Goal: Task Accomplishment & Management: Manage account settings

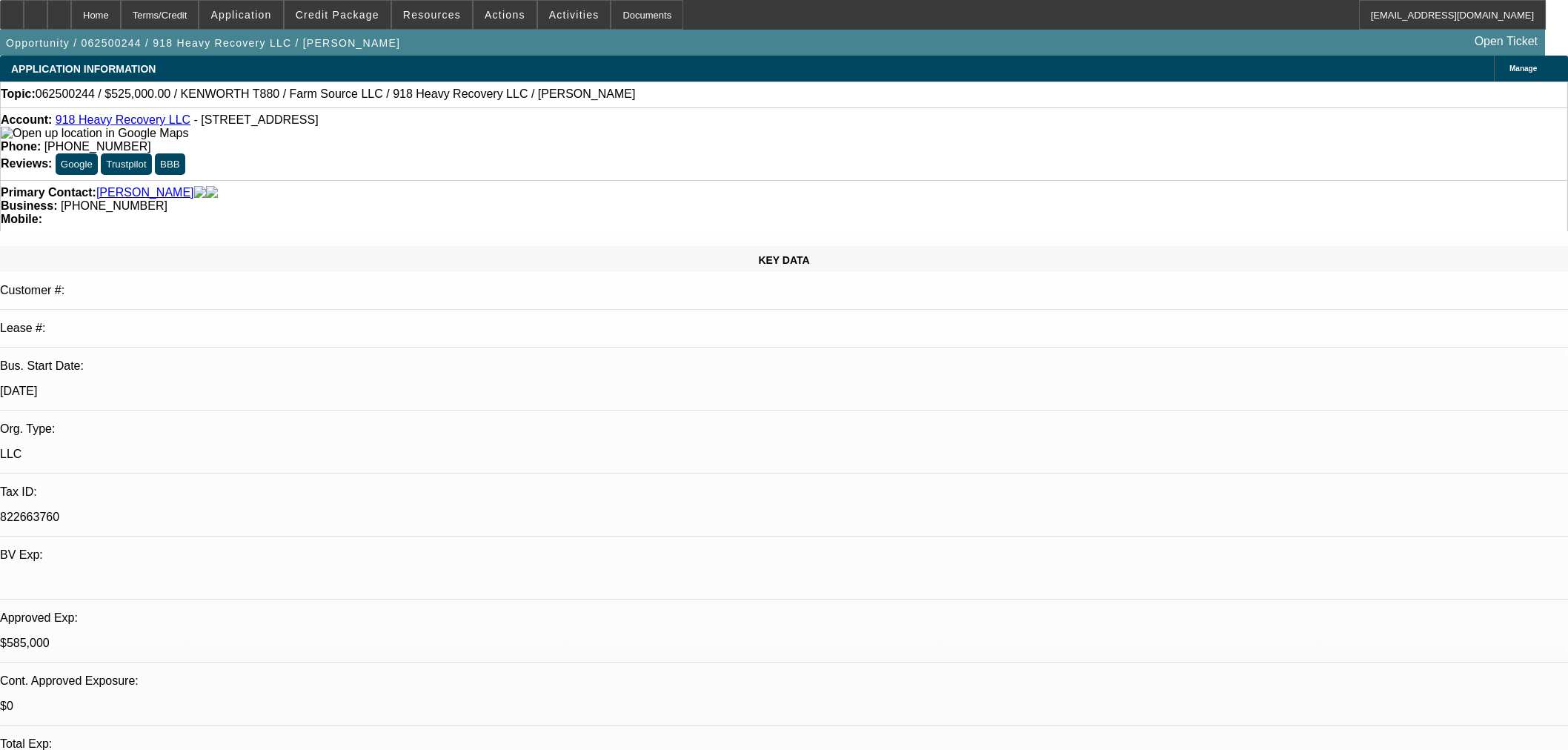
select select "0"
select select "2"
select select "0"
select select "6"
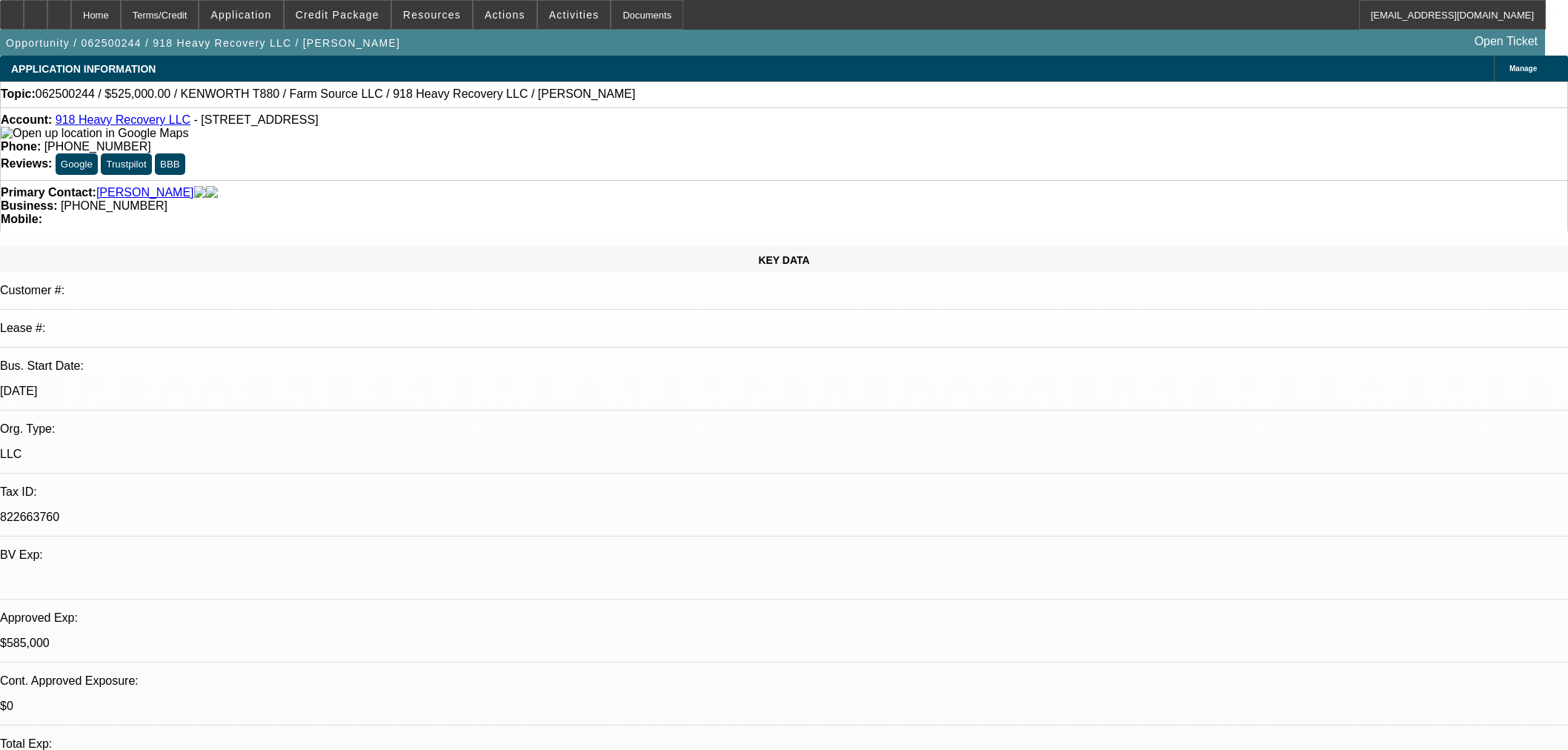
select select "0"
select select "2"
select select "0"
select select "6"
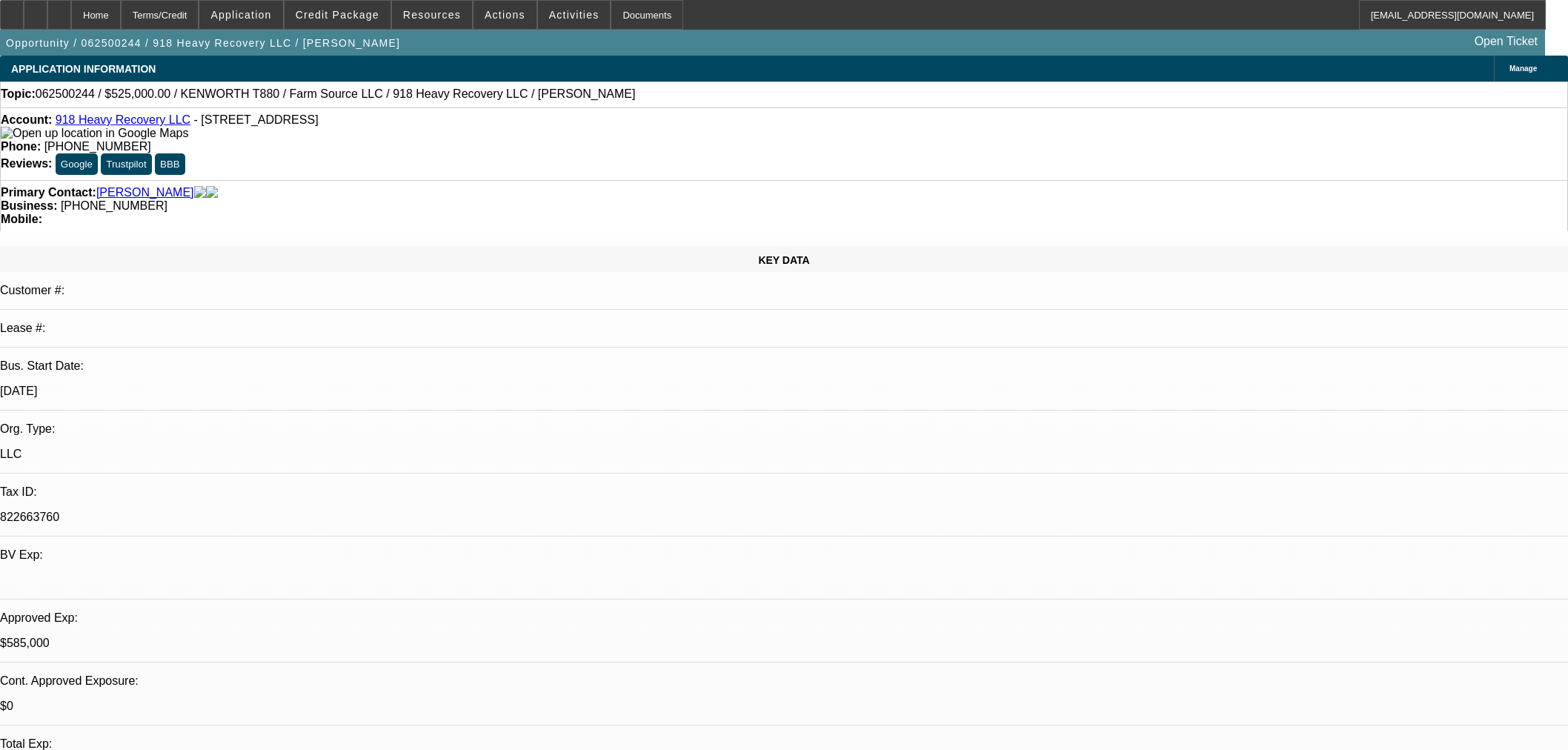
select select "0"
select select "2"
select select "0"
select select "6"
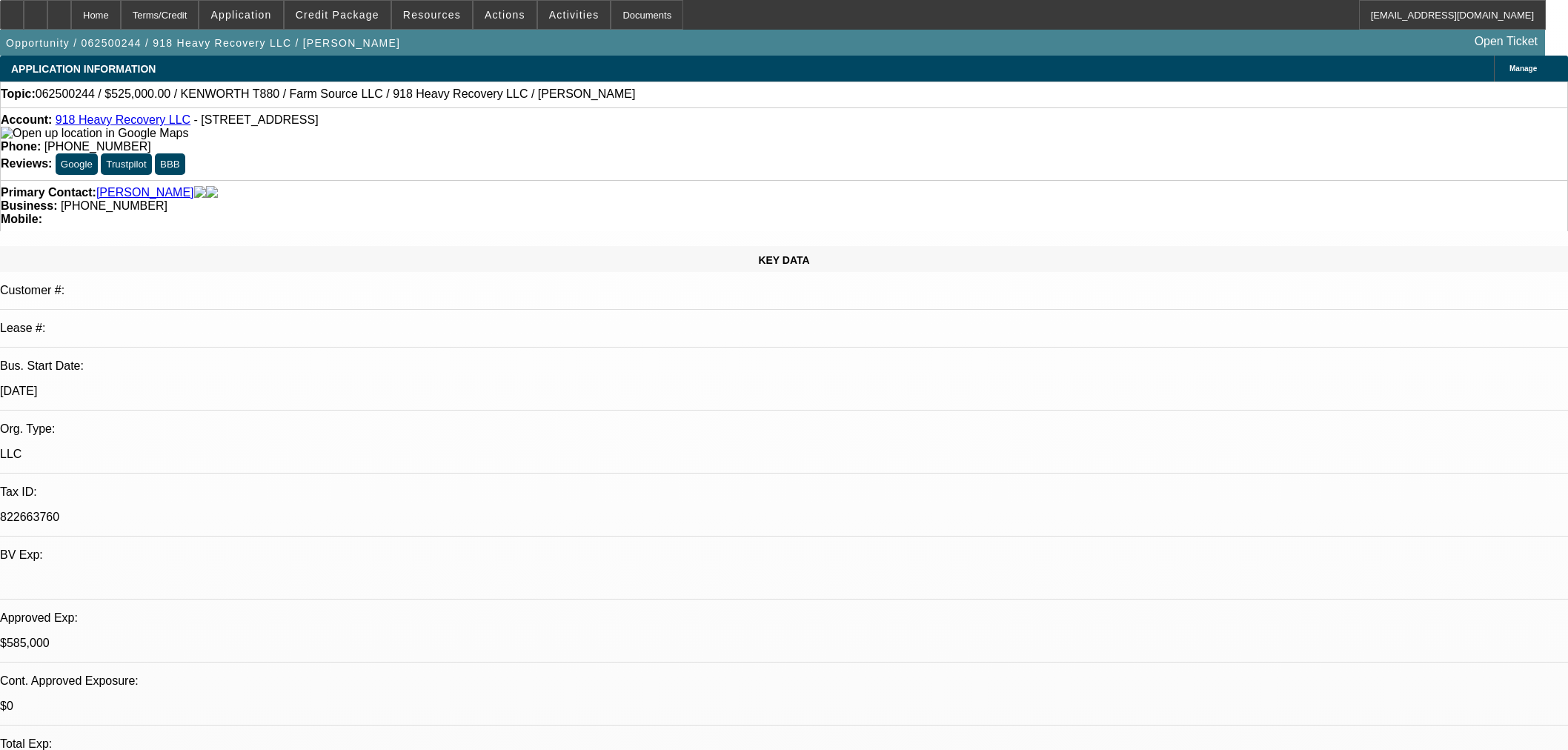
select select "0"
select select "2"
select select "0"
select select "6"
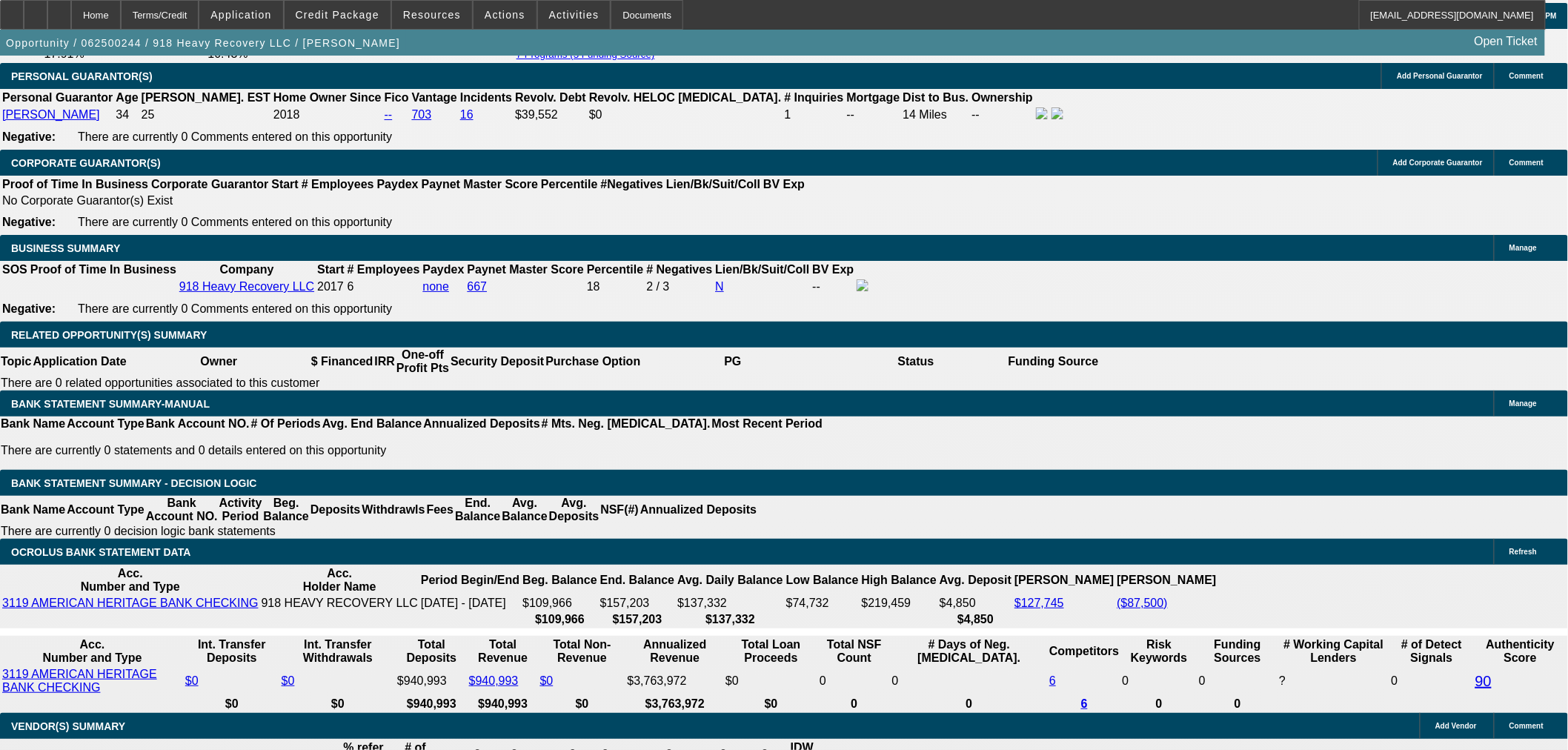
scroll to position [2042, 0]
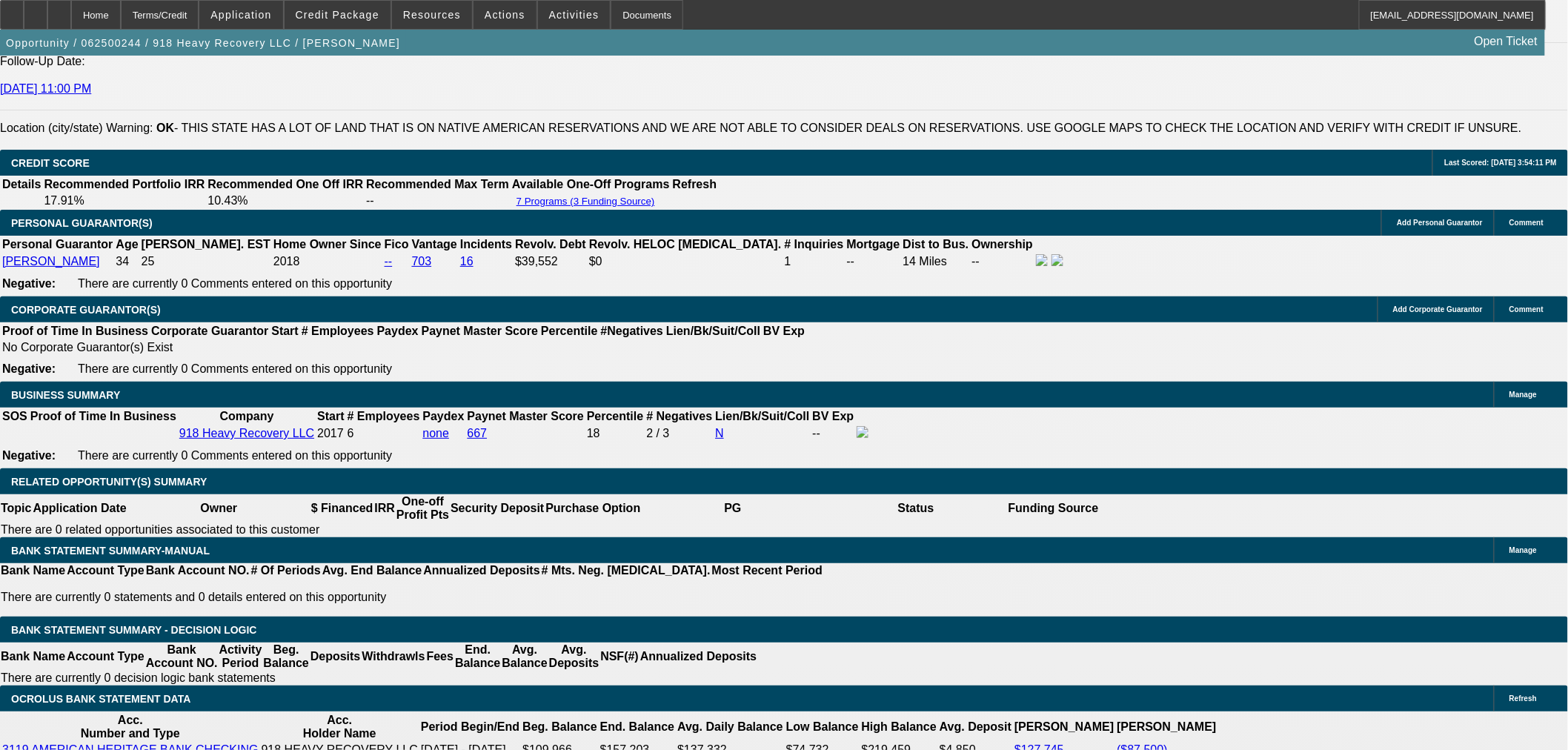
drag, startPoint x: 292, startPoint y: 494, endPoint x: 379, endPoint y: 505, distance: 87.7
type input "$50,000.00"
type input "UNKNOWN"
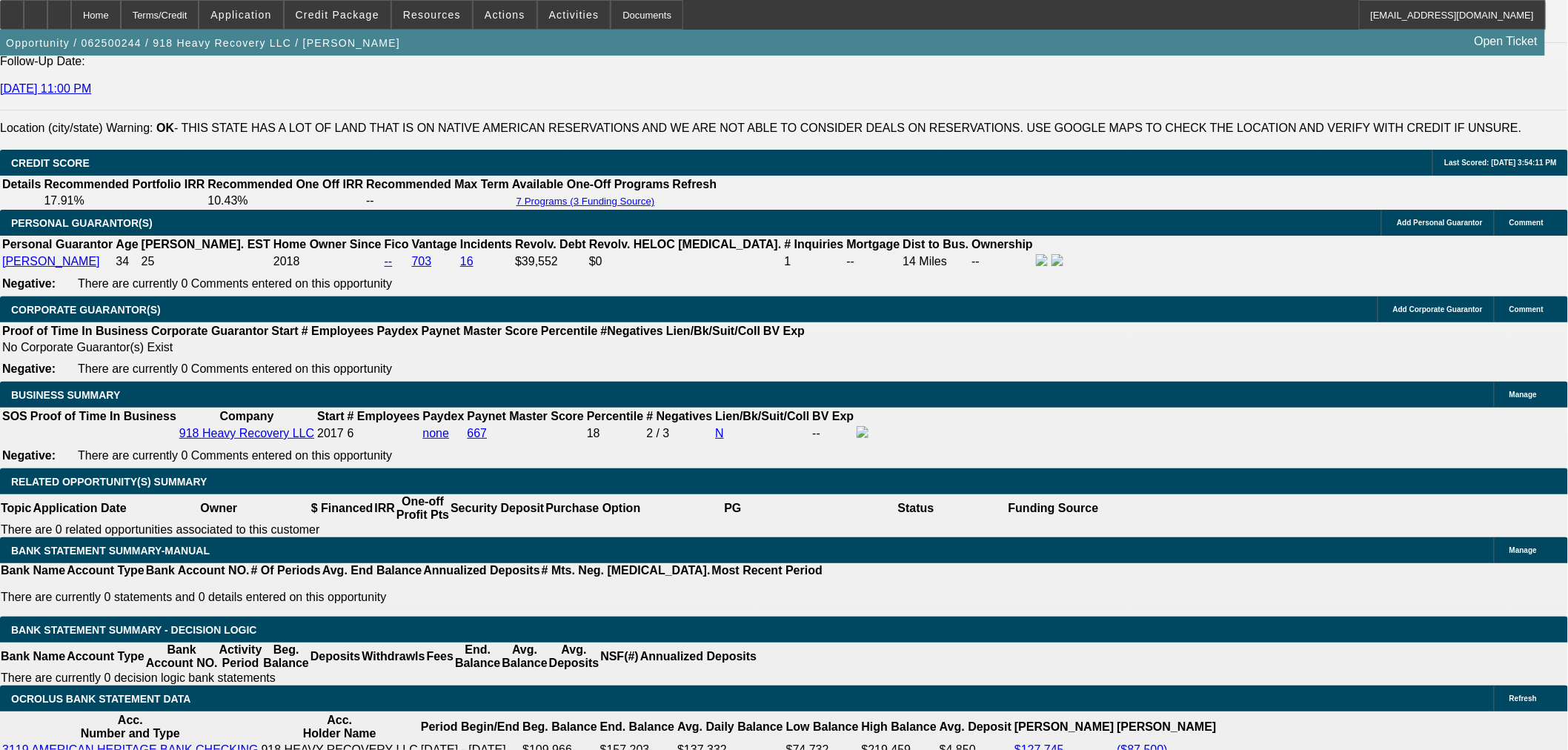
type input "$10,119.76"
type input "$20,239.52"
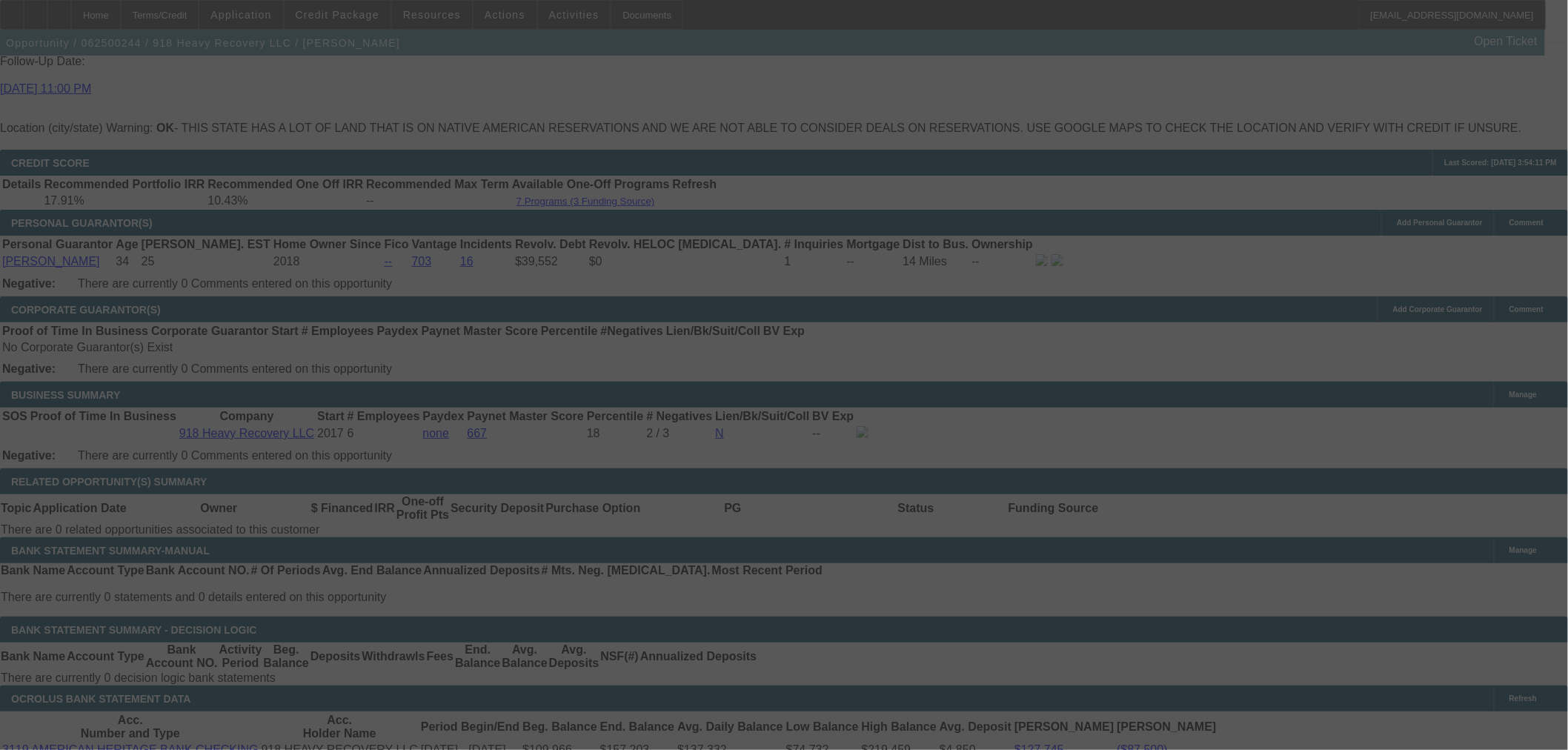
select select "0"
select select "2"
select select "0"
select select "6"
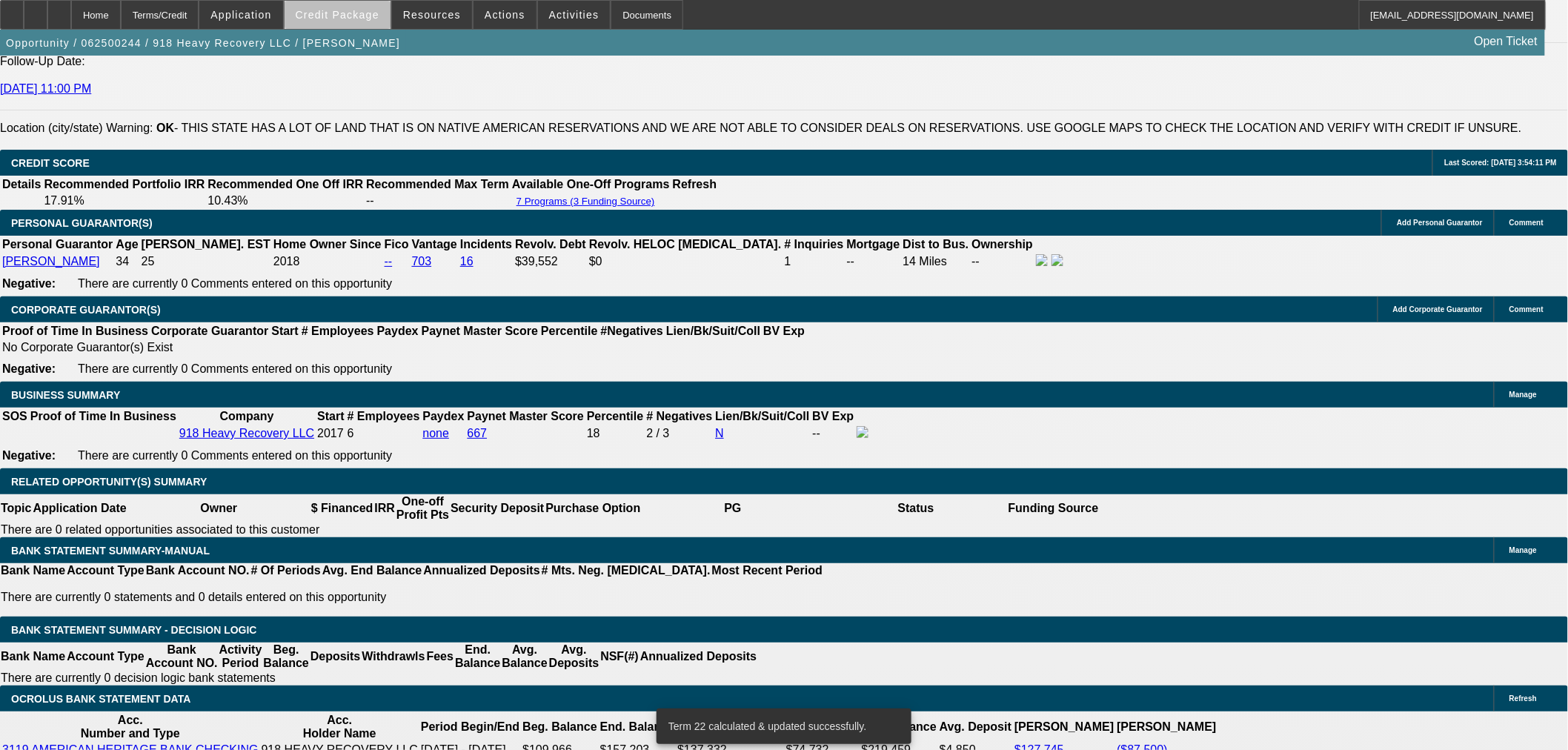
click at [364, 20] on span at bounding box center [337, 15] width 106 height 36
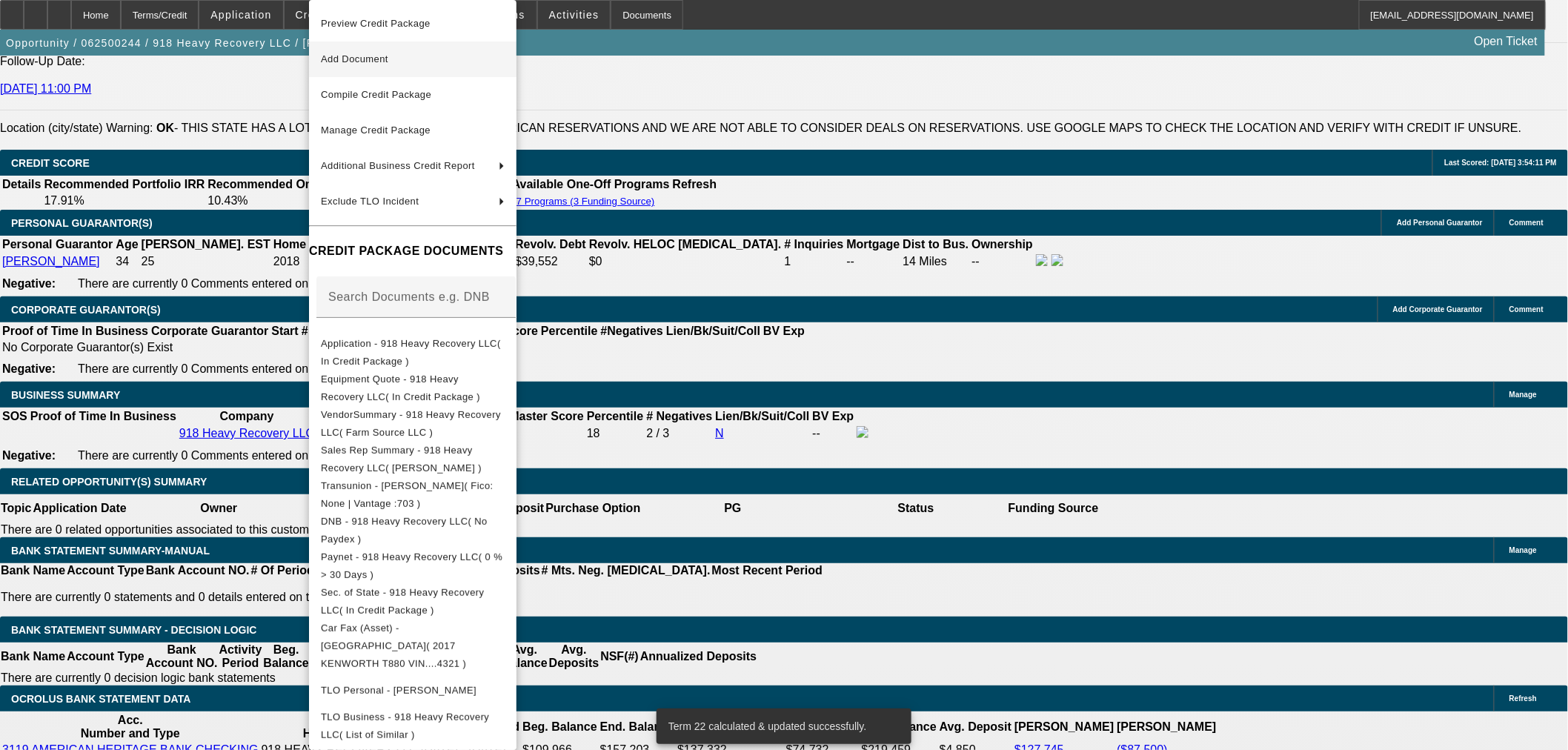
click at [356, 63] on span "Add Document" at bounding box center [355, 59] width 67 height 11
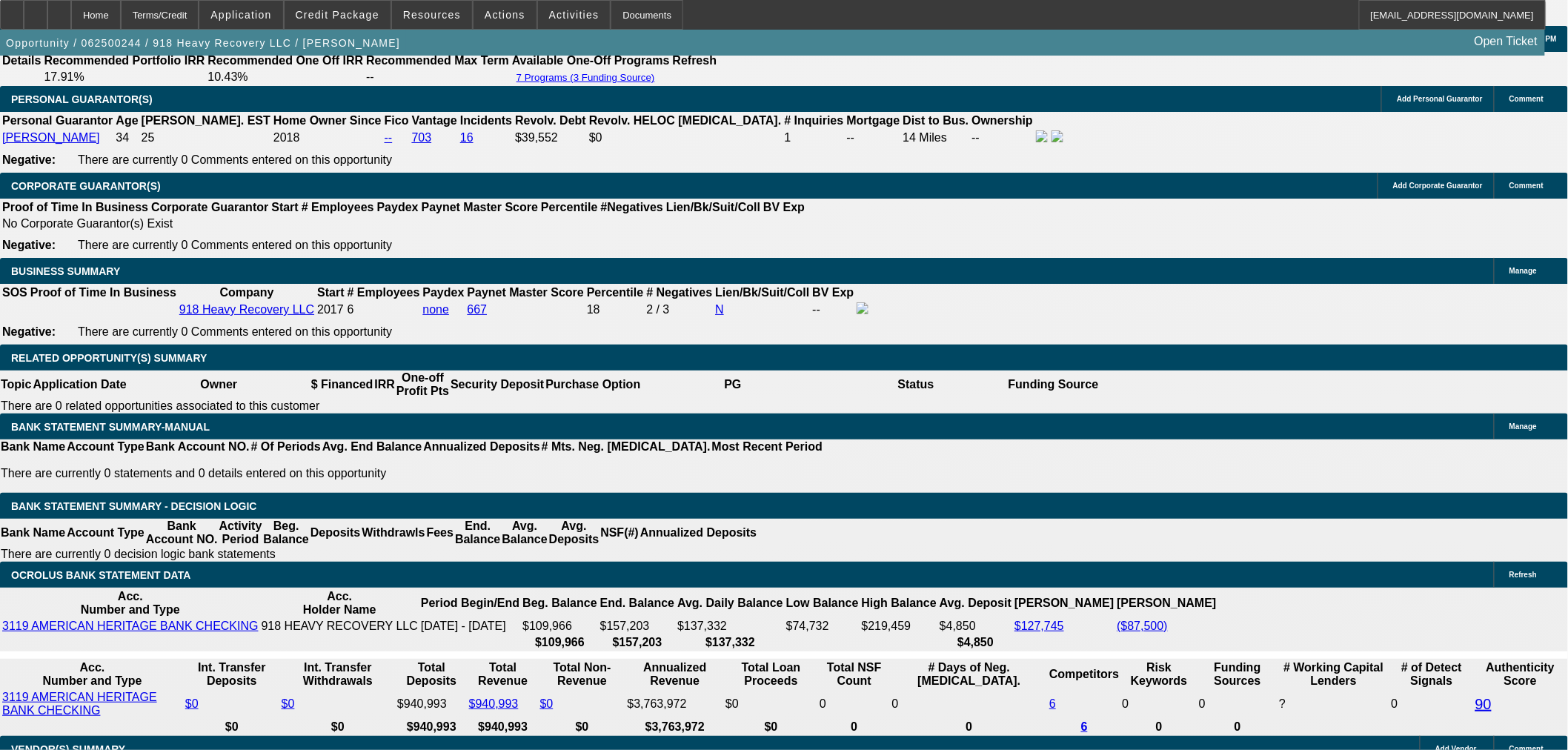
scroll to position [2125, 0]
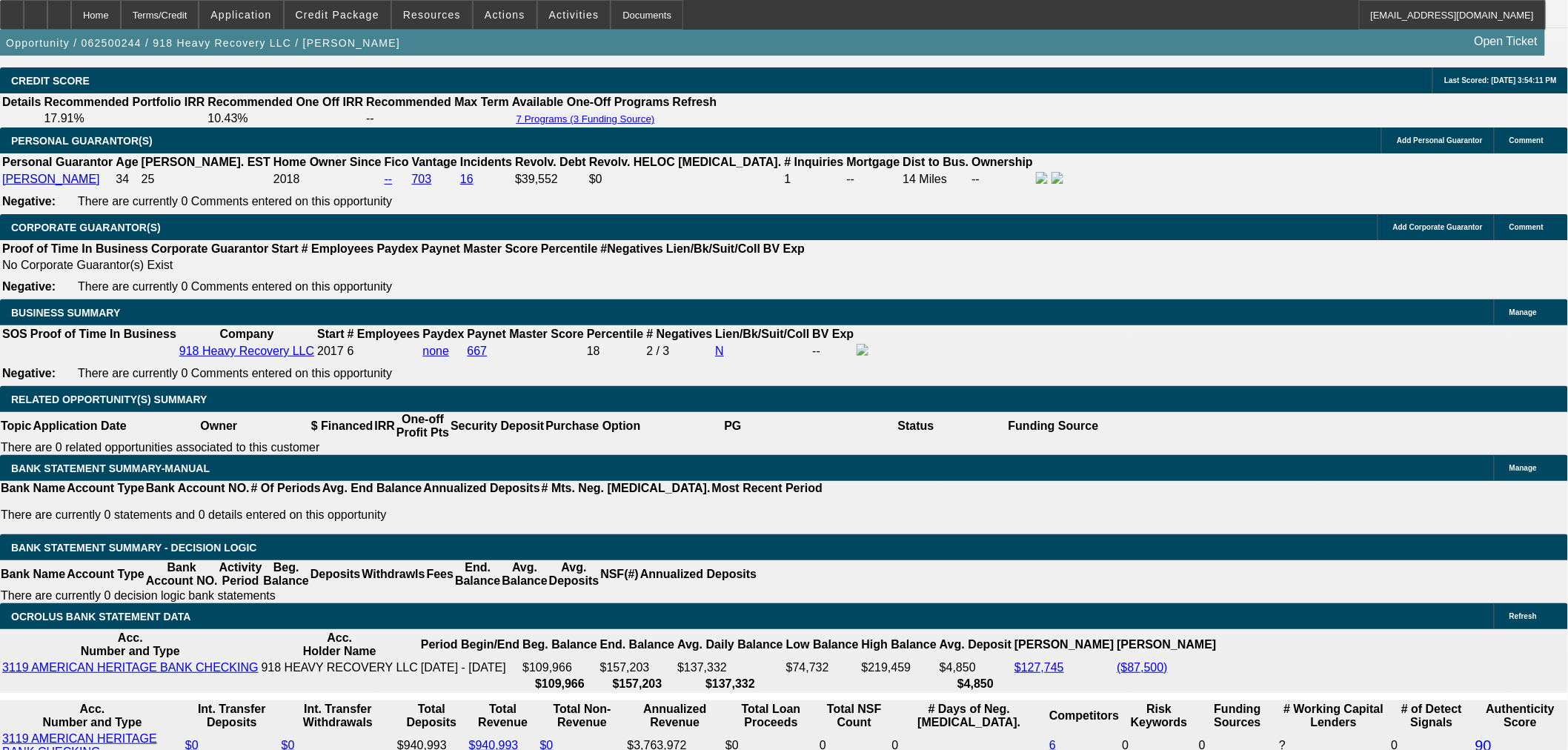
select select "0"
select select "2"
select select "0"
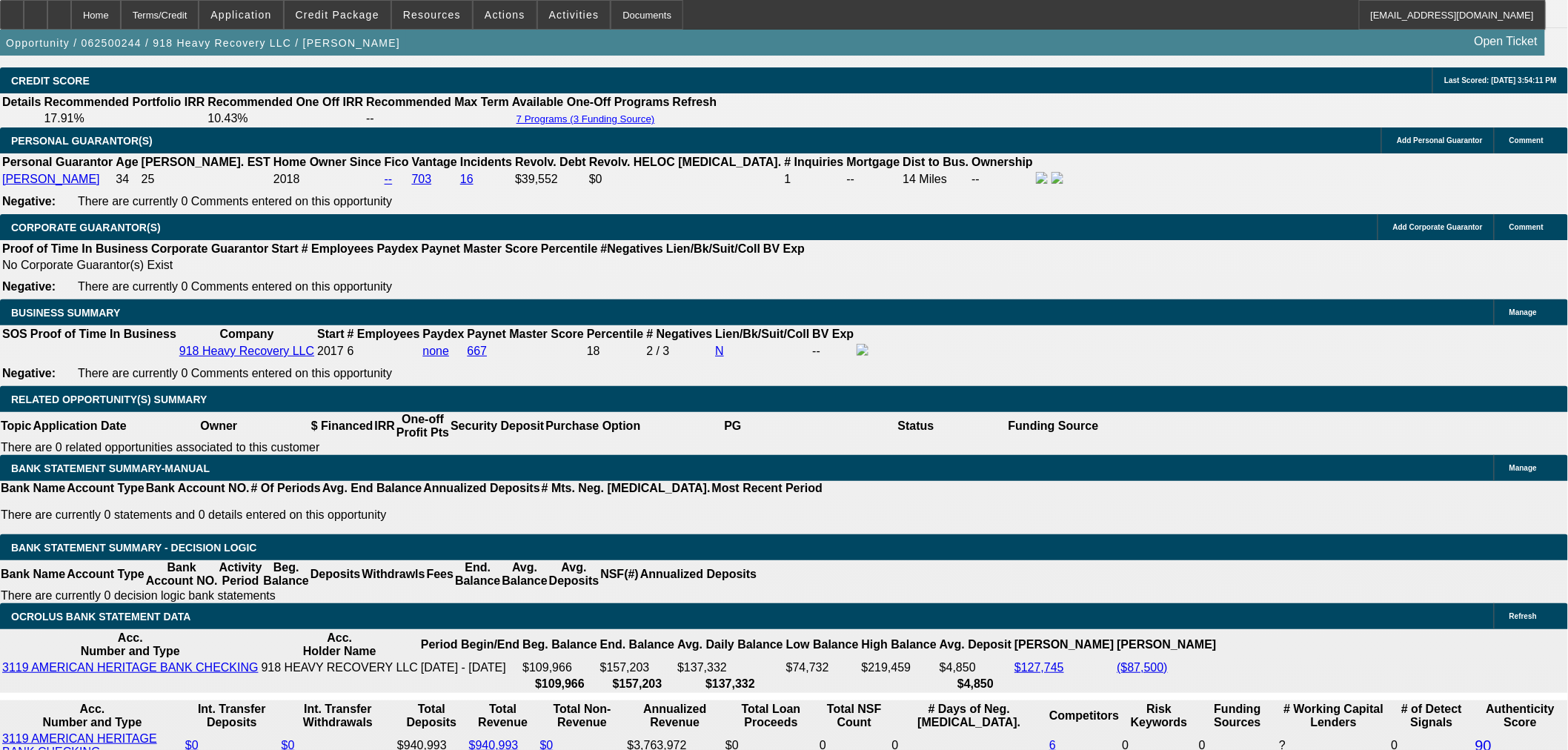
select select "6"
select select "0"
select select "2"
select select "0"
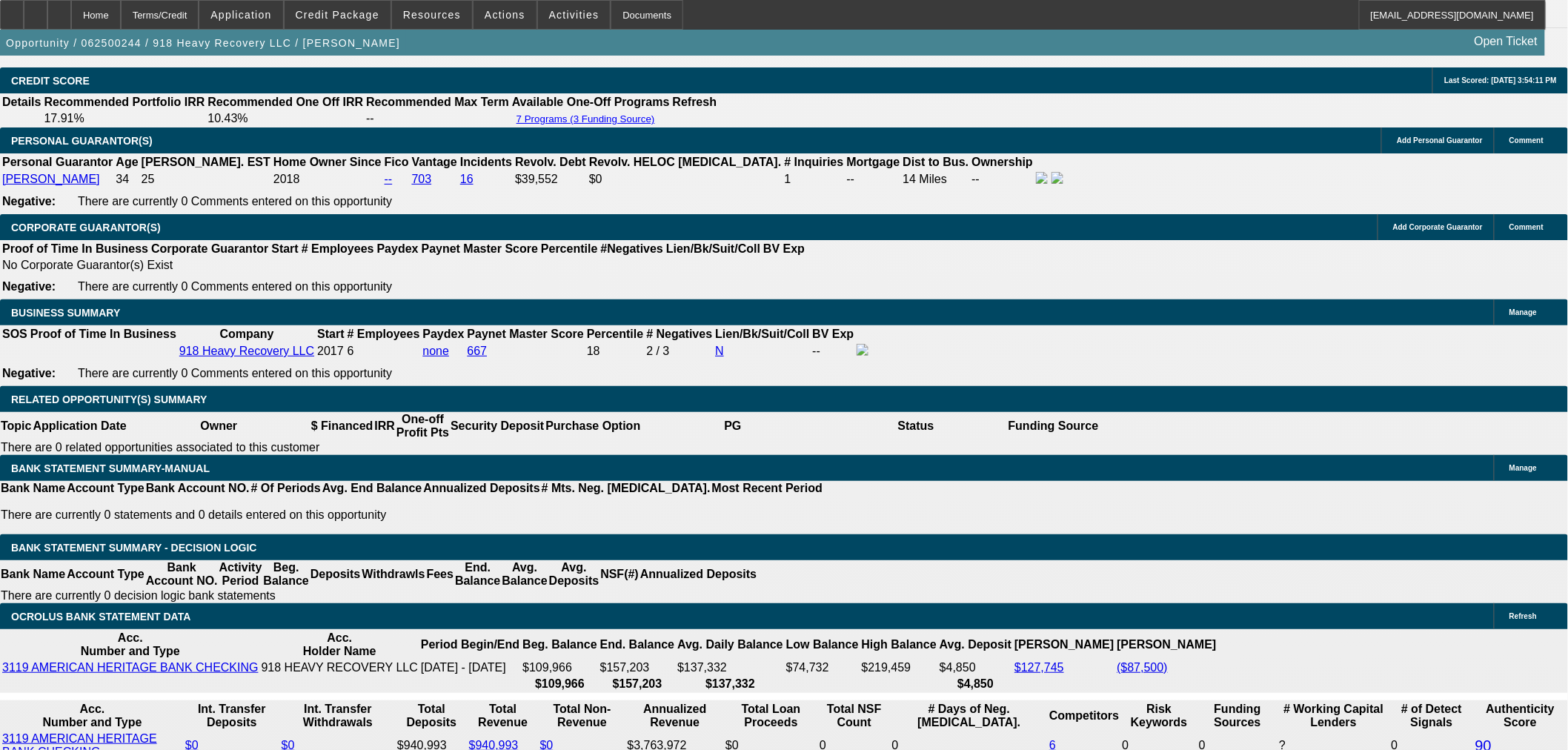
select select "6"
select select "0"
select select "2"
select select "0"
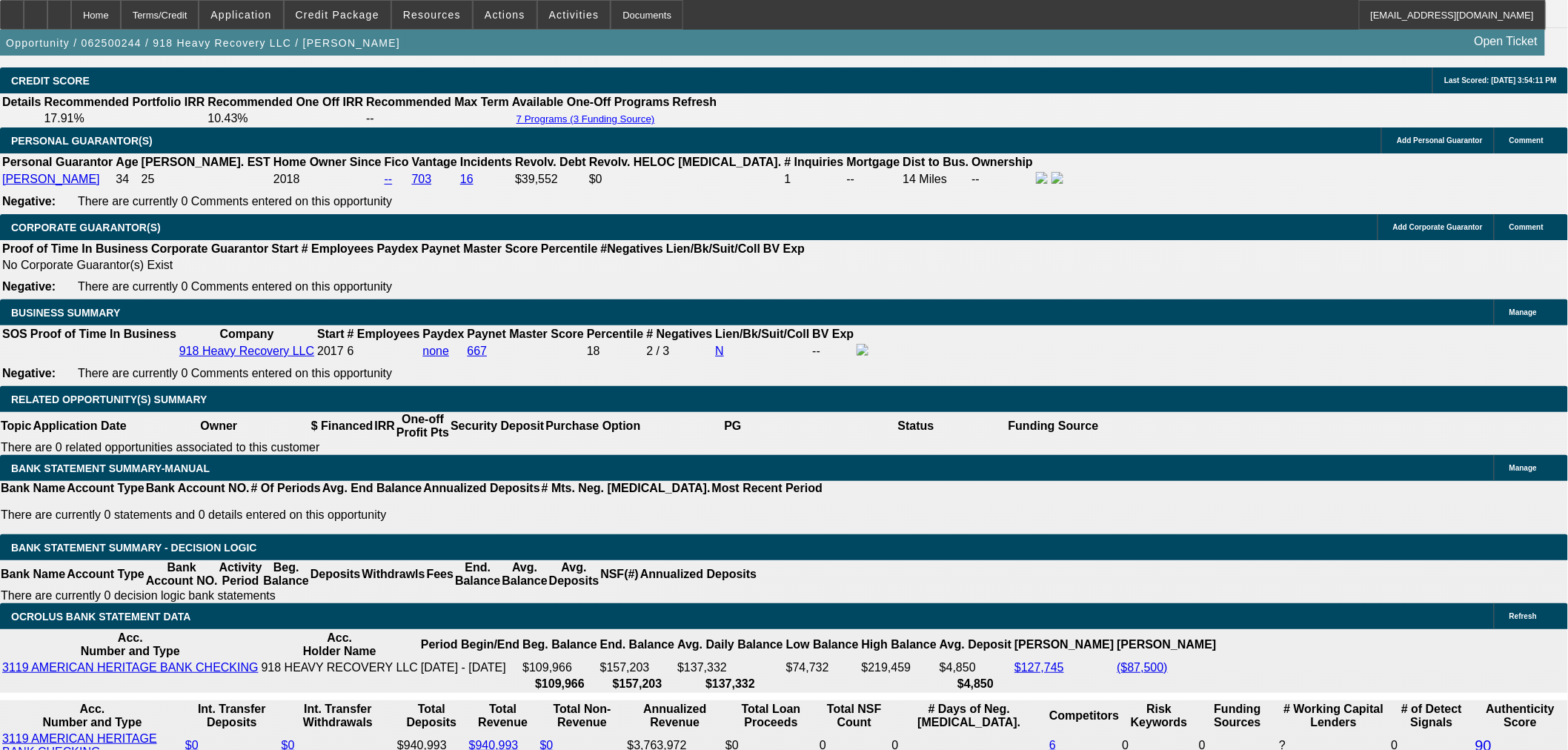
select select "6"
select select "0"
select select "2"
select select "0"
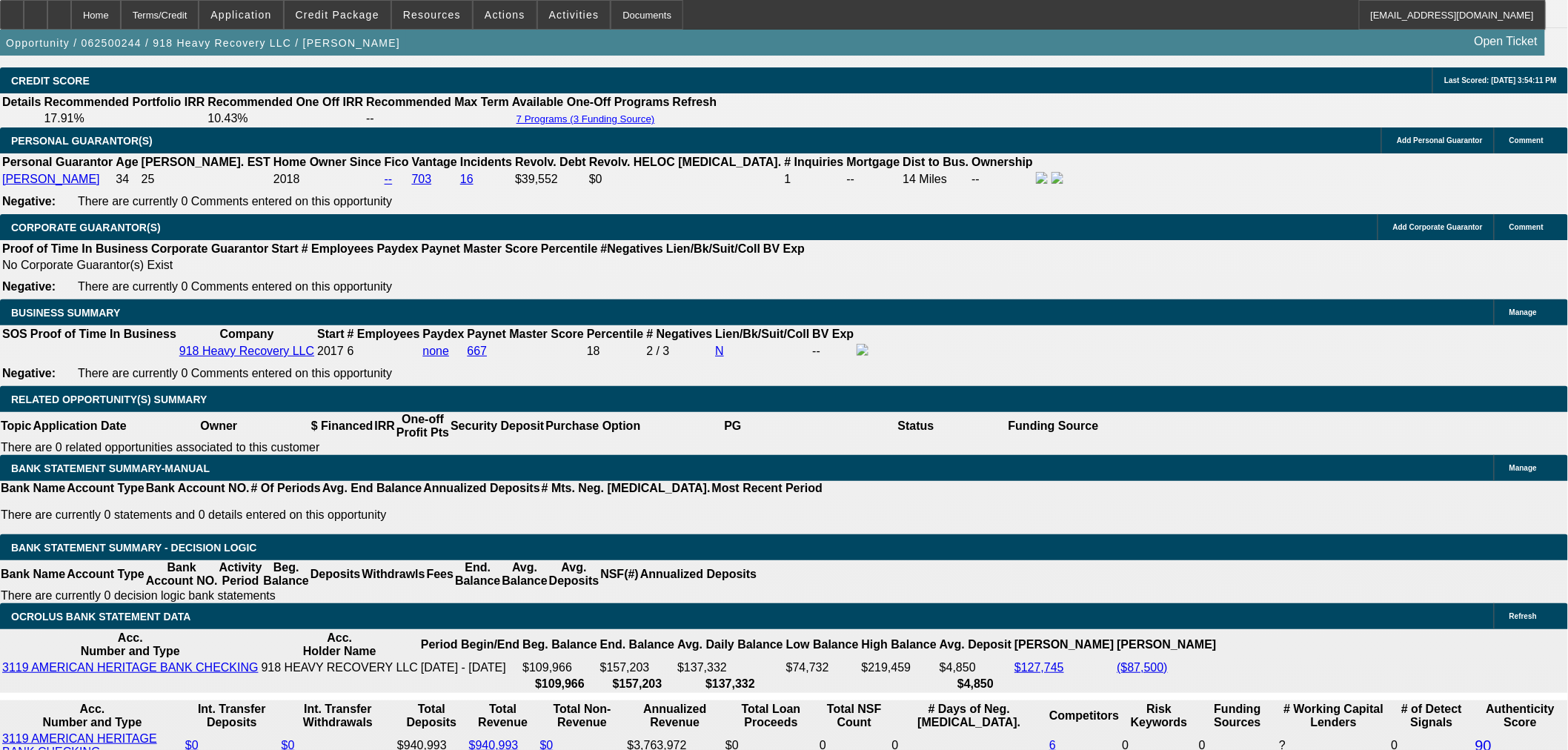
select select "6"
select select "0"
select select "2"
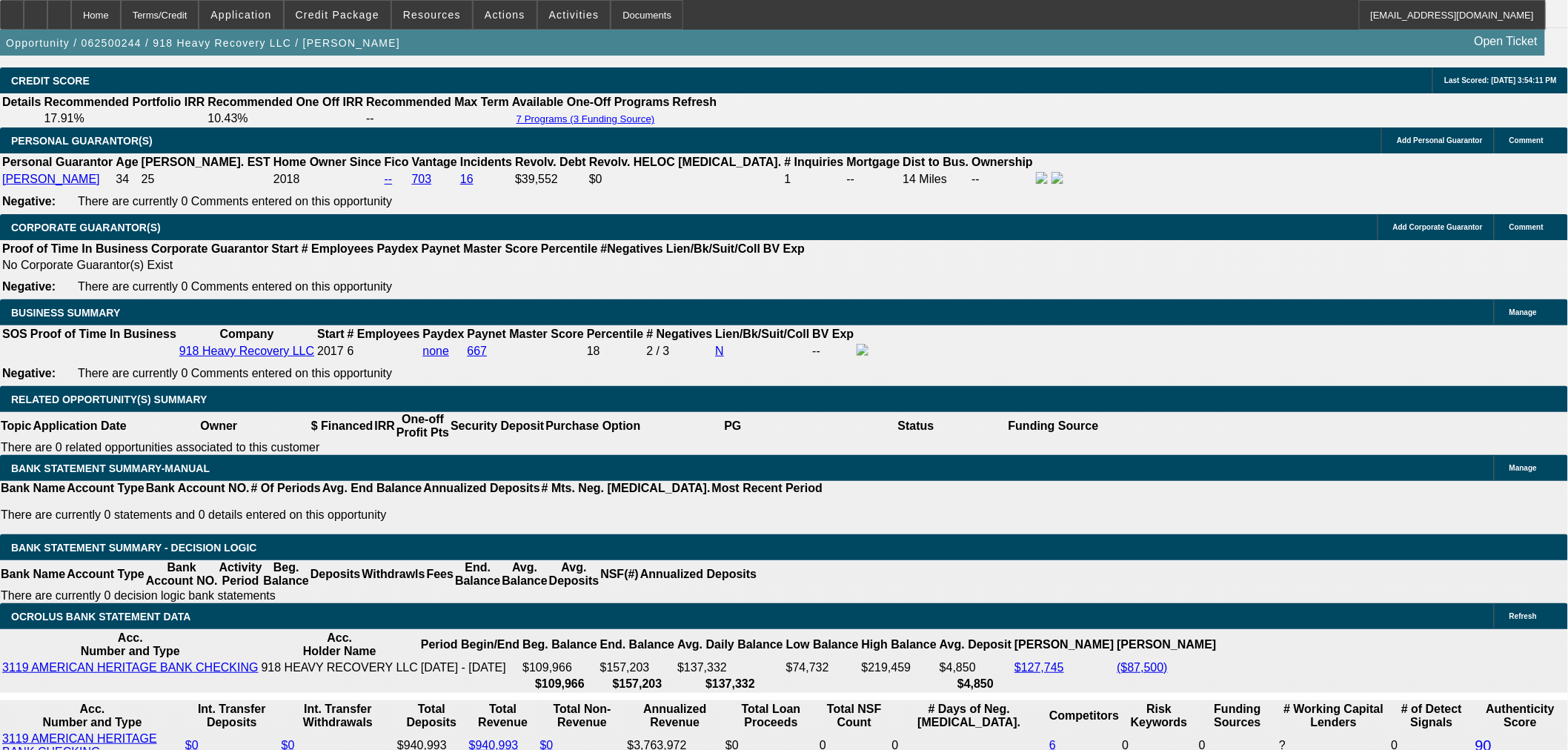
select select "0"
select select "6"
select select "0"
select select "2"
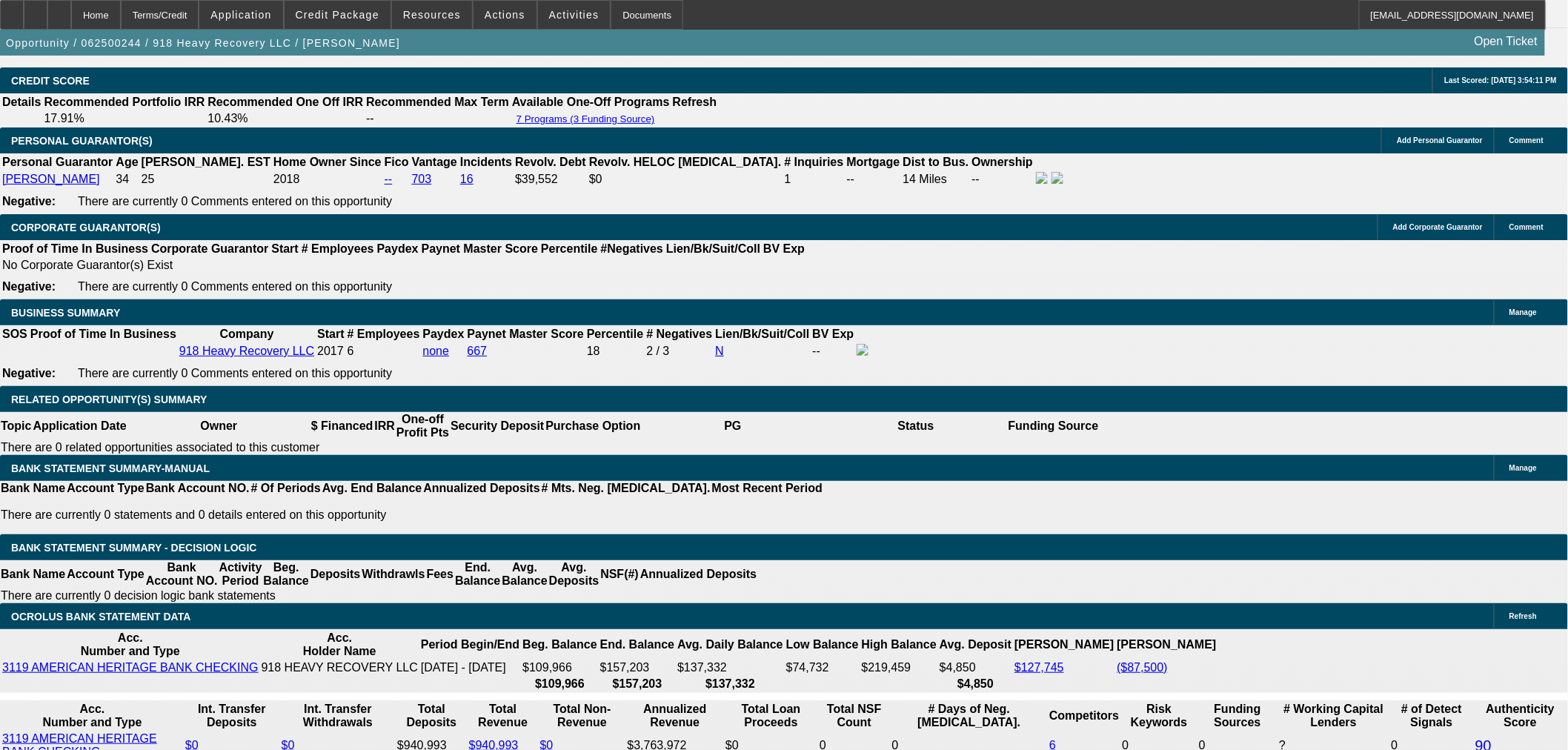
select select "0"
select select "6"
select select "0"
select select "2"
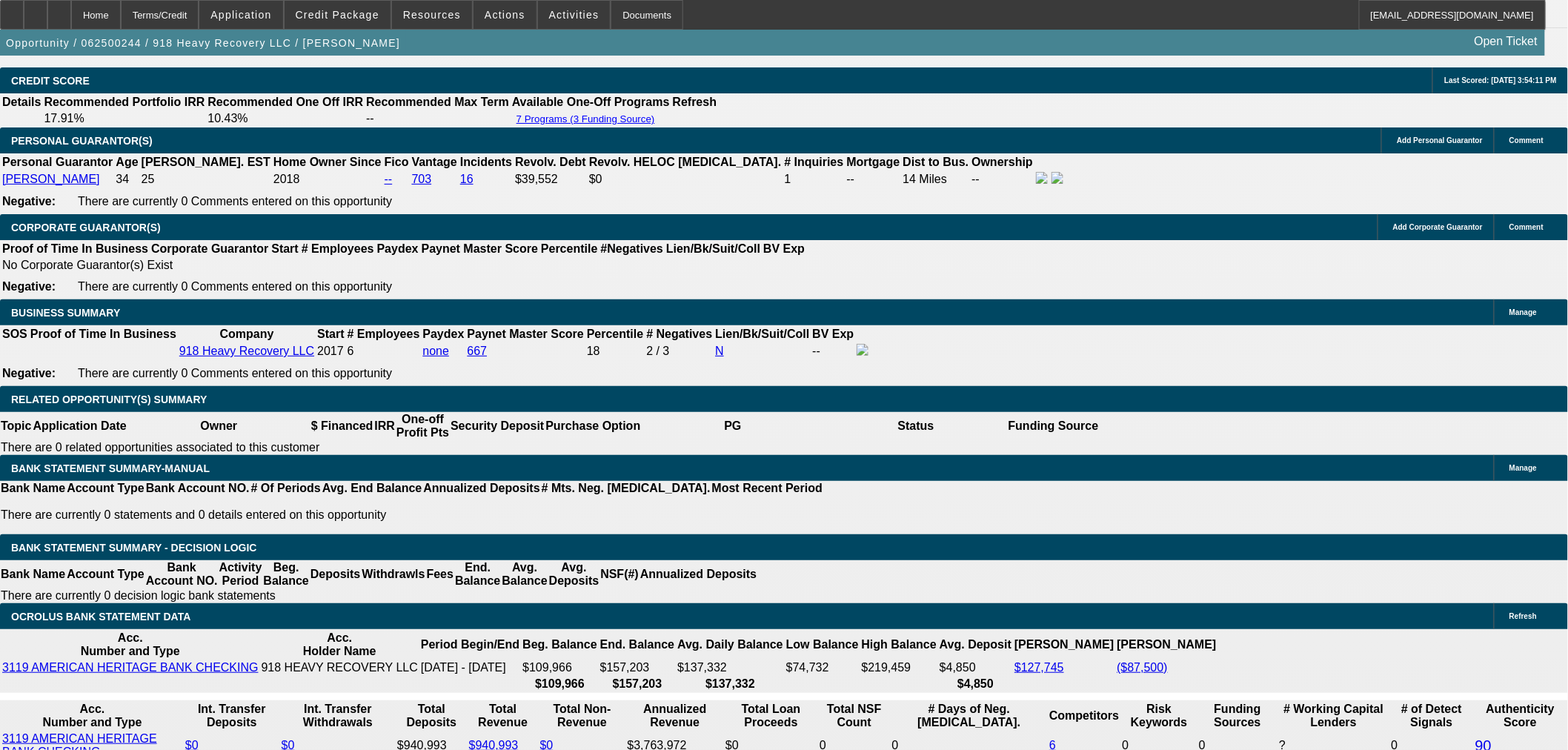
select select "0"
select select "6"
select select "0"
select select "2"
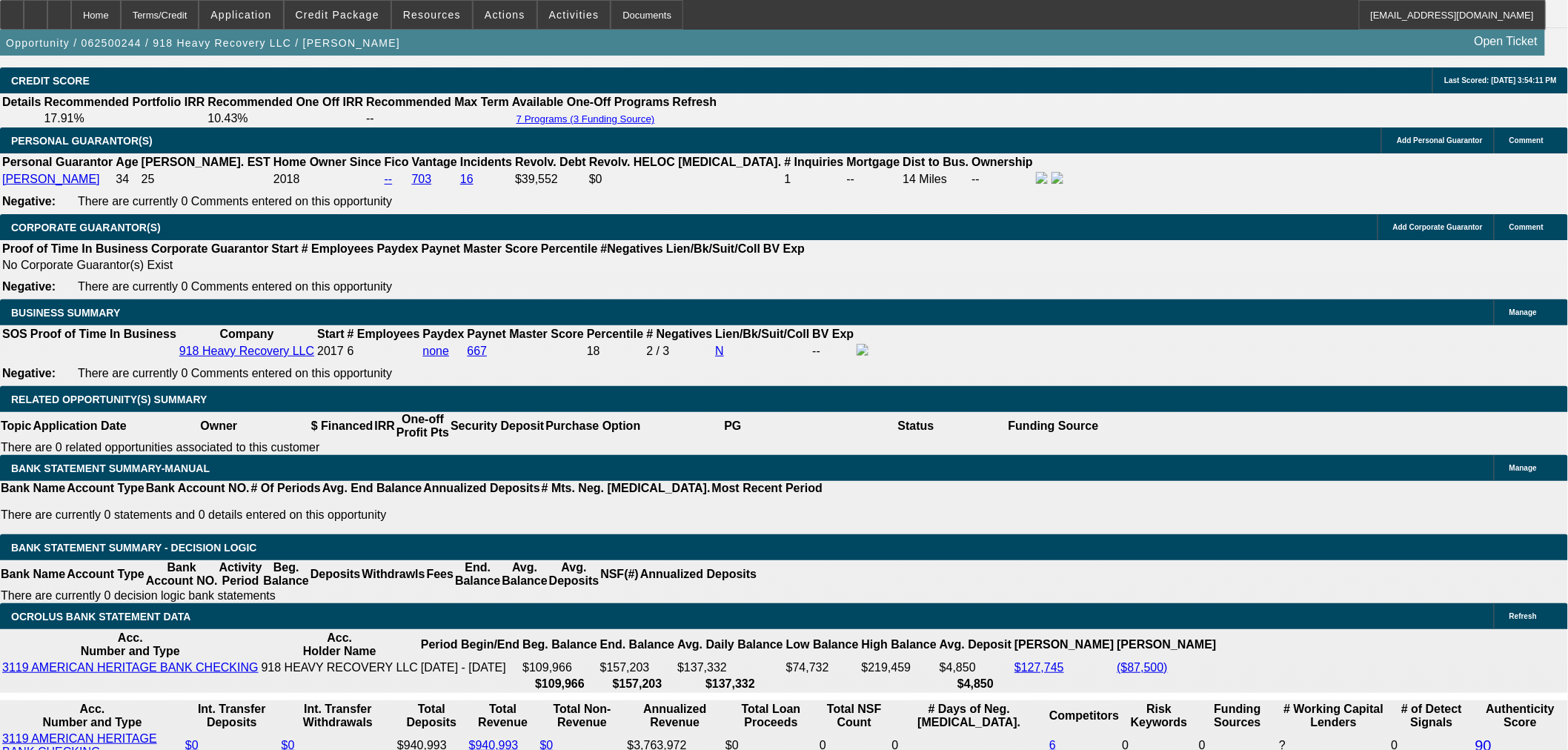
select select "0"
select select "6"
select select "0"
select select "2"
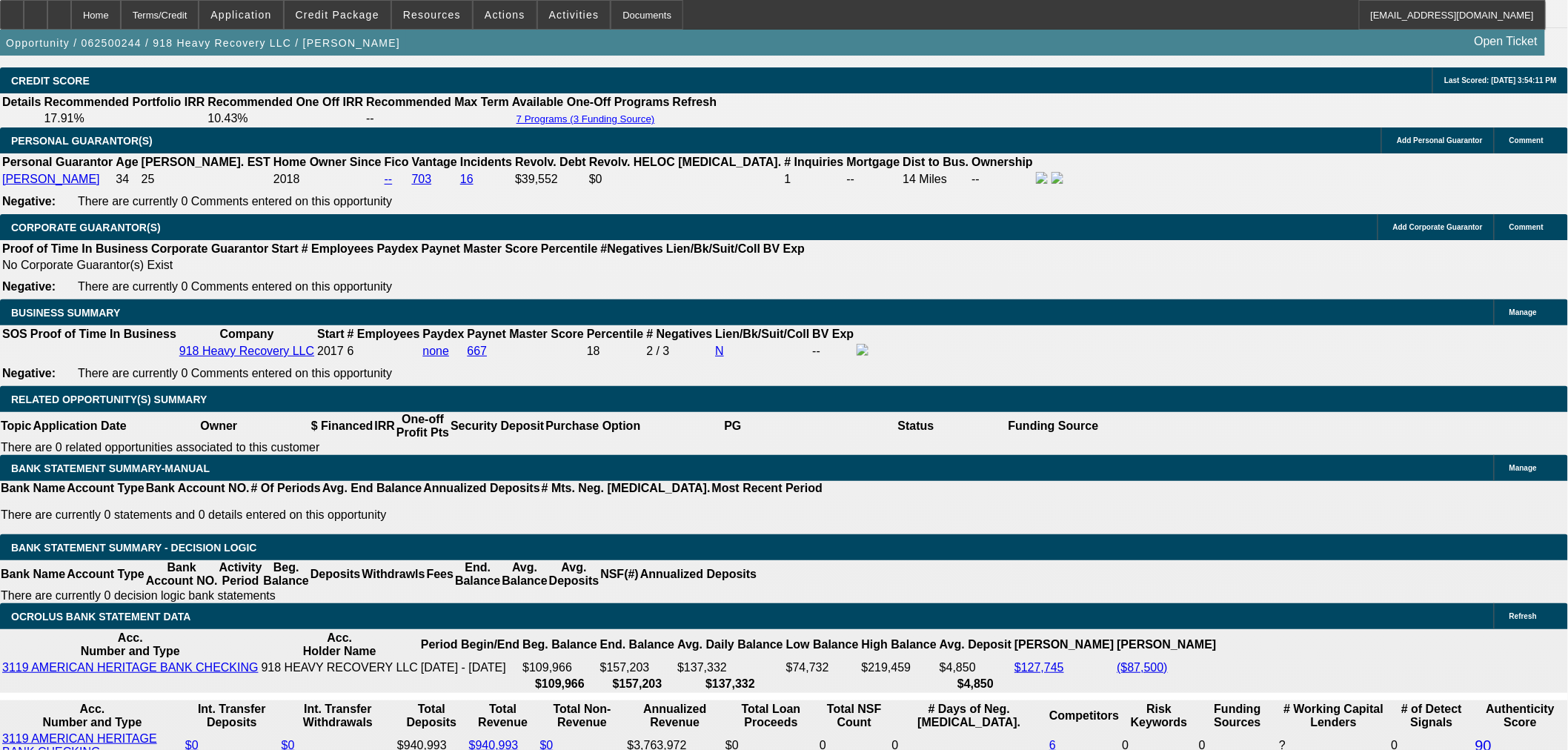
select select "2"
select select "0"
select select "6"
select select "0"
select select "2"
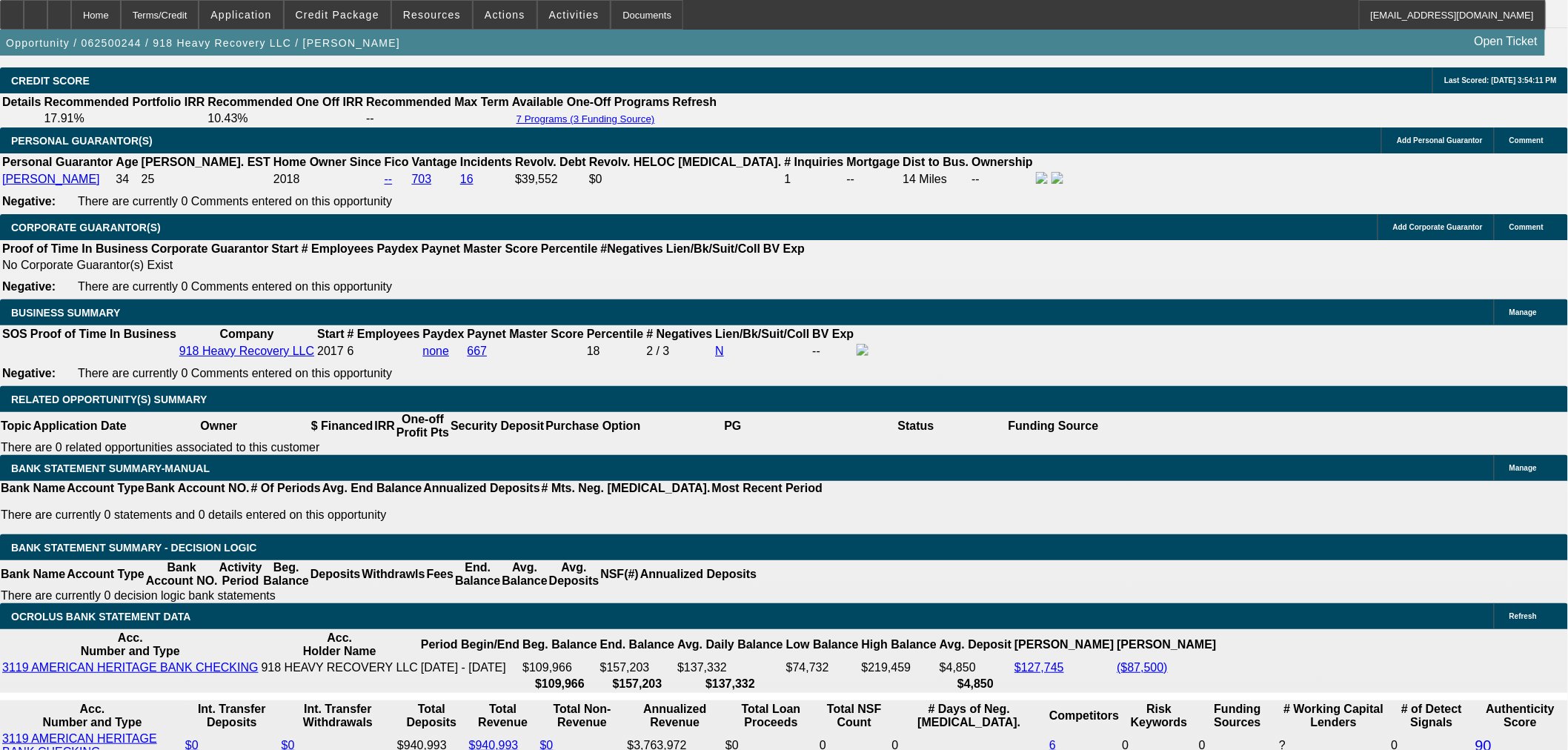
select select "2"
select select "0"
select select "6"
select select "0"
select select "2"
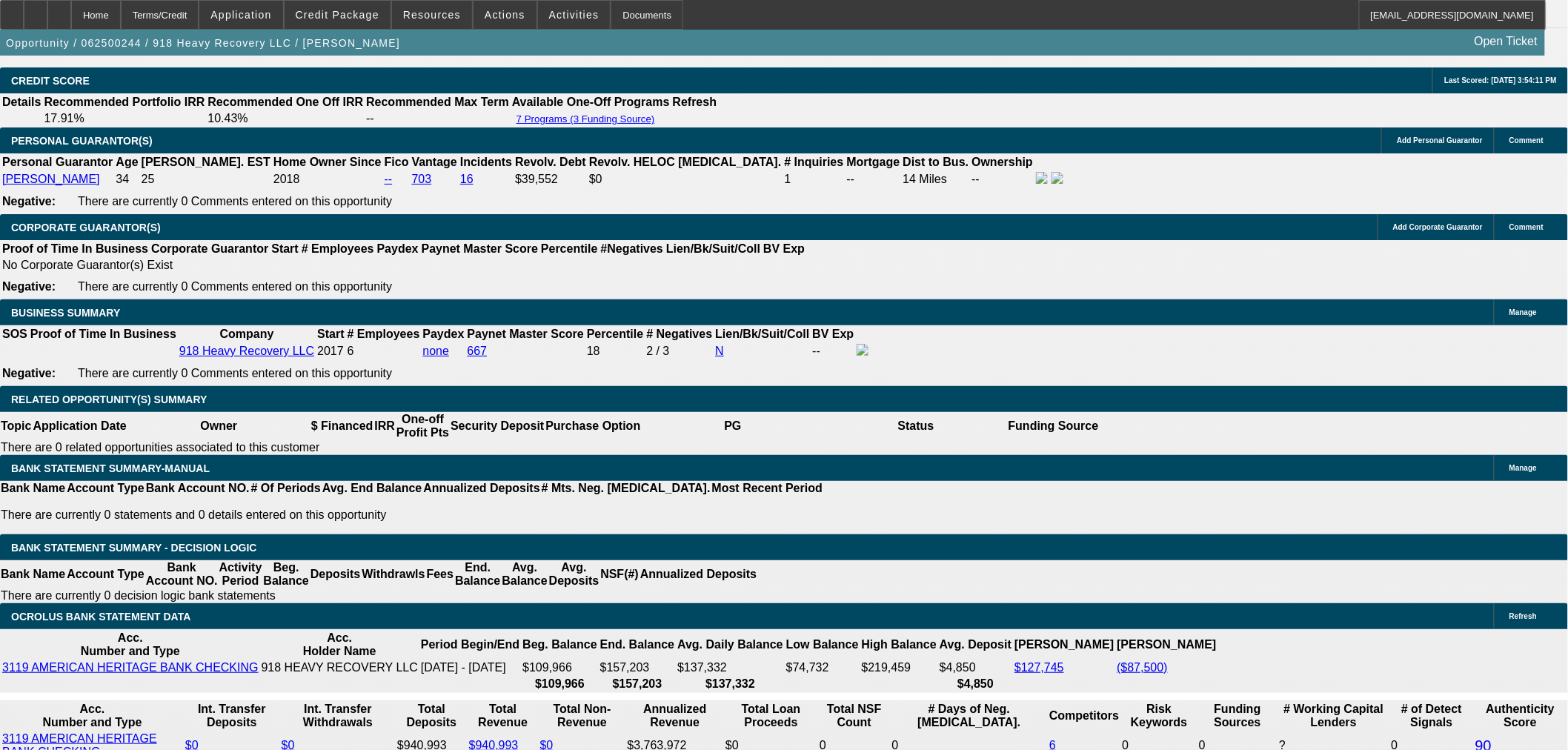
select select "2"
select select "0"
select select "6"
select select "0"
select select "2"
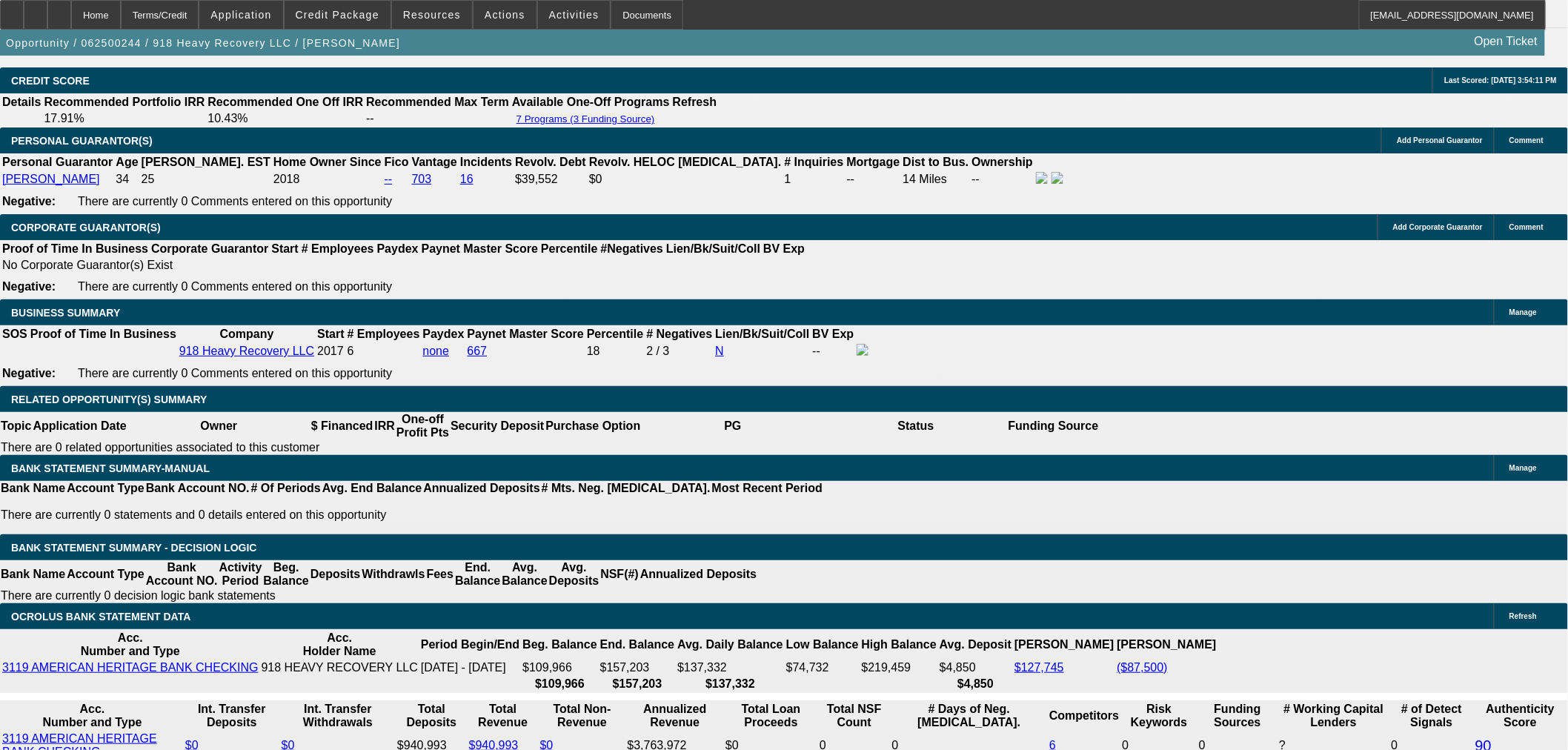
select select "2"
select select "0"
select select "6"
select select "2"
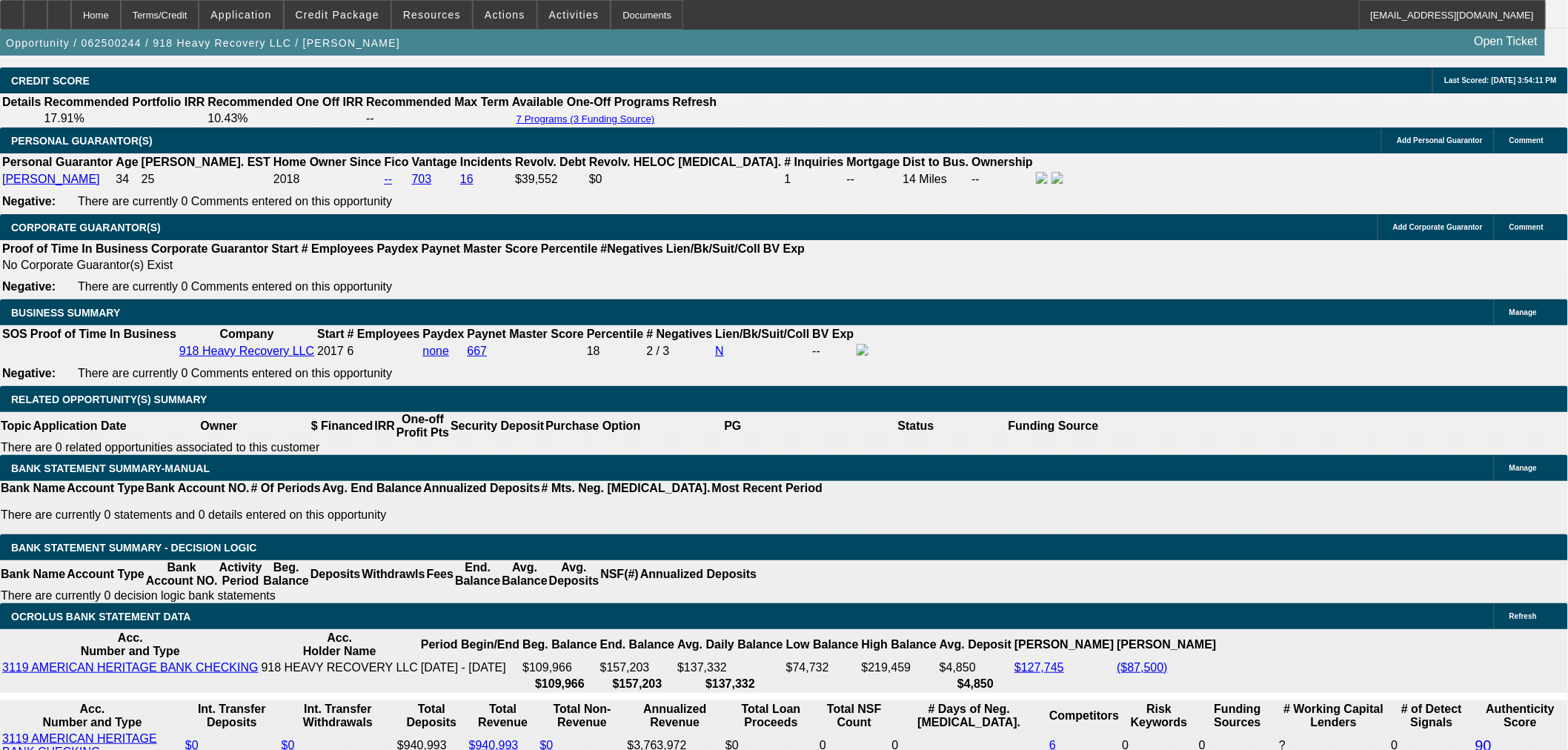
select select "2"
select select "0"
select select "6"
select select "0"
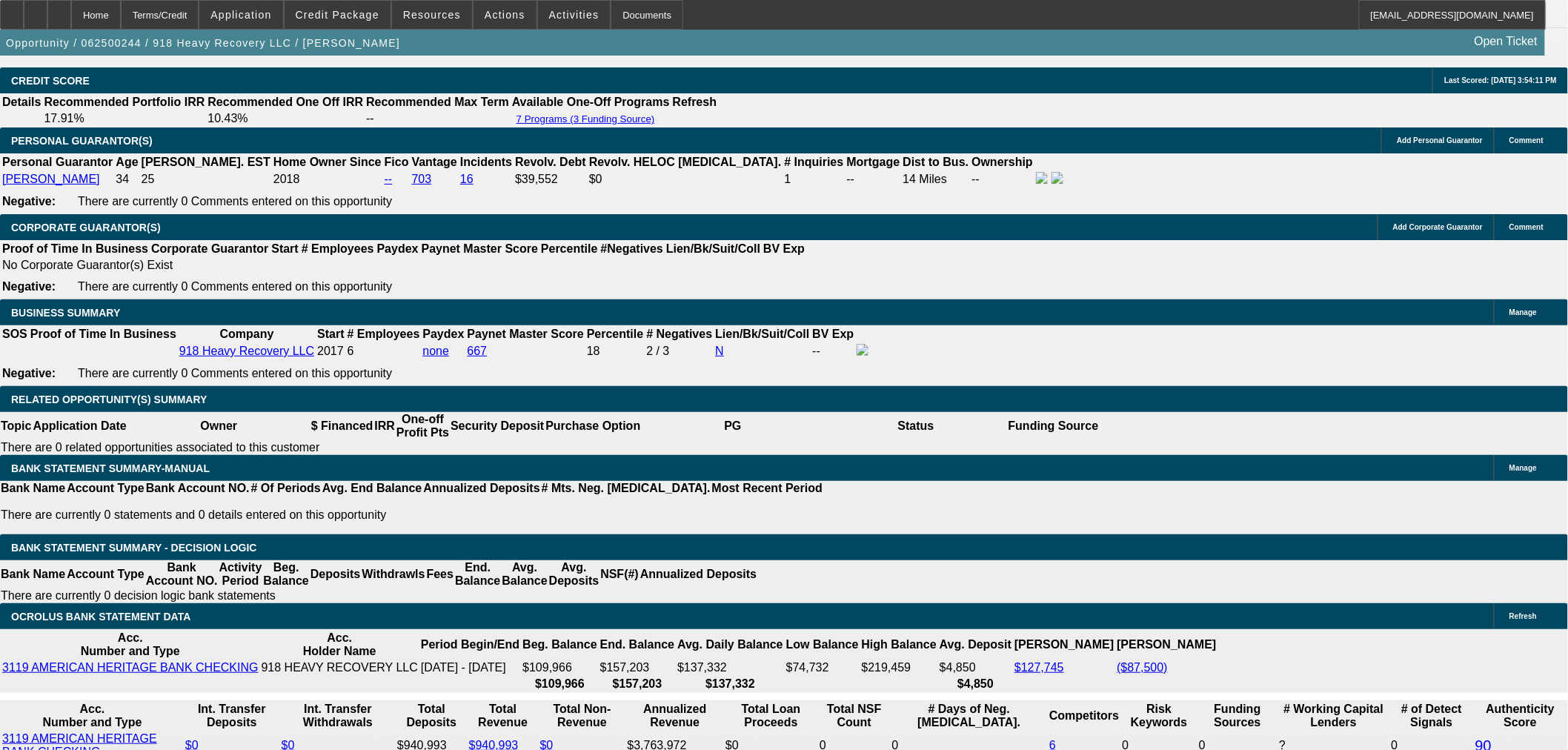
select select "0"
select select "6"
select select "0"
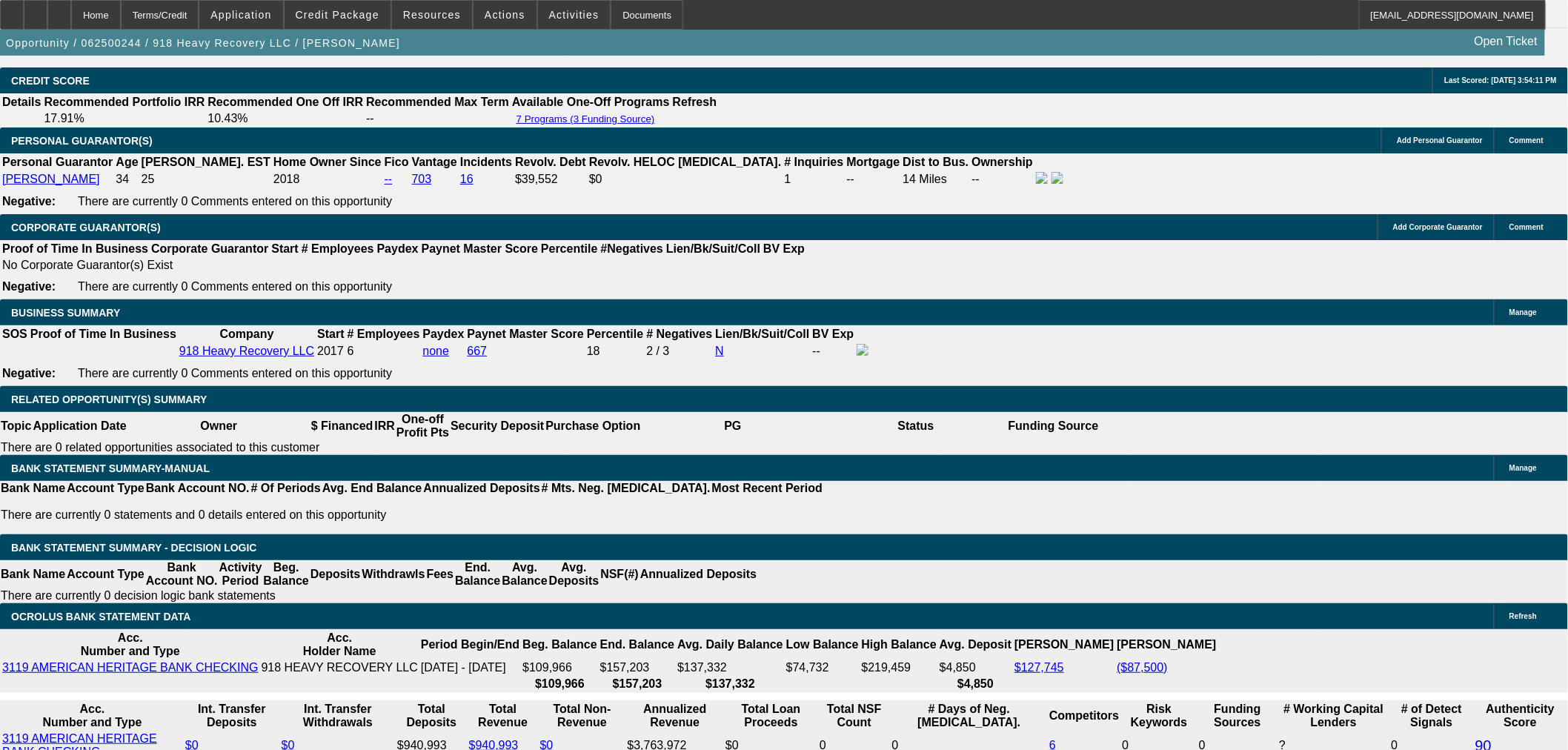
select select "6"
select select "0"
select select "6"
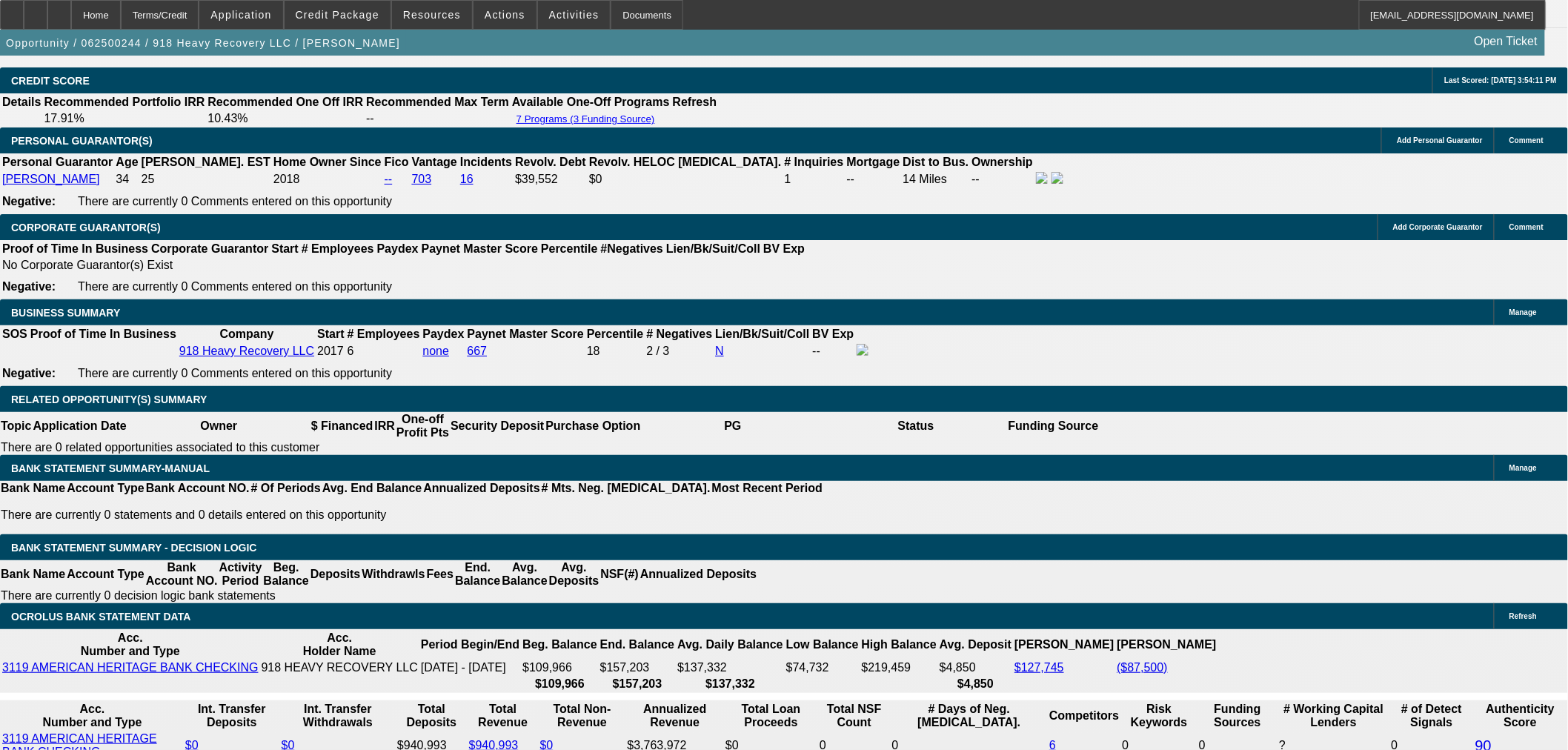
select select "0"
select select "2"
select select "0"
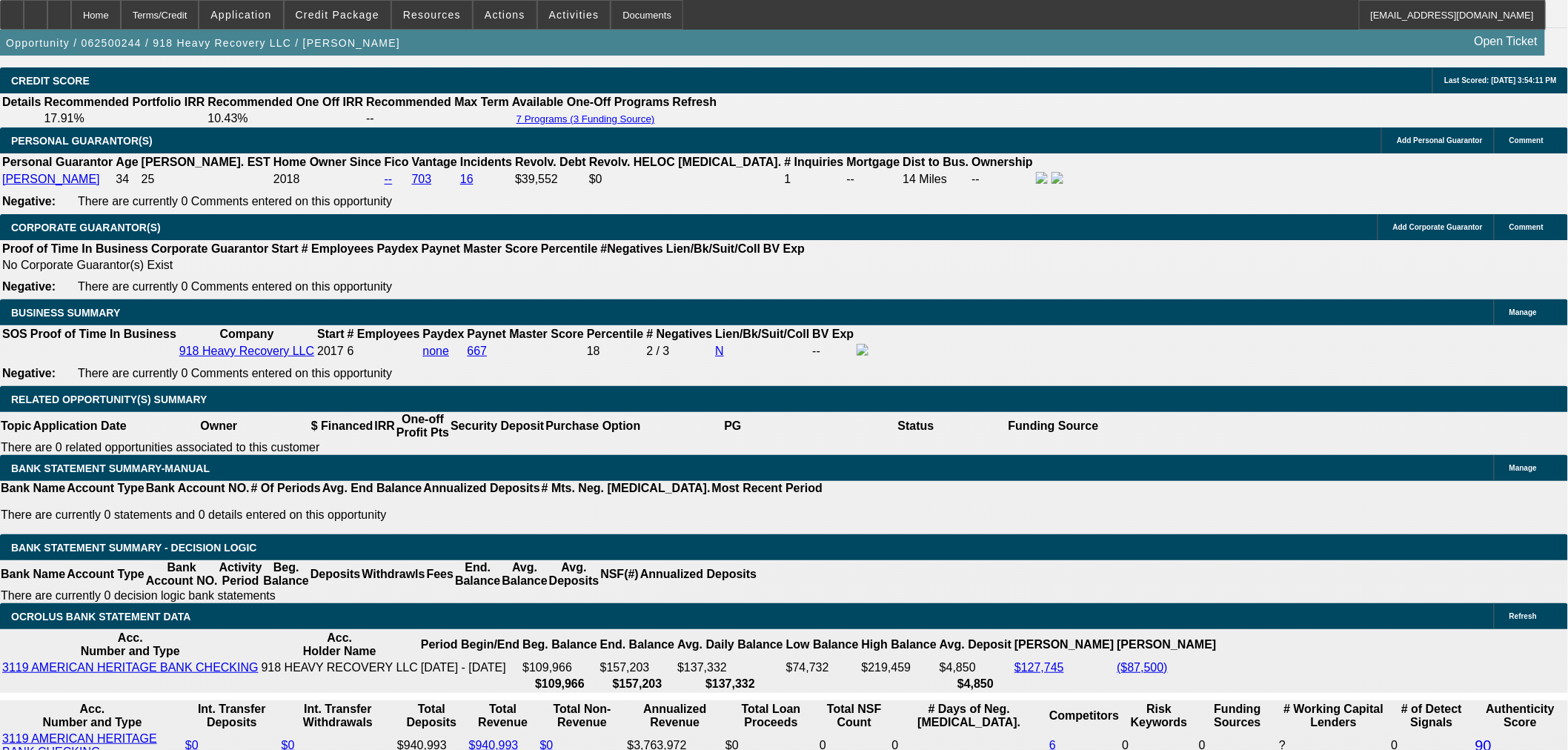
select select "6"
select select "0"
select select "2"
select select "0"
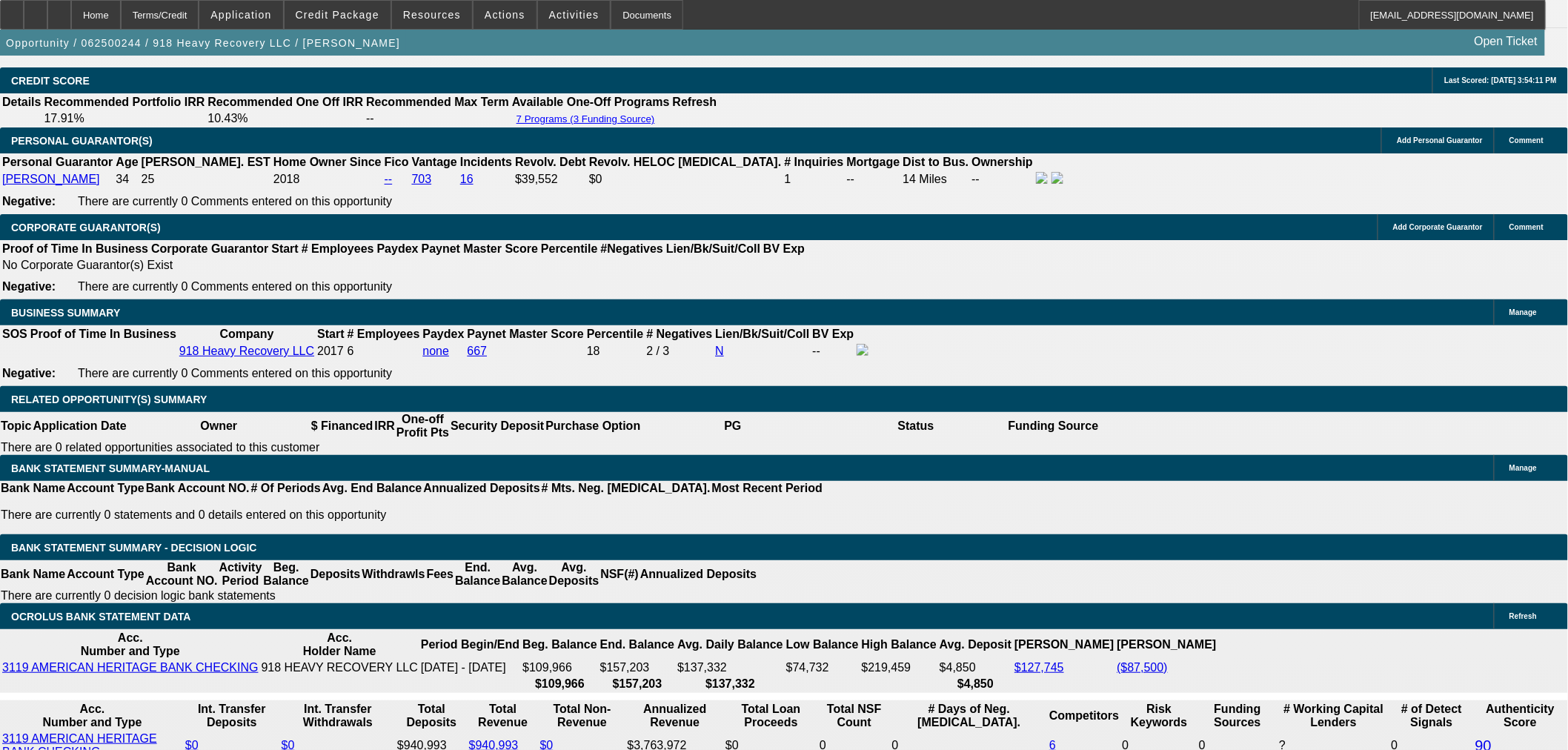
select select "6"
select select "0"
select select "2"
select select "0"
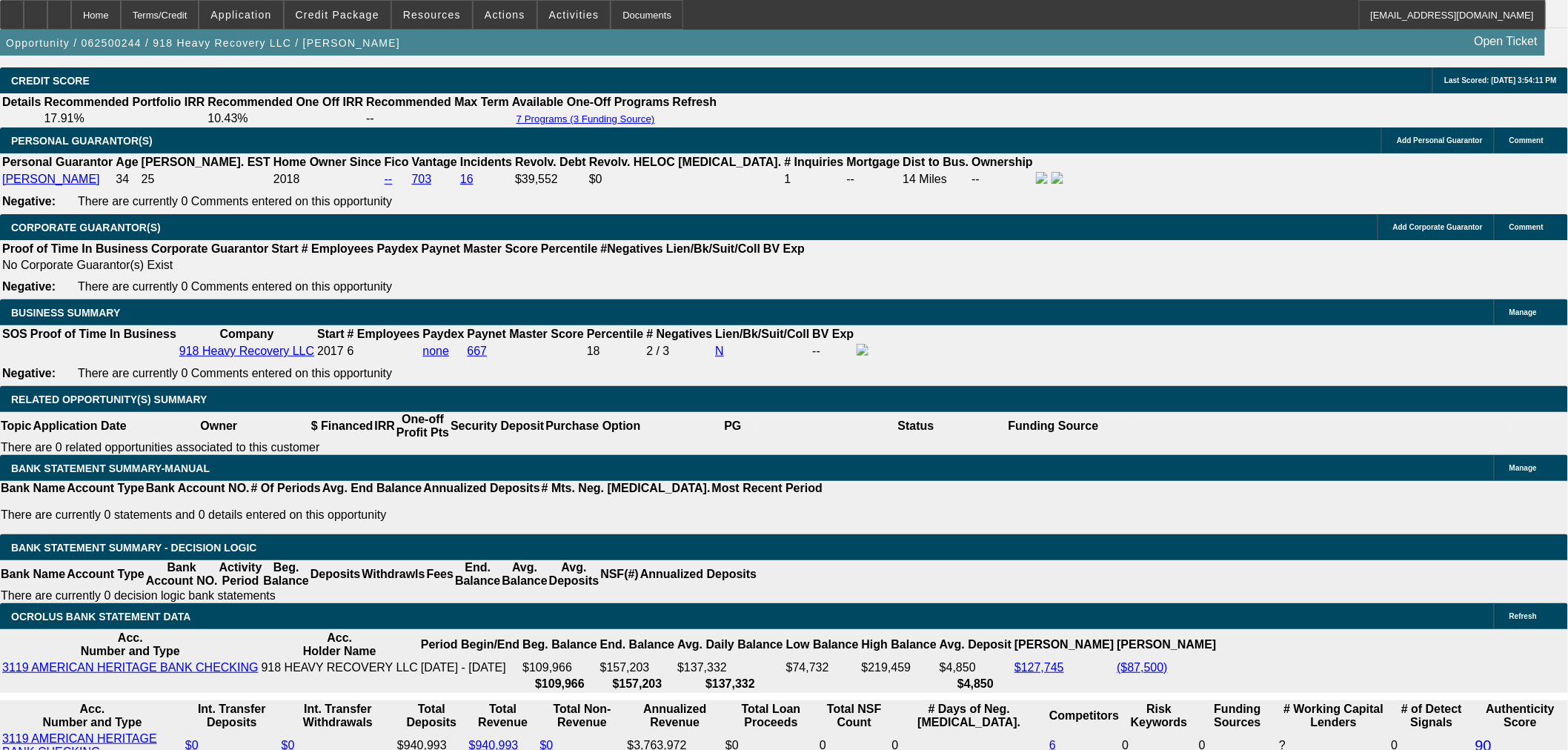
select select "6"
select select "0"
select select "2"
select select "0"
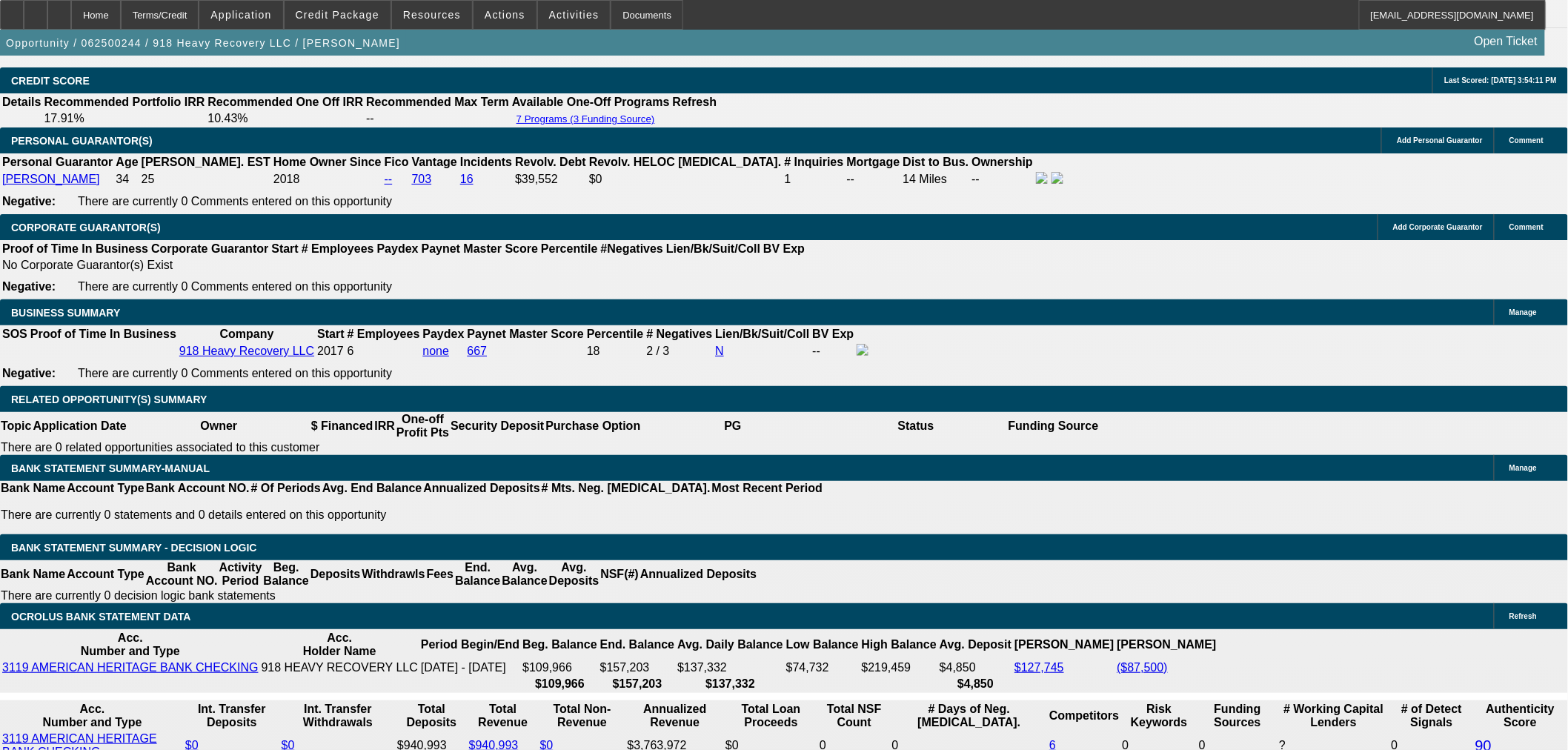
select select "6"
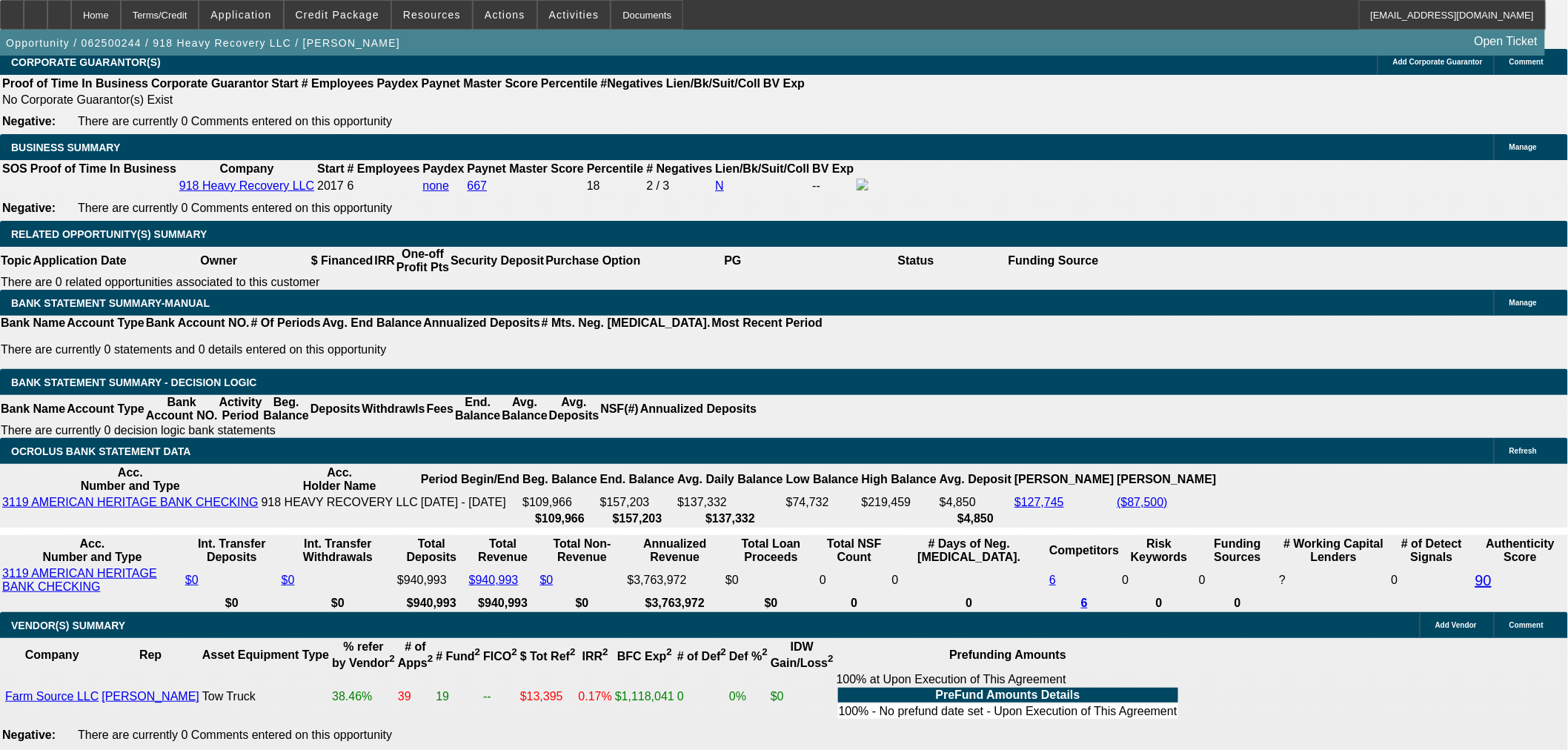
scroll to position [1960, 0]
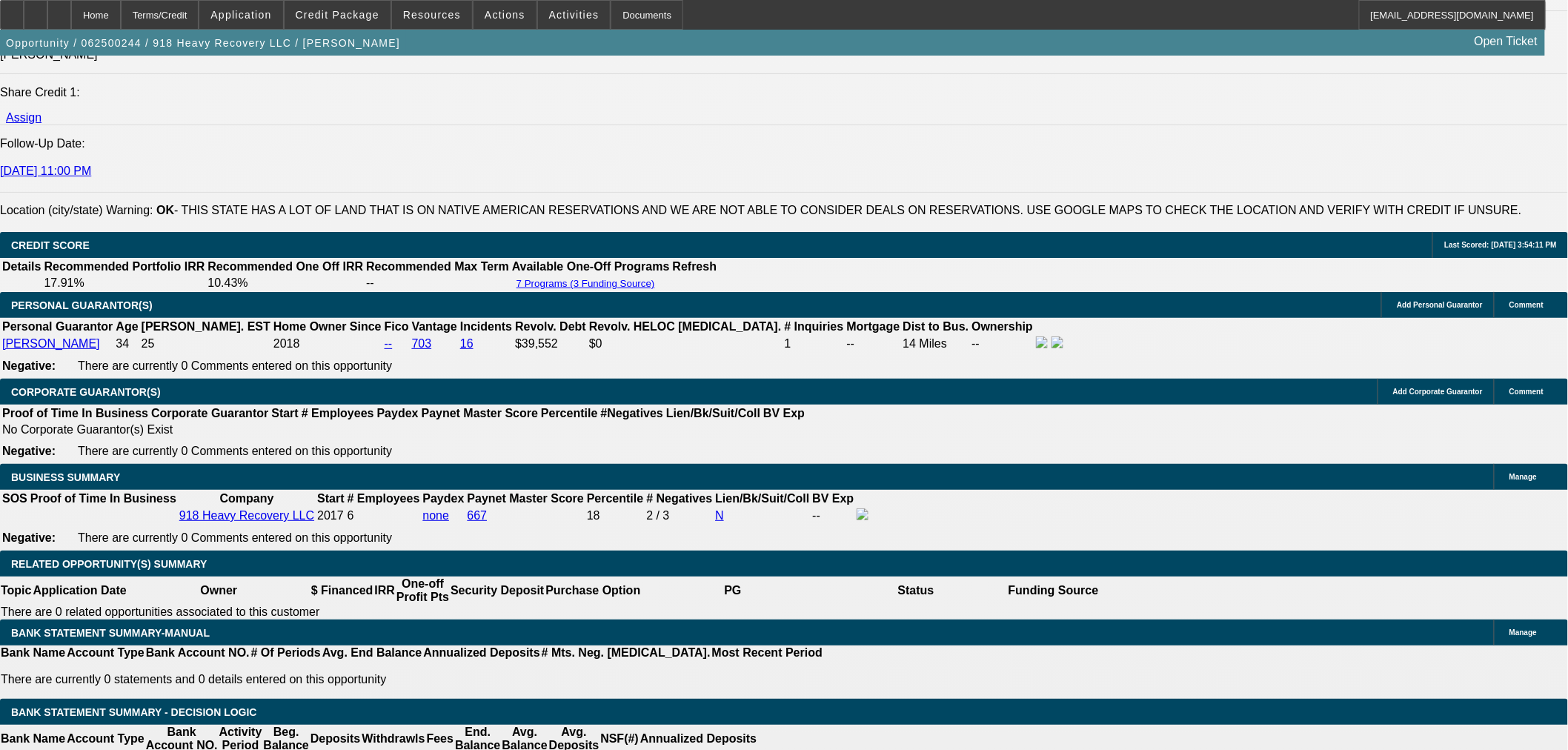
select select "0"
select select "2"
select select "0"
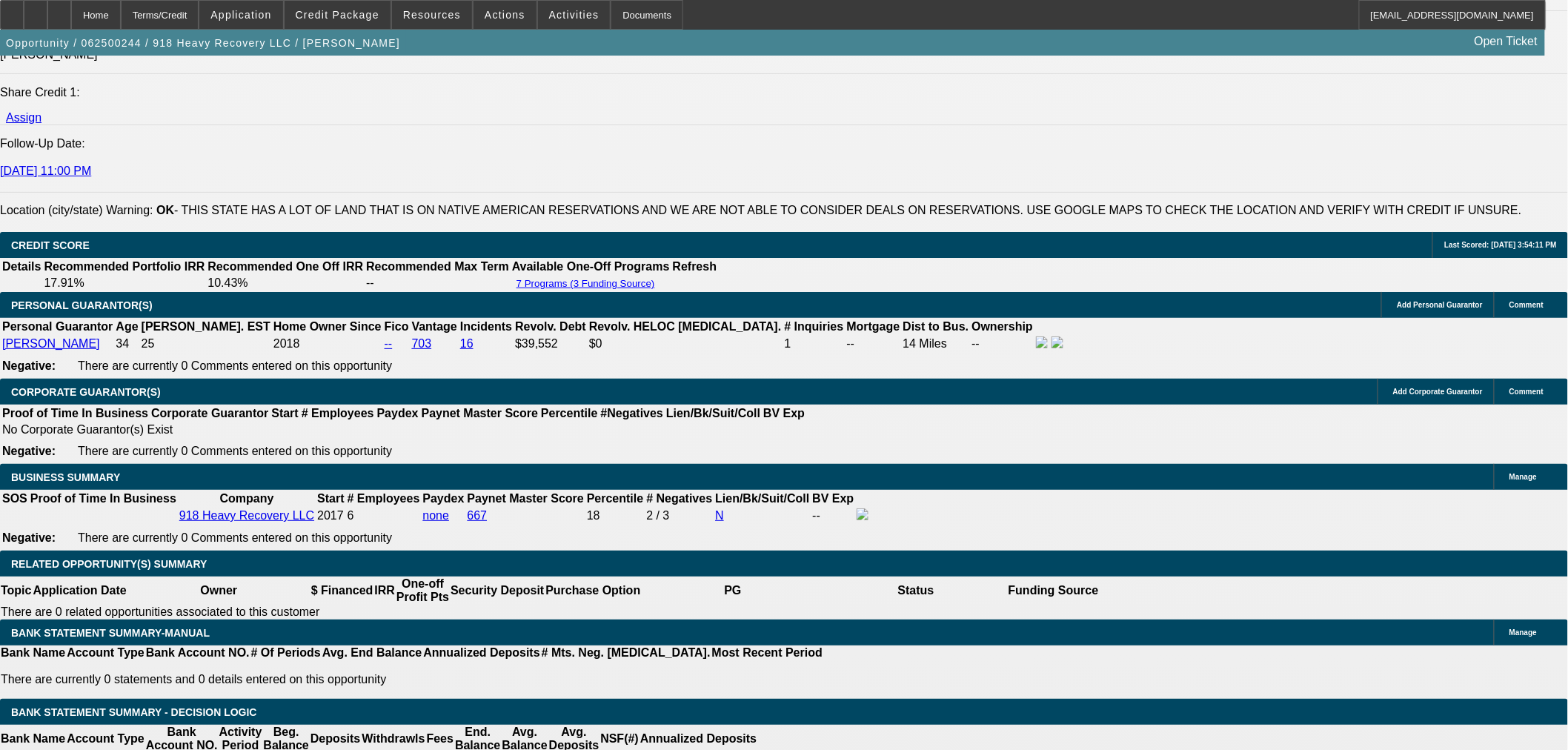
select select "6"
select select "0"
select select "2"
select select "0"
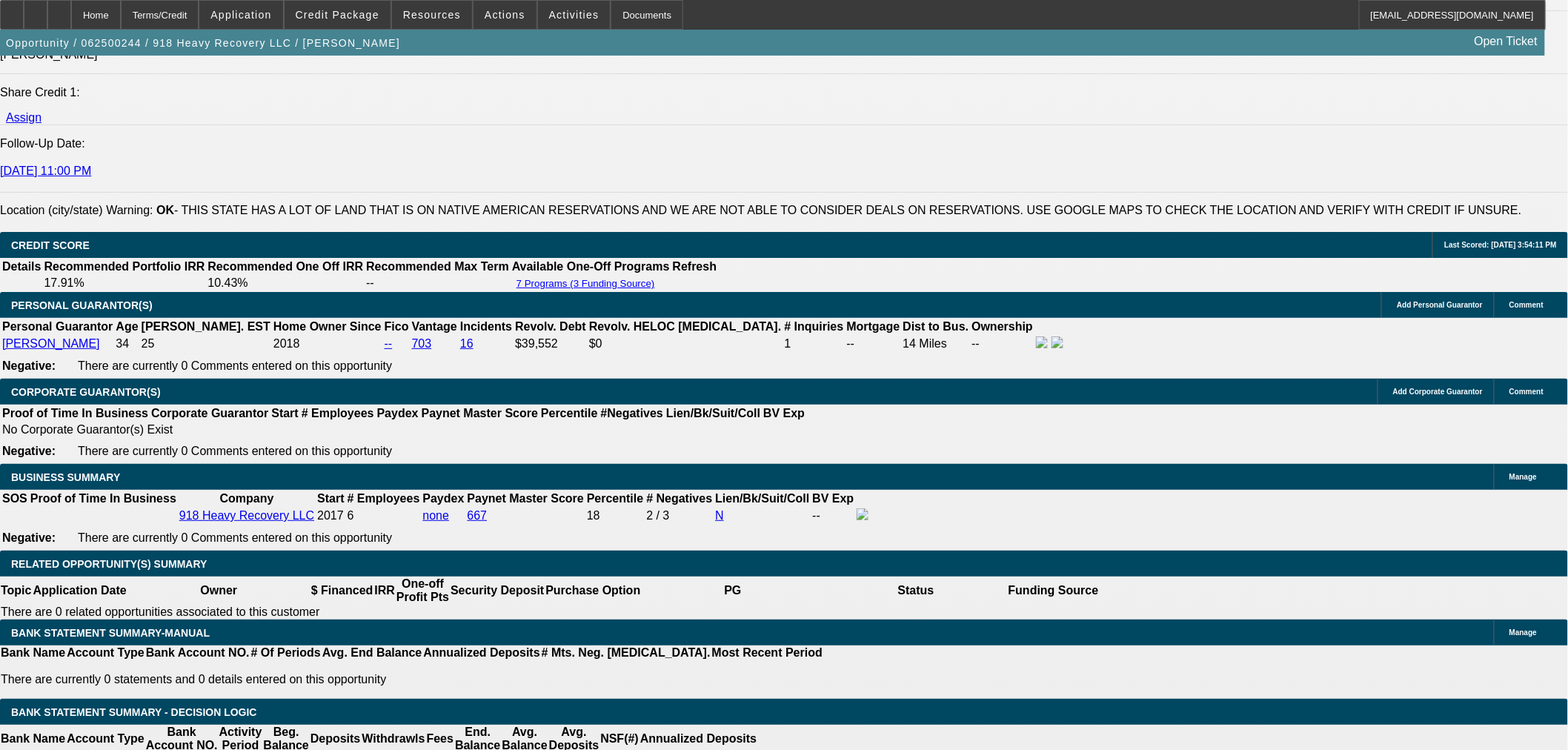
select select "6"
select select "0"
select select "2"
select select "0"
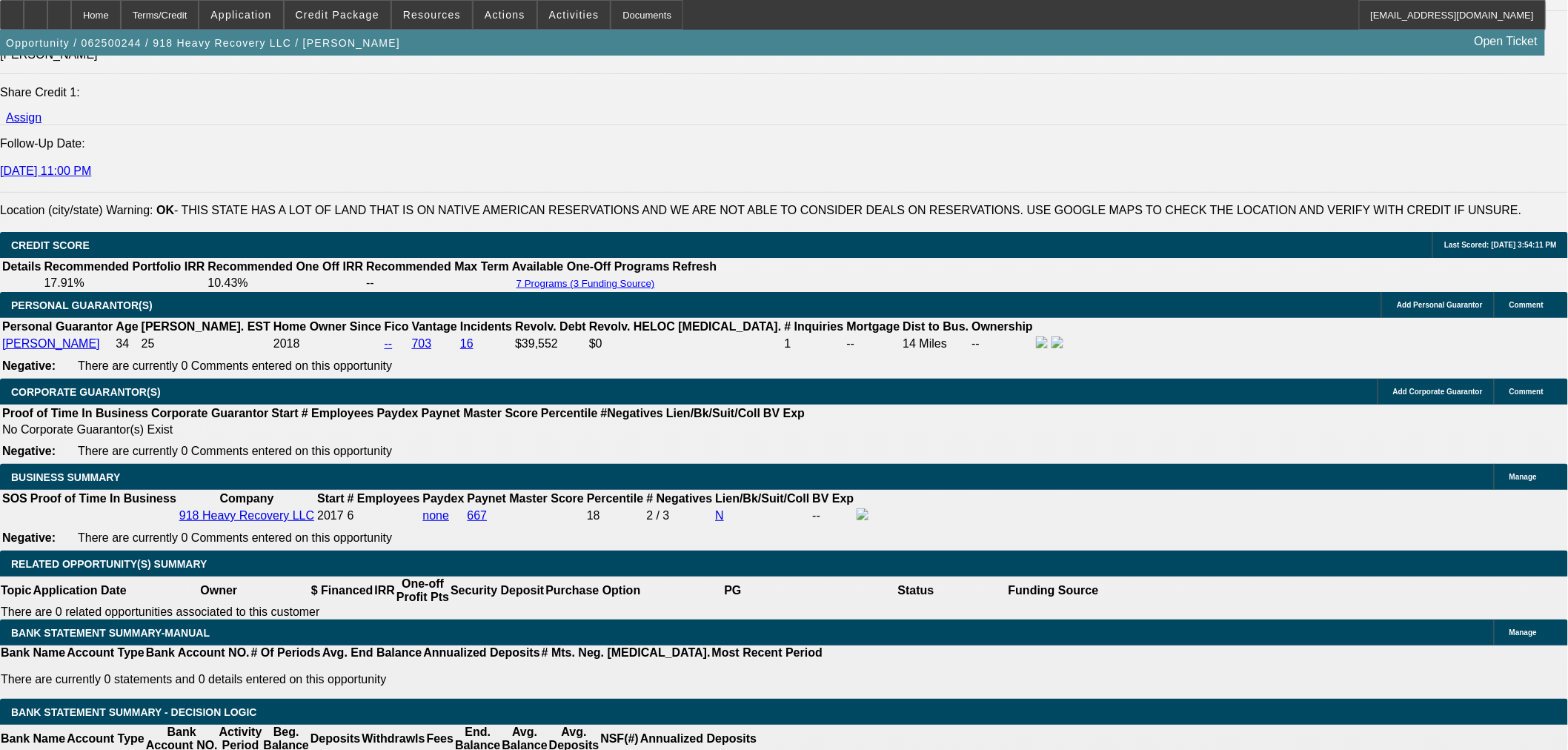
select select "6"
select select "0"
select select "2"
select select "0"
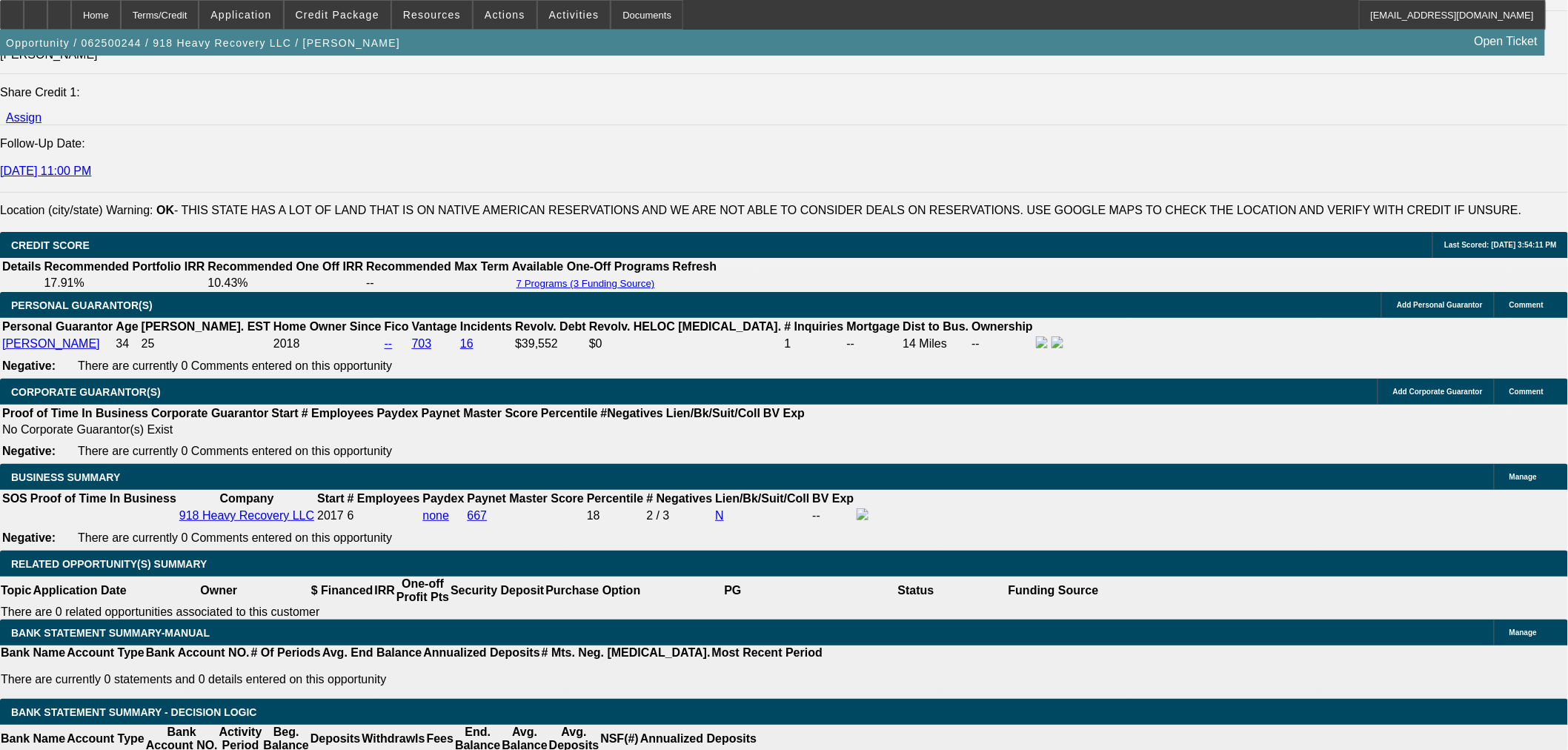
select select "6"
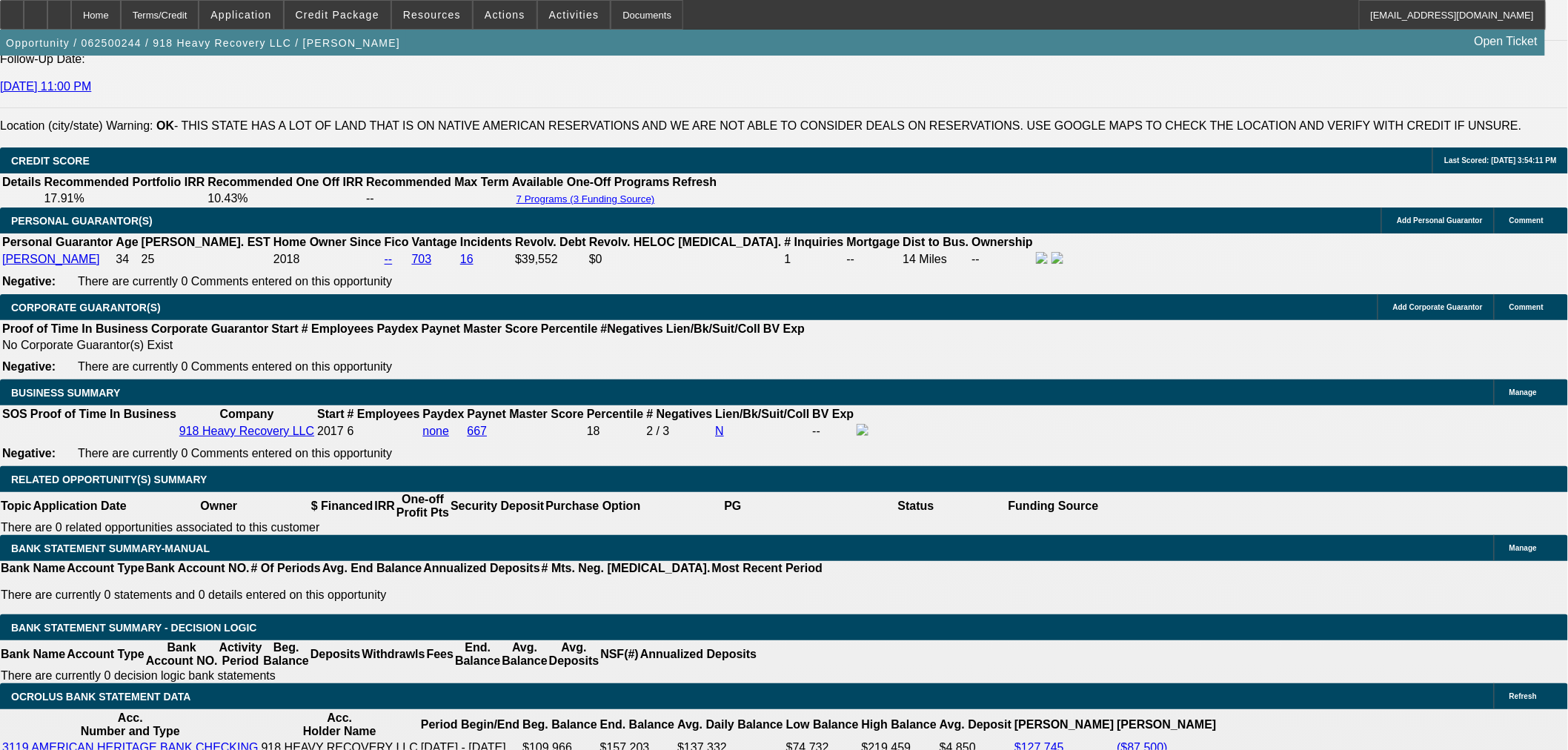
scroll to position [2208, 0]
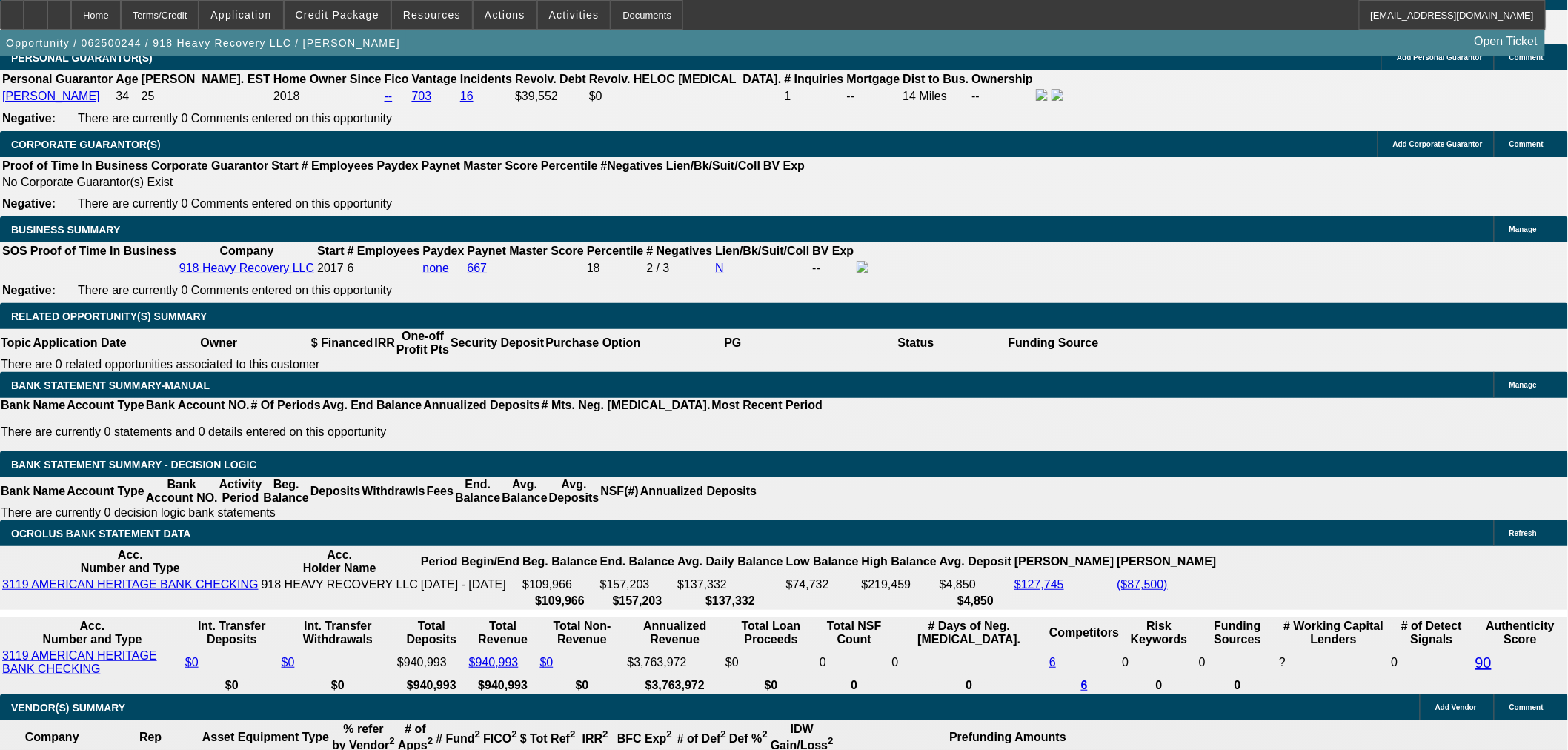
drag, startPoint x: 285, startPoint y: 329, endPoint x: 337, endPoint y: 329, distance: 52.0
type input "$60,000.00"
type input "UNKNOWN"
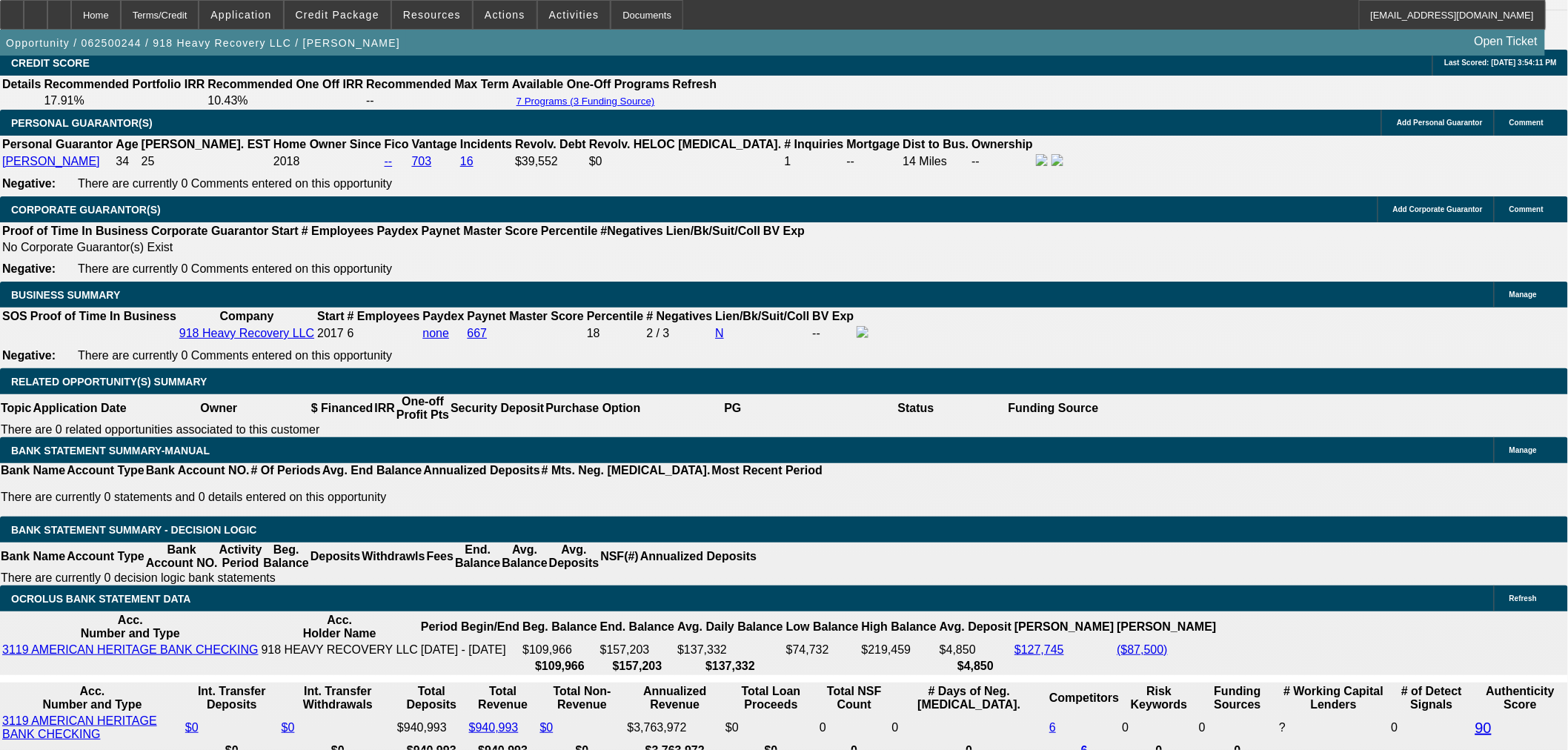
scroll to position [2042, 0]
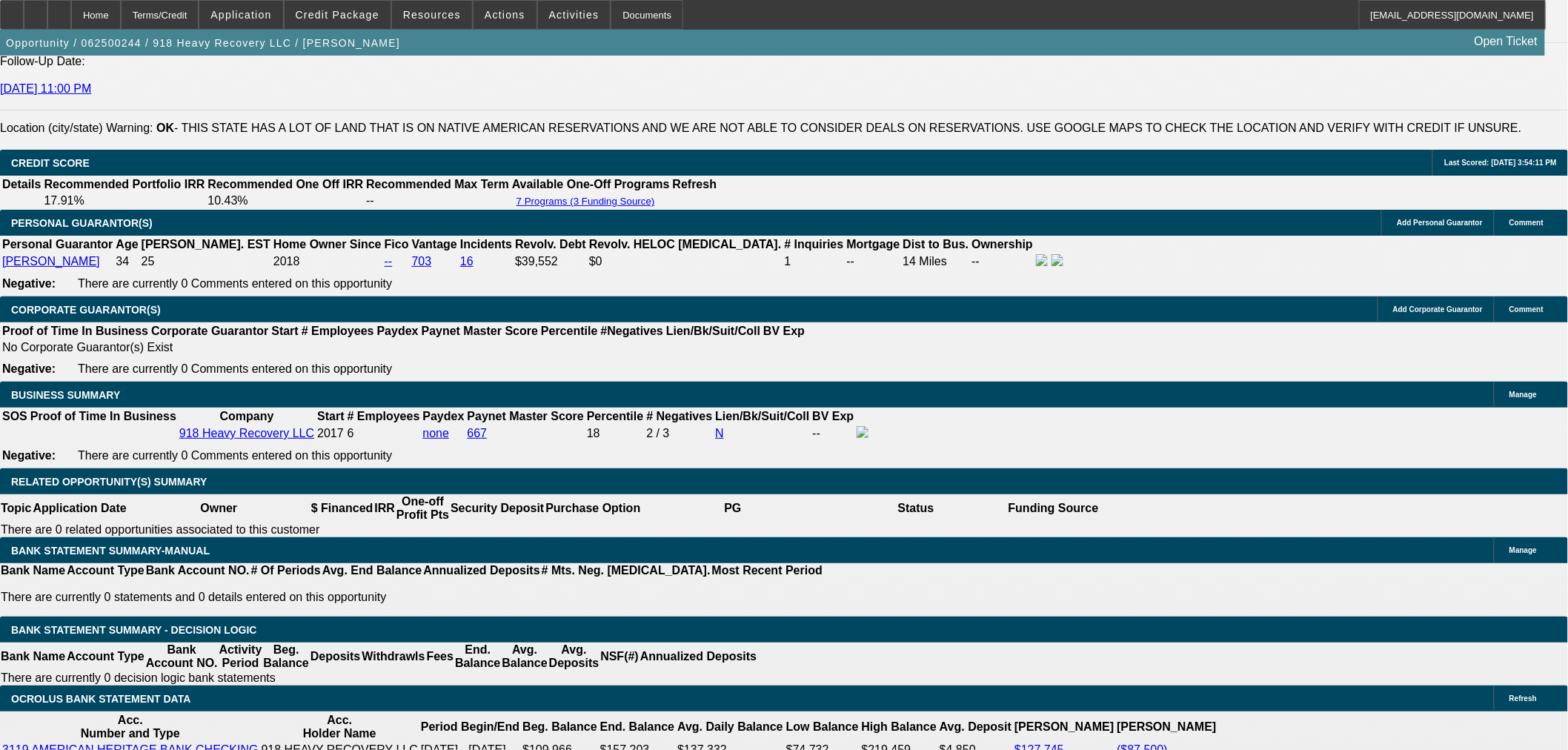
type input "$9,969.84"
type input "$19,939.68"
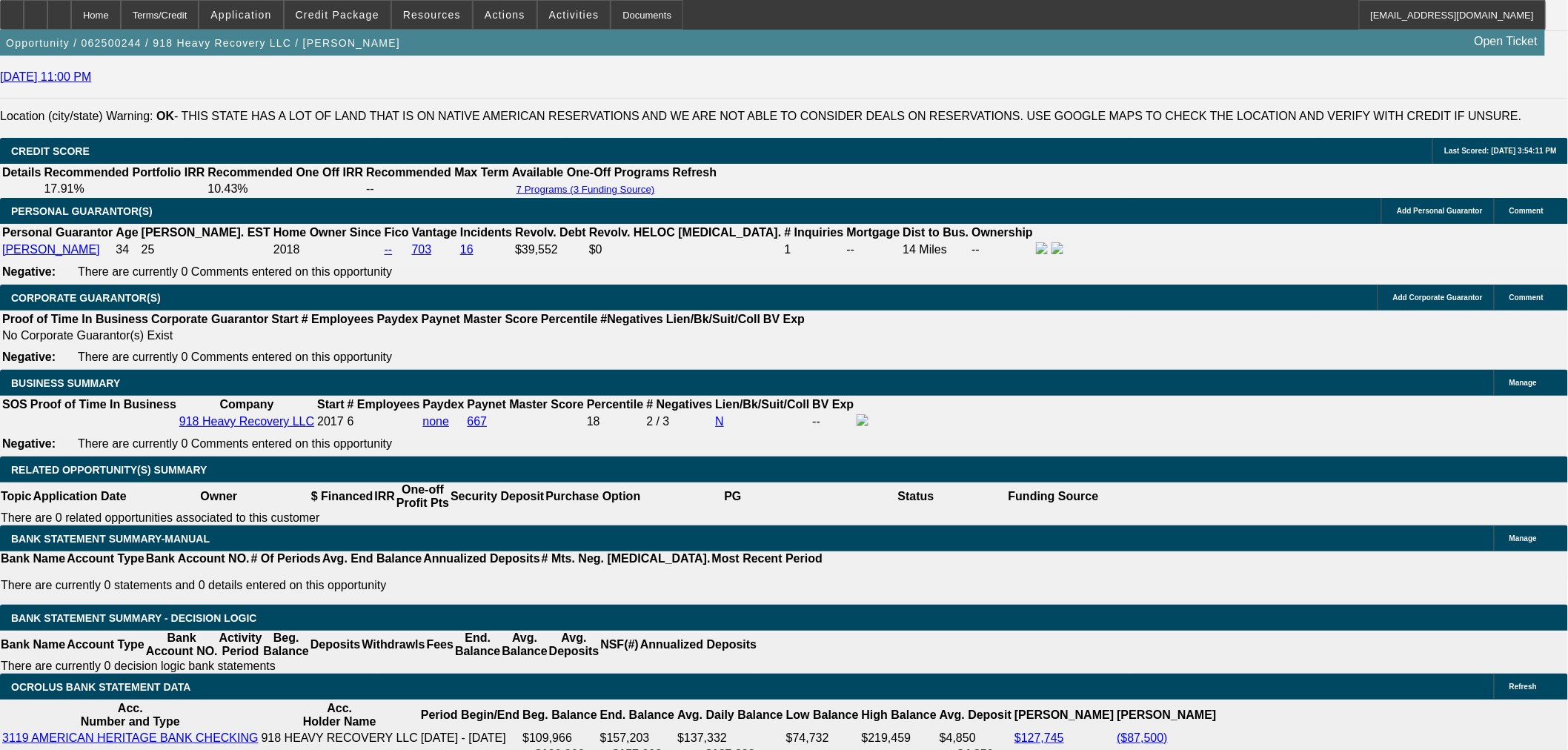
scroll to position [2208, 0]
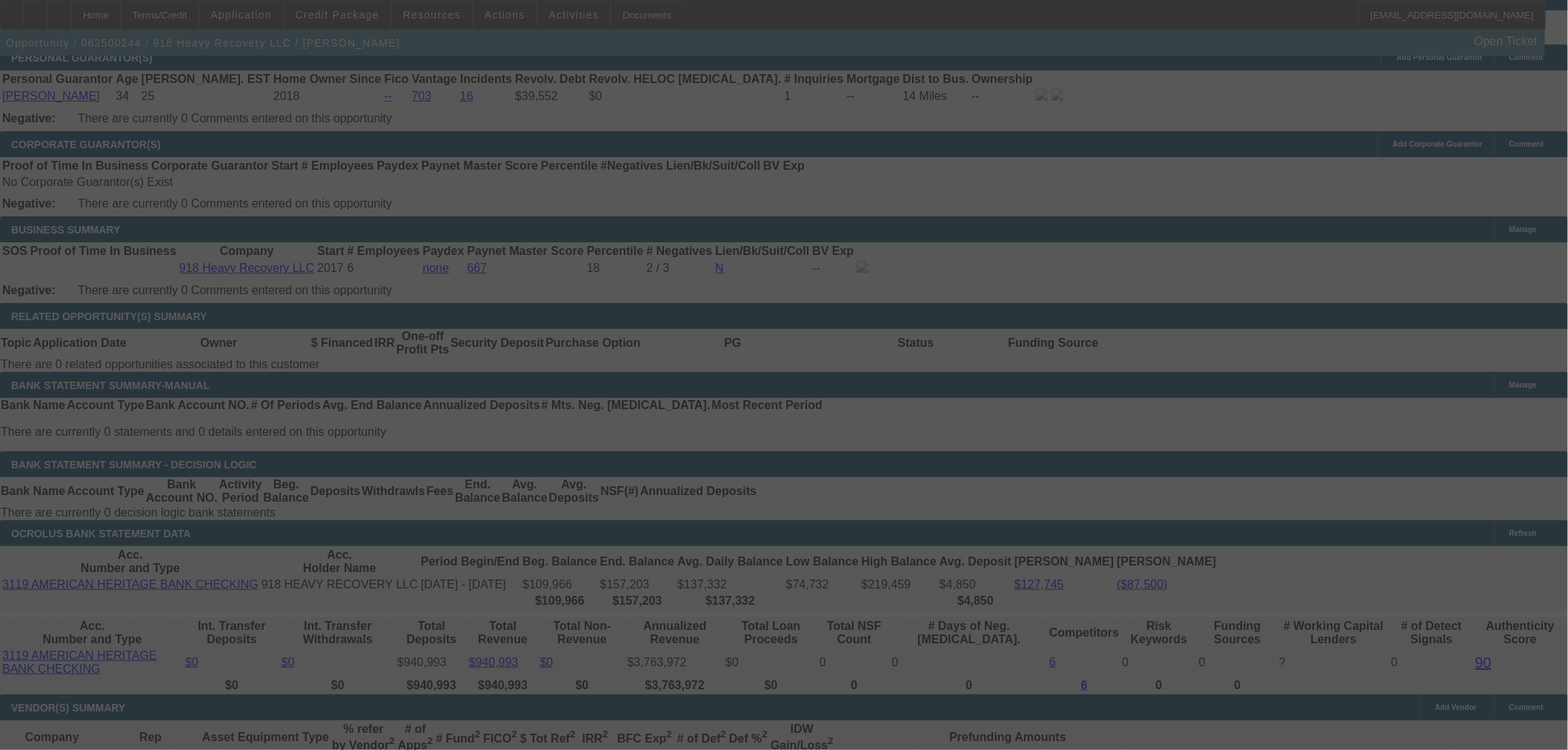
select select "0"
select select "2"
select select "0"
select select "6"
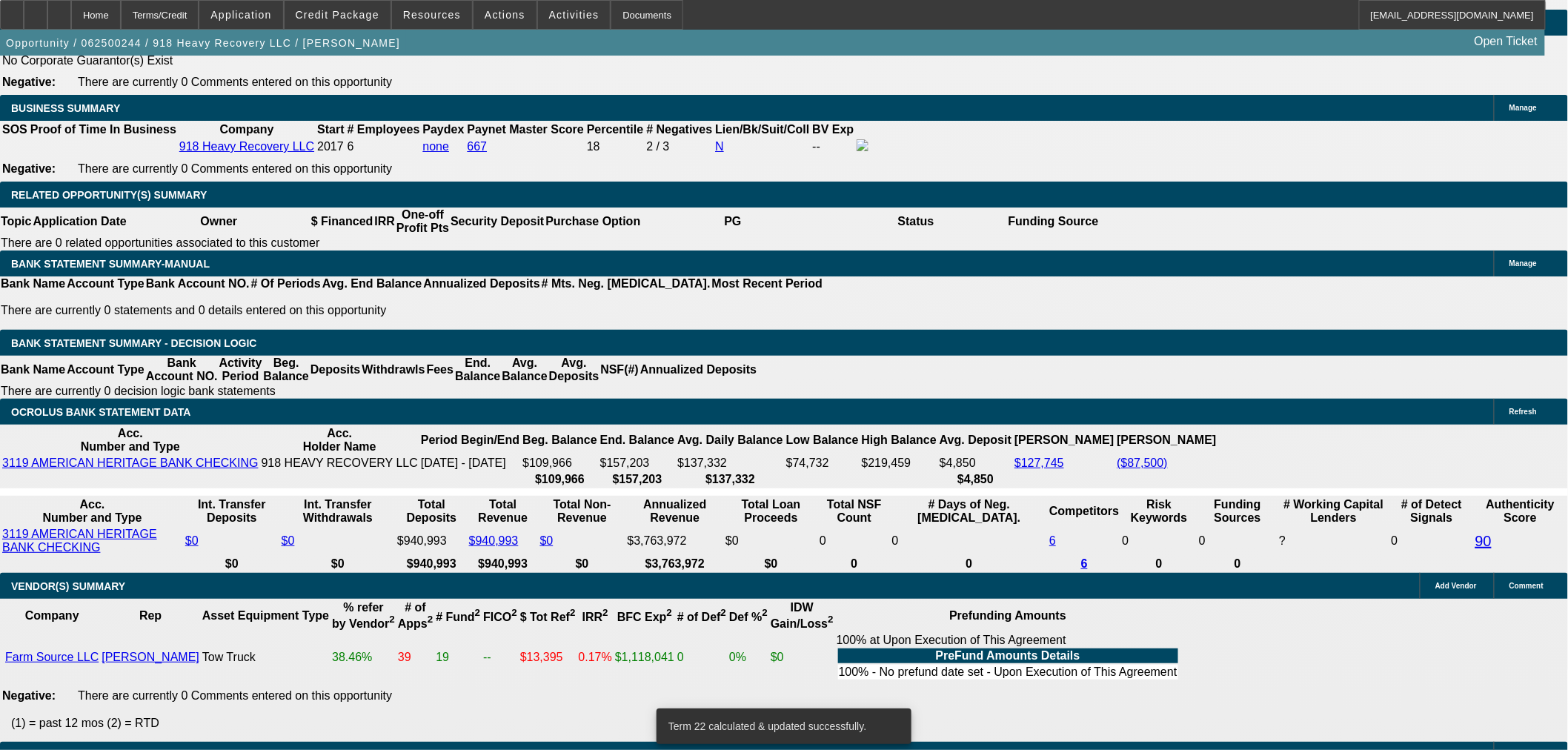
scroll to position [2290, 0]
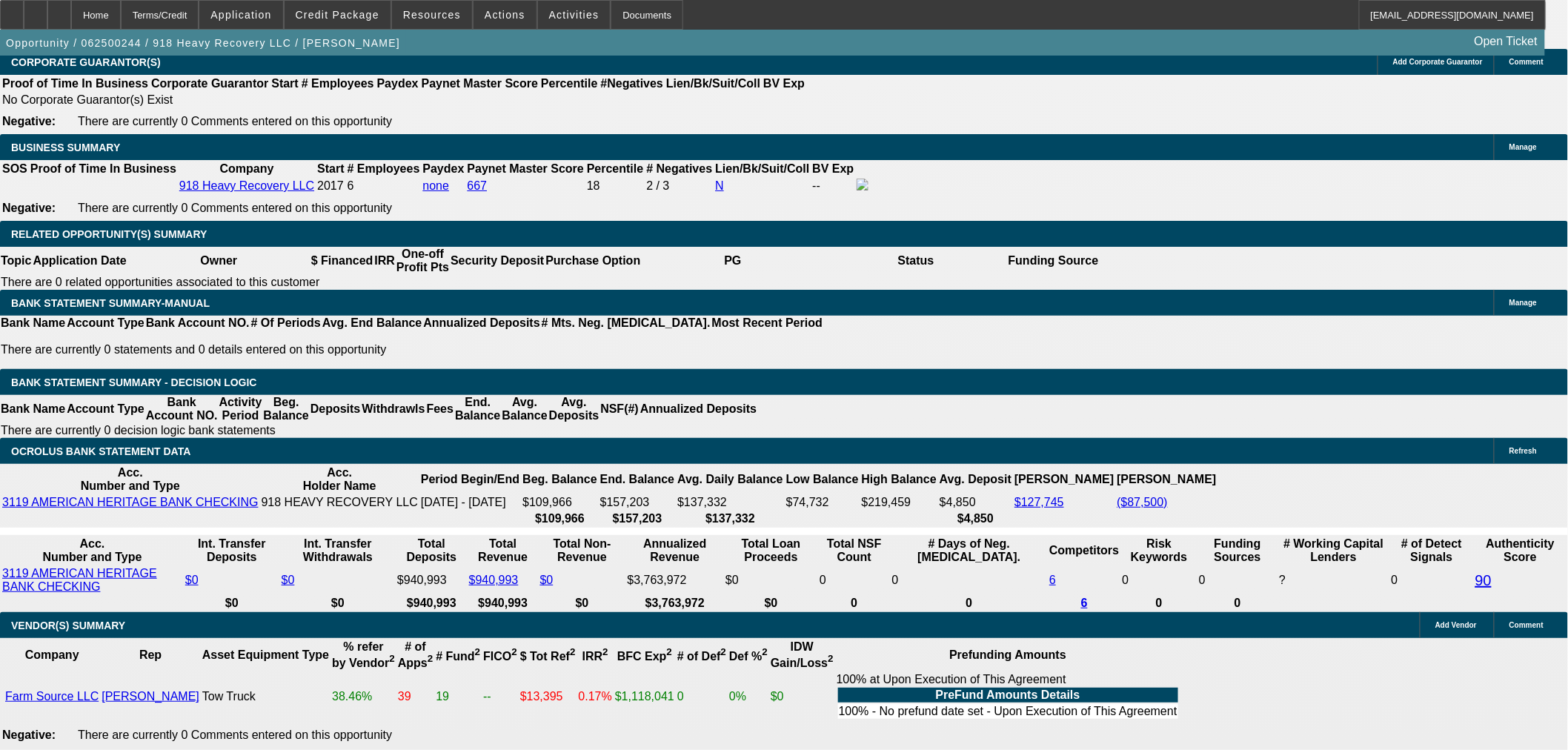
drag, startPoint x: 291, startPoint y: 250, endPoint x: 417, endPoint y: 250, distance: 126.0
type input "$50,000.00"
type input "UNKNOWN"
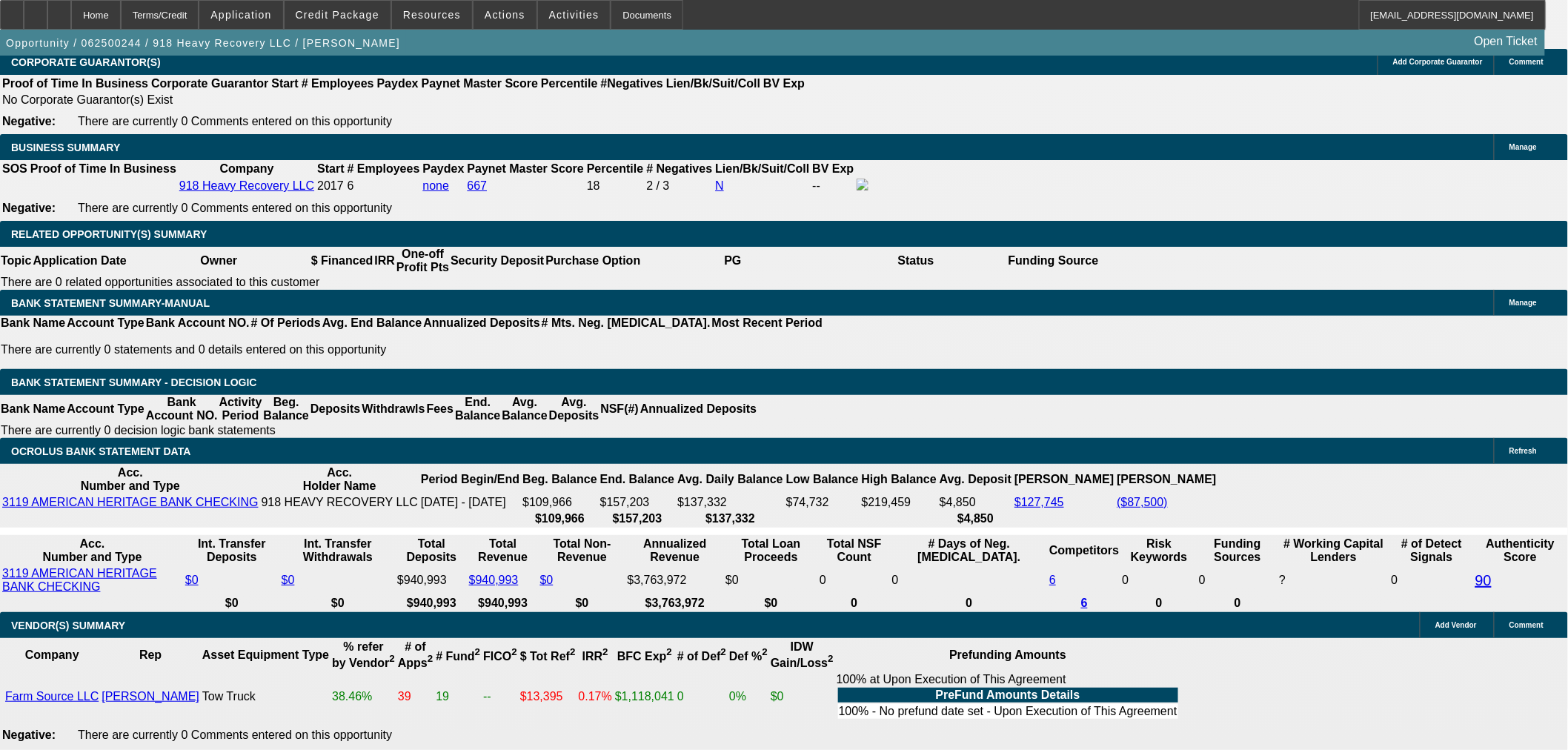
type input "$20,239.52"
type input "$10,119.76"
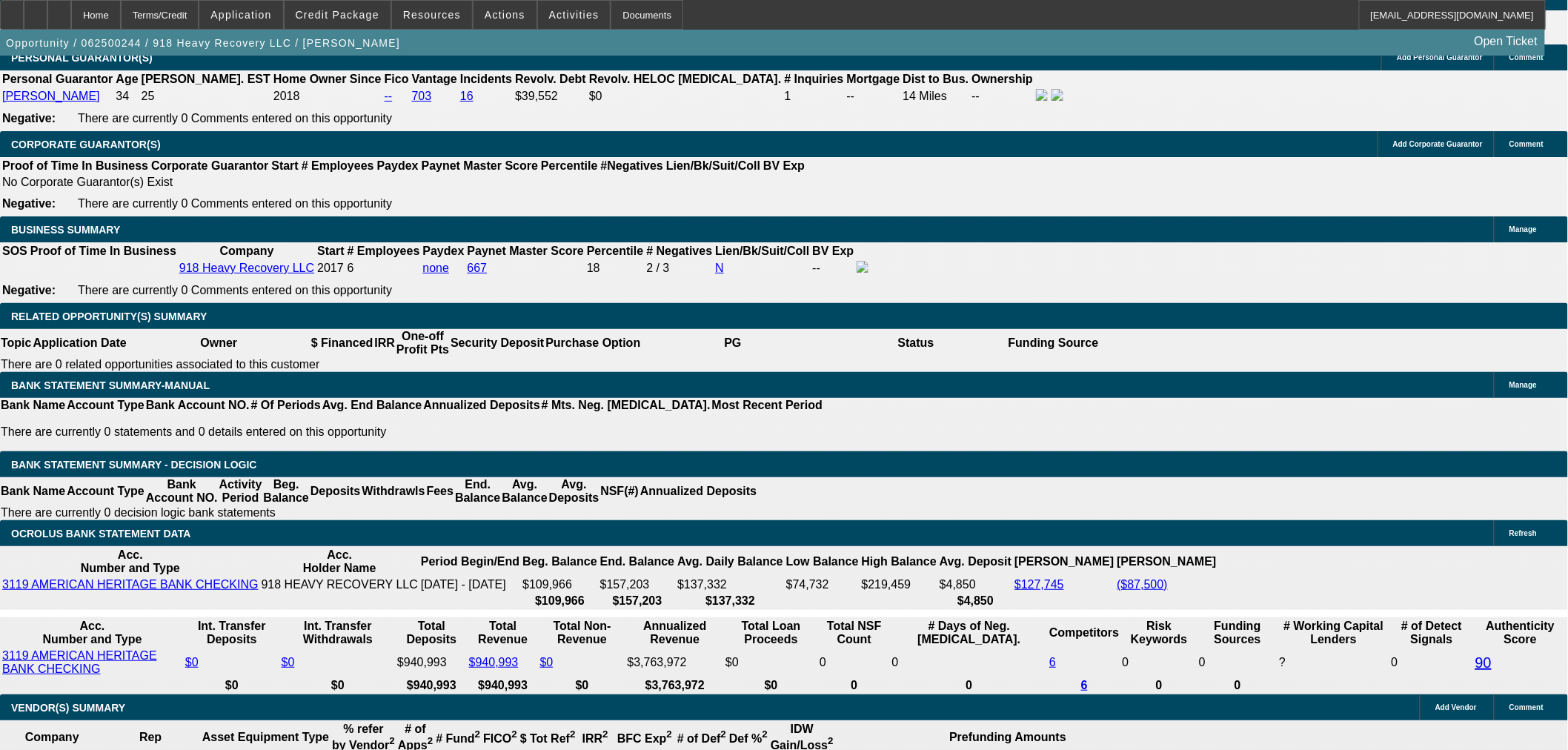
scroll to position [2125, 0]
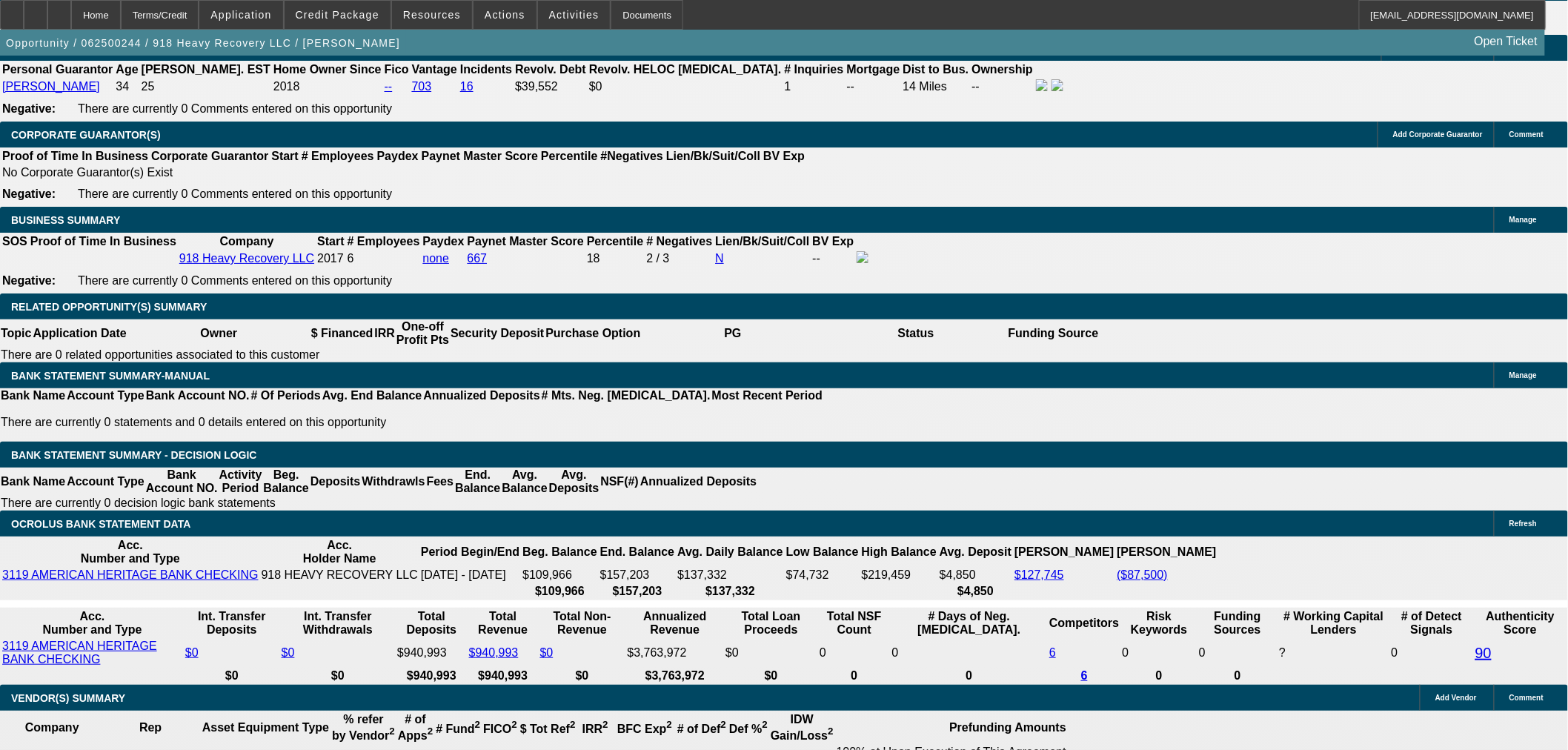
scroll to position [2290, 0]
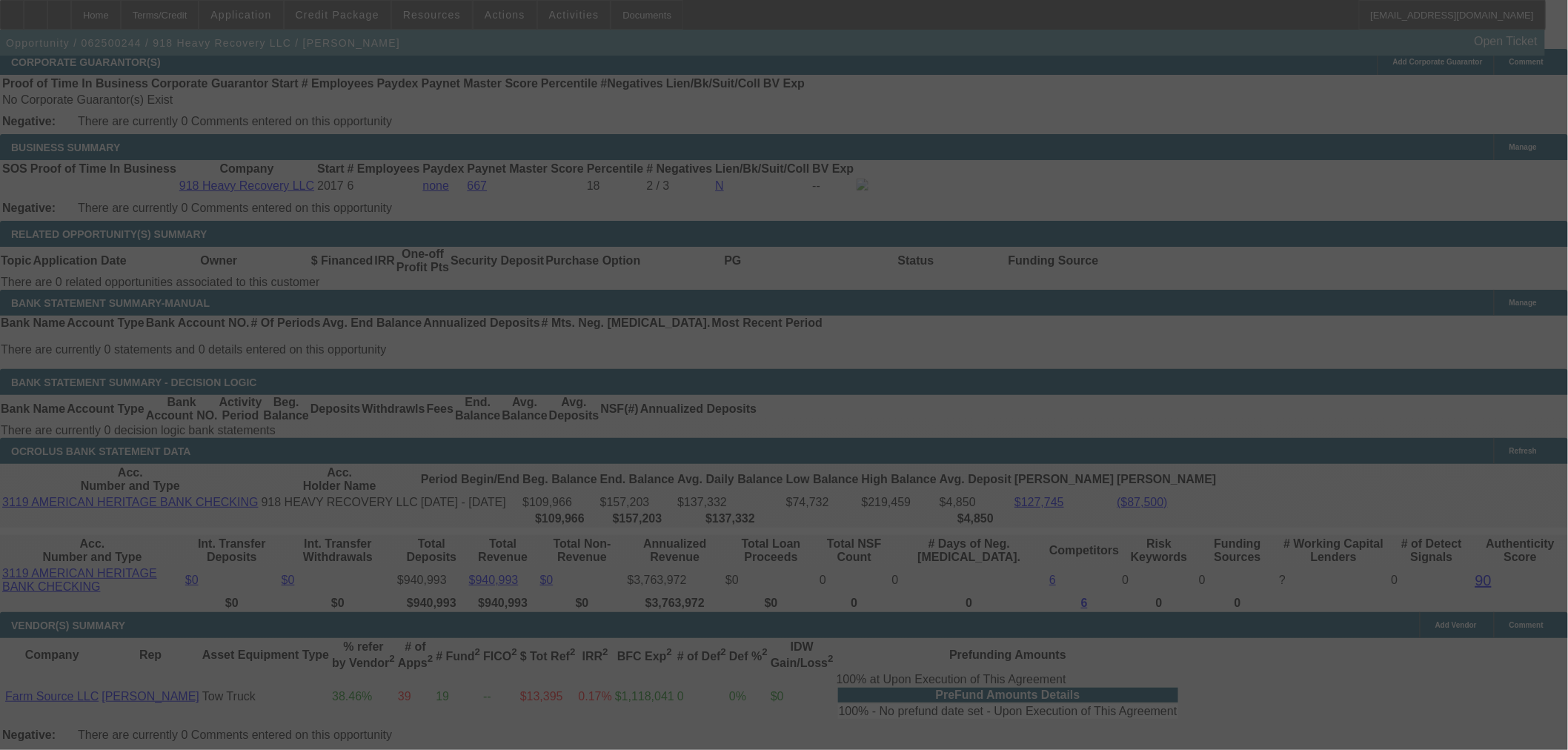
select select "0"
select select "2"
select select "0"
select select "6"
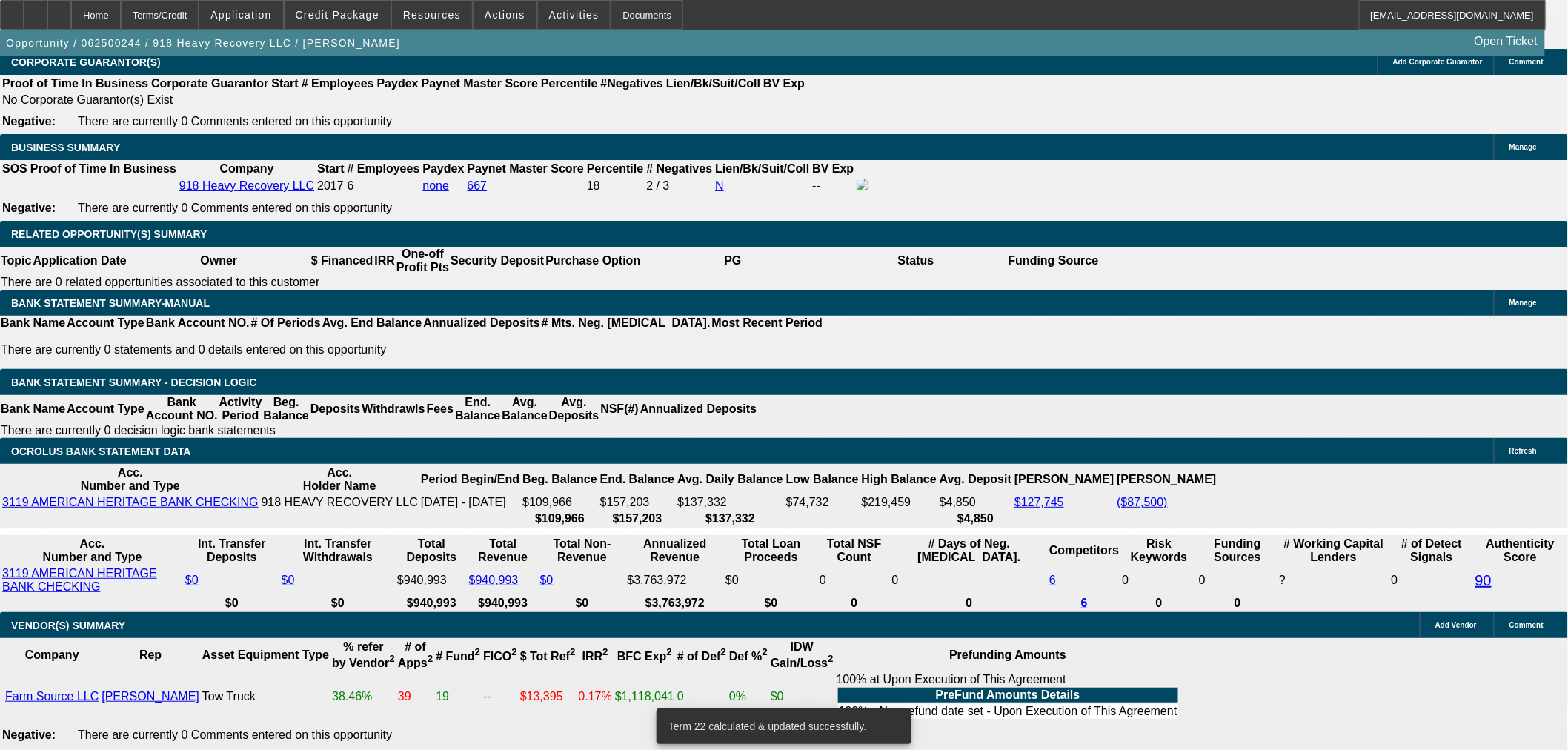
drag, startPoint x: 336, startPoint y: 360, endPoint x: 438, endPoint y: 360, distance: 102.0
type input "UNKNOWN"
type input "9"
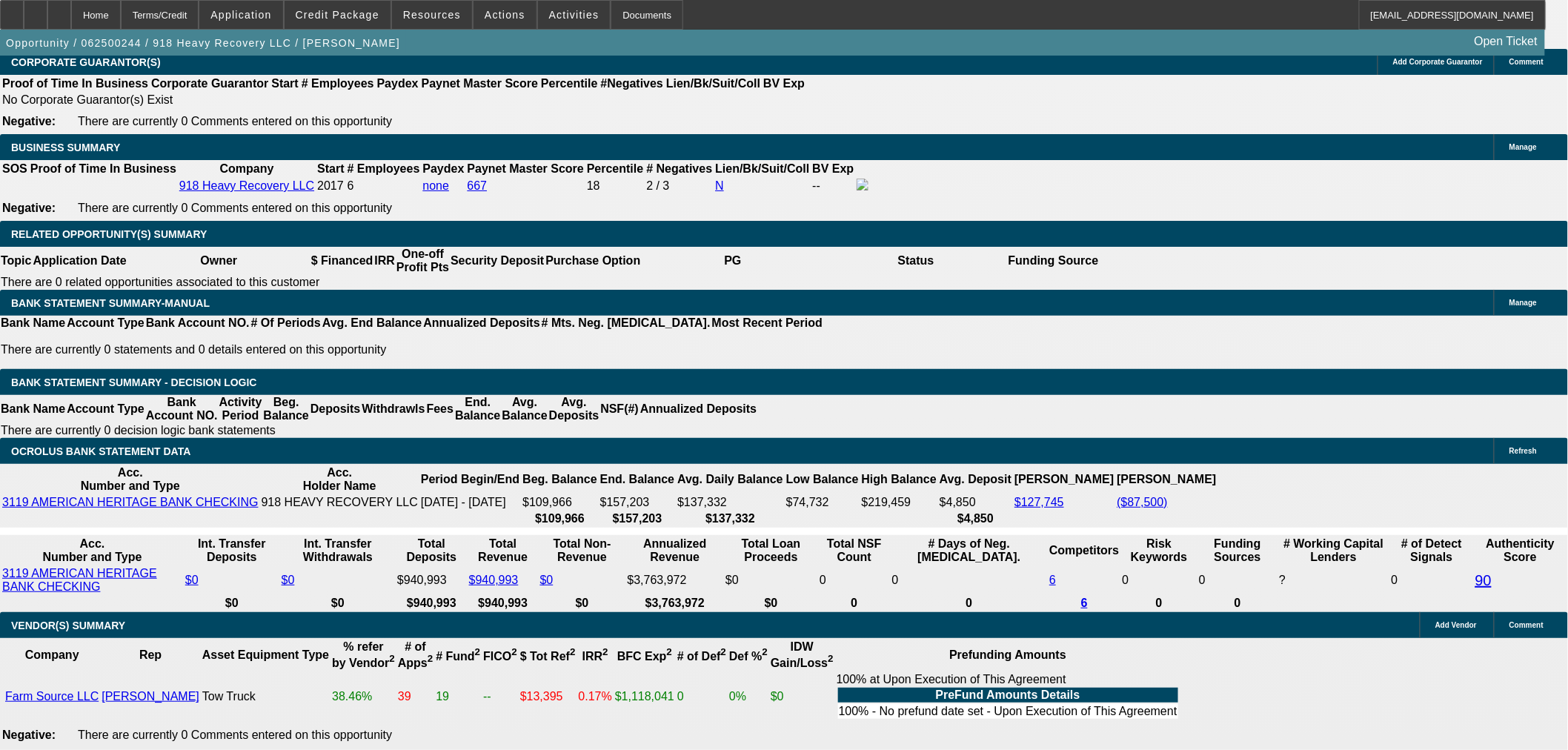
type input "$19,237.72"
type input "$9,618.86"
type input "9.9"
type input "$19,878.48"
type input "$9,939.24"
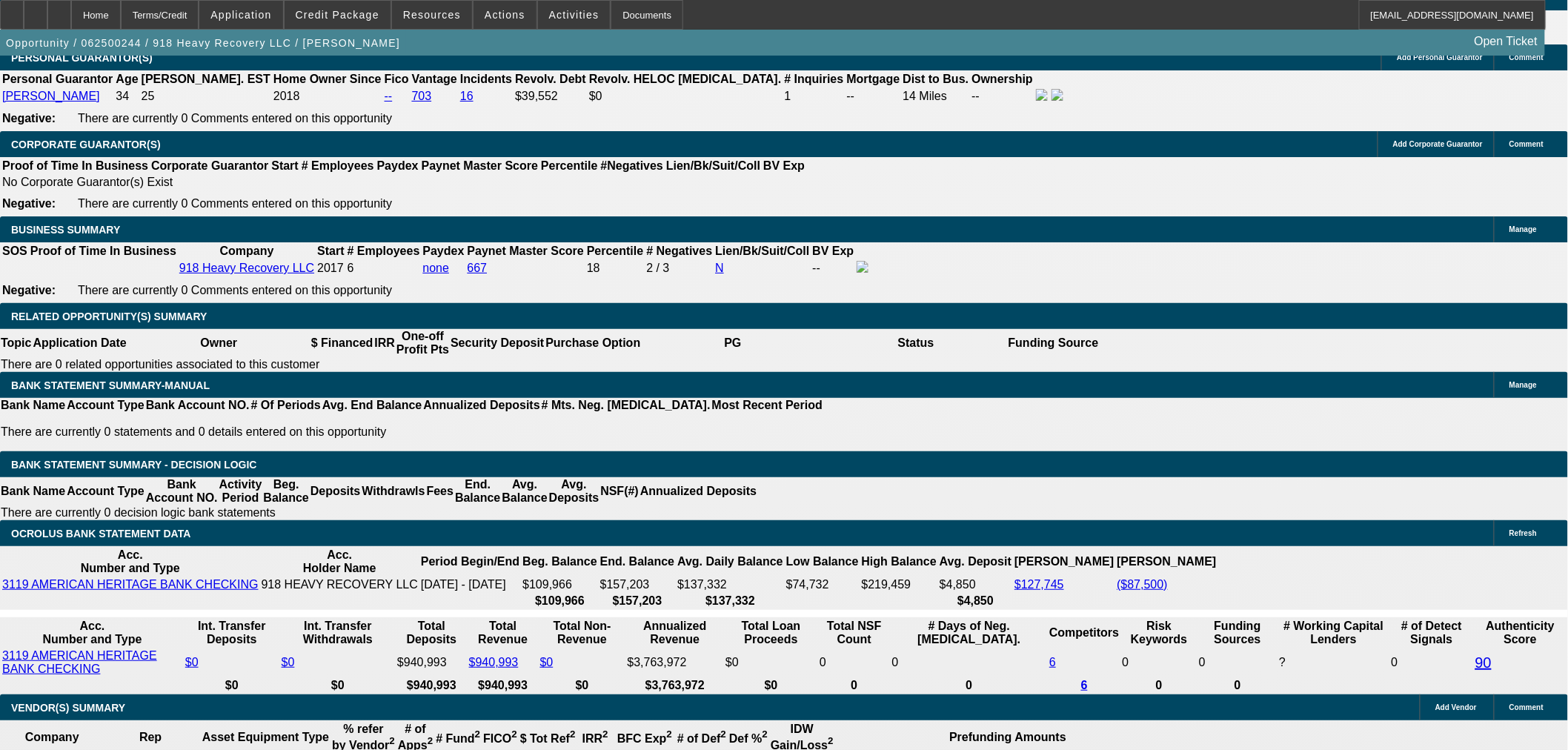
scroll to position [1960, 0]
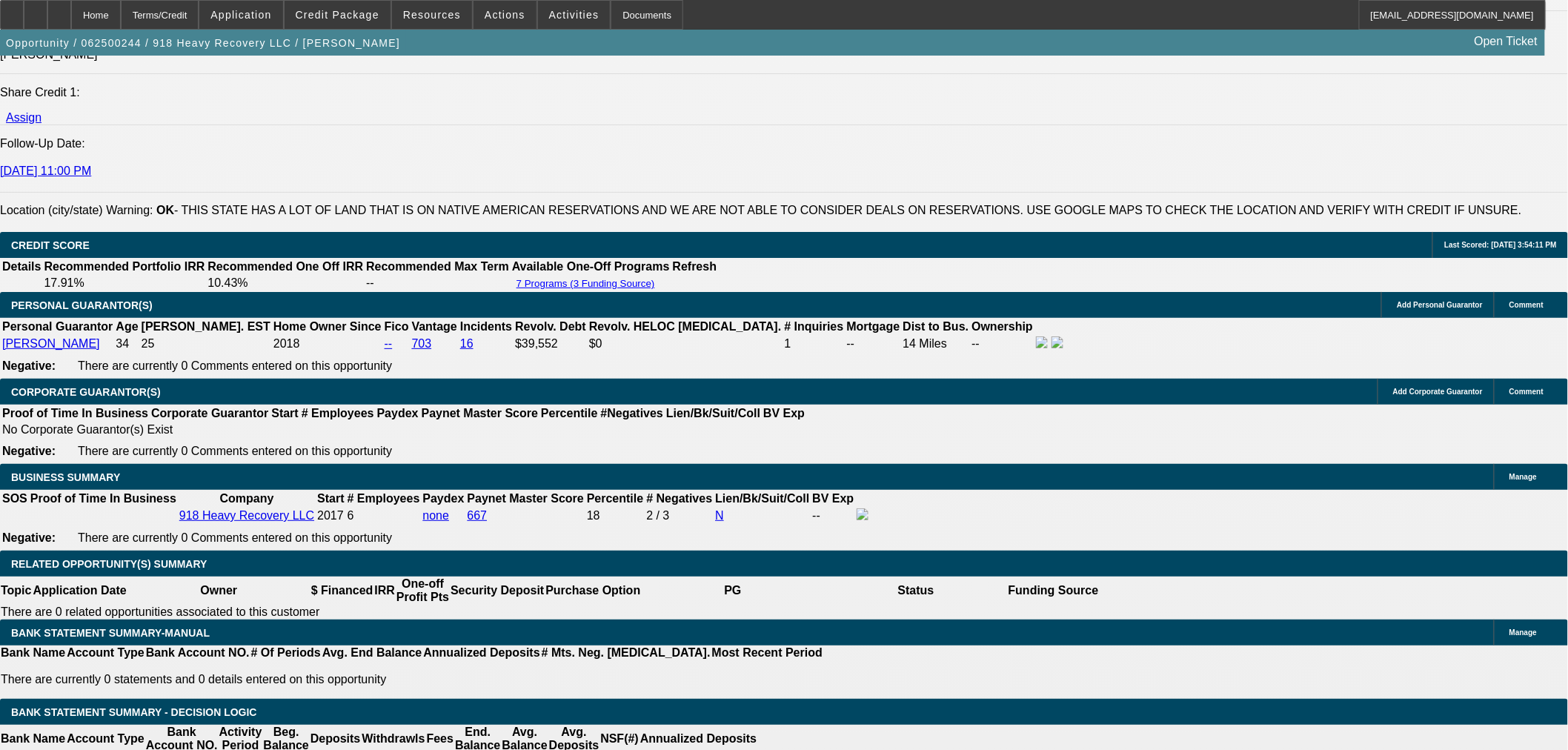
type input "9.9"
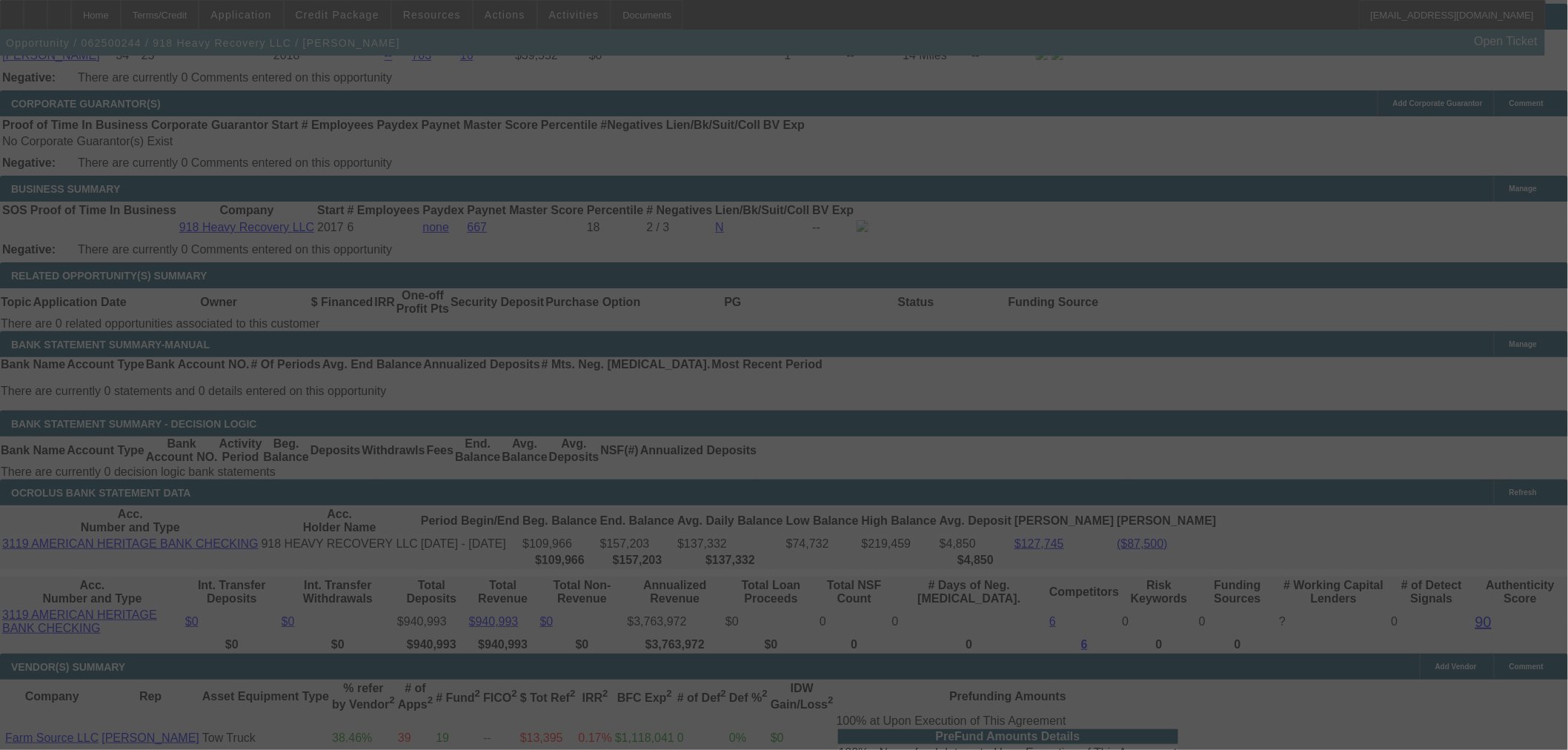
scroll to position [2290, 0]
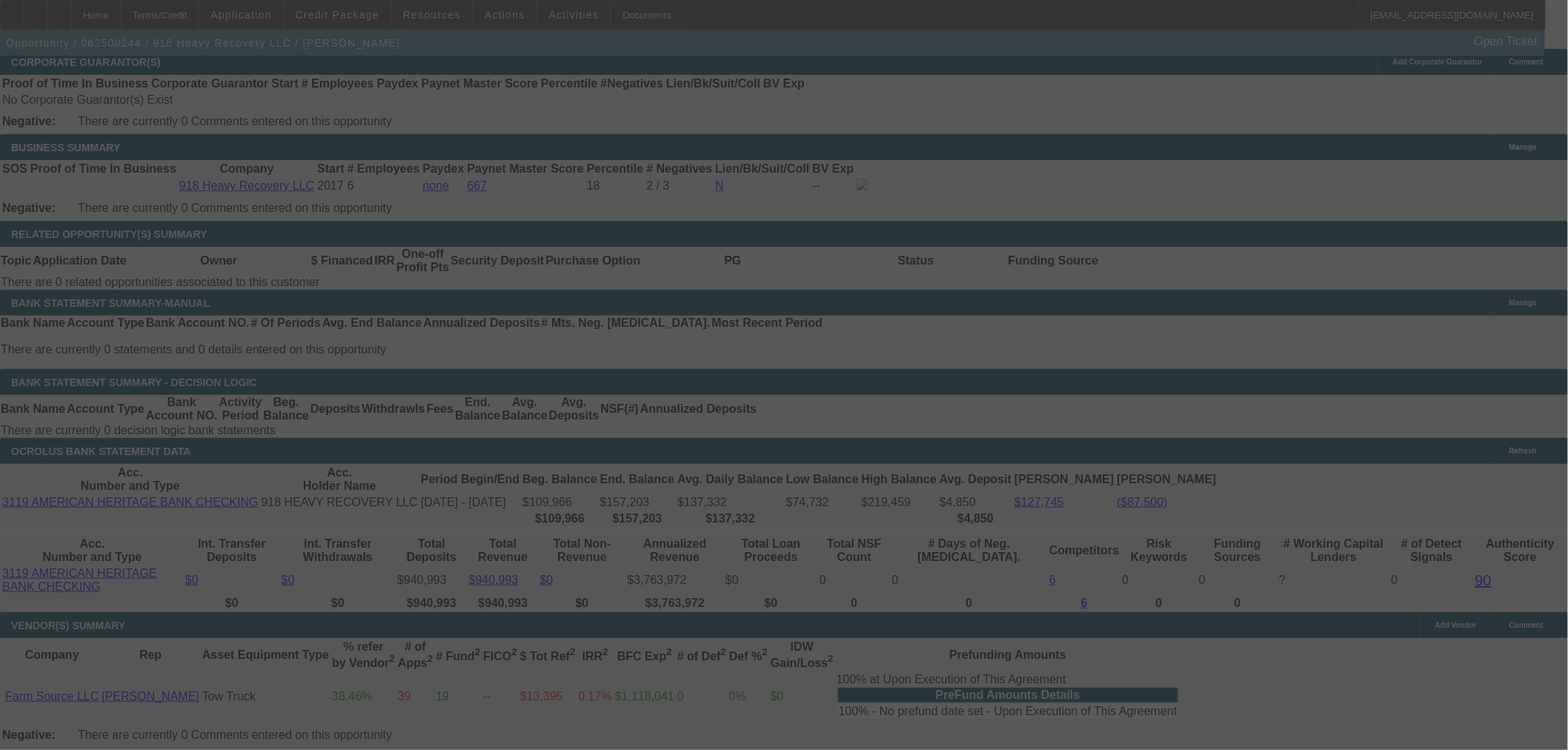
select select "0"
select select "2"
select select "0"
select select "6"
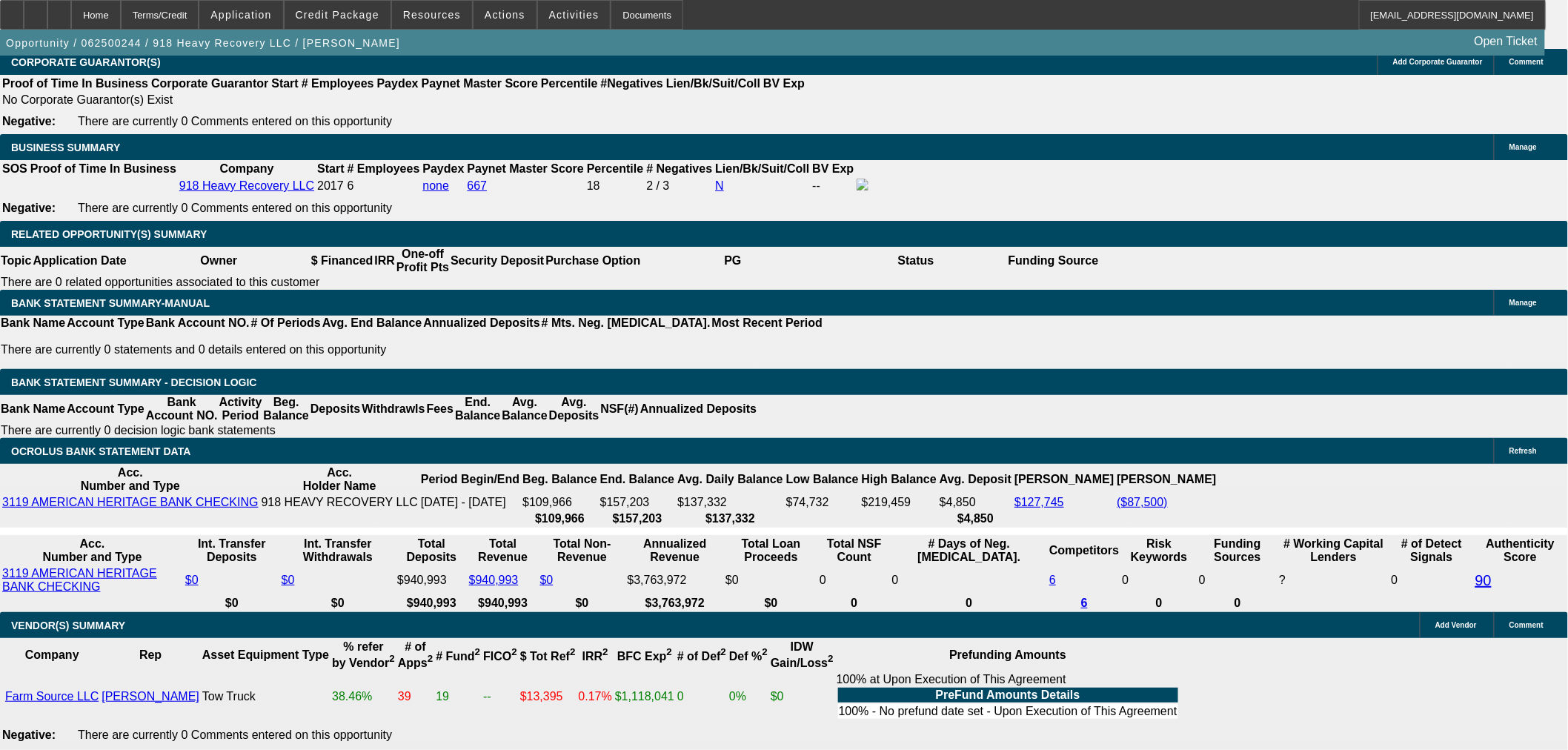
select select "1"
type input "$9,939.24"
type input "UNKNOWN"
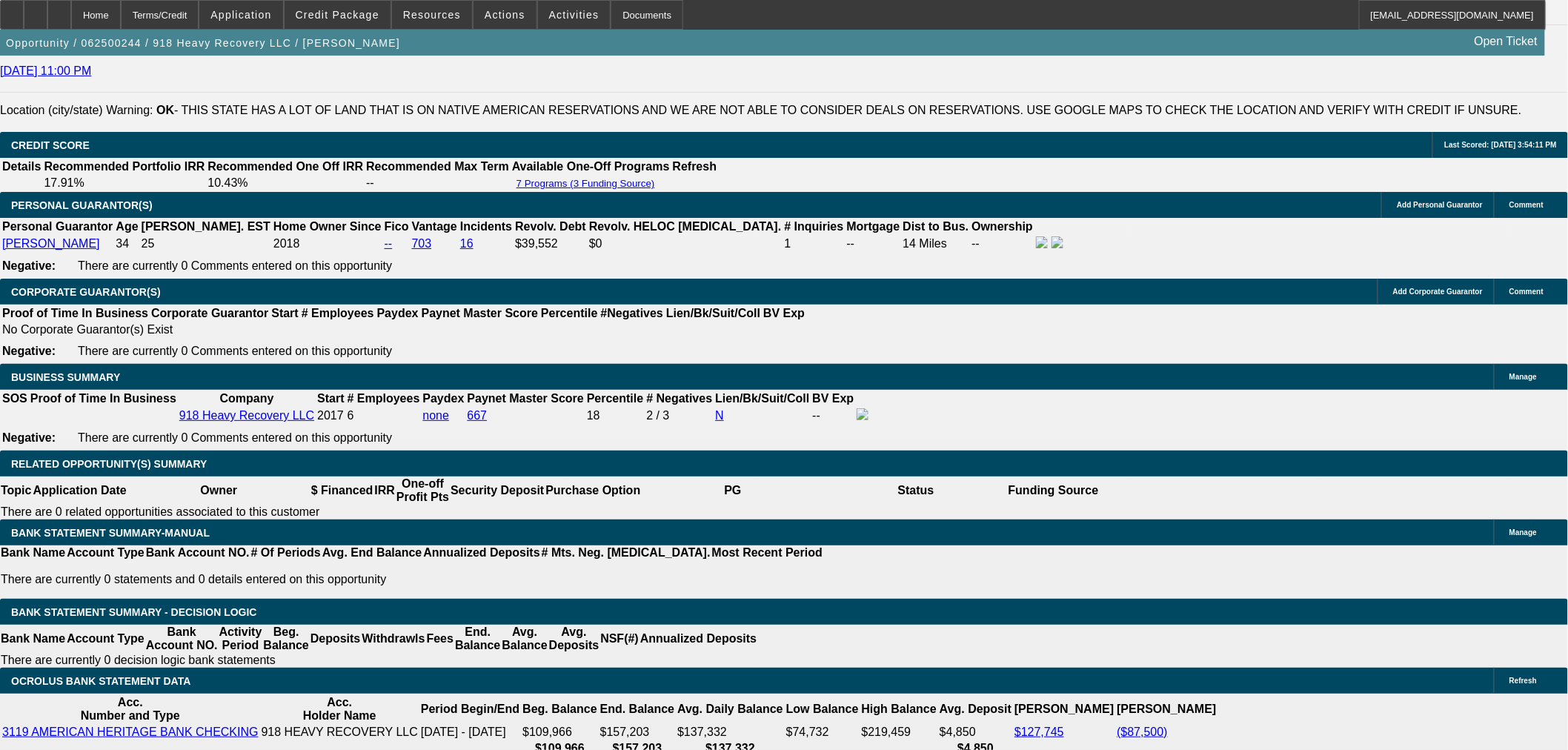
scroll to position [2042, 0]
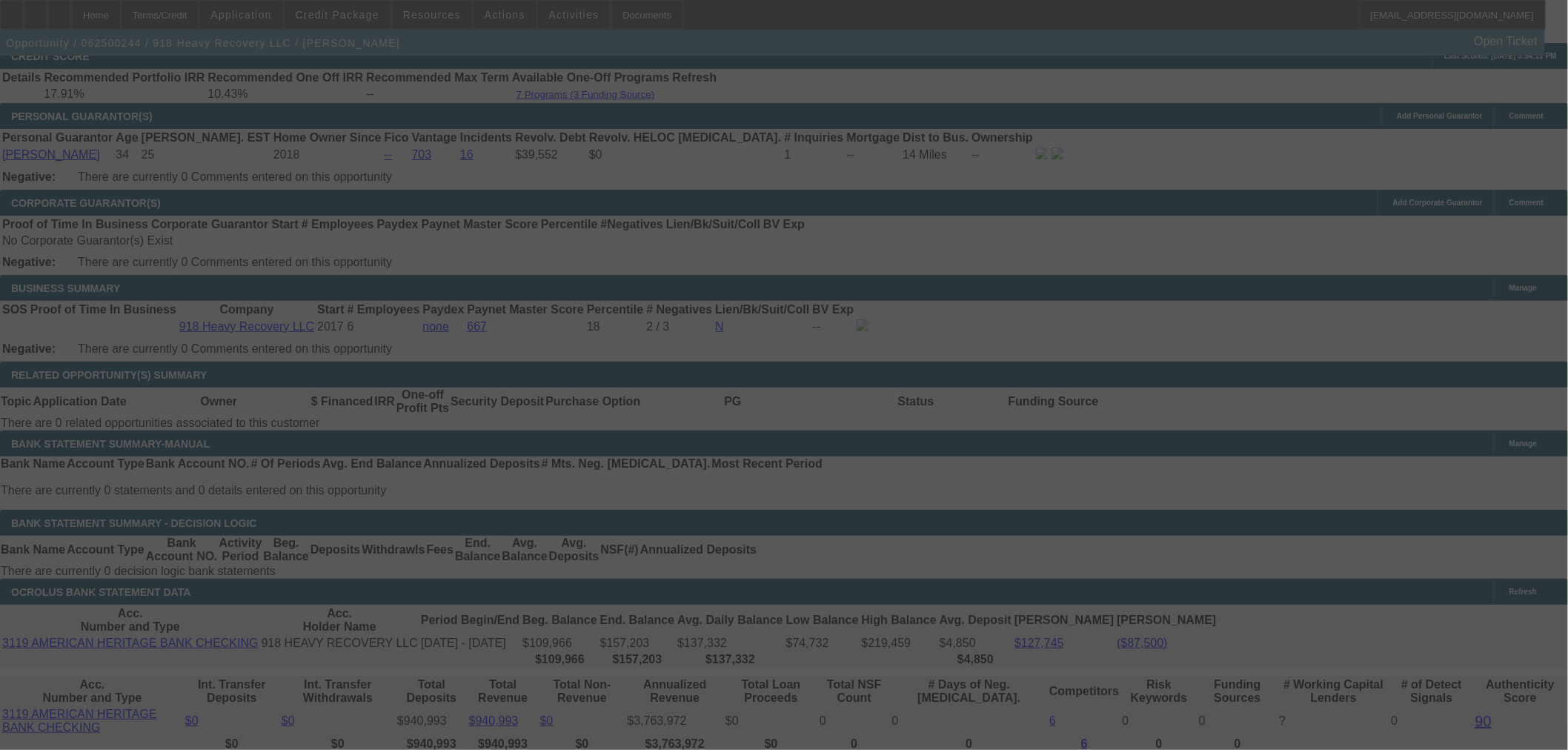
scroll to position [2290, 0]
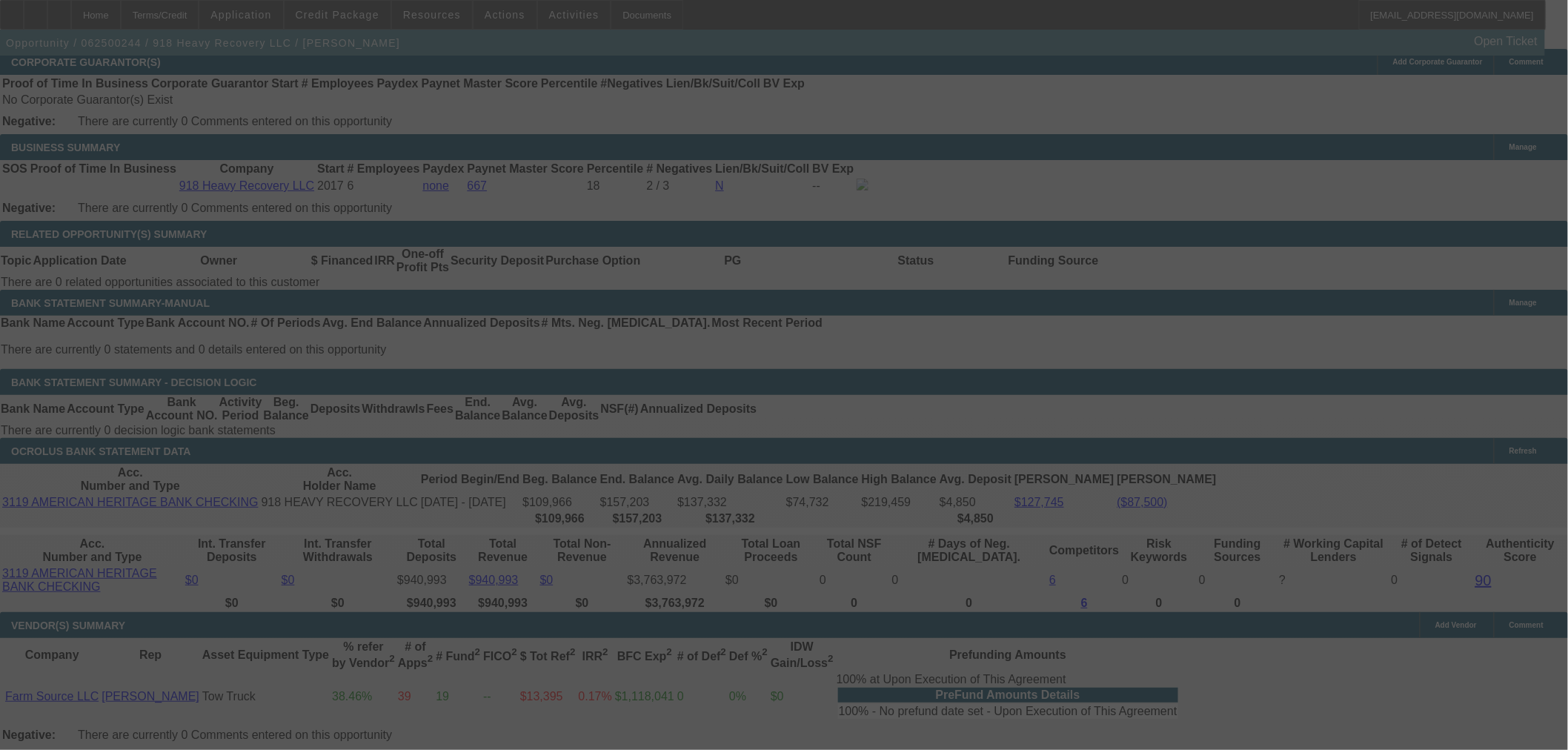
select select "0"
select select "2"
select select "0"
select select "6"
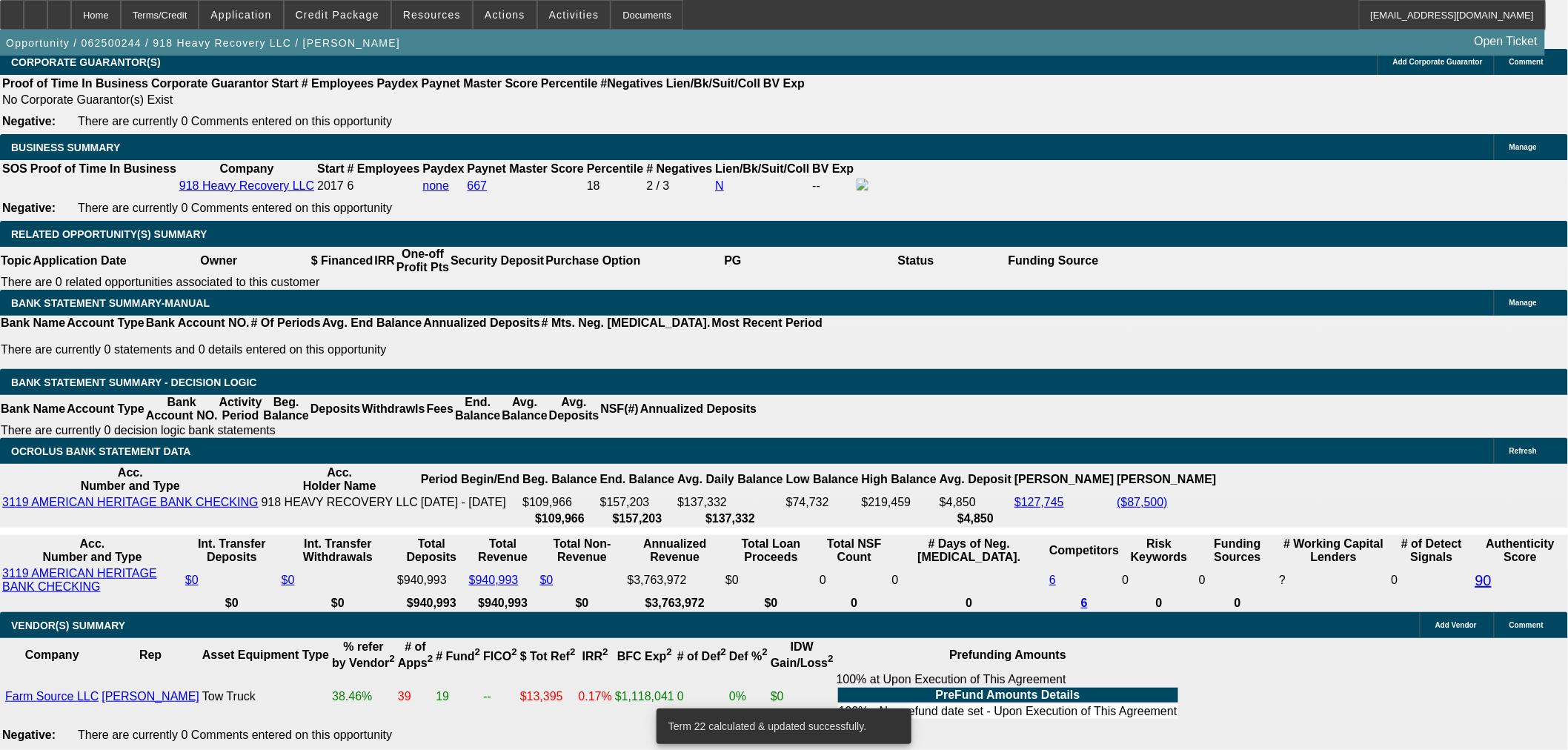
drag, startPoint x: 271, startPoint y: 247, endPoint x: 322, endPoint y: 270, distance: 55.9
type input "$60,000.00"
type input "UNKNOWN"
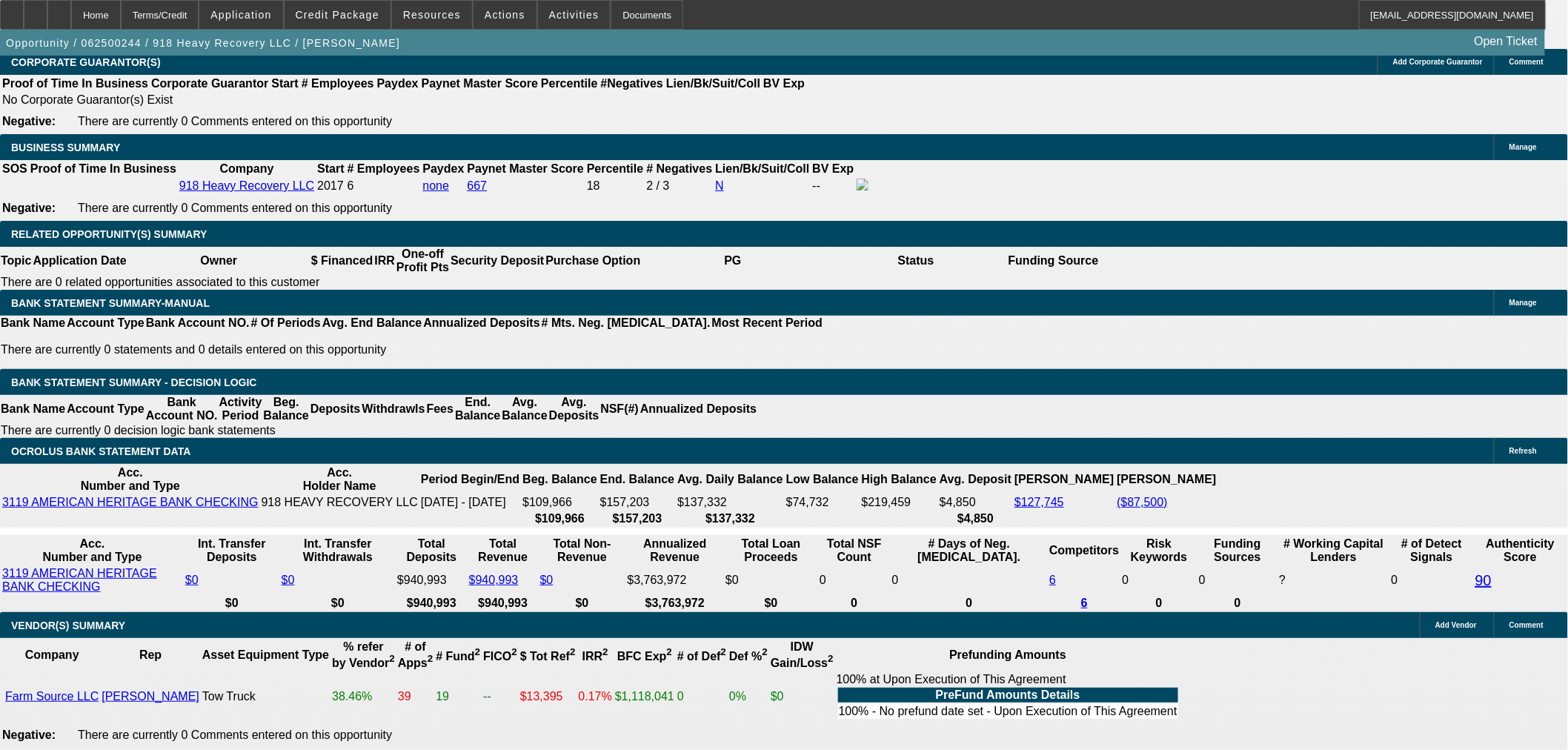
type input "$9,791.99"
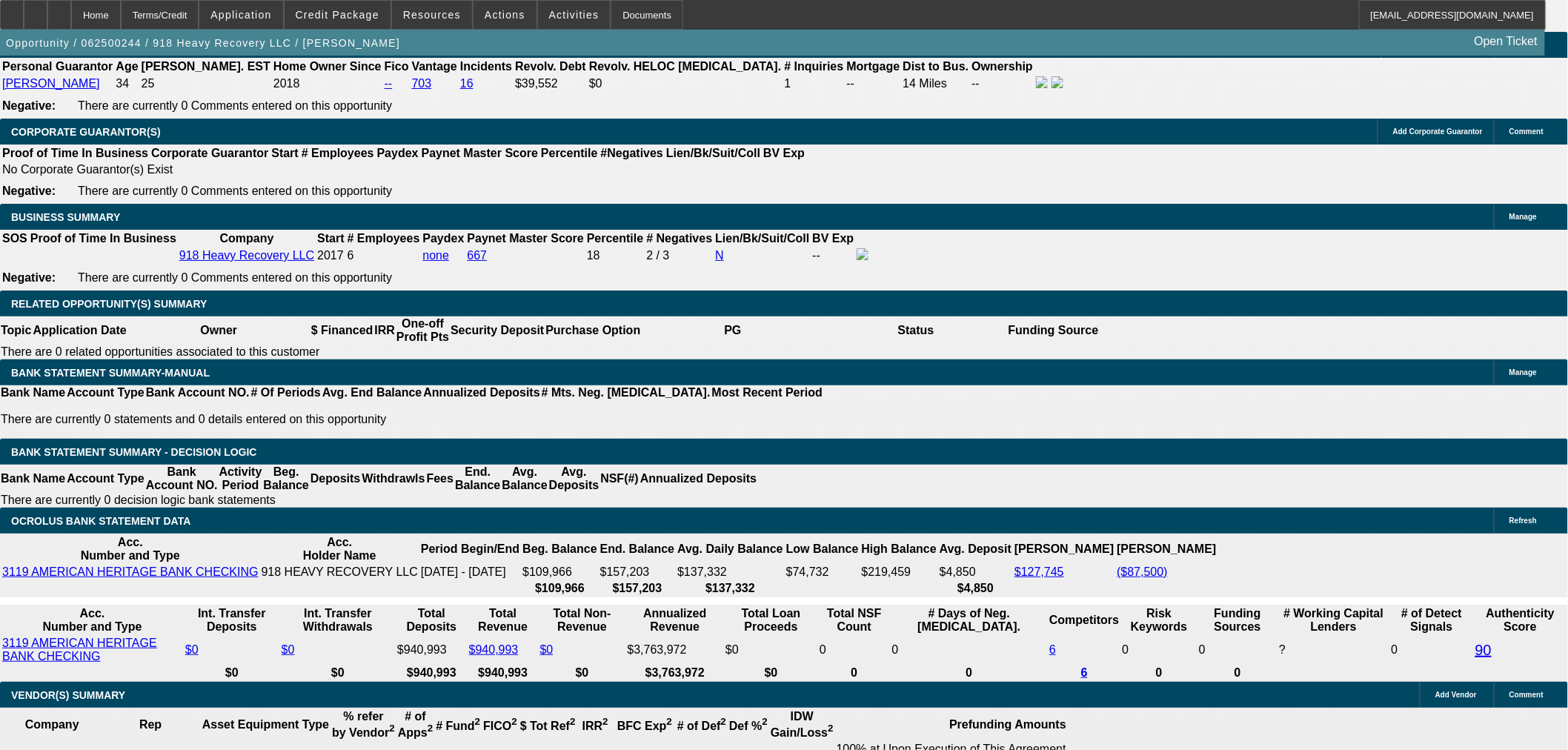
scroll to position [2125, 0]
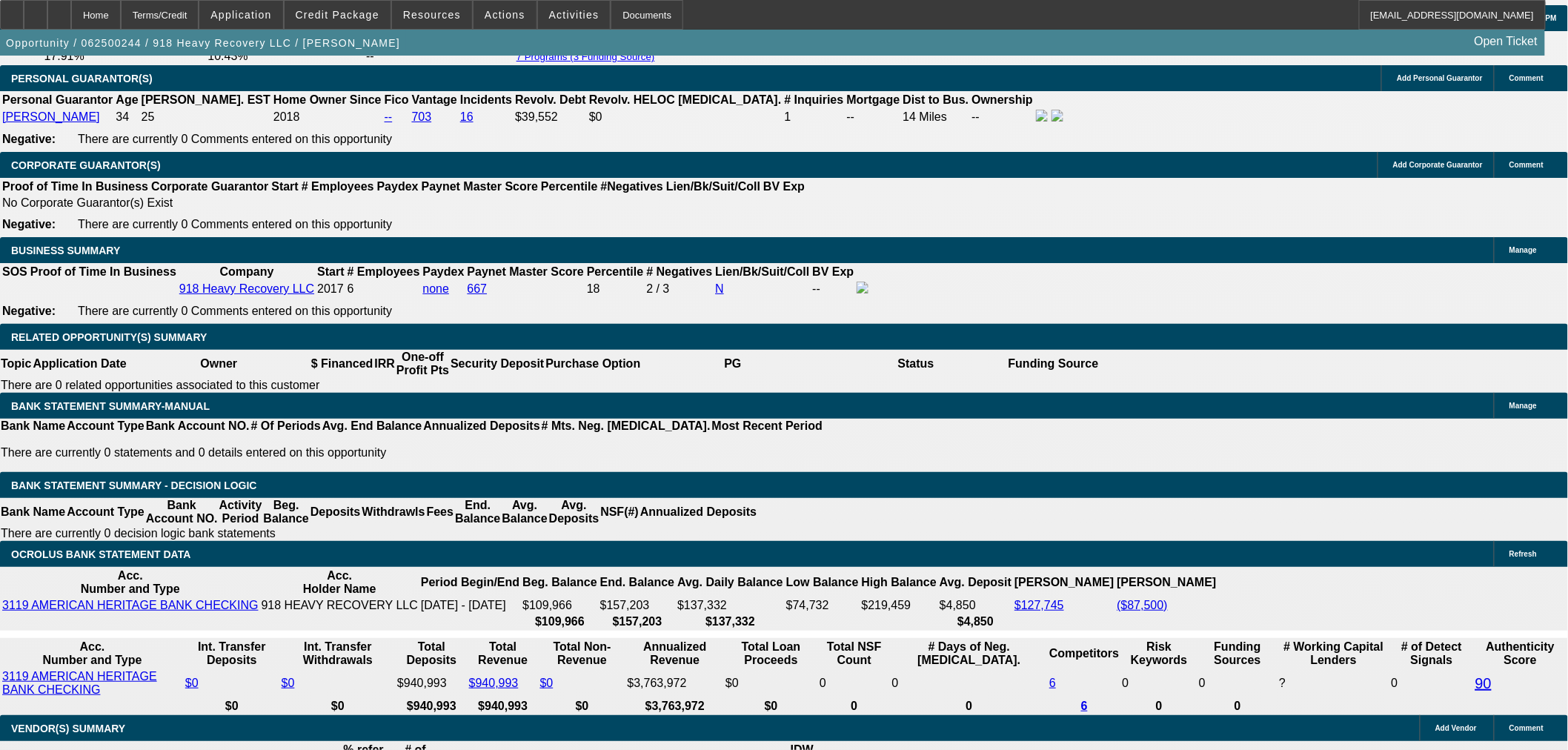
scroll to position [2290, 0]
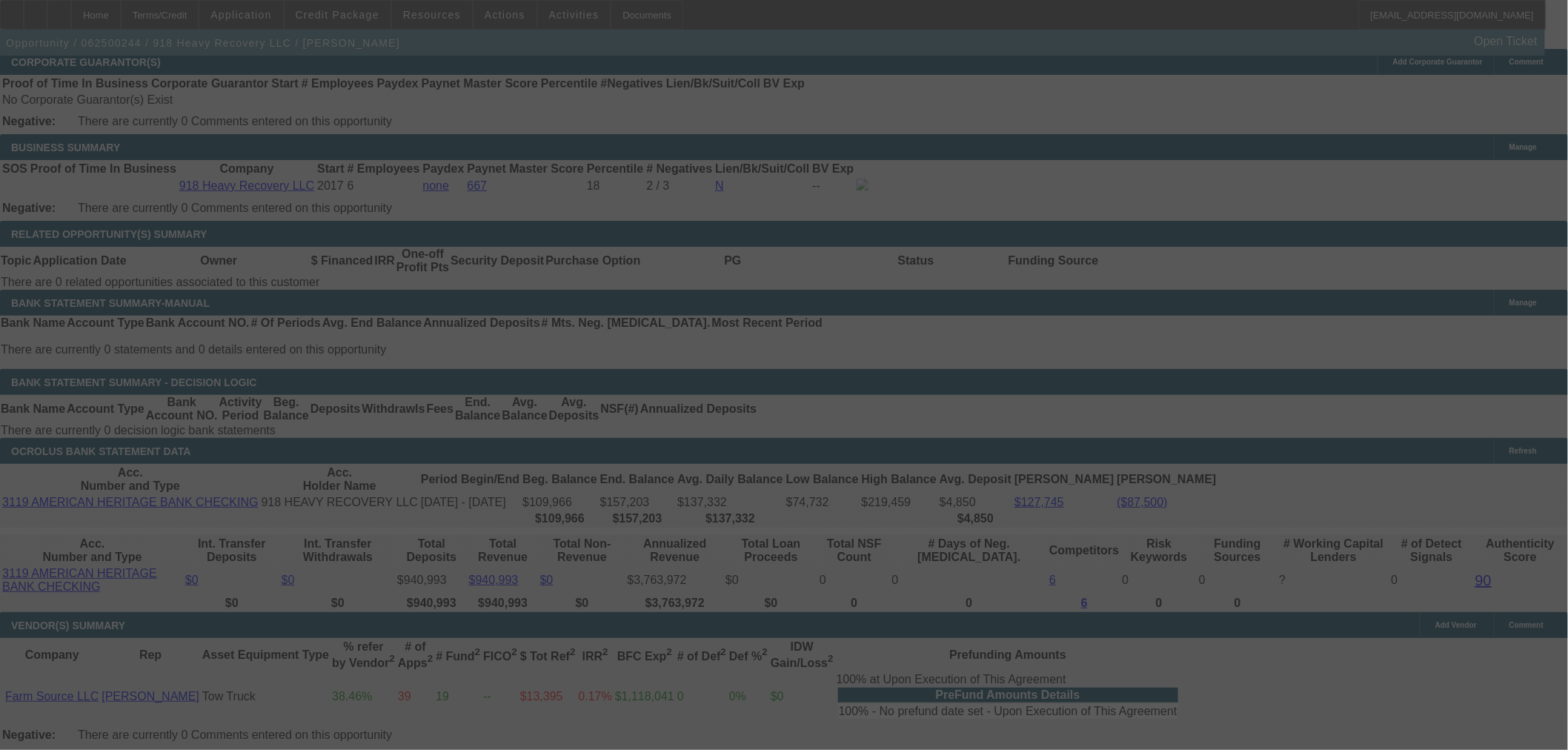
select select "0"
select select "2"
select select "0"
select select "6"
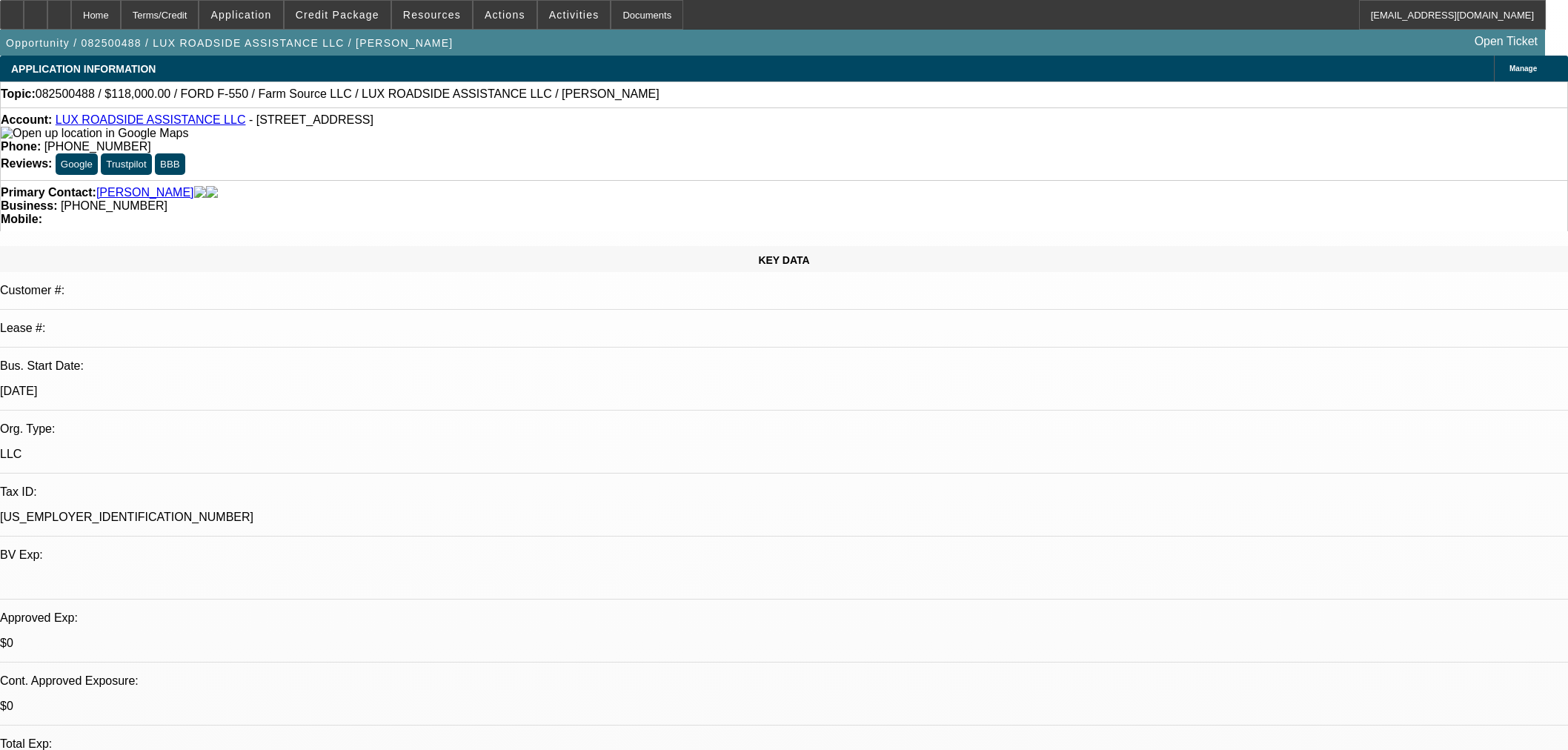
select select "0"
select select "6"
select select "0"
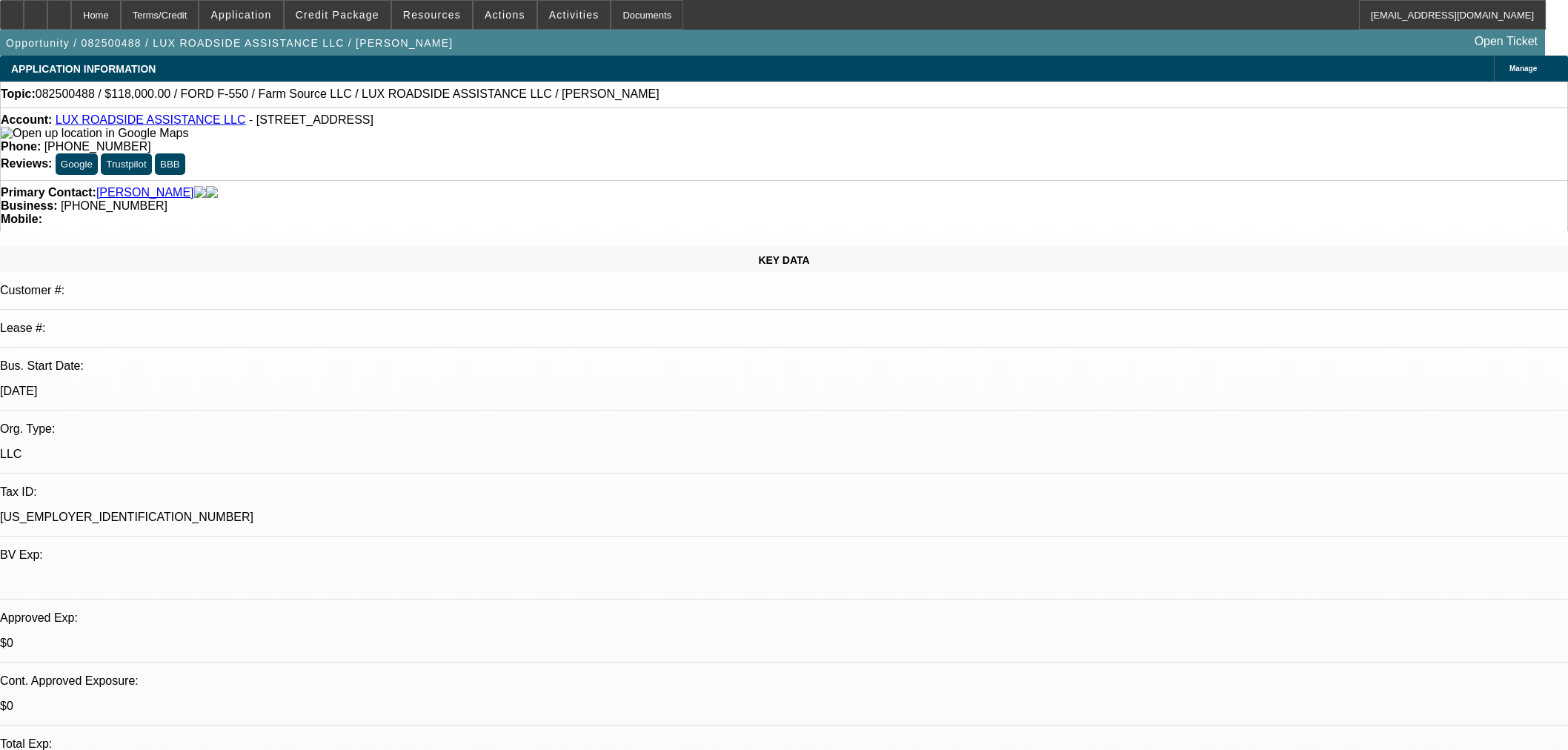
select select "0"
select select "6"
select select "0"
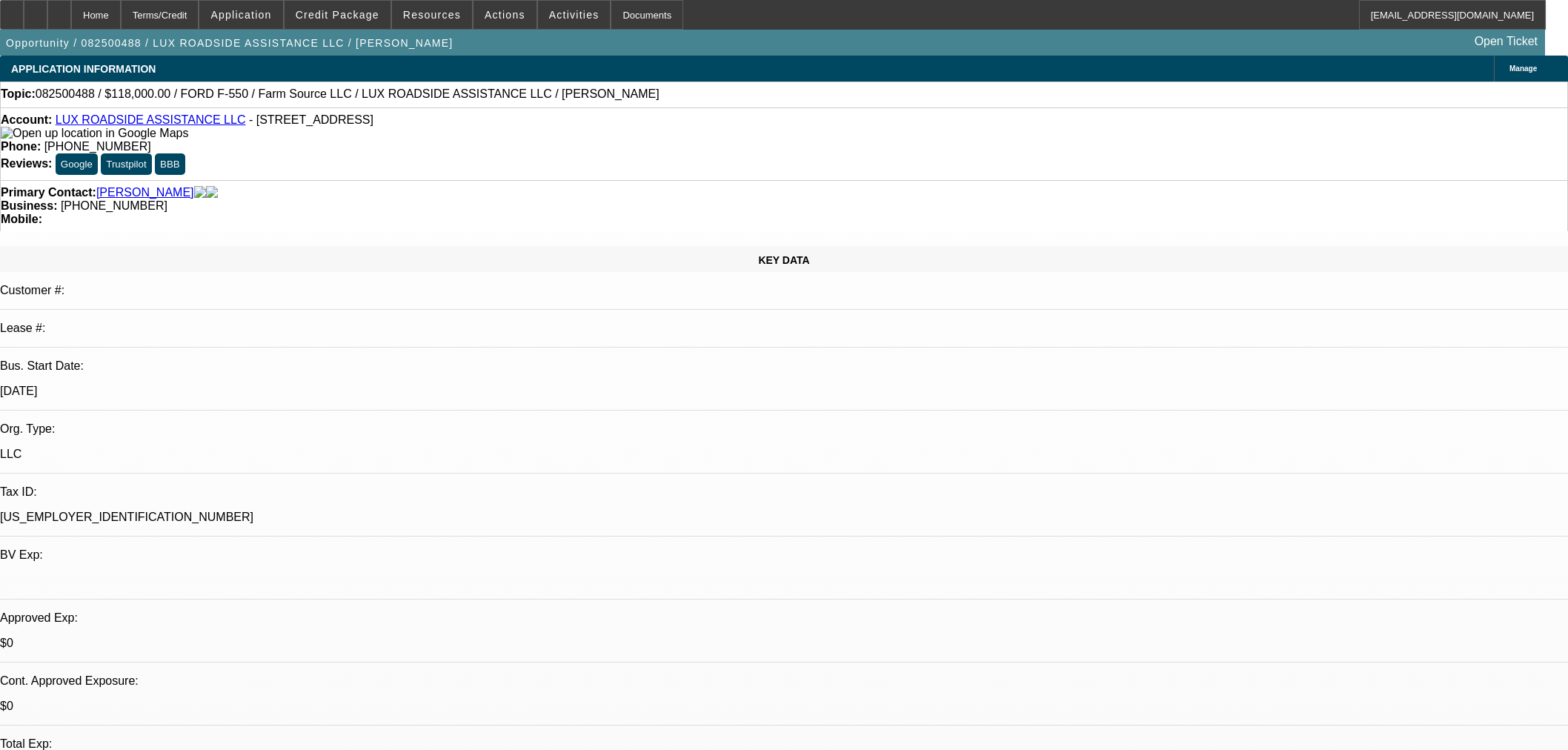
select select "0"
select select "6"
select select "0"
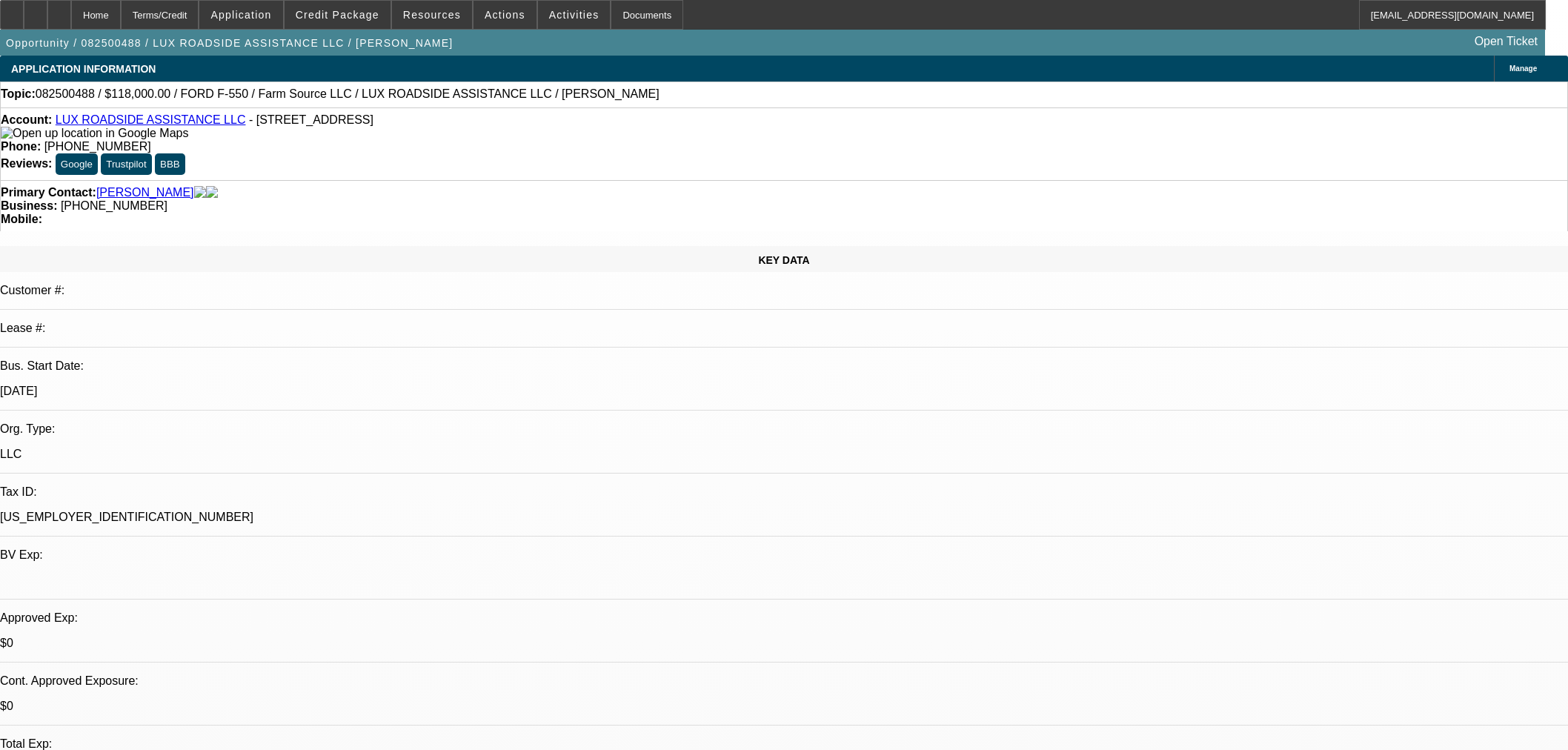
select select "6"
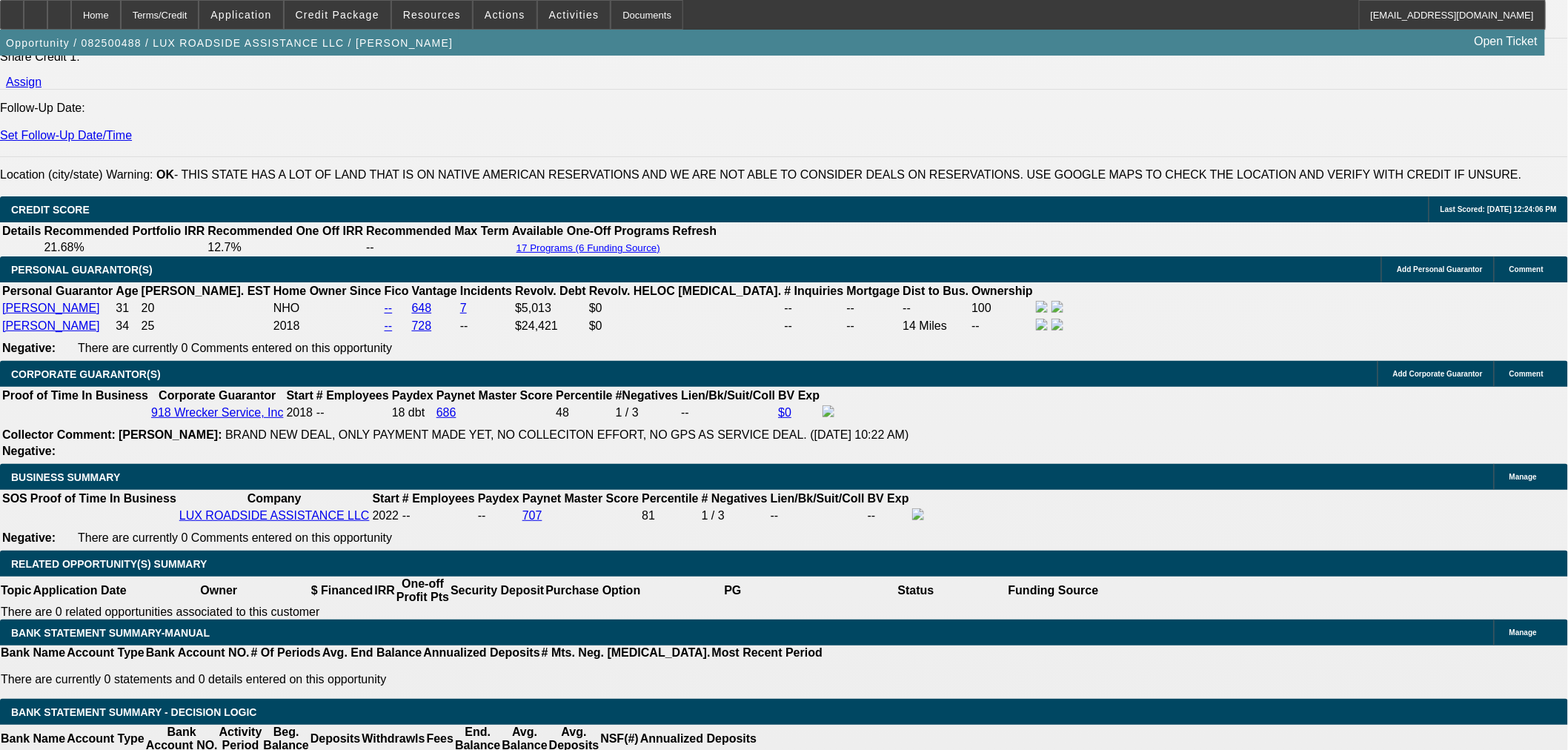
scroll to position [1805, 0]
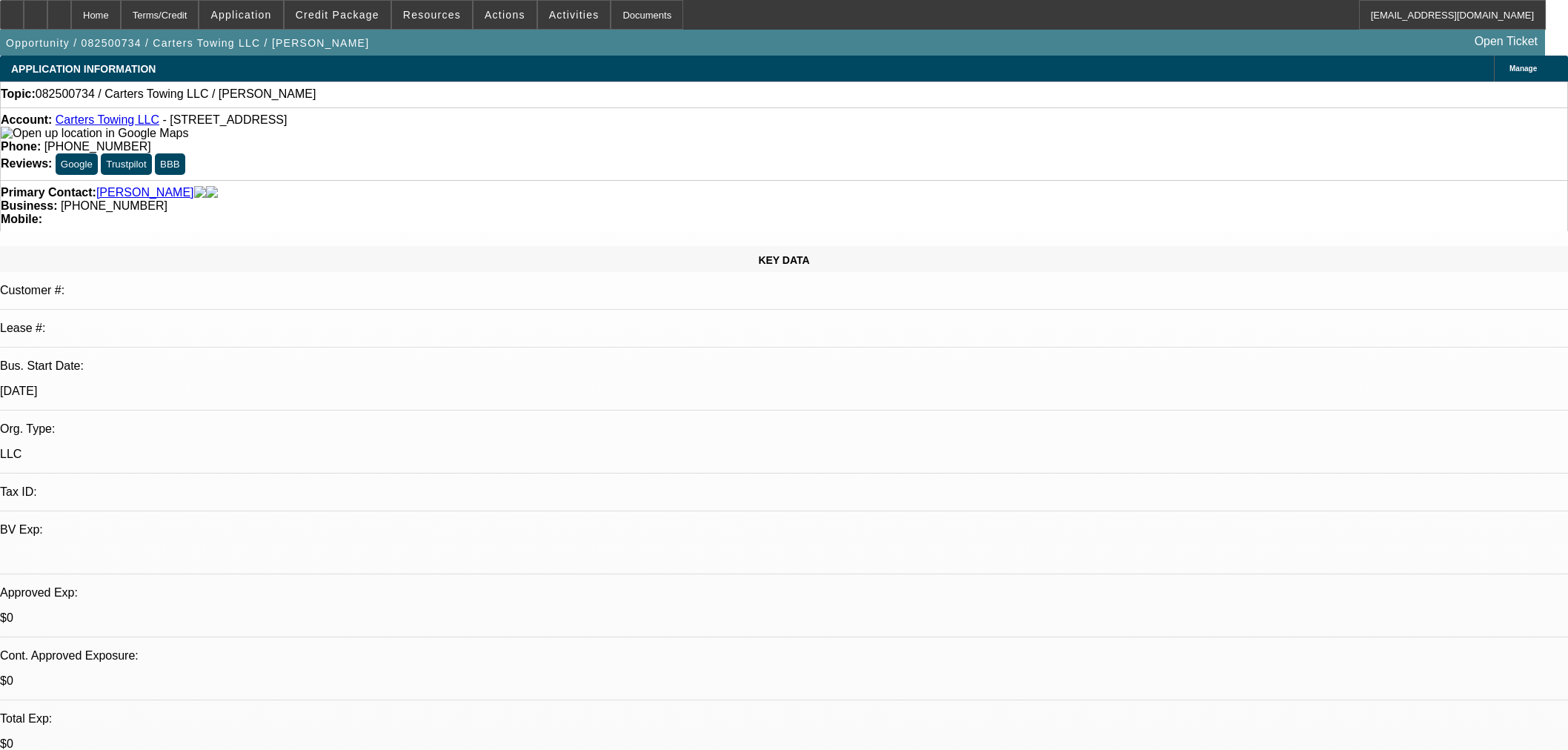
select select "0"
select select "2"
select select "0.1"
select select "4"
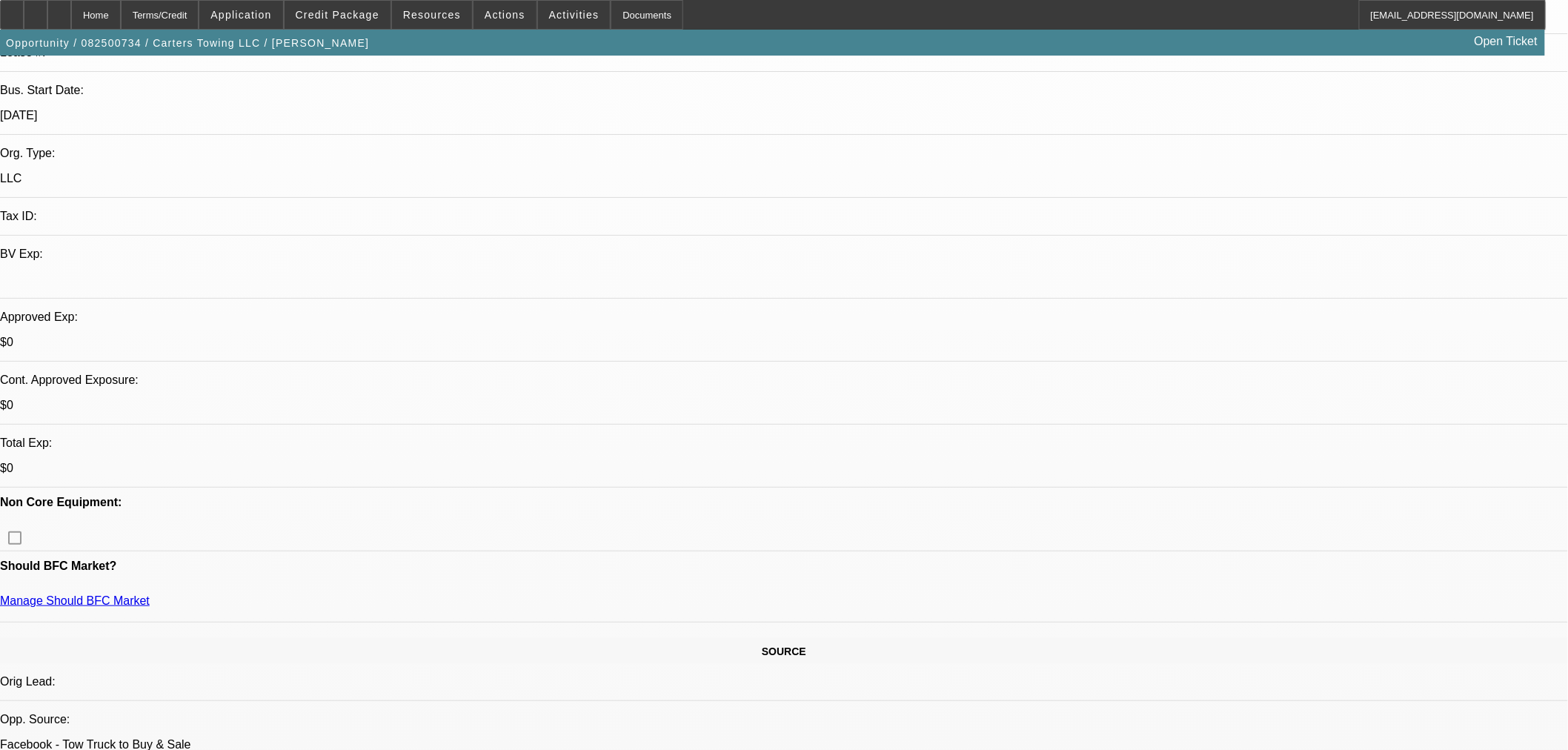
scroll to position [494, 0]
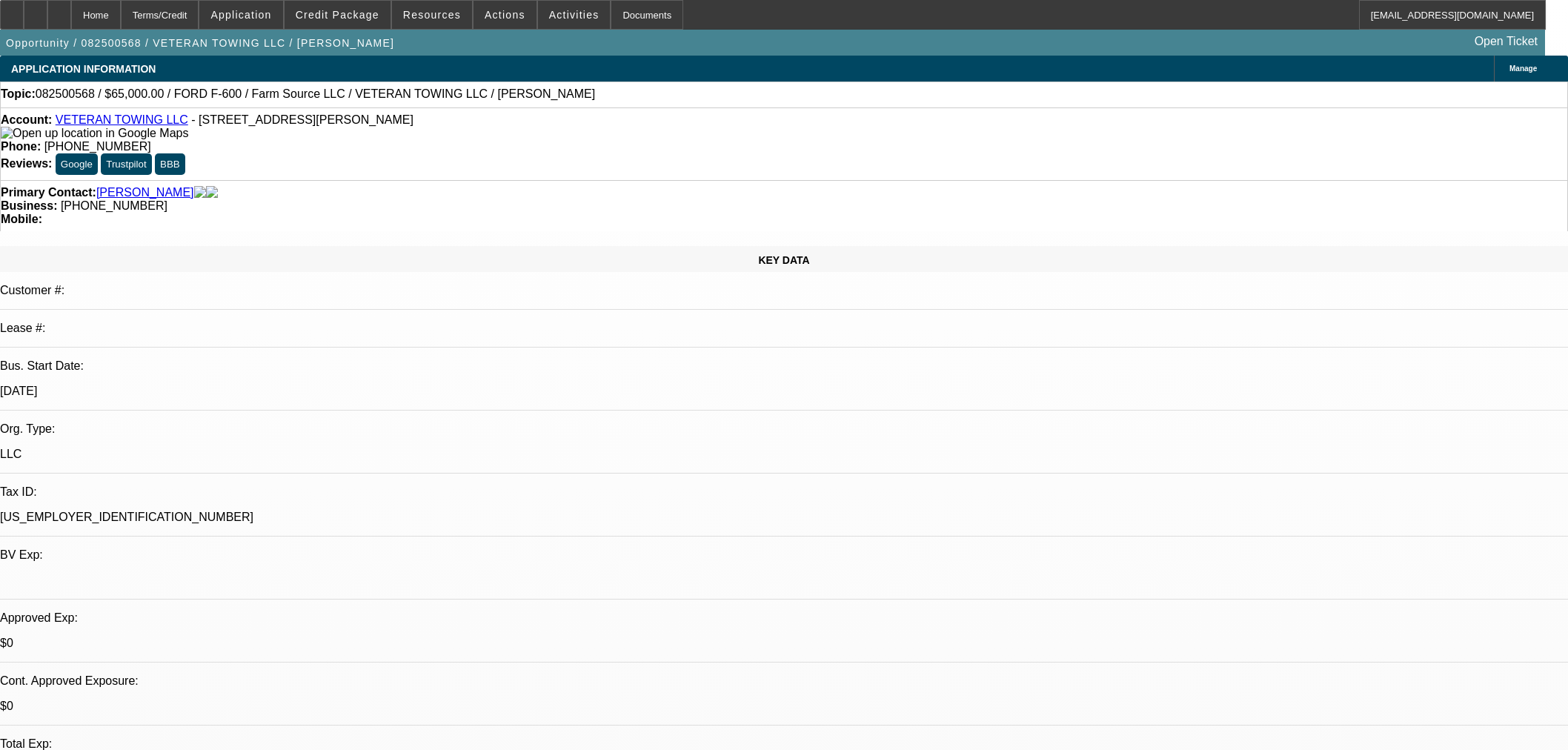
select select "0"
select select "6"
select select "0"
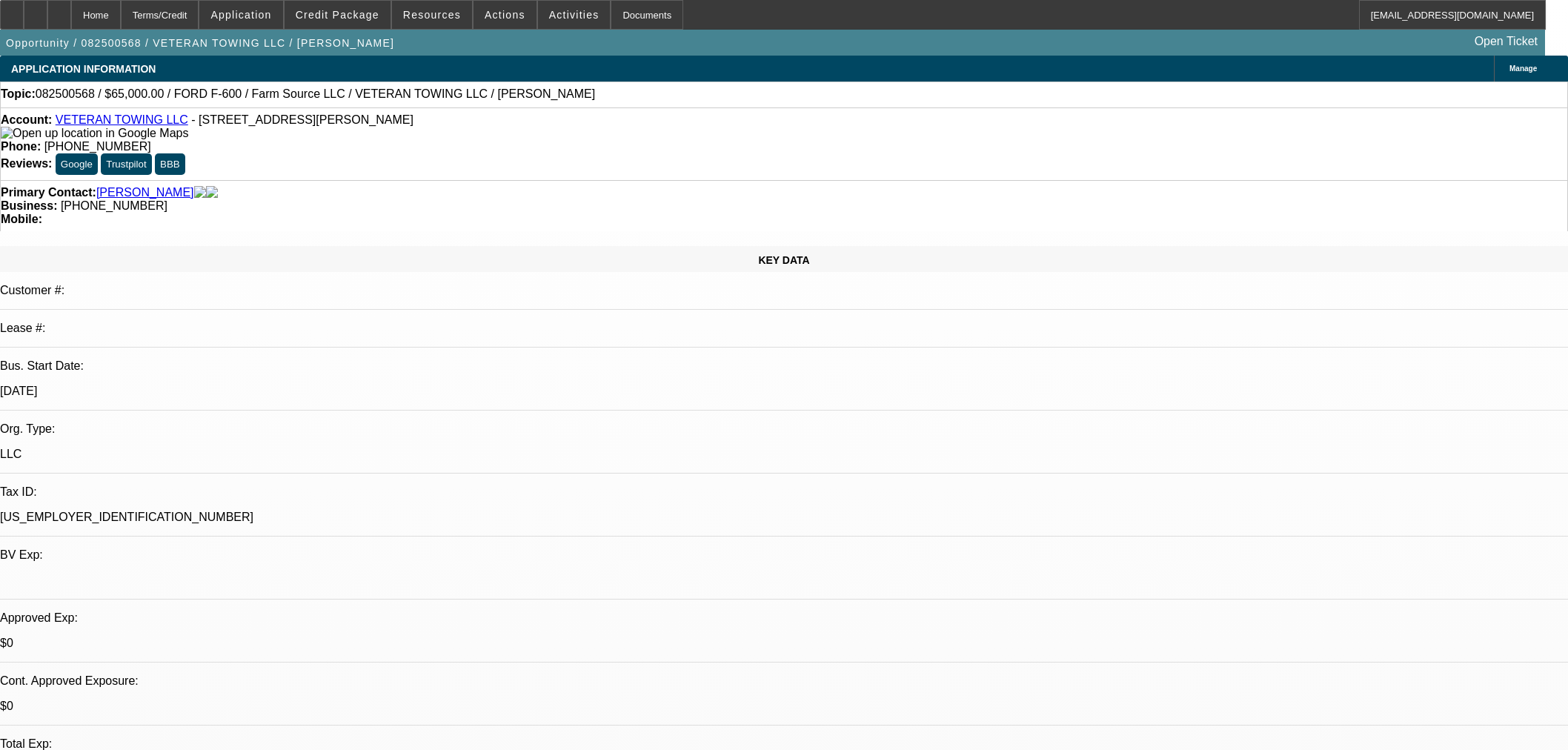
select select "0"
select select "6"
select select "0"
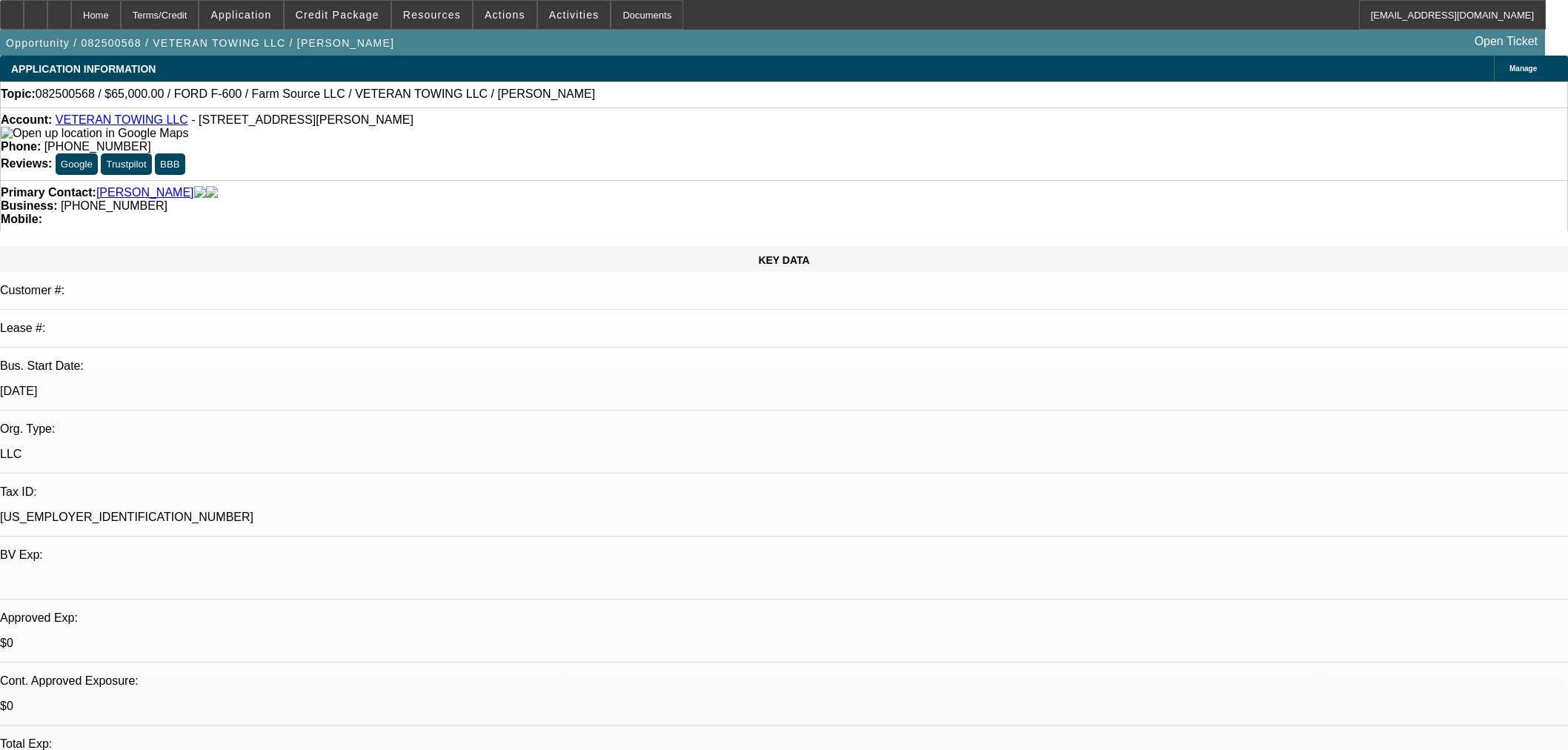
select select "0"
select select "6"
select select "0"
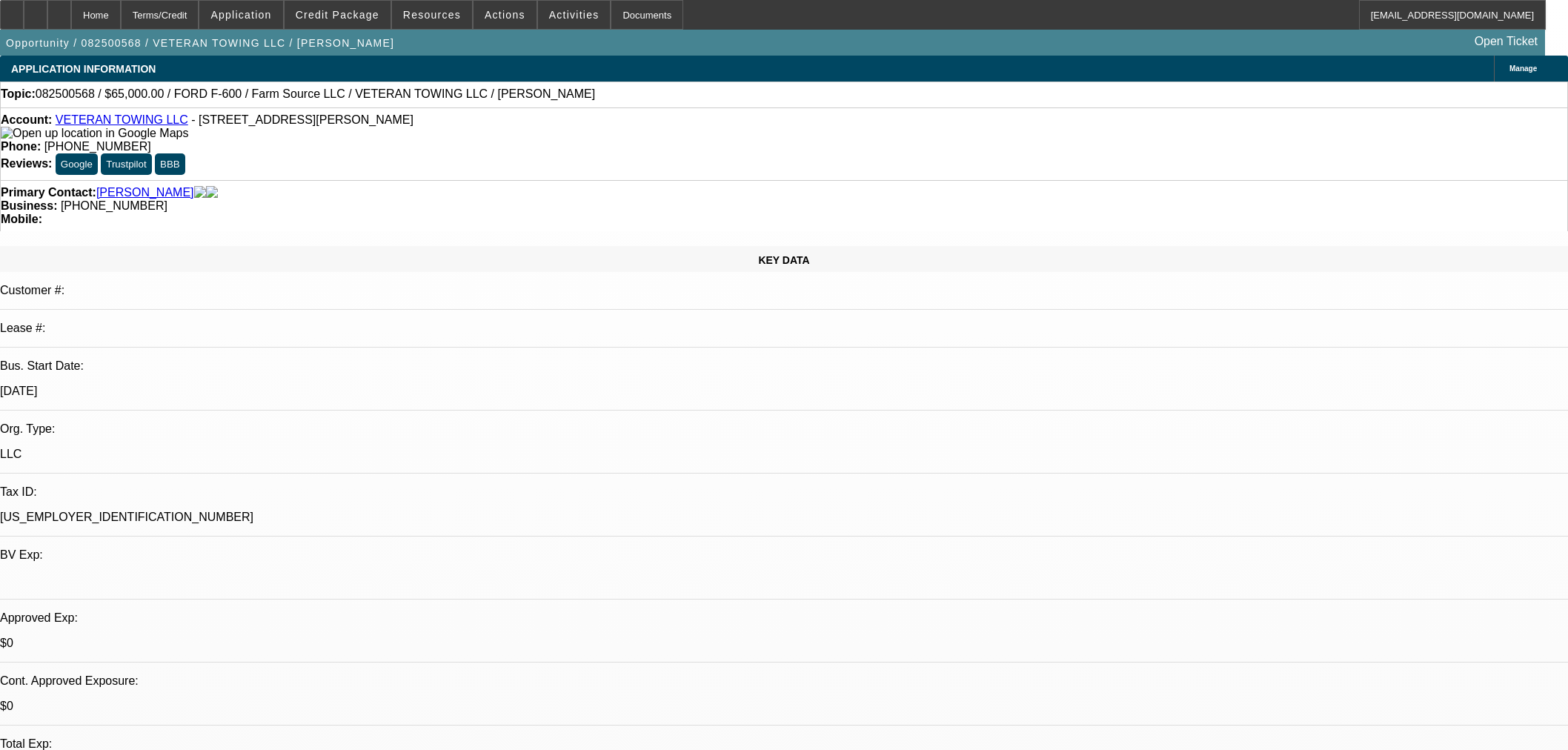
select select "6"
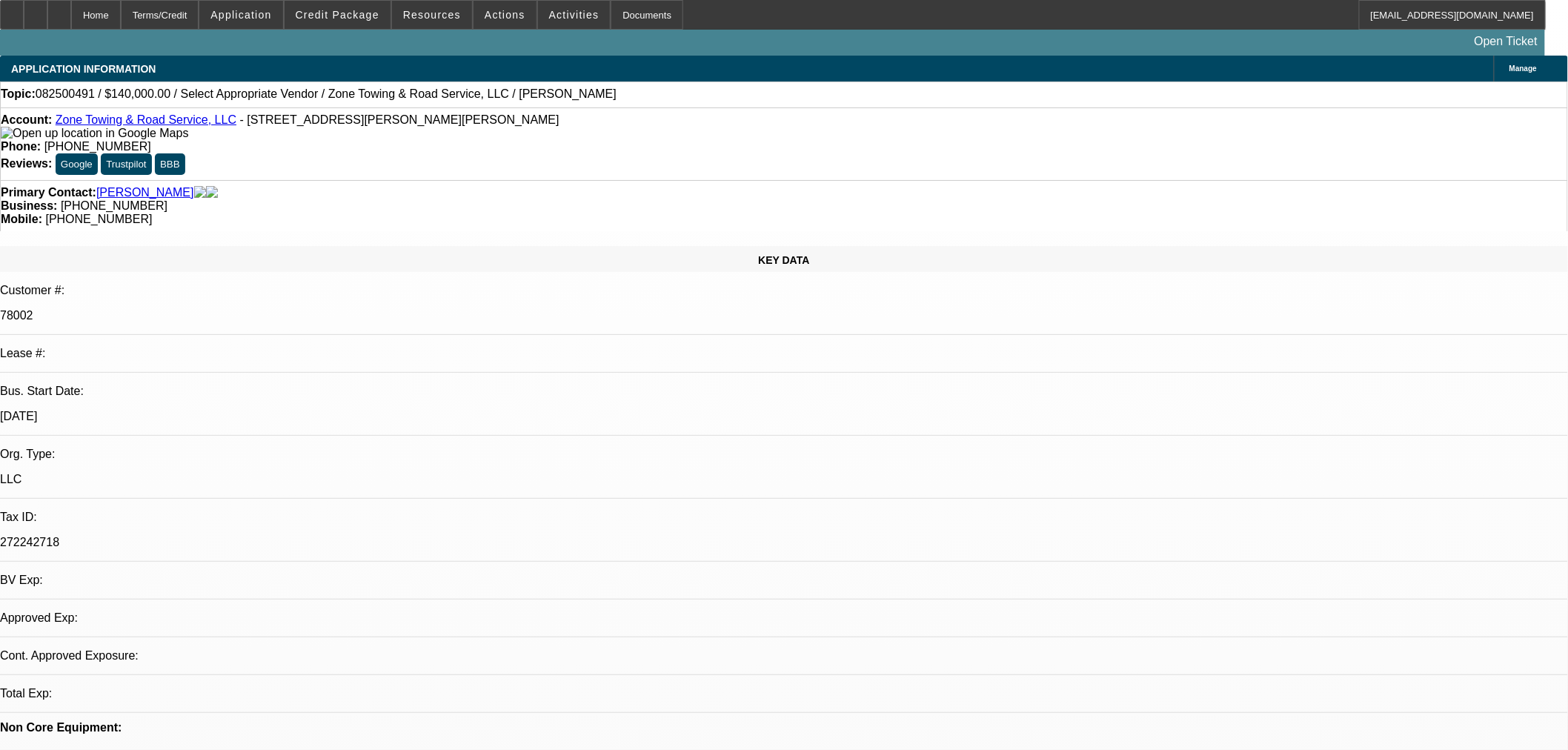
select select "0"
select select "2"
select select "0.1"
select select "2"
select select "4"
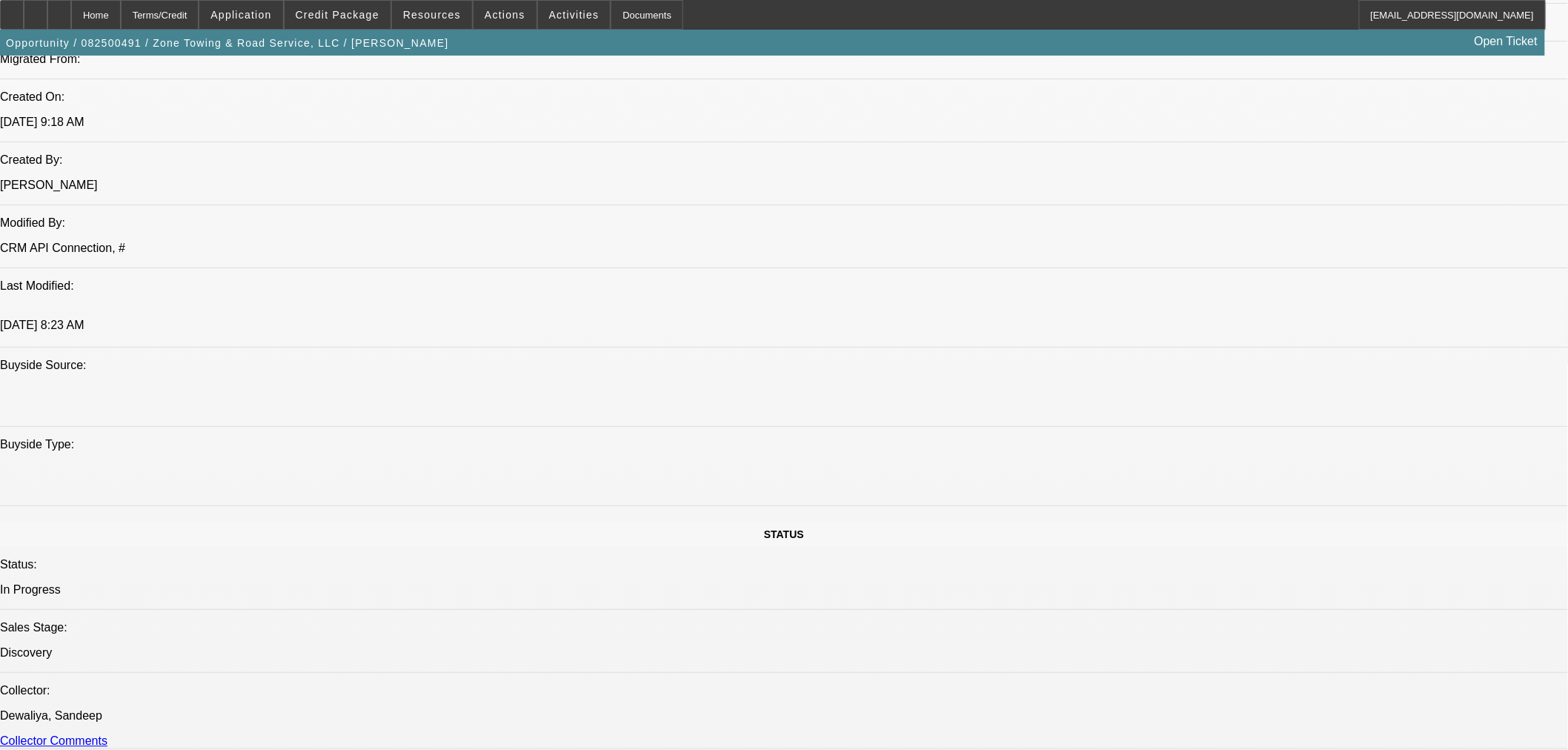
scroll to position [988, 0]
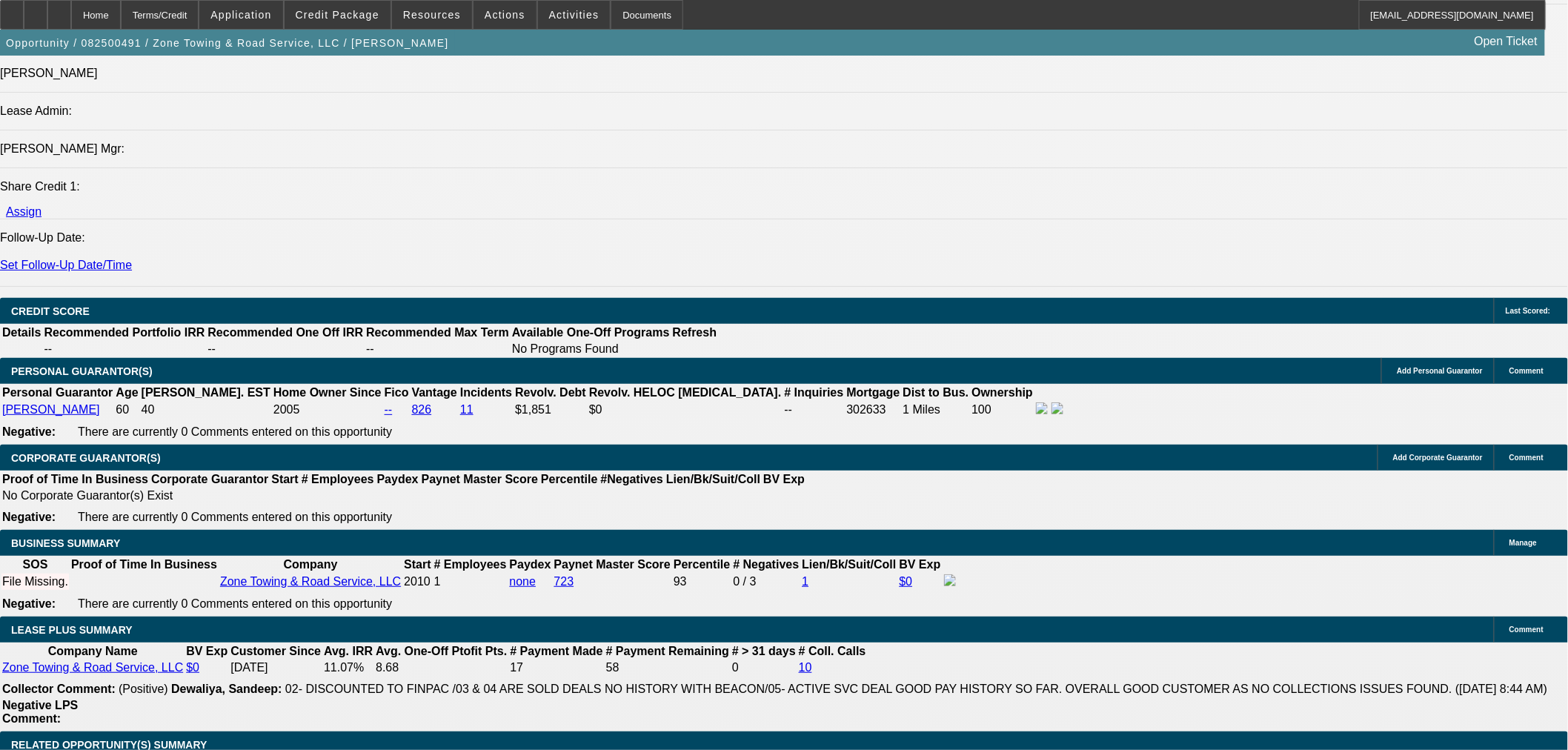
scroll to position [2140, 0]
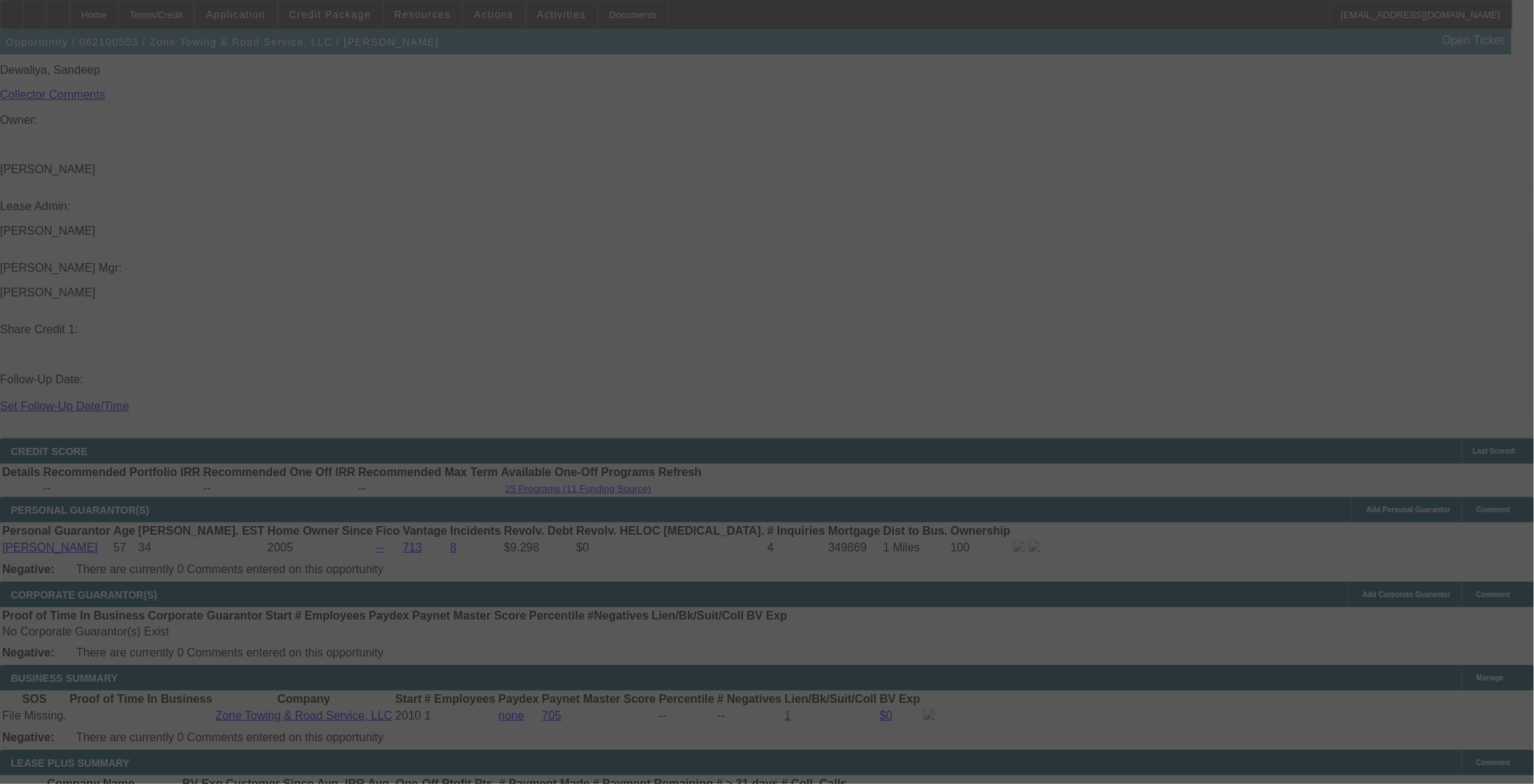
scroll to position [1814, 0]
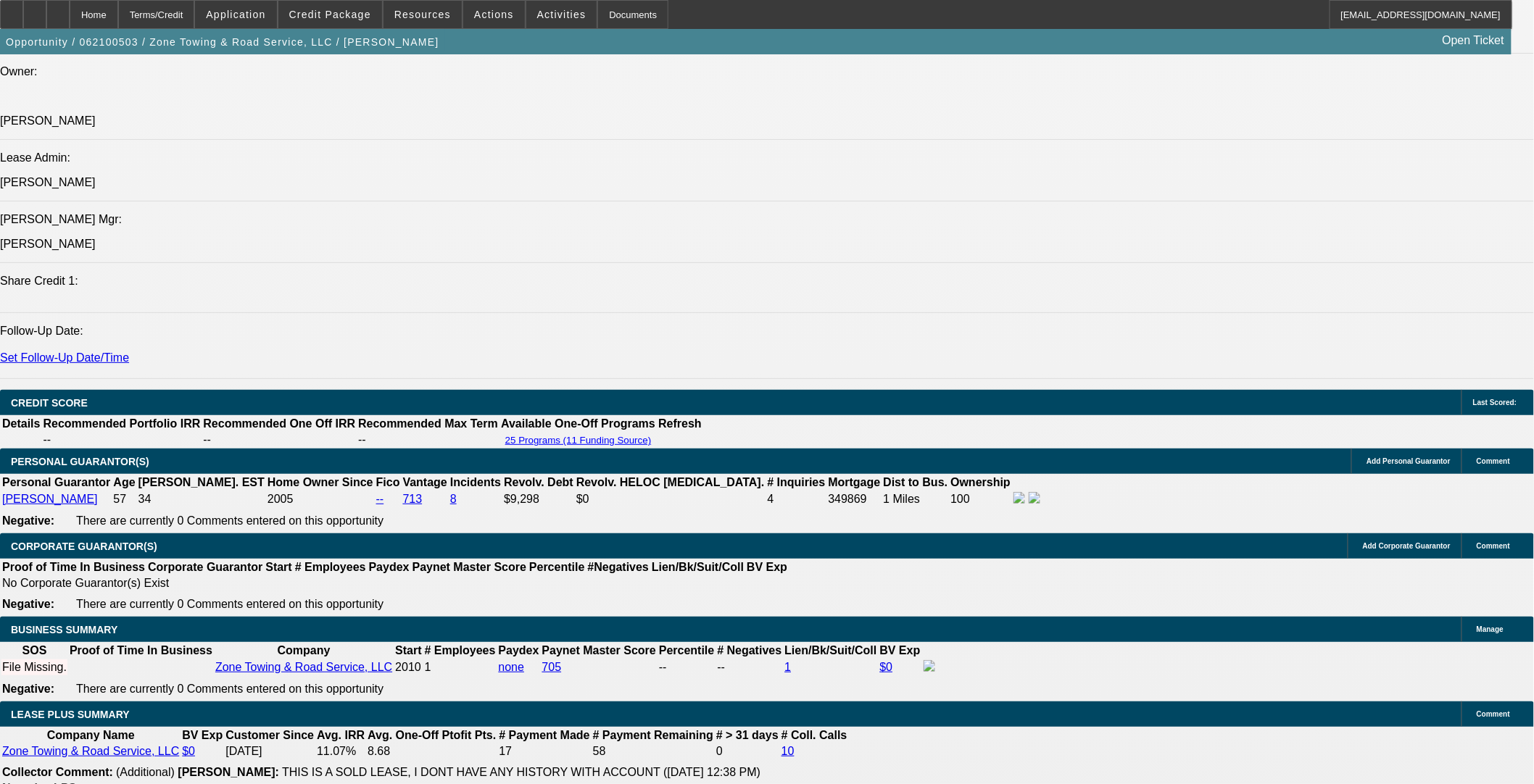
select select "0"
select select "3"
select select "0"
select select "6"
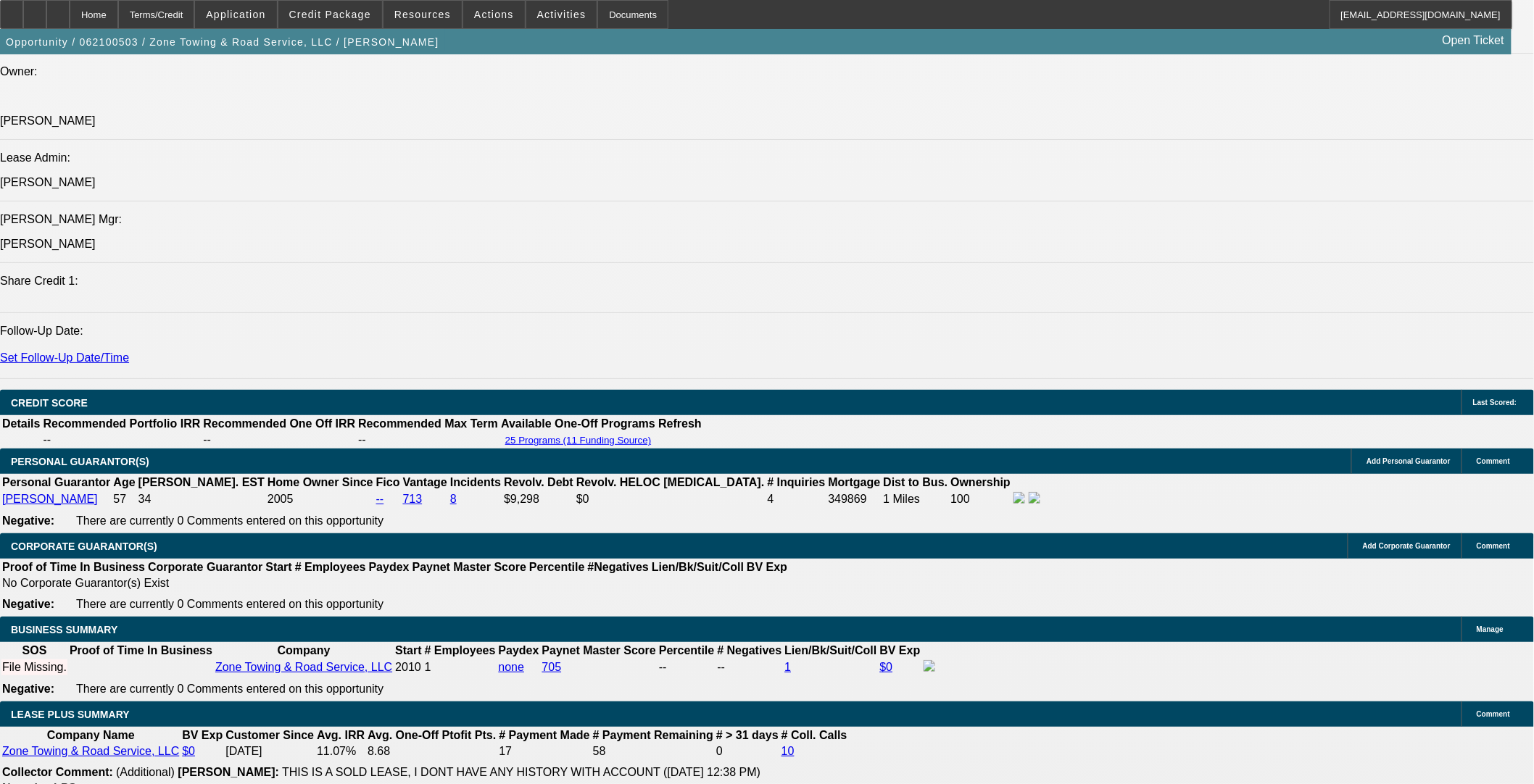
select select "0"
select select "3"
select select "0"
select select "6"
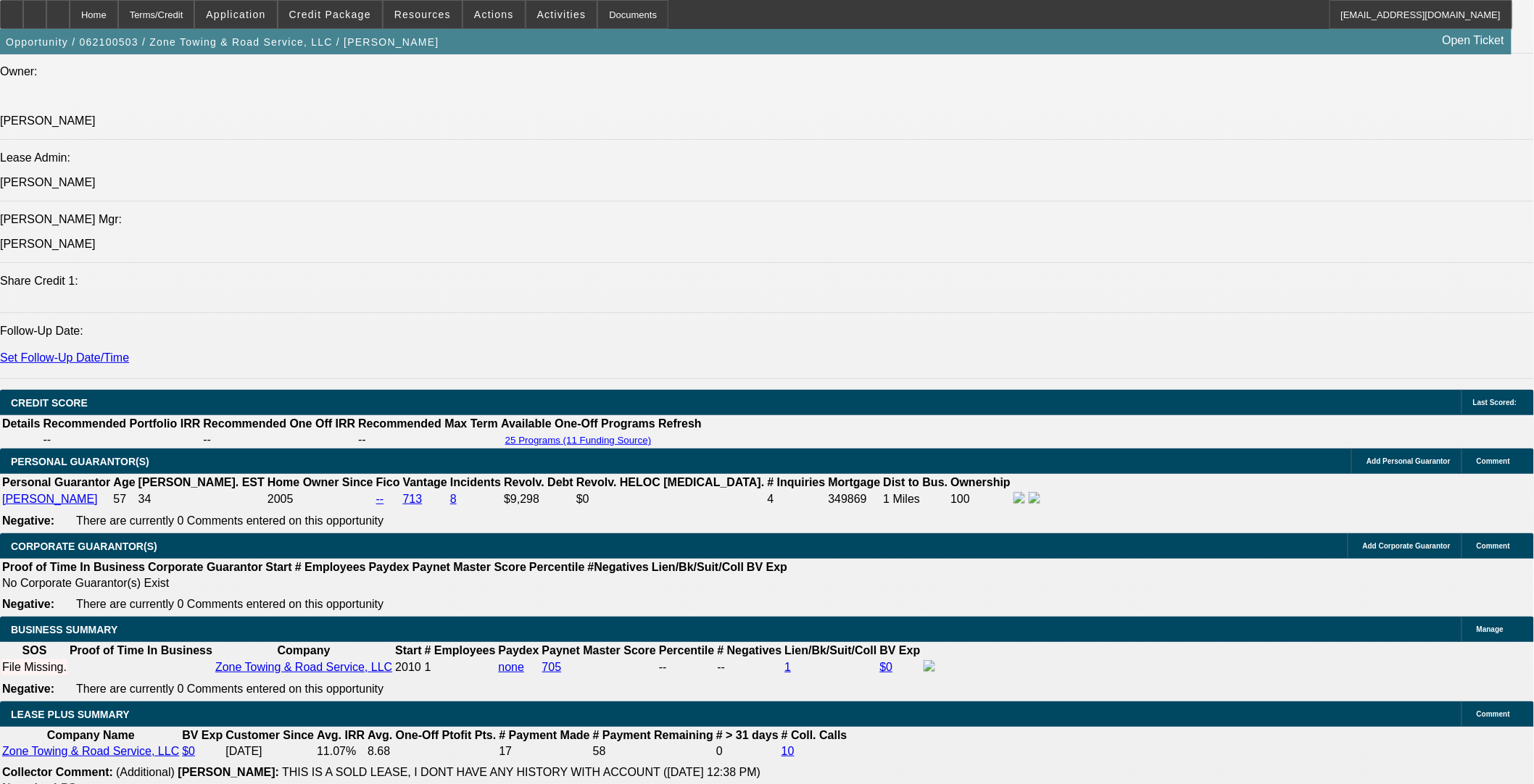
select select "0"
select select "3"
select select "0"
select select "6"
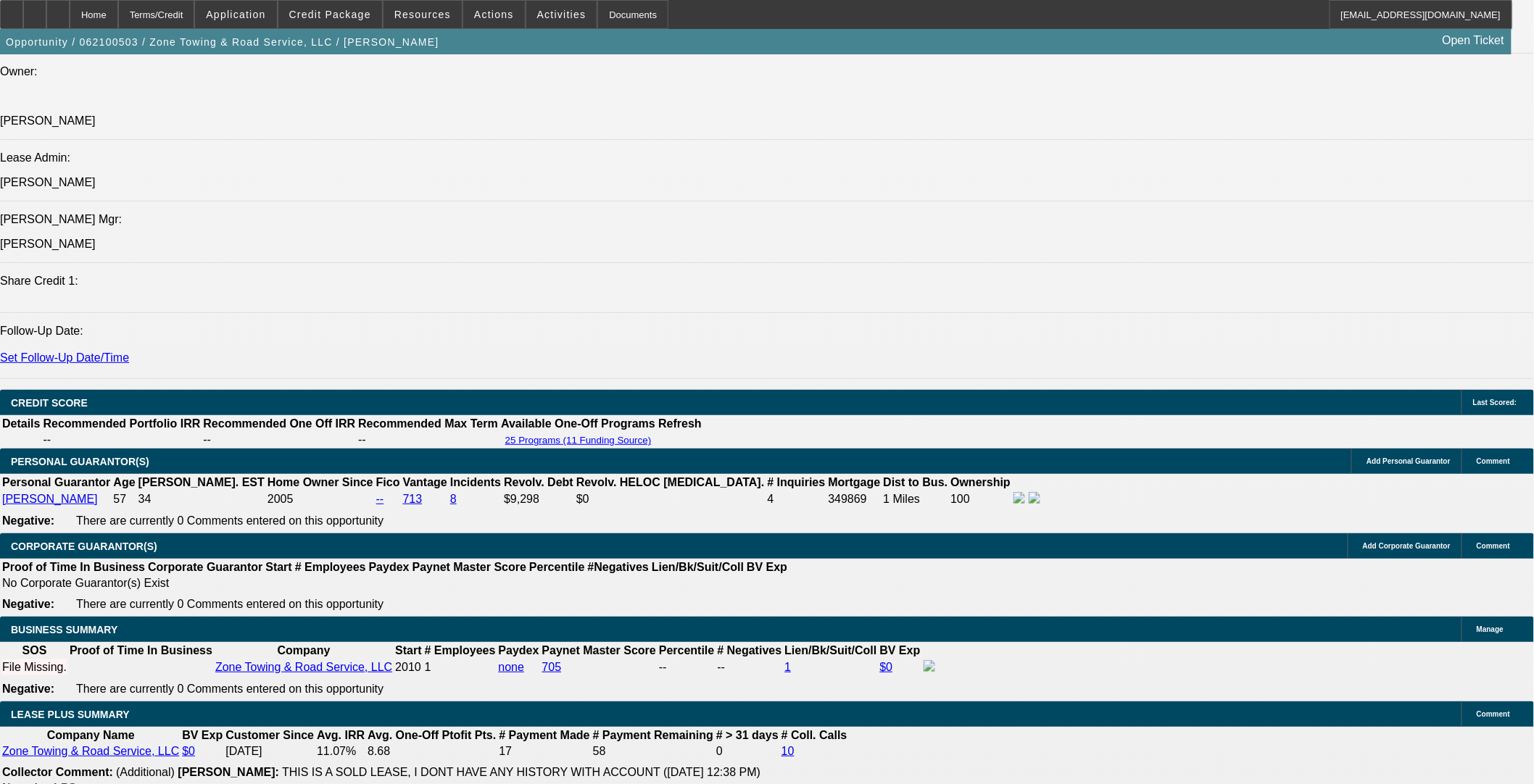
select select "0"
select select "3"
select select "0"
select select "6"
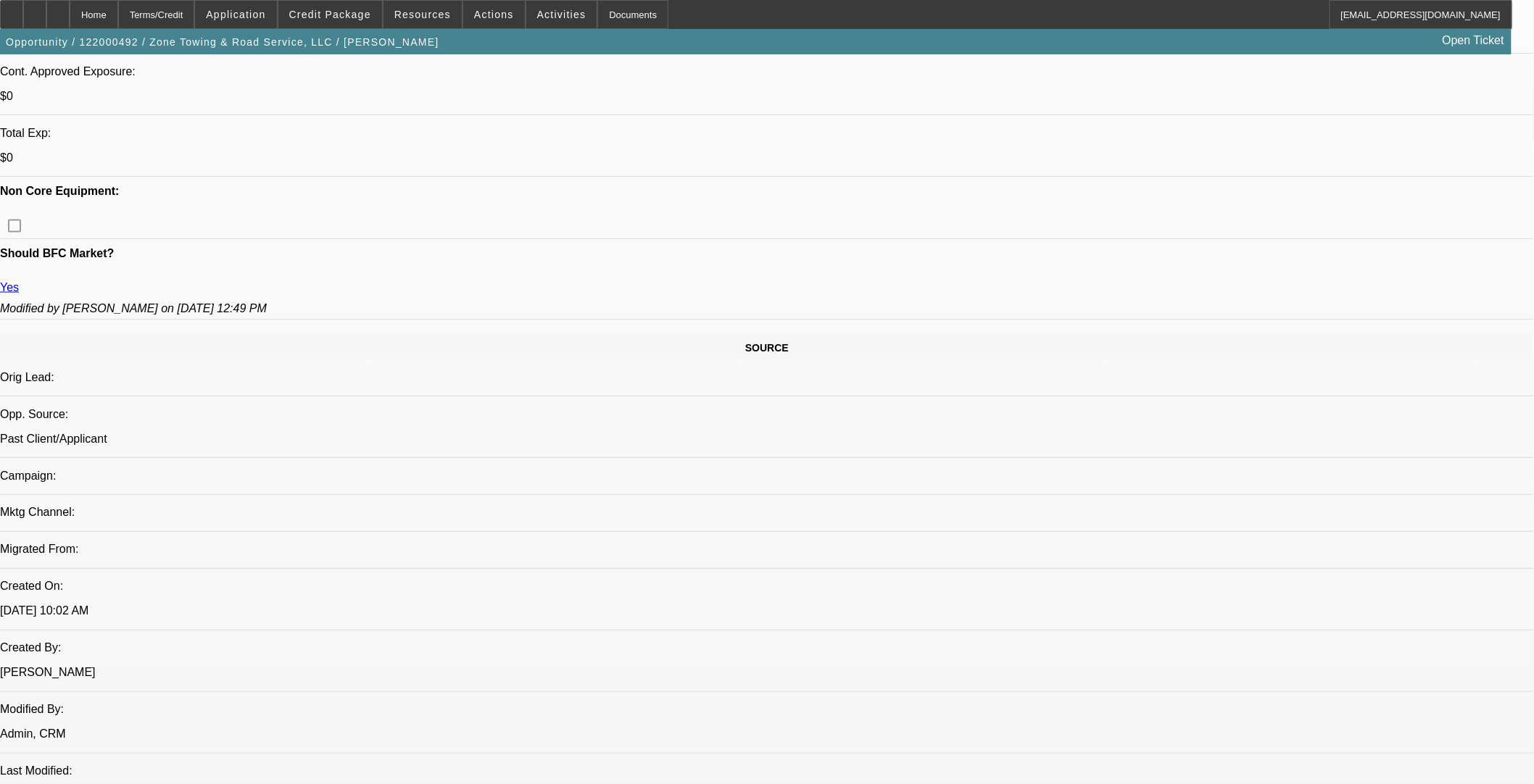
select select "0"
select select "3"
select select "0"
select select "6"
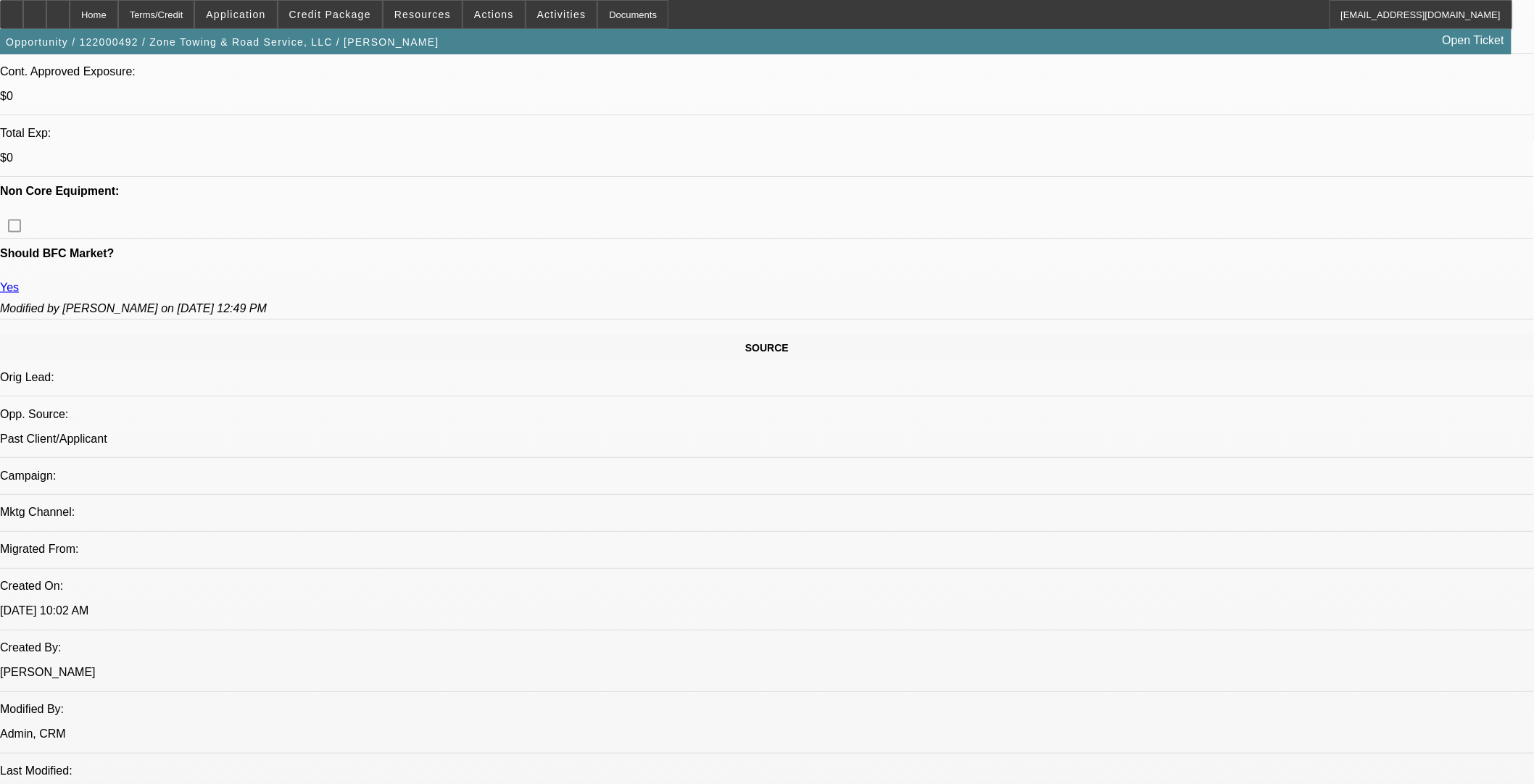
select select "0"
select select "6"
select select "0"
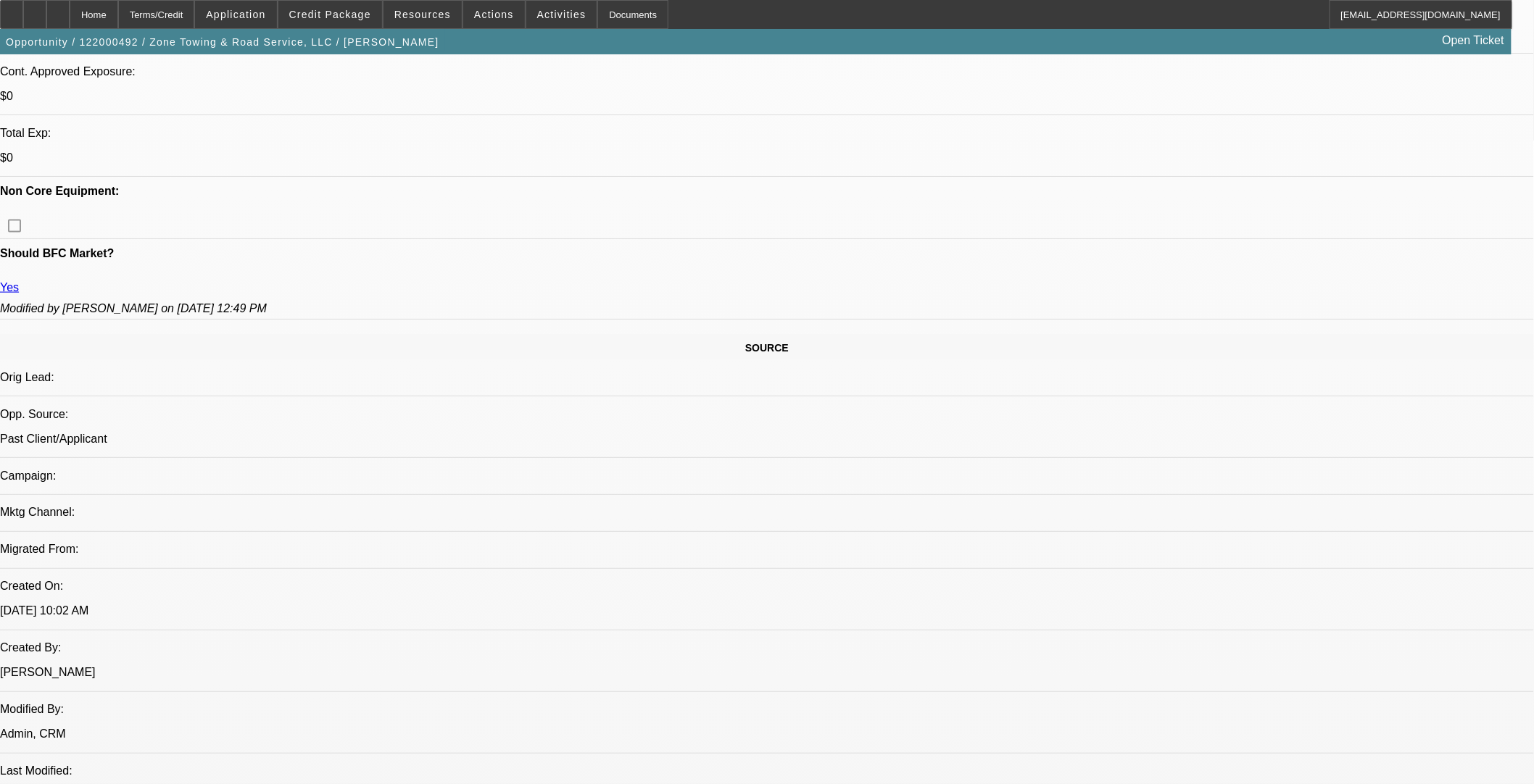
select select "0"
select select "6"
select select "0"
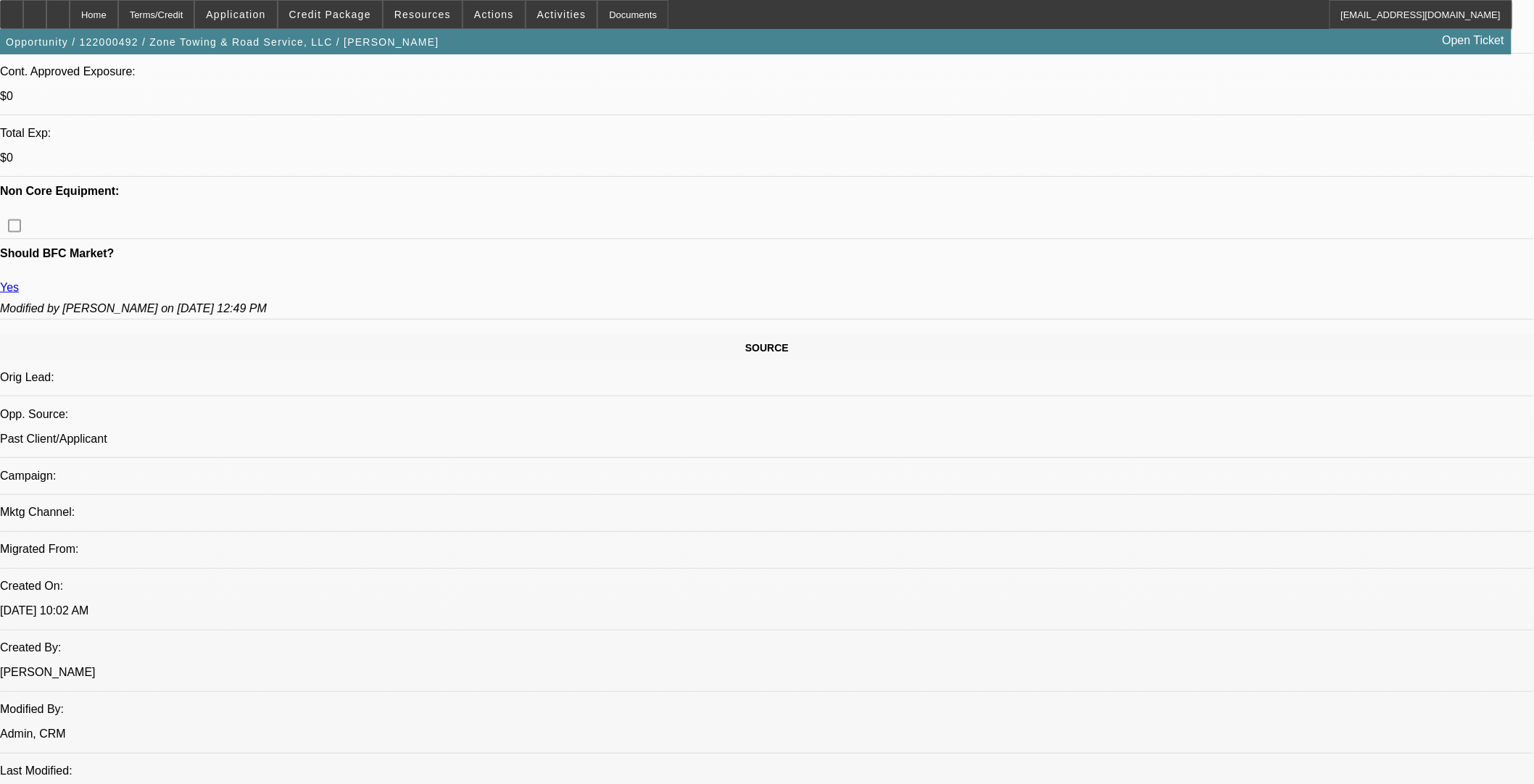
select select "0"
select select "6"
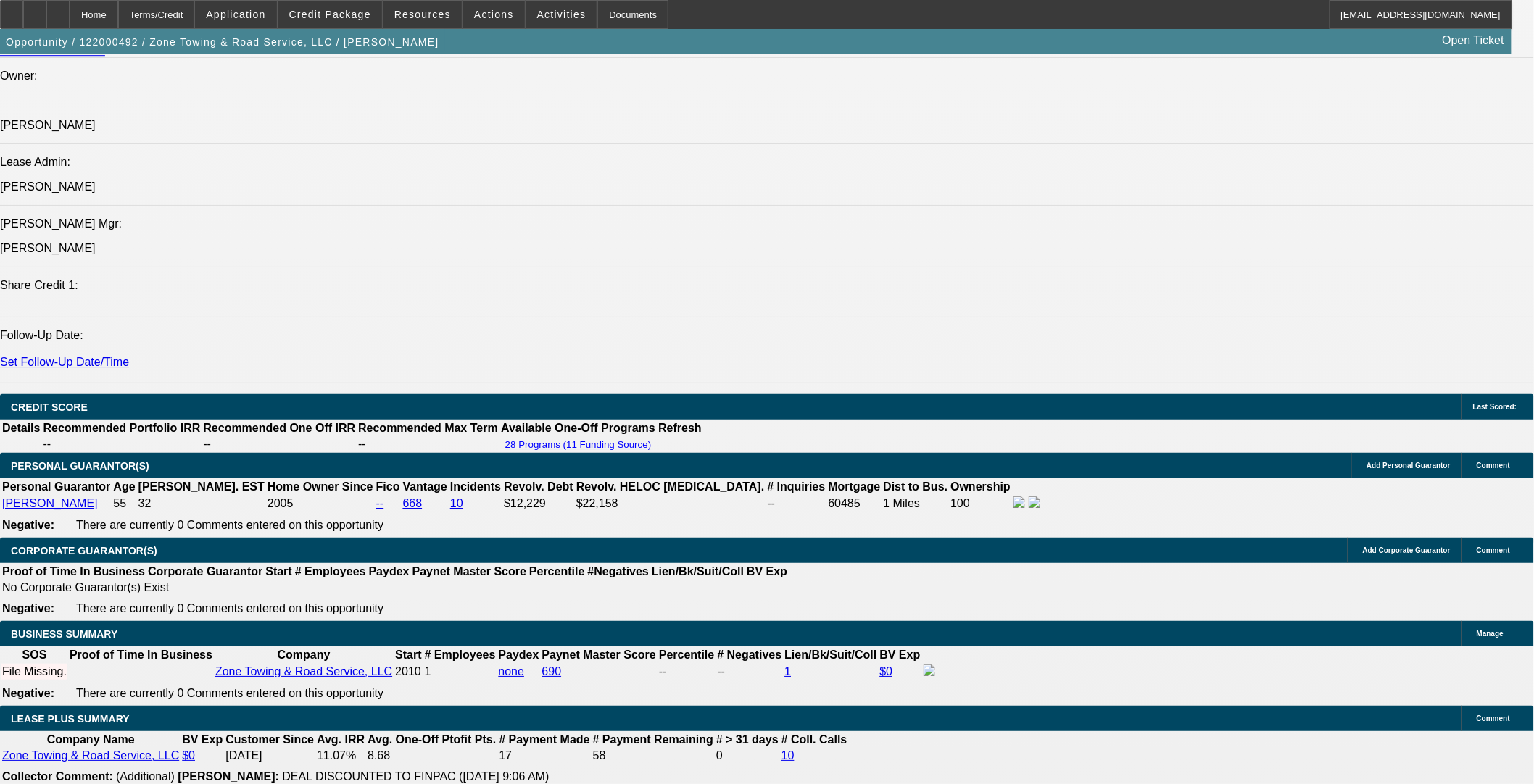
scroll to position [2008, 0]
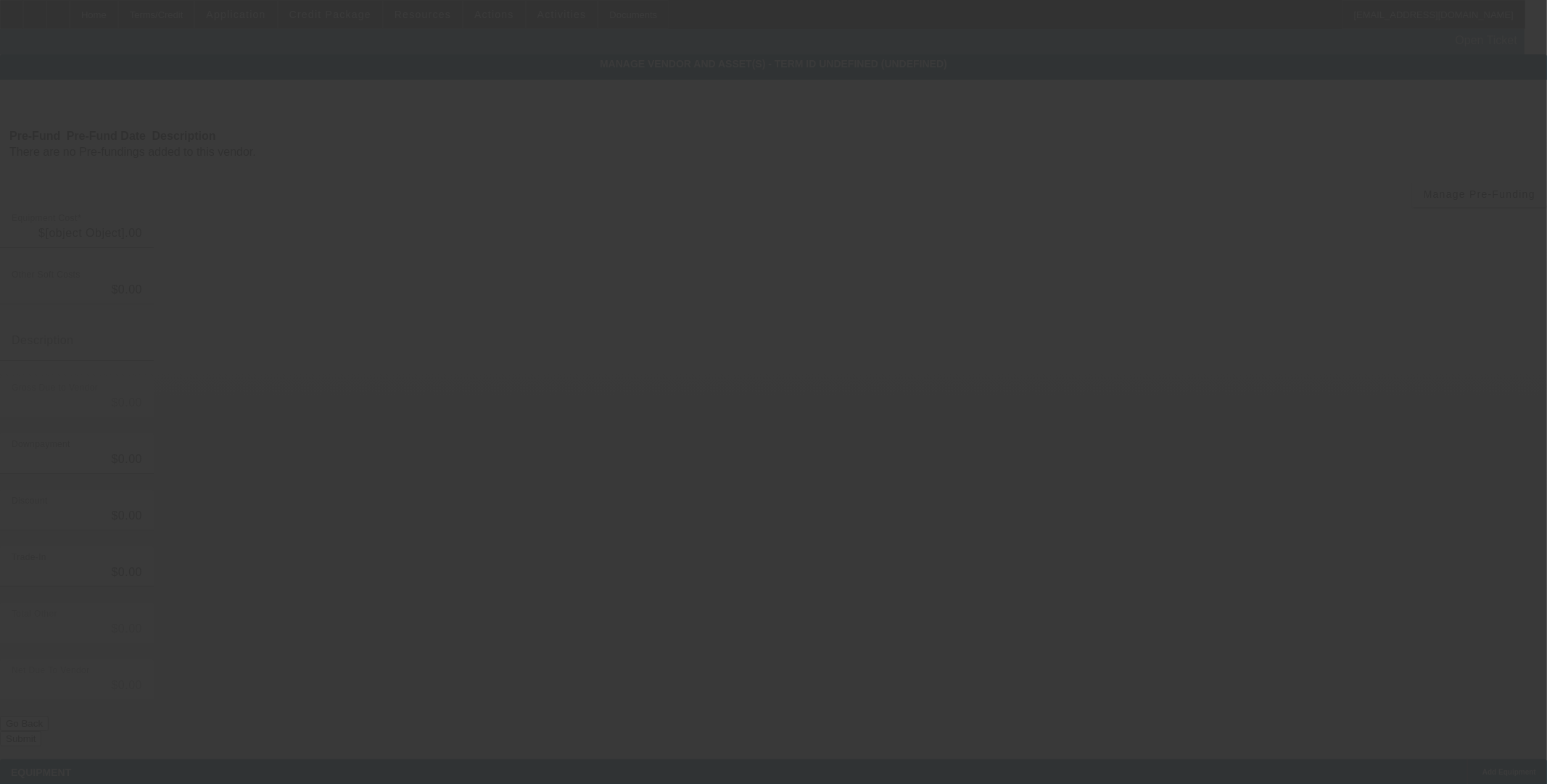
type input "$96,800.00"
type input "$1,000.00"
type input "$95,800.00"
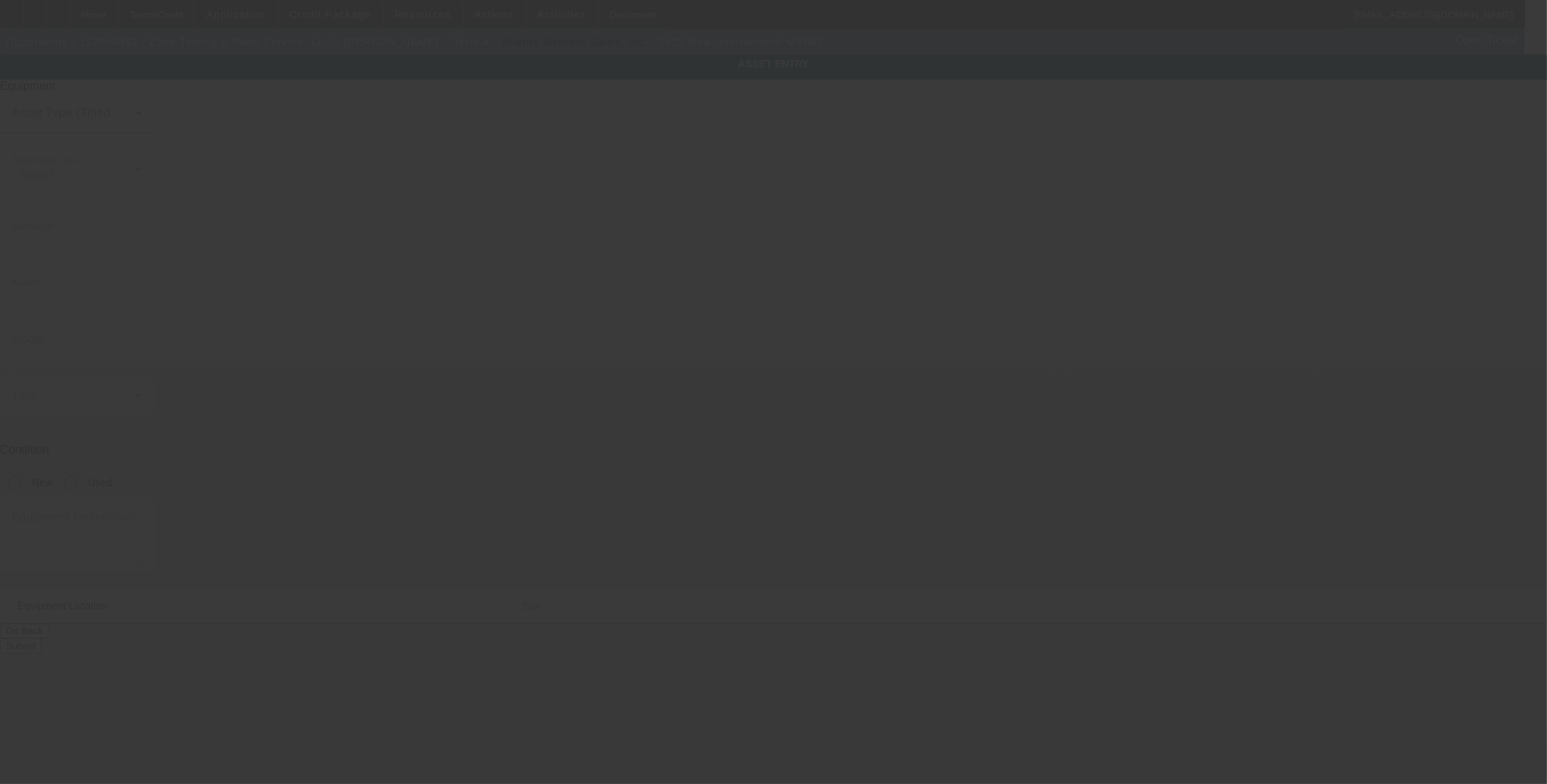
type input "1HTEUMML9NH872193"
type input "International"
type input "MV607"
radio input "true"
type textarea "with"
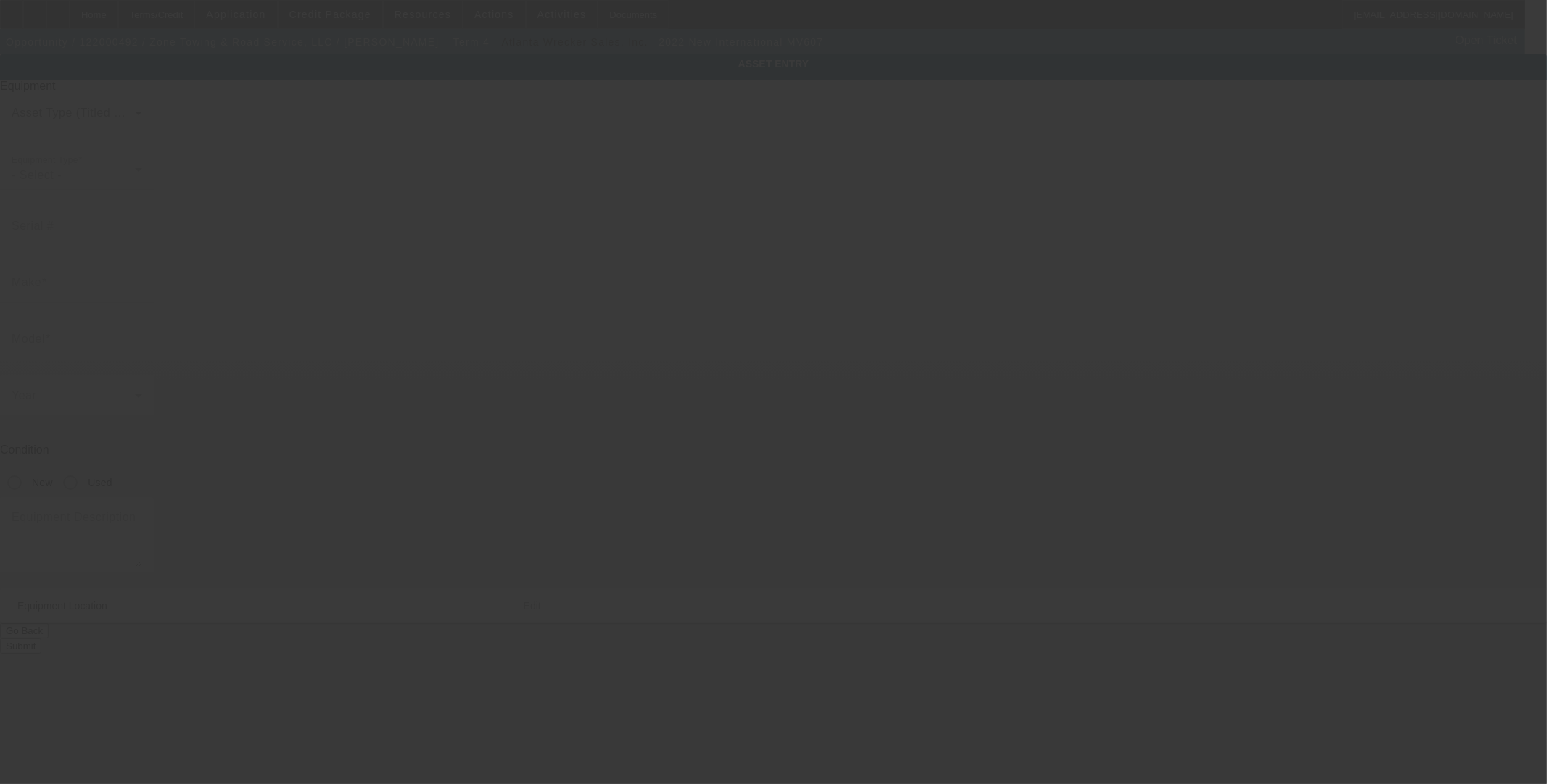
type input "333 S Governor Printz Blvd"
type input "Essington"
type input "19029"
type input "Delaware"
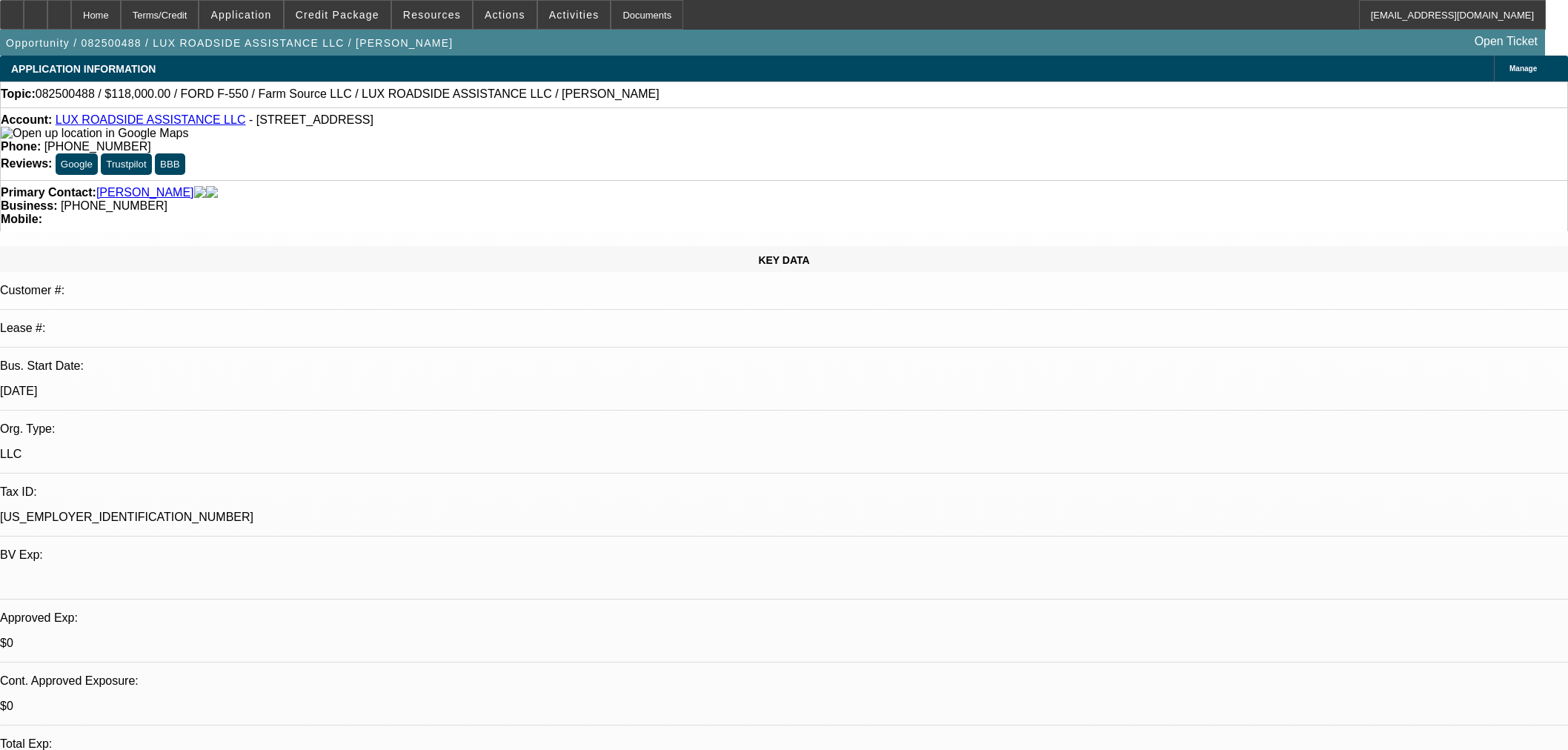
select select "0"
select select "6"
select select "0"
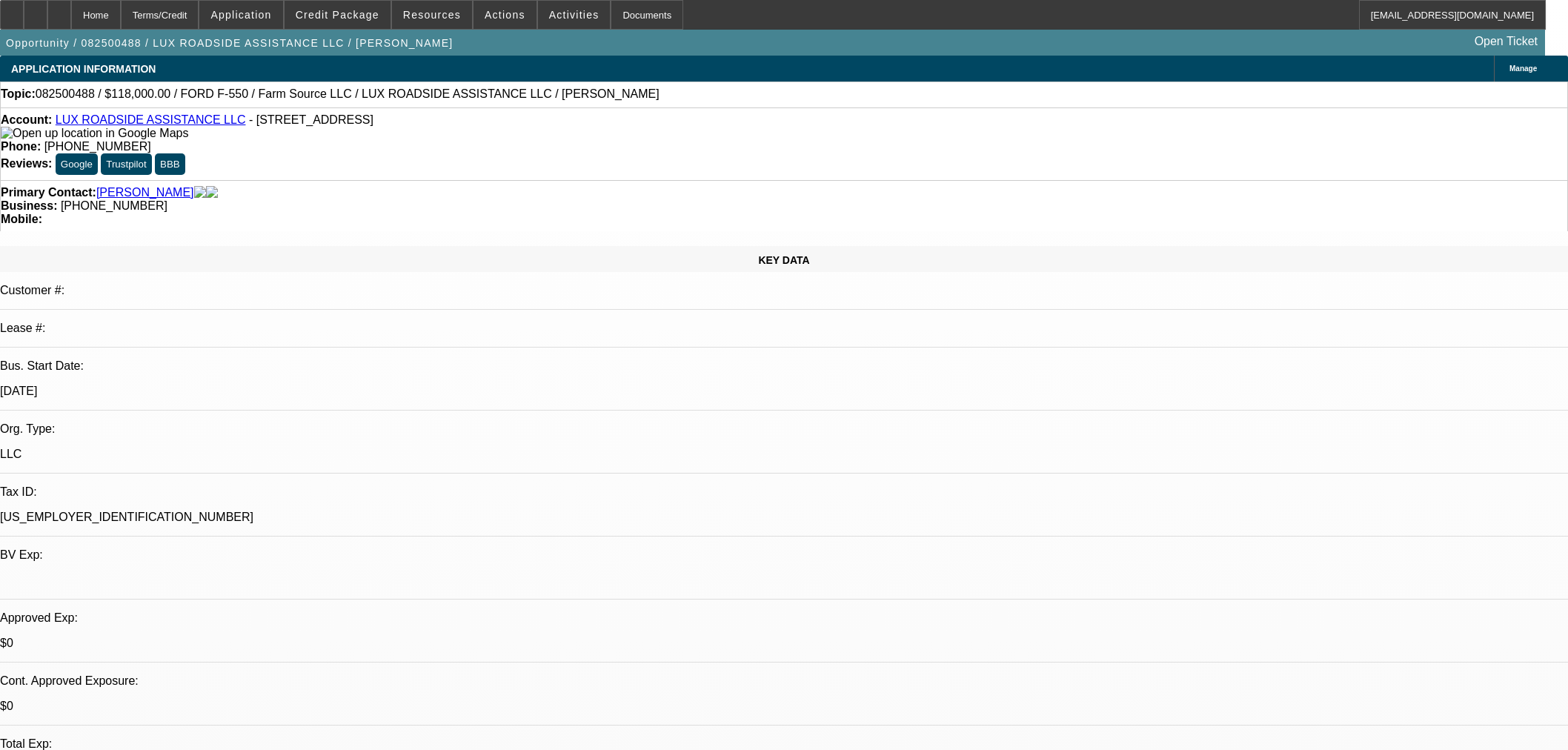
select select "0"
select select "6"
select select "0"
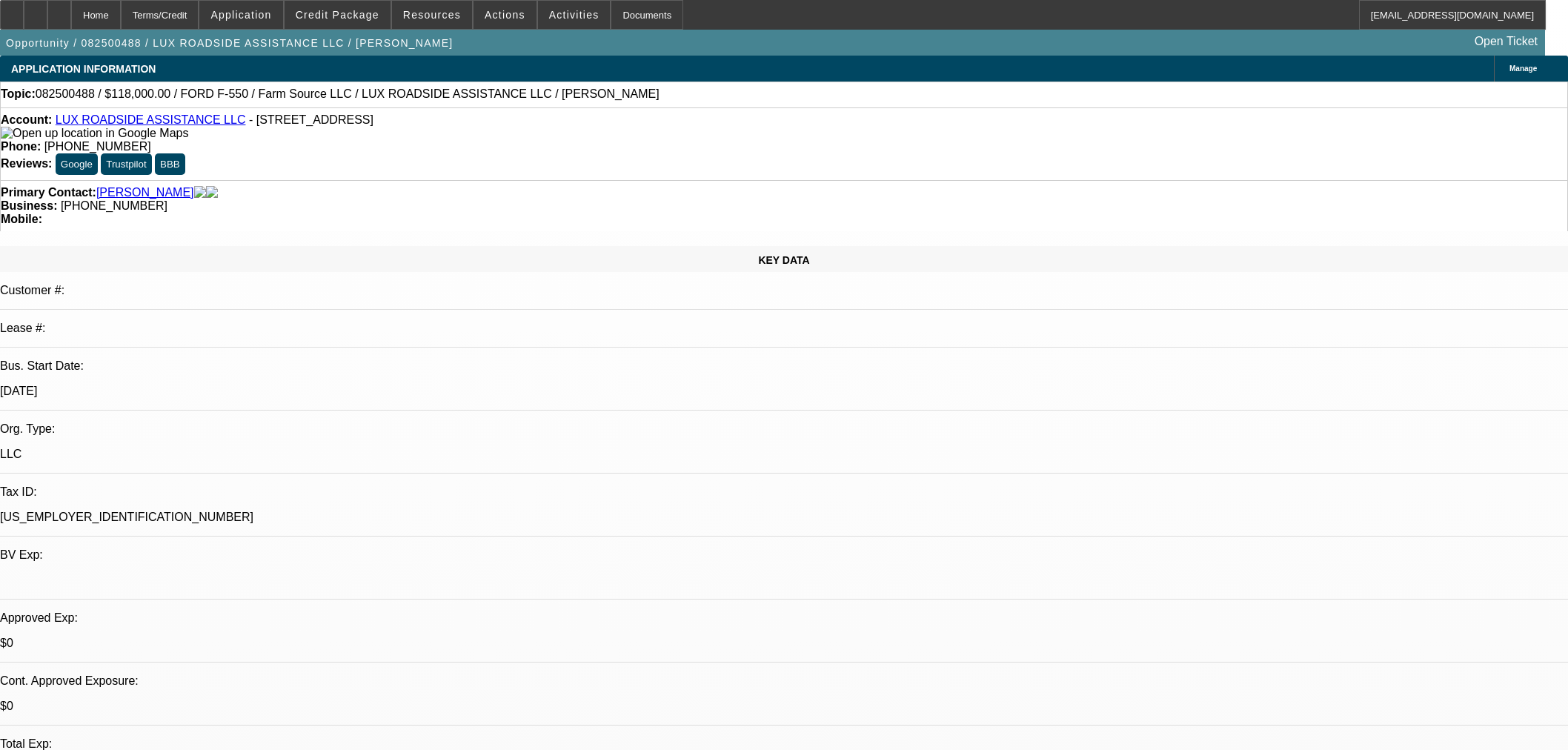
select select "0"
select select "6"
select select "0"
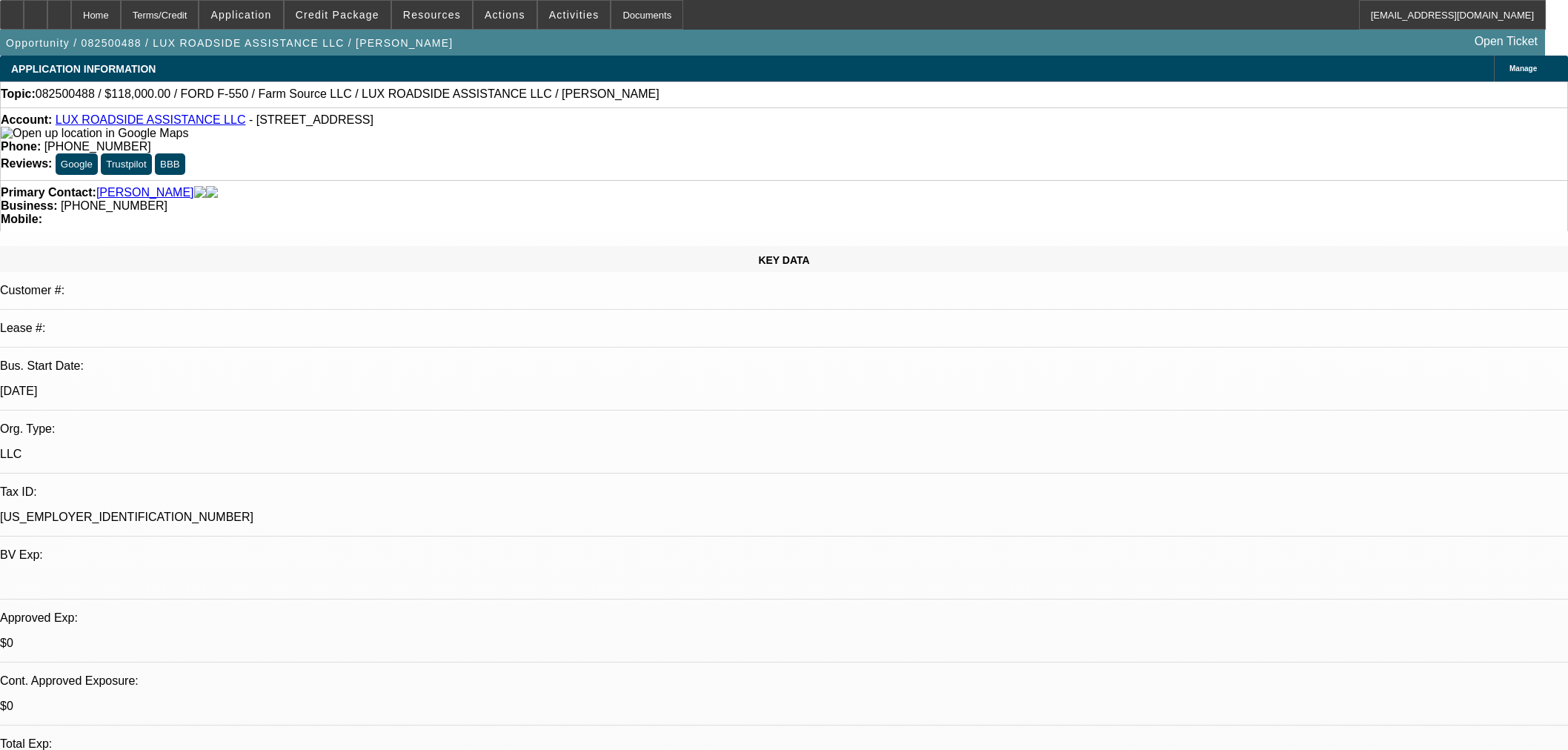
select select "6"
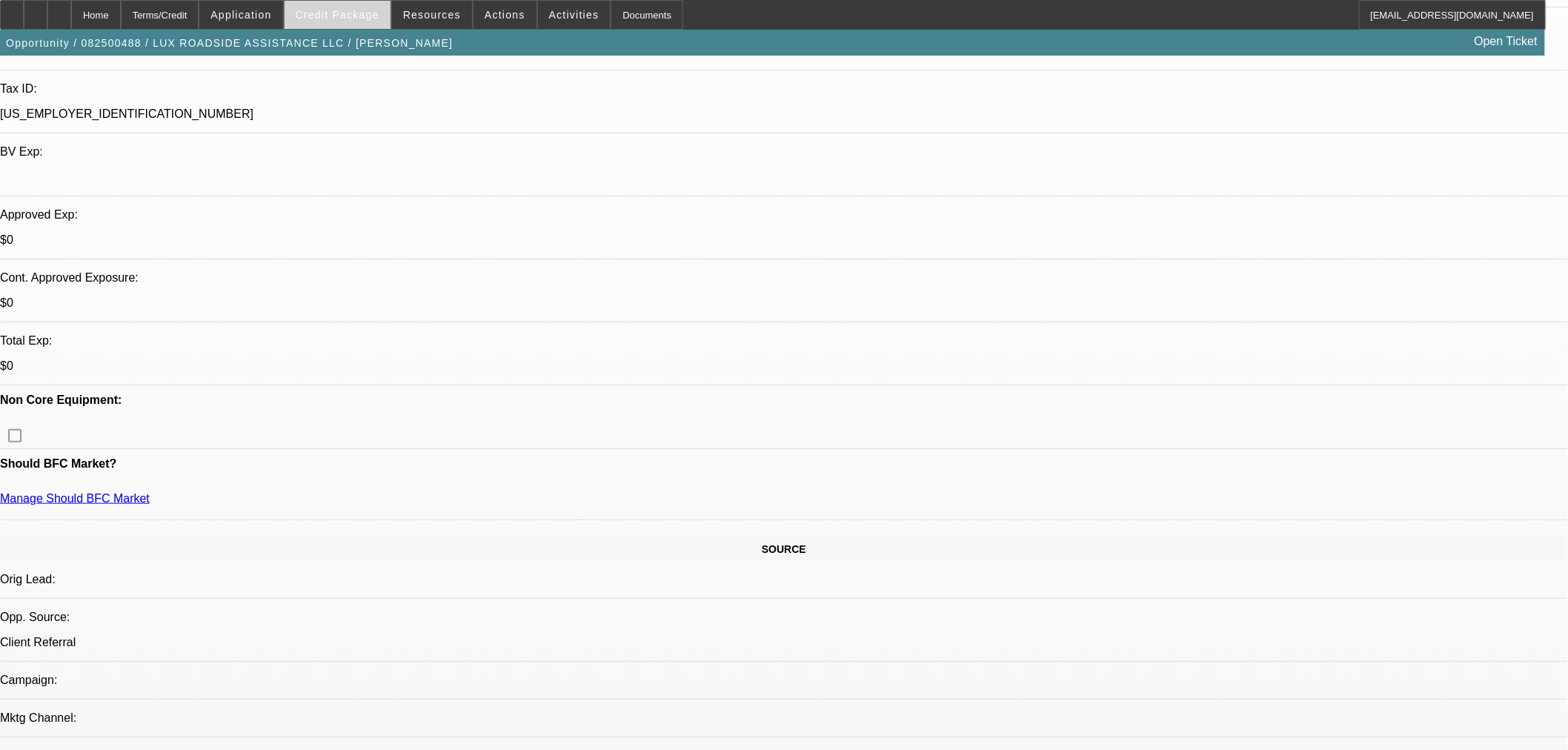
scroll to position [494, 0]
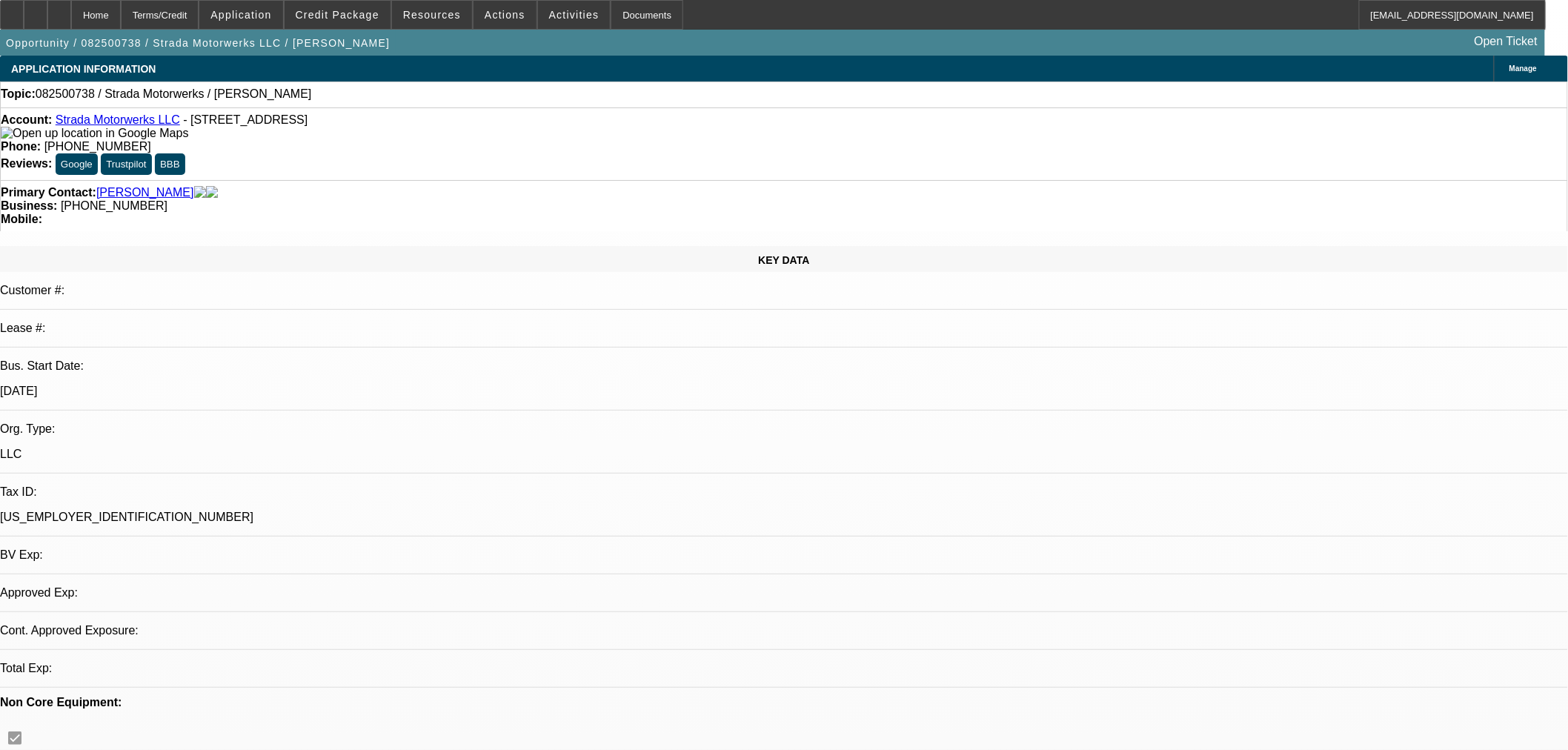
select select "0"
select select "2"
select select "0.1"
select select "4"
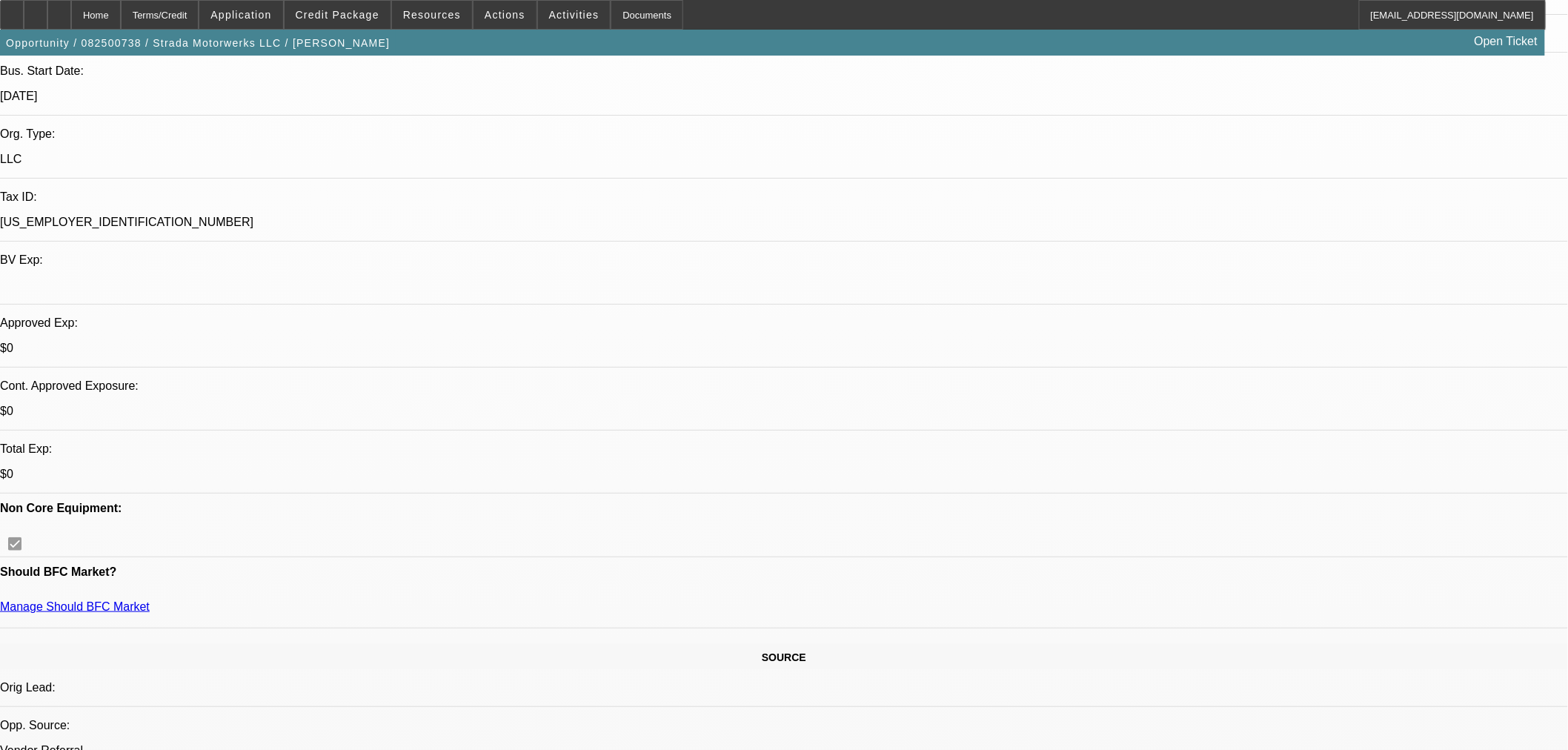
scroll to position [165, 0]
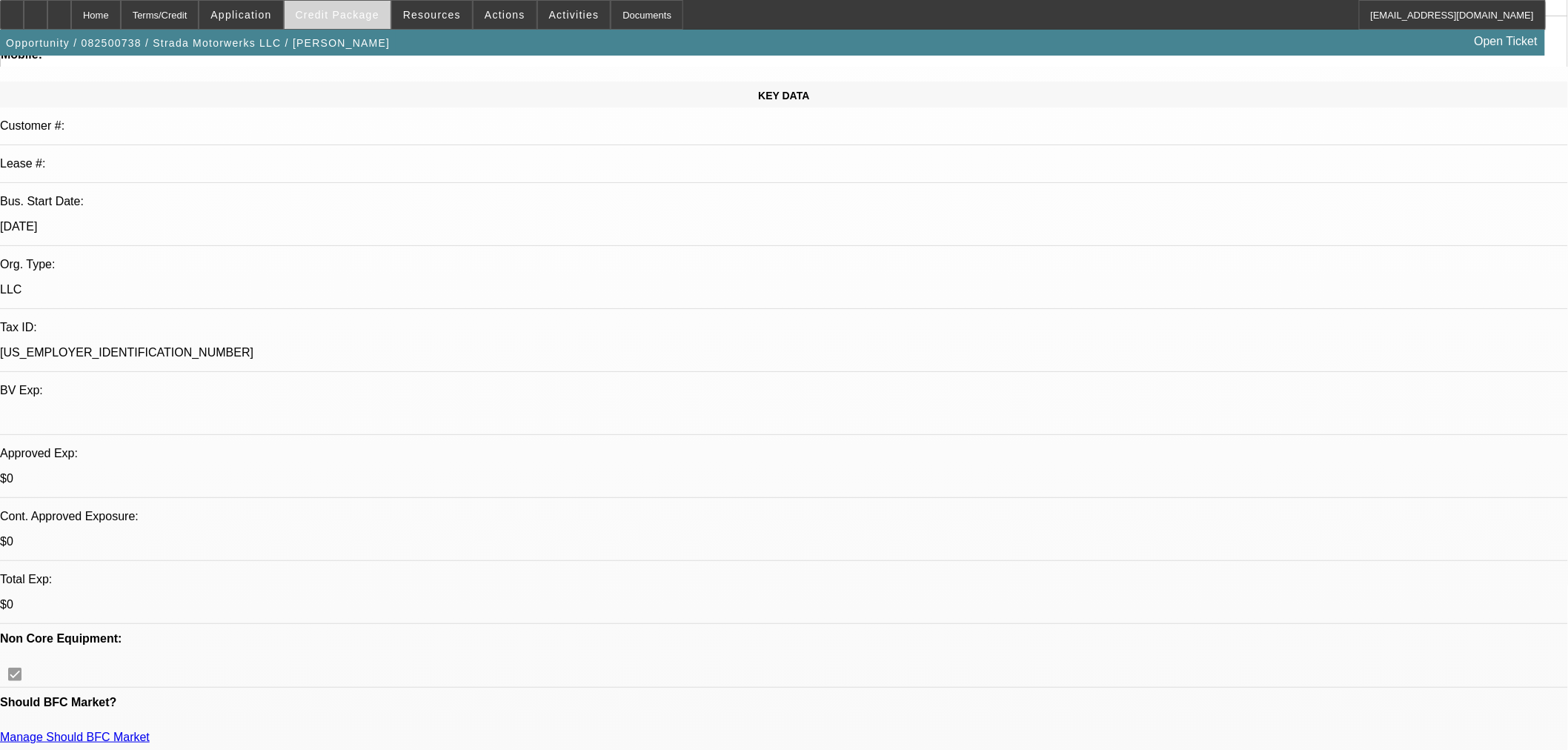
click at [339, 15] on span "Credit Package" at bounding box center [338, 15] width 84 height 12
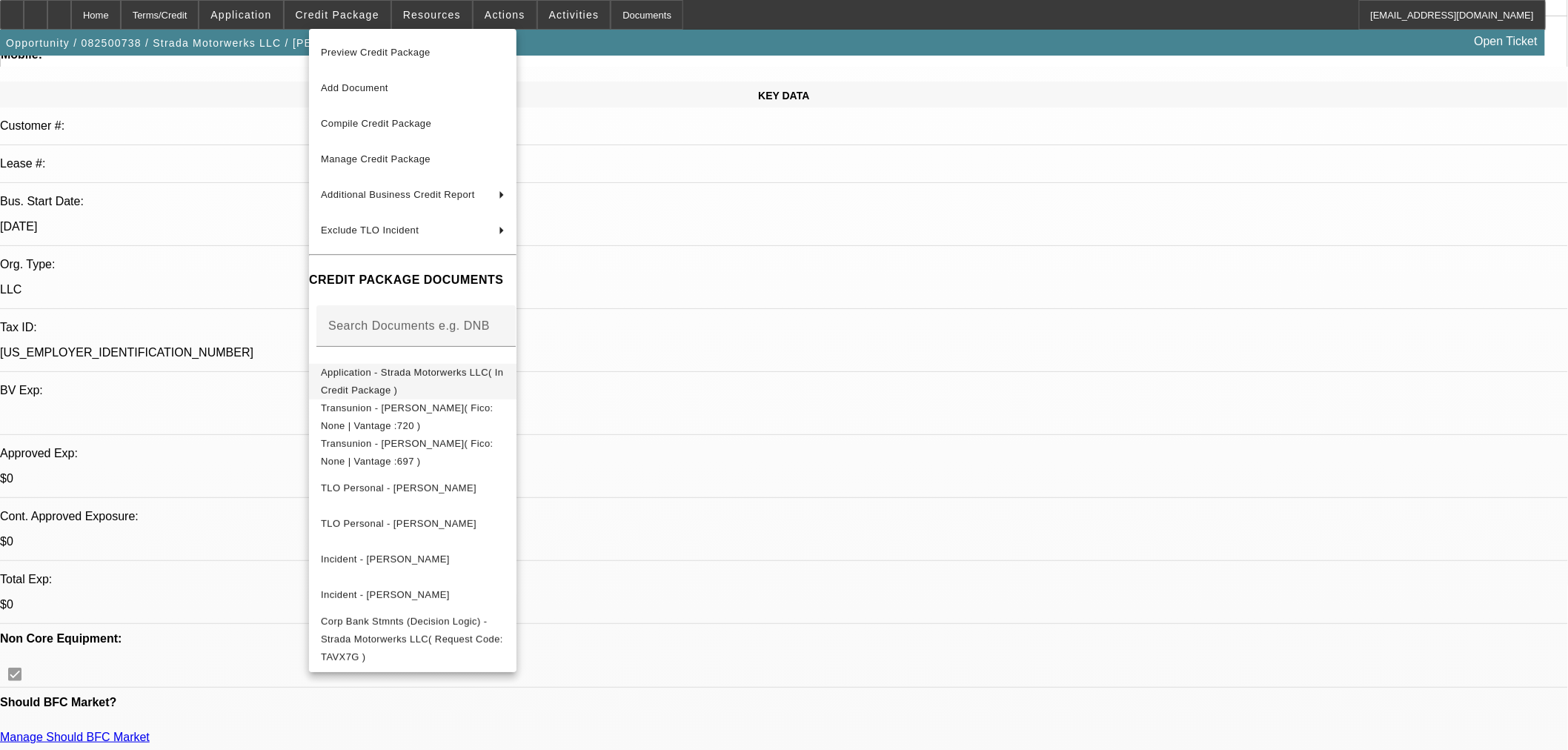
click at [371, 371] on span "Application - Strada Motorwerks LLC( In Credit Package )" at bounding box center [412, 380] width 182 height 29
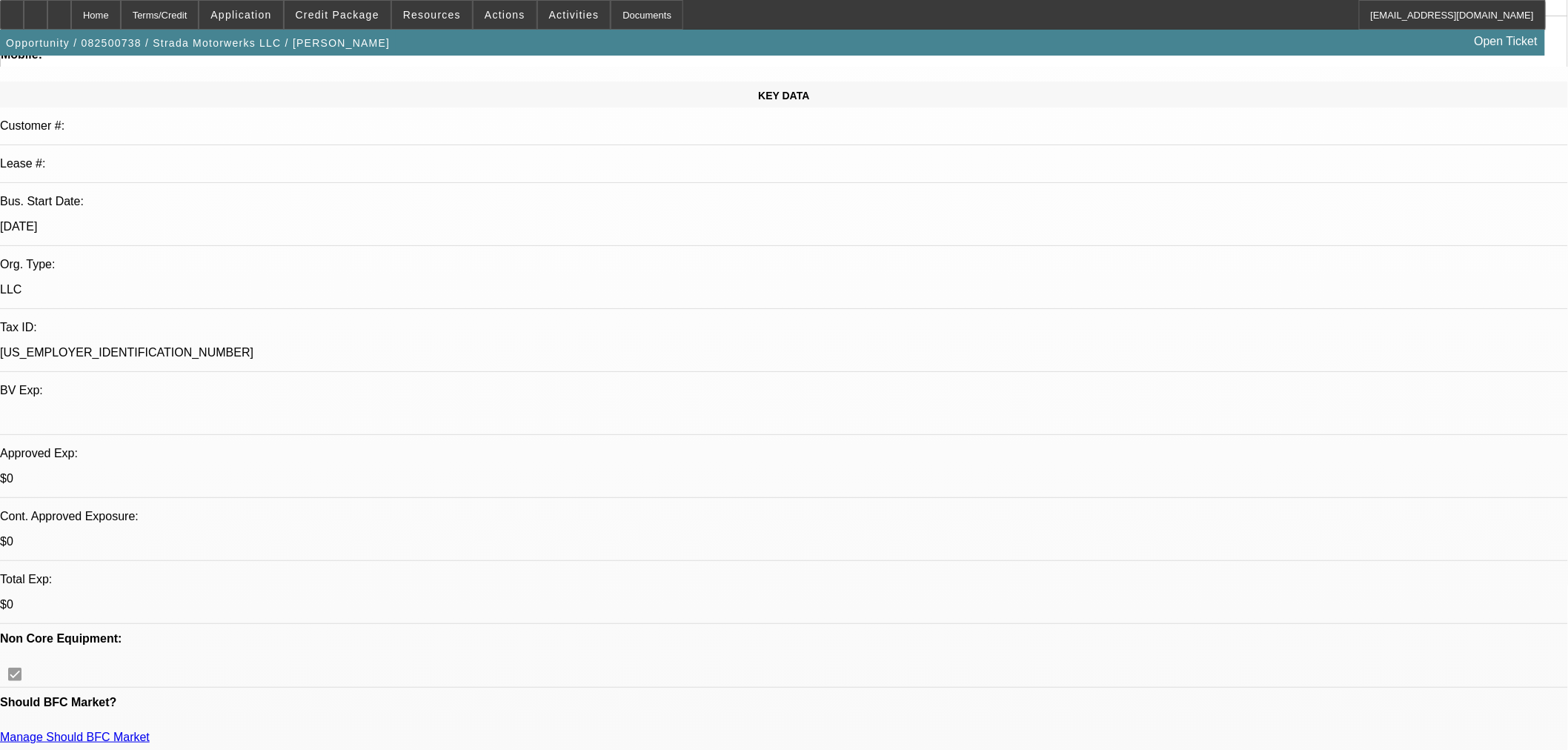
click at [350, 19] on span "Credit Package" at bounding box center [338, 15] width 84 height 12
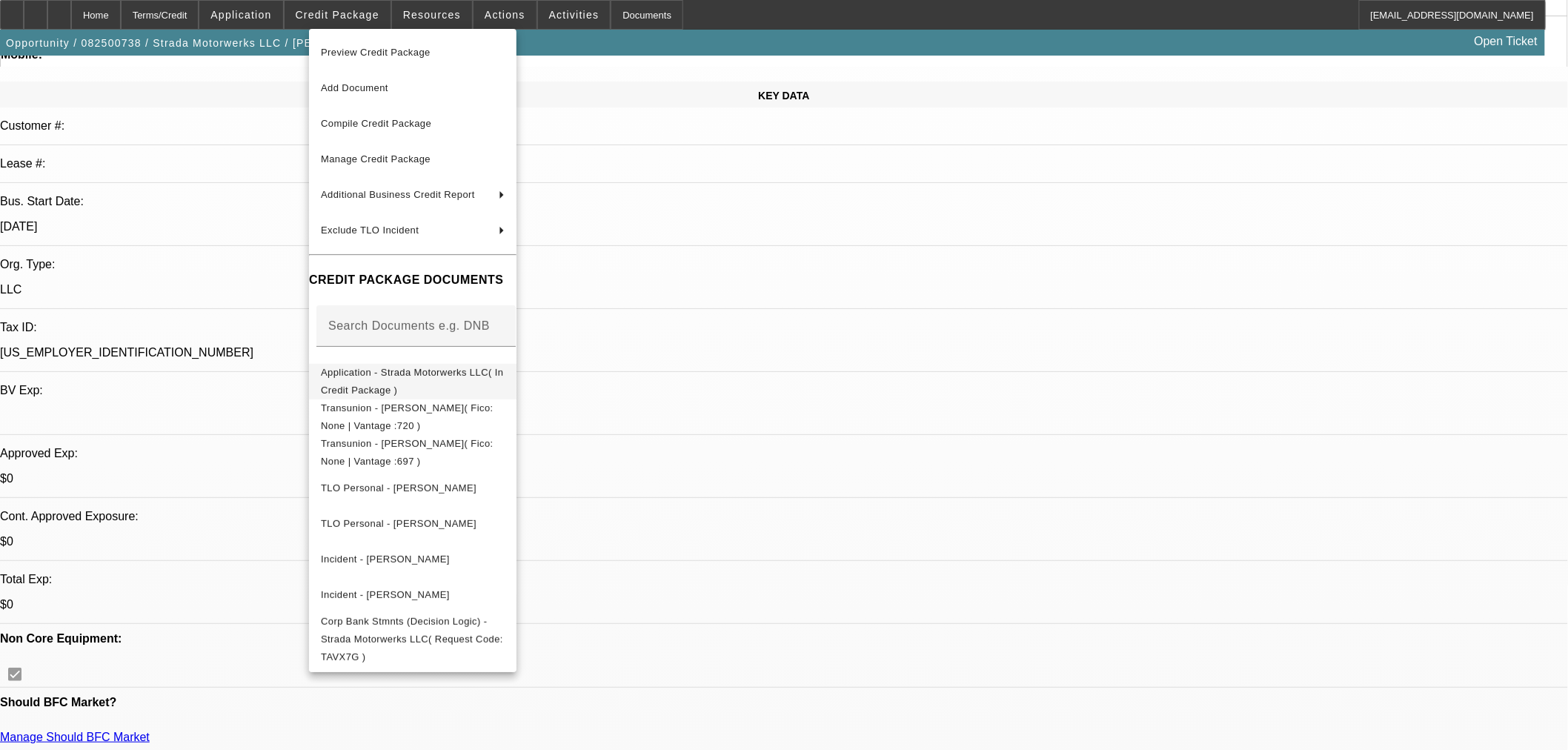
click at [428, 369] on span "Application - Strada Motorwerks LLC( In Credit Package )" at bounding box center [412, 380] width 182 height 29
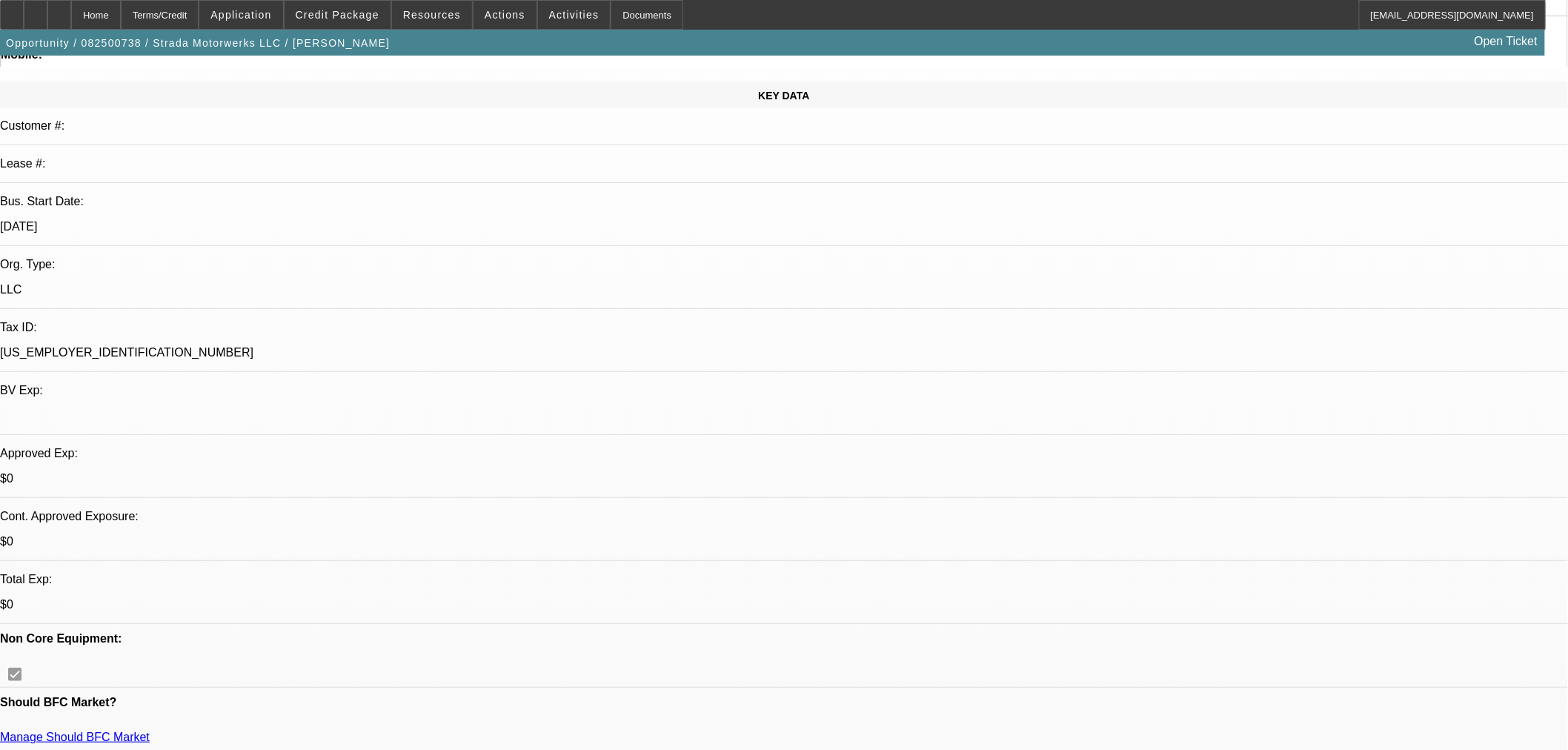
scroll to position [0, 0]
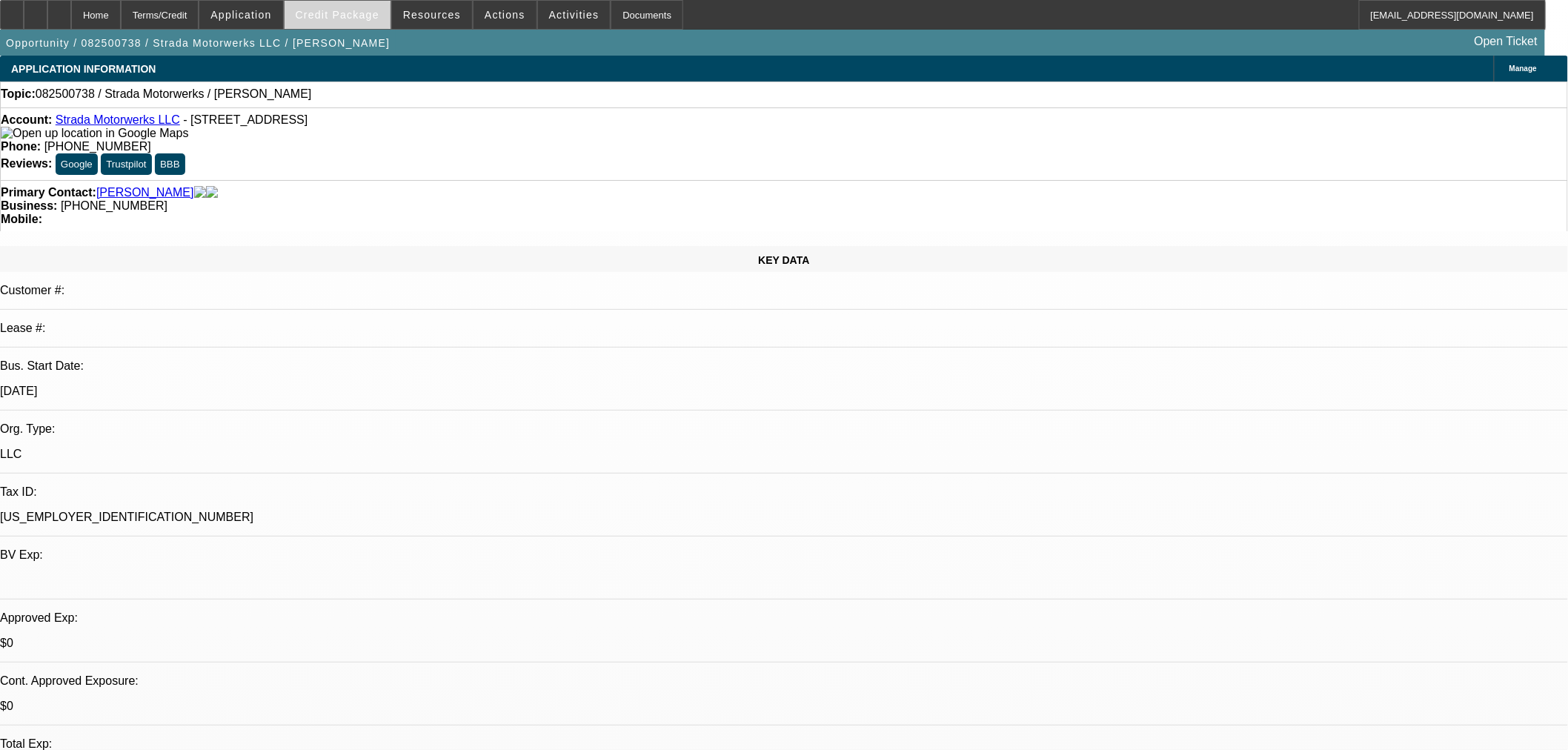
click at [356, 15] on span "Credit Package" at bounding box center [338, 15] width 84 height 12
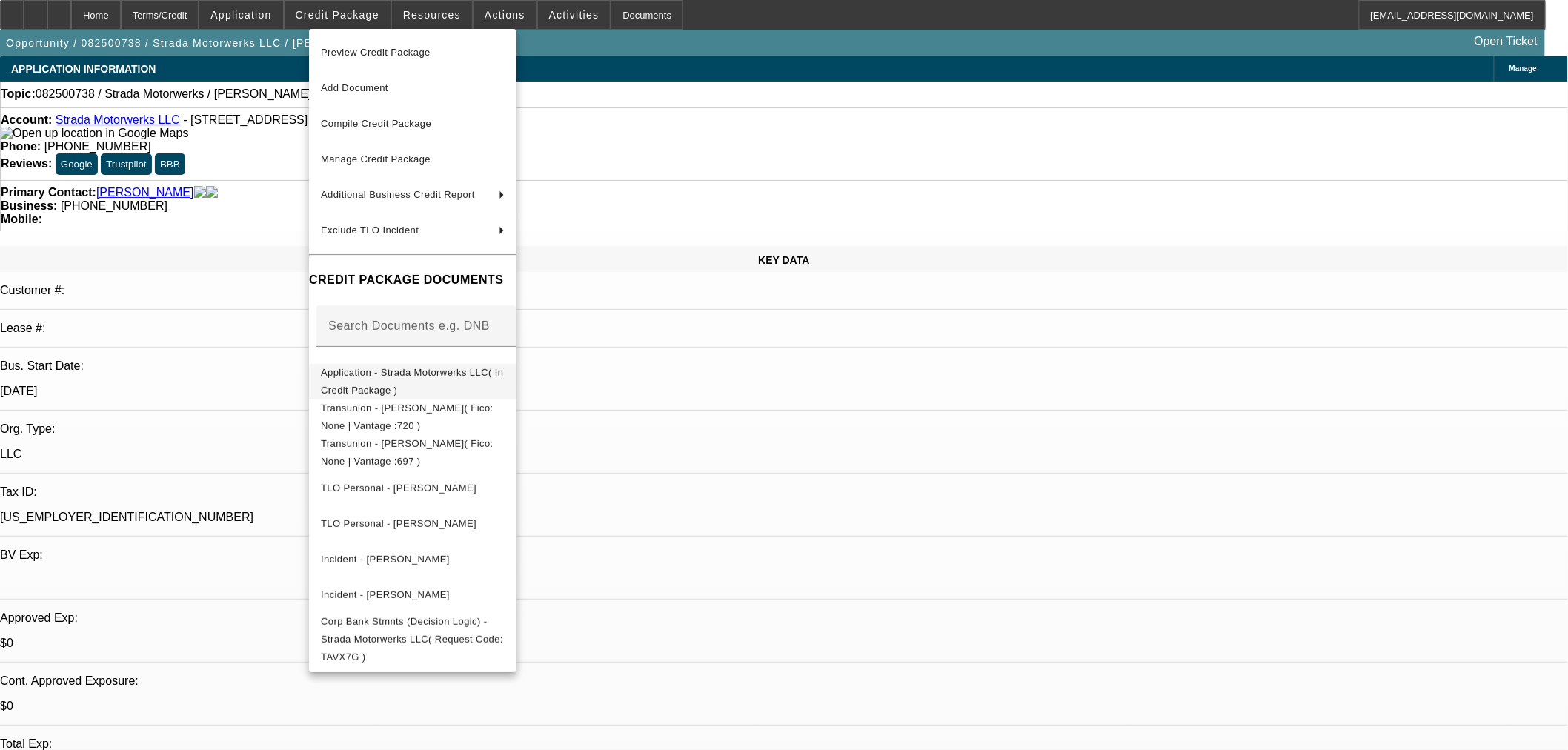
click at [376, 373] on span "Application - Strada Motorwerks LLC( In Credit Package )" at bounding box center [412, 380] width 182 height 29
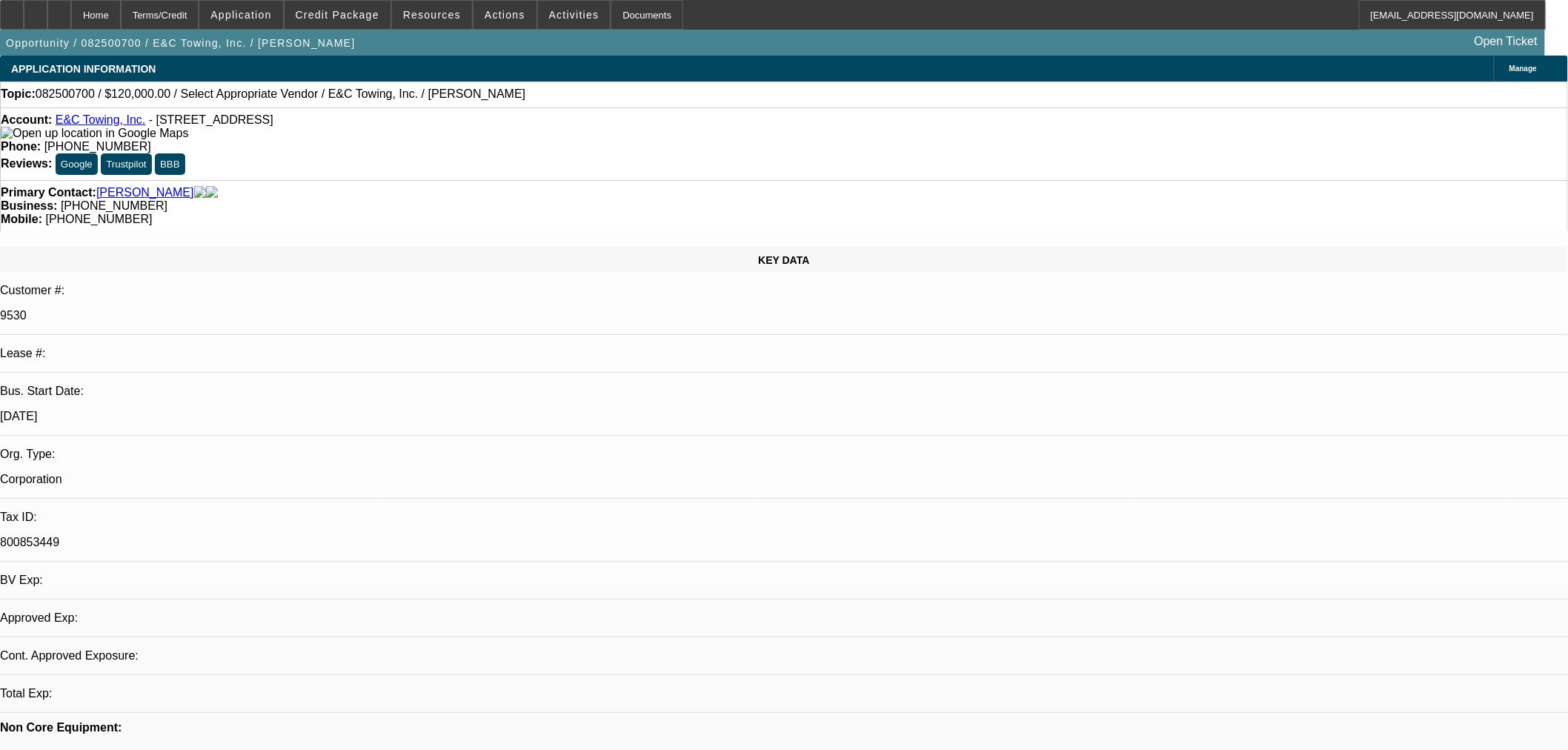
select select "0"
select select "2"
select select "0"
select select "6"
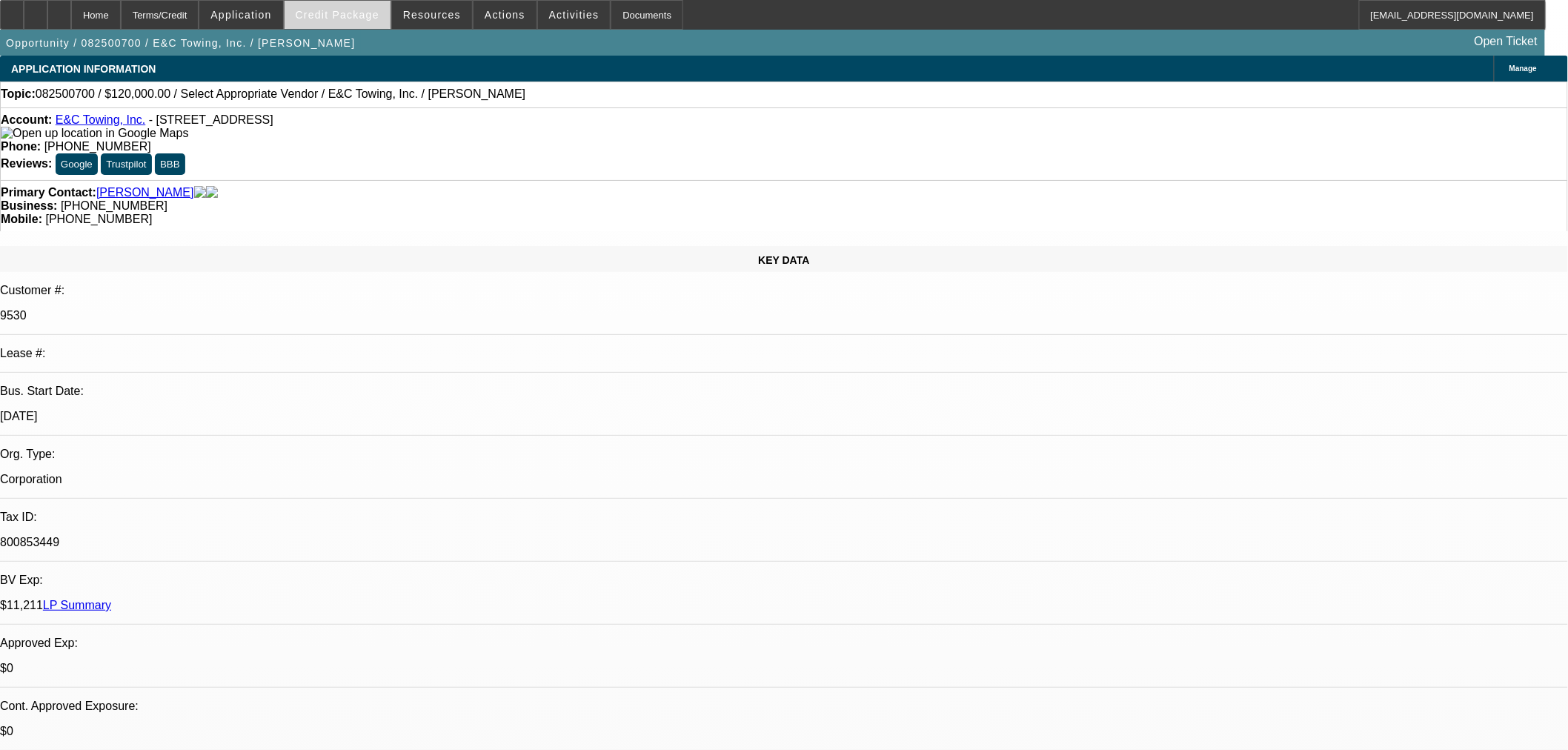
click at [376, 21] on span at bounding box center [337, 15] width 106 height 36
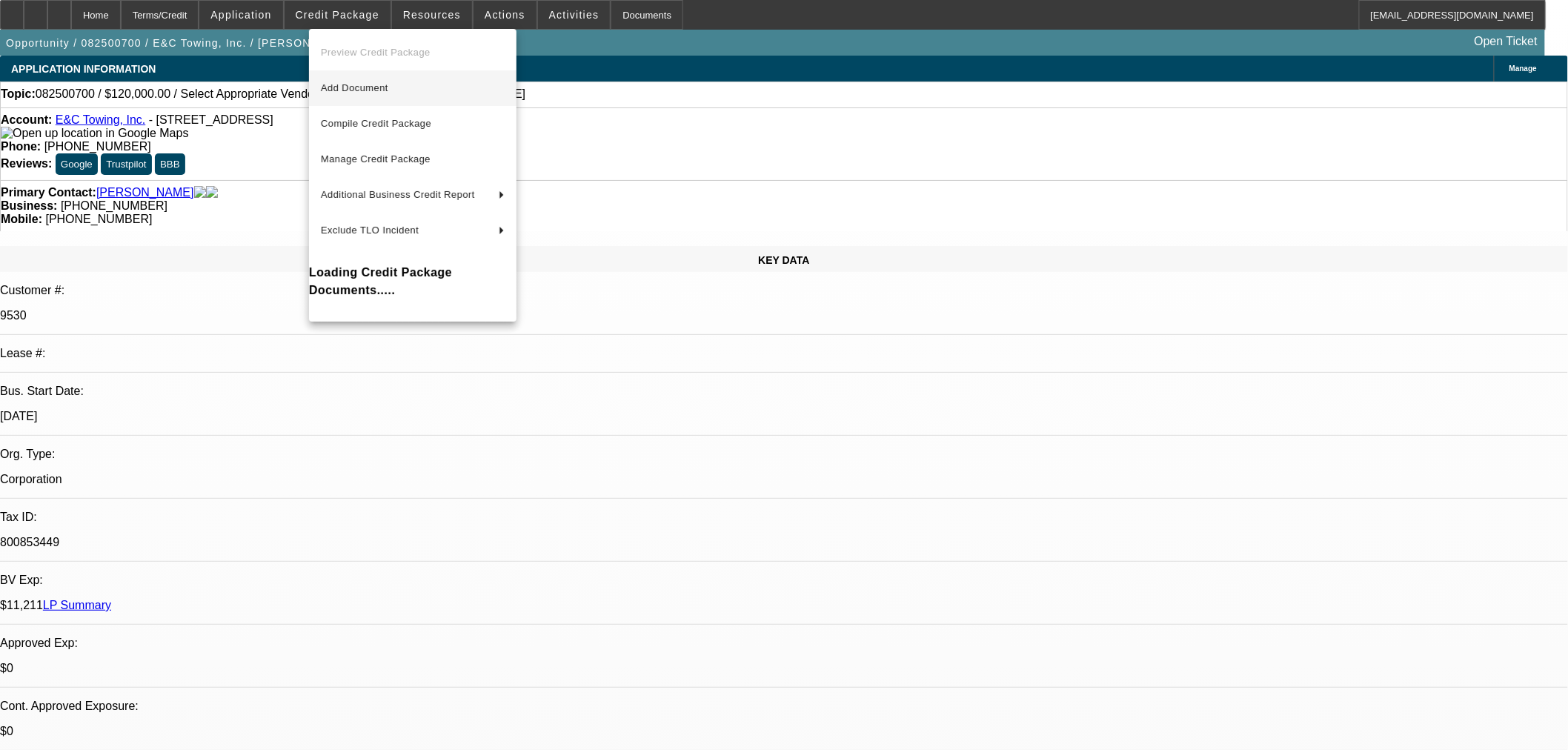
click at [370, 79] on span "Add Document" at bounding box center [413, 88] width 183 height 18
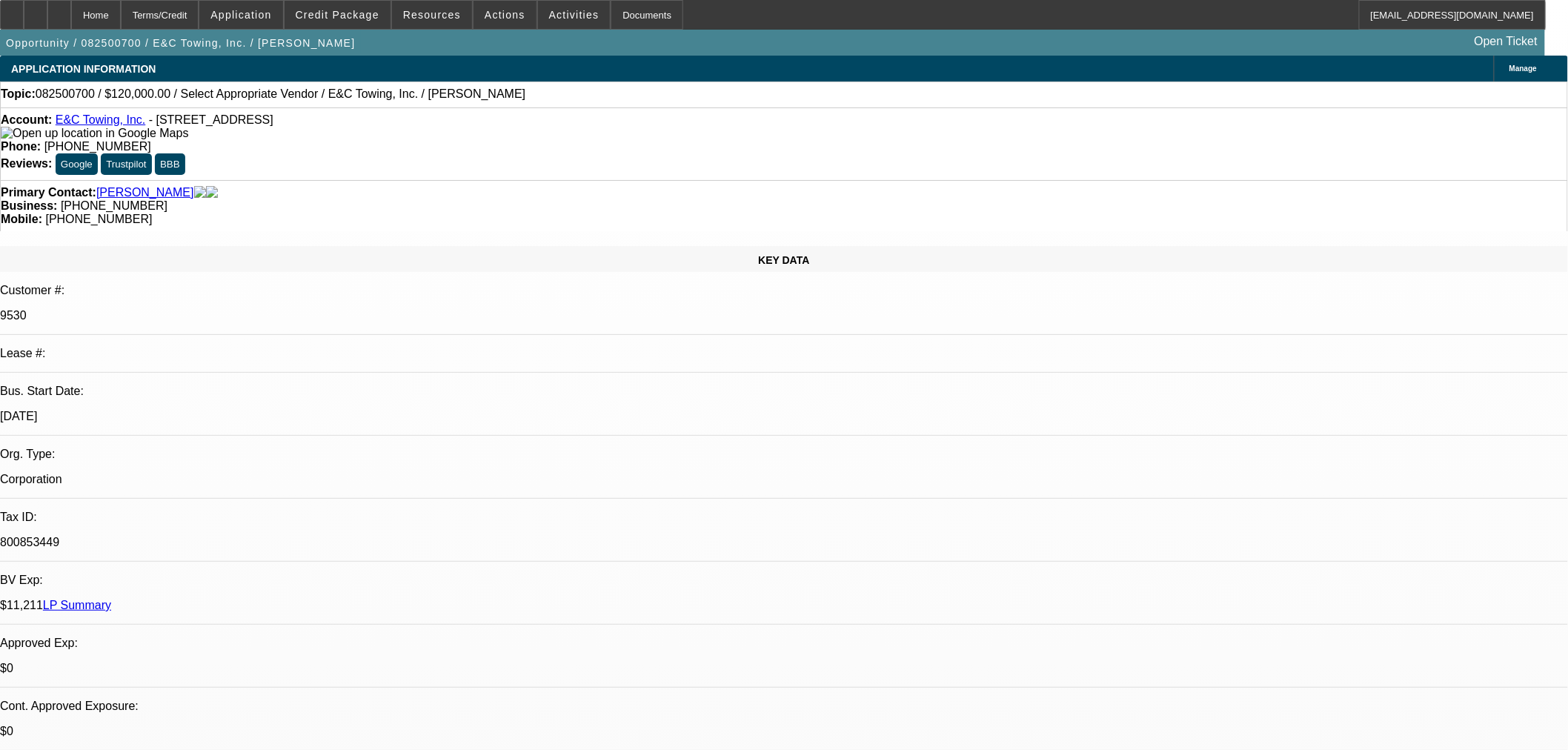
click at [380, 19] on span "Credit Package" at bounding box center [338, 15] width 84 height 12
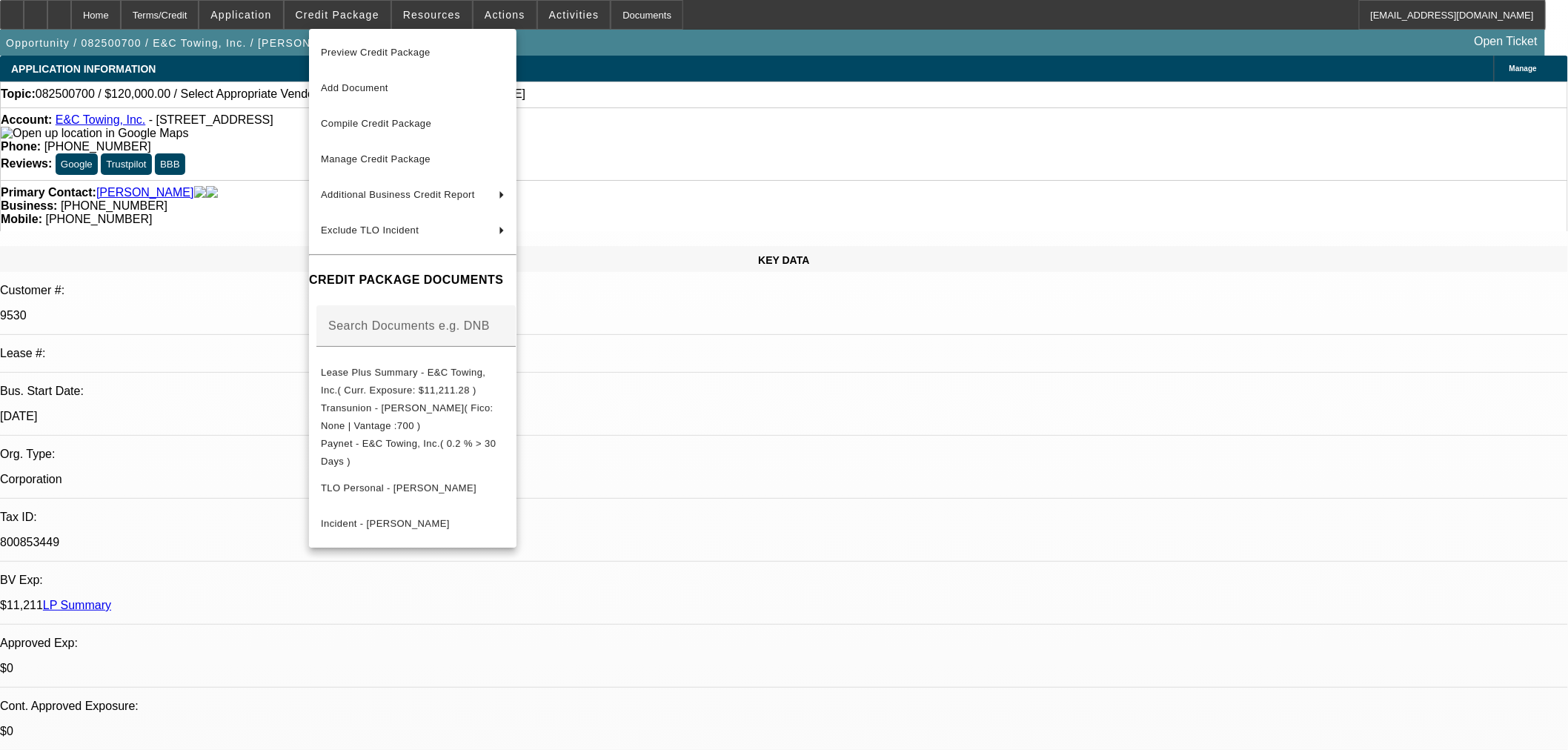
click at [1472, 616] on div at bounding box center [784, 375] width 1568 height 750
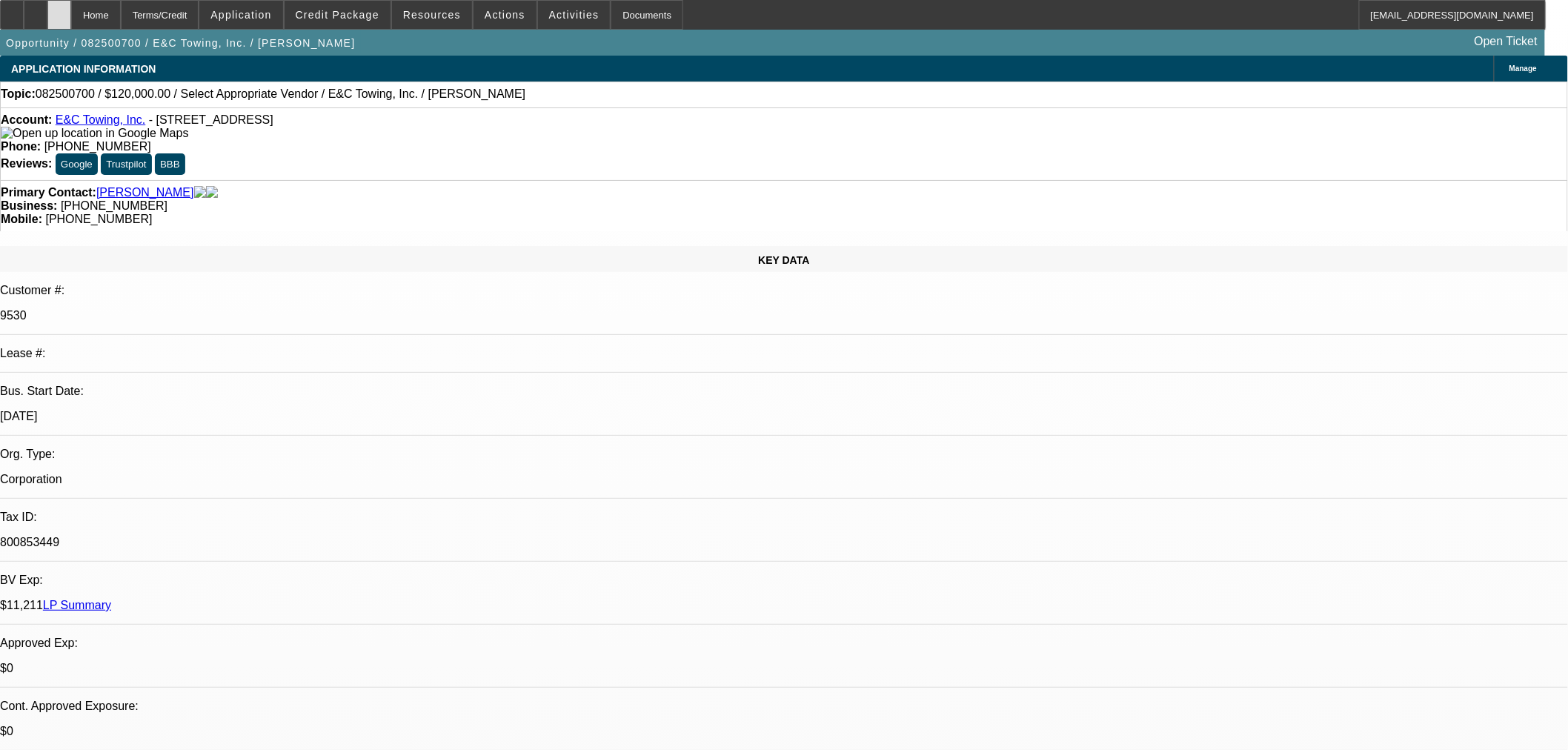
click at [71, 20] on div at bounding box center [59, 15] width 23 height 30
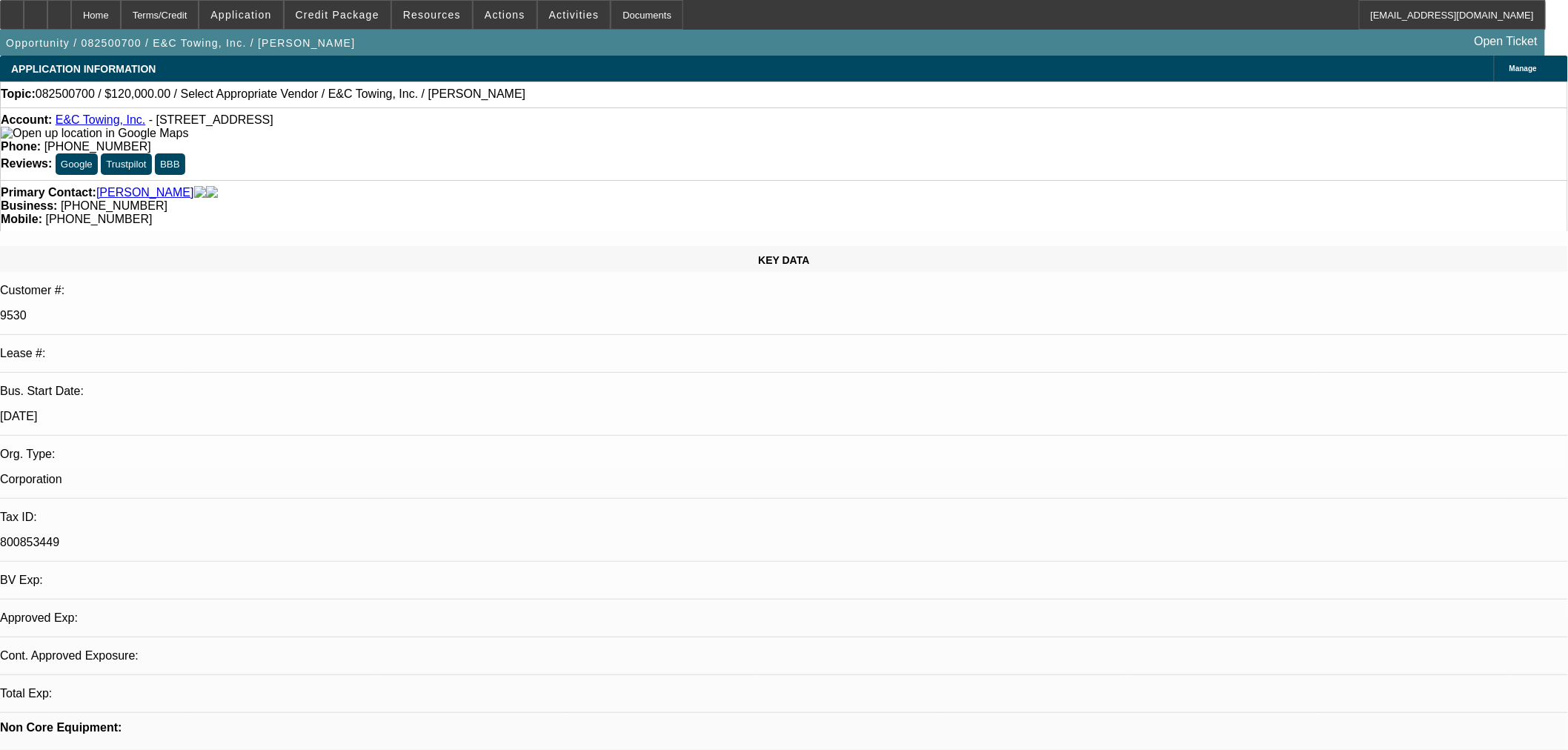
select select "0"
select select "2"
select select "0"
select select "2"
select select "6"
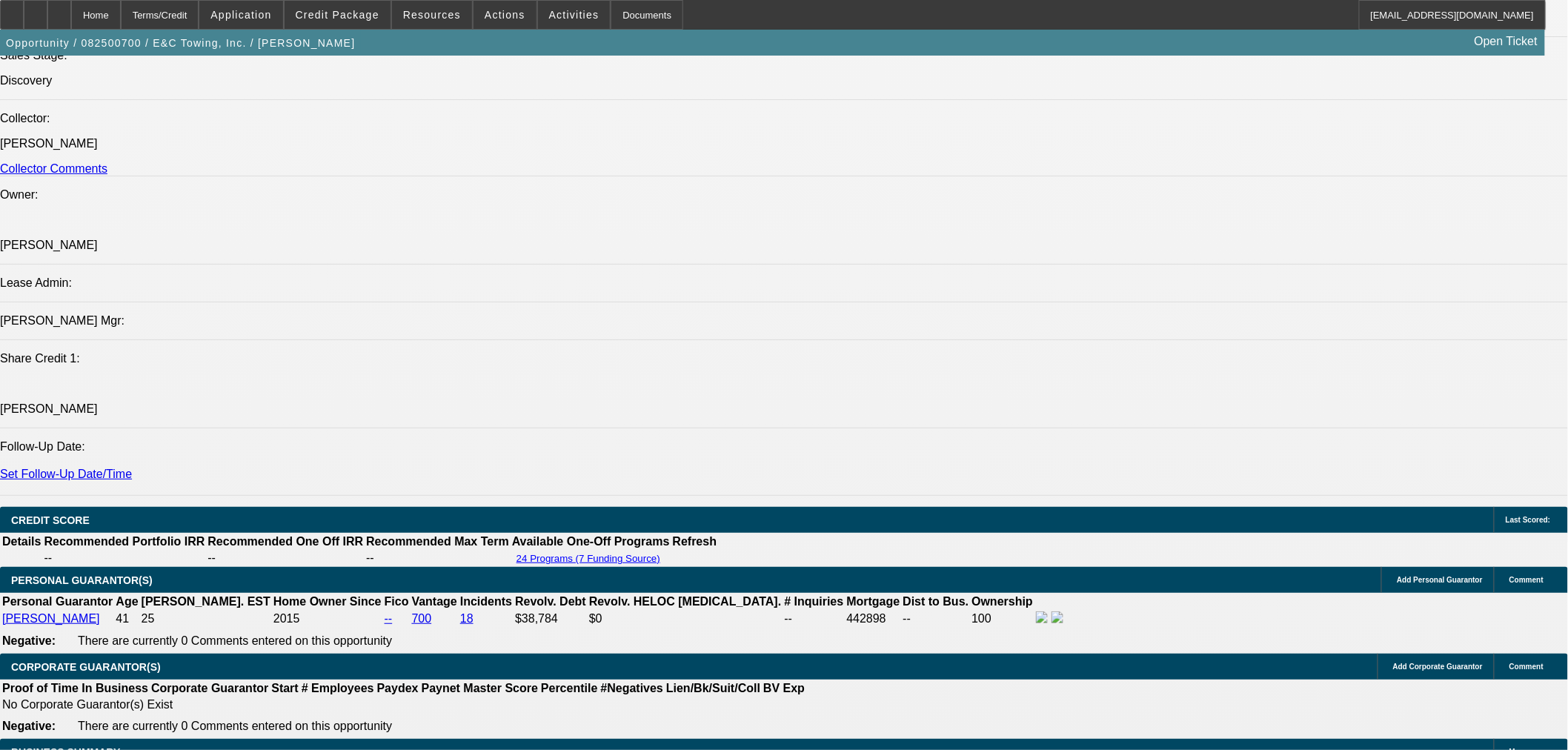
scroll to position [1893, 0]
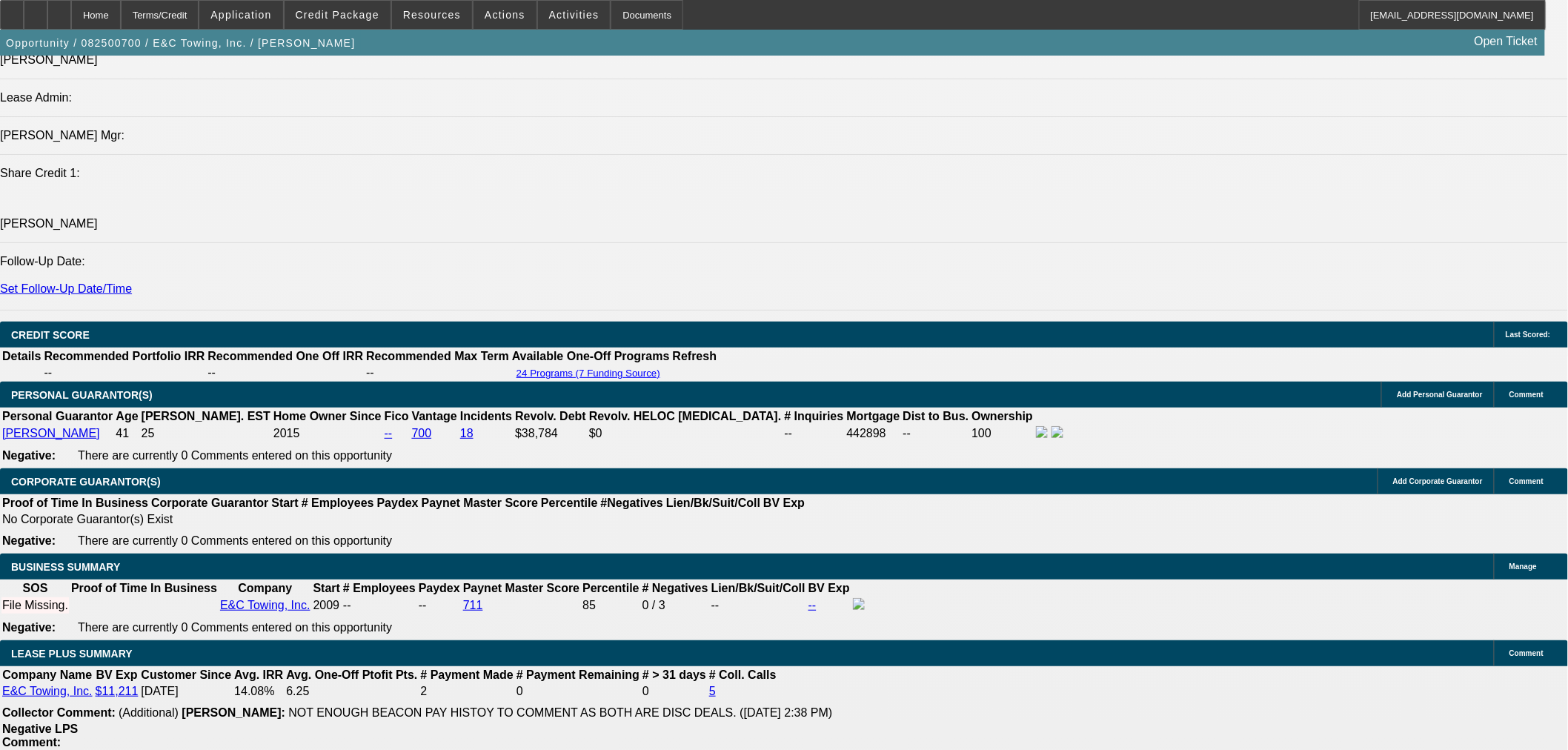
drag, startPoint x: 357, startPoint y: 289, endPoint x: 350, endPoint y: 311, distance: 23.1
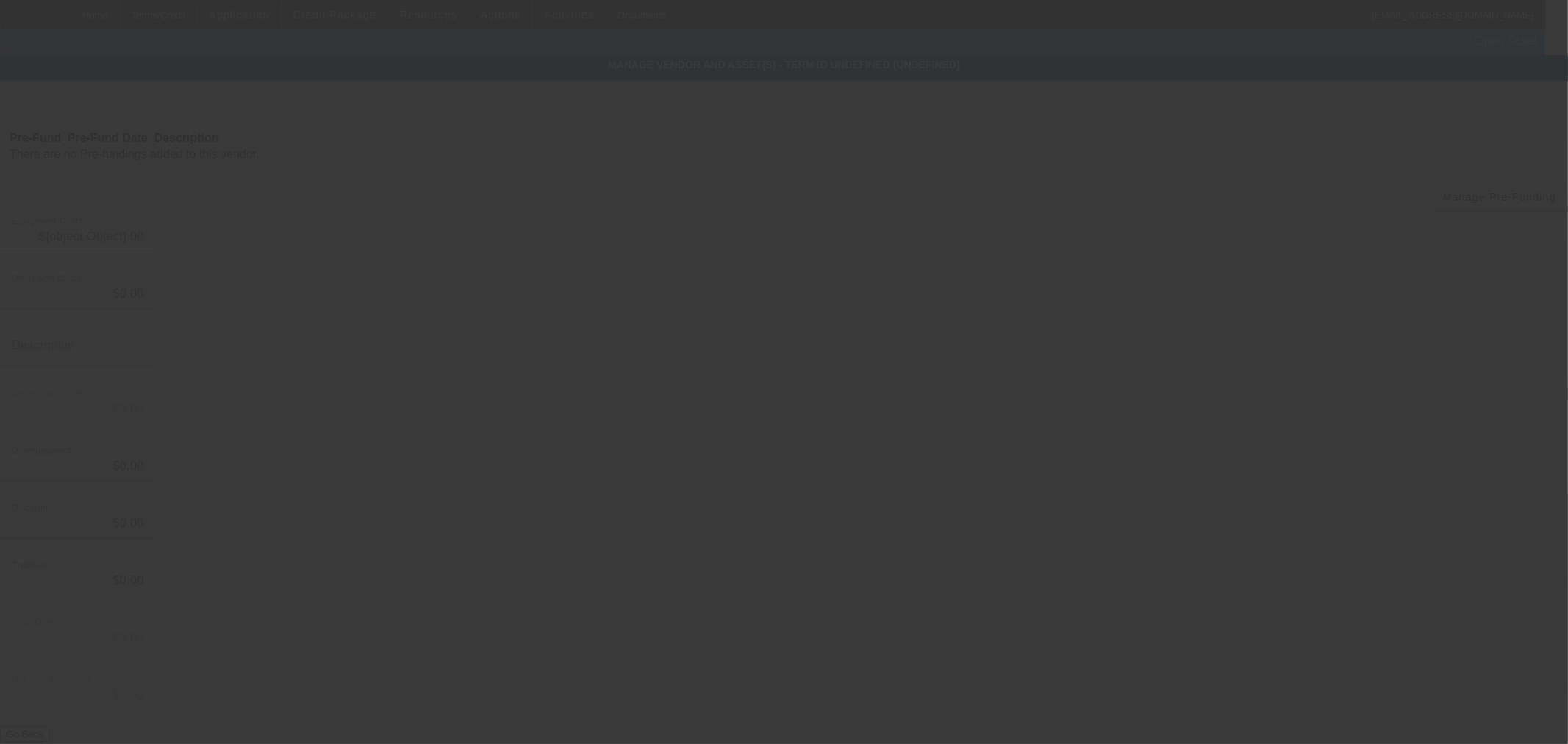
type input "$120,000.00"
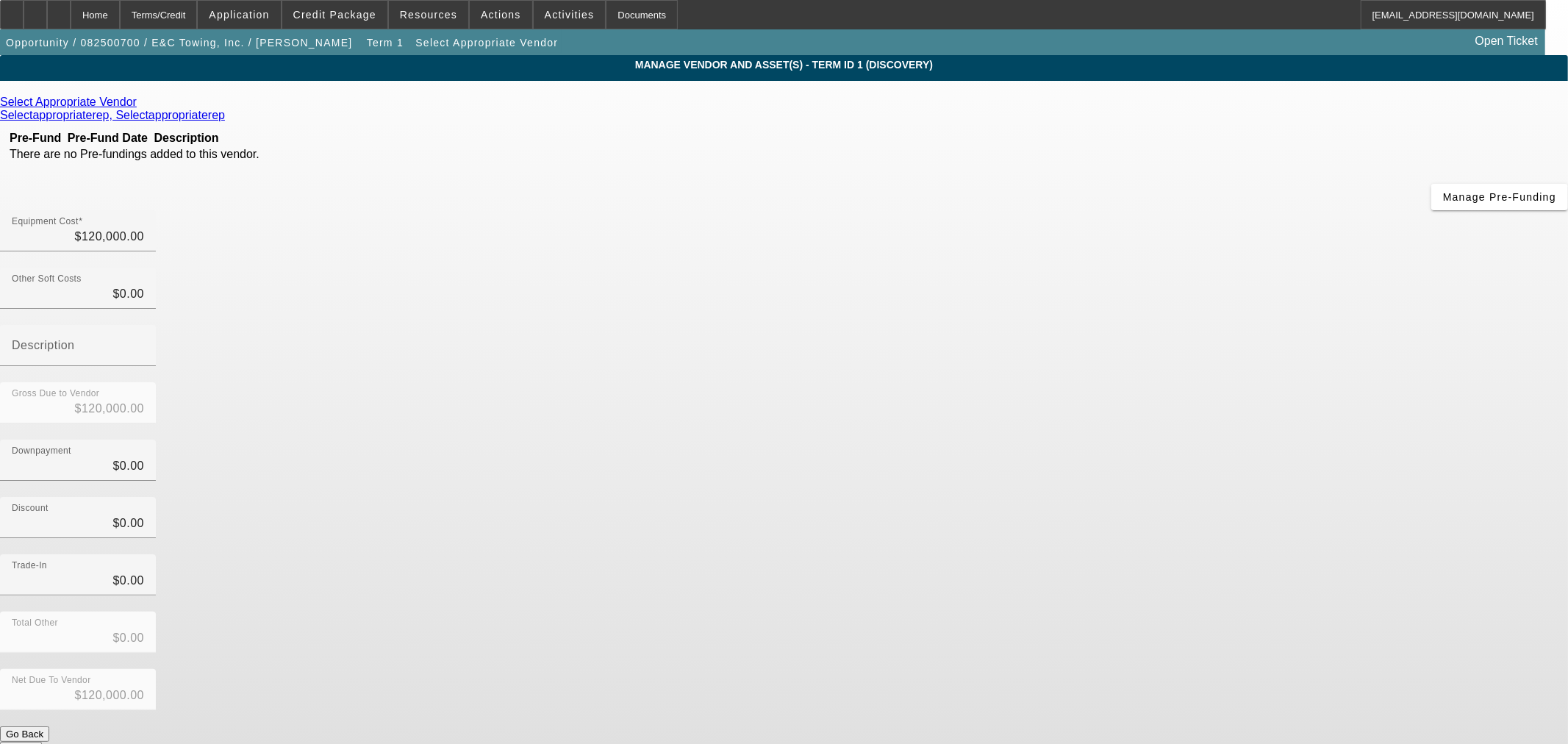
click at [140, 108] on icon at bounding box center [140, 101] width 0 height 12
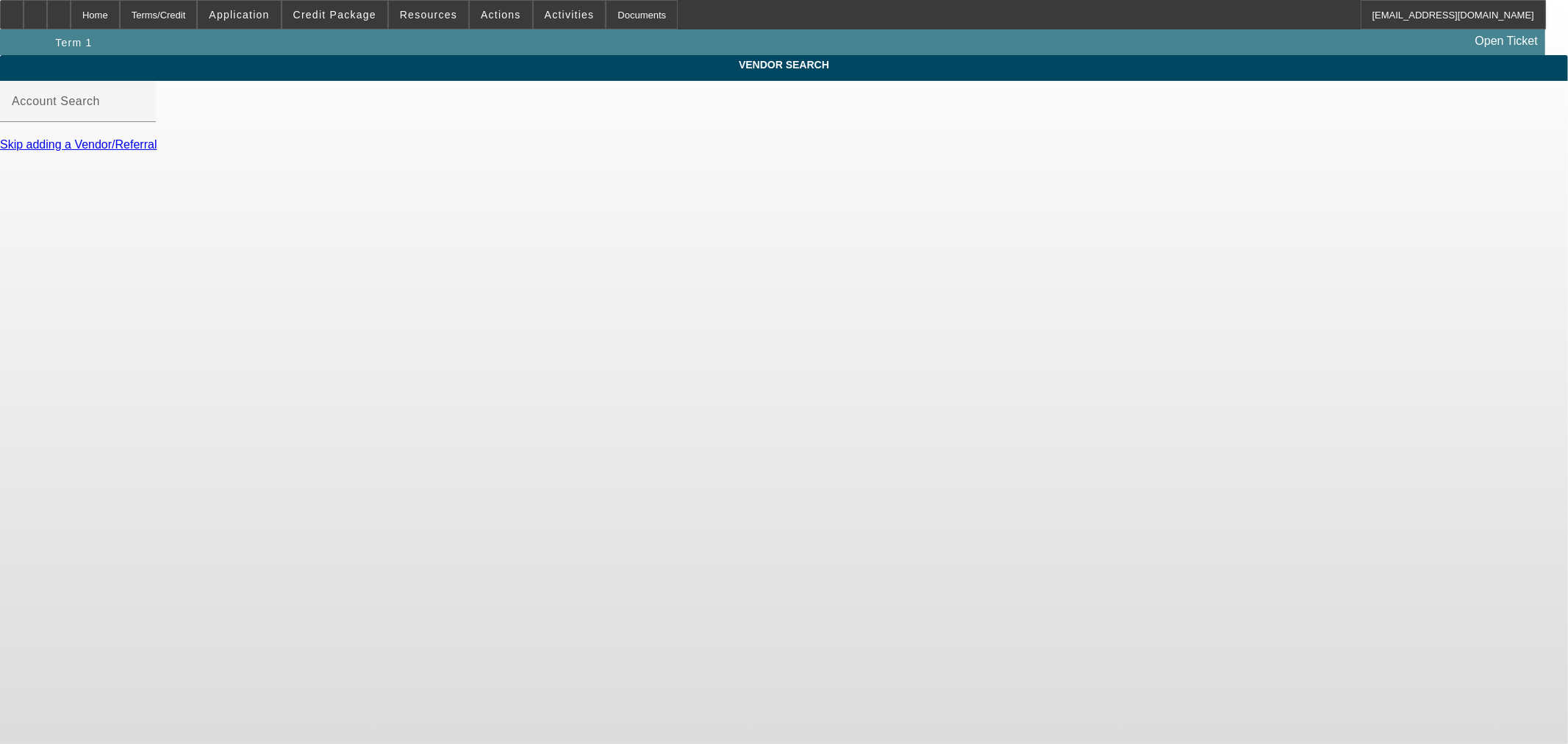
click at [144, 108] on div "Account Search" at bounding box center [78, 101] width 133 height 41
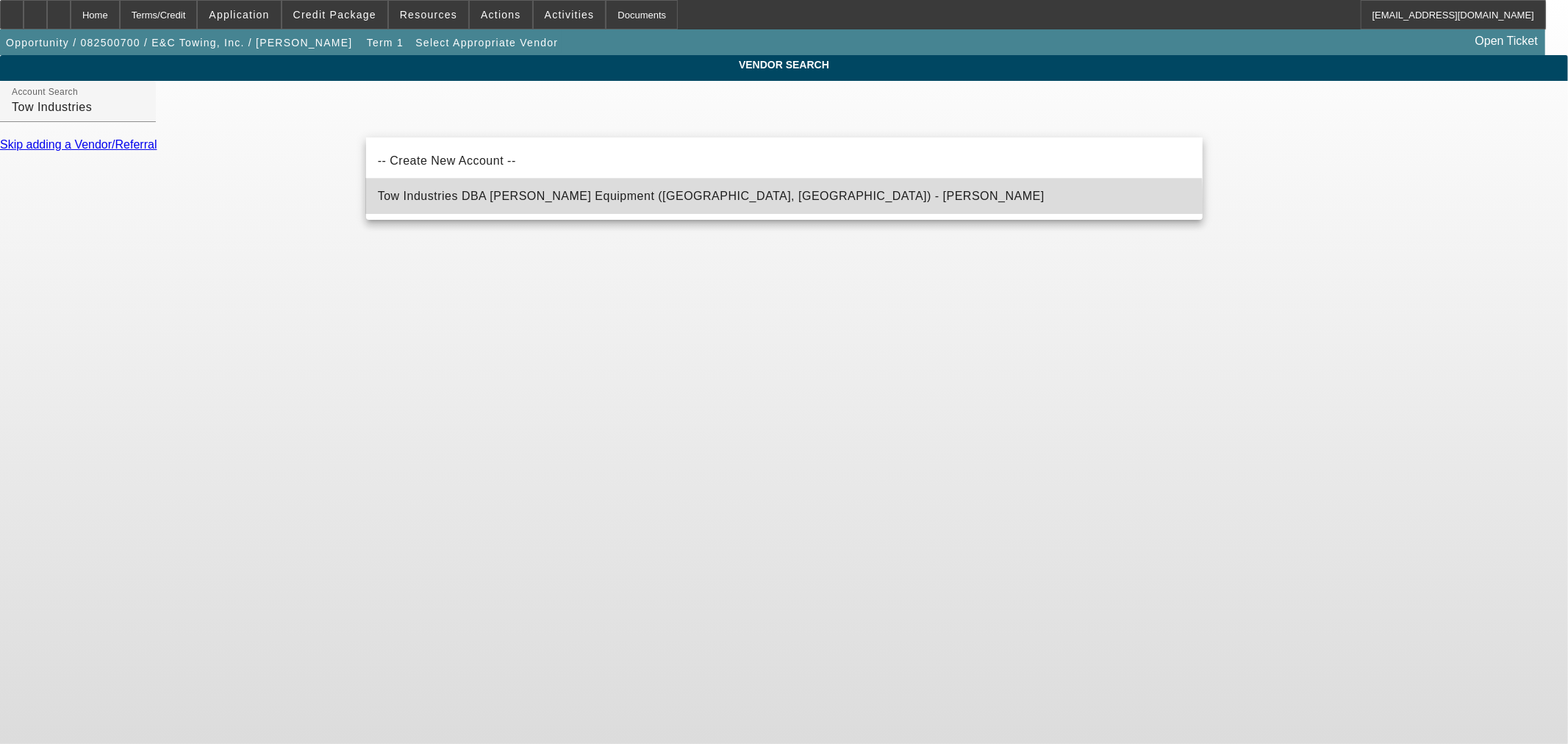
click at [543, 206] on mat-option "Tow Industries DBA Baatz Equipment (West Covina, CA) - Baatz, Mark" at bounding box center [785, 197] width 837 height 35
type input "Tow Industries DBA Baatz Equipment (West Covina, CA) - Baatz, Mark"
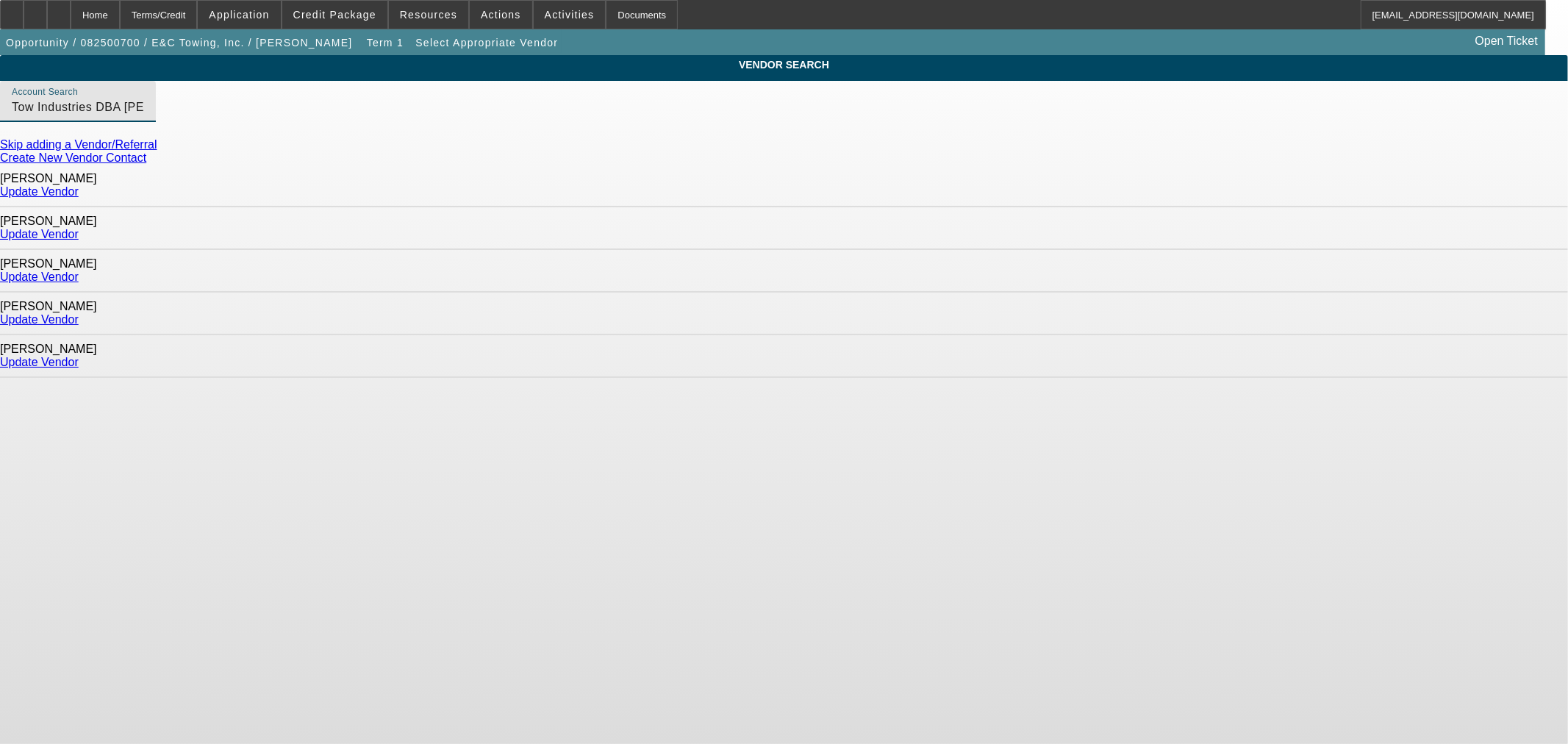
click at [79, 355] on link "Update Vendor" at bounding box center [39, 361] width 79 height 12
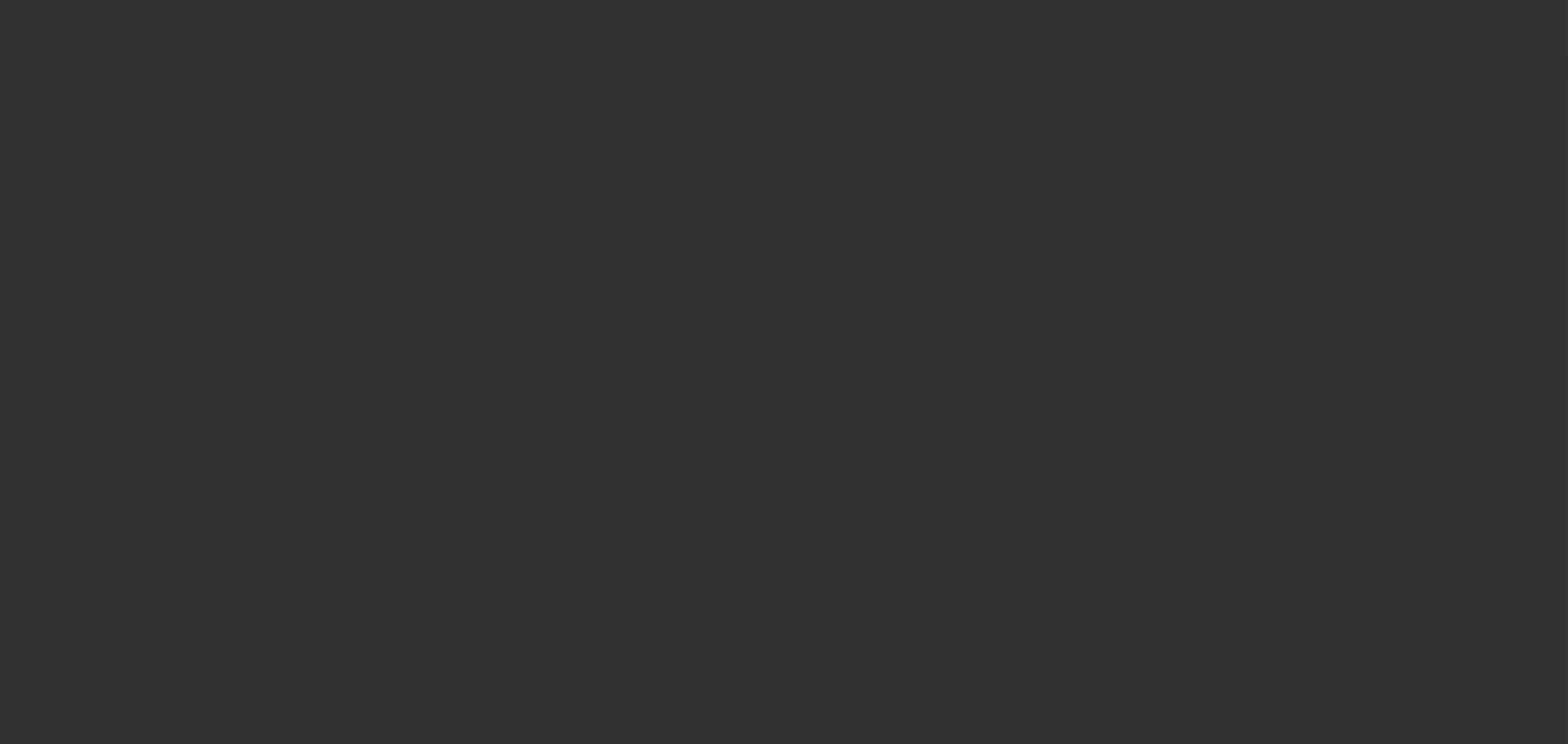
type input "$120,000.00"
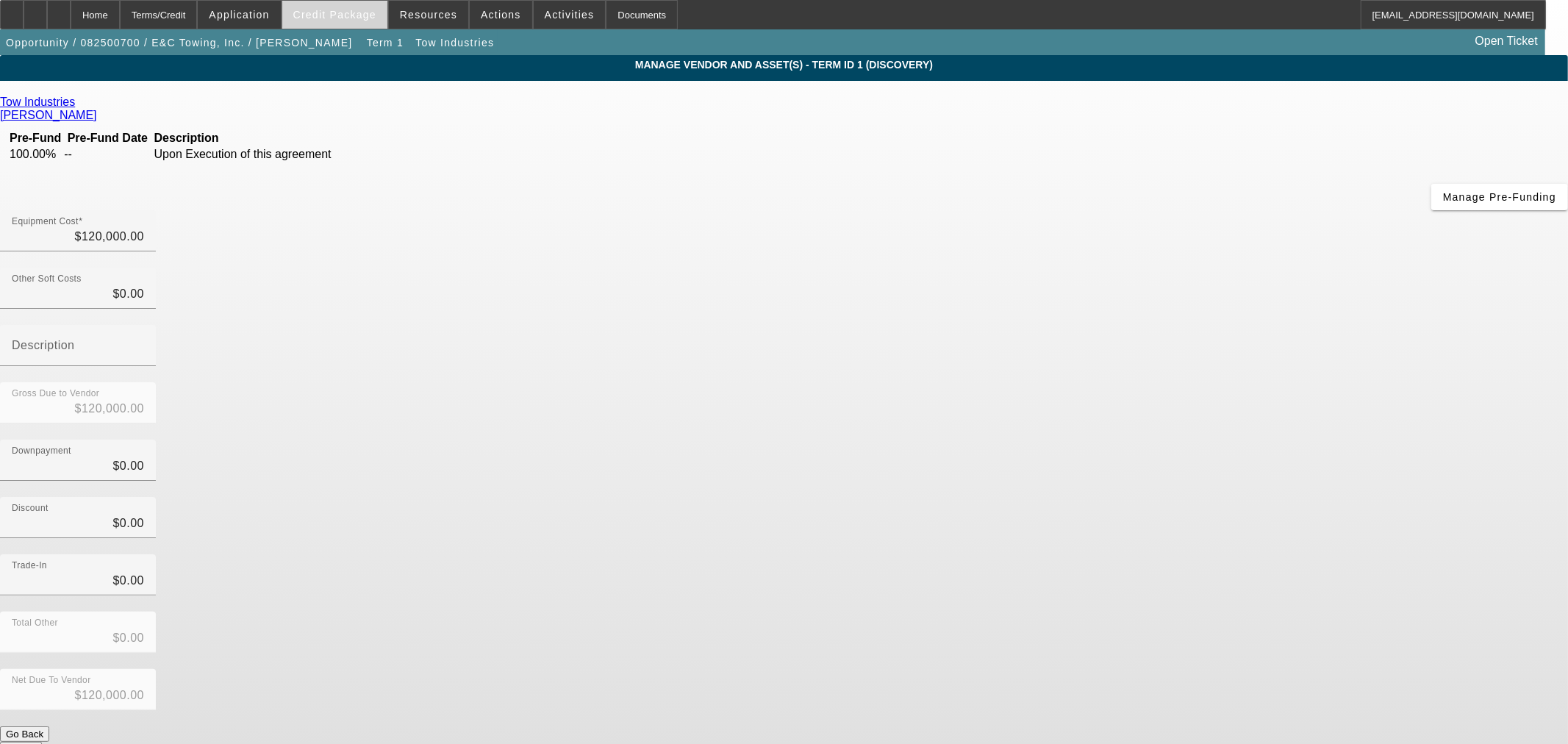
click at [315, 13] on span at bounding box center [334, 15] width 105 height 35
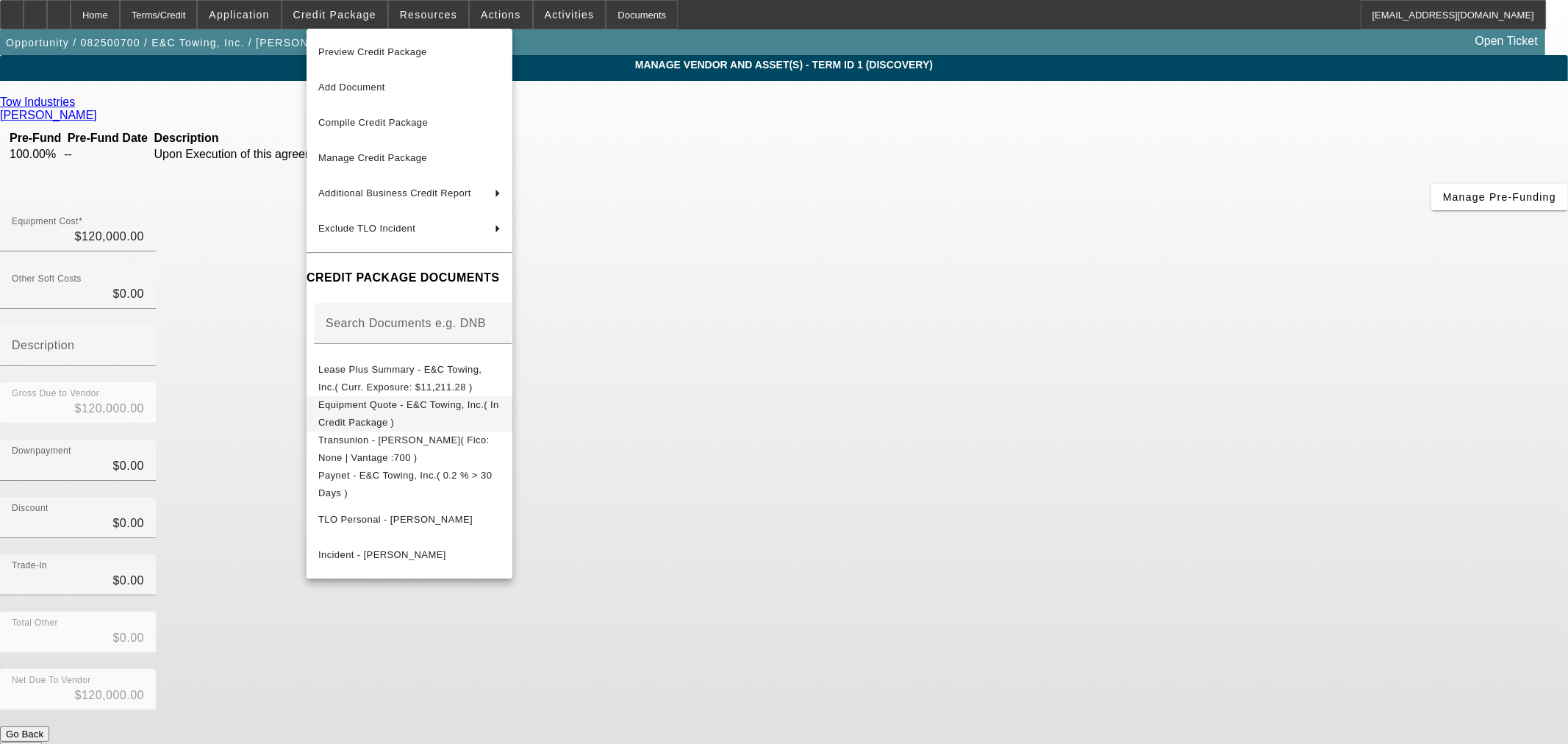
click at [388, 408] on span "Equipment Quote - E&C Towing, Inc.( In Credit Package )" at bounding box center [408, 412] width 181 height 29
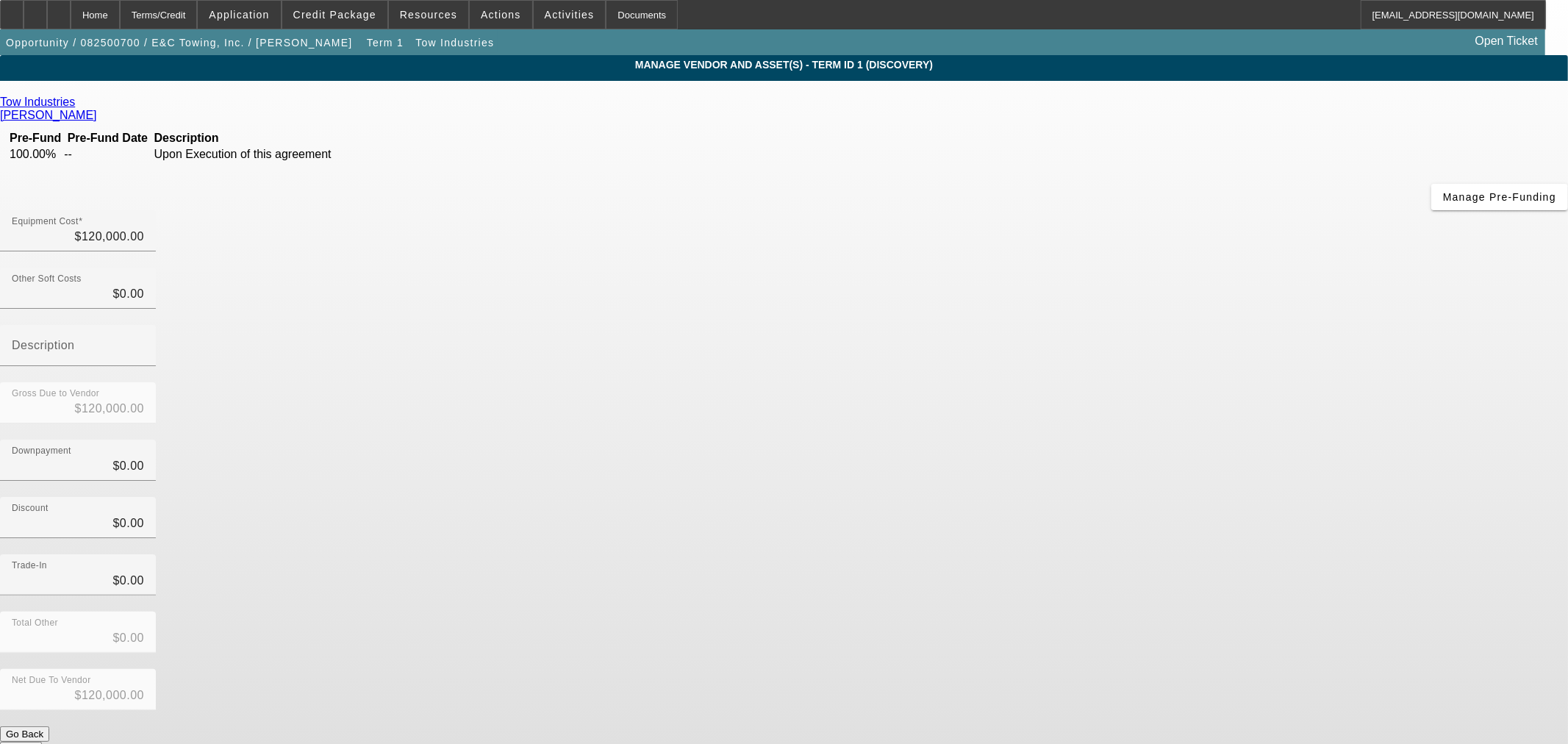
type input "120000"
drag, startPoint x: 1208, startPoint y: 142, endPoint x: 1424, endPoint y: 166, distance: 217.3
click at [1421, 166] on app-vendor-asset-manage "MANAGE VENDOR AND ASSET(S) - Term ID 1 (Discovery) Remove Vendor Tow Industries…" at bounding box center [784, 449] width 1568 height 789
type input "$0.00"
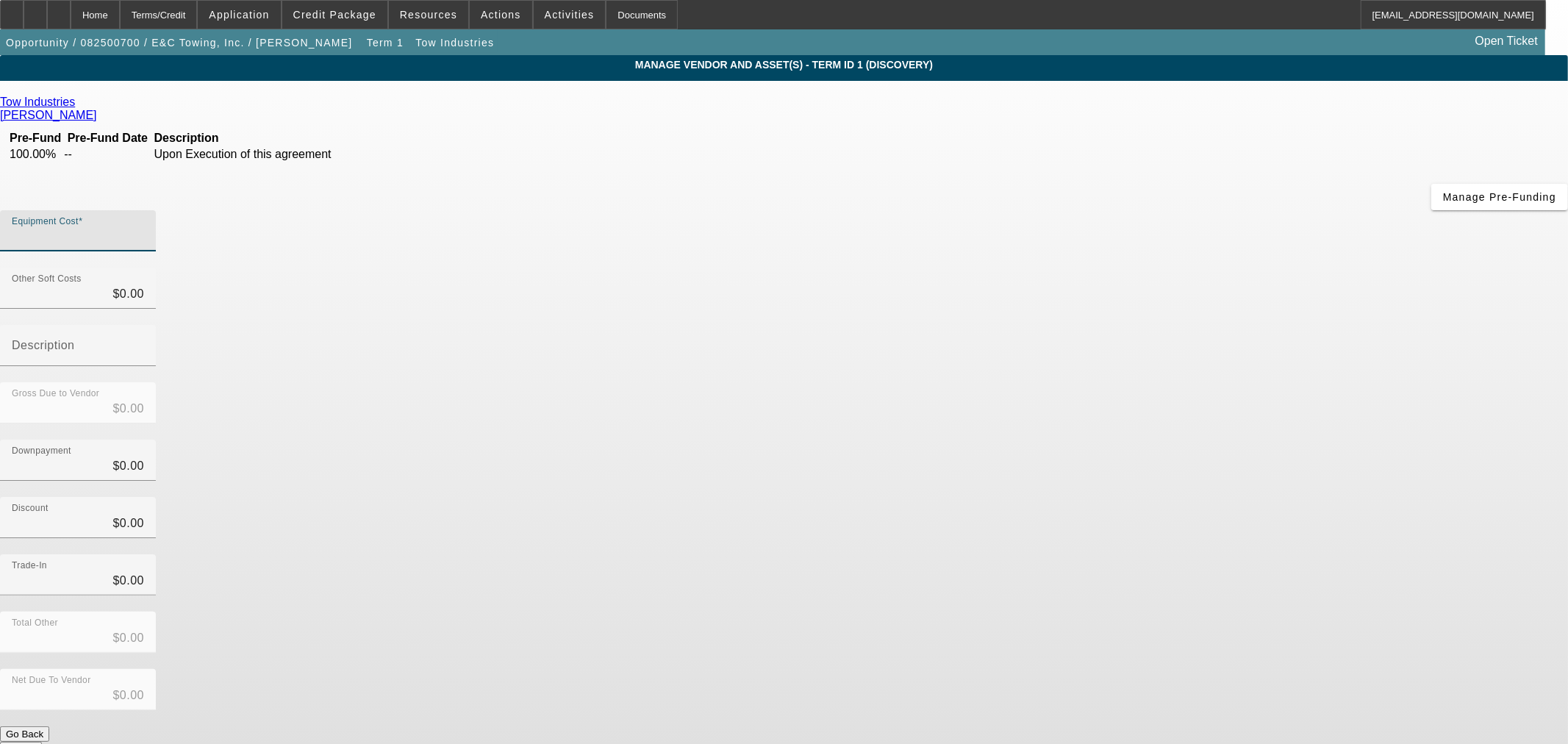
paste input "187,885.50"
type input "187,885.50"
type input "$187,885.50"
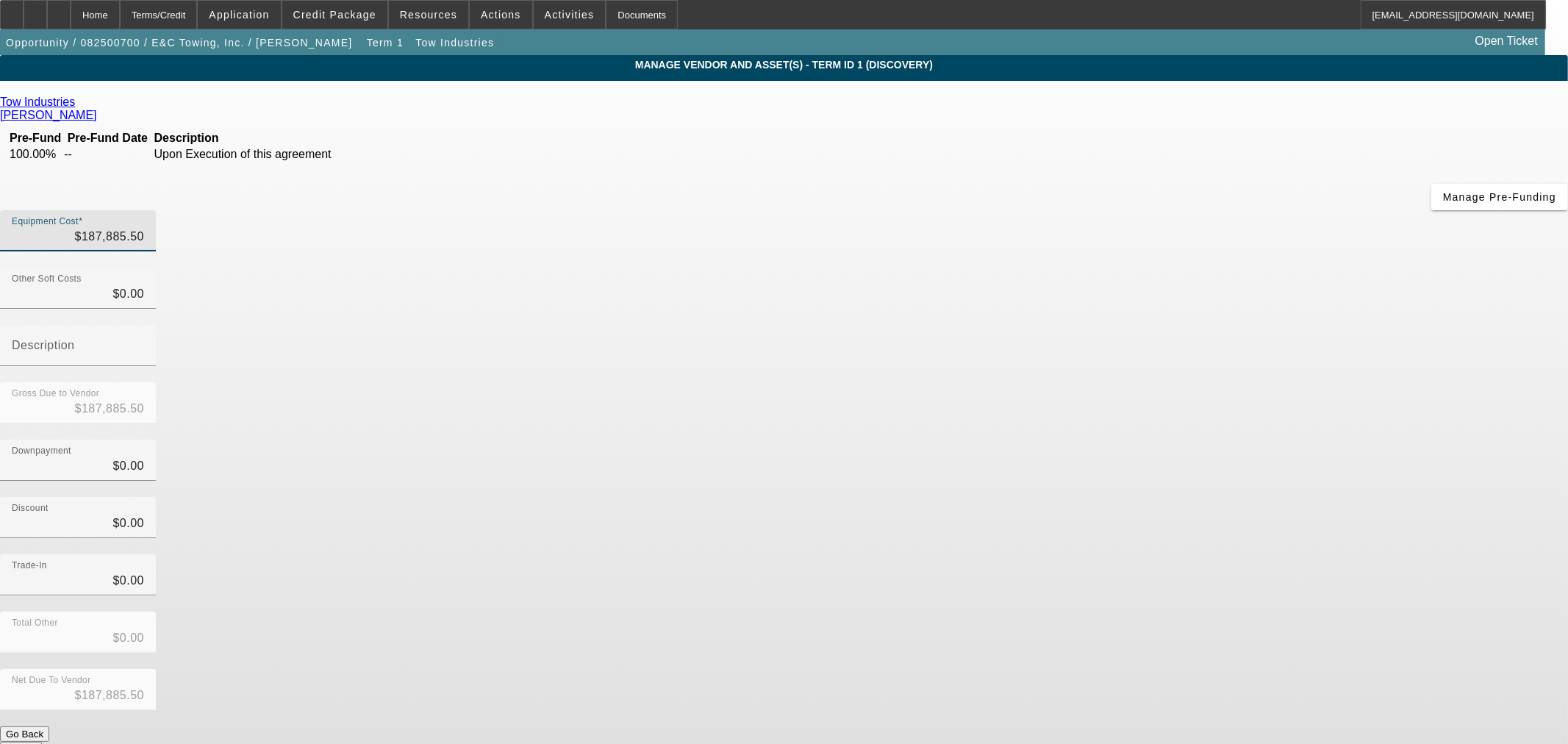
click at [1209, 497] on div "Discount $0.00" at bounding box center [784, 526] width 1568 height 58
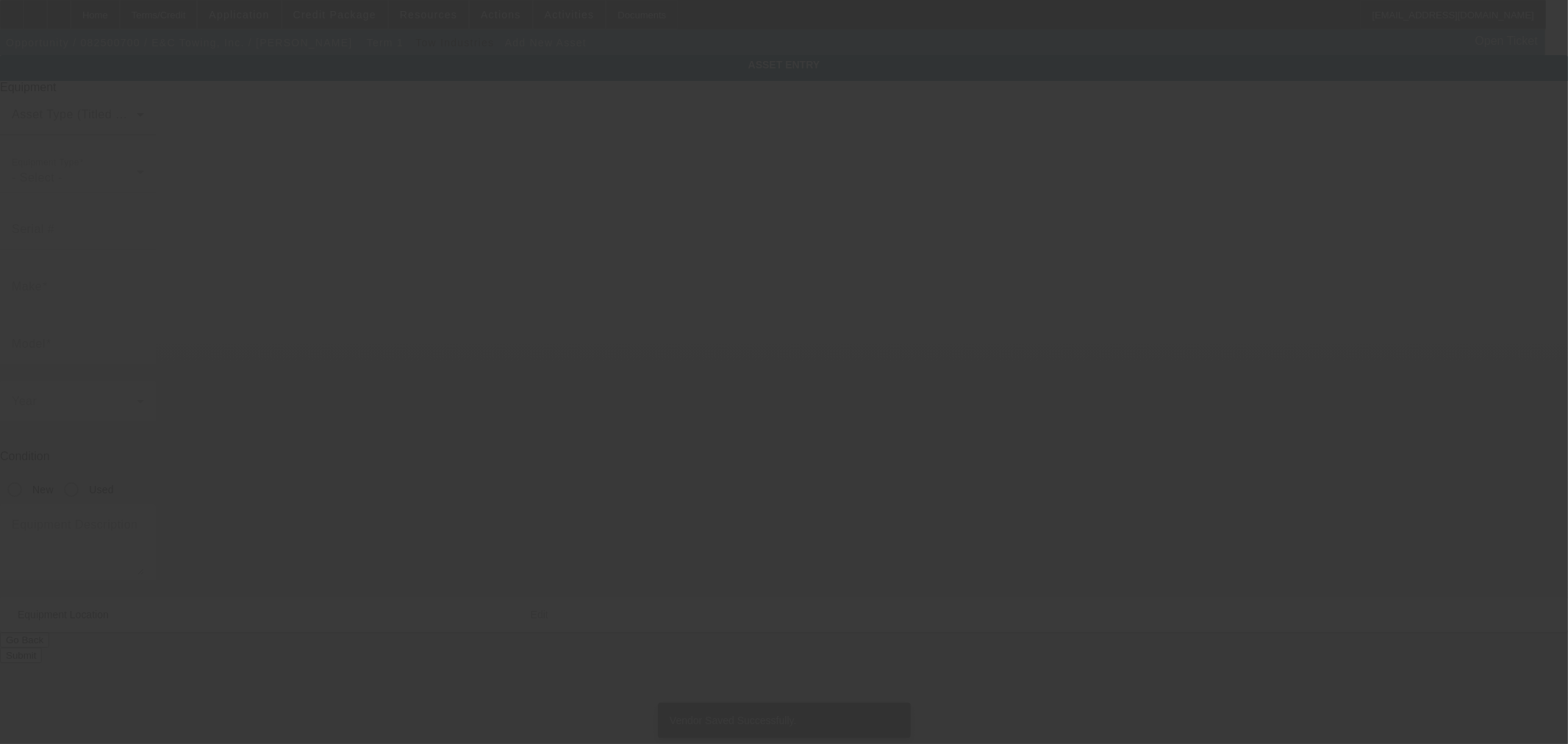
type input "PO Box 196"
type input "Desert Hot Springs"
type input "92240"
type input "Riverside"
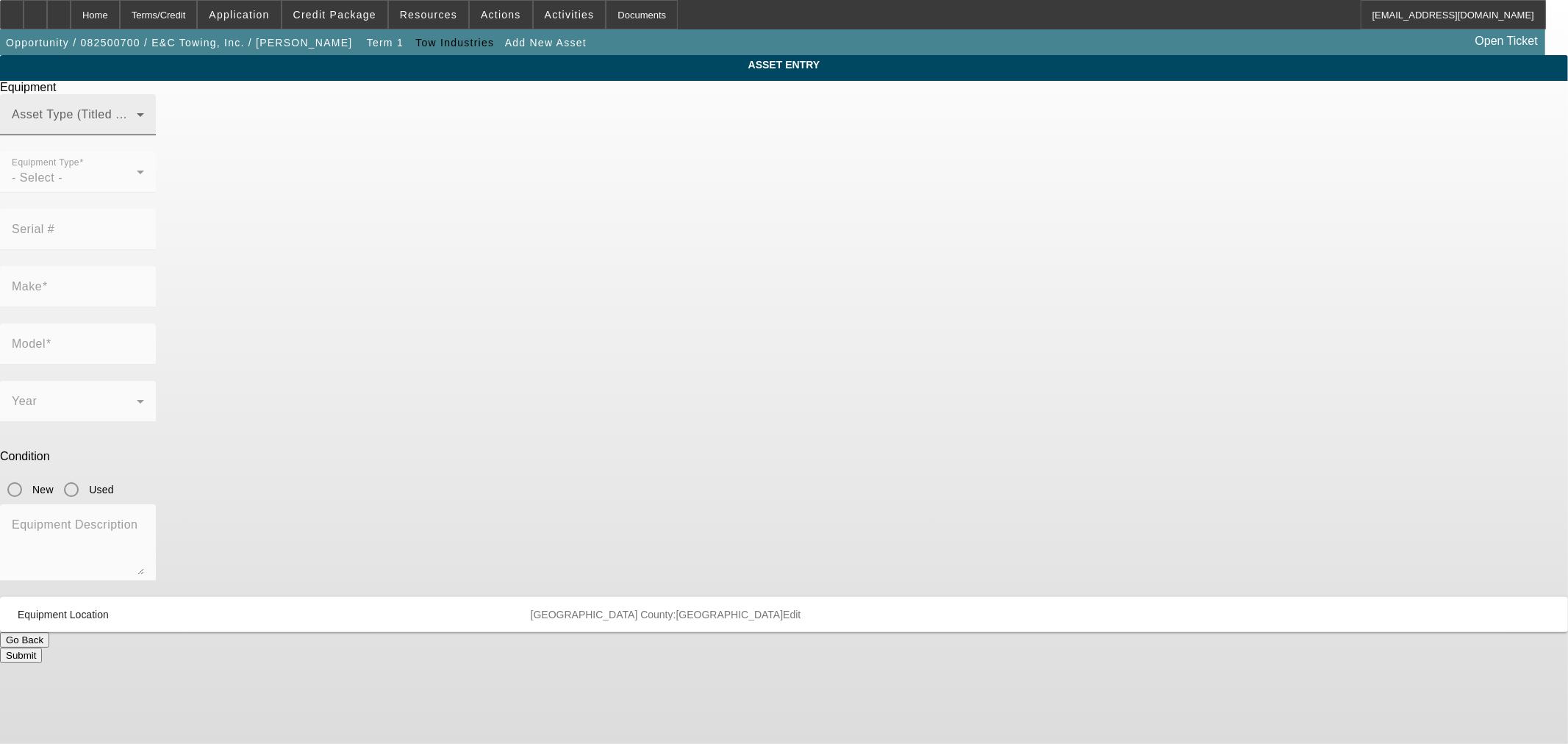
click at [144, 124] on div at bounding box center [144, 124] width 0 height 0
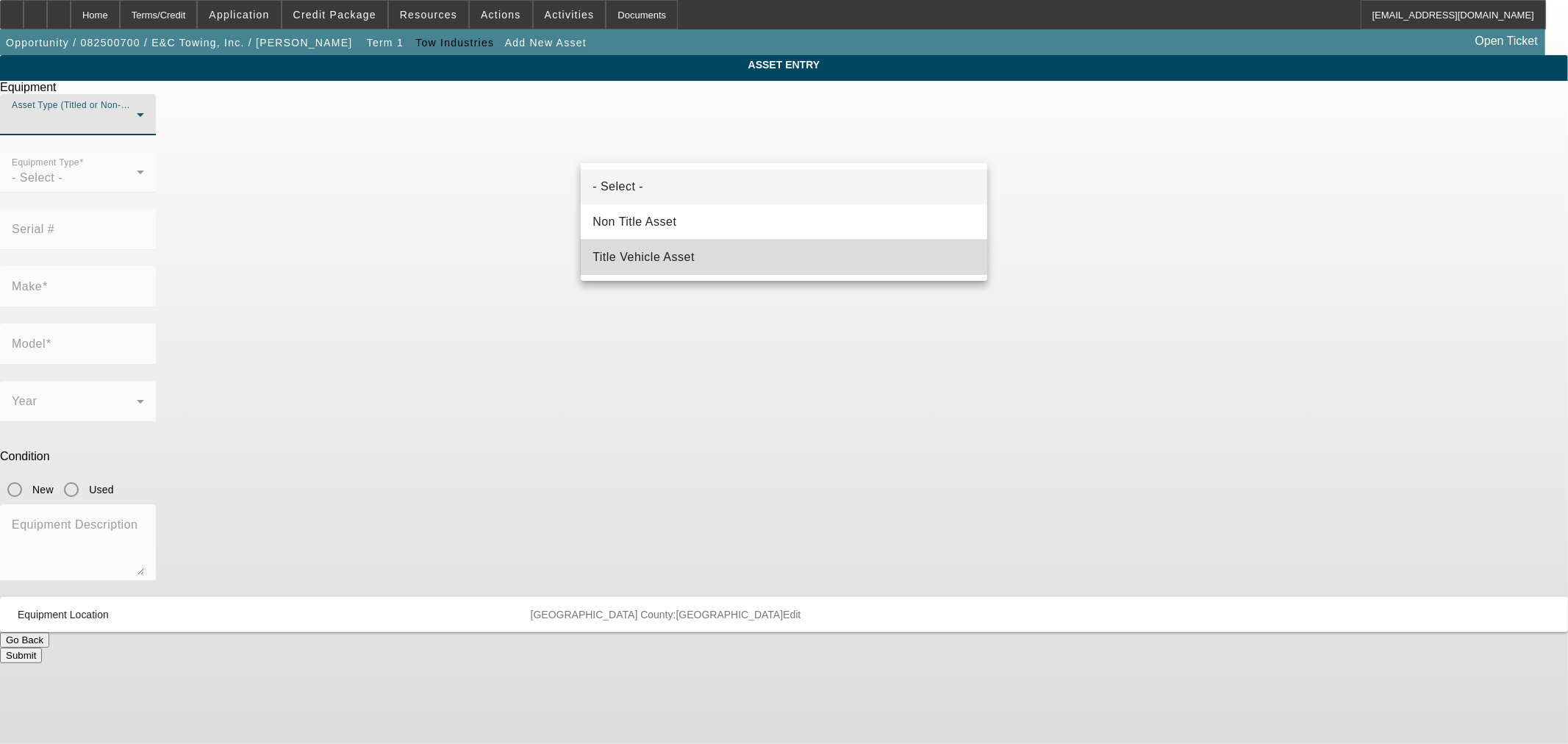
click at [620, 253] on span "Title Vehicle Asset" at bounding box center [644, 257] width 102 height 18
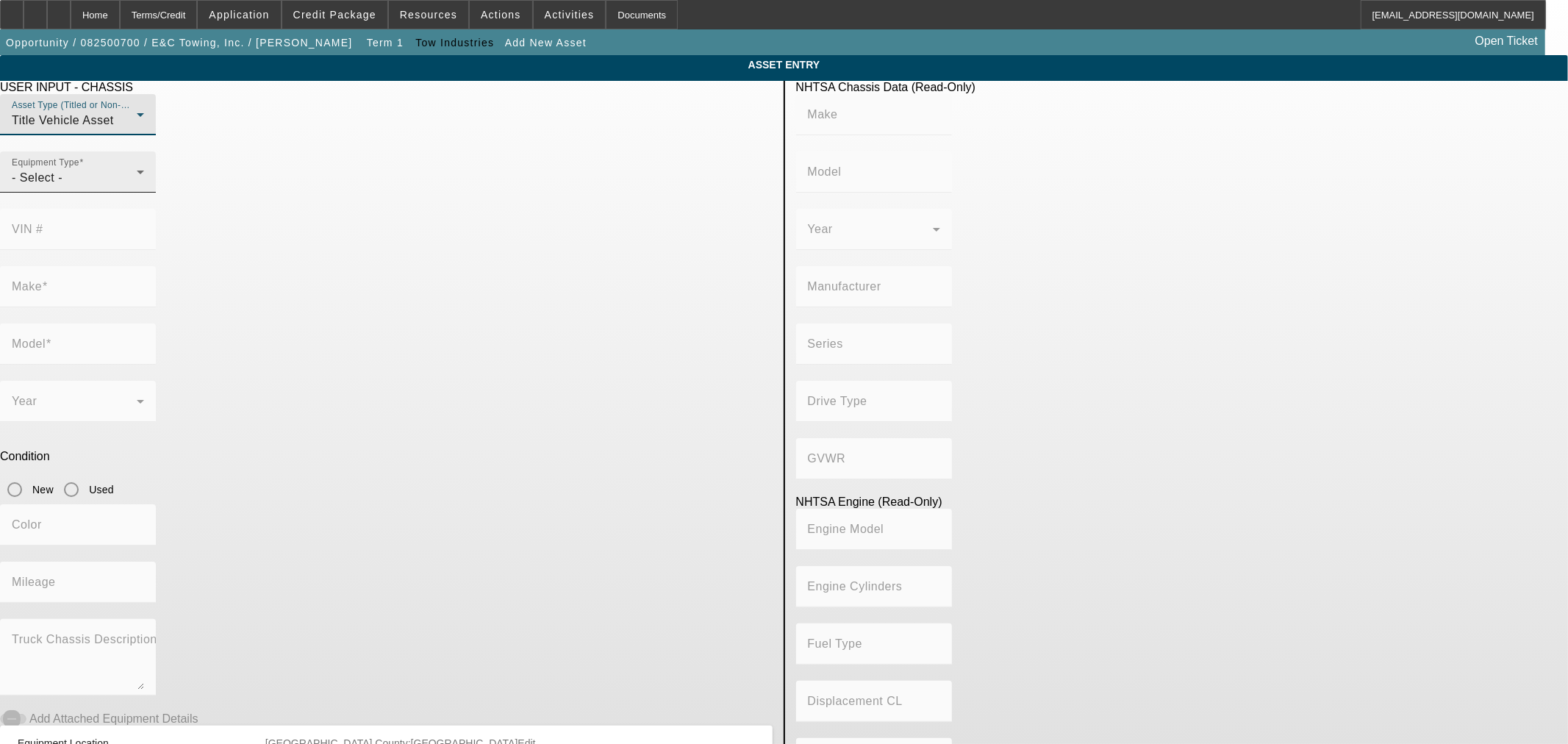
click at [136, 186] on div "- Select -" at bounding box center [74, 177] width 125 height 18
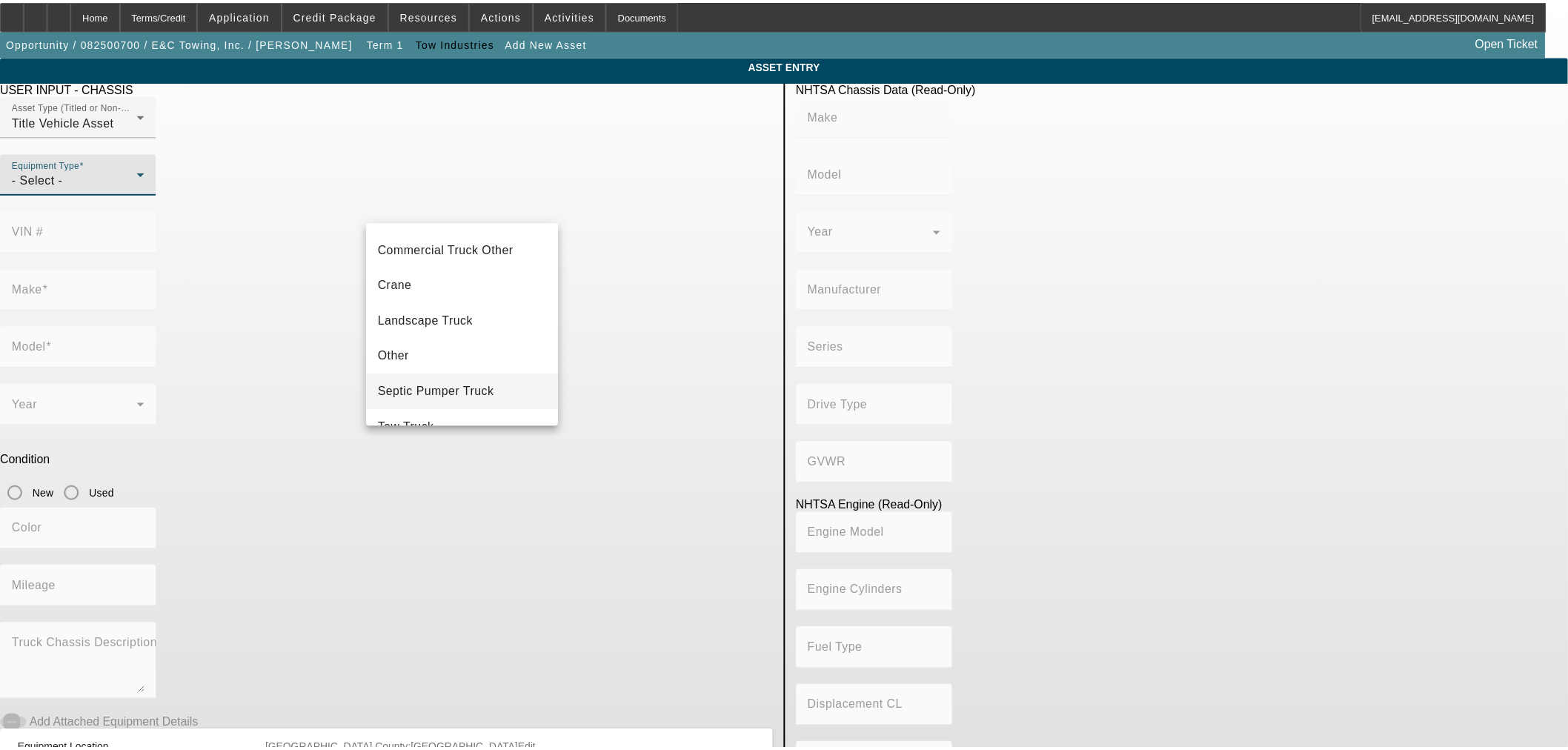
scroll to position [163, 0]
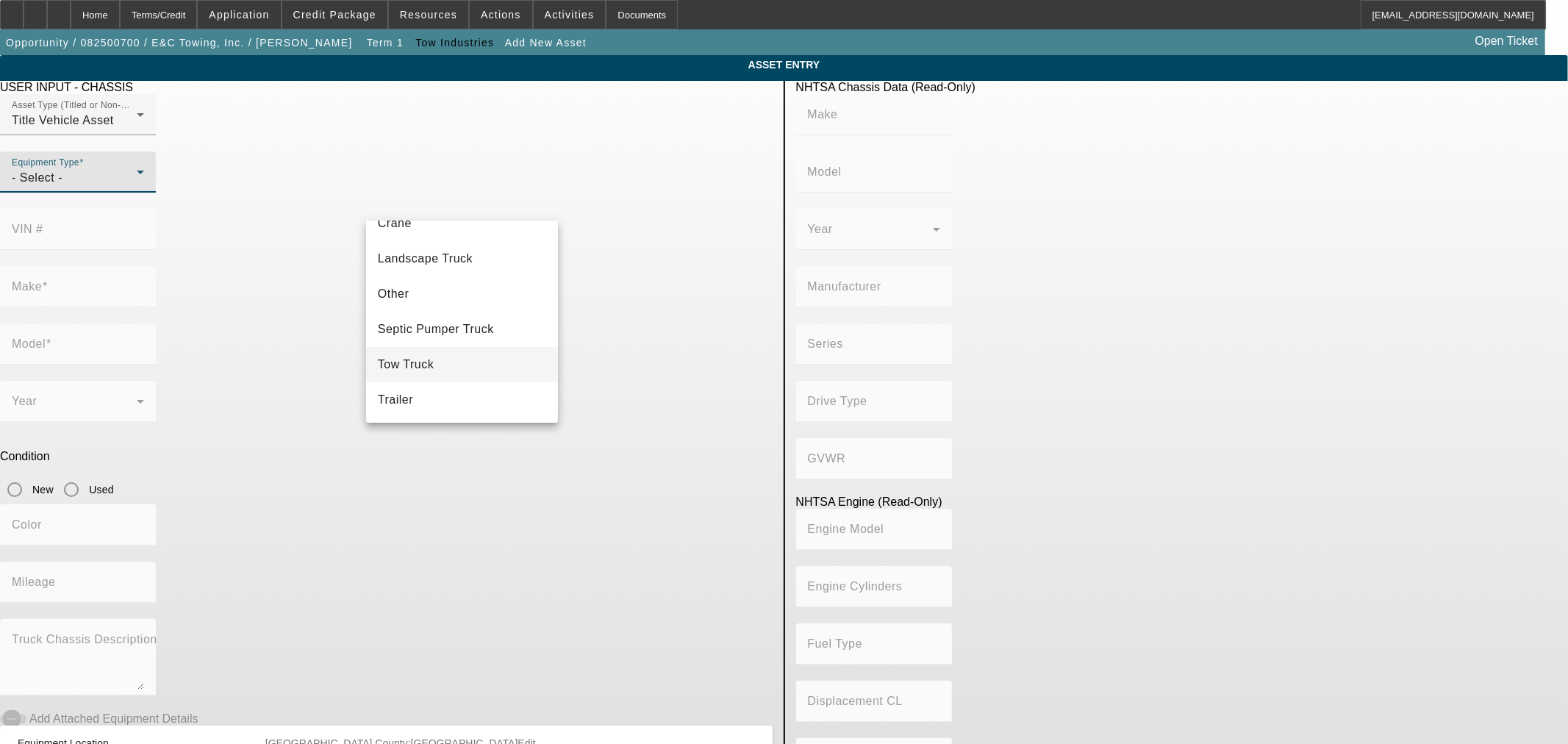
click at [423, 367] on span "Tow Truck" at bounding box center [405, 364] width 57 height 18
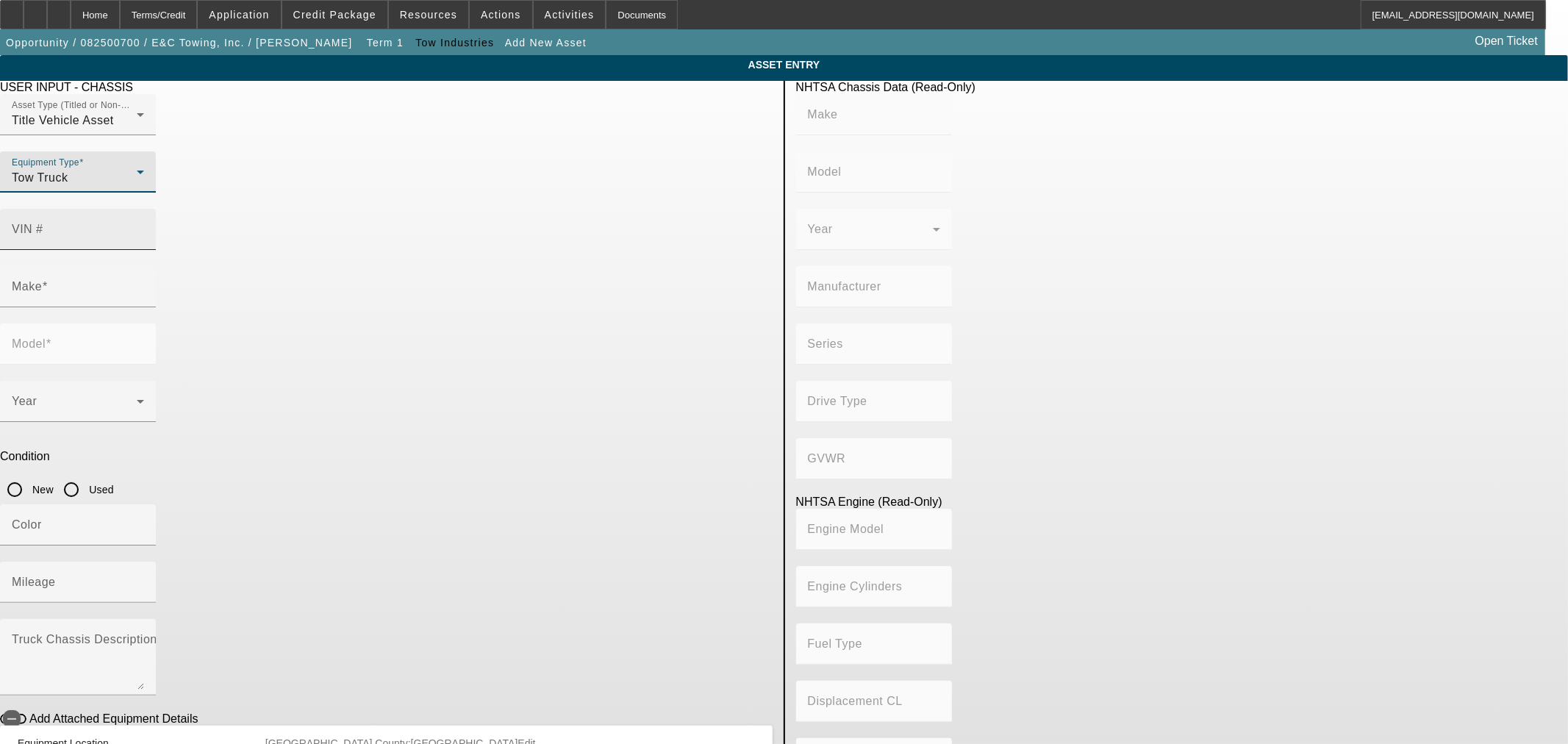
click at [144, 209] on div "VIN #" at bounding box center [78, 229] width 133 height 41
paste input "187,885.50"
type input "187,885.50"
click at [30, 475] on input "New" at bounding box center [15, 490] width 30 height 30
radio input "true"
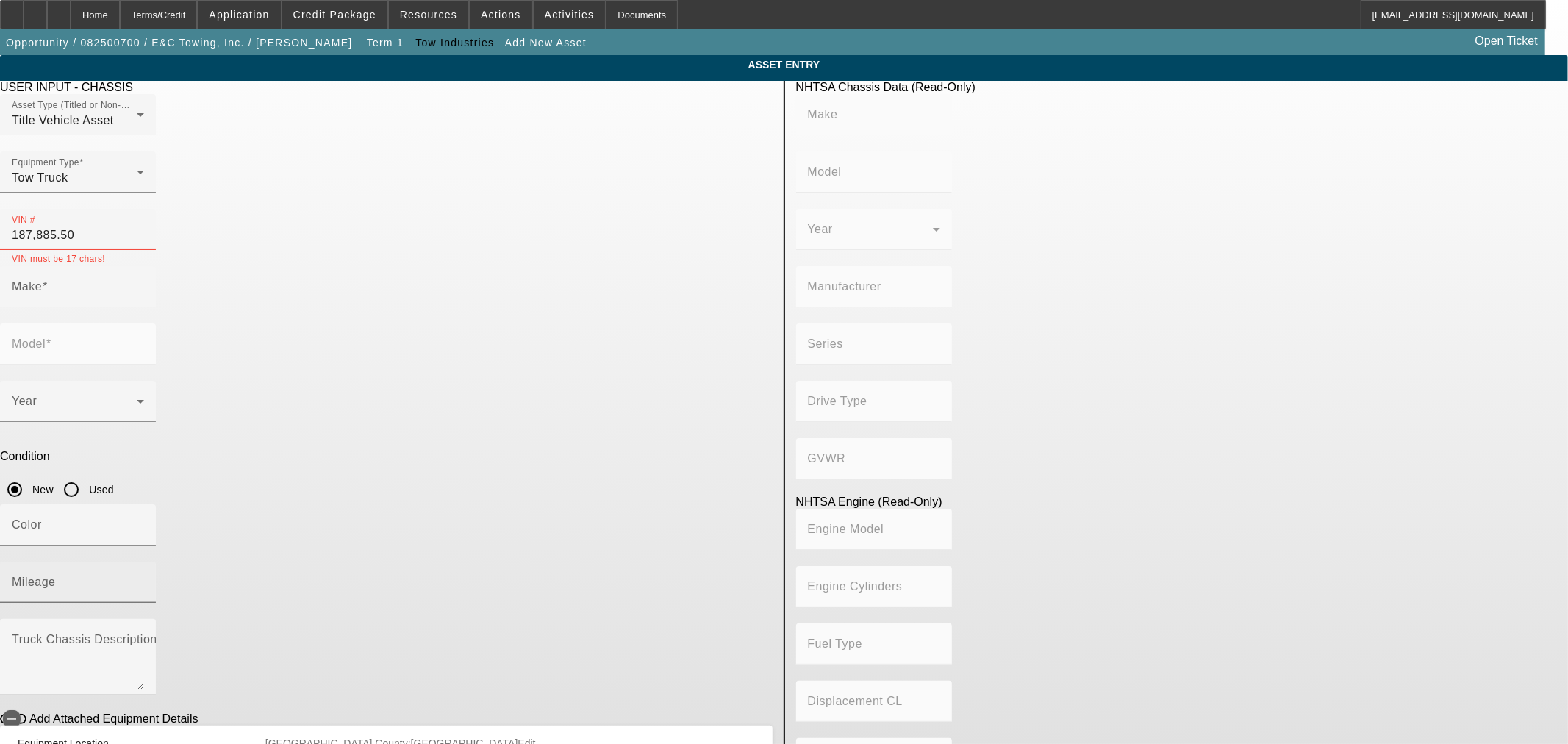
click at [56, 575] on mat-label "Mileage" at bounding box center [34, 581] width 45 height 12
click at [144, 579] on input "Mileage" at bounding box center [78, 587] width 133 height 18
drag, startPoint x: 640, startPoint y: 214, endPoint x: 517, endPoint y: 208, distance: 123.1
click at [517, 208] on div "Asset Type (Titled or Non-Titled) Title Vehicle Asset Equipment Type Tow Truck …" at bounding box center [386, 179] width 773 height 172
click at [144, 226] on input "187,885.50" at bounding box center [78, 235] width 133 height 18
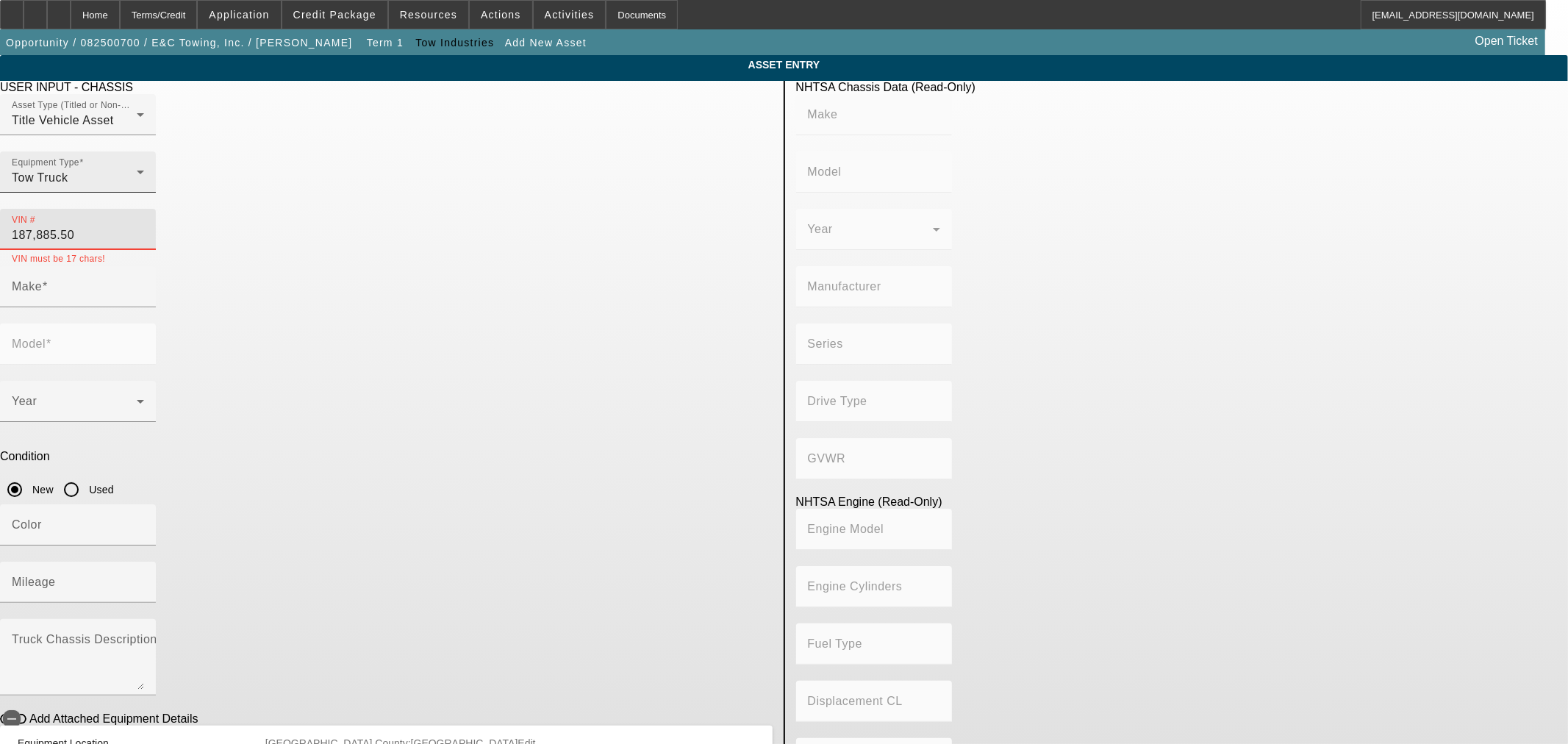
drag, startPoint x: 664, startPoint y: 211, endPoint x: 554, endPoint y: 212, distance: 110.0
click at [554, 213] on div "Asset Type (Titled or Non-Titled) Title Vehicle Asset Equipment Type Tow Truck …" at bounding box center [386, 179] width 773 height 172
click at [144, 209] on div "VIN #" at bounding box center [78, 229] width 133 height 41
paste input "2NK3HM6X4TM210530,"
type input "2NK3HM6X4TM210530"
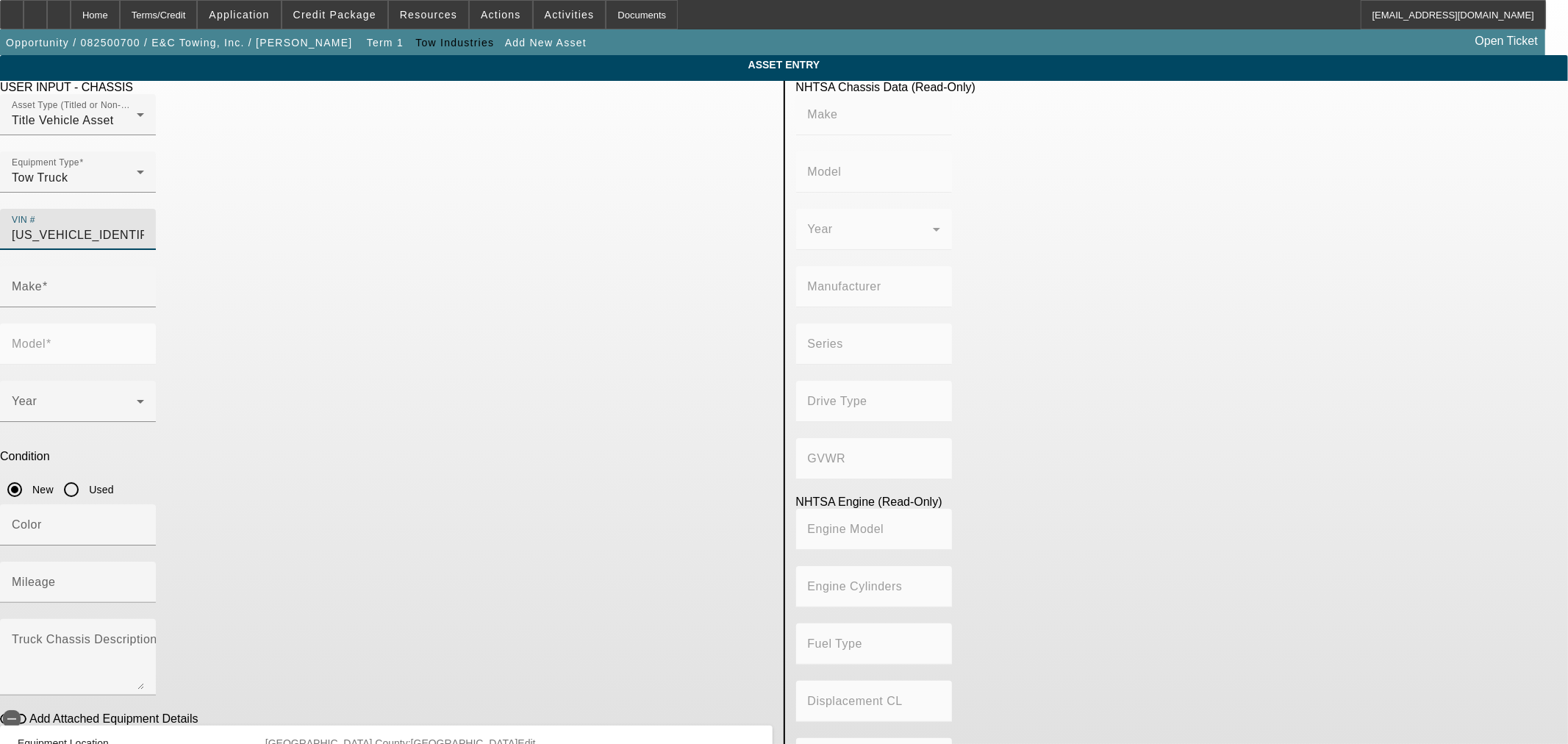
type input "KENWORTH"
type input "T280"
type input "KENWORTH TRUCK COMPANY"
type input "4x2"
type input "Class 6: 19,501 - 26,000 lb (8,845 - 11,794 kg)"
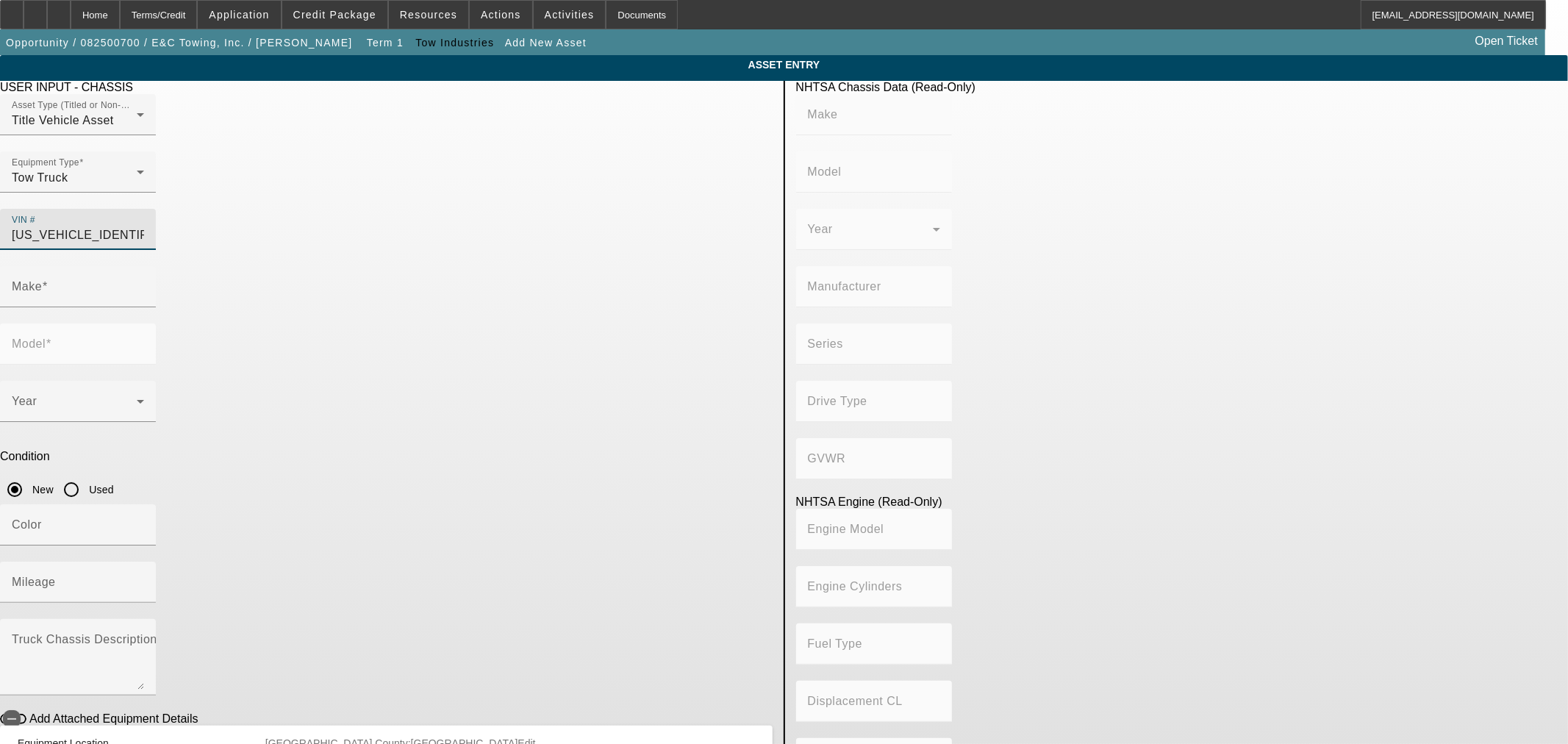
type input "PX-6/PX-7"
type input "6"
type input "Diesel"
type input "408.85908543470"
type input "6.7"
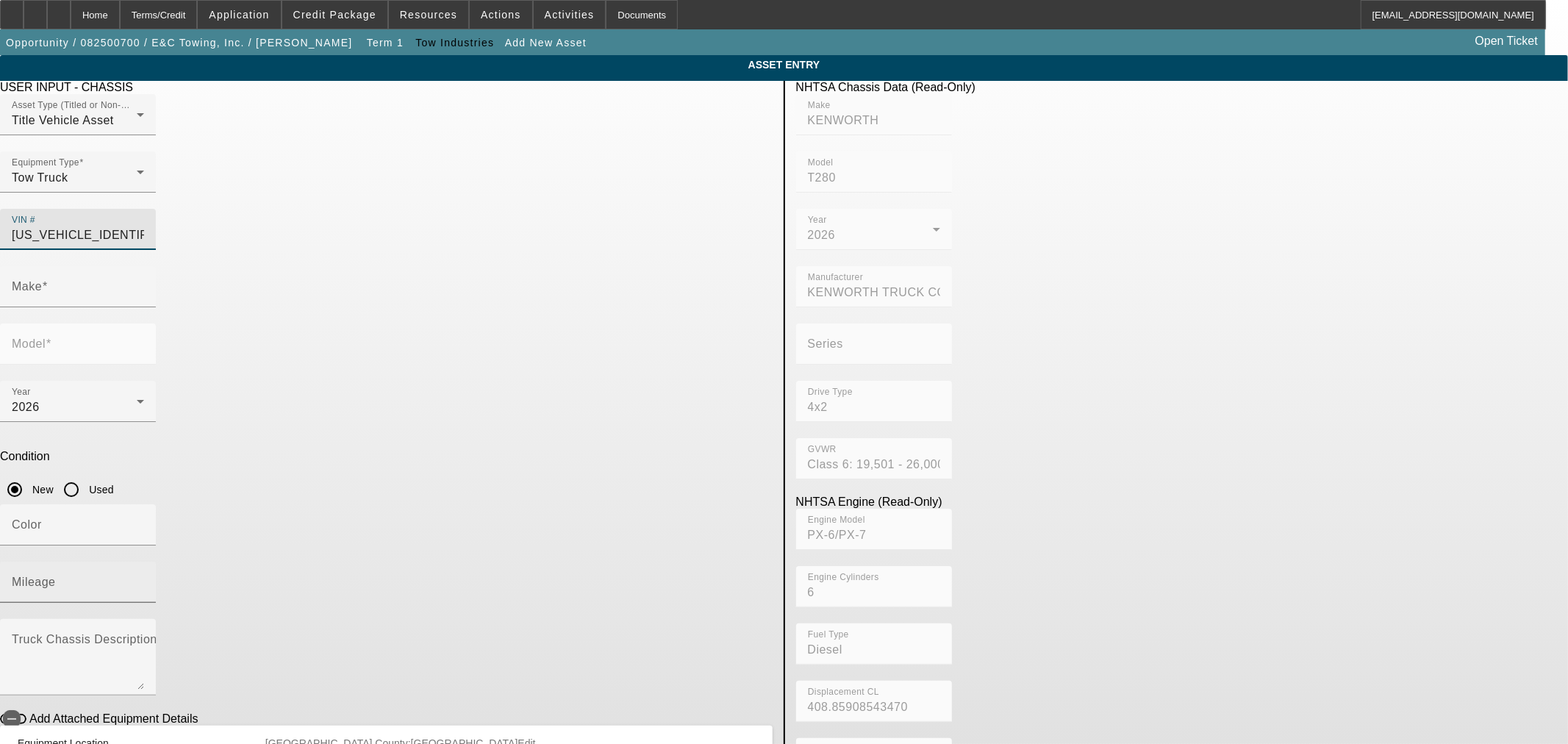
type input "KENWORTH"
type input "T280"
type input "2NK3HM6X4TM210530"
click at [56, 575] on mat-label "Mileage" at bounding box center [34, 581] width 45 height 12
click at [144, 579] on input "Mileage" at bounding box center [78, 587] width 133 height 18
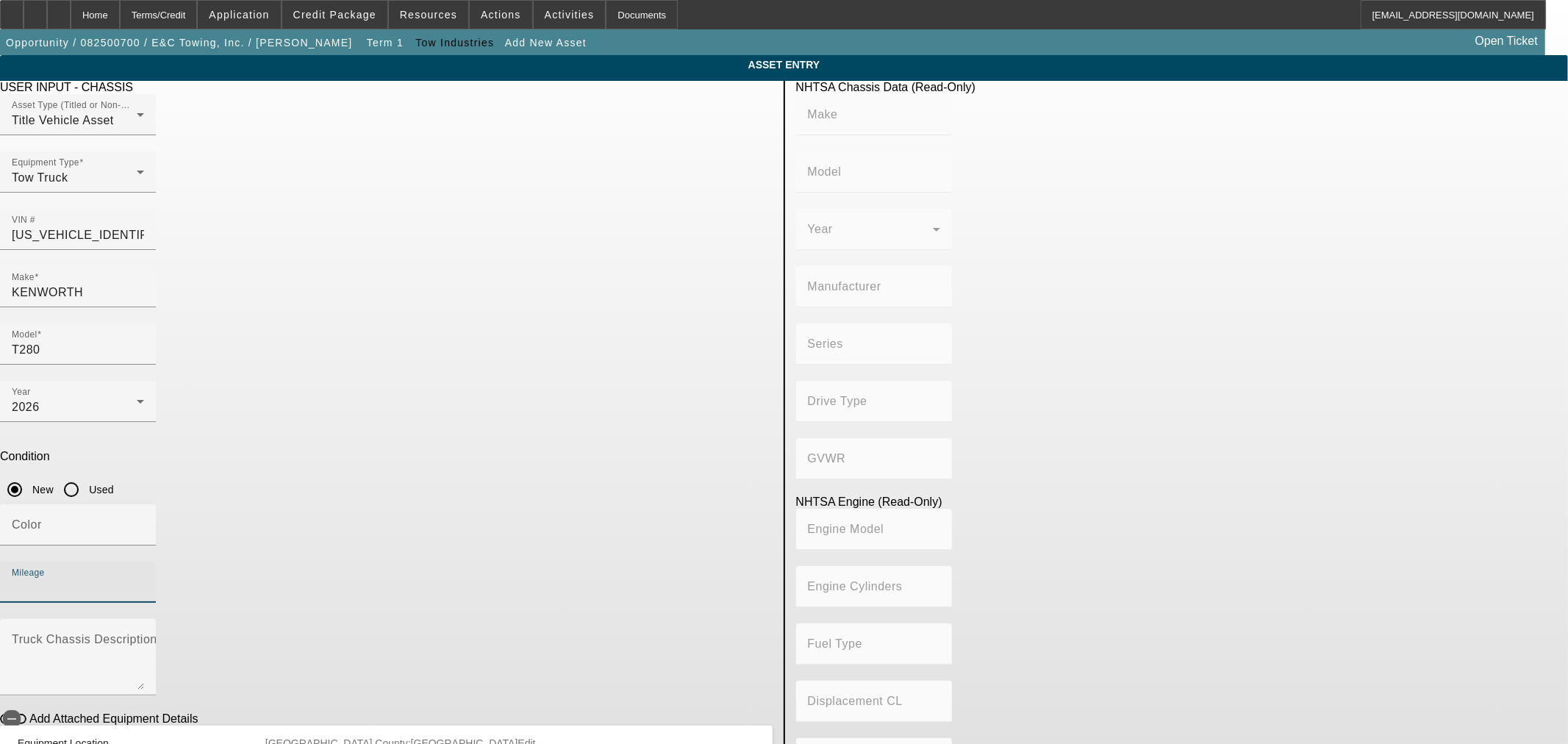
type input "1"
type input "KENWORTH"
type input "T280"
type input "KENWORTH TRUCK COMPANY"
type input "4x2"
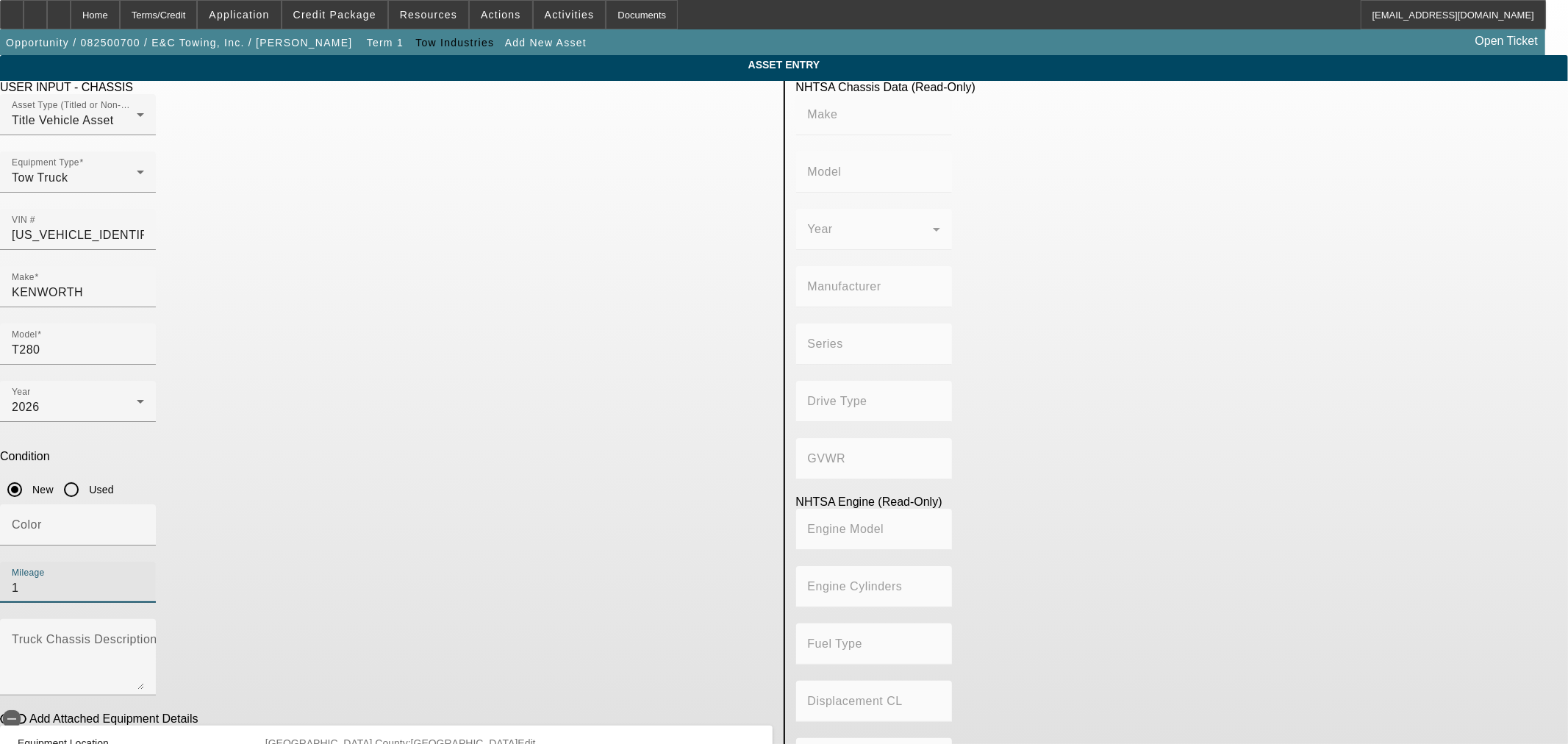
type input "Class 6: 19,501 - 26,000 lb (8,845 - 11,794 kg)"
type input "PX-6/PX-7"
type input "6"
type input "Diesel"
type input "408.85908543470"
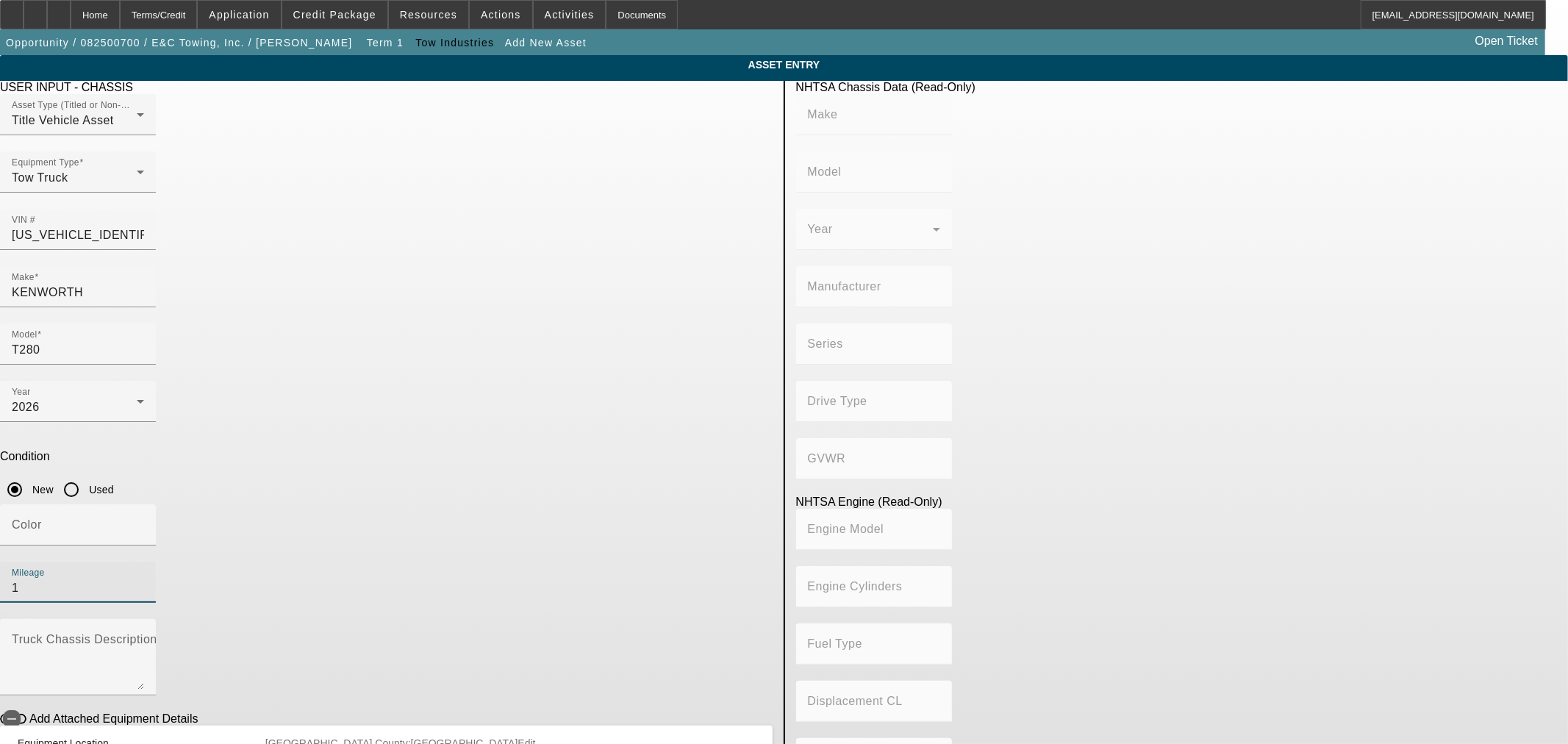
type input "6.7"
type input "1"
click at [19, 712] on icon "button" at bounding box center [12, 719] width 13 height 13
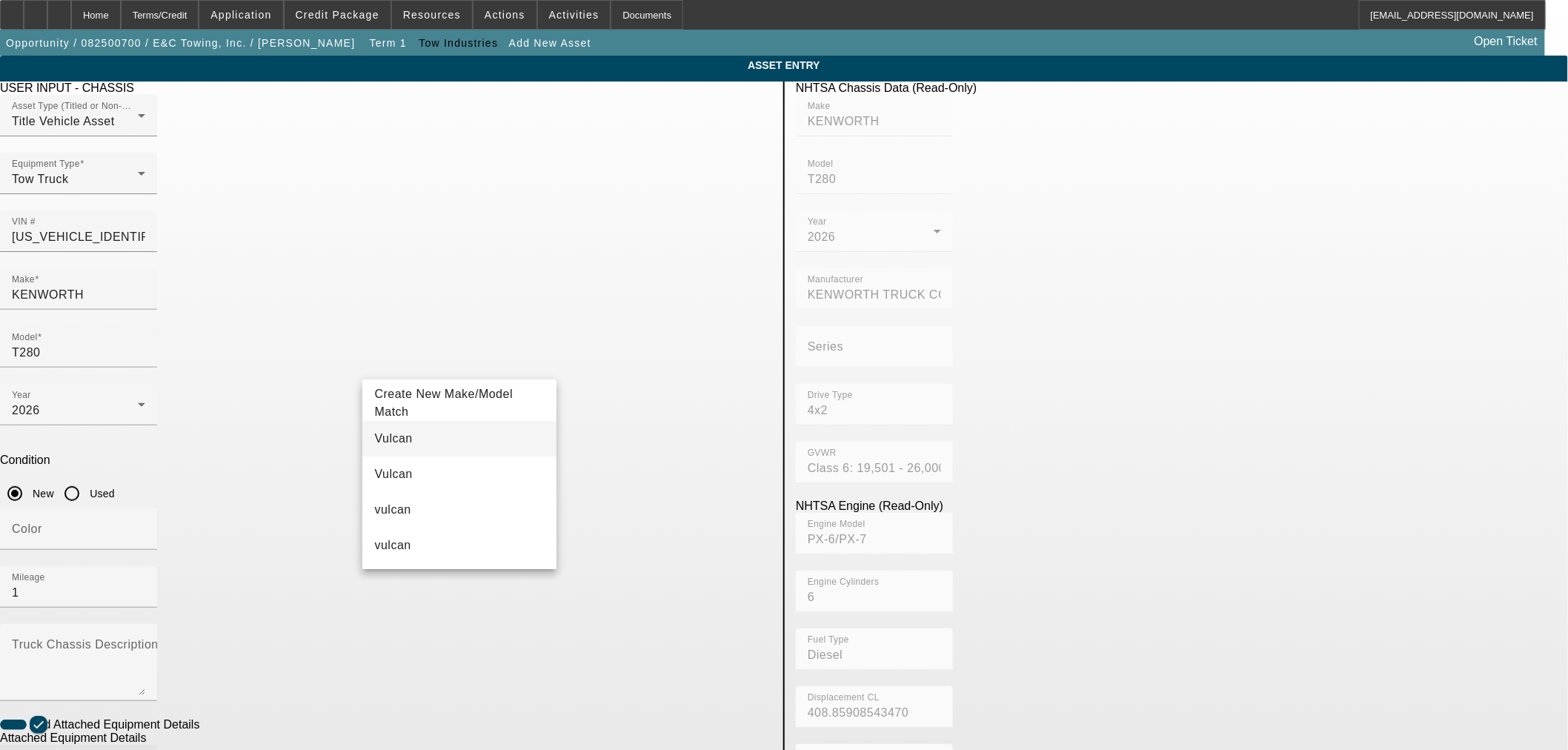
type input "Vulcan"
click at [474, 439] on mat-option "Vulcan" at bounding box center [458, 439] width 194 height 36
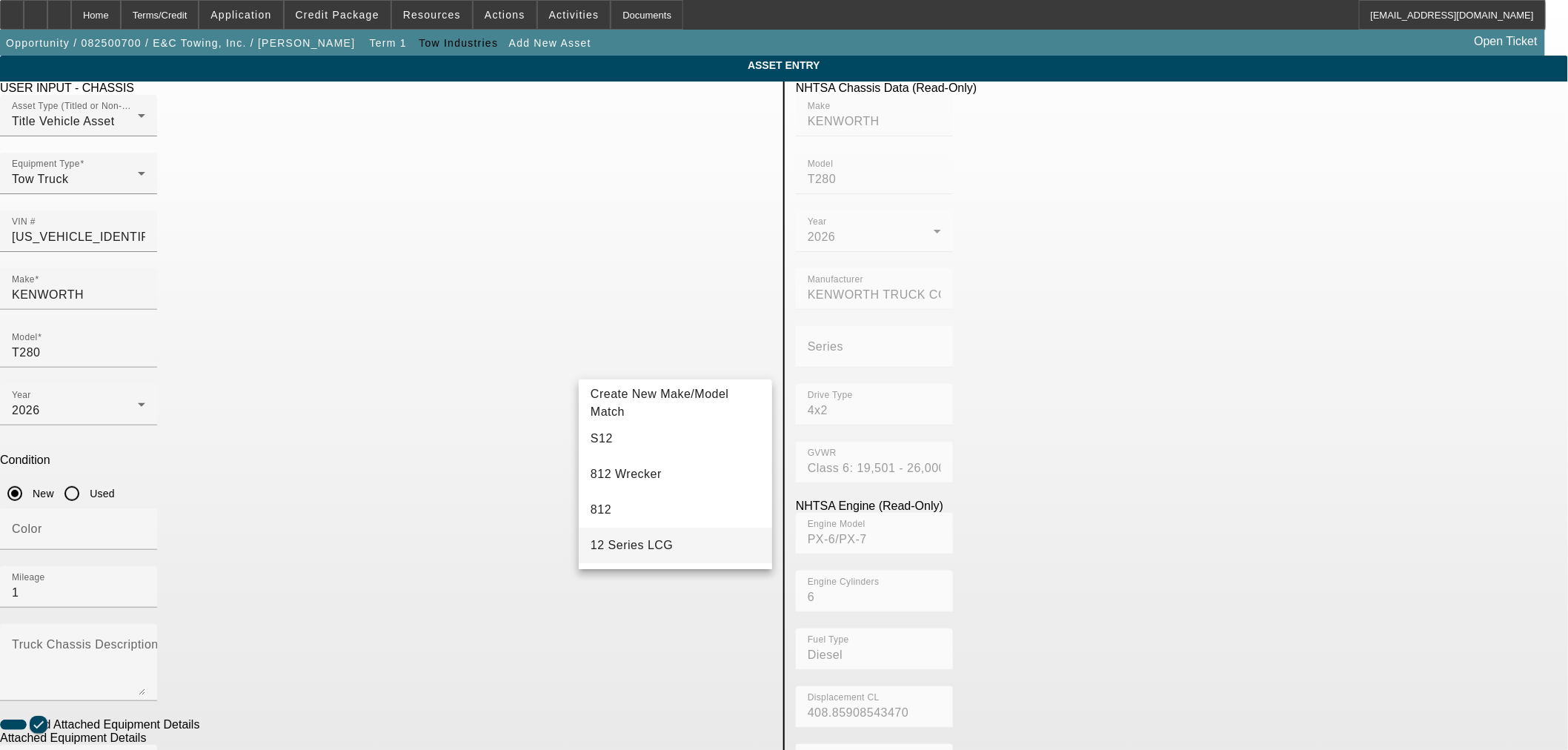
click at [676, 541] on mat-option "12 Series LCG" at bounding box center [675, 545] width 194 height 36
type input "12 Series LCG"
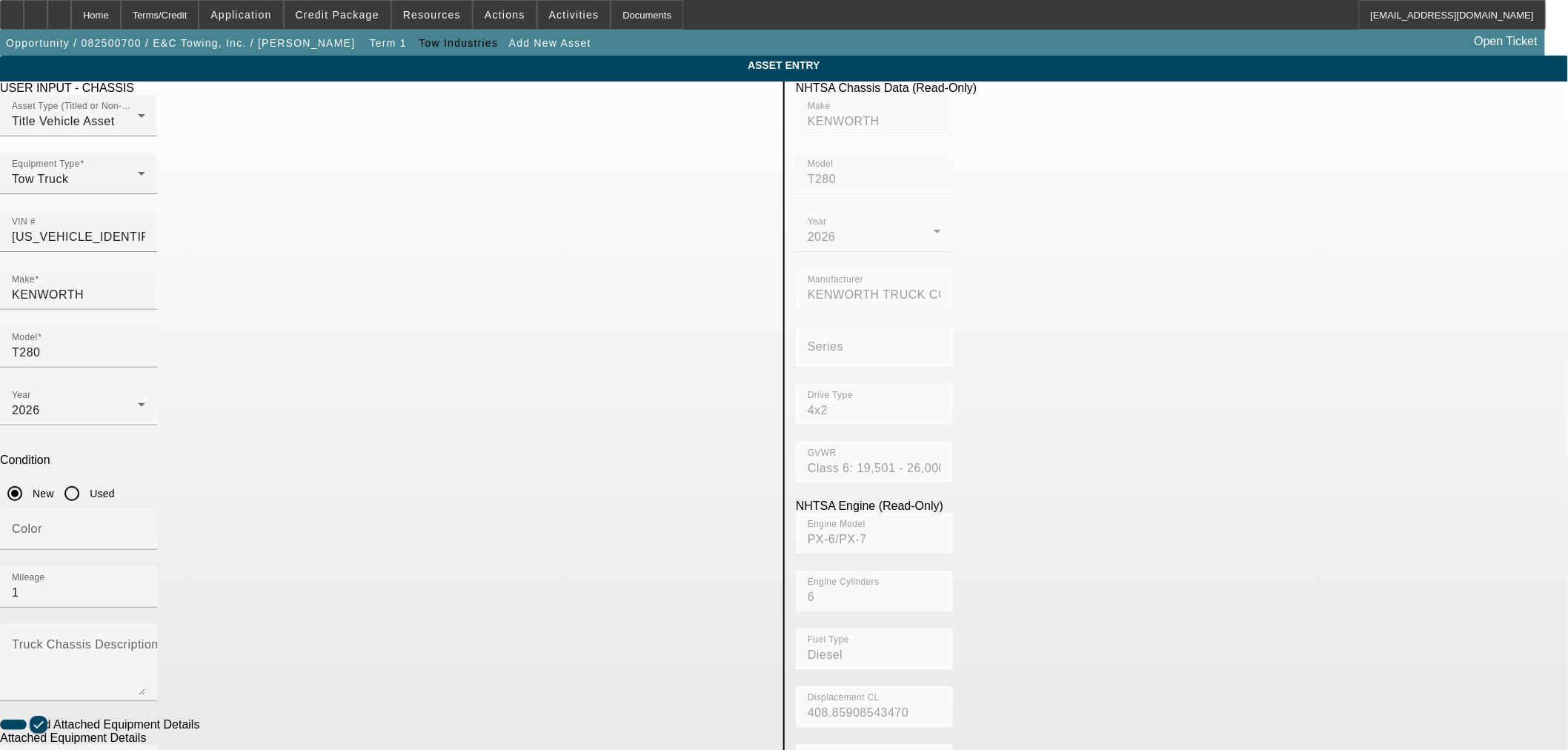
scroll to position [82, 0]
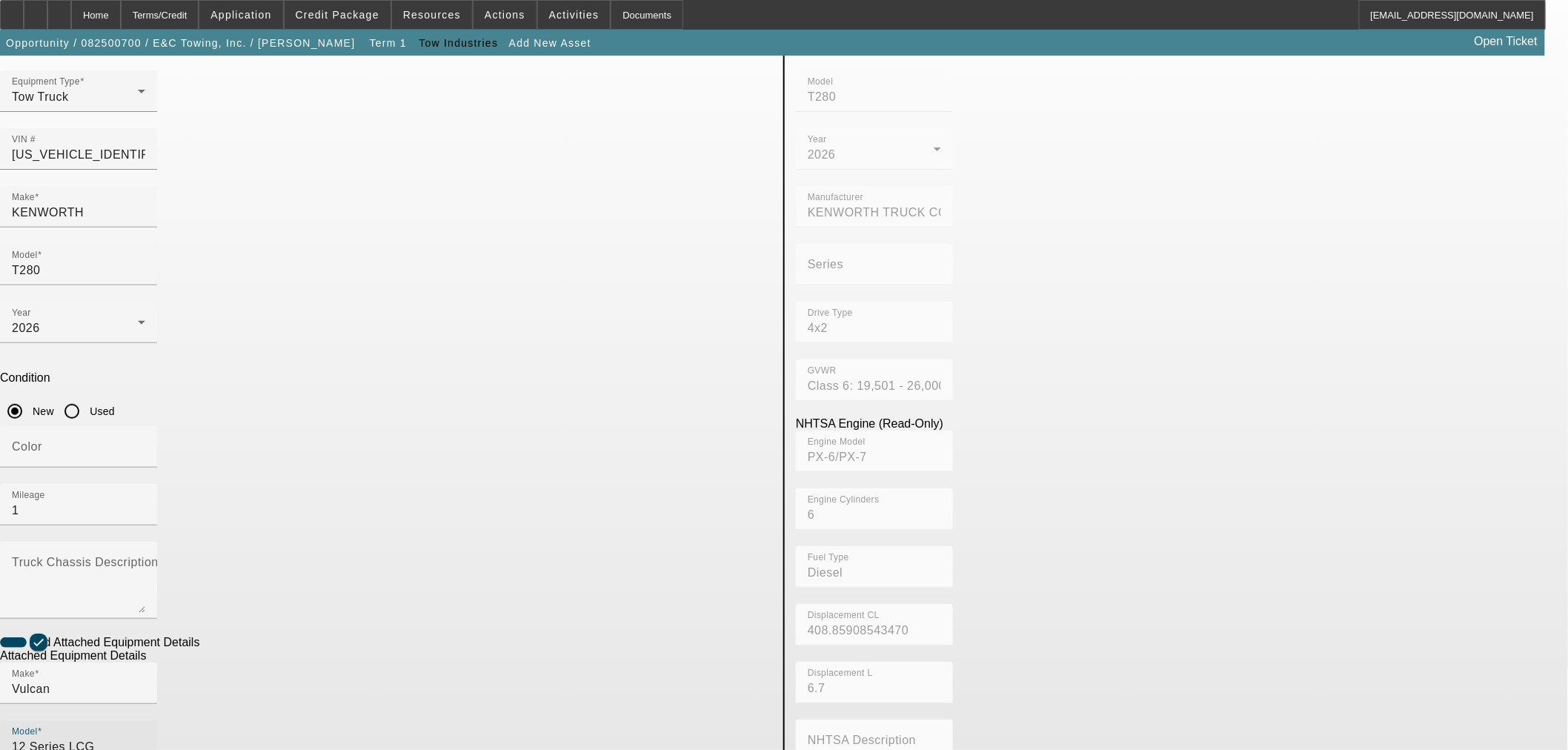
radio input "true"
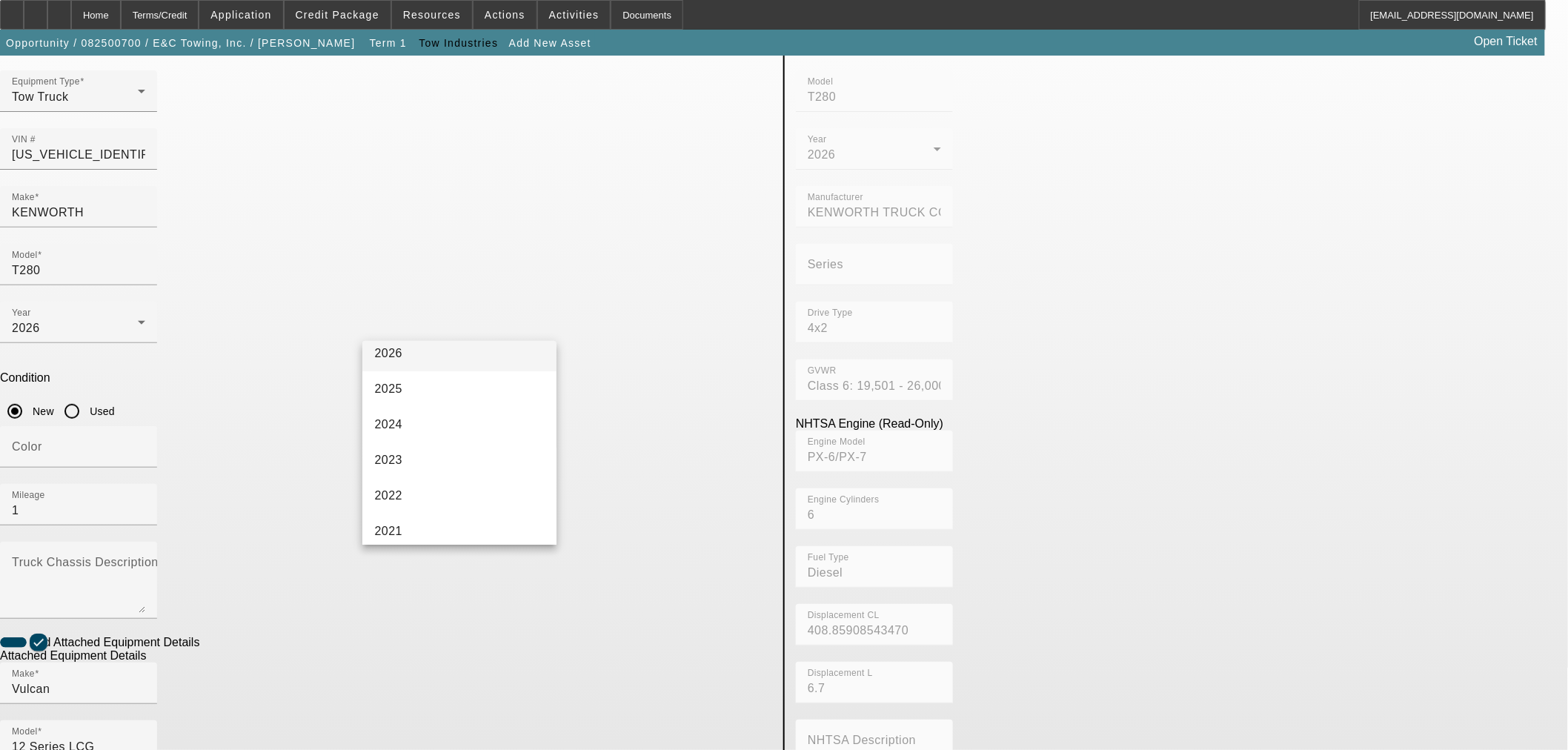
click at [423, 365] on mat-option "2026" at bounding box center [458, 353] width 194 height 36
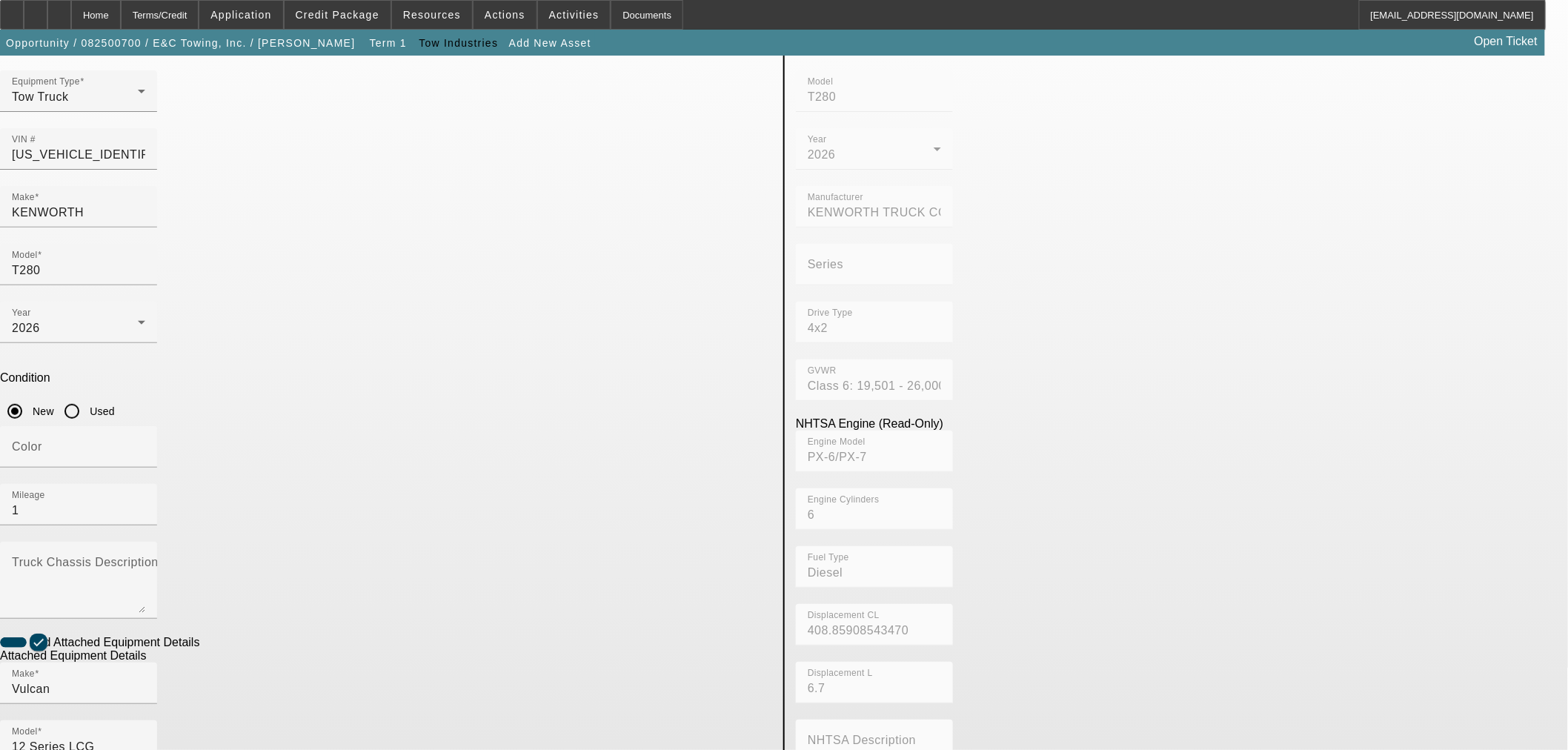
paste input "ST12L2E252575"
type input "ST12L2E252575"
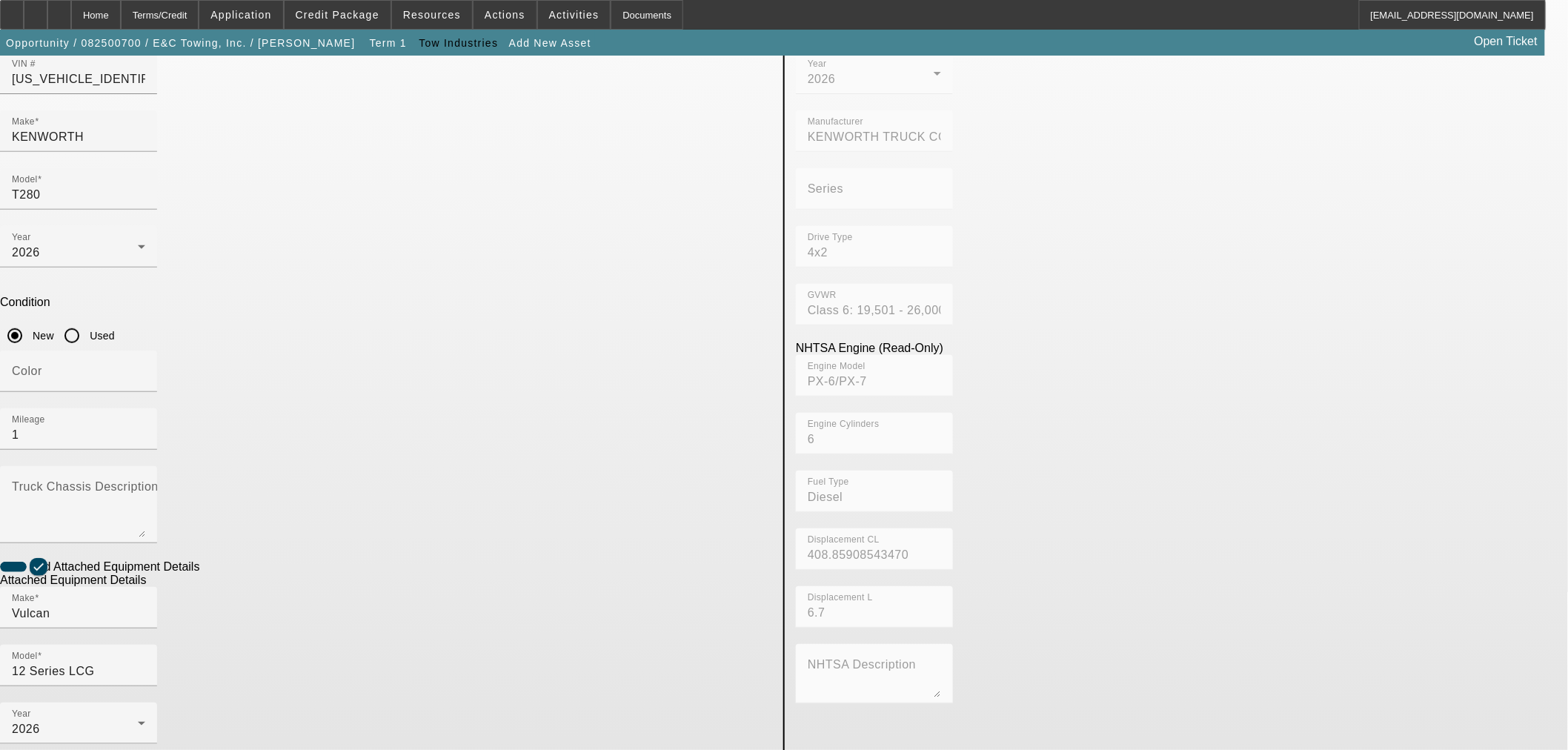
scroll to position [195, 0]
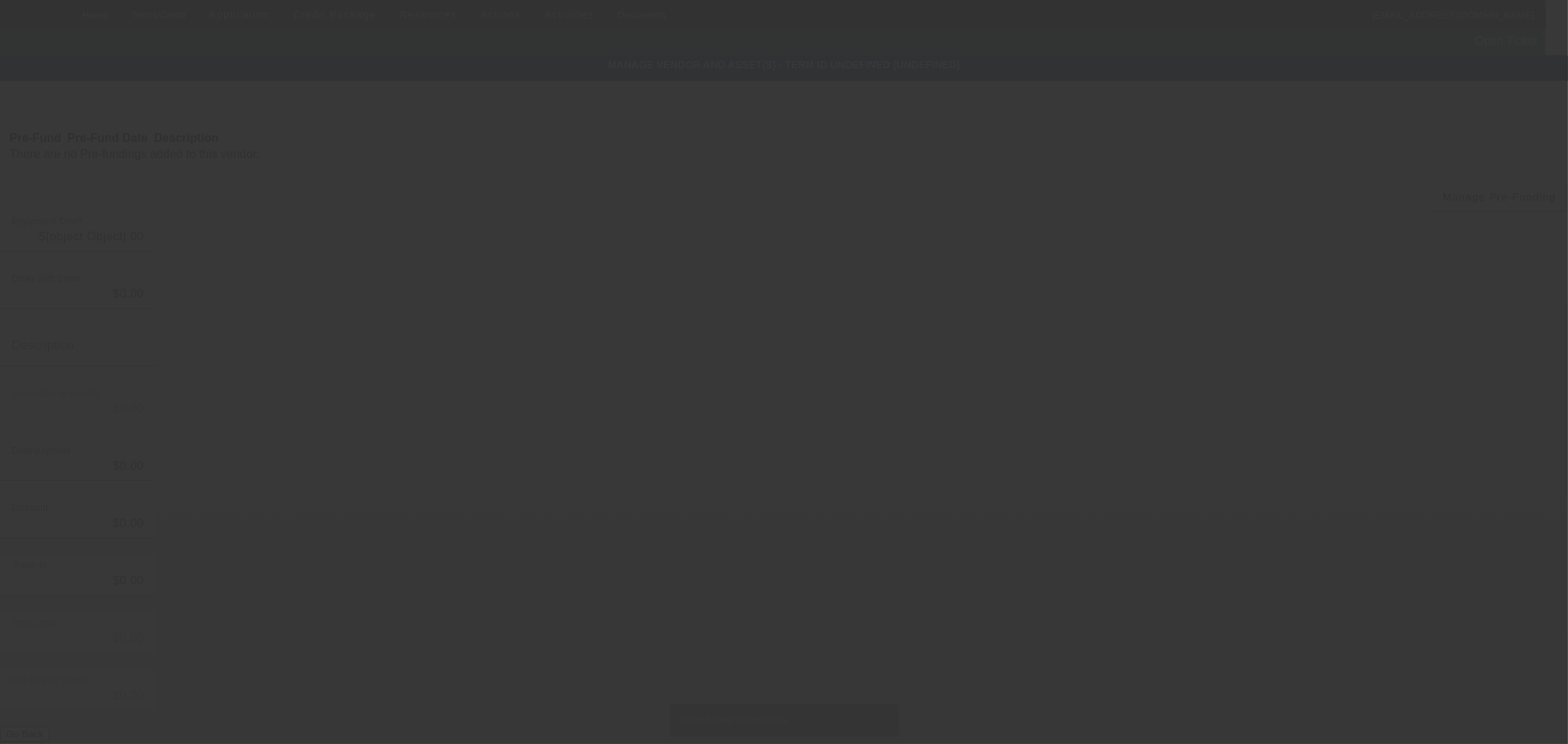
type input "$187,885.50"
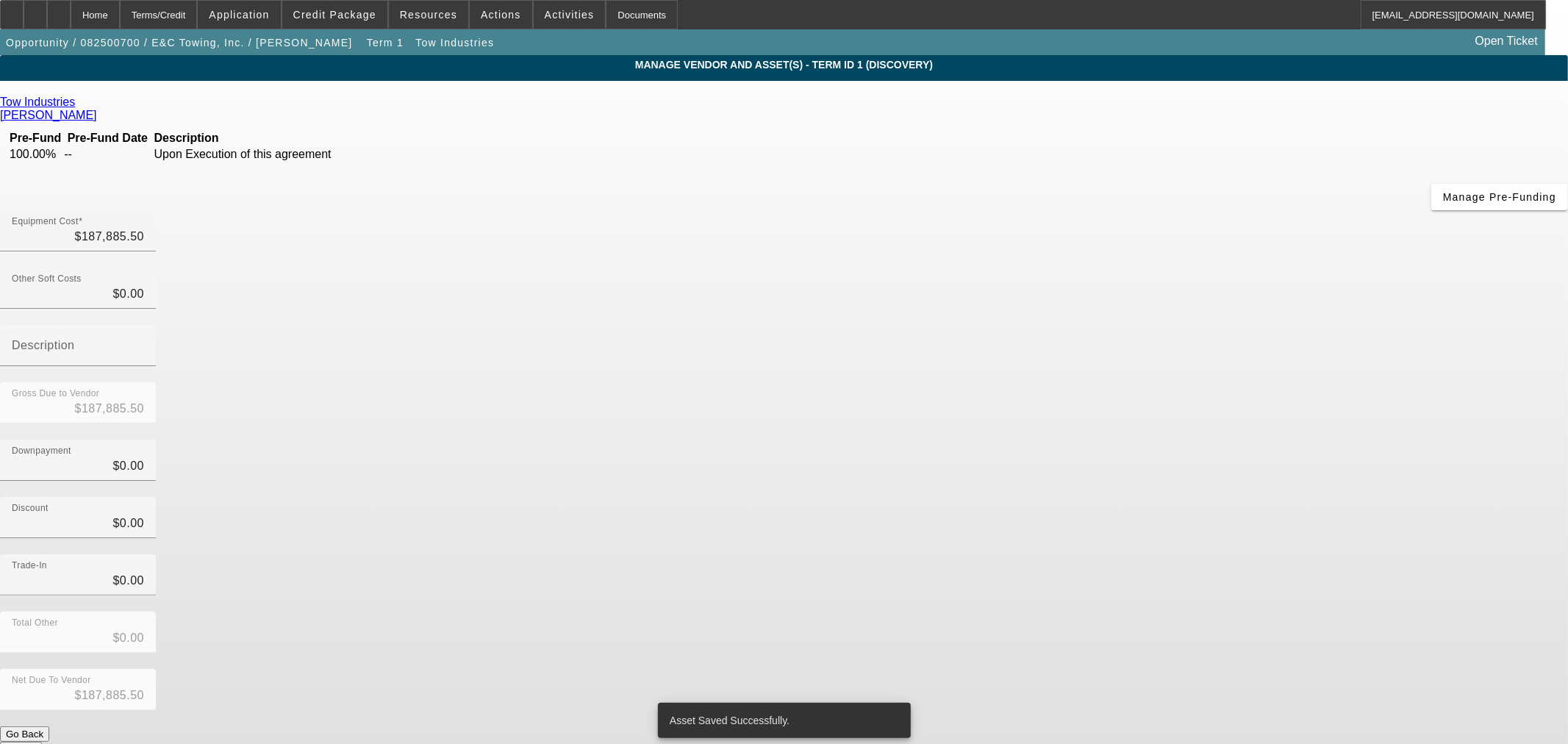
click at [42, 741] on button "Submit" at bounding box center [20, 749] width 42 height 16
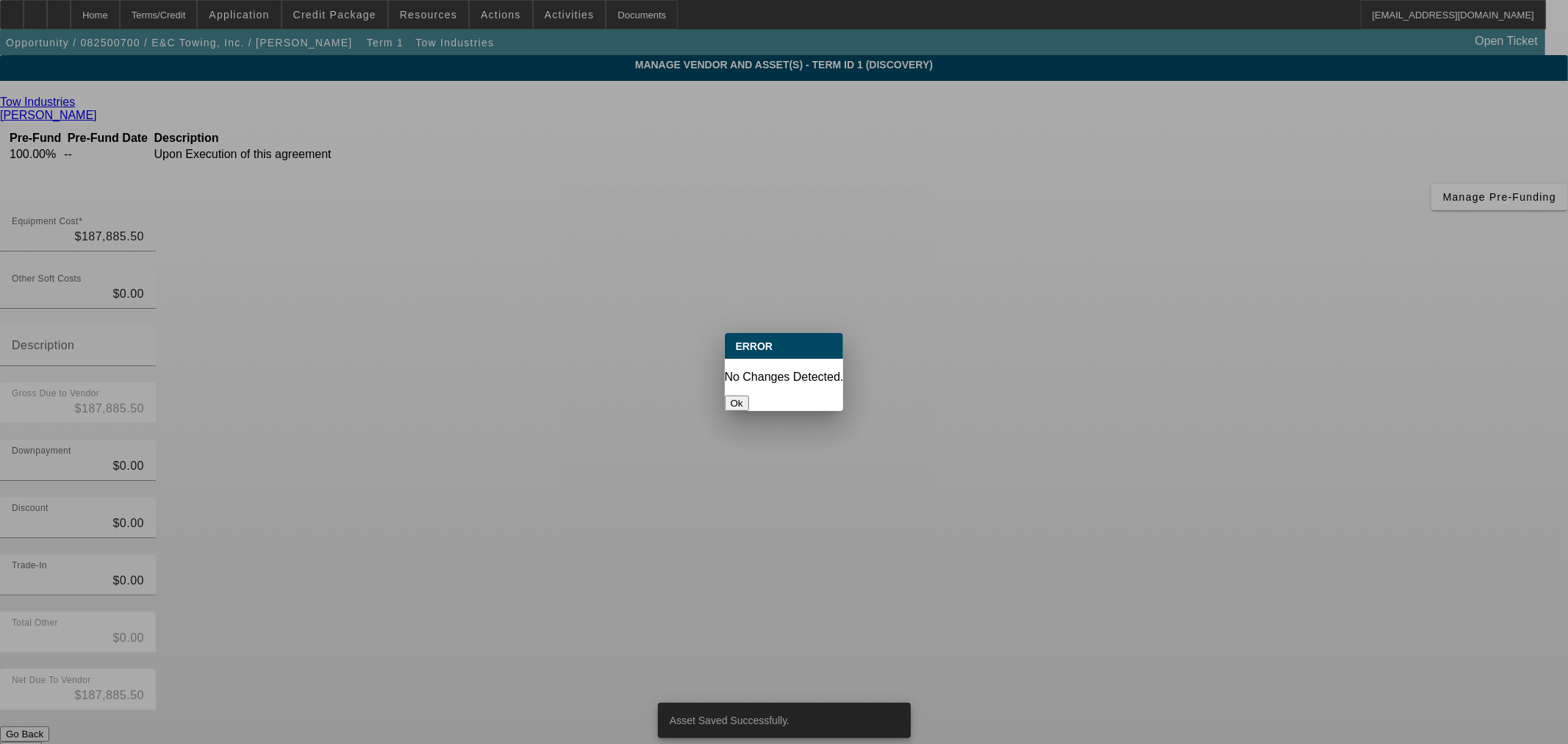
click at [749, 400] on button "Ok" at bounding box center [737, 403] width 24 height 16
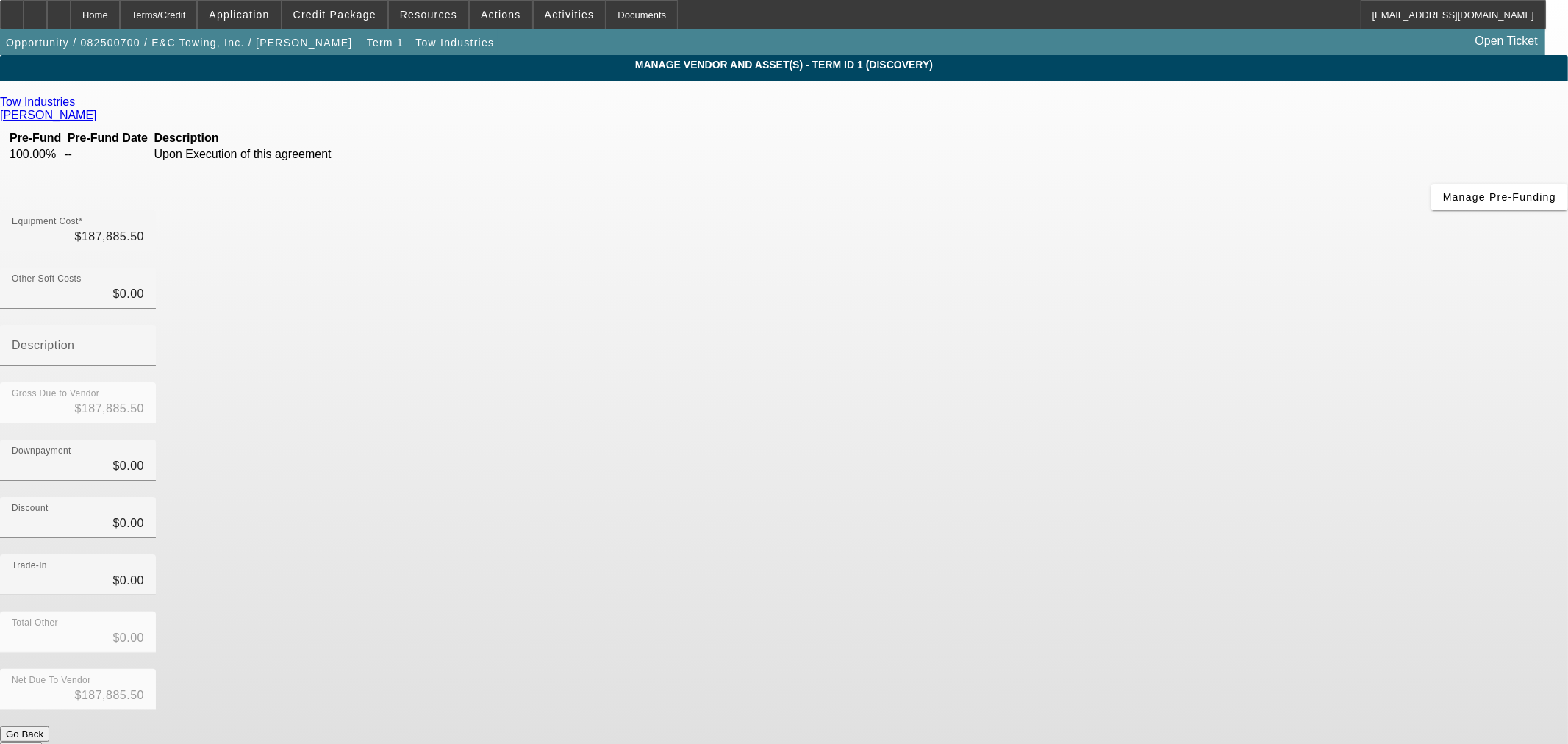
click at [156, 554] on mat-form-field "Trade-In $0.00" at bounding box center [78, 583] width 156 height 58
click at [120, 8] on div "Home" at bounding box center [95, 15] width 49 height 30
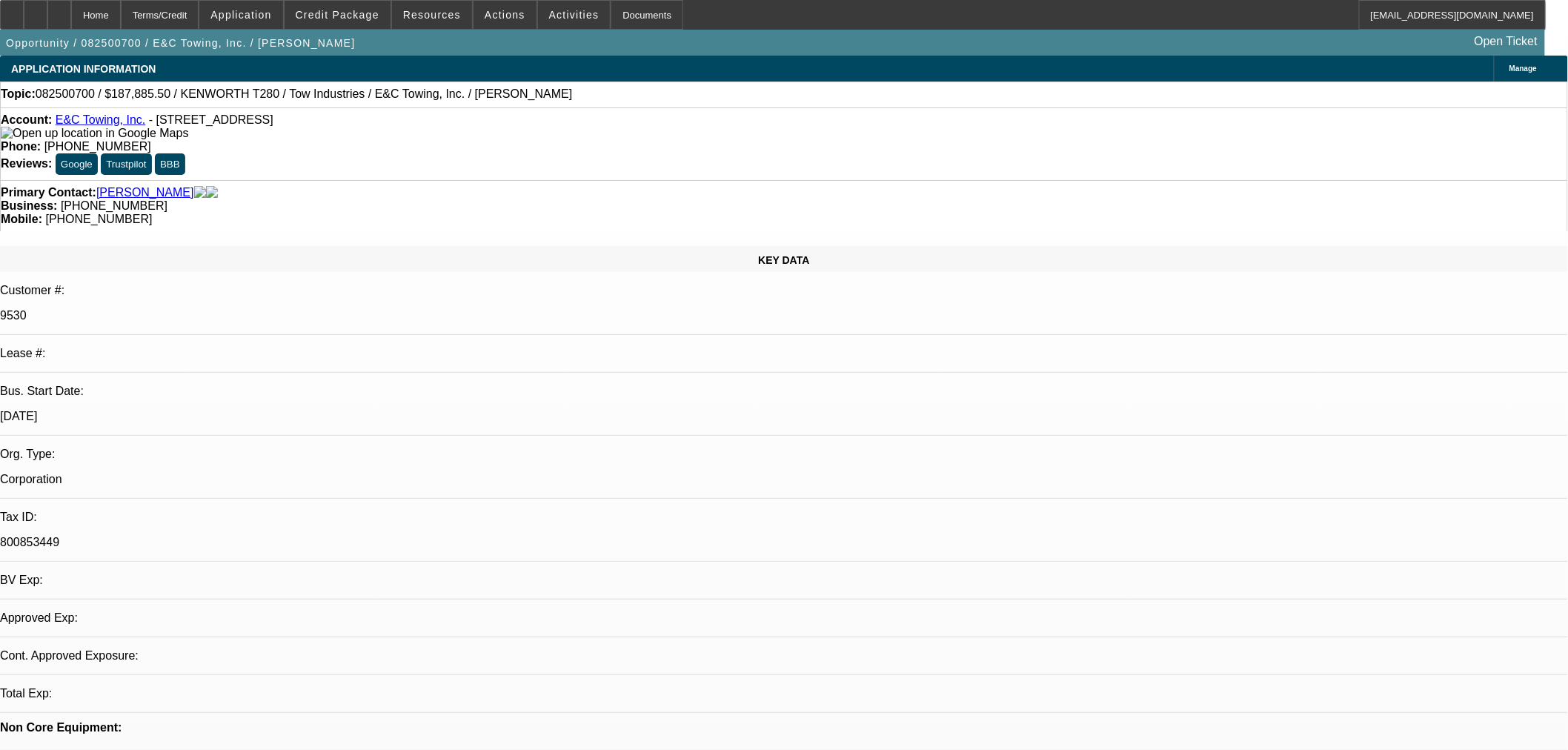
select select "0"
select select "2"
select select "0"
select select "6"
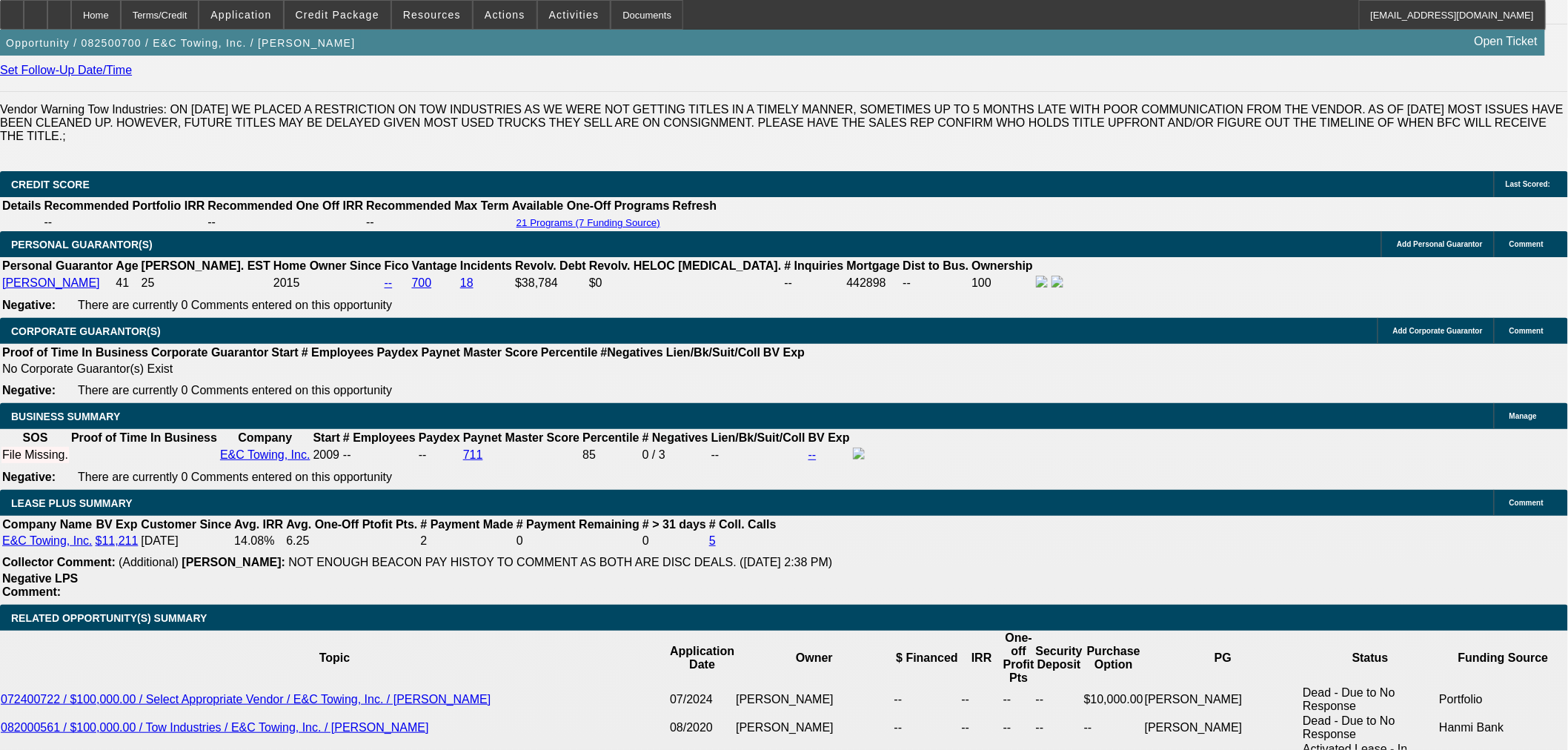
scroll to position [2140, 0]
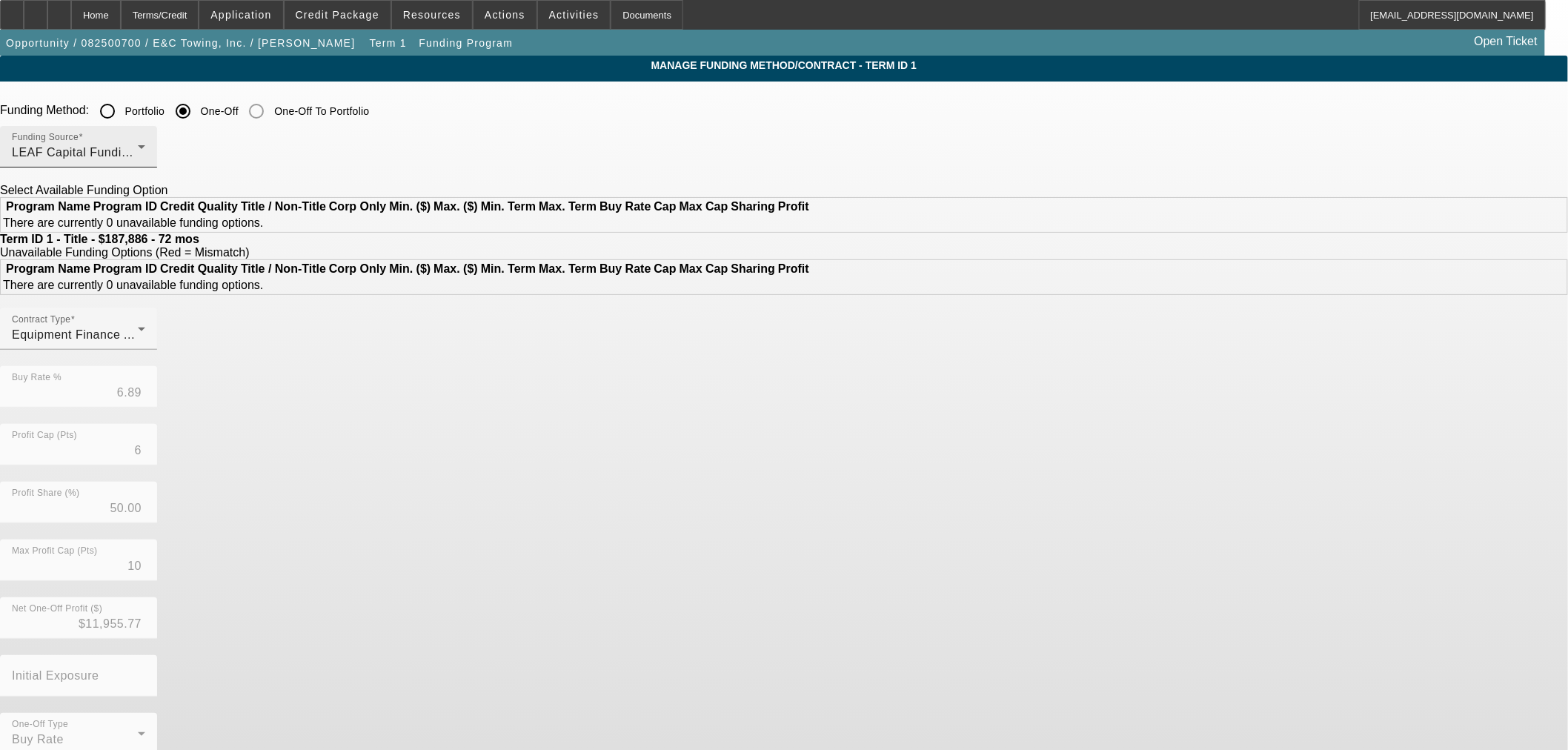
click at [145, 165] on div "Funding Source LEAF Capital Funding, LLC" at bounding box center [79, 147] width 134 height 41
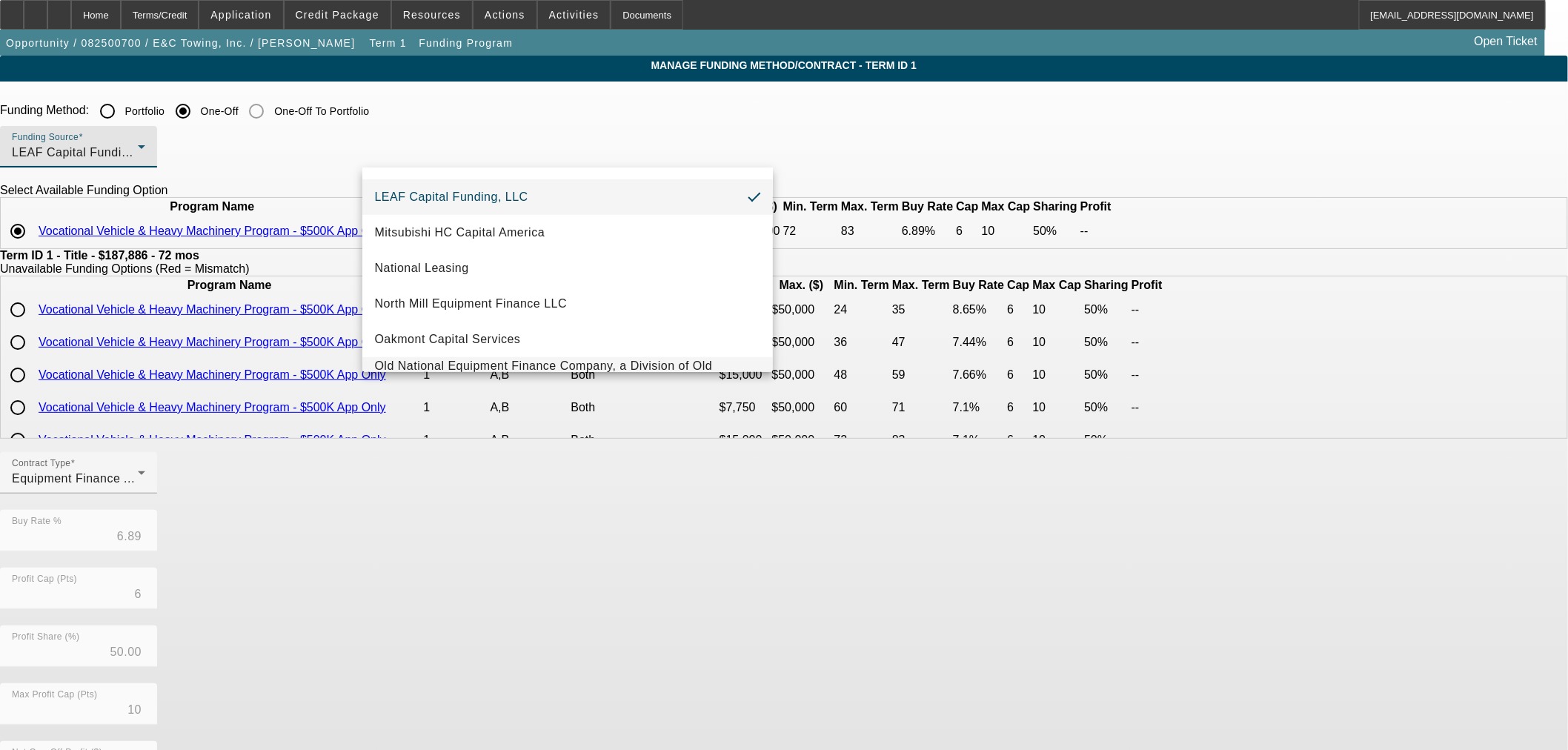
scroll to position [255, 0]
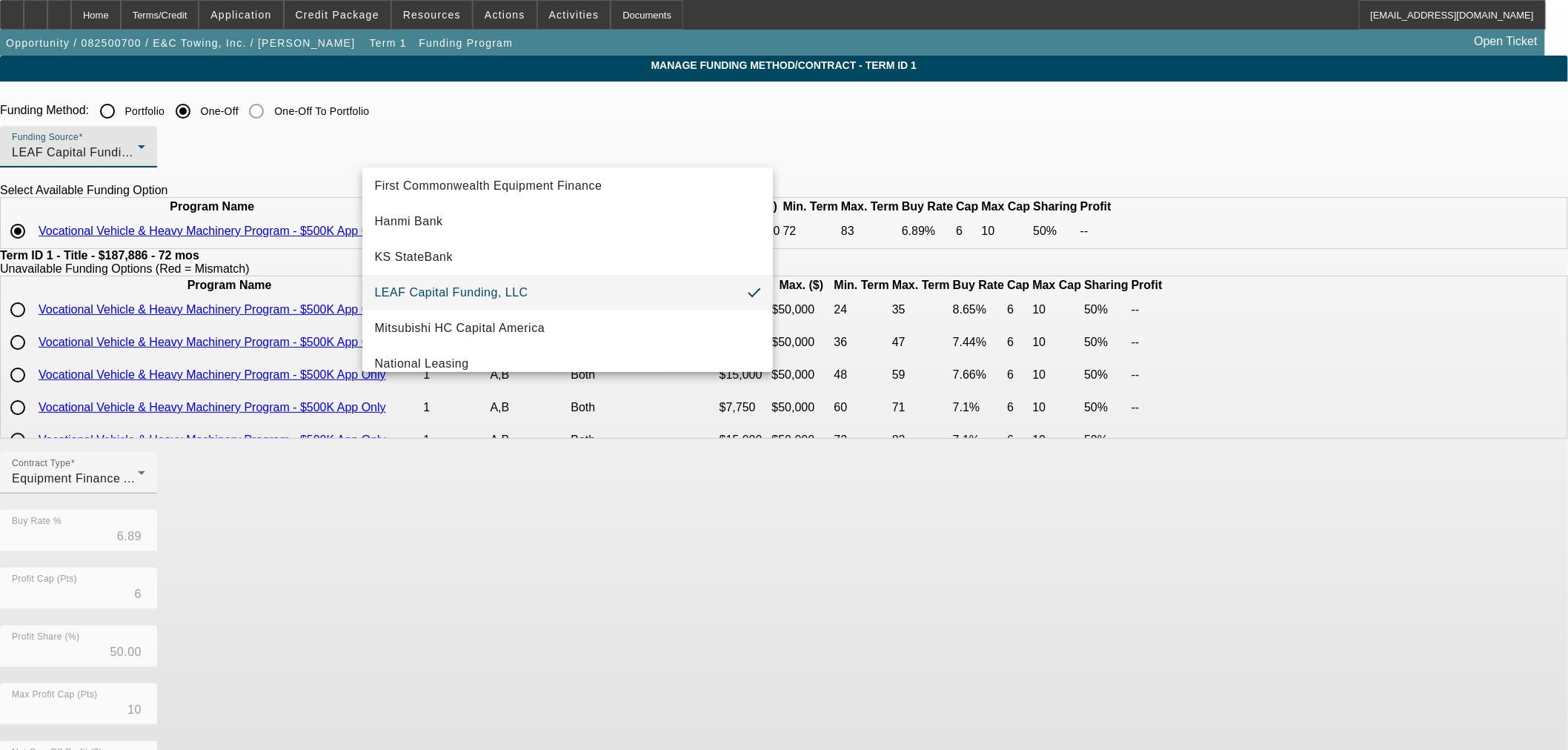
click at [475, 295] on span "LEAF Capital Funding, LLC" at bounding box center [451, 292] width 153 height 18
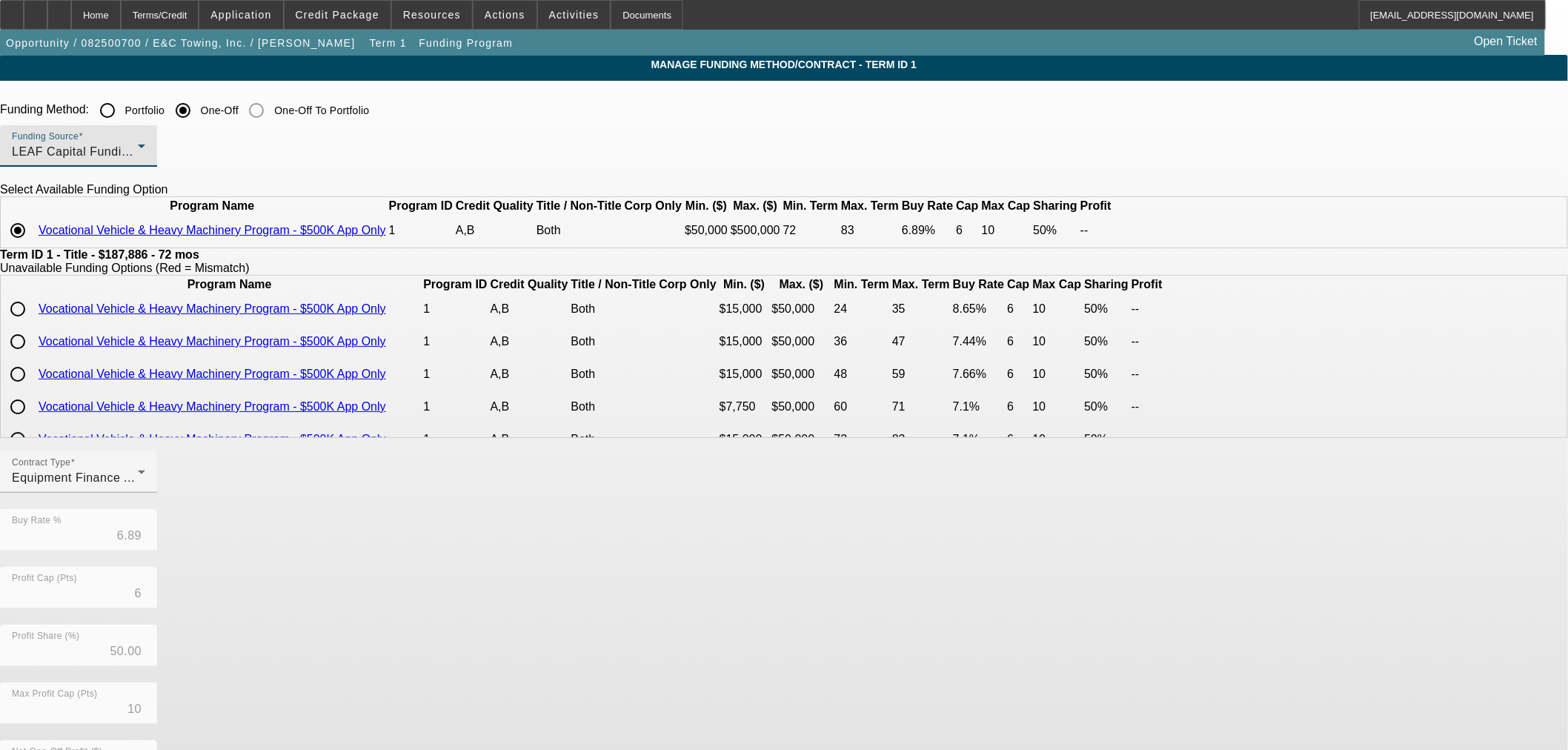
scroll to position [0, 0]
click at [386, 238] on link "Vocational Vehicle & Heavy Machinery Program - $500K App Only" at bounding box center [212, 230] width 348 height 12
click at [184, 484] on span "Equipment Finance Agreement" at bounding box center [98, 478] width 173 height 12
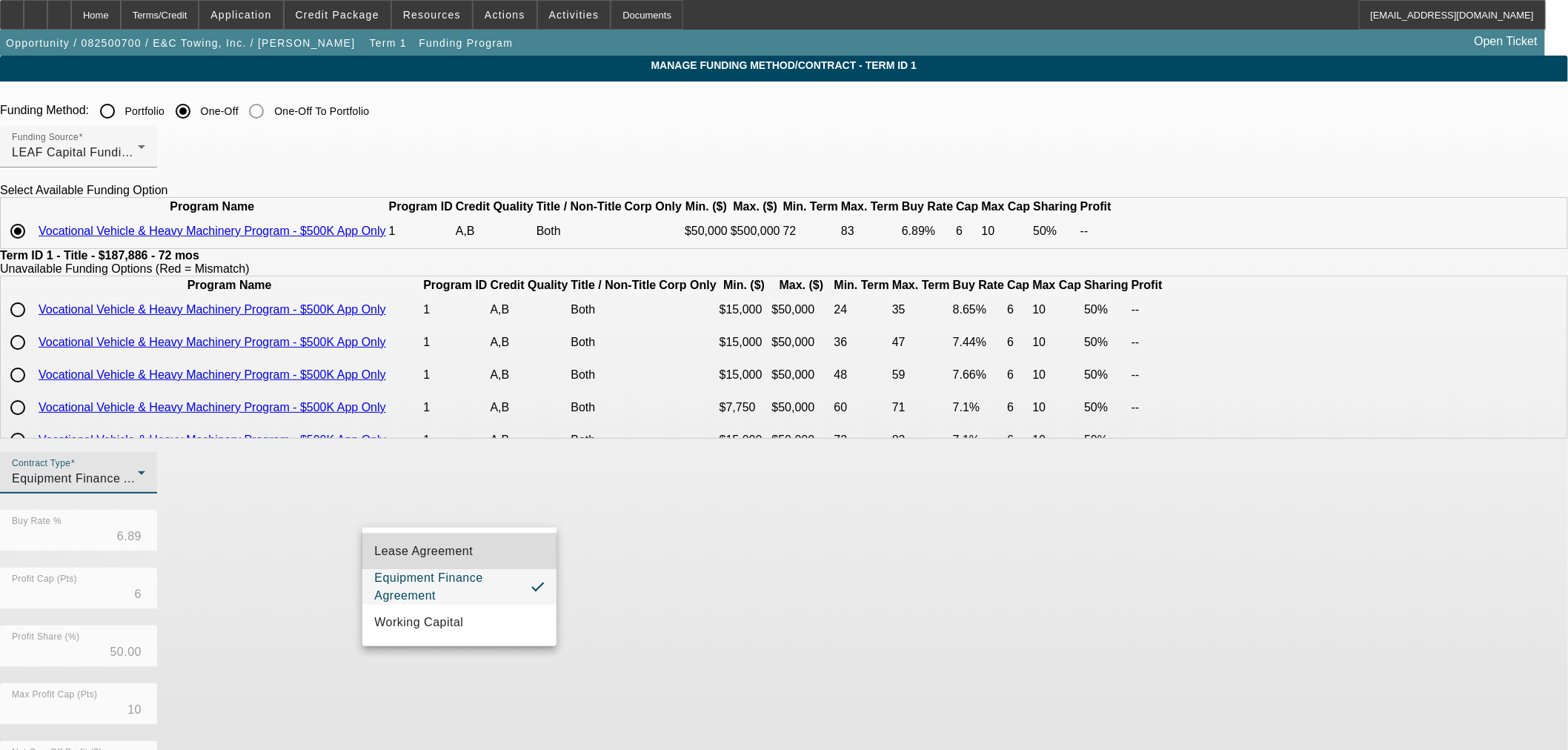
click at [443, 558] on span "Lease Agreement" at bounding box center [423, 551] width 98 height 18
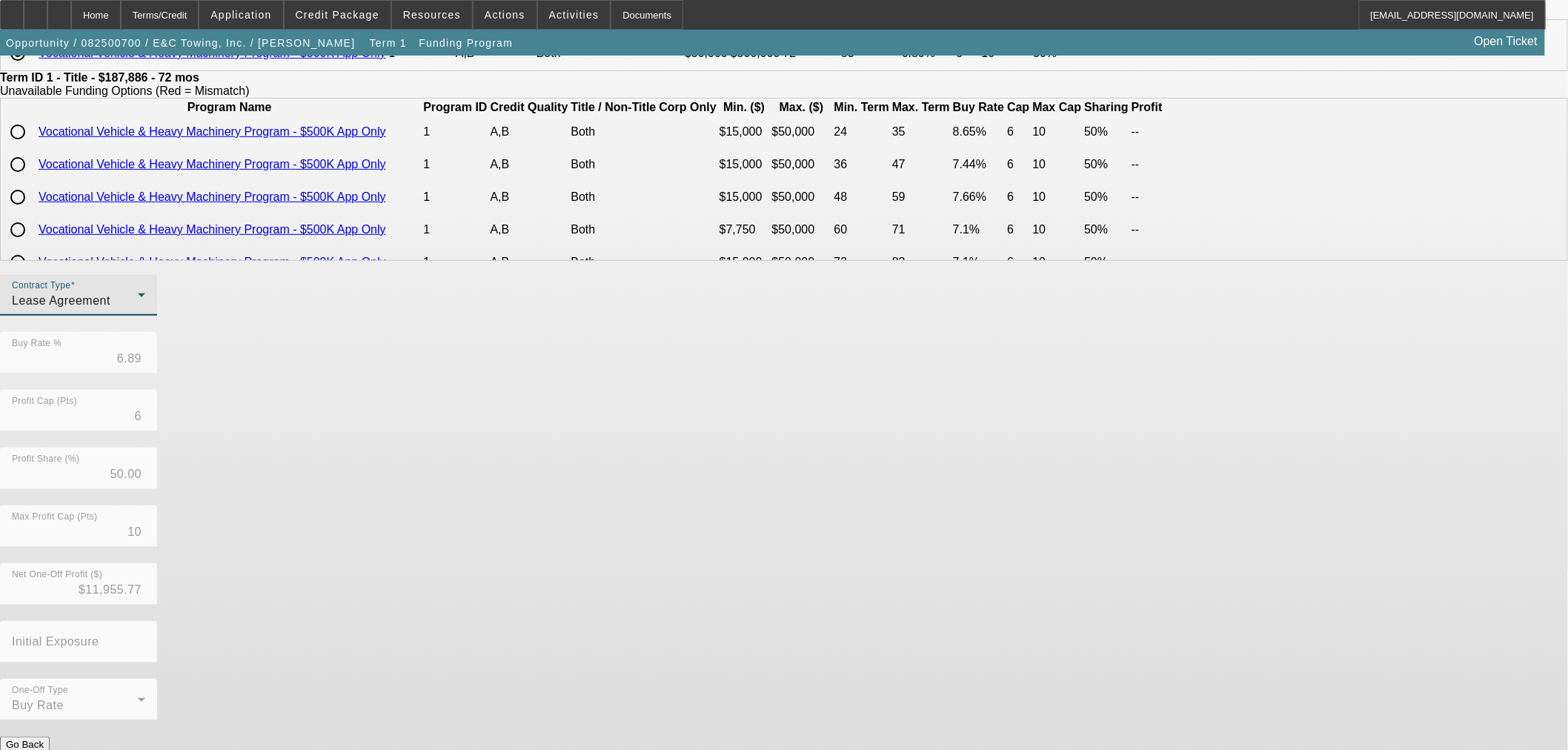
click at [42, 749] on button "Submit" at bounding box center [21, 759] width 42 height 16
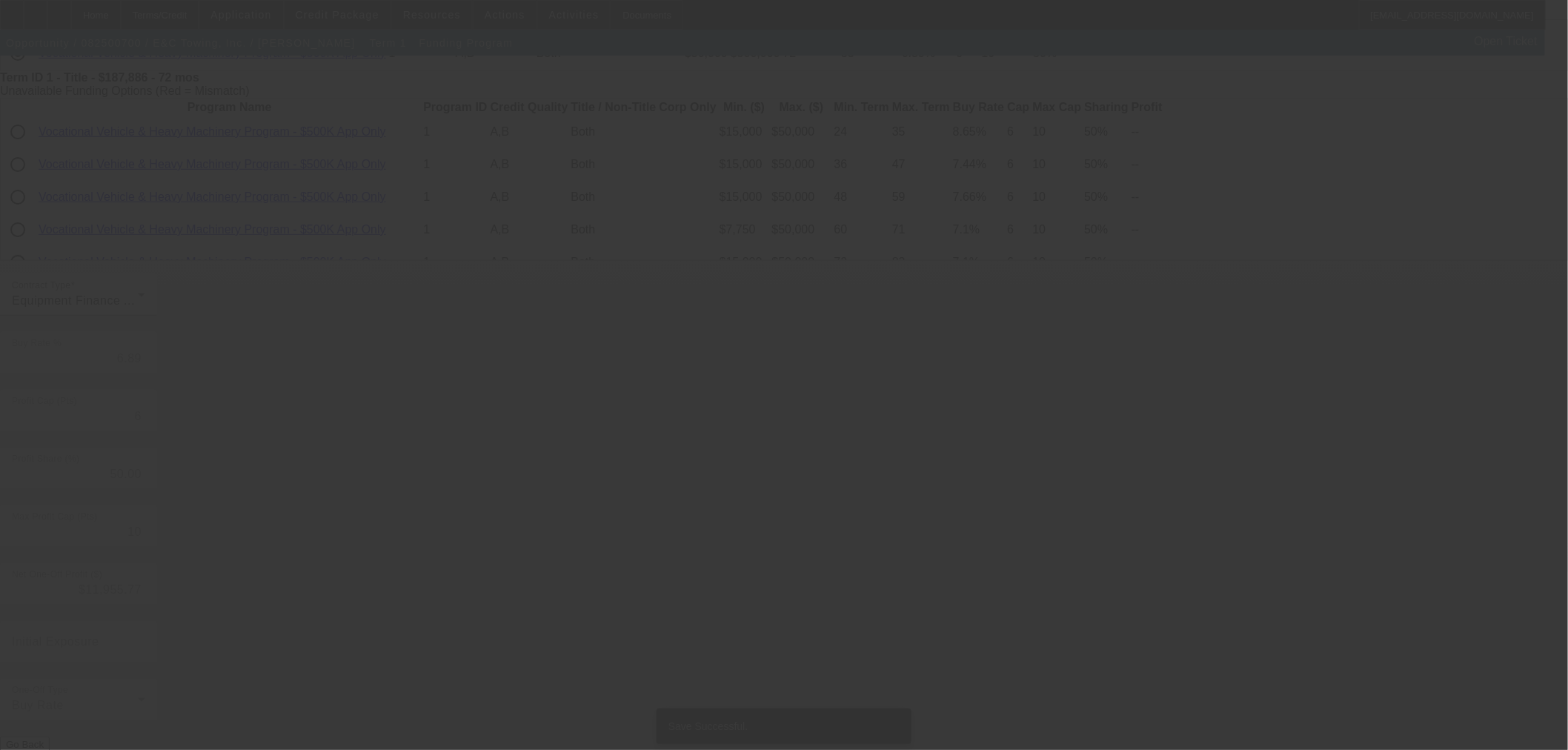
scroll to position [0, 0]
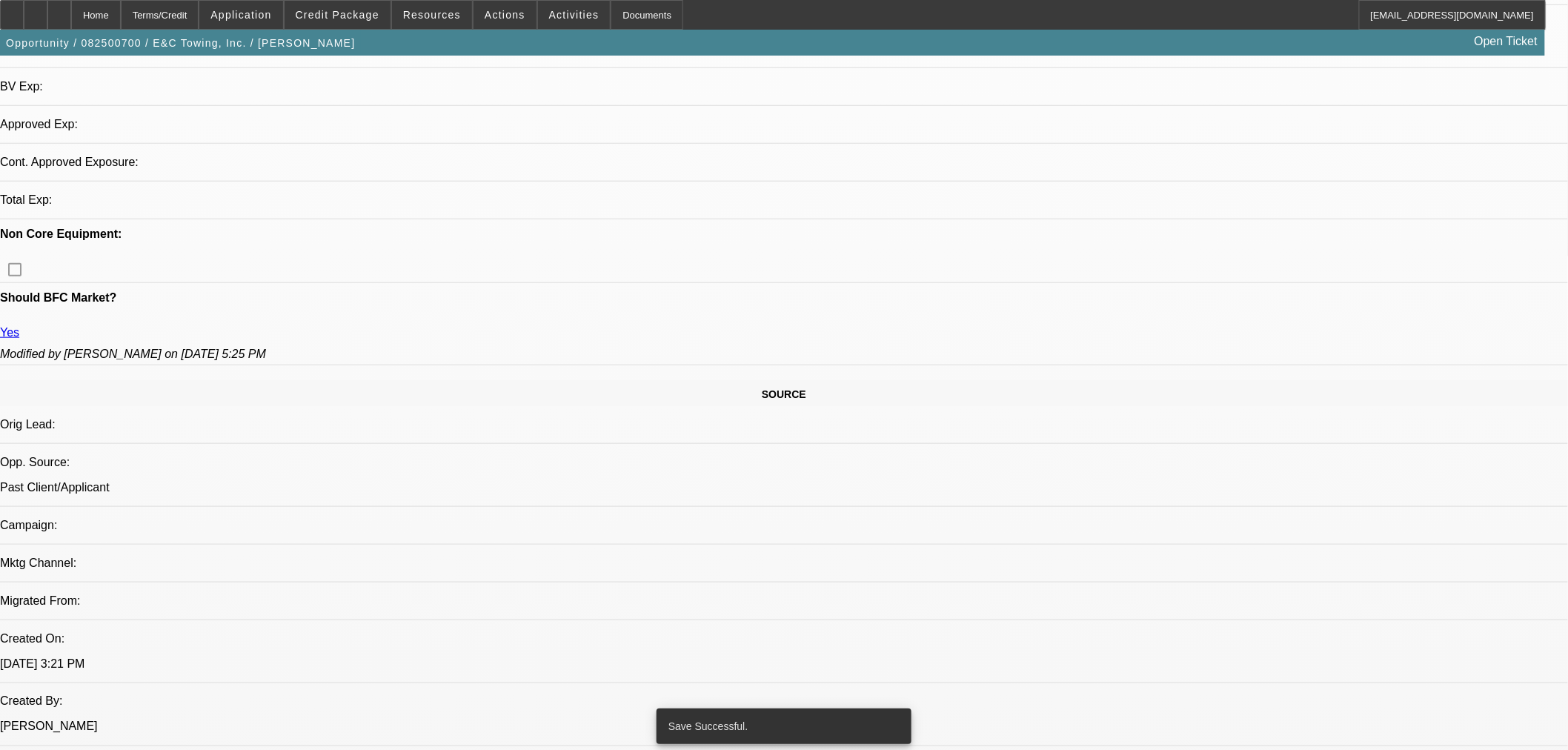
select select "0"
select select "2"
select select "0"
select select "6"
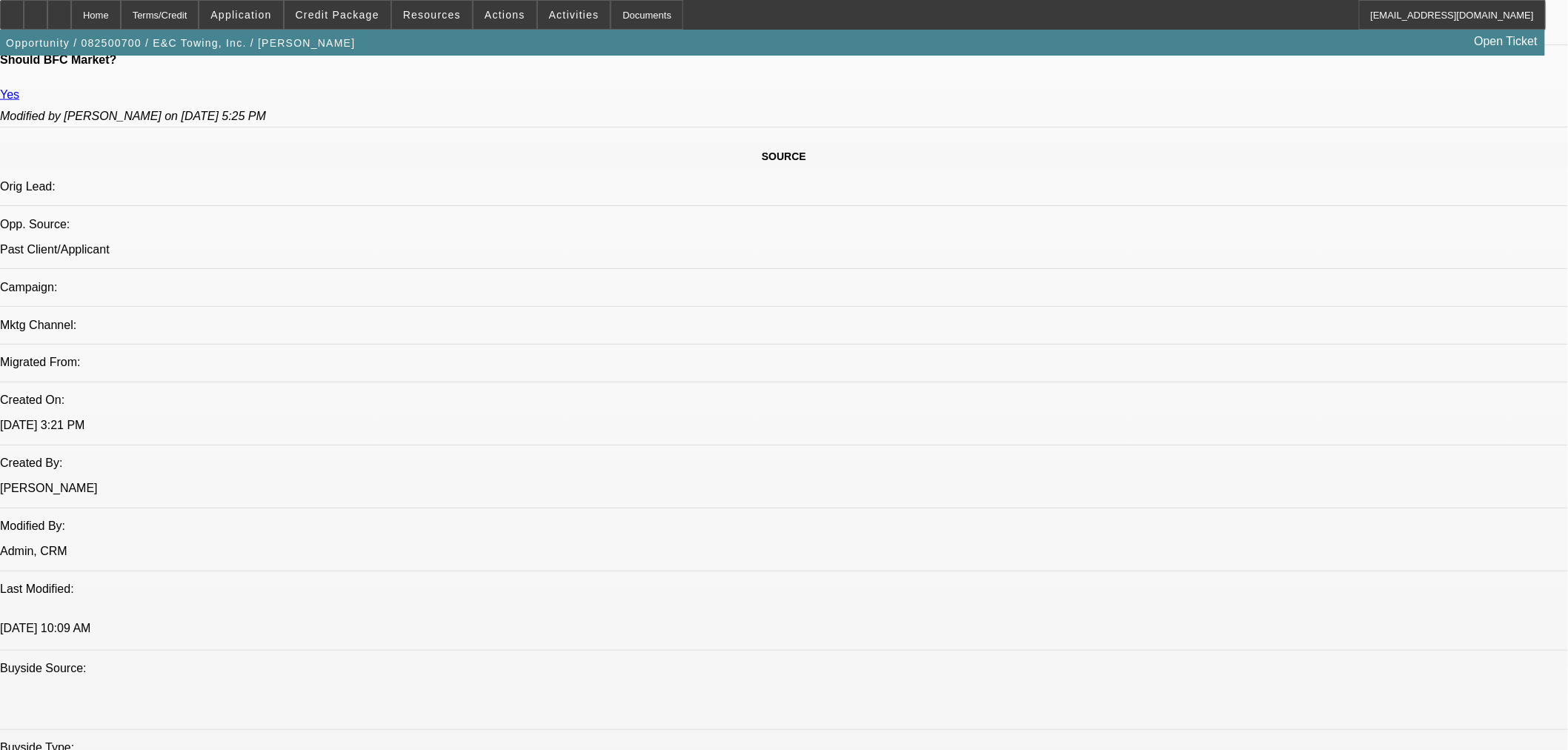
scroll to position [826, 0]
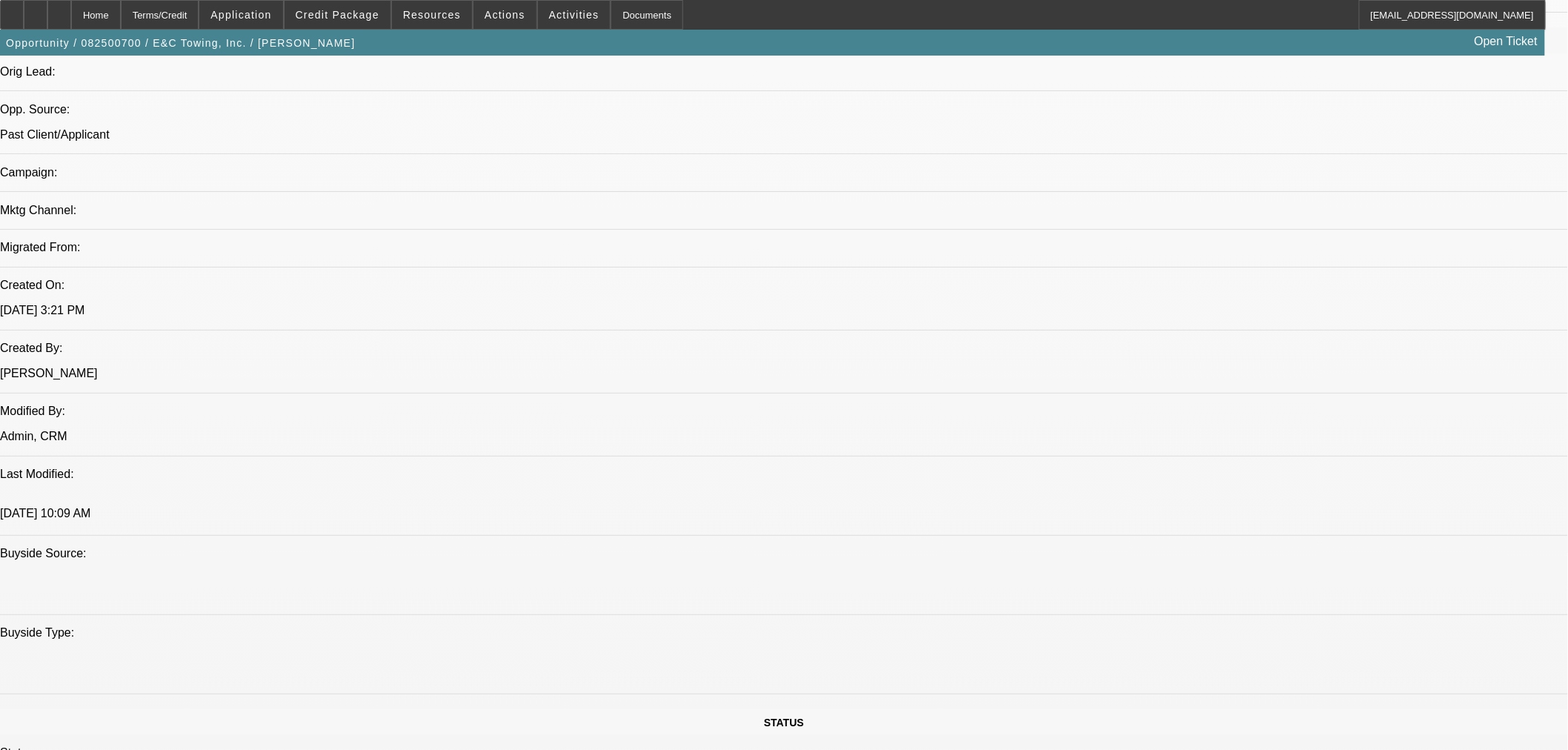
scroll to position [929, 0]
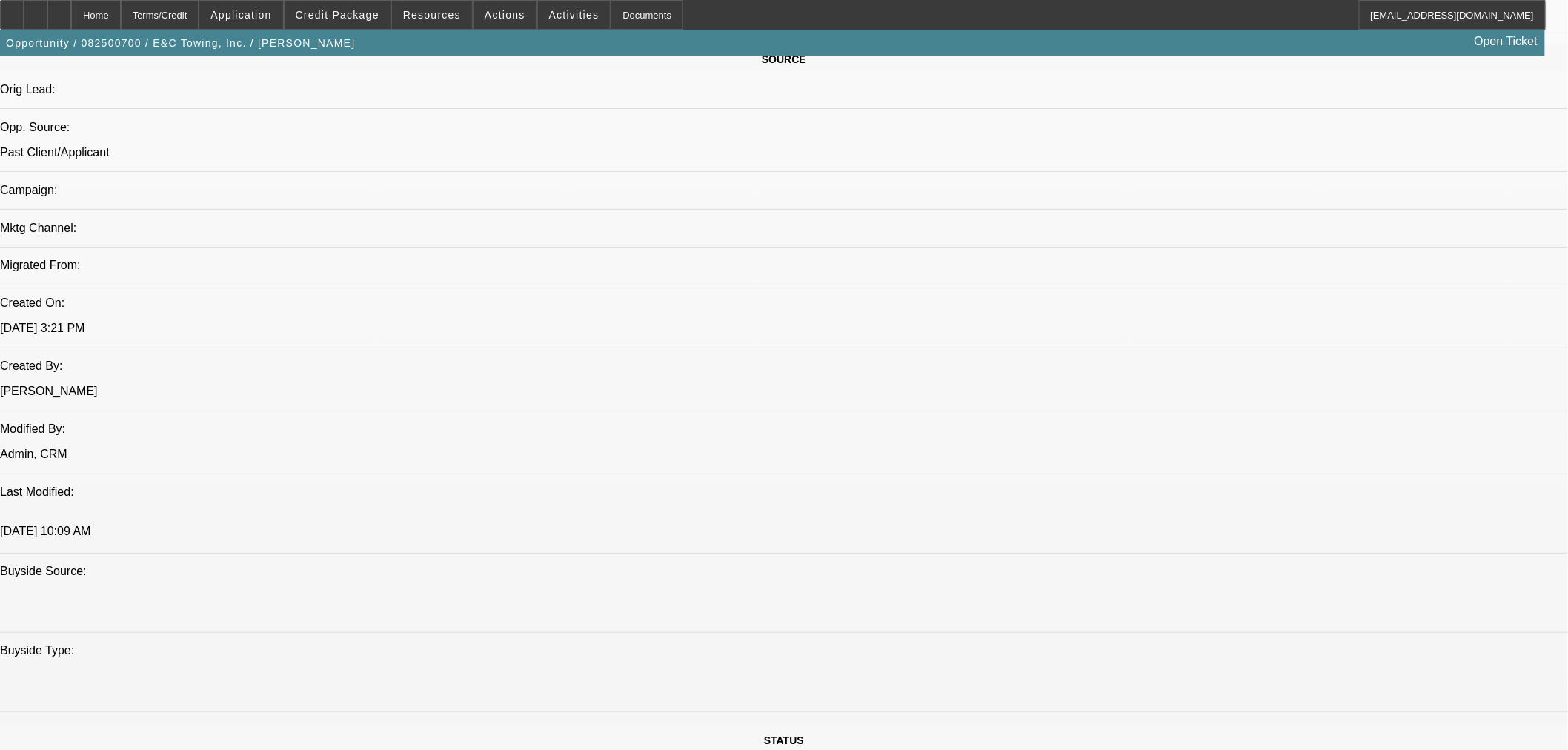
click at [337, 16] on span "Credit Package" at bounding box center [338, 15] width 84 height 12
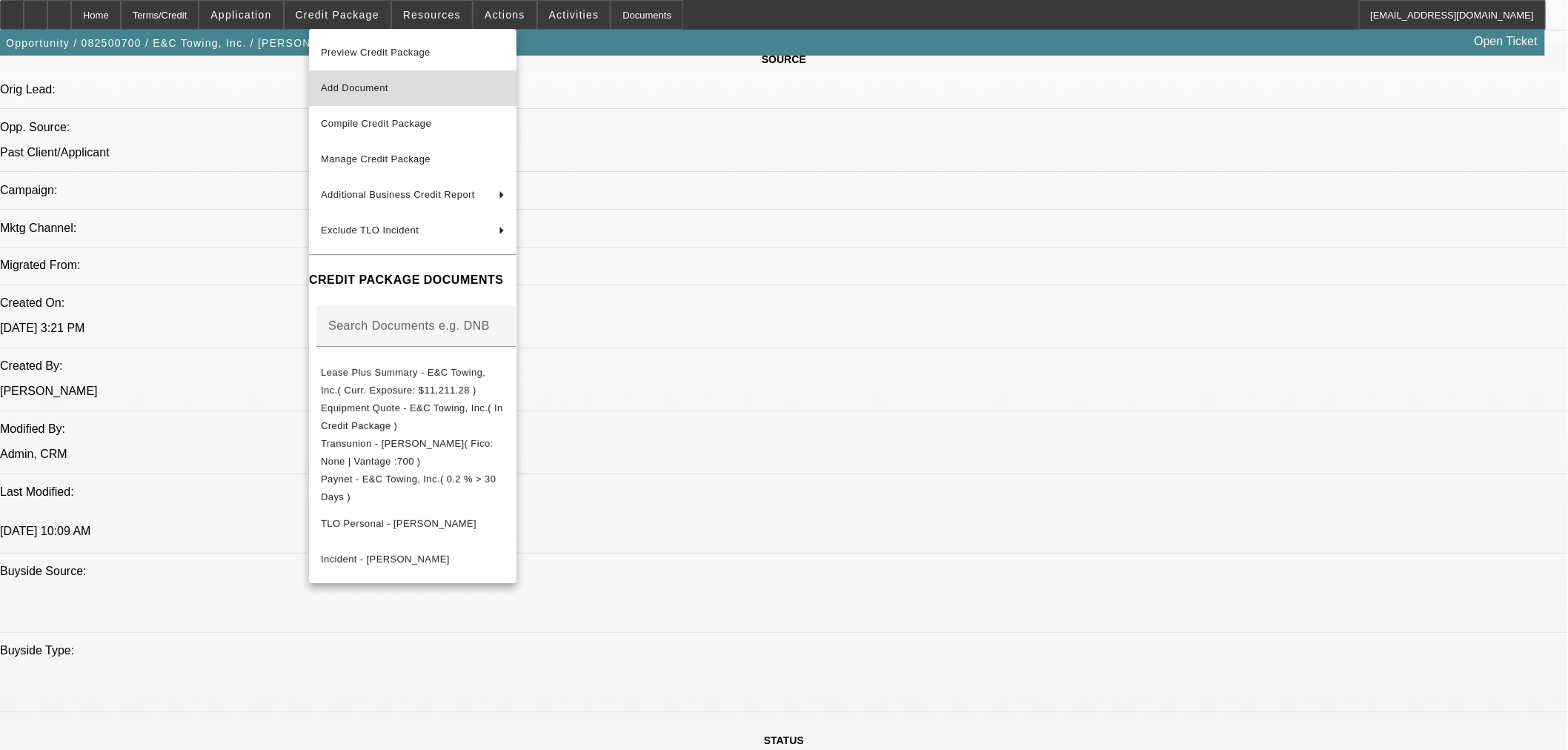
click at [356, 90] on span "Add Document" at bounding box center [355, 88] width 67 height 11
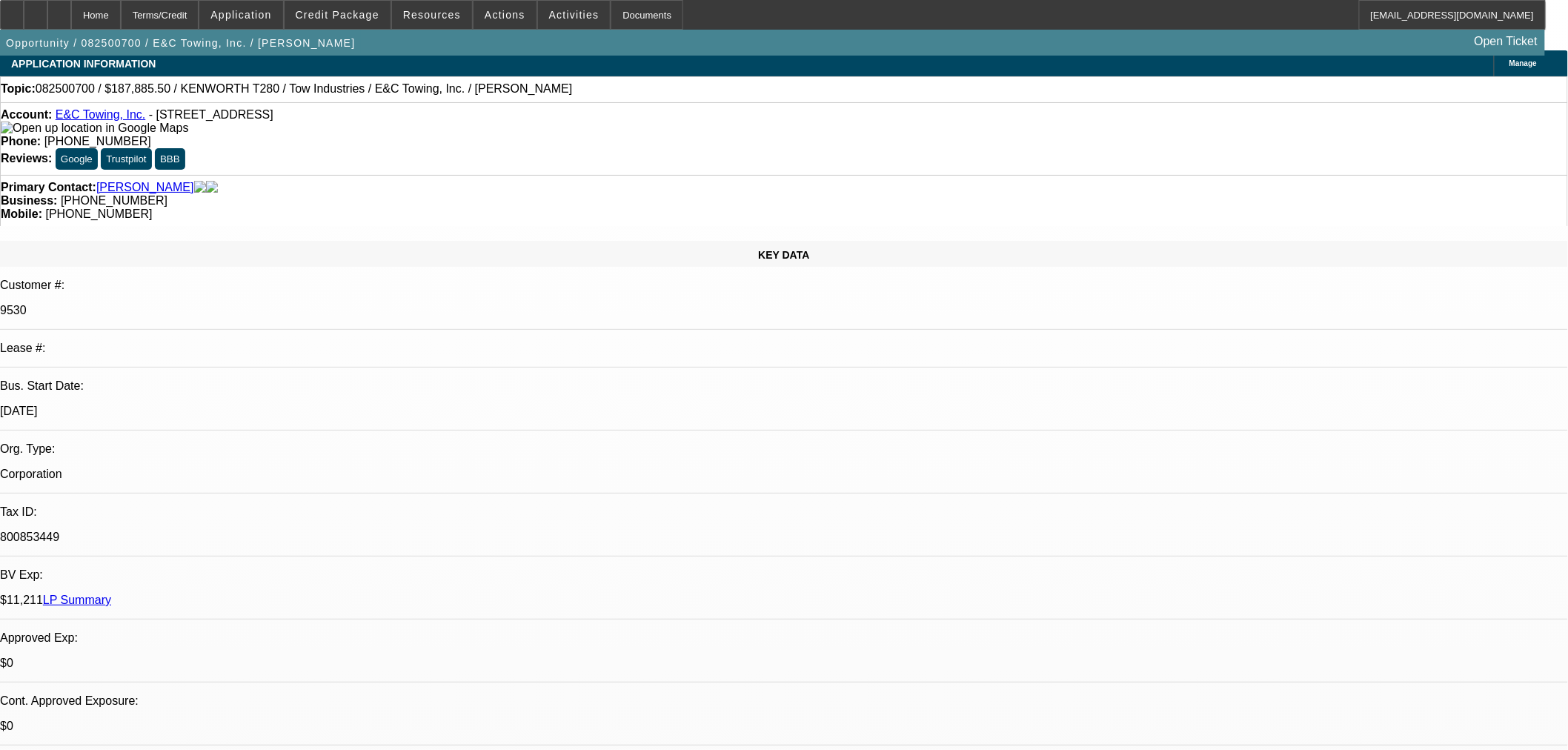
scroll to position [0, 0]
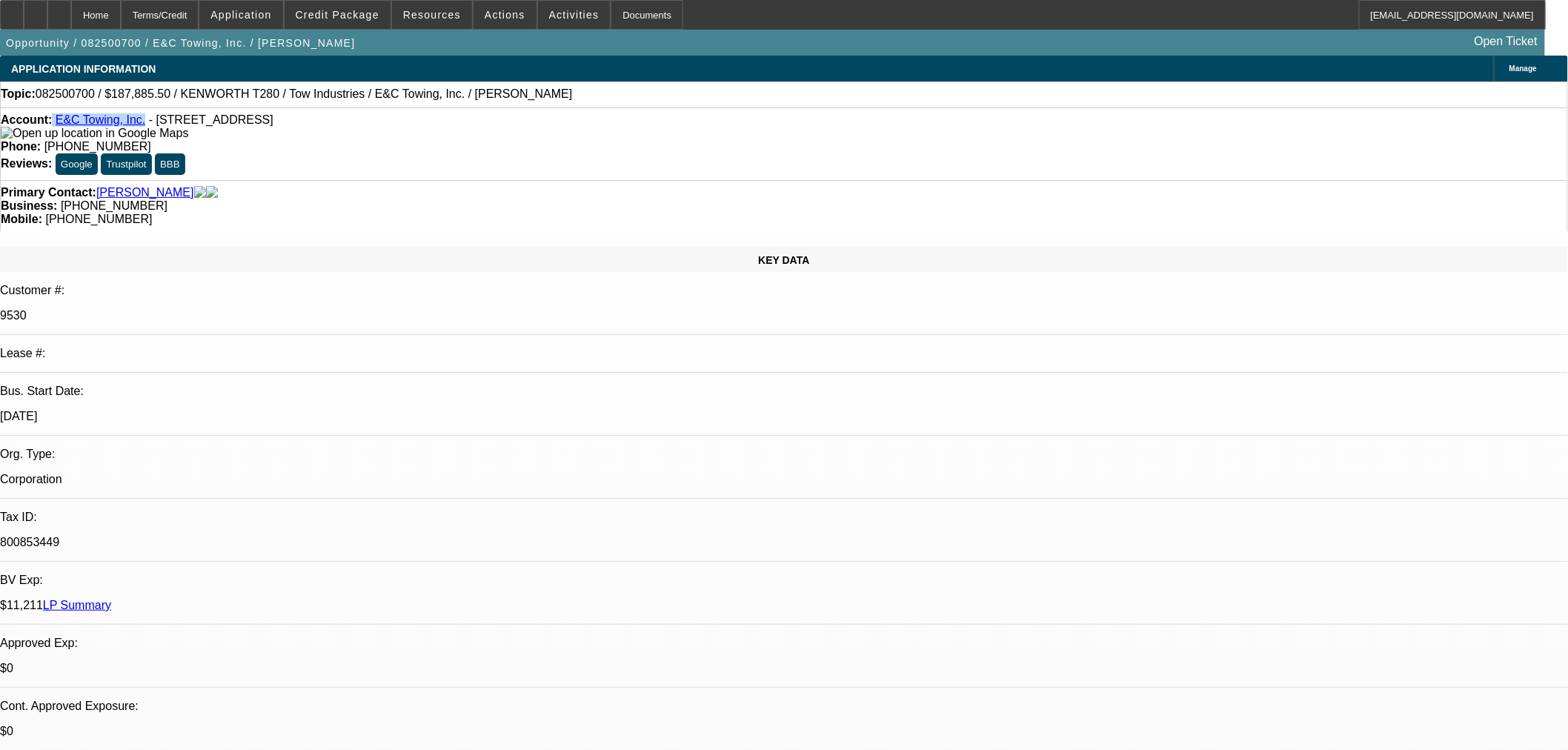
drag, startPoint x: 141, startPoint y: 123, endPoint x: 65, endPoint y: 123, distance: 76.0
click at [65, 123] on div "Account: E&C Towing, Inc. - PO Box 196, Desert Hot Springs, CA 92240" at bounding box center [784, 126] width 1567 height 27
copy div "E&C Towing, Inc."
click at [354, 5] on span at bounding box center [337, 15] width 106 height 36
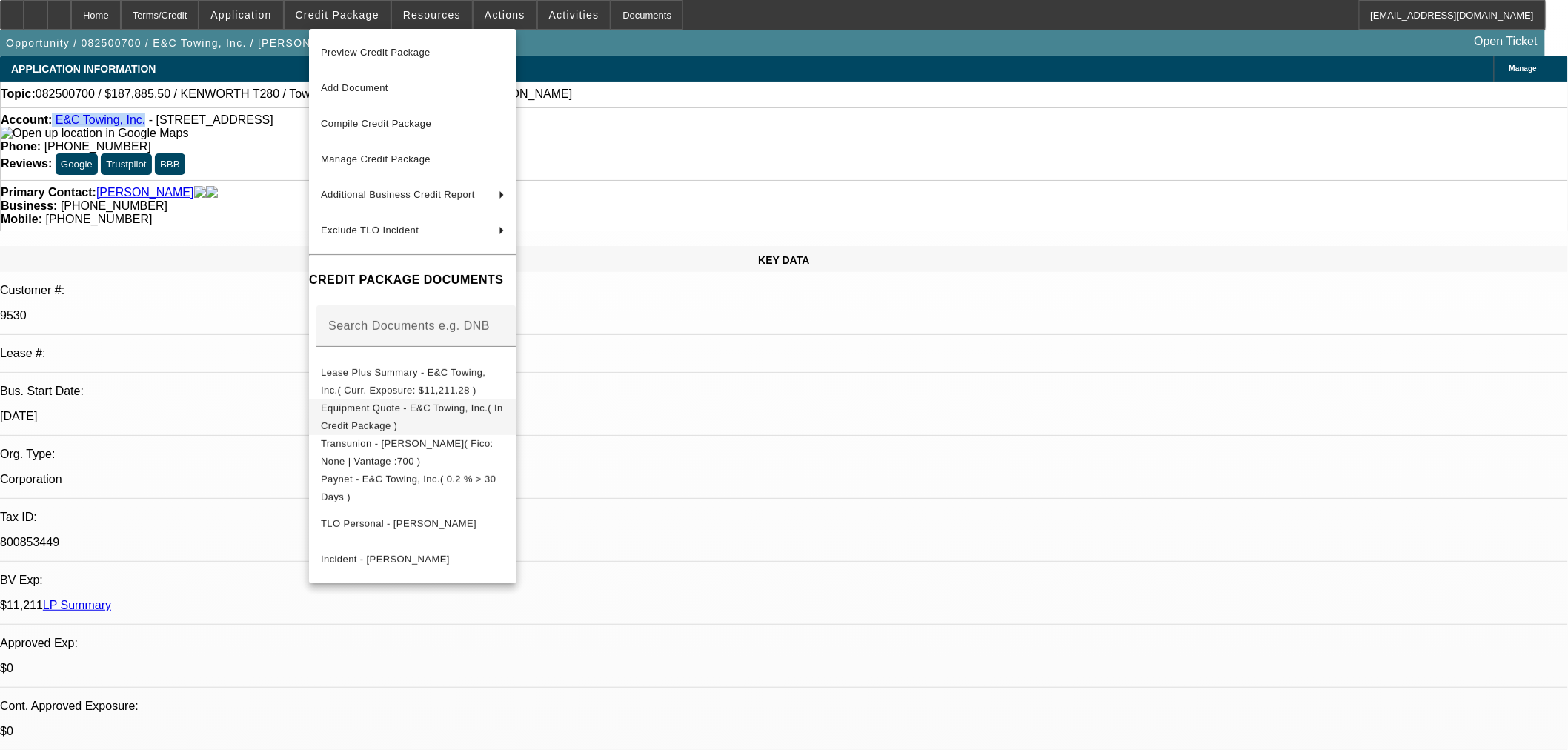
click at [479, 406] on span "Equipment Quote - E&C Towing, Inc.( In Credit Package )" at bounding box center [412, 415] width 182 height 29
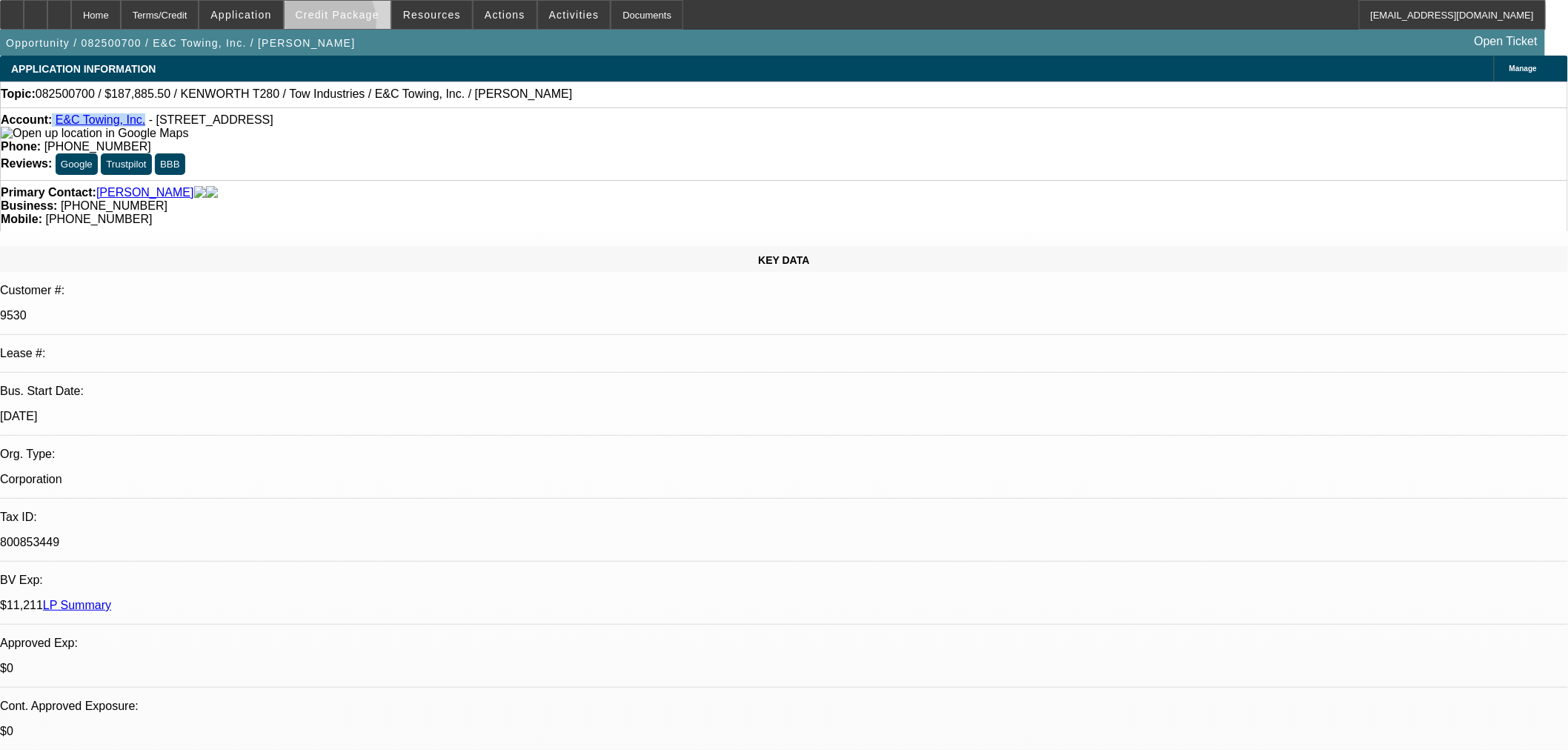
click at [353, 24] on span at bounding box center [337, 15] width 106 height 36
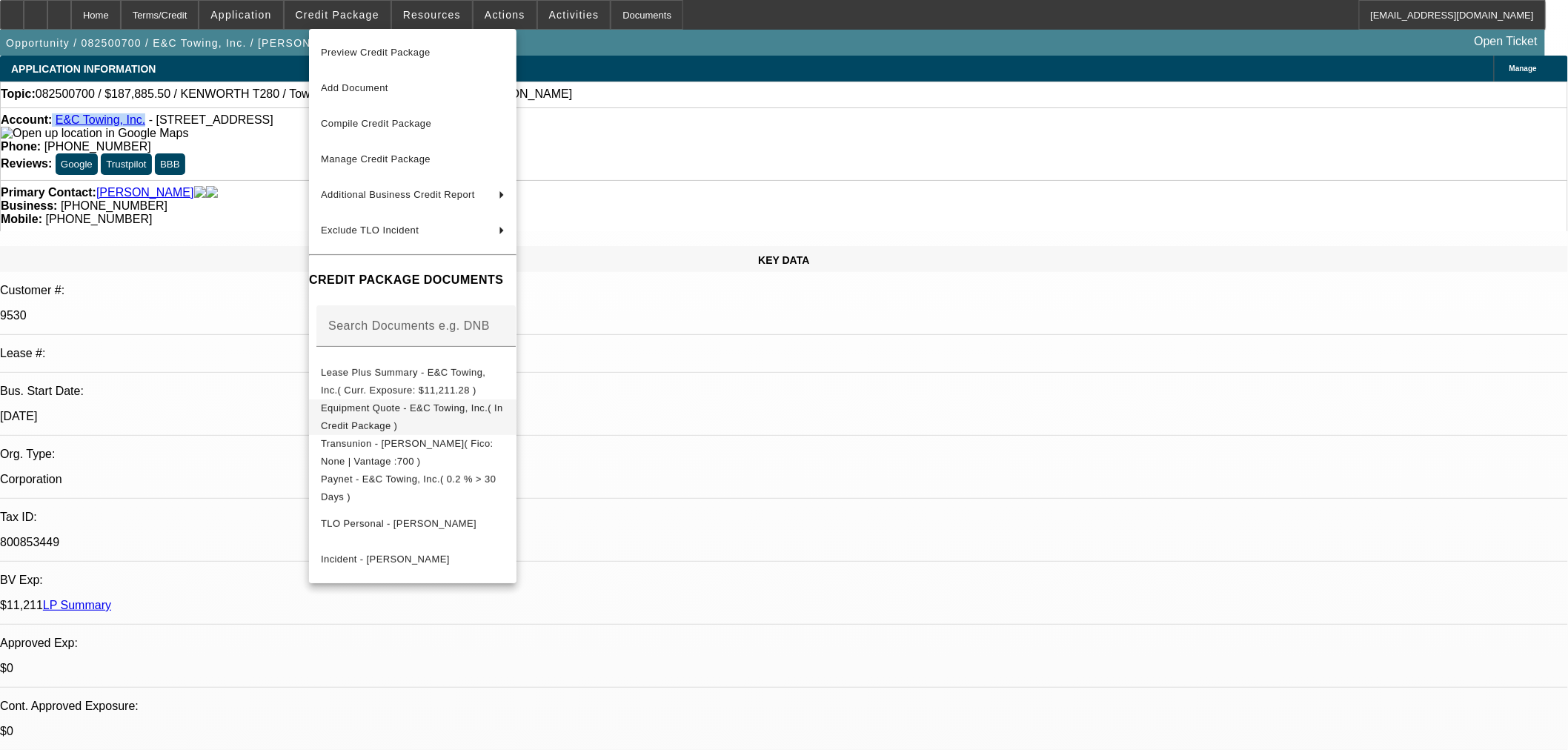
click at [419, 423] on button "Equipment Quote - E&C Towing, Inc.( In Credit Package )" at bounding box center [413, 416] width 208 height 36
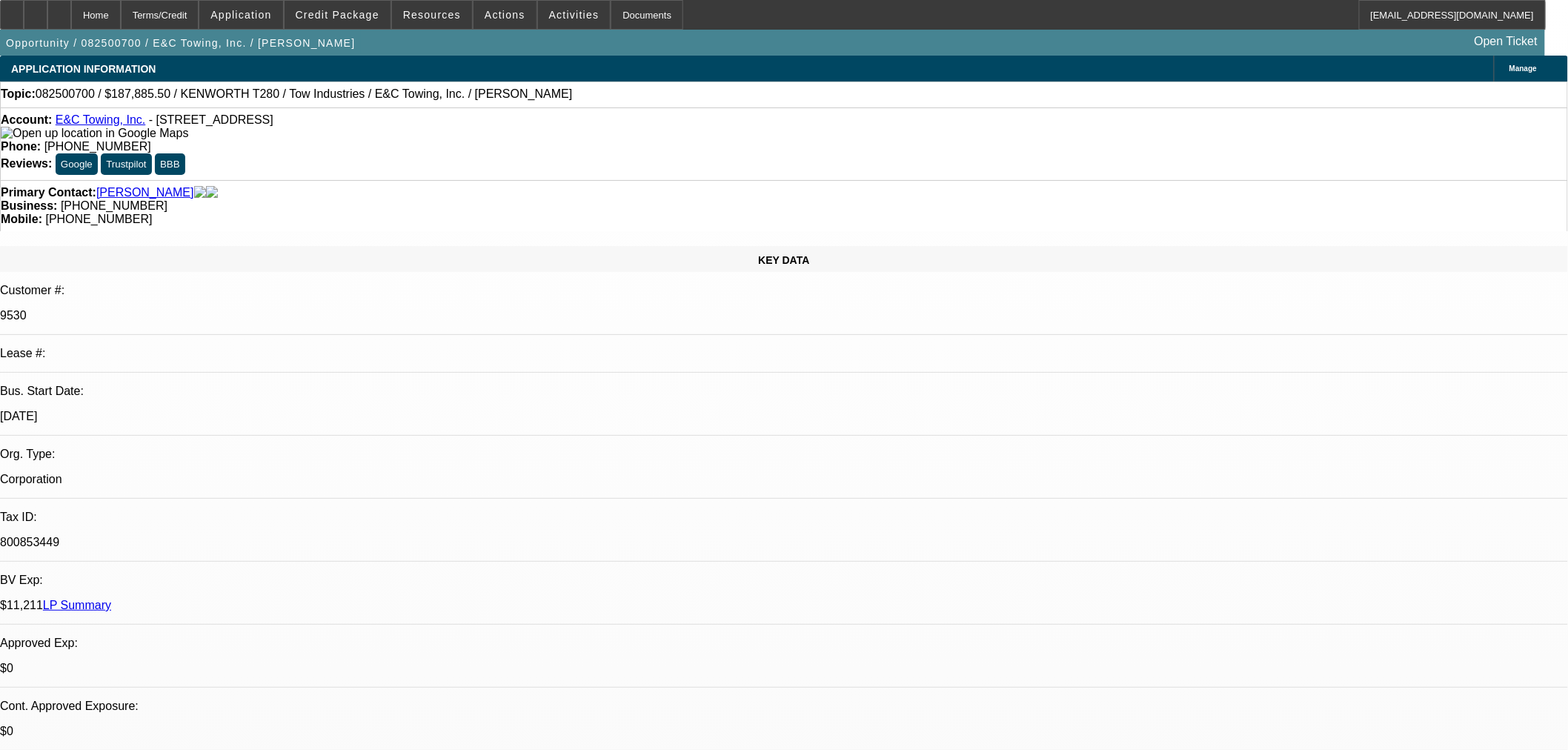
click at [249, 137] on div "Account: E&C Towing, Inc. - PO Box 196, Desert Hot Springs, CA 92240" at bounding box center [784, 126] width 1567 height 27
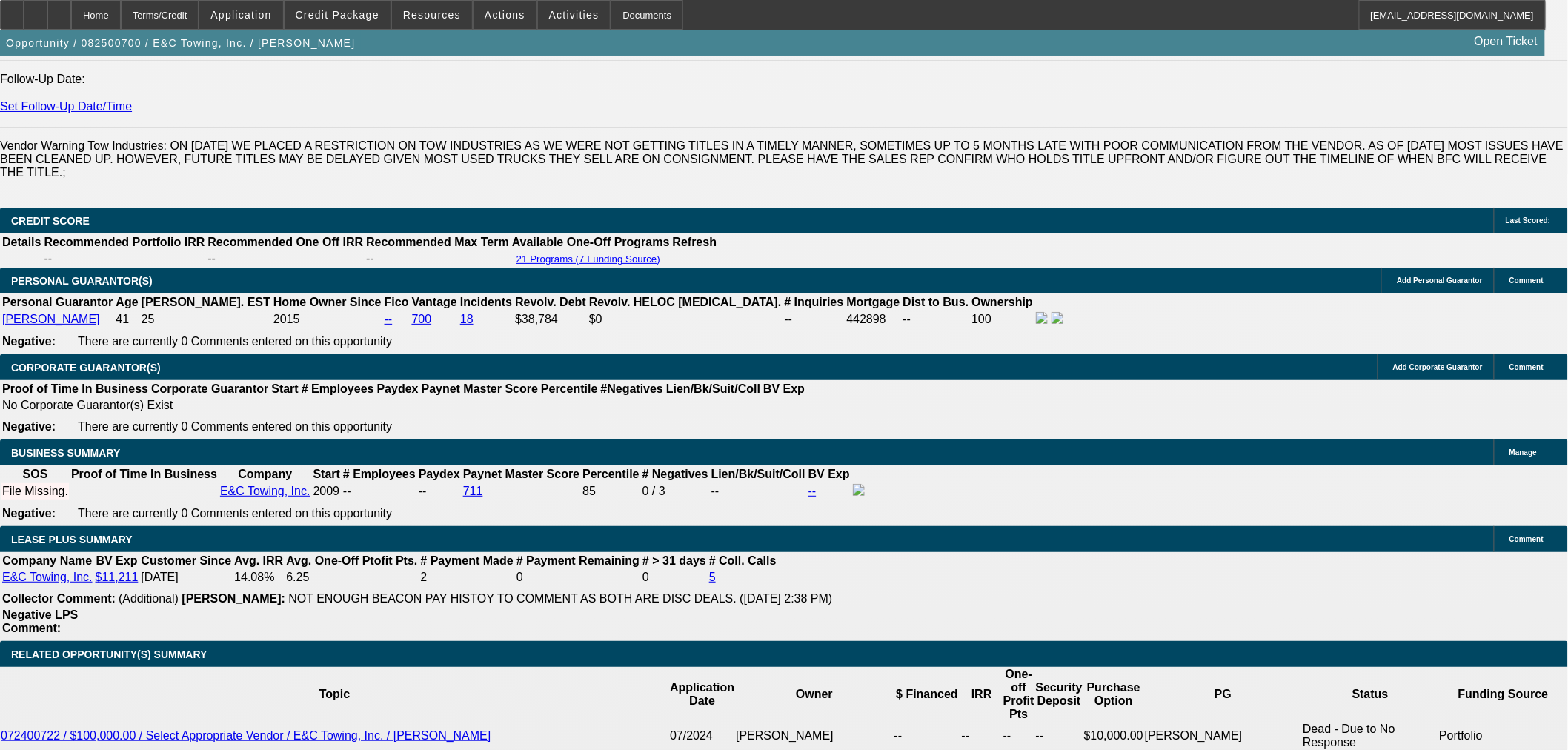
scroll to position [2387, 0]
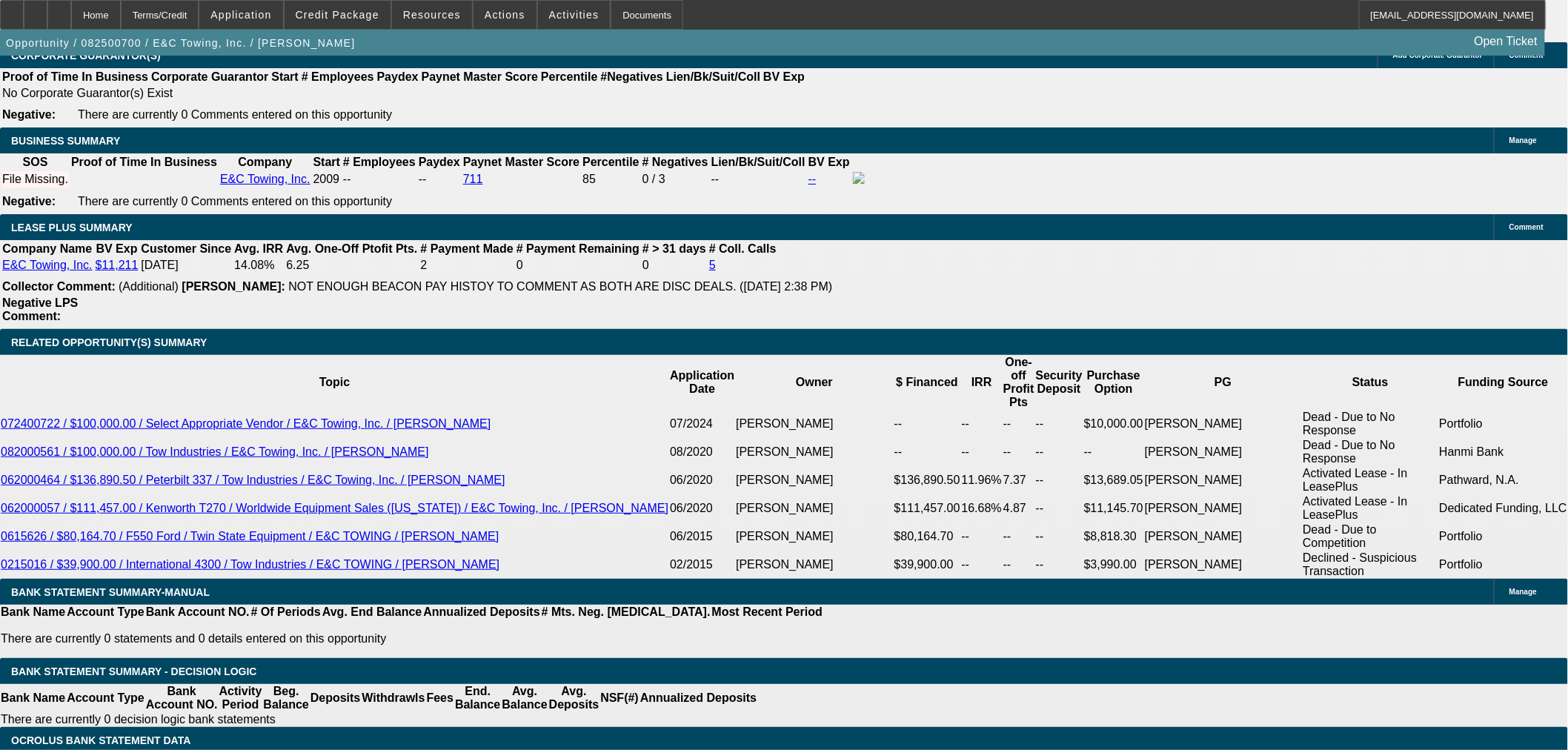
select select "0.1"
type input "$18,788.55"
type input "UNKNOWN"
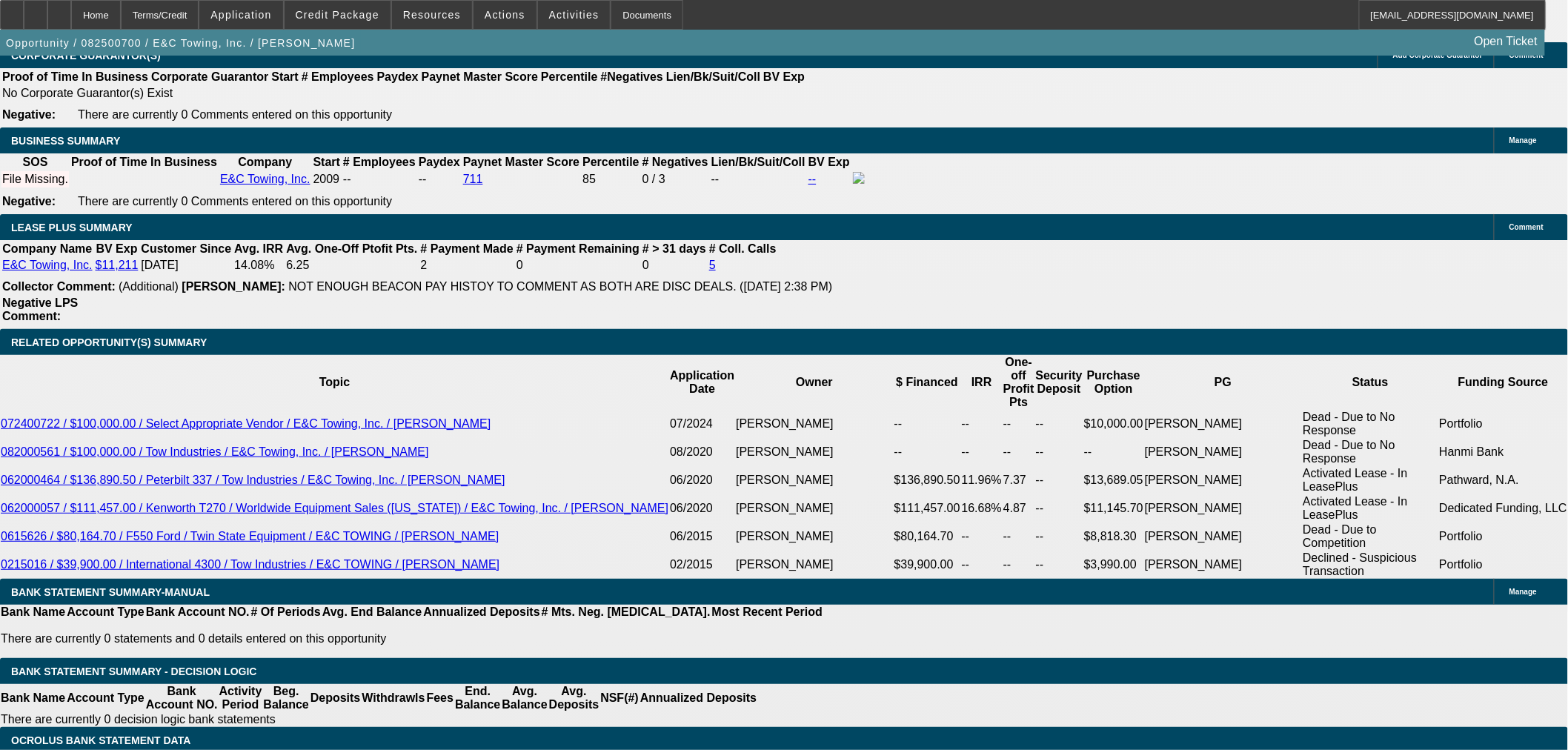
select select "4"
select select "0"
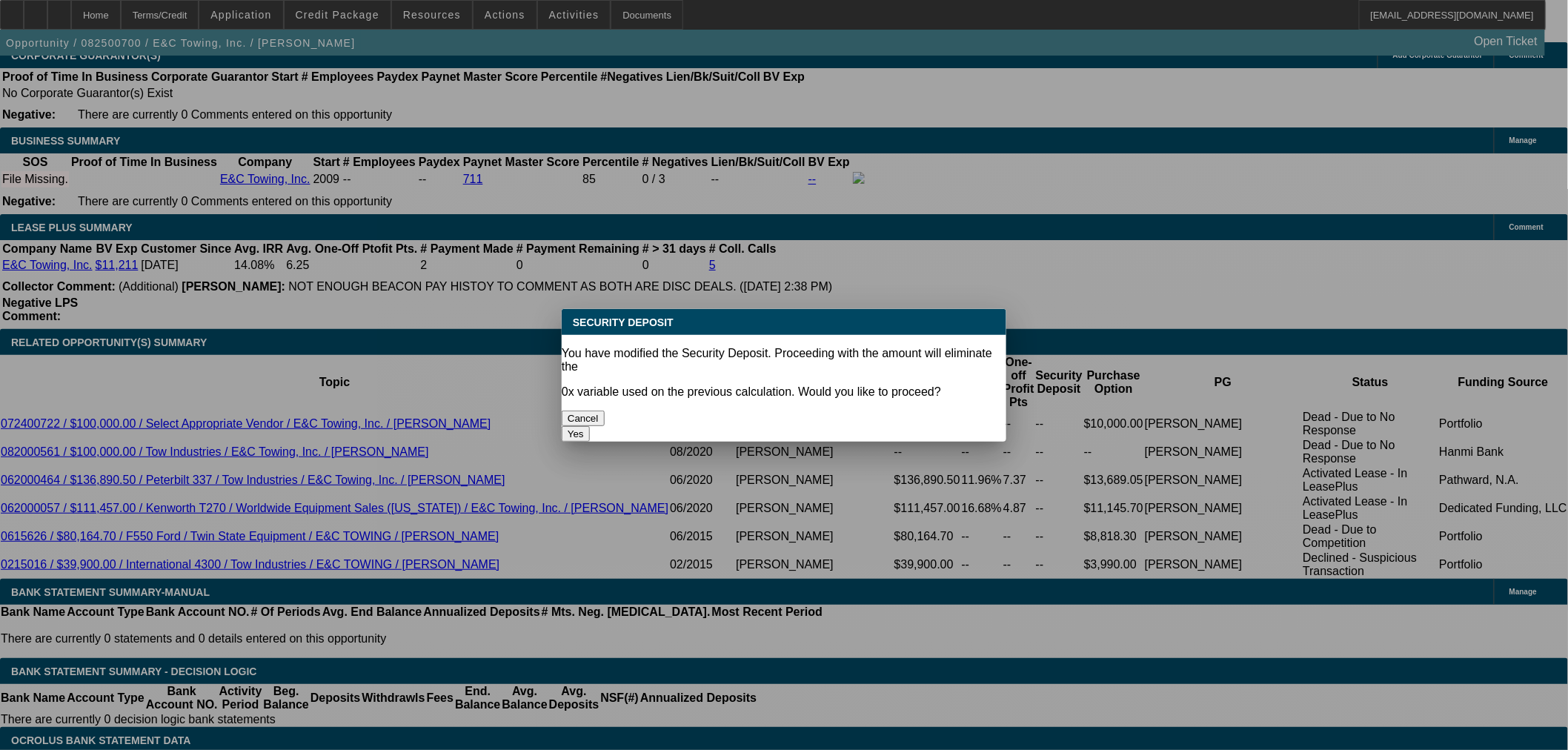
click at [590, 426] on button "Yes" at bounding box center [576, 434] width 28 height 16
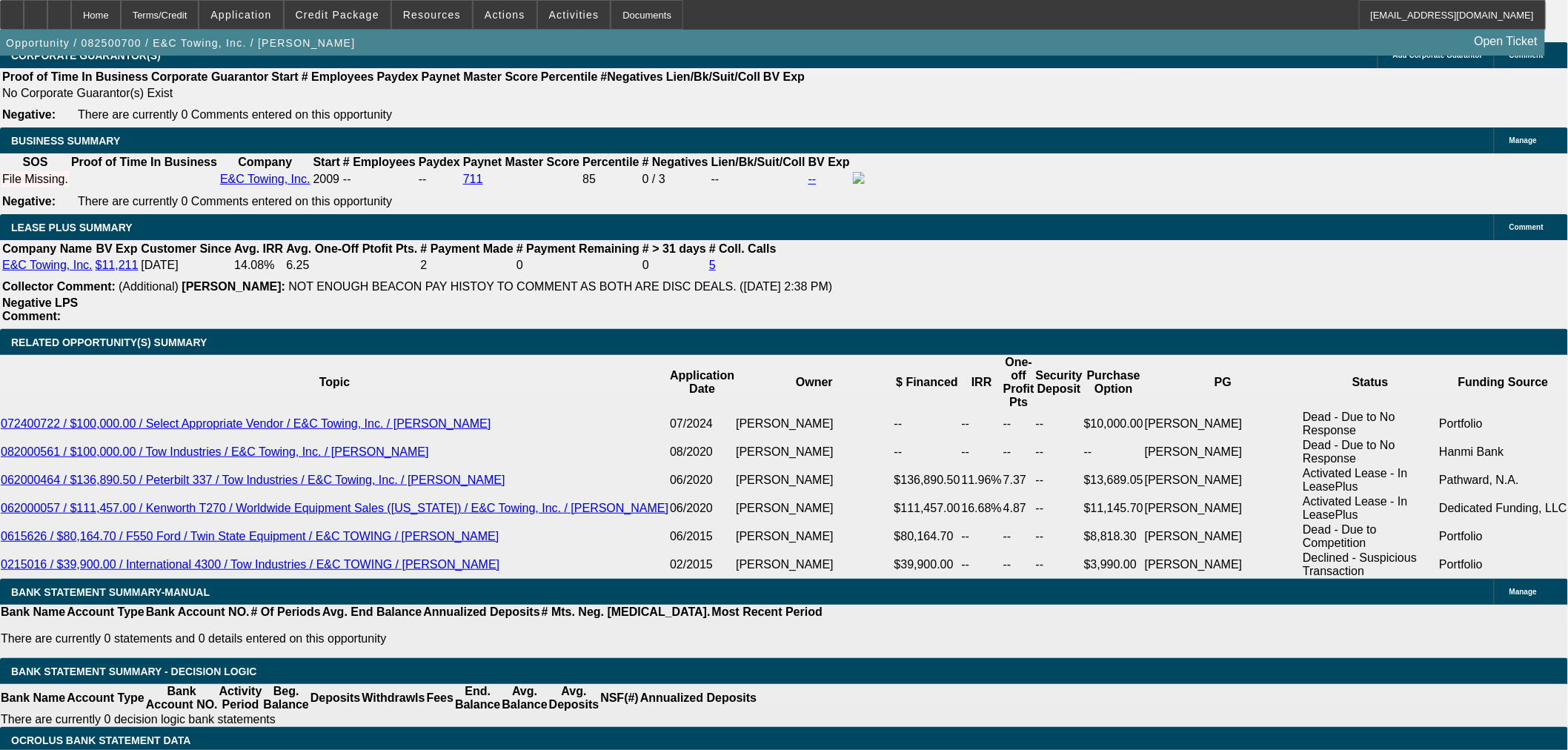
type input "$0.00"
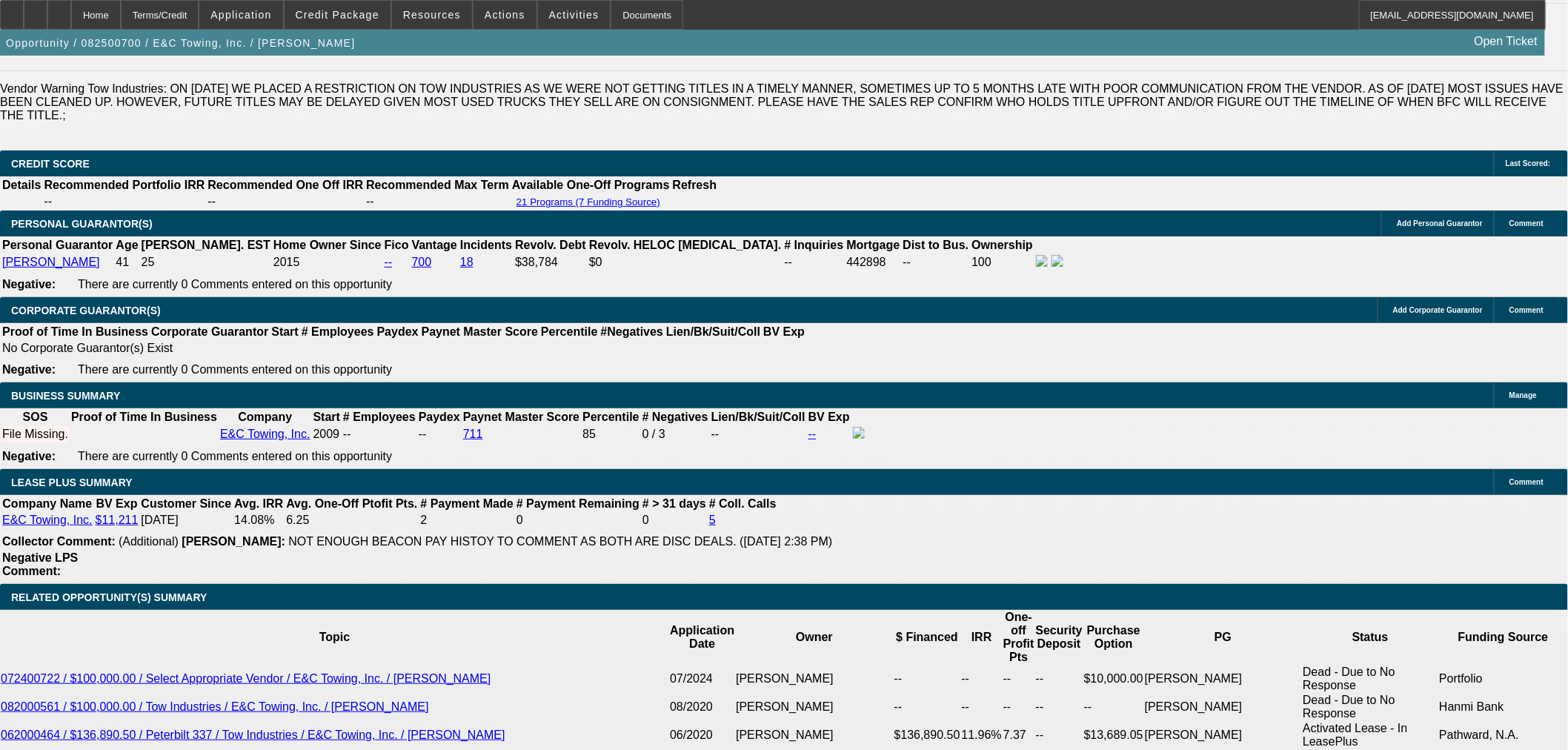
scroll to position [2057, 0]
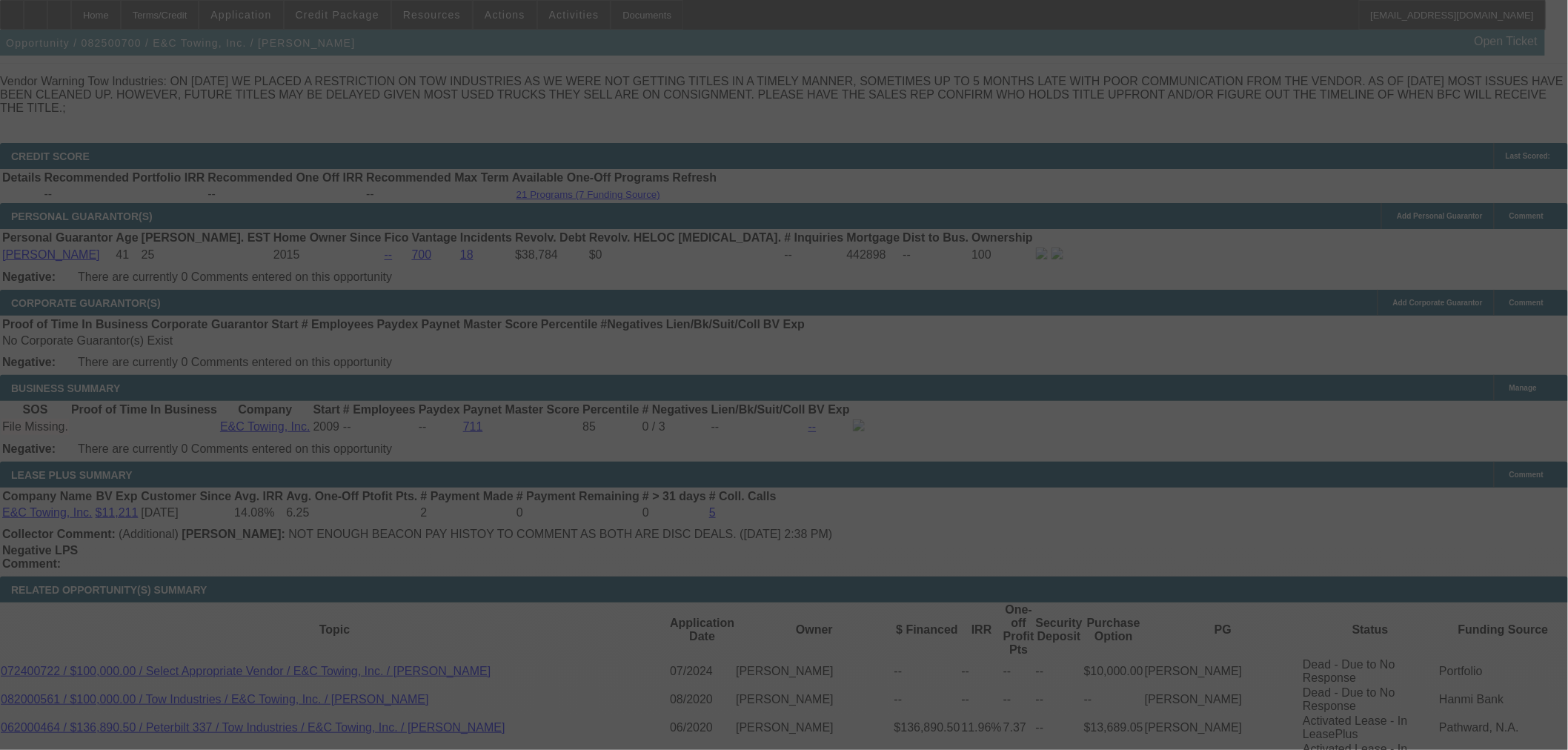
scroll to position [2305, 0]
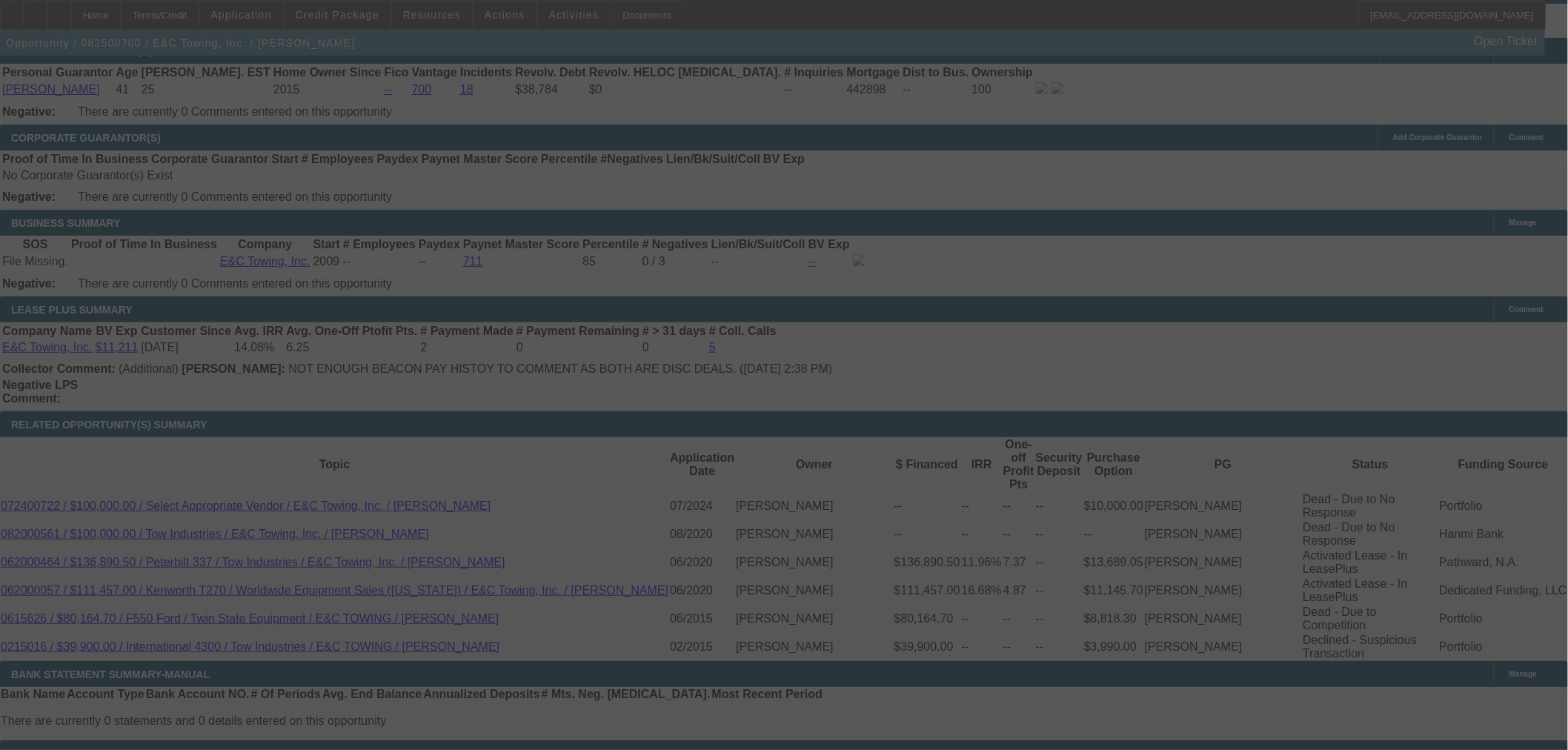
select select "0"
select select "2"
select select "0.1"
select select "4"
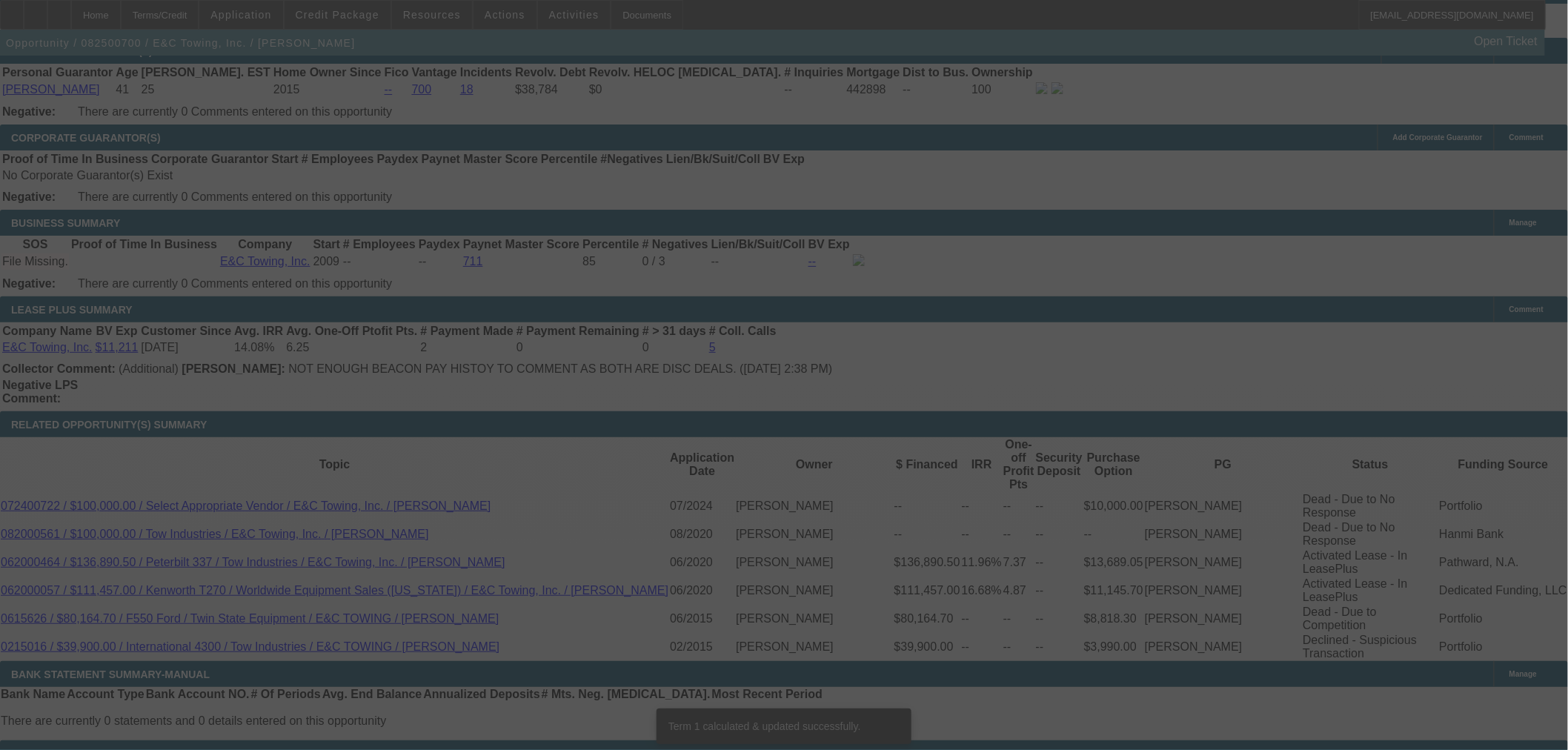
scroll to position [2297, 0]
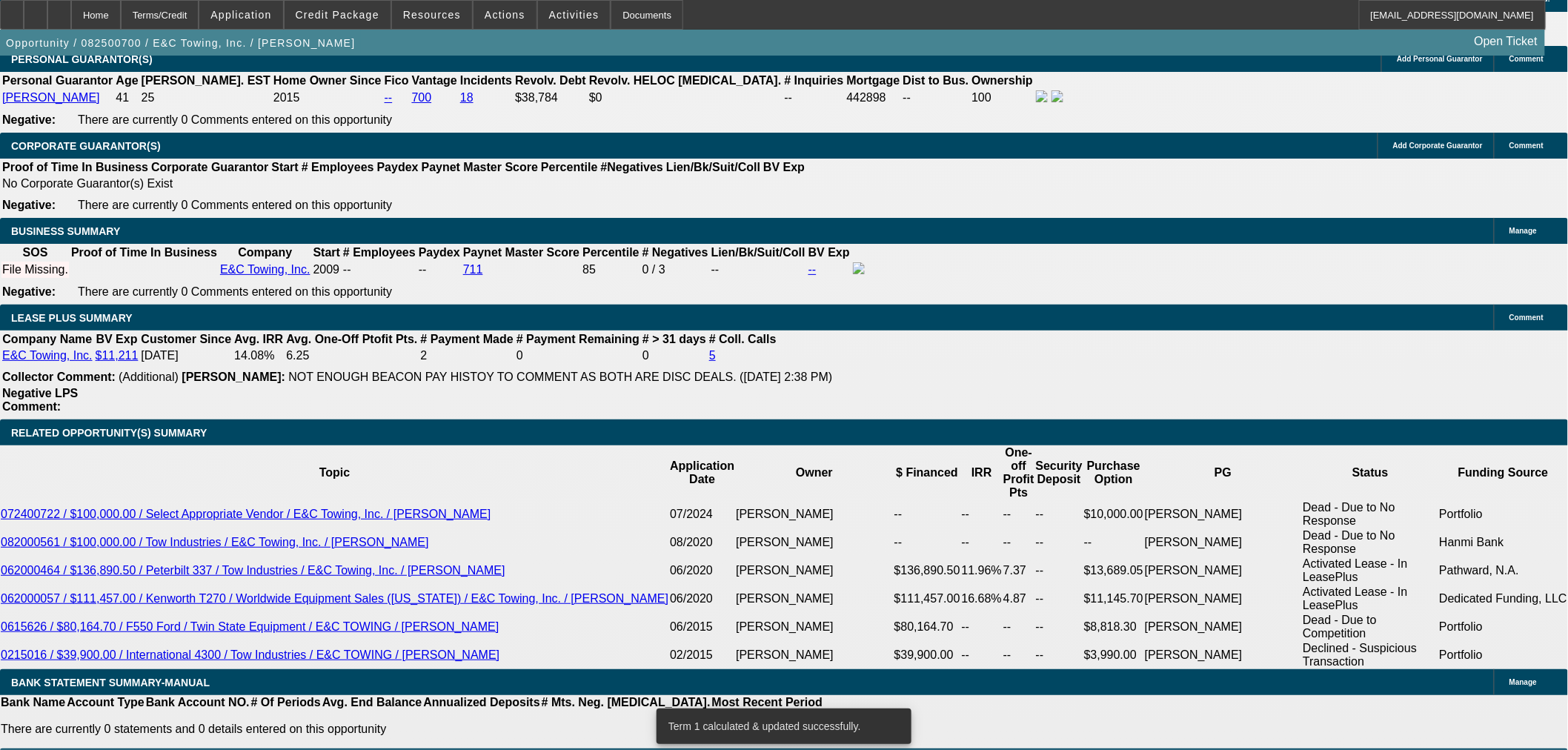
drag, startPoint x: 337, startPoint y: 300, endPoint x: 408, endPoint y: 295, distance: 71.2
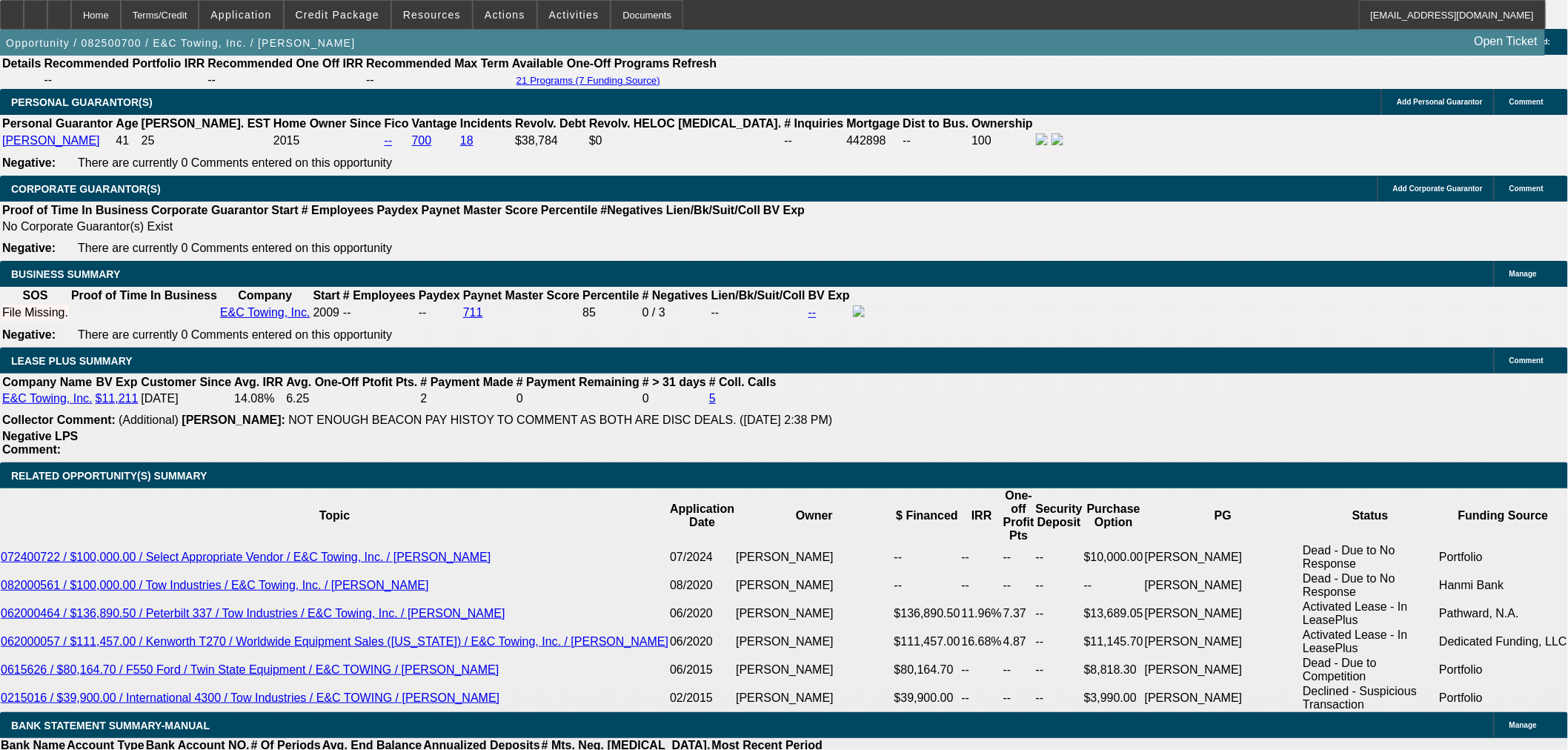
scroll to position [2214, 0]
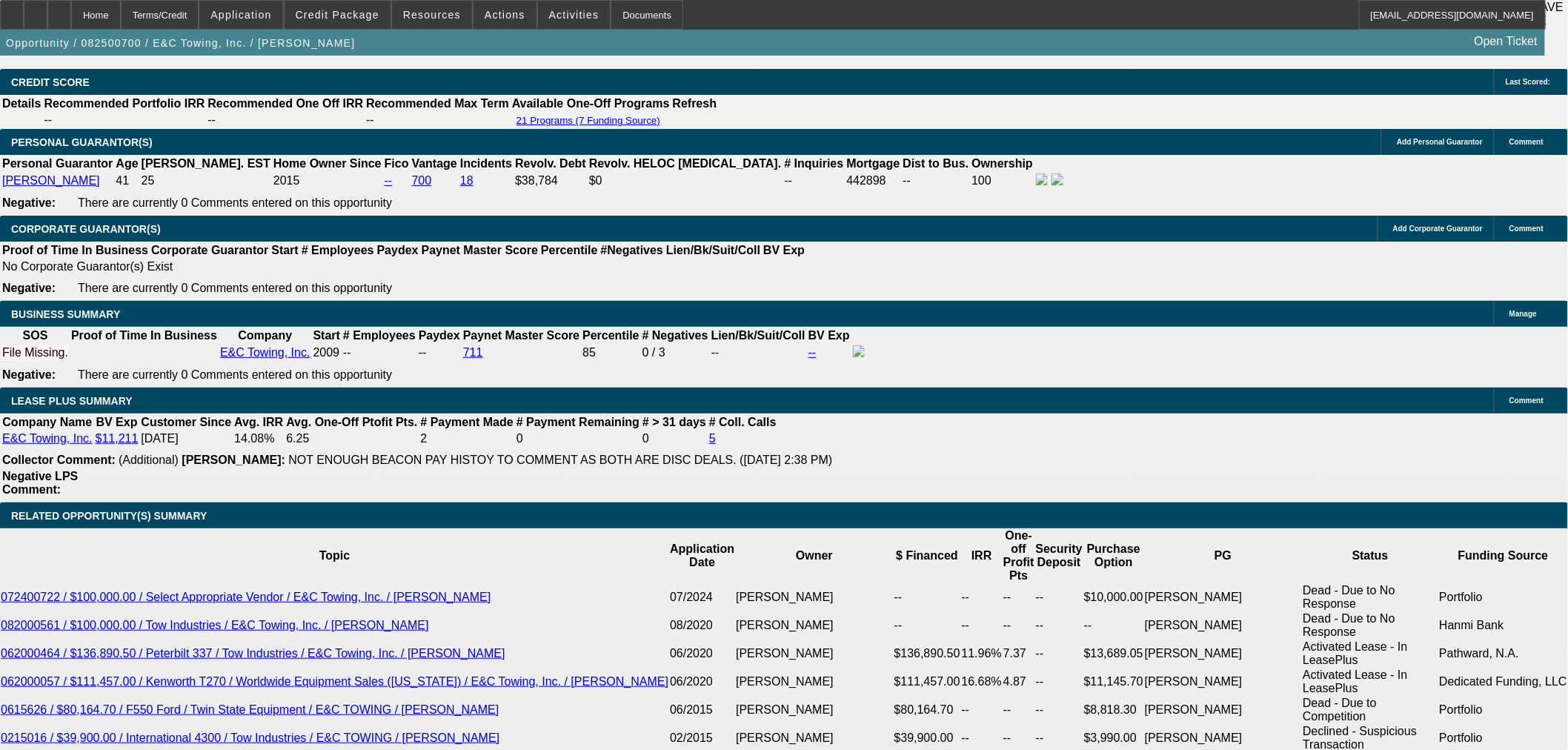
type input "UNKNOWN"
drag, startPoint x: 353, startPoint y: 383, endPoint x: 376, endPoint y: 388, distance: 23.5
type input "6.9"
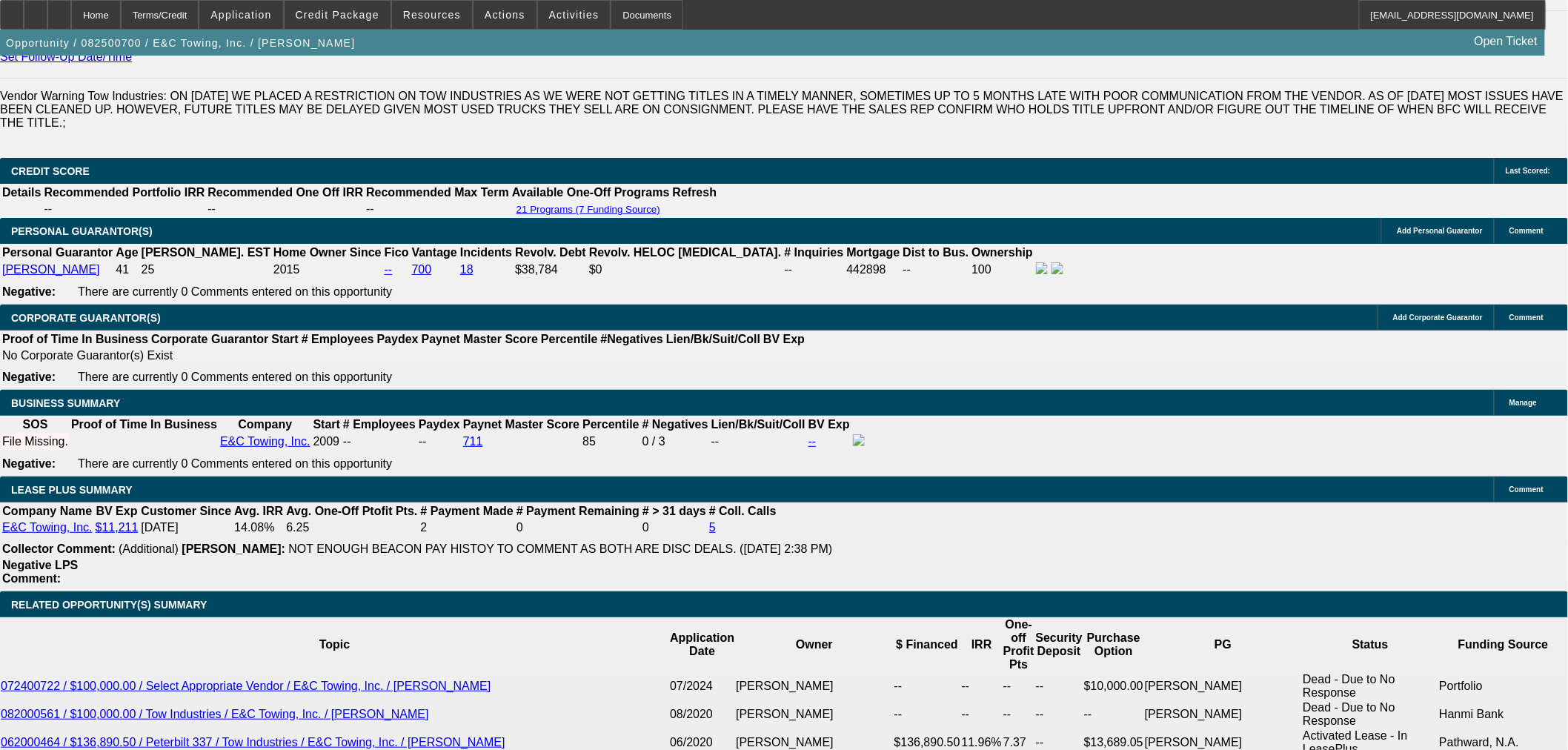
scroll to position [1967, 0]
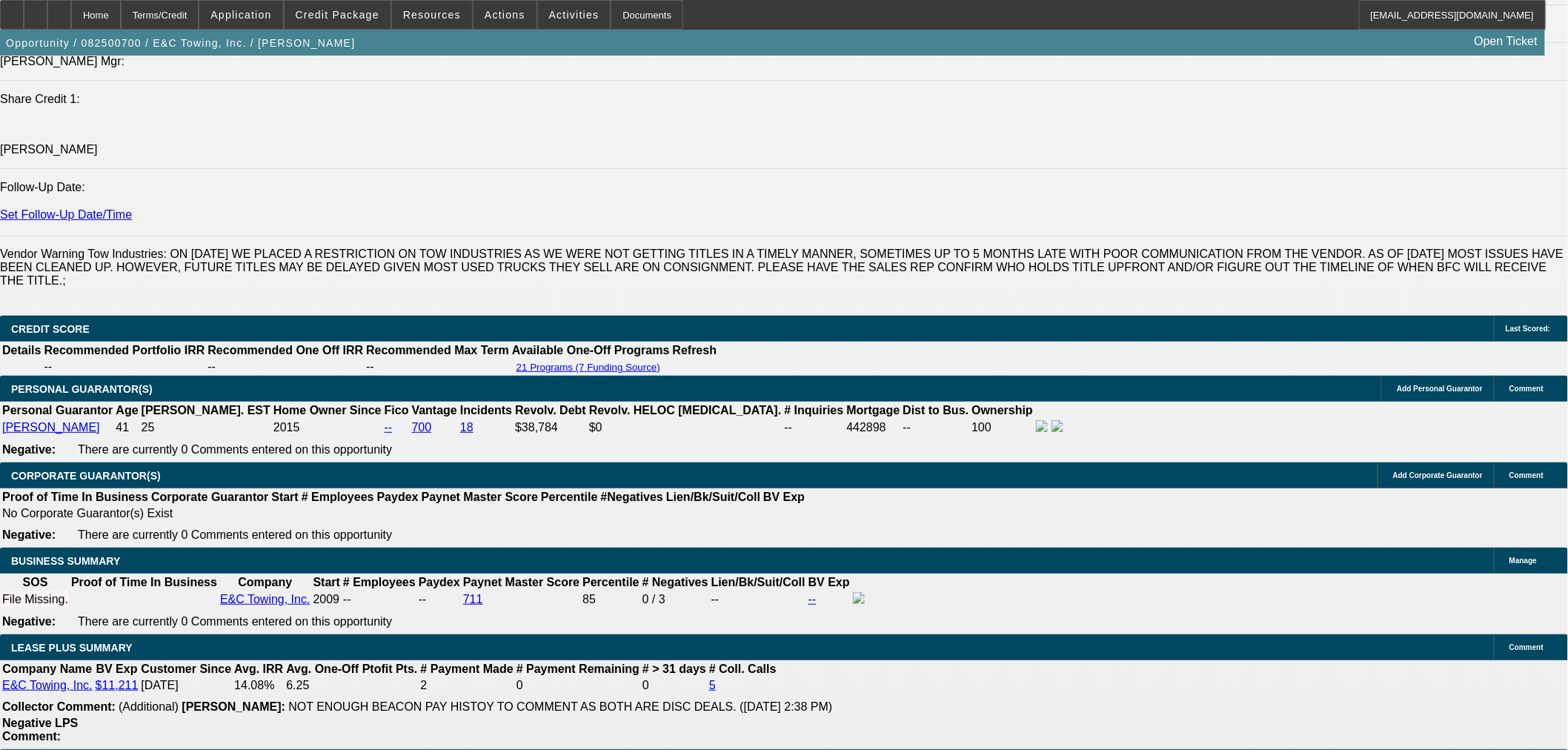
type input "$3,194.25"
type input "6.9"
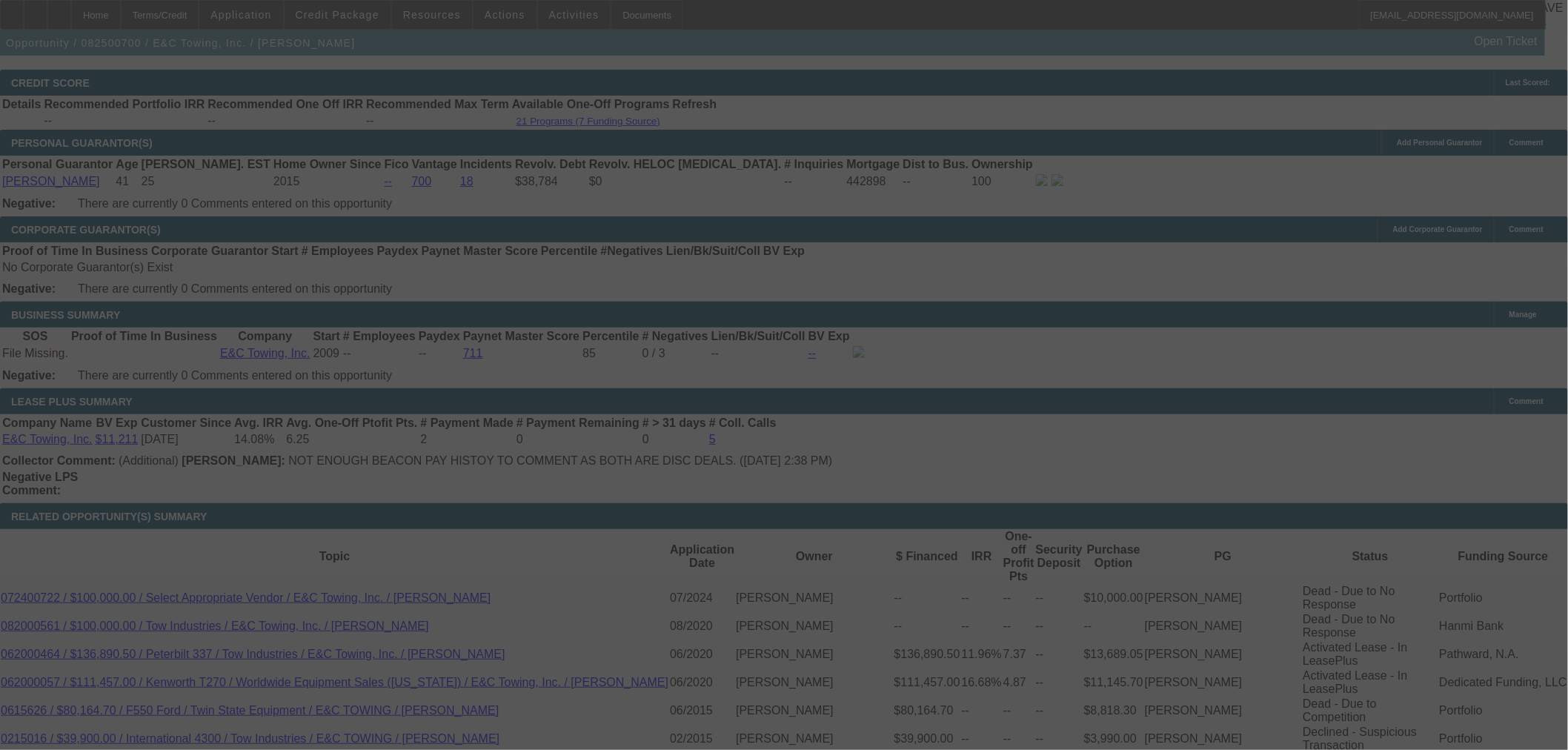
scroll to position [2214, 0]
select select "0"
select select "2"
select select "0.1"
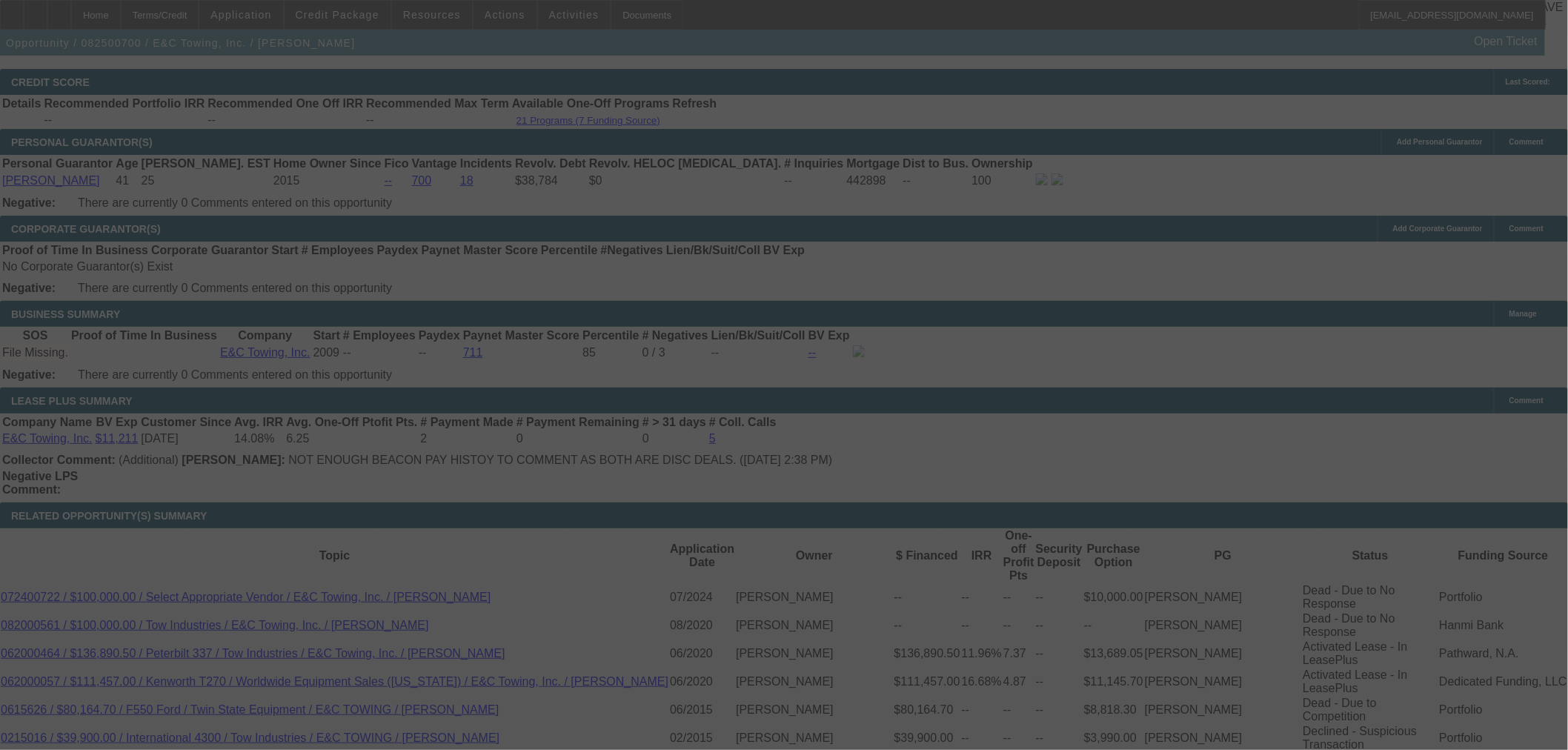
select select "4"
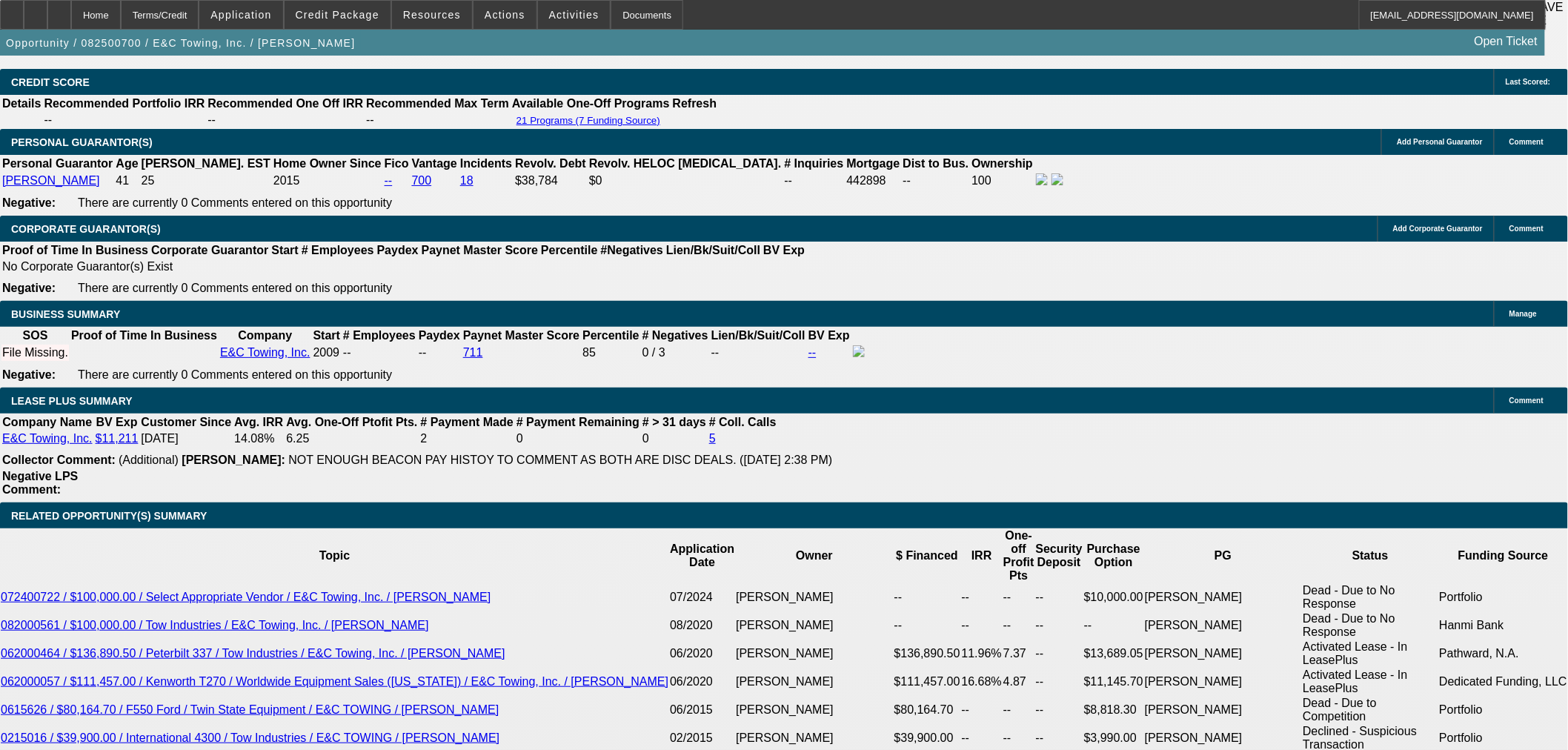
drag, startPoint x: 336, startPoint y: 389, endPoint x: 419, endPoint y: 389, distance: 83.0
type input "UNKNOWN"
type input "7"
type input "$3,203.26"
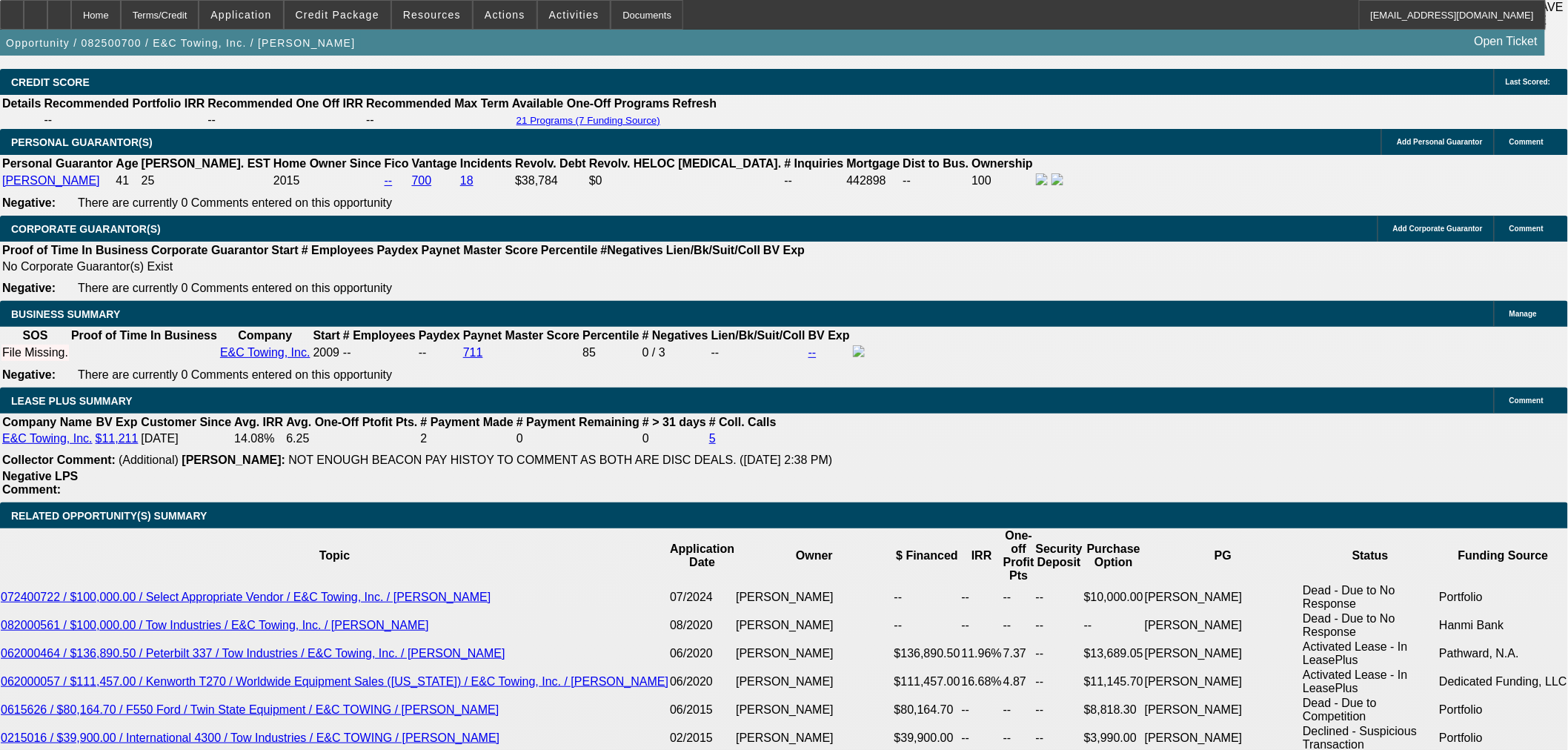
scroll to position [1967, 0]
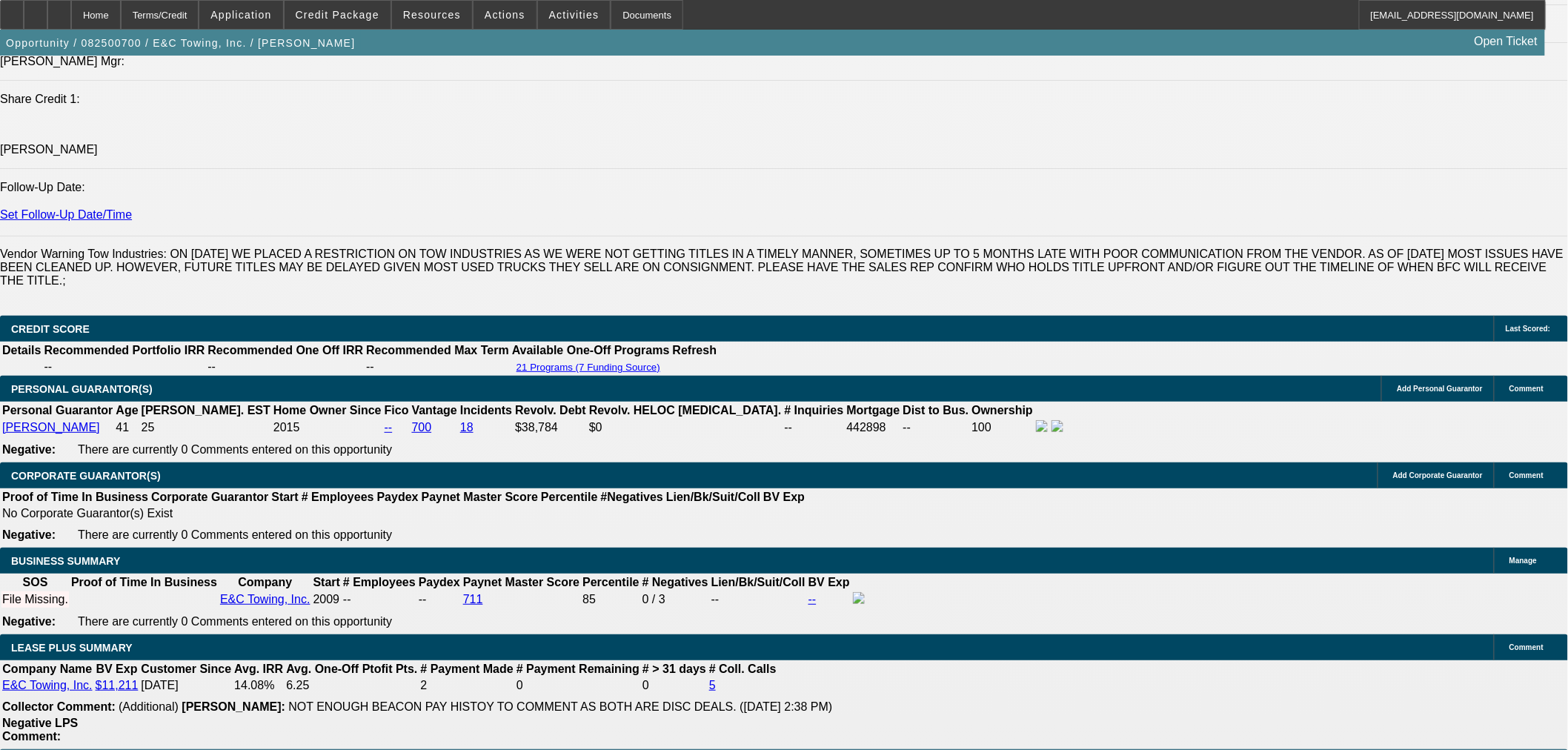
type input "7"
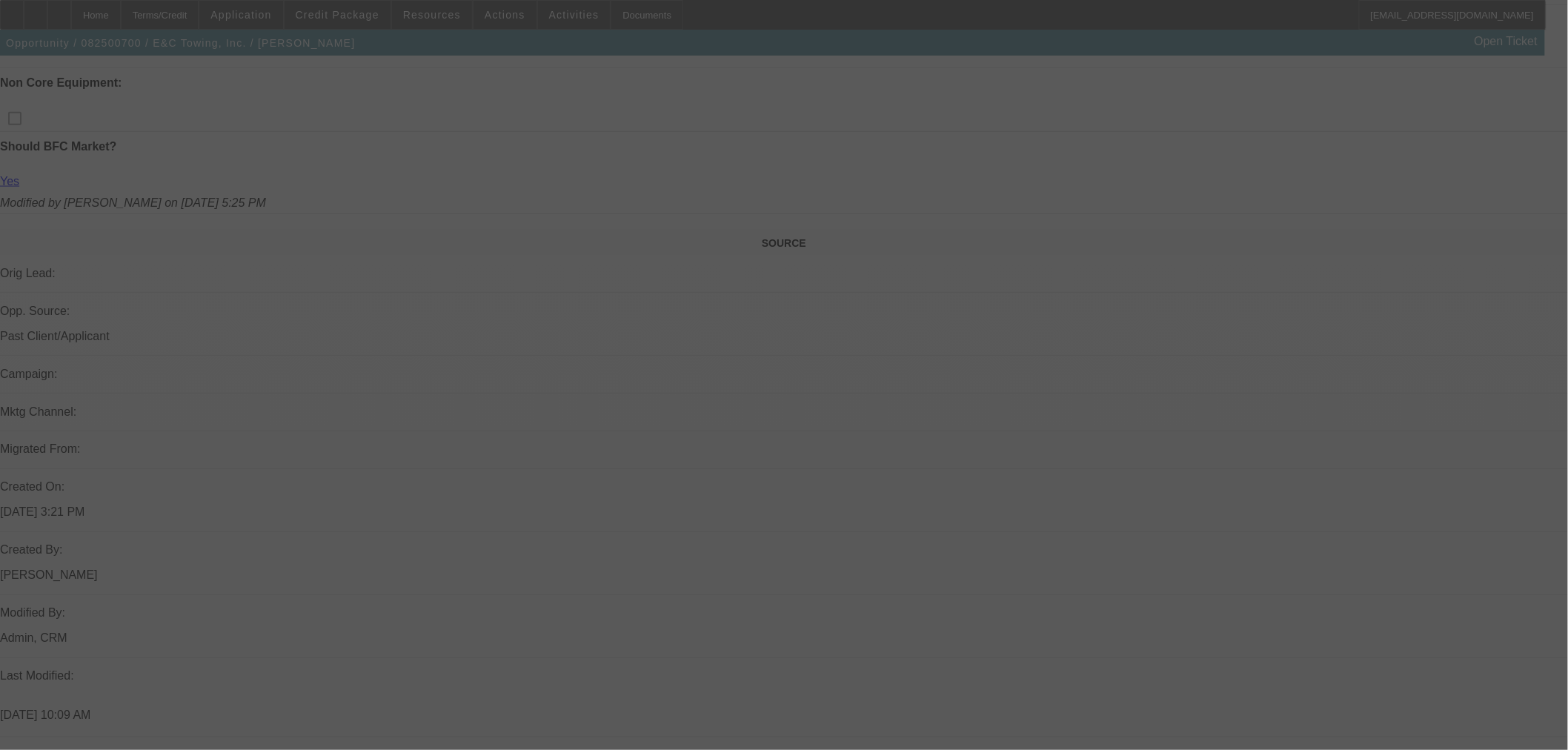
scroll to position [732, 0]
select select "0"
select select "2"
select select "0.1"
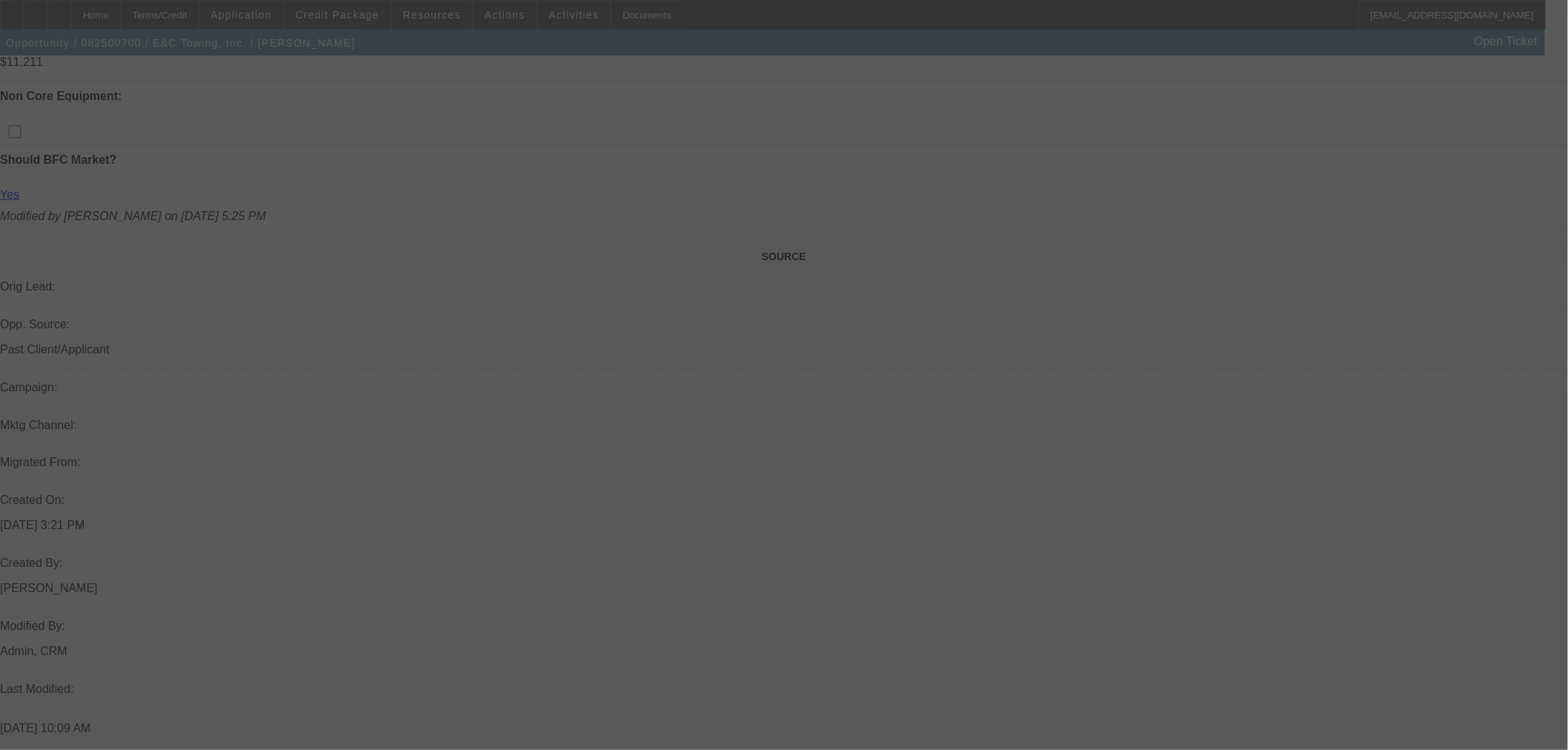
select select "4"
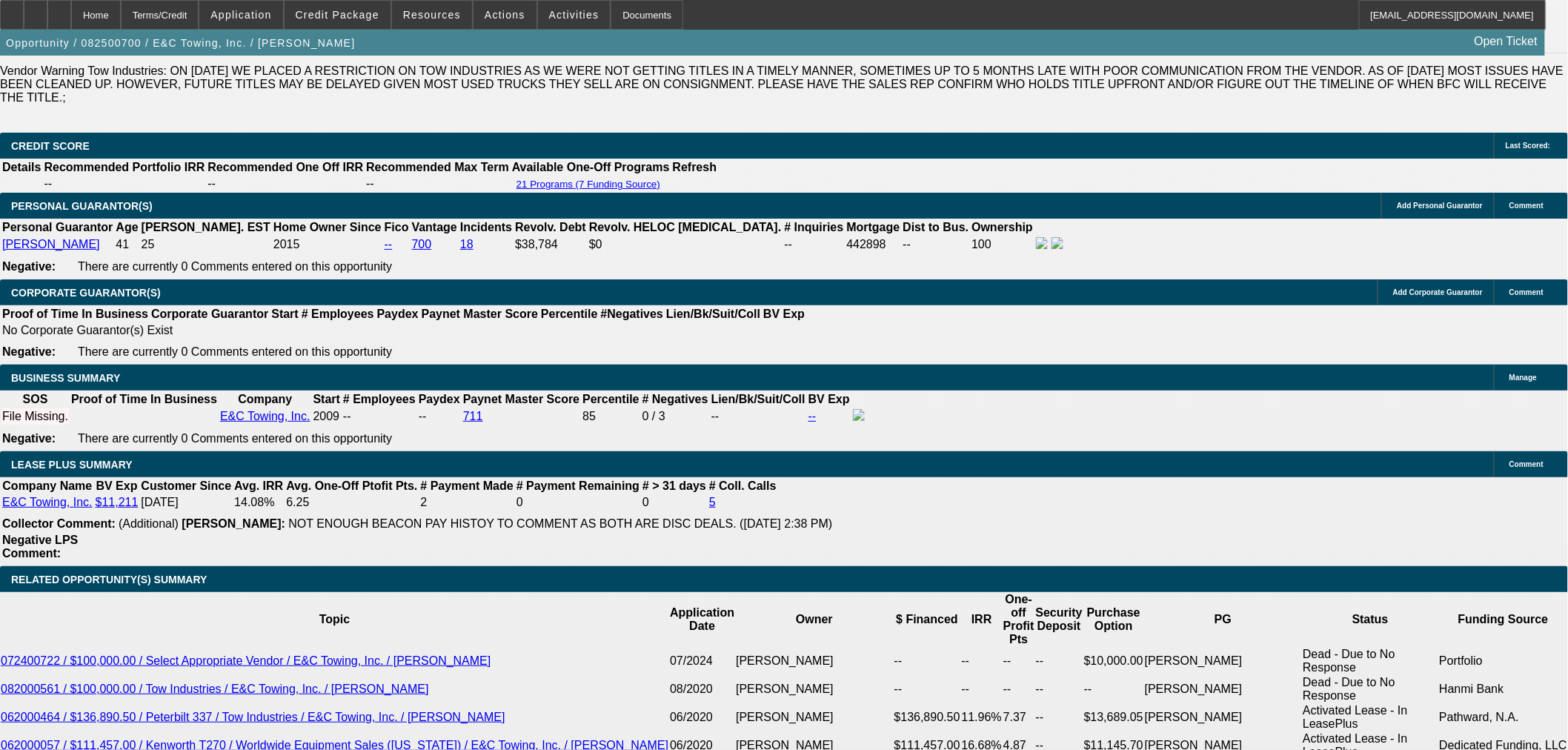
scroll to position [2297, 0]
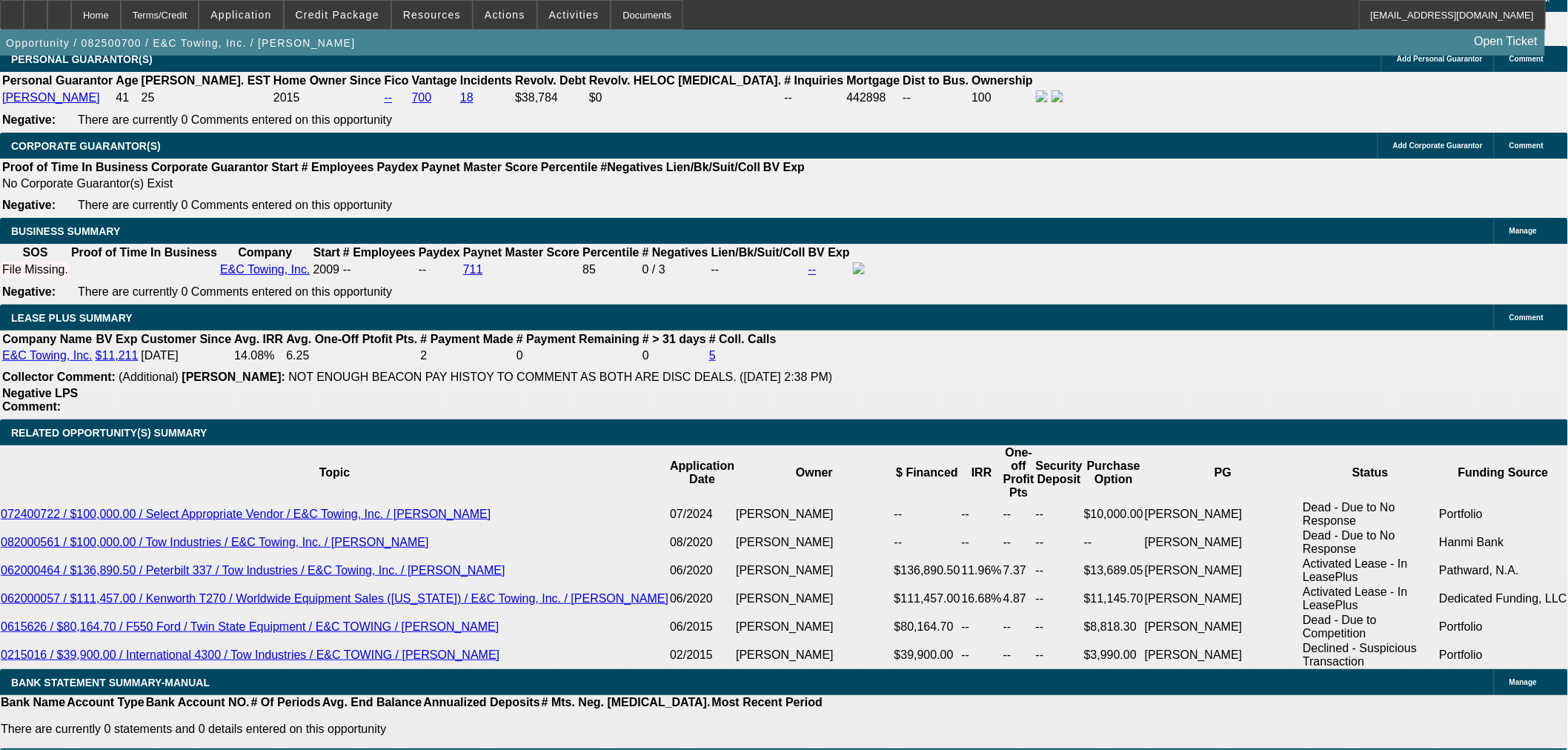
drag, startPoint x: 346, startPoint y: 306, endPoint x: 402, endPoint y: 304, distance: 56.0
type input "7."
type input "UNKNOWN"
type input "7.5"
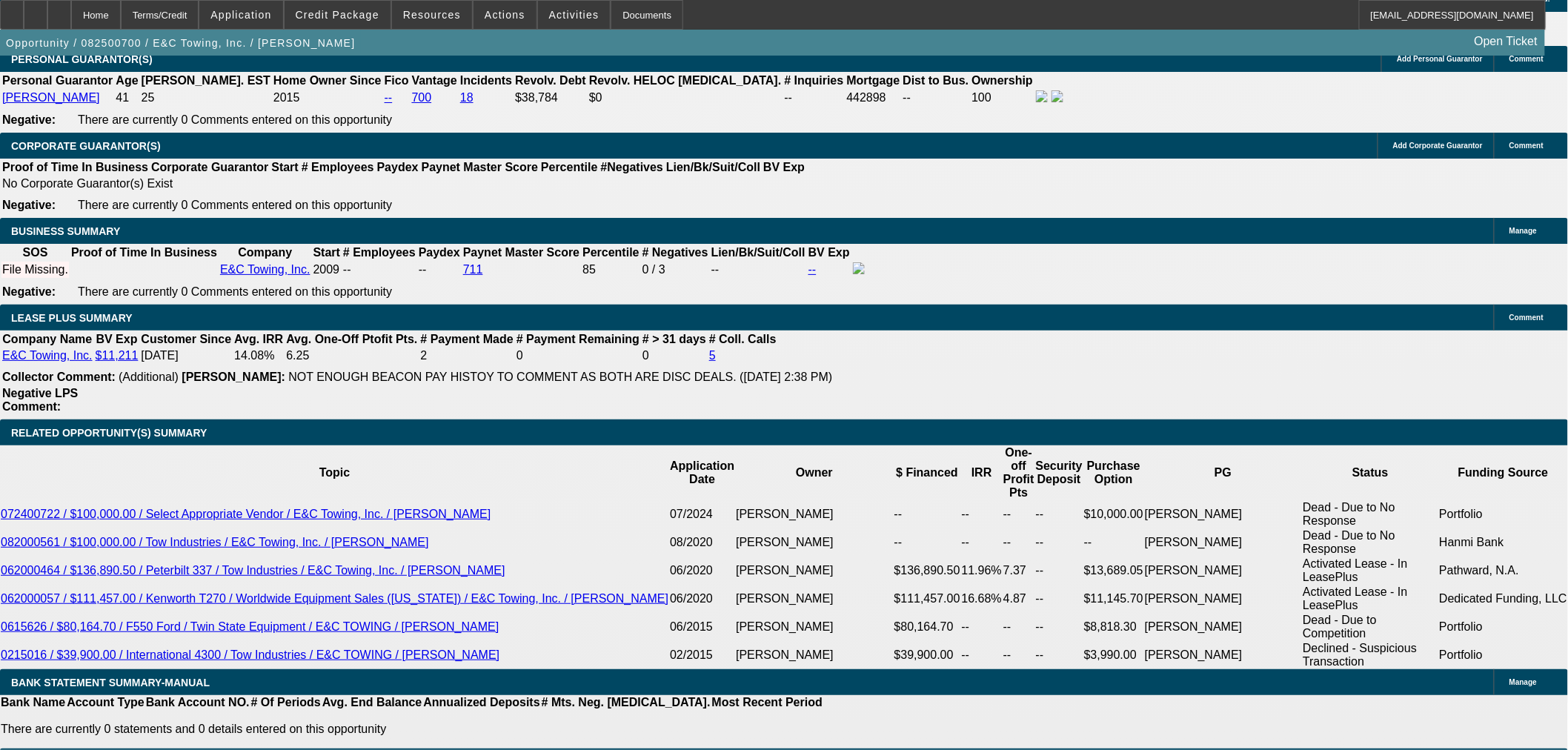
type input "$3,248.56"
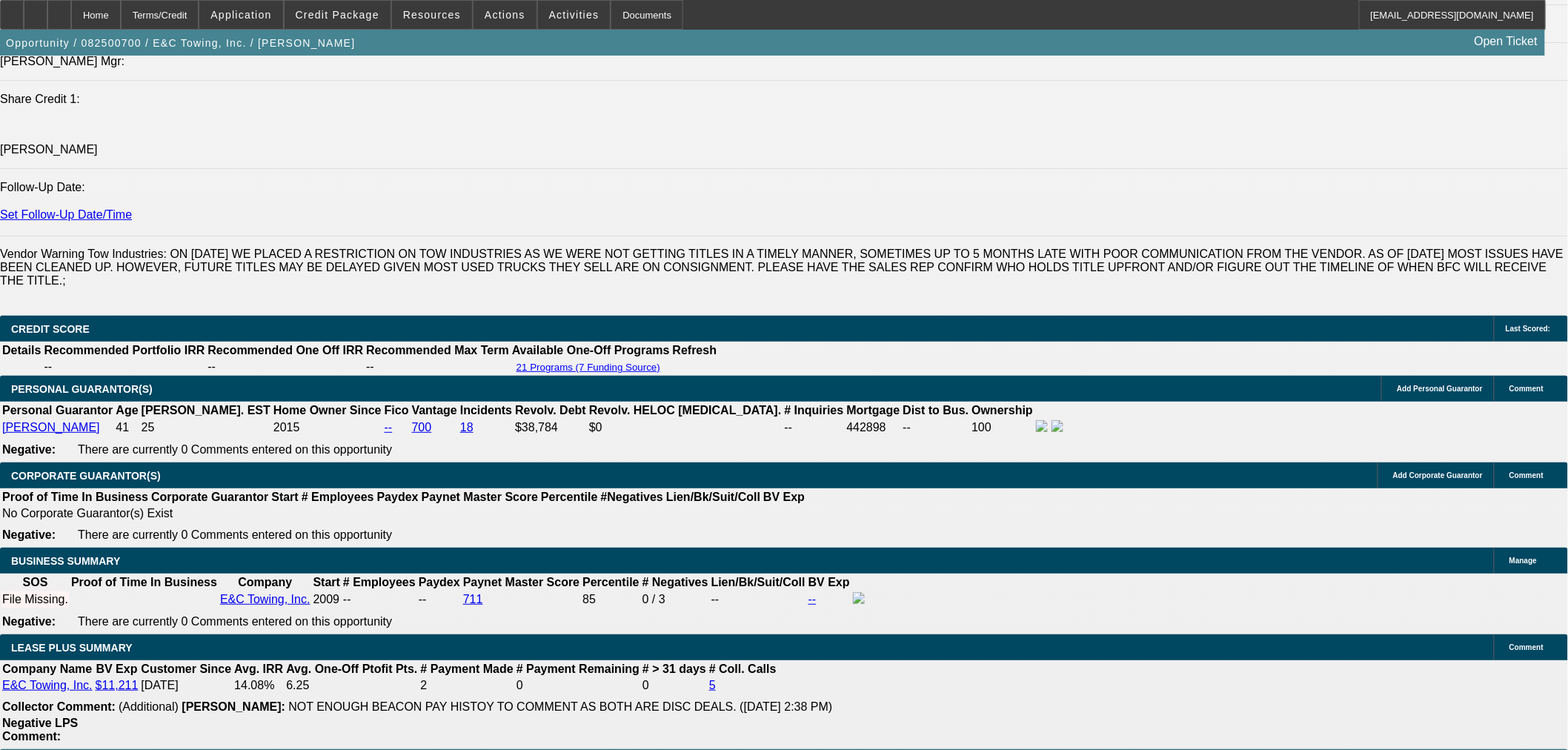
type input "7.5"
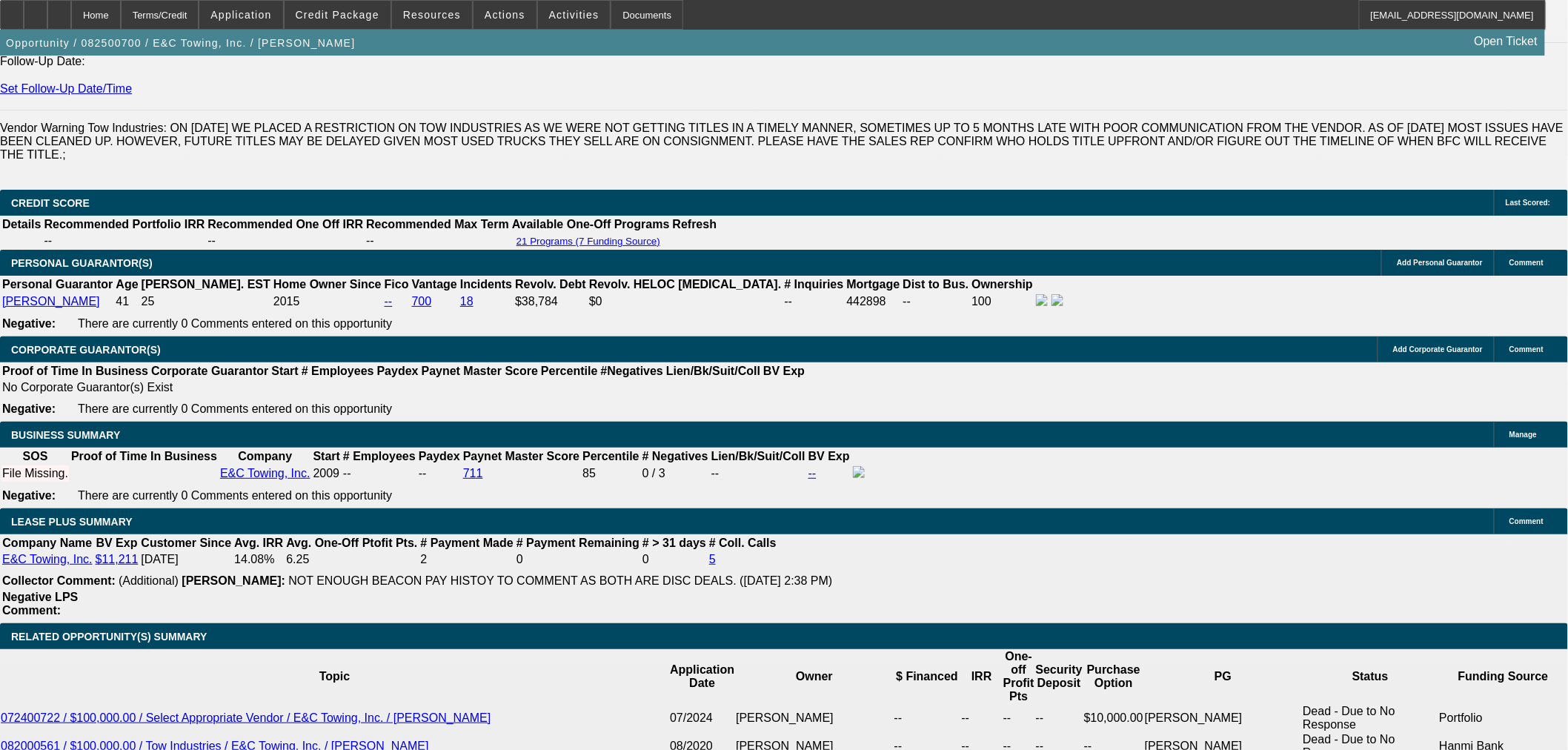
scroll to position [2214, 0]
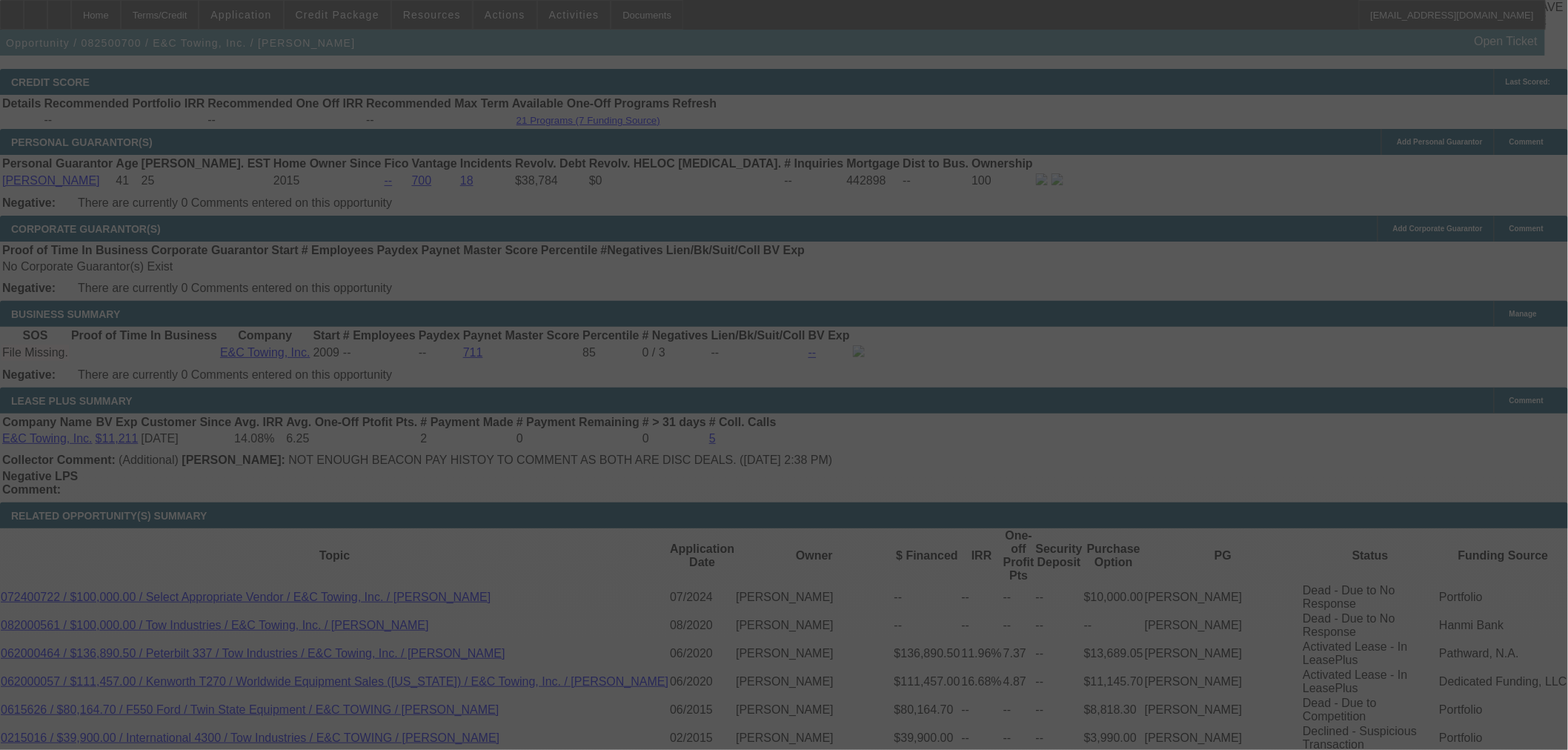
select select "0"
select select "2"
select select "0.1"
select select "4"
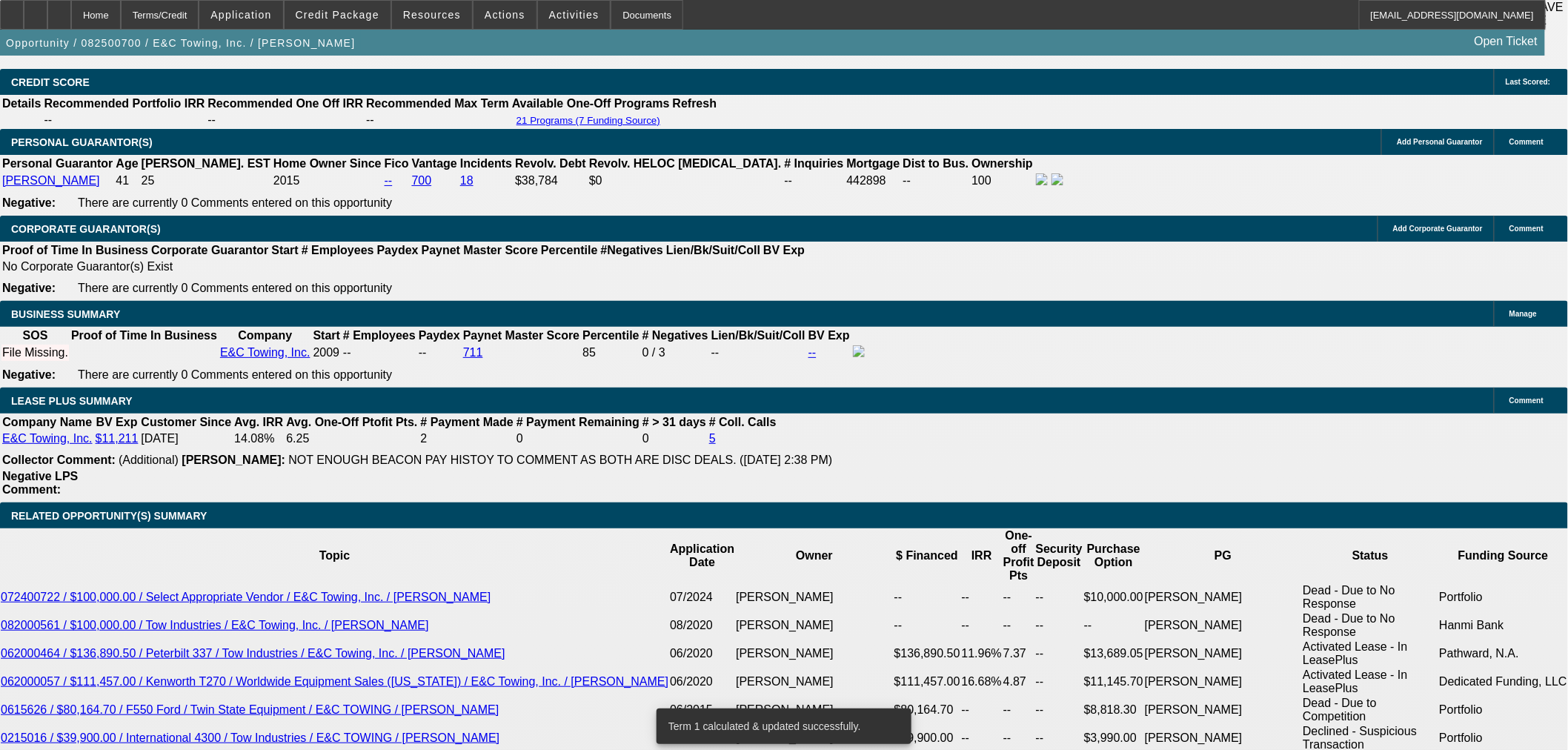
scroll to position [1803, 0]
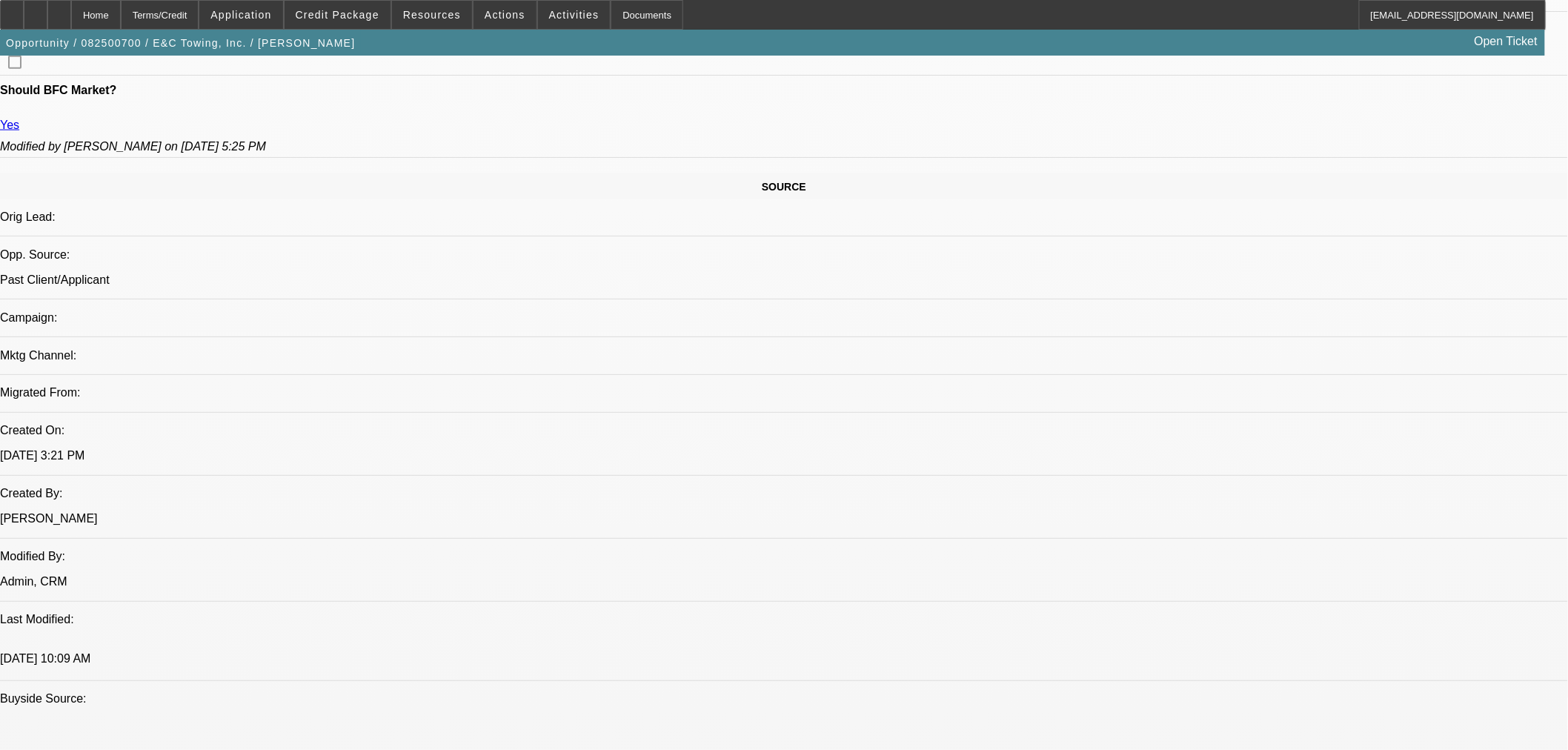
scroll to position [650, 0]
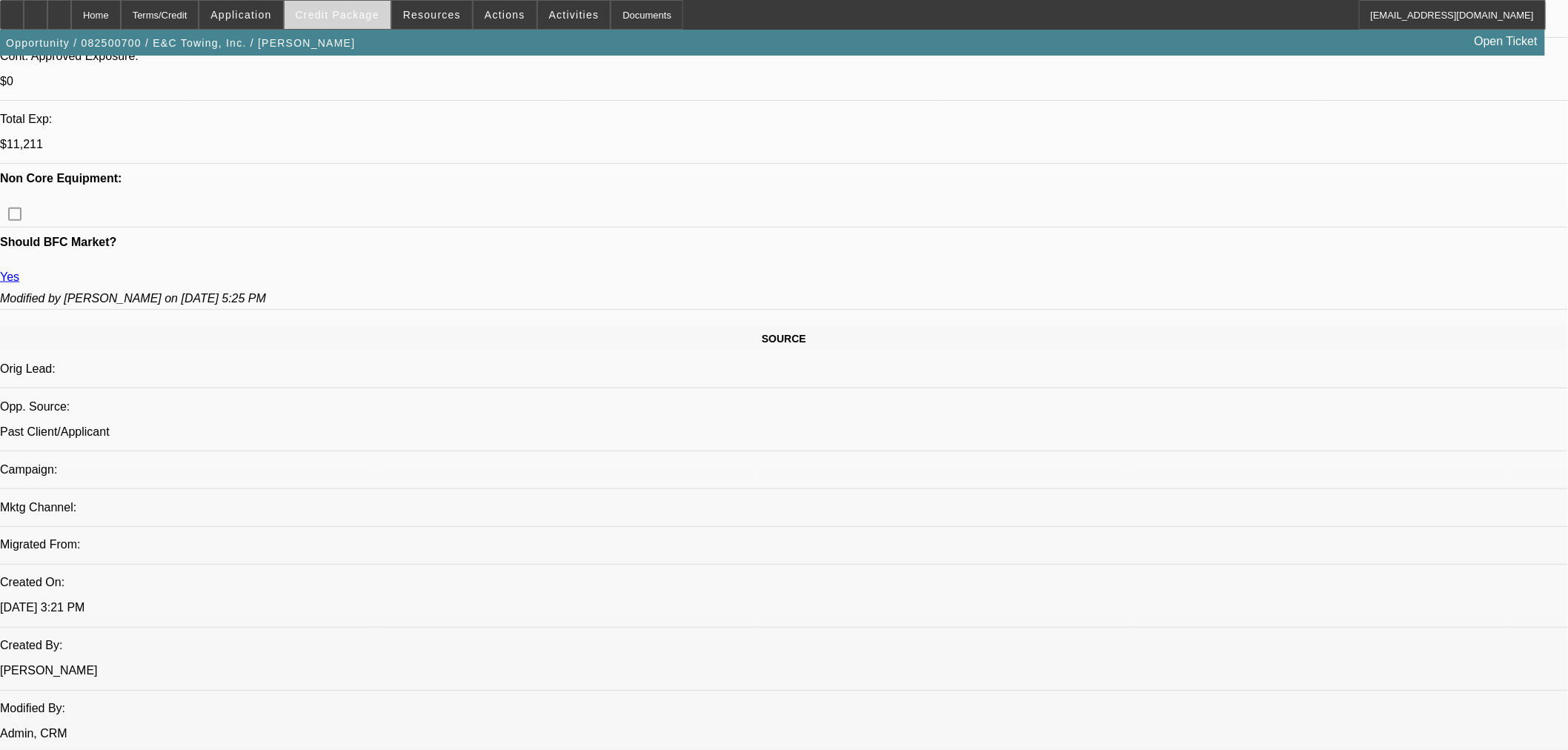
click at [358, 27] on span at bounding box center [337, 15] width 106 height 36
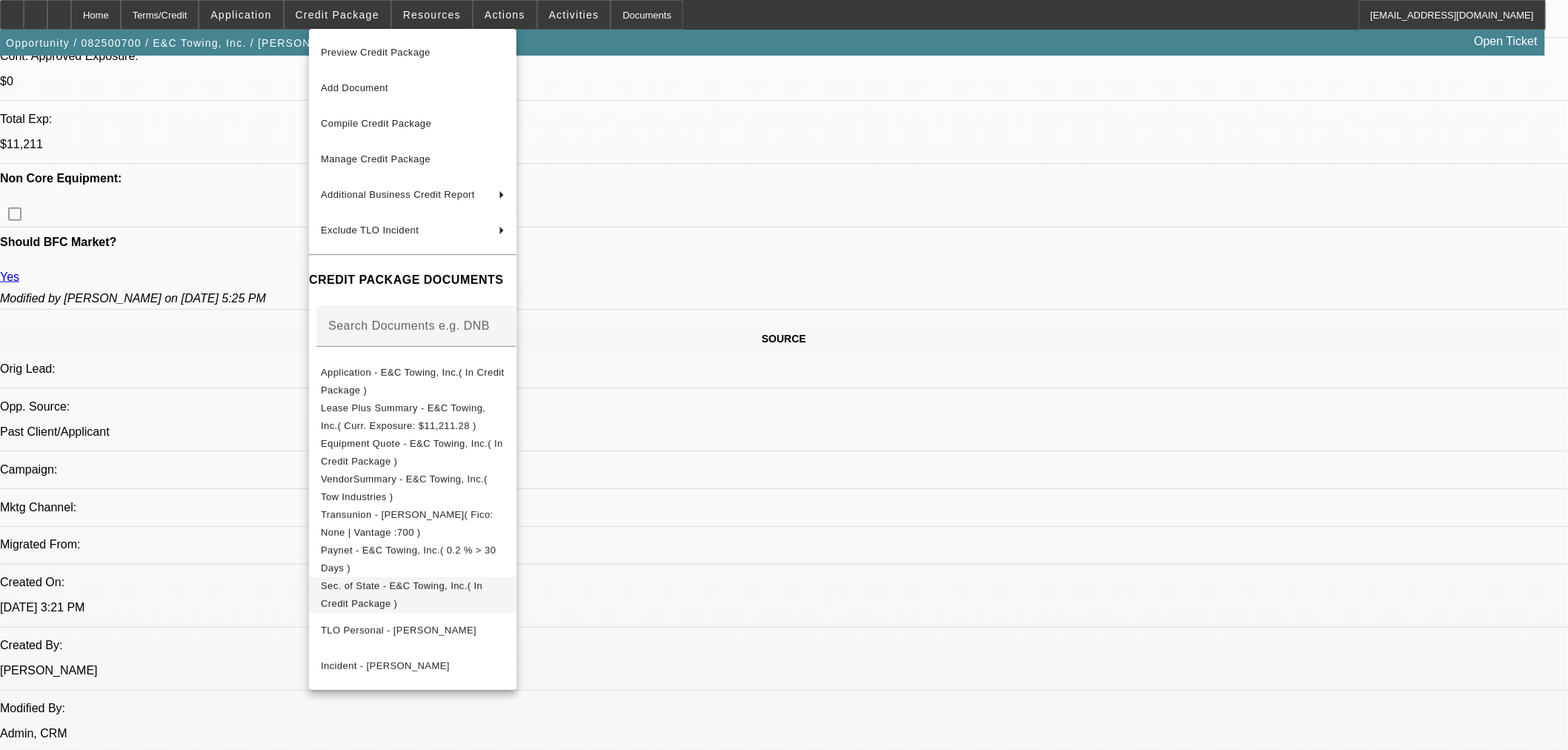
click at [462, 597] on span "Sec. of State - E&C Towing, Inc.( In Credit Package )" at bounding box center [413, 594] width 183 height 36
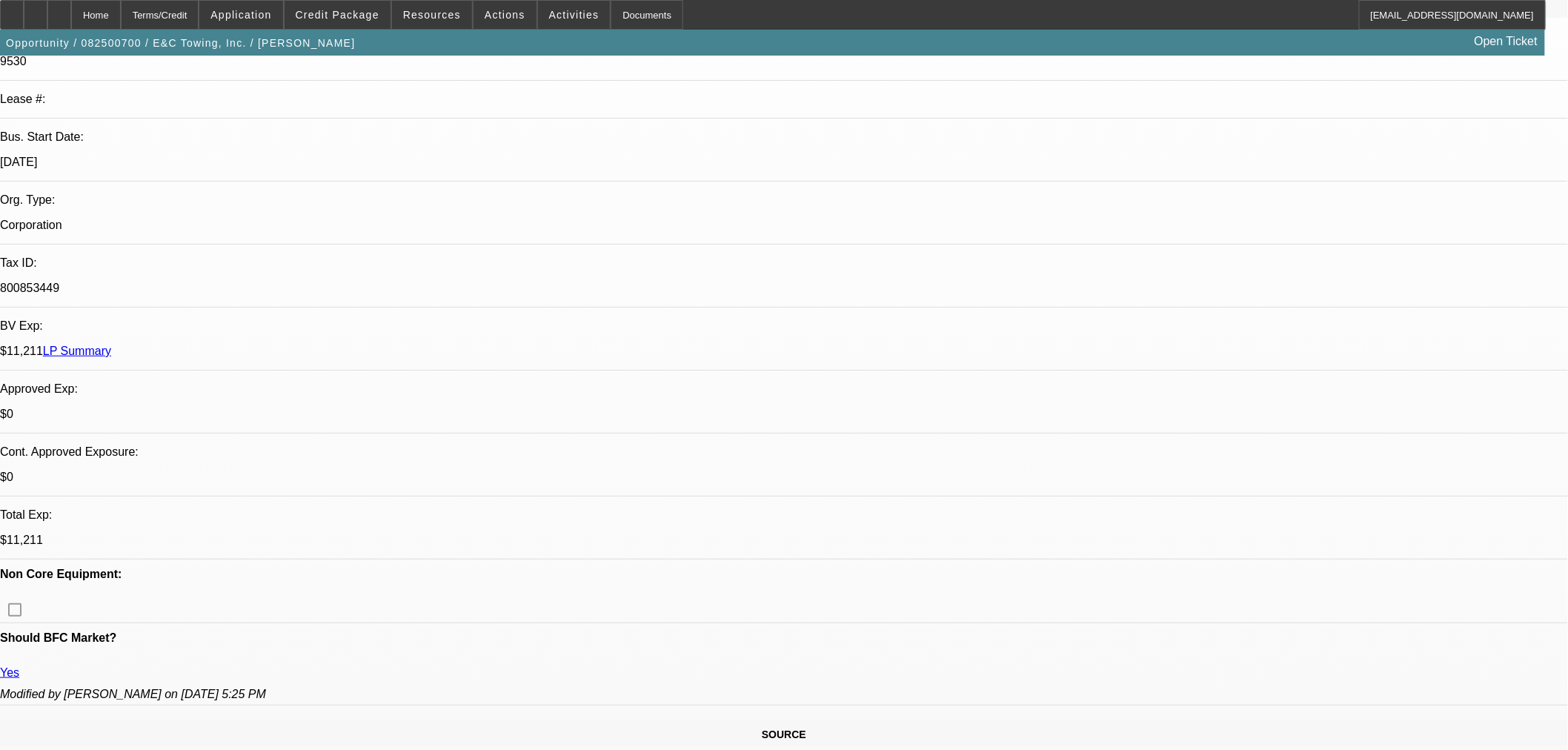
scroll to position [238, 0]
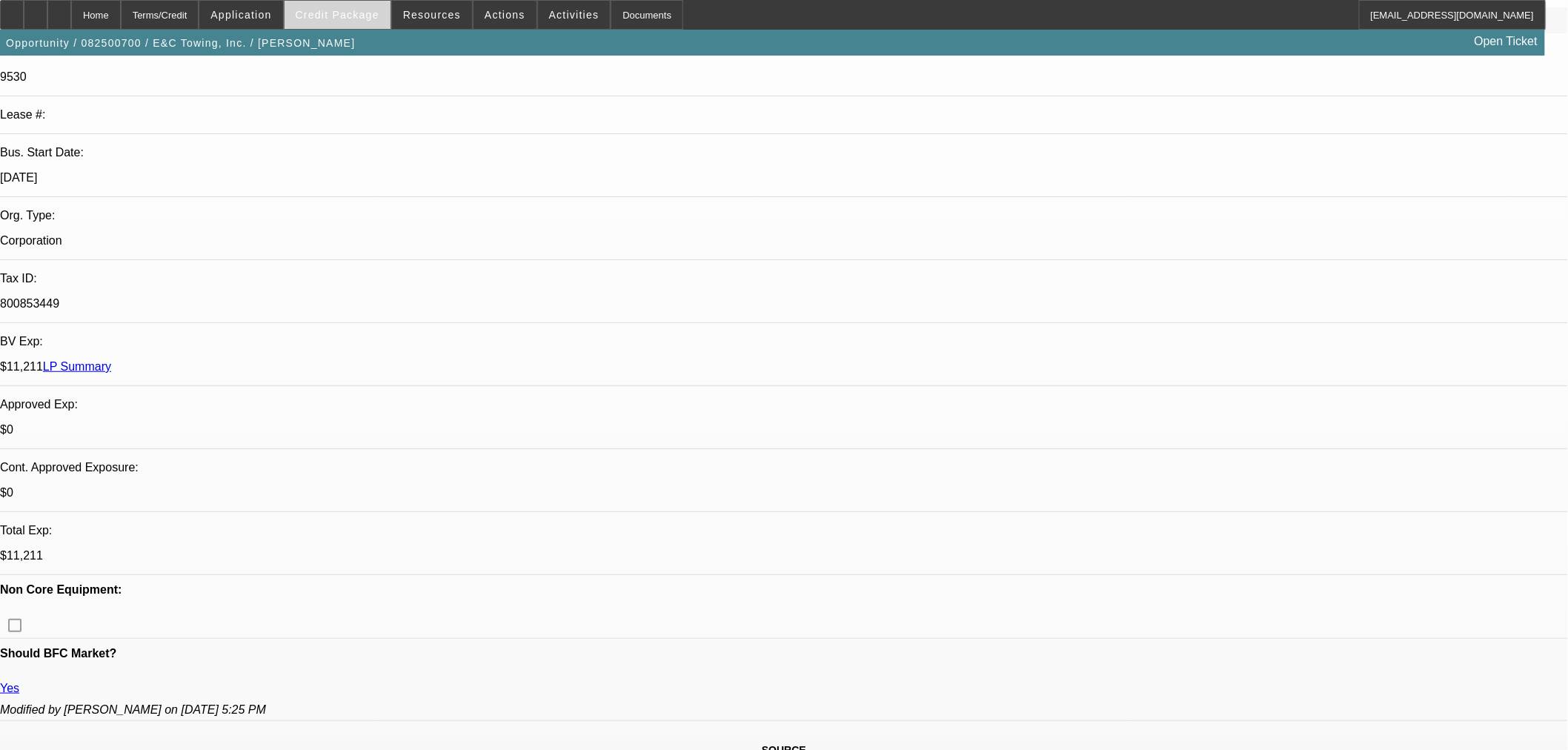
click at [347, 11] on span "Credit Package" at bounding box center [338, 15] width 84 height 12
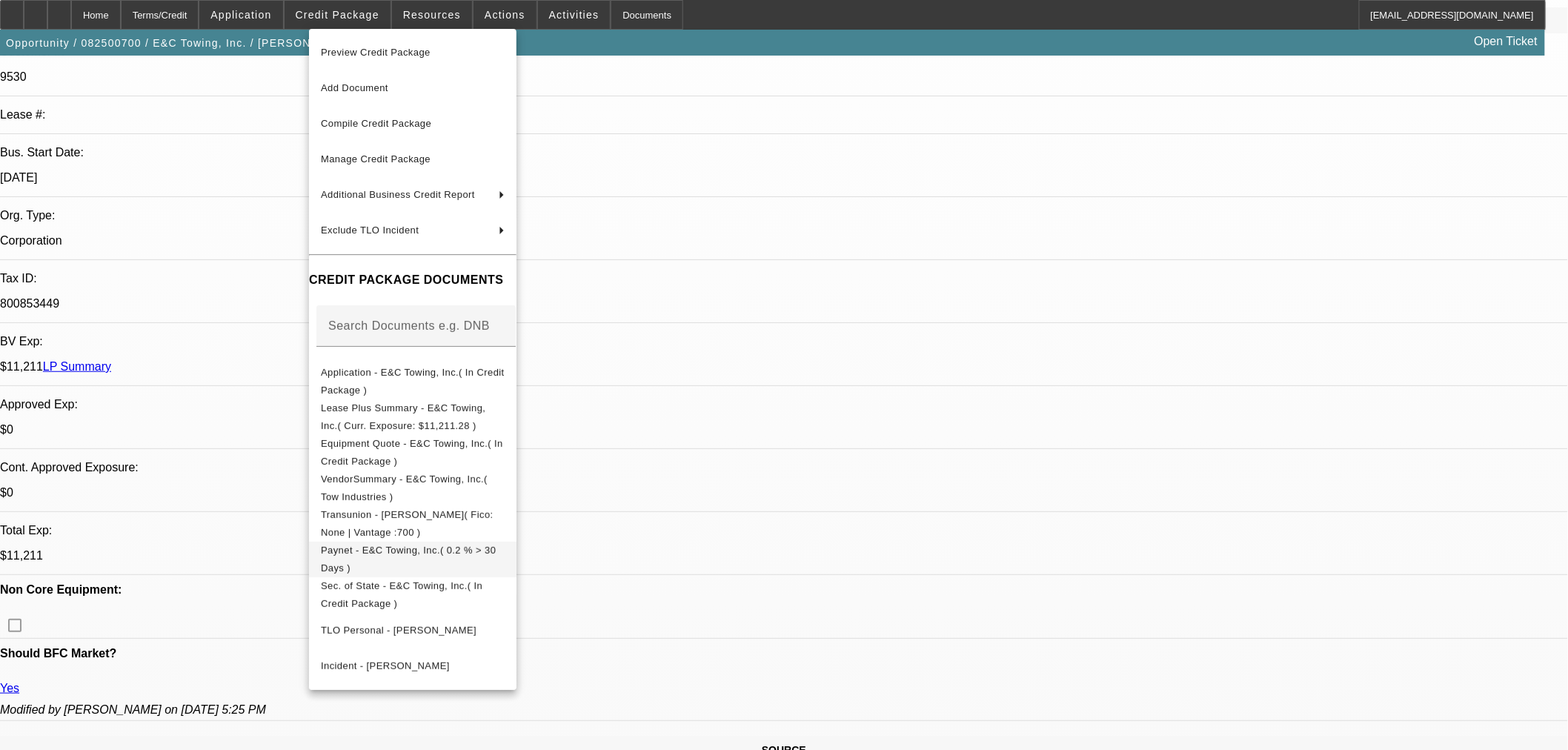
click at [448, 557] on span "Paynet - E&C Towing, Inc.( 0.2 % > 30 Days )" at bounding box center [408, 558] width 175 height 29
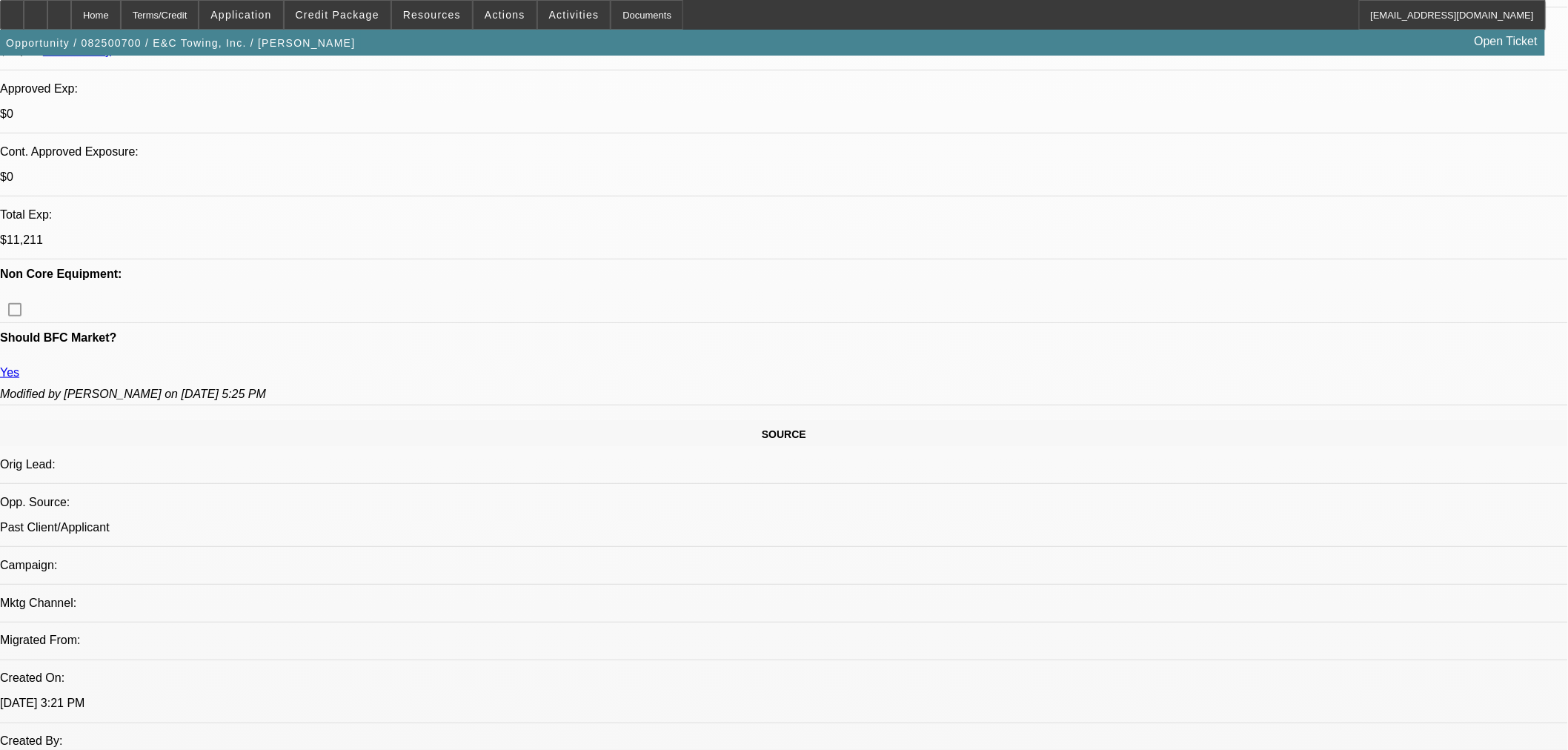
scroll to position [732, 0]
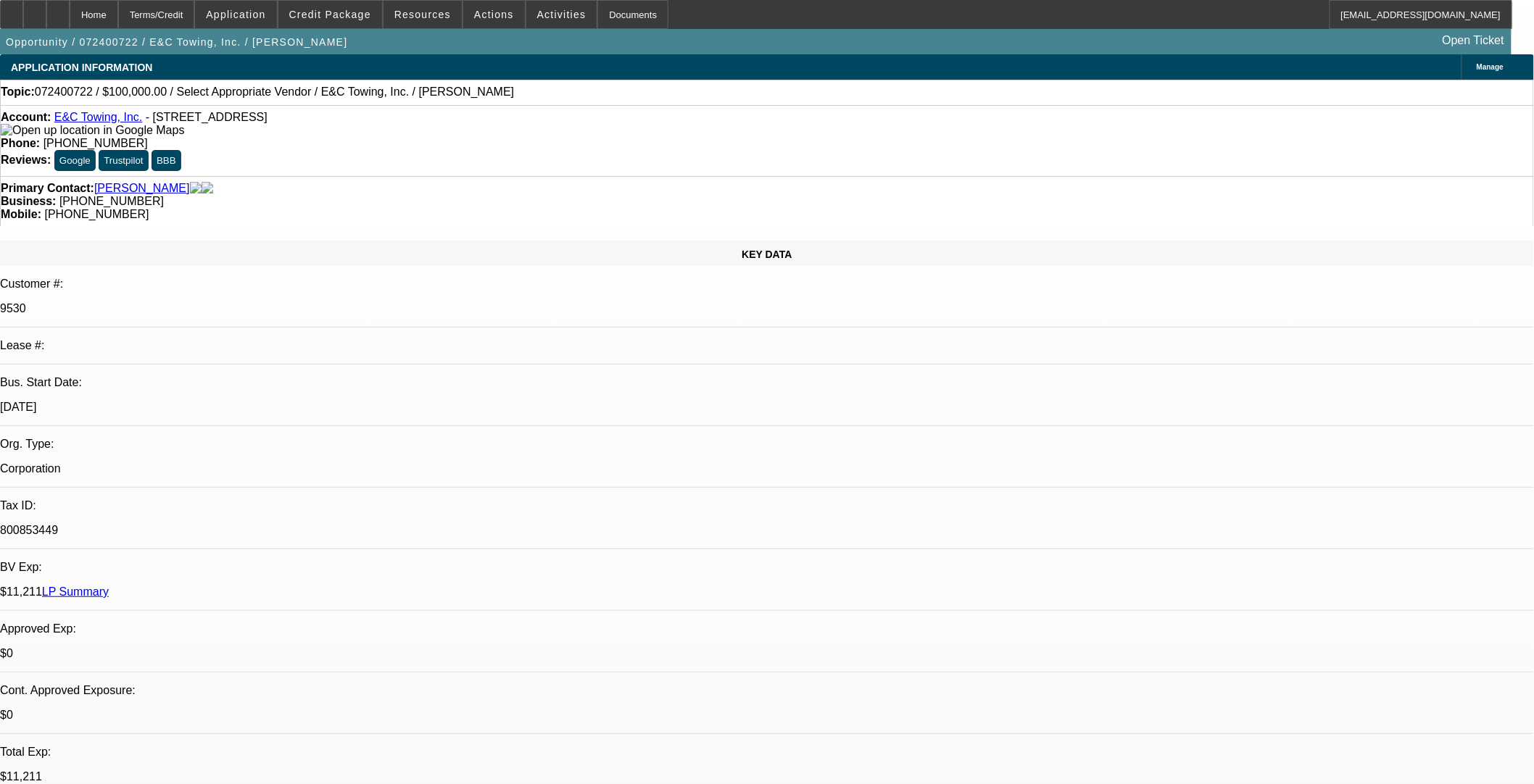
select select "0"
select select "2"
select select "0.1"
select select "4"
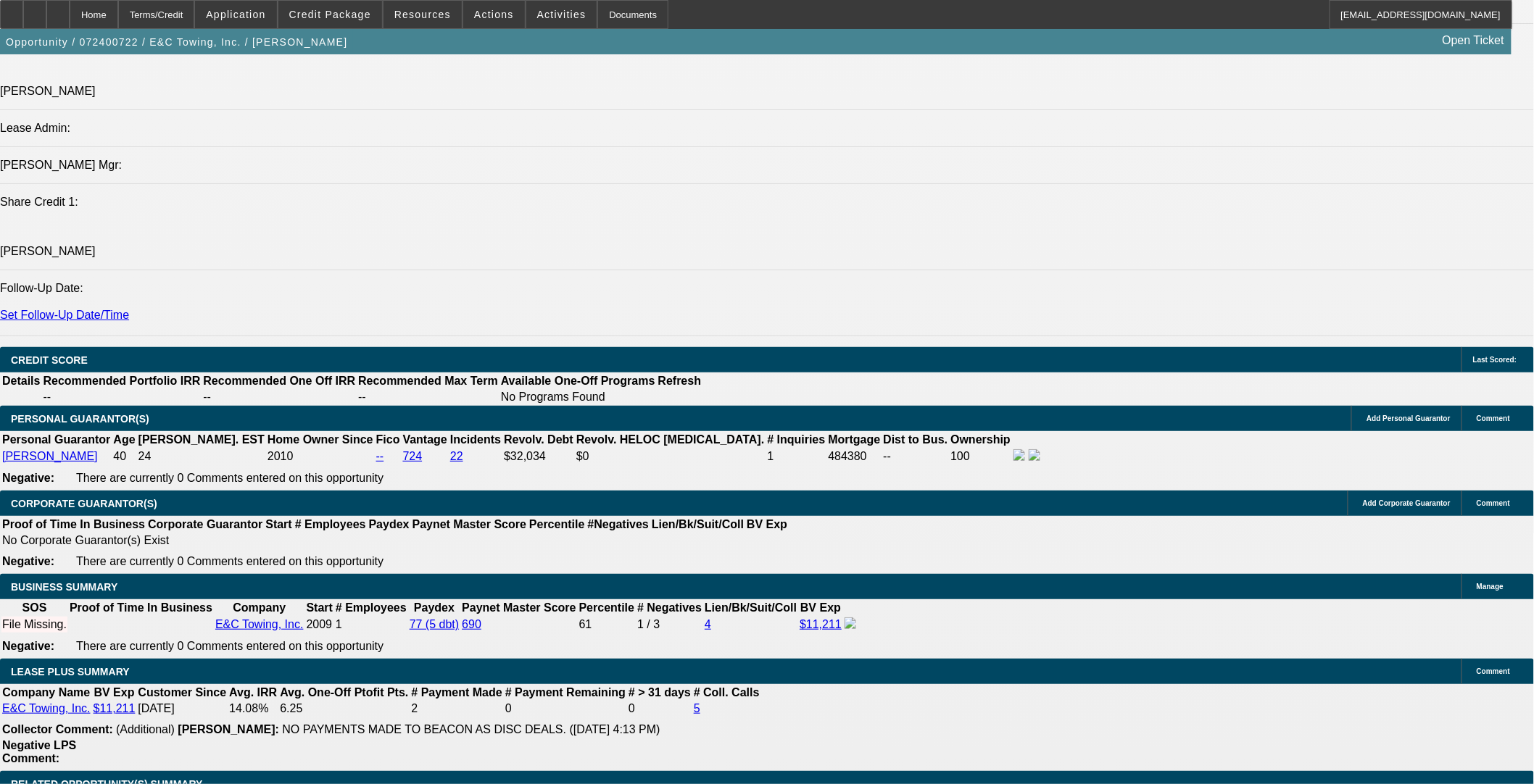
scroll to position [1369, 0]
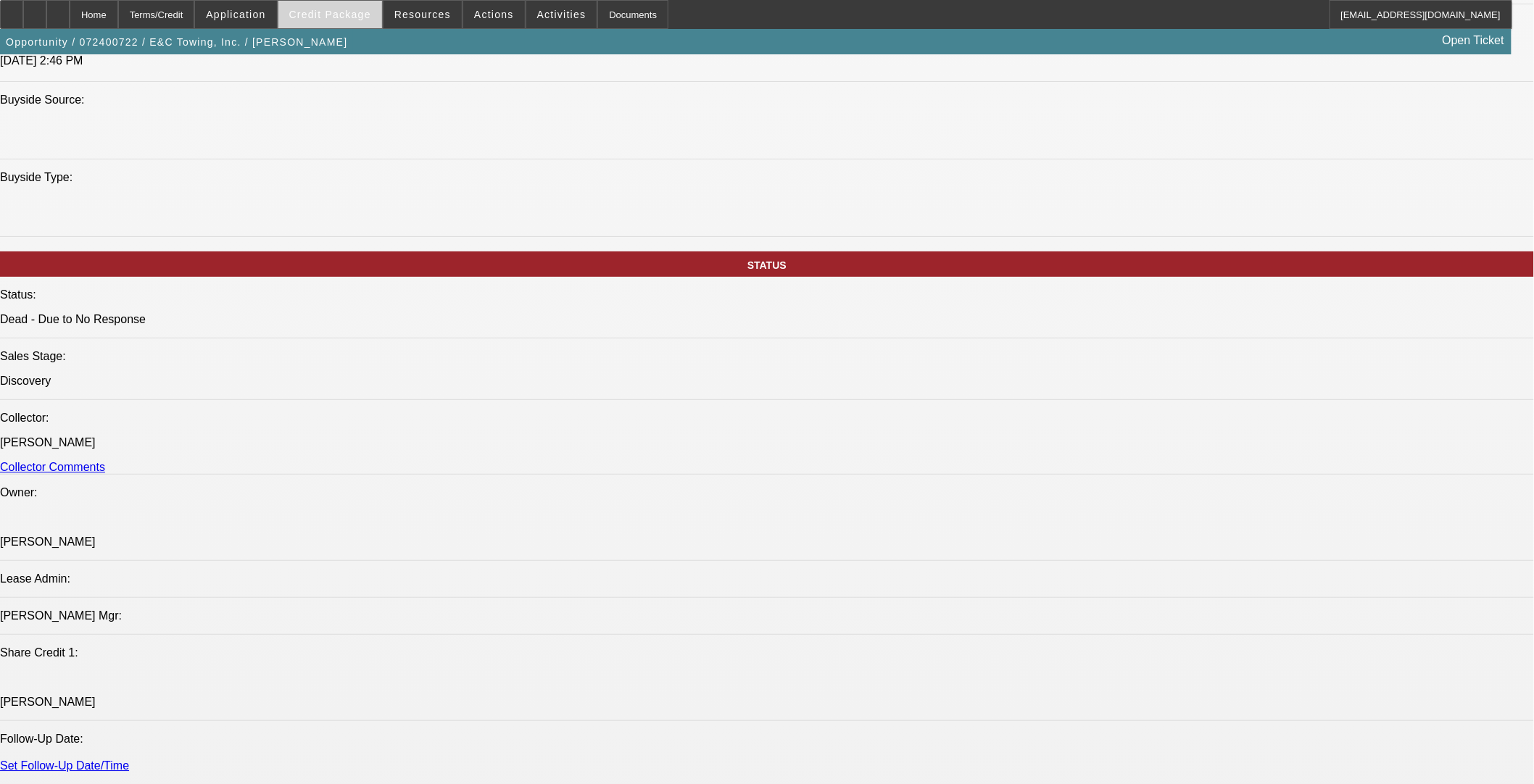
click at [340, 11] on span "Credit Package" at bounding box center [330, 15] width 82 height 12
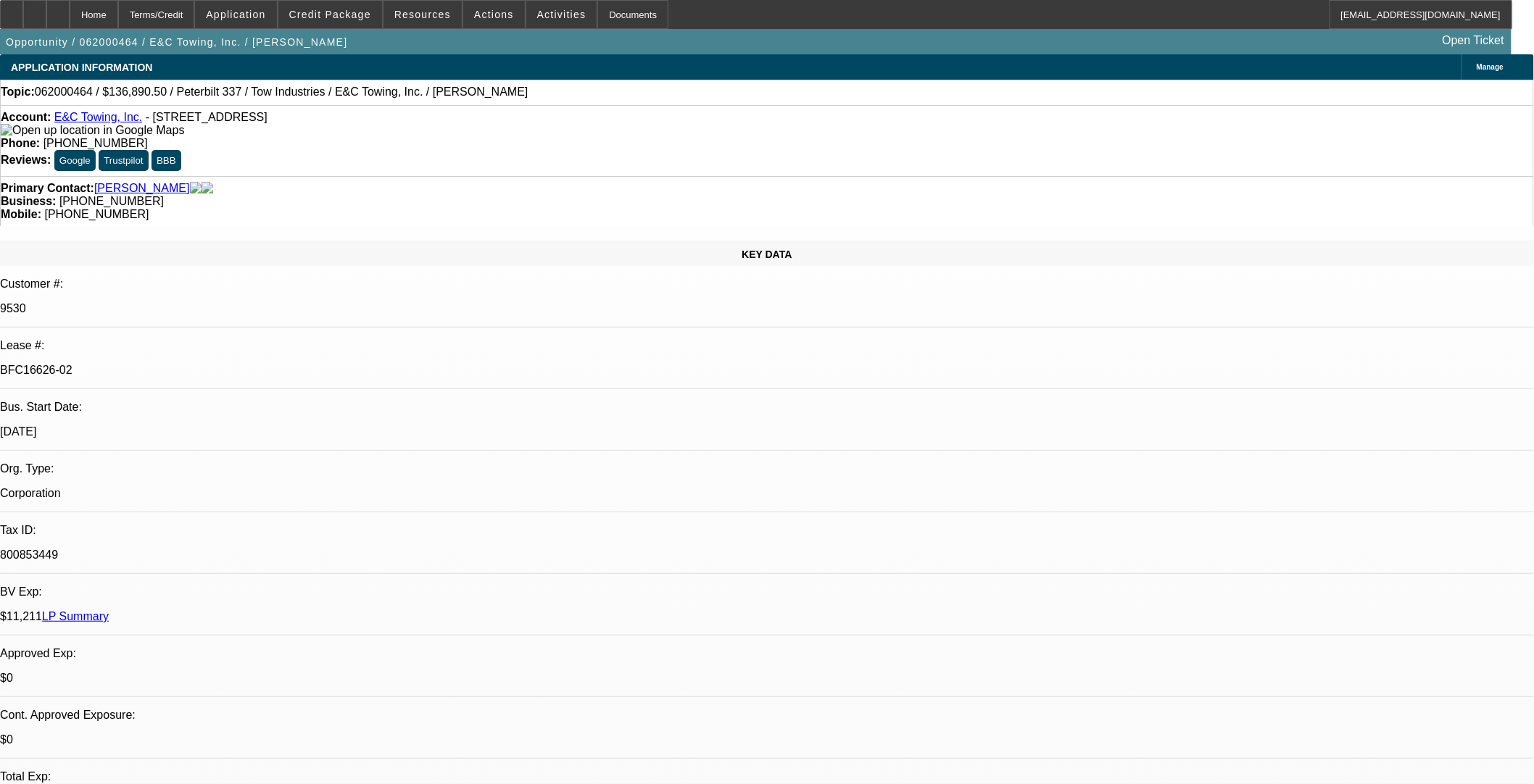
select select "0"
select select "0.1"
select select "4"
select select "0"
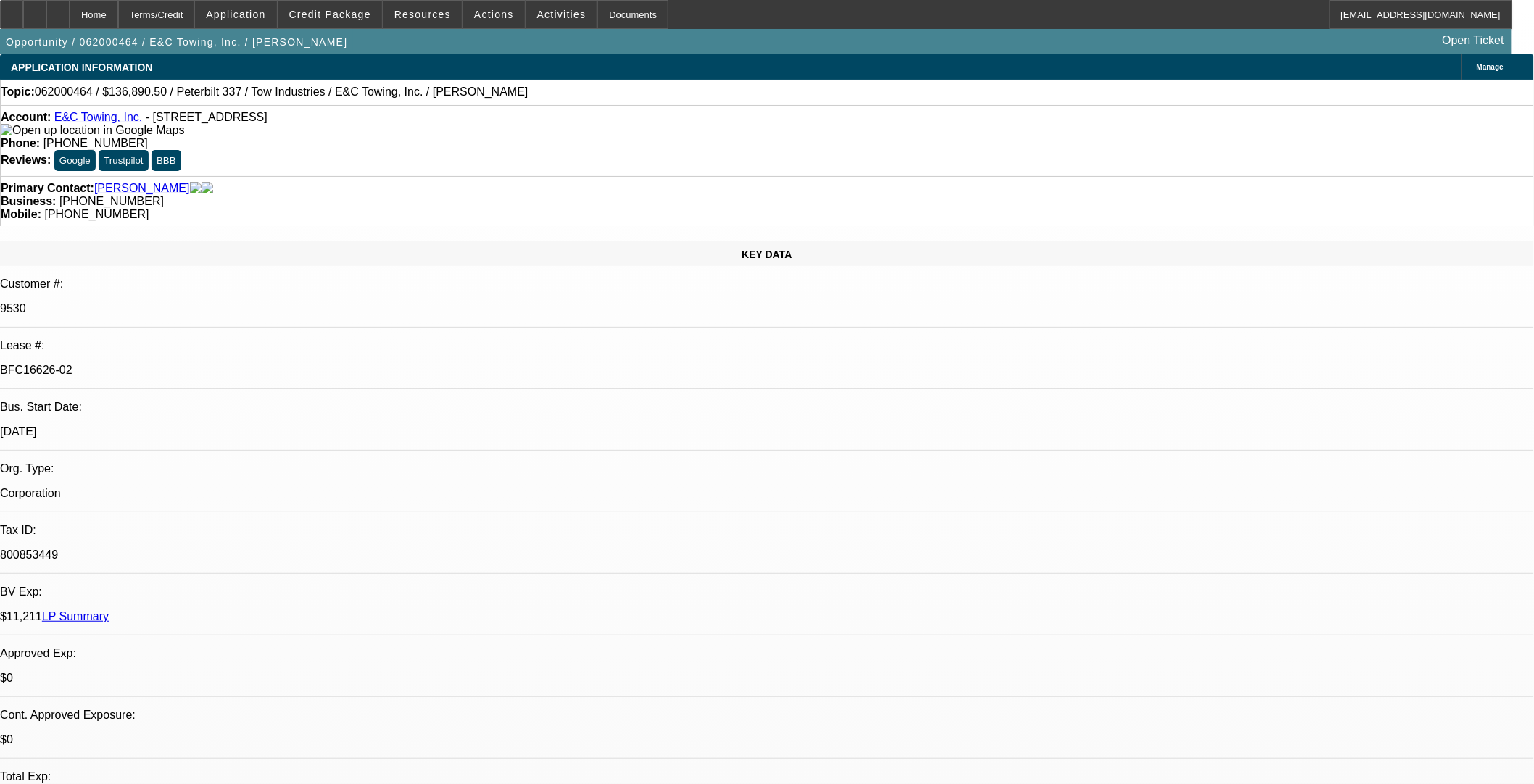
select select "0"
select select "0.1"
select select "4"
select select "0"
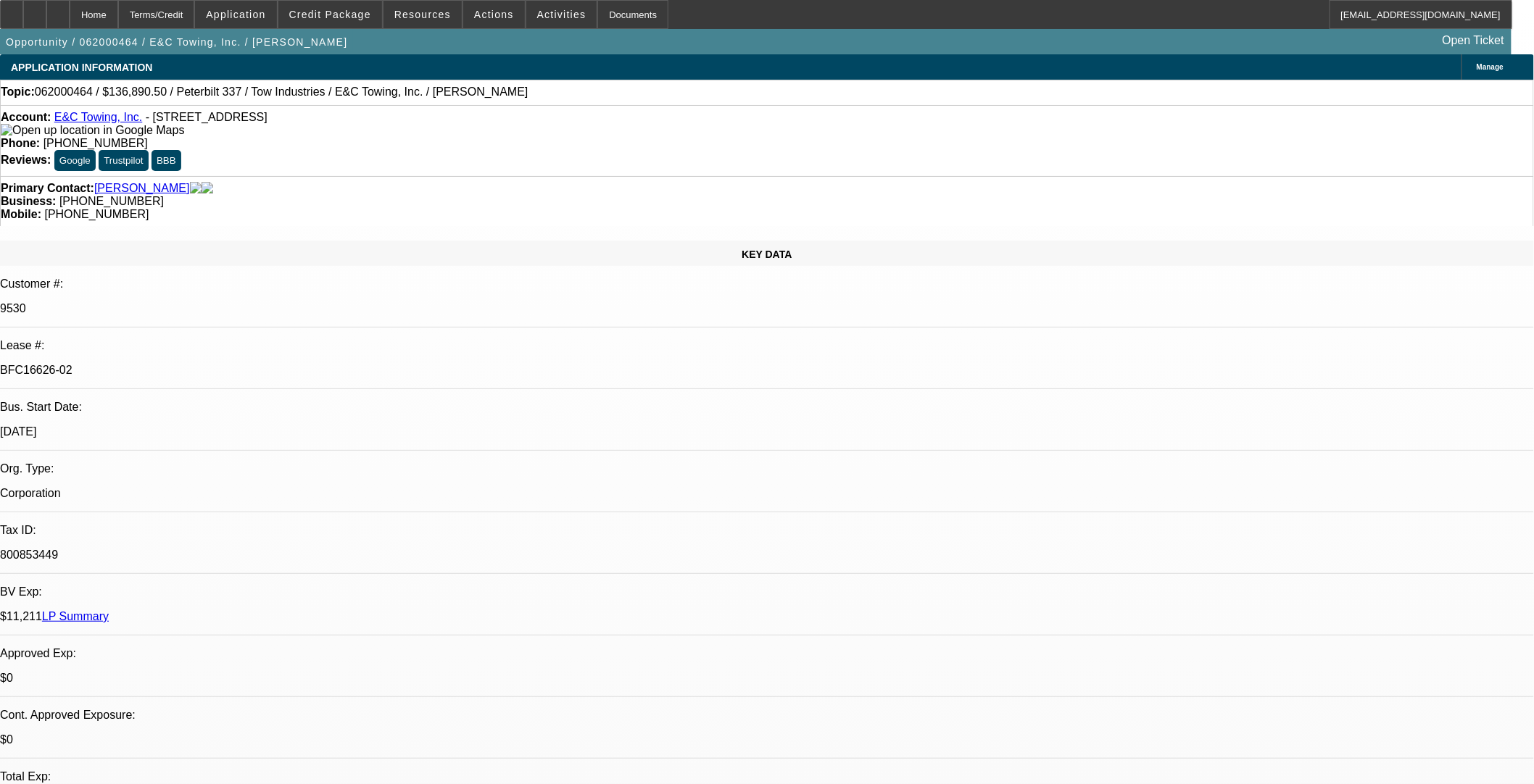
select select "0.1"
select select "4"
select select "0"
select select "0.1"
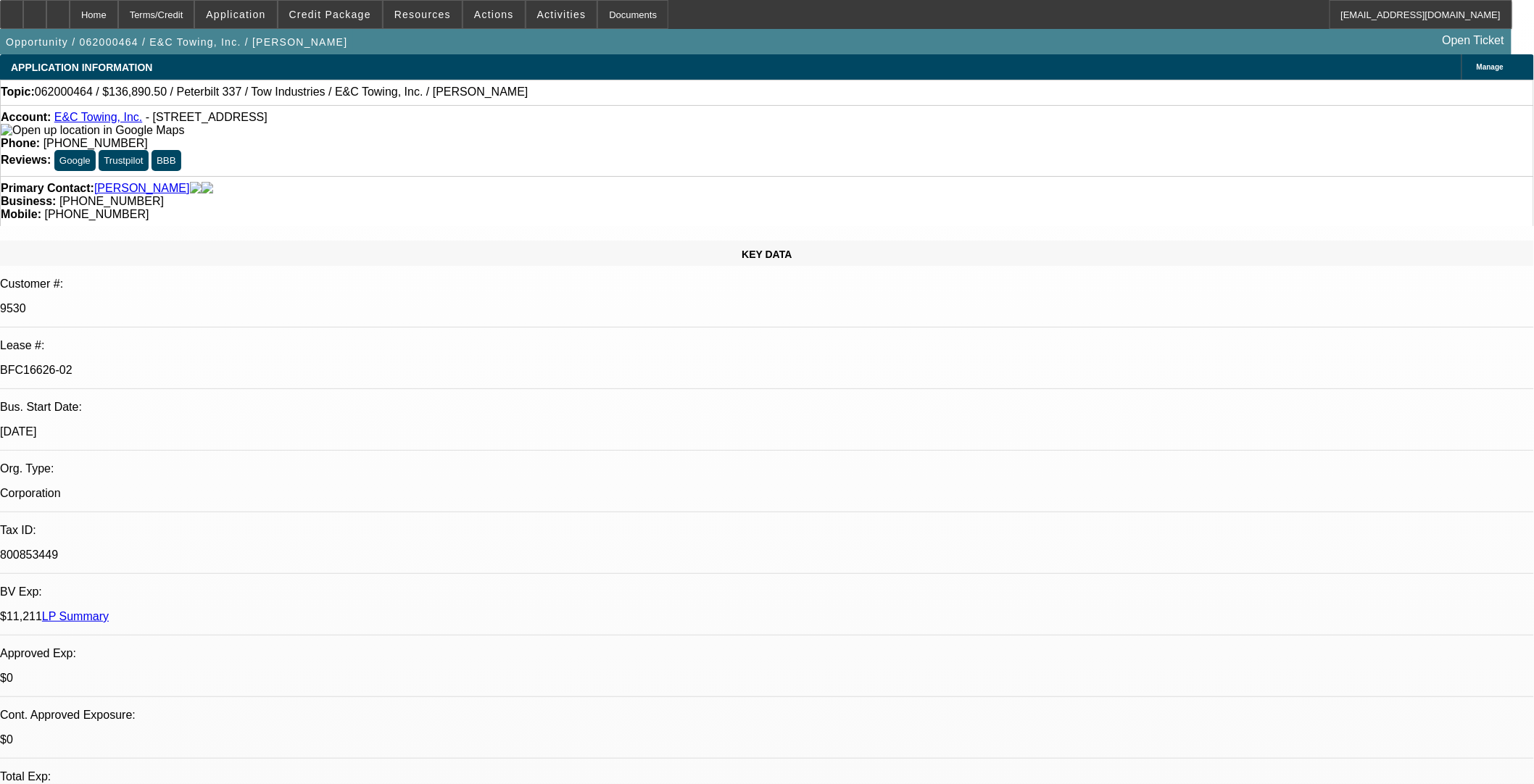
select select "4"
click at [342, 15] on span "Credit Package" at bounding box center [330, 15] width 82 height 12
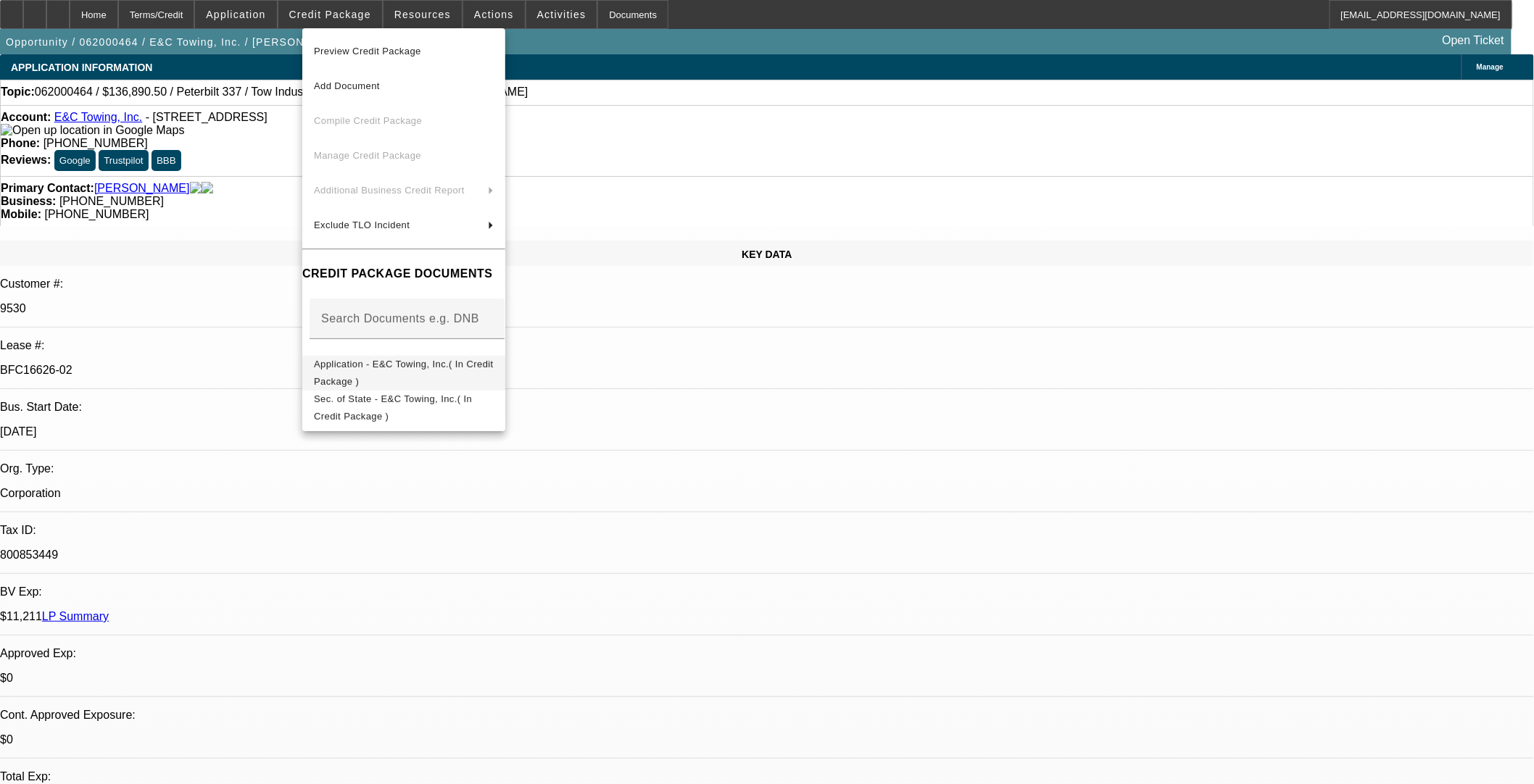
click at [443, 371] on span "Application - E&C Towing, Inc.( In Credit Package )" at bounding box center [404, 371] width 179 height 28
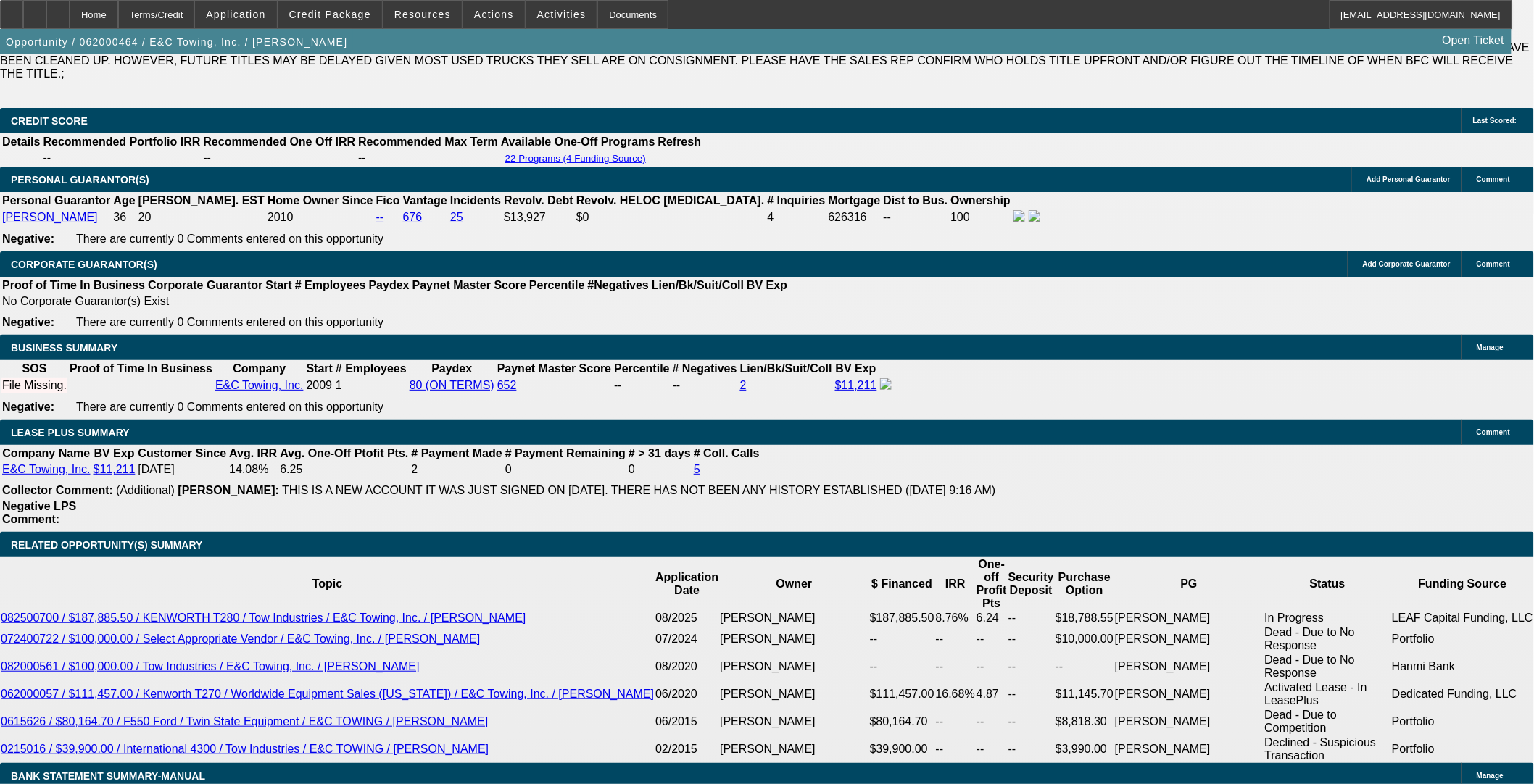
select select "0"
select select "0.1"
select select "4"
select select "0"
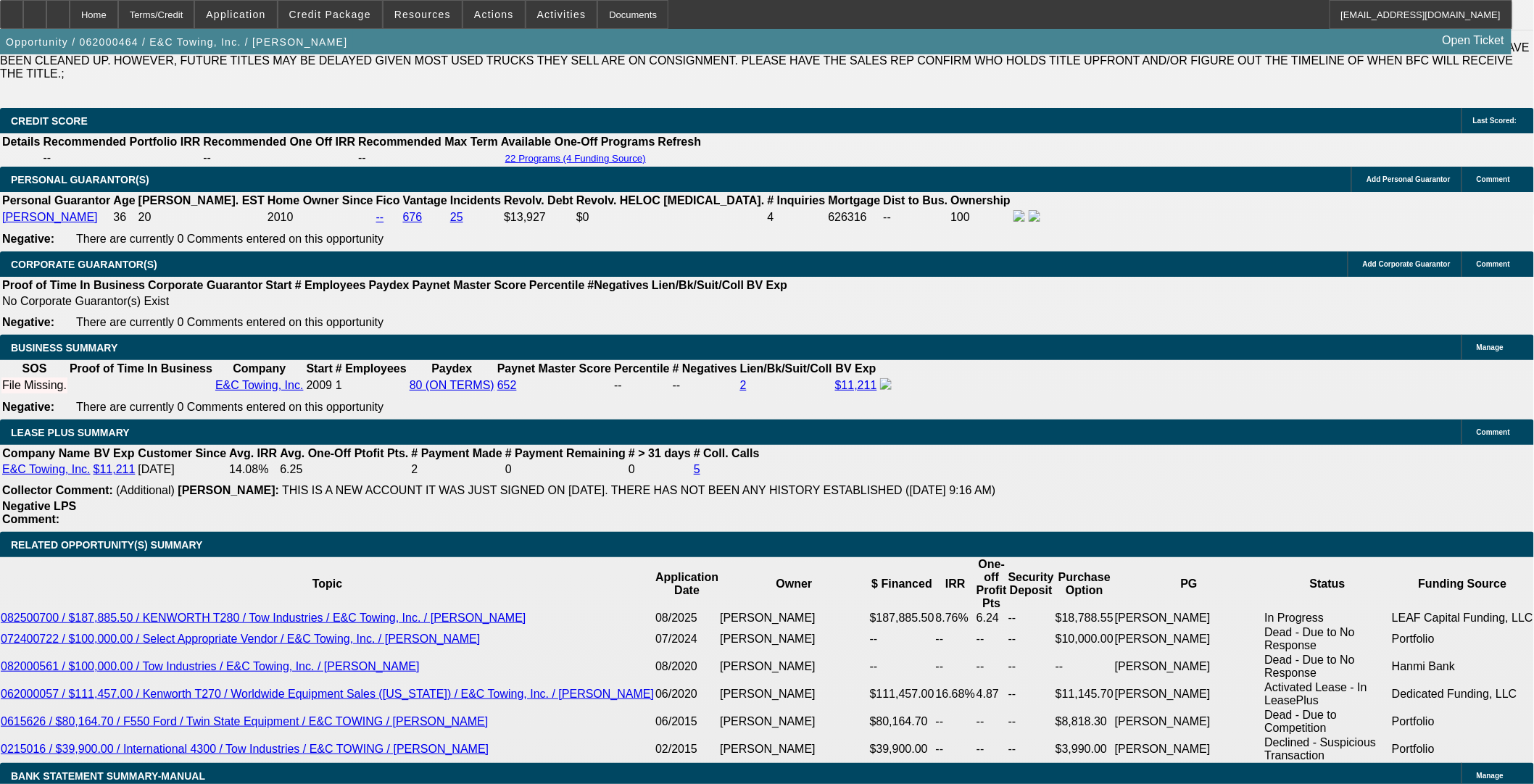
select select "0"
select select "0.1"
select select "4"
select select "0"
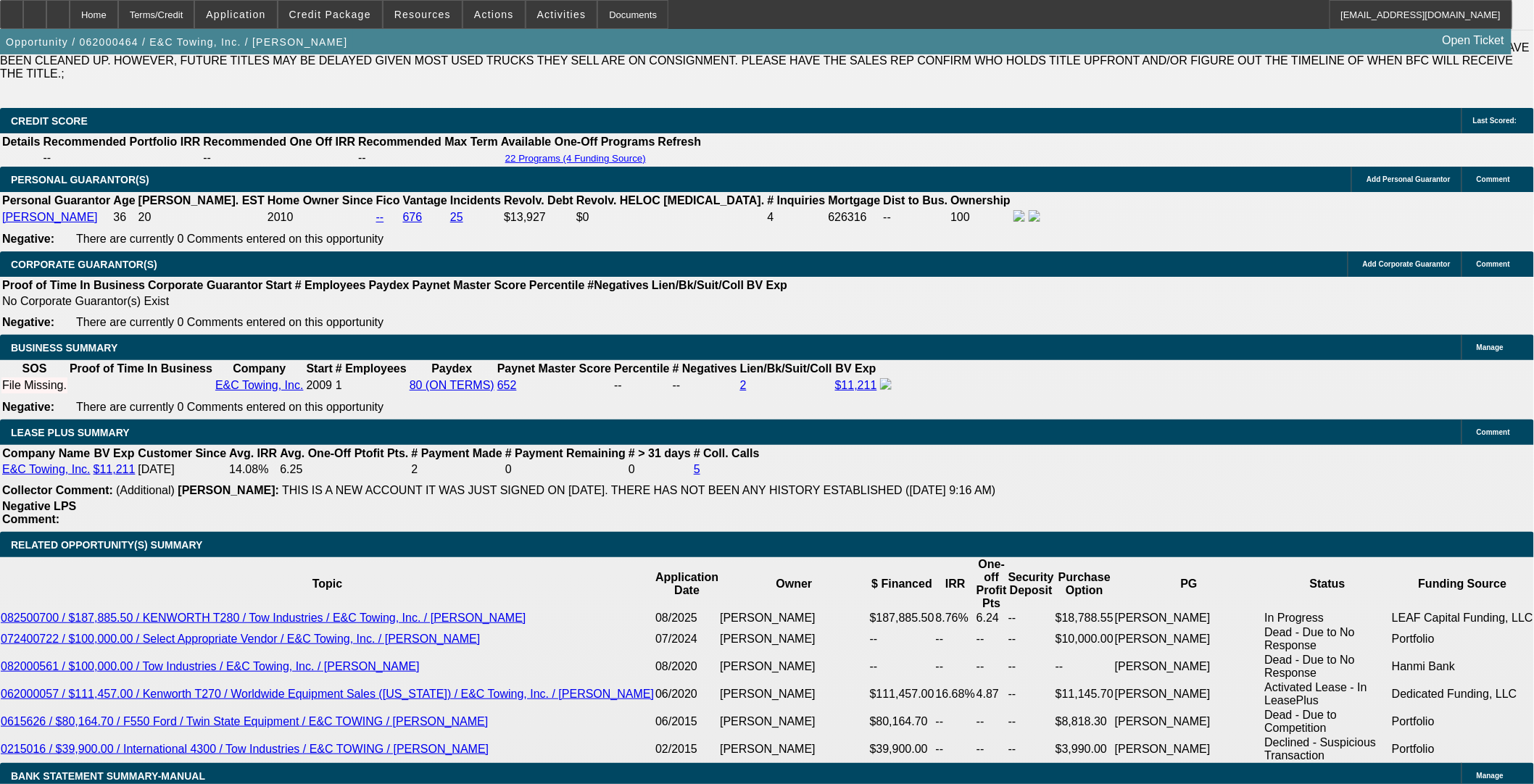
select select "0.1"
select select "4"
select select "0"
select select "0.1"
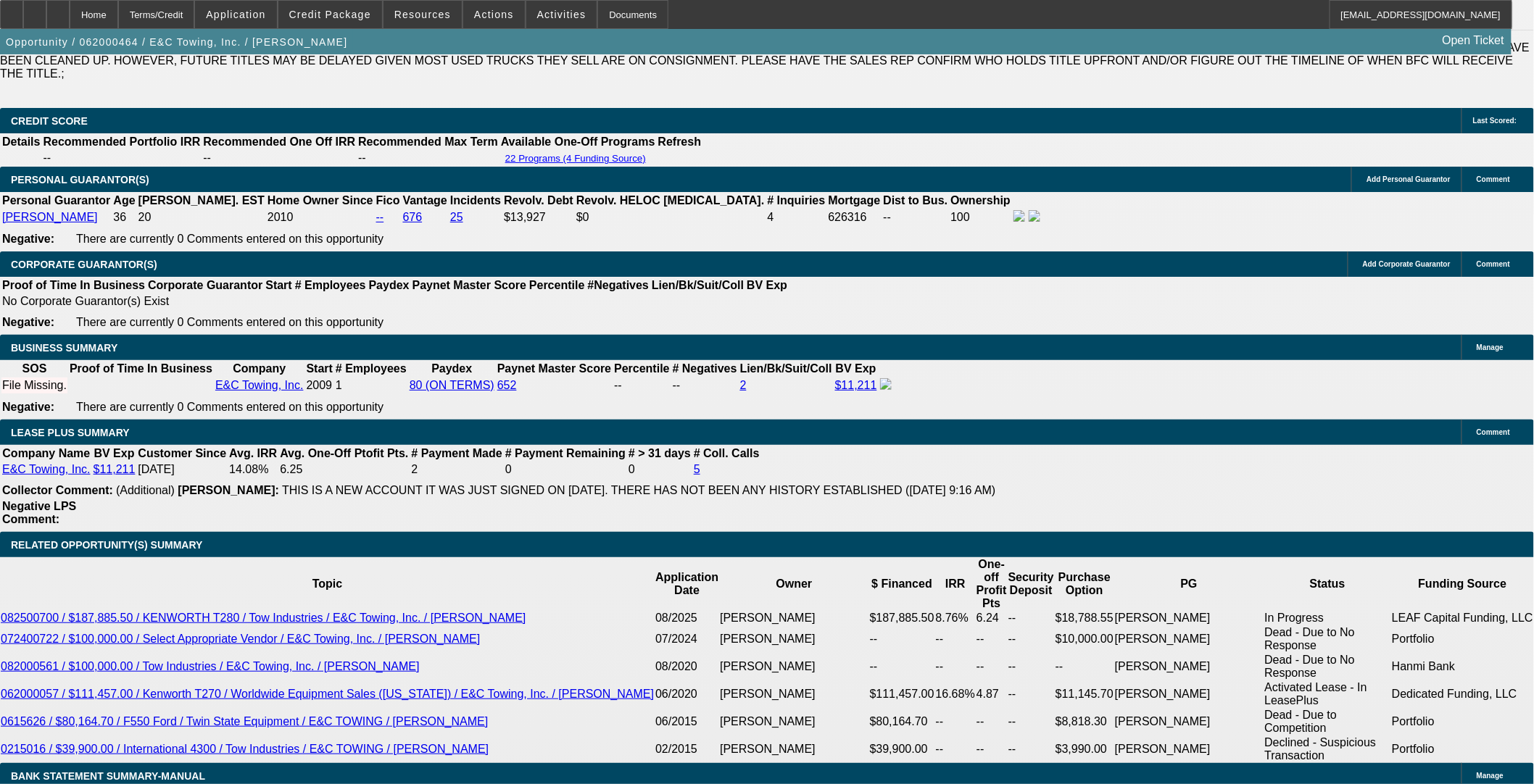
select select "4"
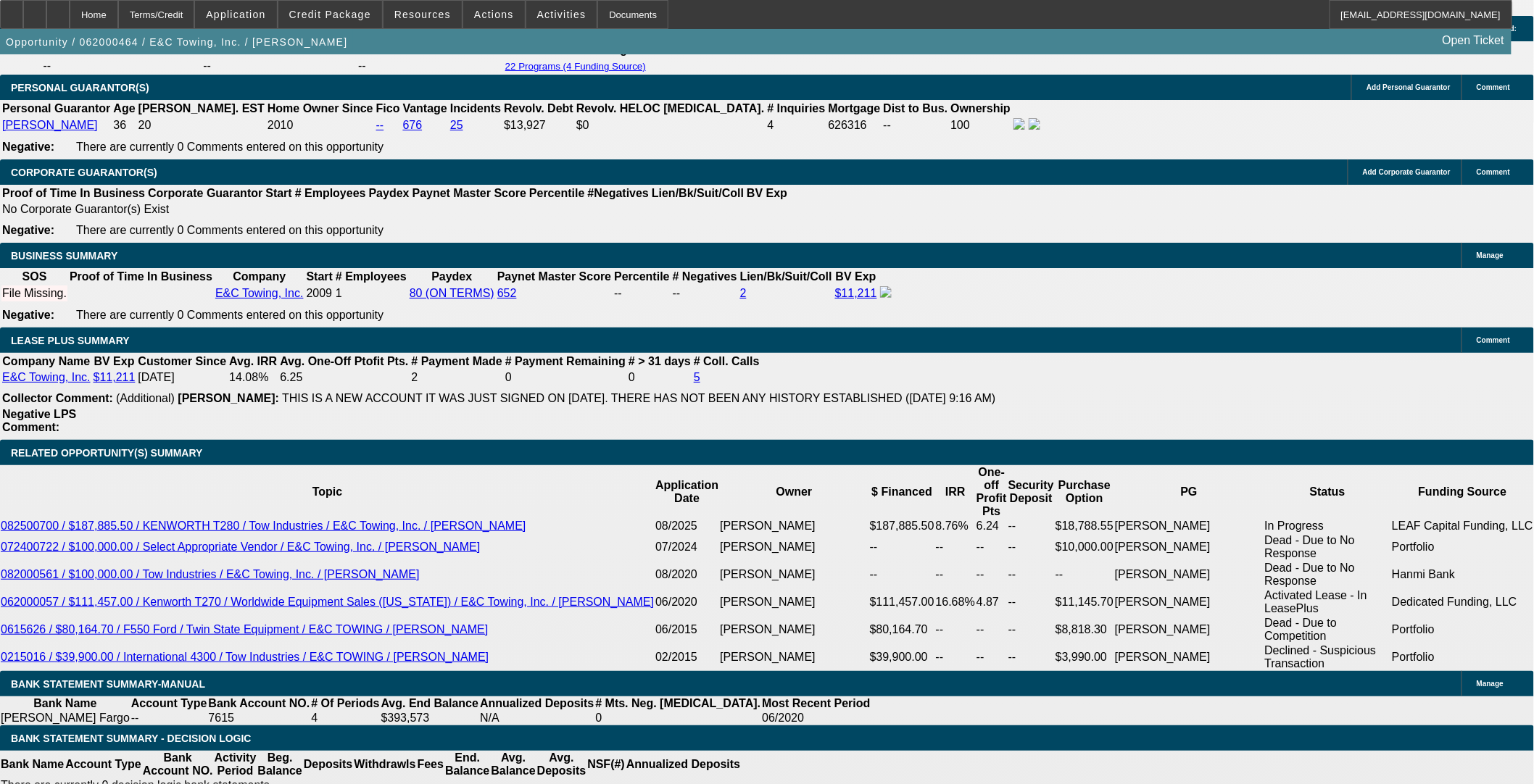
scroll to position [2252, 0]
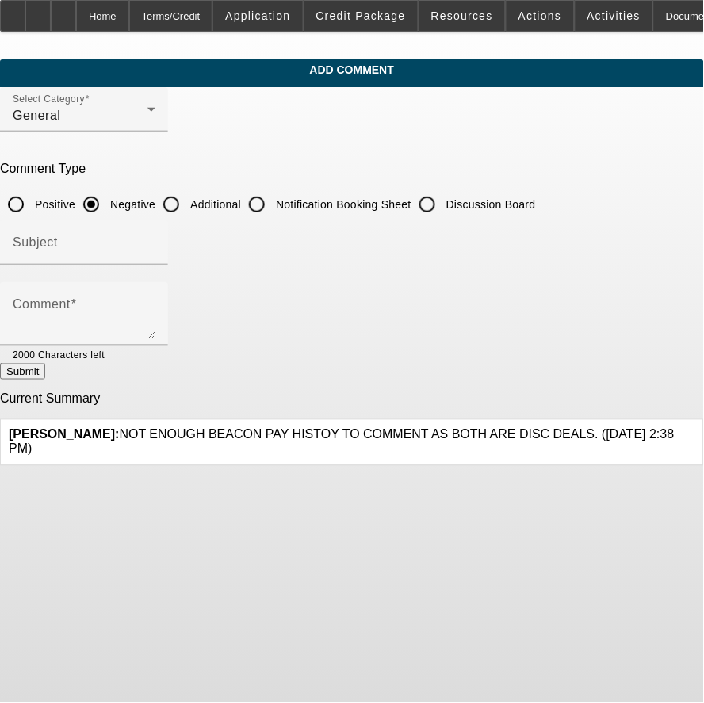
click at [187, 208] on input "Additional" at bounding box center [171, 205] width 32 height 32
radio input "true"
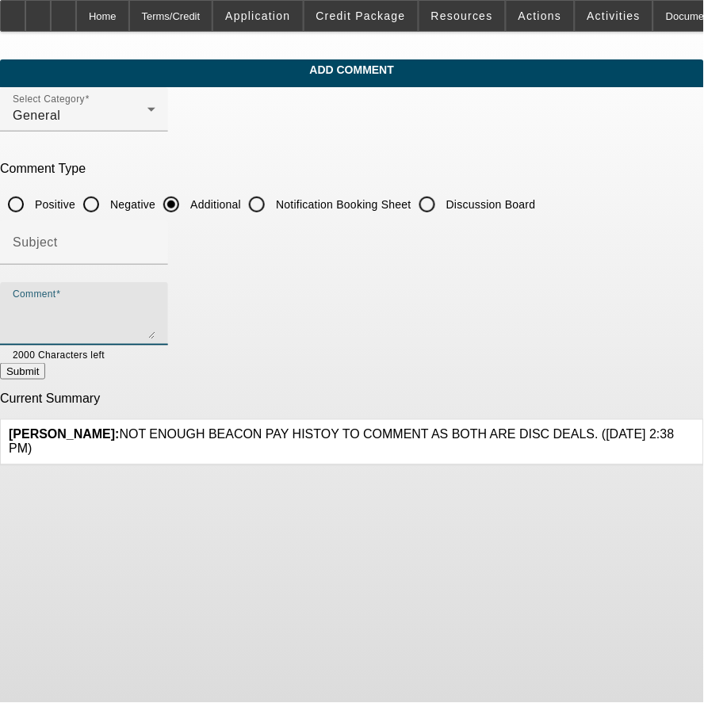
click at [155, 305] on textarea "Comment" at bounding box center [84, 320] width 143 height 38
type textarea "This is a repeat Beacon customer who has been providing towing services since 2…"
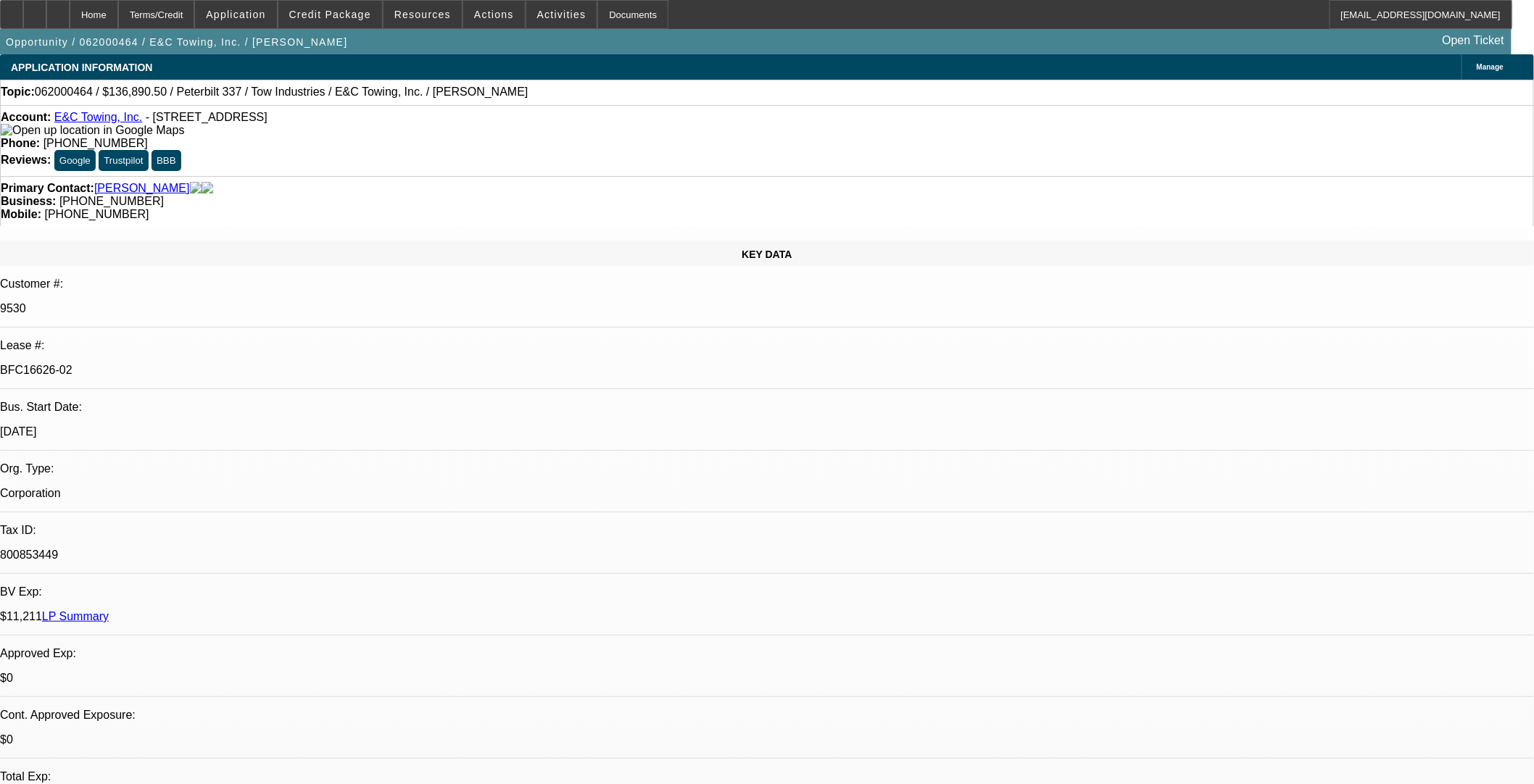
select select "0"
select select "0.1"
select select "4"
select select "0"
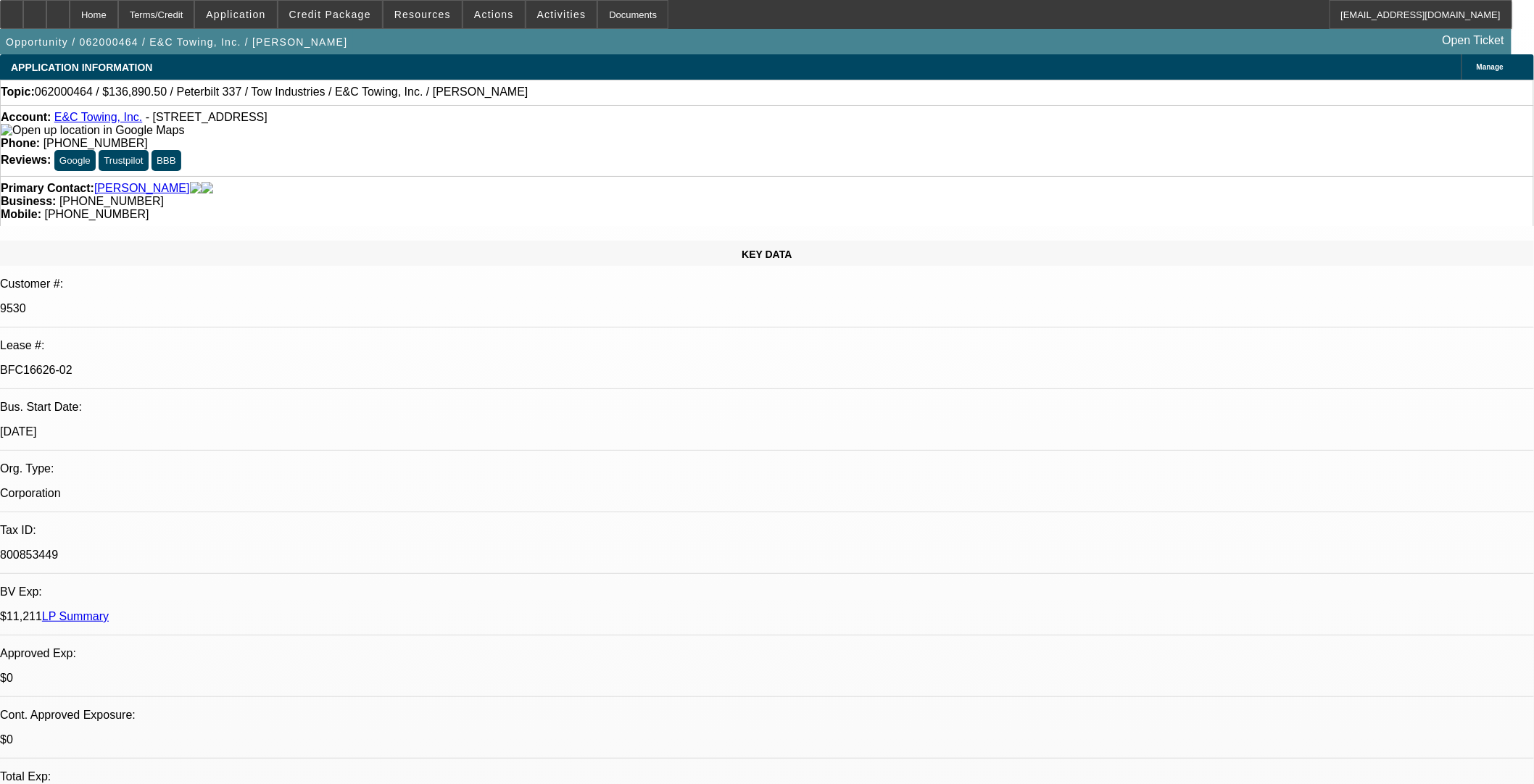
select select "0"
select select "0.1"
select select "4"
select select "0"
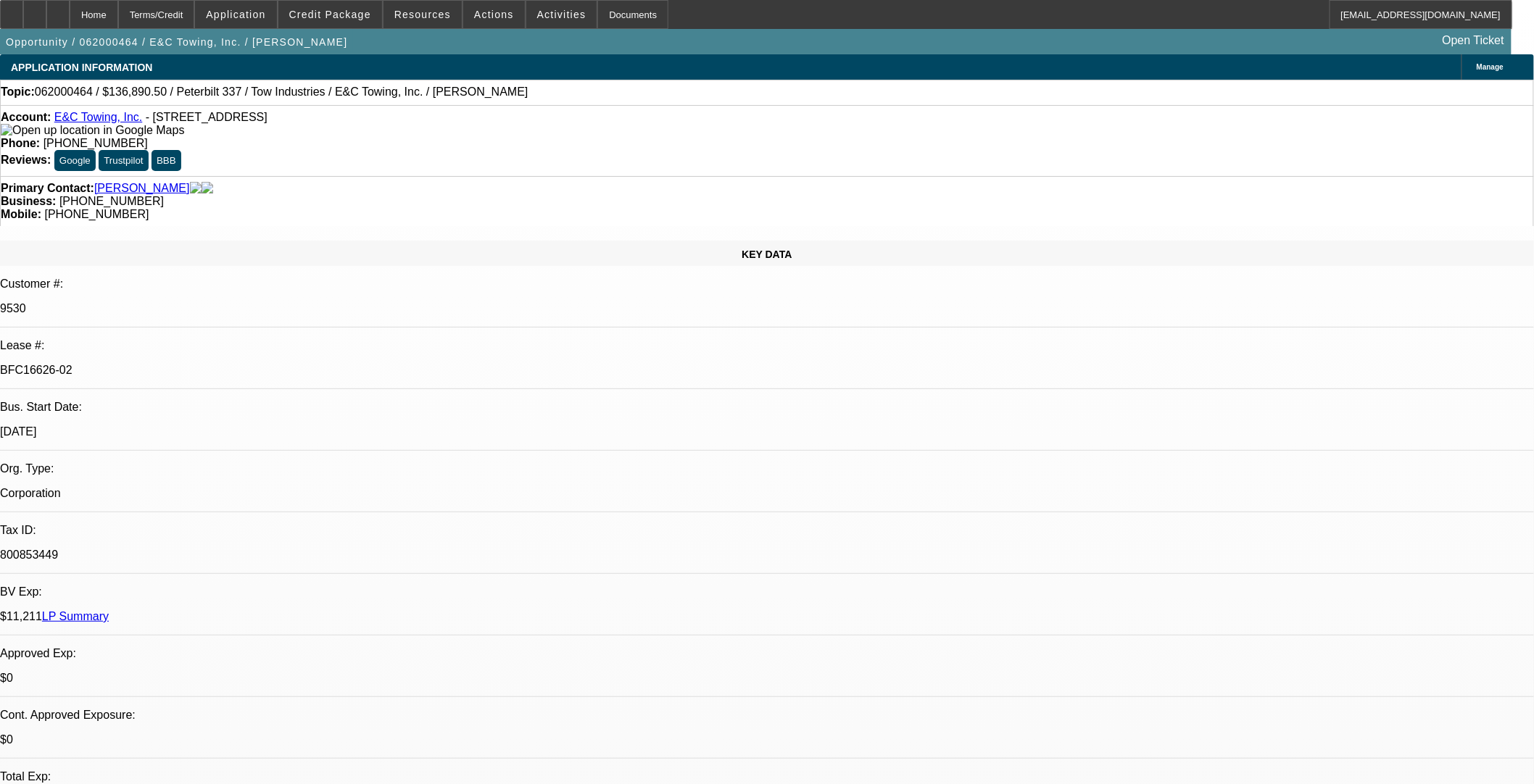
select select "0.1"
select select "4"
select select "0"
select select "0.1"
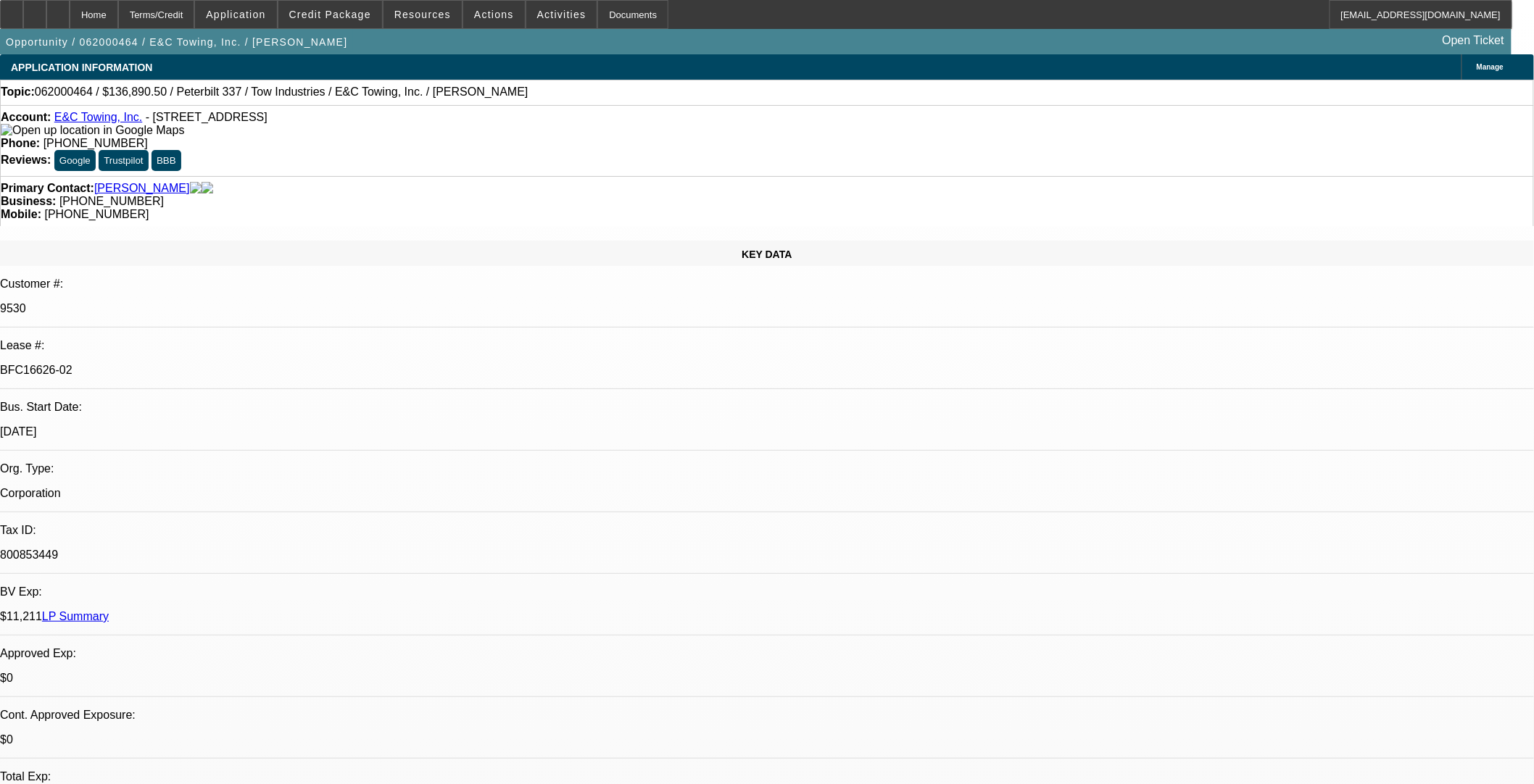
select select "4"
click at [342, 16] on span "Credit Package" at bounding box center [330, 15] width 82 height 12
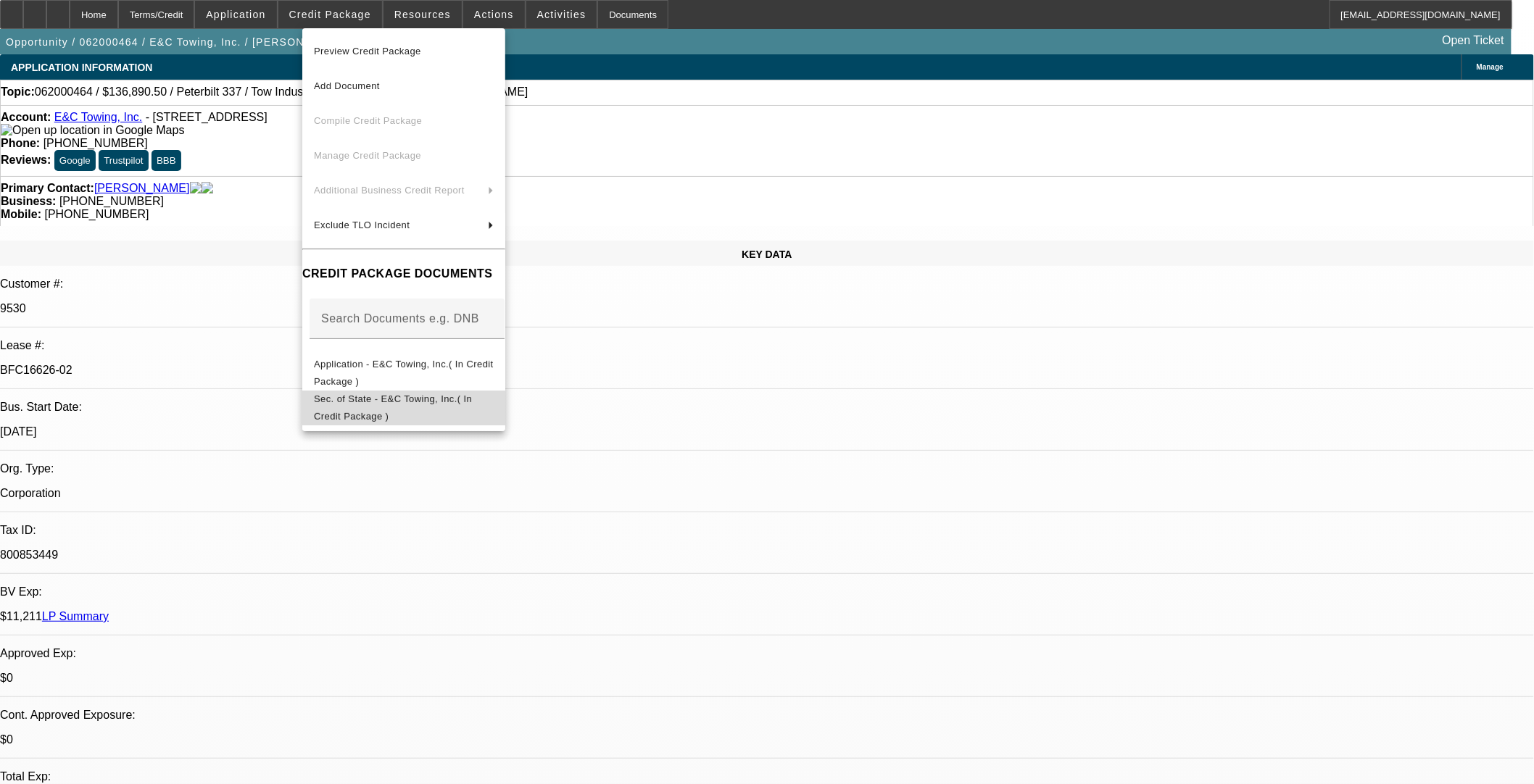
click at [421, 401] on span "Sec. of State - E&C Towing, Inc.( In Credit Package )" at bounding box center [393, 406] width 158 height 28
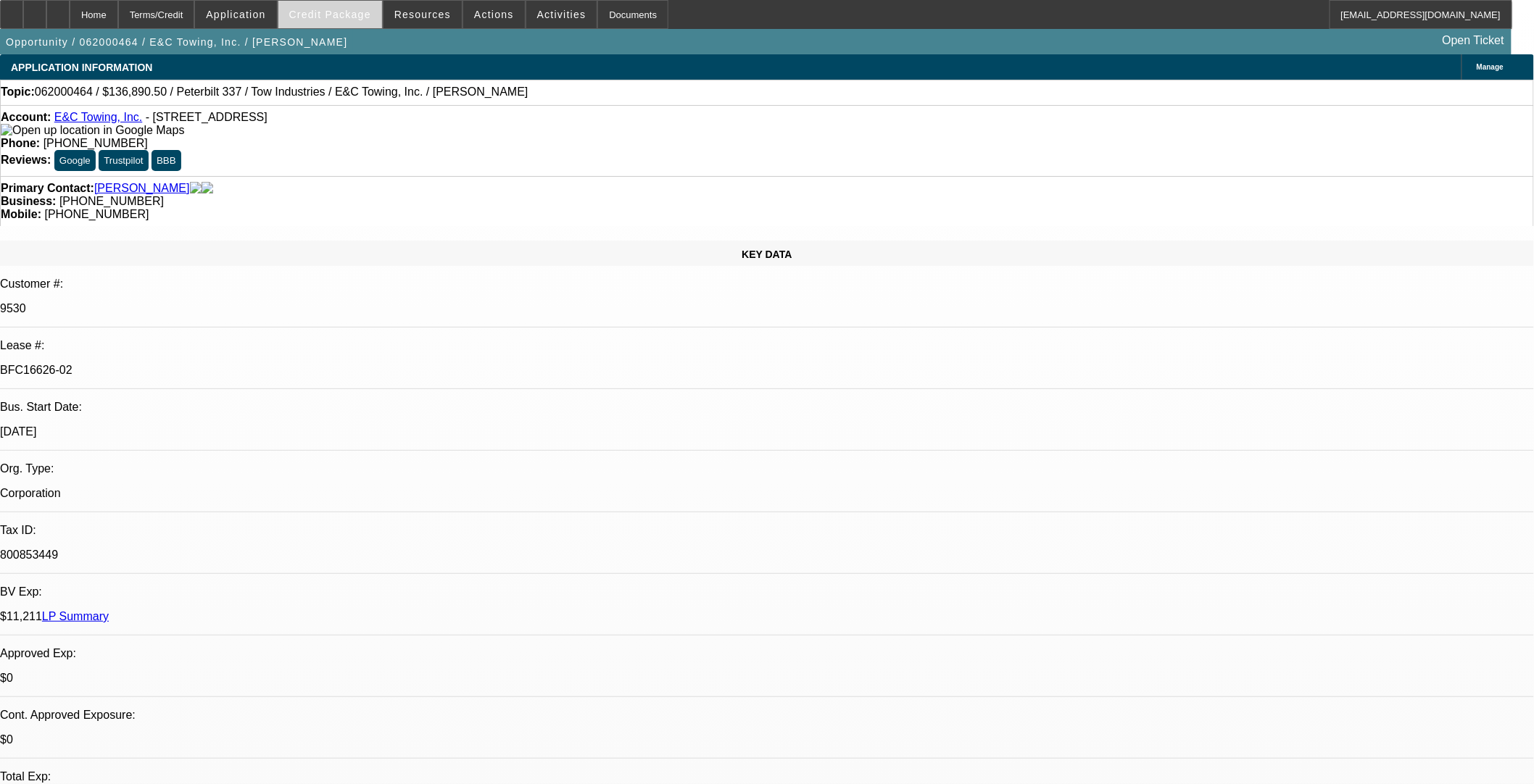
select select "0"
select select "0.1"
select select "4"
select select "0"
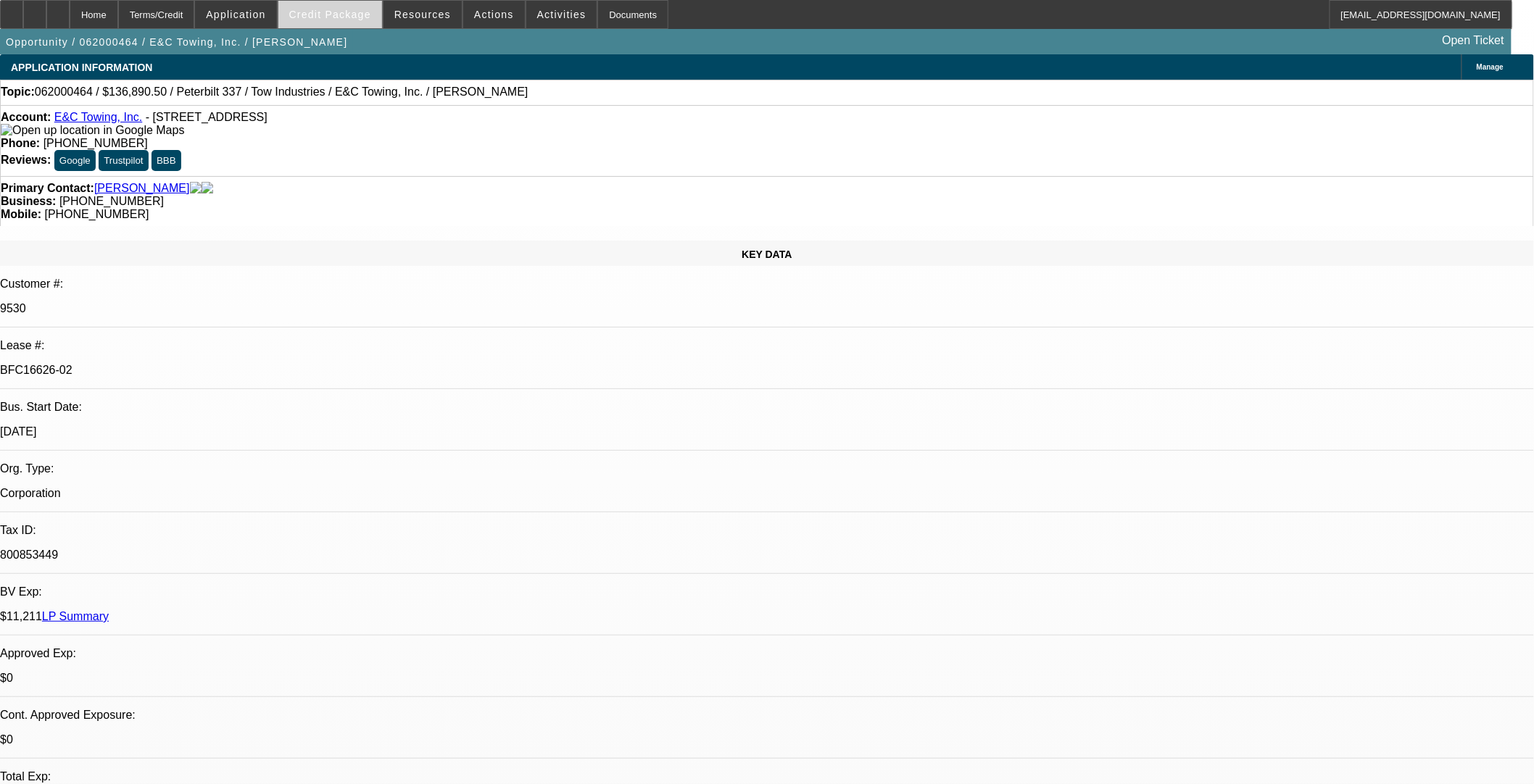
select select "0"
select select "0.1"
select select "4"
select select "0"
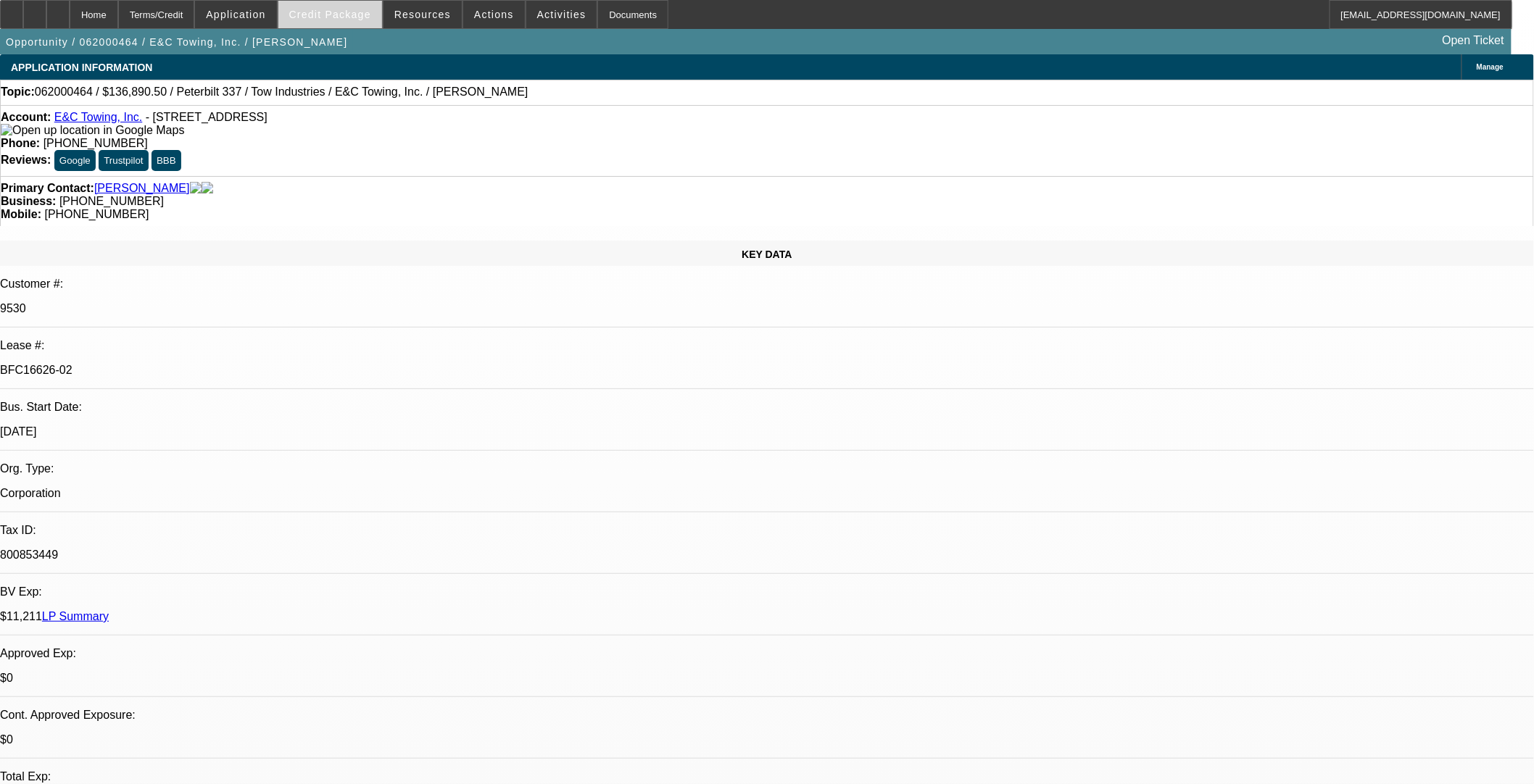
select select "0.1"
select select "4"
select select "0"
select select "0.1"
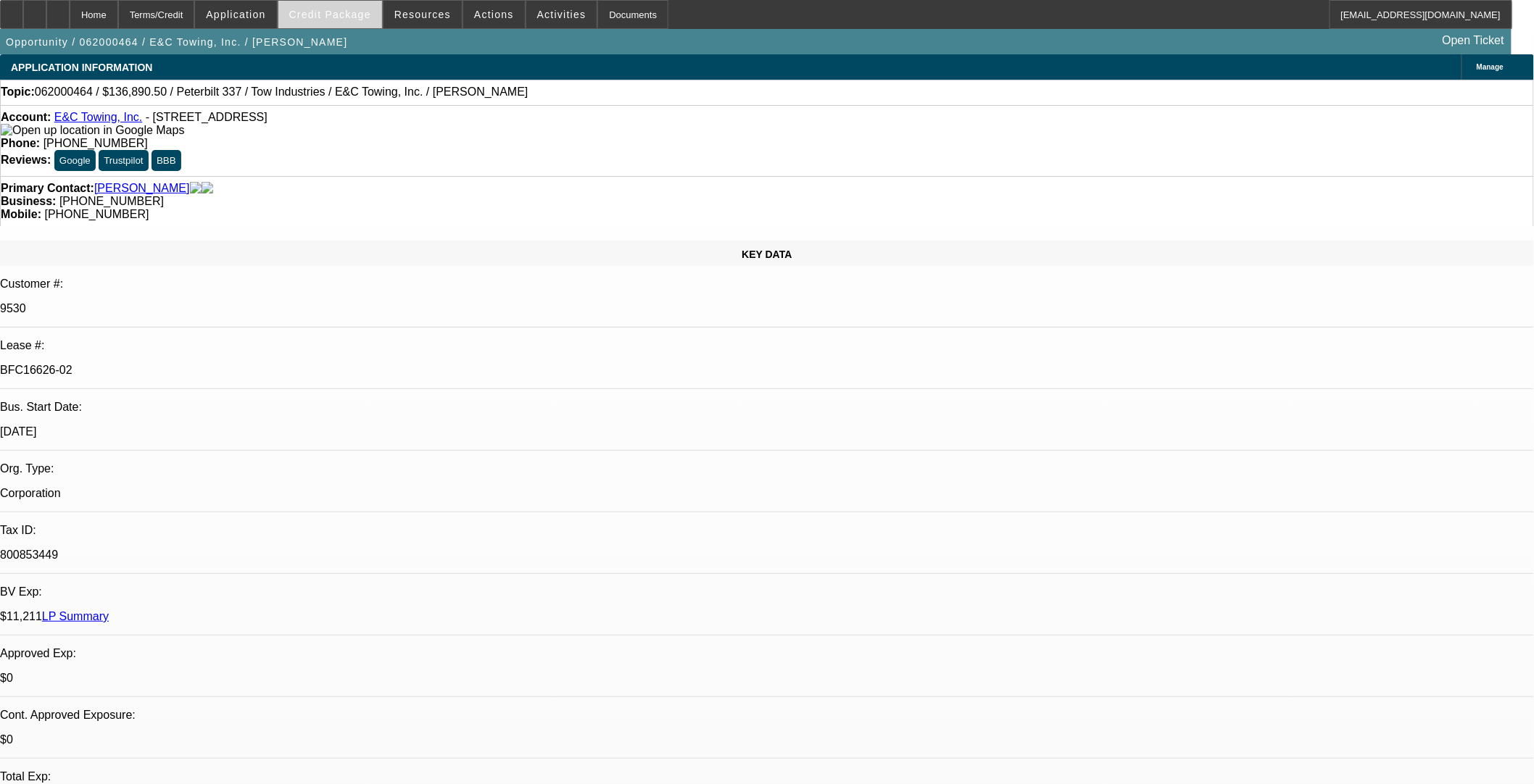
select select "4"
click at [324, 18] on span "Credit Package" at bounding box center [330, 15] width 82 height 12
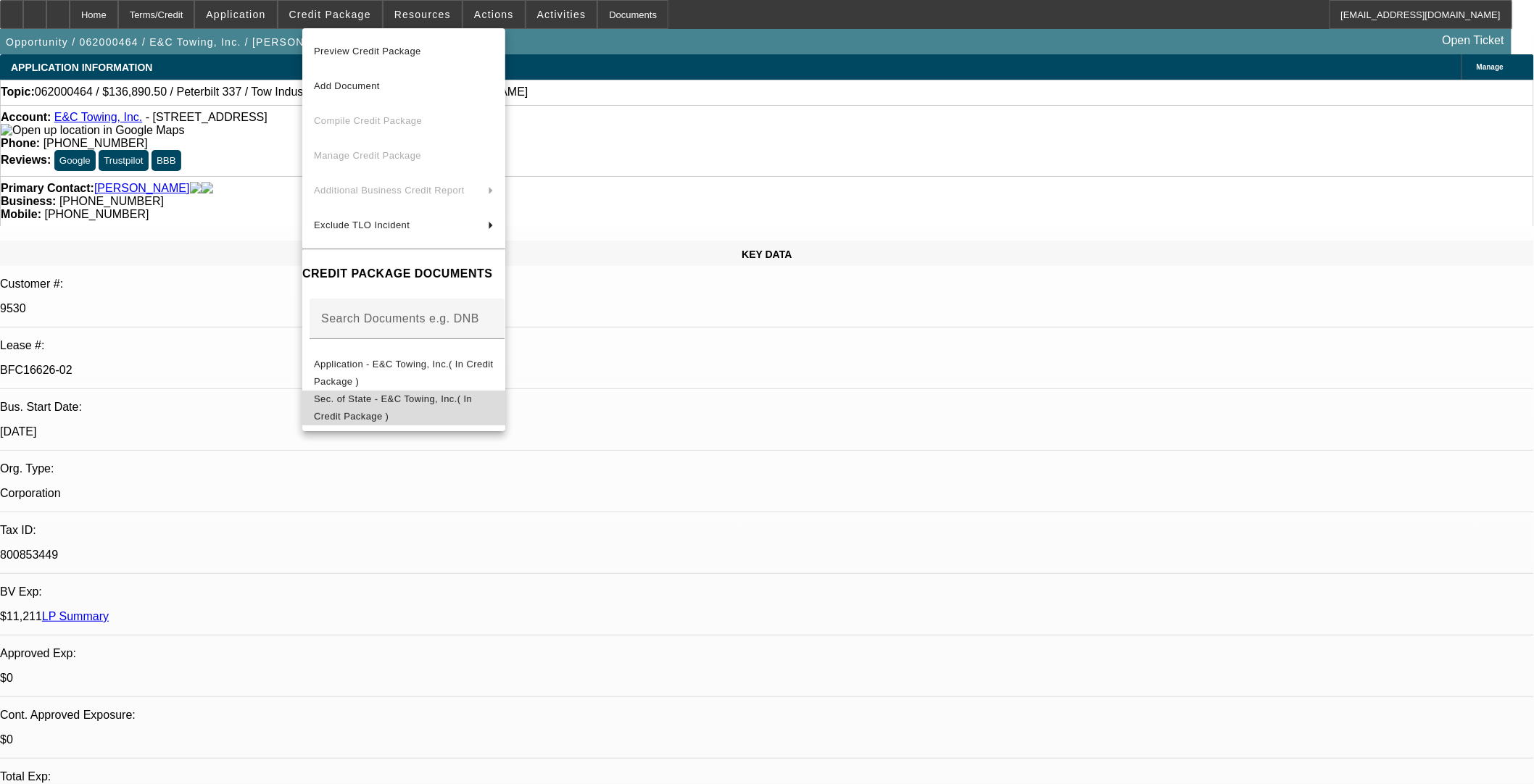
click at [421, 397] on span "Sec. of State - E&C Towing, Inc.( In Credit Package )" at bounding box center [393, 406] width 158 height 28
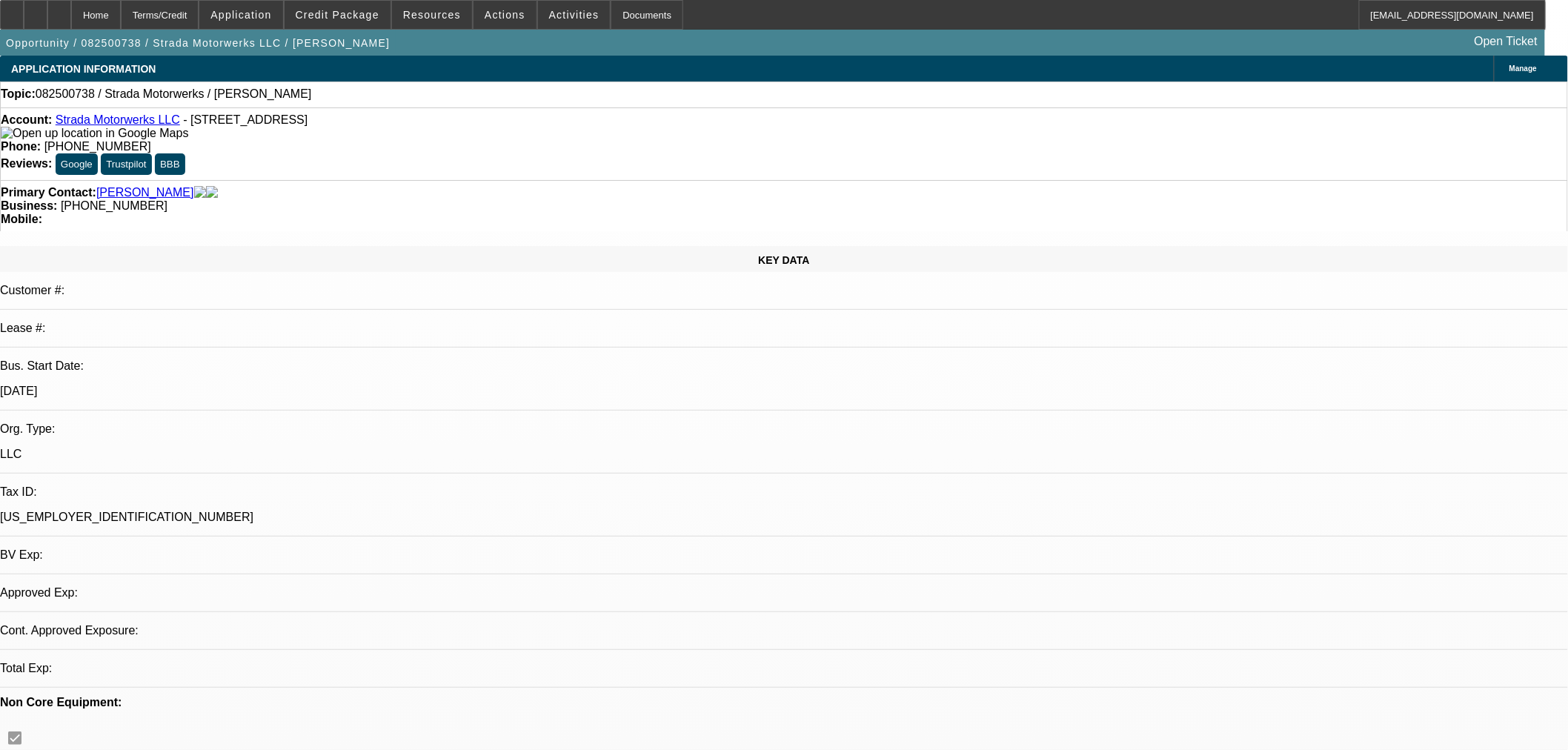
select select "0"
select select "2"
select select "0.1"
select select "4"
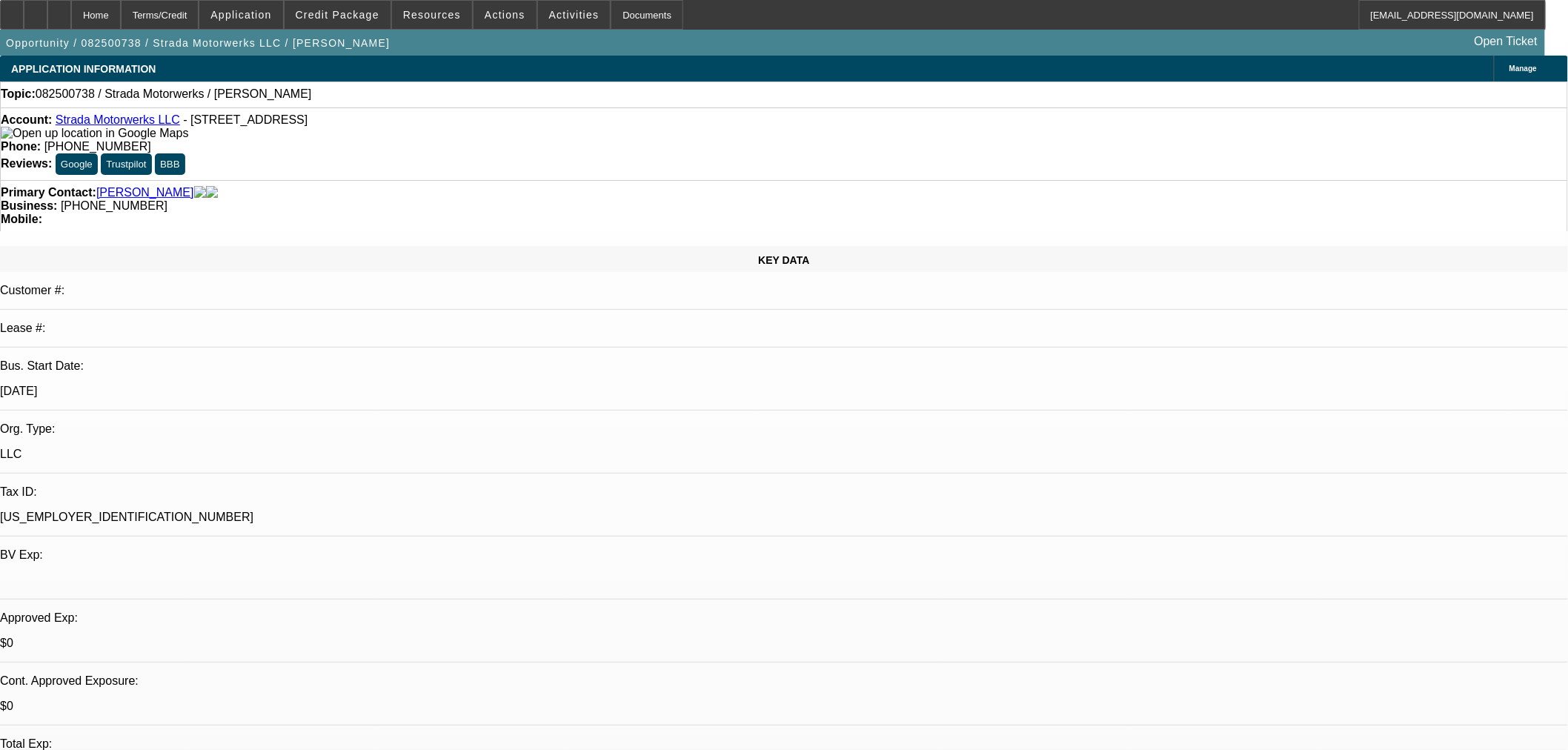
select select "1"
click at [379, 15] on span "Credit Package" at bounding box center [338, 15] width 84 height 12
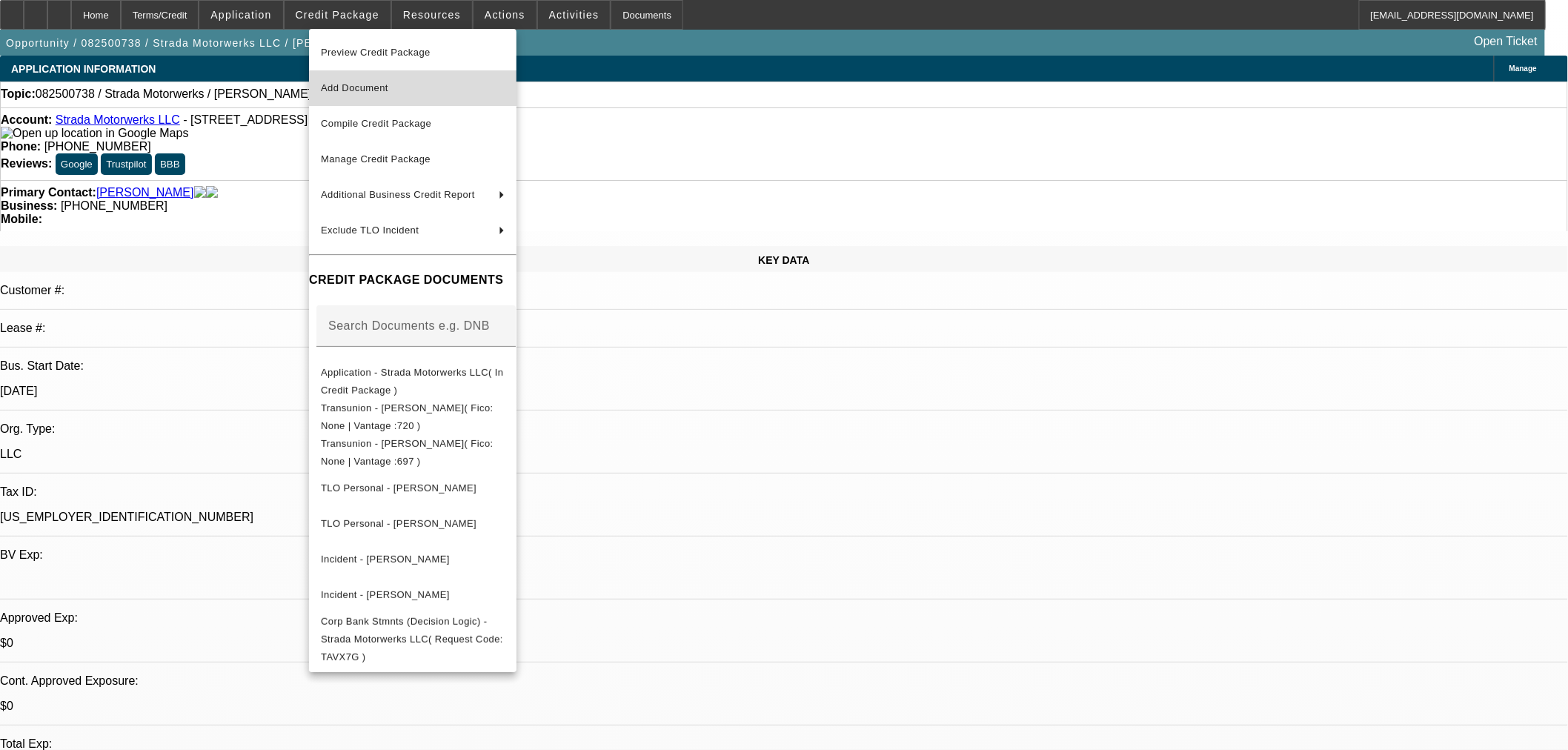
click at [376, 84] on span "Add Document" at bounding box center [355, 88] width 67 height 11
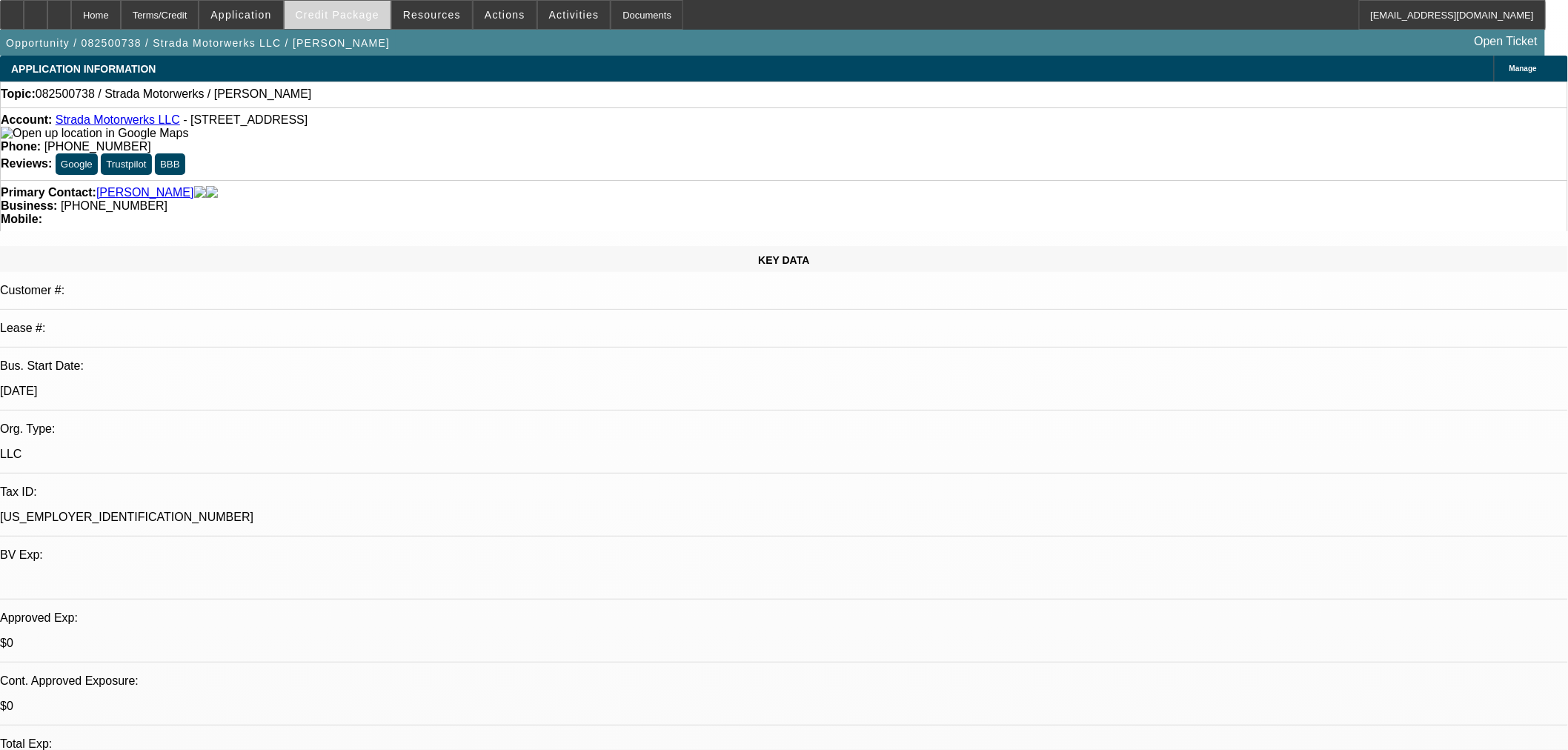
click at [375, 21] on span at bounding box center [337, 15] width 106 height 36
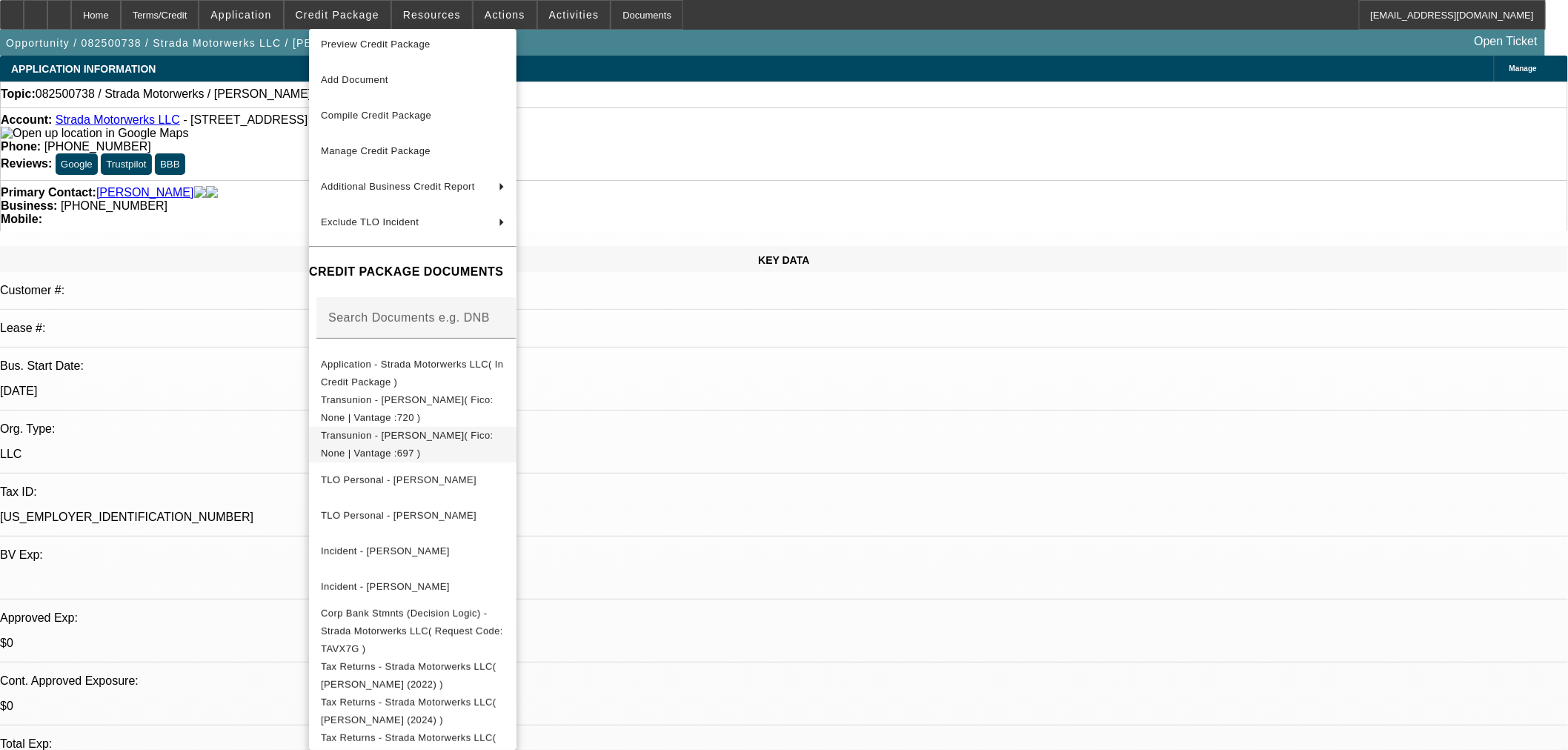
scroll to position [12, 0]
click at [826, 440] on div at bounding box center [784, 375] width 1568 height 750
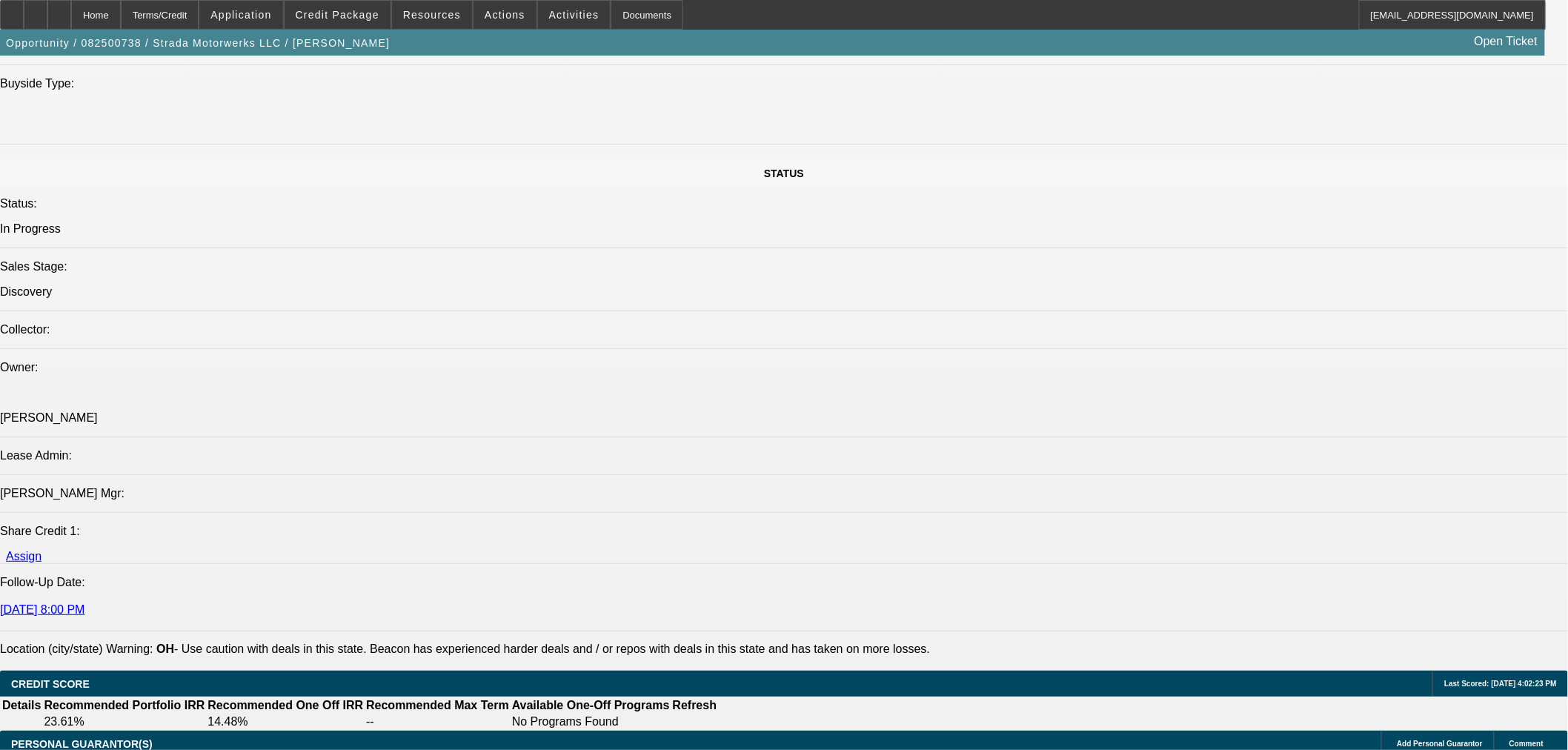
scroll to position [1975, 0]
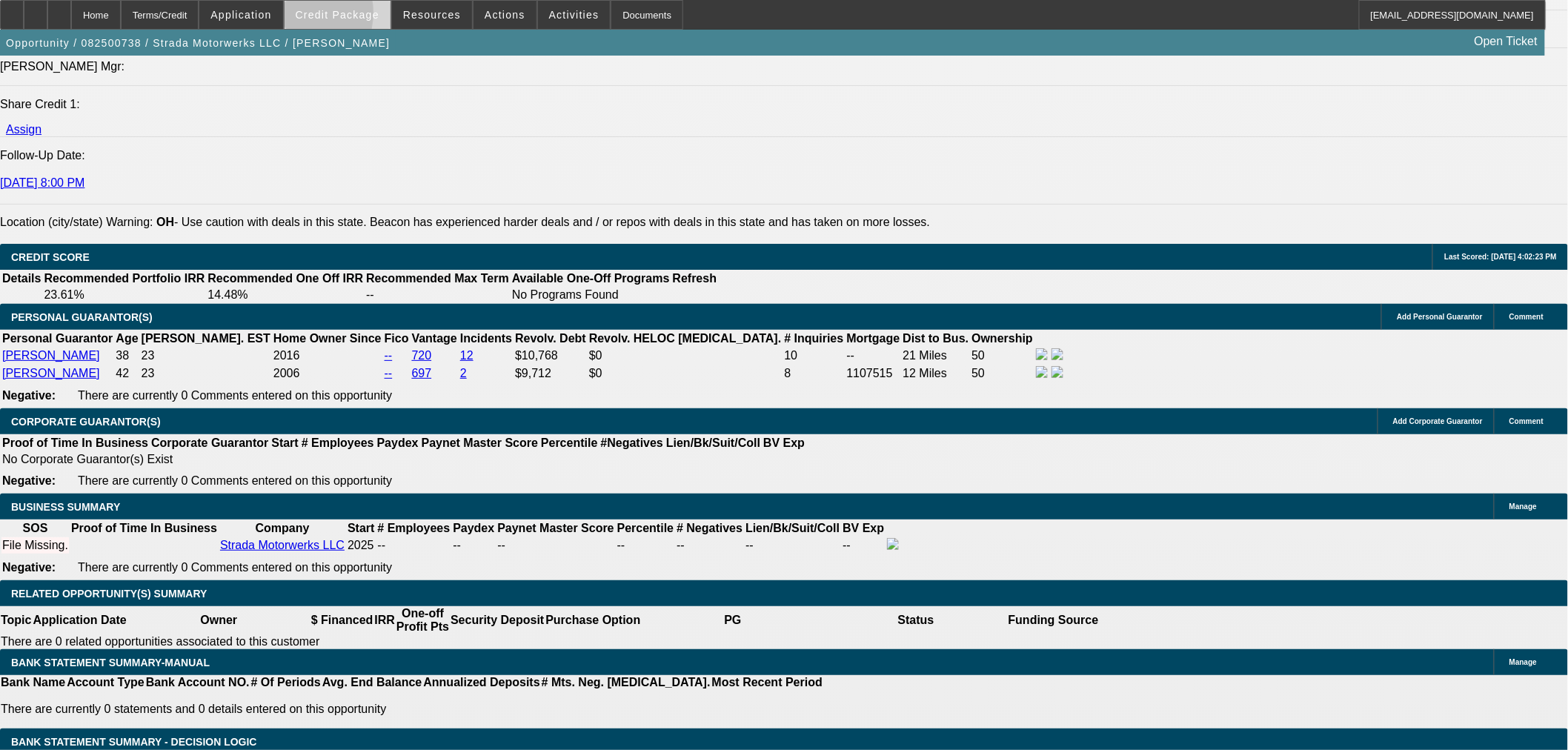
click at [321, 16] on span "Credit Package" at bounding box center [338, 15] width 84 height 12
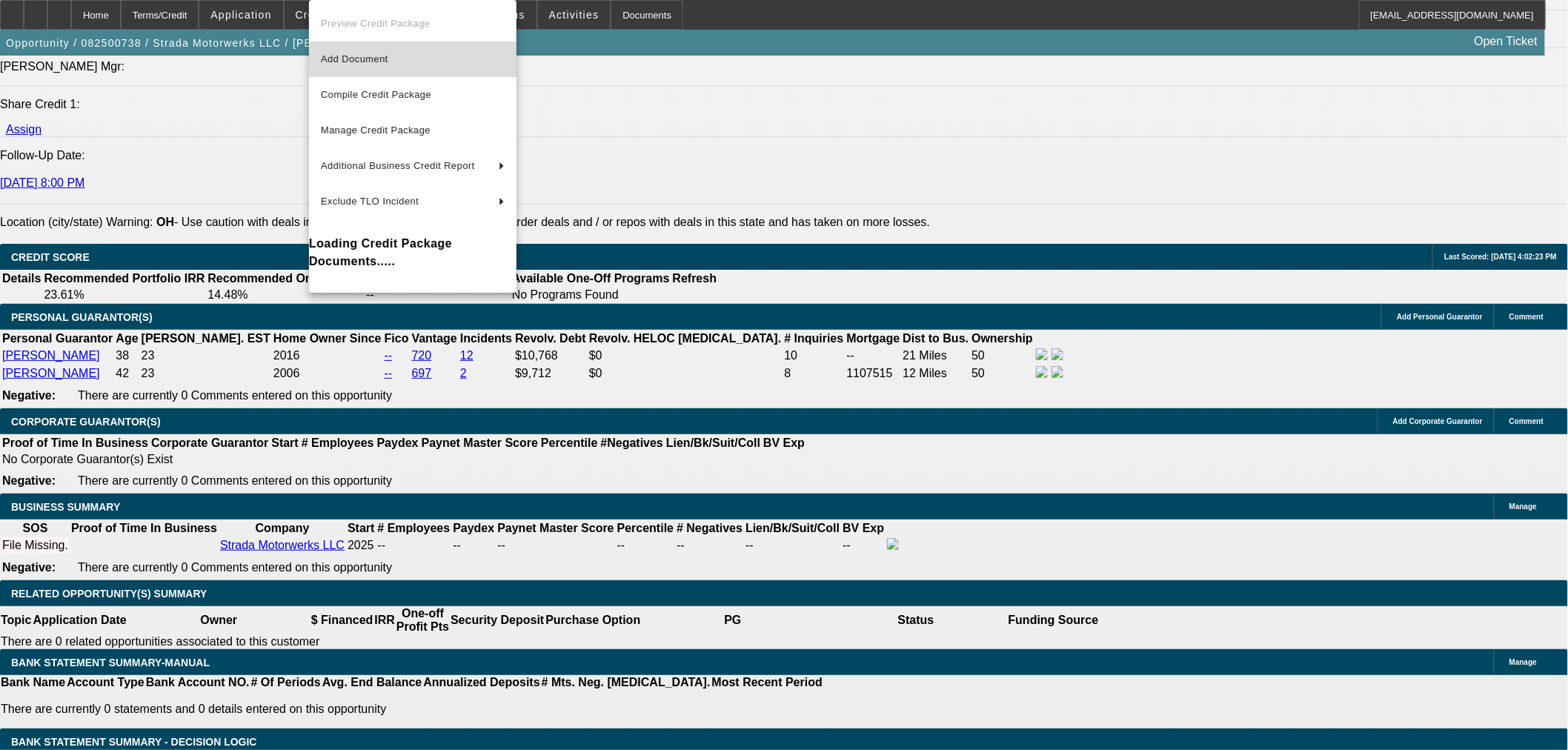
click at [345, 65] on span "Add Document" at bounding box center [413, 59] width 183 height 18
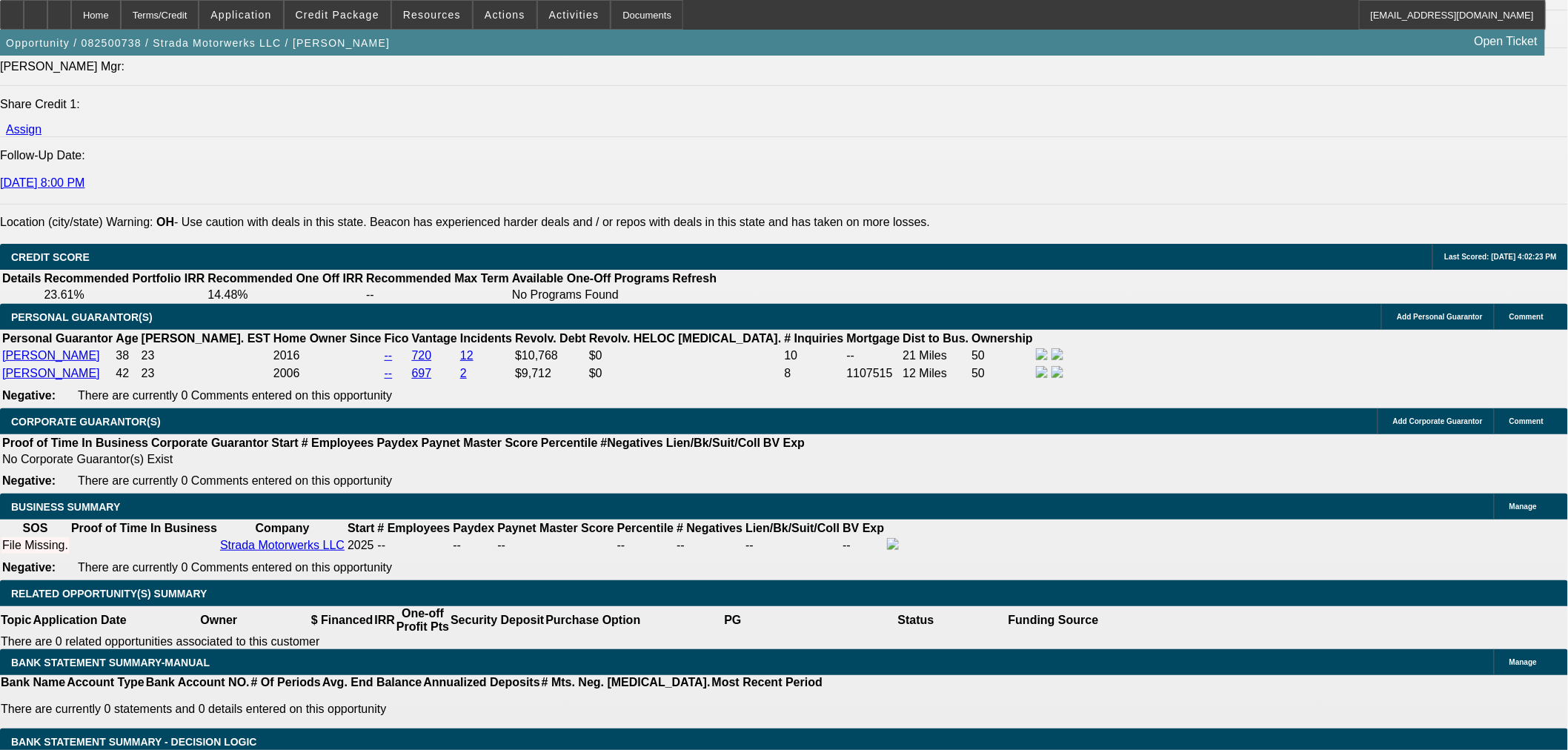
click at [349, 23] on span at bounding box center [337, 15] width 106 height 36
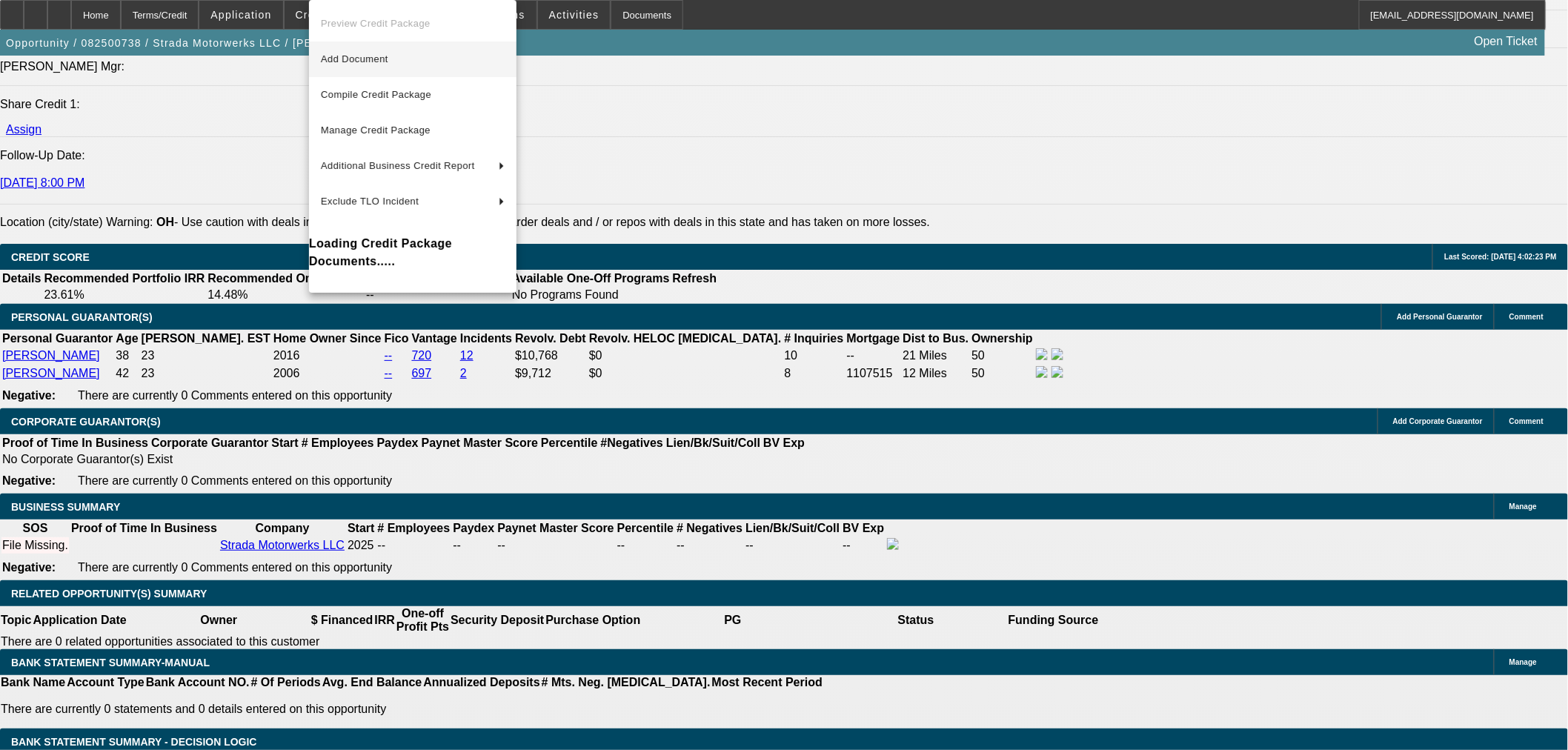
click at [371, 63] on span "Add Document" at bounding box center [355, 59] width 67 height 11
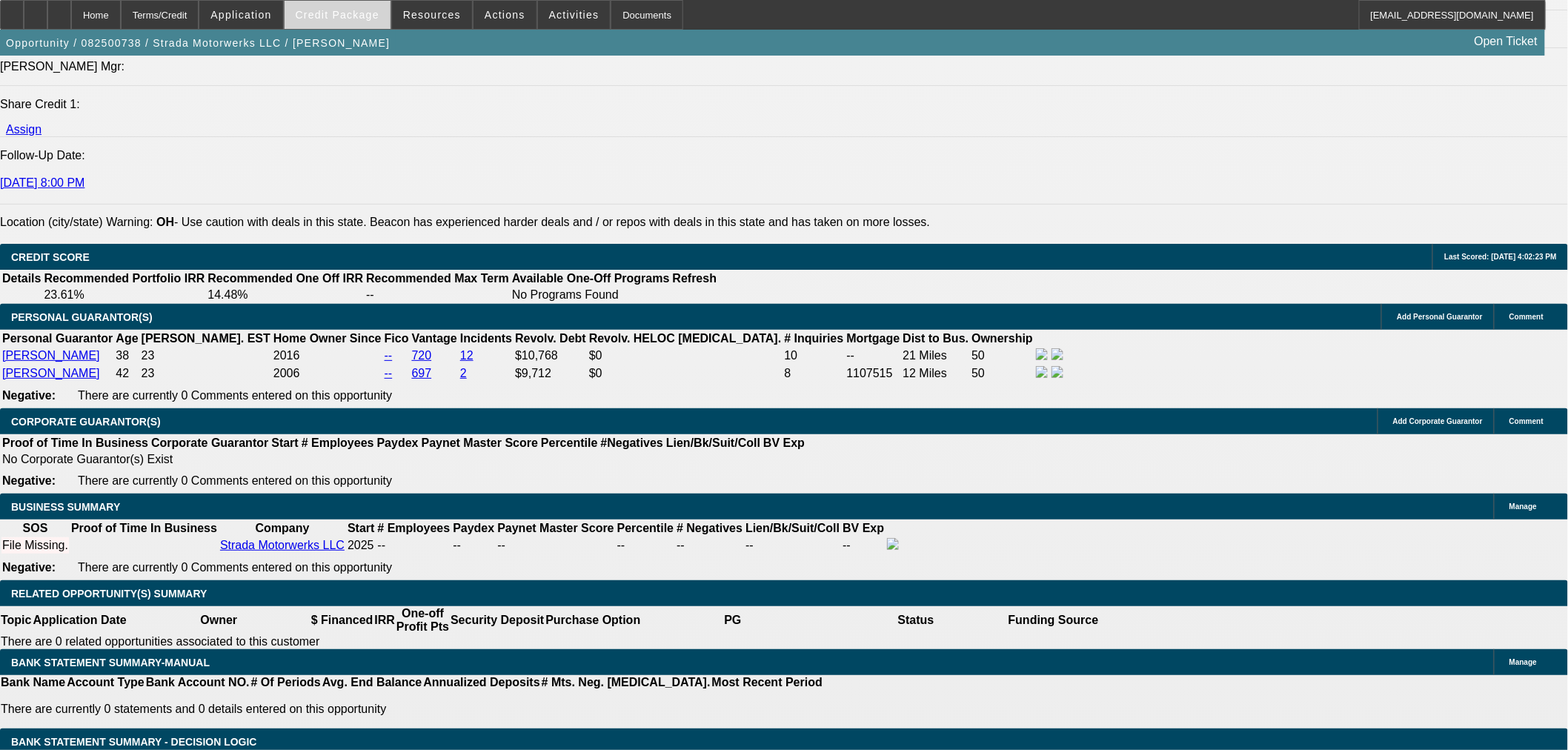
click at [368, 20] on button "Credit Package" at bounding box center [337, 15] width 106 height 28
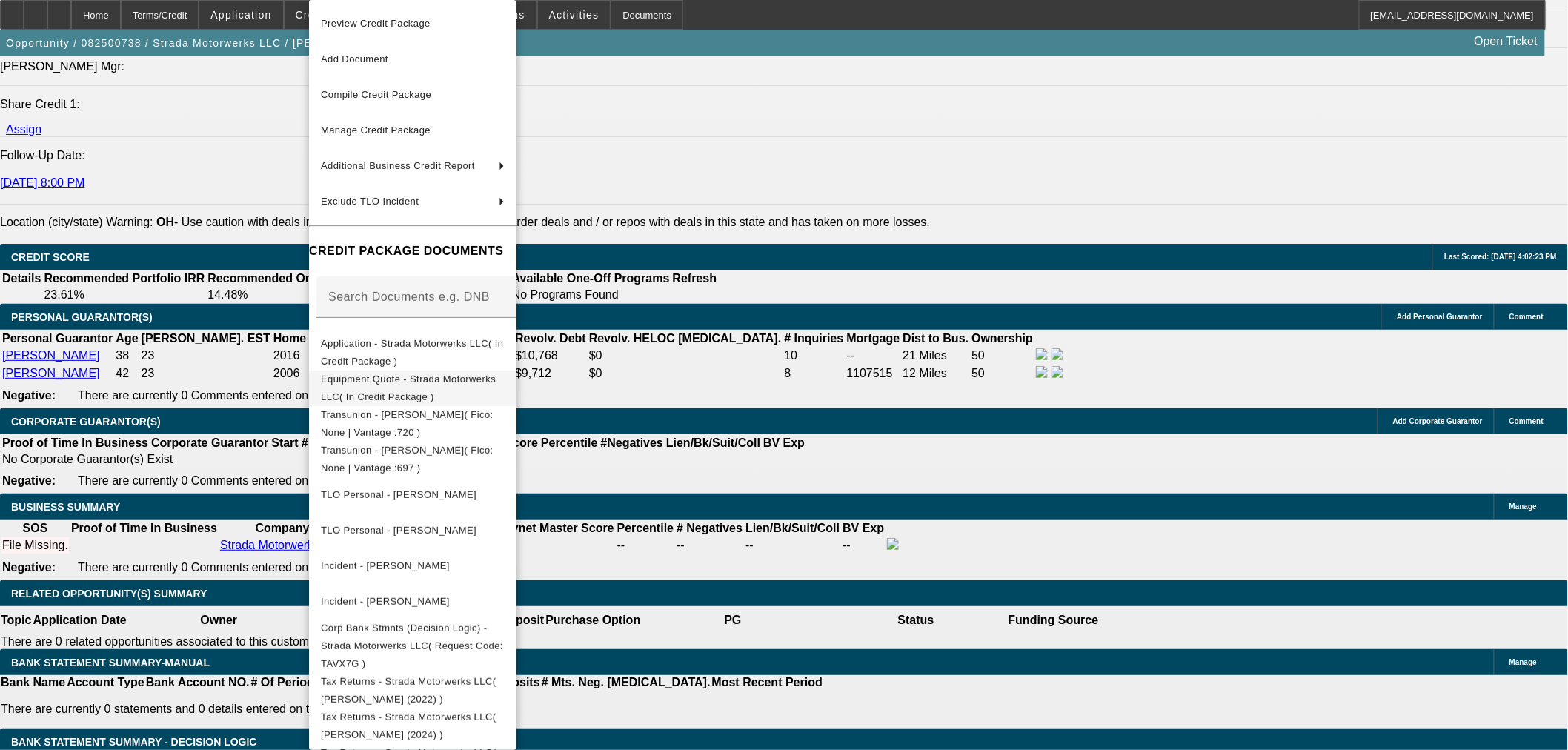
click at [370, 397] on button "Equipment Quote - Strada Motorwerks LLC( In Credit Package )" at bounding box center [413, 388] width 208 height 36
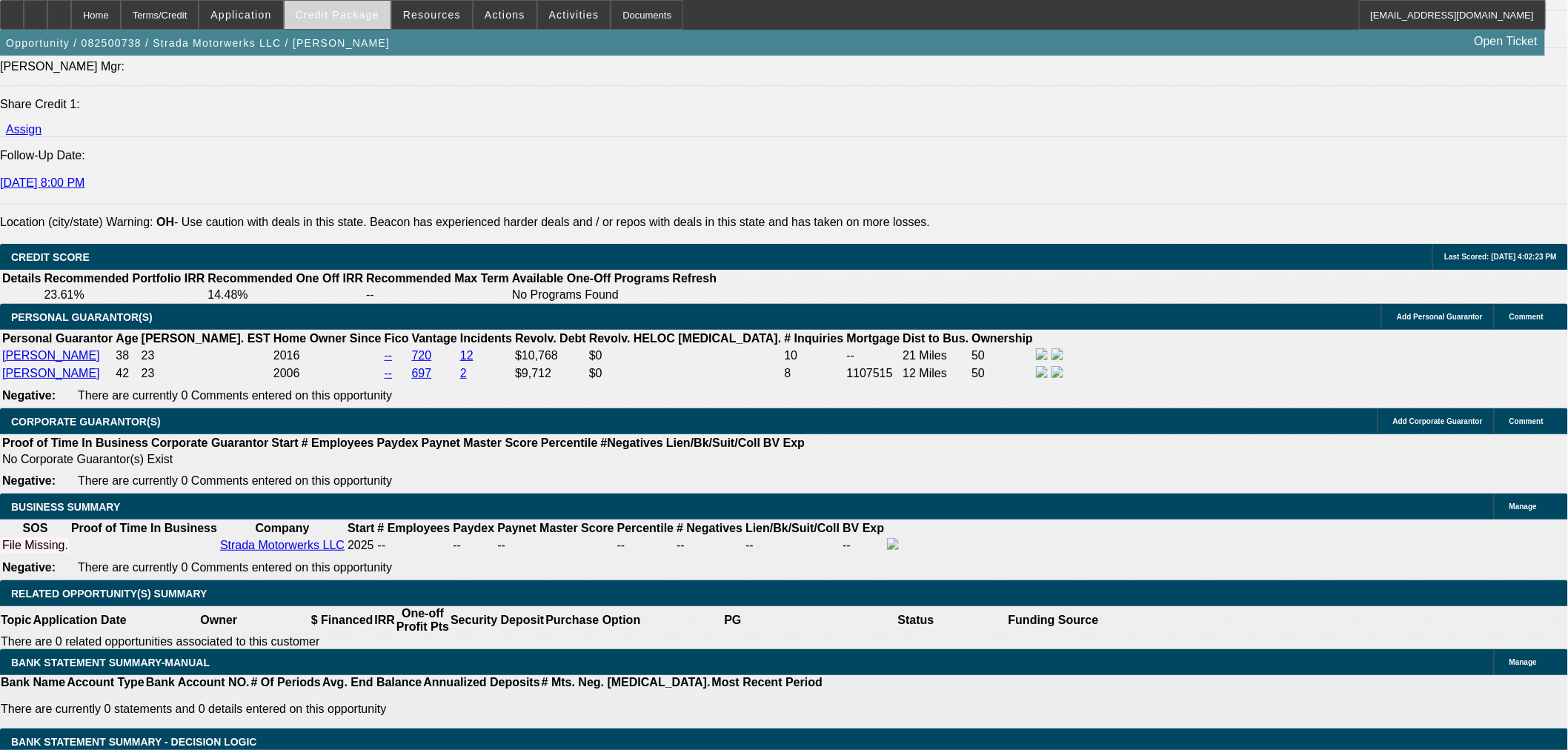
click at [380, 10] on span "Credit Package" at bounding box center [338, 15] width 84 height 12
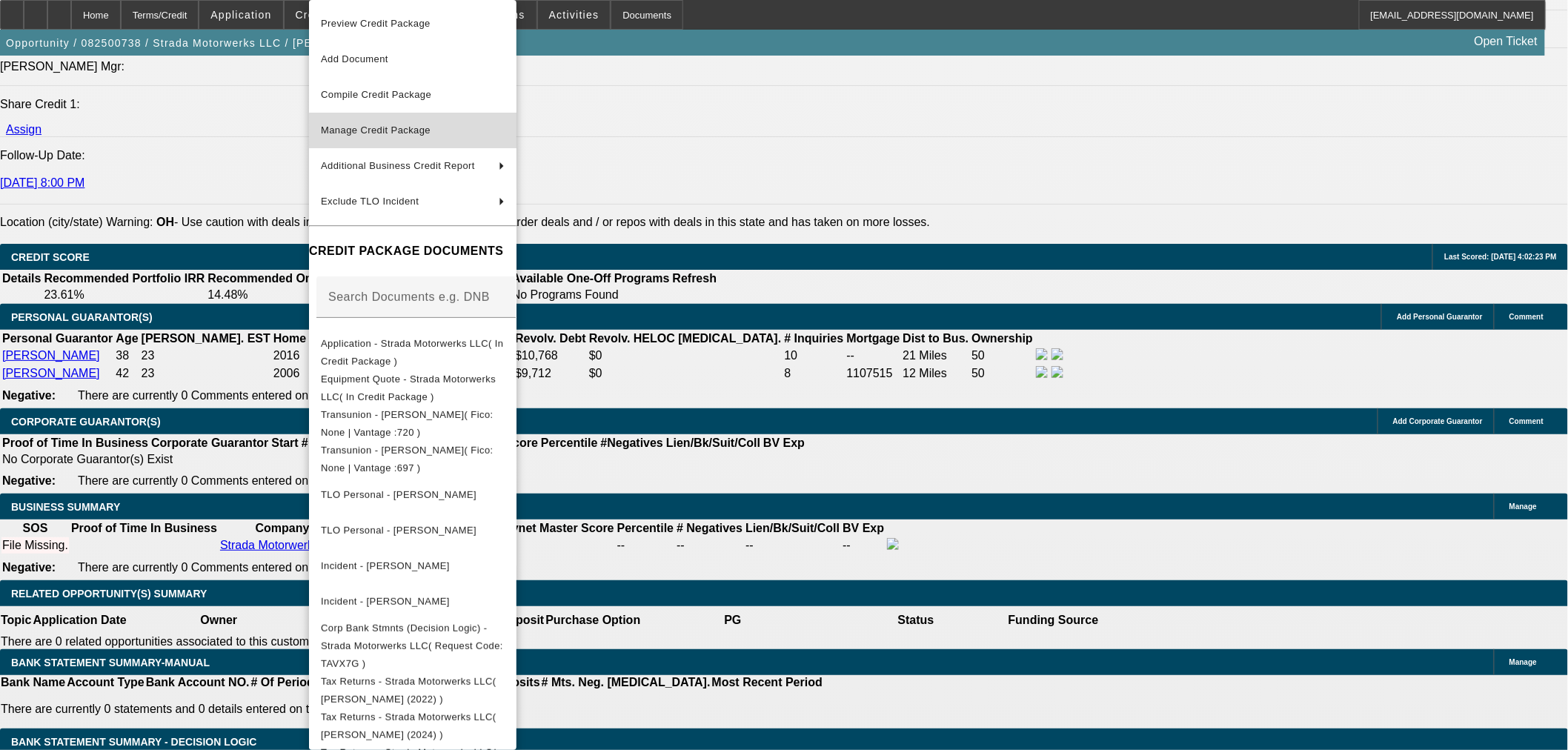
click at [344, 136] on span "Manage Credit Package" at bounding box center [413, 130] width 183 height 18
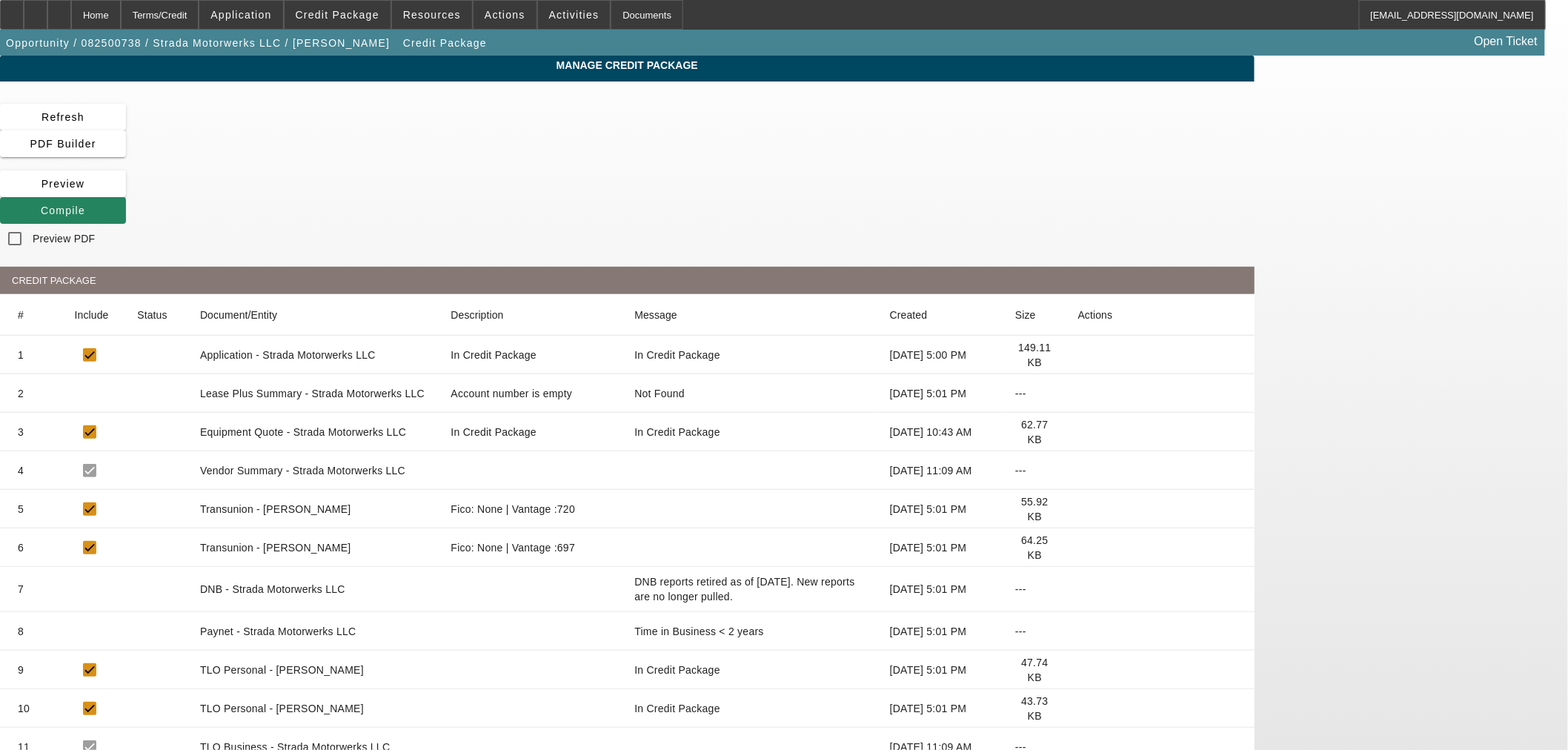
click at [1079, 432] on icon at bounding box center [1079, 432] width 0 height 0
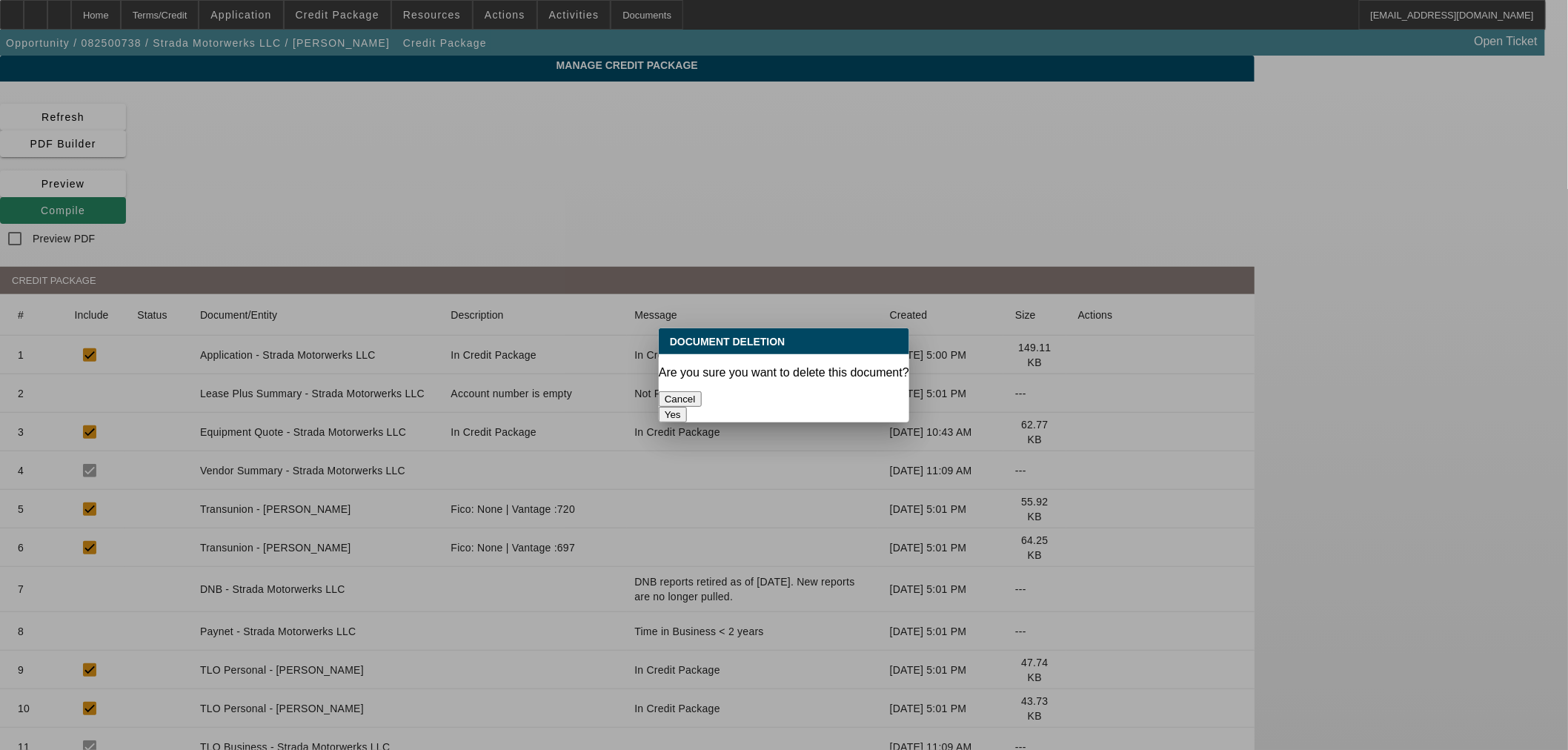
click at [687, 407] on button "Yes" at bounding box center [673, 414] width 28 height 16
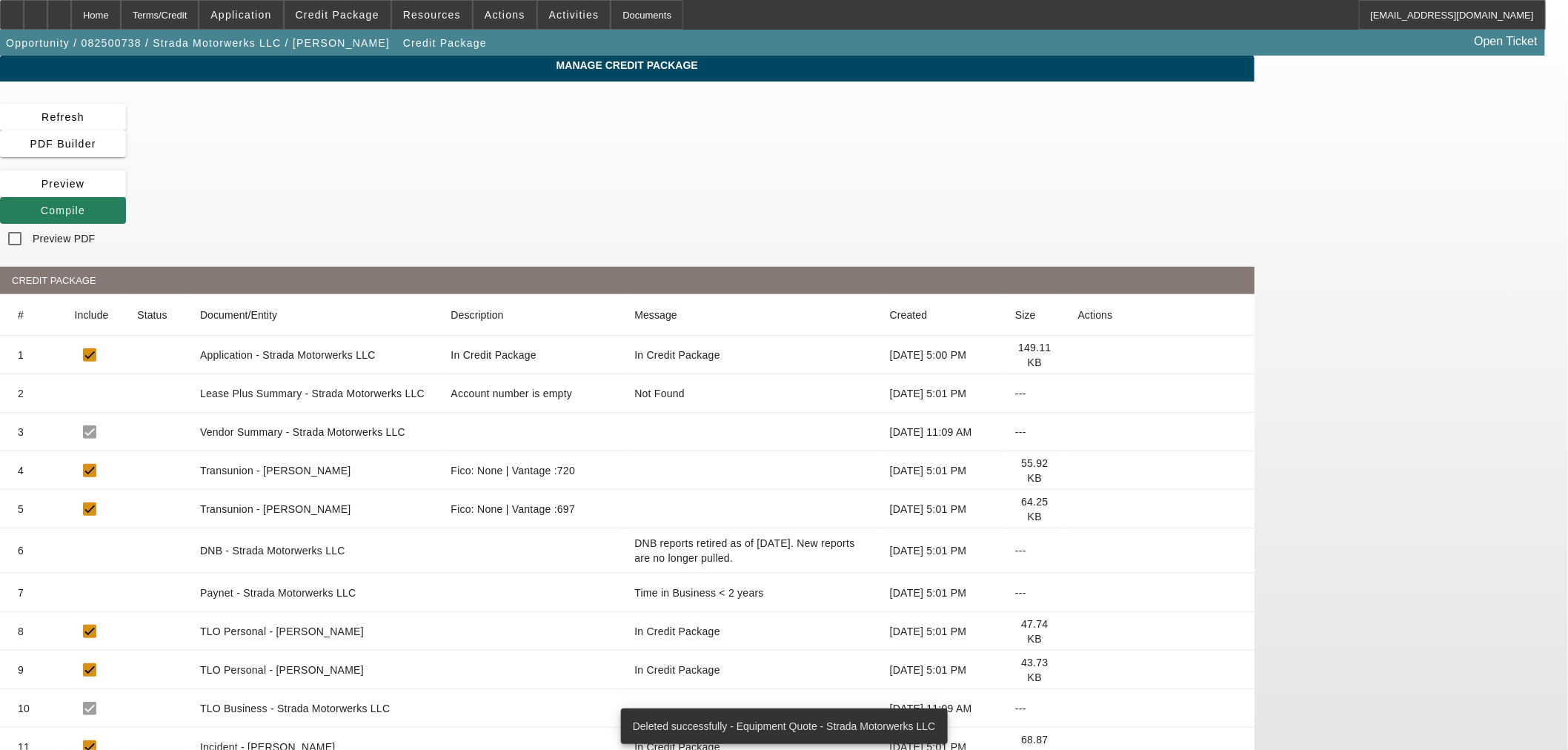
click at [85, 205] on span "Compile" at bounding box center [64, 210] width 45 height 12
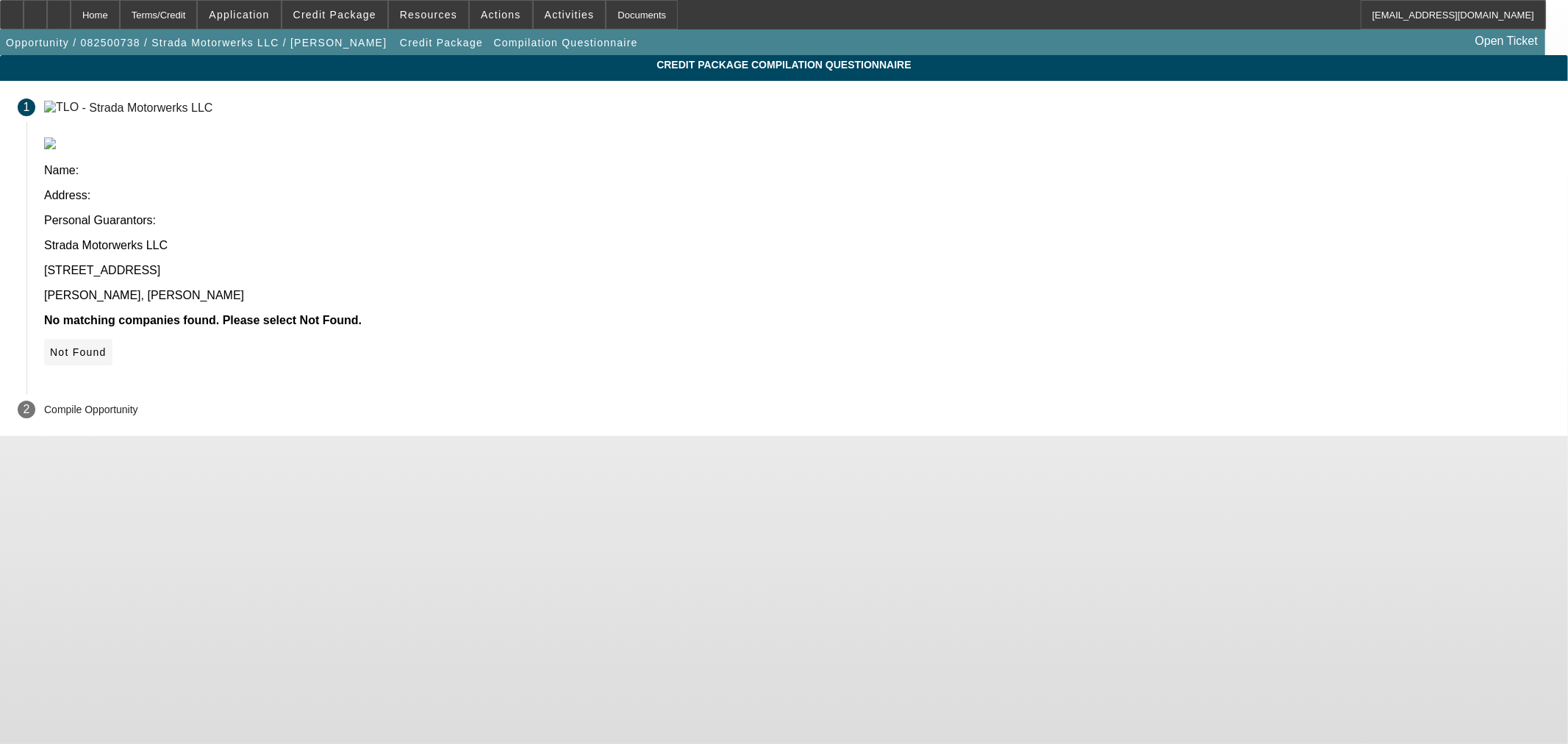
click at [107, 346] on span "Not Found" at bounding box center [78, 352] width 57 height 12
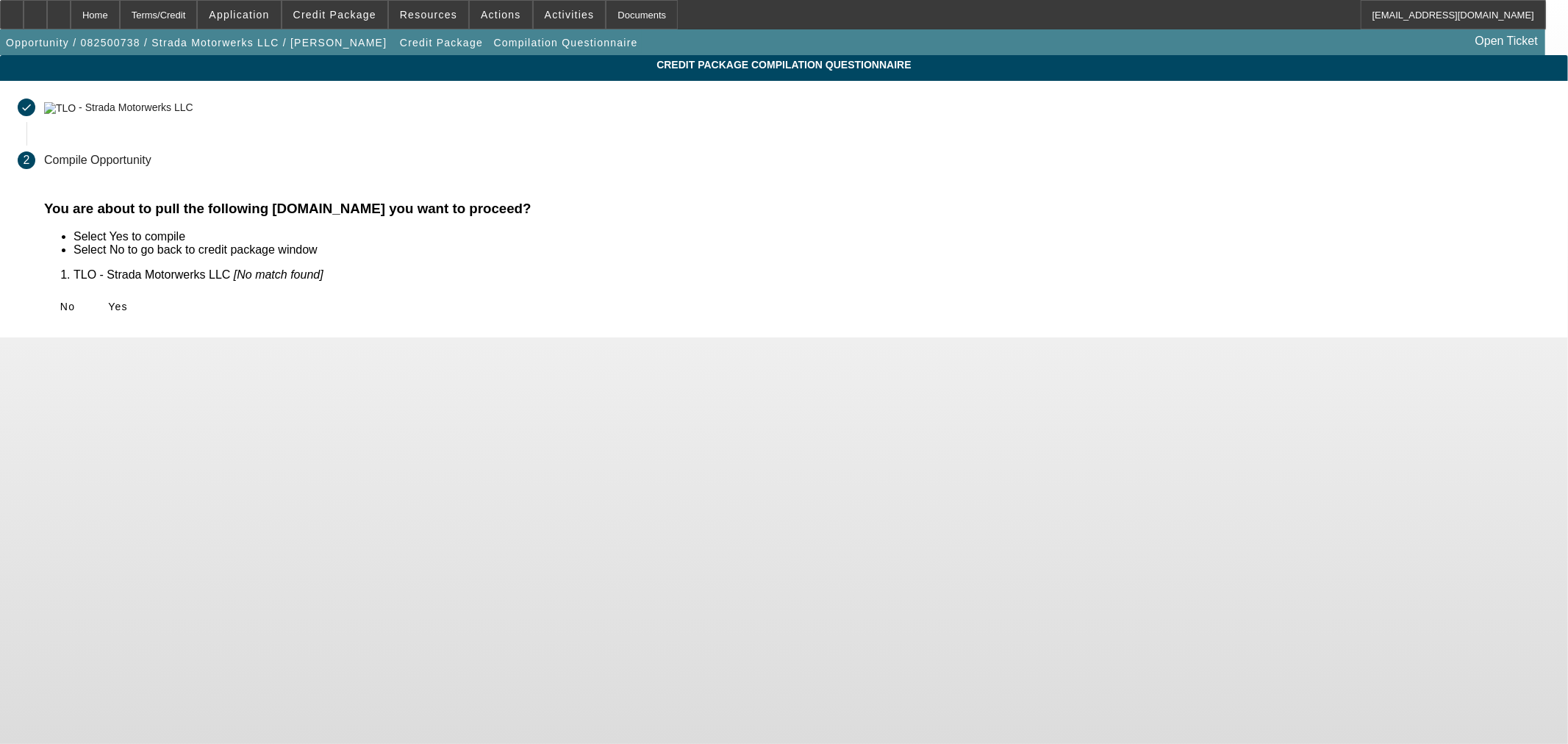
click at [436, 301] on div "No Yes" at bounding box center [797, 306] width 1506 height 27
click at [108, 301] on icon at bounding box center [108, 306] width 0 height 12
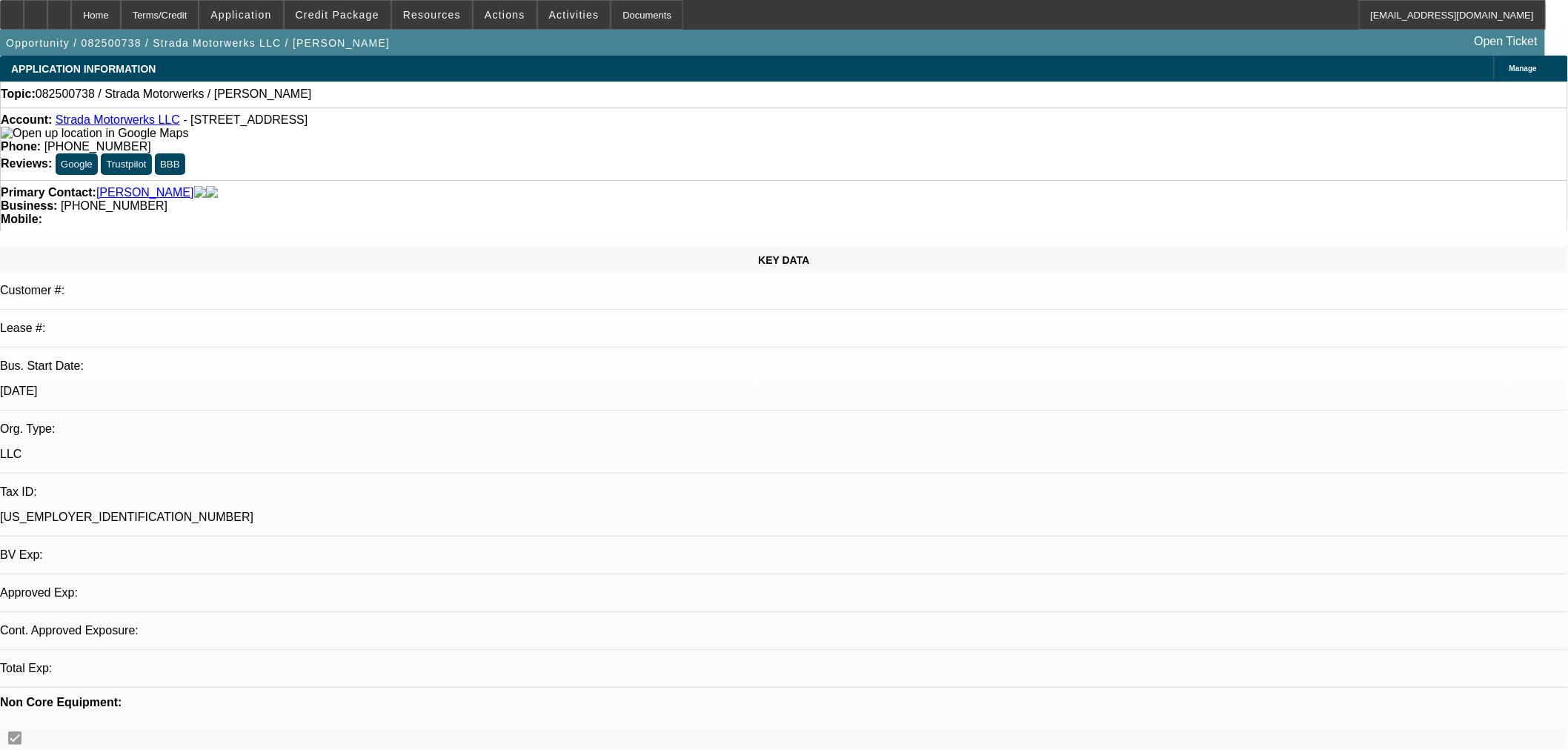
select select "0"
select select "2"
select select "0.1"
select select "4"
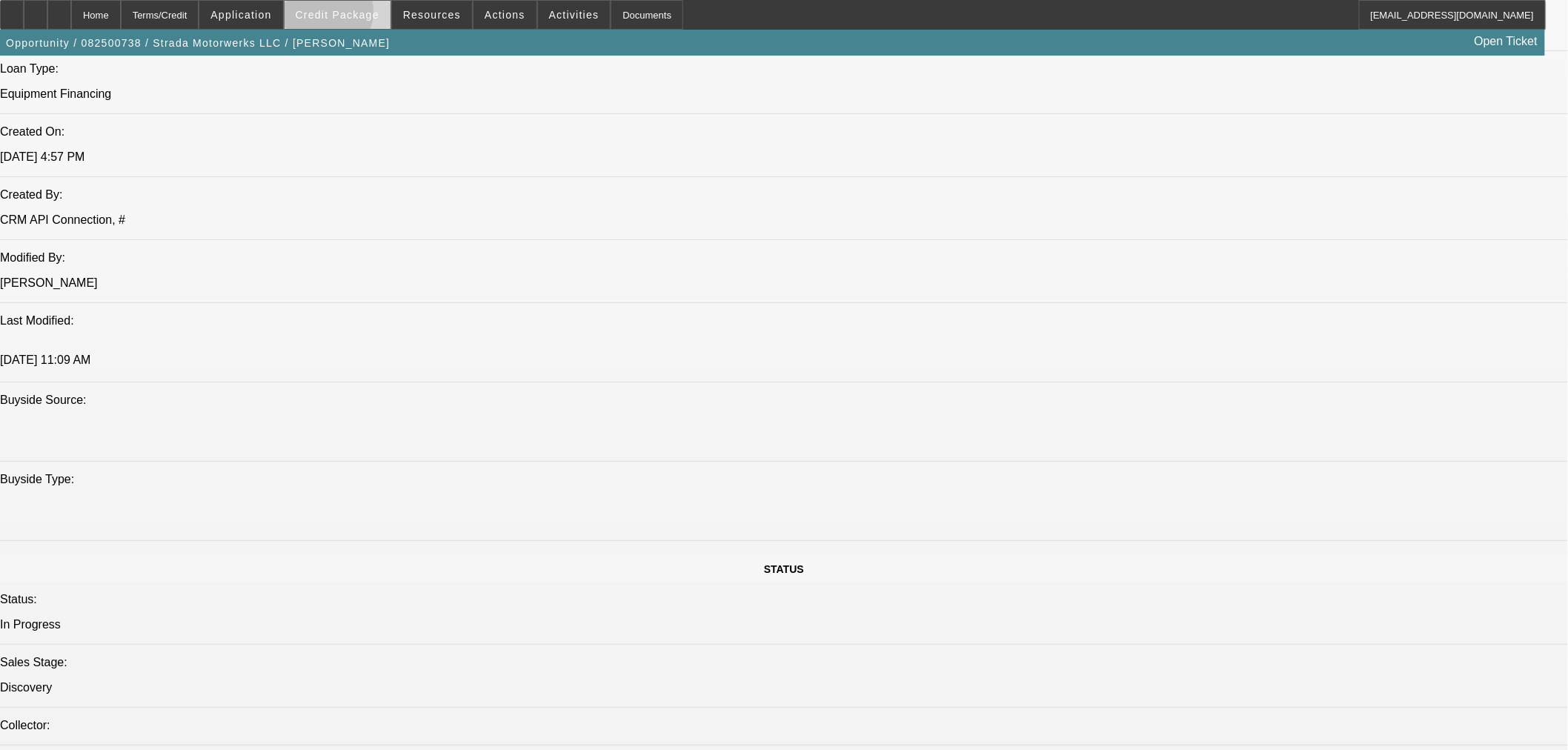
scroll to position [1182, 0]
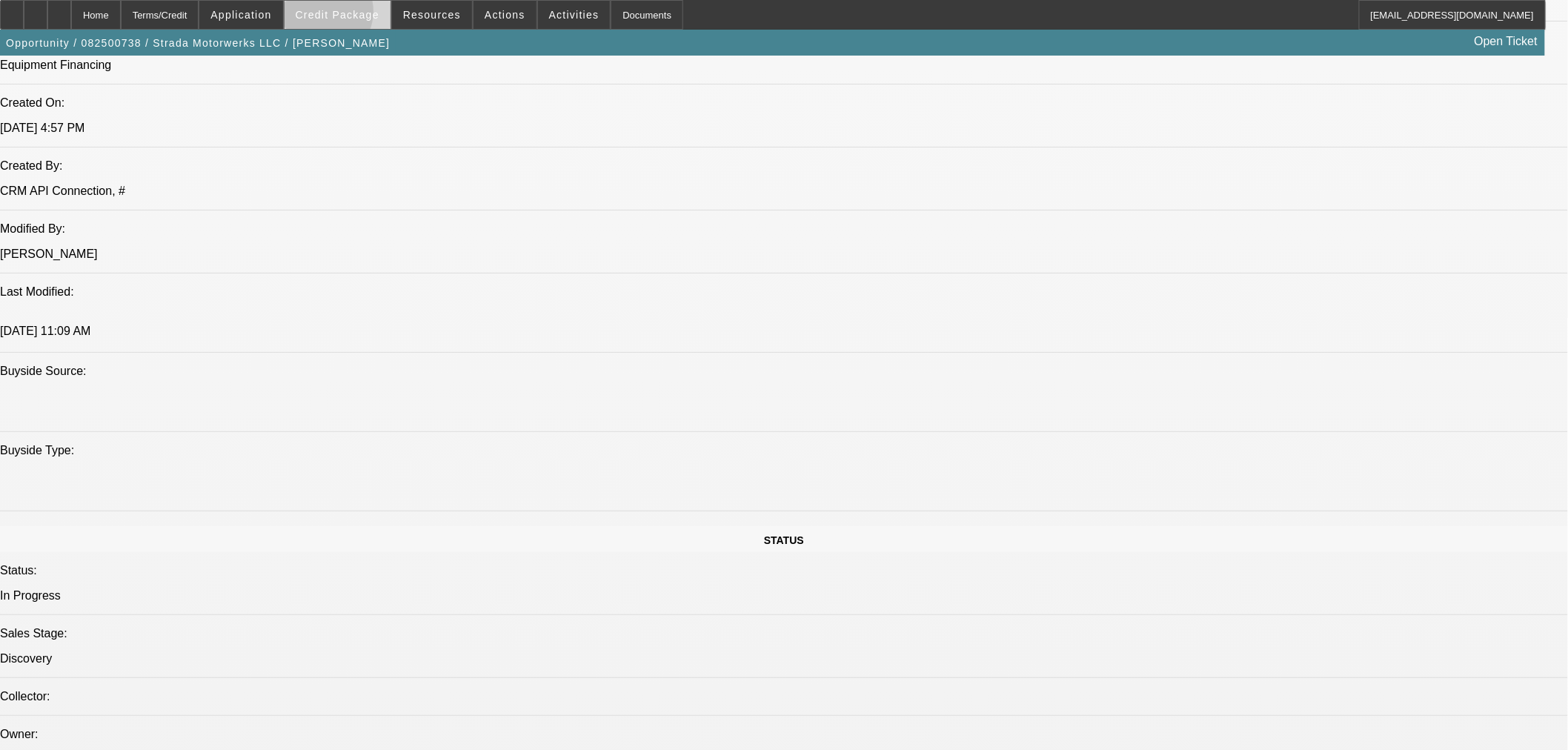
click at [344, 15] on span "Credit Package" at bounding box center [338, 15] width 84 height 12
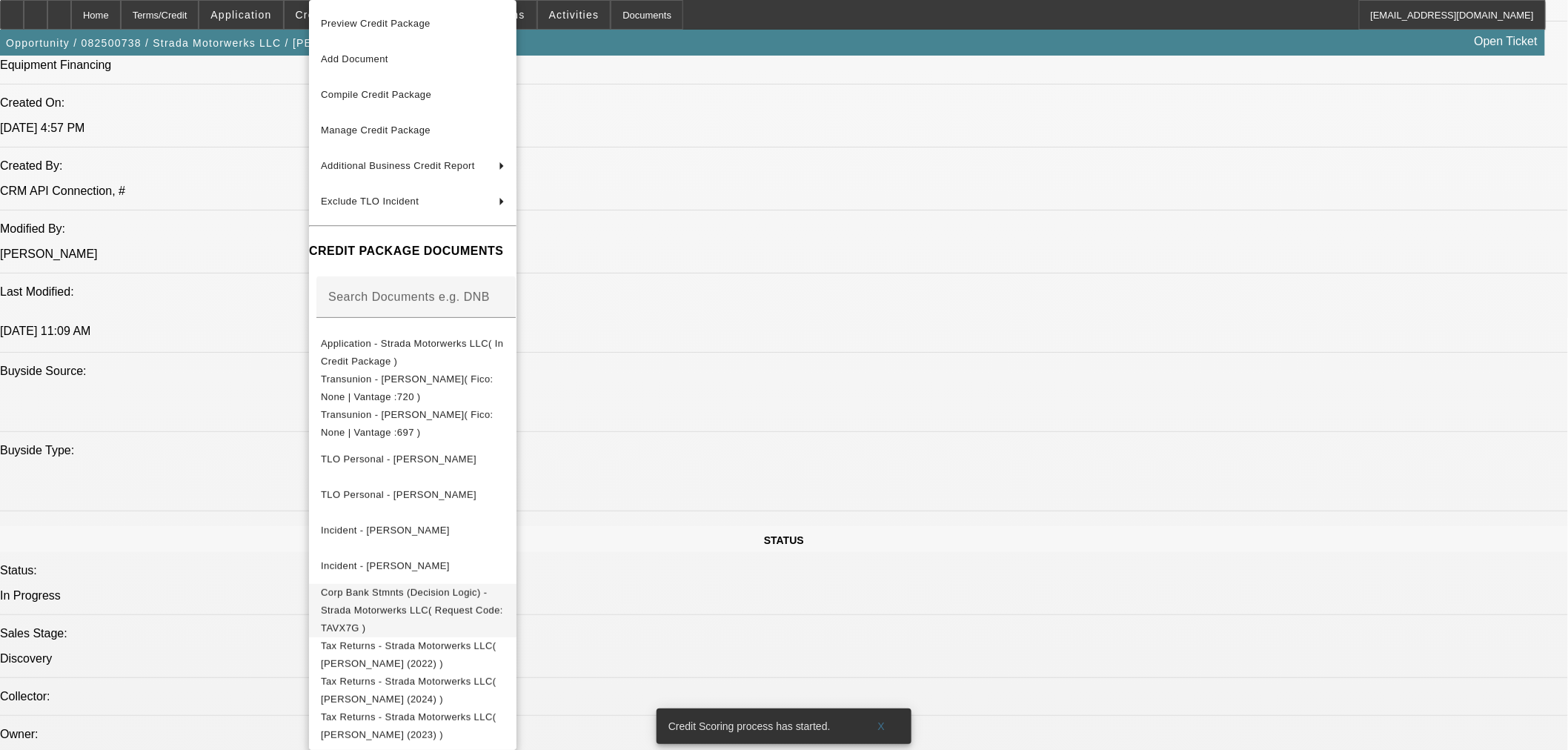
click at [466, 599] on span "Corp Bank Stmnts (Decision Logic) - Strada Motorwerks LLC( Request Code: TAVX7G…" at bounding box center [413, 610] width 183 height 53
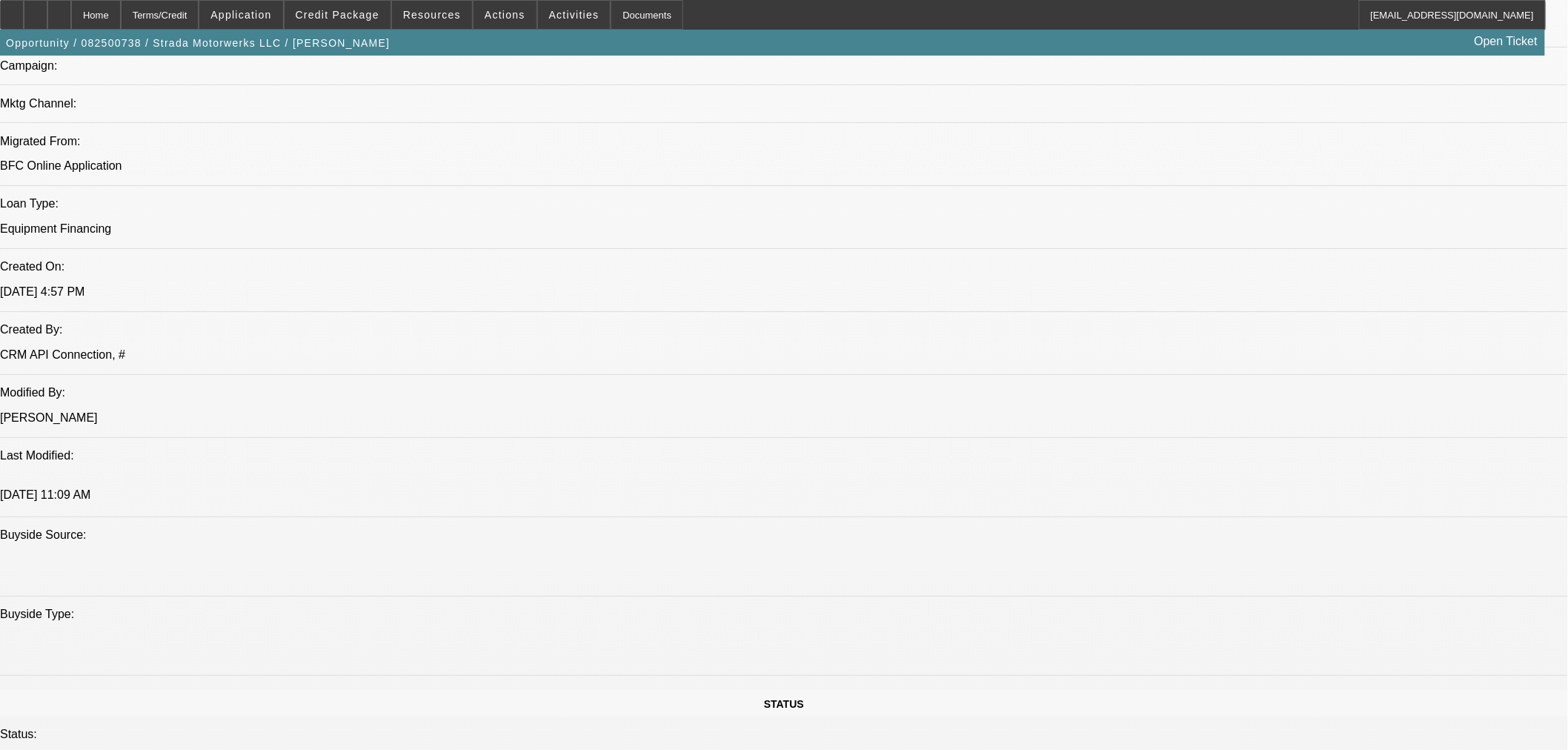
scroll to position [845, 0]
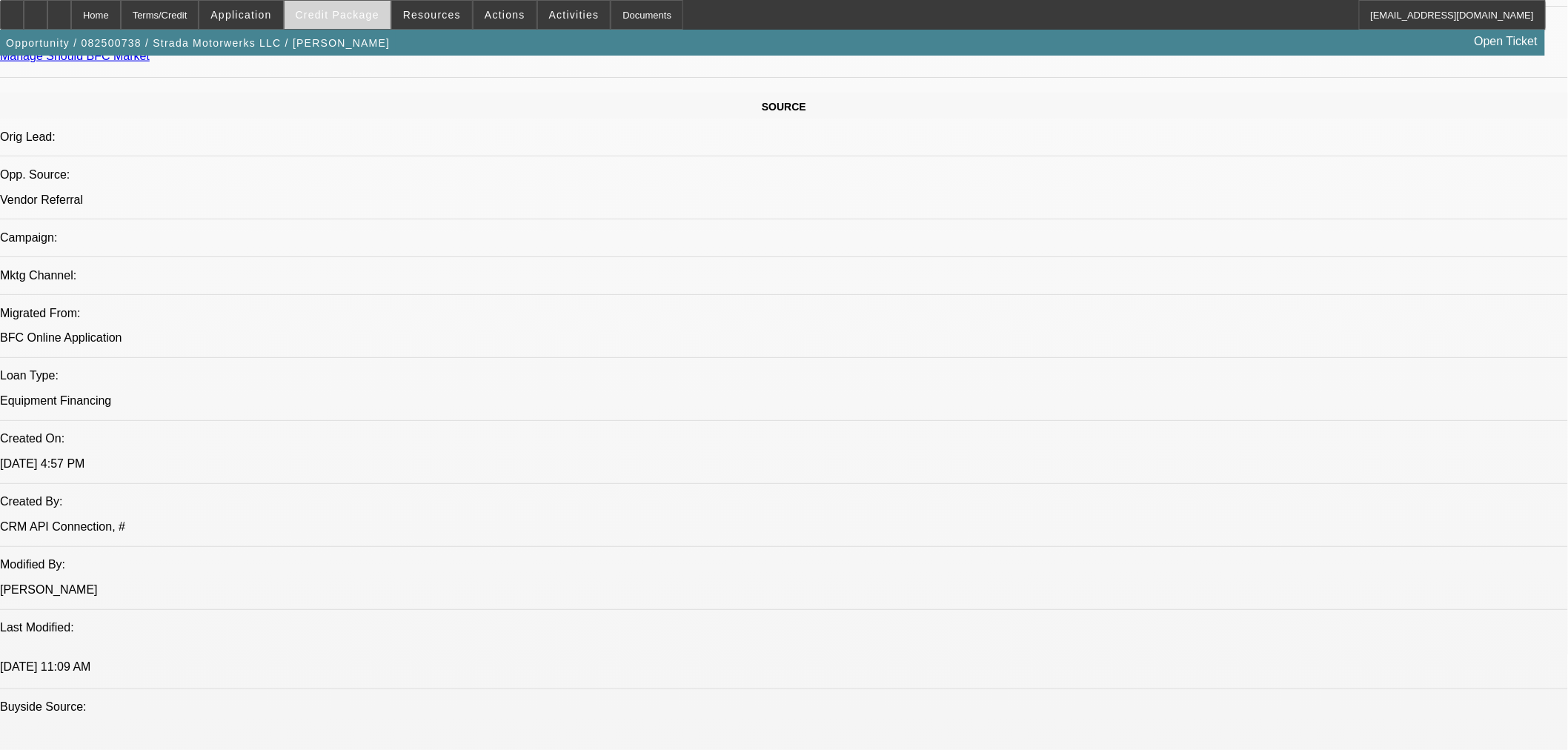
click at [349, 19] on span "Credit Package" at bounding box center [338, 15] width 84 height 12
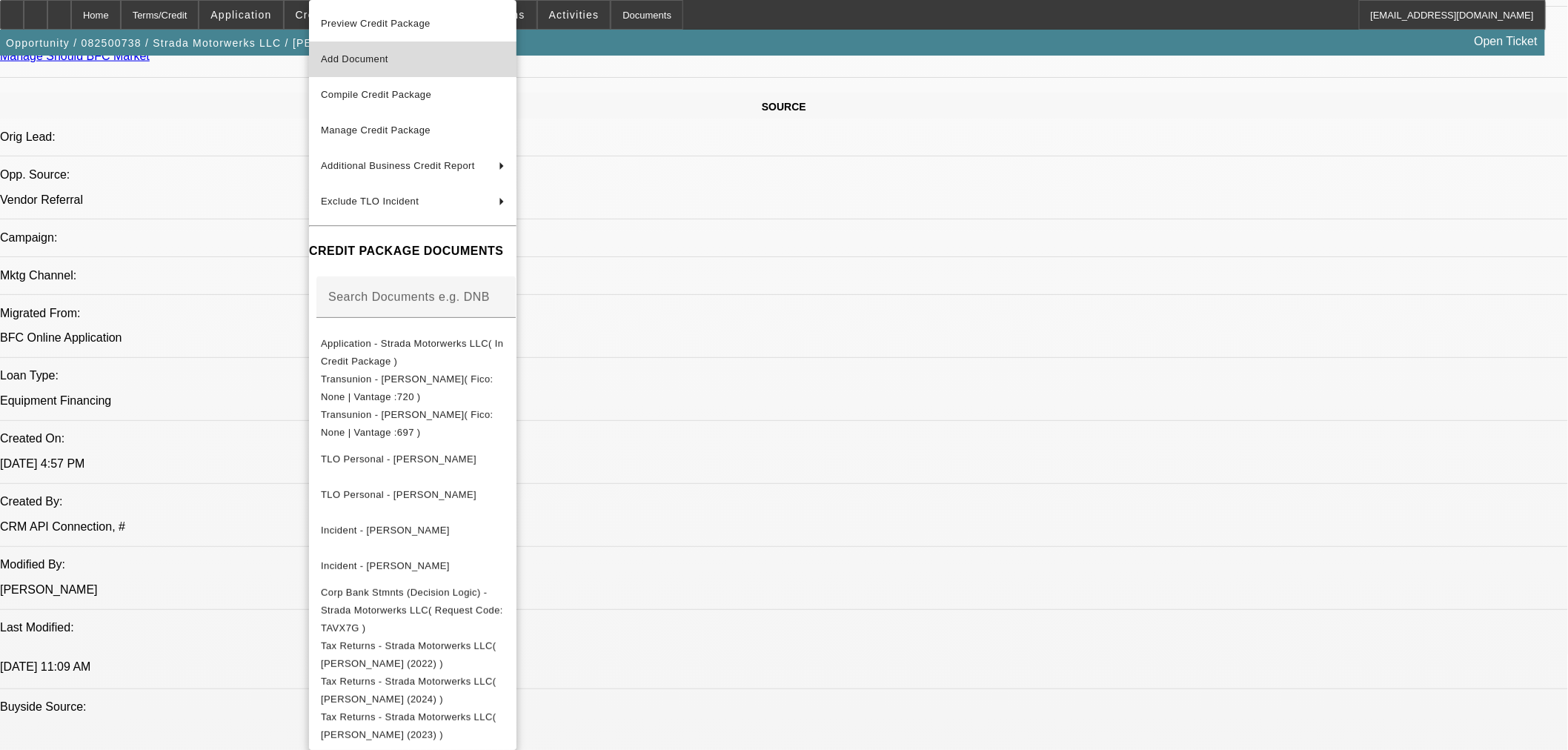
click at [345, 69] on button "Add Document" at bounding box center [413, 59] width 208 height 36
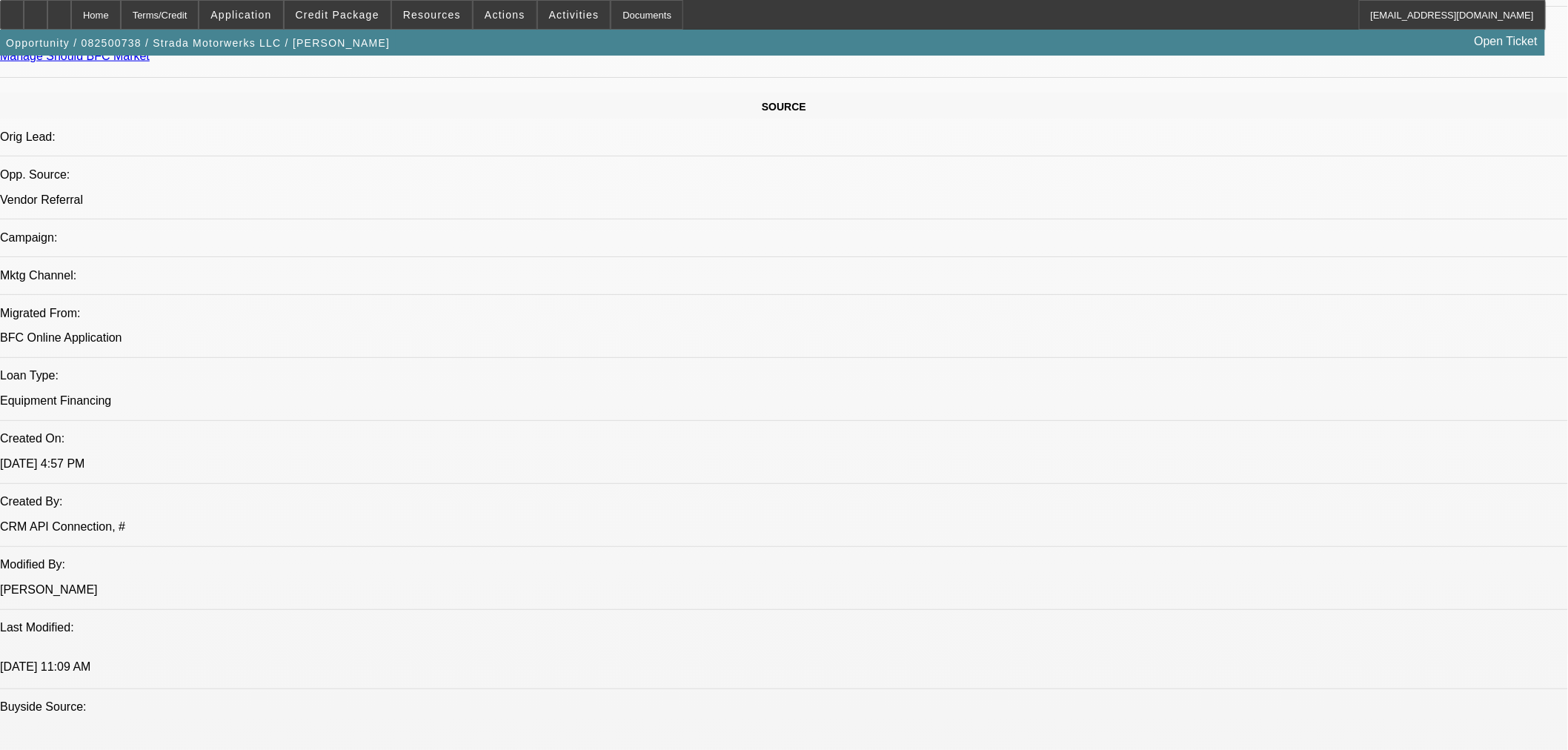
scroll to position [515, 0]
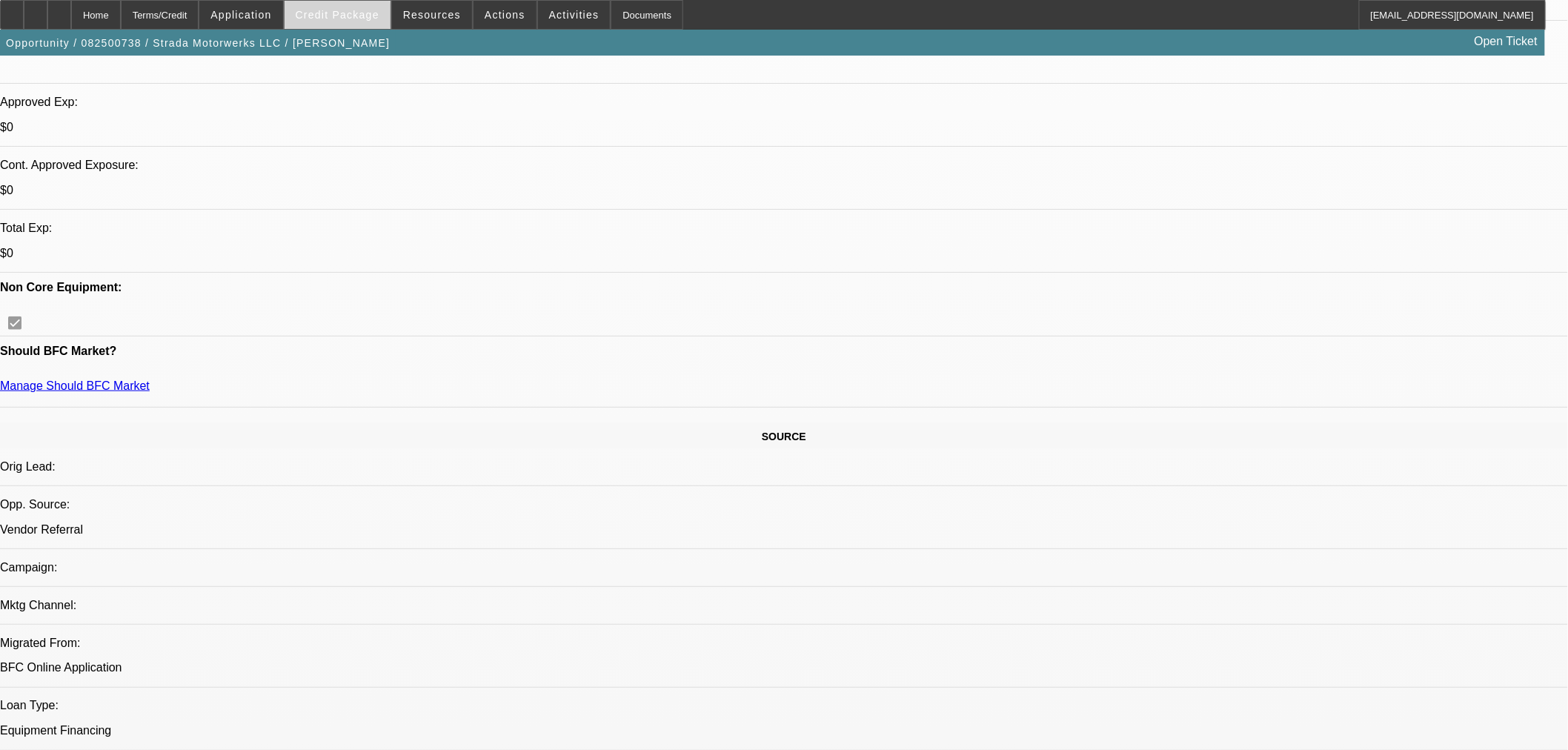
click at [372, 18] on span "Credit Package" at bounding box center [338, 15] width 84 height 12
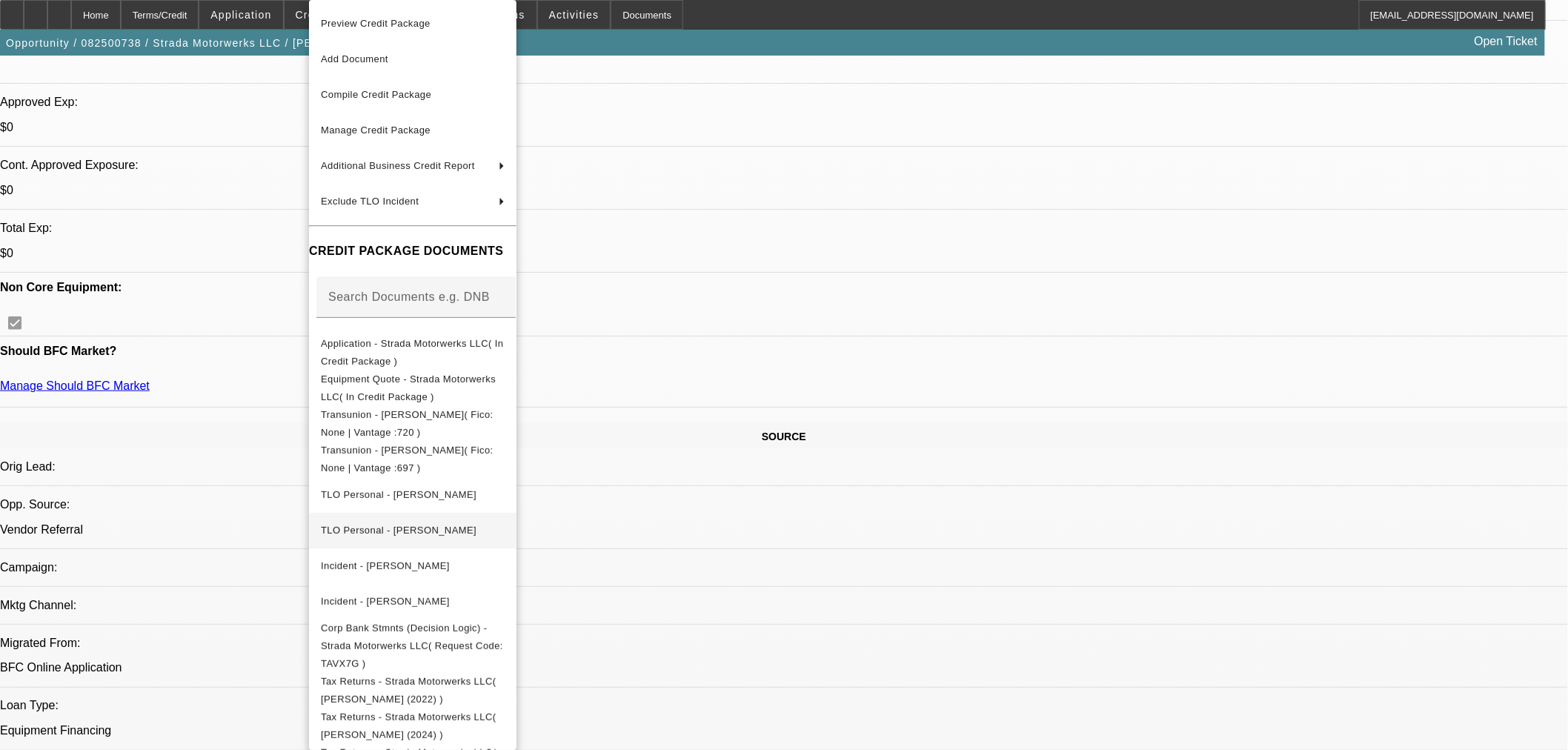
scroll to position [19, 0]
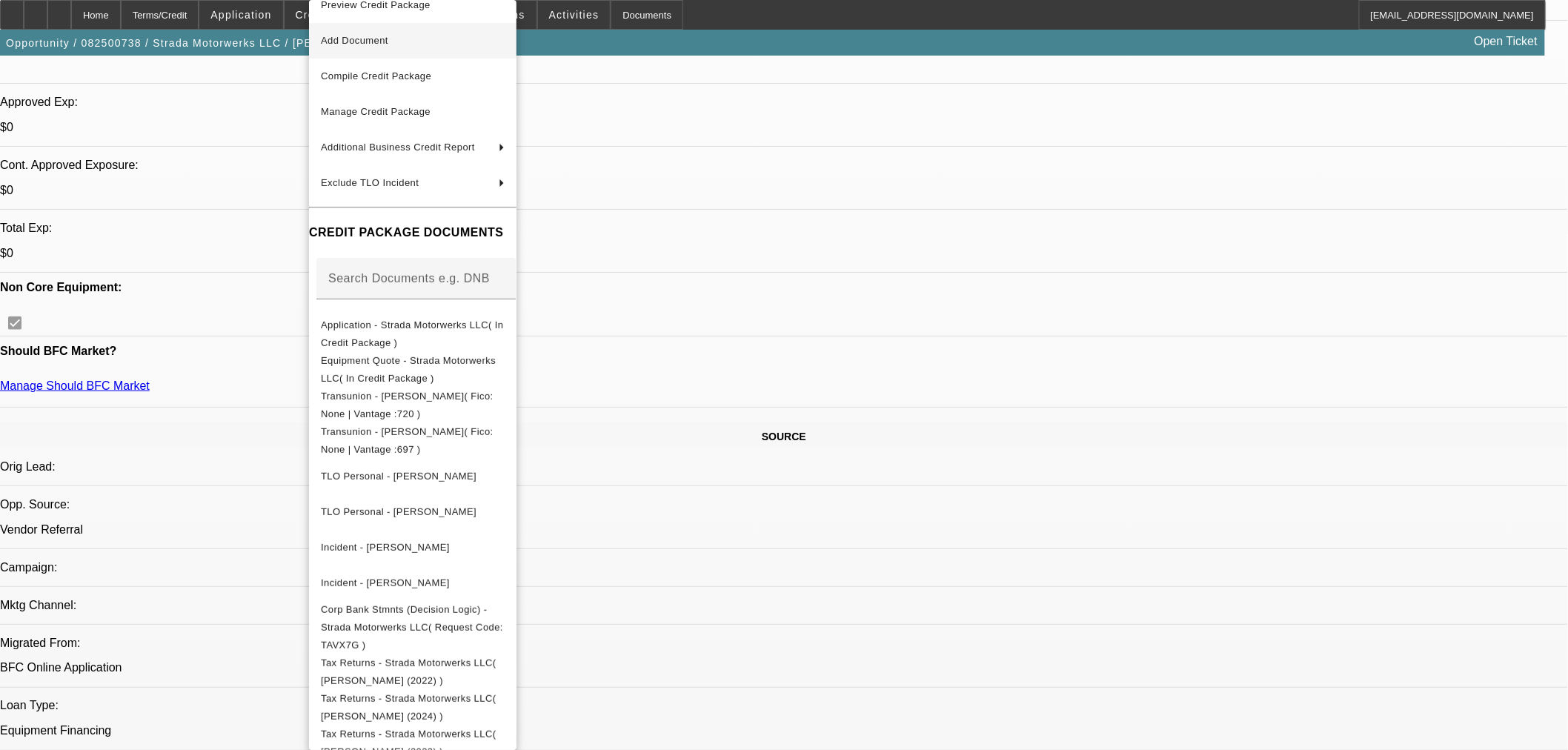
click at [365, 42] on span "Add Document" at bounding box center [355, 40] width 67 height 11
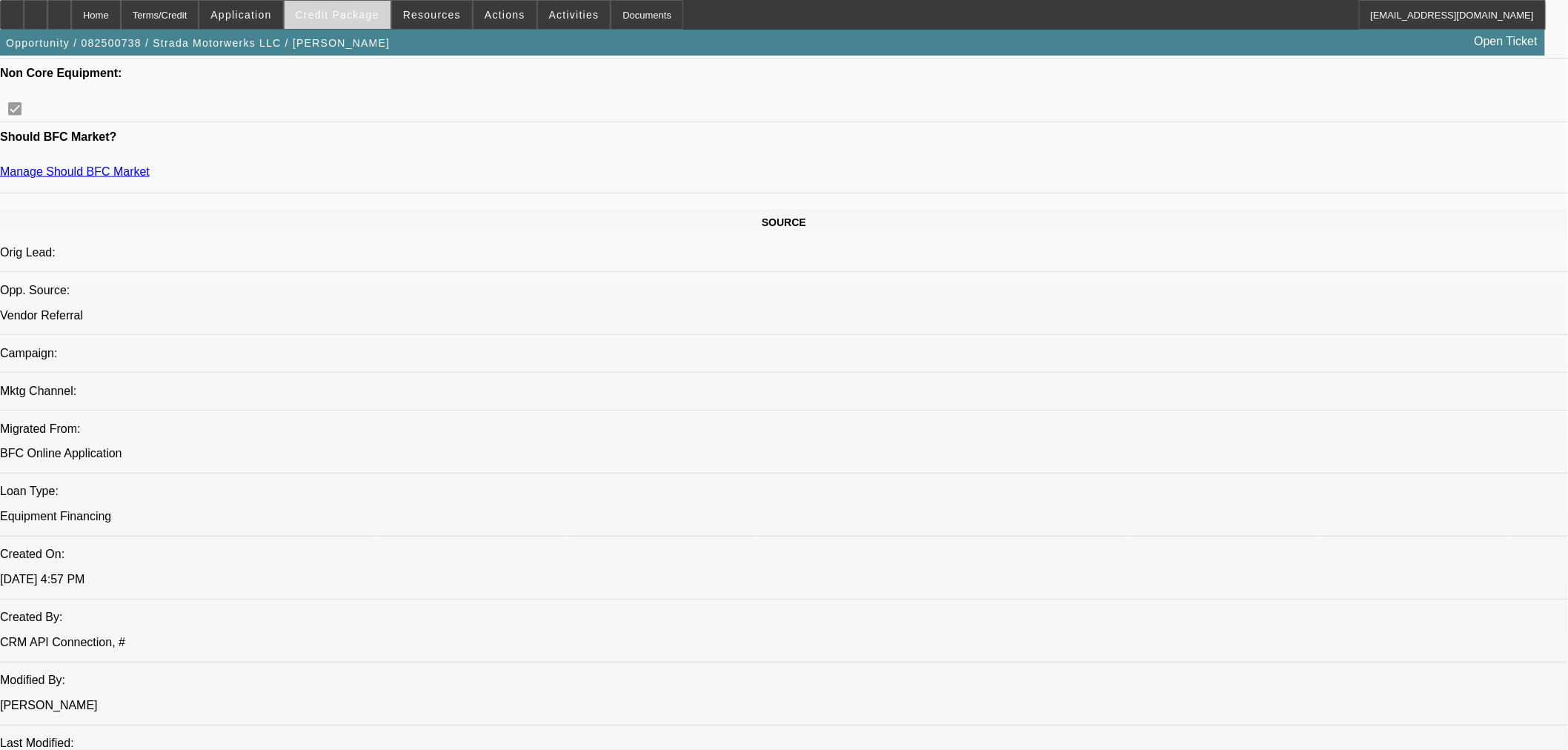
scroll to position [928, 0]
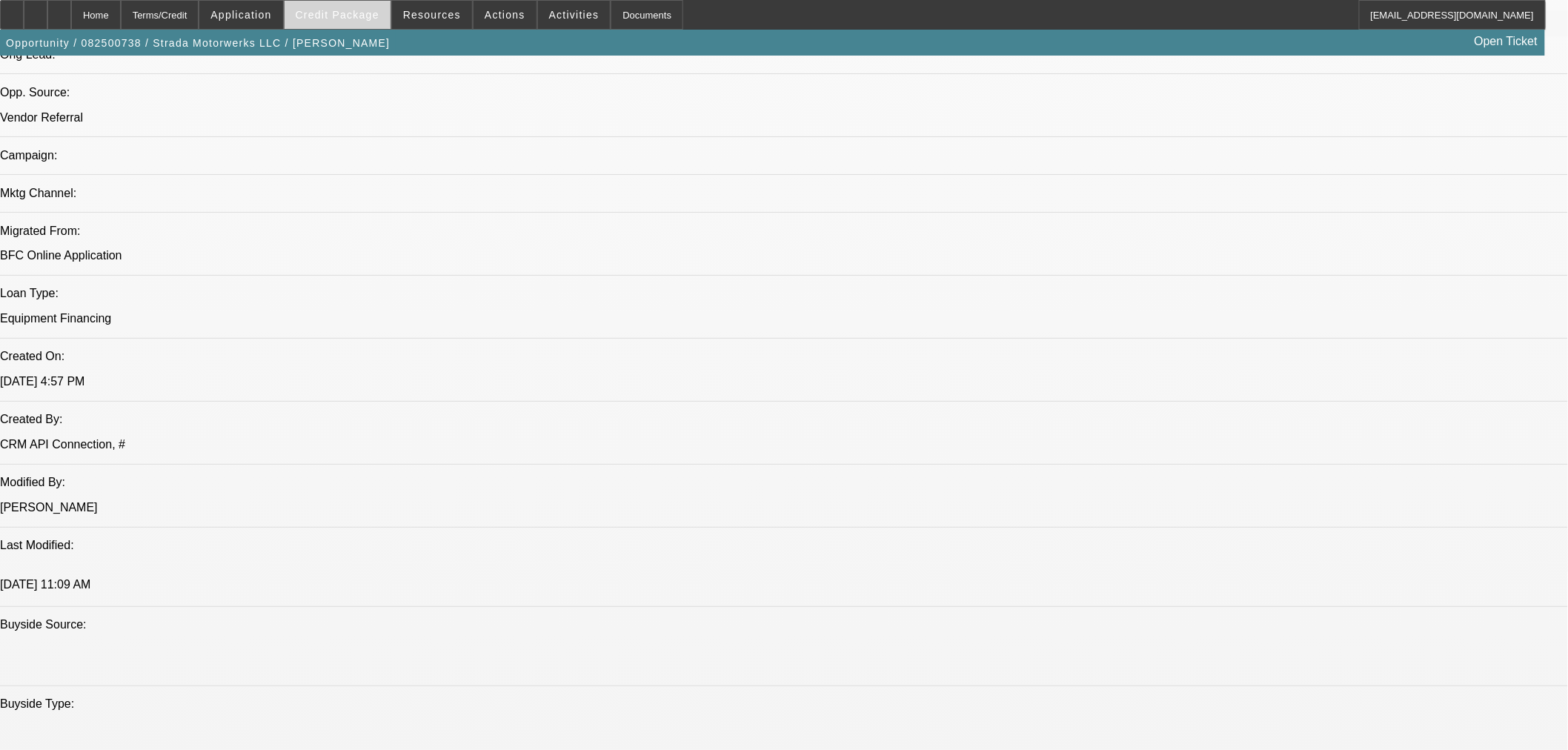
click at [346, 15] on span "Credit Package" at bounding box center [338, 15] width 84 height 12
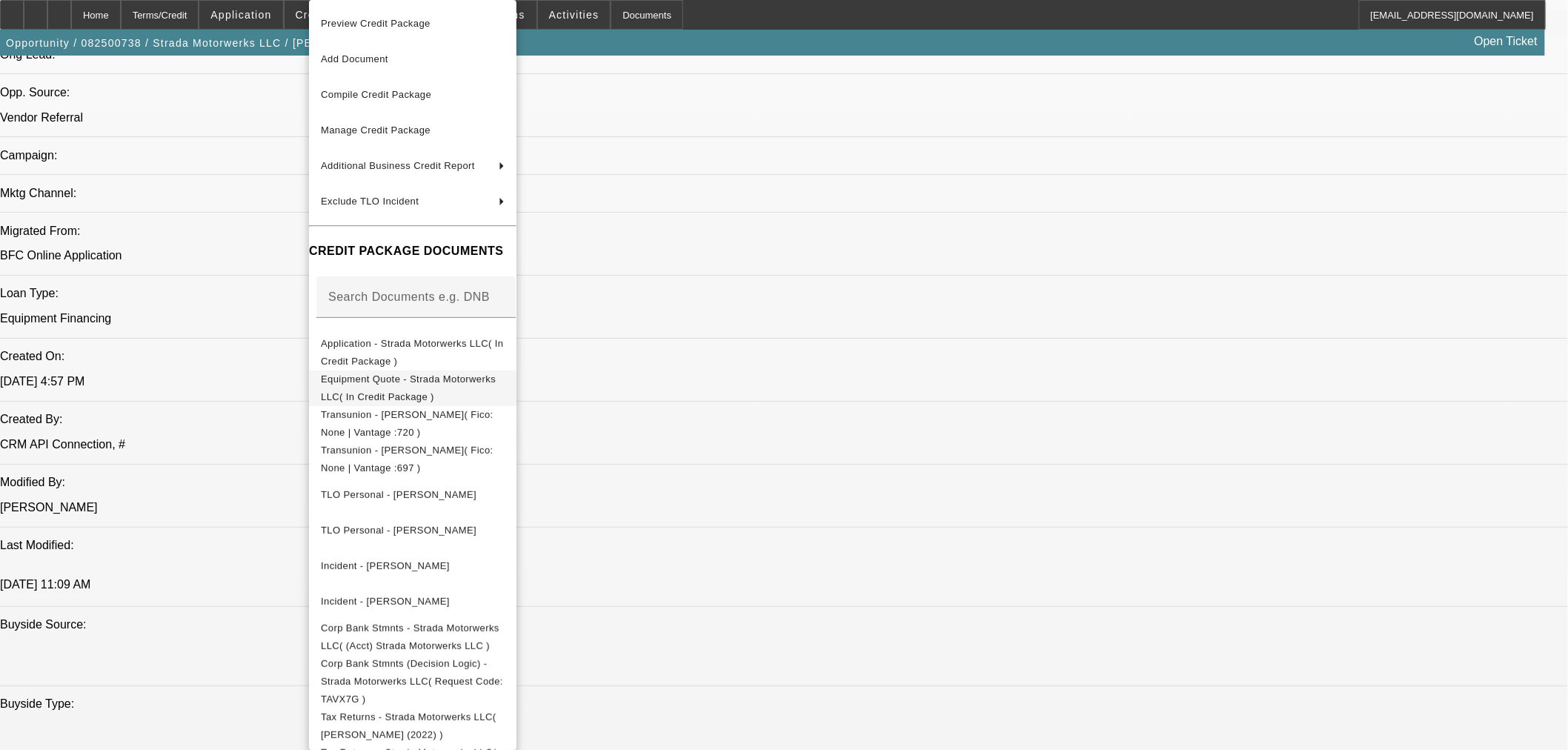
click at [415, 379] on span "Equipment Quote - Strada Motorwerks LLC( In Credit Package )" at bounding box center [408, 387] width 175 height 29
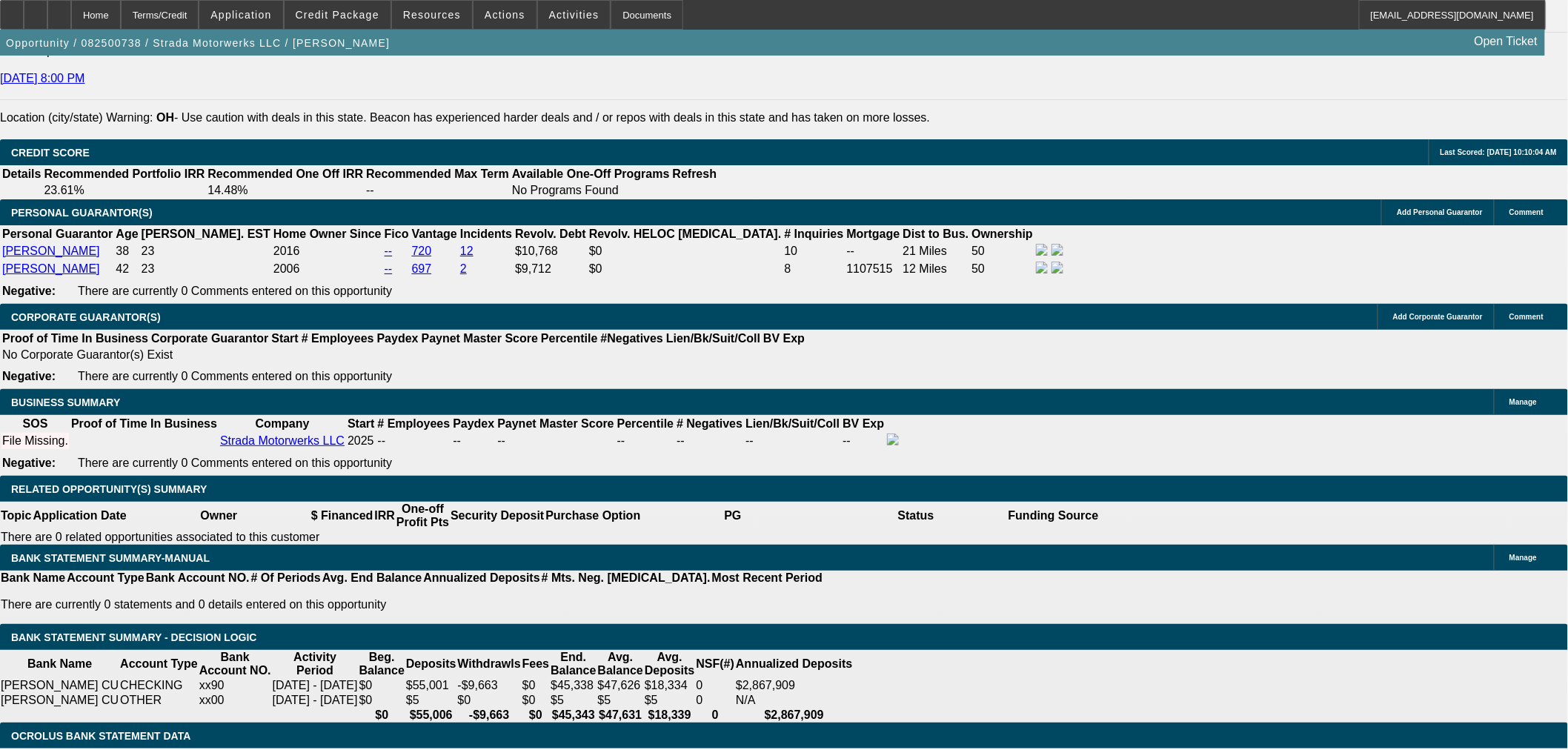
scroll to position [1915, 0]
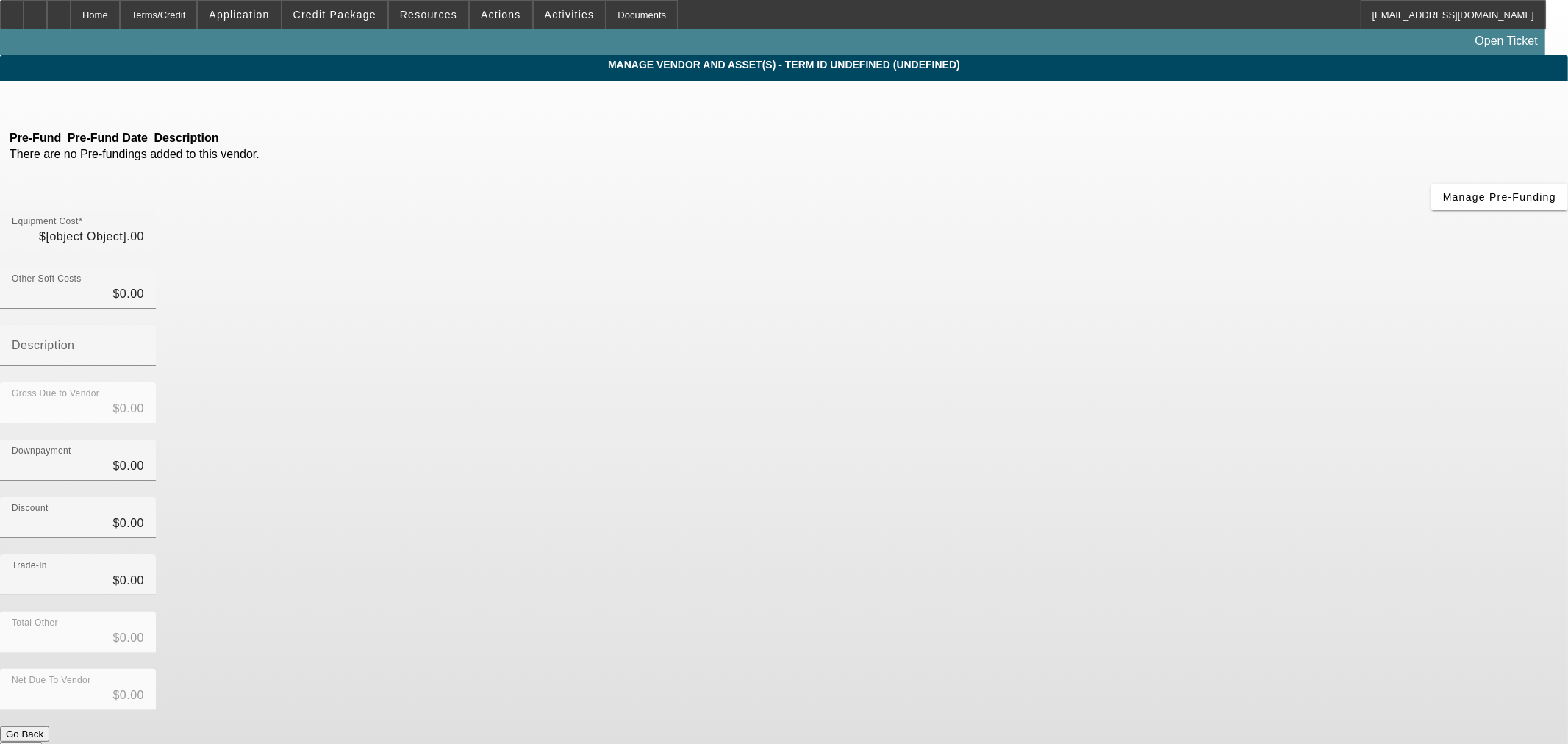
type input "$30,000.00"
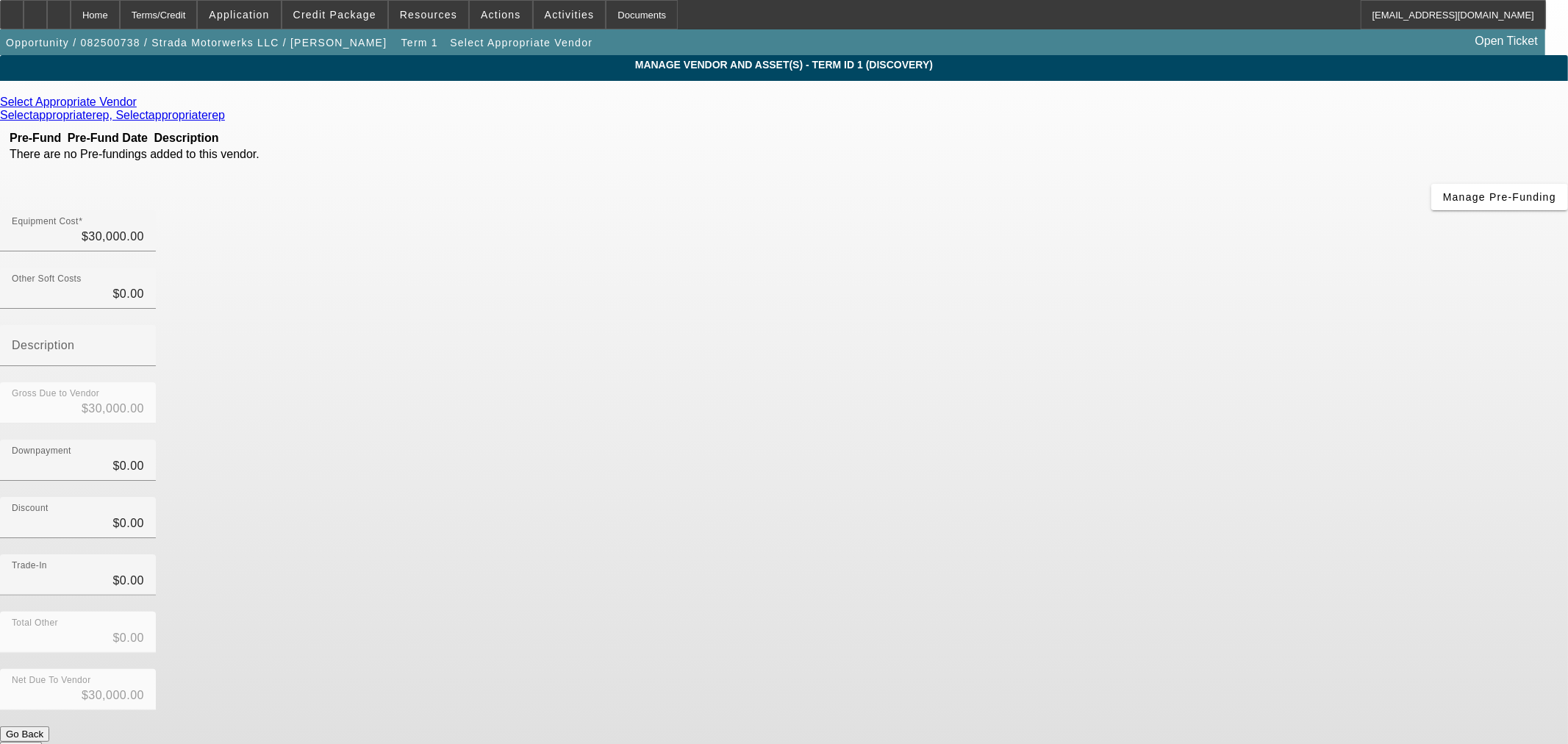
click at [140, 101] on link at bounding box center [138, 102] width 4 height 13
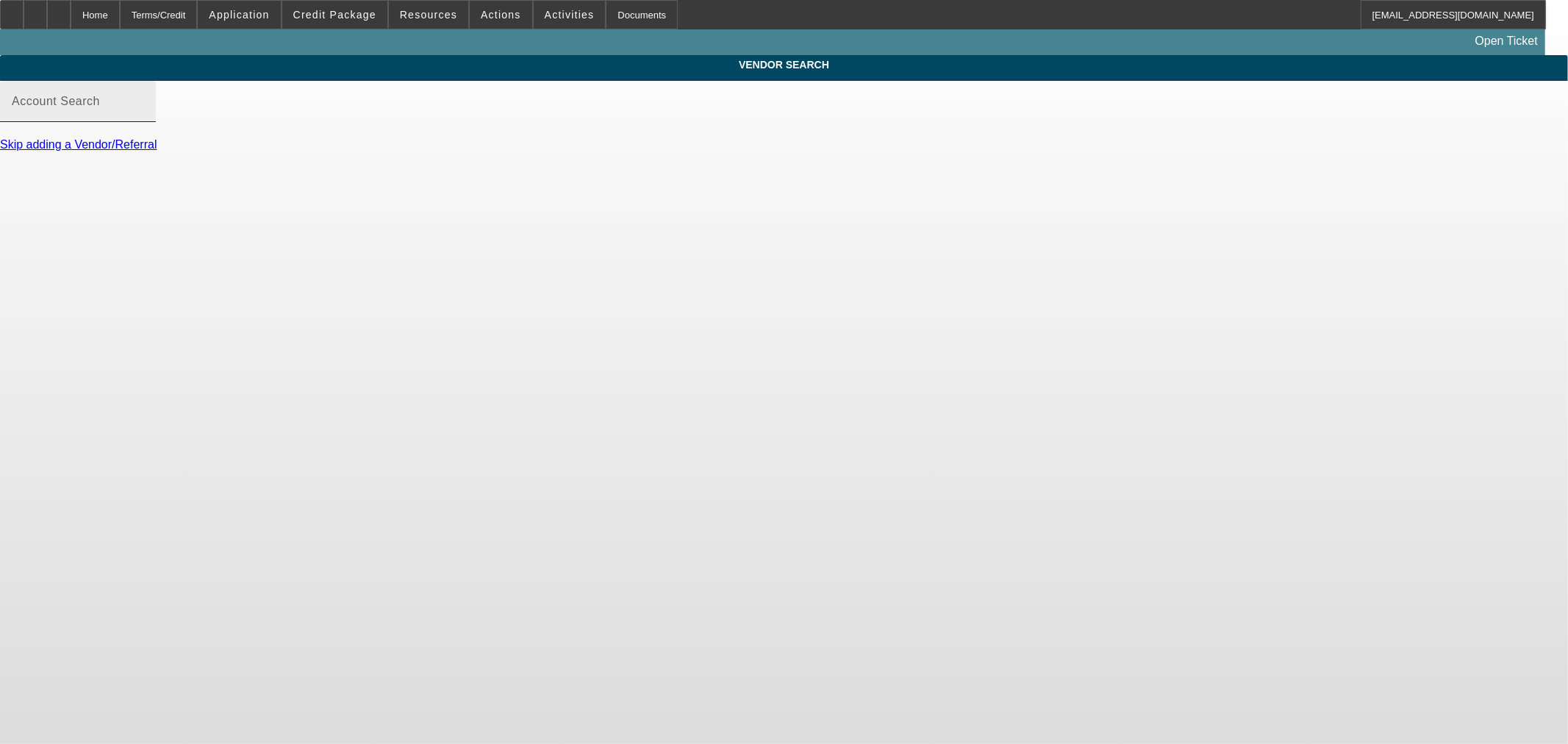
click at [144, 116] on input "Account Search" at bounding box center [78, 107] width 133 height 18
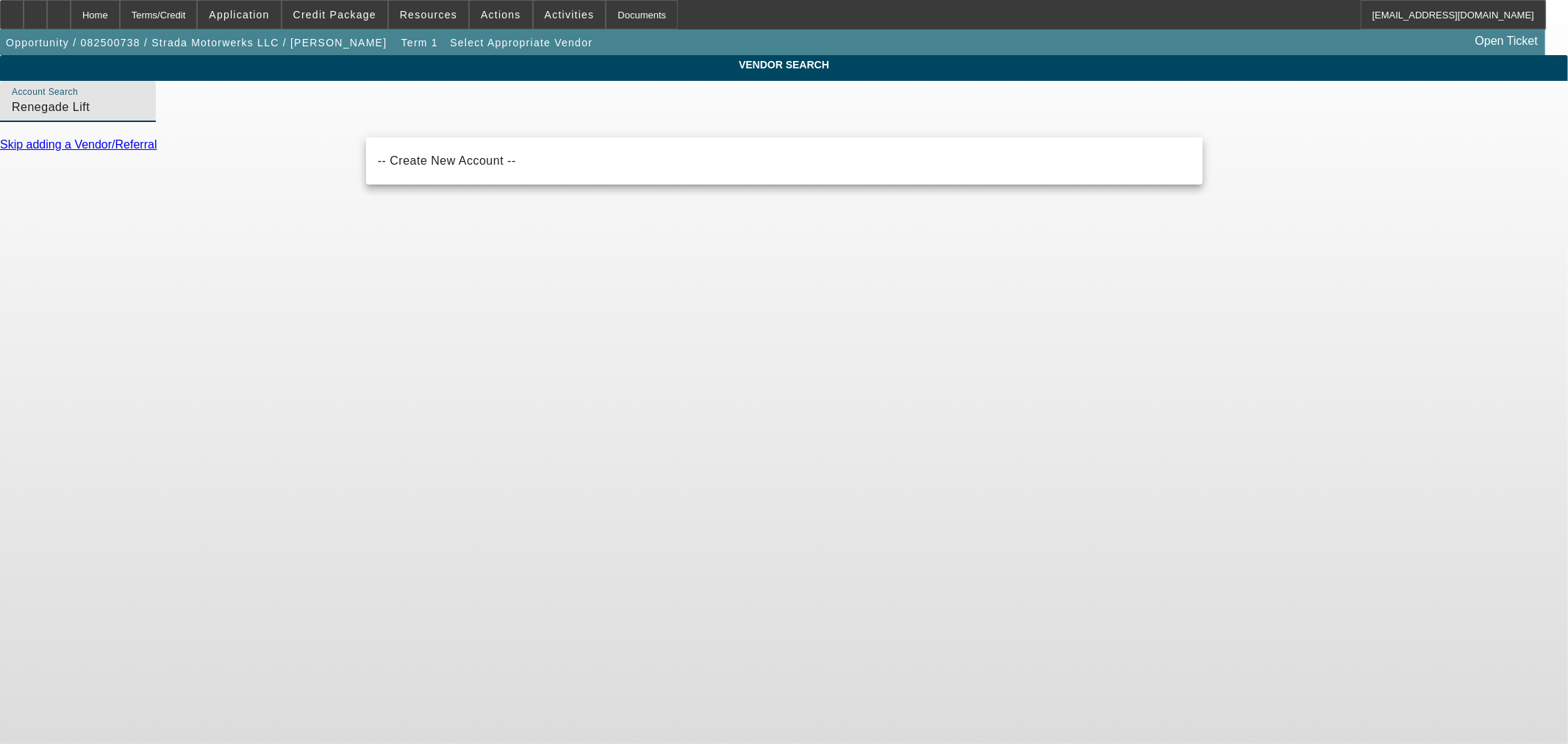
drag, startPoint x: 486, startPoint y: 115, endPoint x: 427, endPoint y: 122, distance: 59.4
click at [144, 116] on input "Renegade Lift" at bounding box center [78, 107] width 133 height 18
type input "Renegade Tools"
drag, startPoint x: 452, startPoint y: 125, endPoint x: 248, endPoint y: 112, distance: 204.4
click at [285, 115] on div "VENDOR SEARCH Account Search Renegade Tools Skip adding a Vendor/Referral" at bounding box center [784, 109] width 1568 height 109
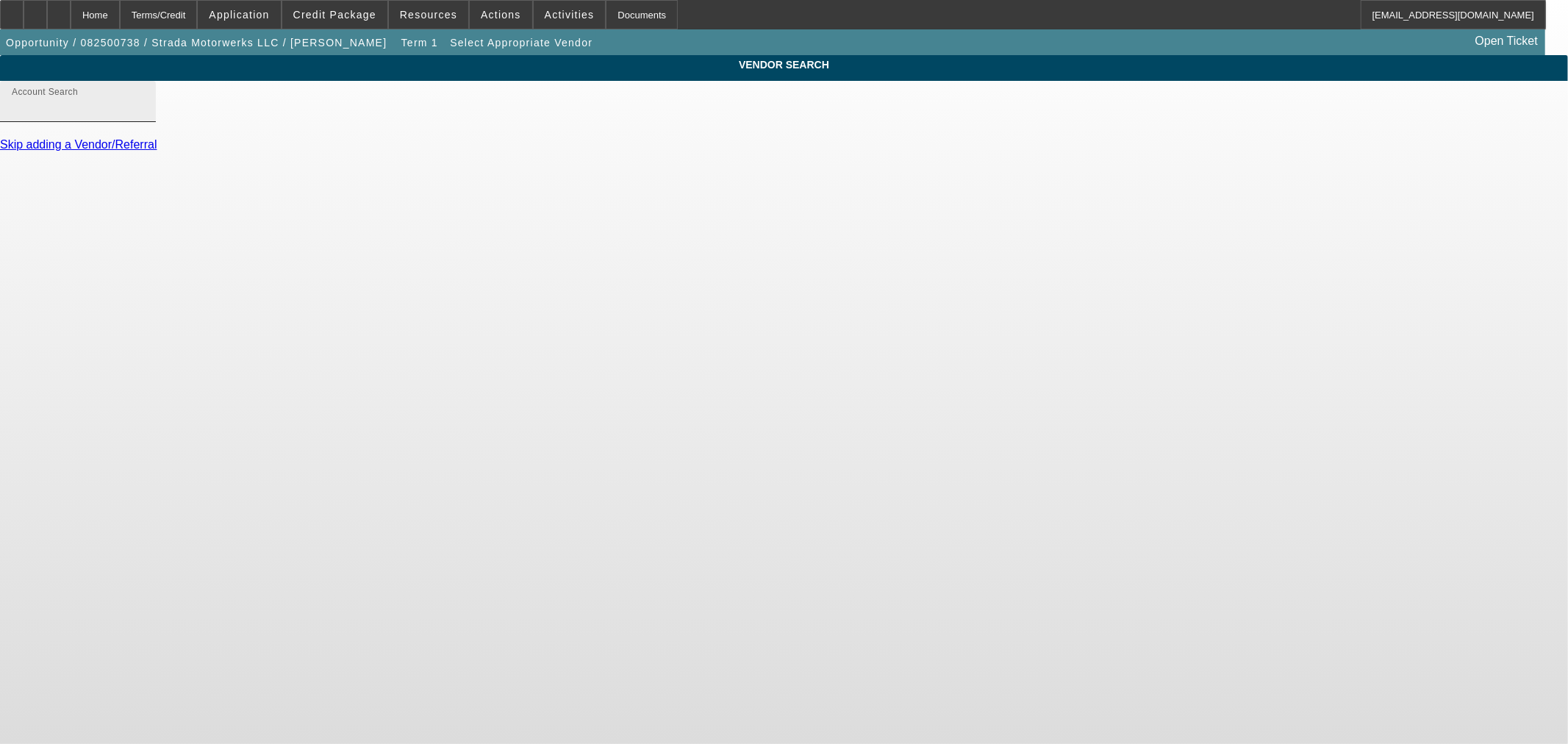
click at [144, 114] on input "Account Search" at bounding box center [78, 107] width 133 height 18
paste input "Renegade Tools, Inc."
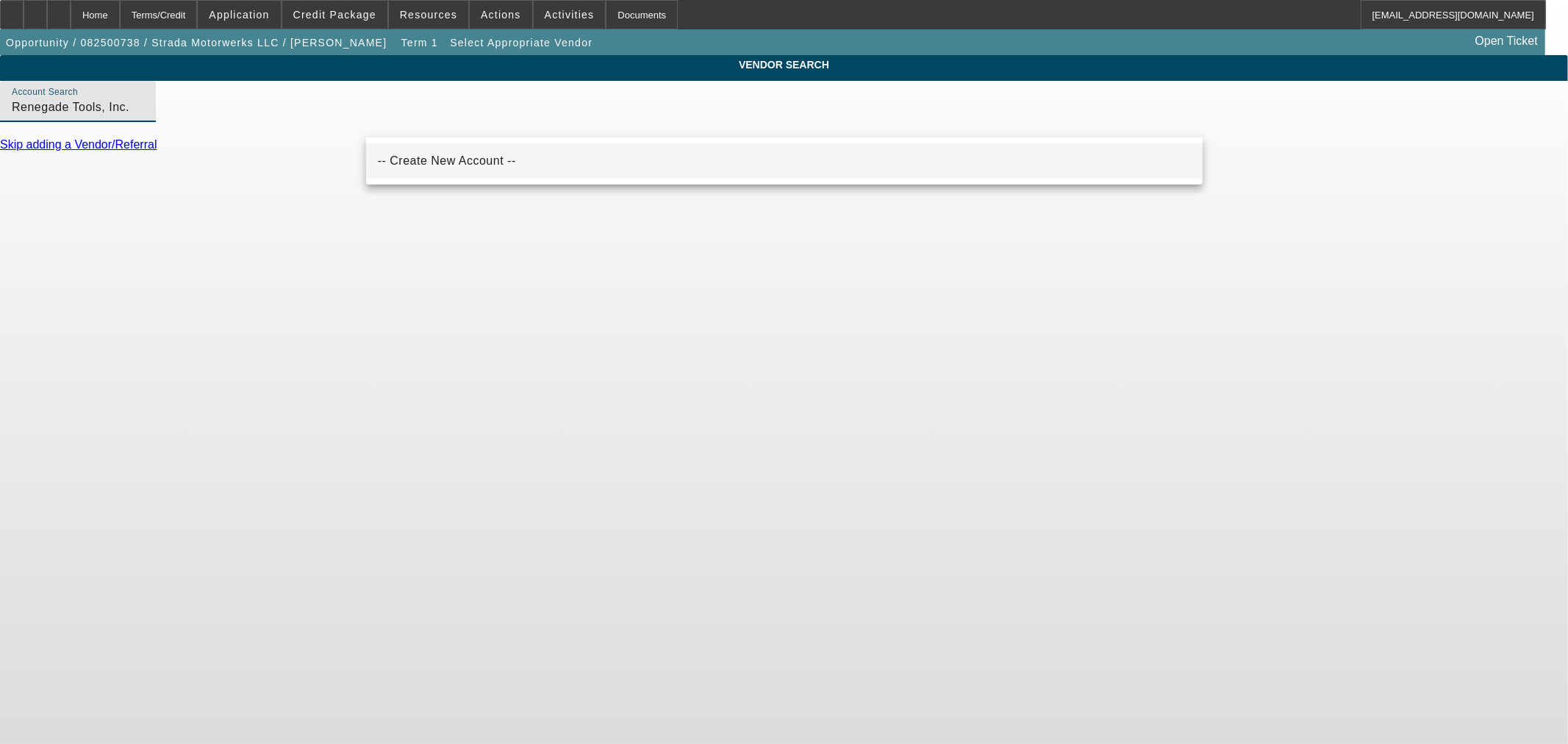
click at [482, 159] on span "-- Create New Account --" at bounding box center [446, 160] width 138 height 12
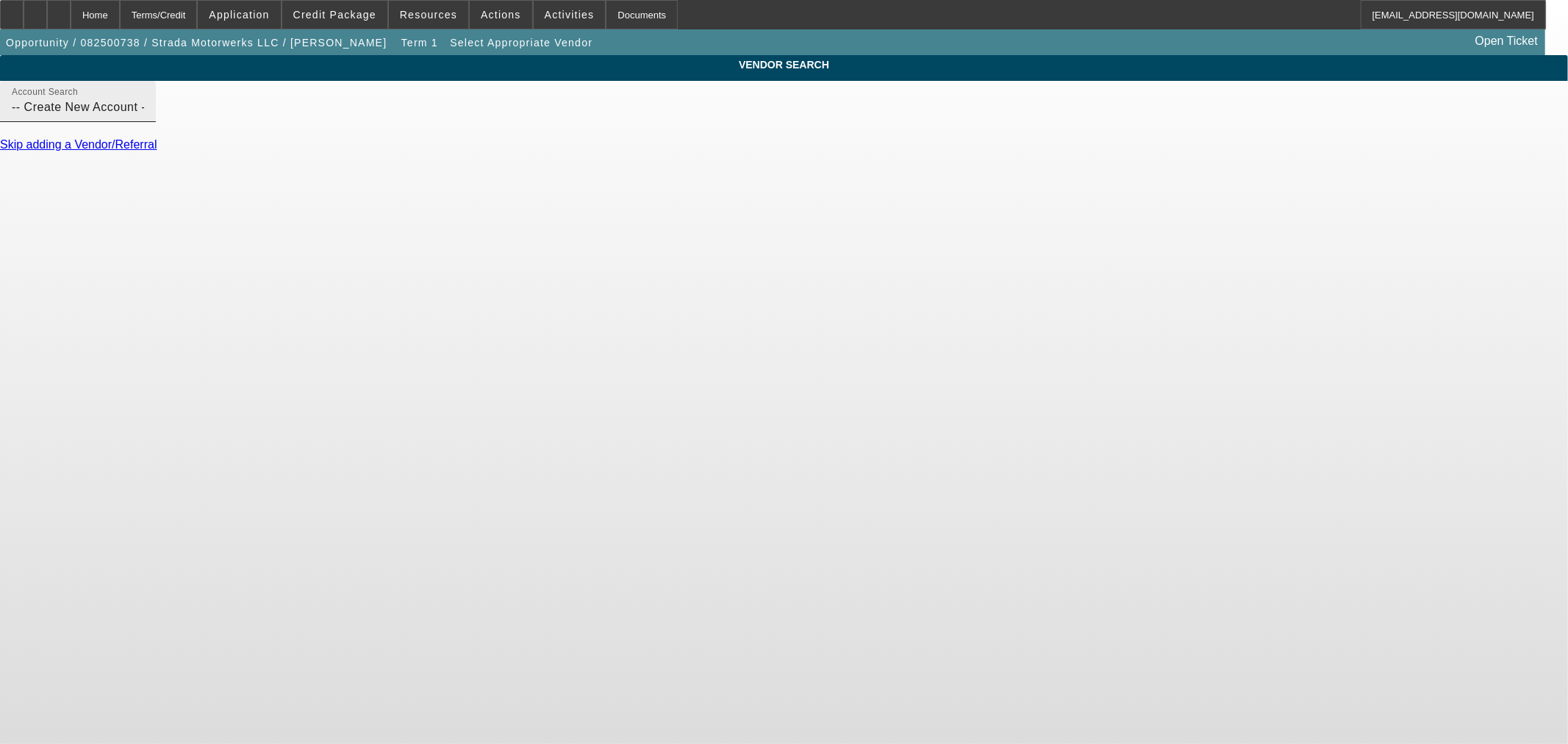
click at [144, 116] on input "-- Create New Account --" at bounding box center [78, 107] width 133 height 18
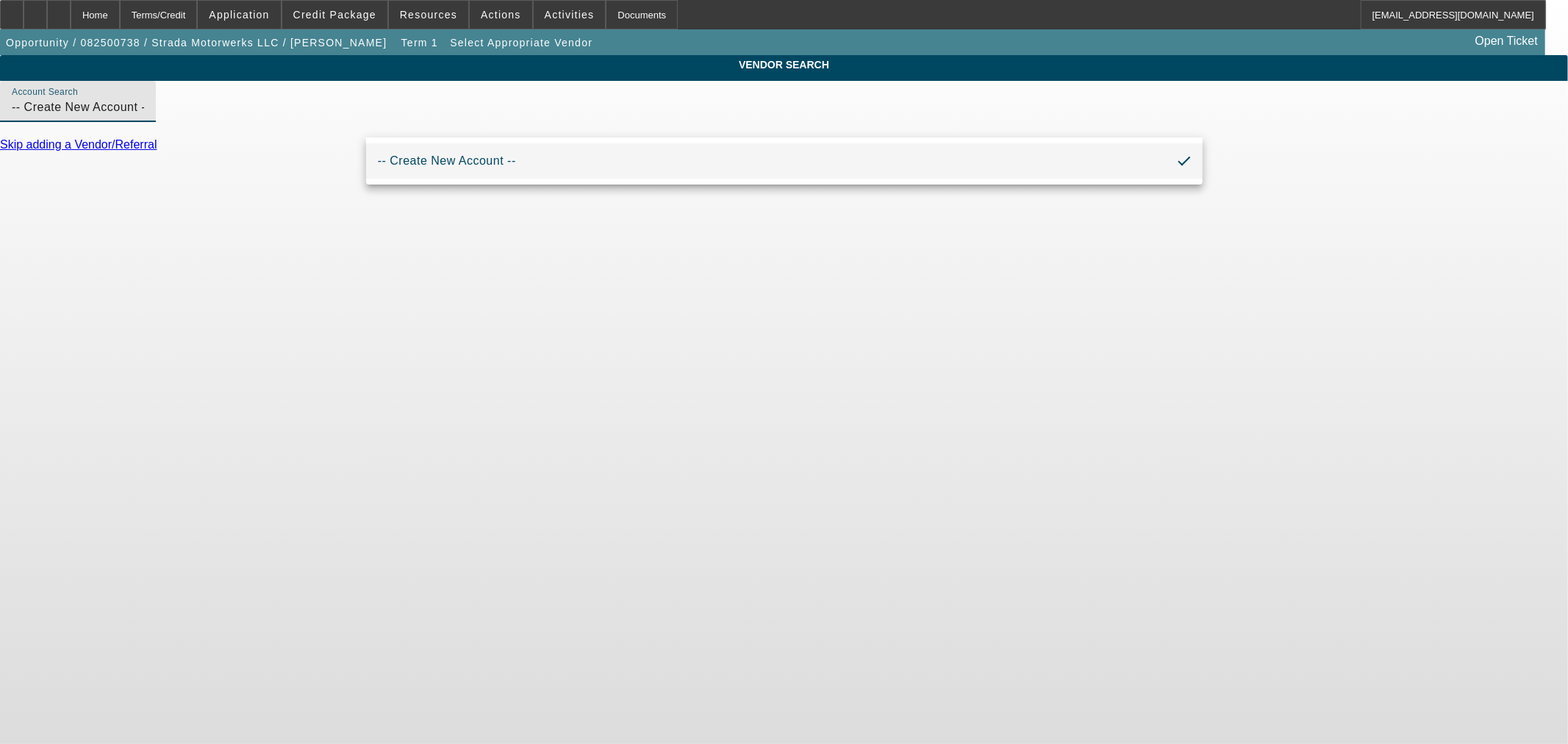
drag, startPoint x: 512, startPoint y: 123, endPoint x: -55, endPoint y: 133, distance: 567.1
click at [0, 133] on html "Home Terms/Credit Application Credit Package Resources Actions Activities Docum…" at bounding box center [784, 372] width 1568 height 744
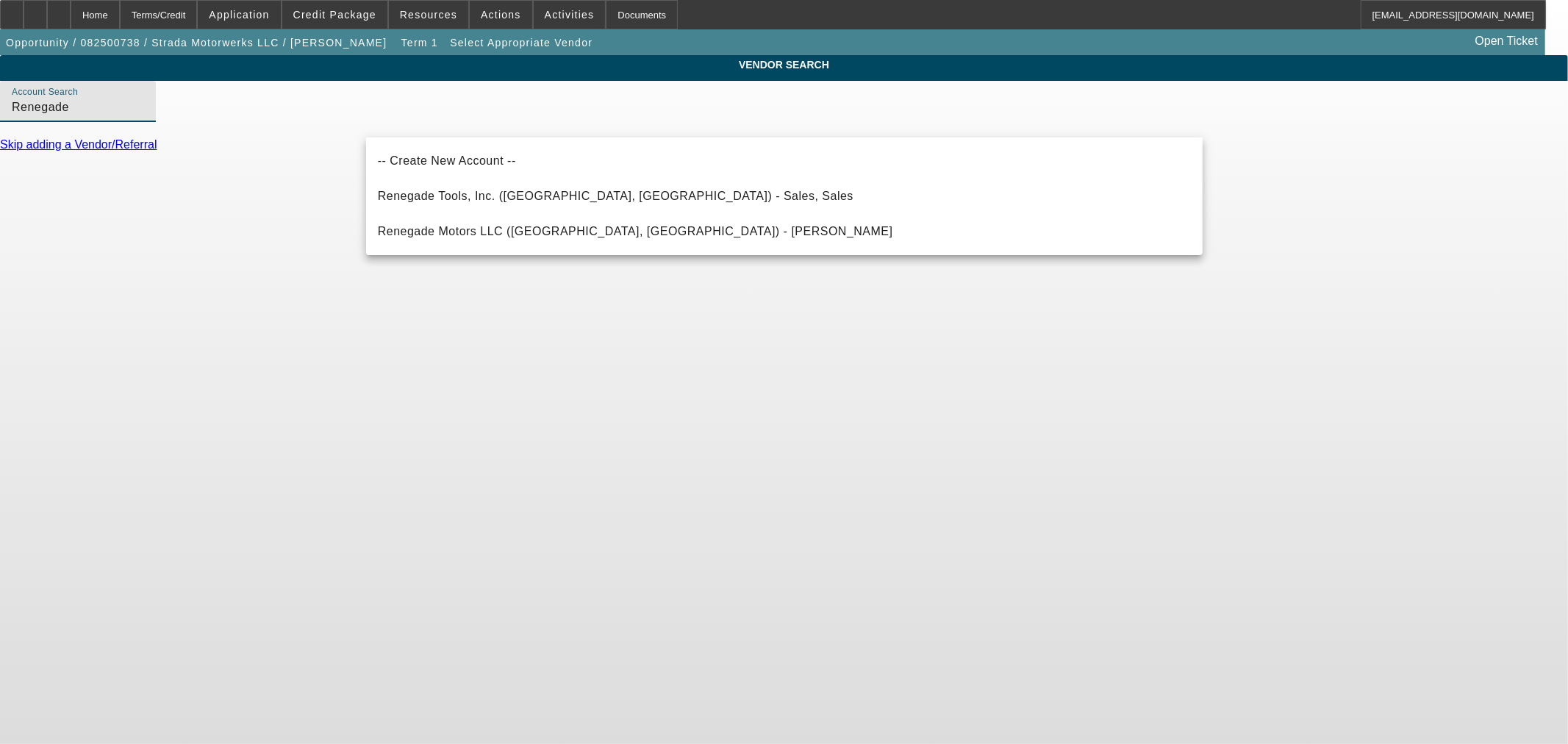
click at [519, 195] on span "Renegade Tools, Inc. (Johnstown, OH) - Sales, Sales" at bounding box center [615, 195] width 476 height 12
type input "Renegade Tools, Inc. (Johnstown, OH) - Sales, Sales"
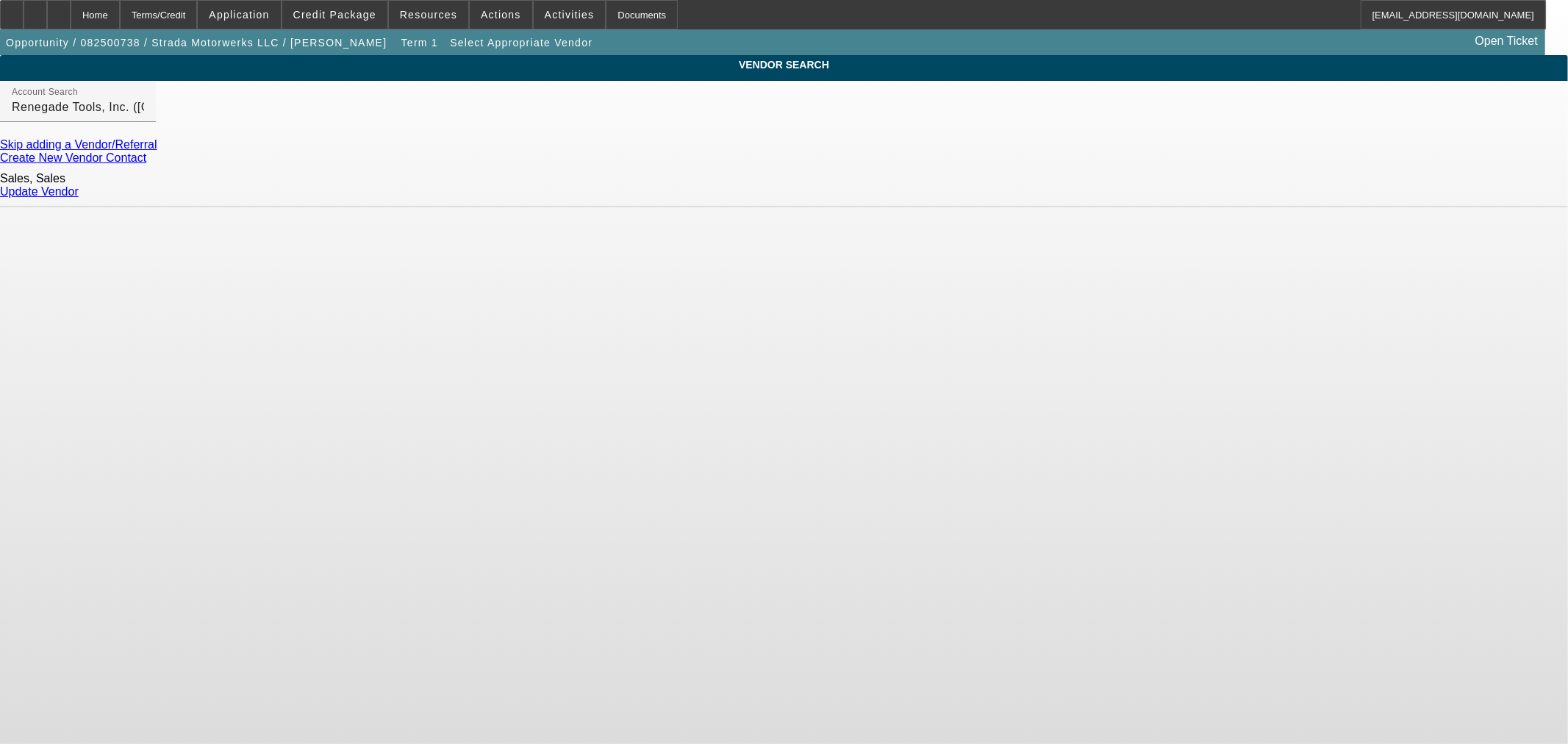
click at [79, 186] on link "Update Vendor" at bounding box center [39, 191] width 79 height 12
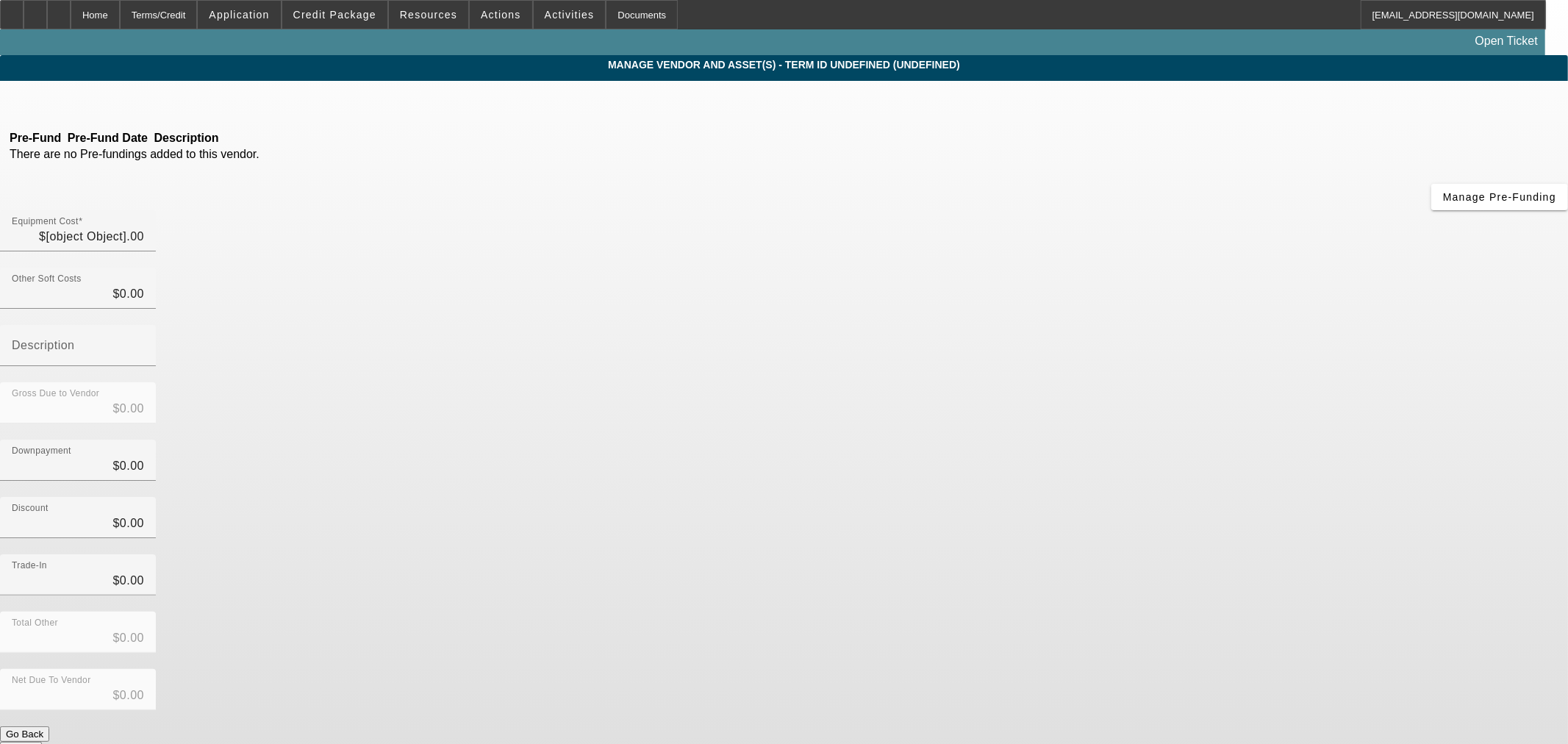
type input "$30,000.00"
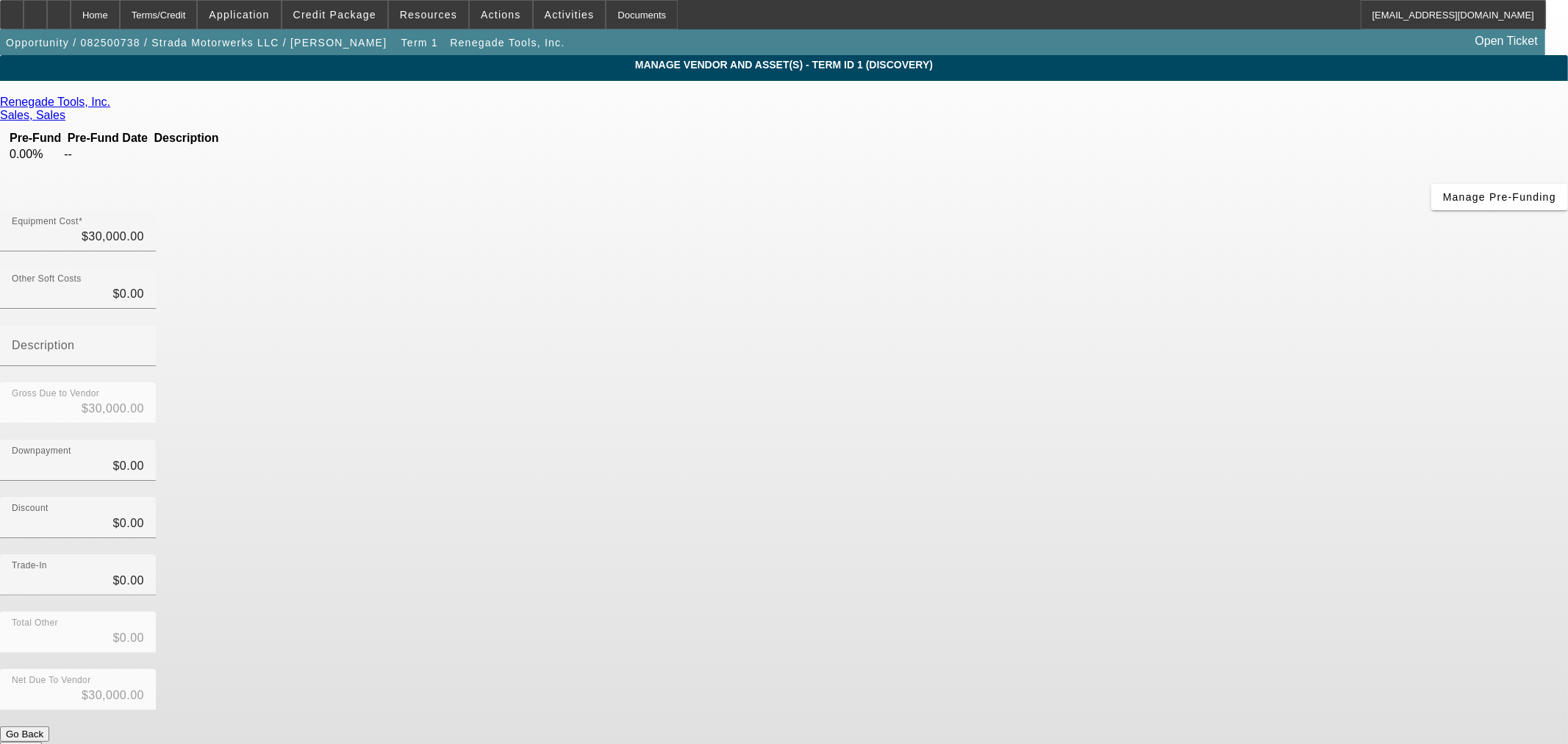
type input "30000"
drag, startPoint x: 919, startPoint y: 128, endPoint x: 1325, endPoint y: 65, distance: 410.9
click at [1325, 65] on app-vendor-asset-manage "MANAGE VENDOR AND ASSET(S) - Term ID 1 (Discovery) Remove Vendor Renegade Tools…" at bounding box center [784, 449] width 1568 height 789
type input "$0.00"
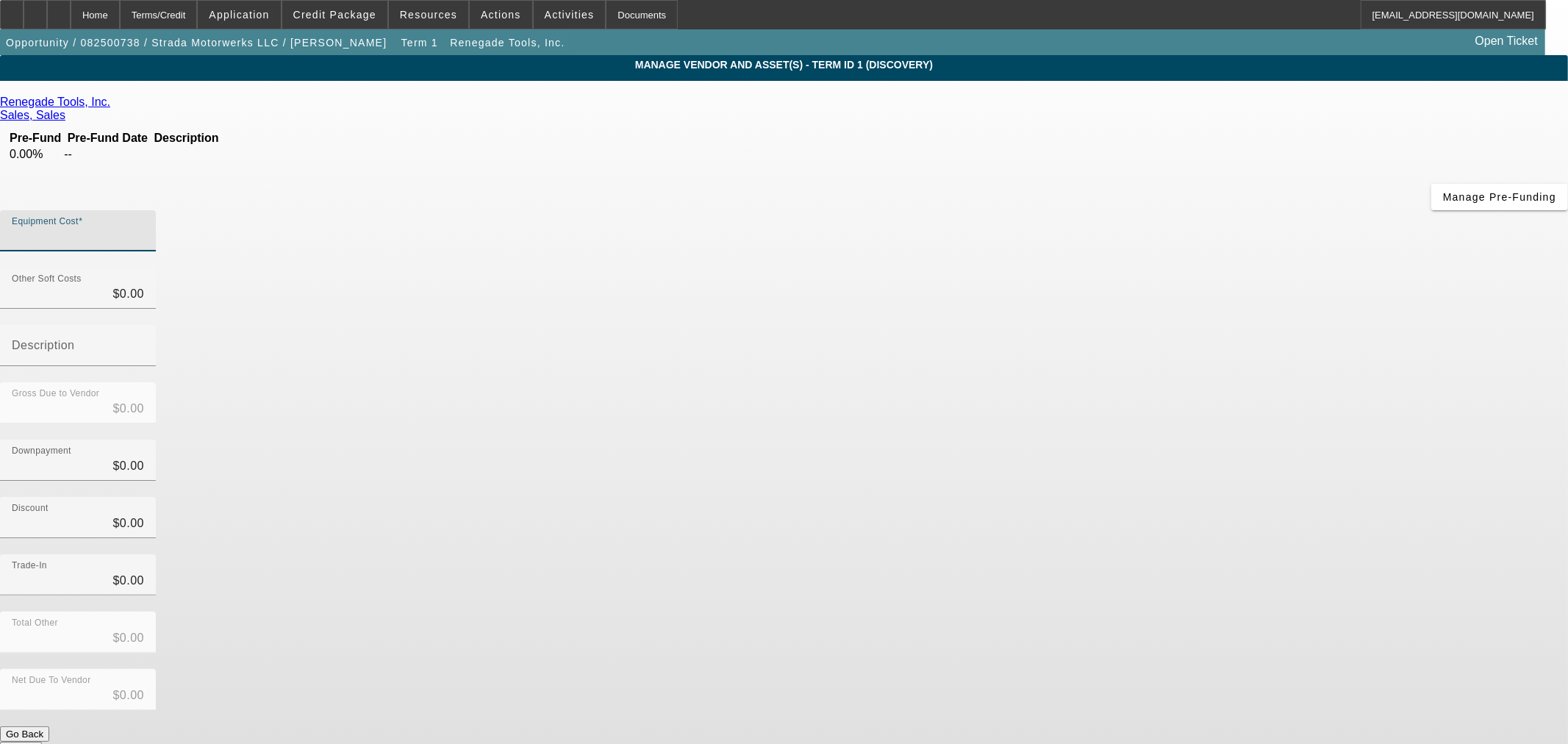
paste input "$35,359.20"
type input "$35,359.20"
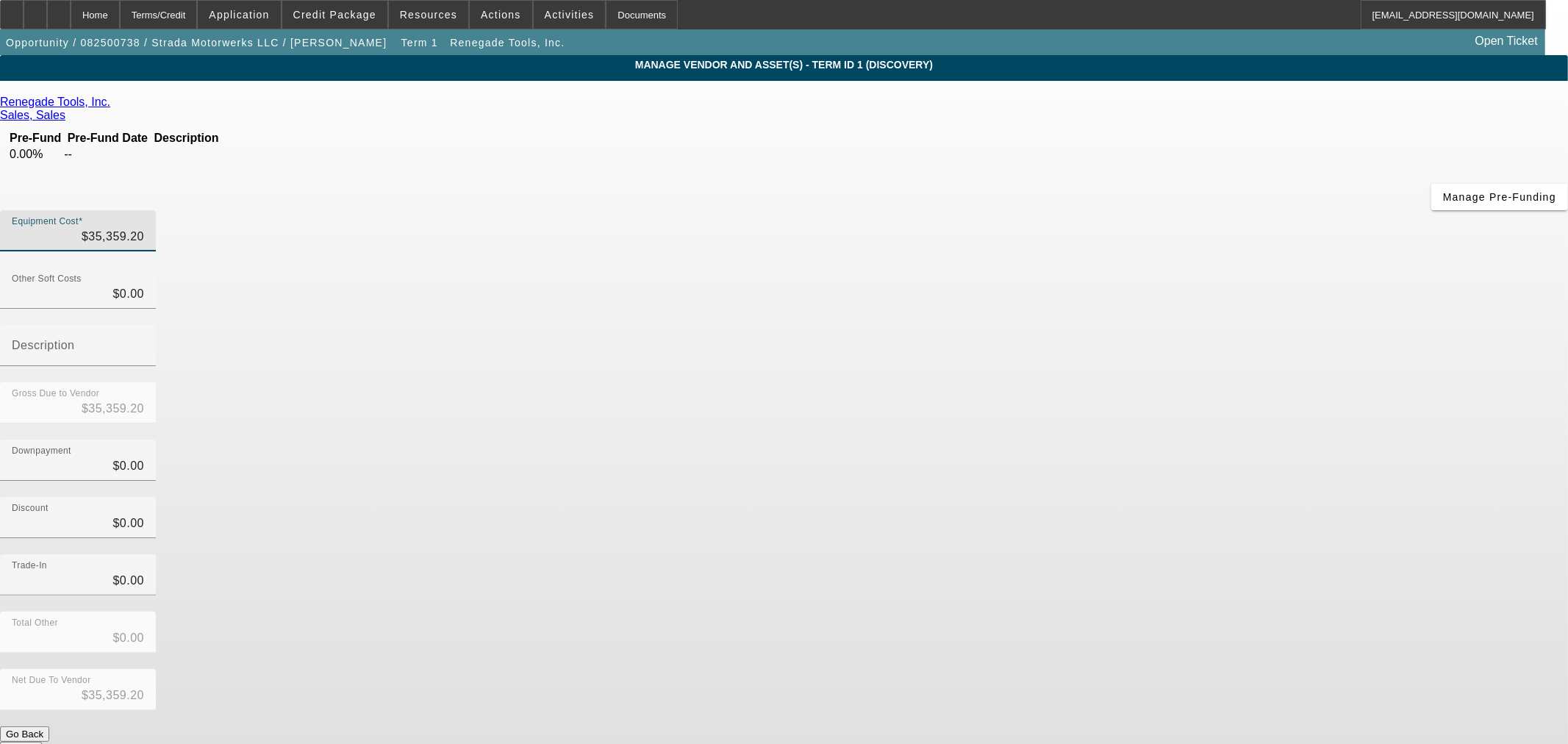
click at [1173, 497] on div "Discount $0.00" at bounding box center [784, 526] width 1568 height 58
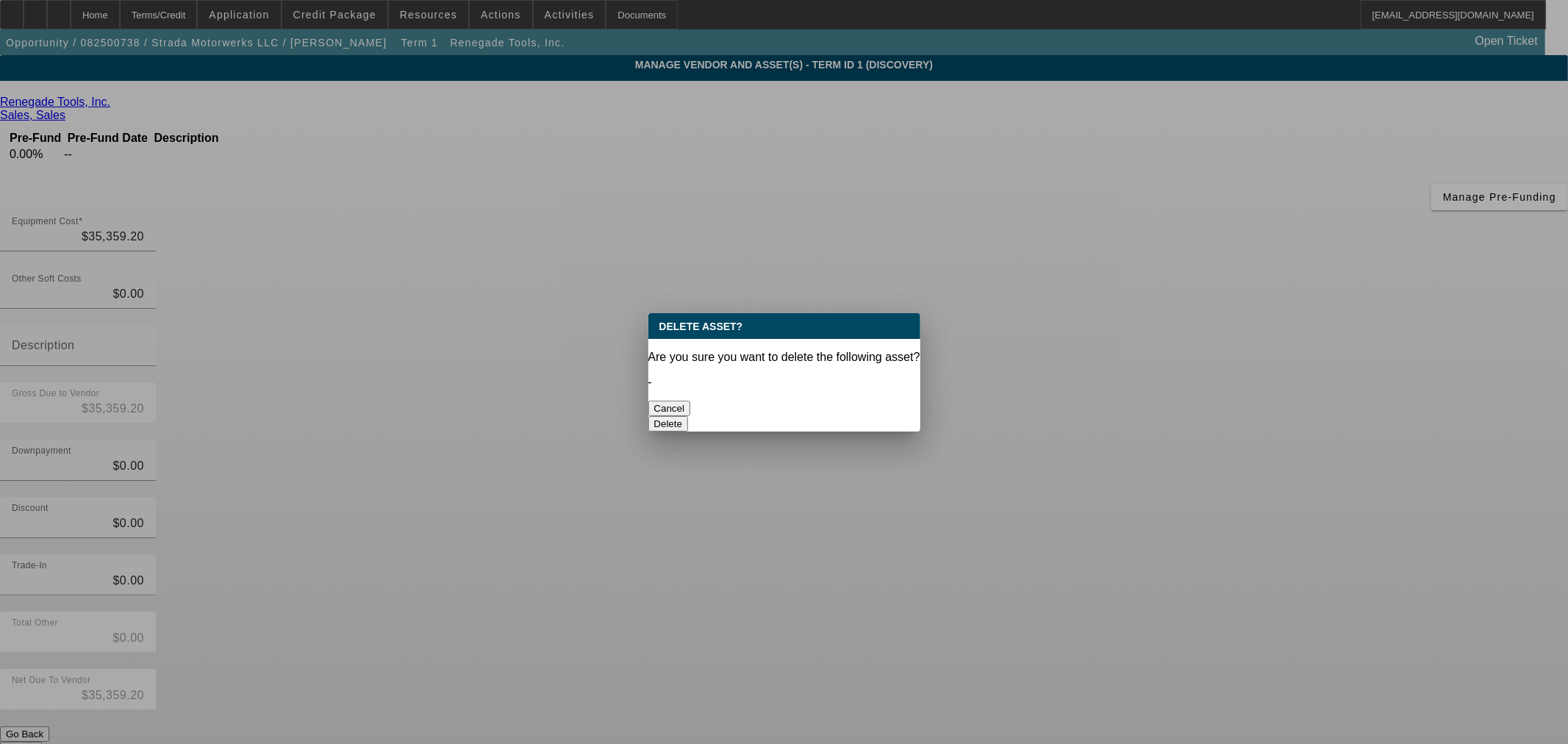
click at [688, 416] on button "Delete" at bounding box center [669, 423] width 41 height 16
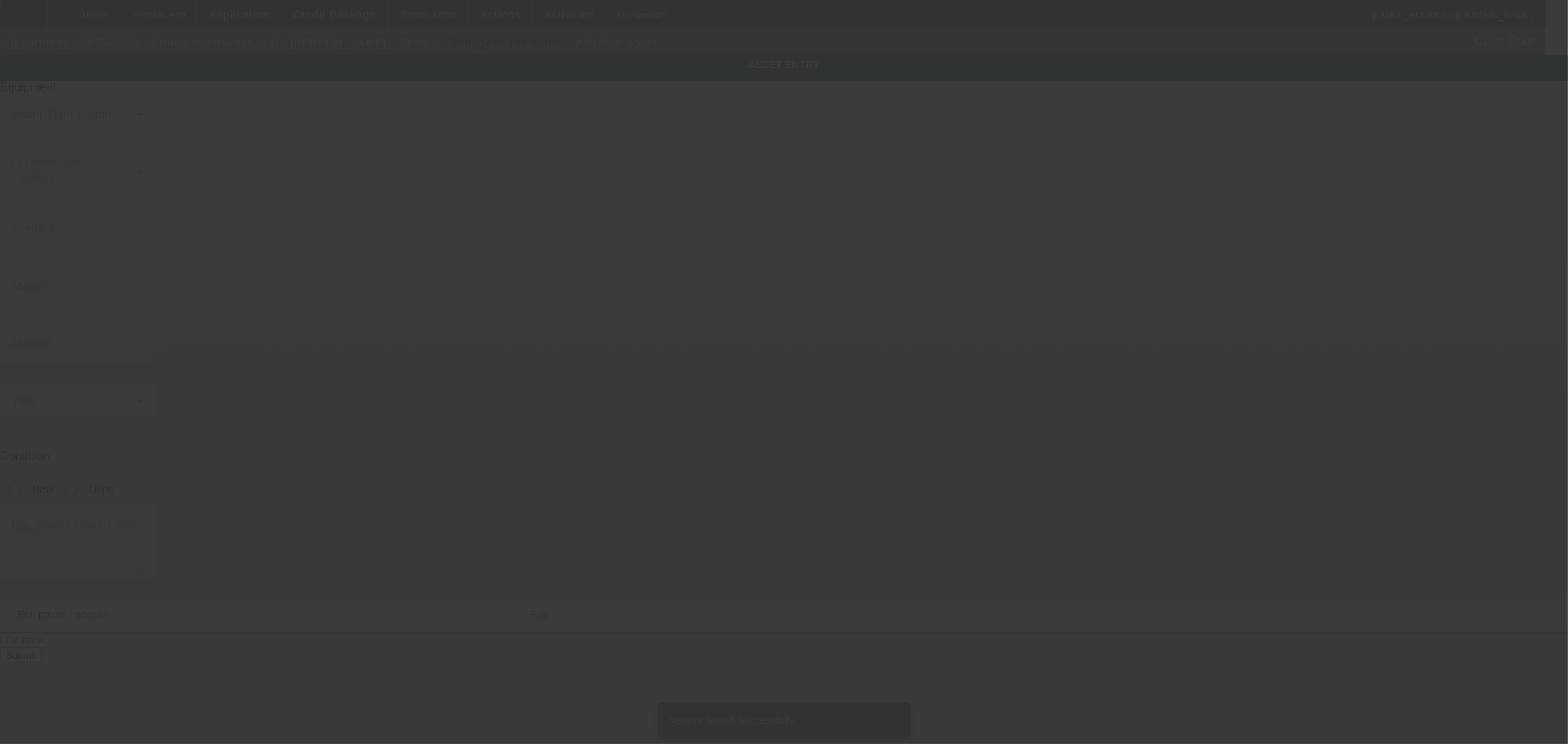
type input "3061 Lamb Ave"
type input "Columbus"
type input "43219"
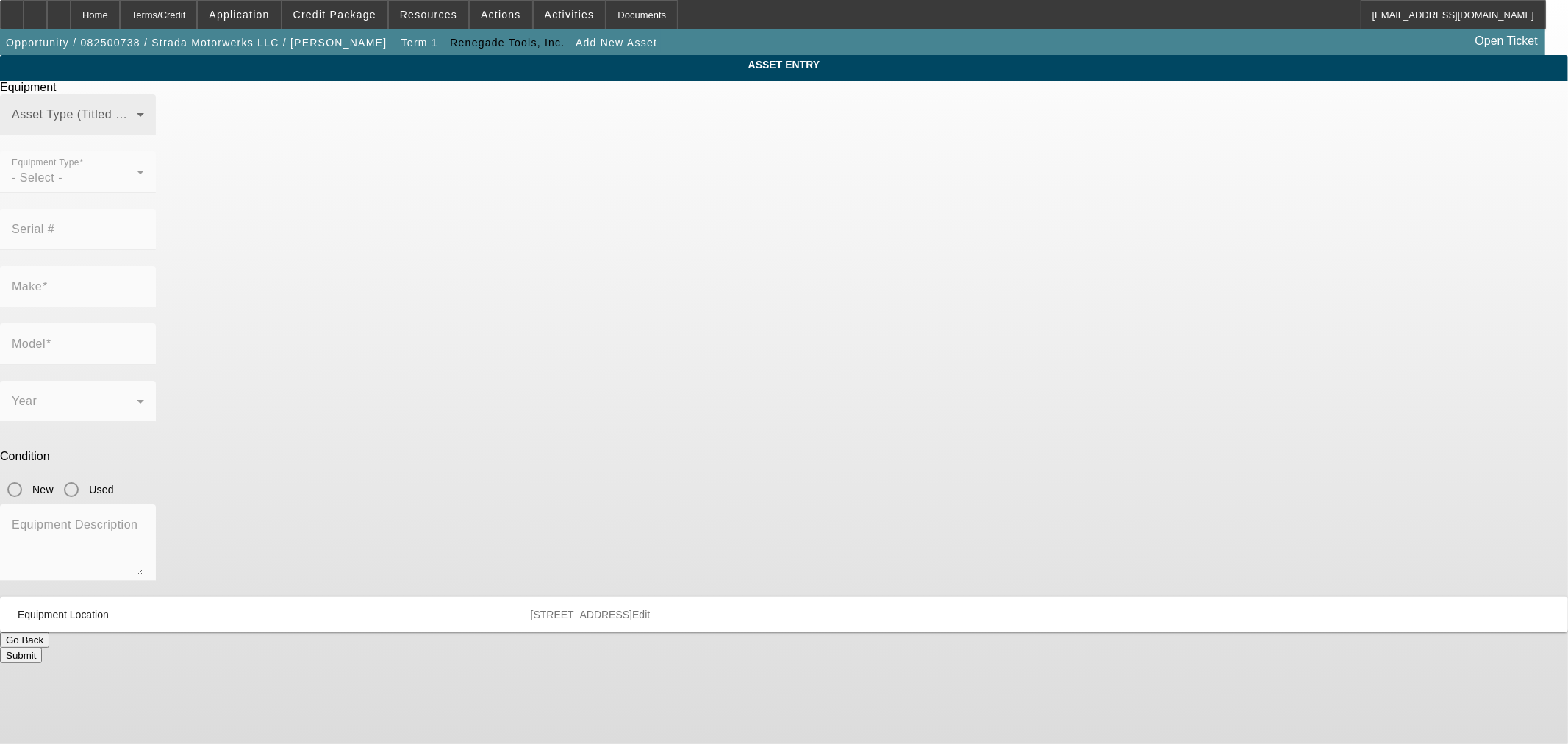
click at [136, 129] on span at bounding box center [74, 120] width 125 height 18
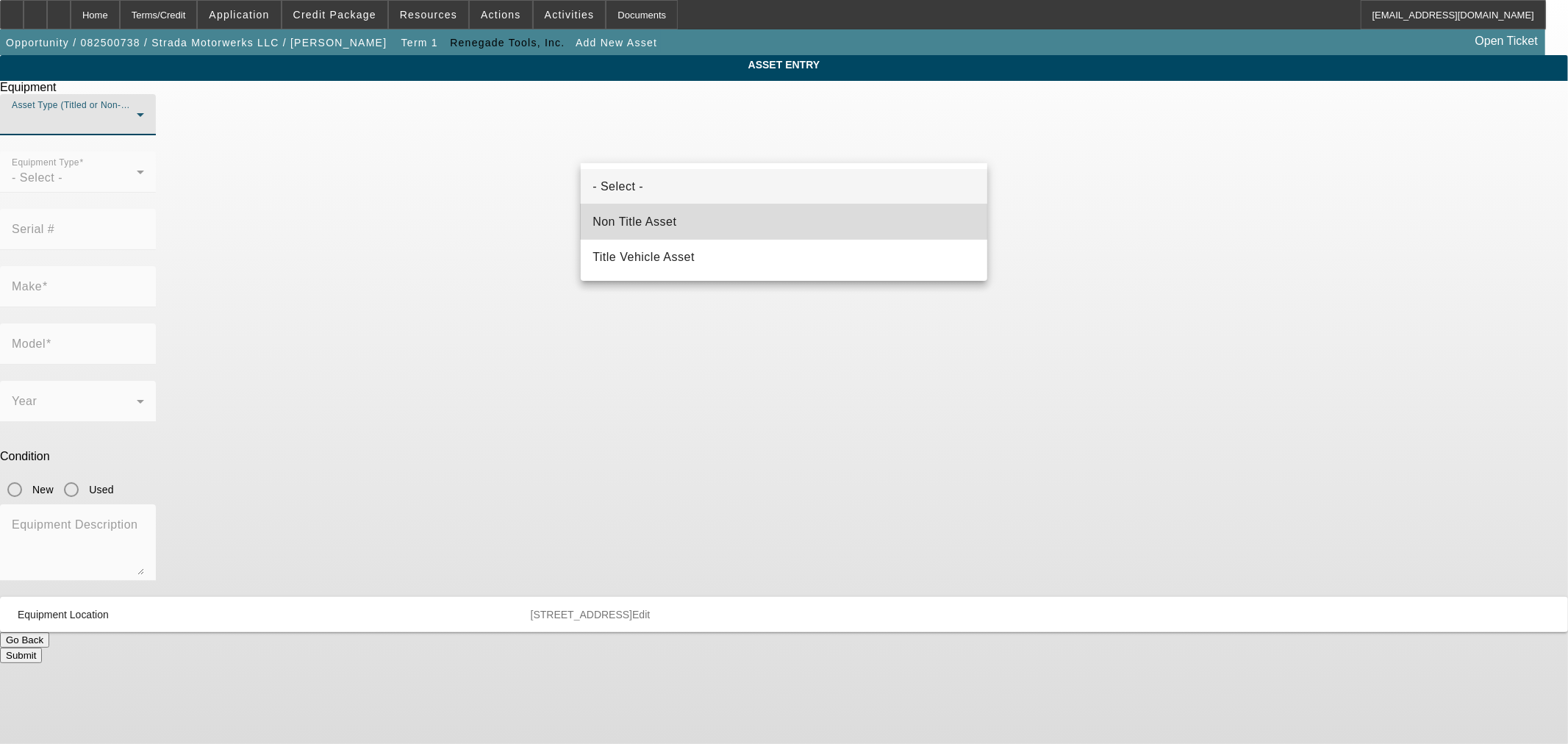
click at [675, 221] on span "Non Title Asset" at bounding box center [635, 222] width 84 height 18
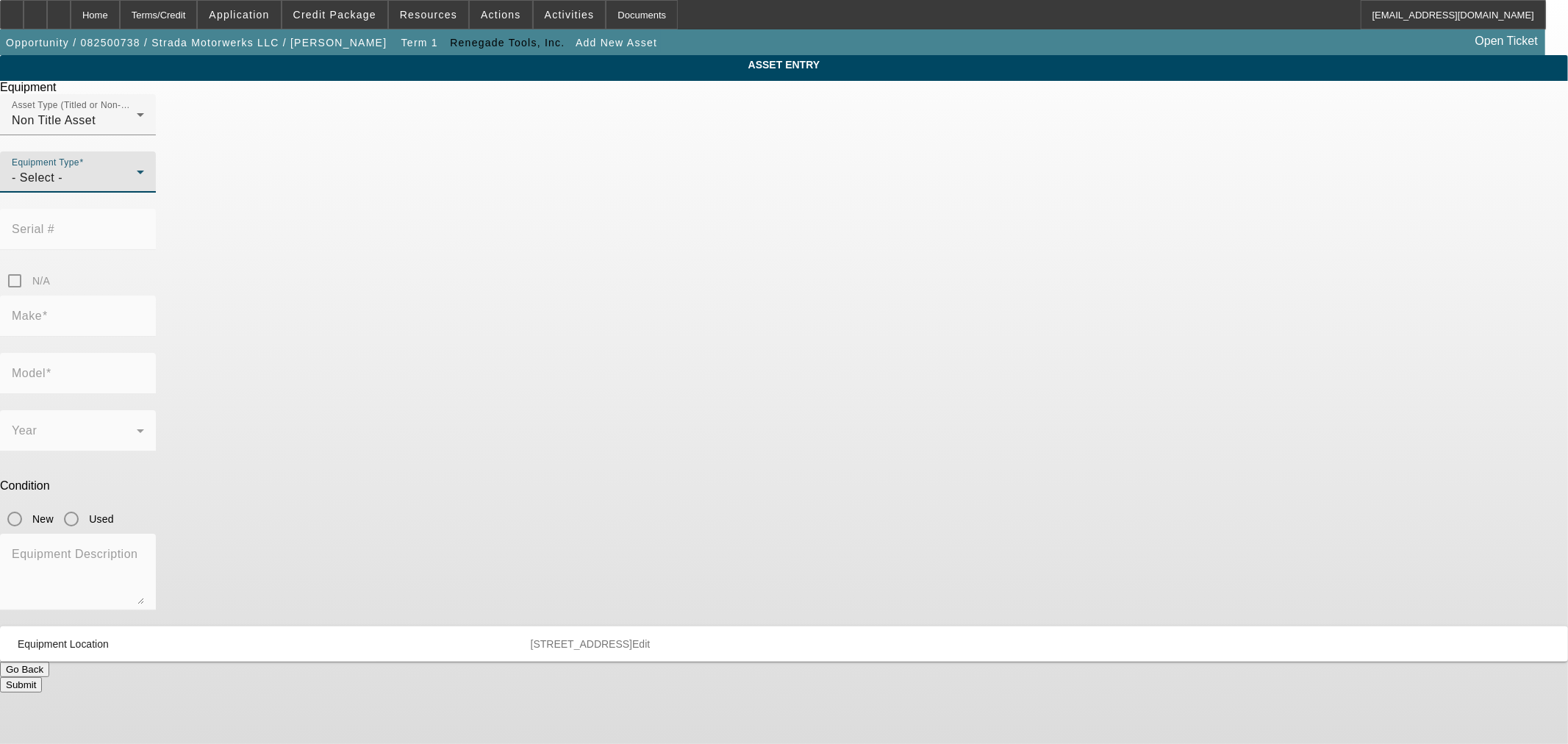
click at [62, 184] on span "- Select -" at bounding box center [37, 177] width 51 height 12
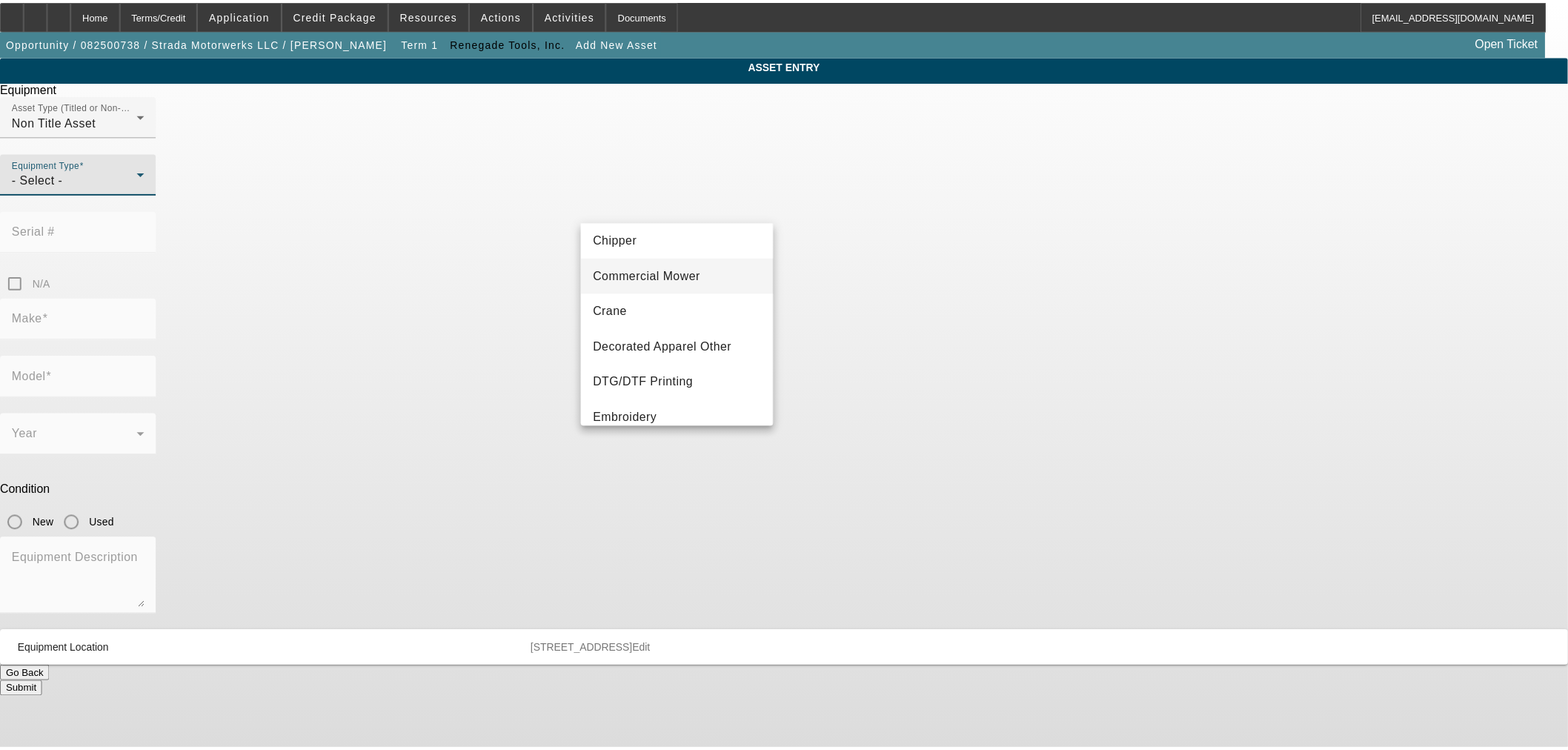
scroll to position [165, 0]
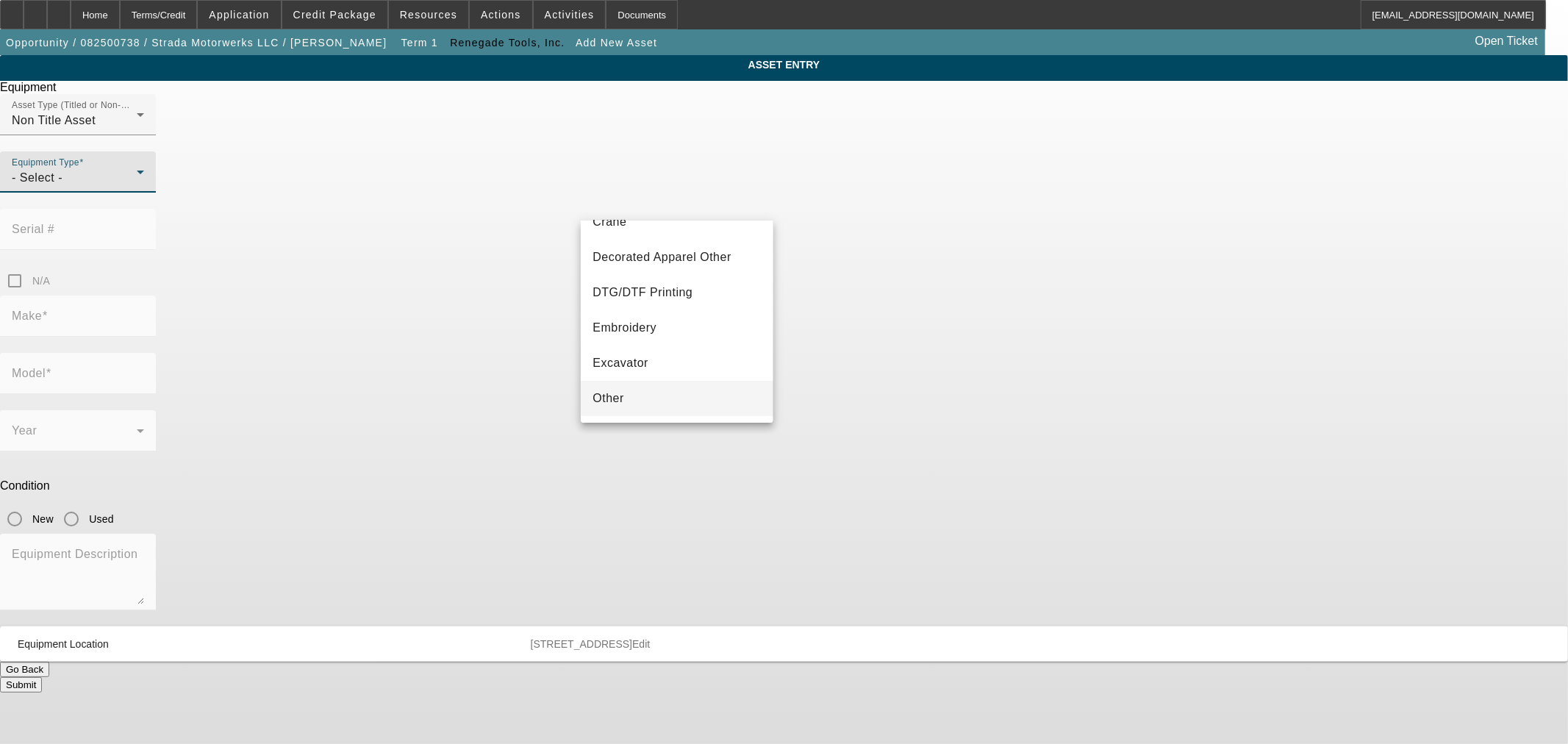
click at [651, 390] on mat-option "Other" at bounding box center [676, 398] width 192 height 35
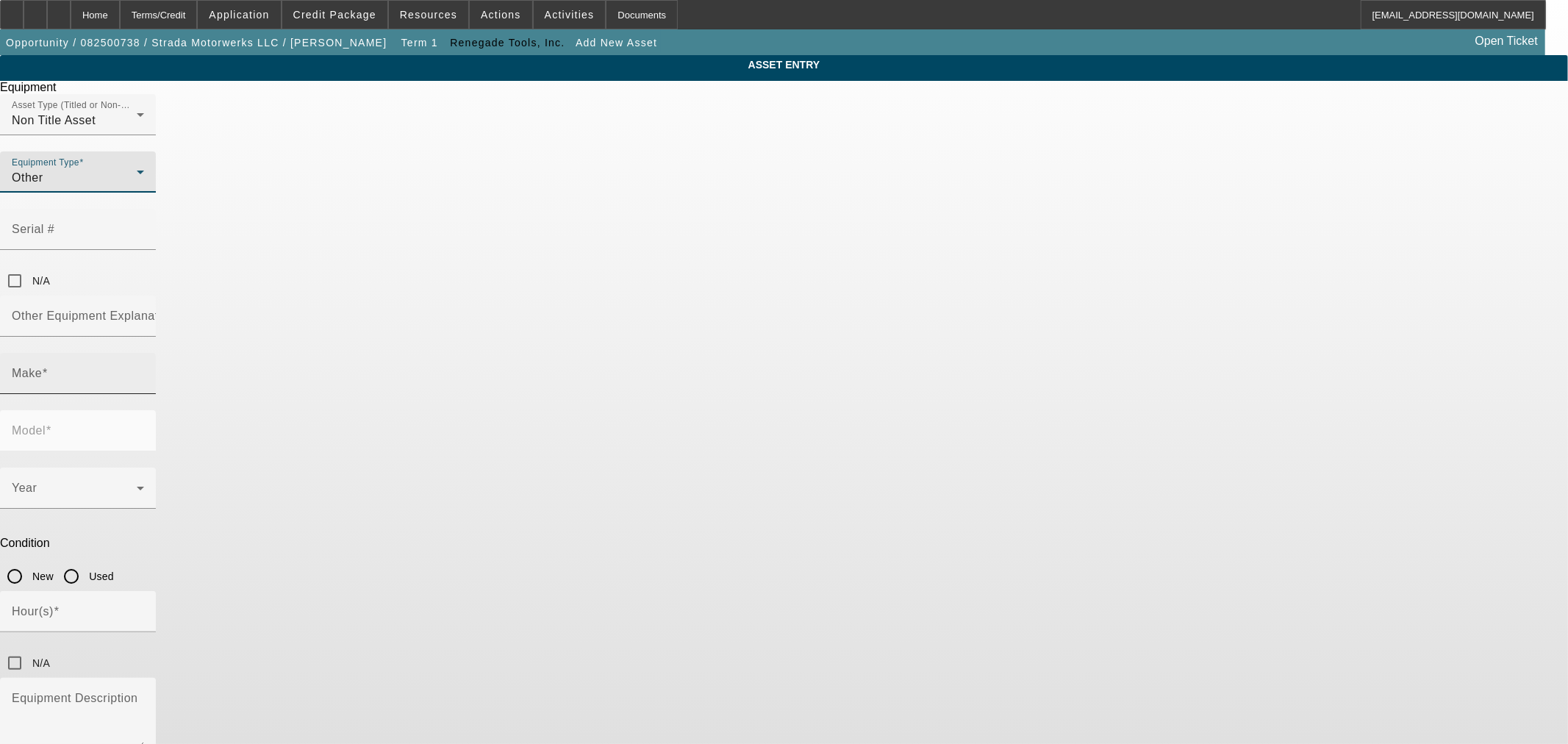
click at [144, 370] on input "Make" at bounding box center [78, 378] width 133 height 18
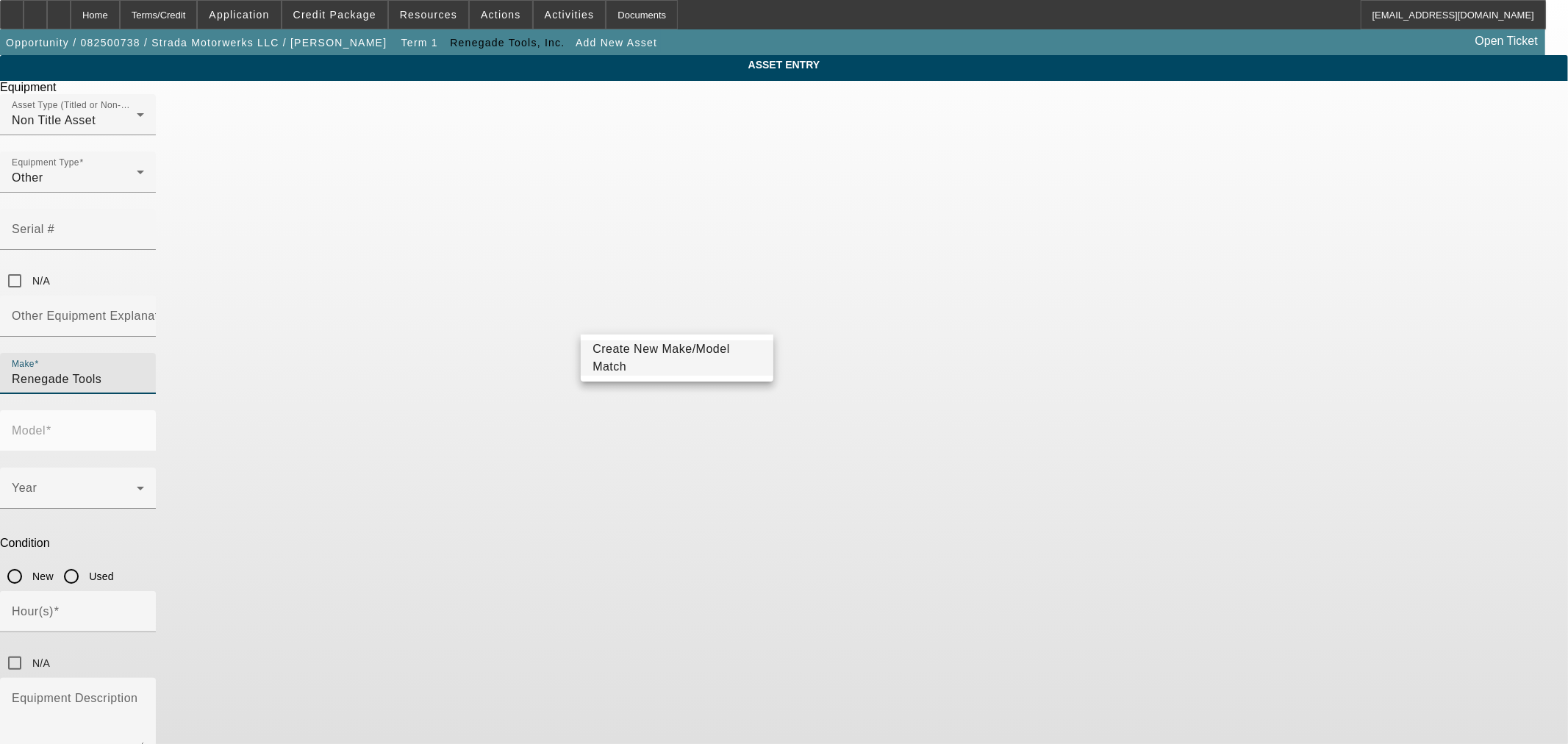
type input "Renegade Tools"
click at [614, 349] on span "Create New Make/Model Match" at bounding box center [676, 358] width 168 height 35
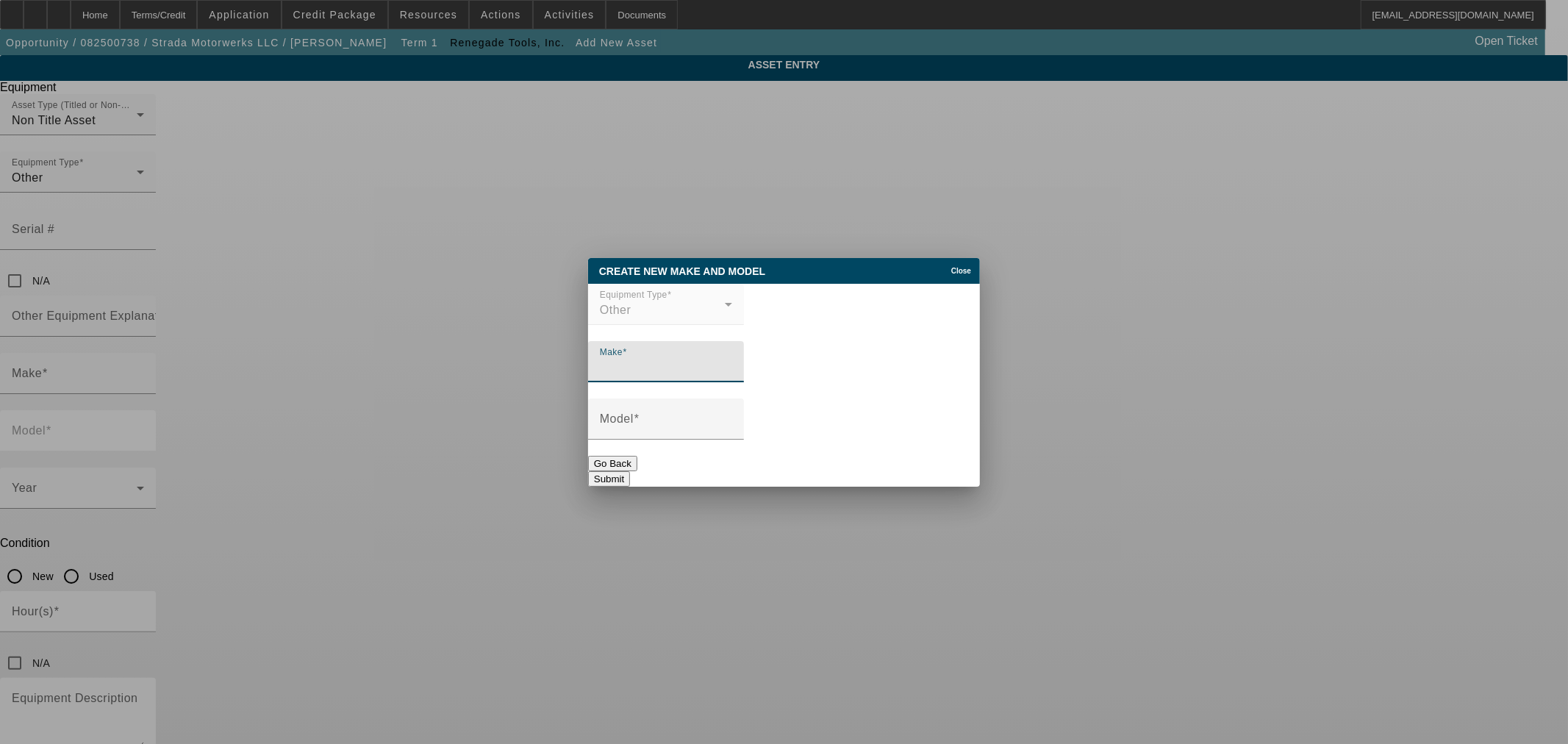
click at [638, 367] on input "Make" at bounding box center [665, 367] width 133 height 18
type input "Renegade Tools INC."
click at [634, 421] on mat-label "Model" at bounding box center [616, 417] width 33 height 12
click at [639, 421] on input "Model" at bounding box center [665, 424] width 133 height 18
type input "Rotary Lift"
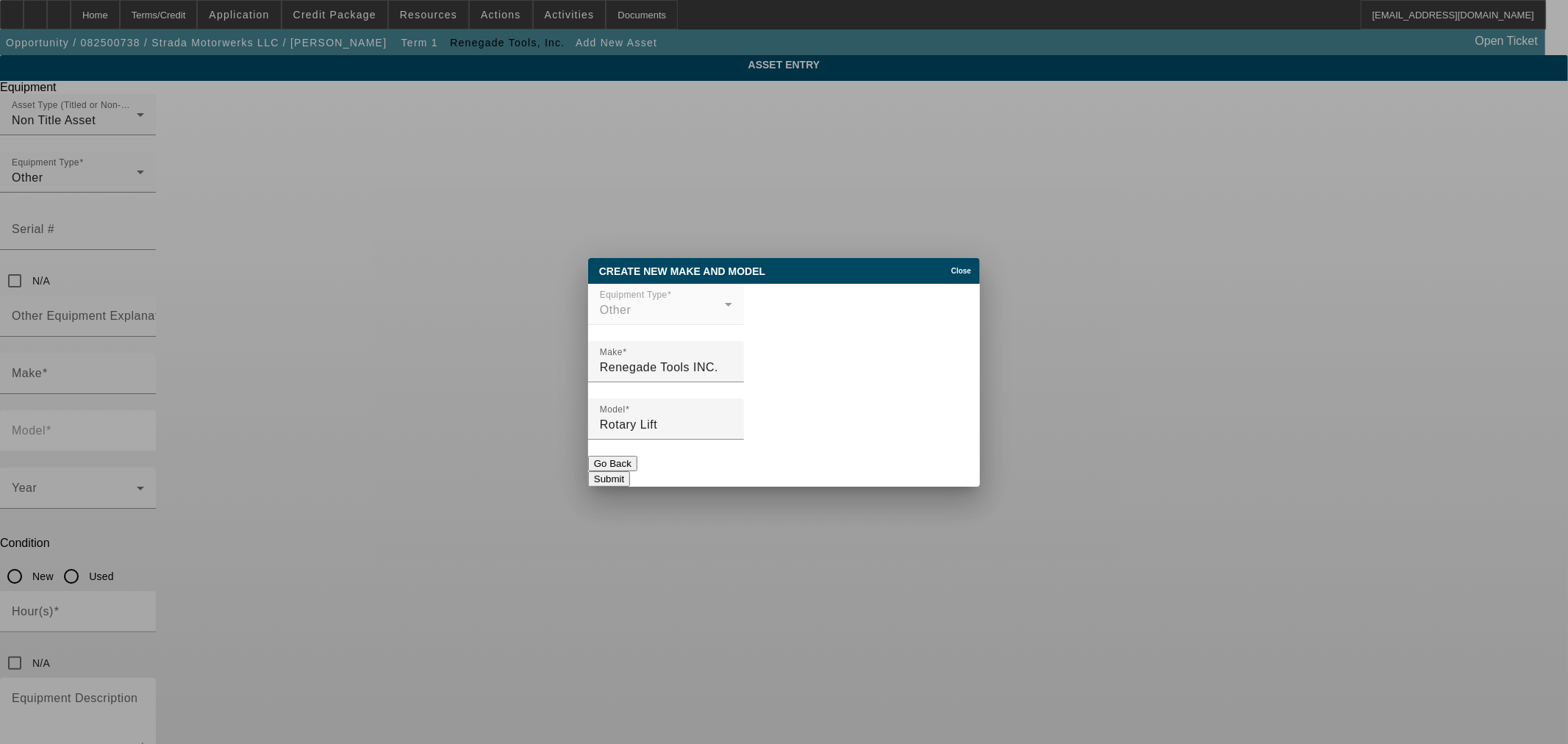
click at [630, 471] on button "Submit" at bounding box center [609, 479] width 42 height 16
type input "Renegade Tools INC."
type input "Rotary Lift"
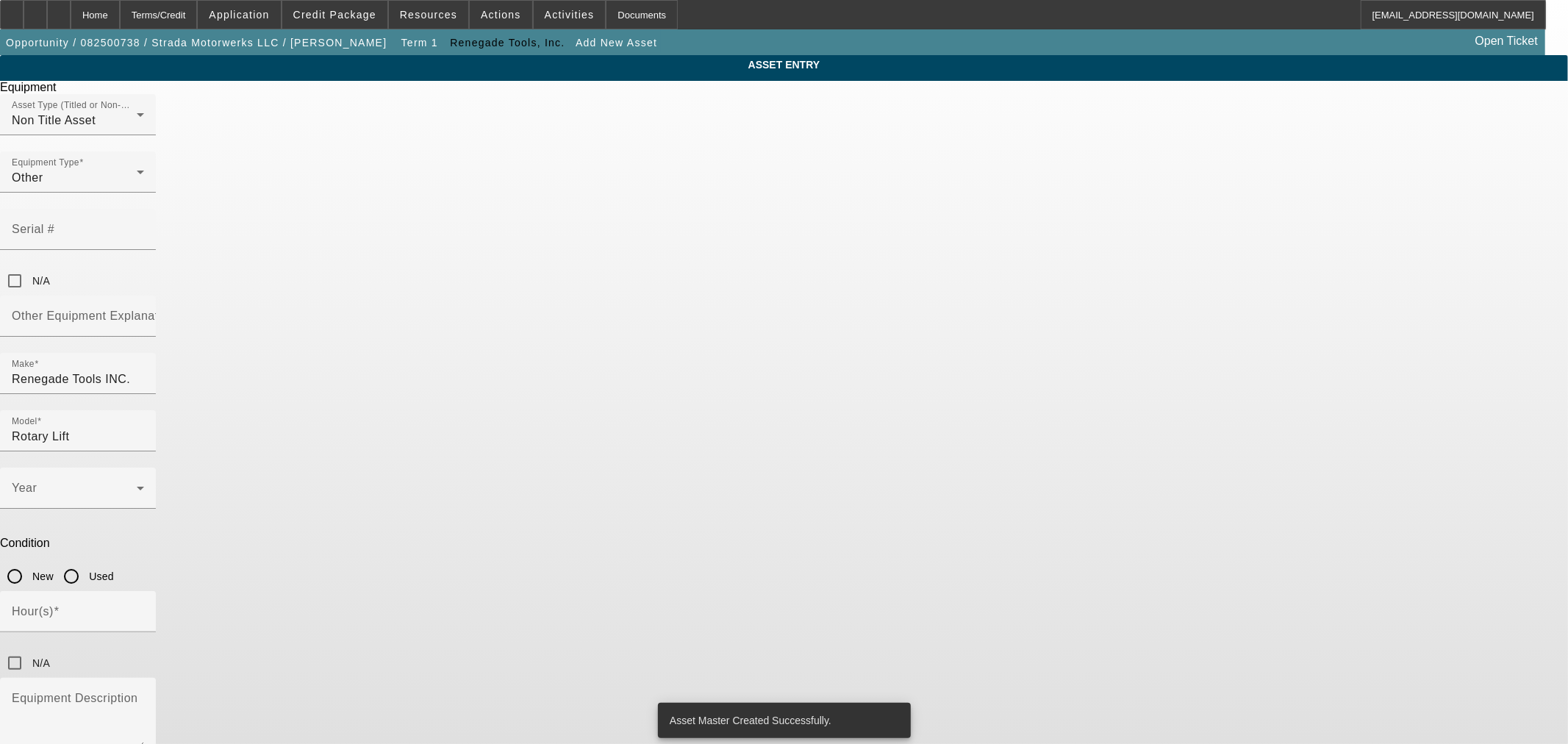
click at [30, 561] on input "New" at bounding box center [15, 576] width 30 height 30
radio input "true"
click at [136, 485] on span at bounding box center [74, 494] width 125 height 18
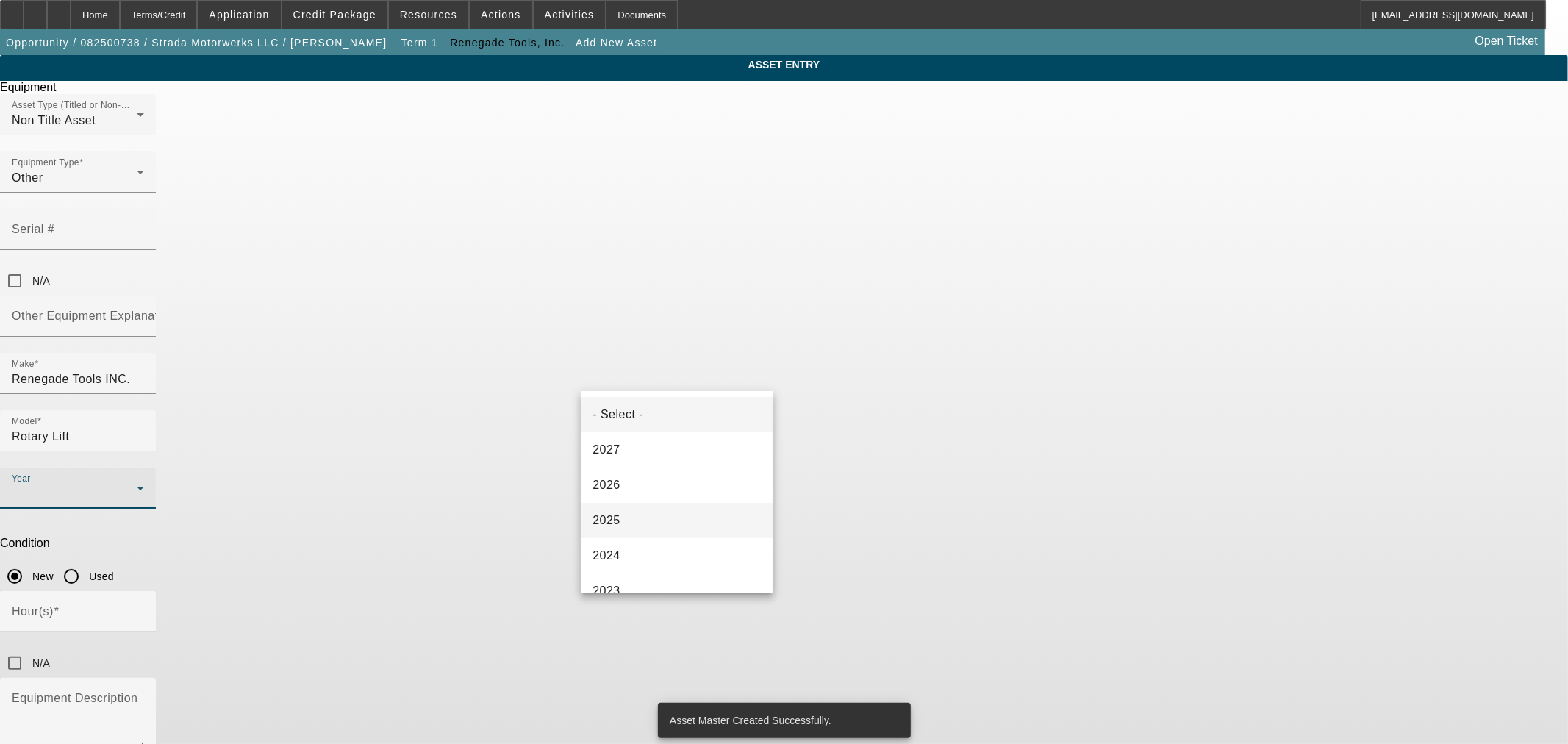
click at [635, 508] on mat-option "2025" at bounding box center [676, 520] width 192 height 35
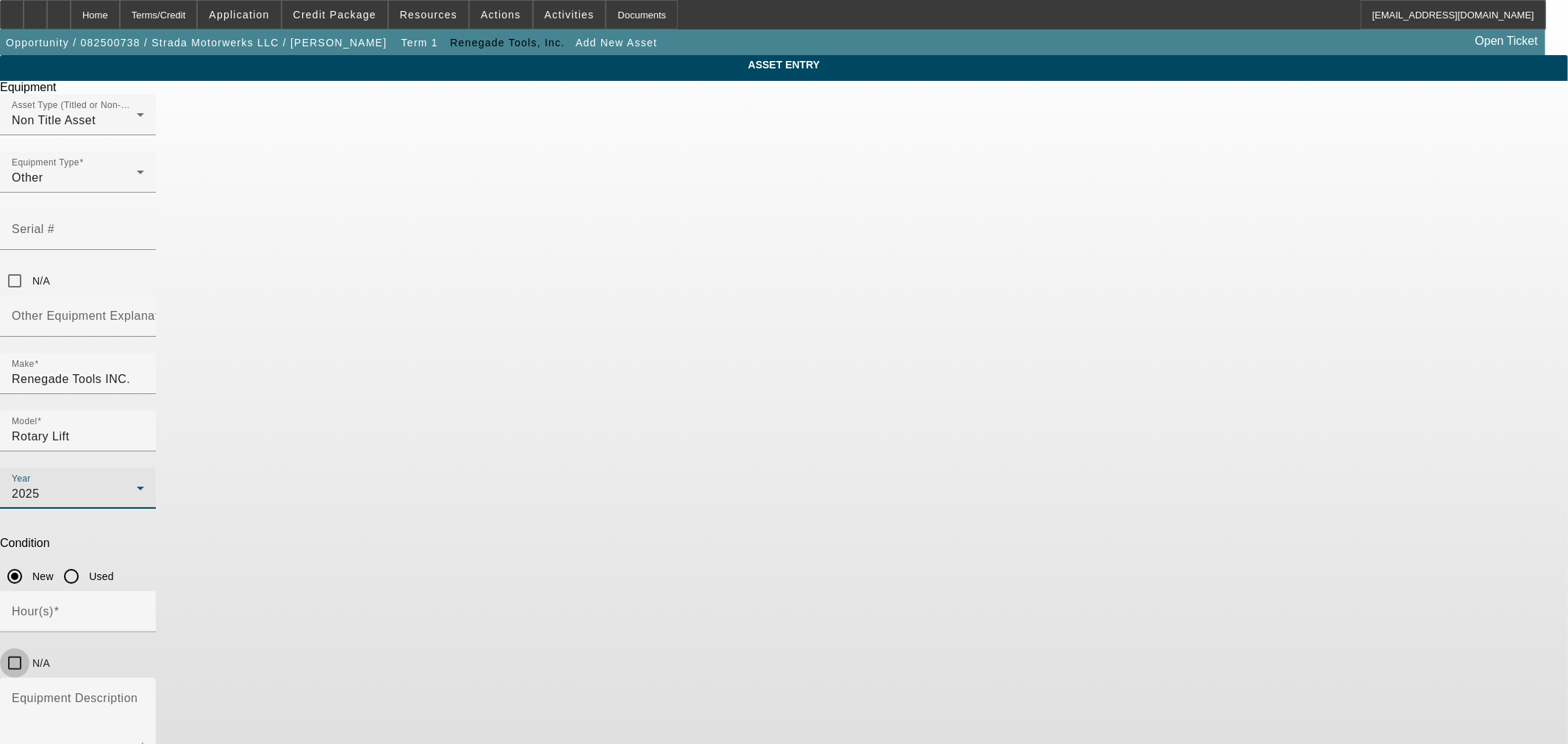
click at [30, 648] on input "N/A" at bounding box center [15, 663] width 30 height 30
checkbox input "true"
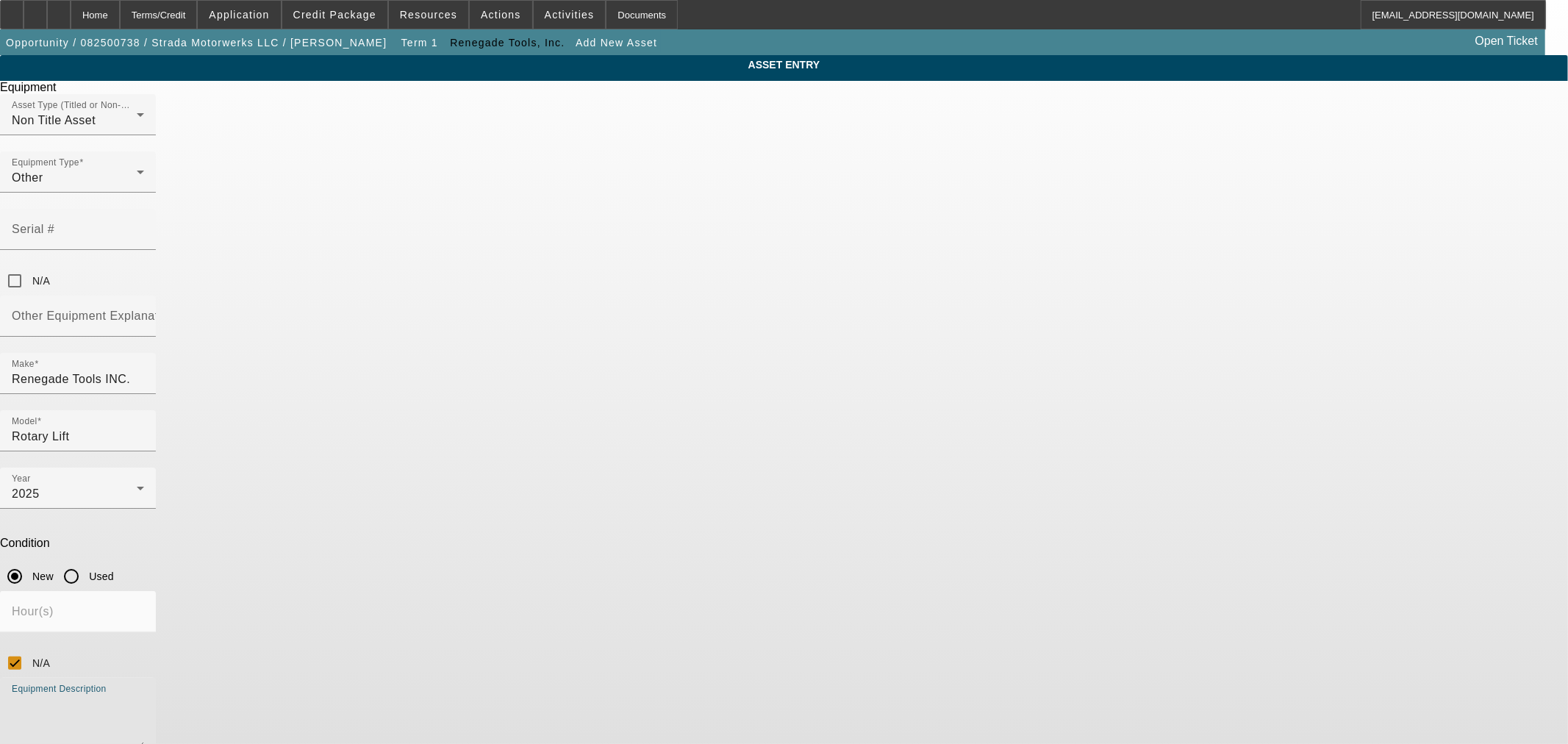
click at [144, 695] on textarea "Equipment Description" at bounding box center [78, 721] width 133 height 53
type textarea "Rotary lift for automotive services"
click at [175, 310] on mat-label "Other Equipment Explanation" at bounding box center [94, 315] width 164 height 12
click at [144, 314] on input "Other Equipment Explanation" at bounding box center [78, 322] width 133 height 18
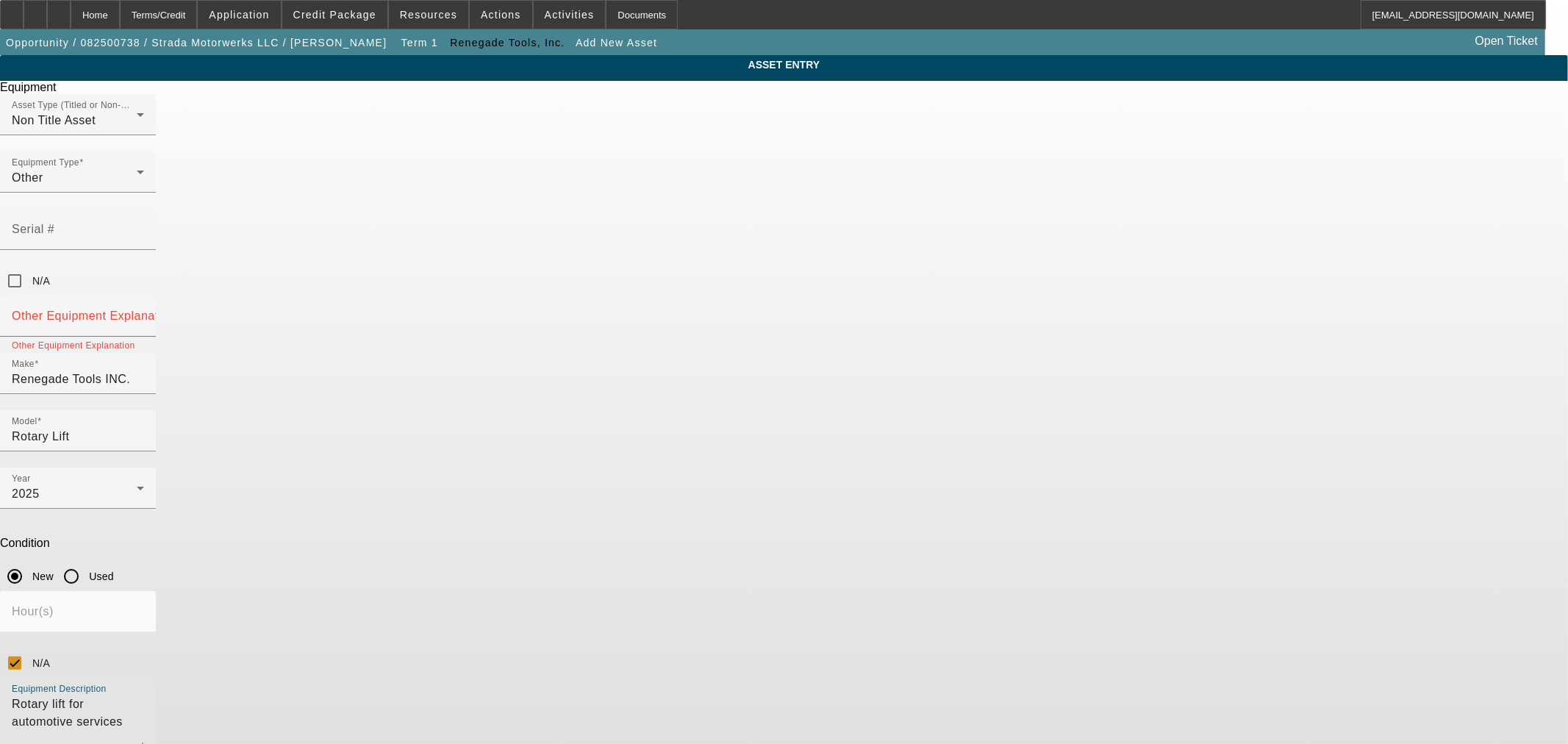
drag, startPoint x: 741, startPoint y: 493, endPoint x: 590, endPoint y: 483, distance: 151.3
click at [156, 677] on div "Equipment Description Rotary lift for automotive services" at bounding box center [78, 715] width 156 height 76
click at [175, 310] on mat-label "Other Equipment Explanation" at bounding box center [94, 315] width 164 height 12
click at [144, 314] on input "Other Equipment Explanation" at bounding box center [78, 322] width 133 height 18
paste input "Rotary lift for automotive services"
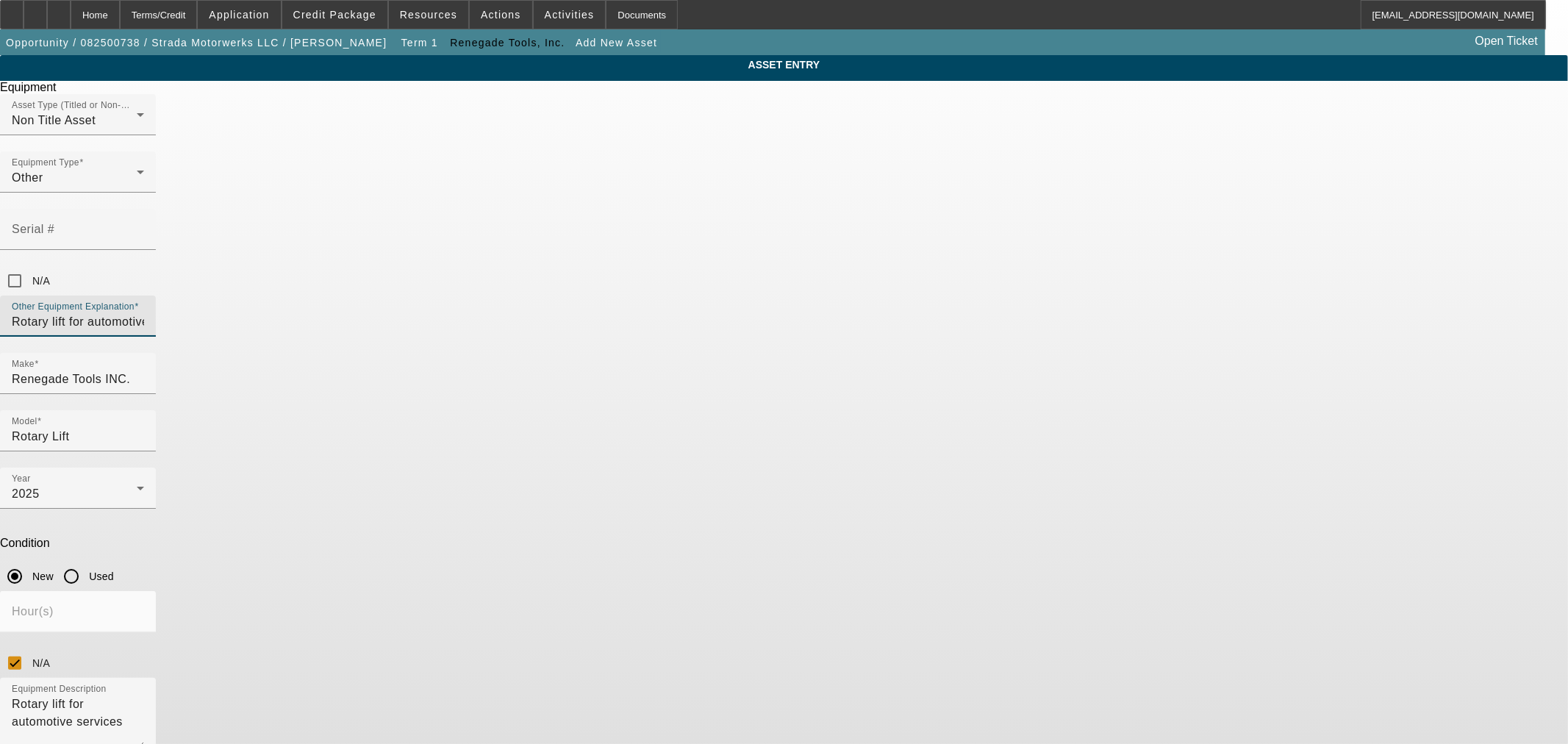
type input "Rotary lift for automotive services"
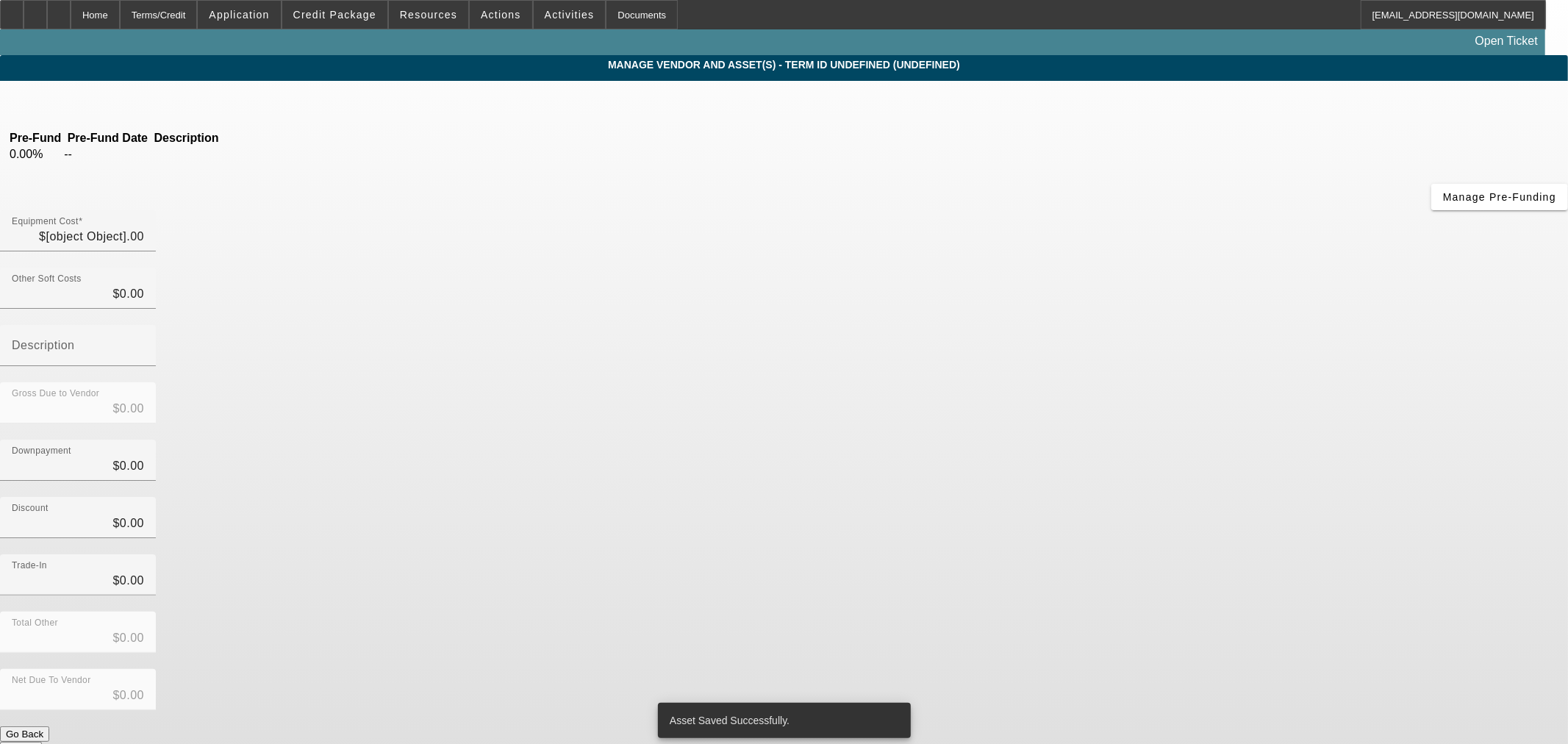
type input "$35,359.20"
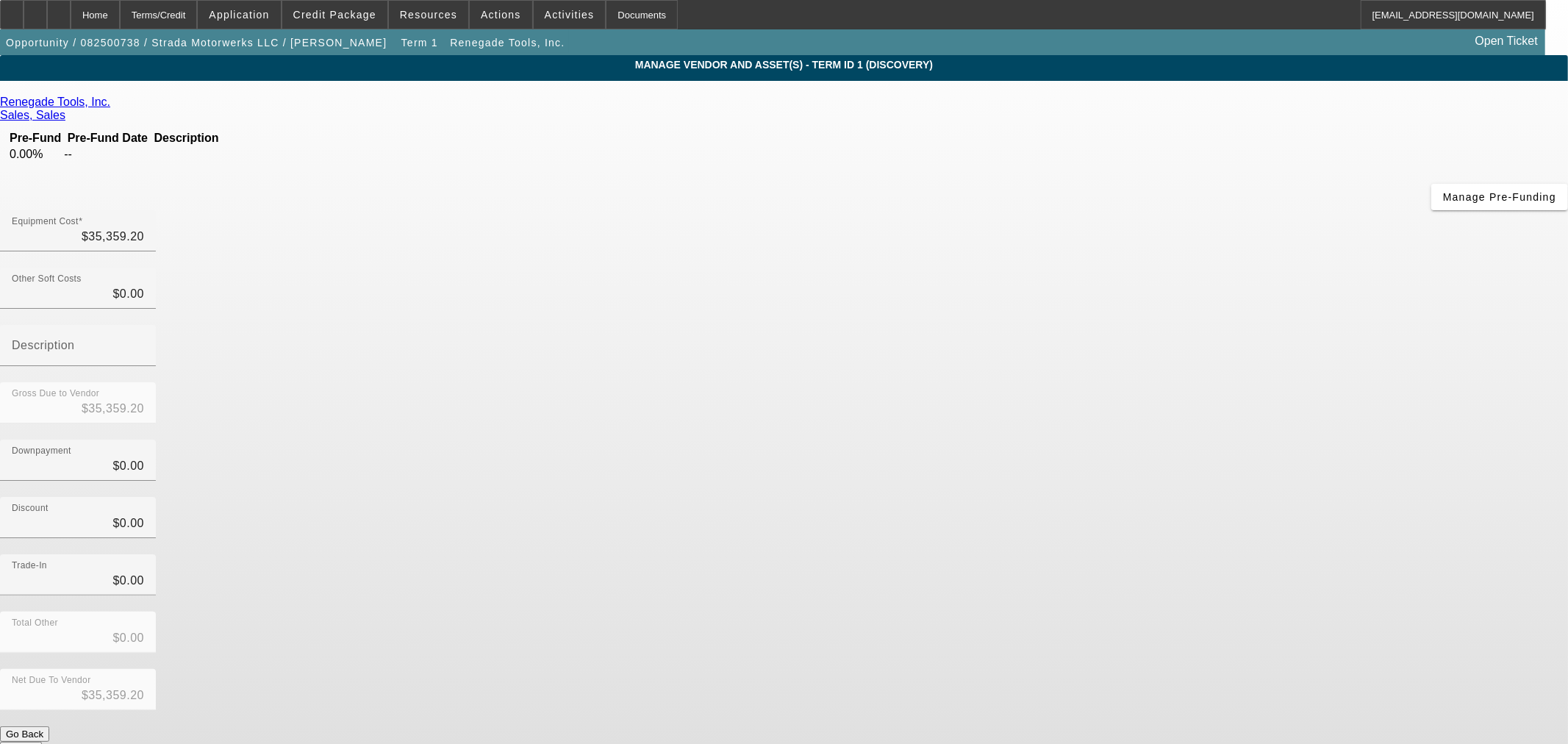
click at [42, 741] on button "Submit" at bounding box center [20, 749] width 42 height 16
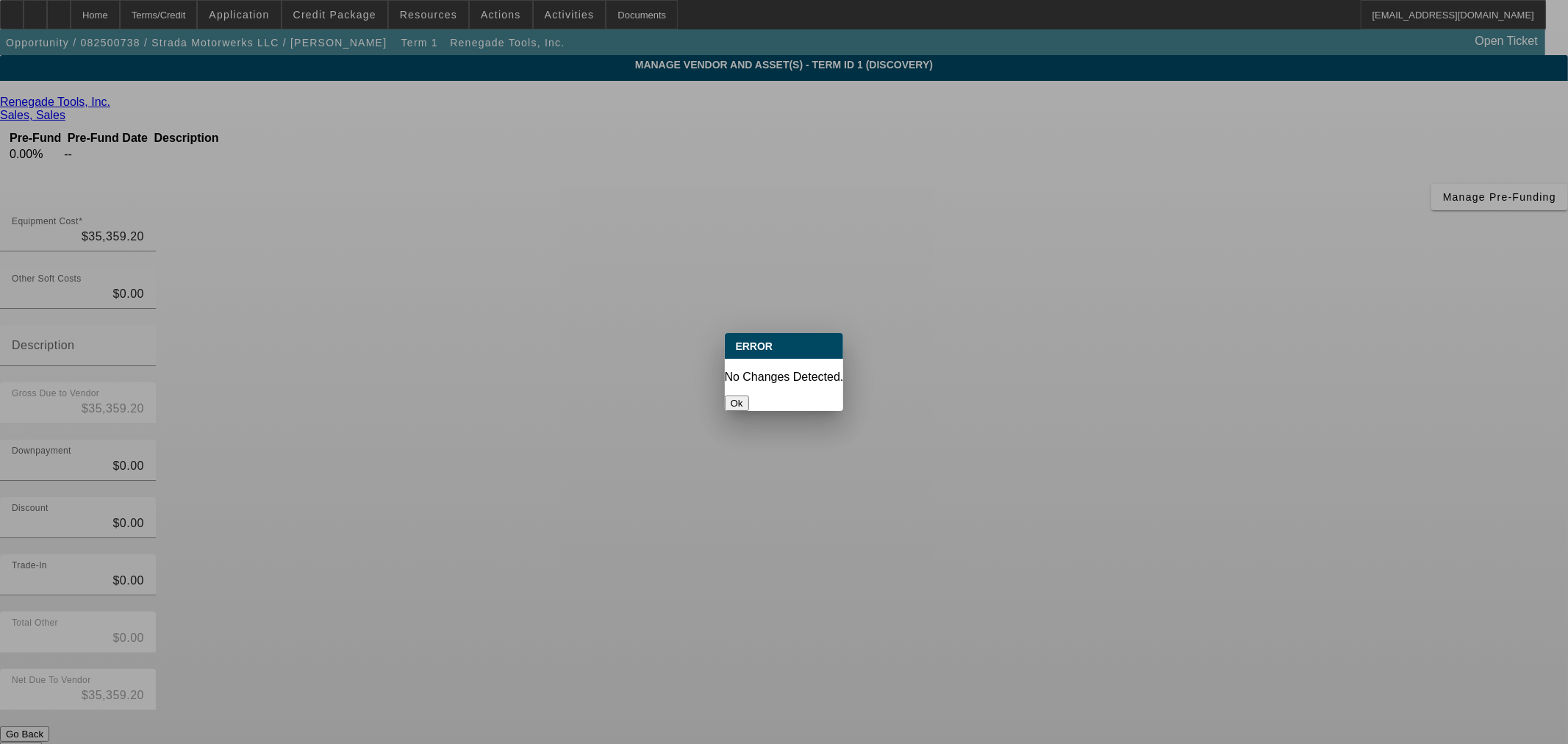
click at [749, 395] on button "Ok" at bounding box center [737, 403] width 24 height 16
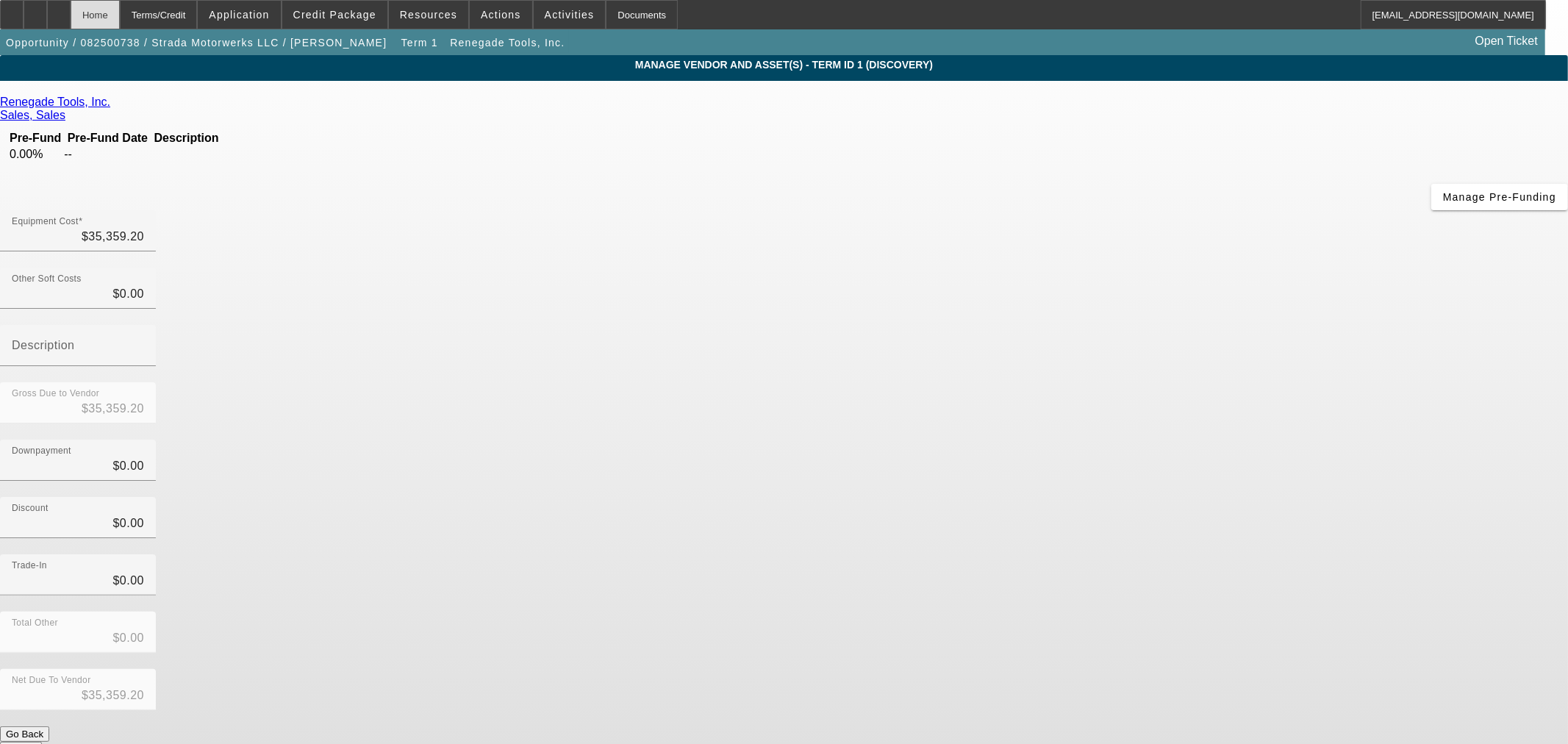
click at [120, 12] on div "Home" at bounding box center [95, 15] width 49 height 30
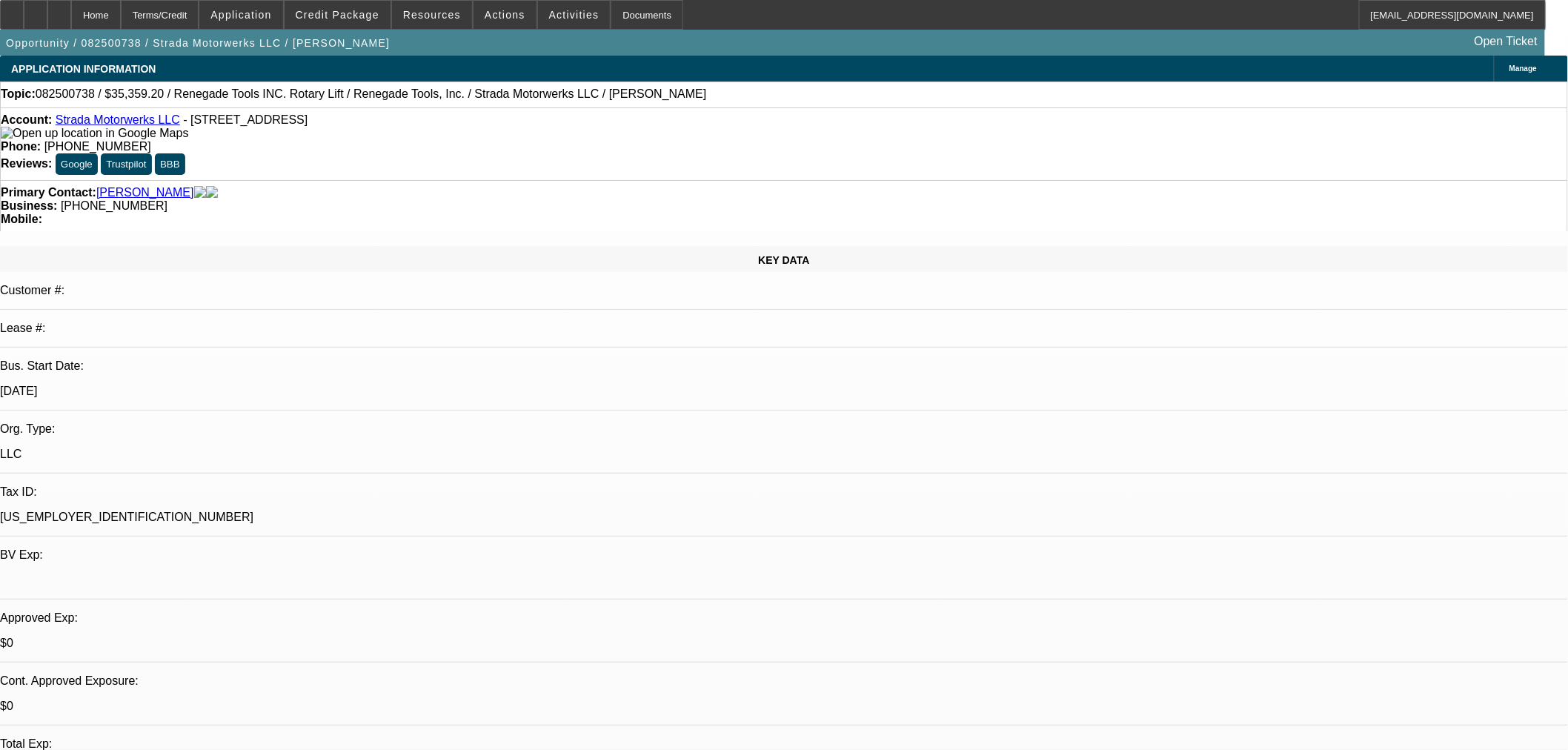
select select "0"
select select "2"
select select "0.1"
select select "4"
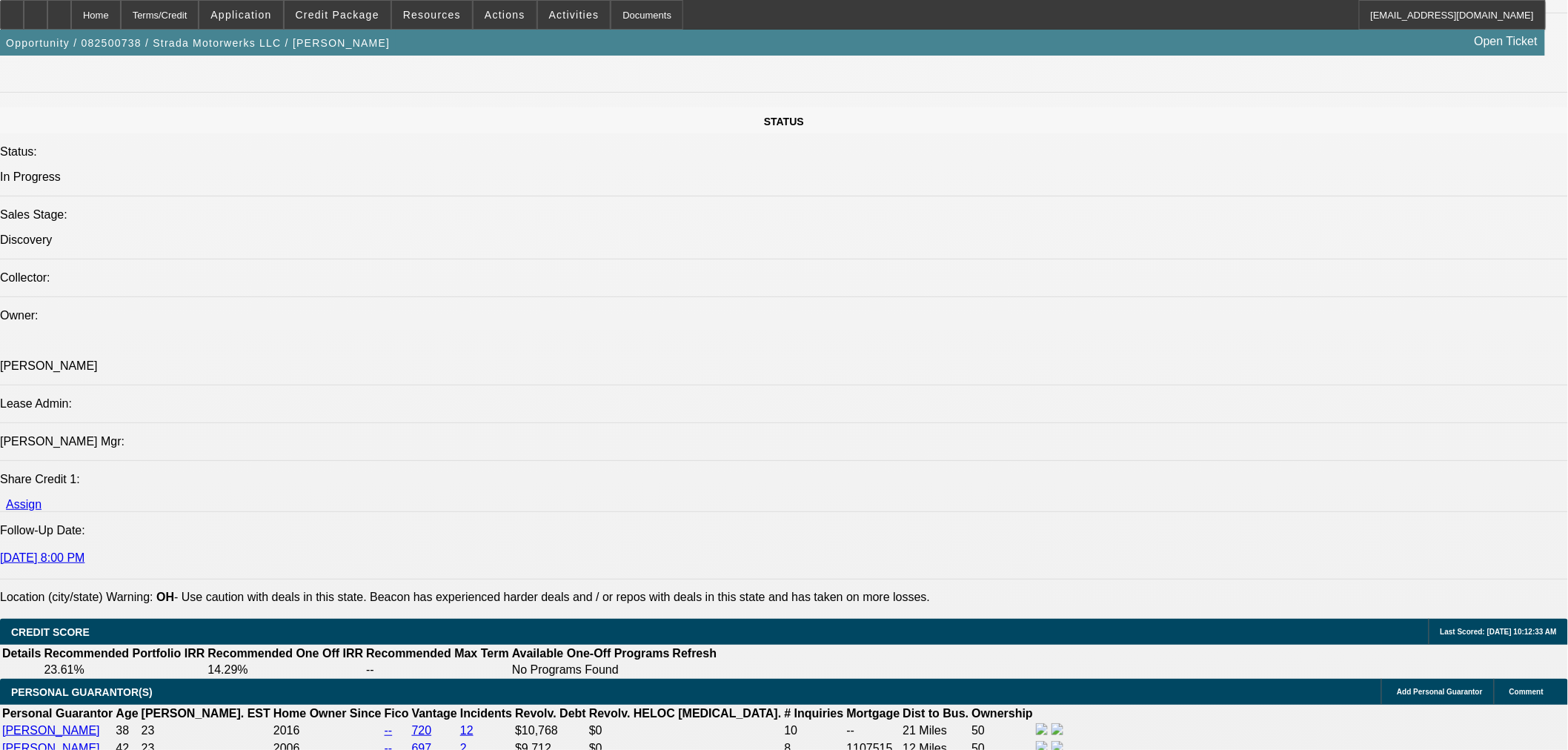
scroll to position [1810, 0]
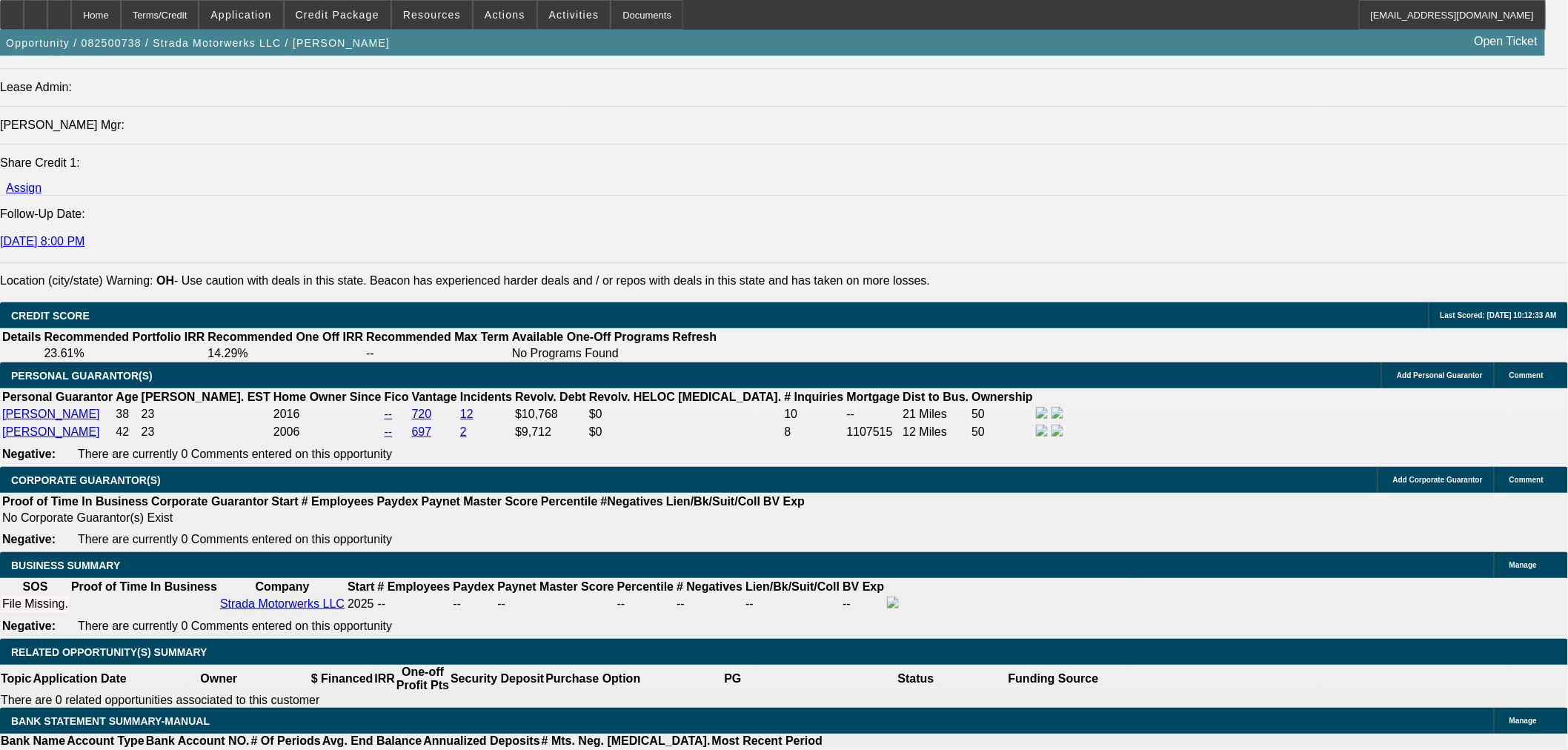
scroll to position [2140, 0]
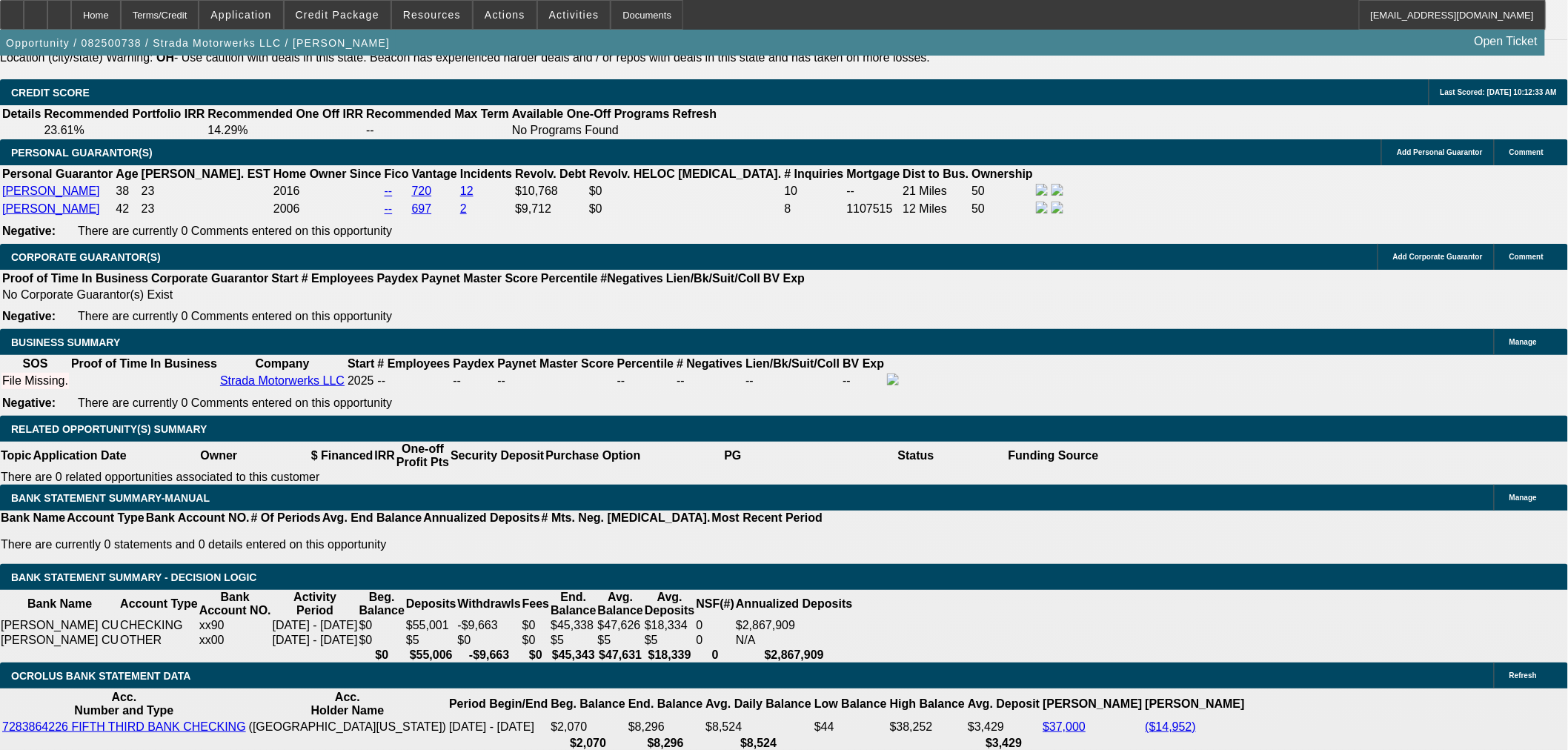
drag, startPoint x: 312, startPoint y: 381, endPoint x: 319, endPoint y: 380, distance: 7.1
type input "$0.00"
type input "UNKNOWN"
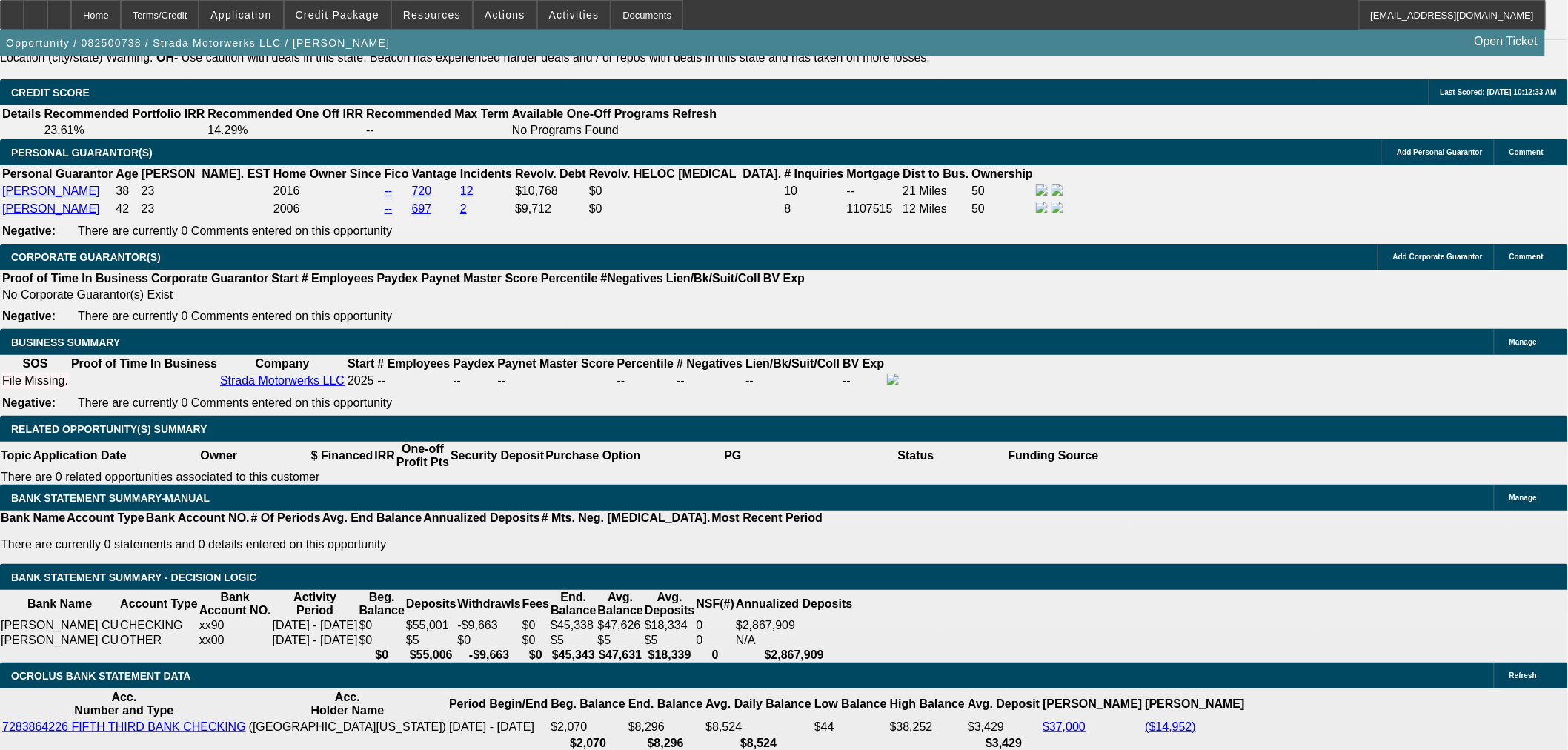
drag, startPoint x: 309, startPoint y: 489, endPoint x: 476, endPoint y: 486, distance: 167.0
type input "60"
type input "12"
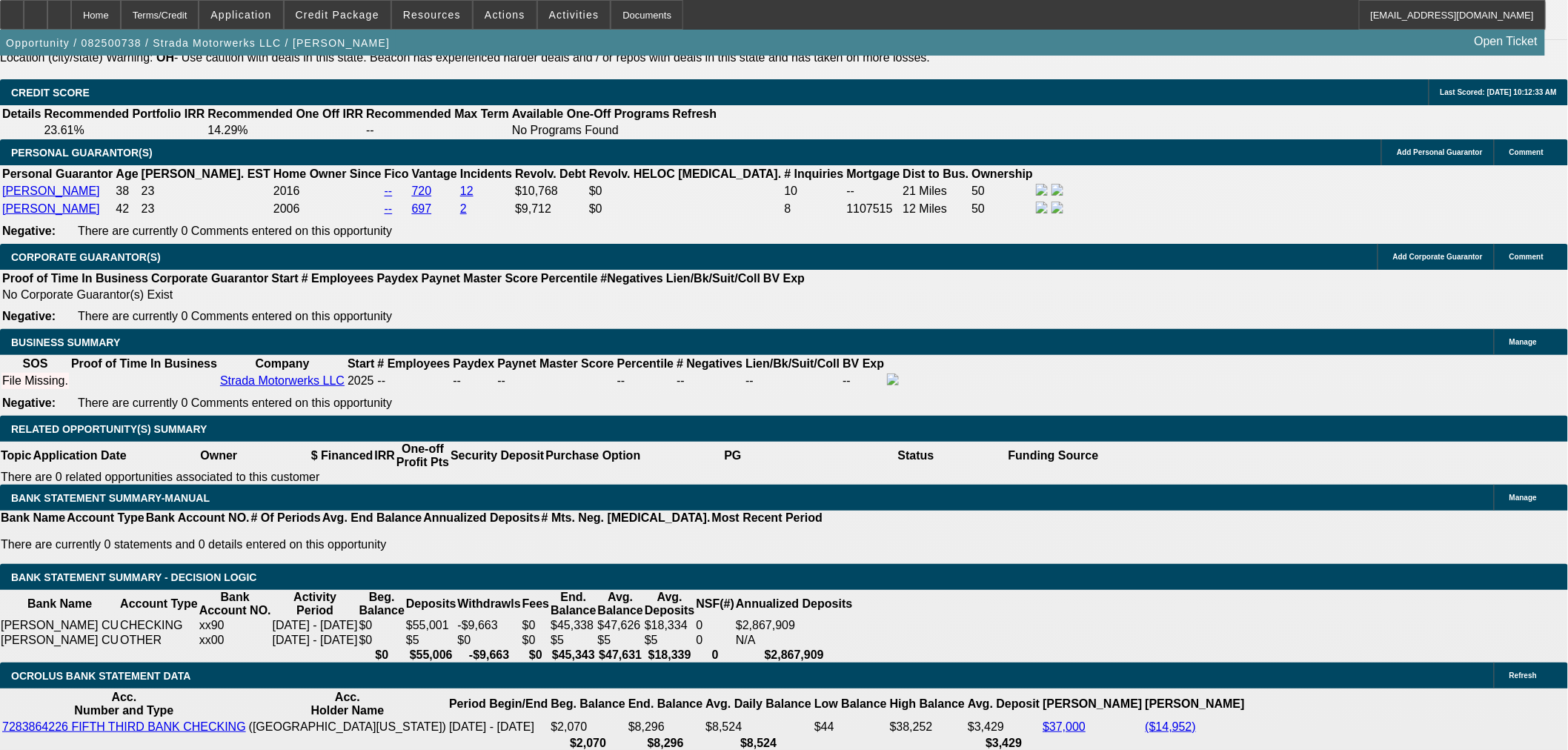
type input "$604.42"
type input "$1,208.84"
type input "$786.55"
type input "$1,573.10"
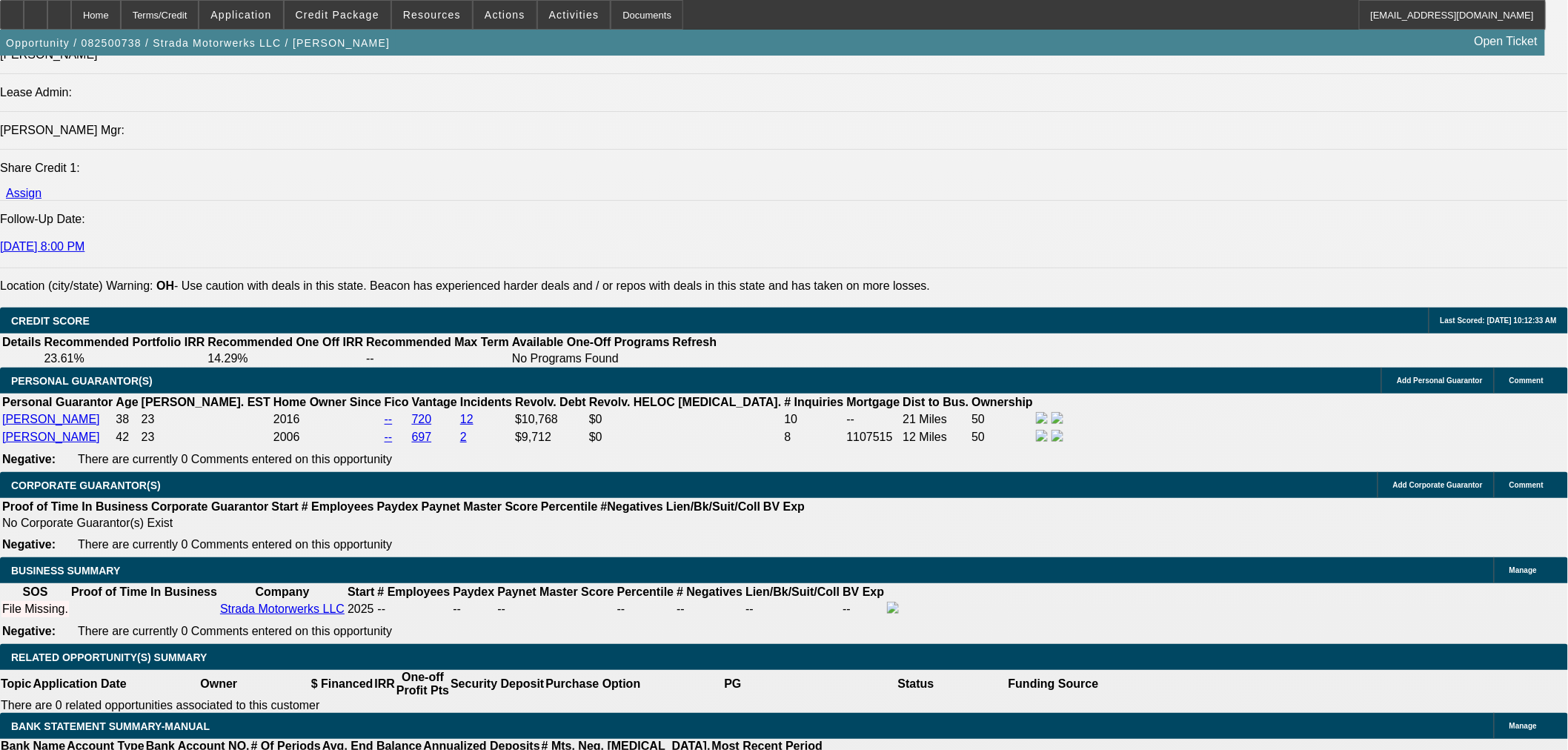
scroll to position [1893, 0]
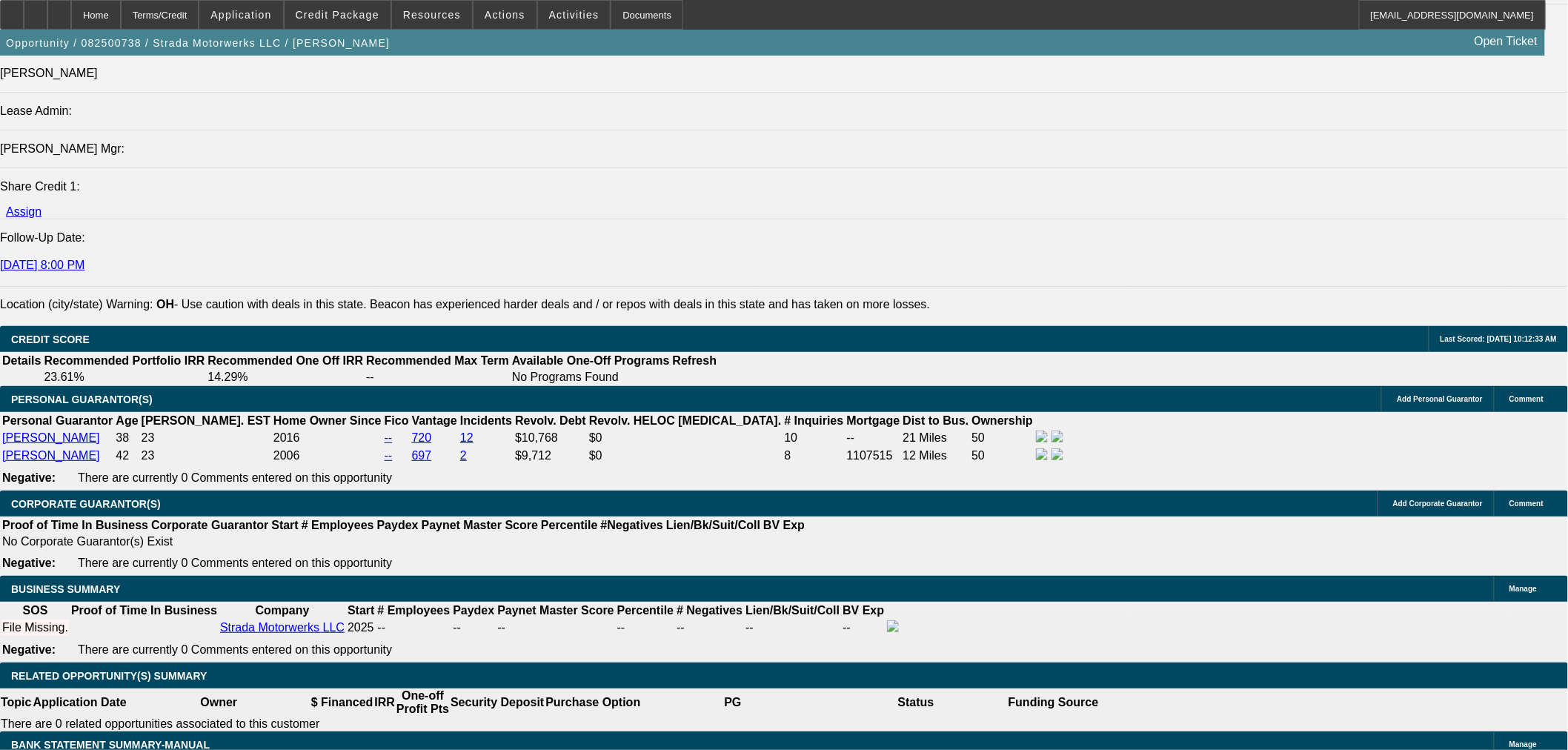
type input "12"
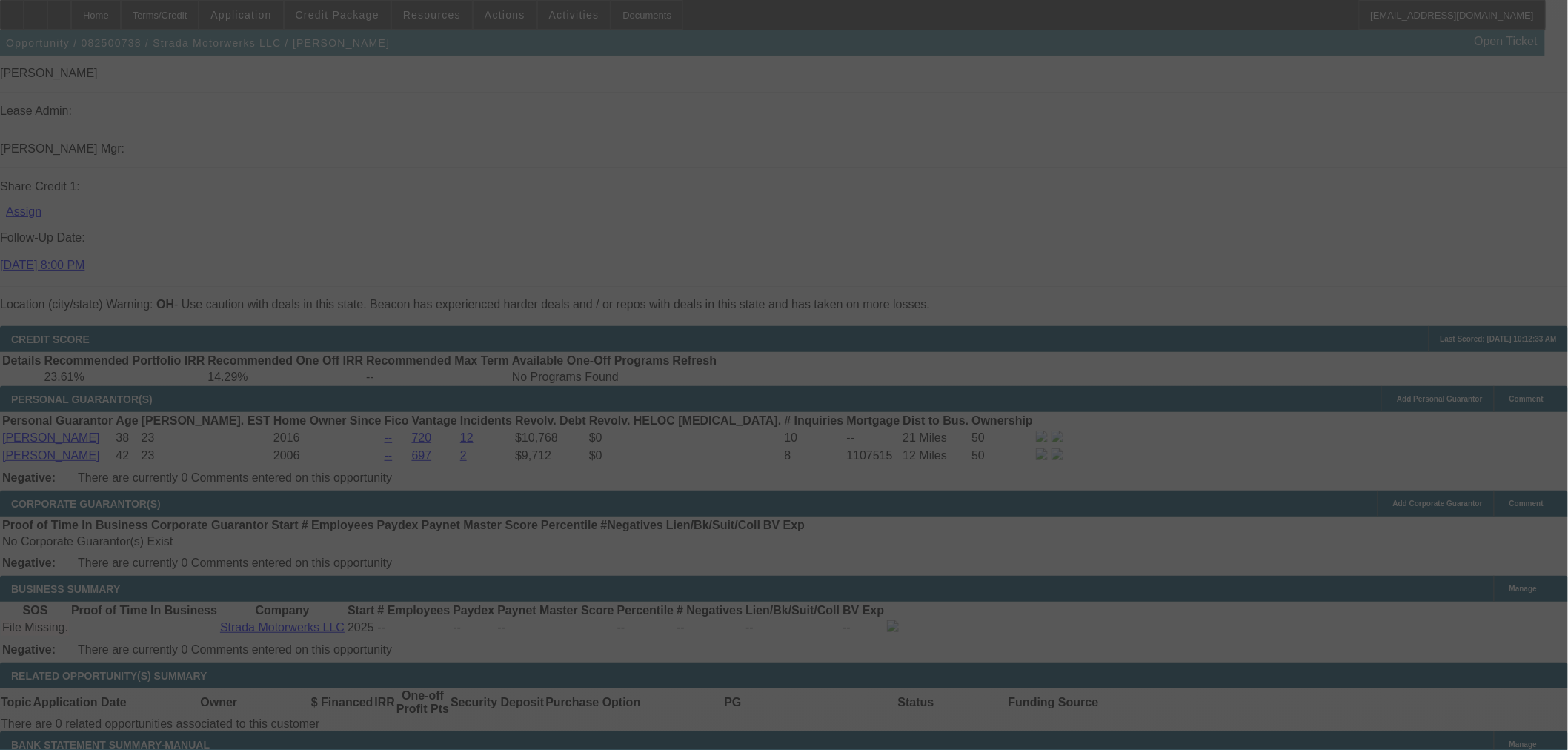
select select "0"
select select "2"
select select "0.1"
select select "4"
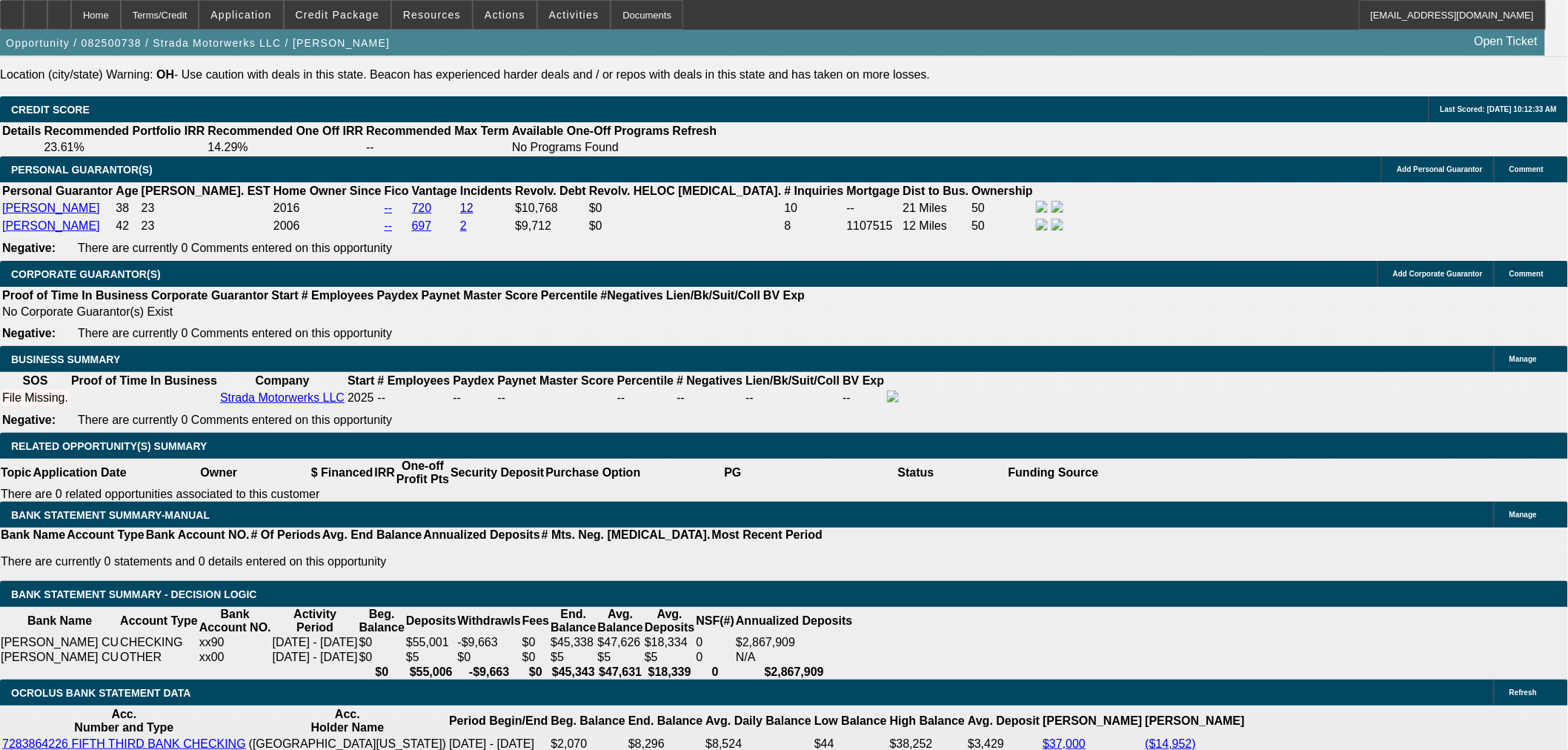
scroll to position [2387, 0]
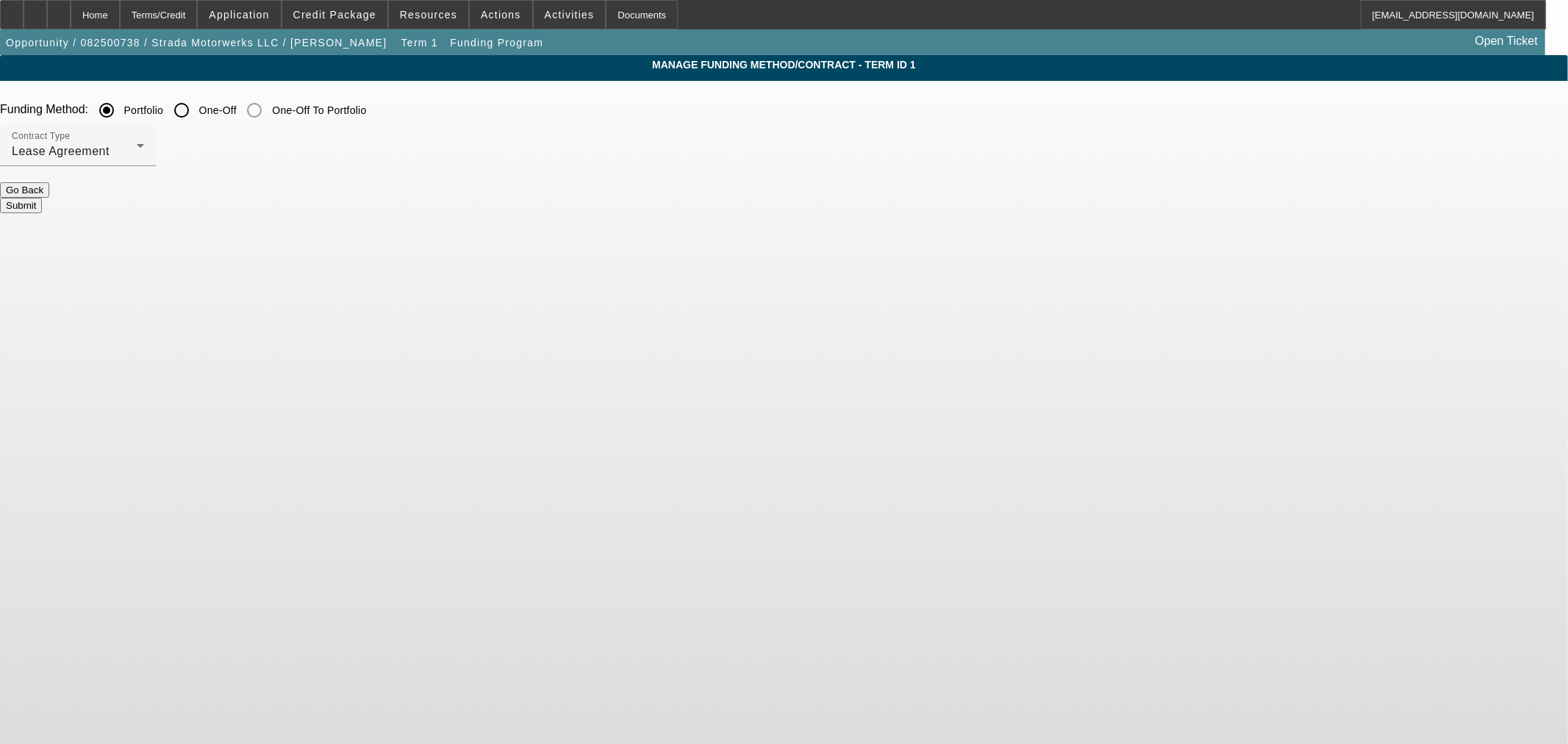
click at [197, 105] on input "One-Off" at bounding box center [182, 110] width 30 height 30
radio input "true"
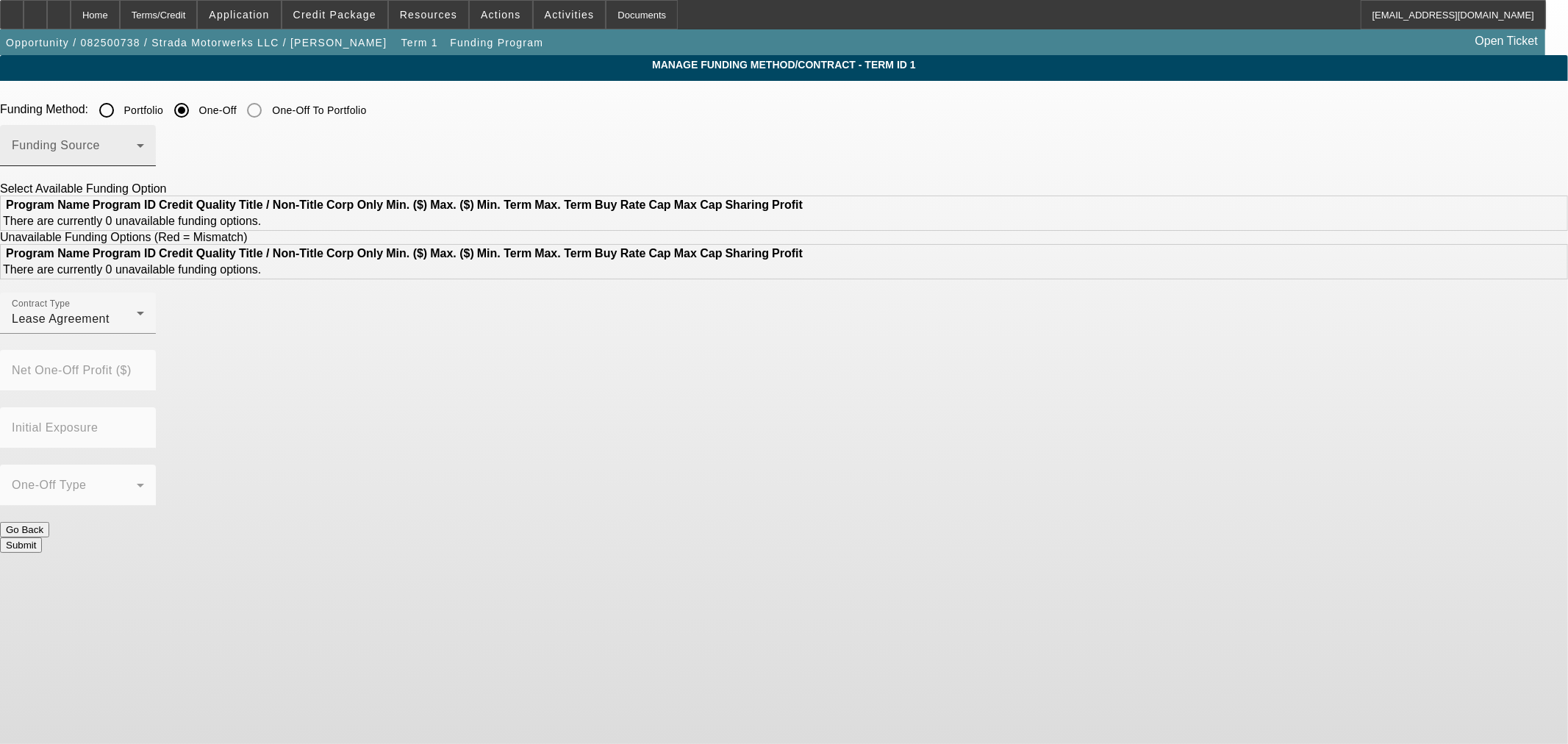
click at [136, 151] on span at bounding box center [74, 151] width 125 height 18
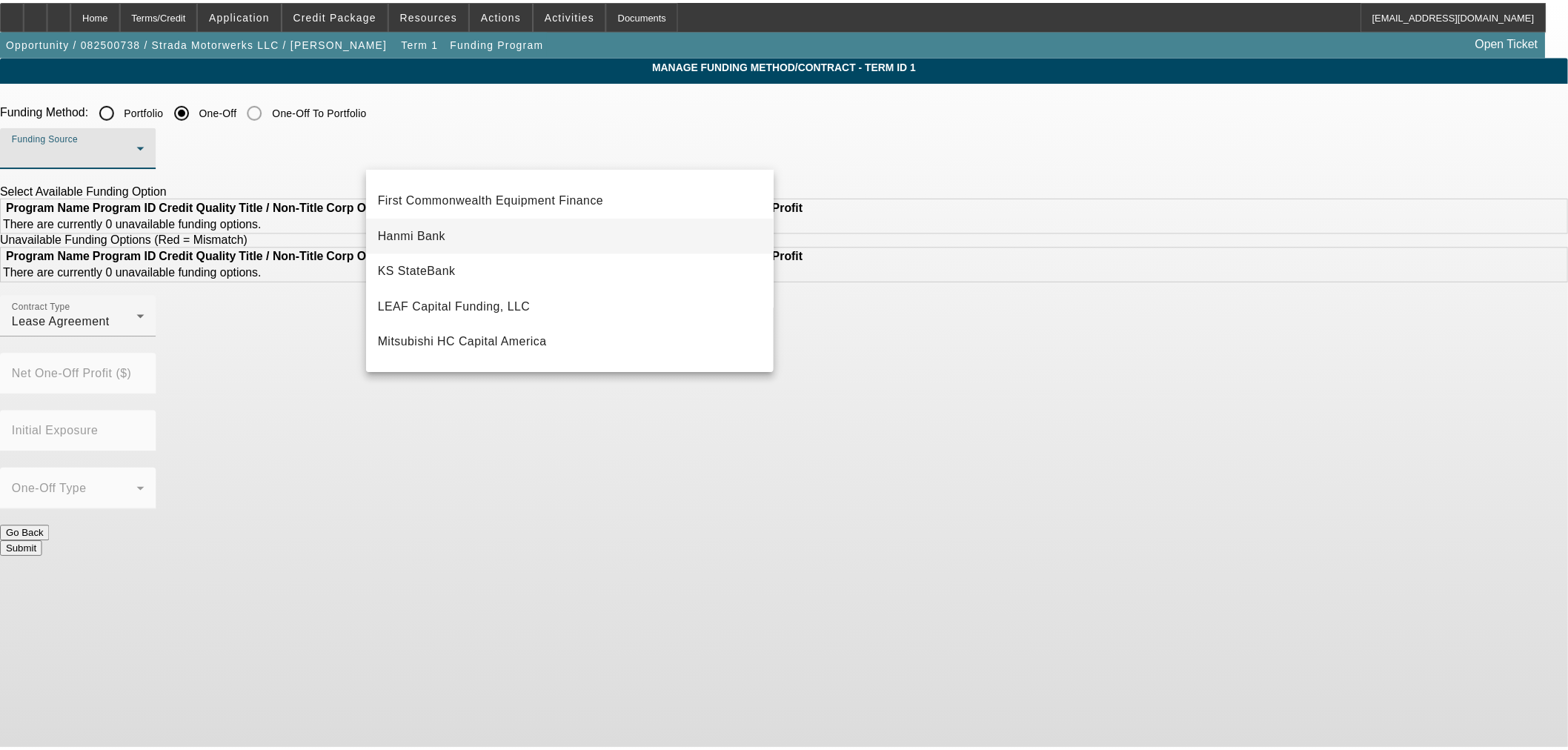
scroll to position [329, 0]
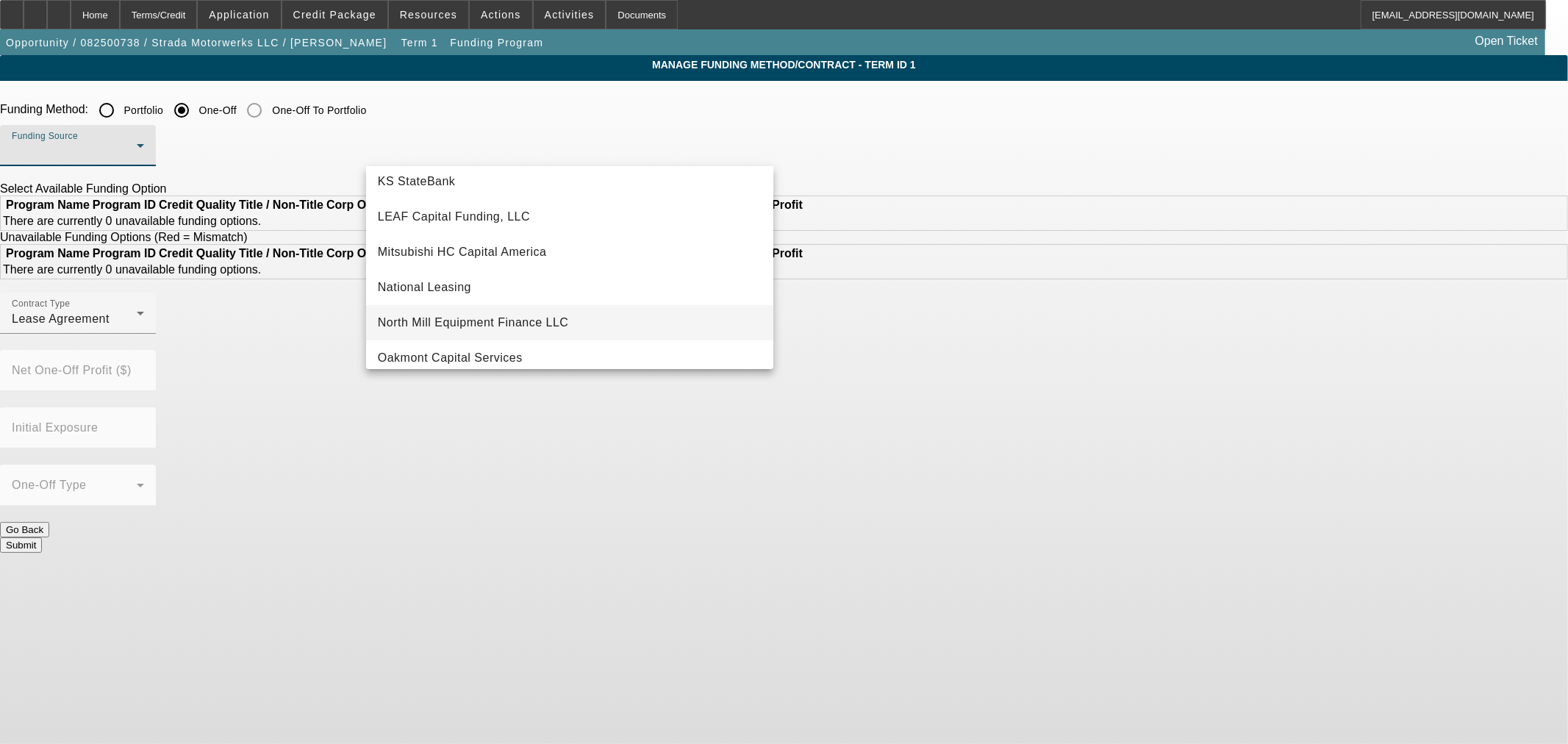
click at [512, 318] on span "North Mill Equipment Finance LLC" at bounding box center [473, 322] width 191 height 18
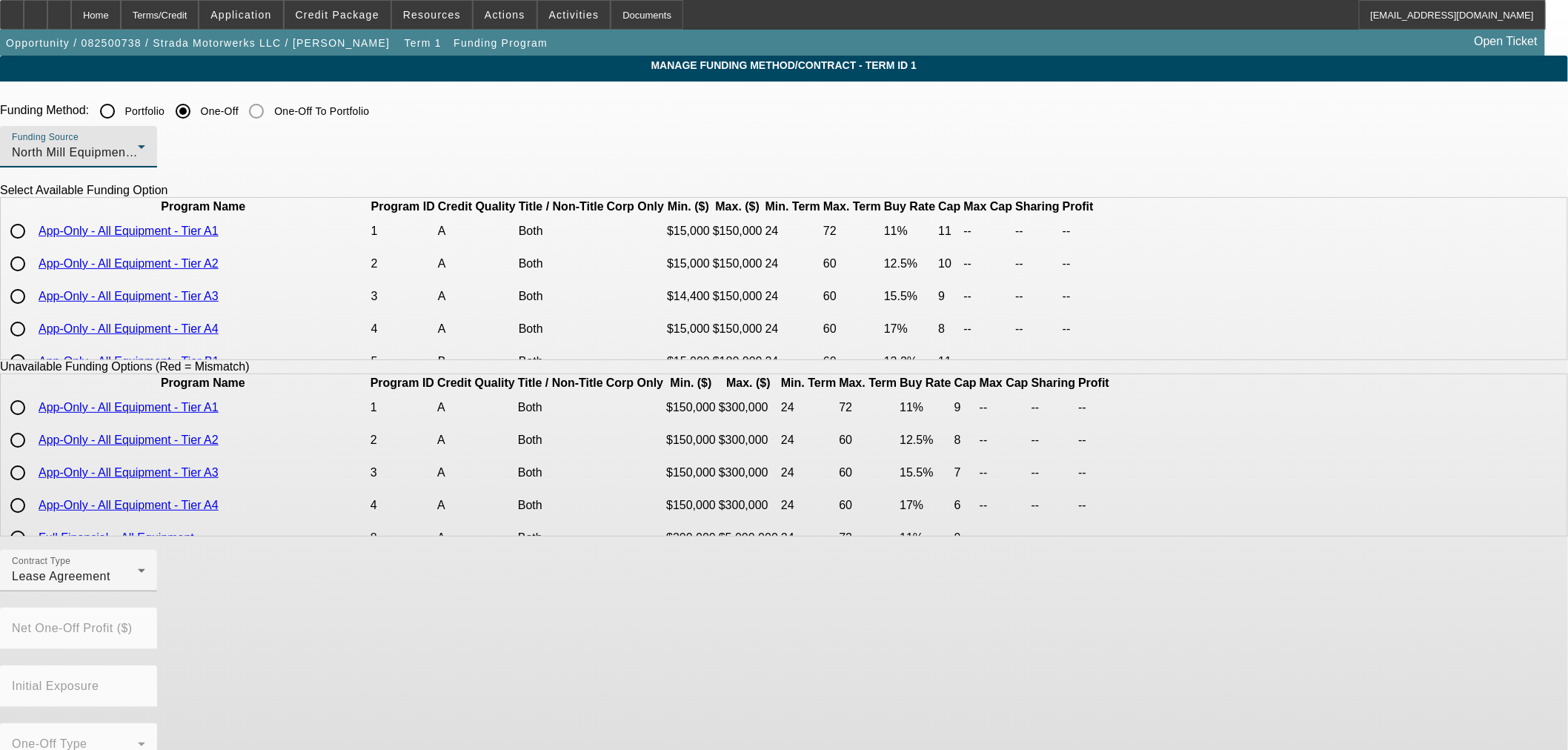
click at [33, 246] on input "radio" at bounding box center [18, 231] width 30 height 30
radio input "true"
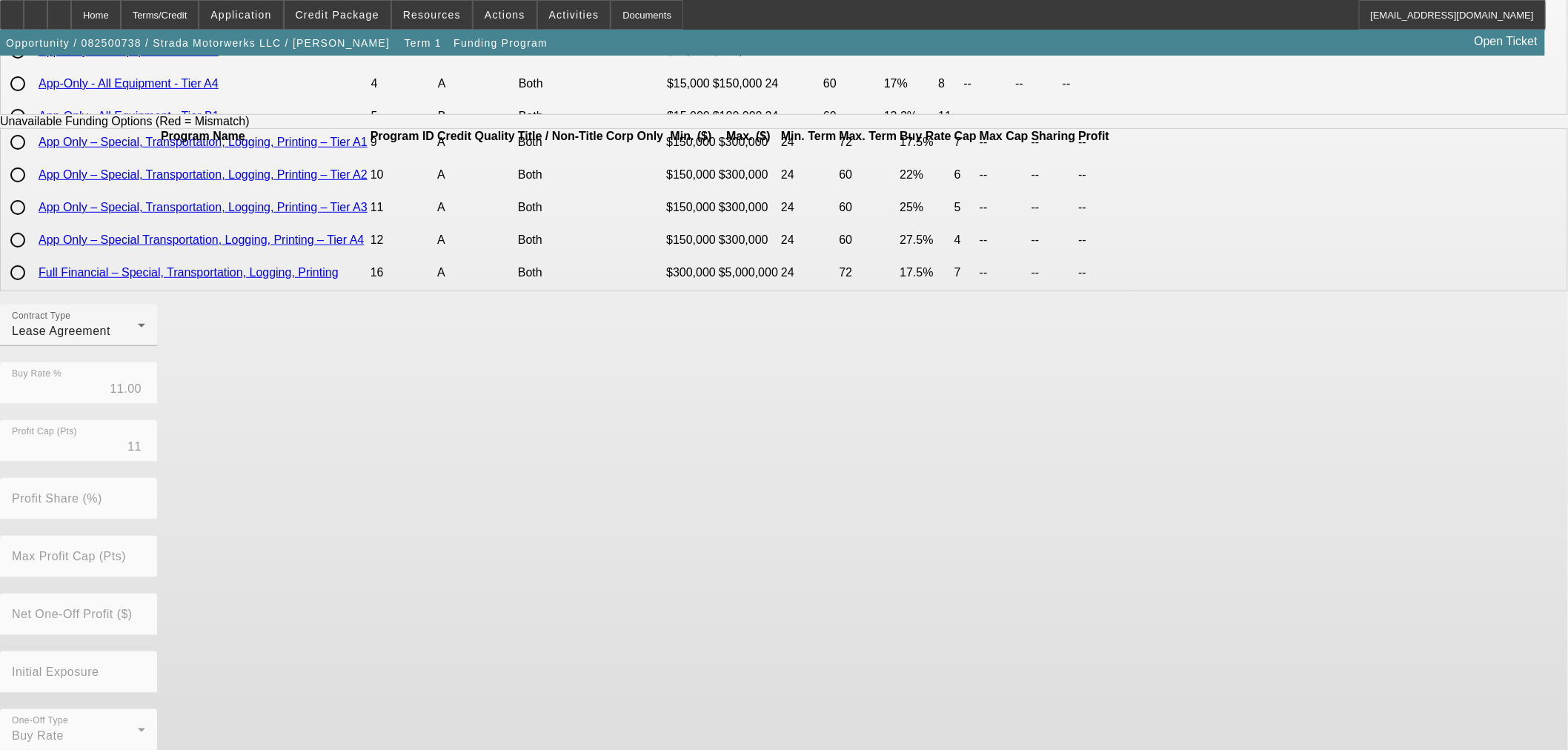
scroll to position [252, 0]
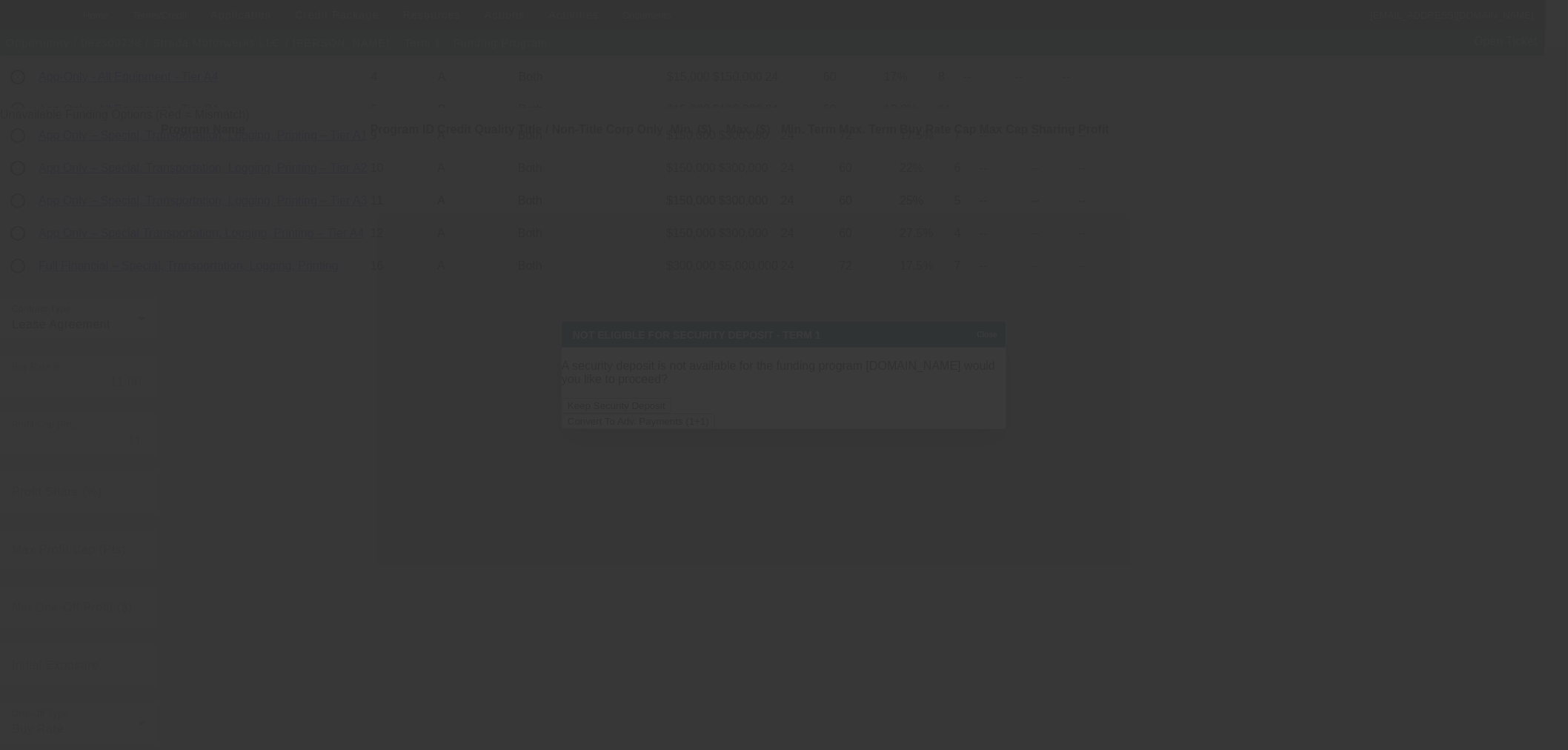
scroll to position [0, 0]
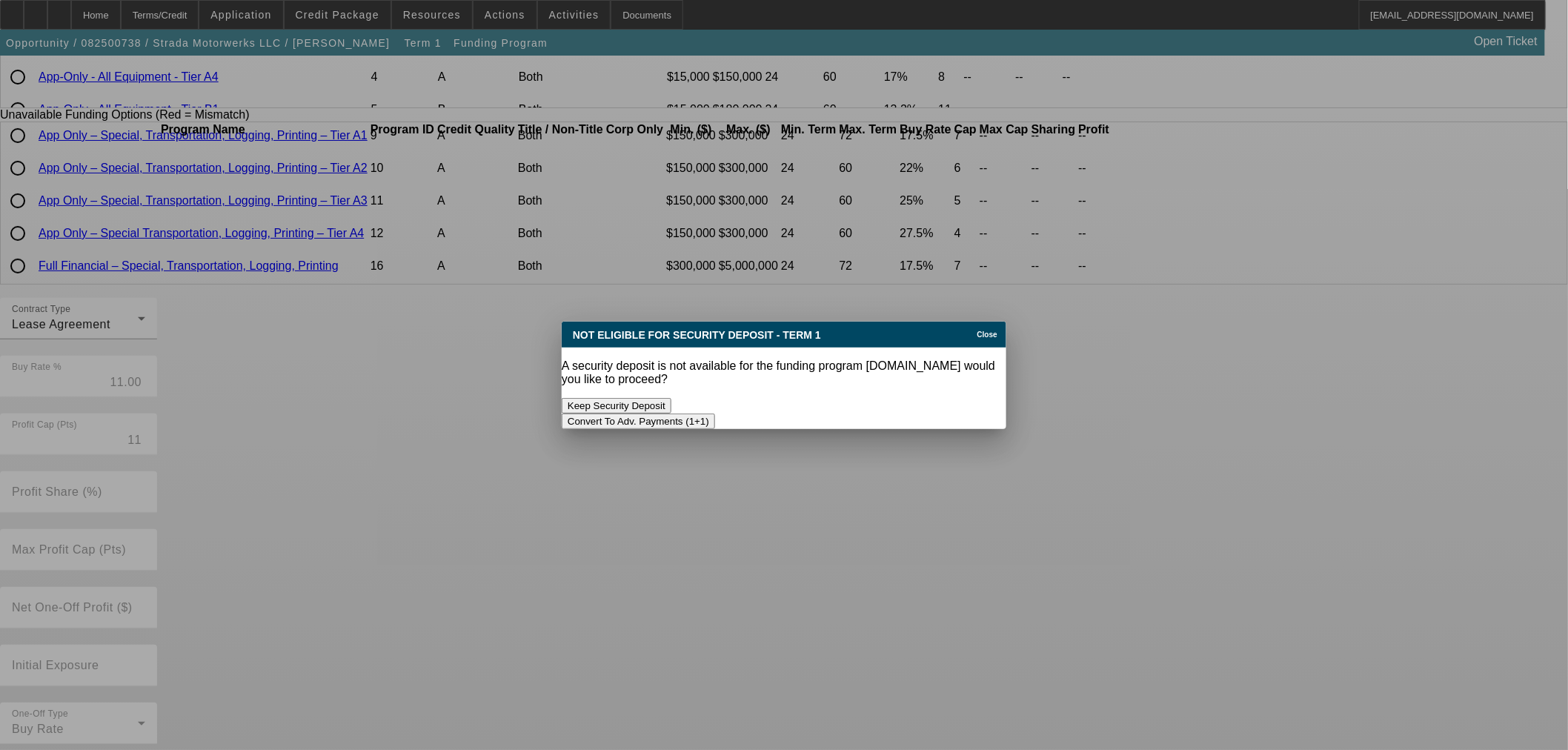
click at [716, 413] on button "Convert To Adv. Payments (1+1)" at bounding box center [639, 421] width 153 height 16
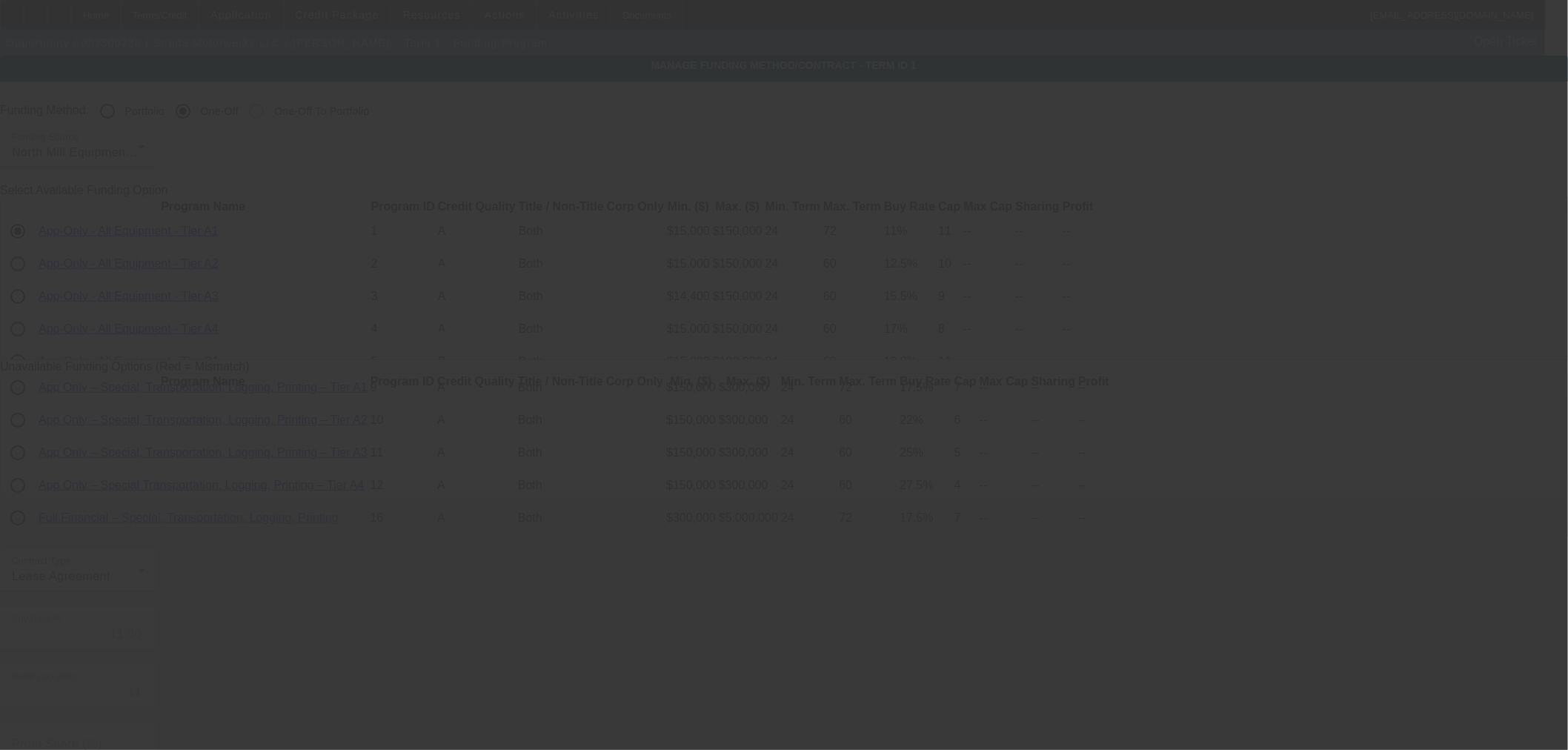
scroll to position [252, 0]
radio input "true"
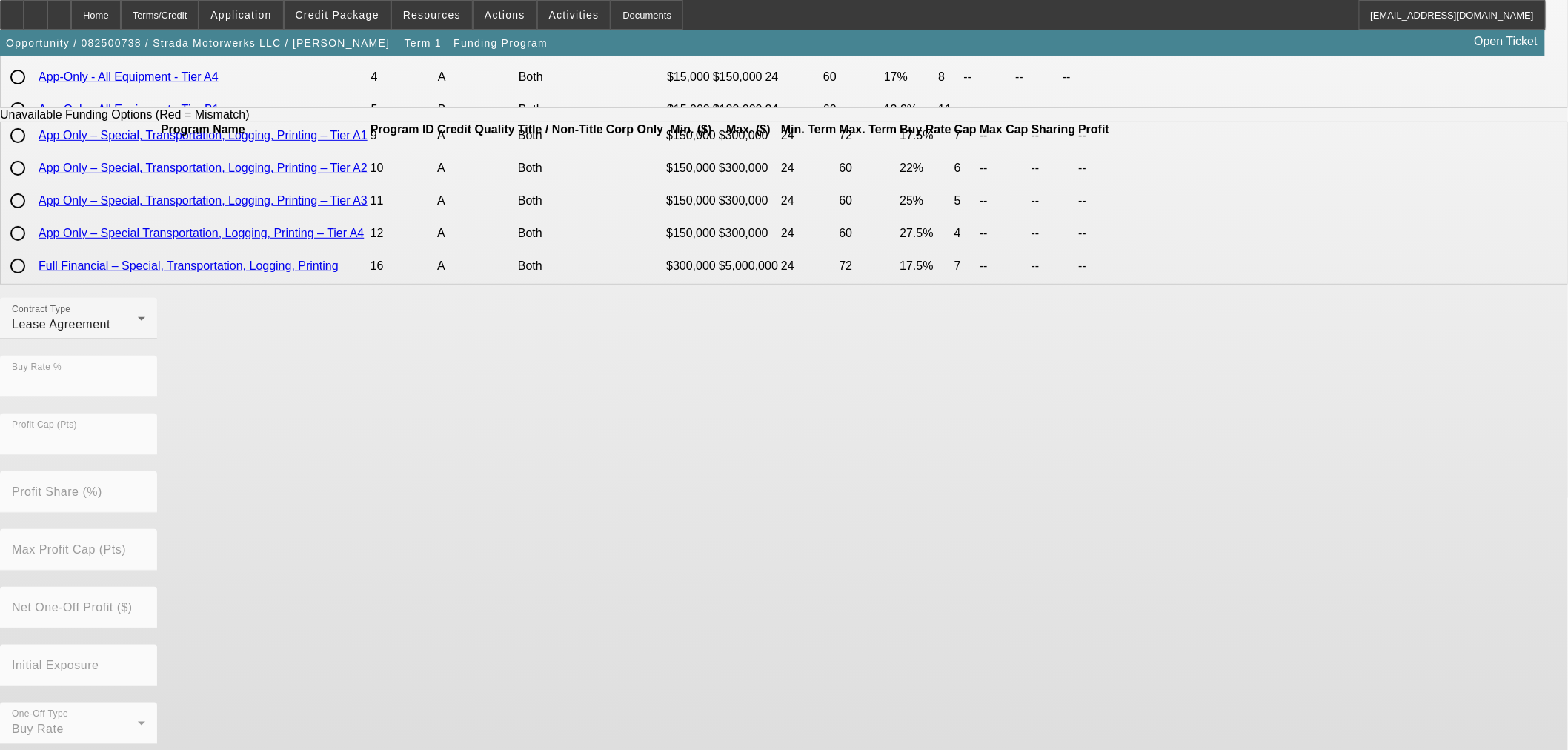
scroll to position [0, 0]
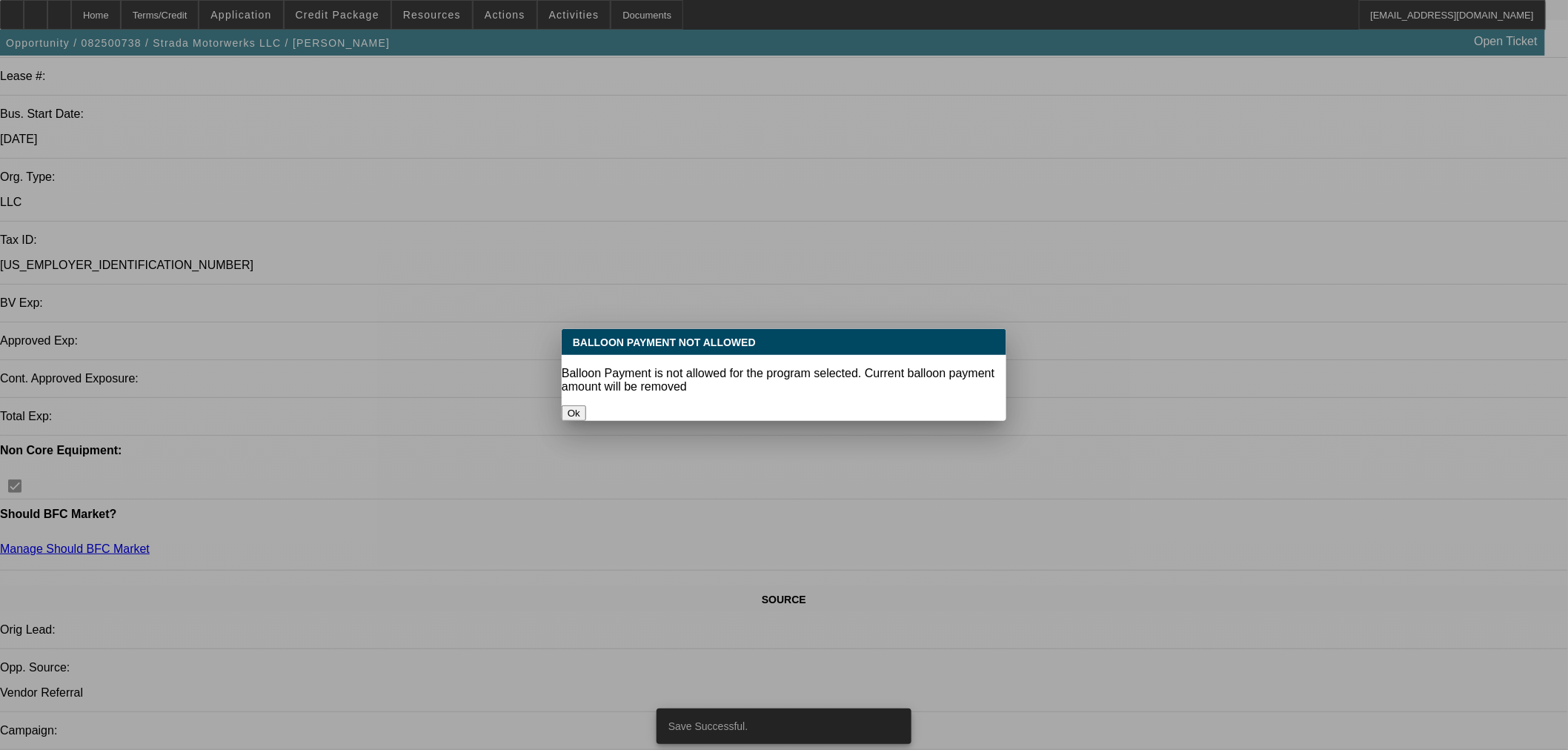
select select "0"
select select "0.1"
select select "4"
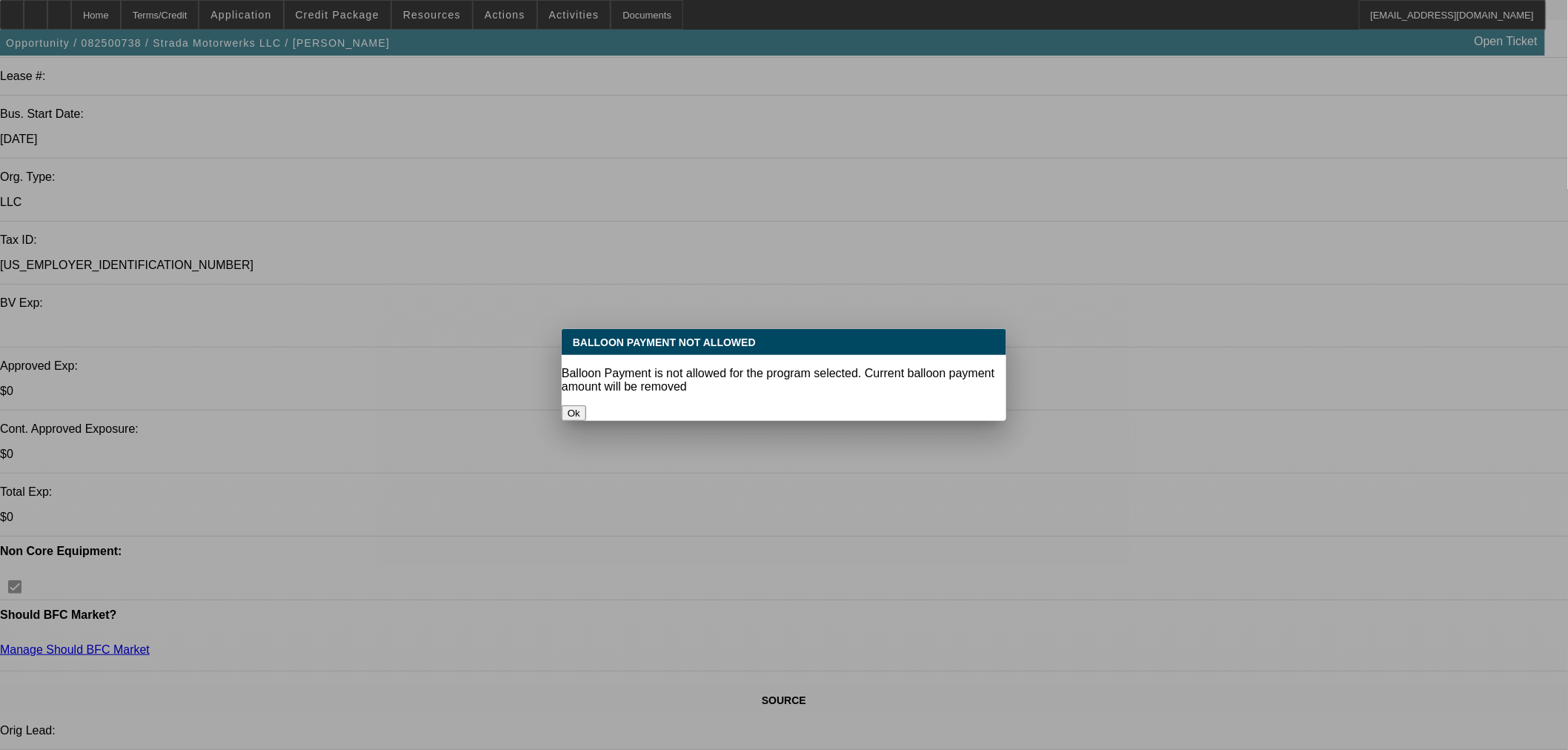
click at [587, 405] on button "Ok" at bounding box center [574, 412] width 24 height 16
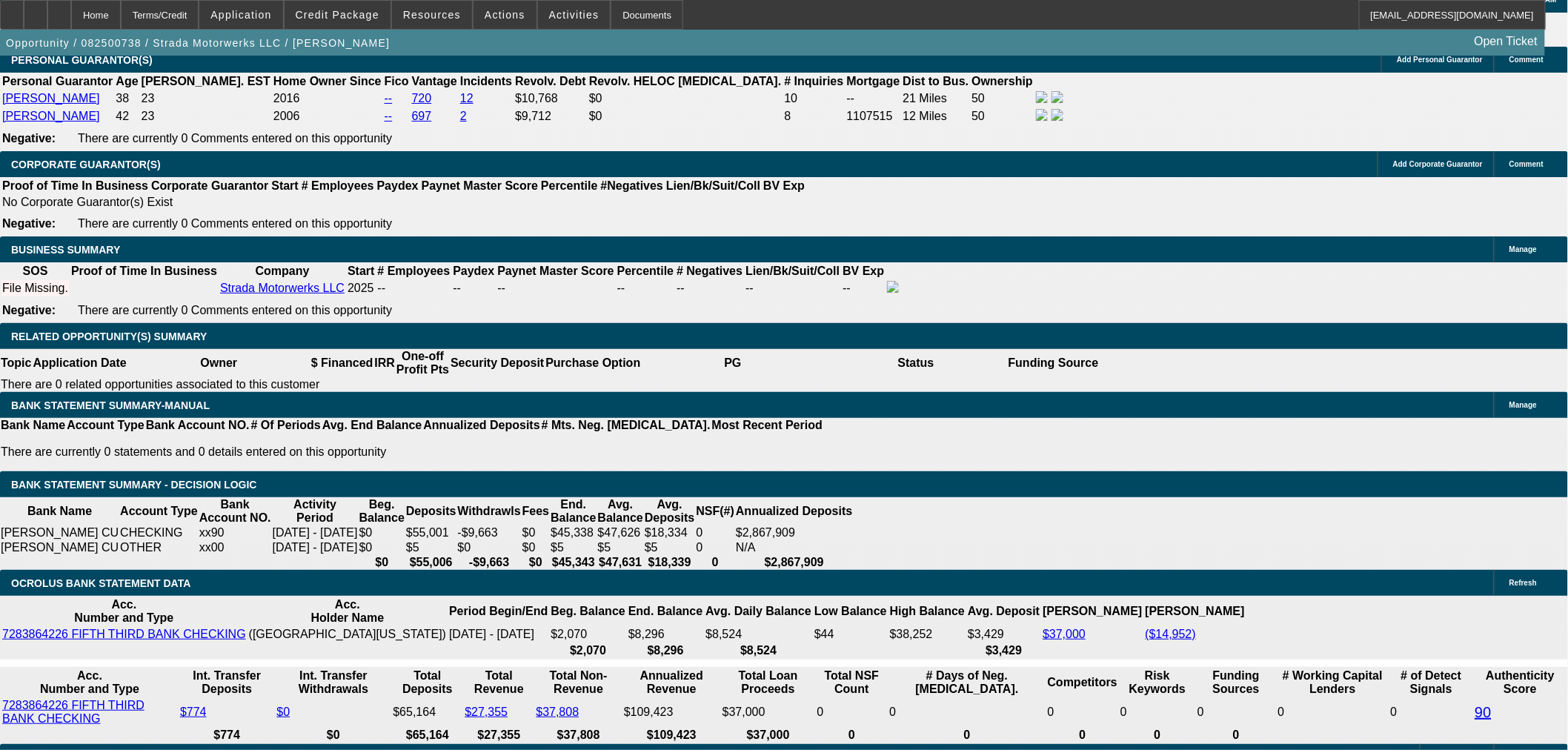
scroll to position [2309, 0]
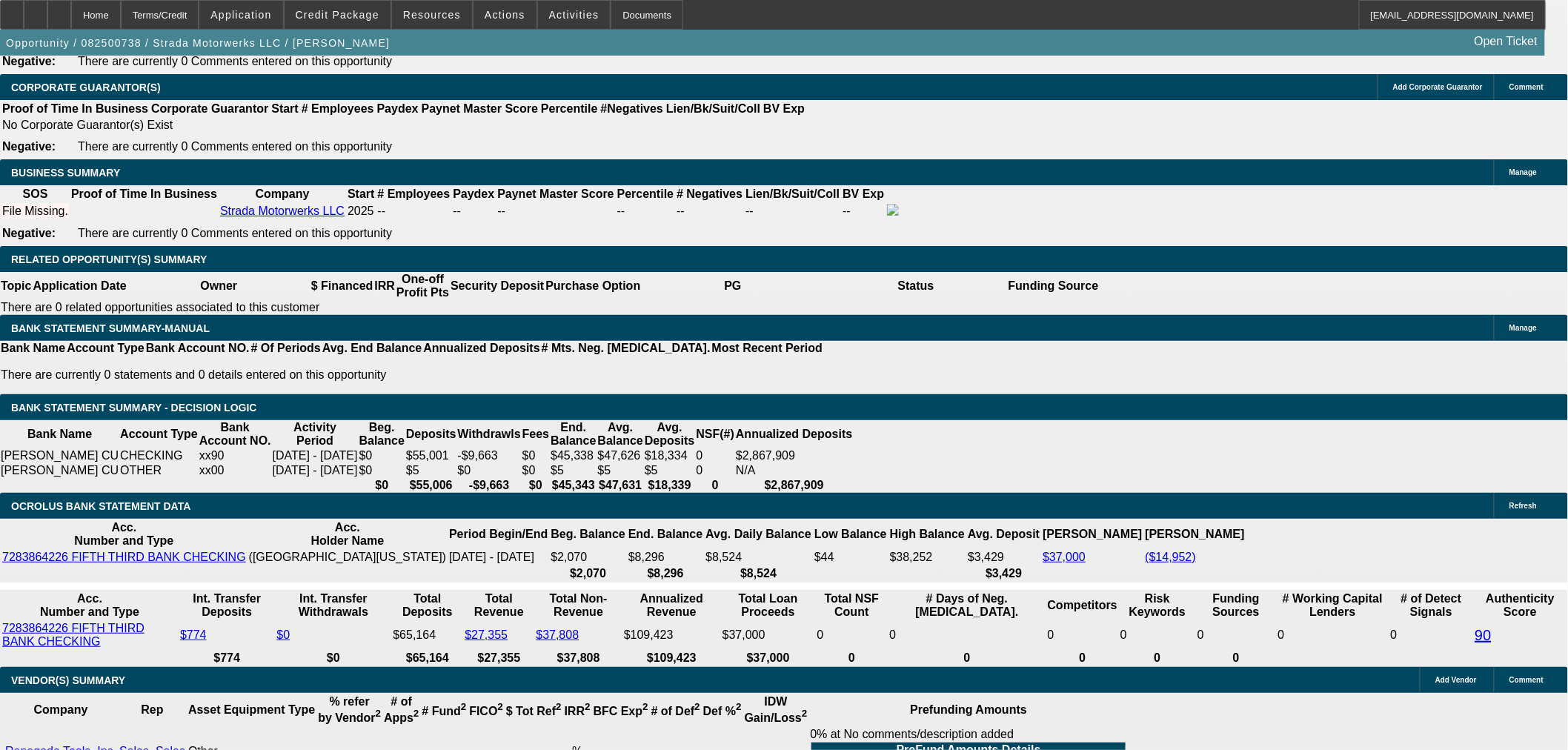
select select "3"
type input "UNKNOWN"
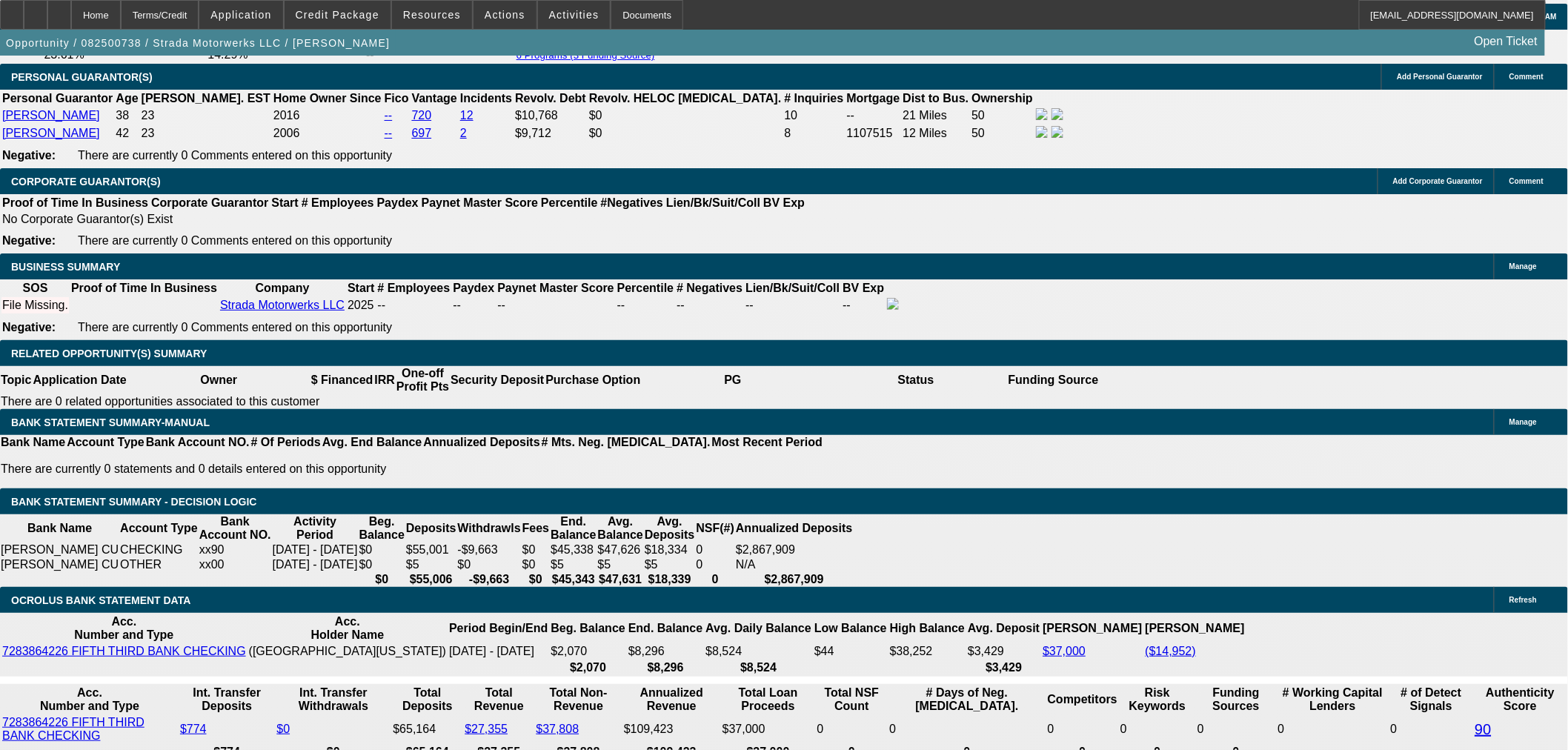
scroll to position [2063, 0]
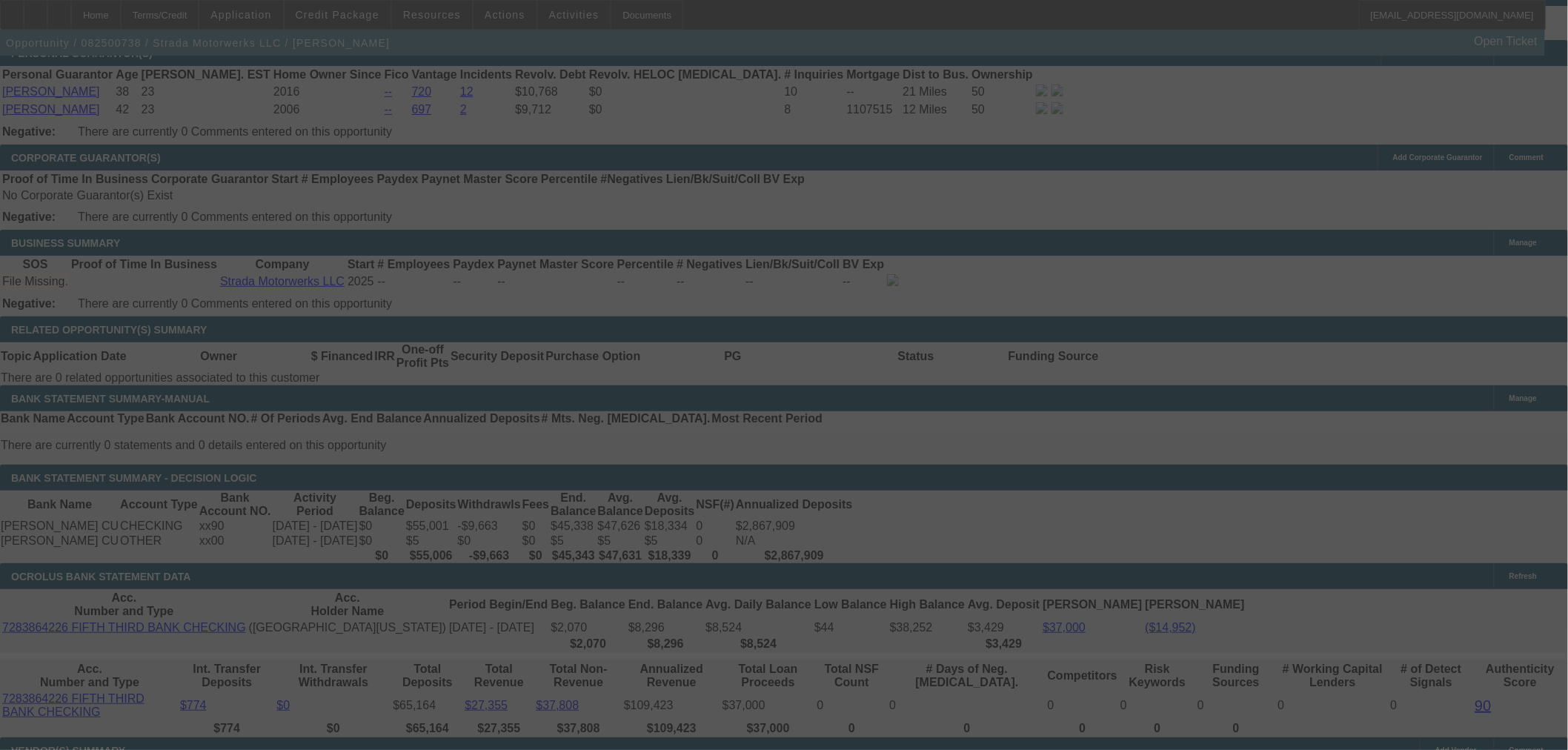
scroll to position [2391, 0]
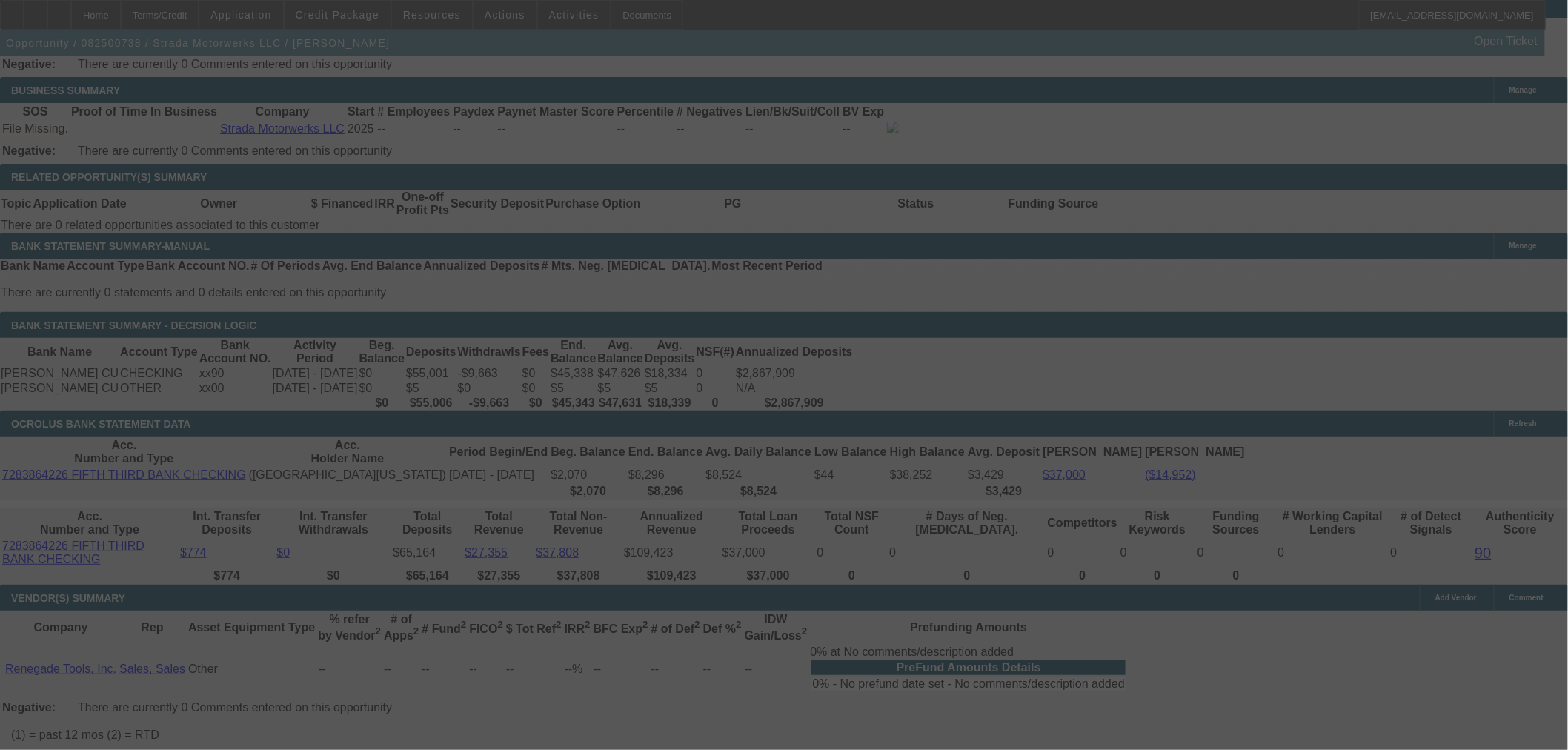
select select "0"
select select "3"
select select "0.1"
select select "4"
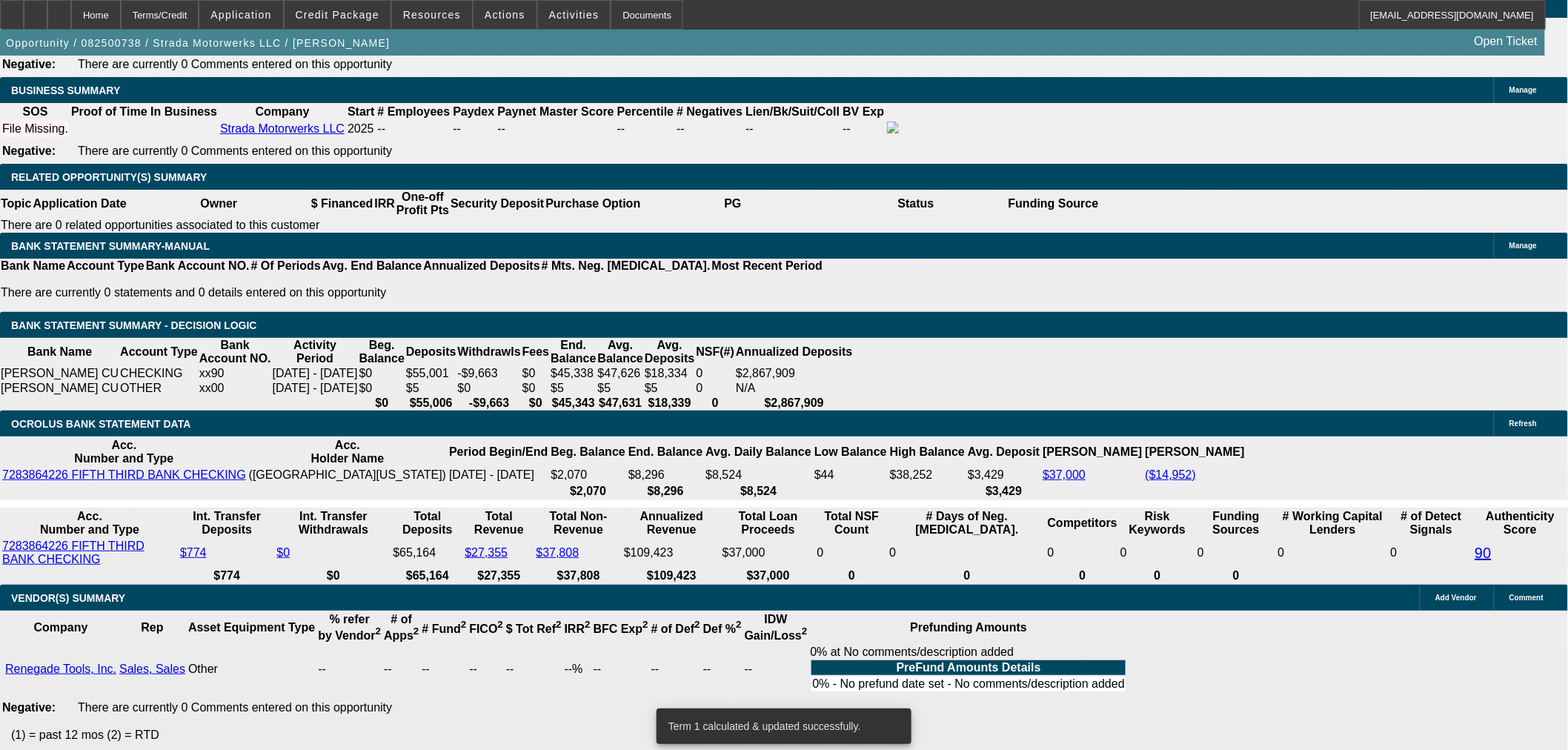
drag, startPoint x: 346, startPoint y: 255, endPoint x: 428, endPoint y: 255, distance: 82.0
type input "1"
type input "UNKNOWN"
type input "12.5"
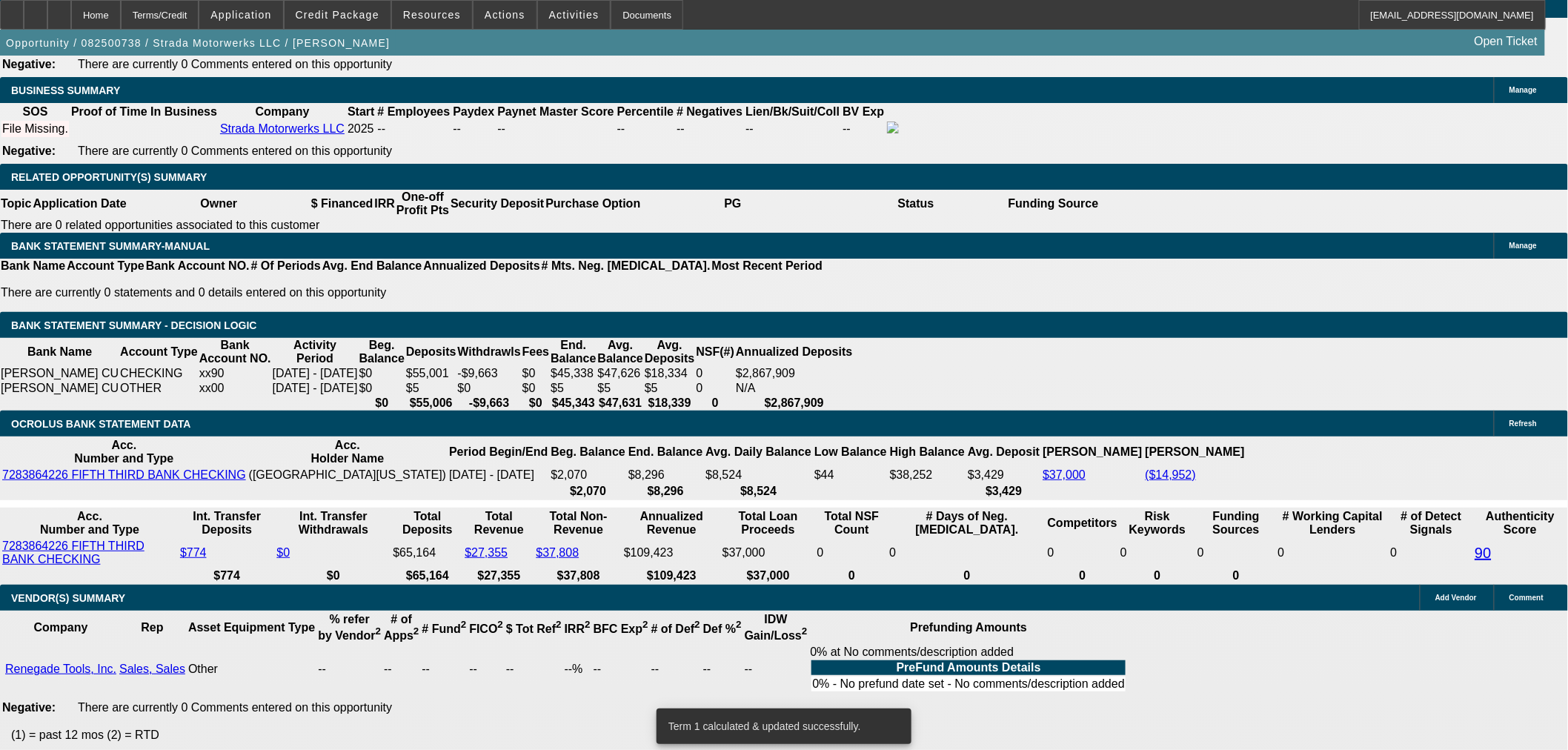
type input "$795.51"
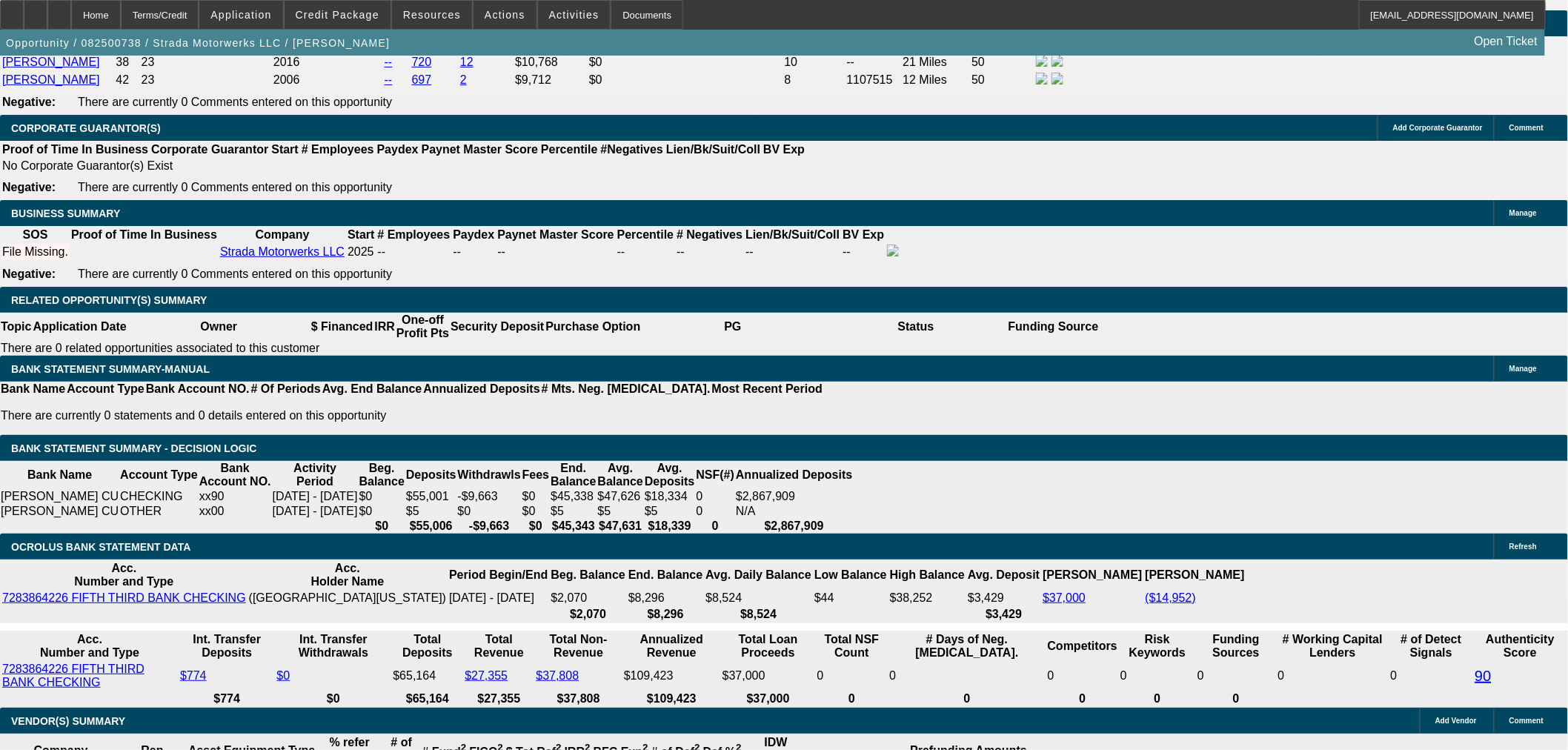
scroll to position [2145, 0]
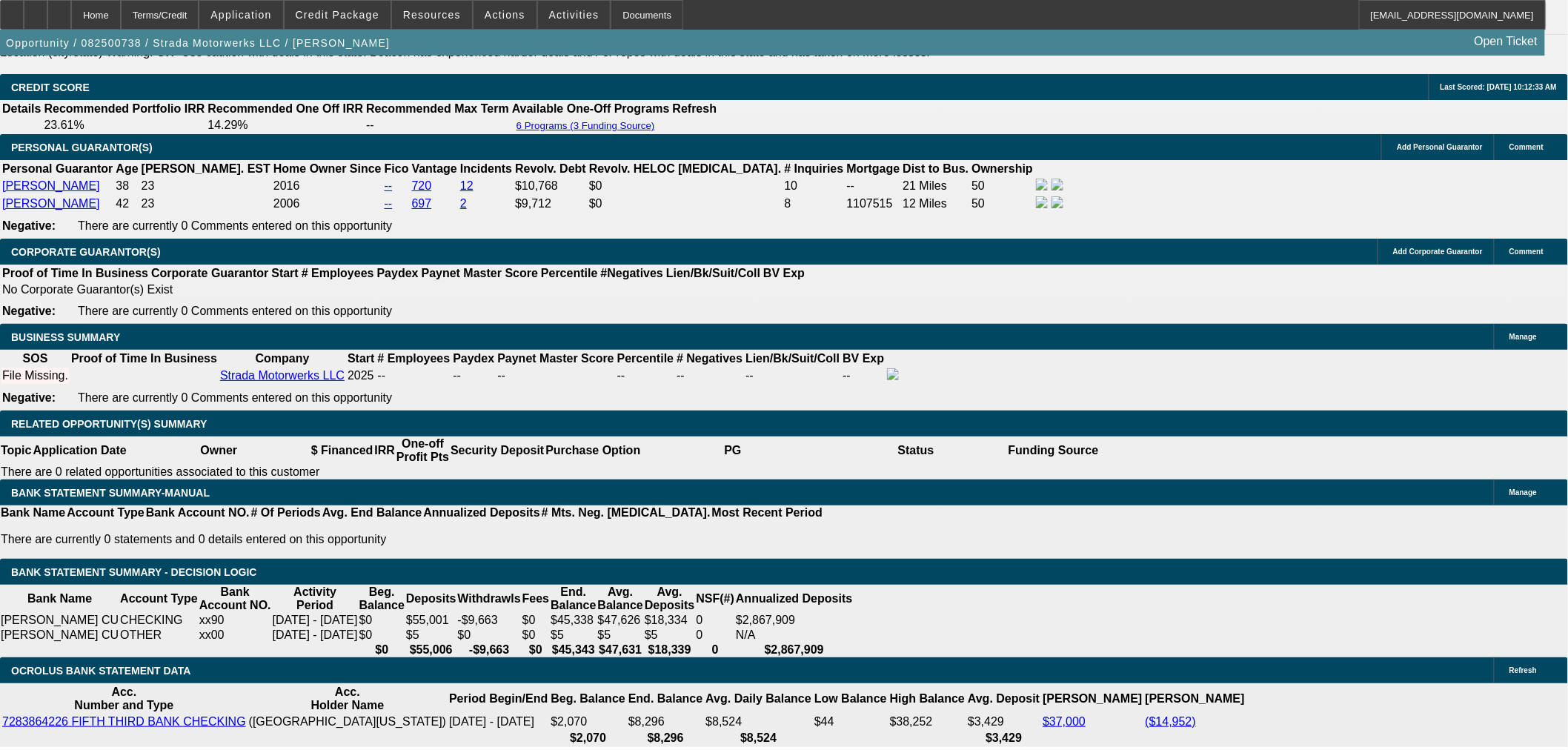
type input "12.5"
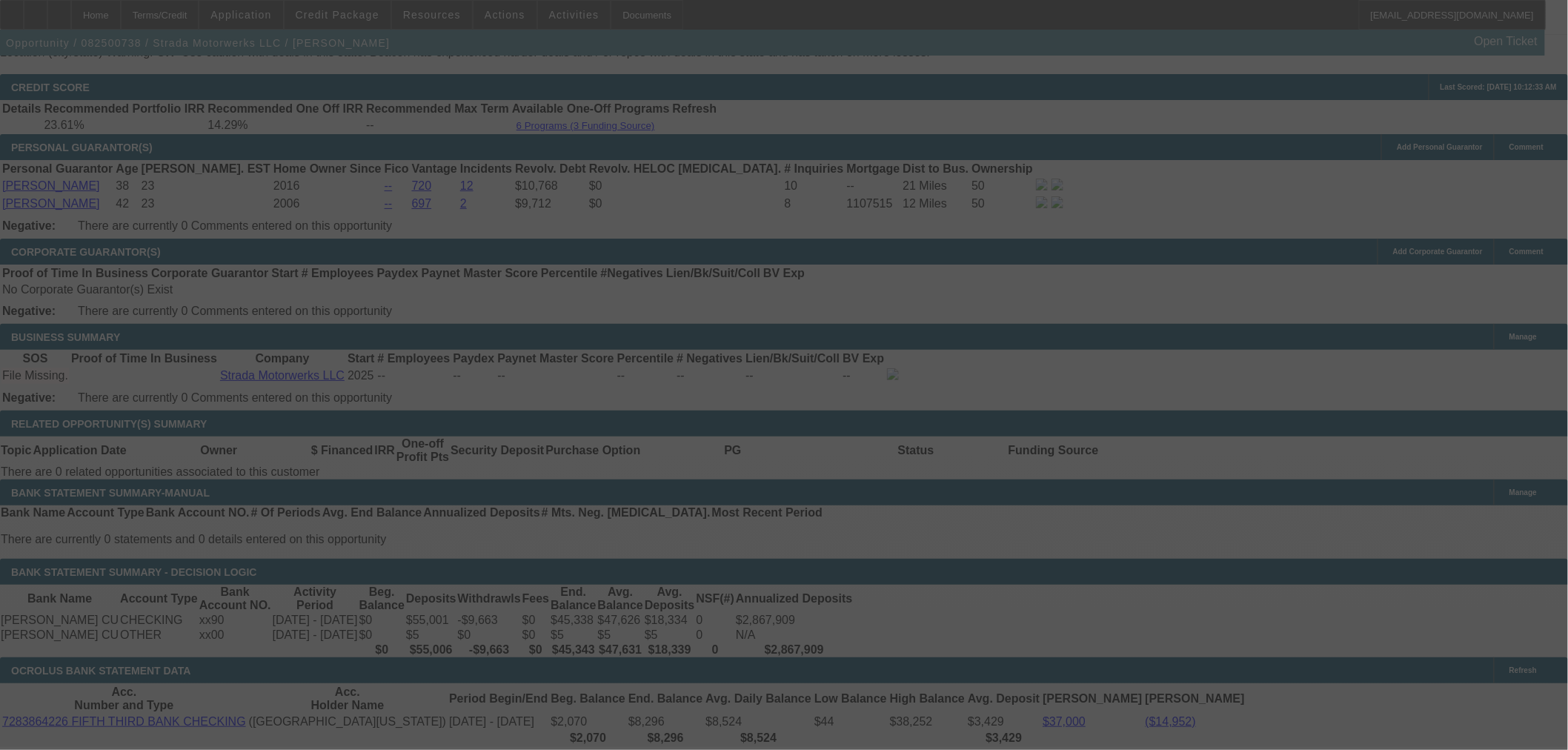
select select "0"
select select "3"
select select "0.1"
select select "4"
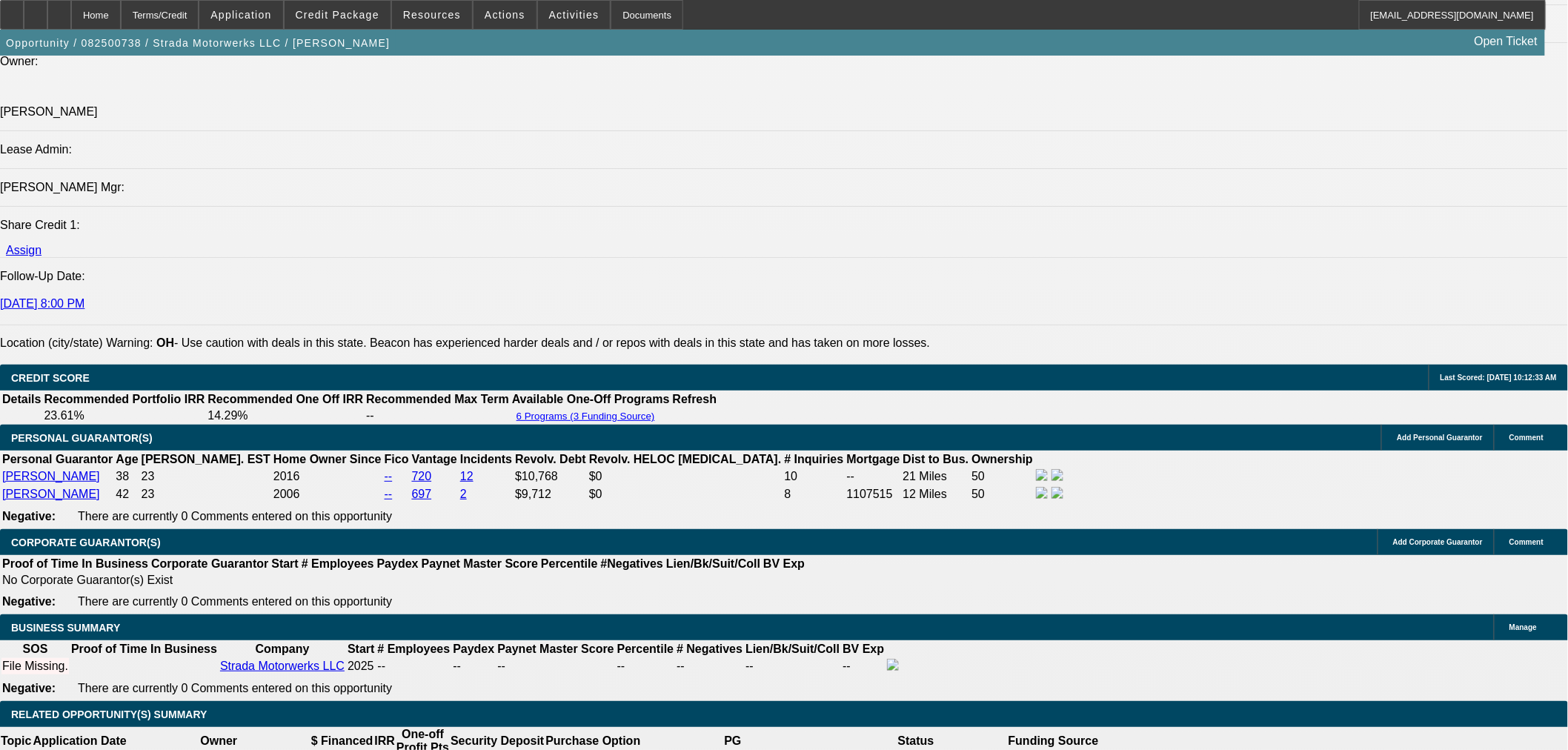
scroll to position [1981, 0]
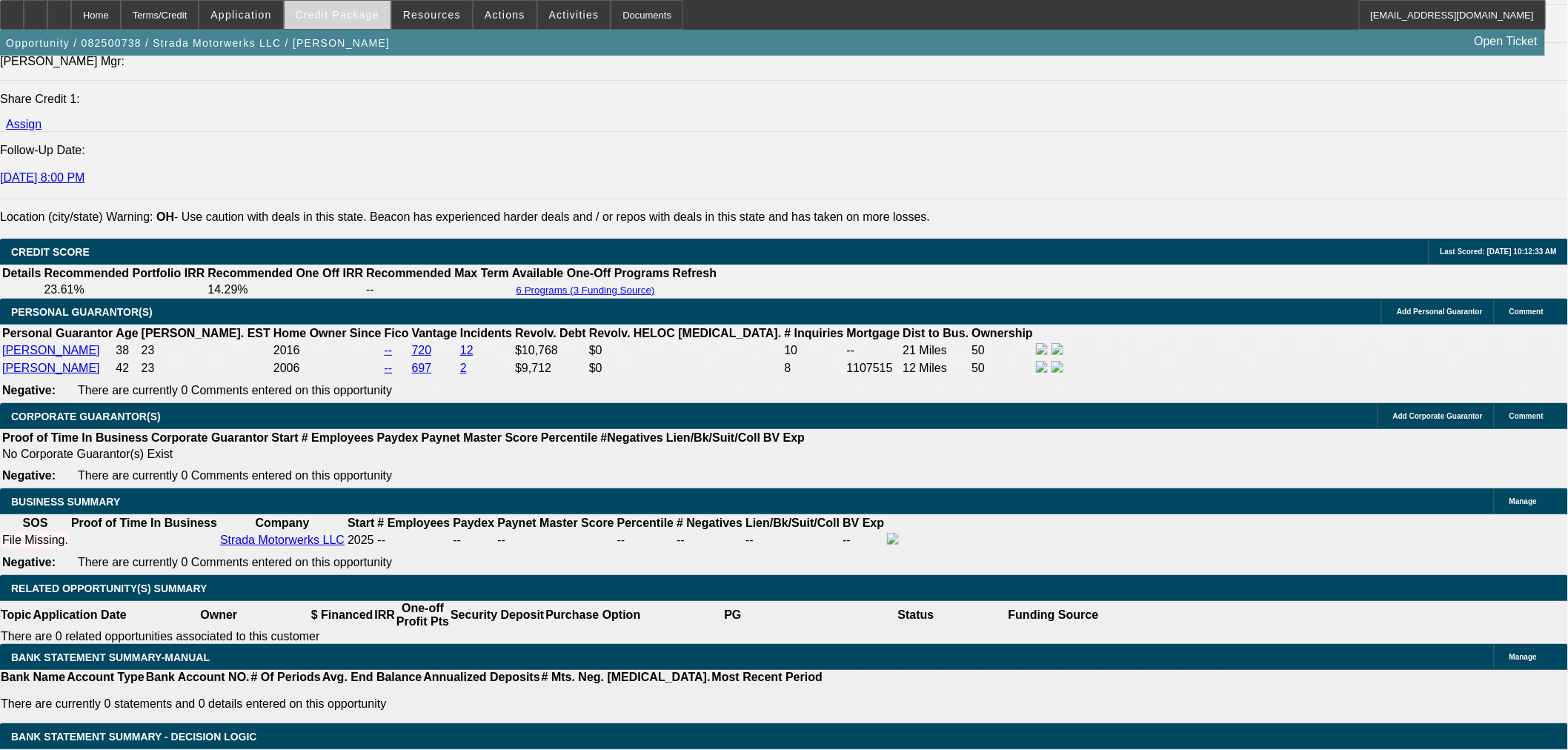
click at [360, 18] on span "Credit Package" at bounding box center [338, 15] width 84 height 12
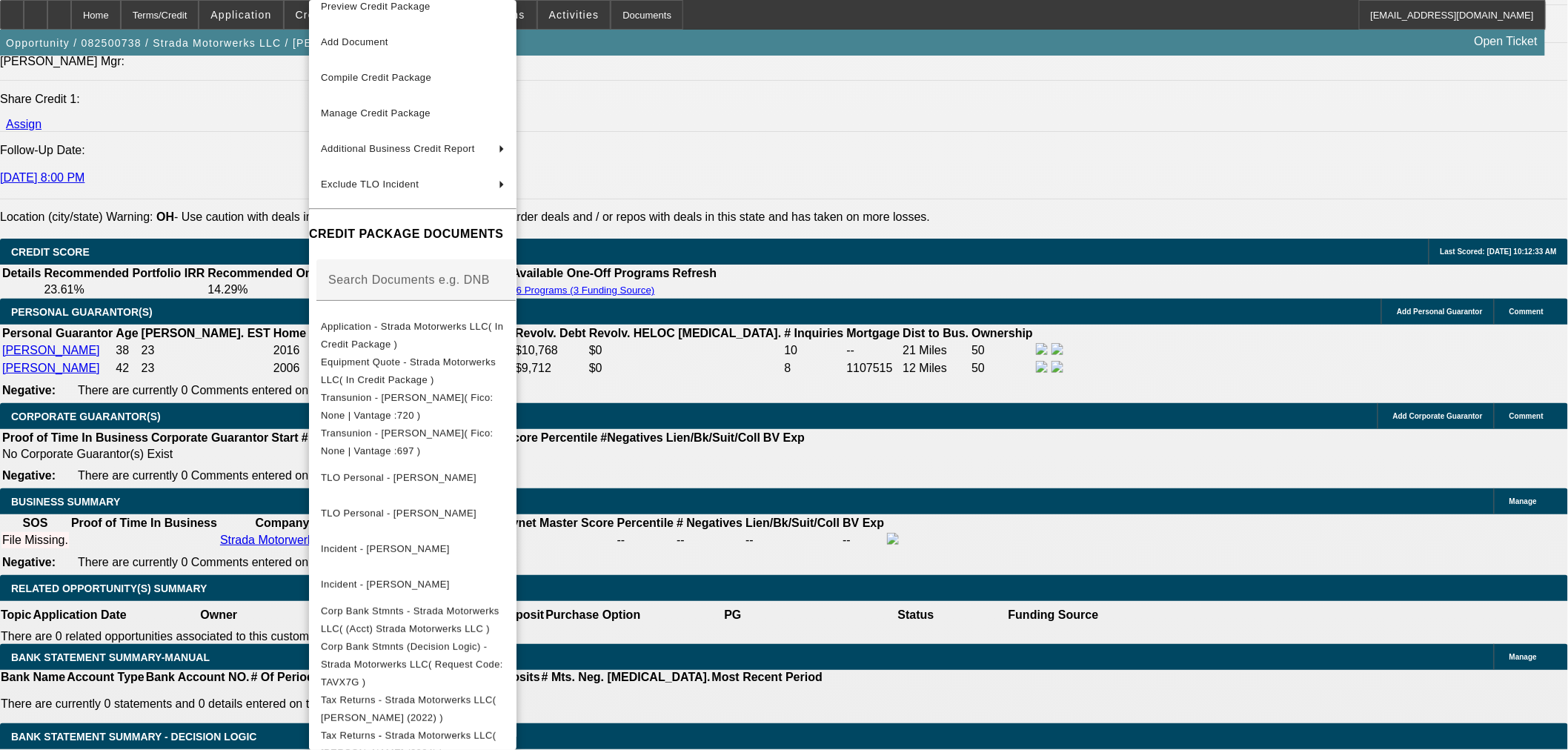
scroll to position [0, 0]
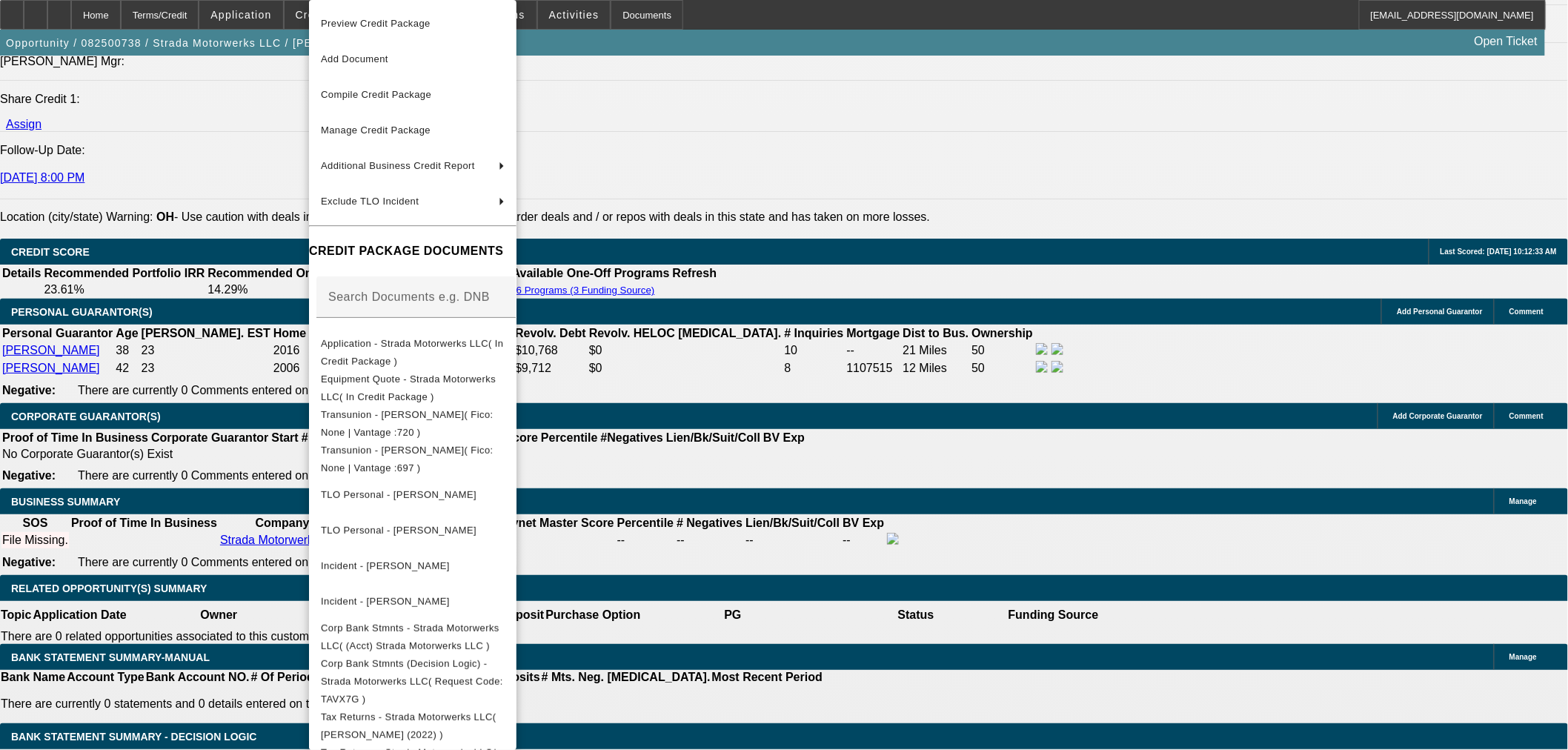
click at [817, 388] on div at bounding box center [784, 375] width 1568 height 750
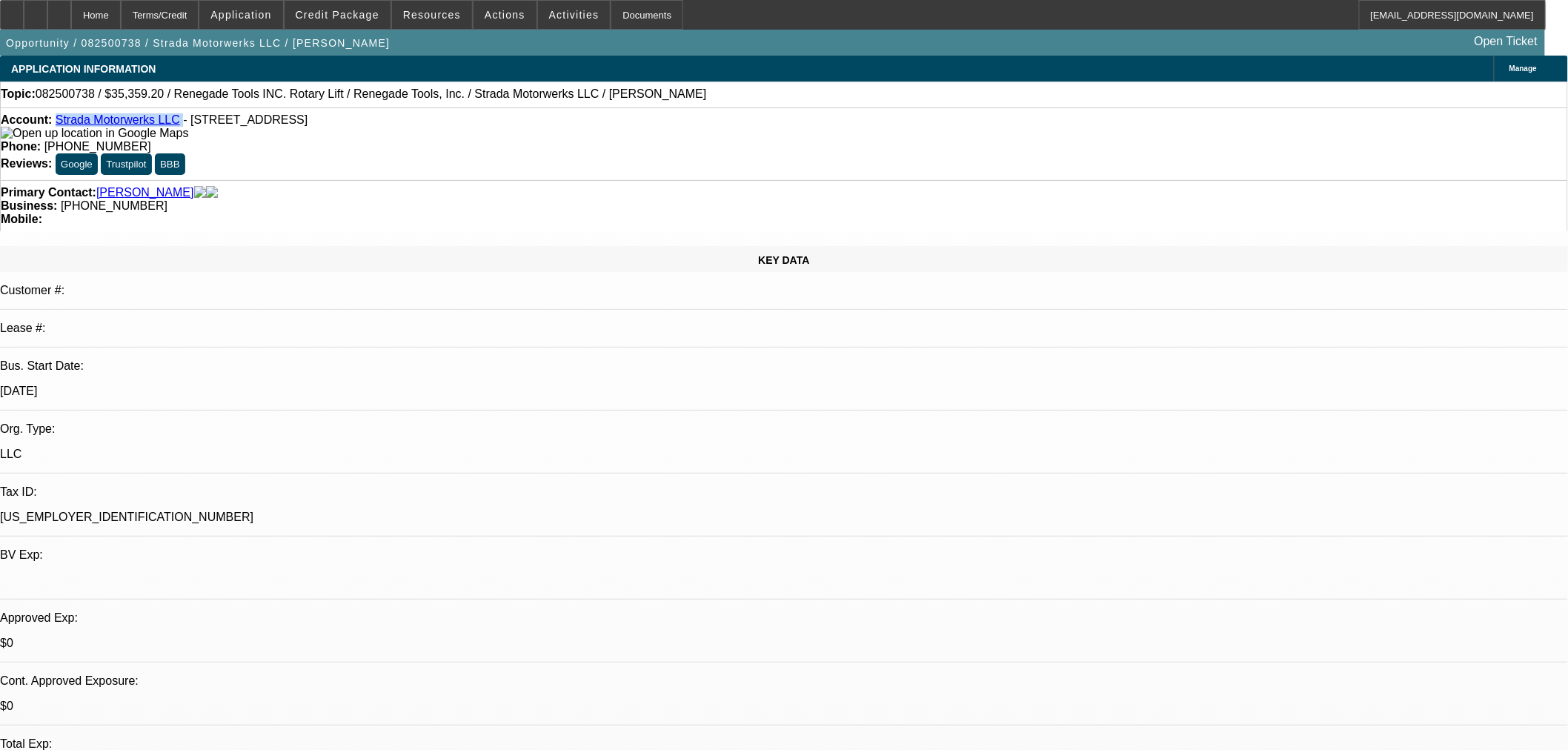
drag, startPoint x: 172, startPoint y: 123, endPoint x: 68, endPoint y: 126, distance: 104.0
click at [68, 126] on div "Account: Strada Motorwerks LLC - 3061 Lamb Ave, Columbus, OH 43219" at bounding box center [784, 126] width 1567 height 27
copy div "Strada Motorwerks LLC"
click at [357, 22] on span at bounding box center [337, 15] width 106 height 36
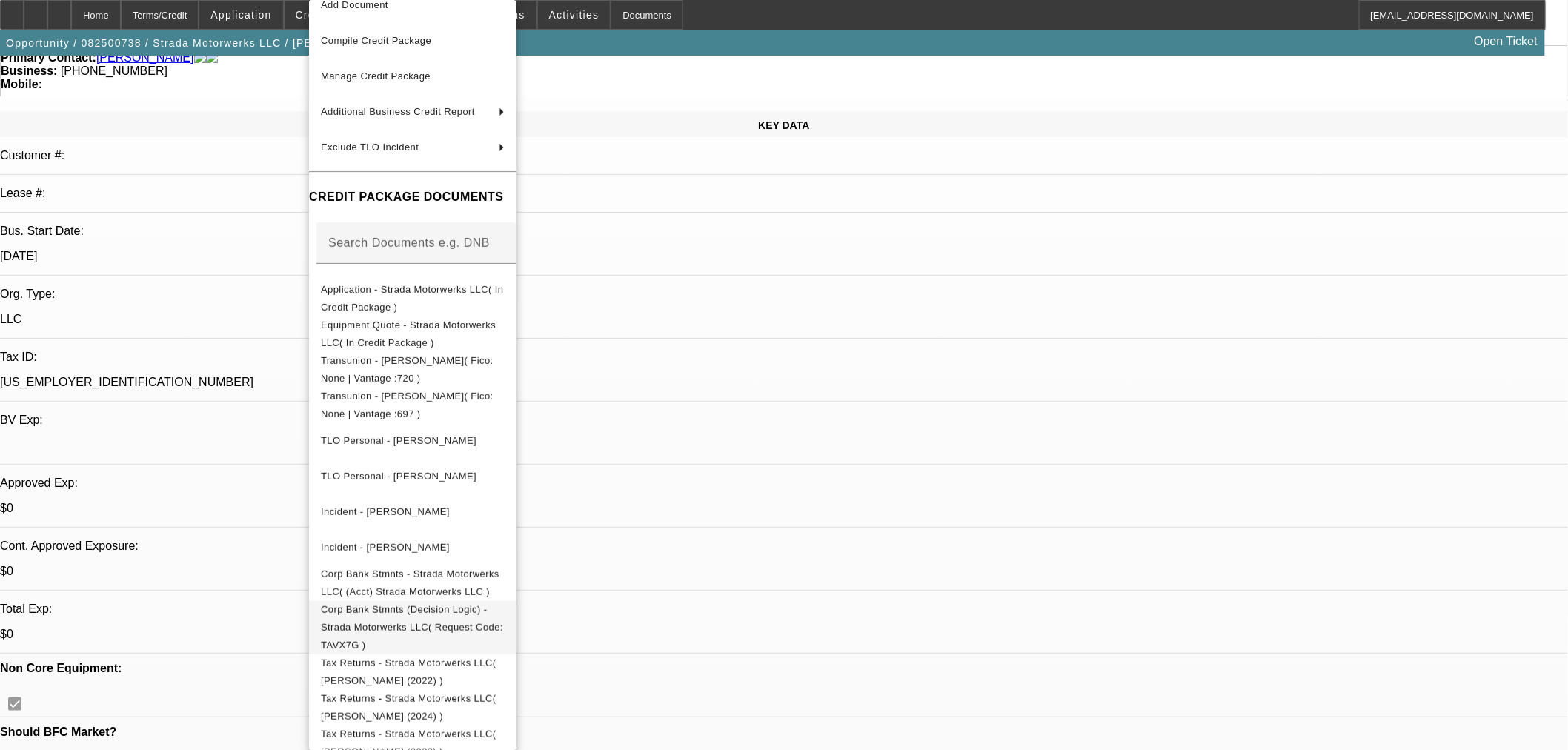
scroll to position [165, 0]
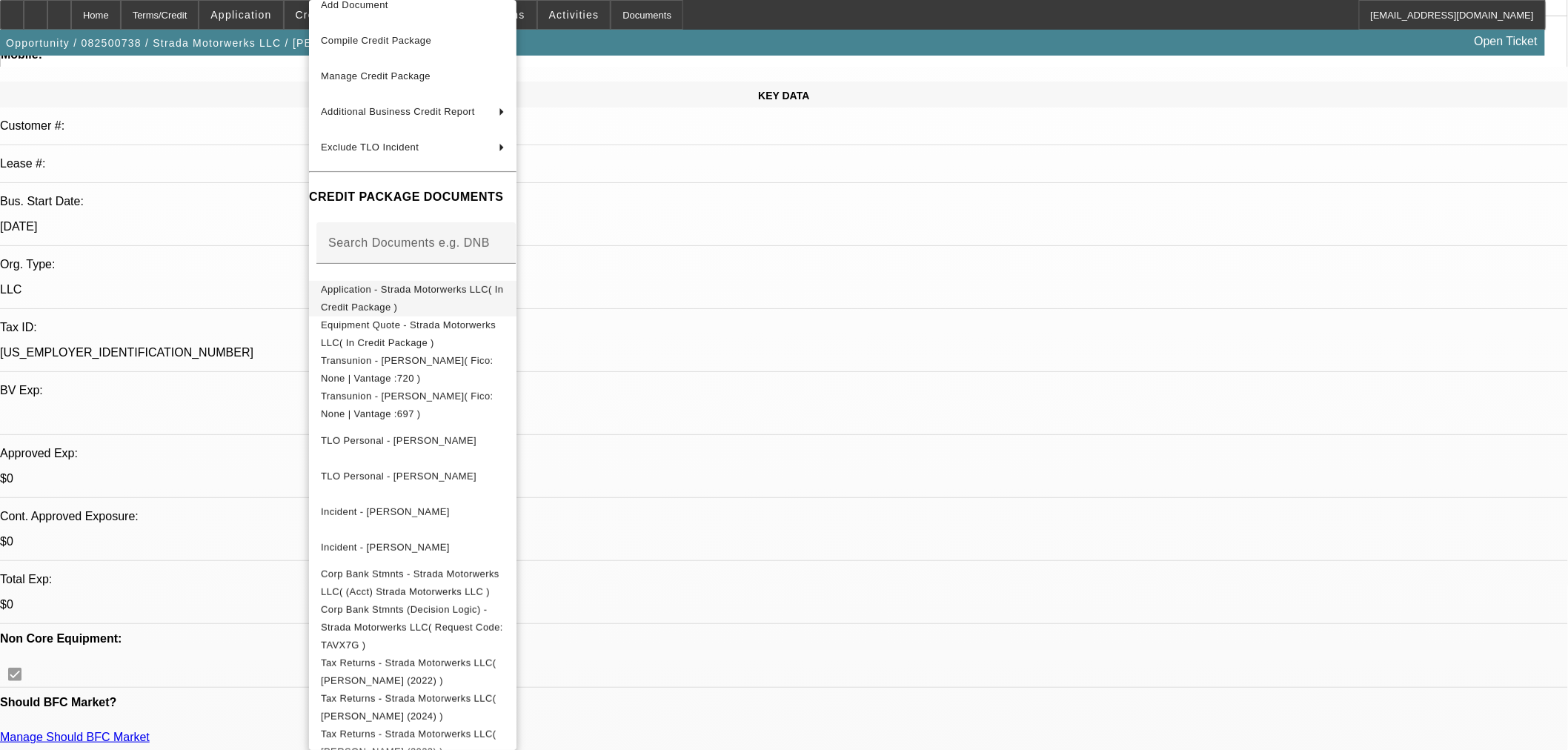
click at [442, 297] on span "Application - Strada Motorwerks LLC( In Credit Package )" at bounding box center [413, 298] width 183 height 36
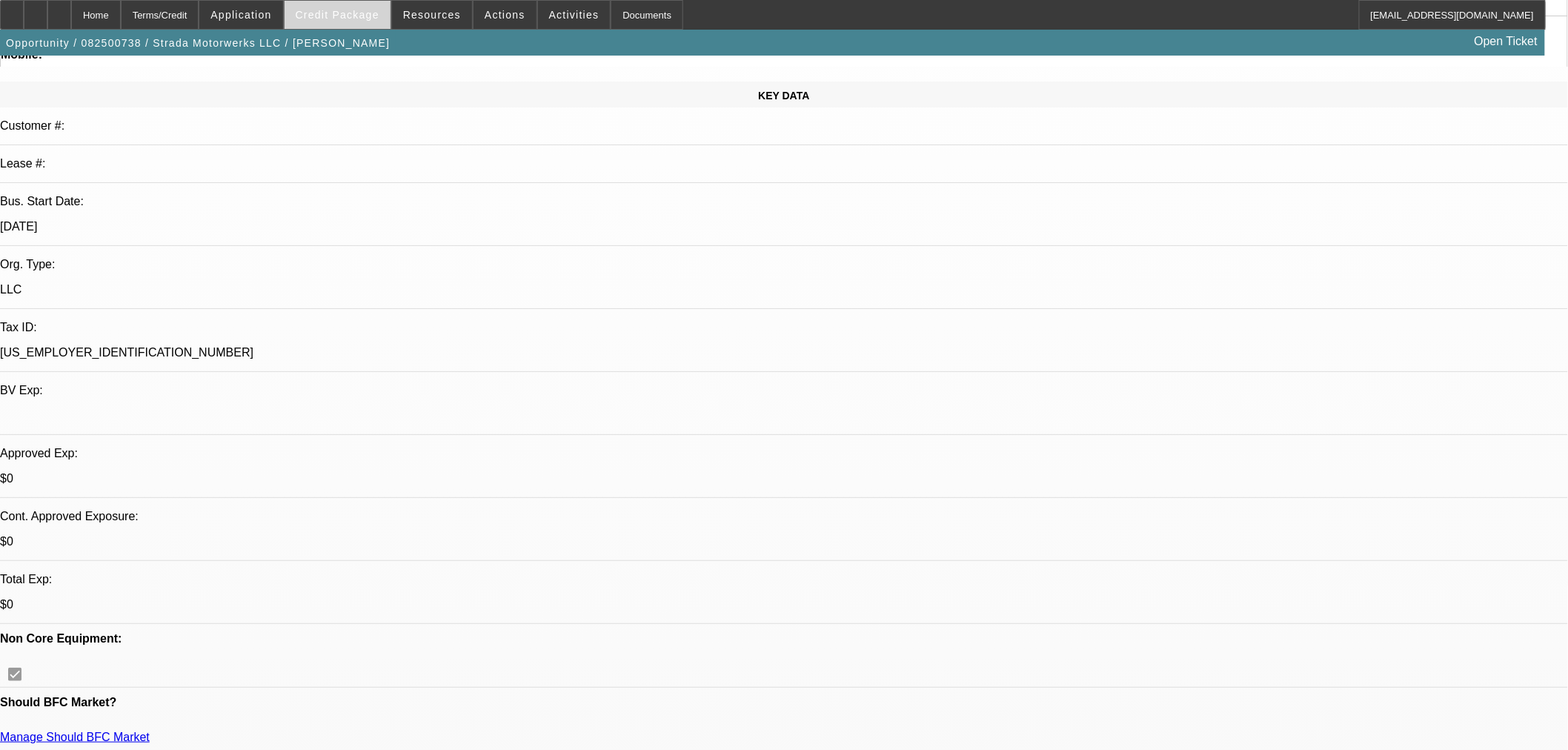
click at [330, 16] on span "Credit Package" at bounding box center [338, 15] width 84 height 12
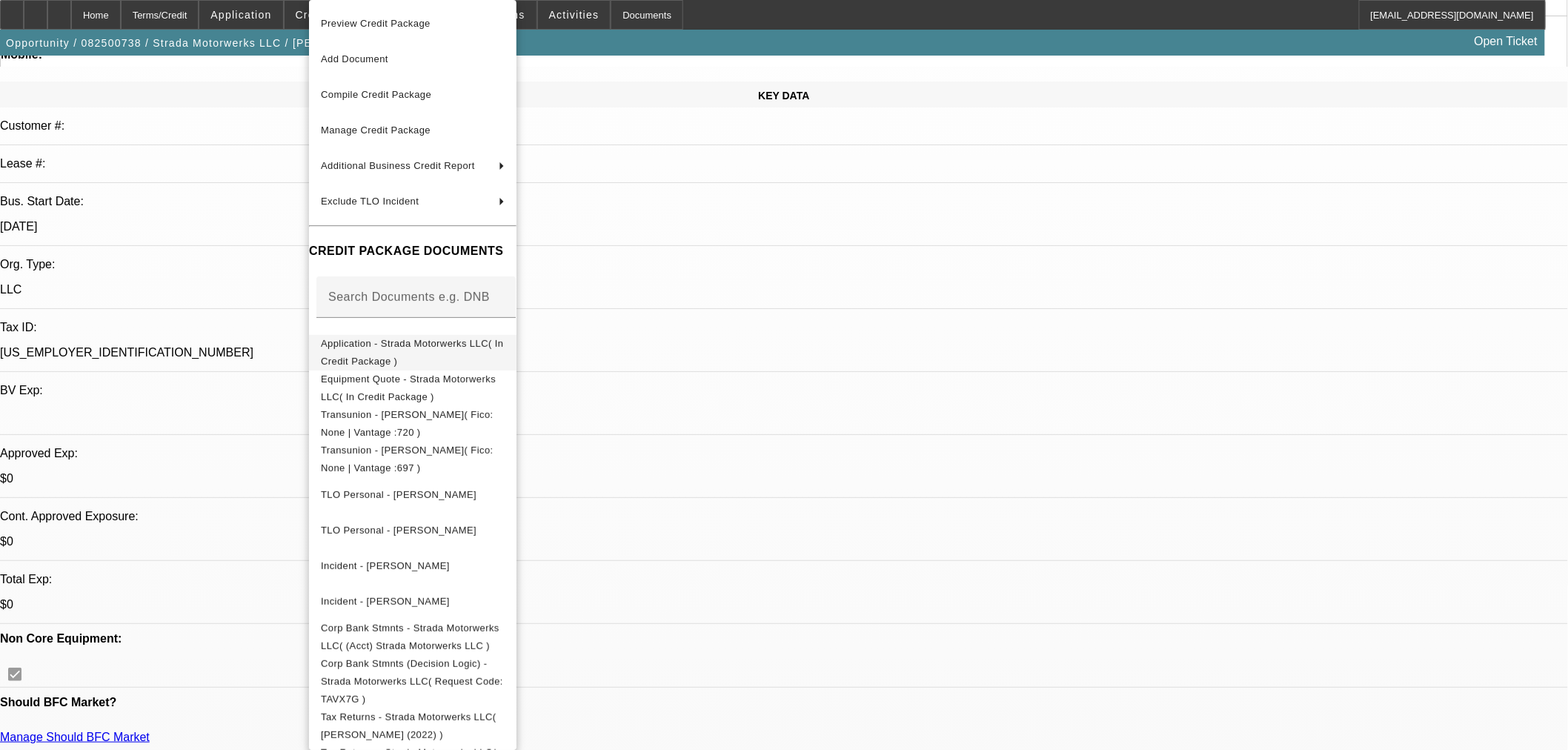
click at [418, 352] on span "Application - Strada Motorwerks LLC( In Credit Package )" at bounding box center [413, 353] width 183 height 36
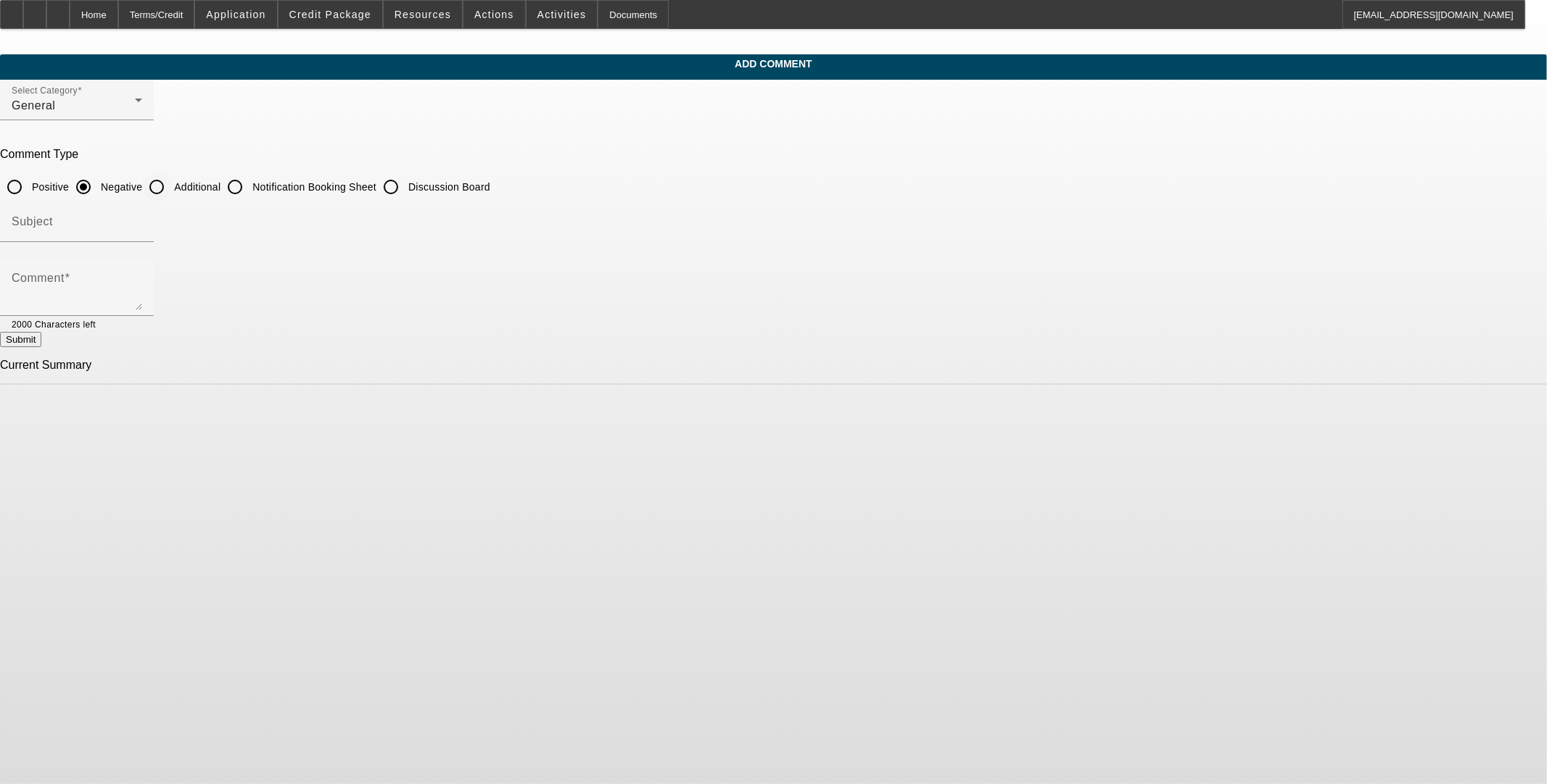
click at [171, 182] on input "Additional" at bounding box center [157, 188] width 29 height 29
radio input "true"
click at [142, 285] on textarea "Comment" at bounding box center [77, 293] width 131 height 35
click at [154, 285] on div "Comment [PERSON_NAME] has been in the automotive industry since [DATE] and was …" at bounding box center [77, 286] width 154 height 58
click at [142, 278] on textarea "[PERSON_NAME] has been in the automotive industry since [DATE] and was able to …" at bounding box center [77, 293] width 131 height 35
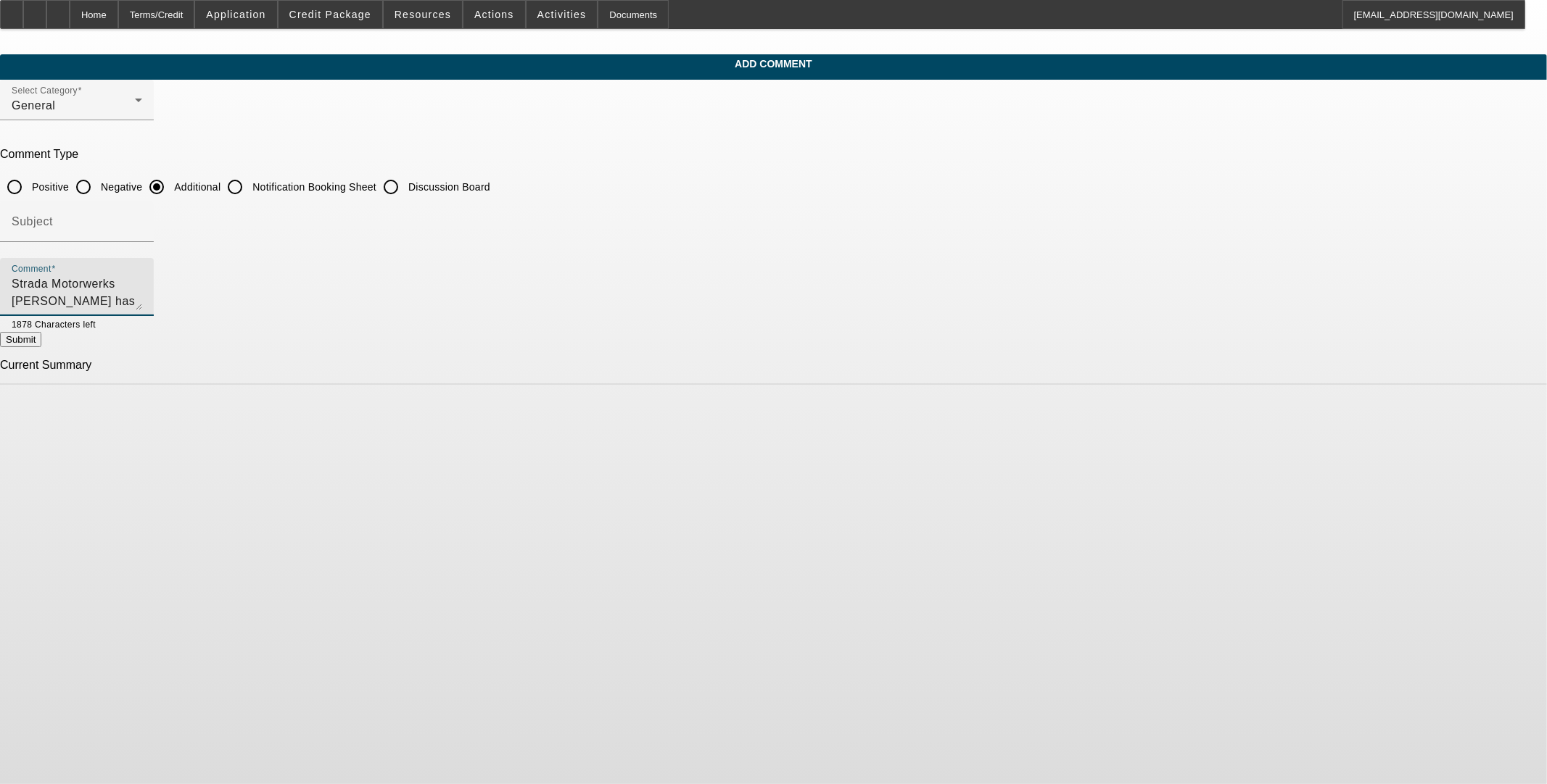
click at [142, 277] on textarea "Strada Motorwerks [PERSON_NAME] has been in the automotive industry since [DATE…" at bounding box center [77, 293] width 131 height 35
drag, startPoint x: 672, startPoint y: 279, endPoint x: 759, endPoint y: 295, distance: 88.5
click at [142, 279] on textarea "Strada Motorwerks LLC specializes in [PERSON_NAME] has been in the automotive i…" at bounding box center [77, 293] width 131 height 35
click at [142, 277] on textarea "Strada Motorwerks LLC specializes in servicing European and exotic cars offerin…" at bounding box center [77, 293] width 131 height 35
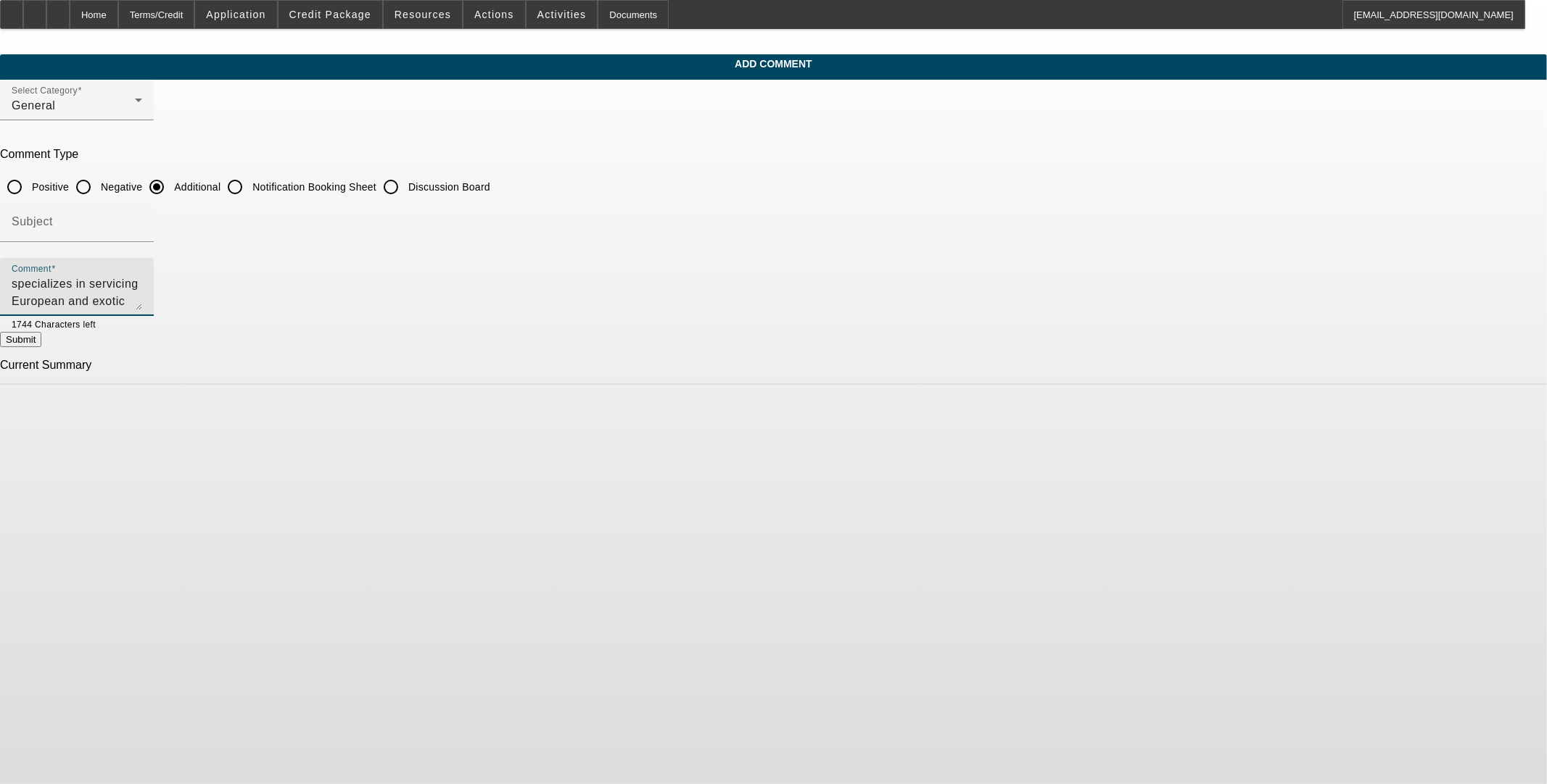
click at [142, 298] on textarea "Strada Motorwerks LLC specializes in servicing European and exotic cars offerin…" at bounding box center [77, 293] width 131 height 35
click at [142, 303] on textarea "Strada Motorwerks LLC specializes in servicing European and exotic cars offerin…" at bounding box center [77, 293] width 131 height 35
type textarea "Strada Motorwerks LLC specializes in servicing European and exotic cars offerin…"
click at [41, 335] on button "Submit" at bounding box center [20, 339] width 41 height 16
radio input "true"
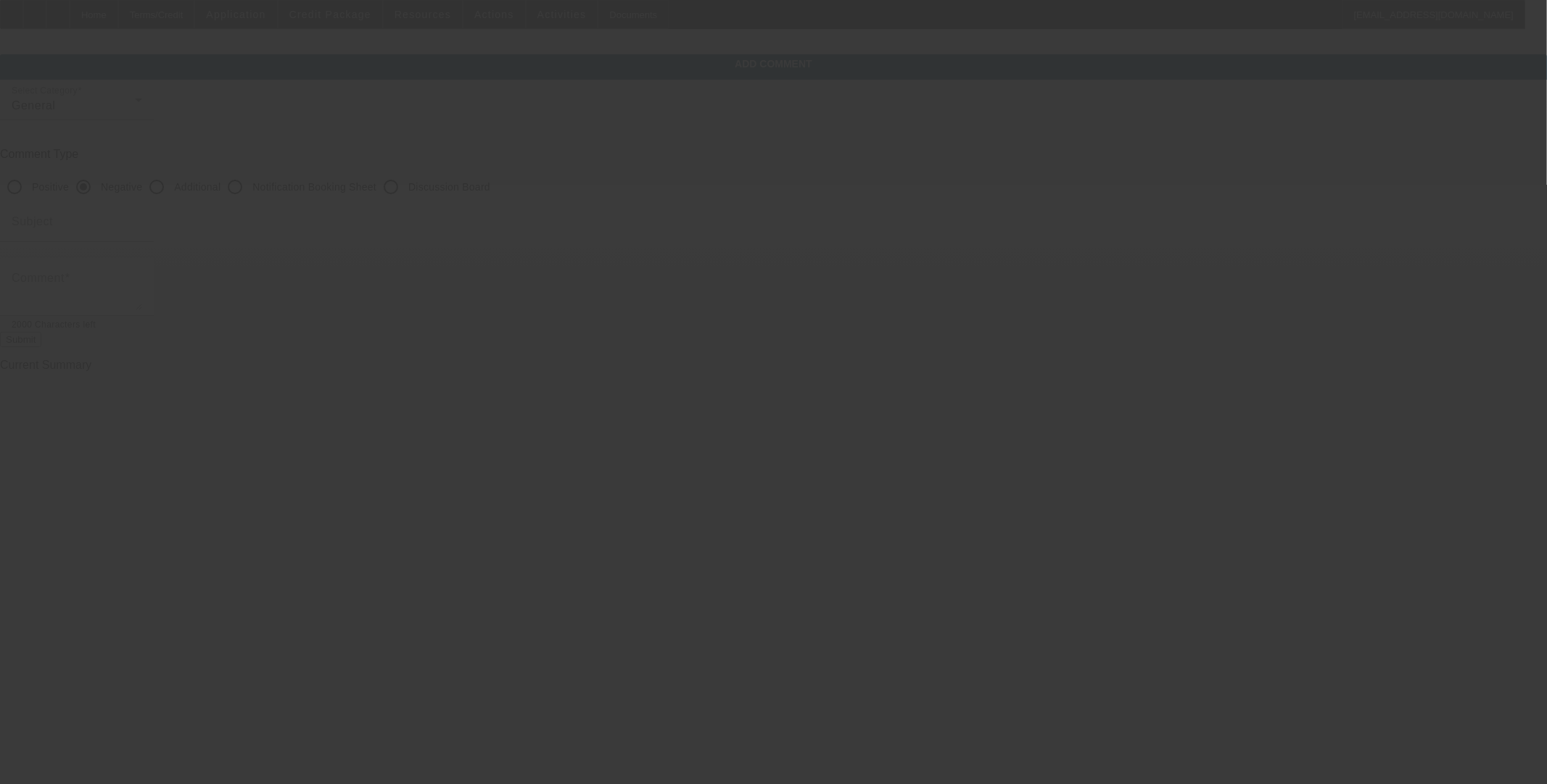
scroll to position [0, 0]
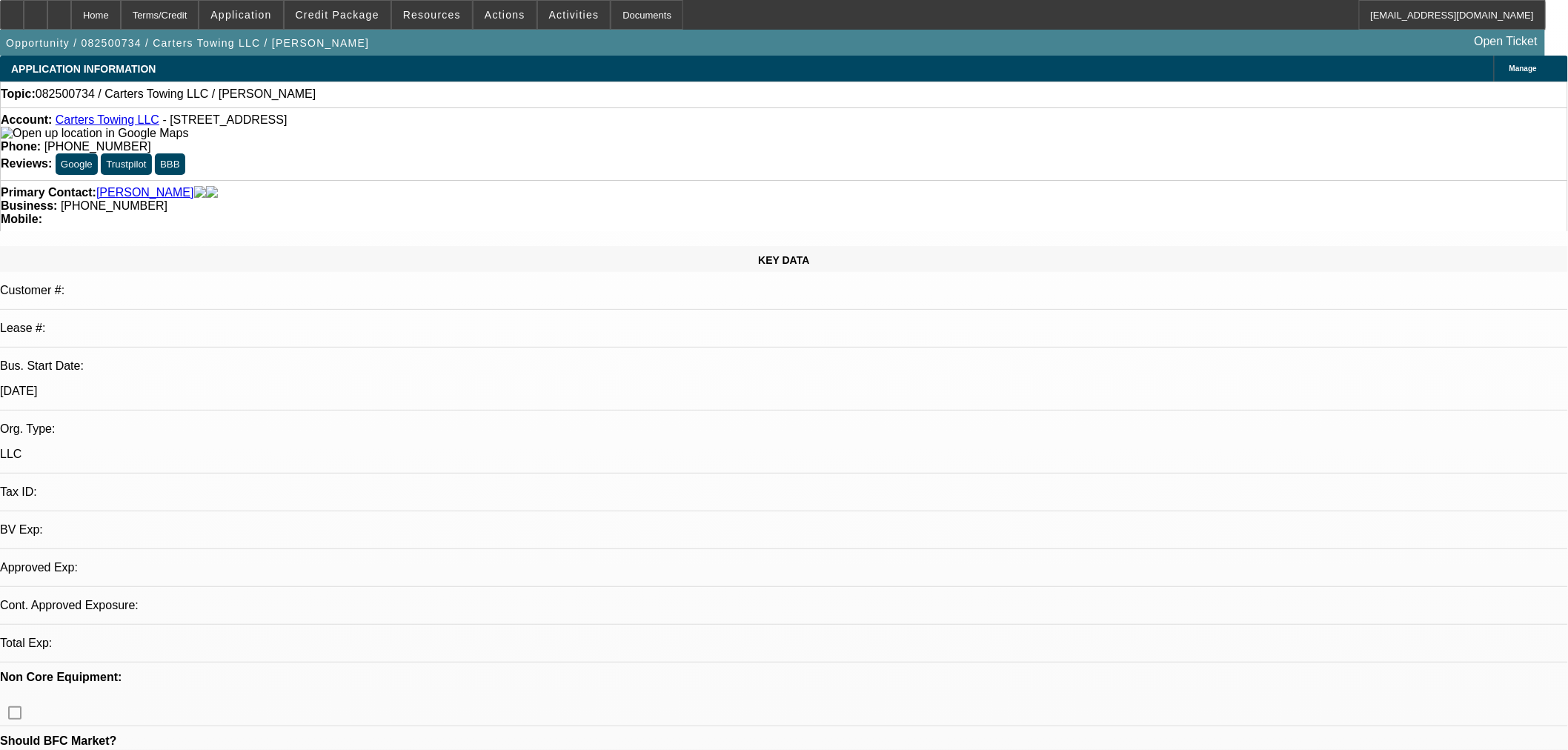
select select "0"
select select "2"
select select "0.1"
select select "4"
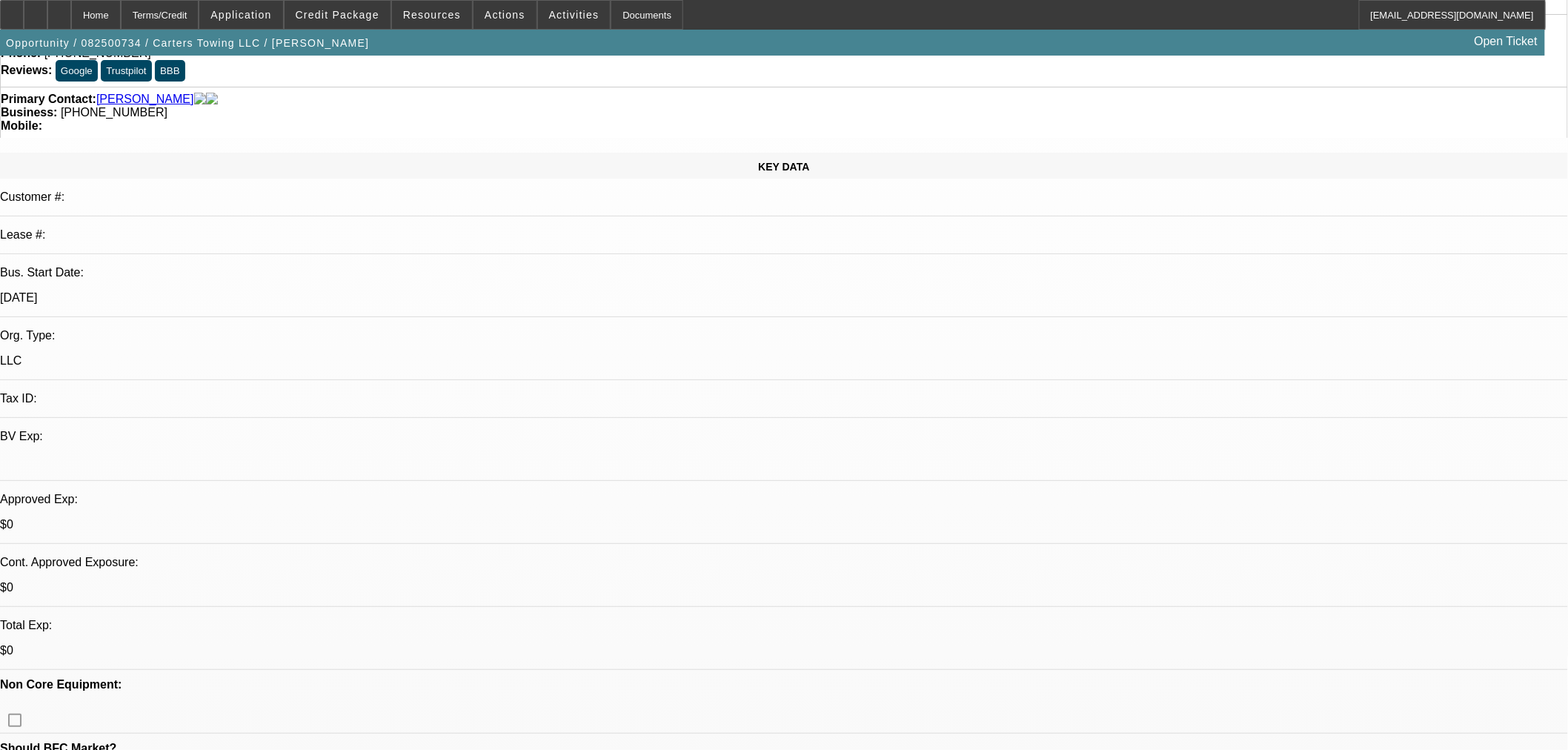
scroll to position [247, 0]
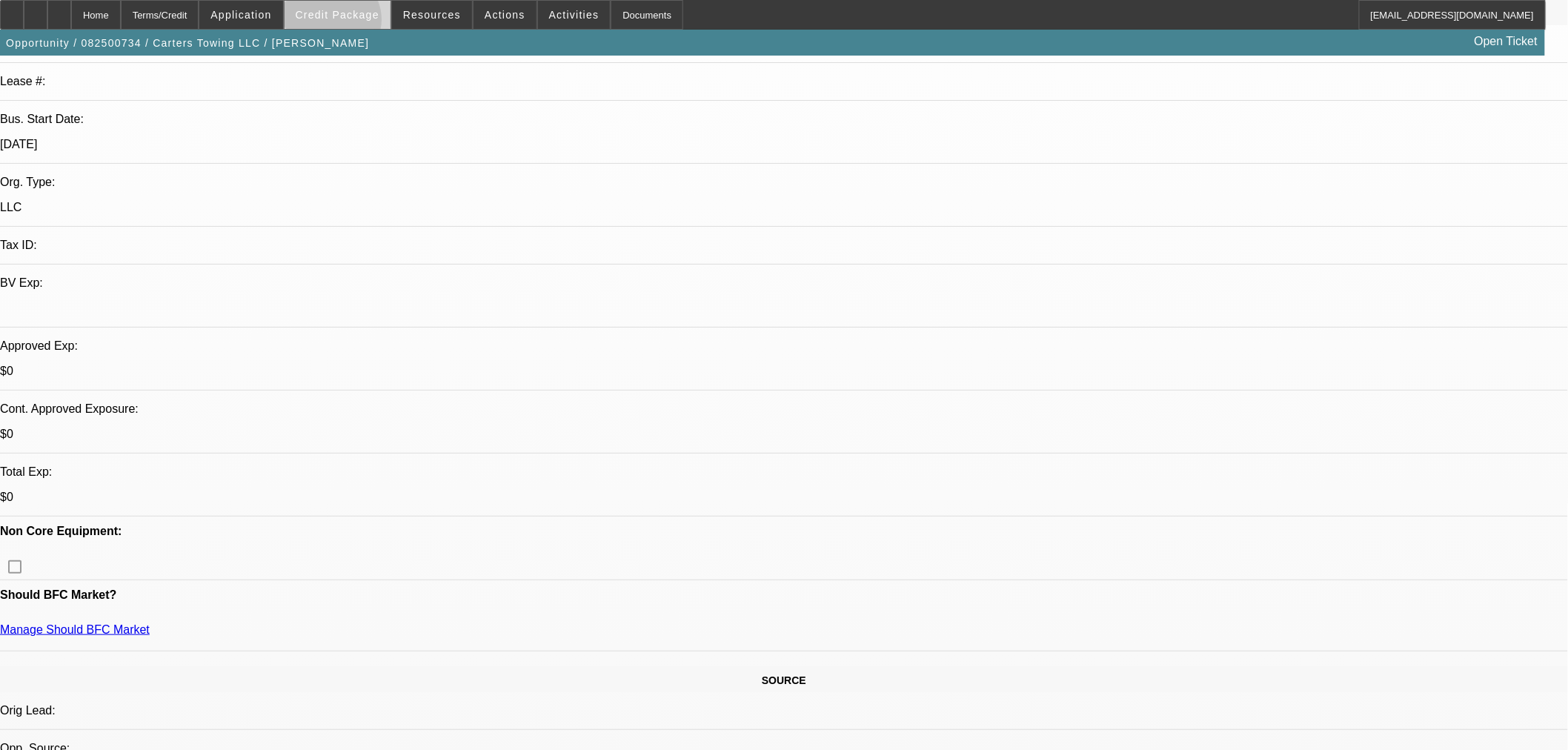
click at [356, 23] on span at bounding box center [337, 15] width 106 height 36
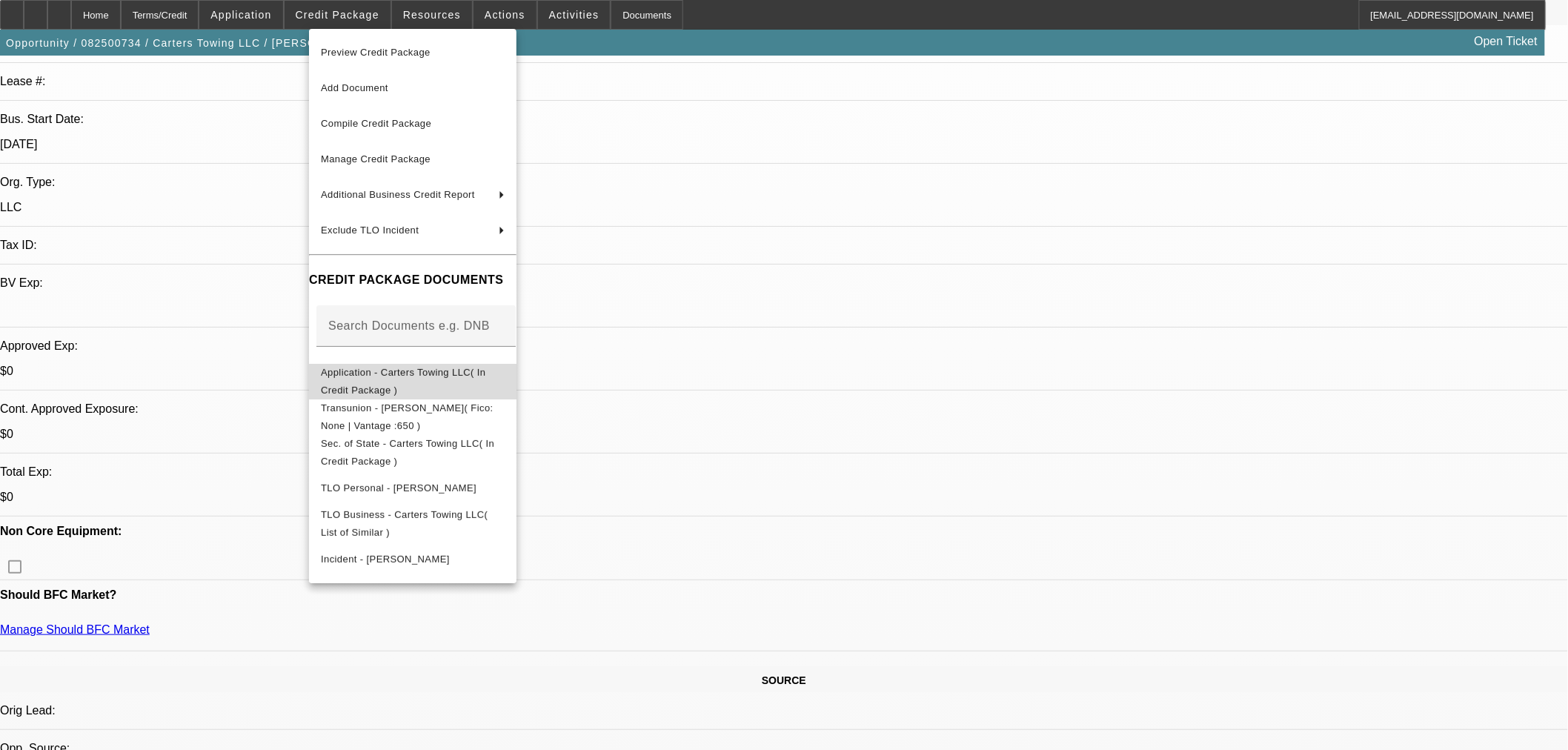
click at [386, 382] on span "Application - Carters Towing LLC( In Credit Package )" at bounding box center [413, 381] width 183 height 36
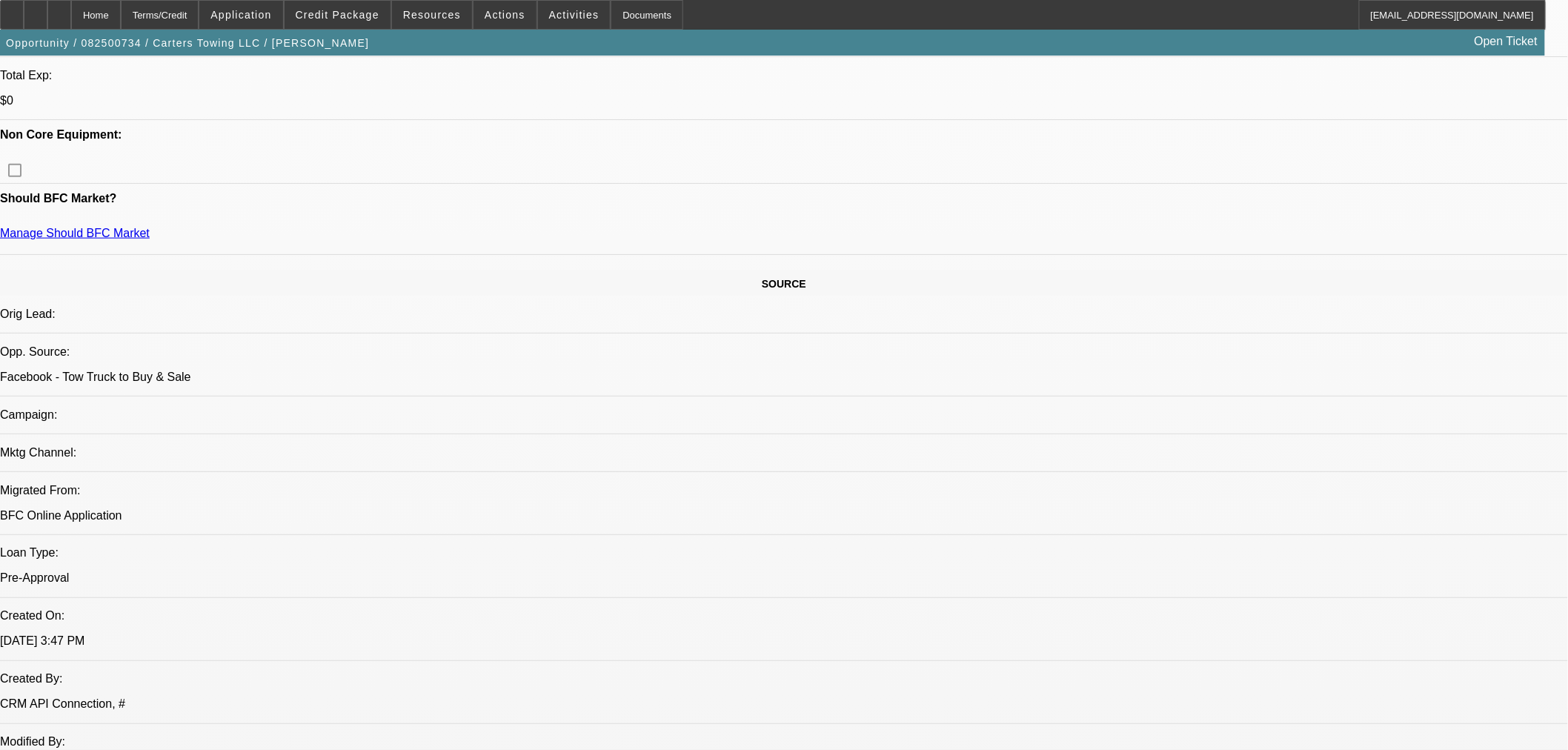
scroll to position [741, 0]
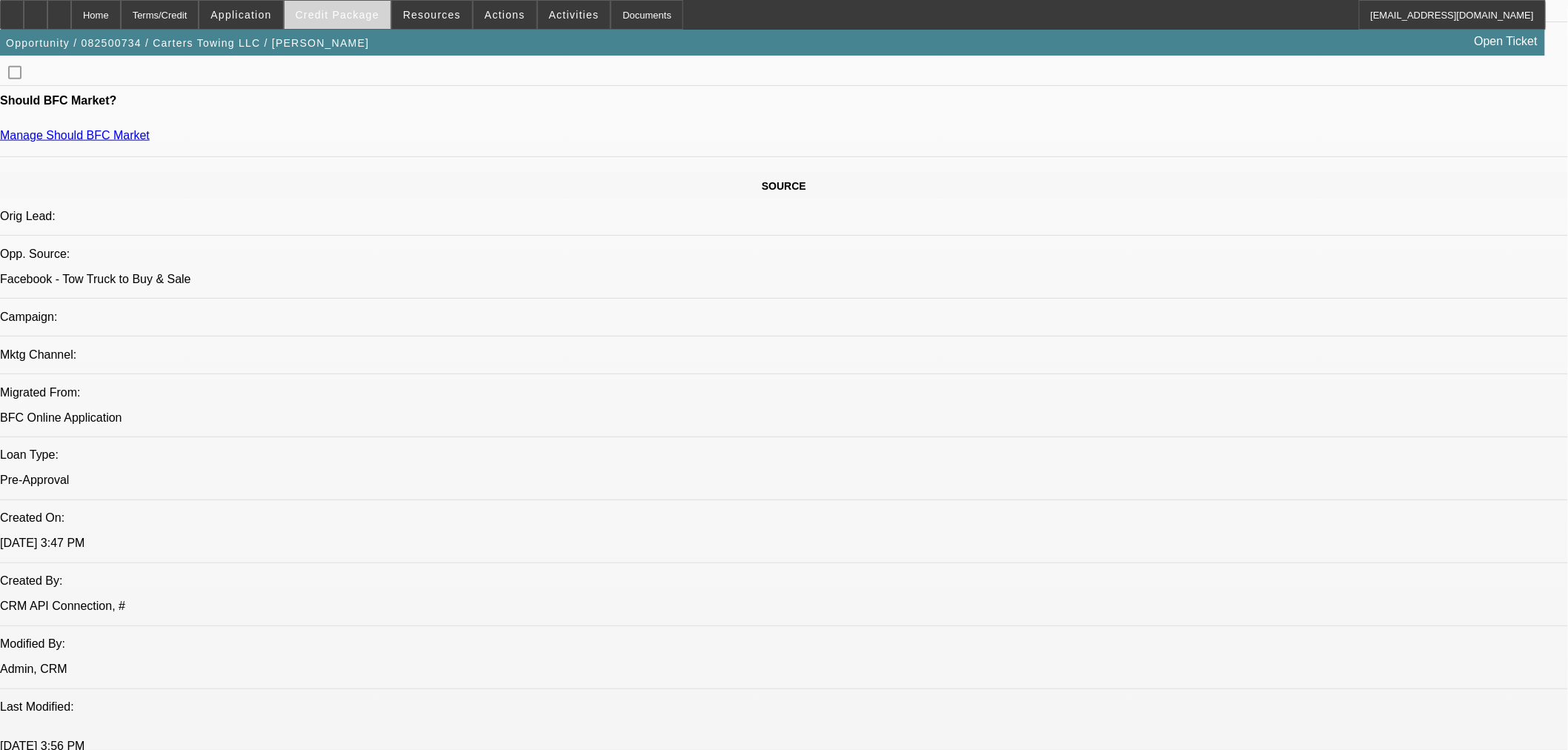
click at [346, 16] on span "Credit Package" at bounding box center [338, 15] width 84 height 12
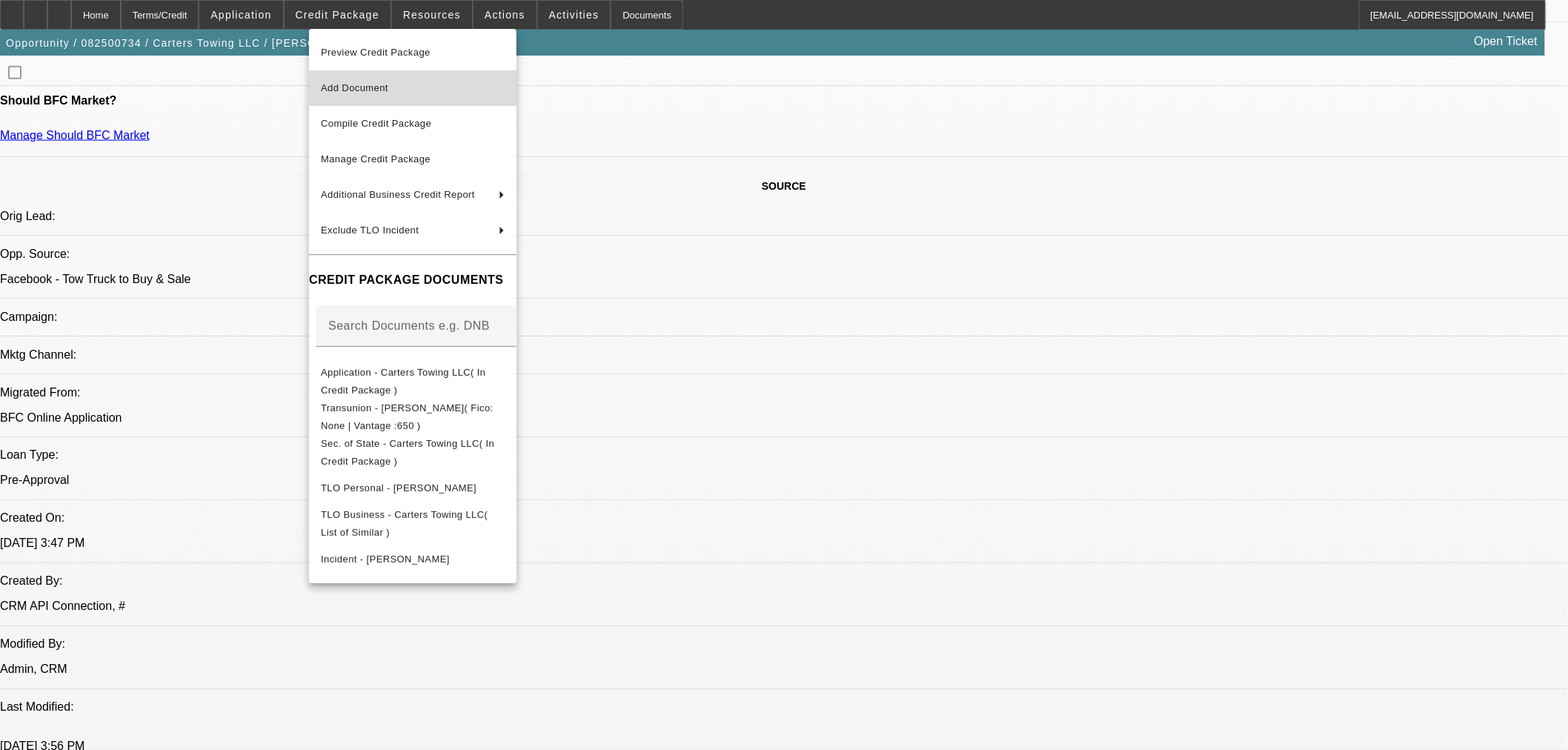
click at [359, 80] on span "Add Document" at bounding box center [413, 88] width 183 height 18
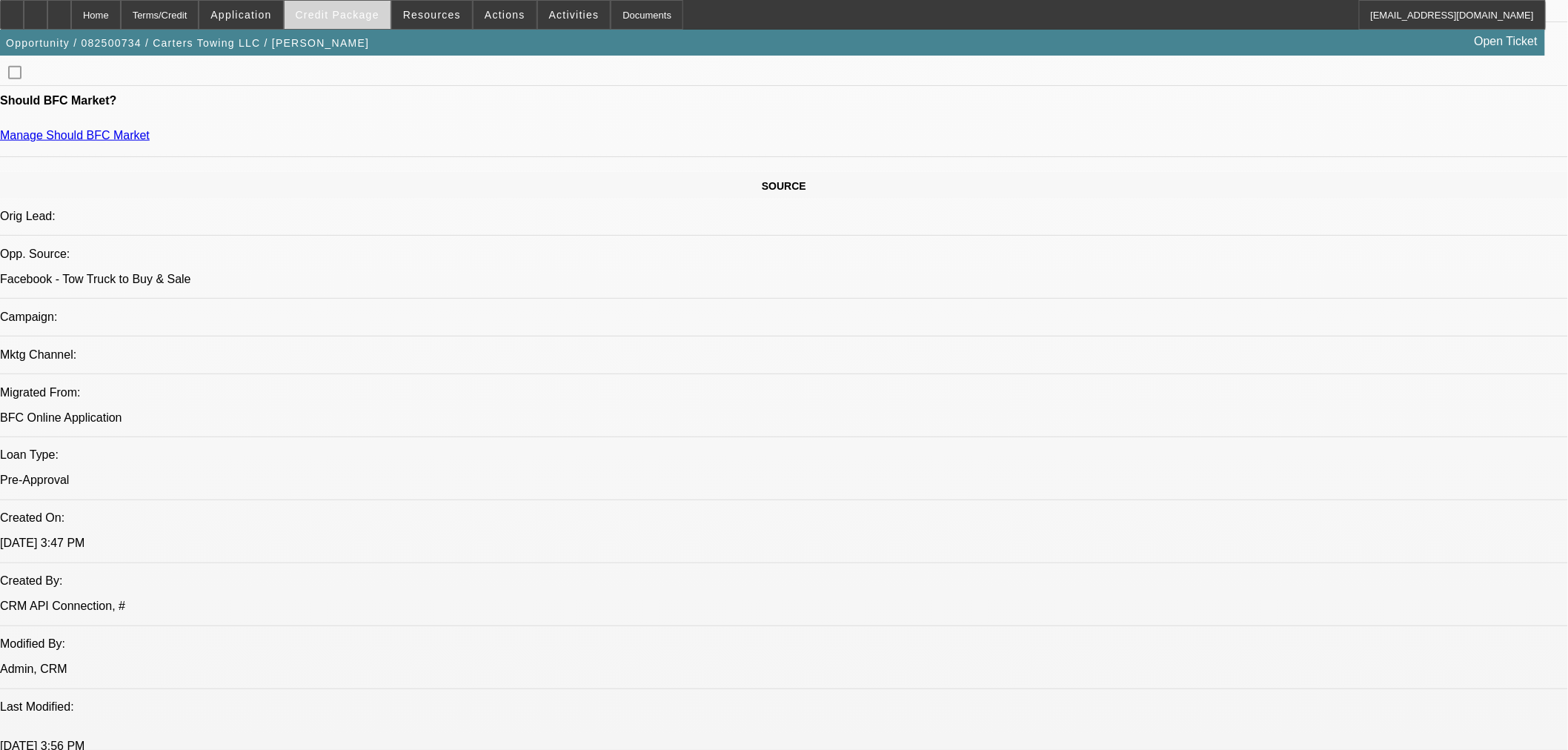
click at [376, 23] on span at bounding box center [337, 15] width 106 height 36
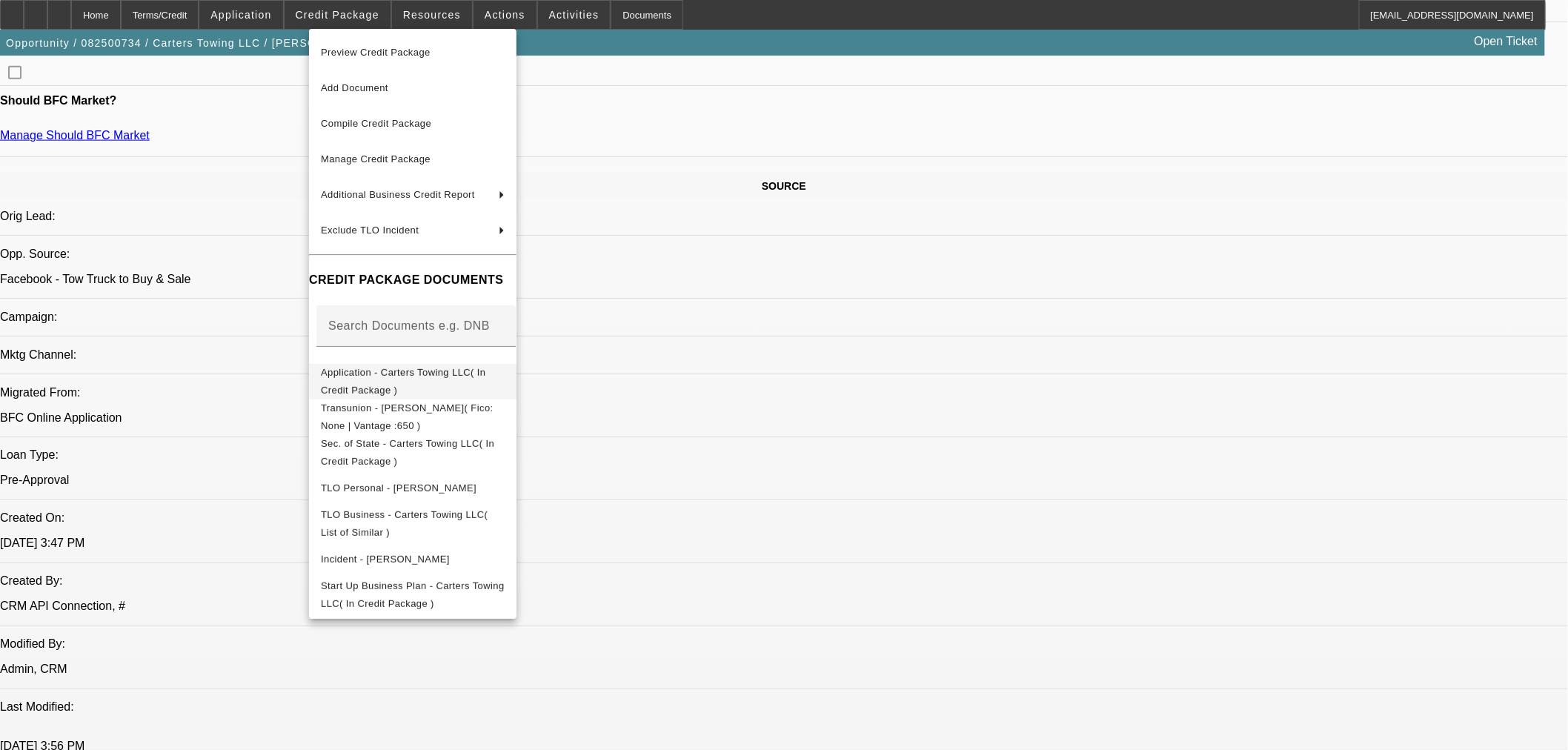
click at [391, 376] on span "Application - Carters Towing LLC( In Credit Package )" at bounding box center [403, 380] width 165 height 29
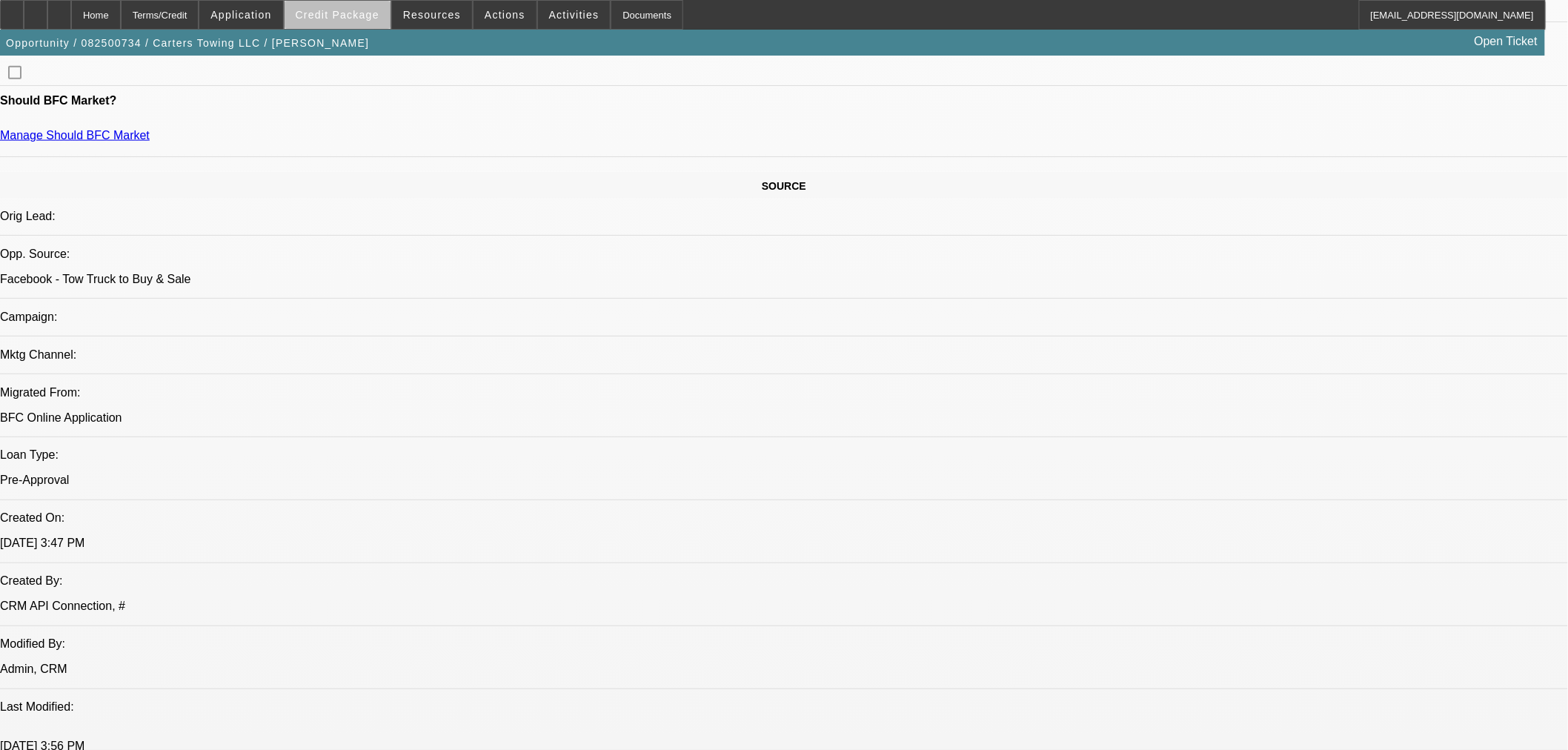
click at [371, 18] on span "Credit Package" at bounding box center [338, 15] width 84 height 12
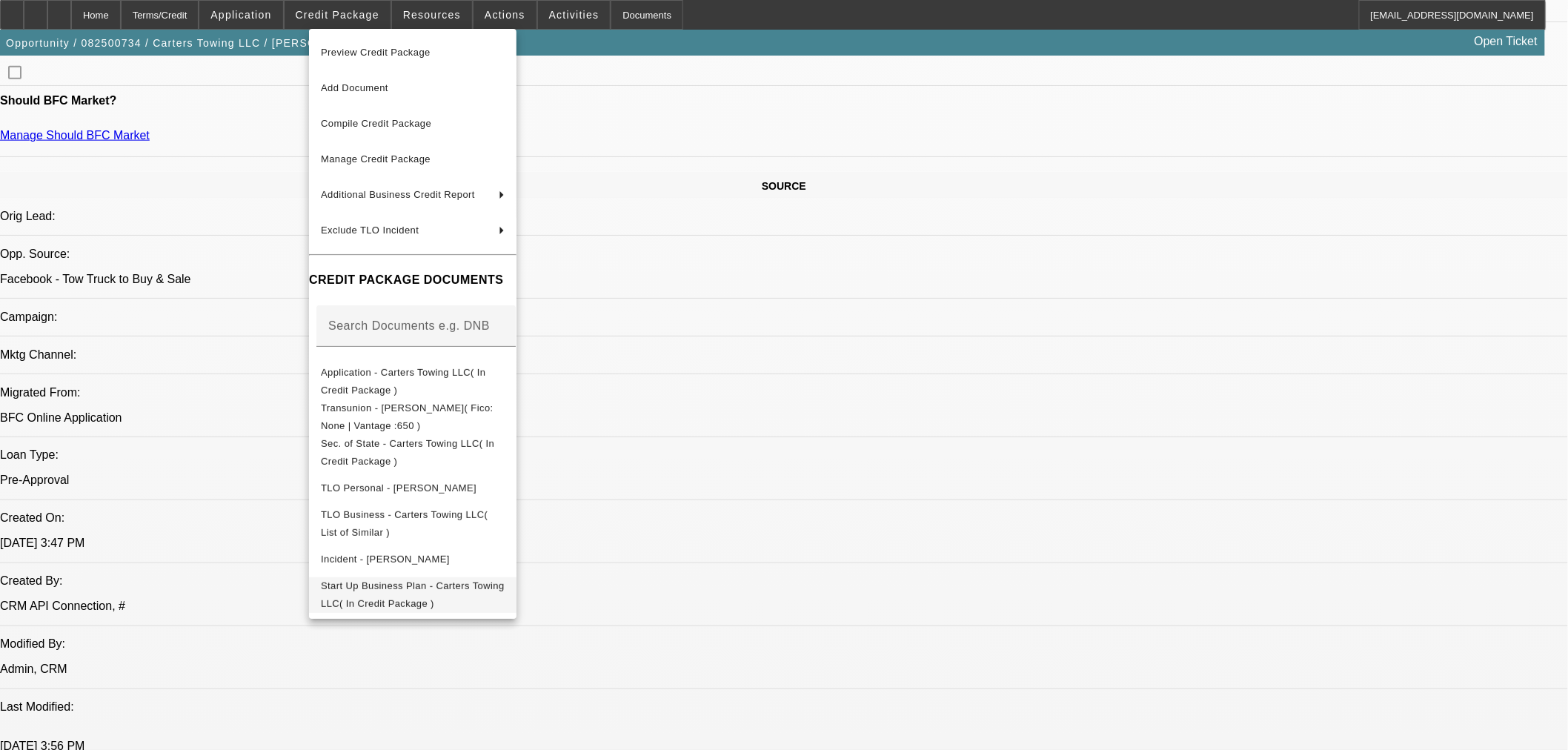
click at [466, 590] on span "Start Up Business Plan - Carters Towing LLC( In Credit Package )" at bounding box center [413, 594] width 183 height 29
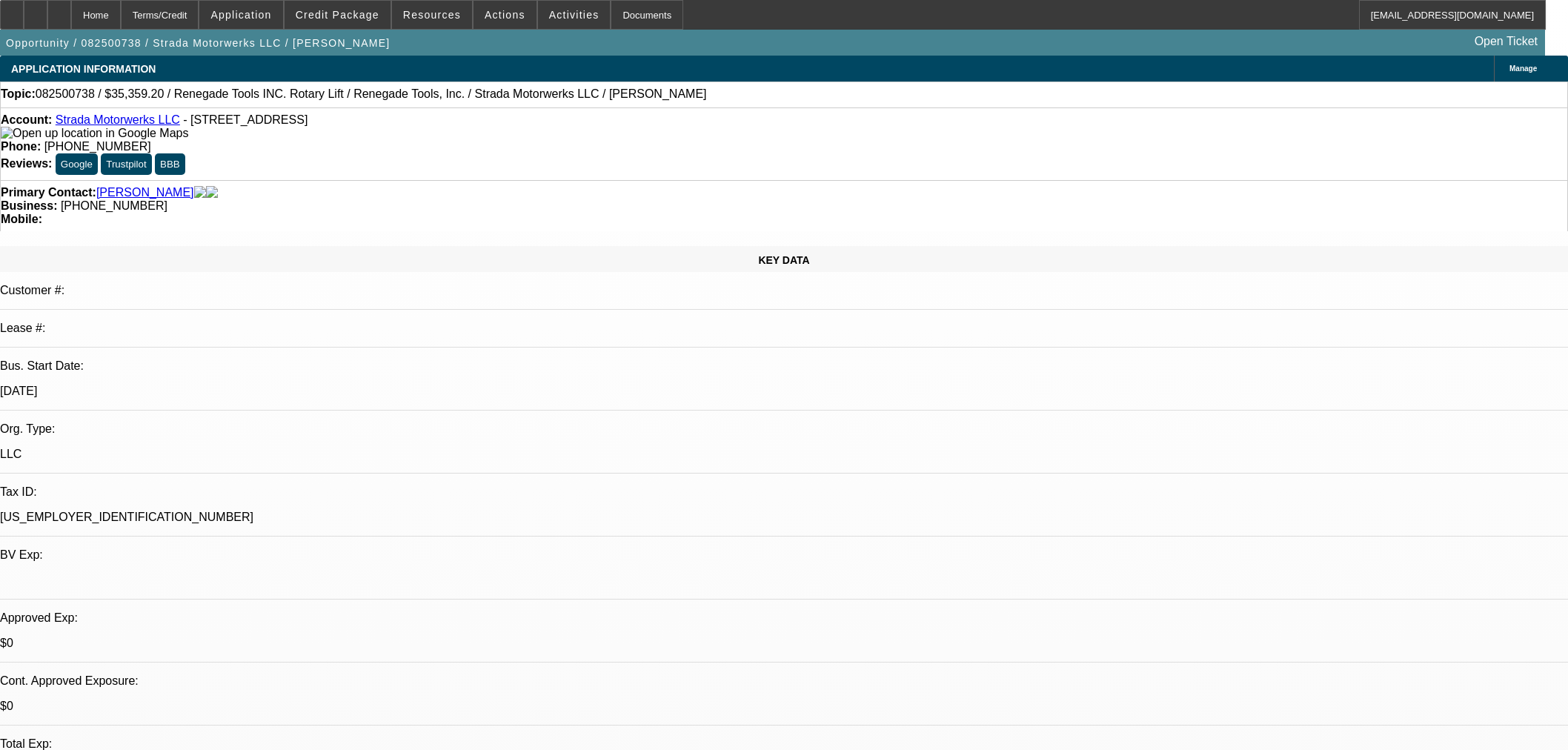
select select "0"
select select "3"
select select "0.1"
select select "4"
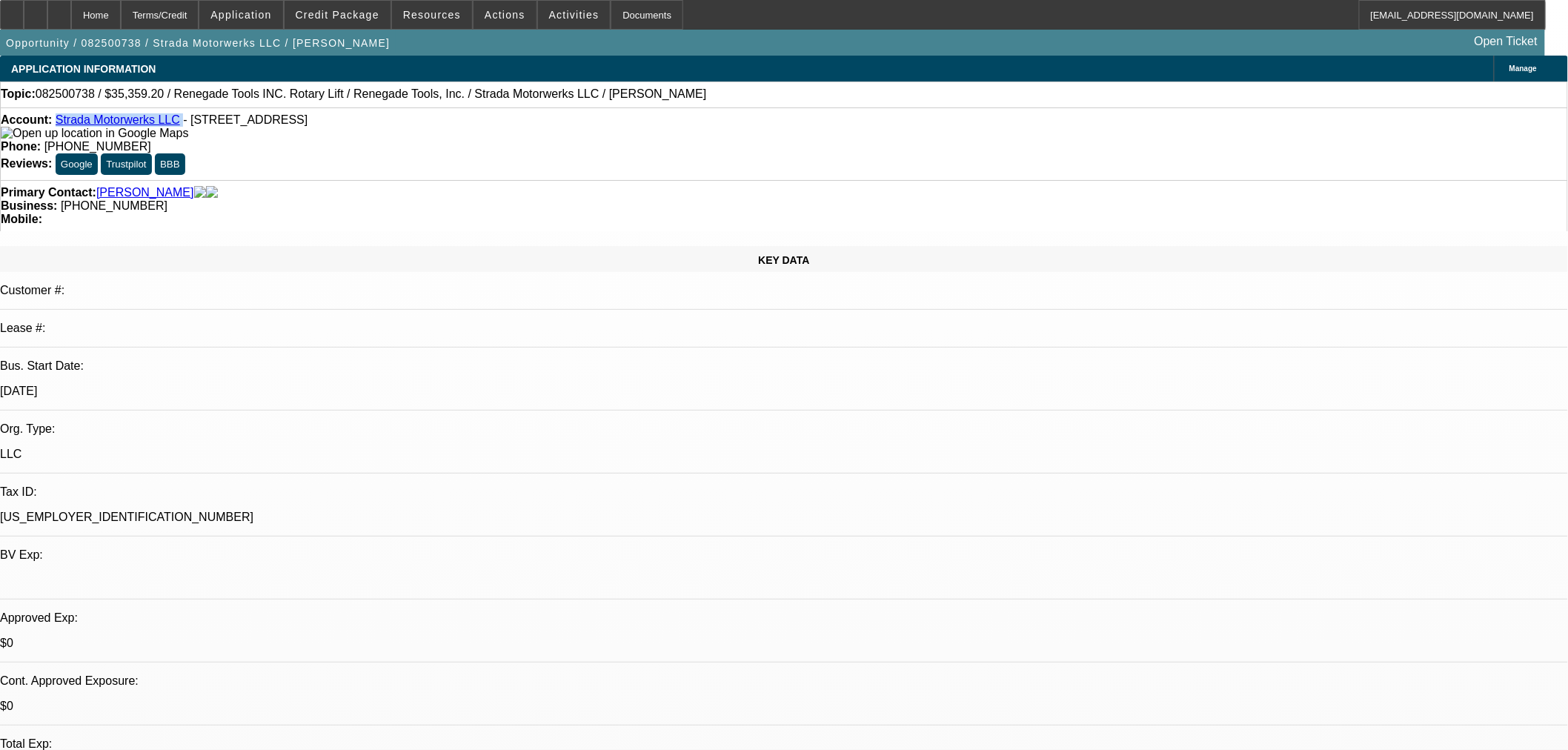
click at [126, 123] on link "Strada Motorwerks LLC" at bounding box center [117, 119] width 124 height 12
click at [71, 21] on div at bounding box center [59, 15] width 23 height 30
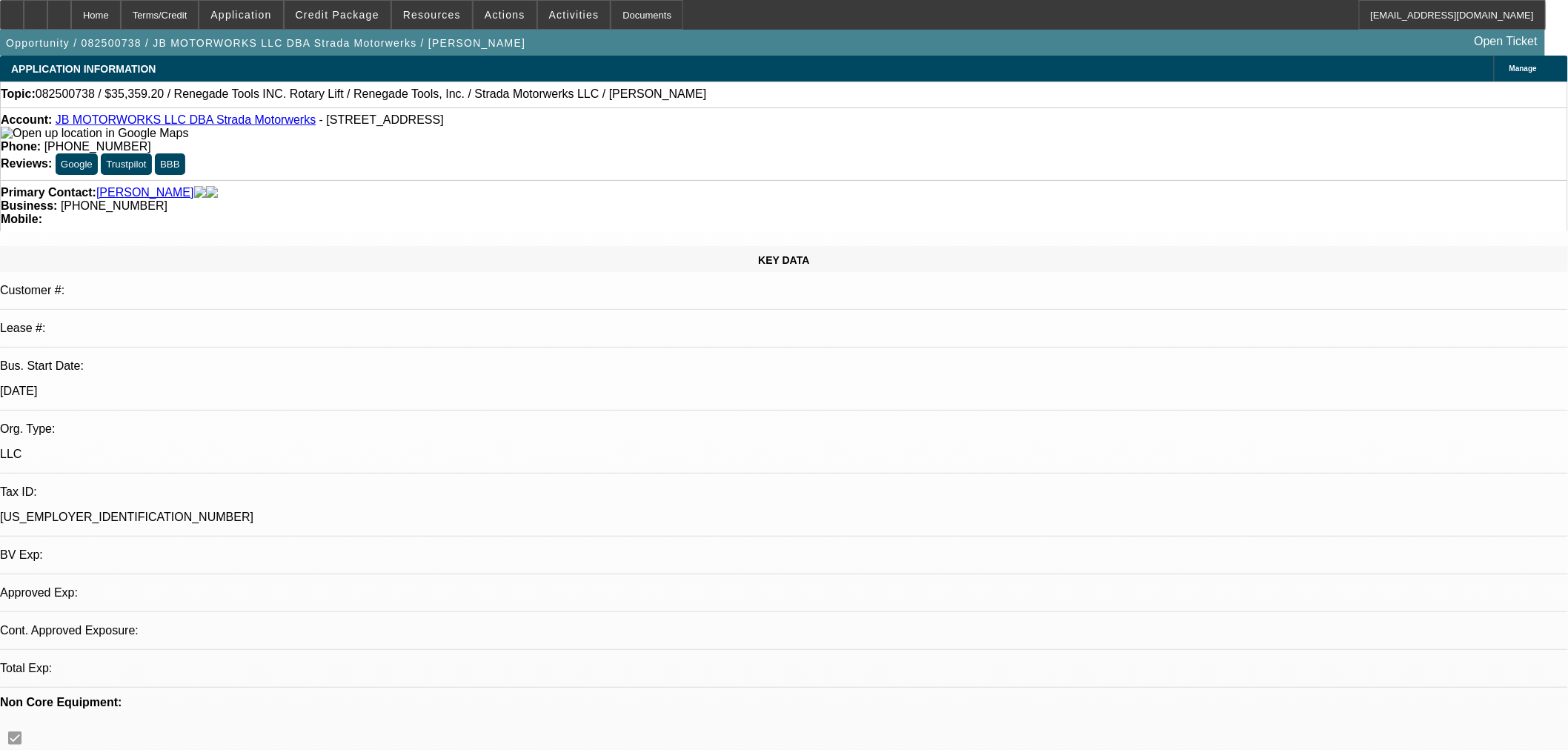
select select "0"
select select "3"
select select "0.1"
select select "4"
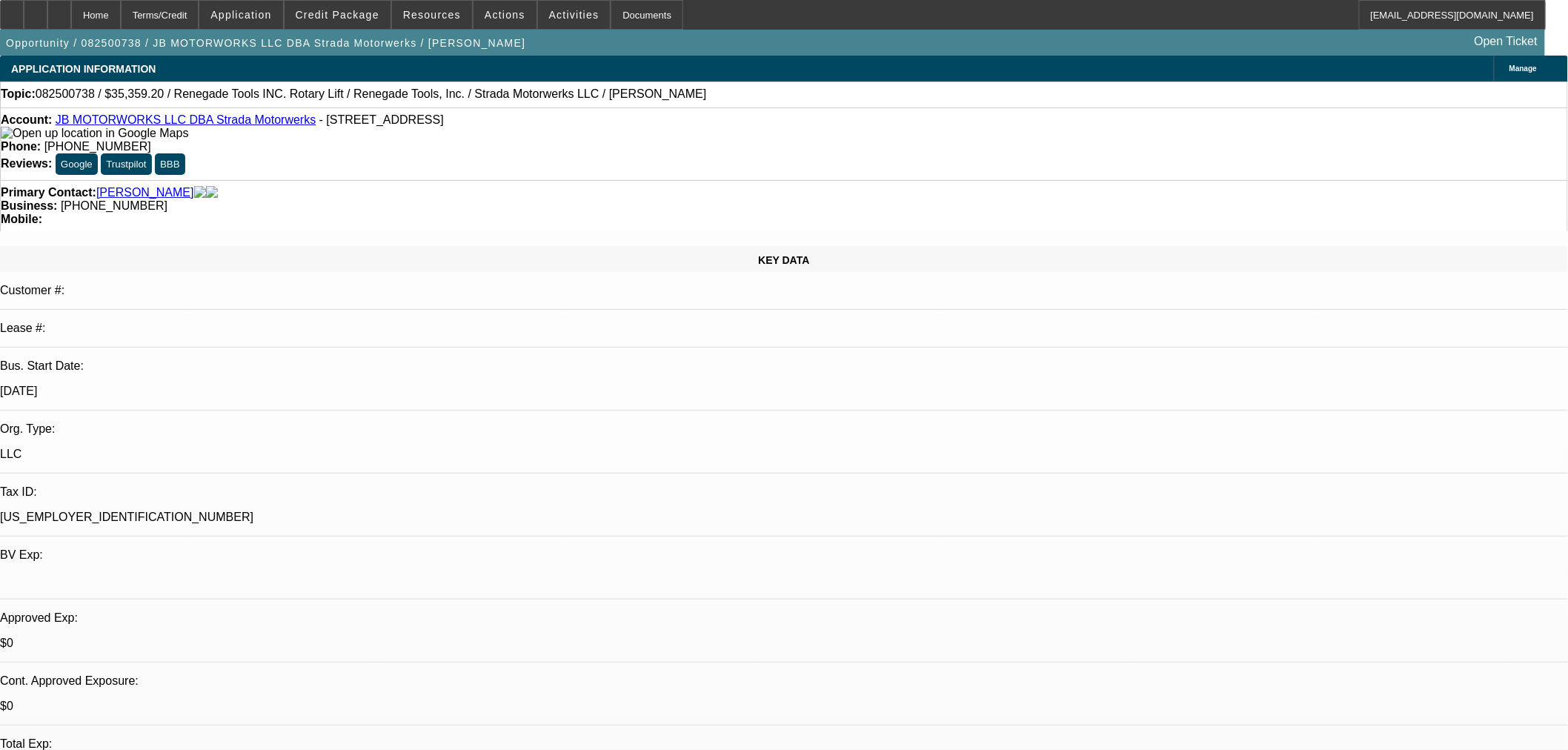
drag, startPoint x: 98, startPoint y: 25, endPoint x: 98, endPoint y: 112, distance: 87.0
click at [71, 25] on div at bounding box center [59, 15] width 23 height 30
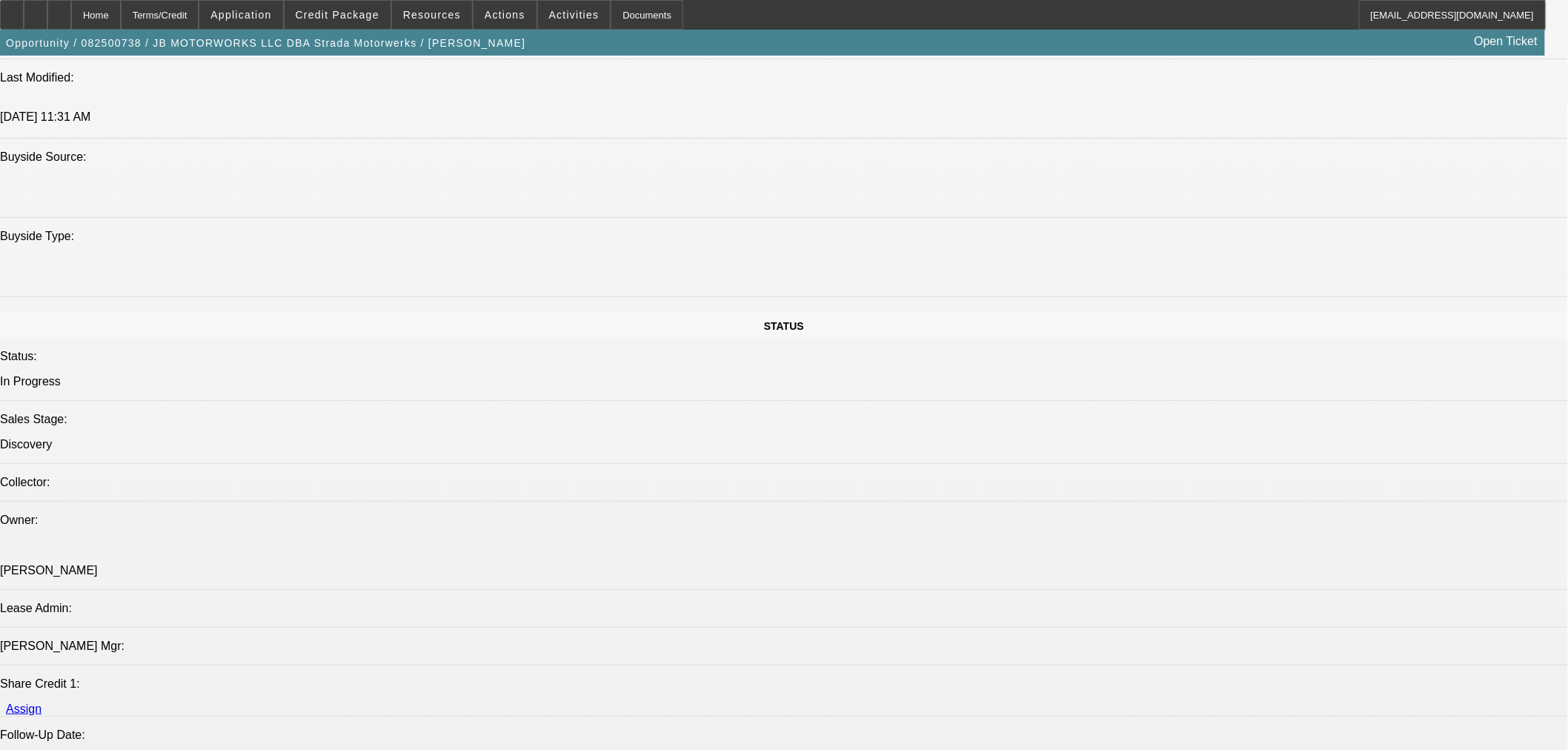
scroll to position [1937, 0]
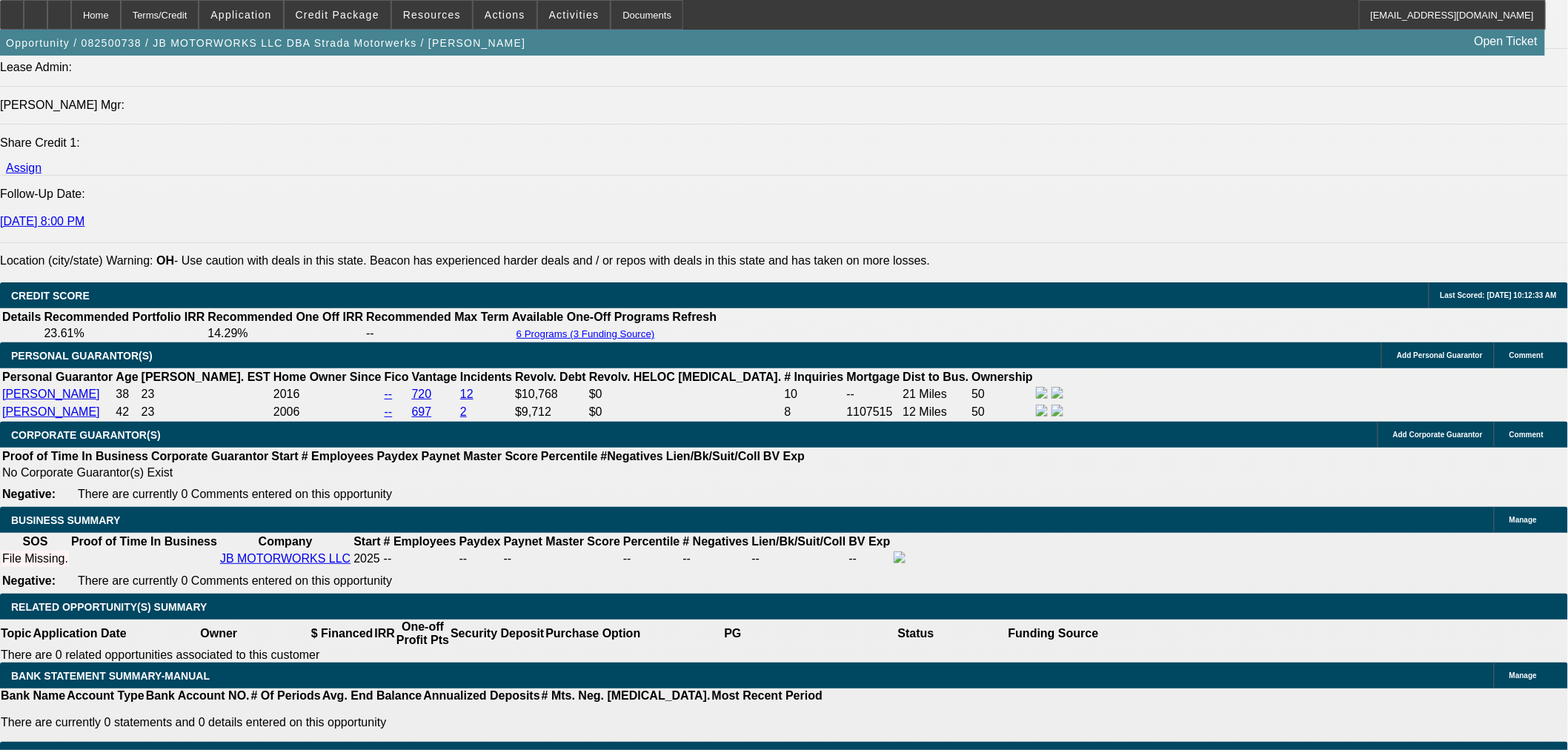
select select "0"
select select "3"
select select "0.1"
select select "4"
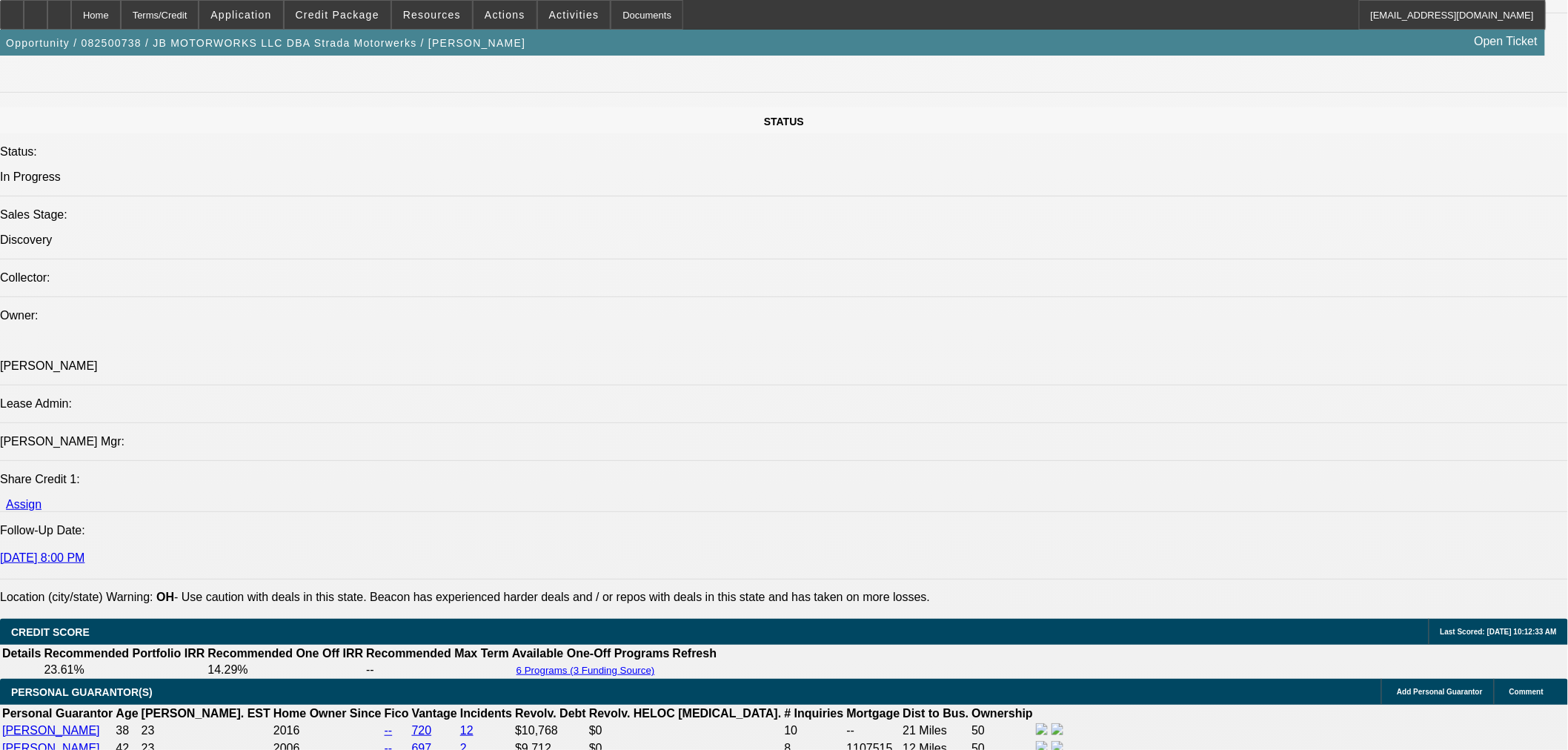
scroll to position [1608, 0]
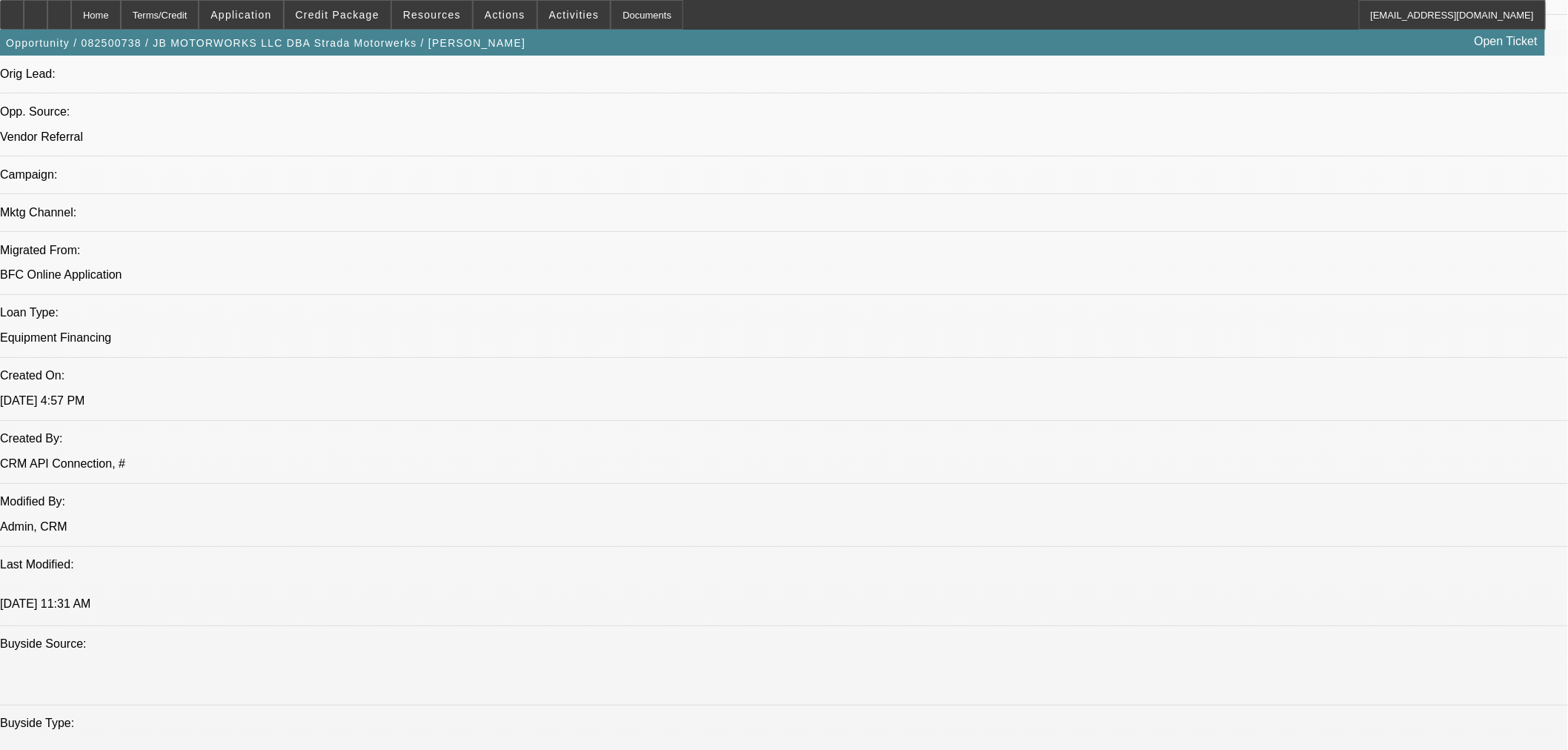
scroll to position [784, 0]
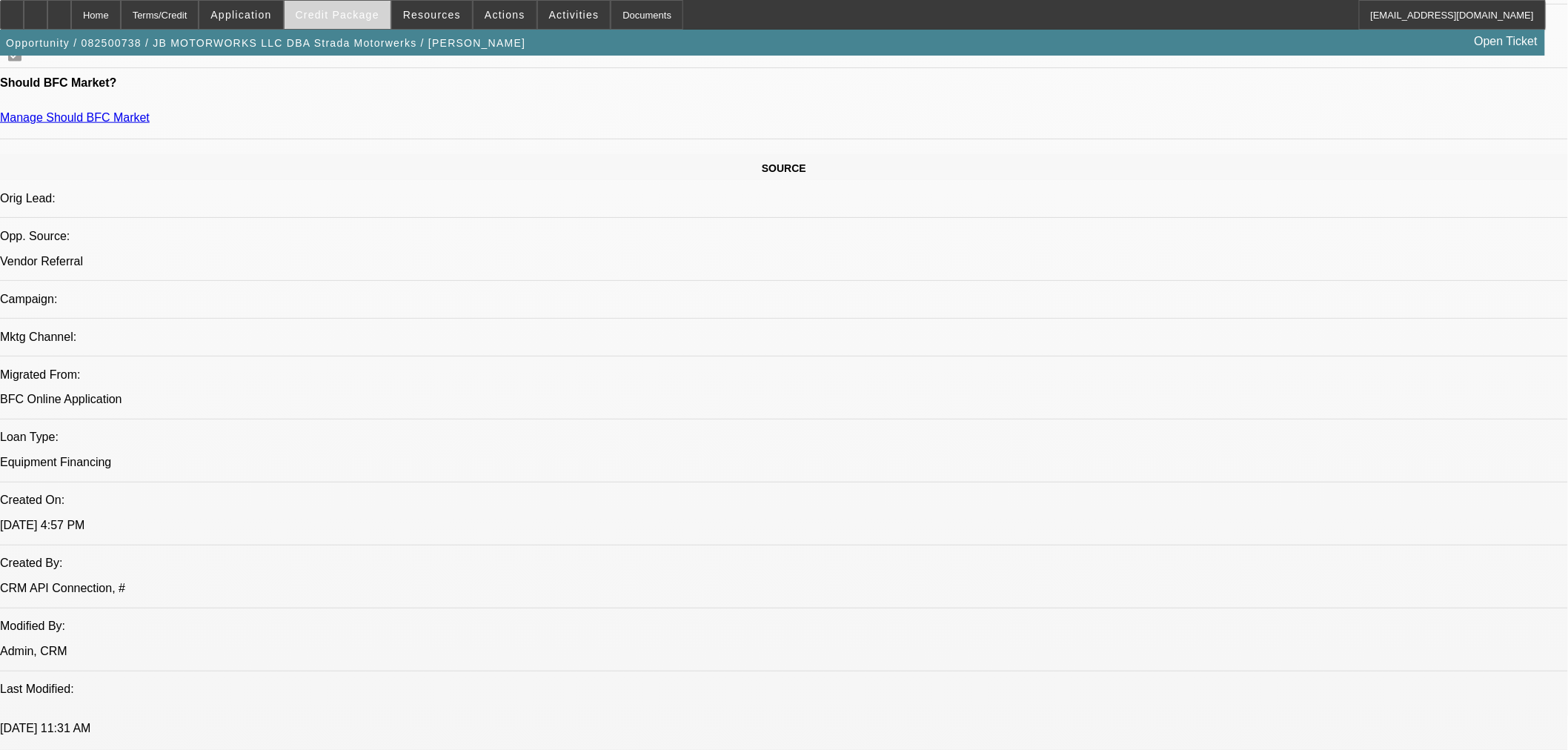
drag, startPoint x: 337, startPoint y: 9, endPoint x: 344, endPoint y: 20, distance: 13.0
click at [338, 9] on span "Credit Package" at bounding box center [338, 15] width 84 height 12
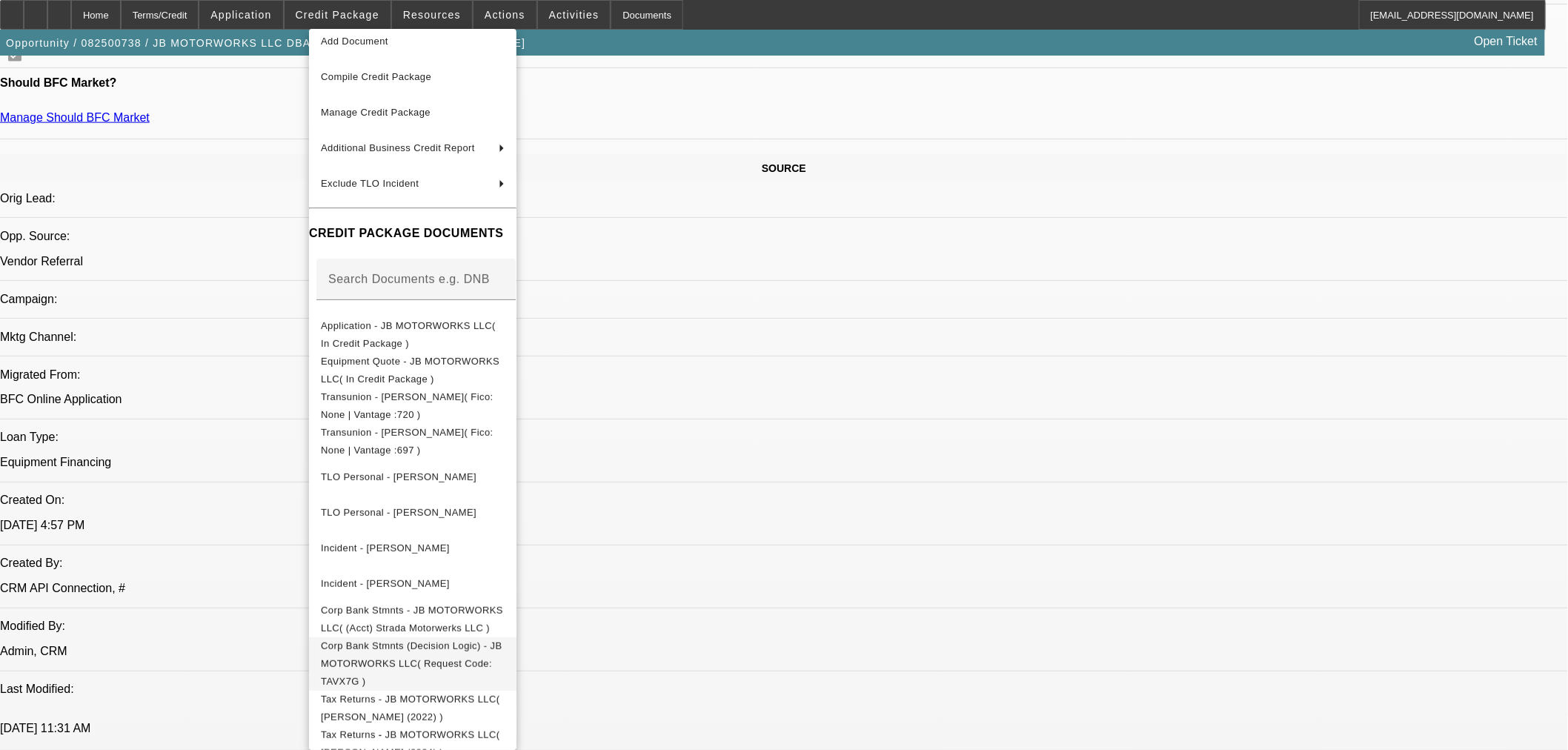
scroll to position [83, 0]
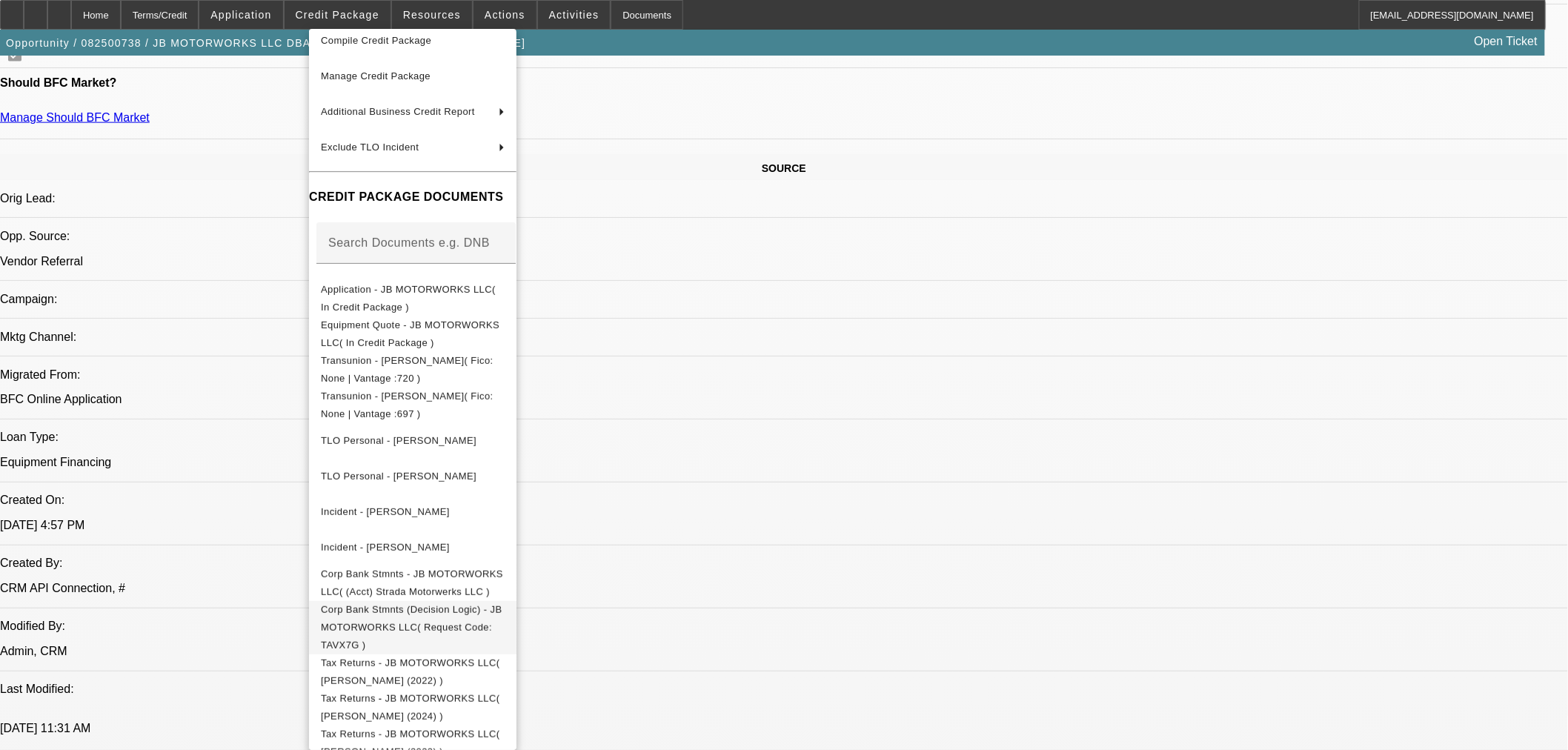
click at [492, 608] on span "Corp Bank Stmnts (Decision Logic) - JB MOTORWORKS LLC( Request Code: TAVX7G )" at bounding box center [411, 627] width 181 height 47
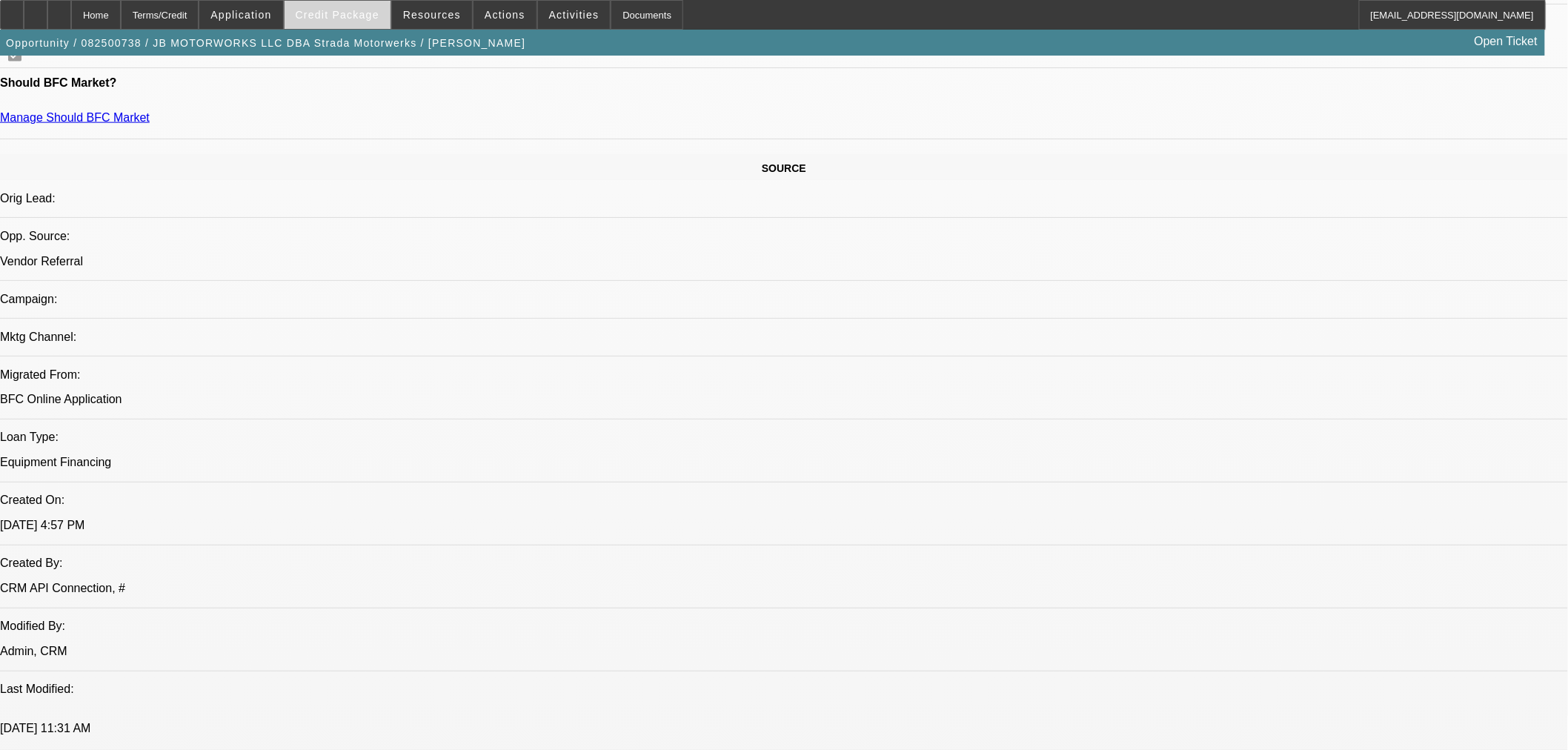
click at [380, 17] on span "Credit Package" at bounding box center [338, 15] width 84 height 12
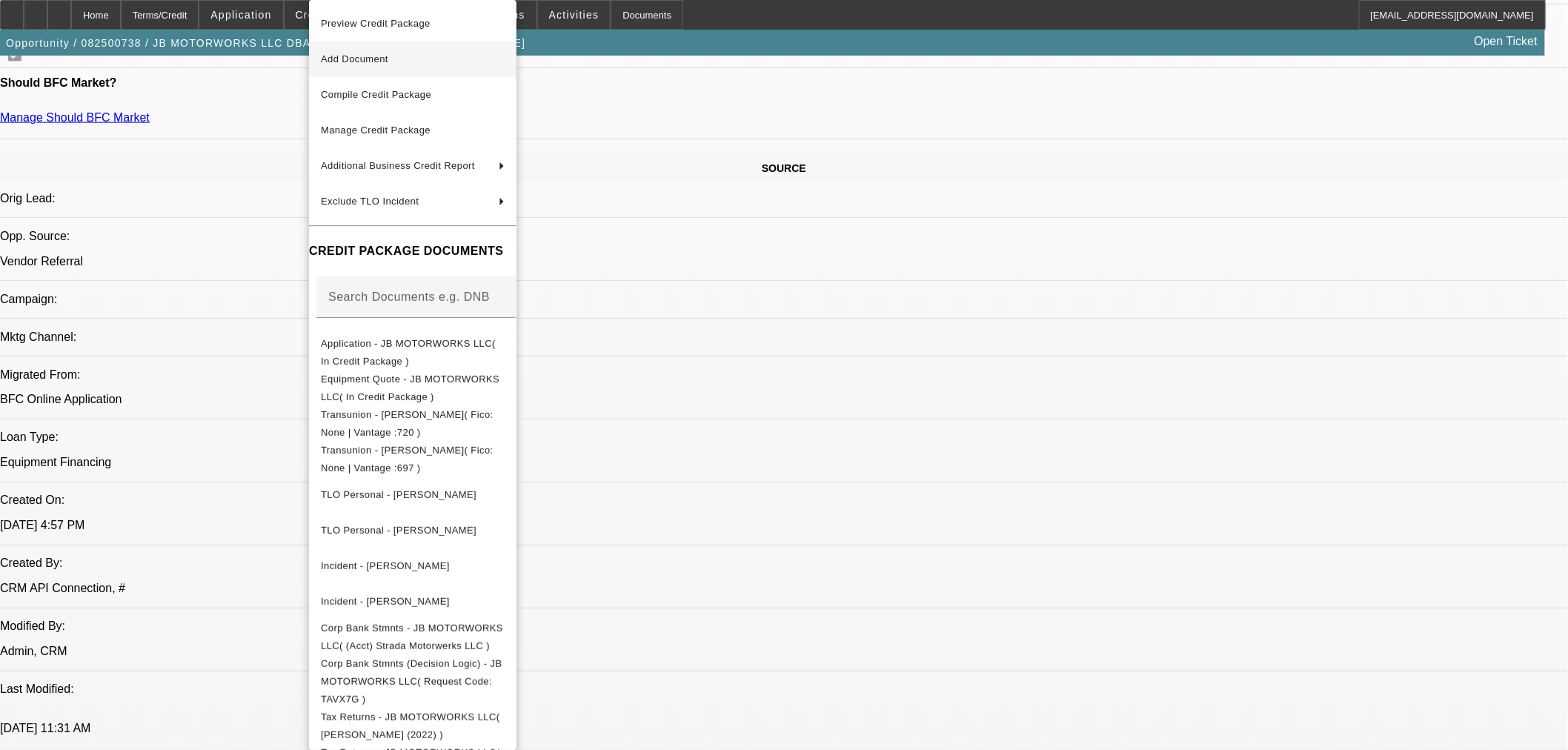
click at [401, 58] on span "Add Document" at bounding box center [413, 59] width 183 height 18
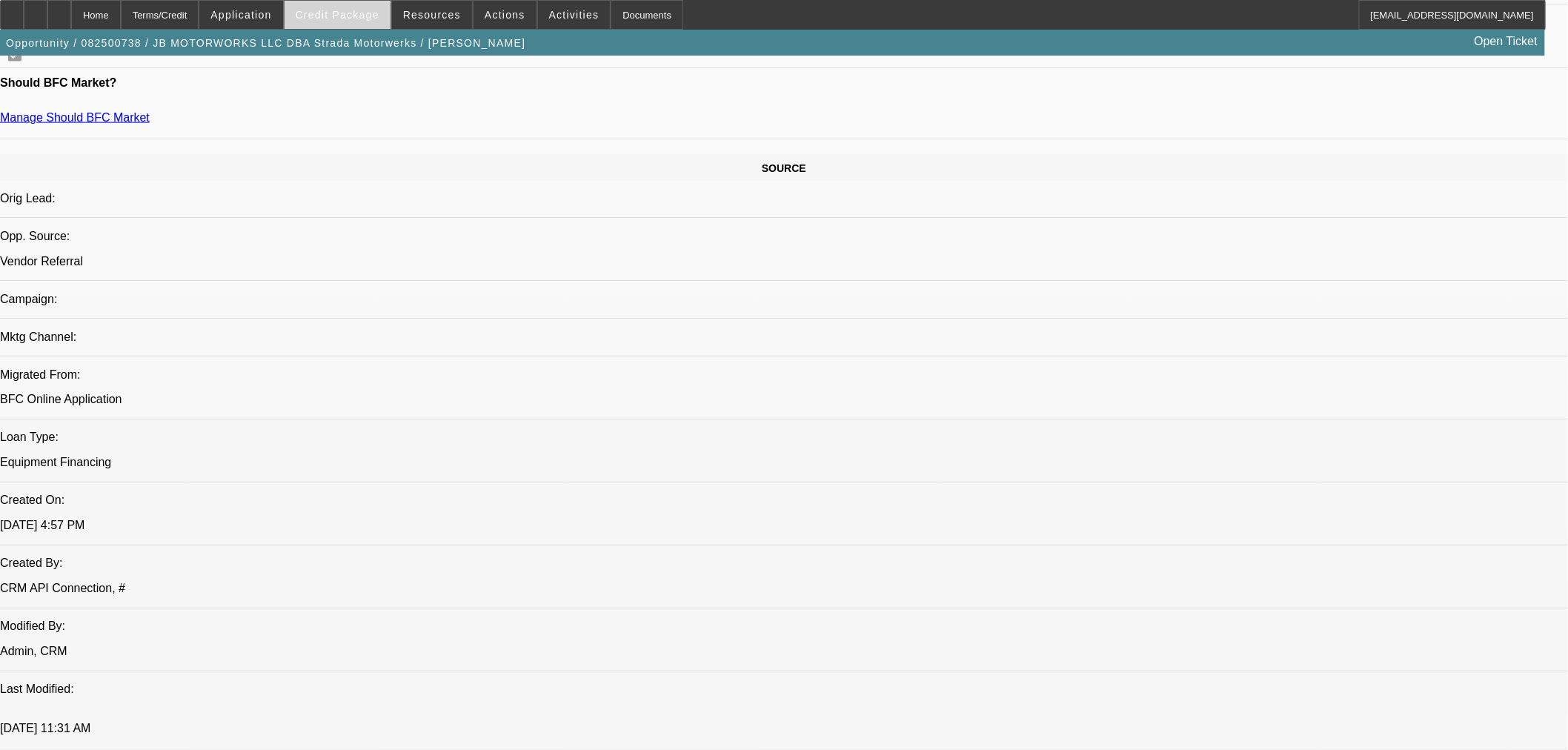
click at [345, 23] on span at bounding box center [337, 15] width 106 height 36
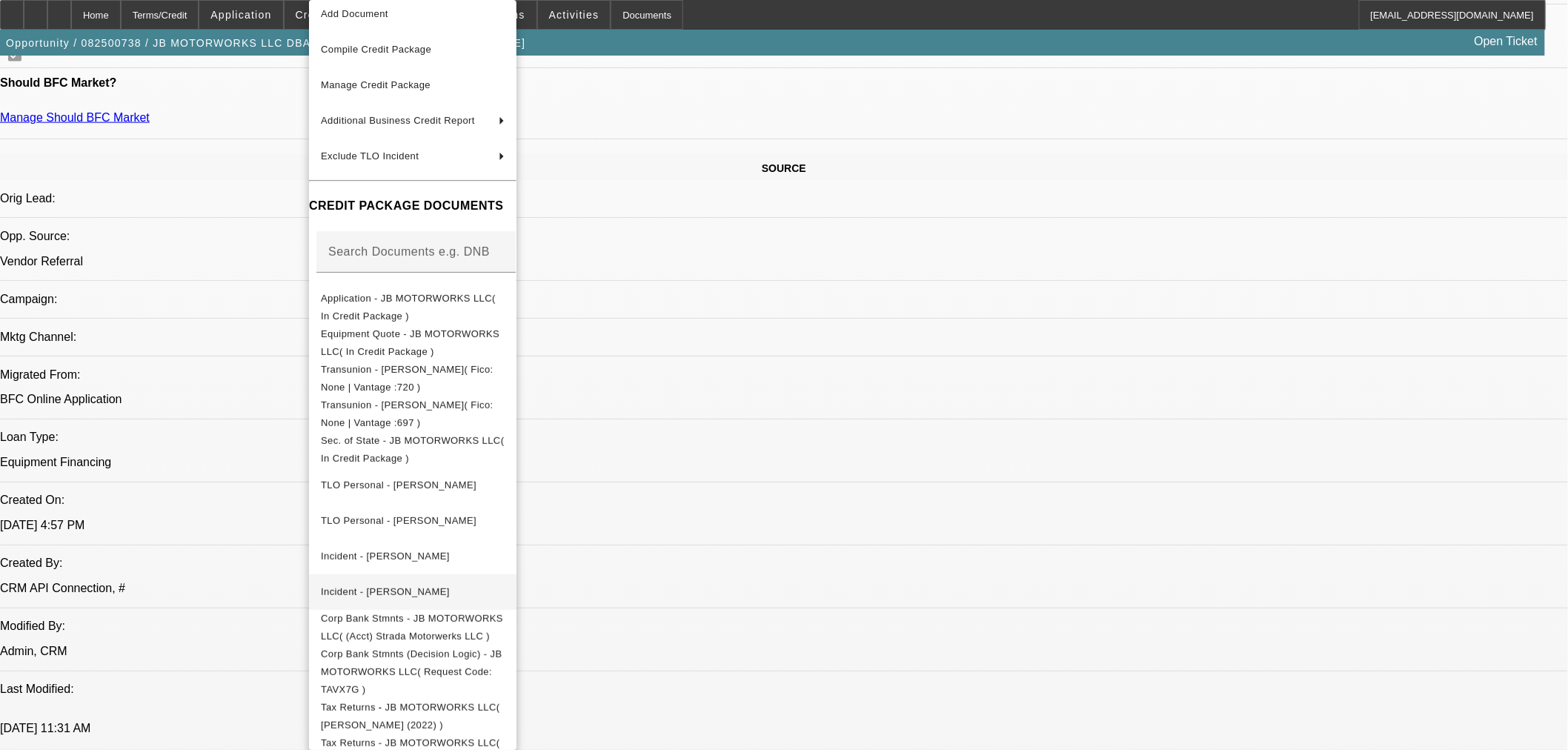
scroll to position [90, 0]
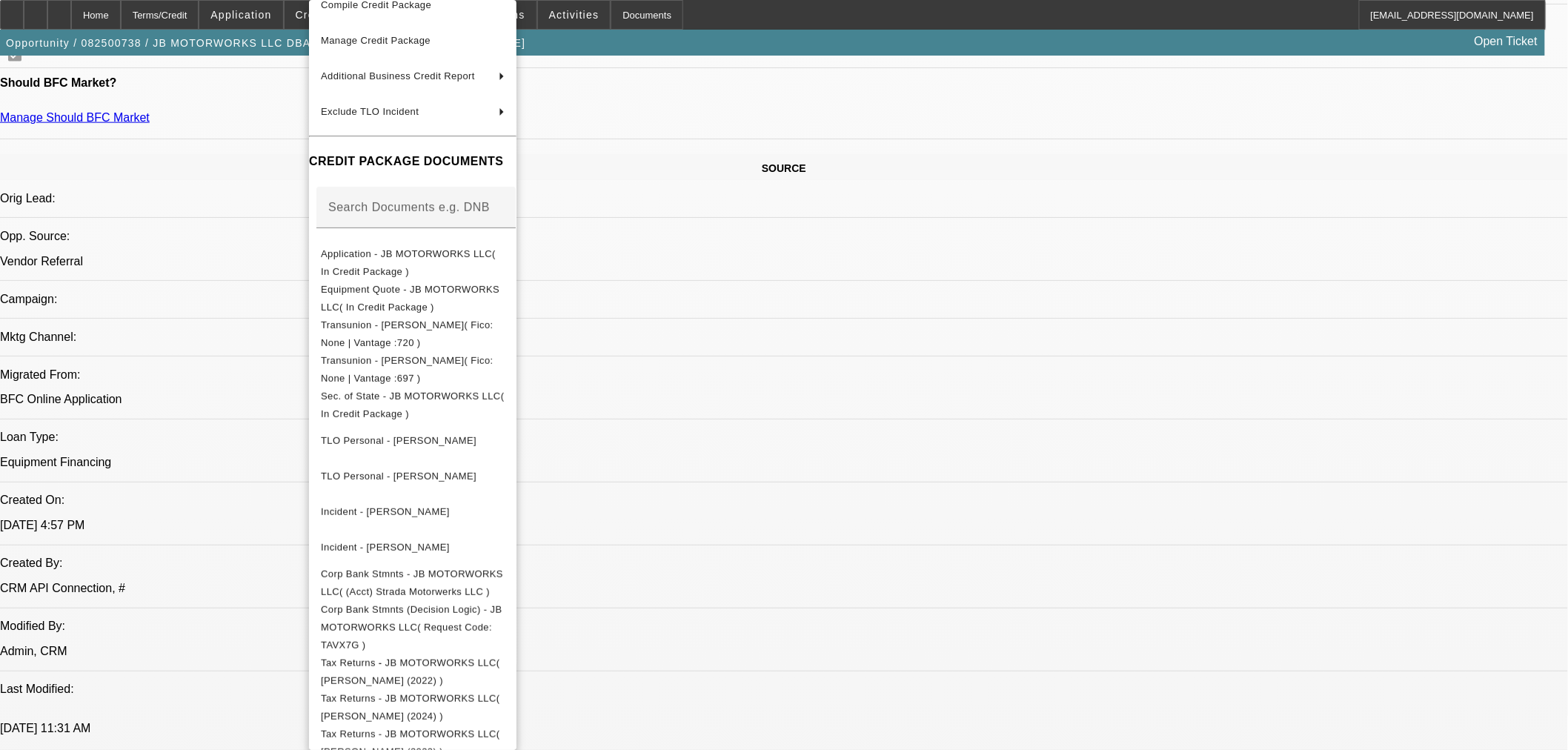
click at [1120, 668] on div at bounding box center [784, 375] width 1568 height 750
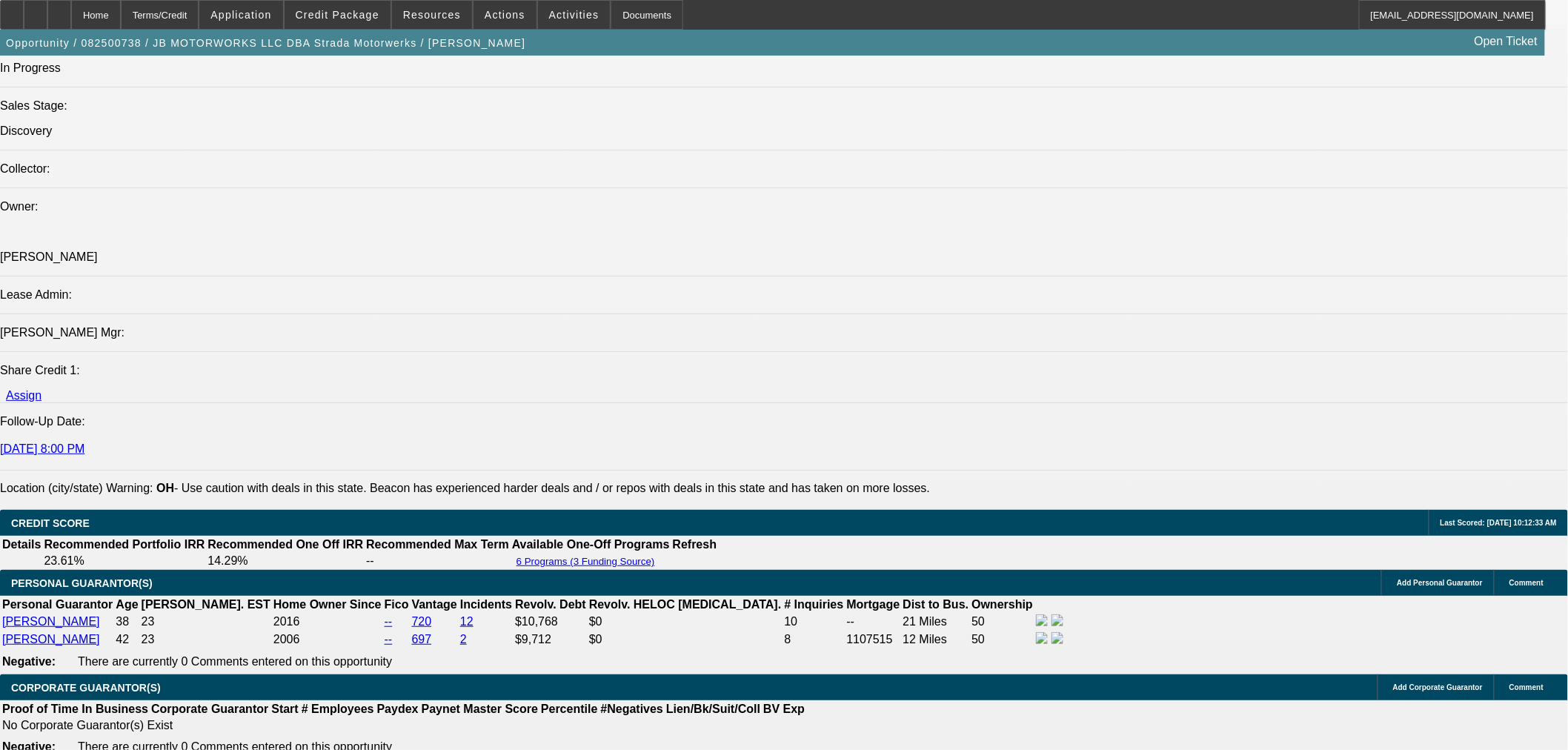
scroll to position [1937, 0]
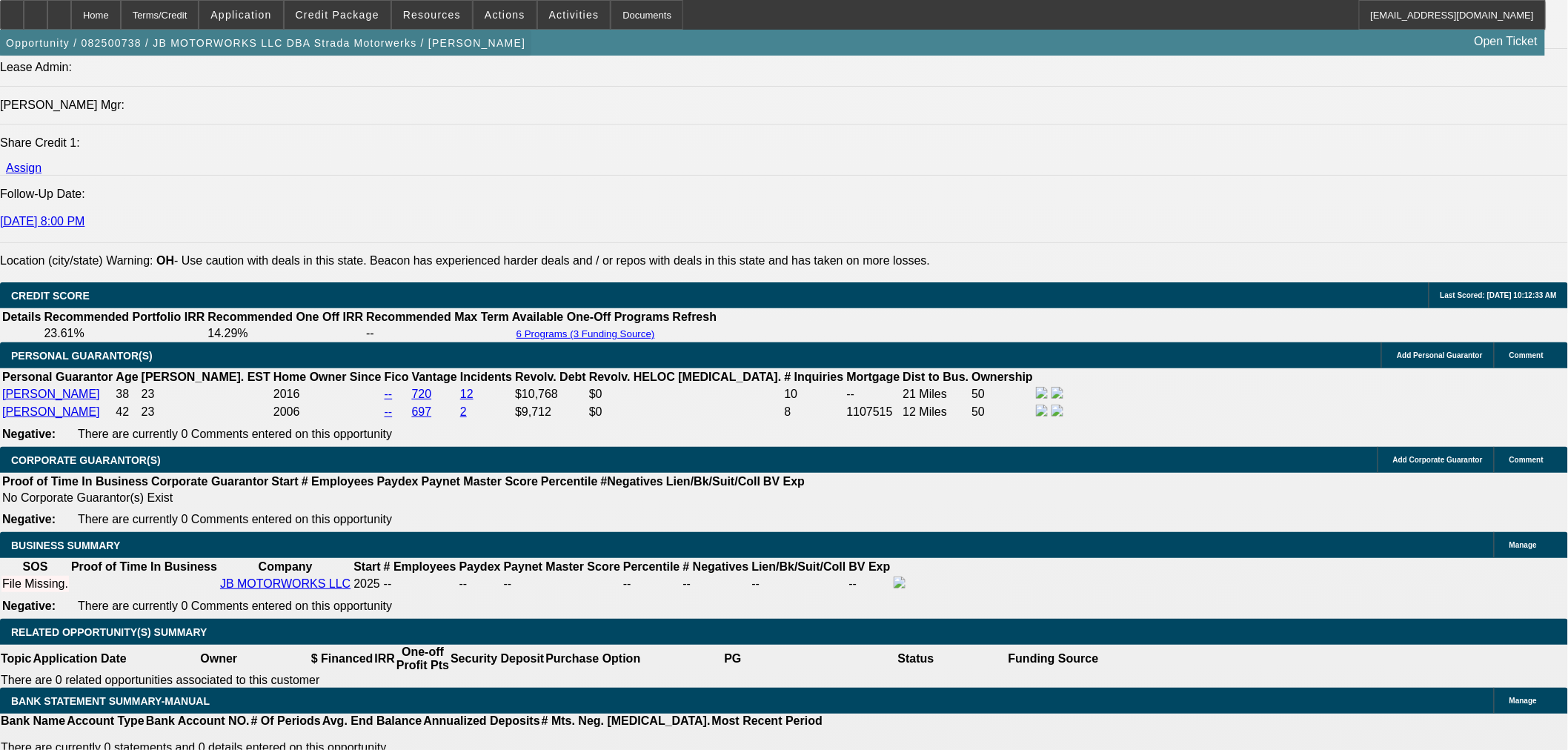
click at [59, 9] on icon at bounding box center [59, 9] width 0 height 0
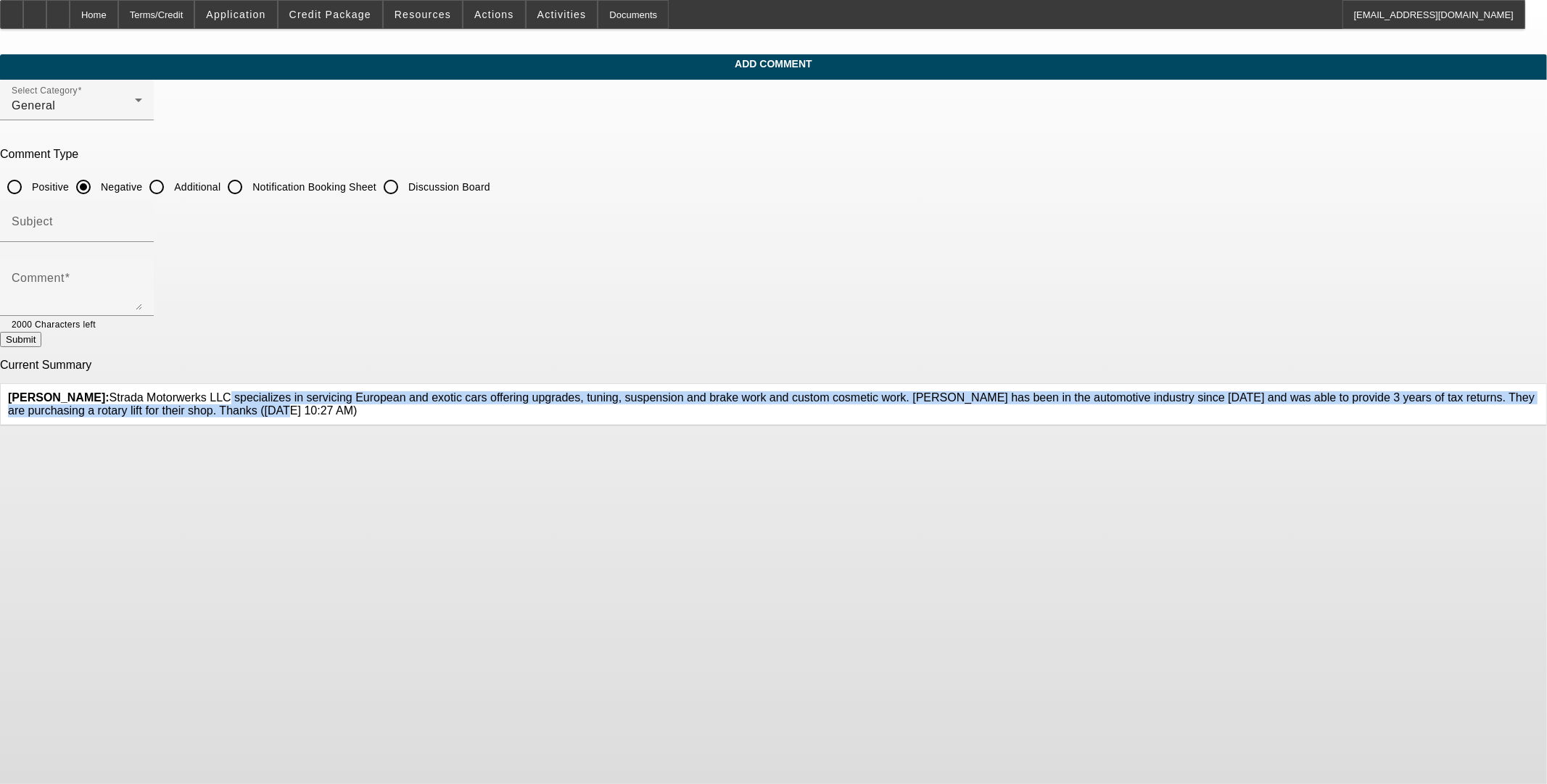
drag, startPoint x: 955, startPoint y: 410, endPoint x: 589, endPoint y: 384, distance: 366.9
click at [589, 392] on span "[PERSON_NAME]: Strada Motorwerks LLC specializes in servicing European and exot…" at bounding box center [772, 404] width 1527 height 26
copy span "Strada Motorwerks LLC specializes in servicing European and exotic cars offerin…"
click at [644, 392] on icon at bounding box center [1539, 392] width 0 height 0
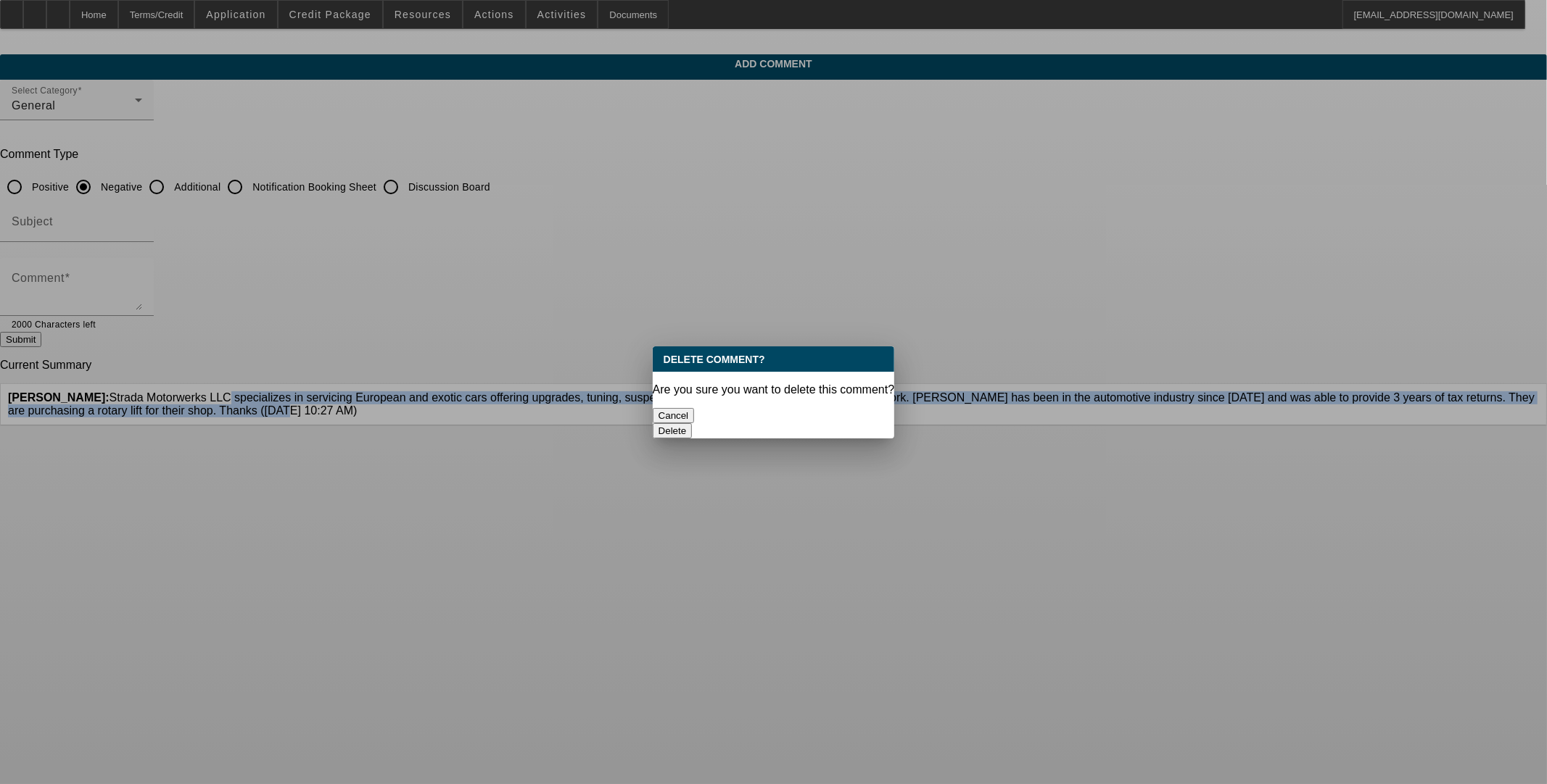
click at [644, 424] on button "Delete" at bounding box center [673, 431] width 40 height 16
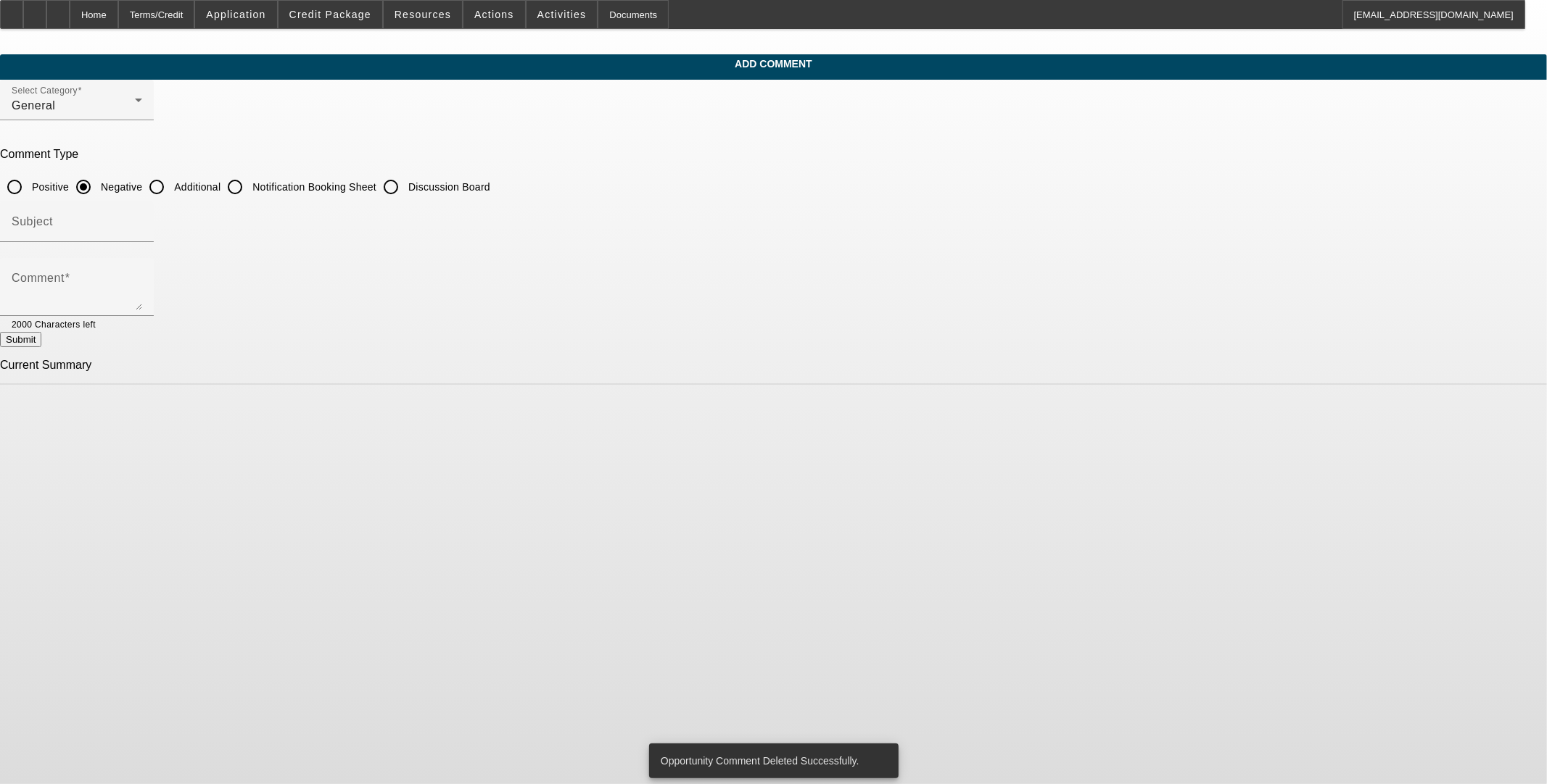
click at [171, 190] on input "Additional" at bounding box center [157, 188] width 29 height 29
radio input "true"
click at [142, 284] on textarea "Comment" at bounding box center [77, 293] width 131 height 35
paste textarea "Strada Motorwerks LLC specializes in servicing European and exotic cars offerin…"
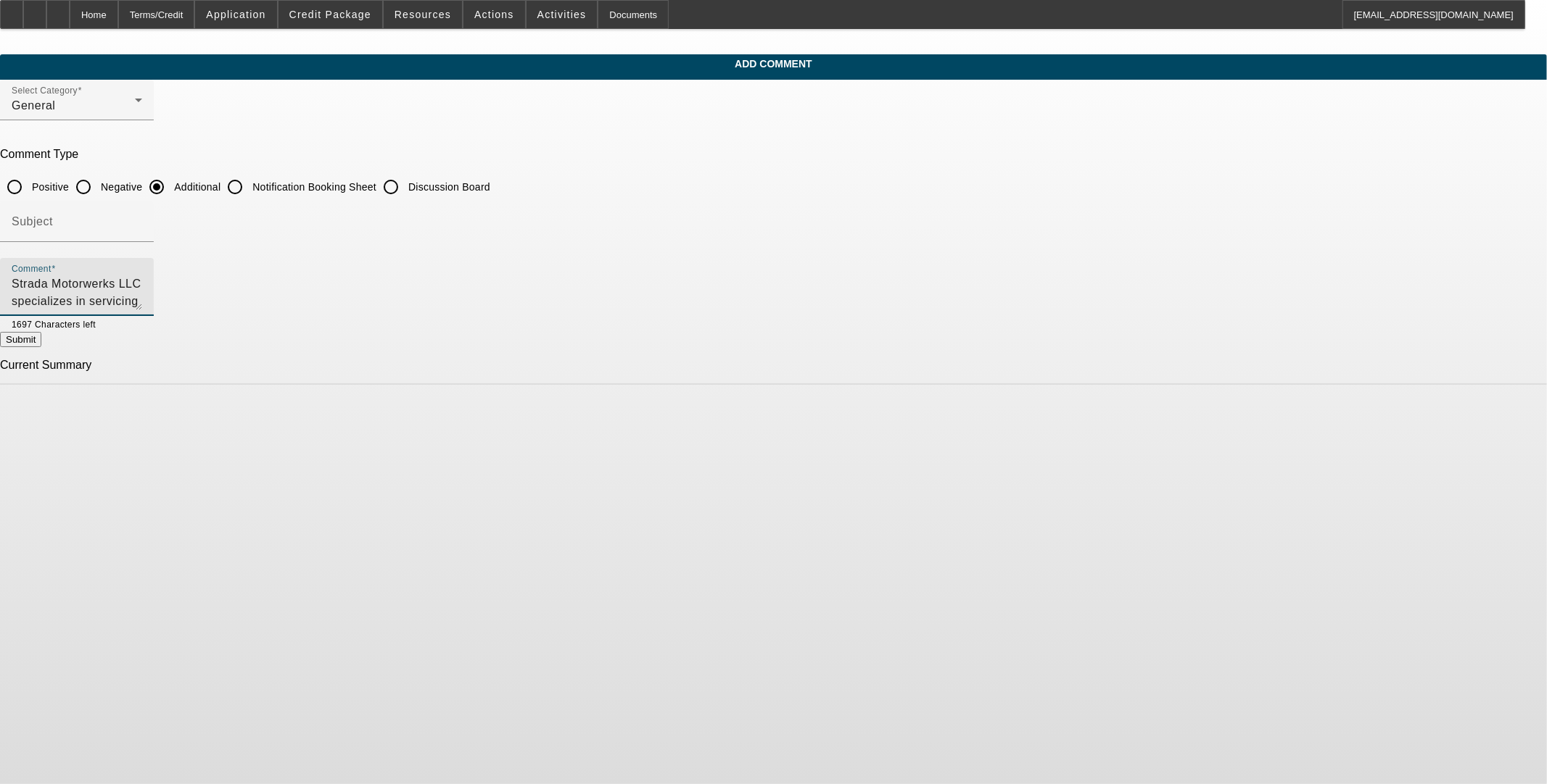
drag, startPoint x: 612, startPoint y: 278, endPoint x: 591, endPoint y: 278, distance: 21.0
click at [142, 278] on textarea "Strada Motorwerks LLC specializes in servicing European and exotic cars offerin…" at bounding box center [77, 293] width 131 height 35
click at [142, 275] on textarea "Strada Motorwerks specializes in servicing European and exotic cars offering up…" at bounding box center [77, 293] width 131 height 35
click at [142, 299] on textarea "JB Motorworks LLC DBA Strada Motorwerks specializes in servicing European and e…" at bounding box center [77, 293] width 131 height 35
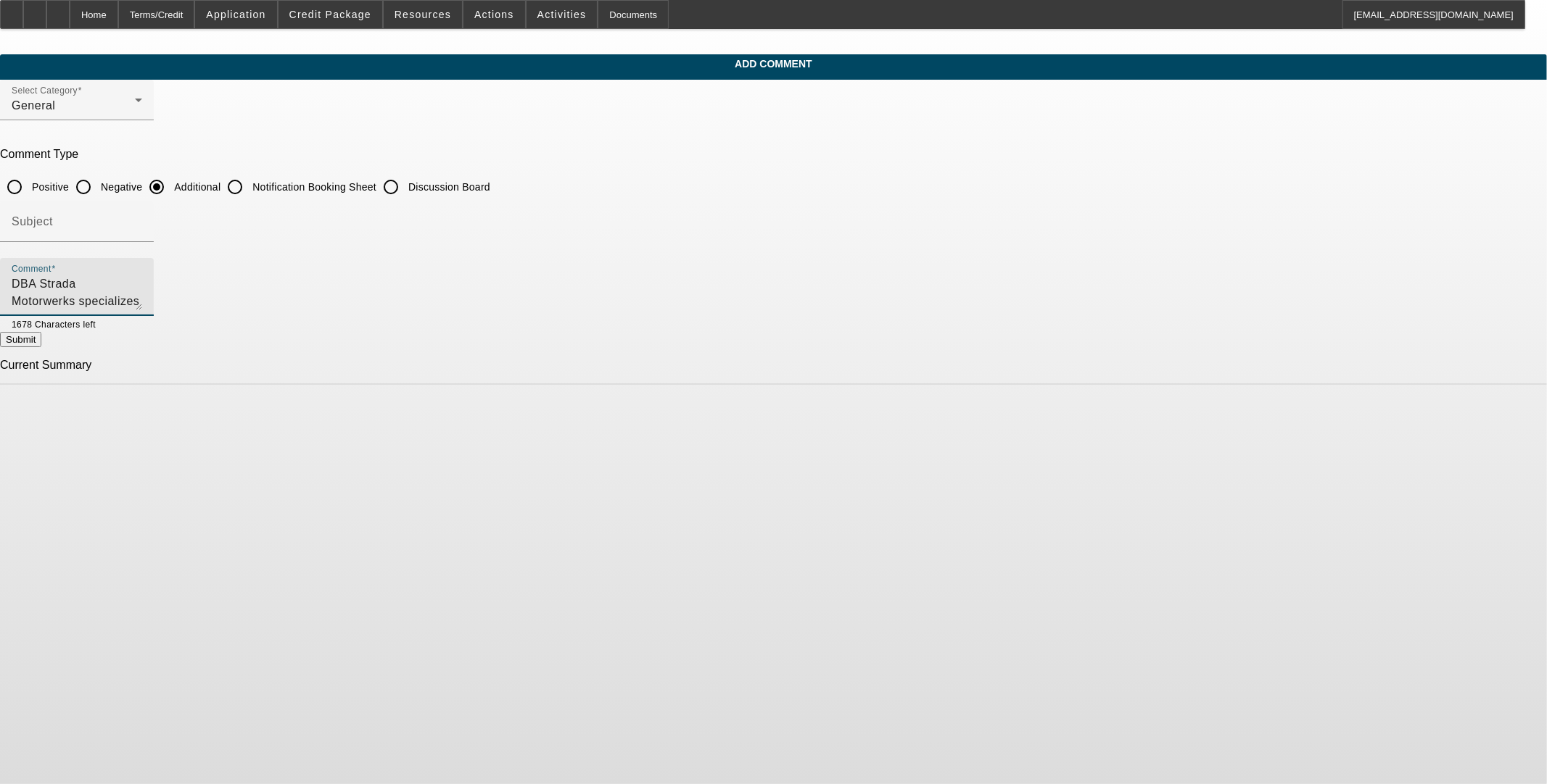
type textarea "JB Motorworks LLC DBA Strada Motorwerks specializes in servicing European and e…"
click at [41, 338] on button "Submit" at bounding box center [20, 339] width 41 height 16
radio input "true"
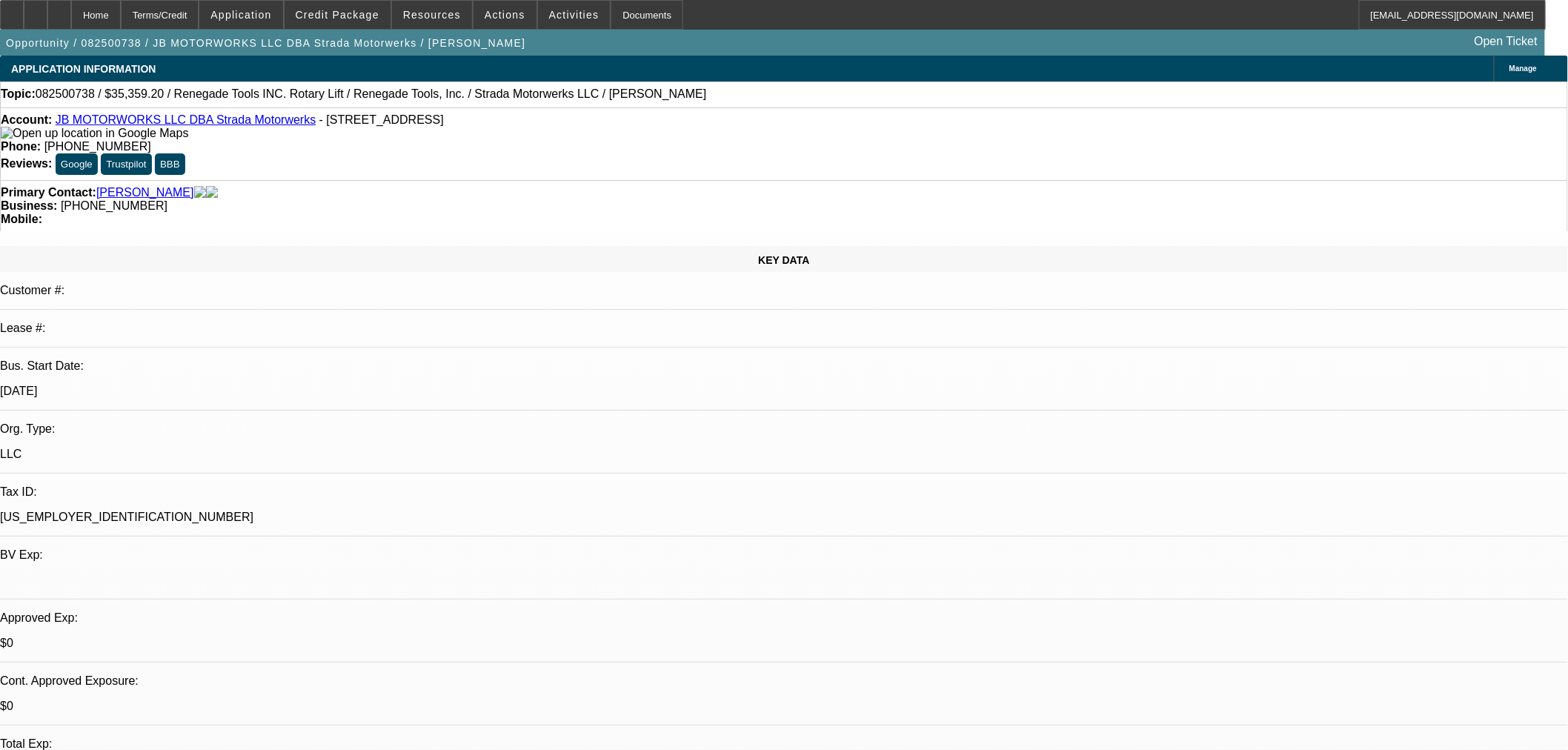
select select "0"
select select "0.1"
select select "1"
select select "3"
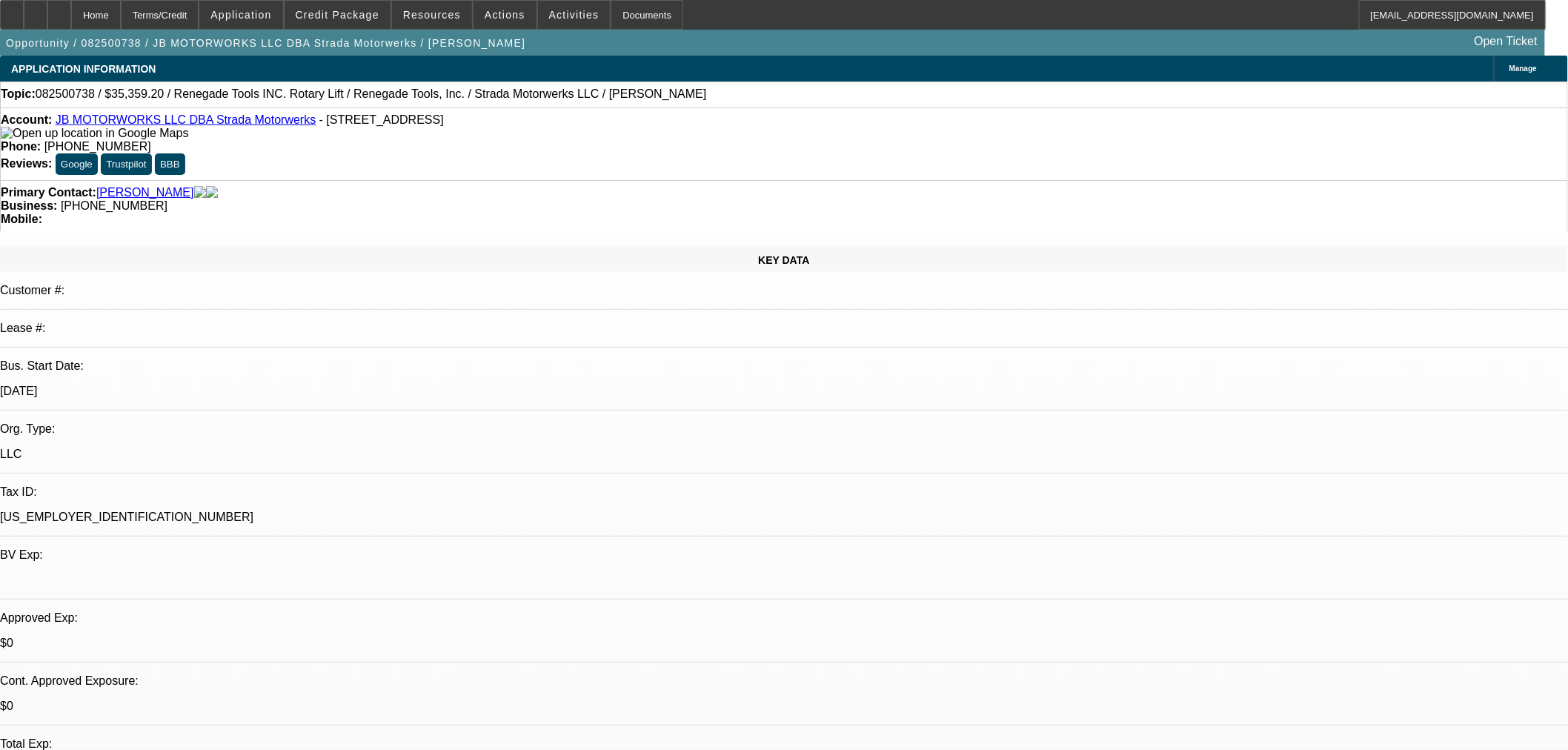
select select "4"
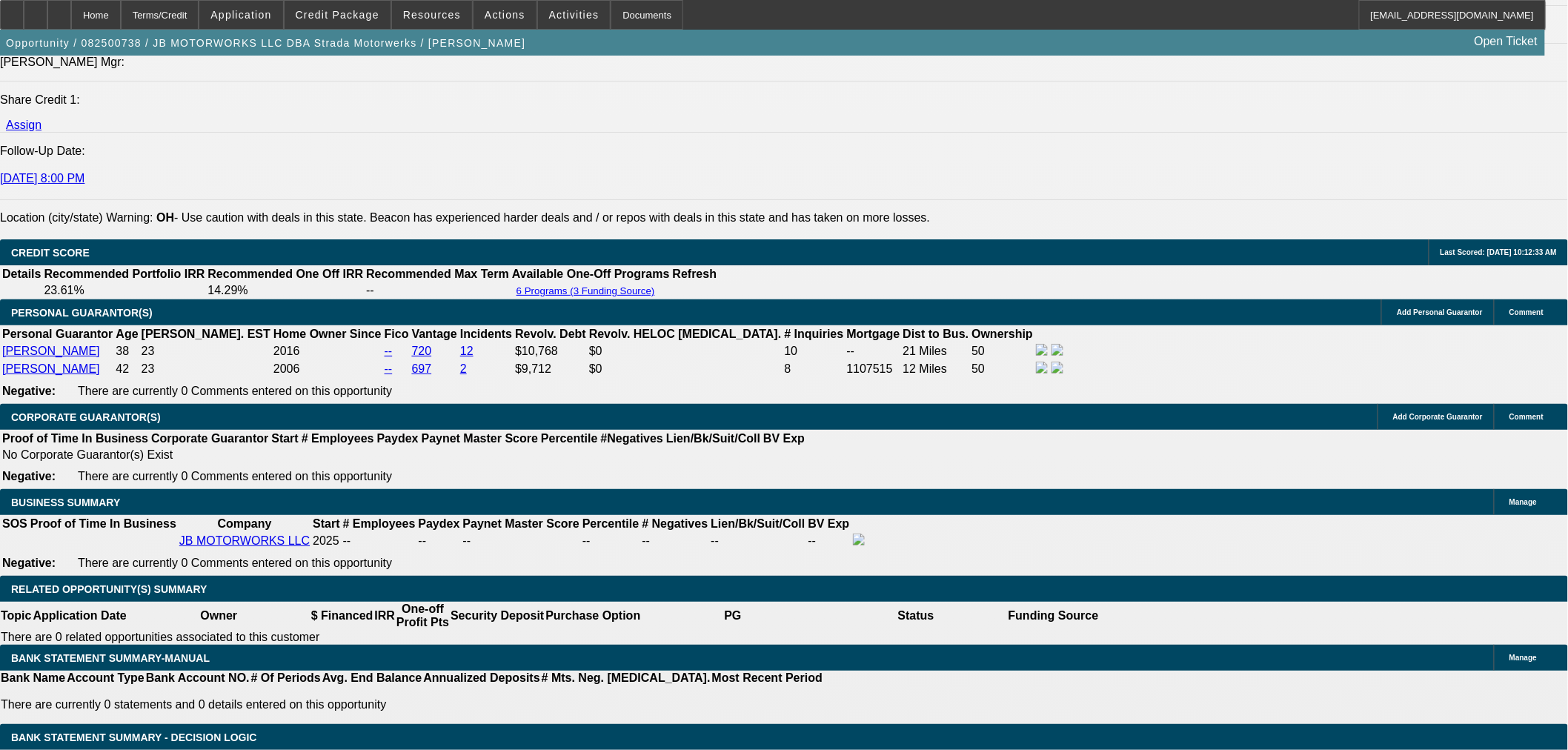
scroll to position [1975, 0]
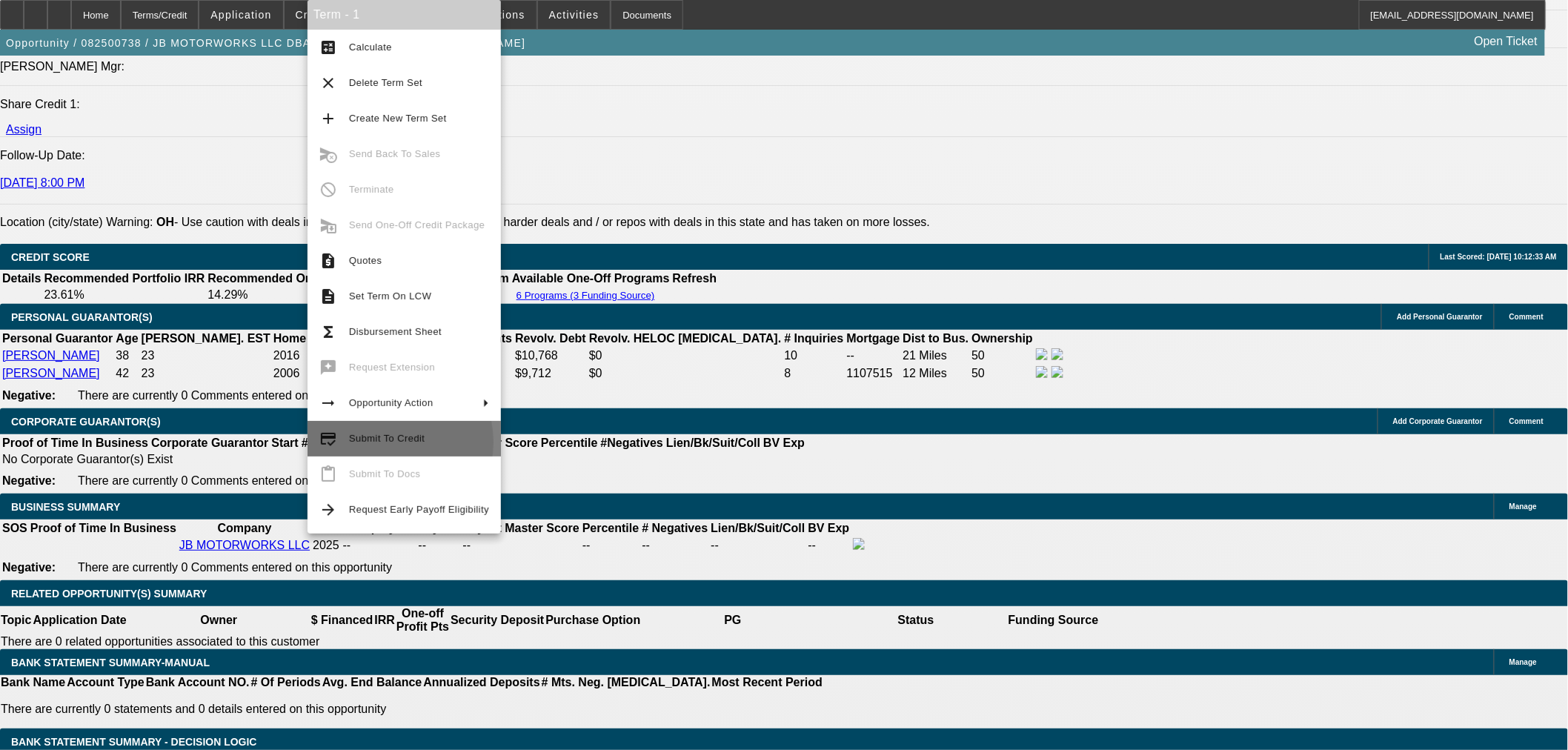
click at [380, 442] on span "Submit To Credit" at bounding box center [386, 439] width 76 height 11
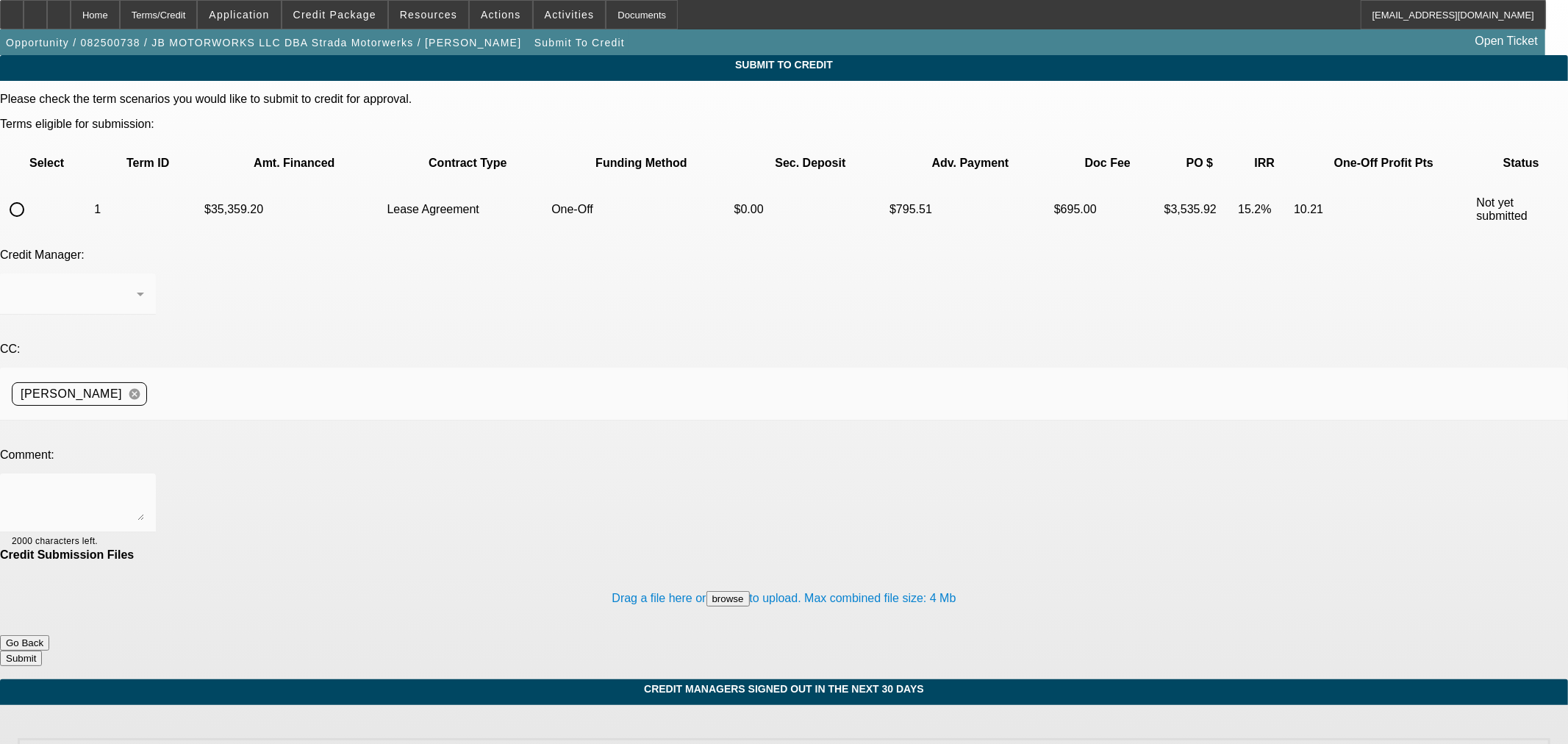
click at [32, 195] on input "radio" at bounding box center [17, 210] width 30 height 30
radio input "true"
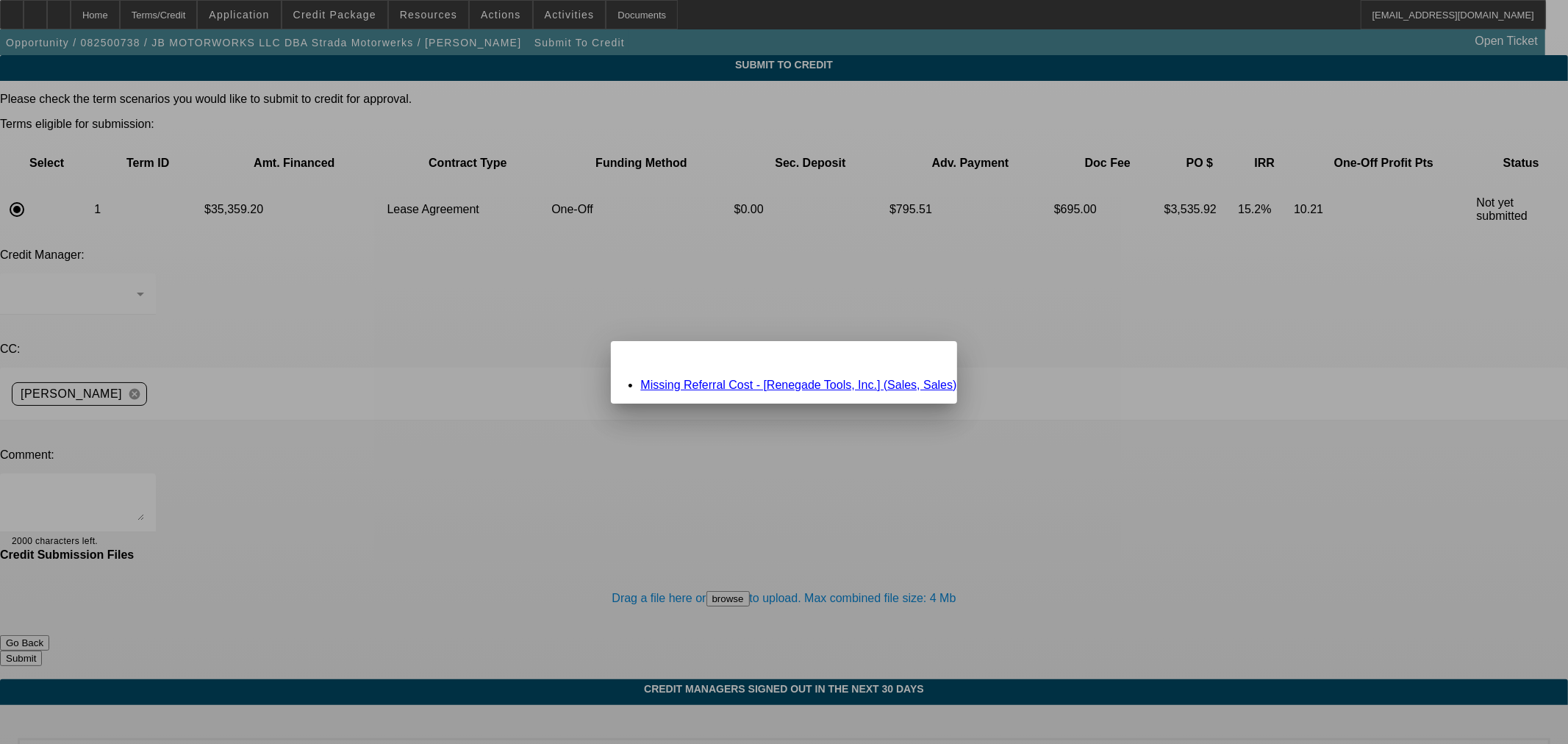
click at [820, 380] on link "Missing Referral Cost - [Renegade Tools, Inc.] (Sales, Sales)" at bounding box center [798, 384] width 316 height 12
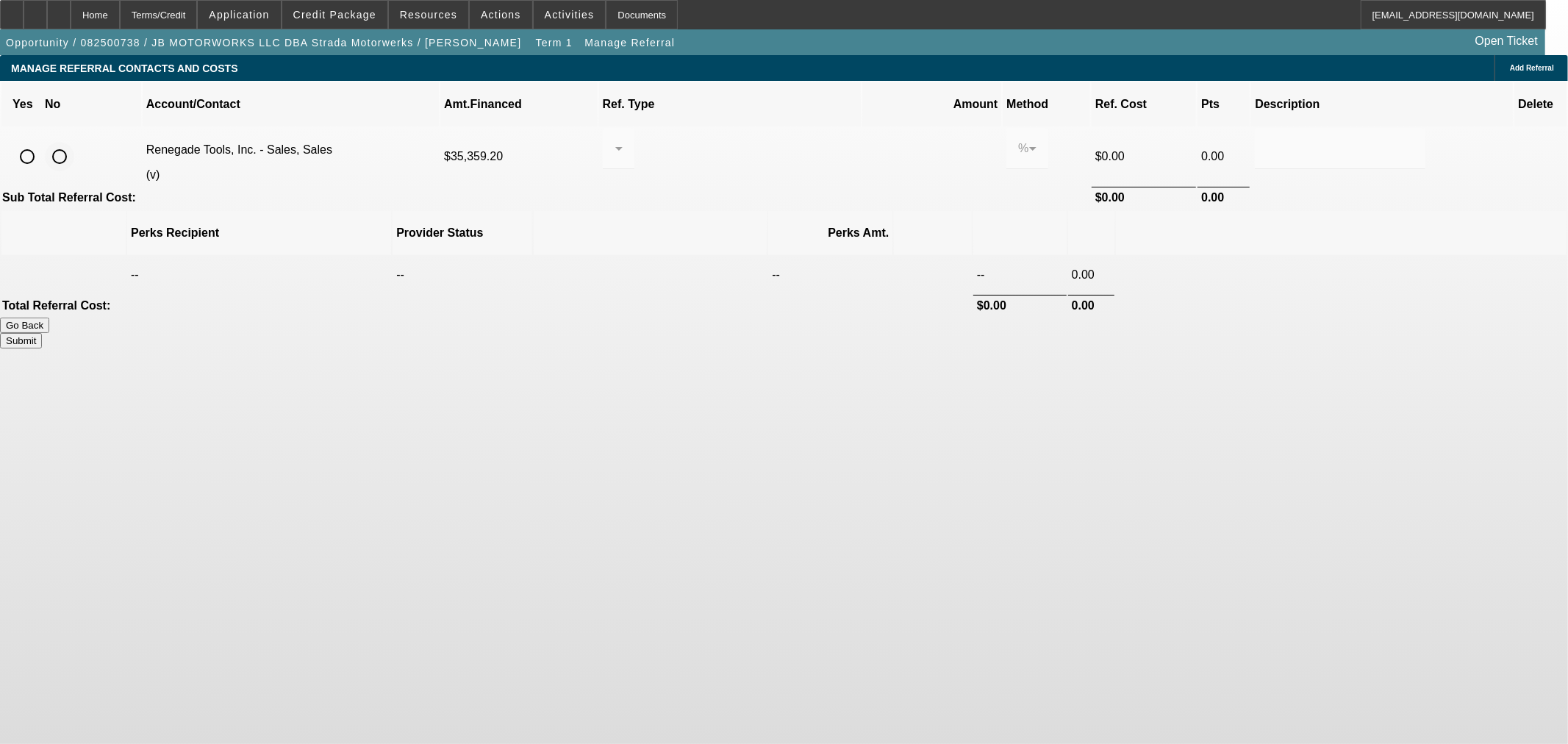
drag, startPoint x: 328, startPoint y: 134, endPoint x: 593, endPoint y: 254, distance: 290.9
click at [74, 142] on input "radio" at bounding box center [59, 157] width 30 height 30
radio input "true"
click at [1192, 333] on div "Submit" at bounding box center [784, 340] width 1568 height 16
click at [42, 333] on button "Submit" at bounding box center [20, 340] width 42 height 16
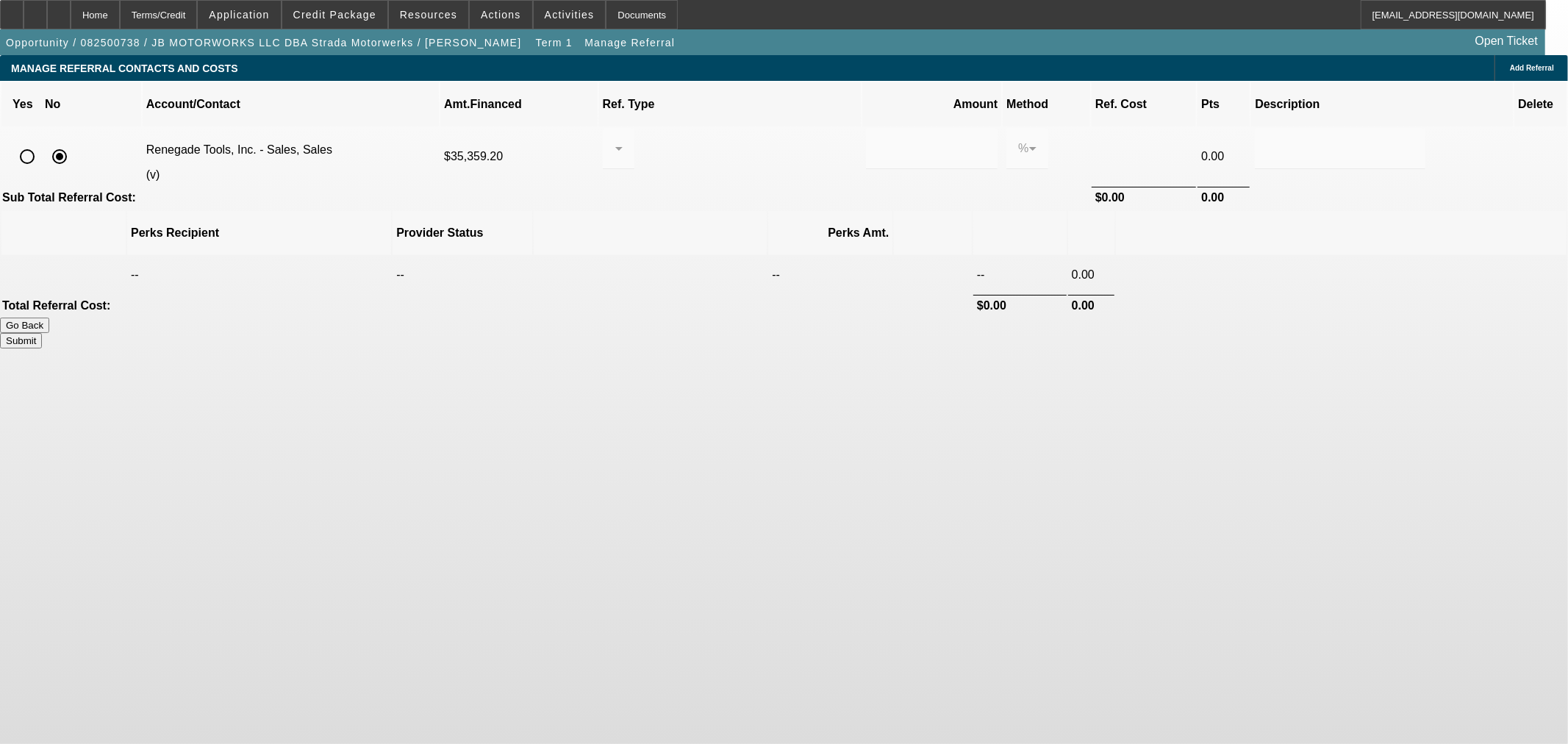
type input "0.000"
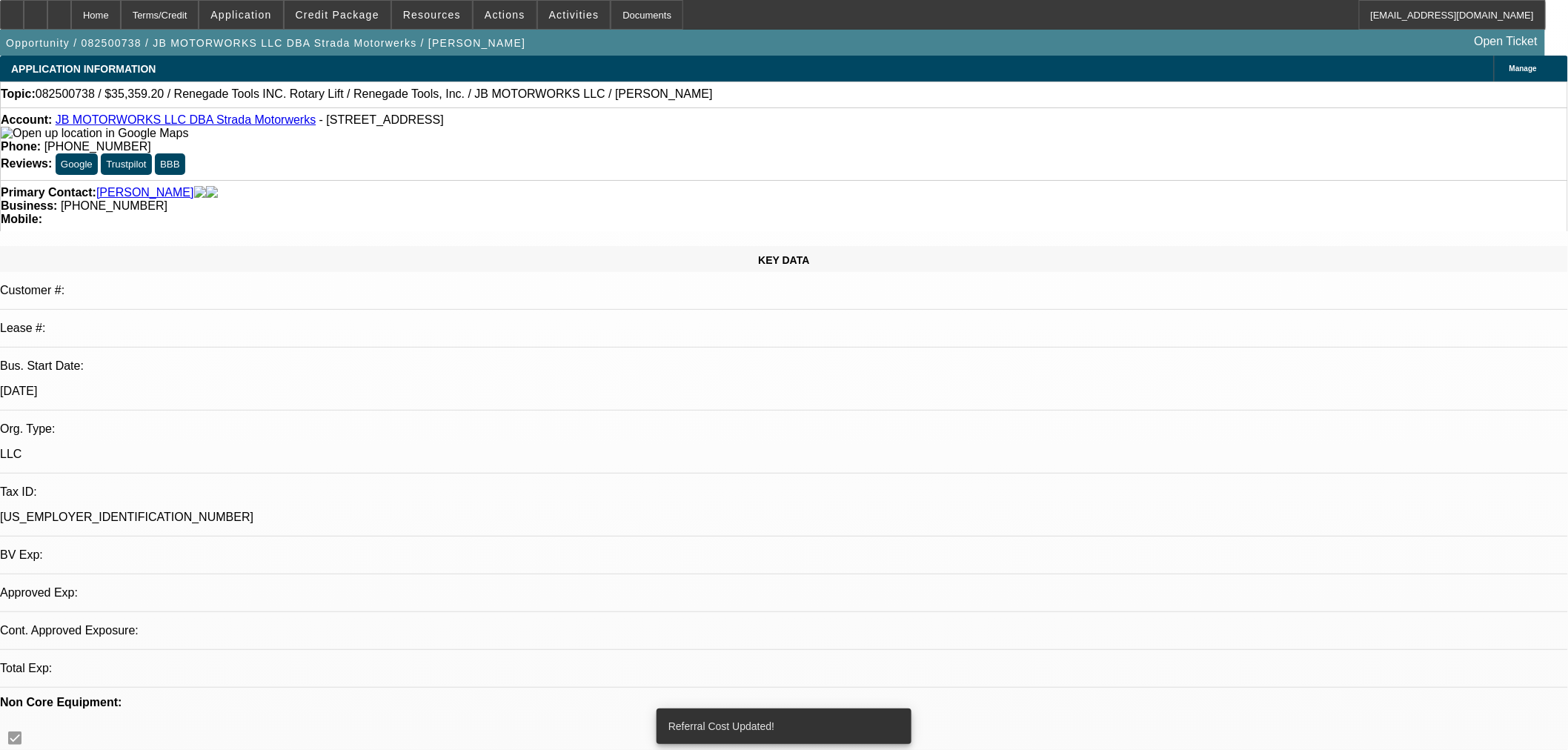
select select "0"
select select "3"
select select "0.1"
select select "4"
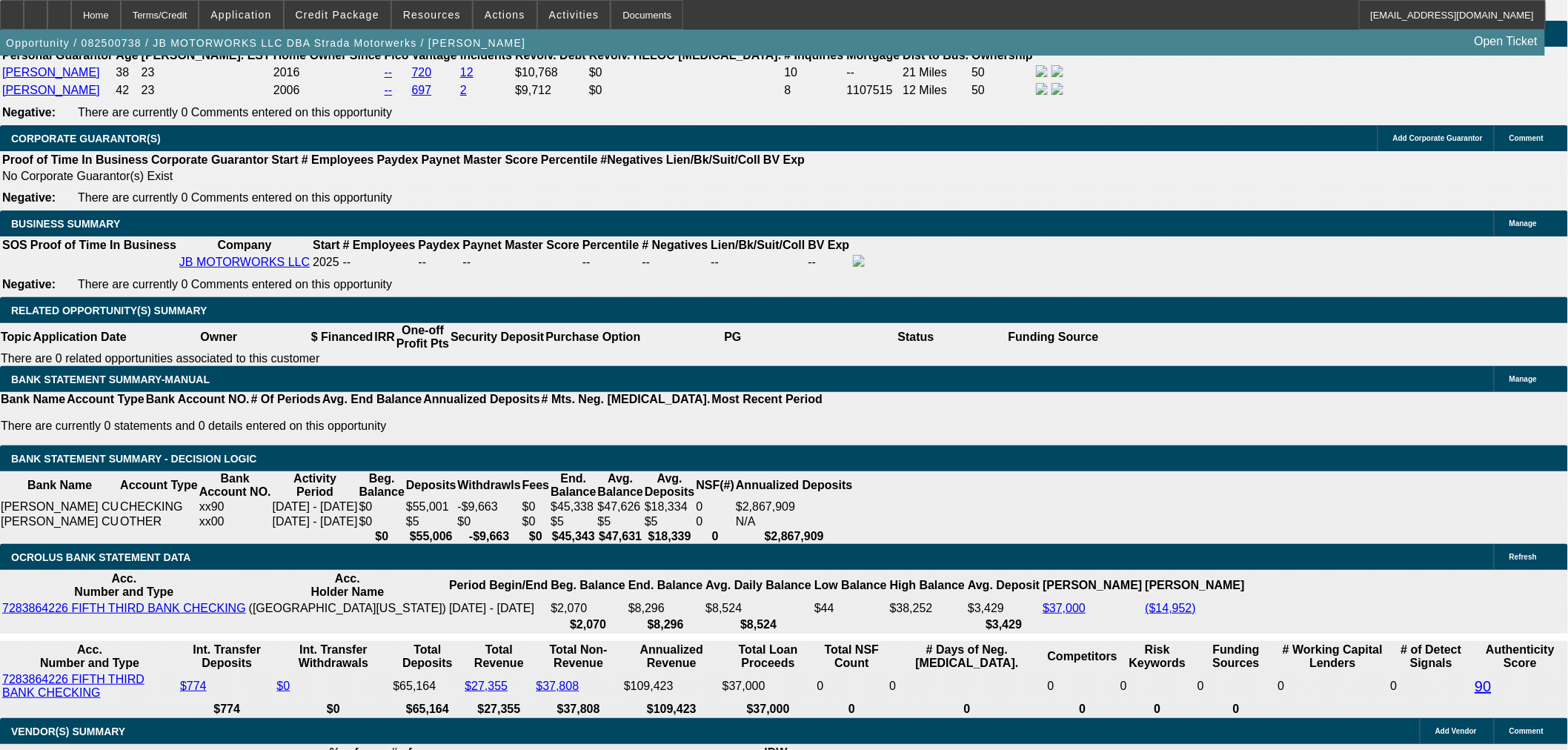
scroll to position [2057, 0]
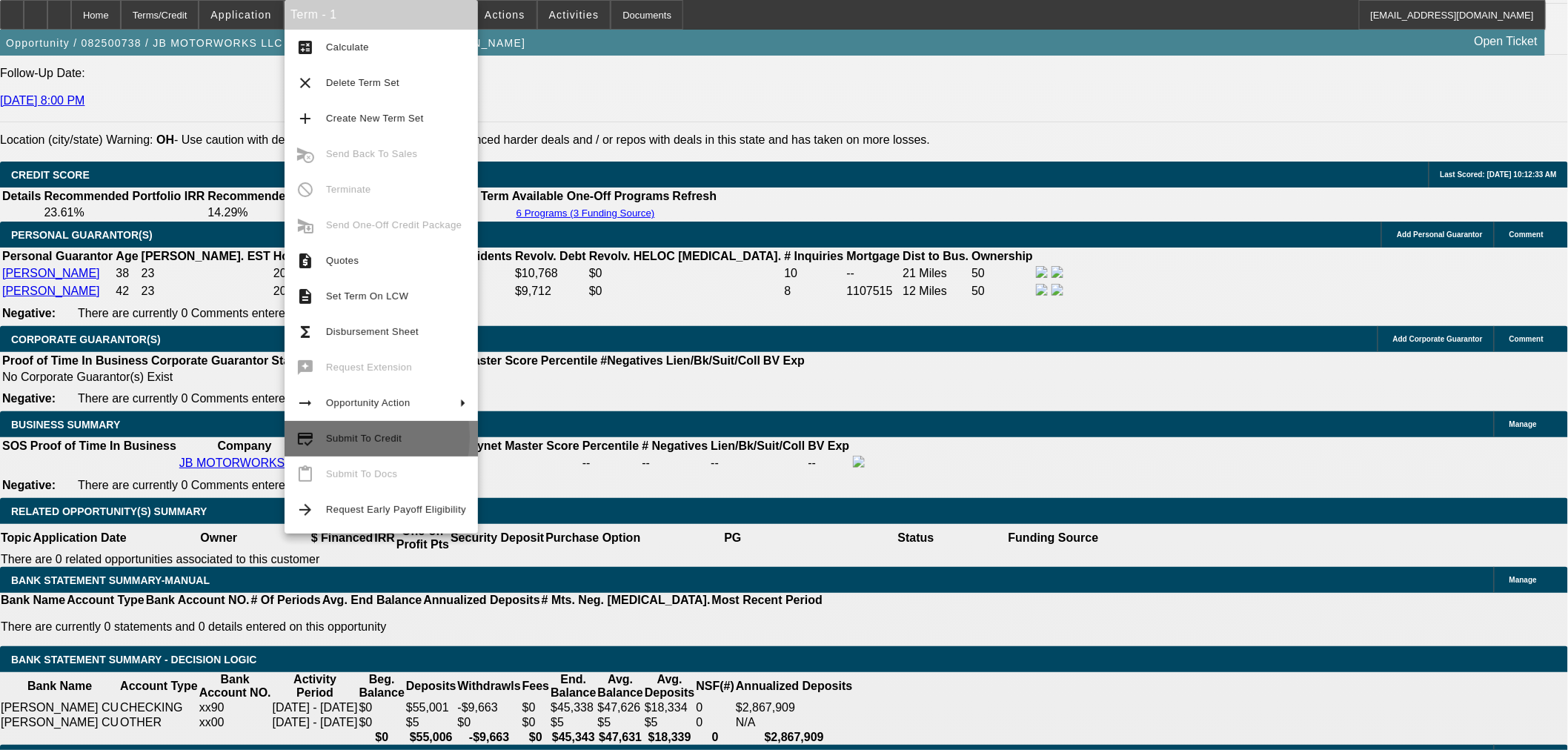
click at [337, 437] on span "Submit To Credit" at bounding box center [364, 439] width 76 height 11
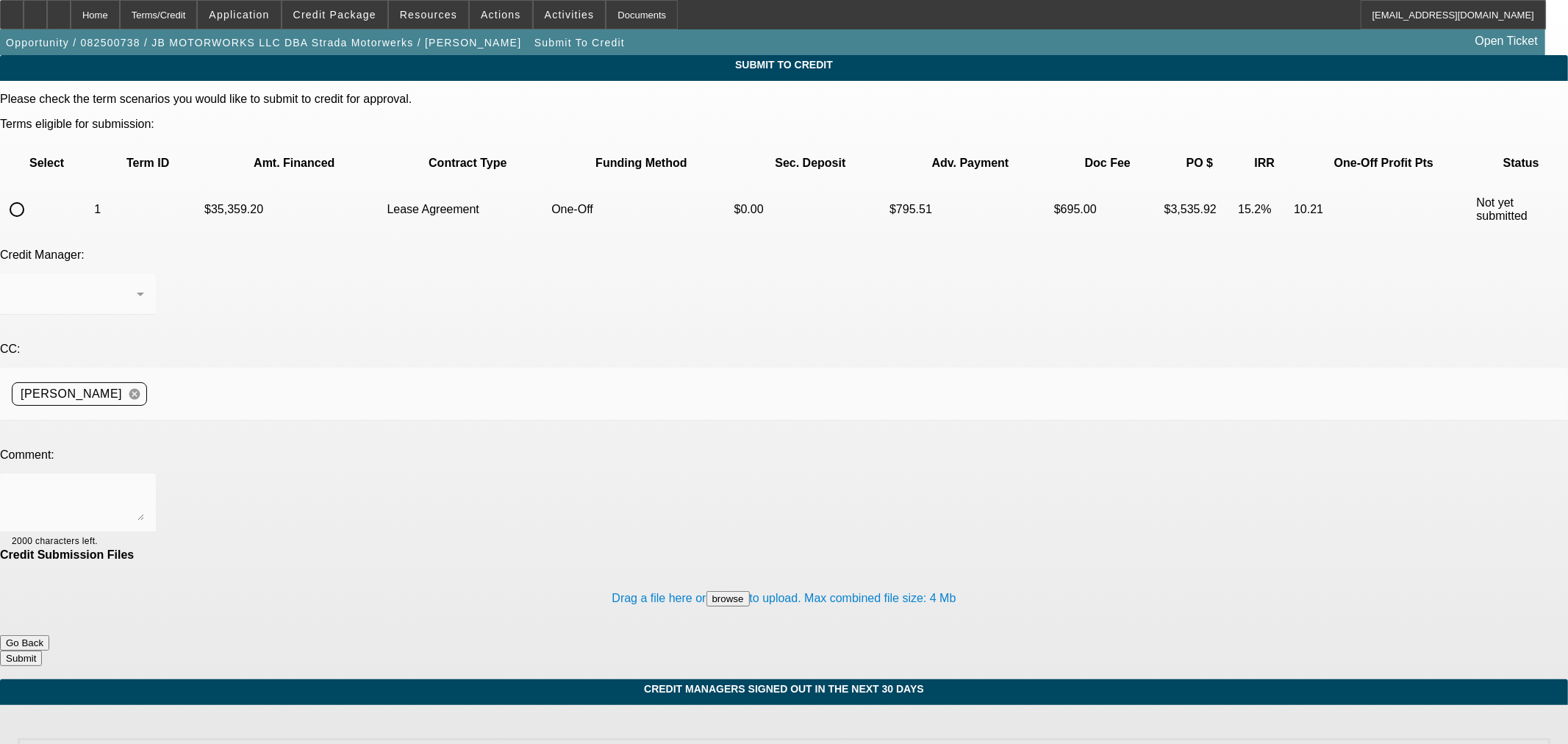
click at [32, 195] on input "radio" at bounding box center [17, 210] width 30 height 30
radio input "true"
click at [144, 485] on textarea at bounding box center [78, 503] width 133 height 35
type textarea "Please ok to [GEOGRAPHIC_DATA]. Thanks"
click at [42, 650] on button "Submit" at bounding box center [20, 658] width 42 height 16
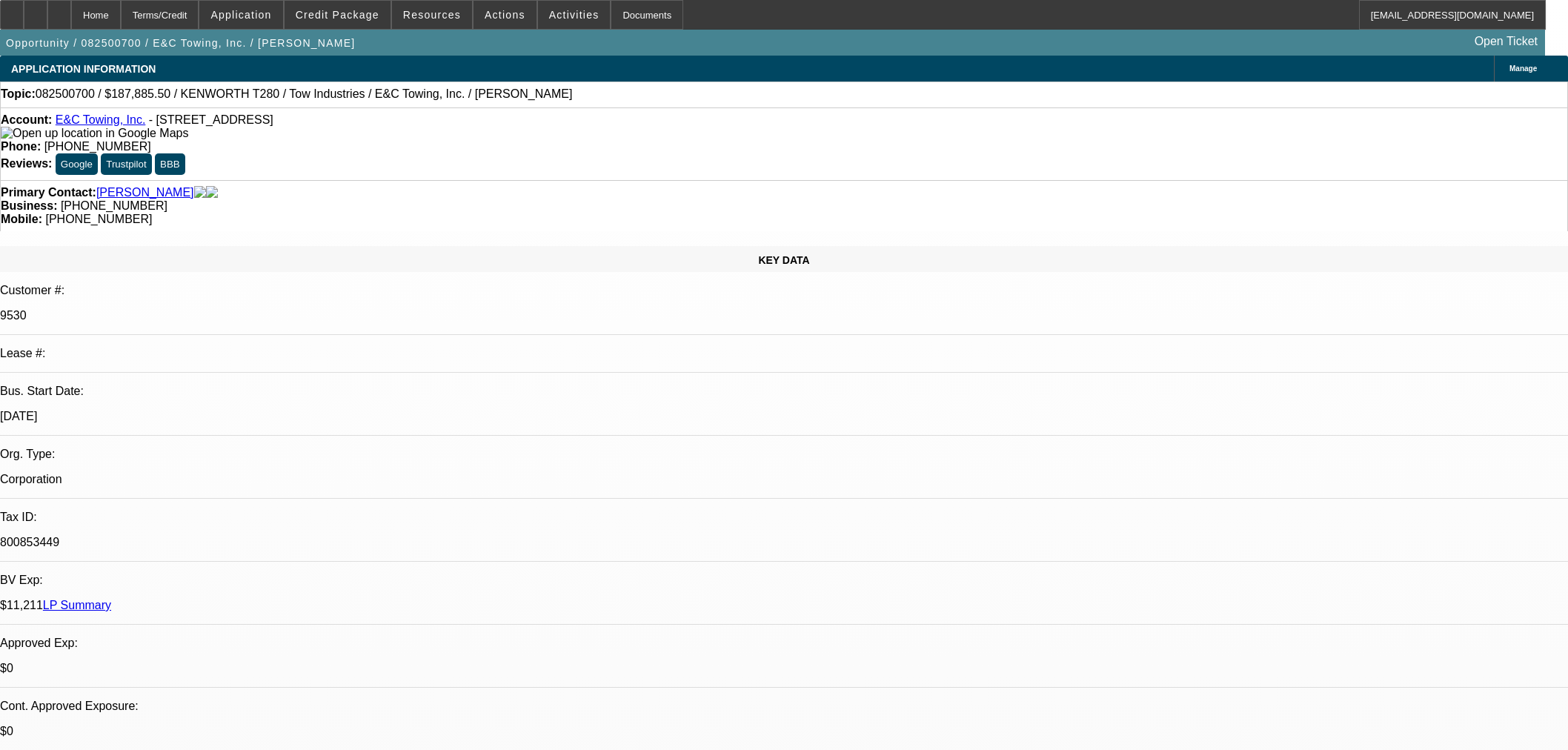
select select "0"
select select "2"
select select "0.1"
select select "4"
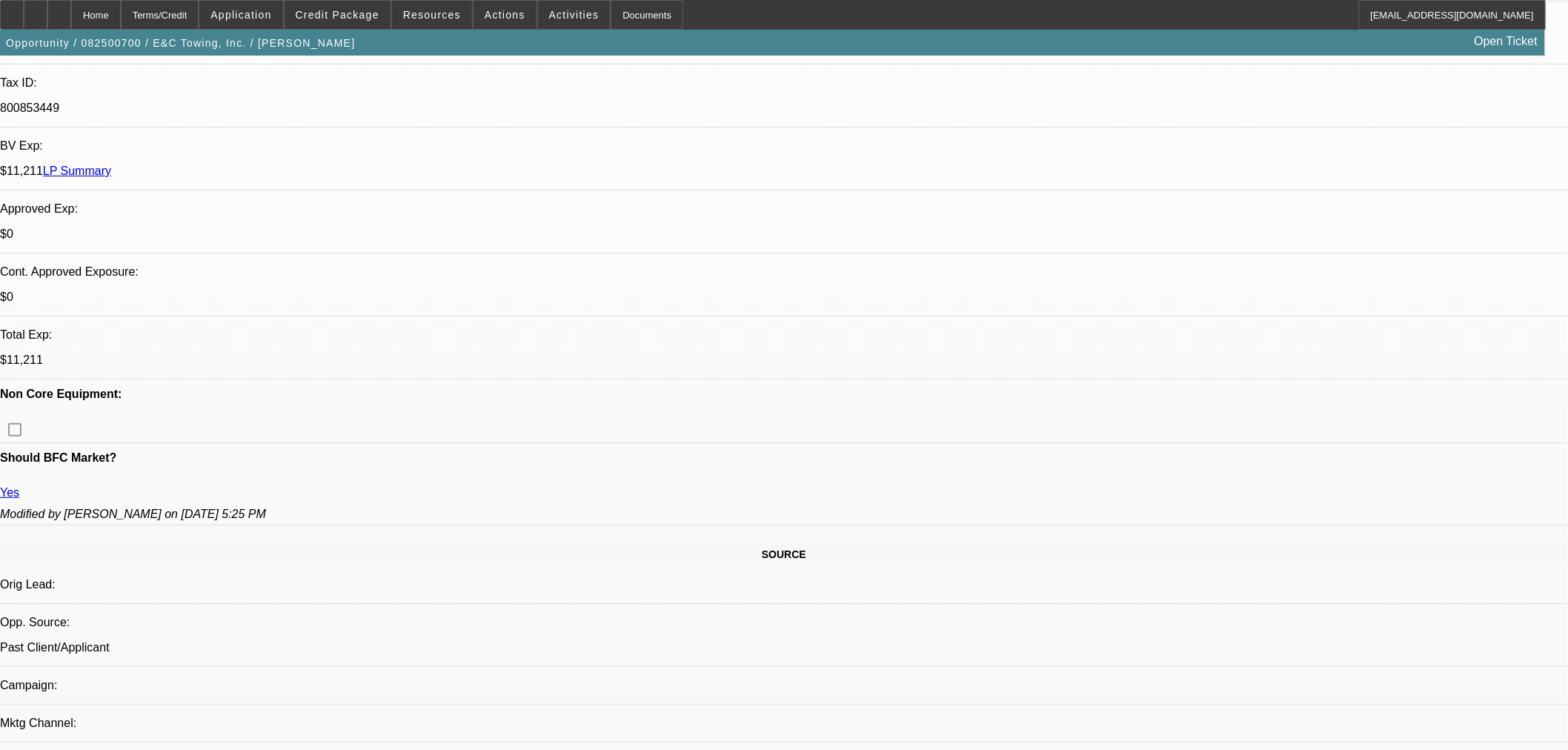
scroll to position [156, 0]
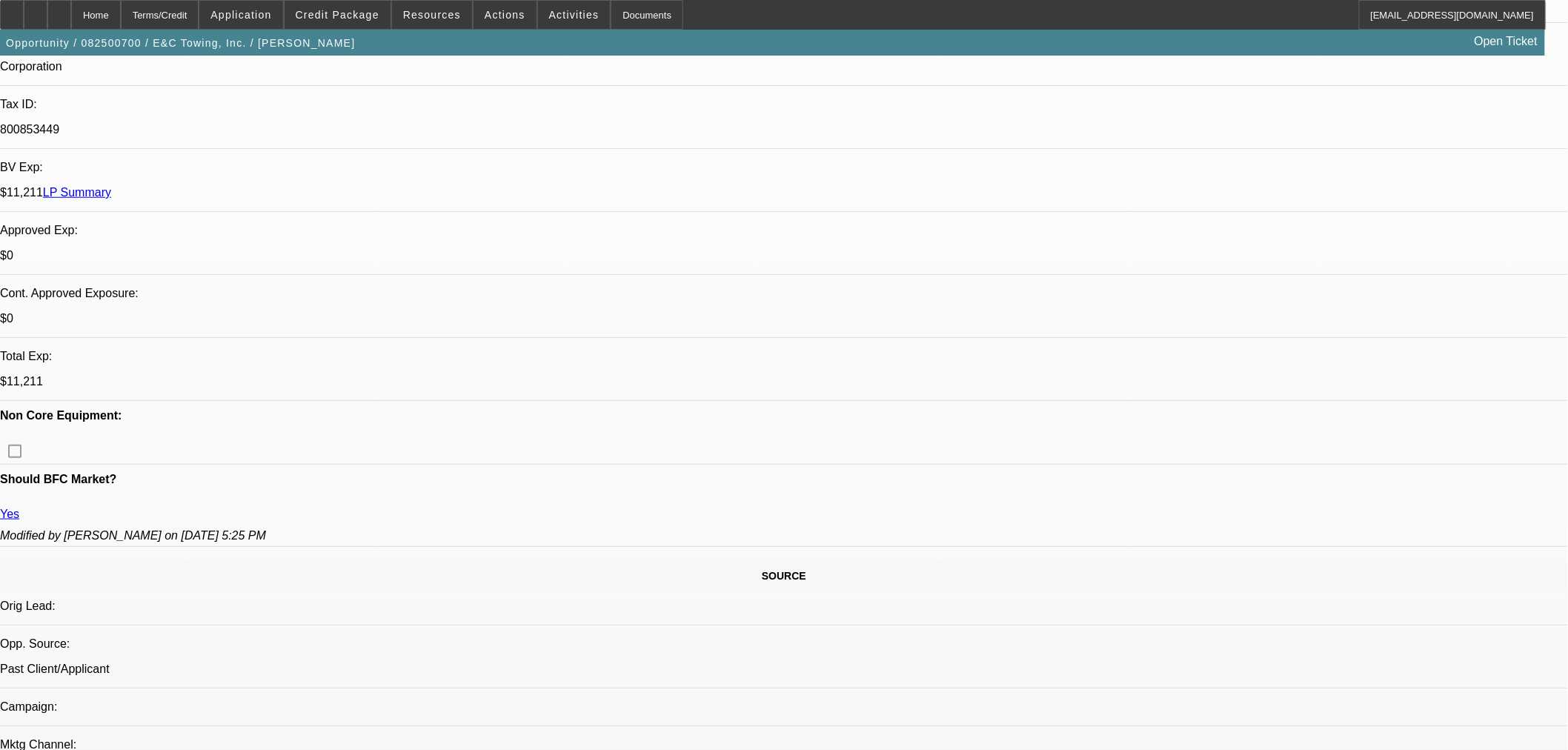
scroll to position [411, 0]
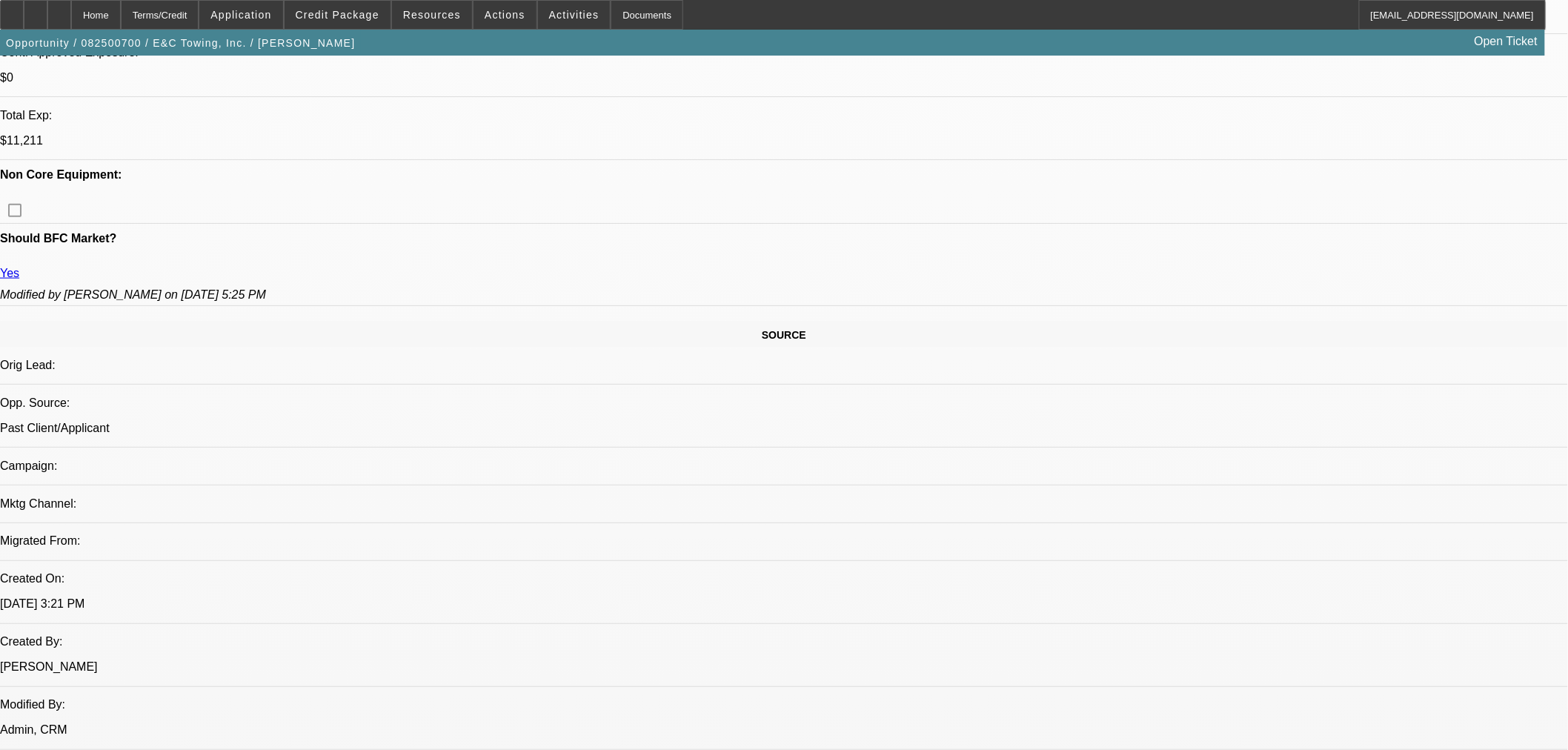
scroll to position [823, 0]
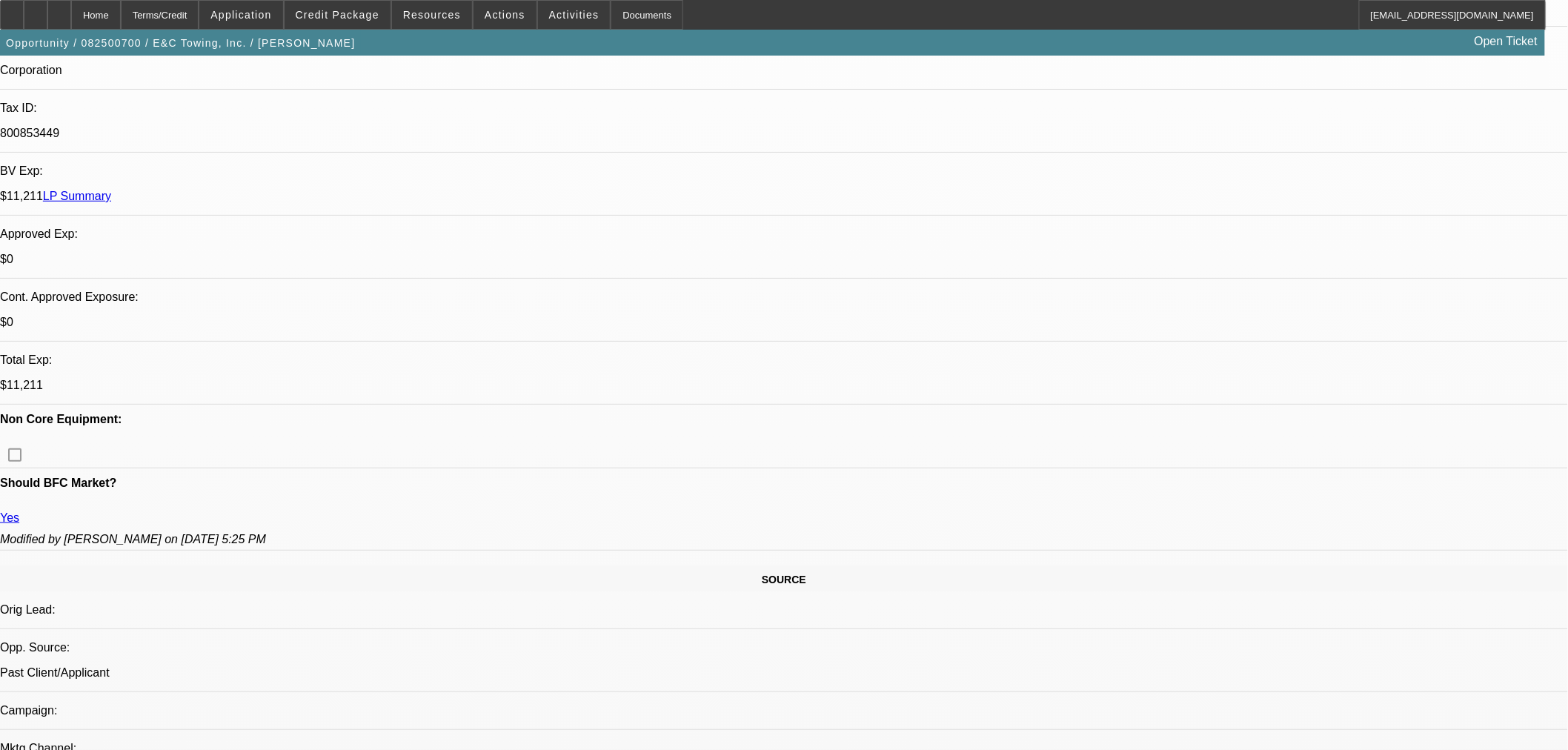
scroll to position [576, 0]
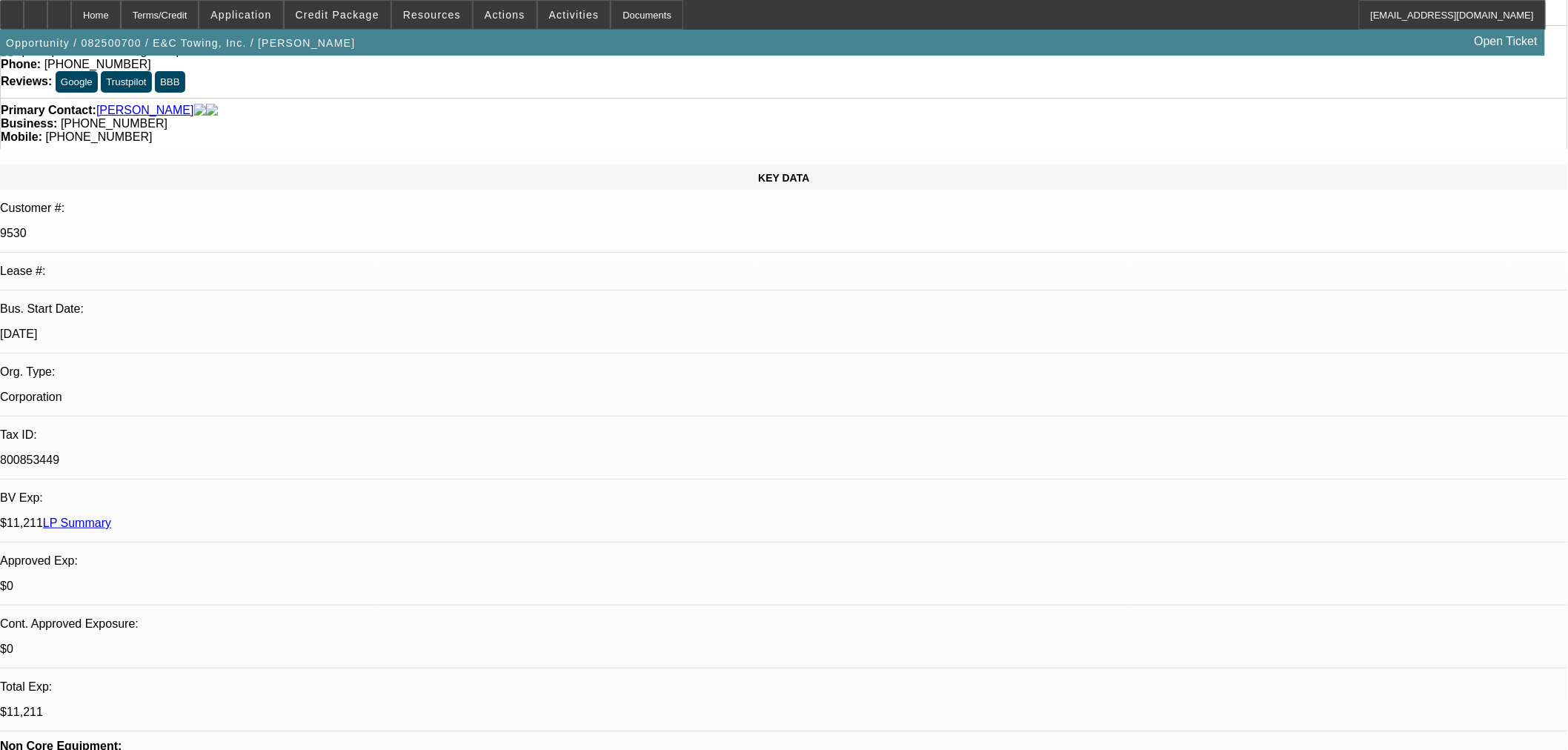
scroll to position [0, 0]
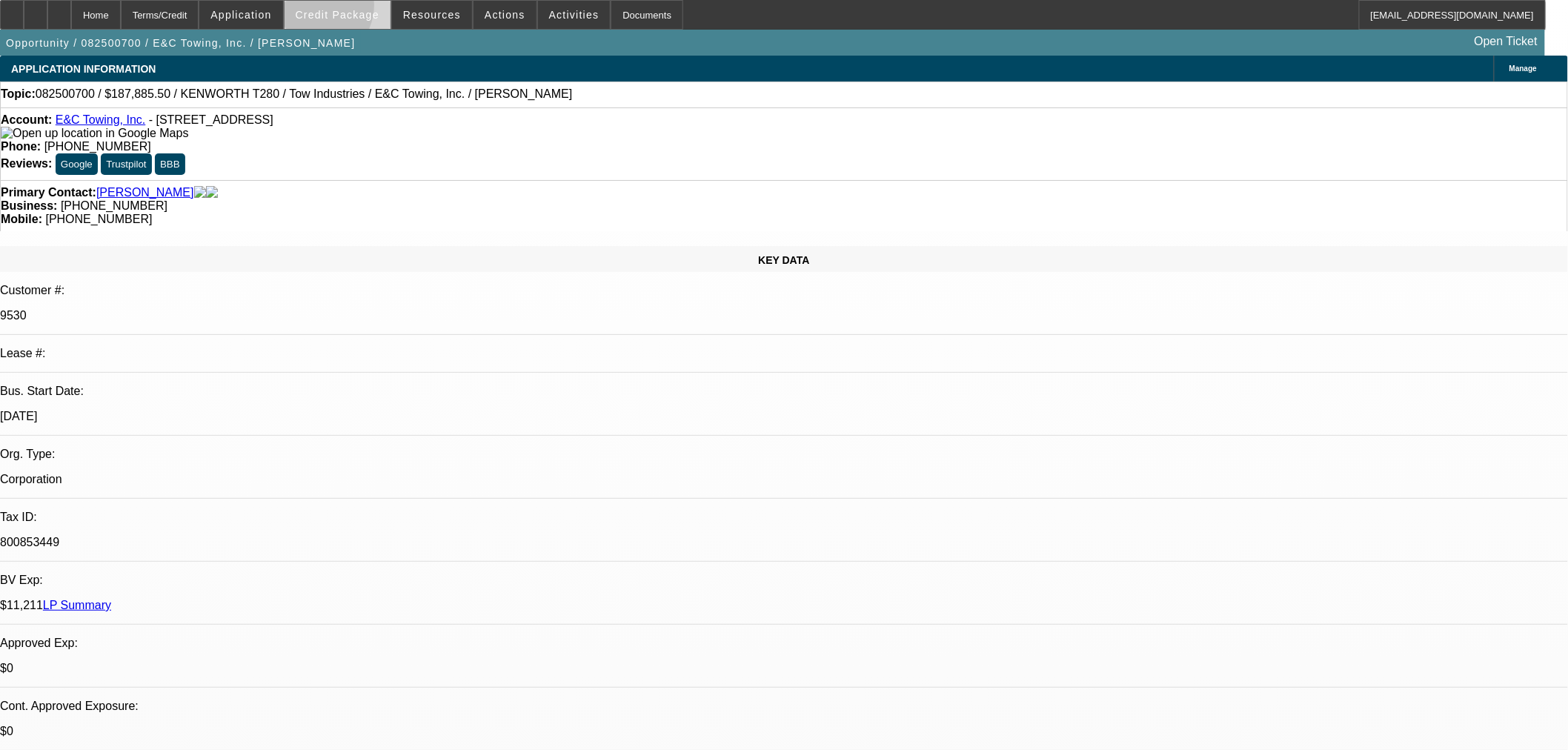
click at [338, 9] on span "Credit Package" at bounding box center [338, 15] width 84 height 12
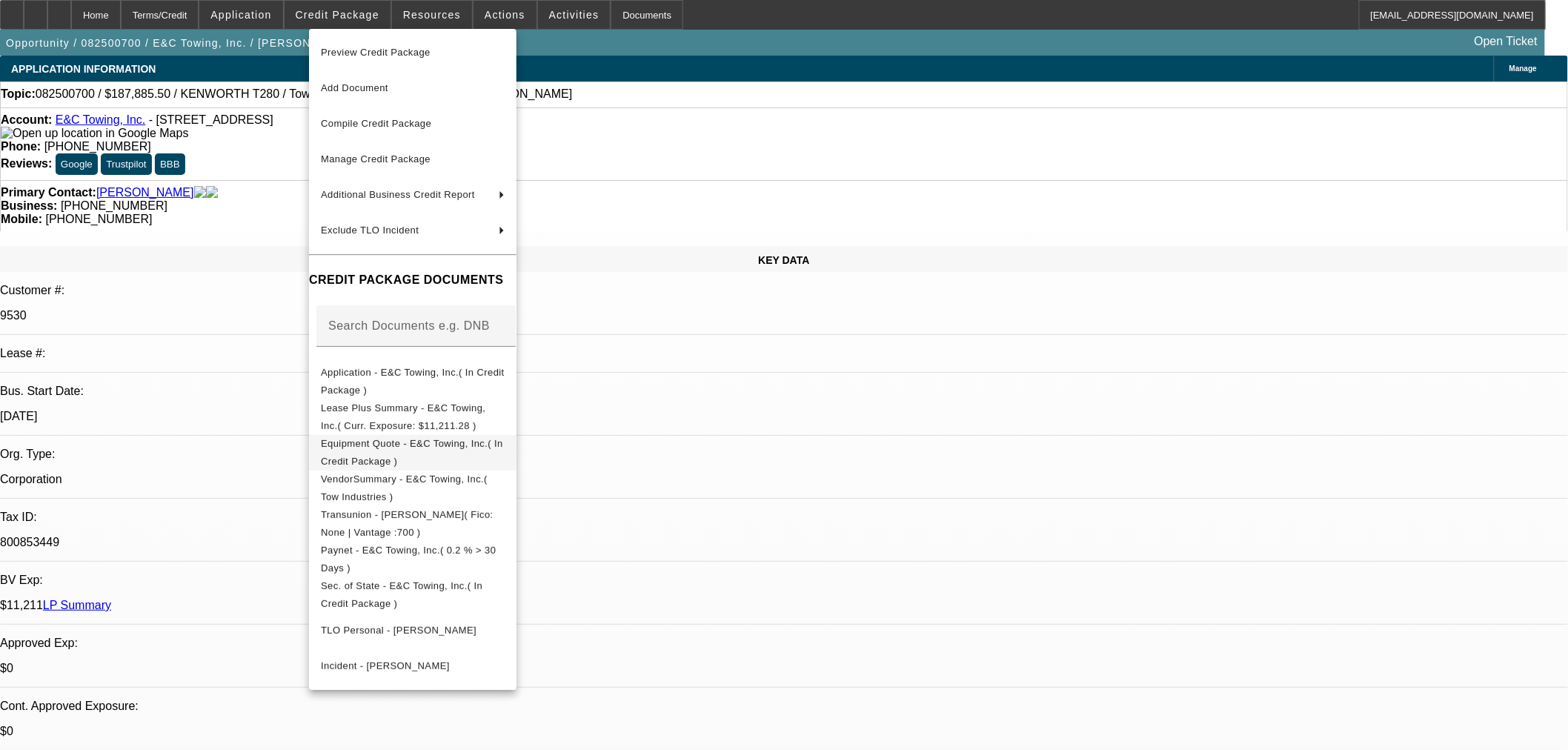
click at [432, 434] on button "Equipment Quote - E&C Towing, Inc.( In Credit Package )" at bounding box center [413, 452] width 208 height 36
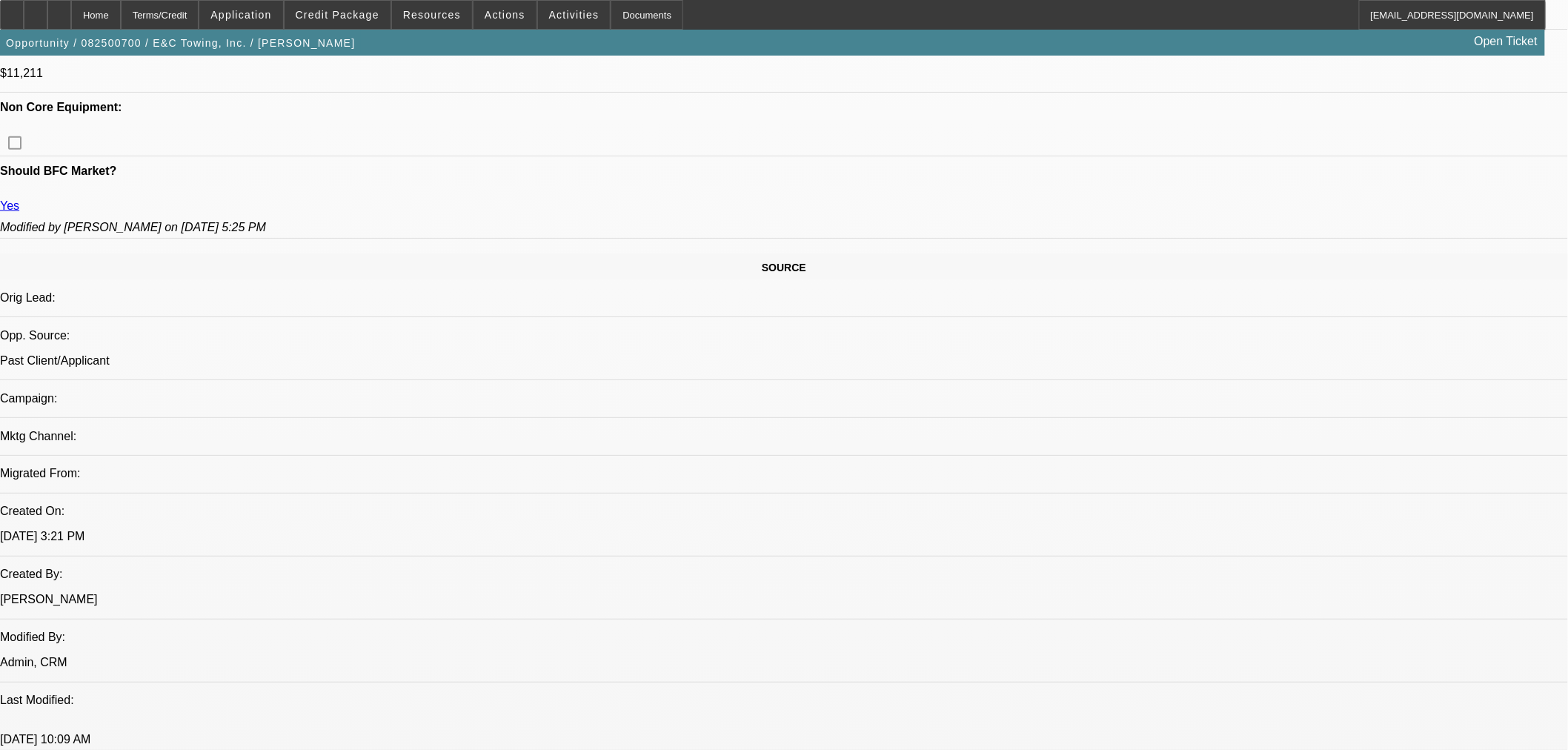
scroll to position [741, 0]
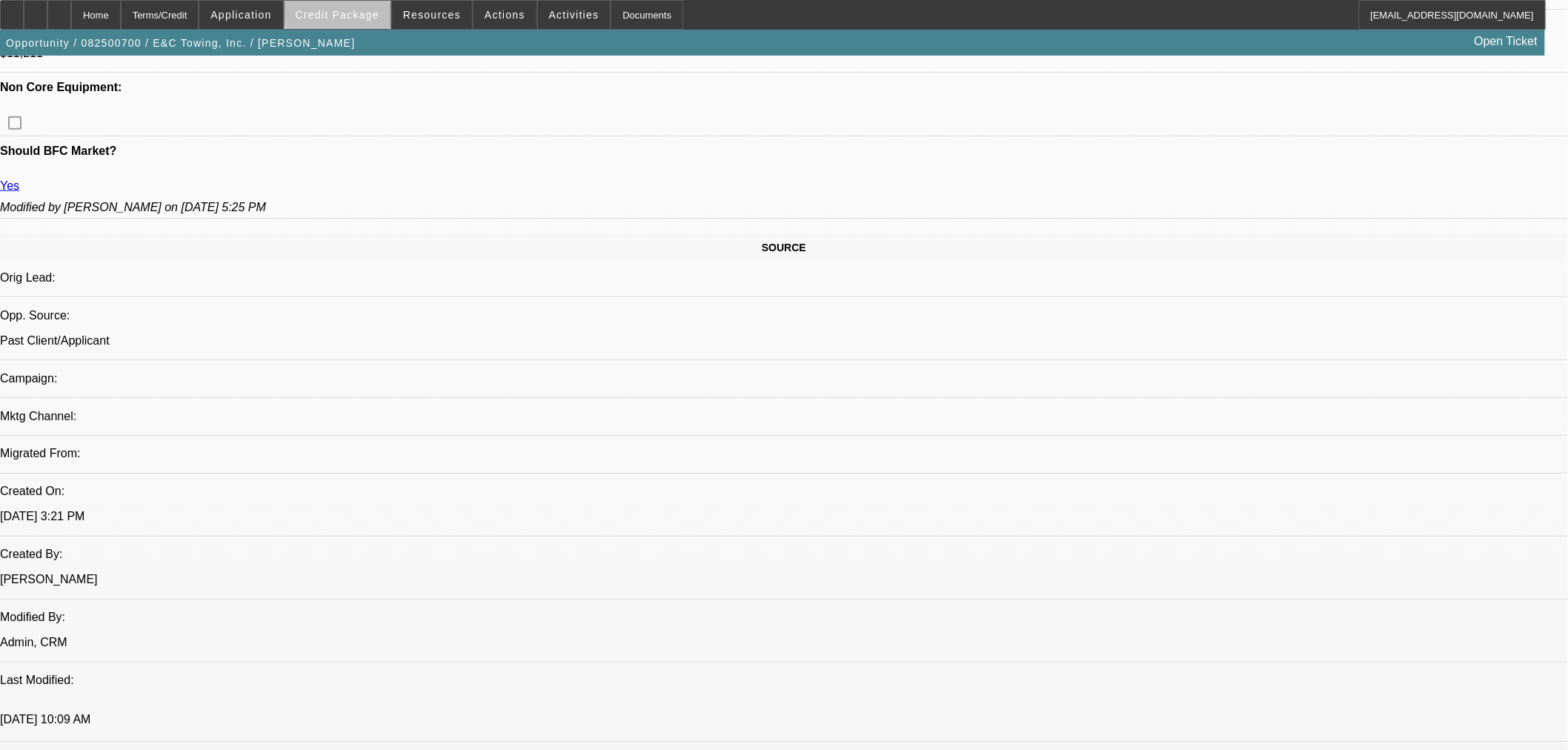
drag, startPoint x: 363, startPoint y: 12, endPoint x: 383, endPoint y: 17, distance: 20.6
click at [366, 12] on span "Credit Package" at bounding box center [338, 15] width 84 height 12
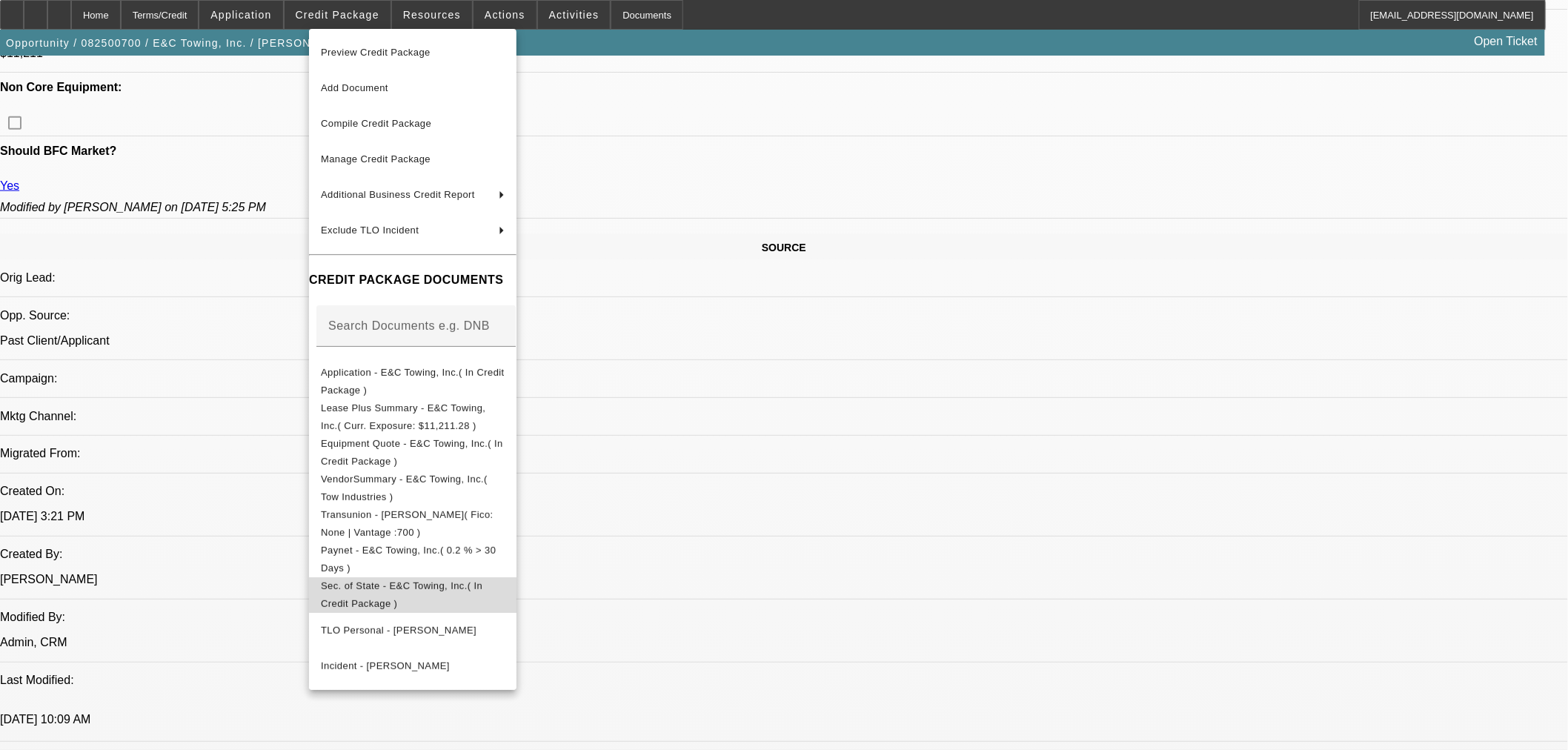
click at [391, 581] on span "Sec. of State - E&C Towing, Inc.( In Credit Package )" at bounding box center [413, 594] width 183 height 36
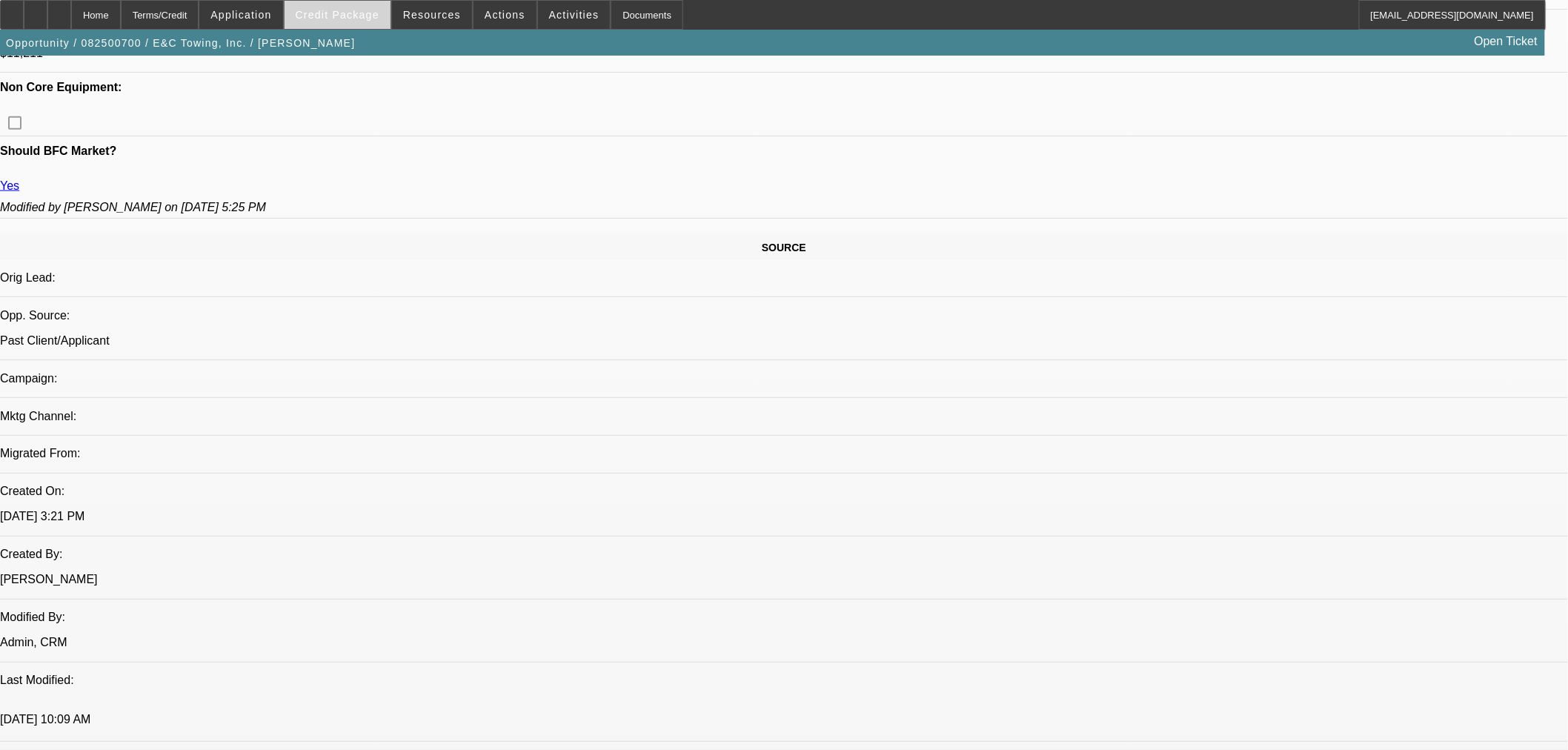
click at [344, 17] on span "Credit Package" at bounding box center [338, 15] width 84 height 12
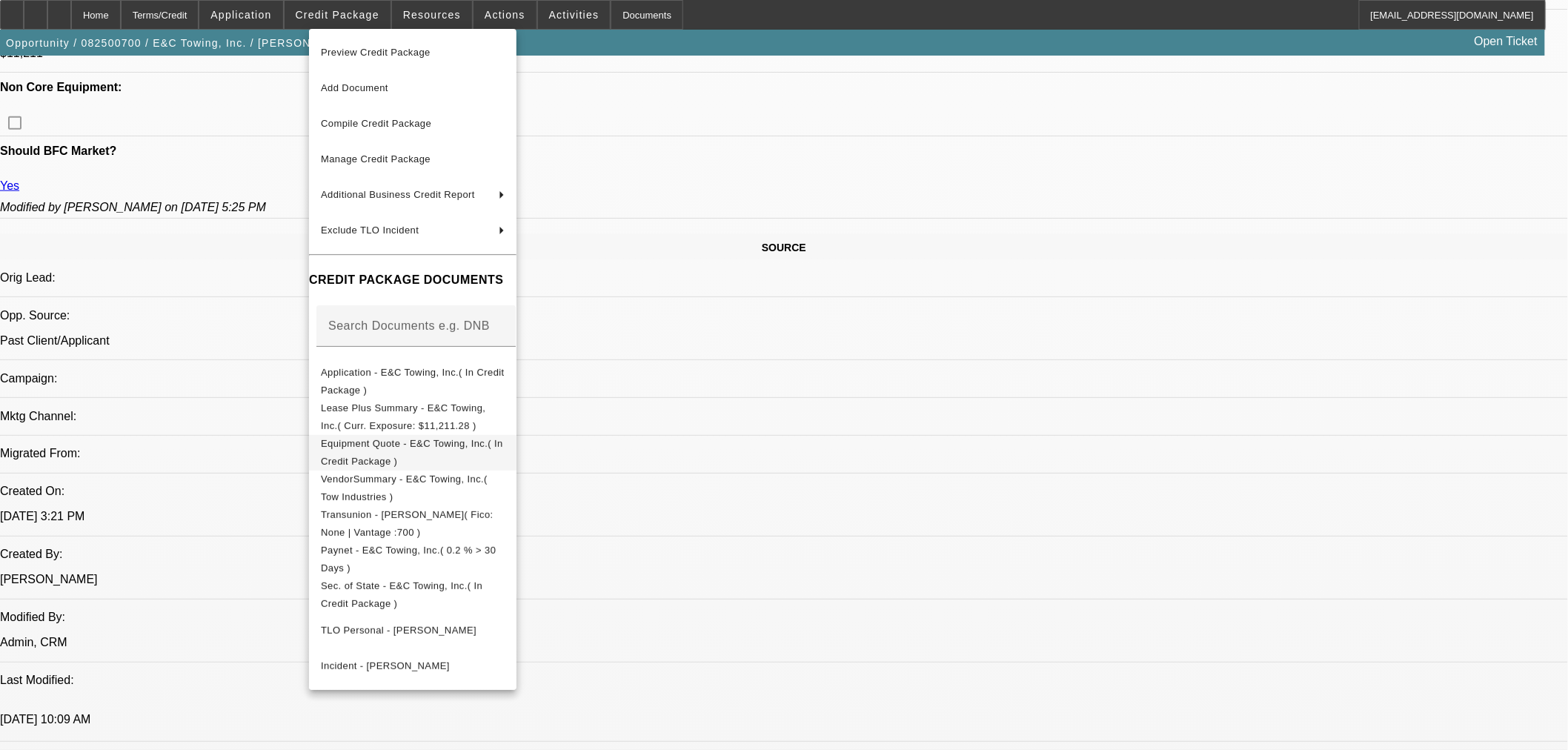
click at [402, 445] on span "Equipment Quote - E&C Towing, Inc.( In Credit Package )" at bounding box center [412, 451] width 182 height 29
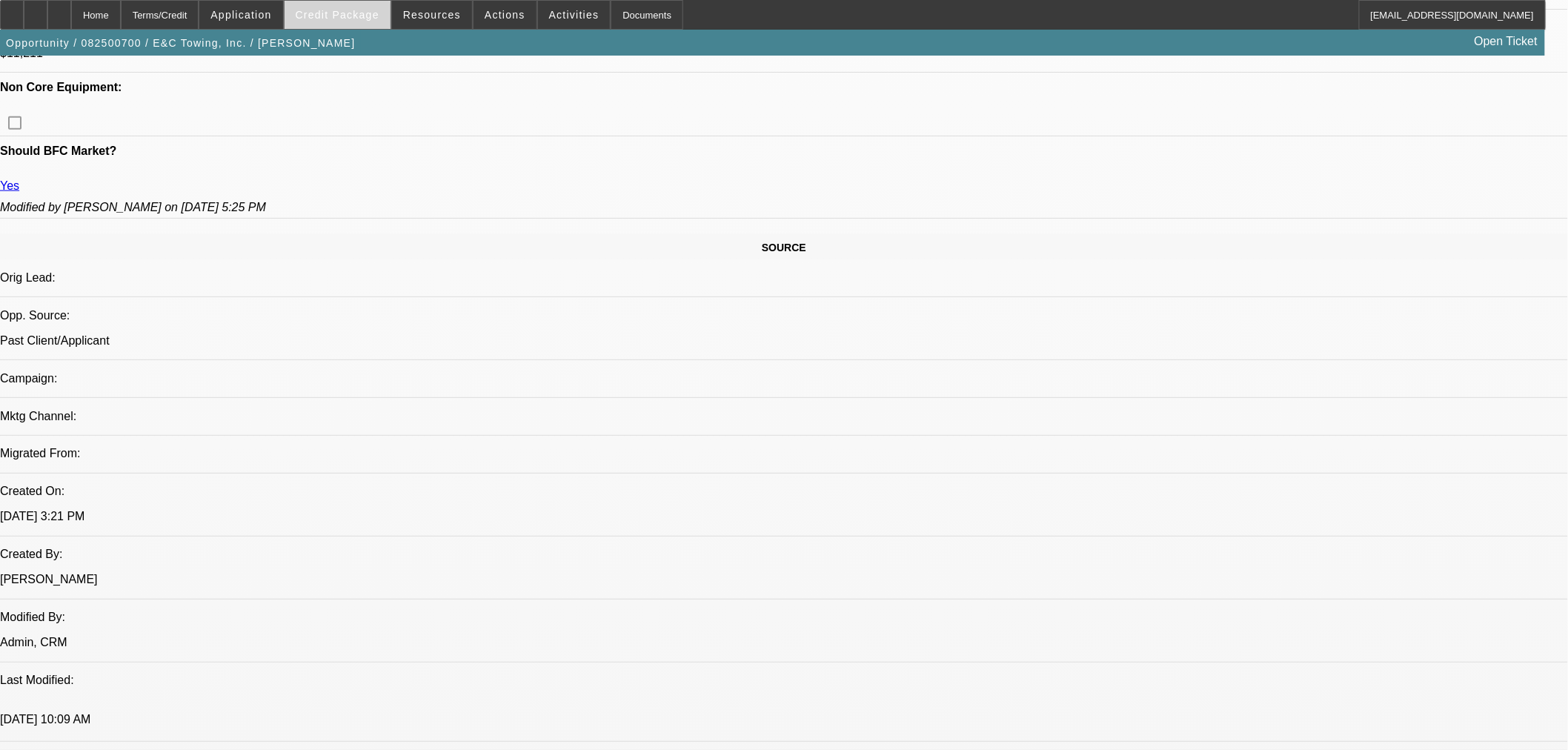
click at [364, 23] on span at bounding box center [337, 15] width 106 height 36
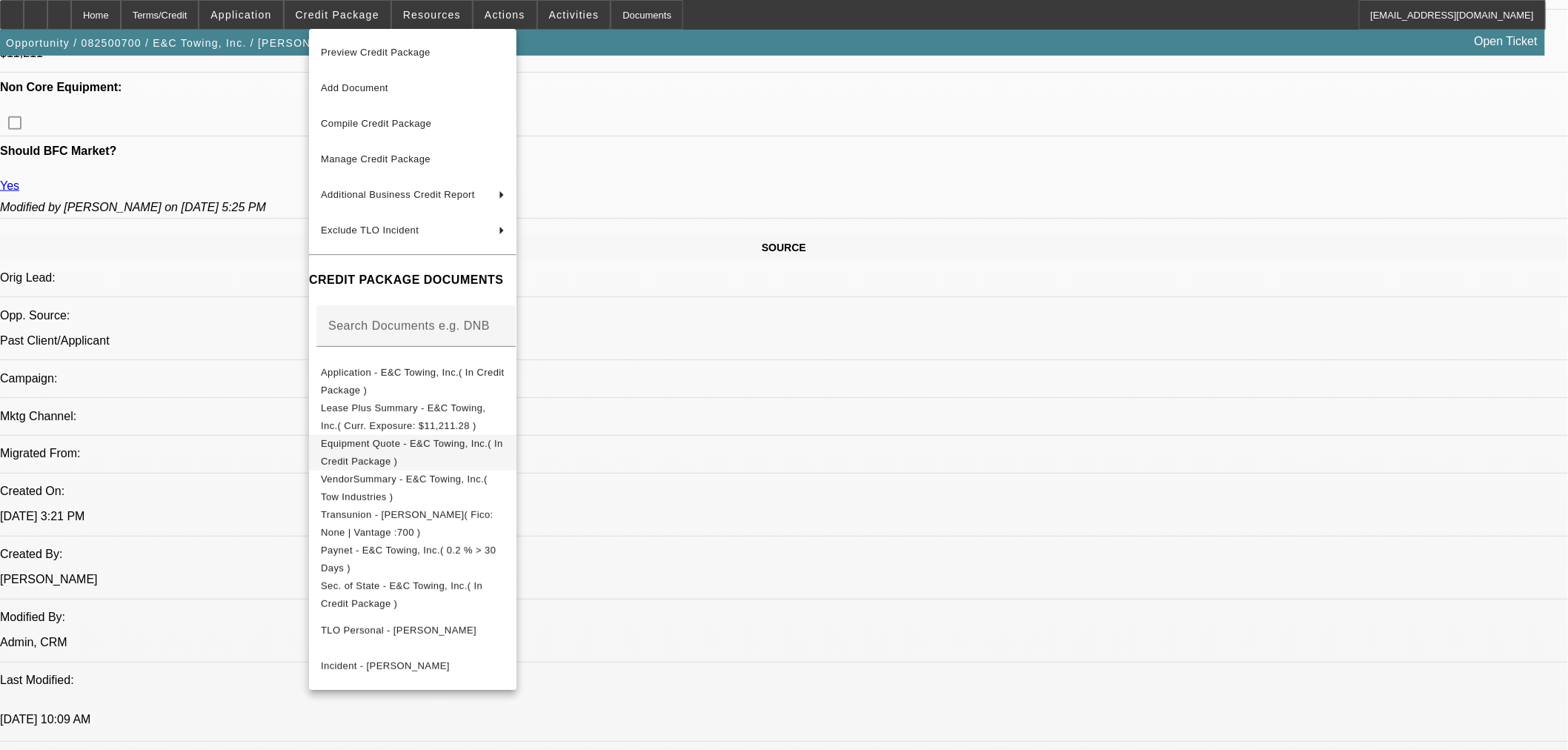
click at [372, 448] on span "Equipment Quote - E&C Towing, Inc.( In Credit Package )" at bounding box center [412, 451] width 182 height 29
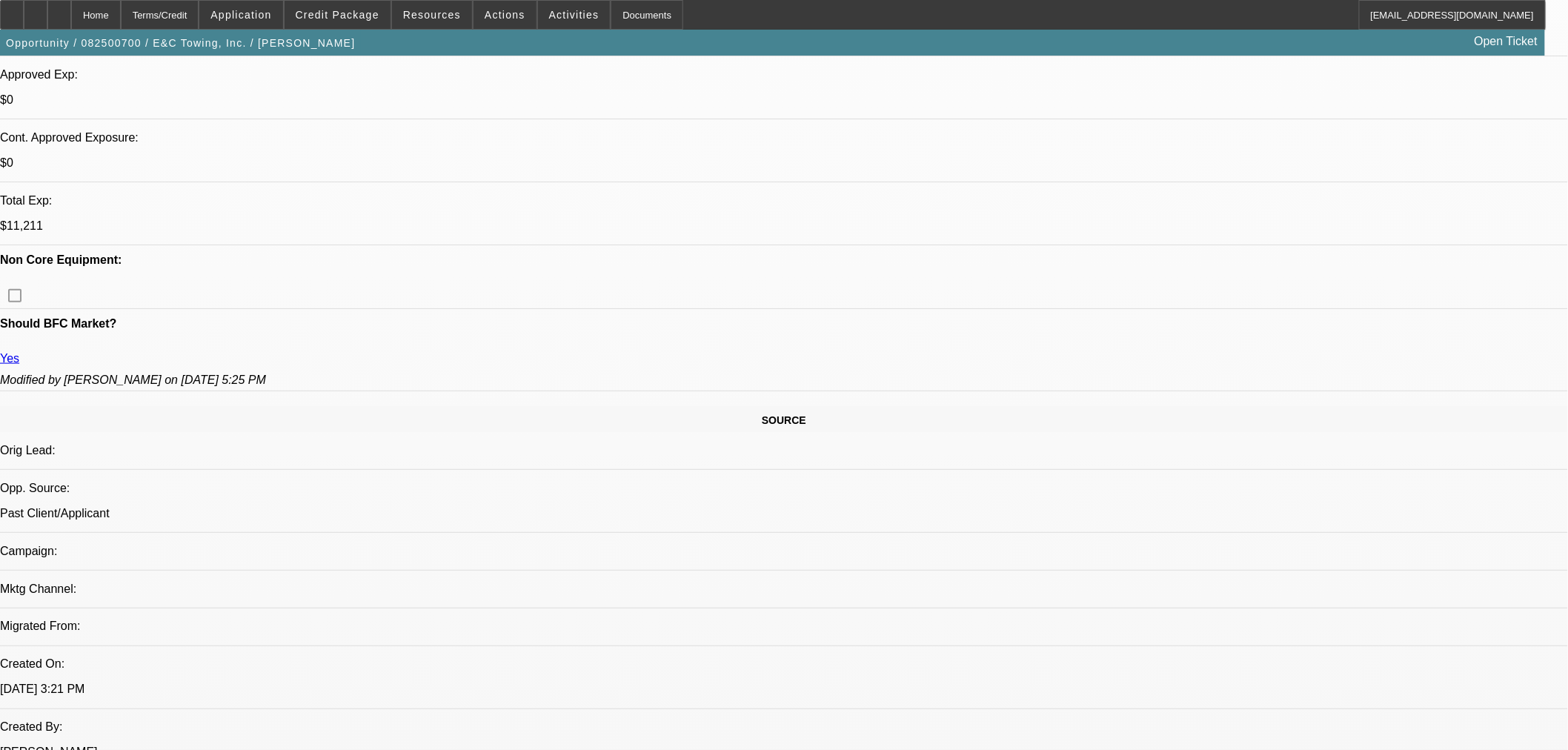
scroll to position [411, 0]
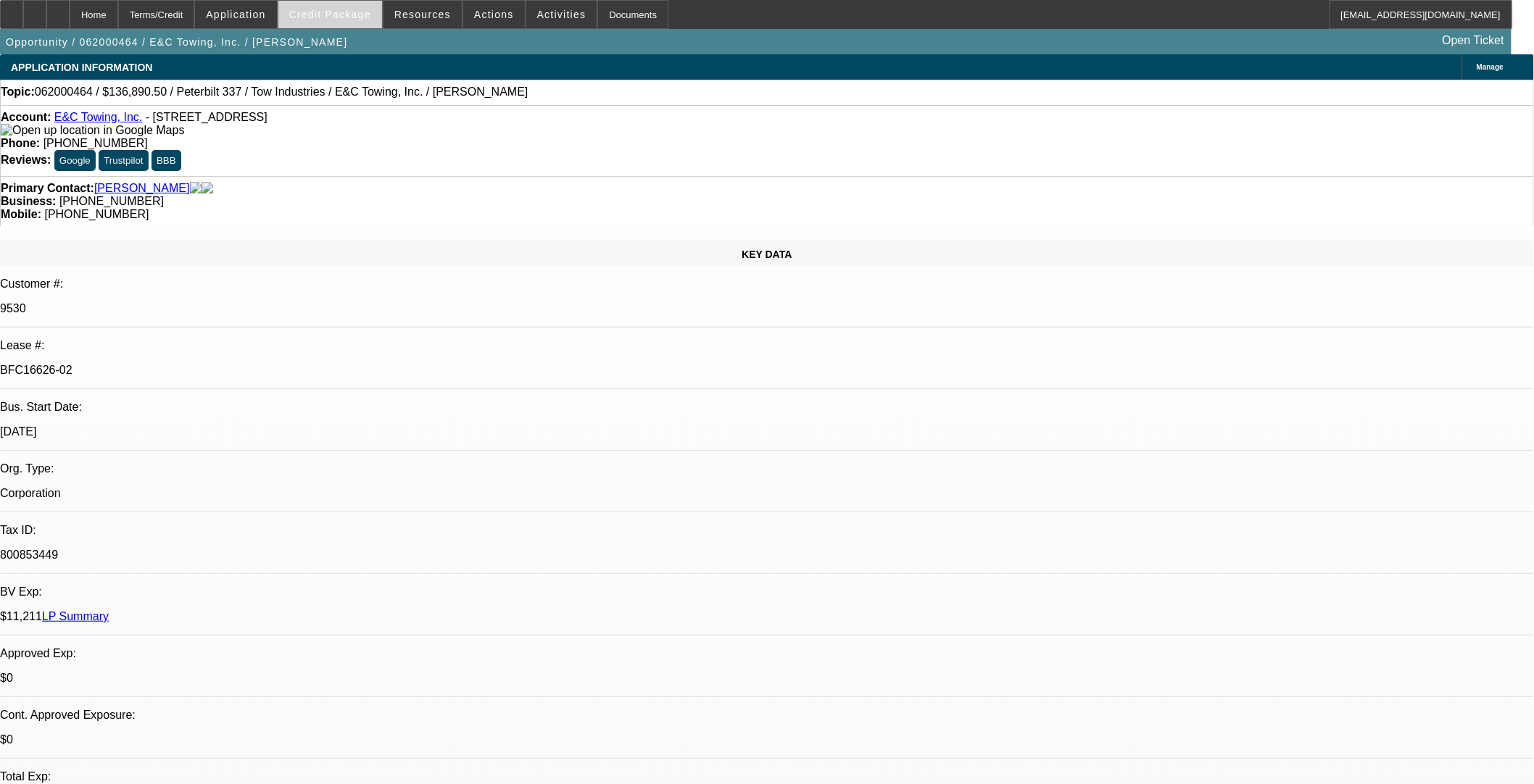
select select "0"
select select "0.1"
select select "4"
select select "0"
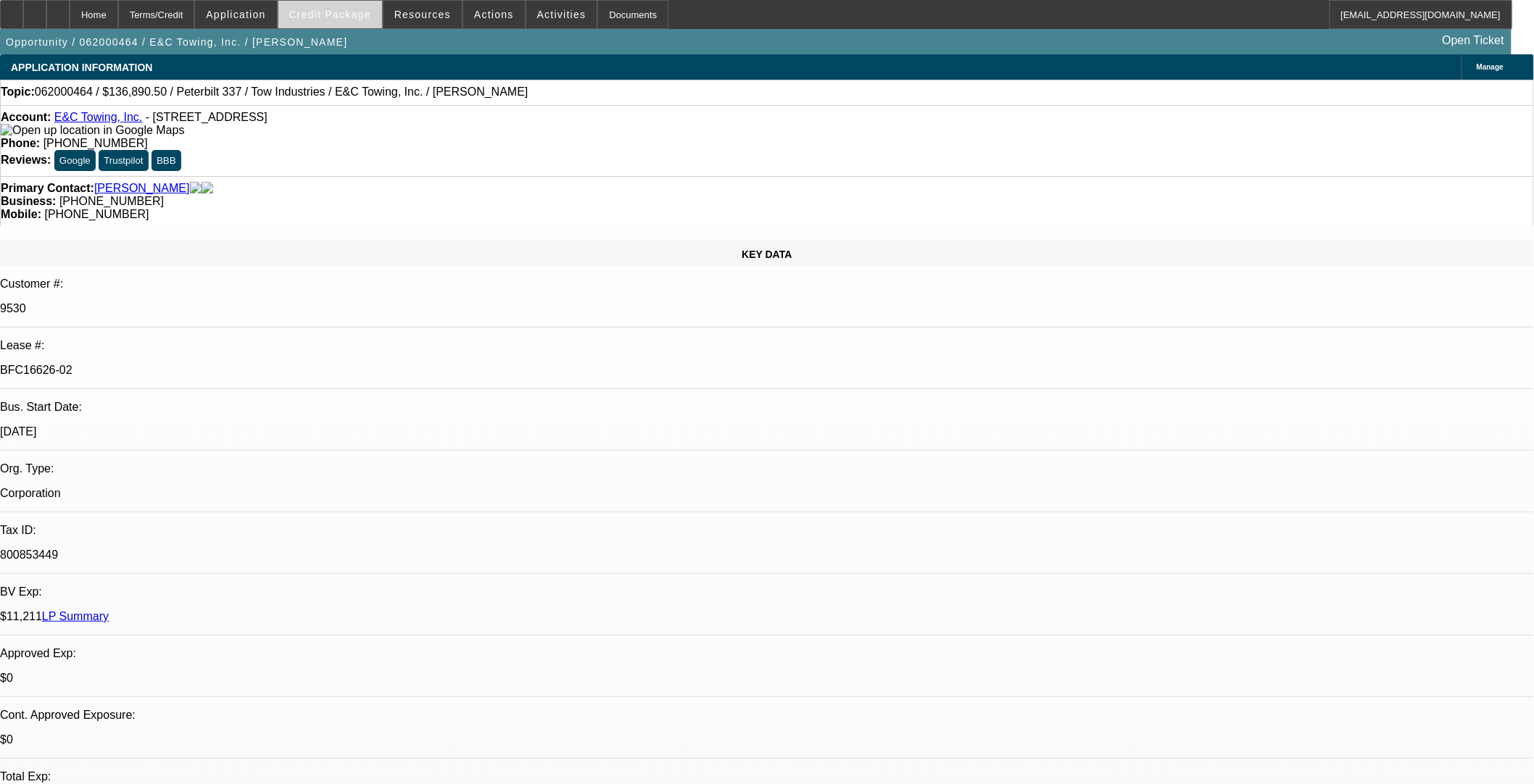
select select "0"
select select "0.1"
select select "4"
select select "0"
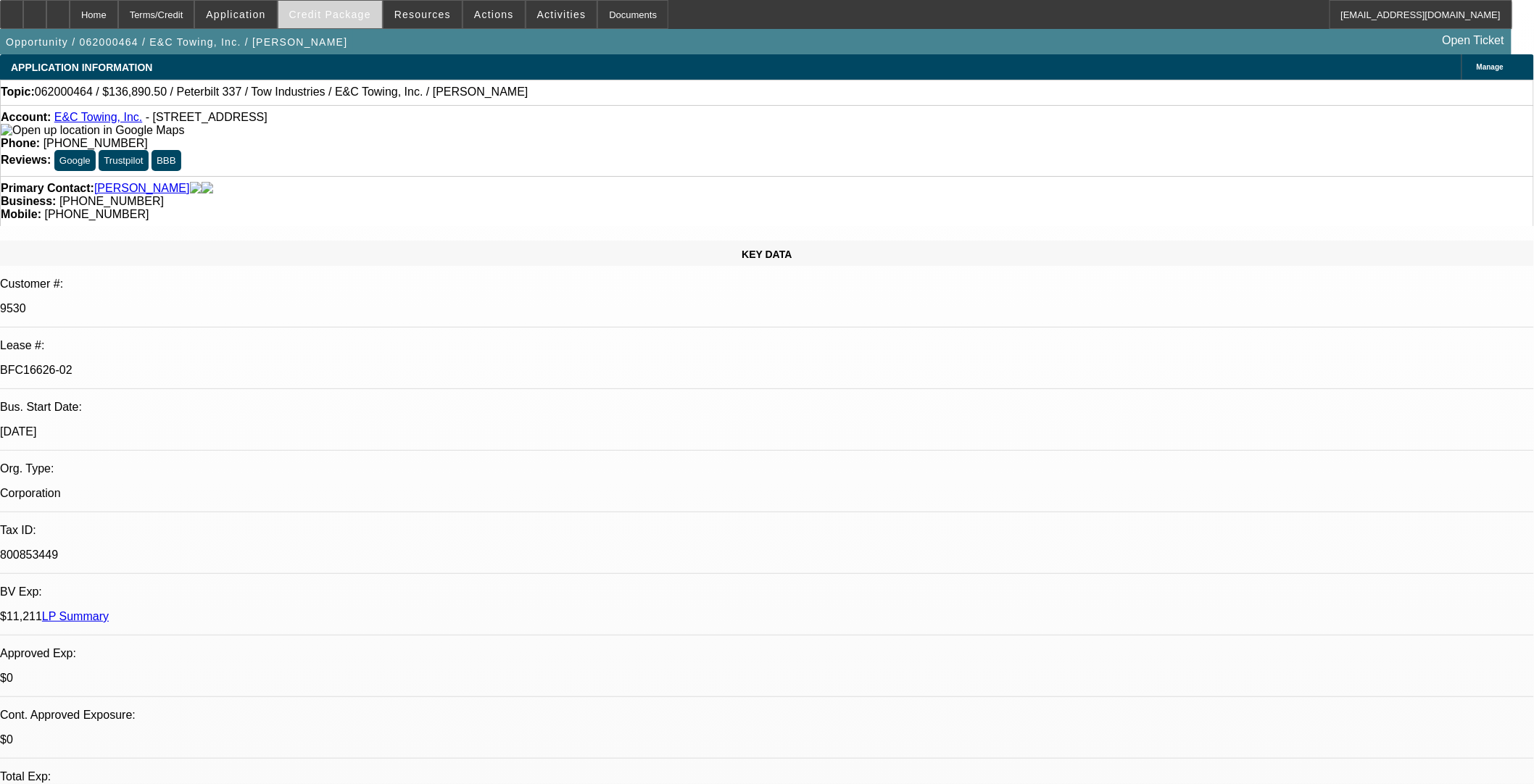
select select "0.1"
select select "4"
select select "0"
select select "0.1"
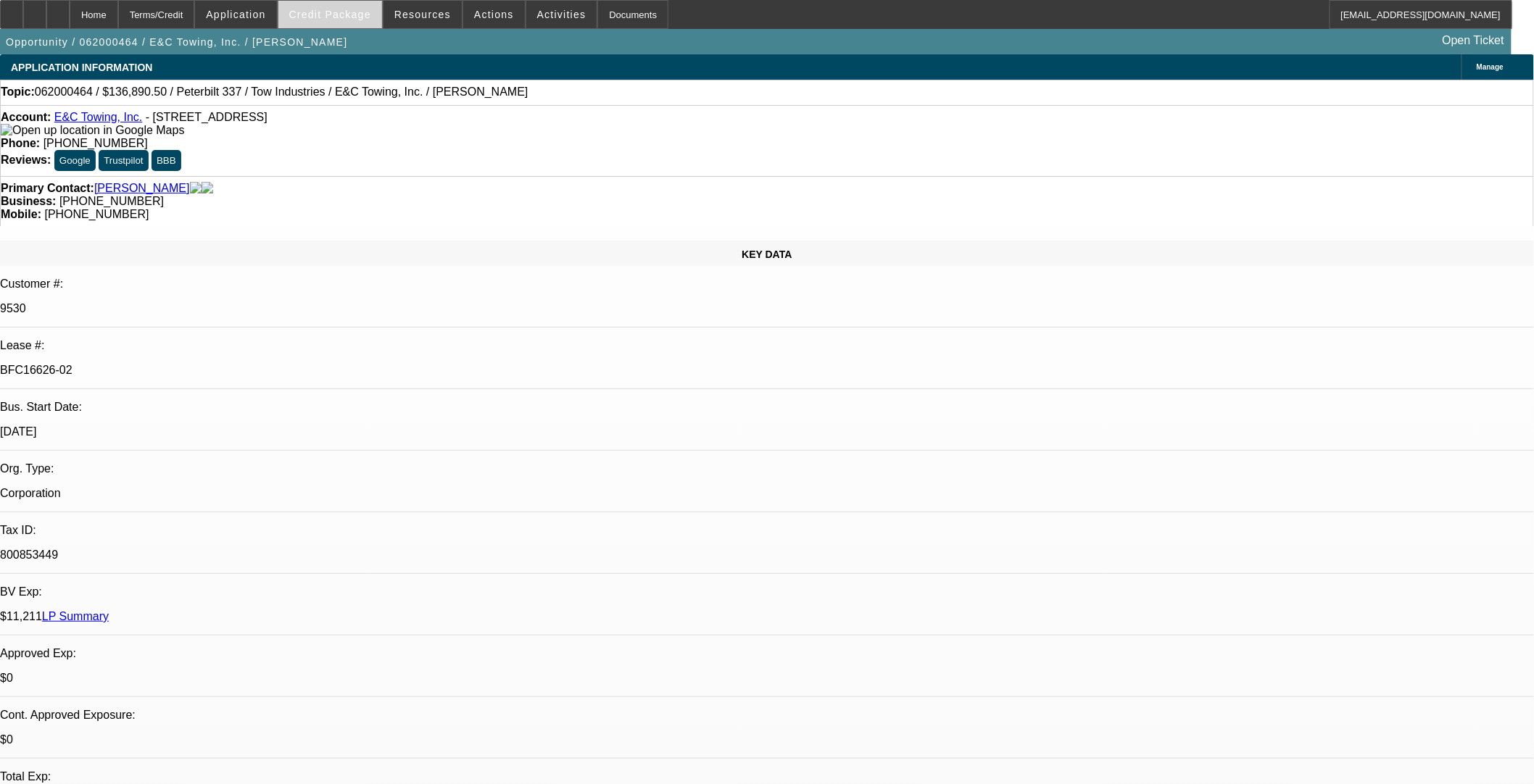
select select "4"
click at [348, 15] on span "Credit Package" at bounding box center [330, 15] width 82 height 12
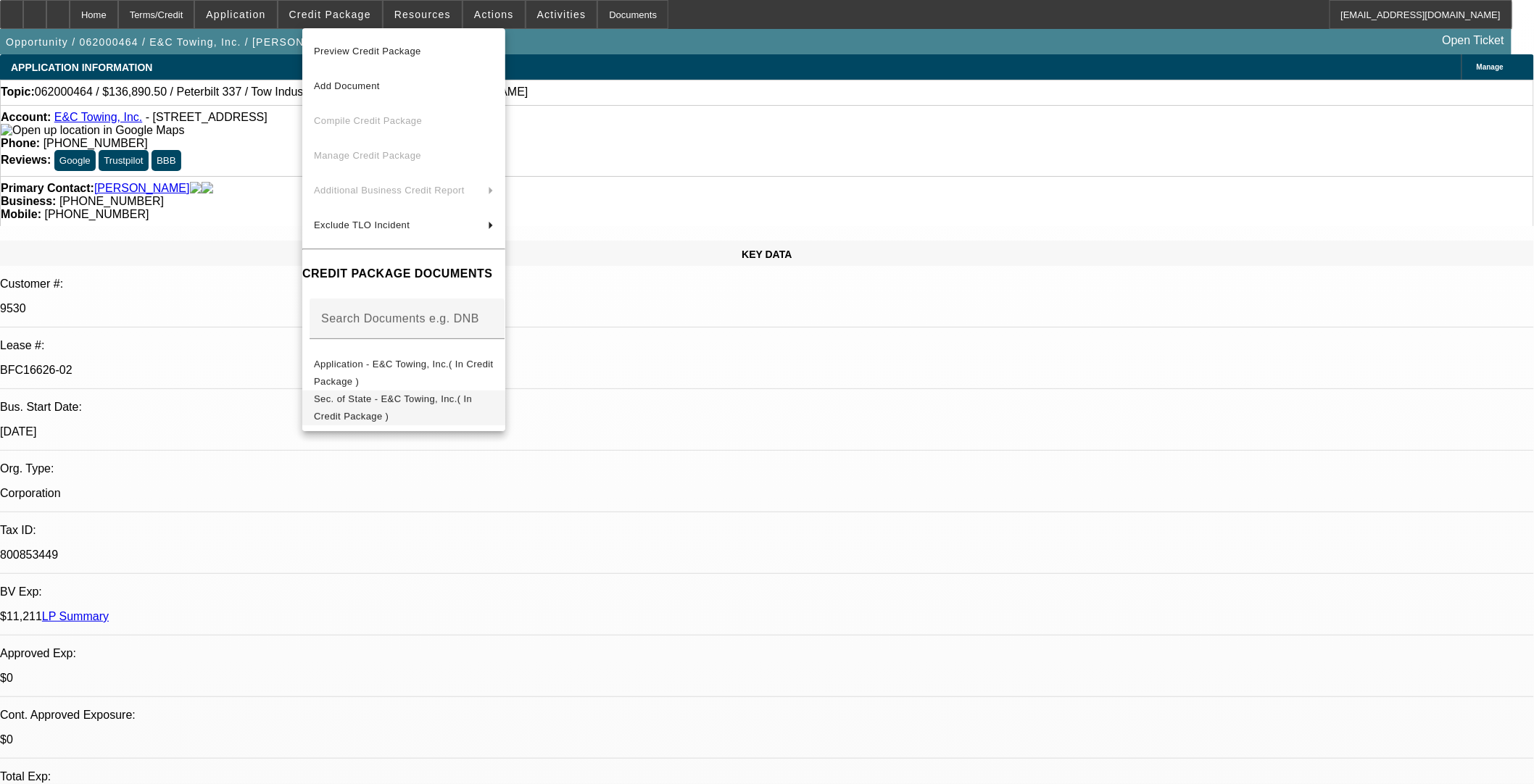
click at [409, 392] on span "Sec. of State - E&C Towing, Inc.( In Credit Package )" at bounding box center [404, 407] width 179 height 35
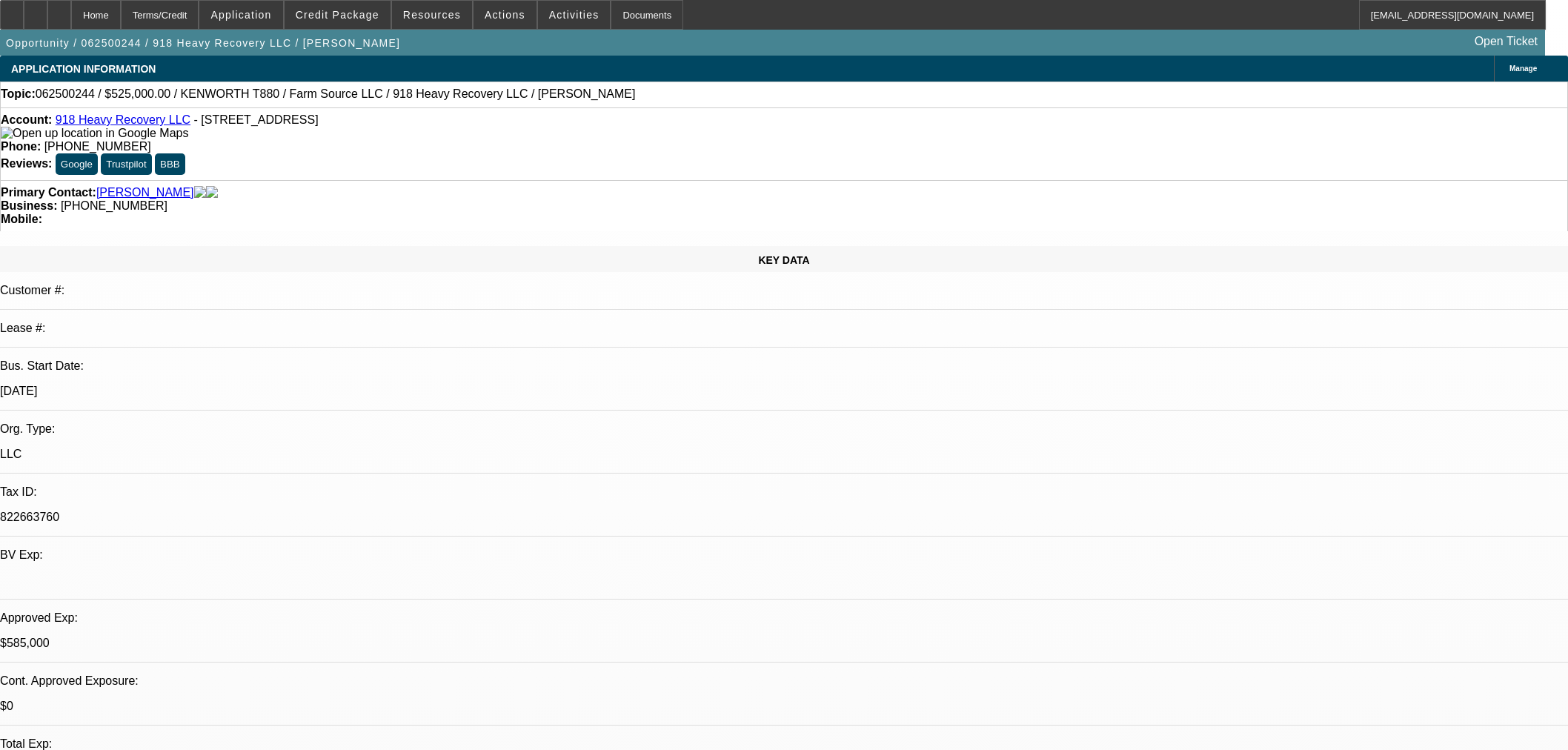
select select "0"
select select "2"
select select "0"
select select "6"
select select "0"
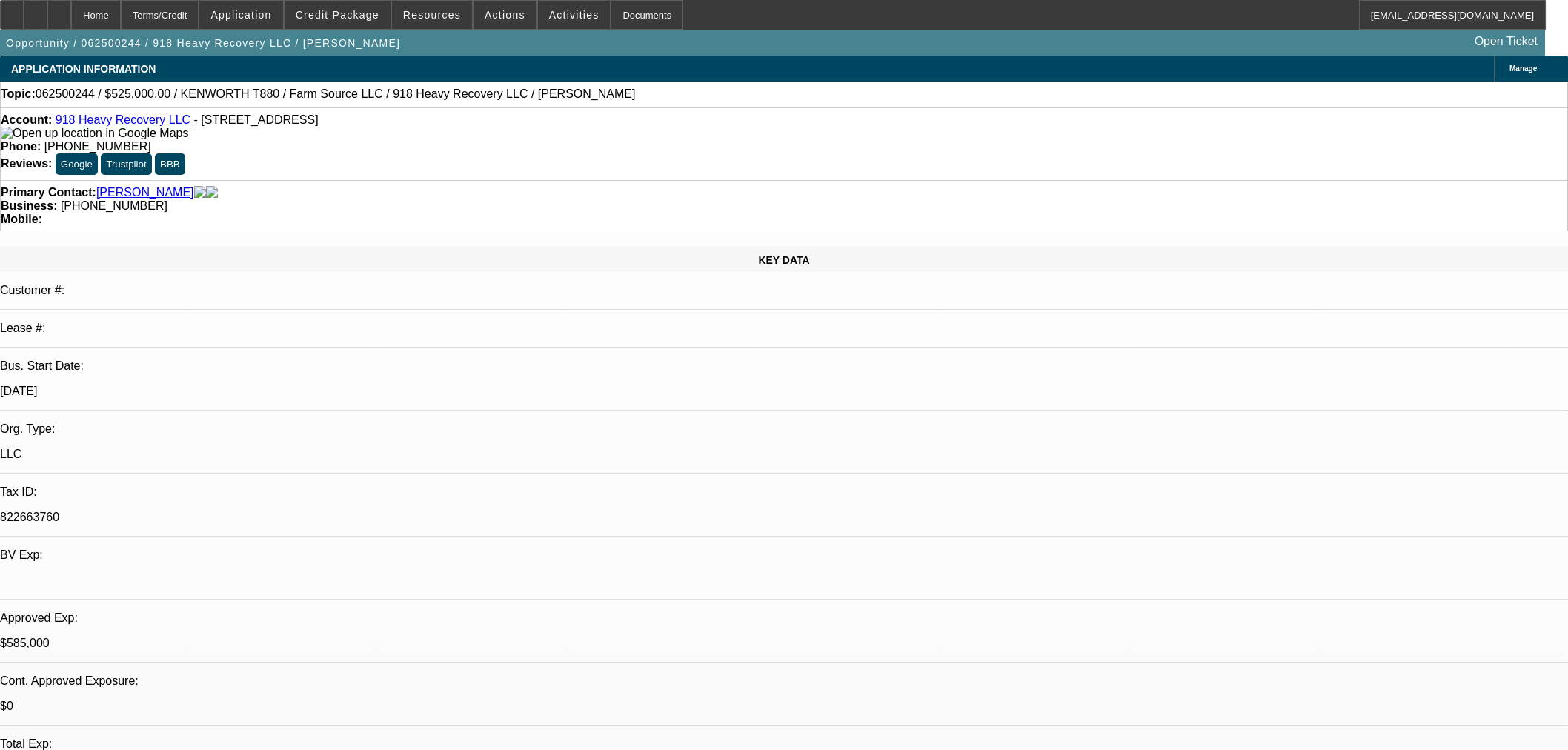
select select "0"
select select "2"
select select "0"
select select "6"
select select "0"
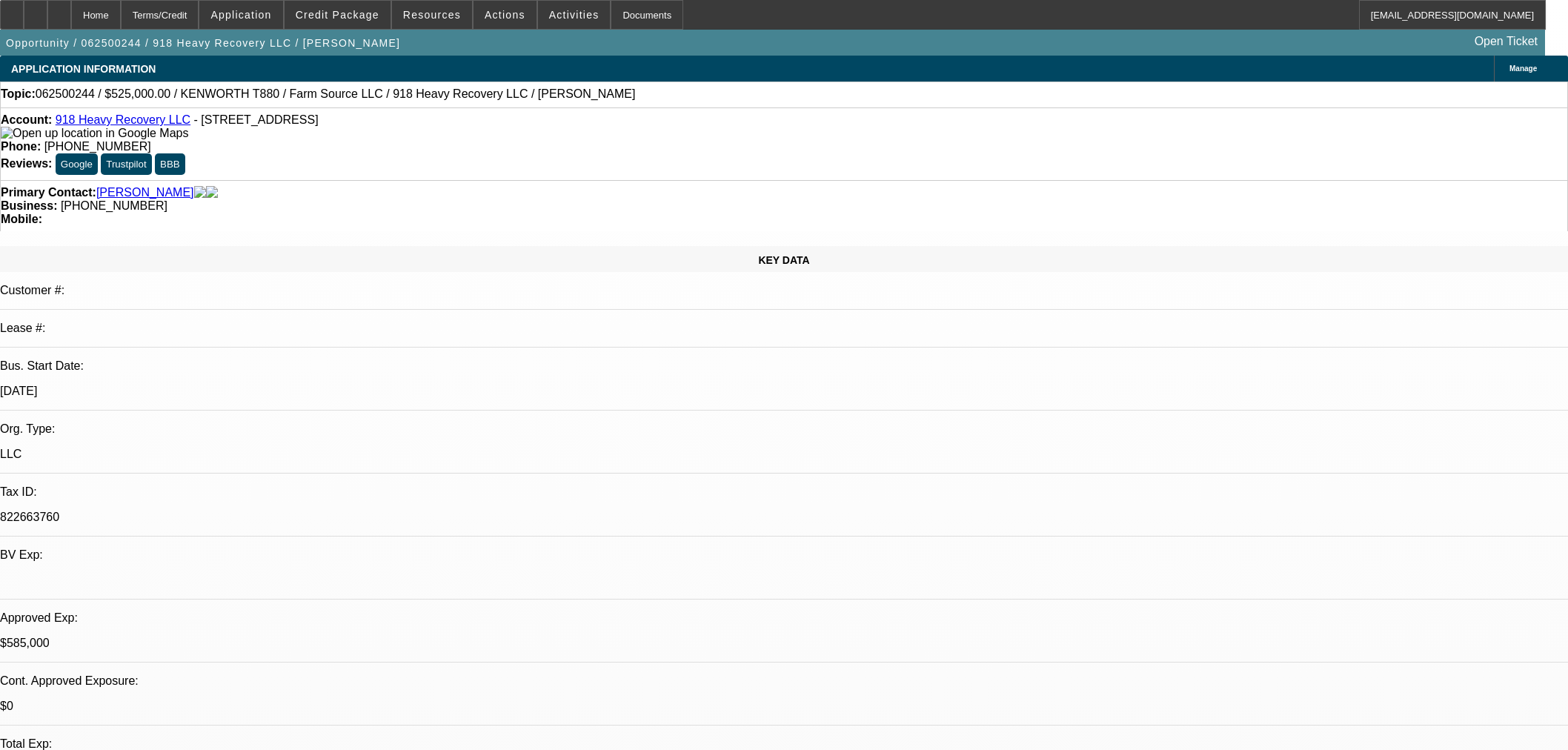
select select "2"
select select "0"
select select "6"
select select "0"
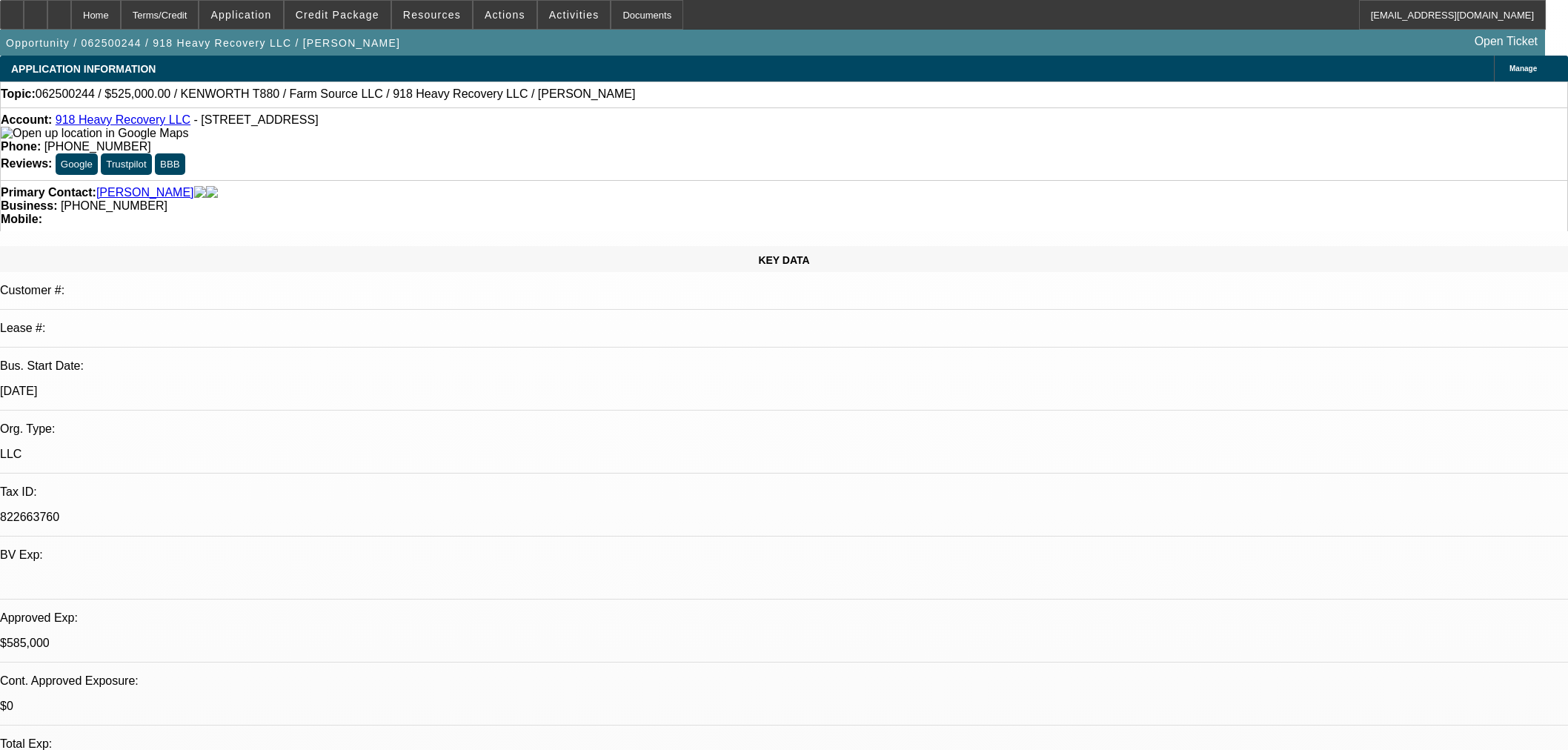
select select "2"
select select "0"
select select "6"
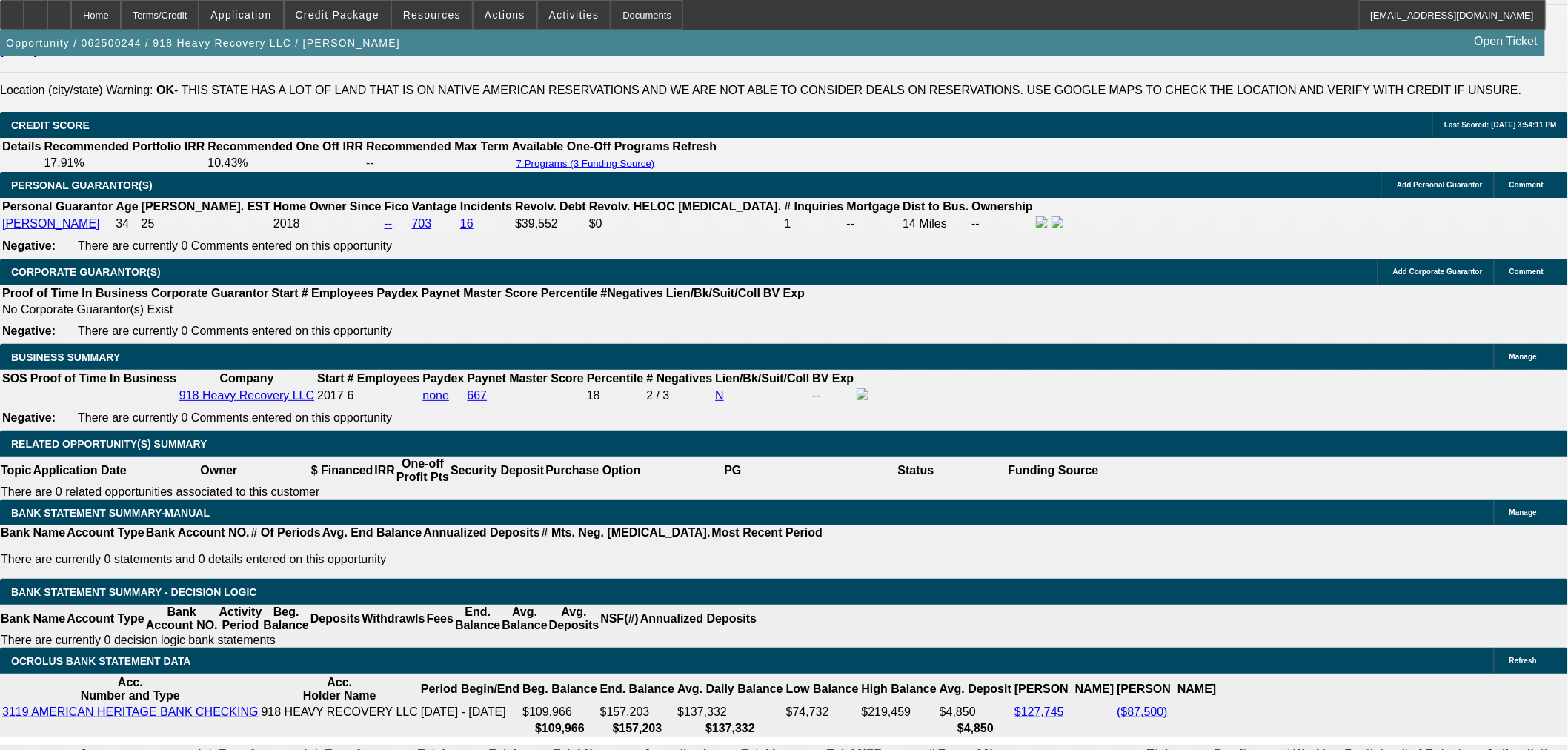
scroll to position [2208, 0]
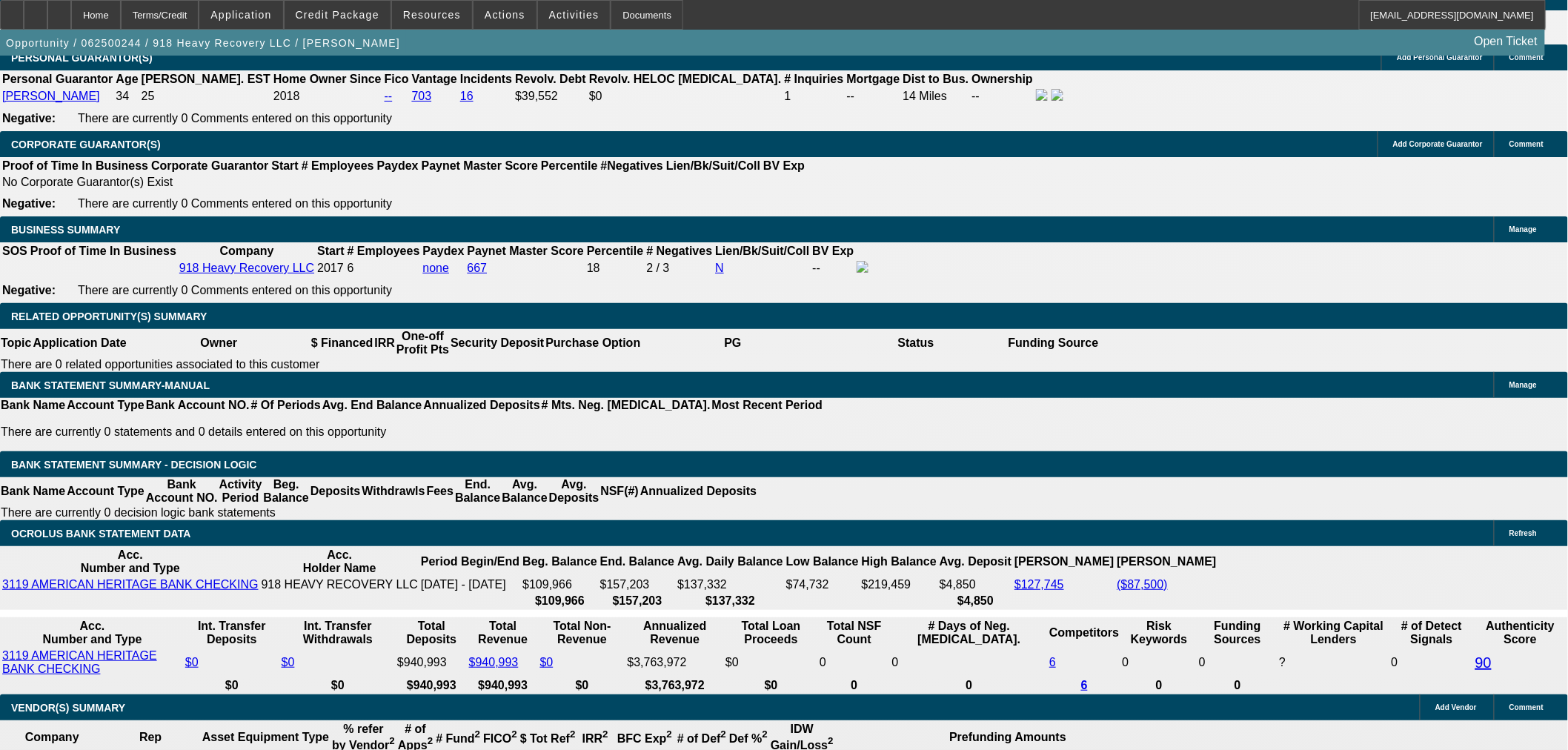
drag, startPoint x: 337, startPoint y: 439, endPoint x: 387, endPoint y: 440, distance: 50.0
type input "1"
type input "UNKNOWN"
type input "10."
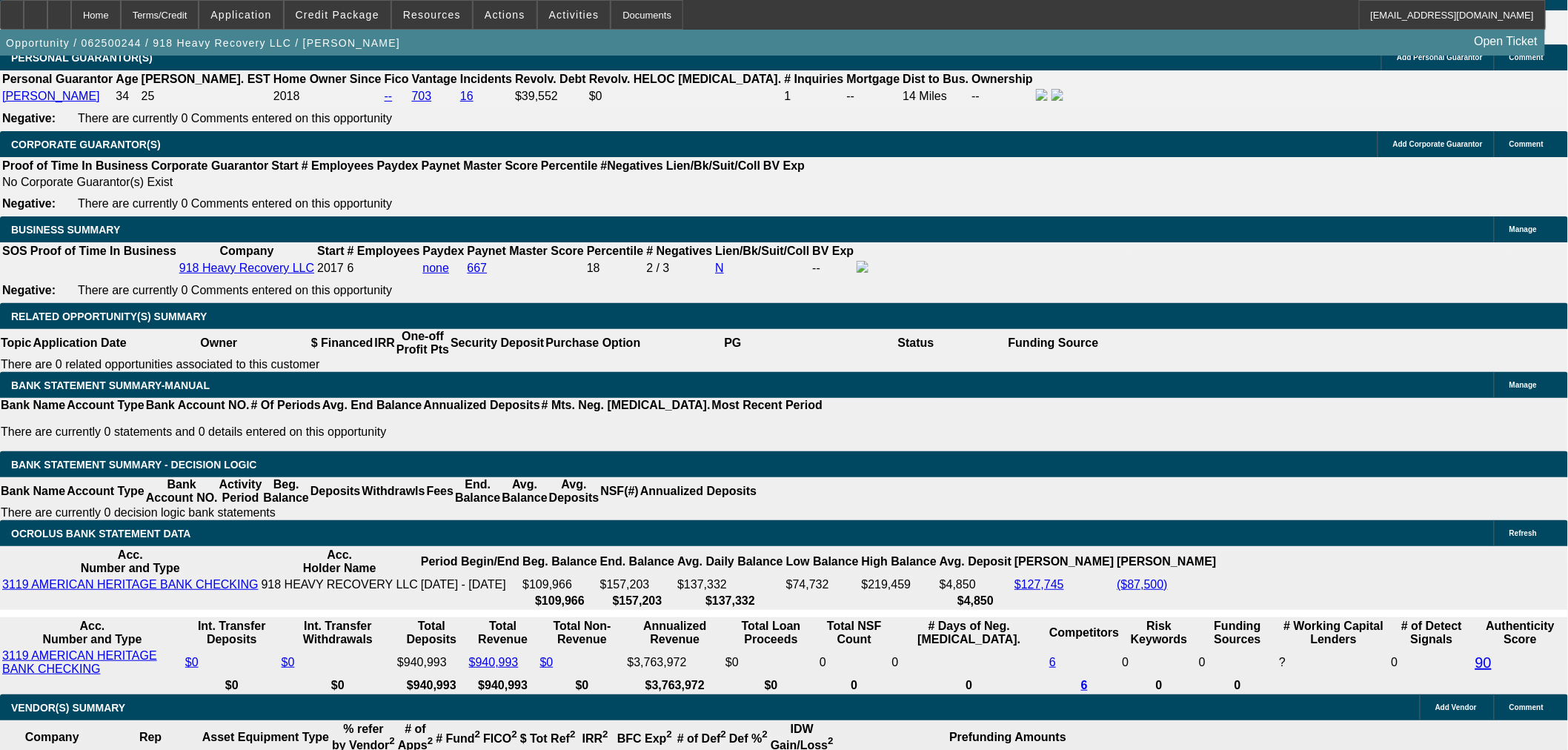
type input "$6,933.70"
type input "10.1"
type input "$9,827.42"
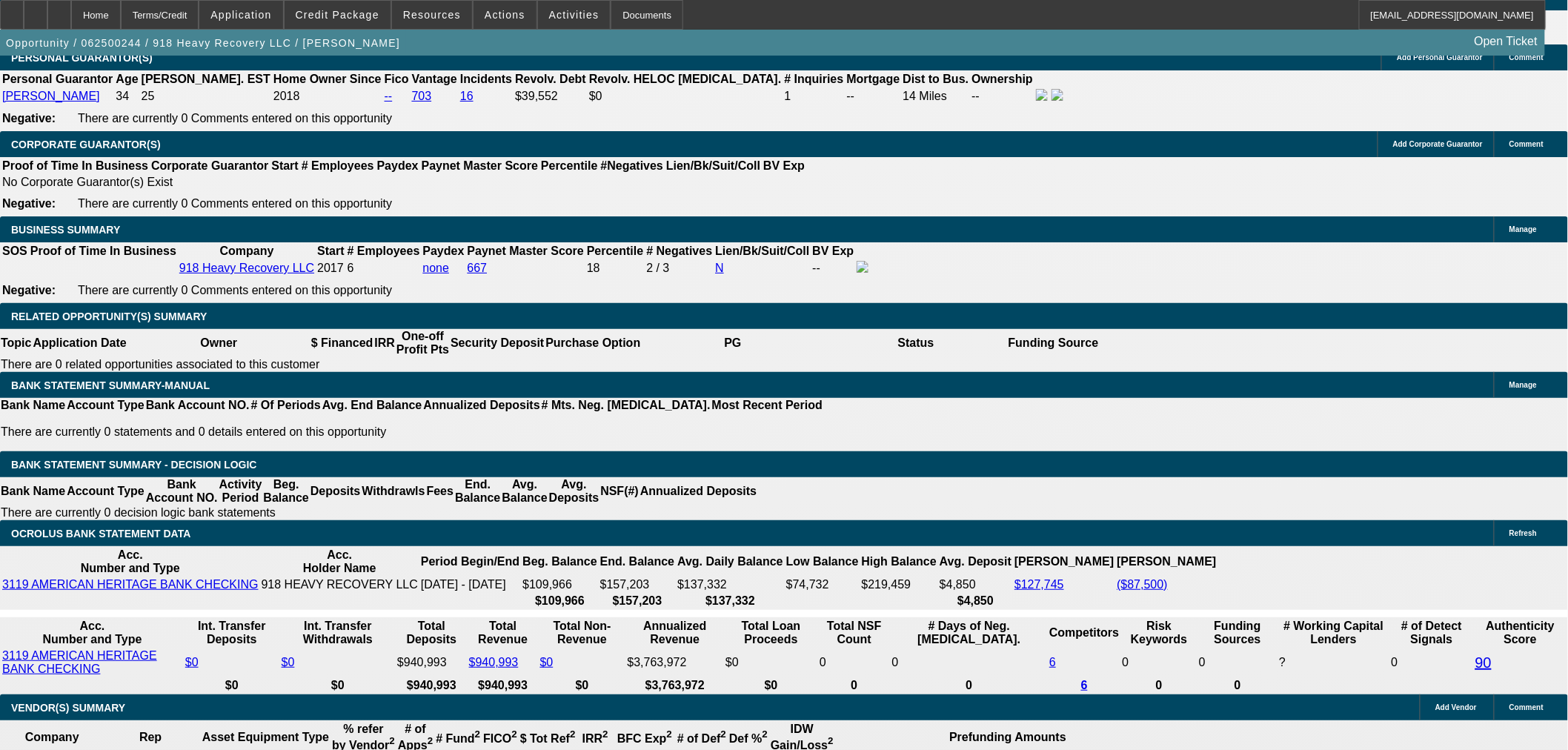
type input "$9,862.92"
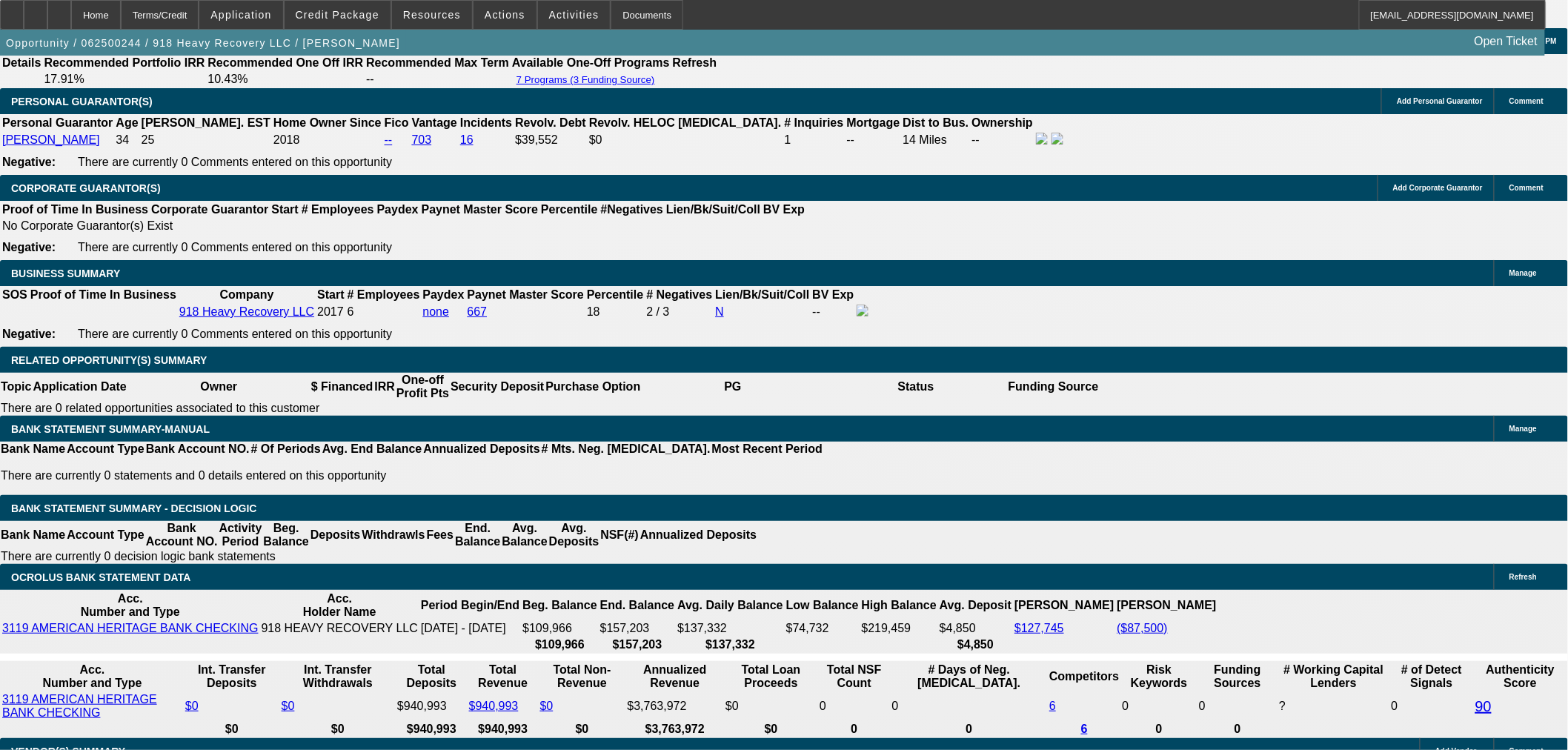
scroll to position [2125, 0]
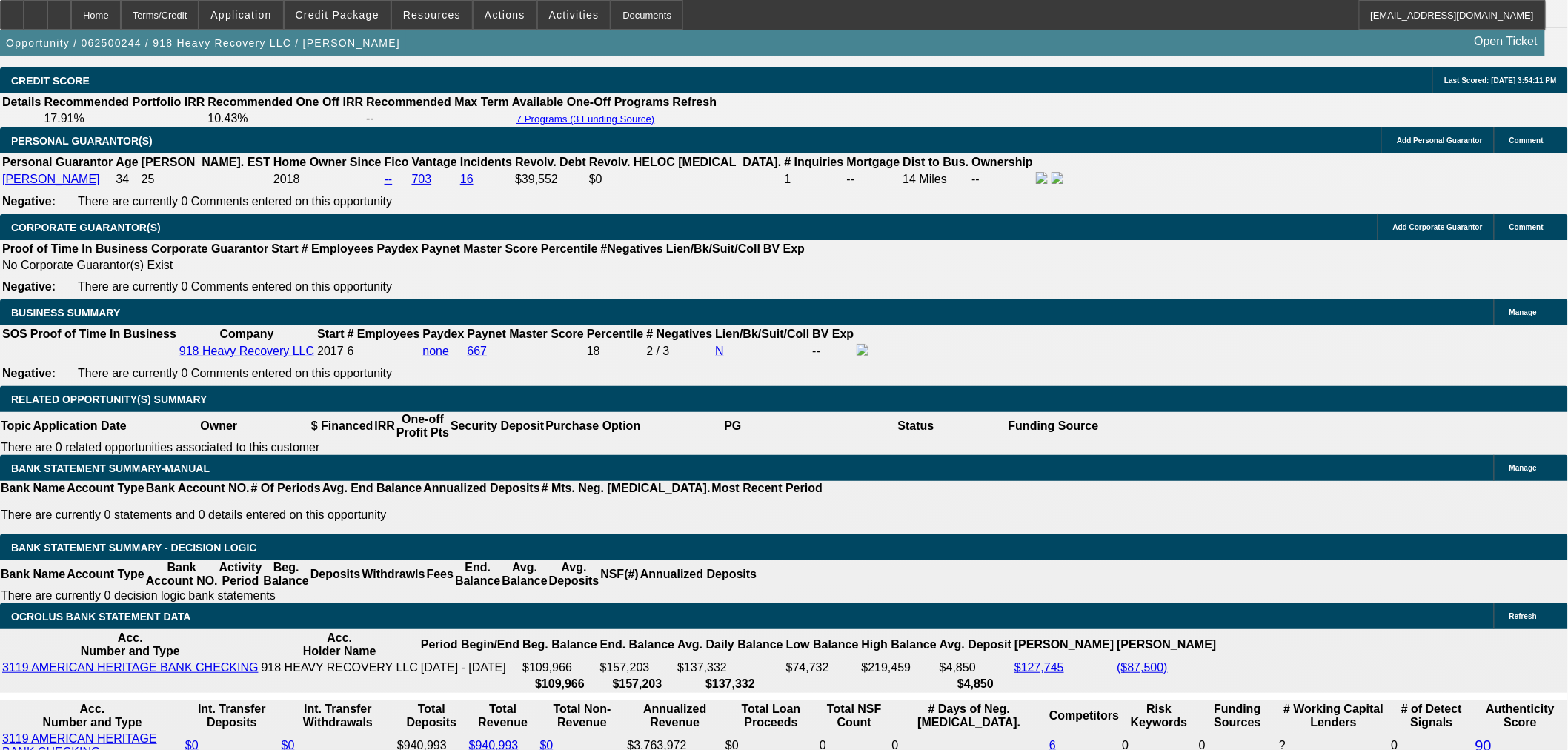
type input "10.1"
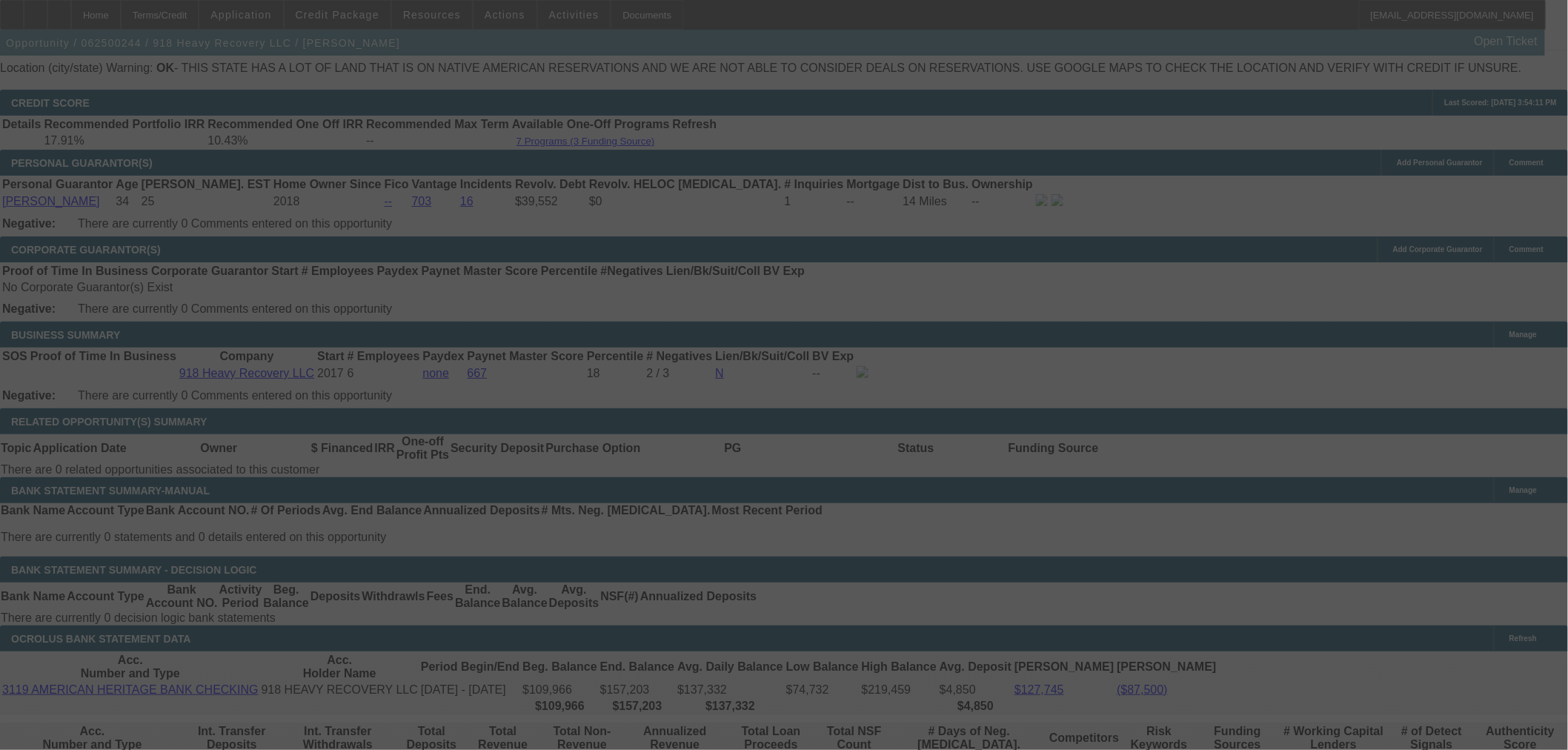
scroll to position [2373, 0]
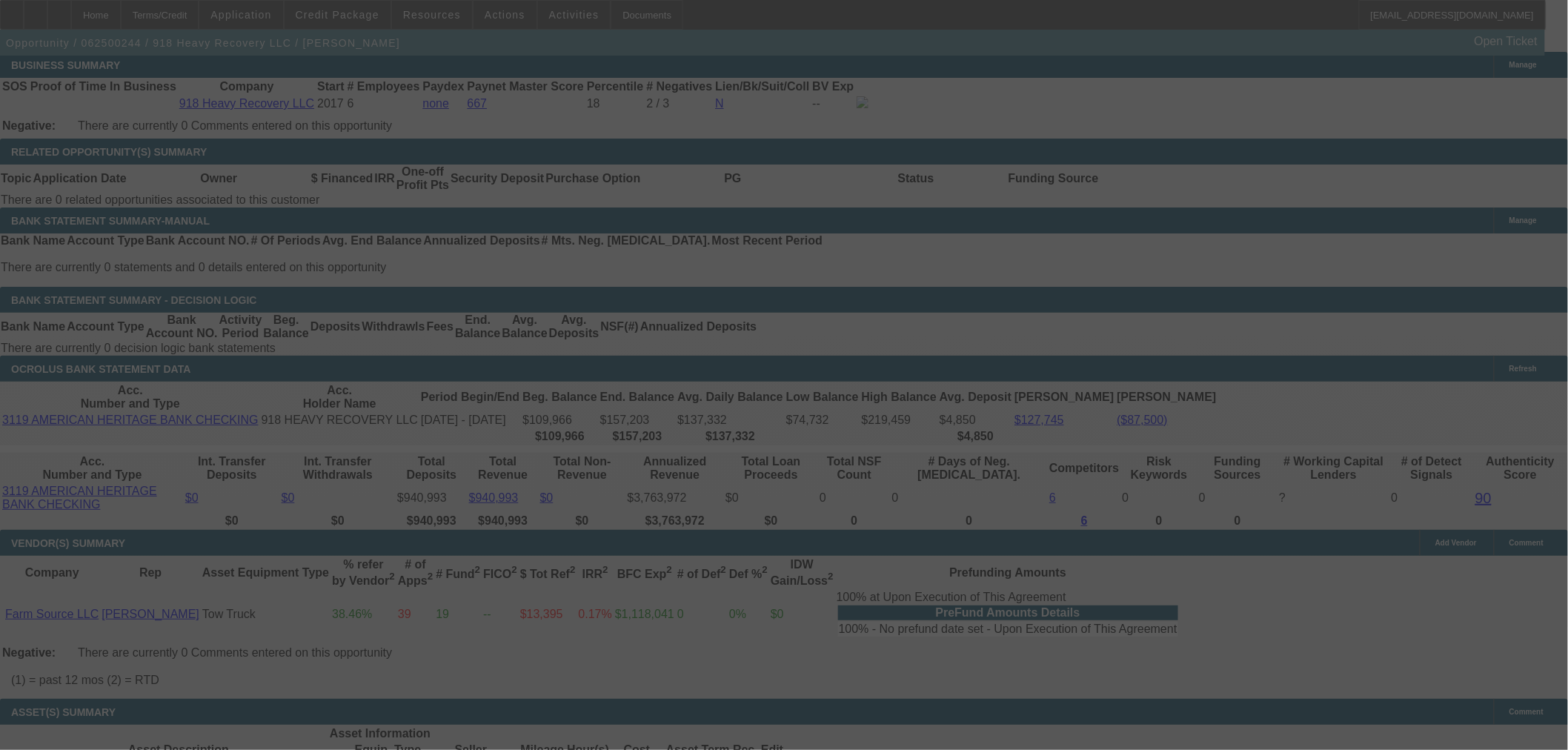
select select "0"
select select "2"
select select "0"
select select "6"
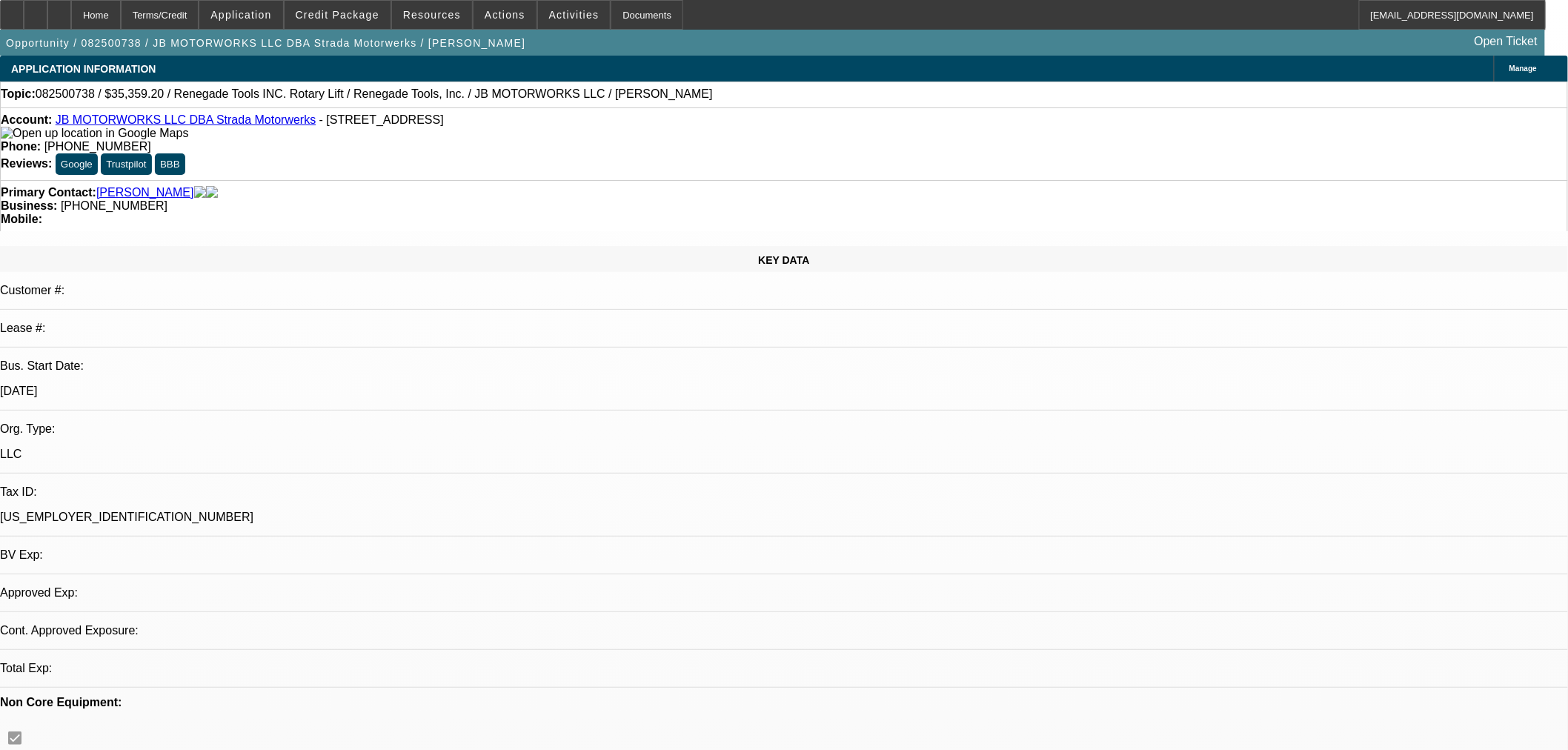
select select "0"
select select "3"
select select "0.1"
select select "4"
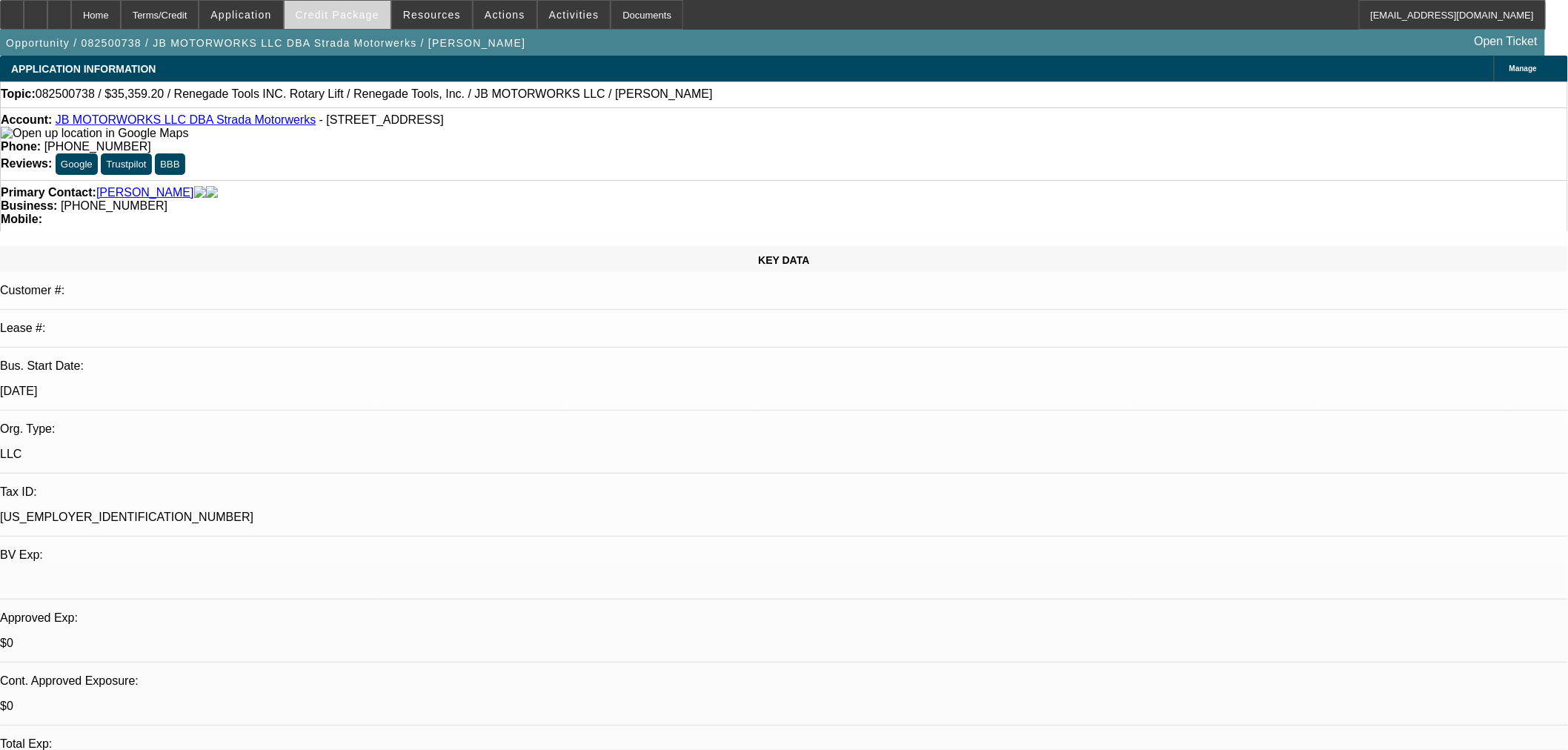
click at [369, 16] on span "Credit Package" at bounding box center [338, 15] width 84 height 12
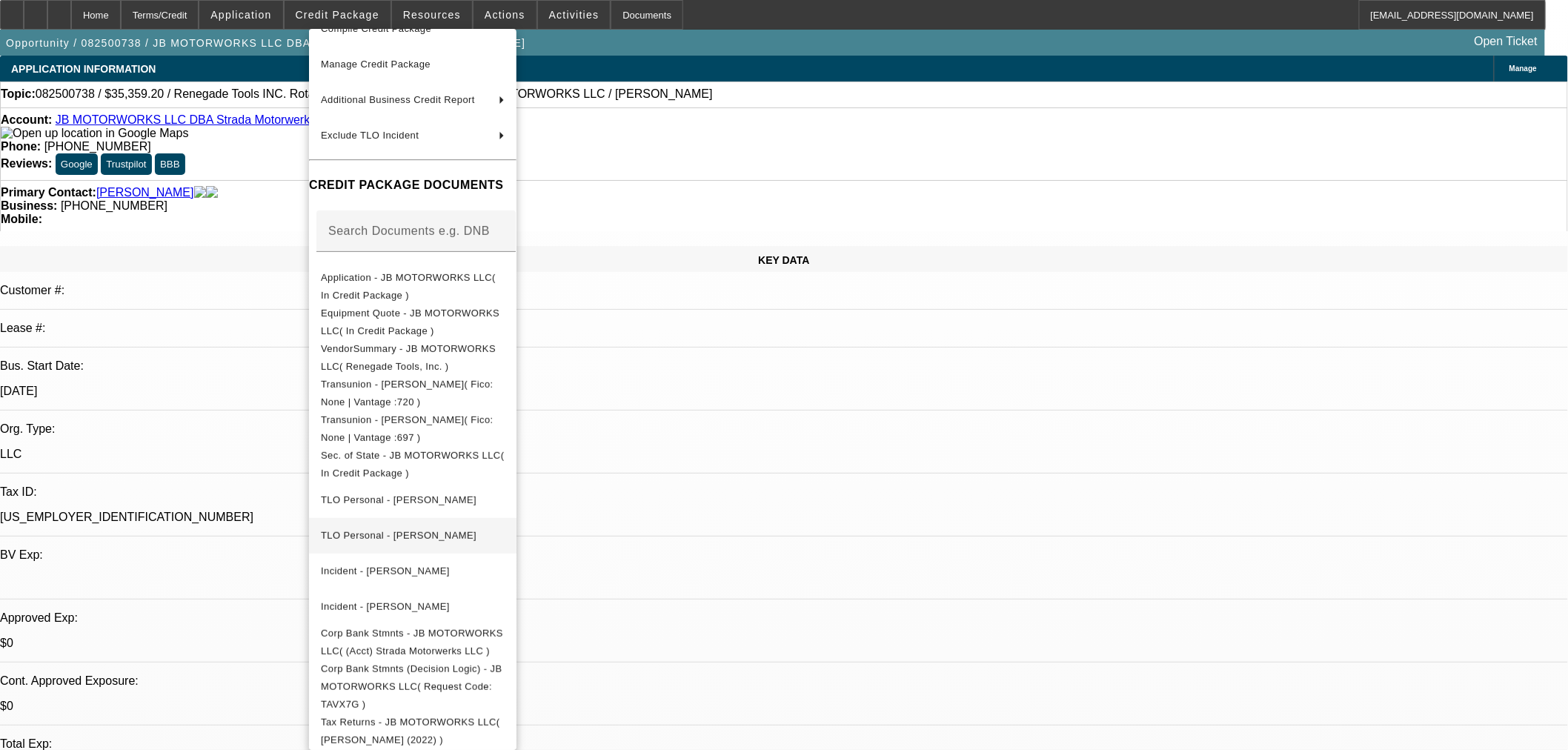
scroll to position [154, 0]
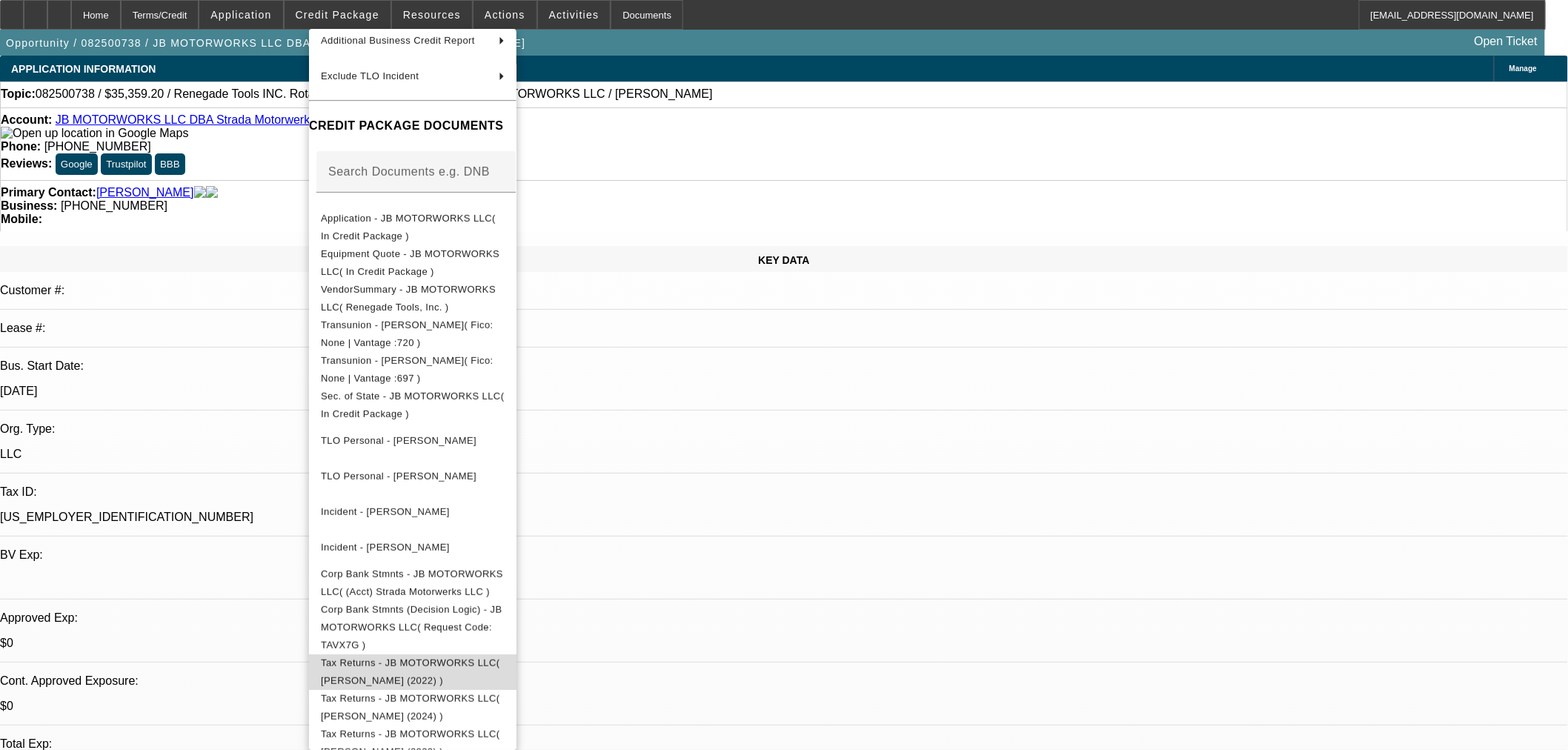
click at [469, 660] on span "Tax Returns - JB MOTORWORKS LLC( [PERSON_NAME] (2022) )" at bounding box center [413, 671] width 183 height 36
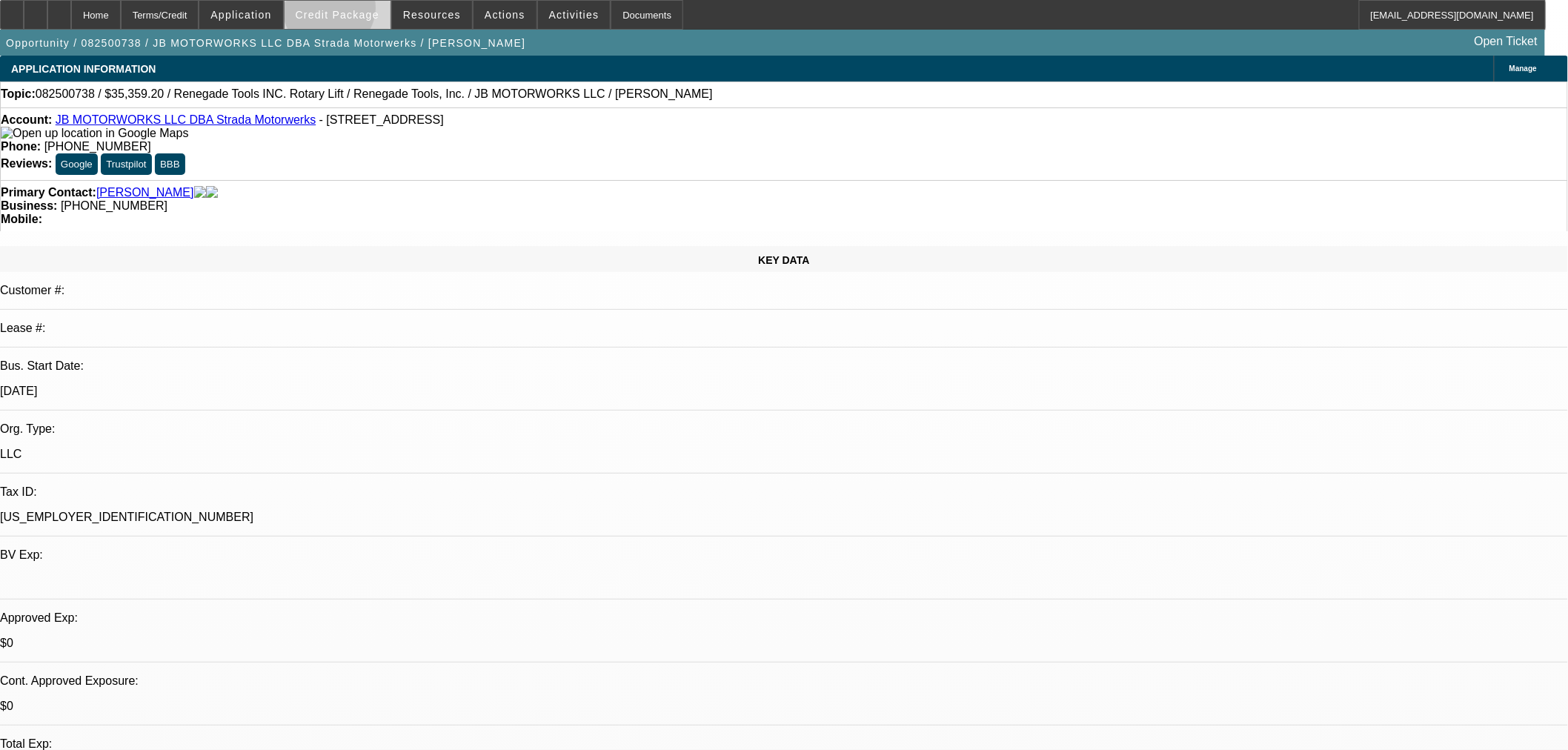
click at [354, 11] on span "Credit Package" at bounding box center [338, 15] width 84 height 12
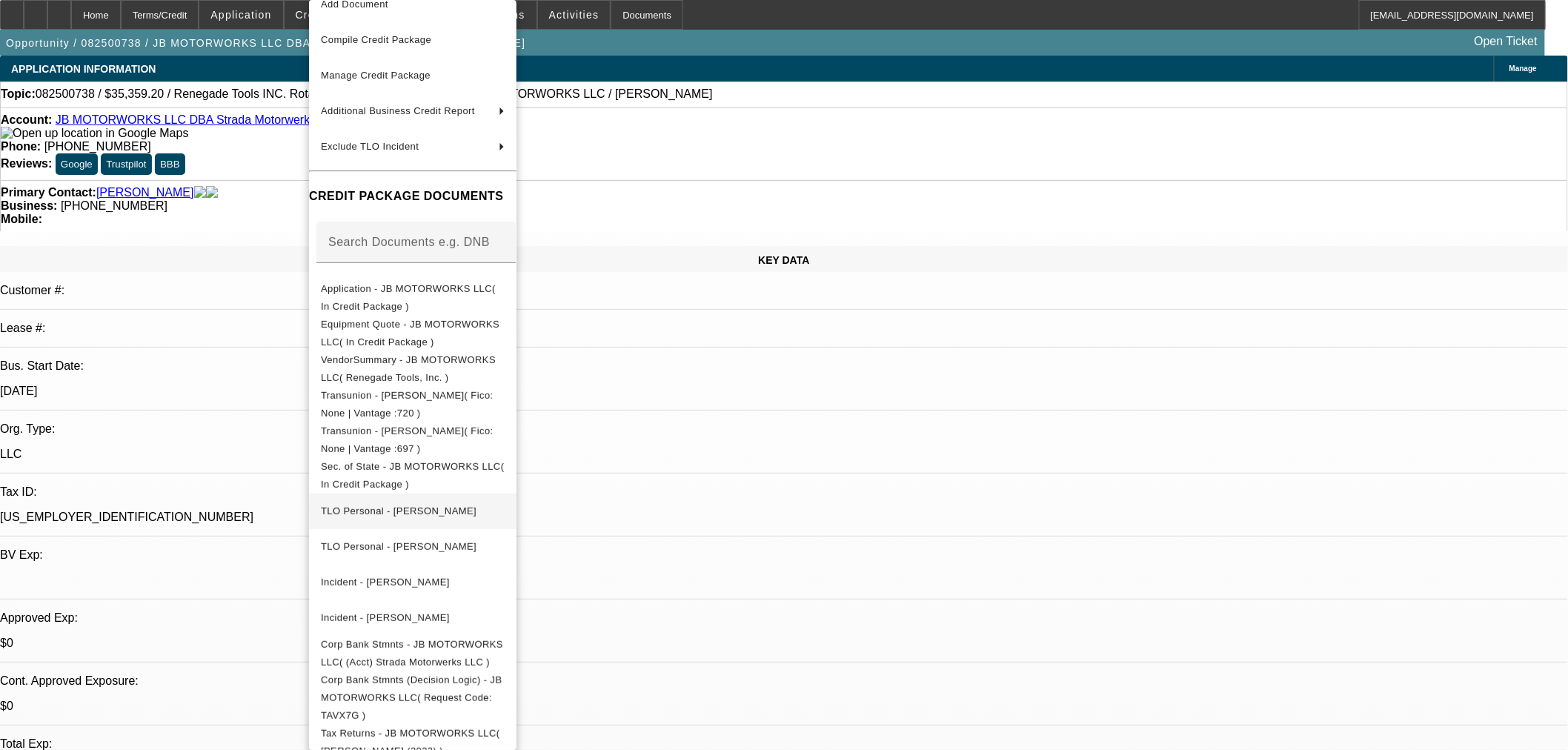
scroll to position [126, 0]
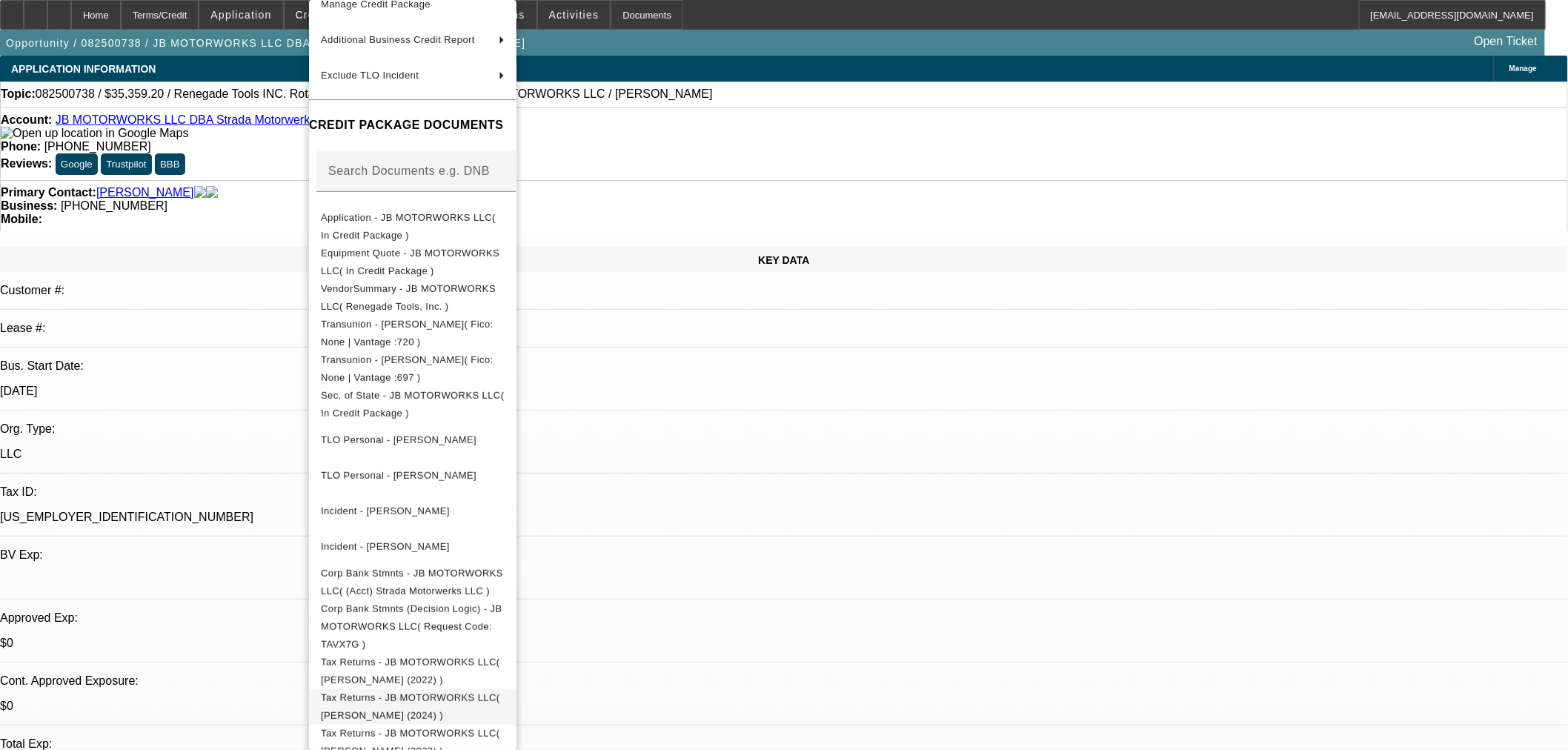
click at [438, 689] on span "Tax Returns - JB MOTORWORKS LLC( [PERSON_NAME] (2024) )" at bounding box center [413, 707] width 183 height 36
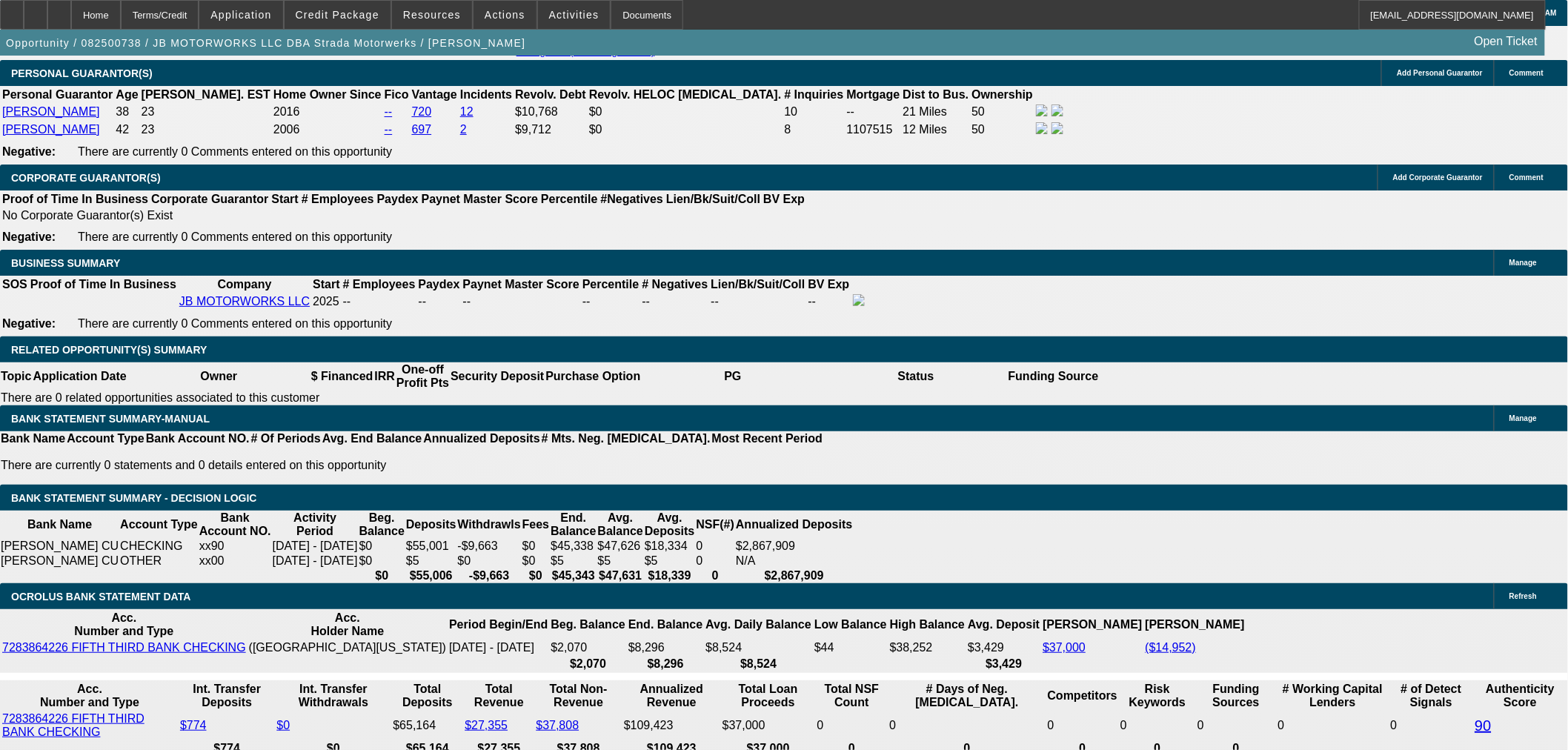
scroll to position [2057, 0]
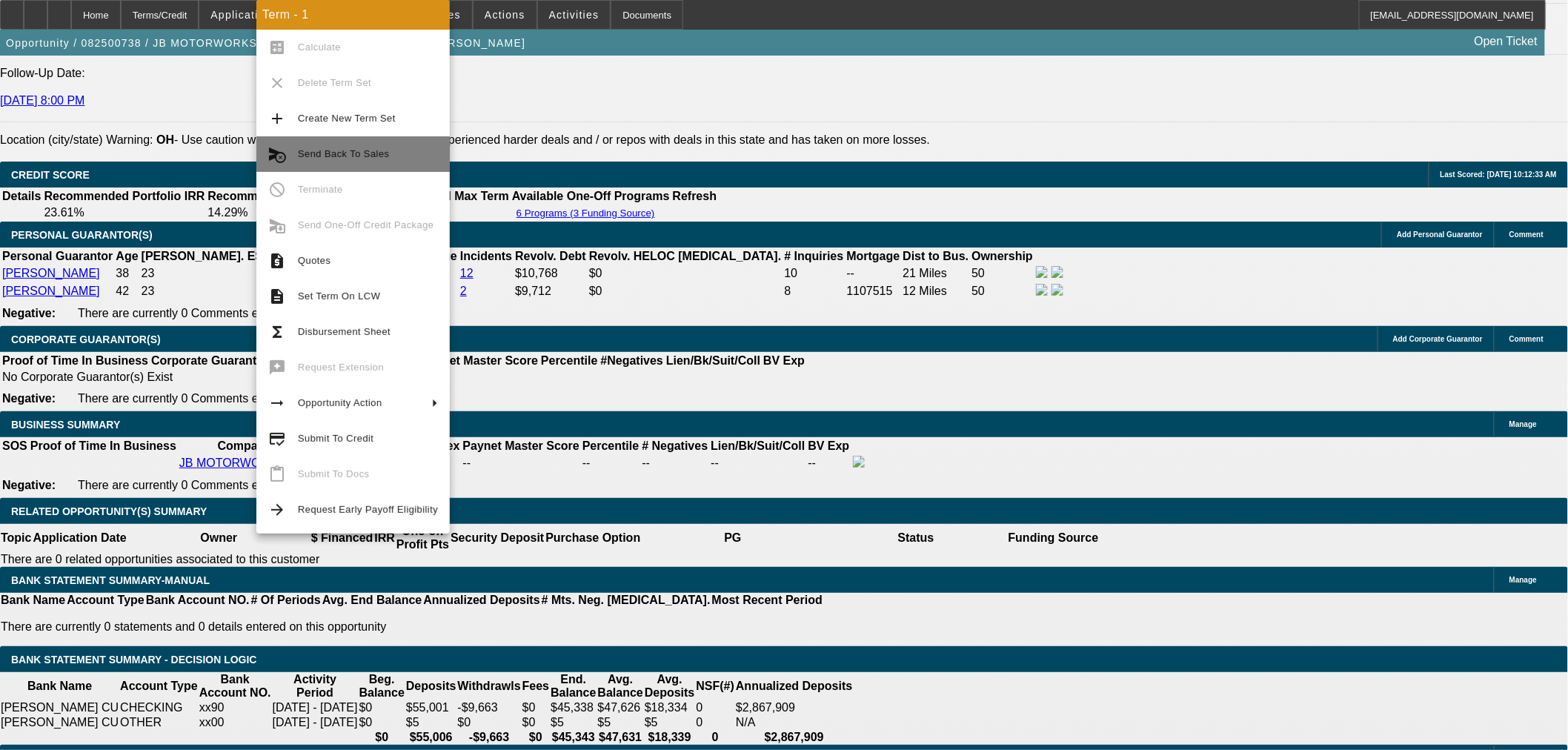
click at [314, 148] on span "Send Back To Sales" at bounding box center [342, 153] width 91 height 11
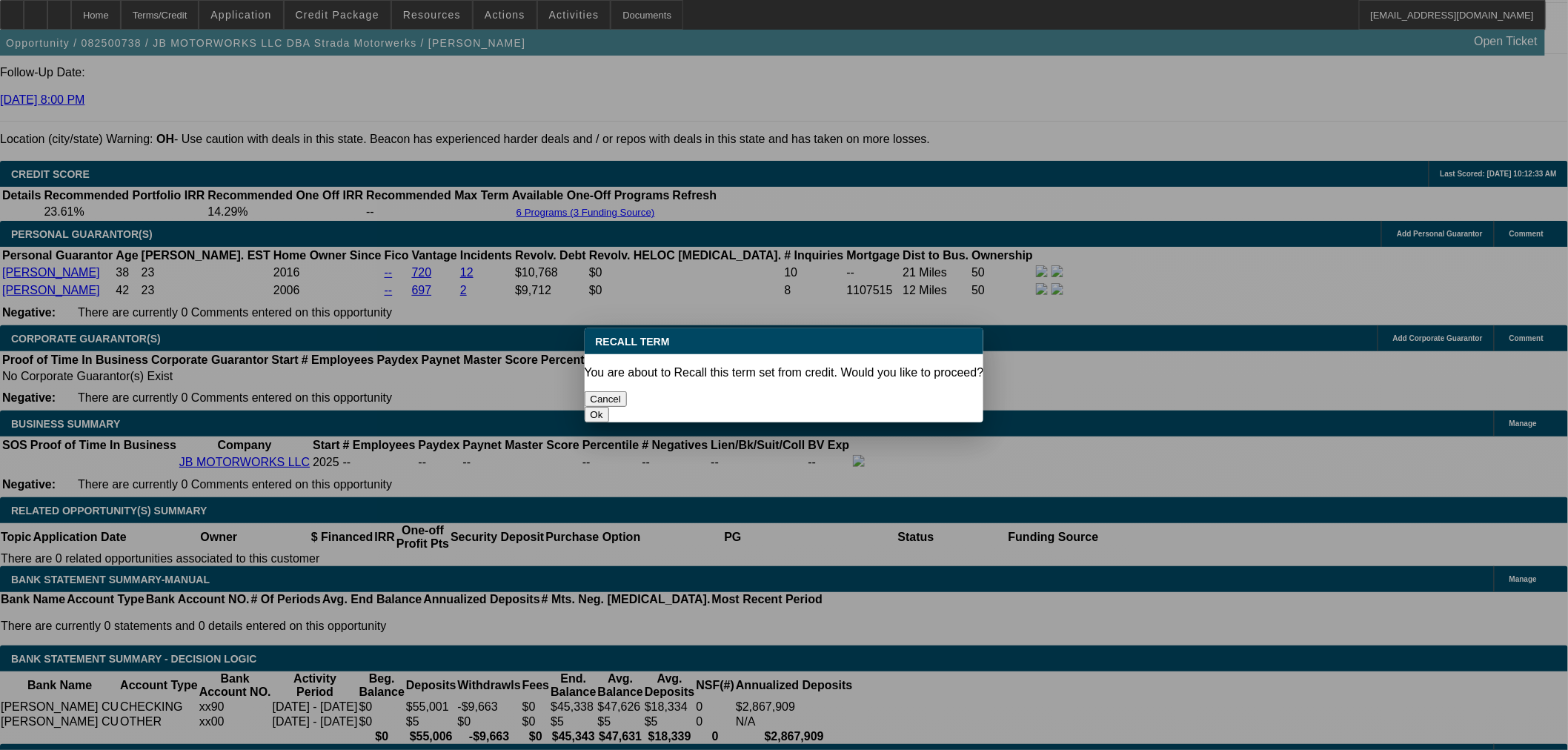
scroll to position [0, 0]
click at [609, 407] on button "Ok" at bounding box center [597, 414] width 24 height 16
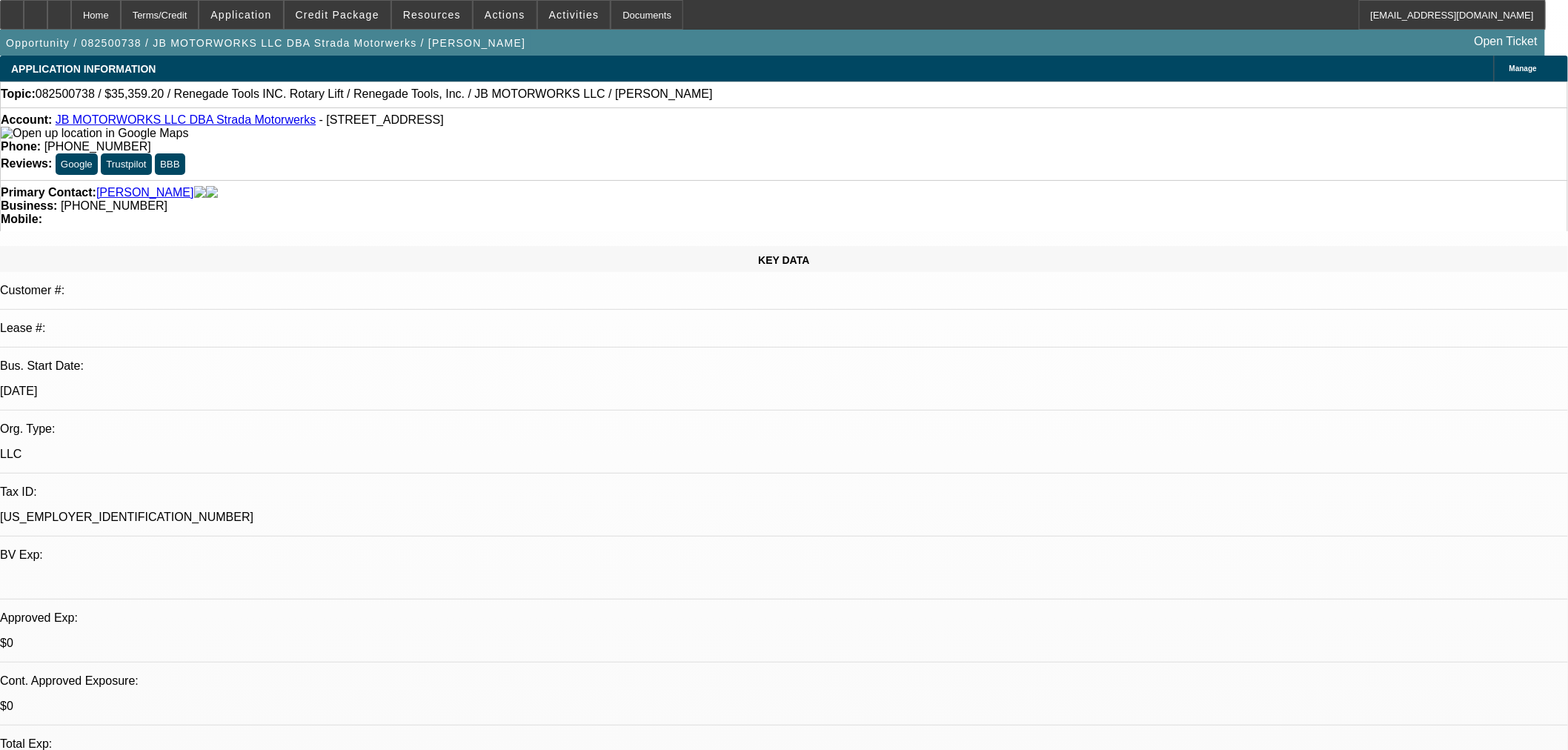
type textarea "Need W2 info"
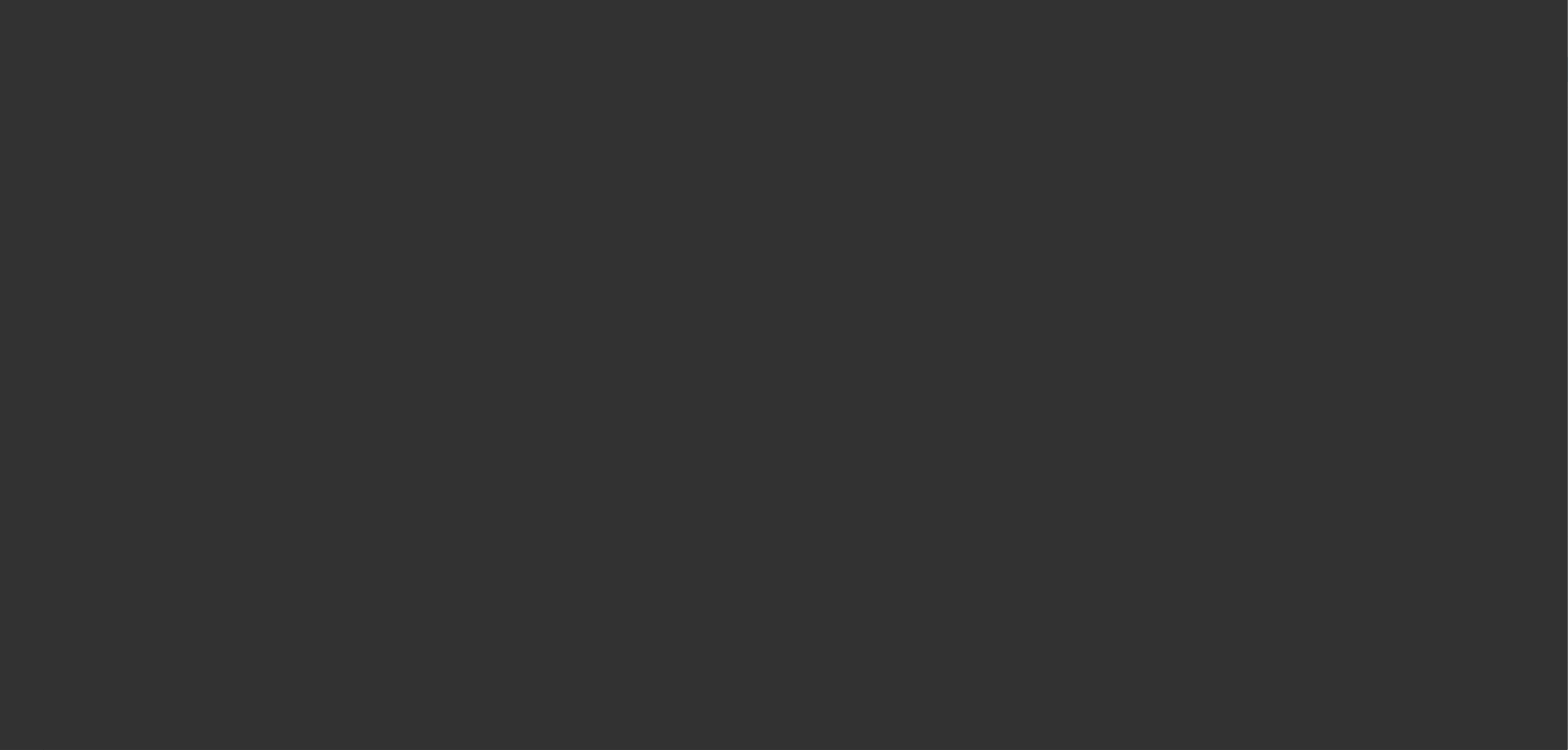
select select "0"
select select "3"
select select "0.1"
select select "4"
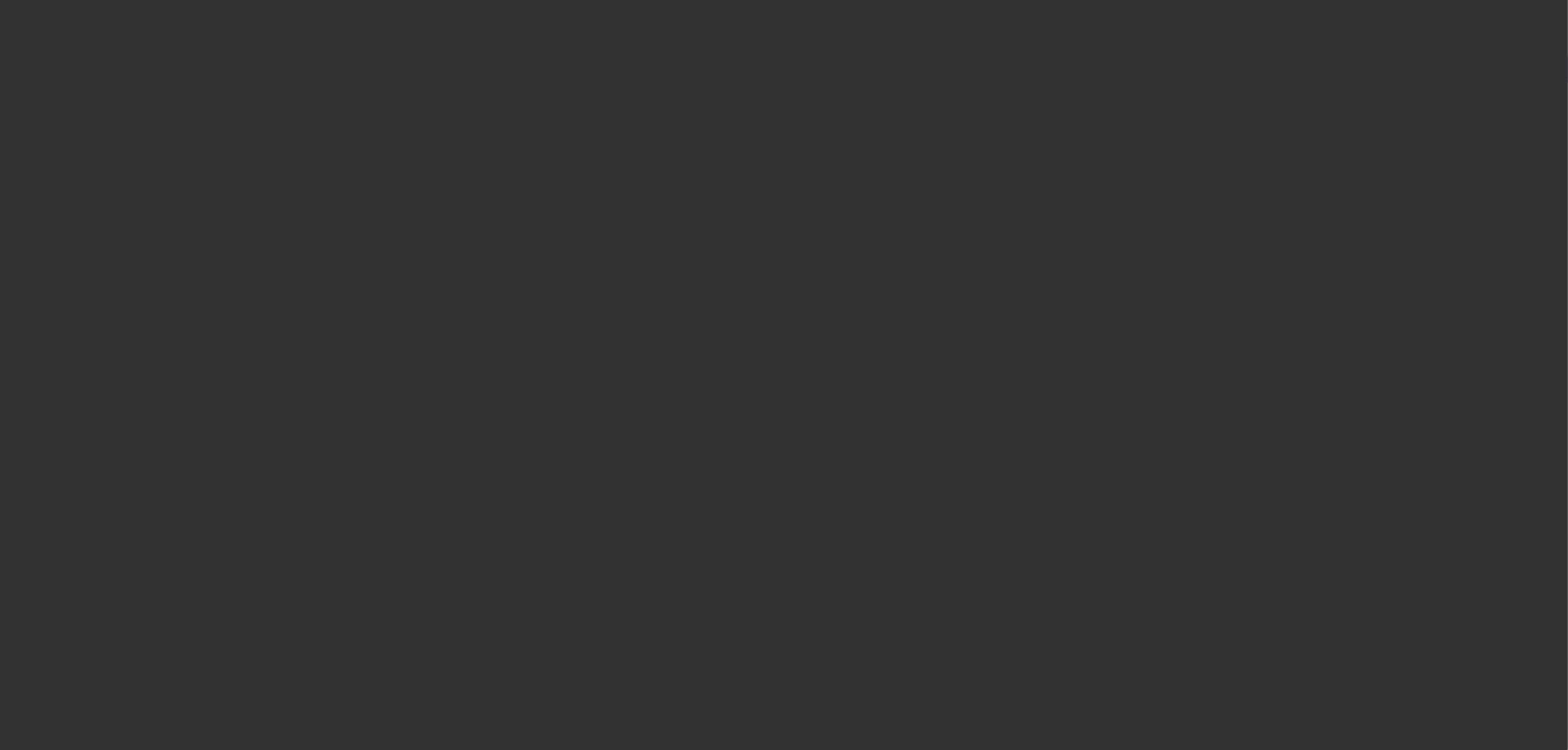
select select "0"
select select "3"
select select "0.1"
select select "4"
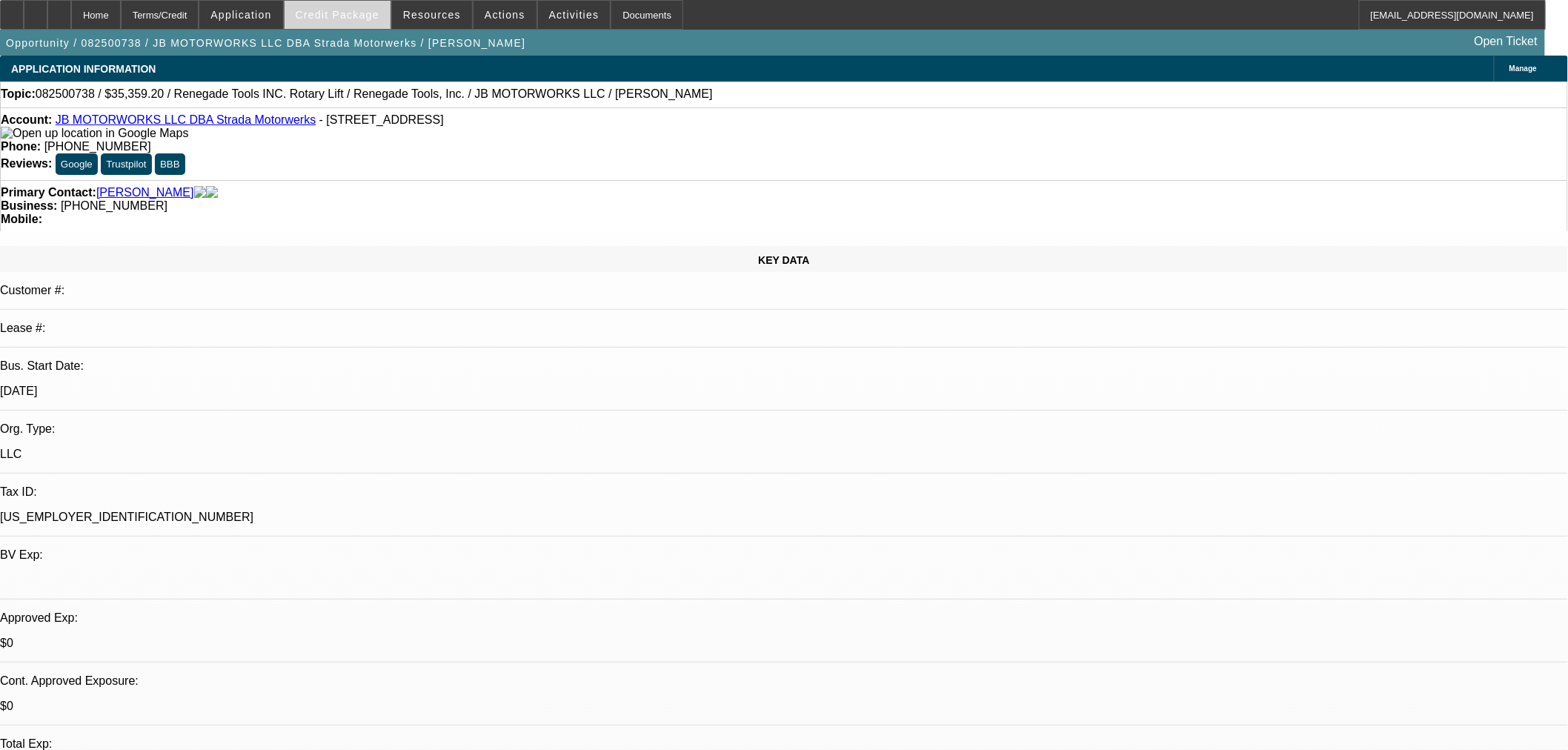
click at [368, 19] on span "Credit Package" at bounding box center [338, 15] width 84 height 12
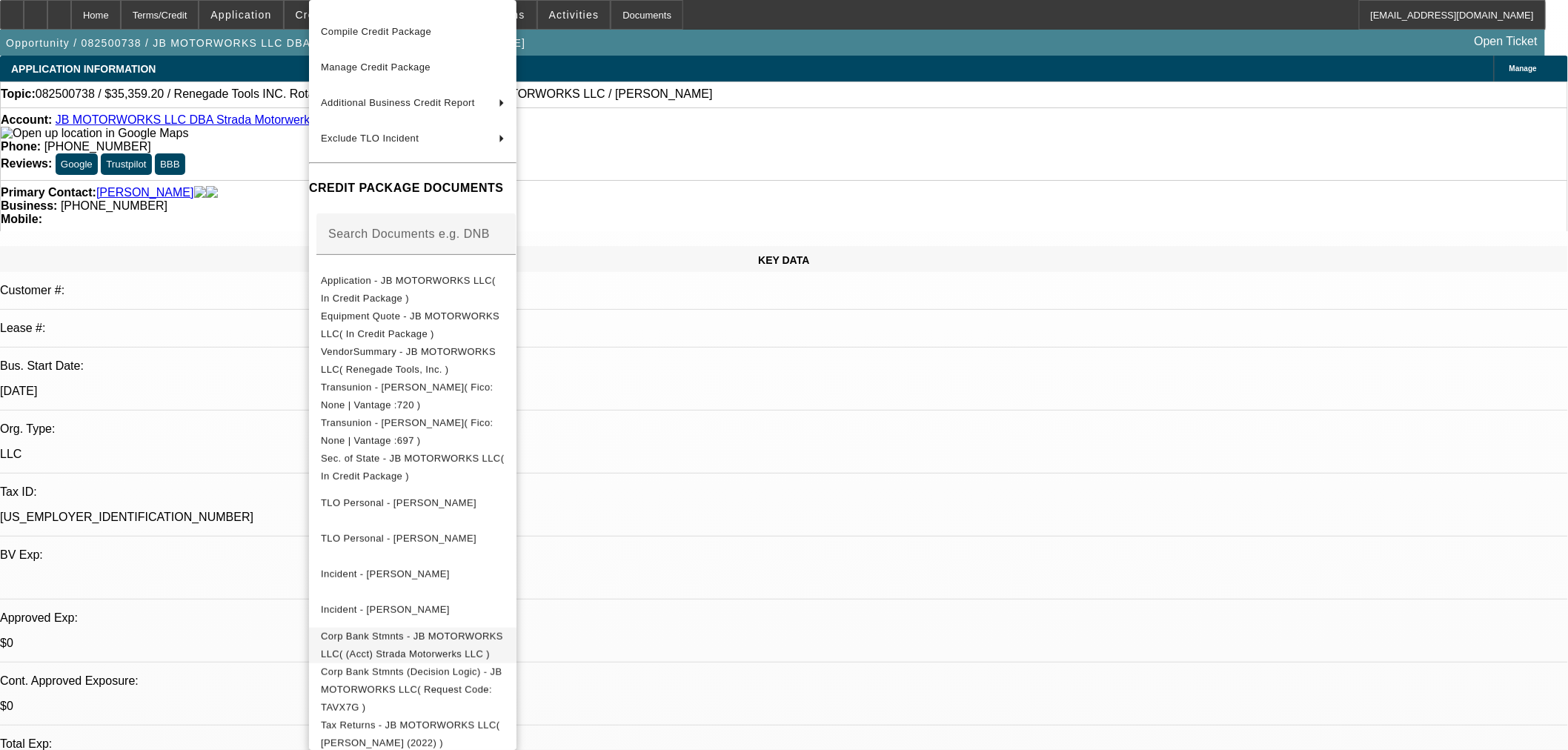
scroll to position [126, 0]
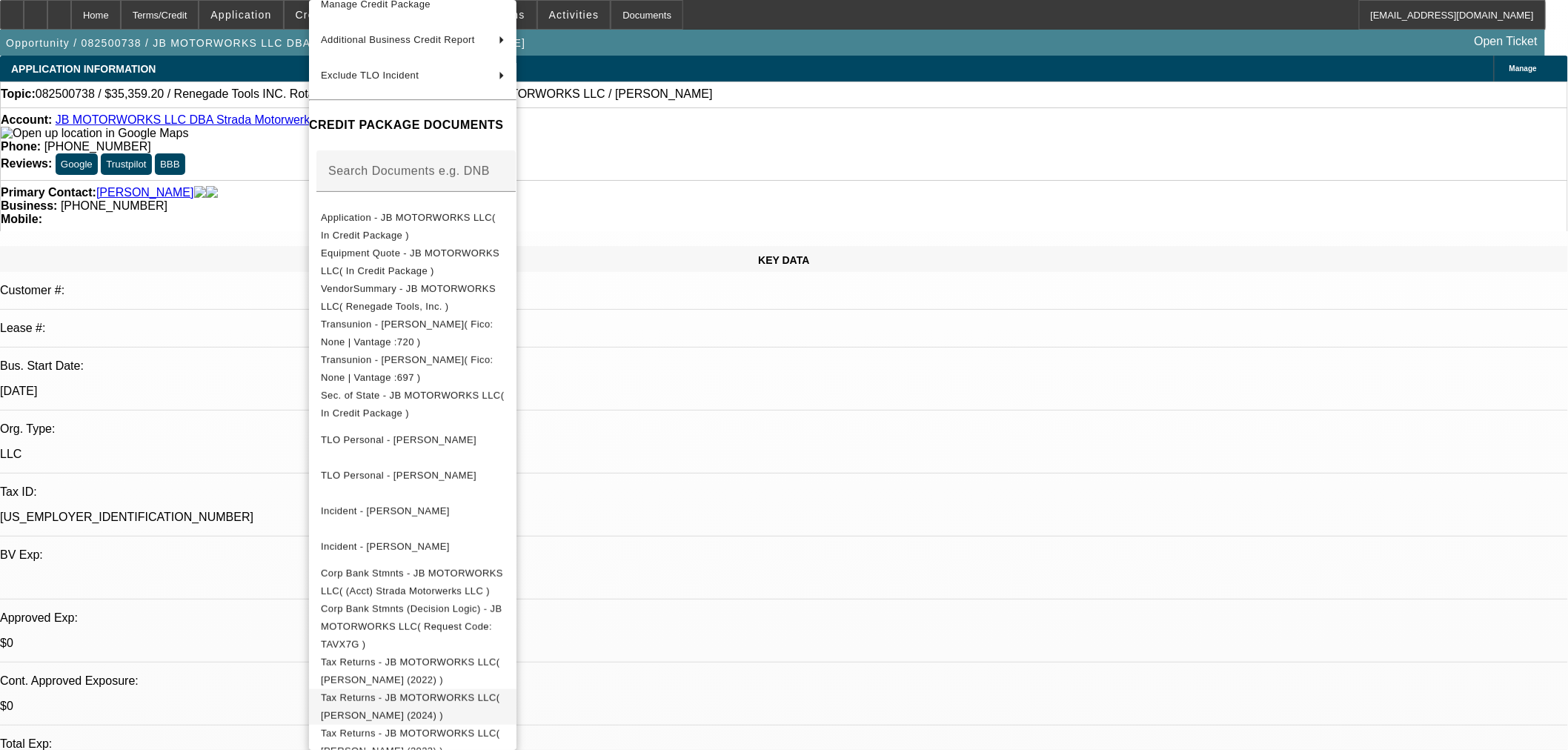
click at [497, 692] on span "Tax Returns - JB MOTORWORKS LLC( Bryan (2024) )" at bounding box center [411, 706] width 180 height 29
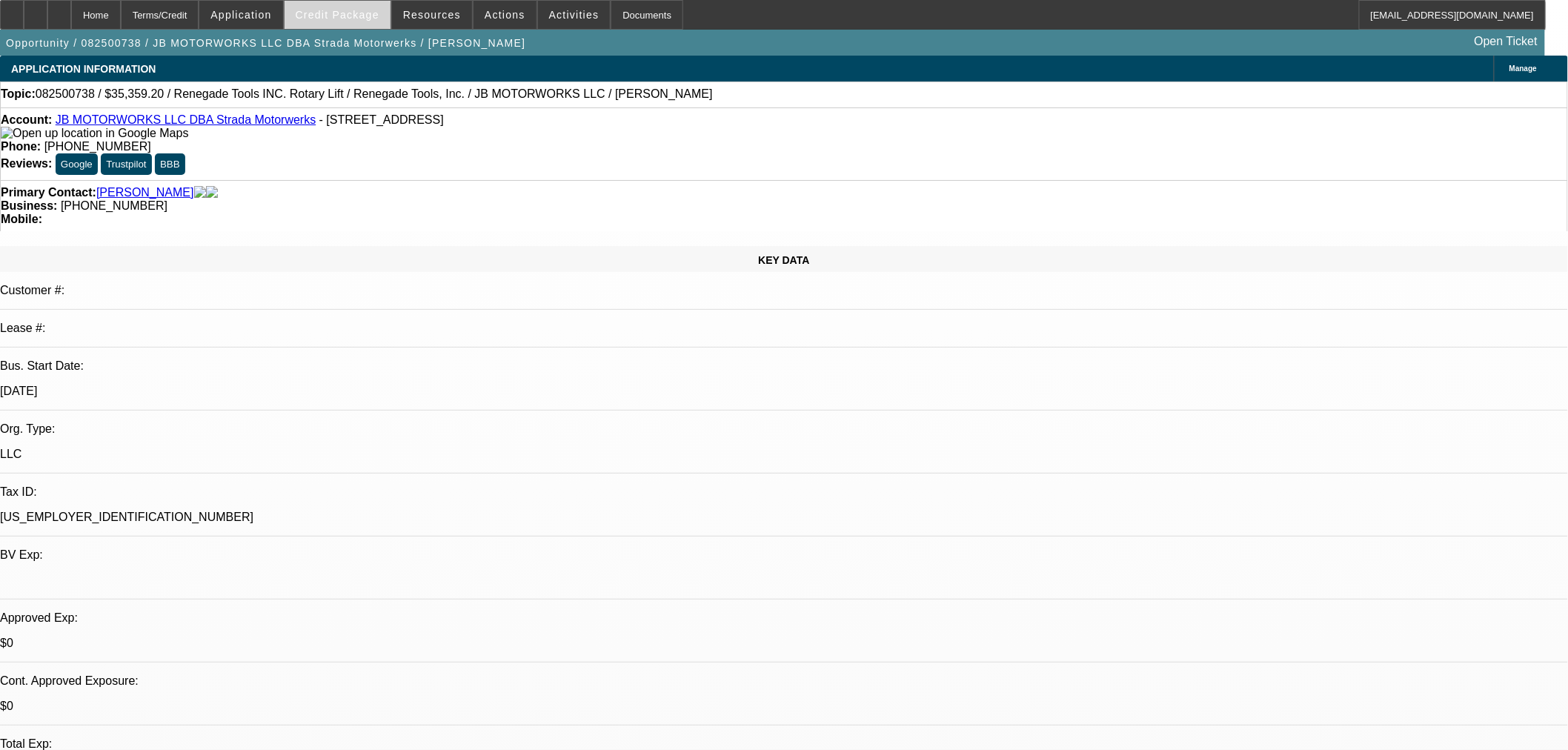
click at [325, 16] on span "Credit Package" at bounding box center [338, 15] width 84 height 12
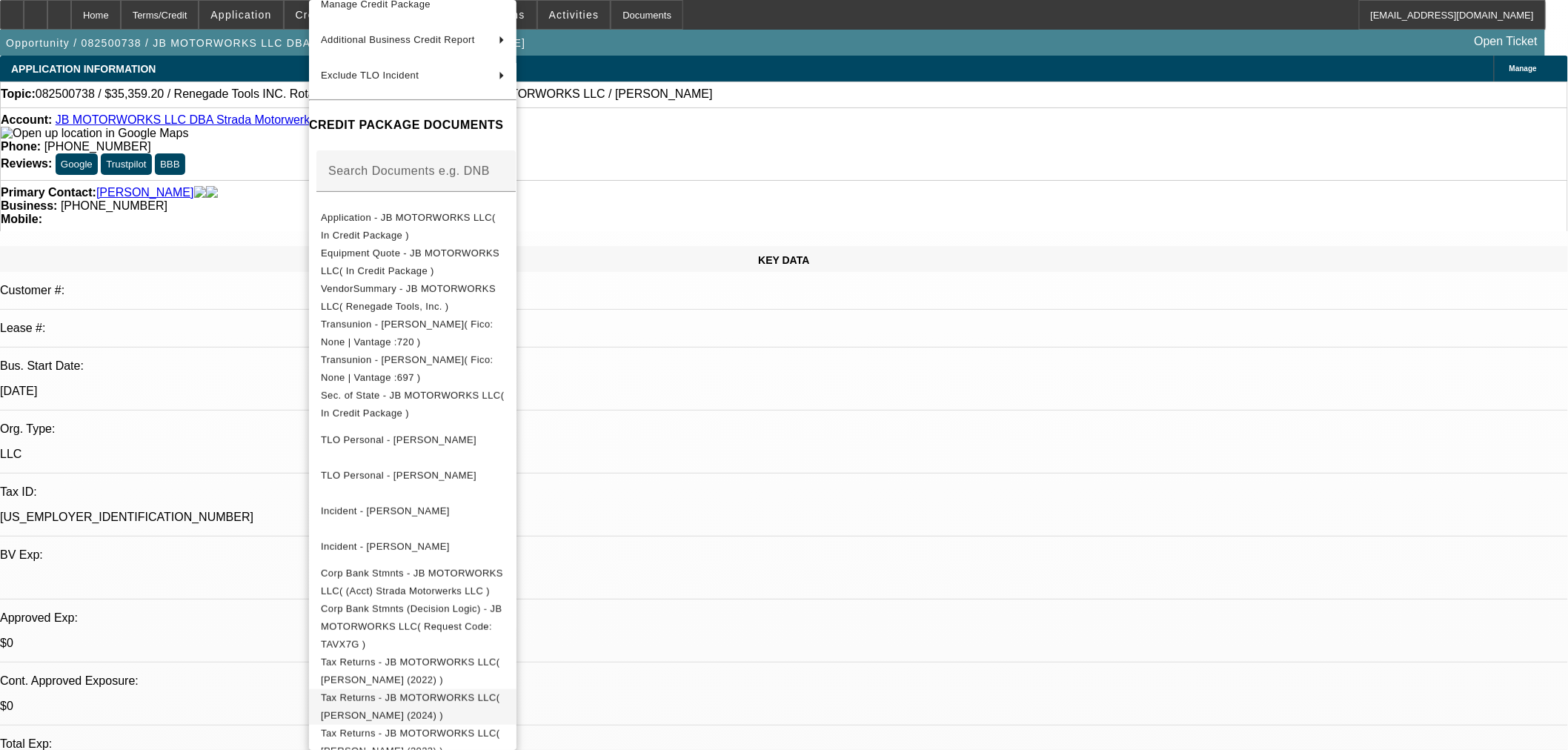
click at [467, 692] on span "Tax Returns - JB MOTORWORKS LLC( Bryan (2024) )" at bounding box center [411, 706] width 180 height 29
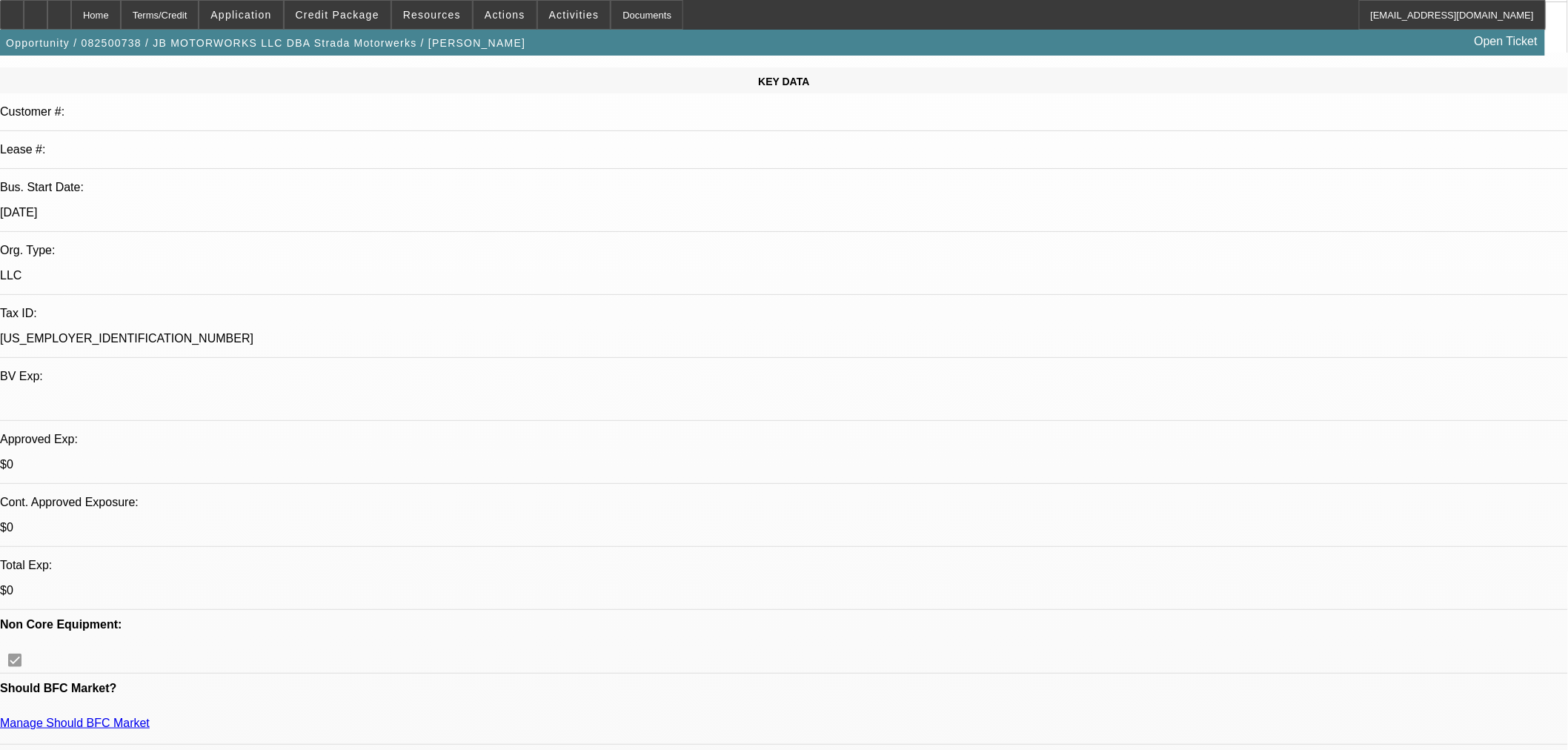
scroll to position [494, 0]
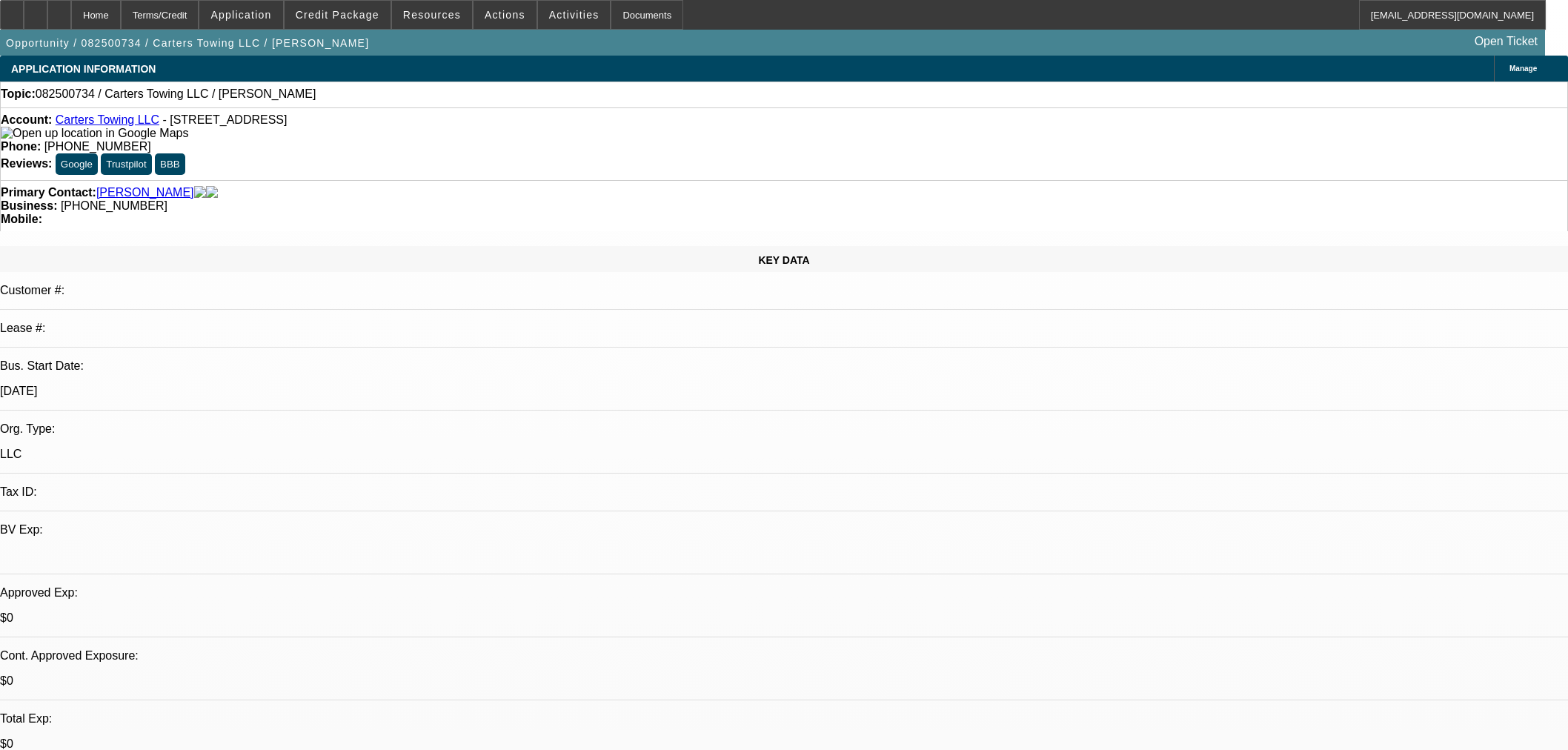
select select "0"
select select "2"
select select "0.1"
select select "4"
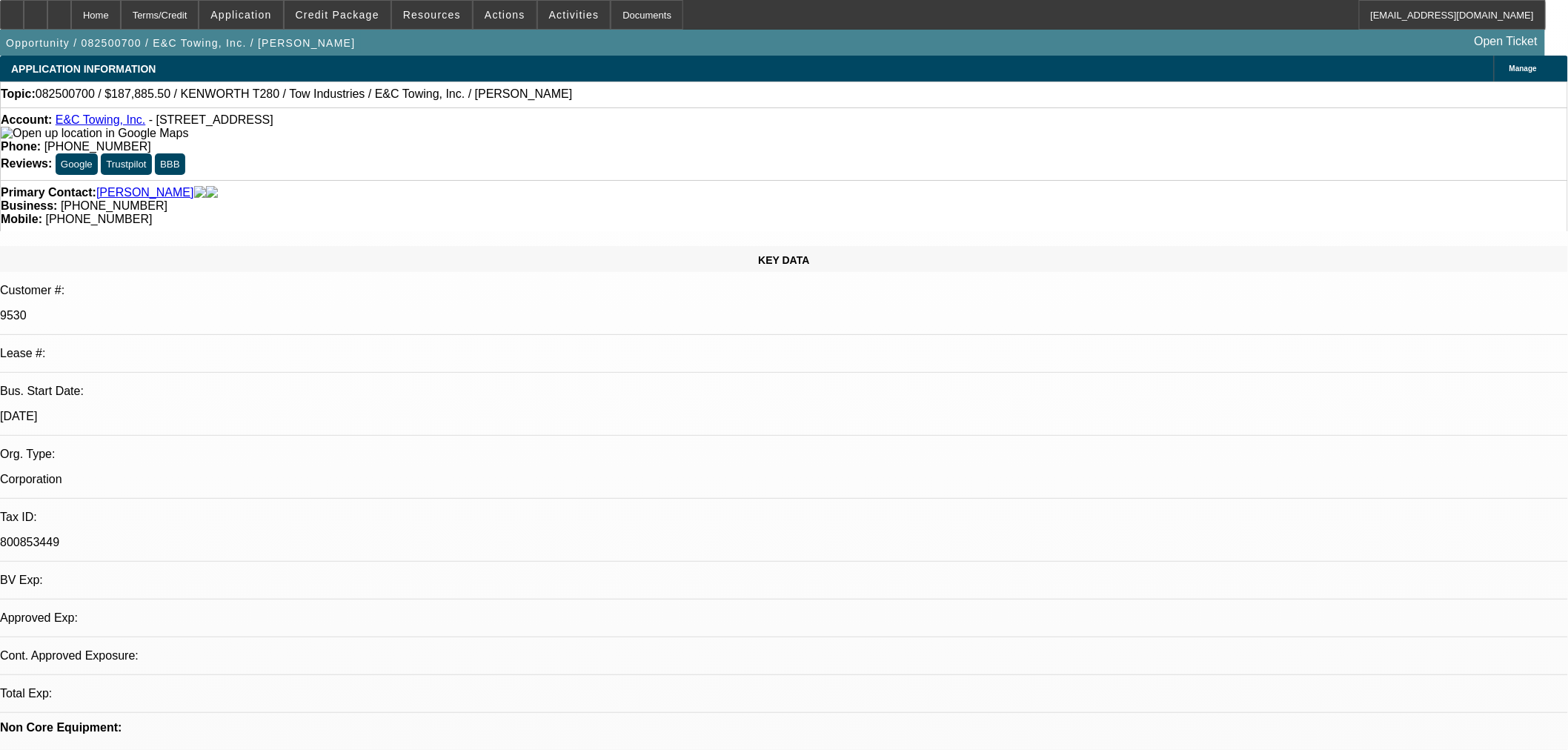
select select "0"
select select "2"
select select "0.1"
select select "4"
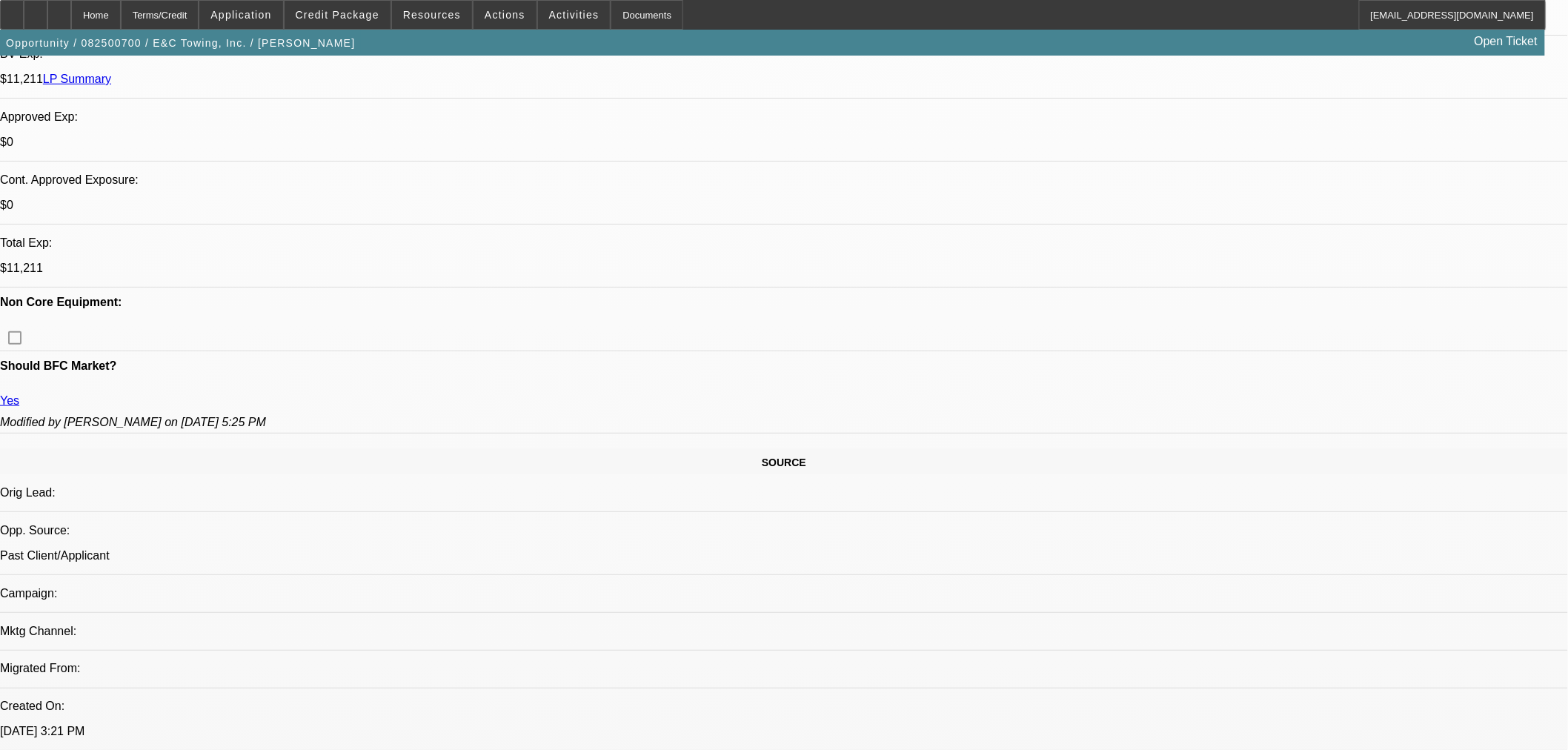
scroll to position [411, 0]
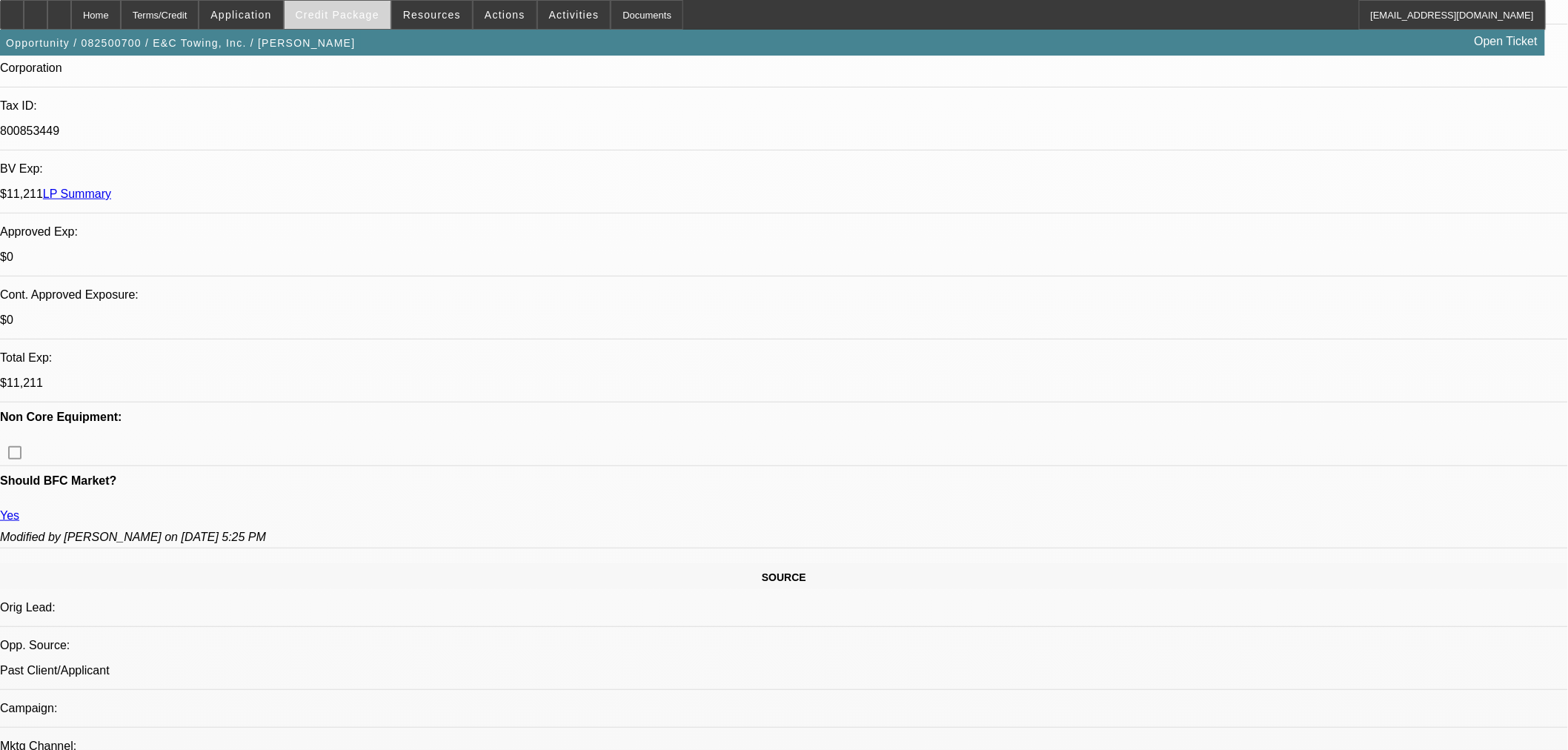
click at [360, 23] on span at bounding box center [337, 15] width 106 height 36
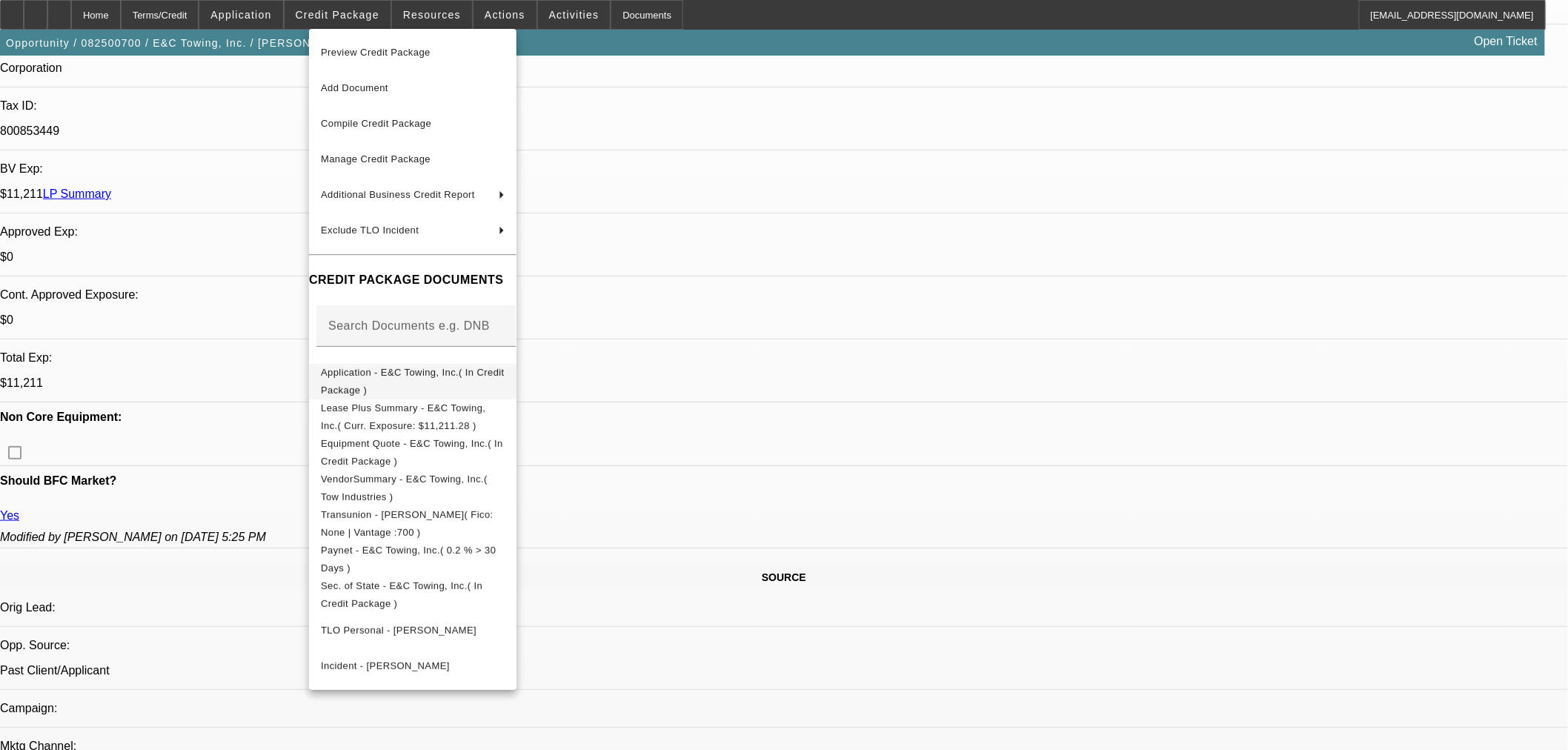
click at [379, 363] on button "Application - E&C Towing, Inc.( In Credit Package )" at bounding box center [413, 381] width 208 height 36
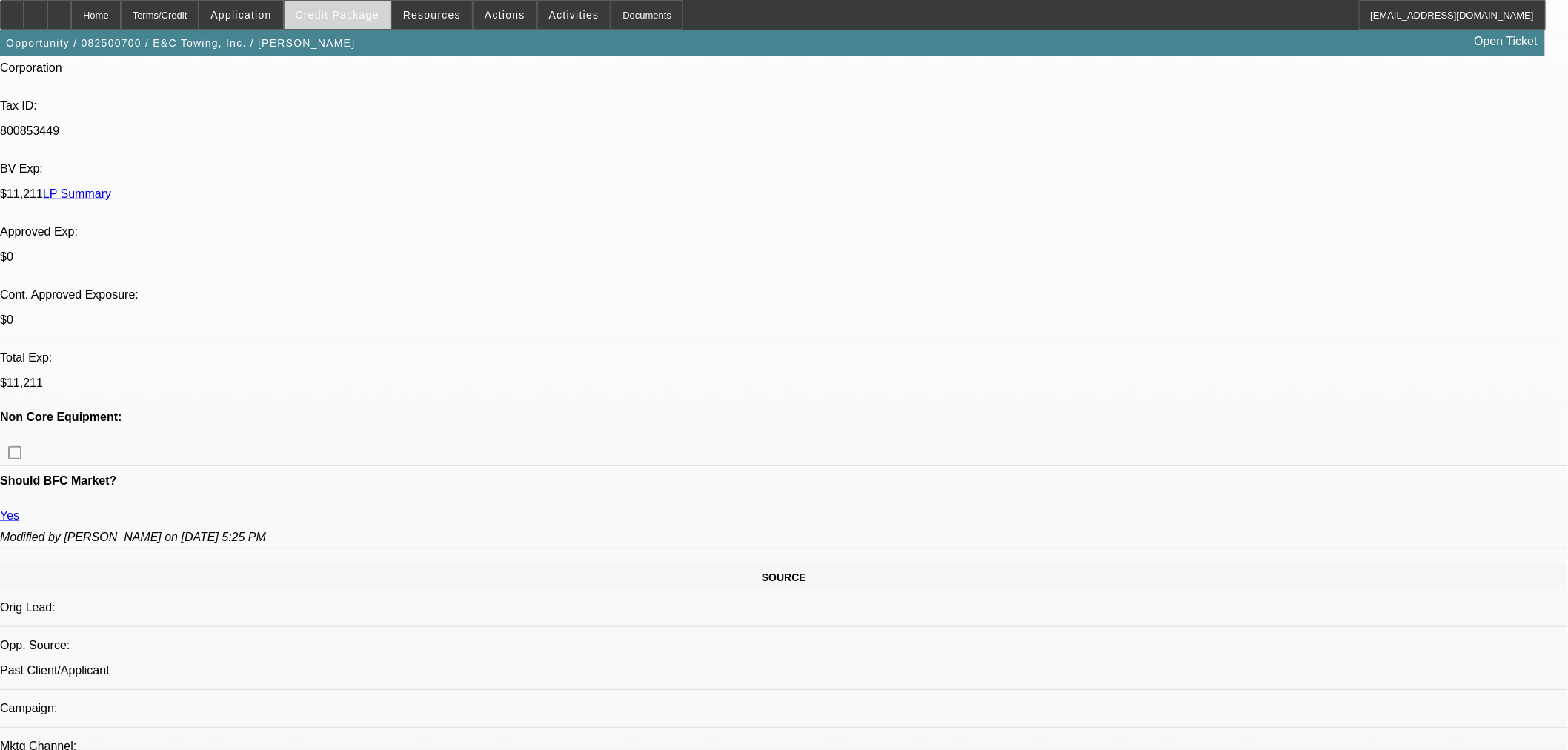
click at [358, 25] on span at bounding box center [337, 15] width 106 height 36
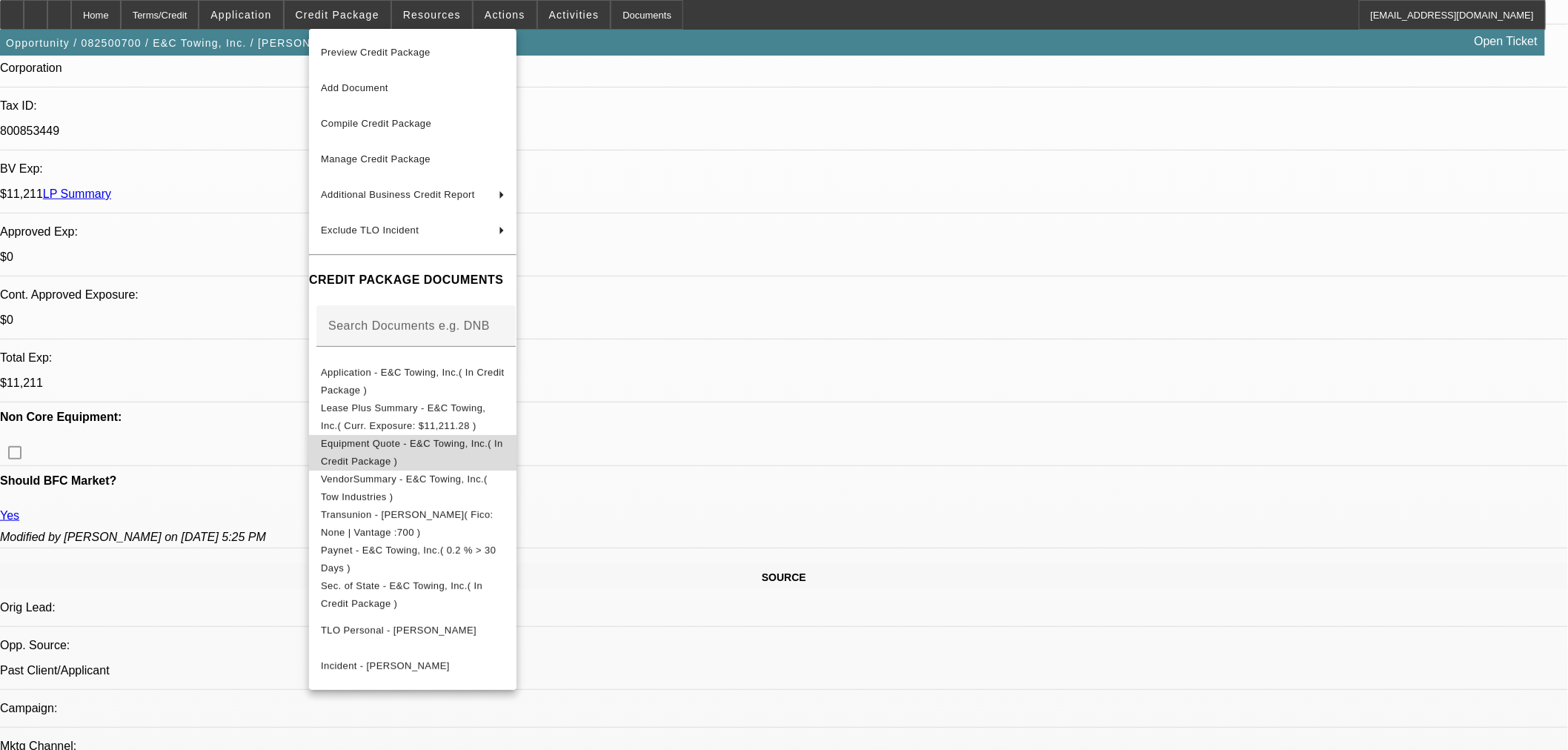
click at [438, 447] on span "Equipment Quote - E&C Towing, Inc.( In Credit Package )" at bounding box center [412, 451] width 182 height 29
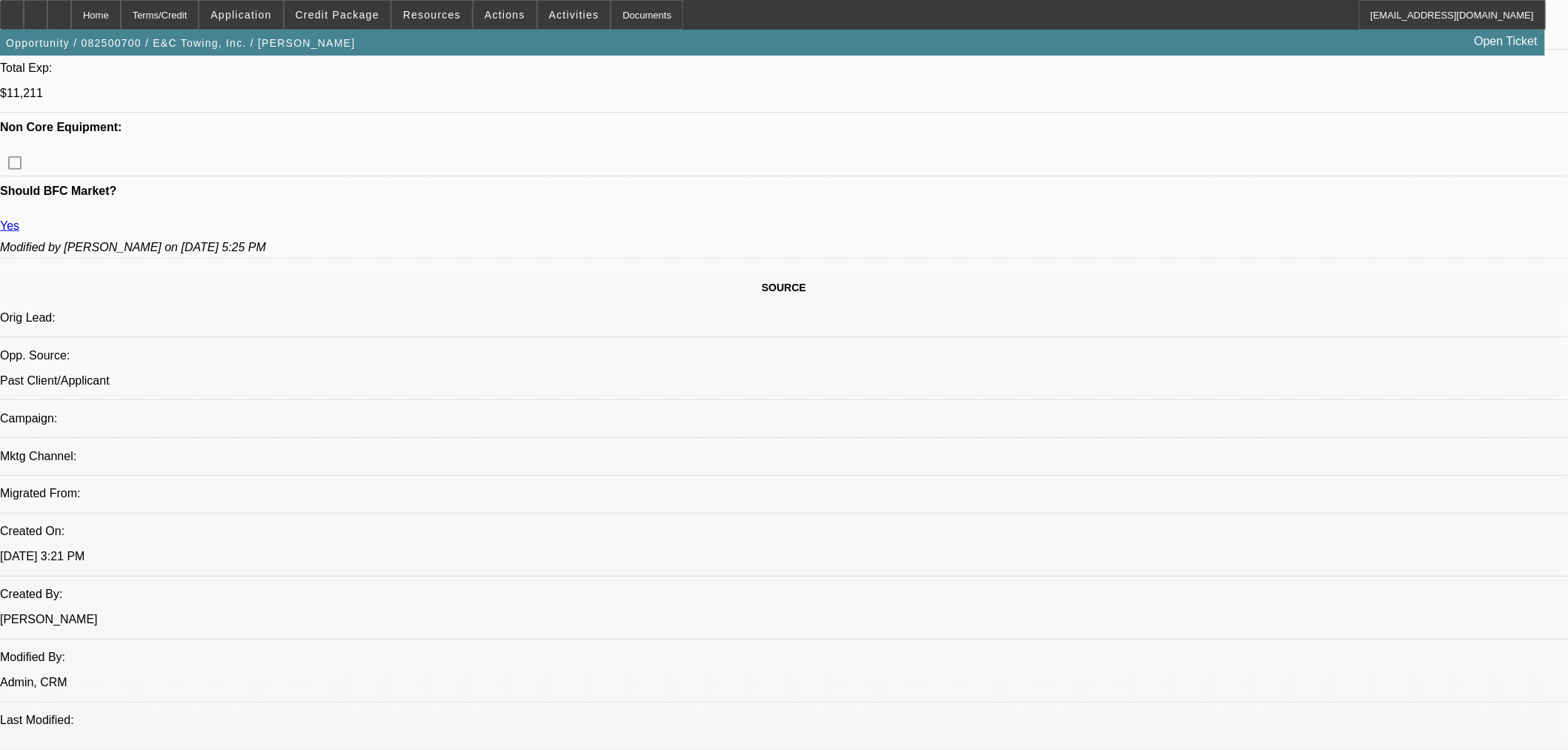
scroll to position [905, 0]
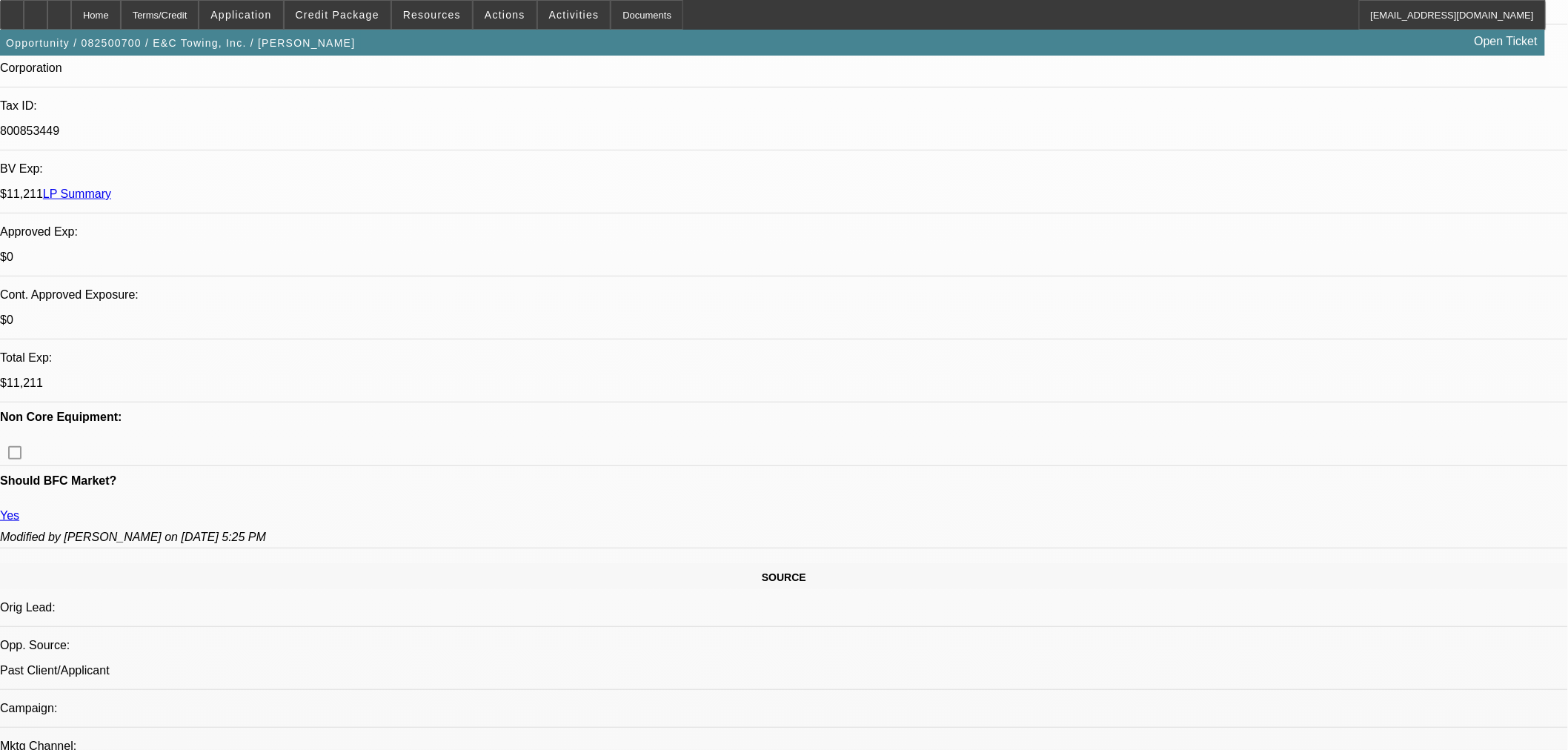
scroll to position [0, 0]
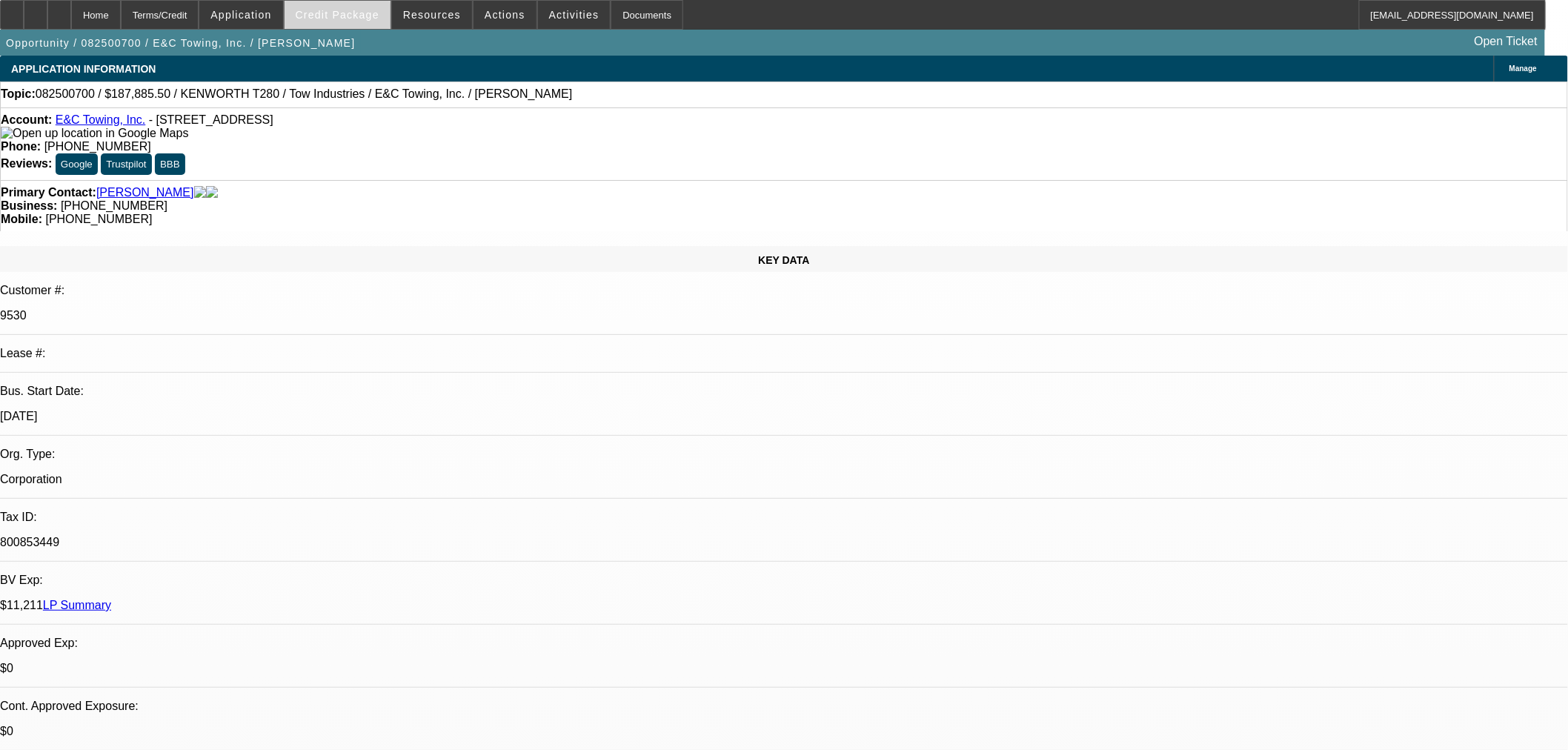
click at [343, 22] on span at bounding box center [337, 15] width 106 height 36
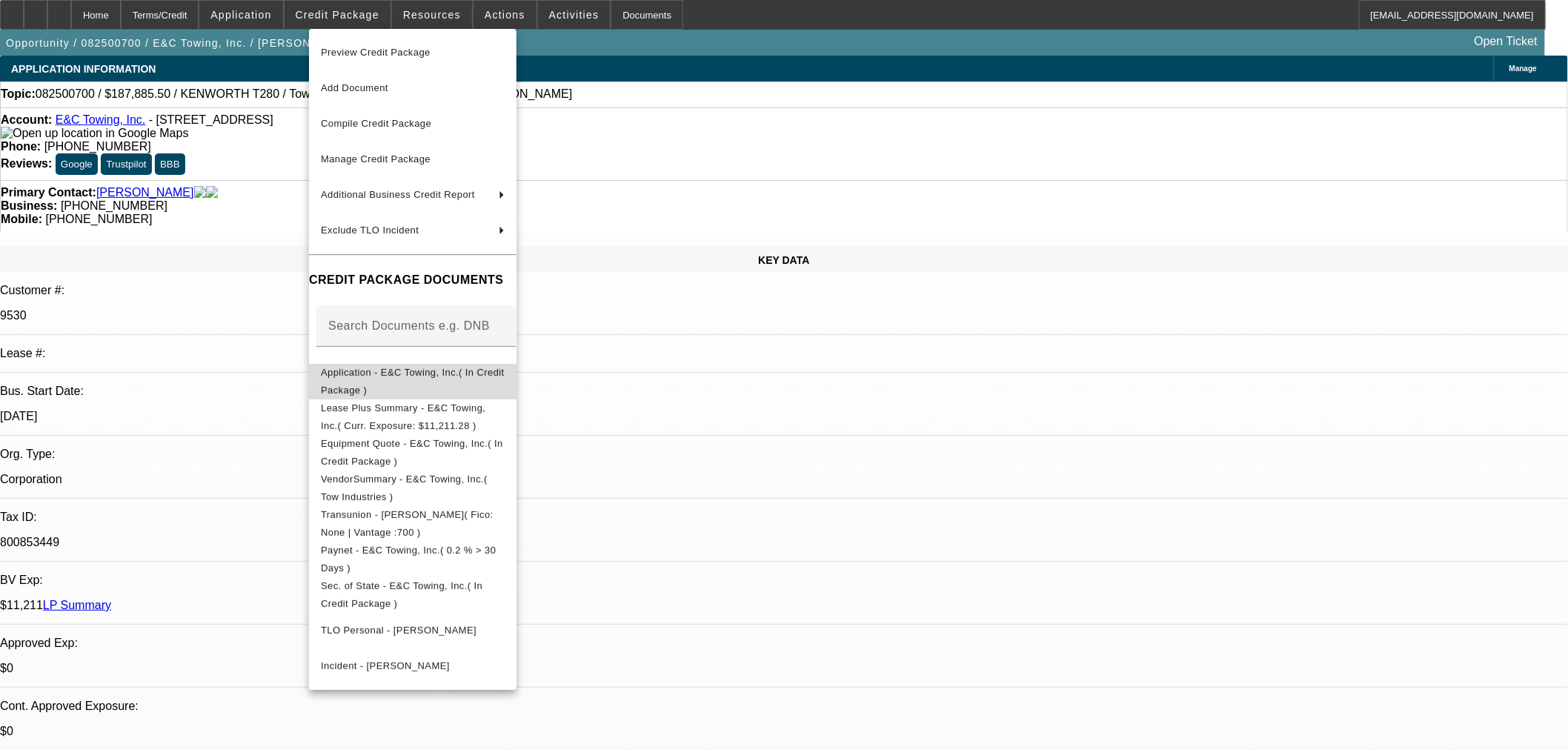
click at [419, 375] on span "Application - E&C Towing, Inc.( In Credit Package )" at bounding box center [413, 380] width 183 height 29
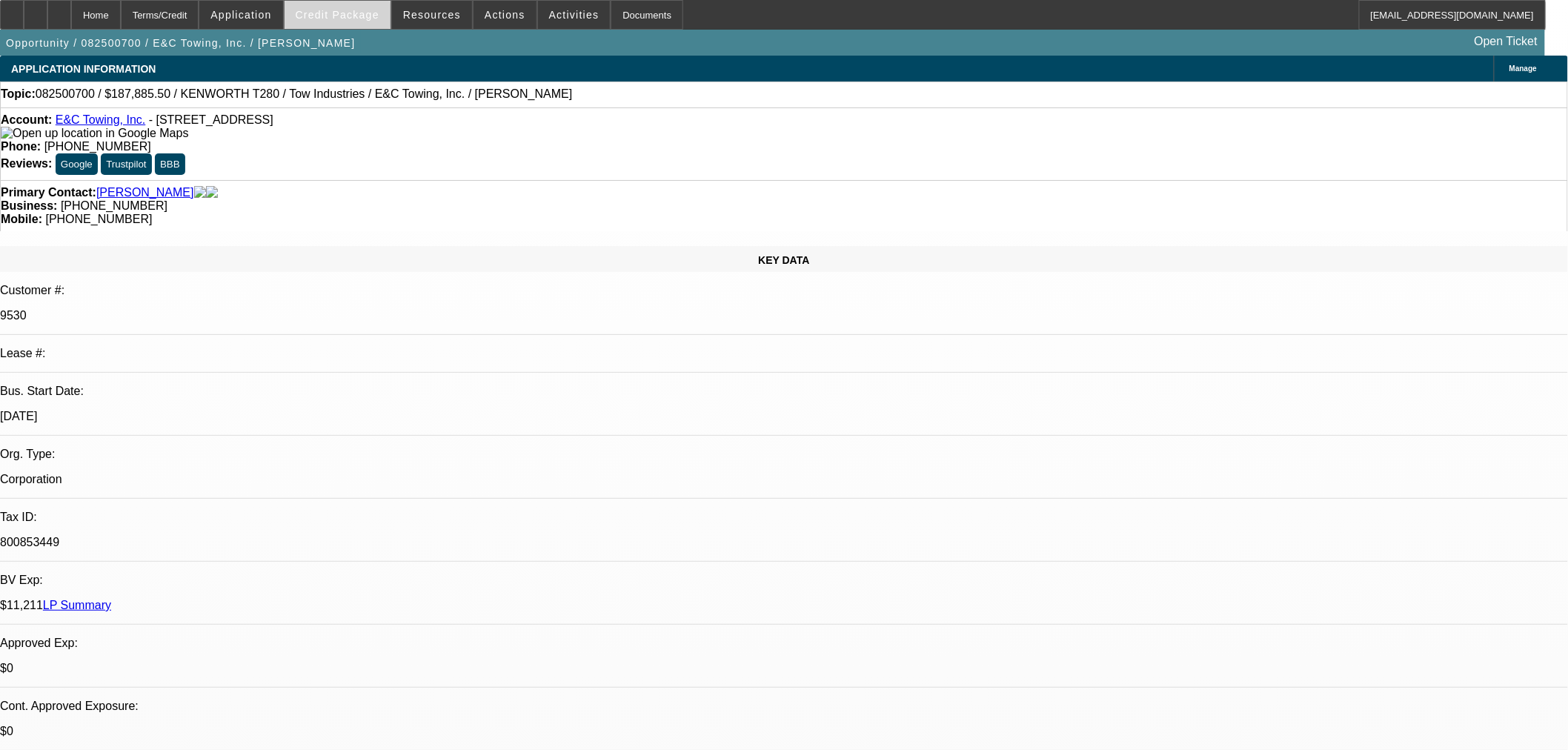
click at [317, 12] on span at bounding box center [337, 15] width 106 height 36
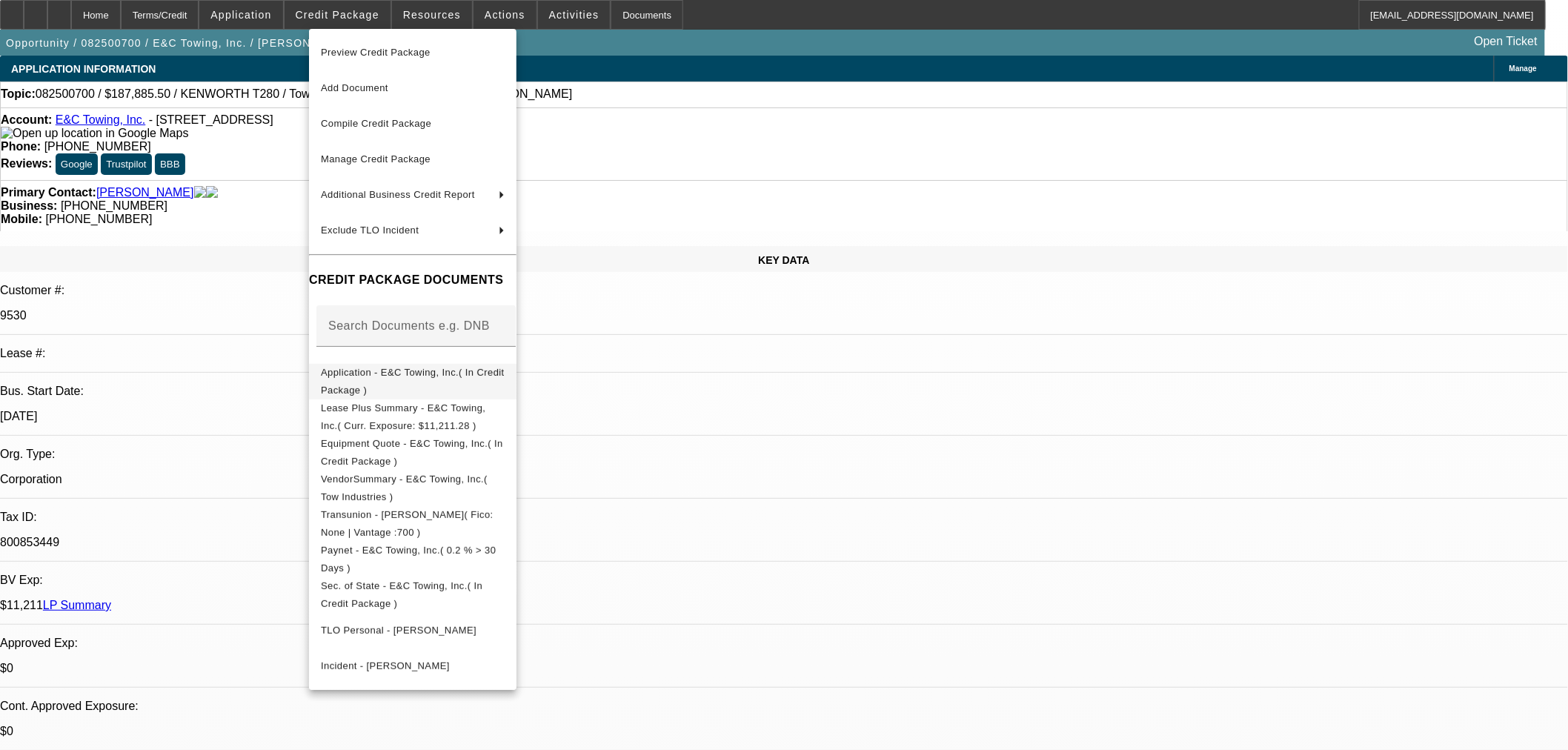
click at [373, 374] on span "Application - E&C Towing, Inc.( In Credit Package )" at bounding box center [413, 380] width 183 height 29
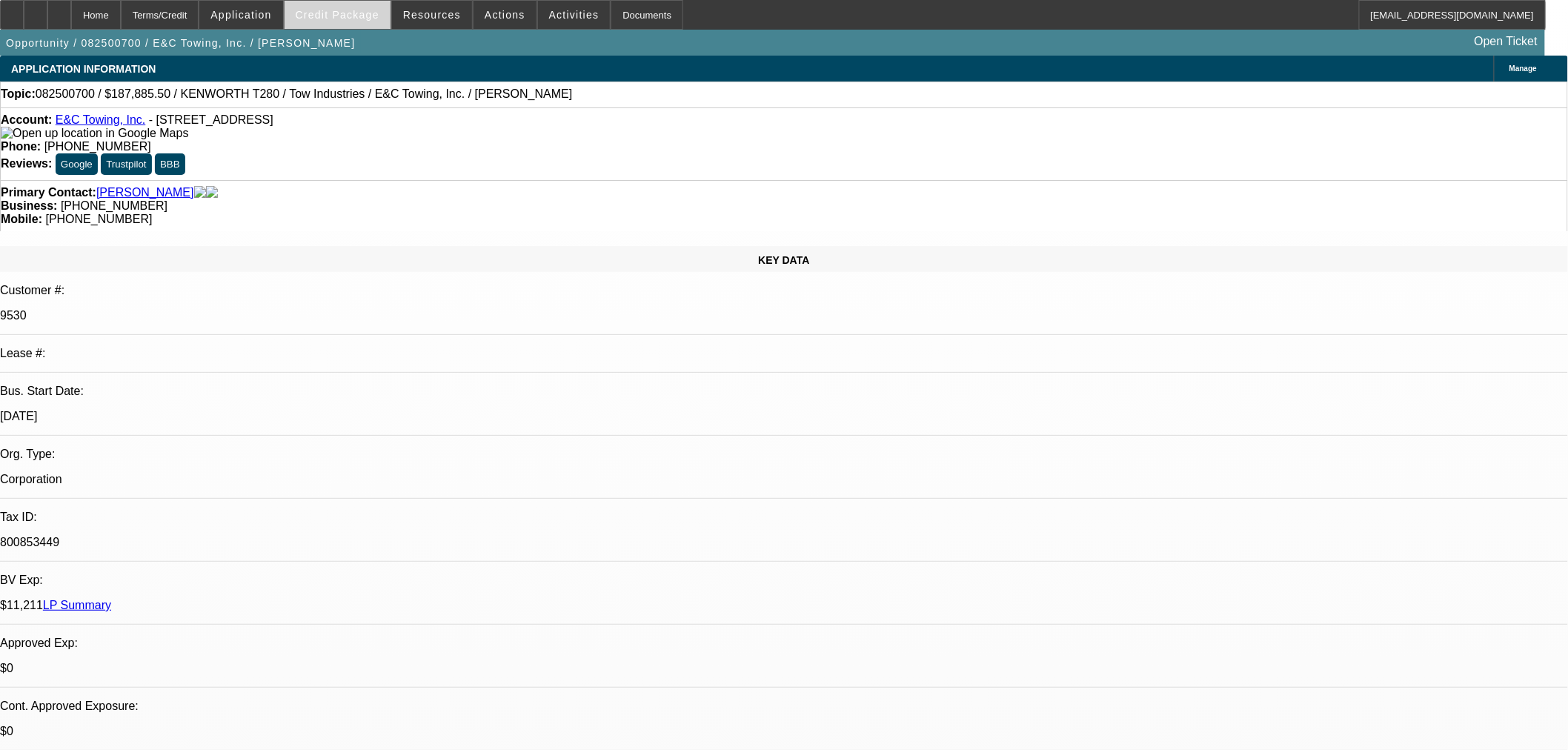
click at [345, 21] on span at bounding box center [337, 15] width 106 height 36
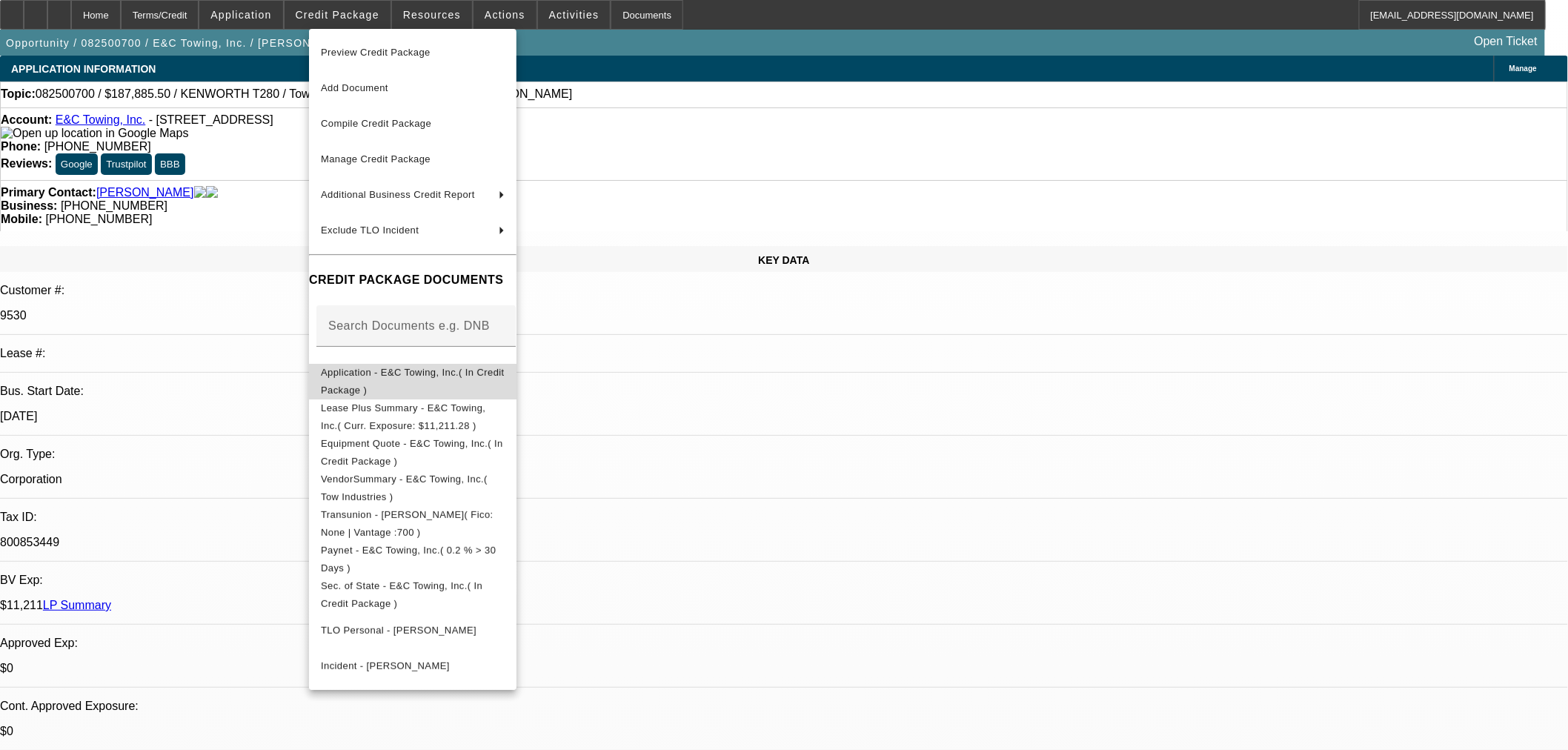
click at [472, 383] on button "Application - E&C Towing, Inc.( In Credit Package )" at bounding box center [413, 381] width 208 height 36
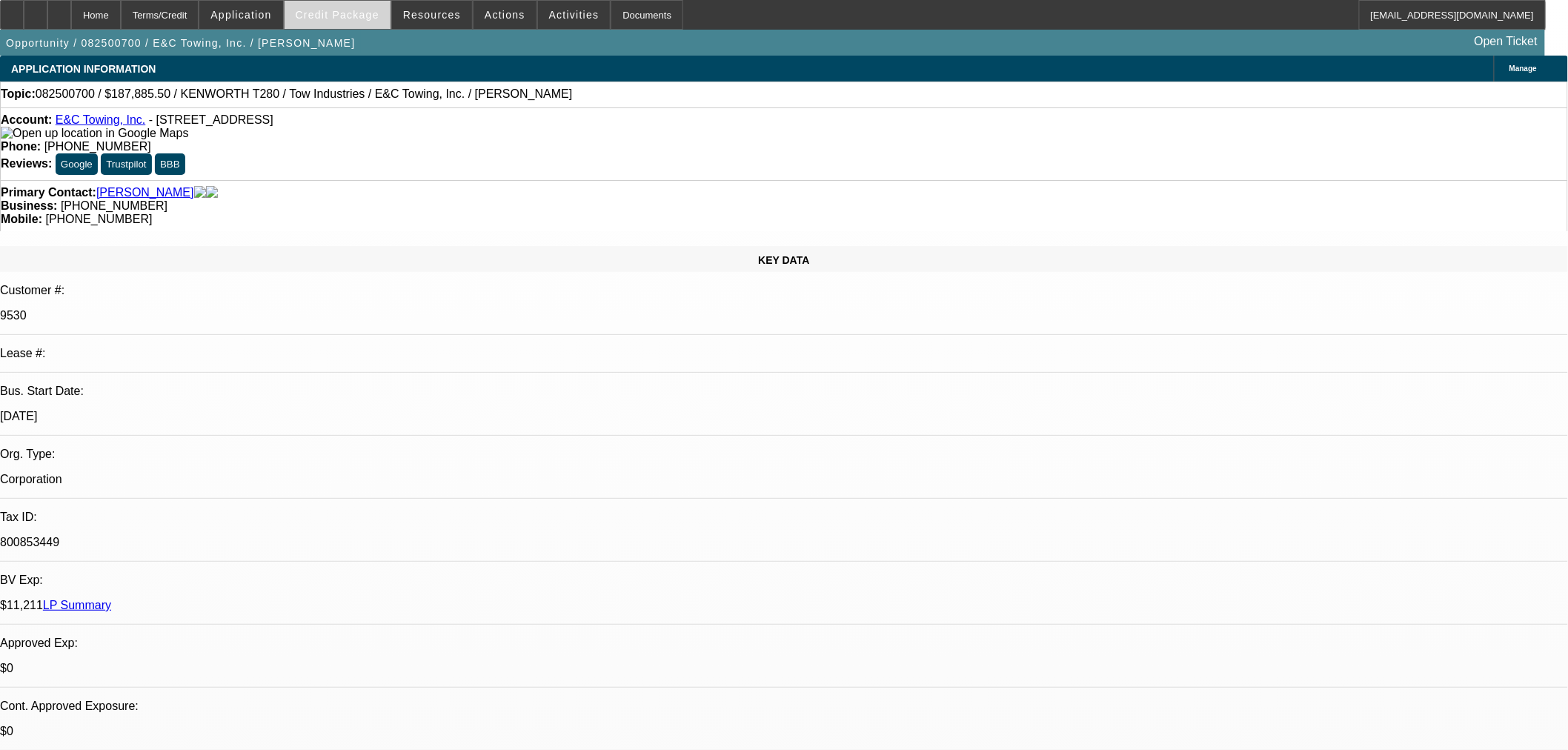
click at [345, 12] on span "Credit Package" at bounding box center [338, 15] width 84 height 12
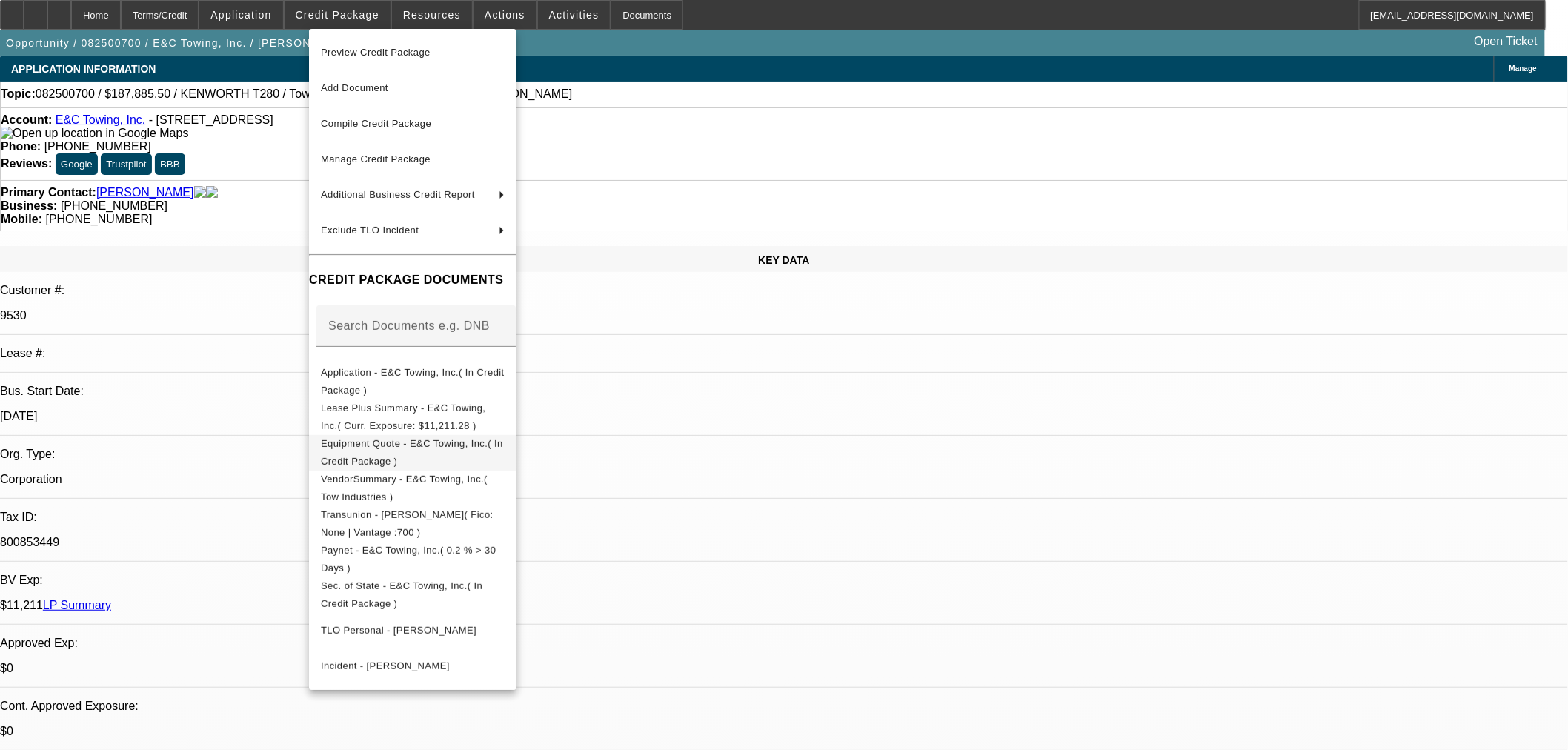
click at [348, 454] on span "Equipment Quote - E&C Towing, Inc.( In Credit Package )" at bounding box center [413, 452] width 183 height 36
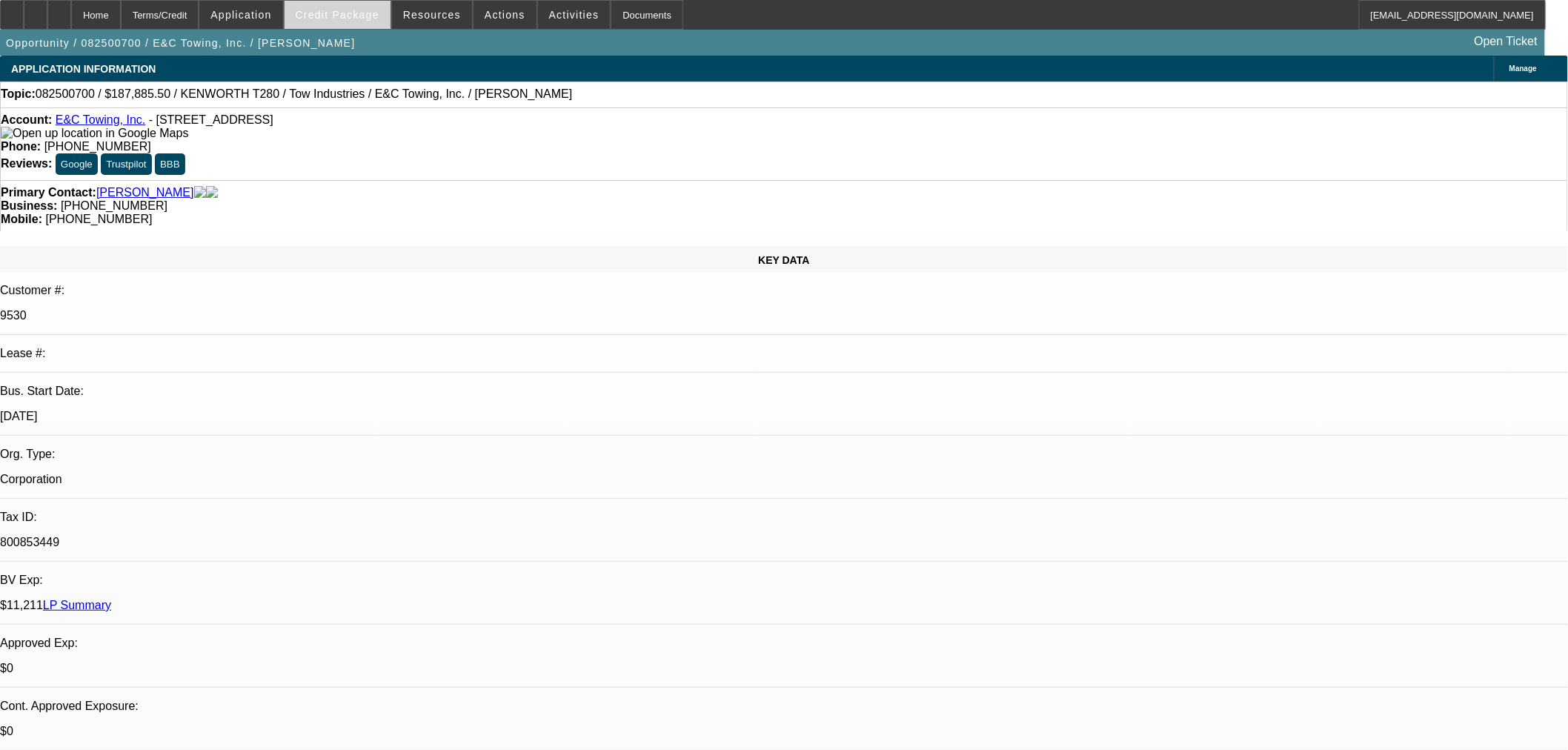
click at [346, 19] on span "Credit Package" at bounding box center [338, 15] width 84 height 12
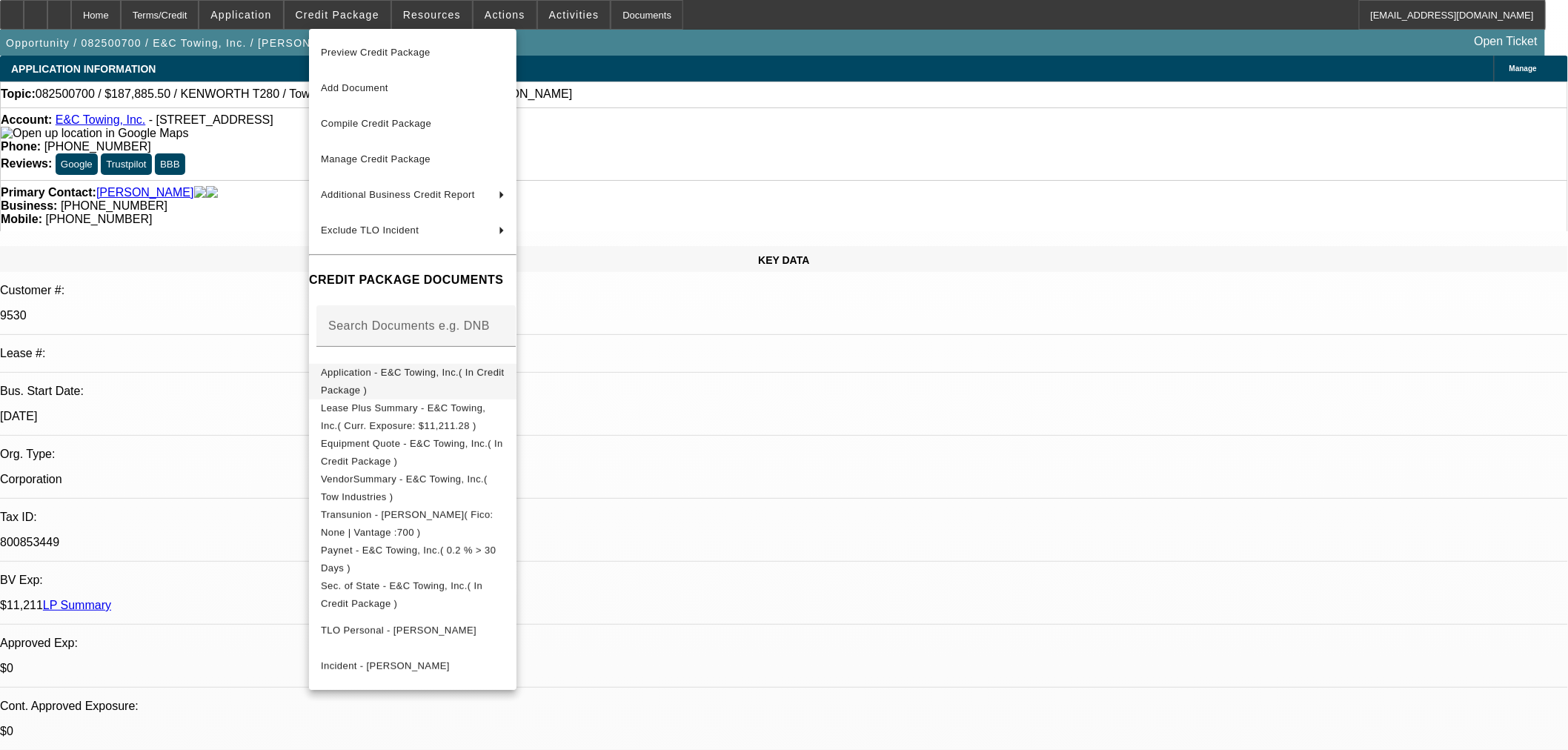
click at [374, 373] on span "Application - E&C Towing, Inc.( In Credit Package )" at bounding box center [413, 380] width 183 height 29
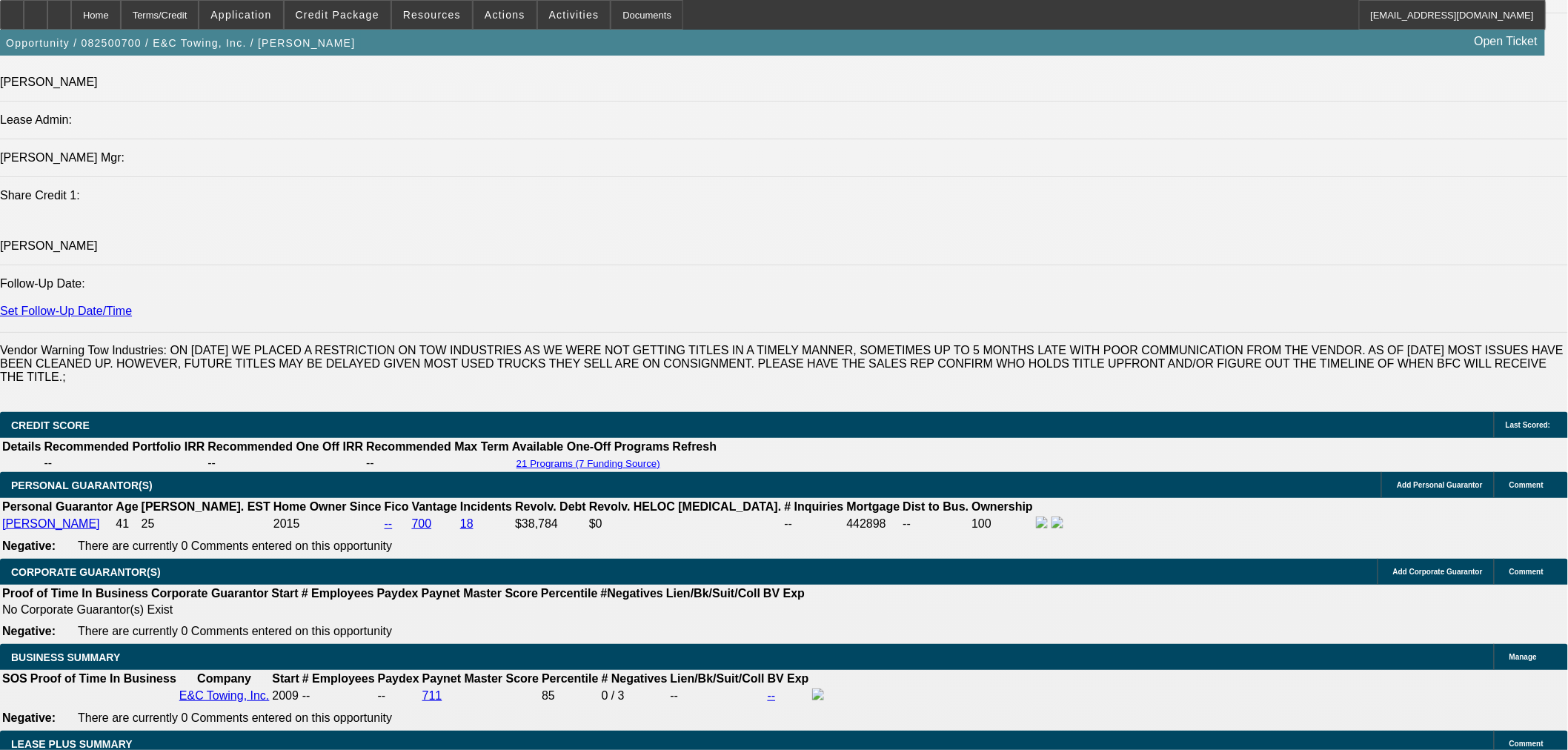
scroll to position [2140, 0]
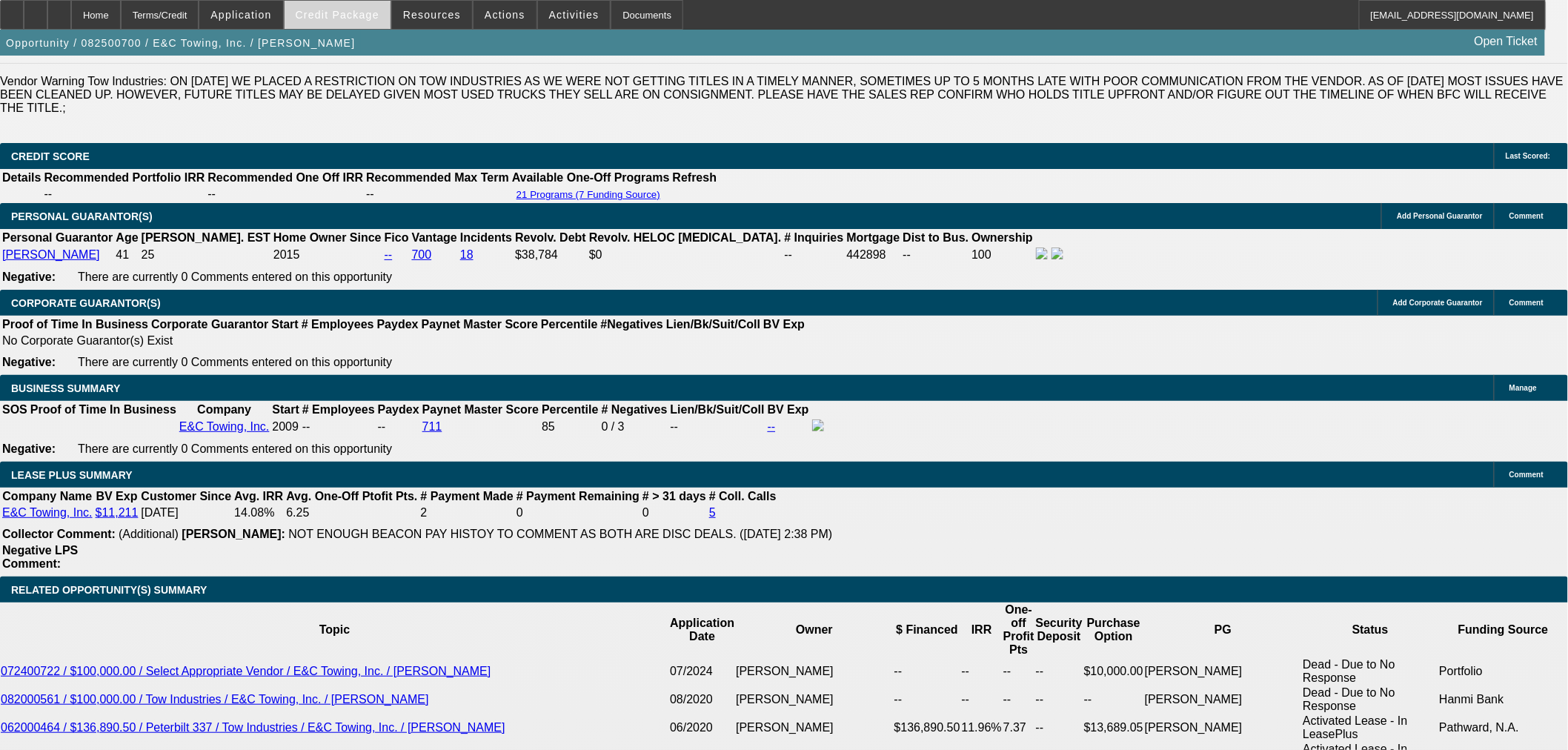
click at [344, 12] on span "Credit Package" at bounding box center [338, 15] width 84 height 12
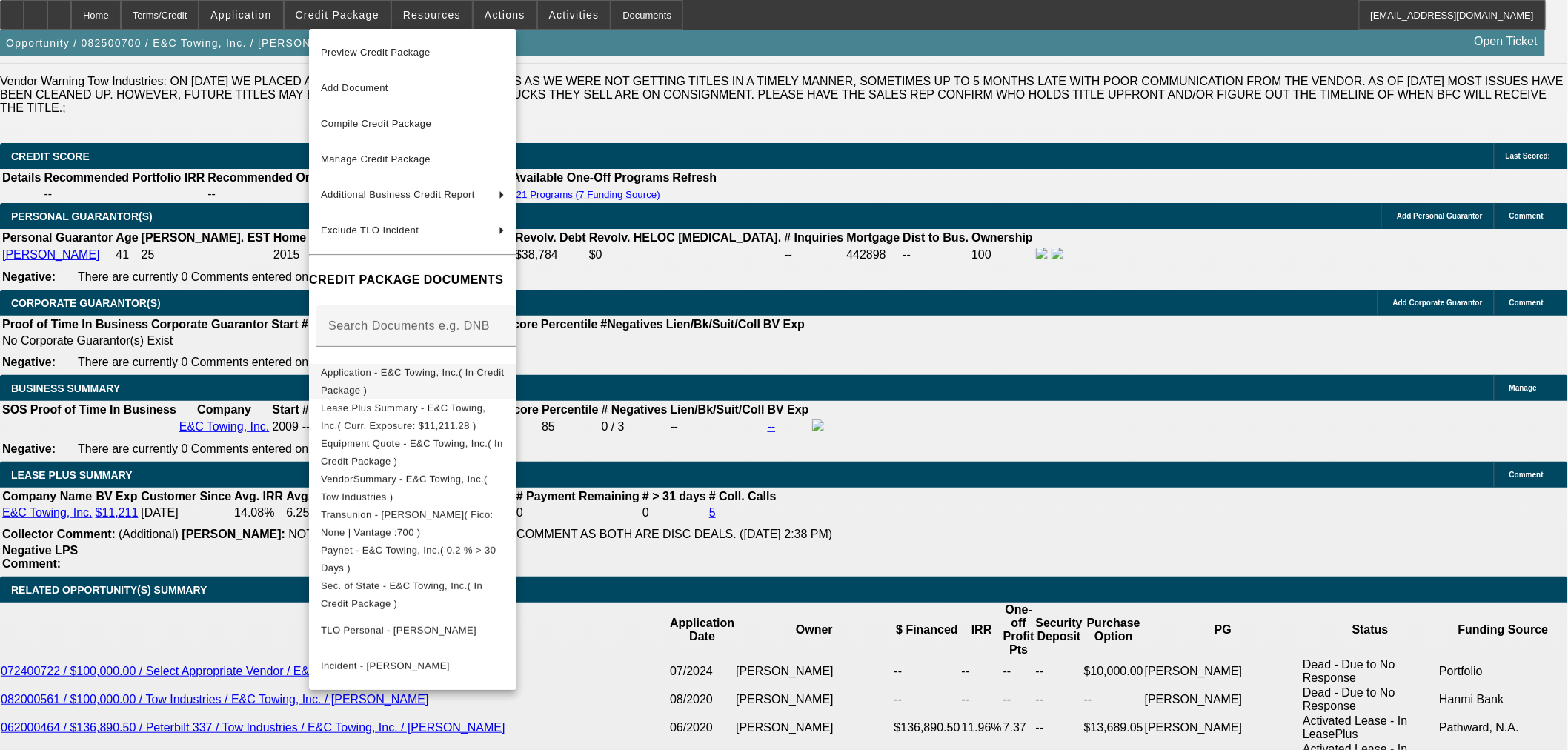
click at [401, 374] on span "Application - E&C Towing, Inc.( In Credit Package )" at bounding box center [413, 380] width 183 height 29
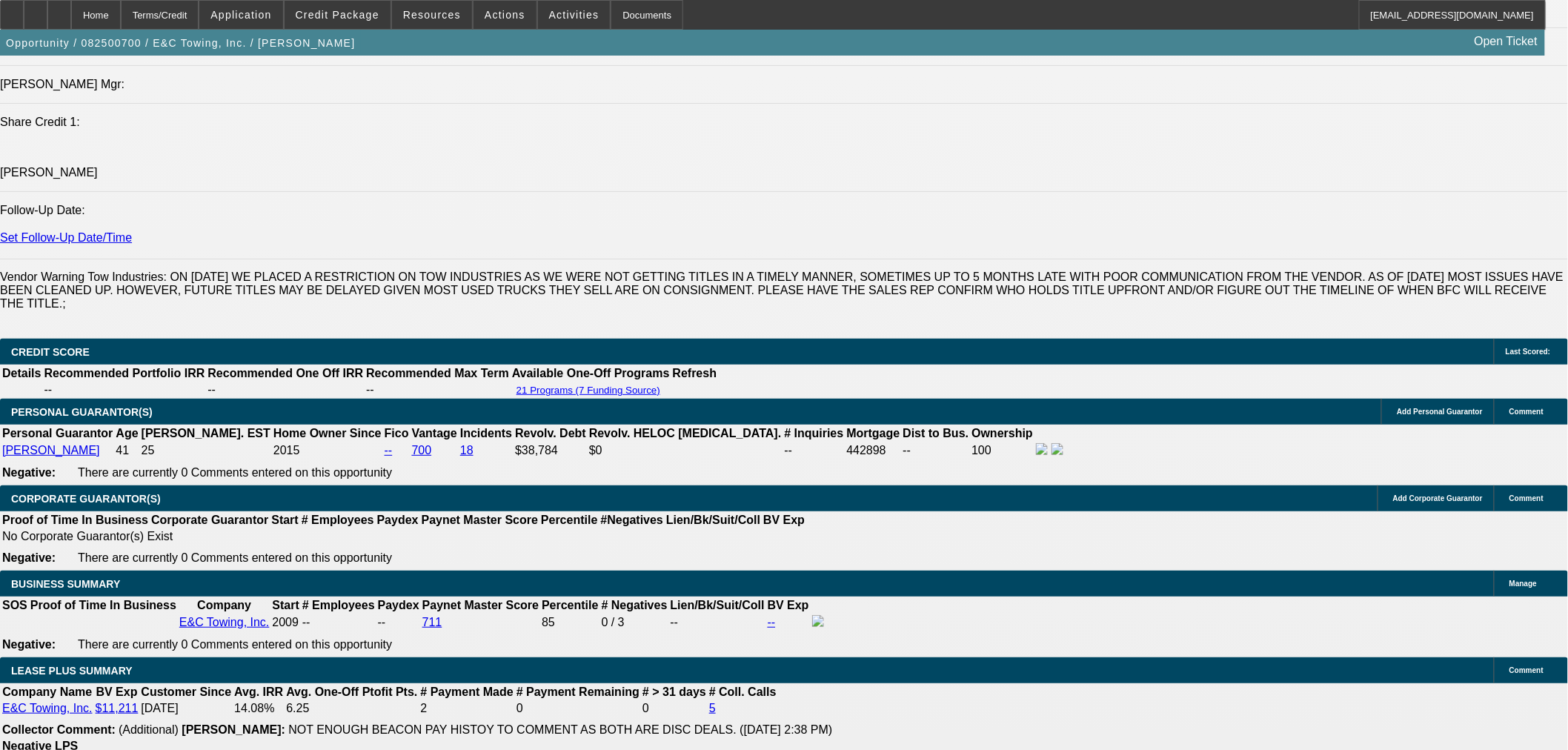
scroll to position [1728, 0]
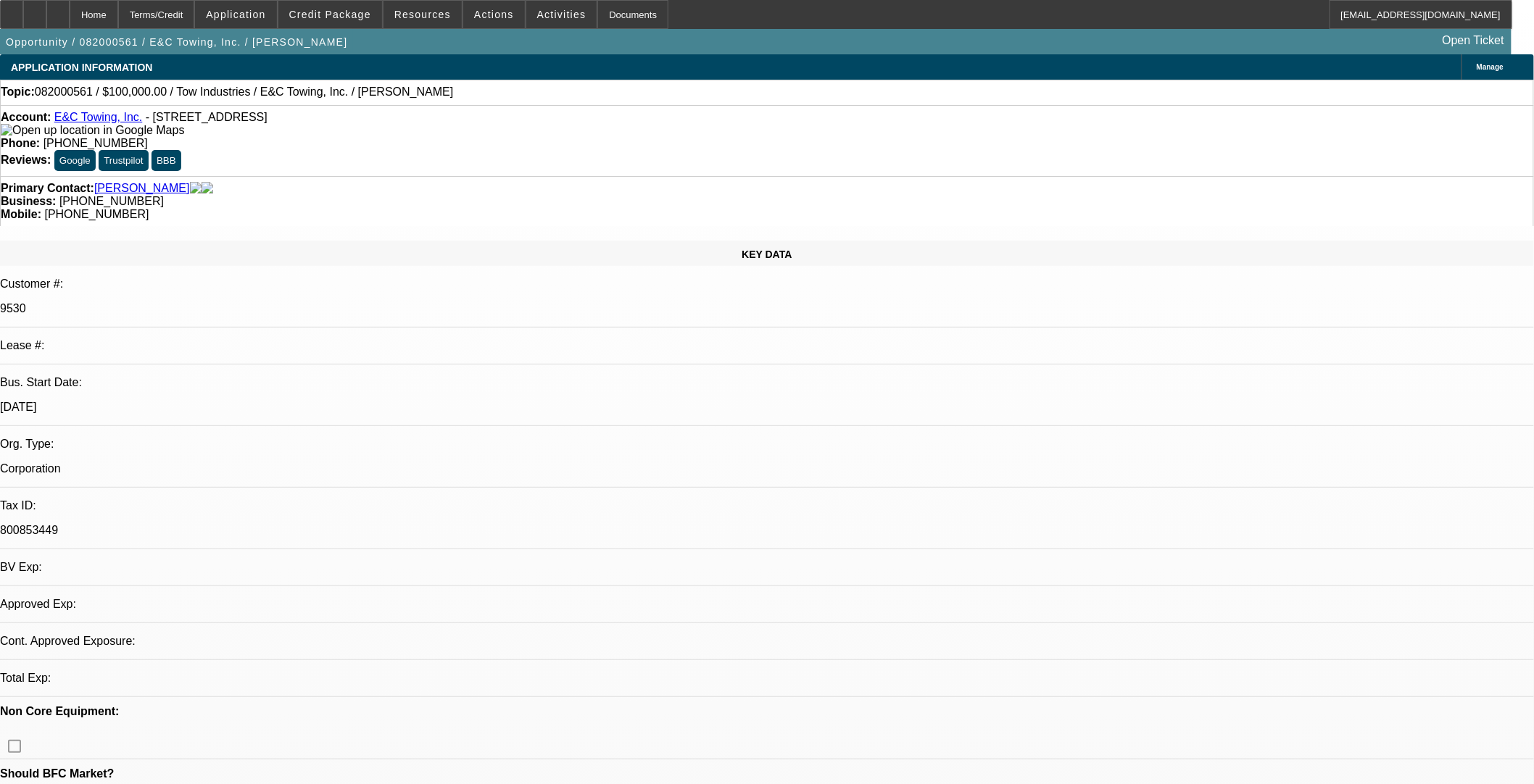
select select "0"
select select "2"
select select "0"
select select "6"
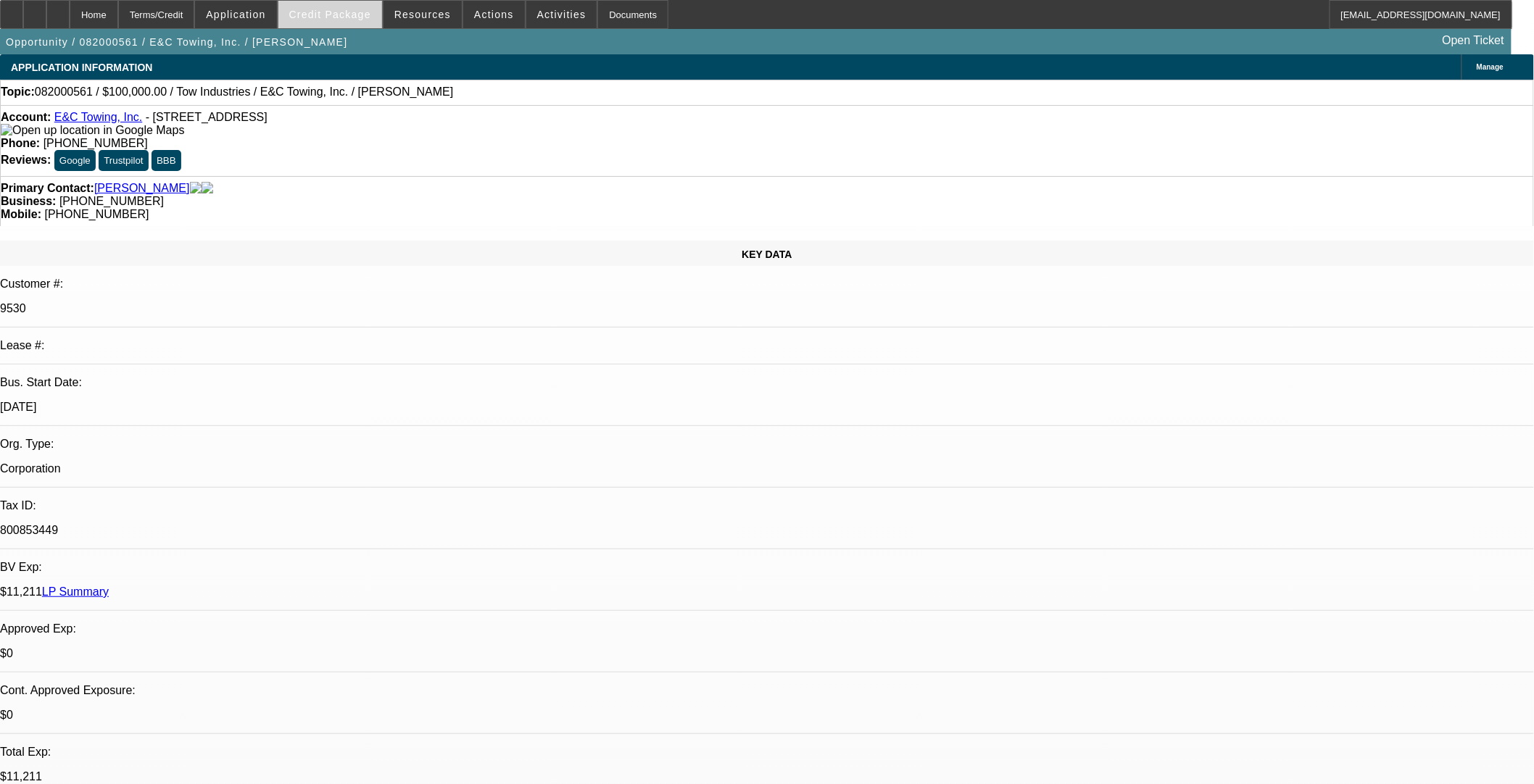
click at [339, 17] on span "Credit Package" at bounding box center [330, 15] width 82 height 12
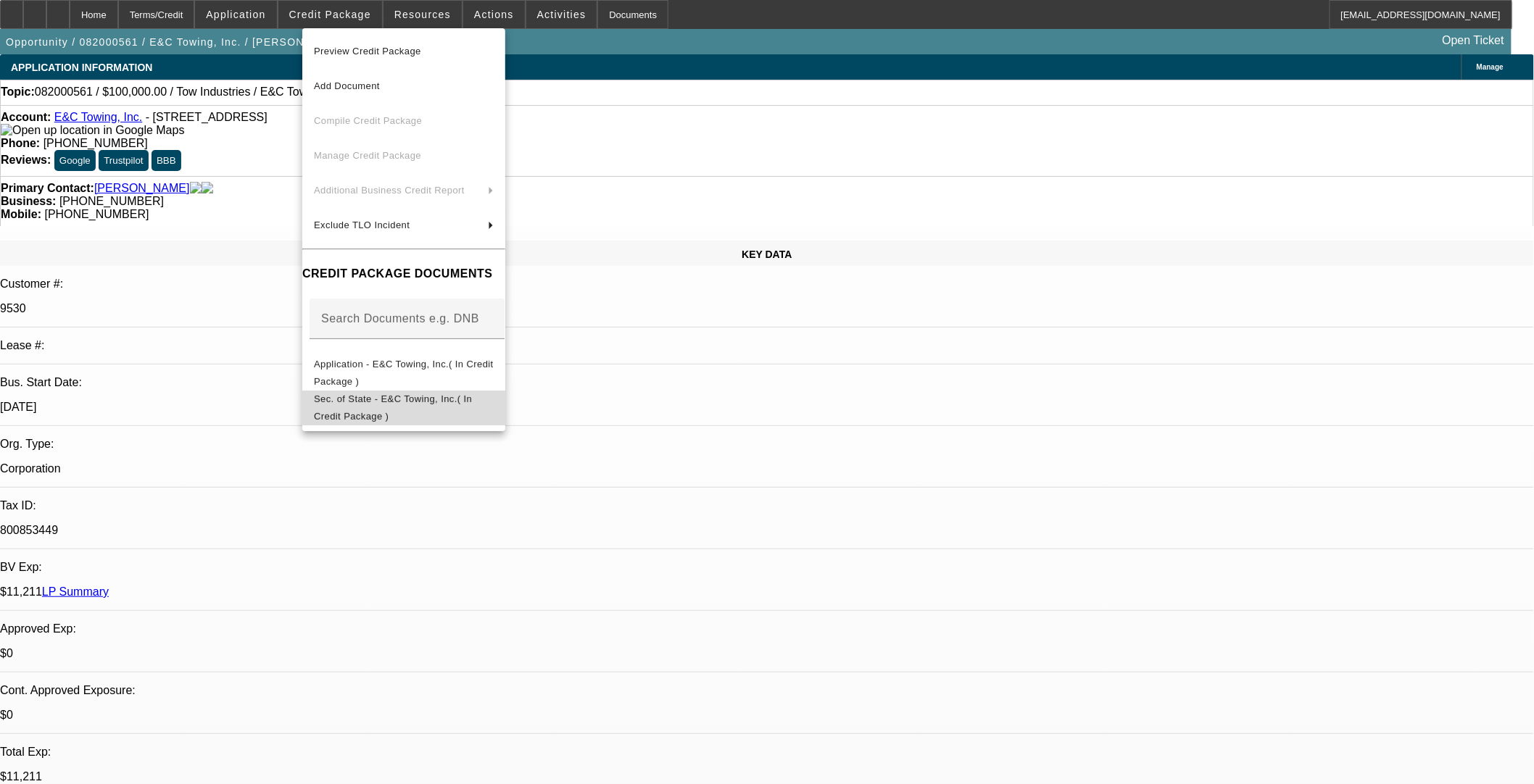
click at [410, 395] on span "Sec. of State - E&C Towing, Inc.( In Credit Package )" at bounding box center [404, 407] width 179 height 35
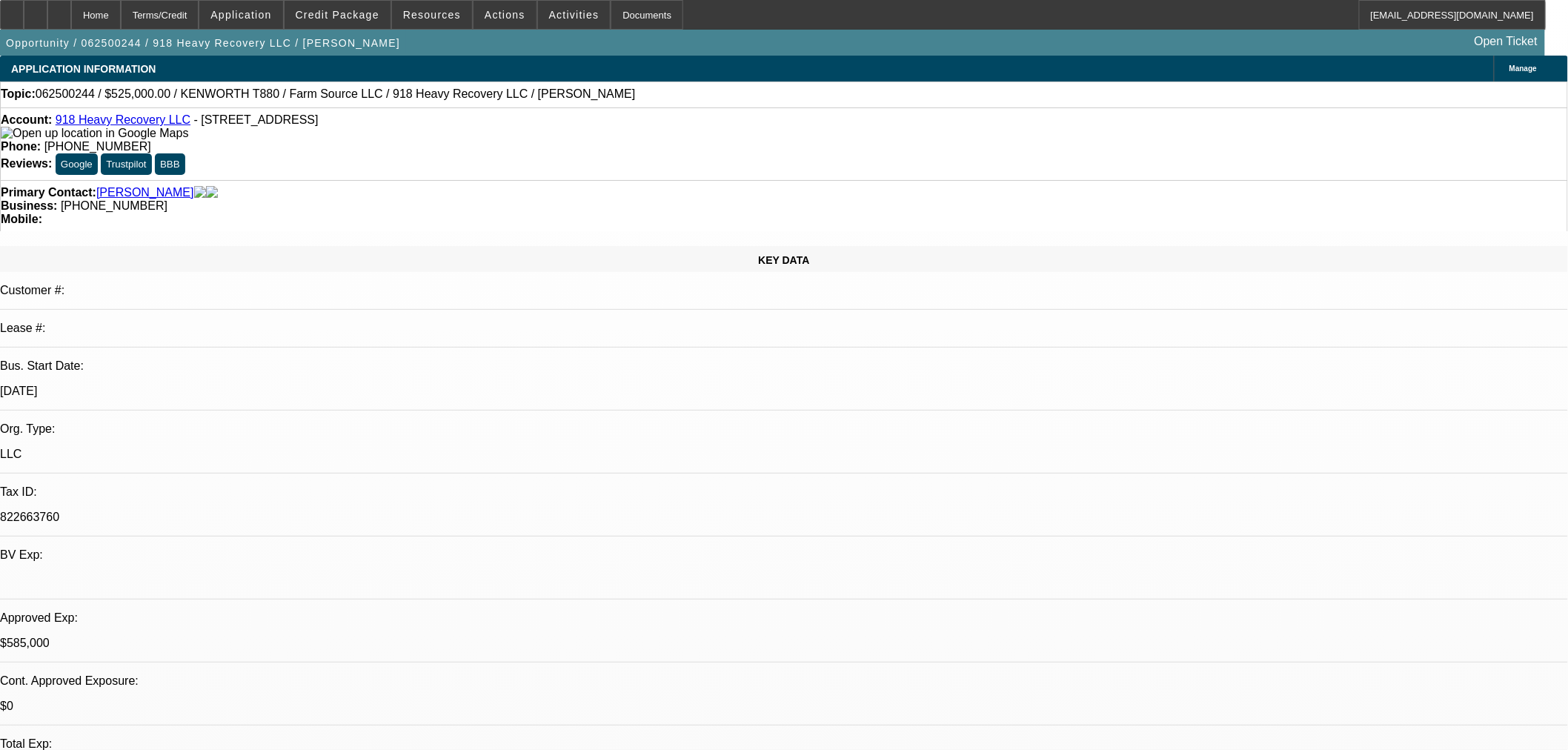
select select "0"
select select "2"
select select "0"
select select "6"
select select "0"
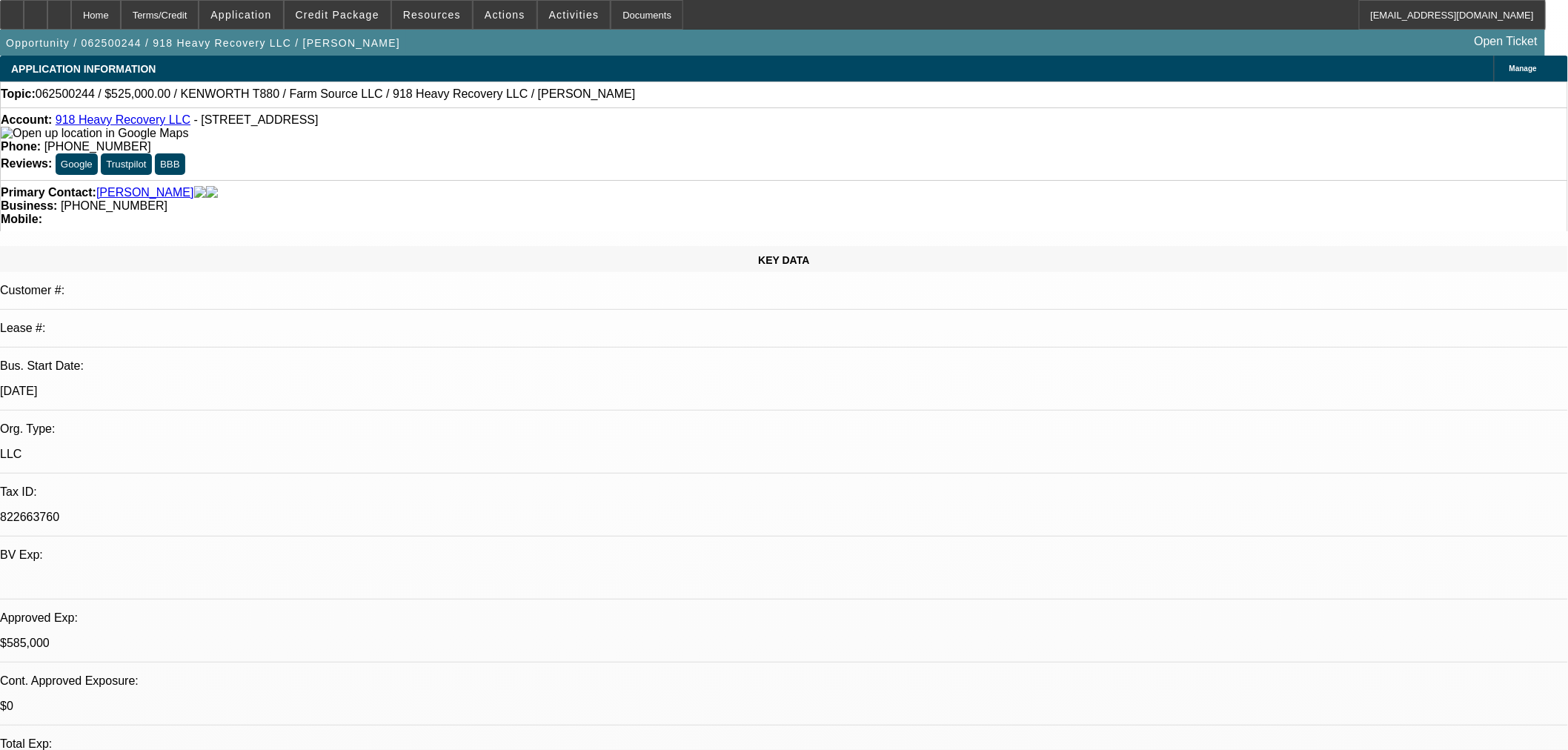
select select "0"
select select "2"
select select "0"
select select "6"
select select "0"
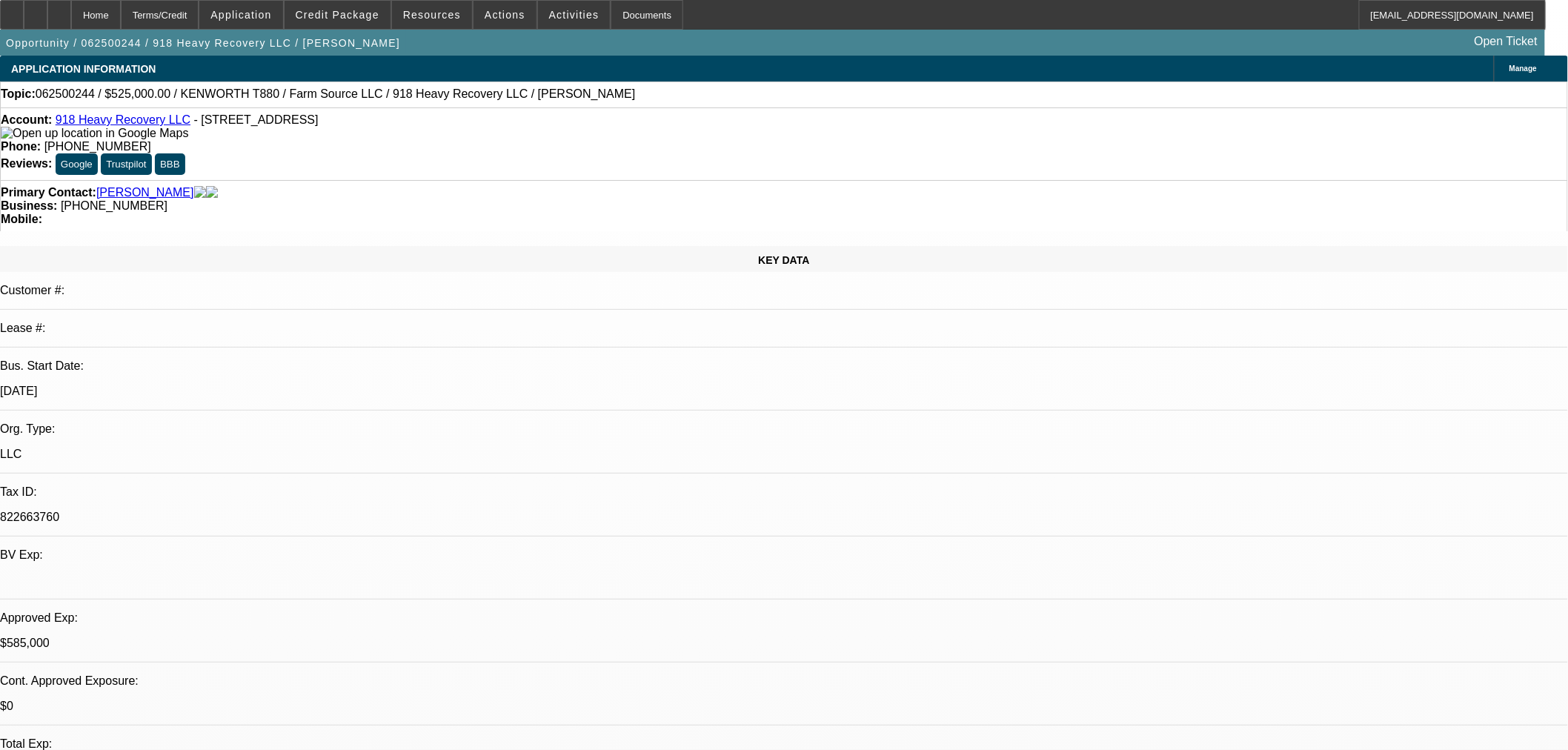
select select "2"
select select "0"
select select "6"
select select "0"
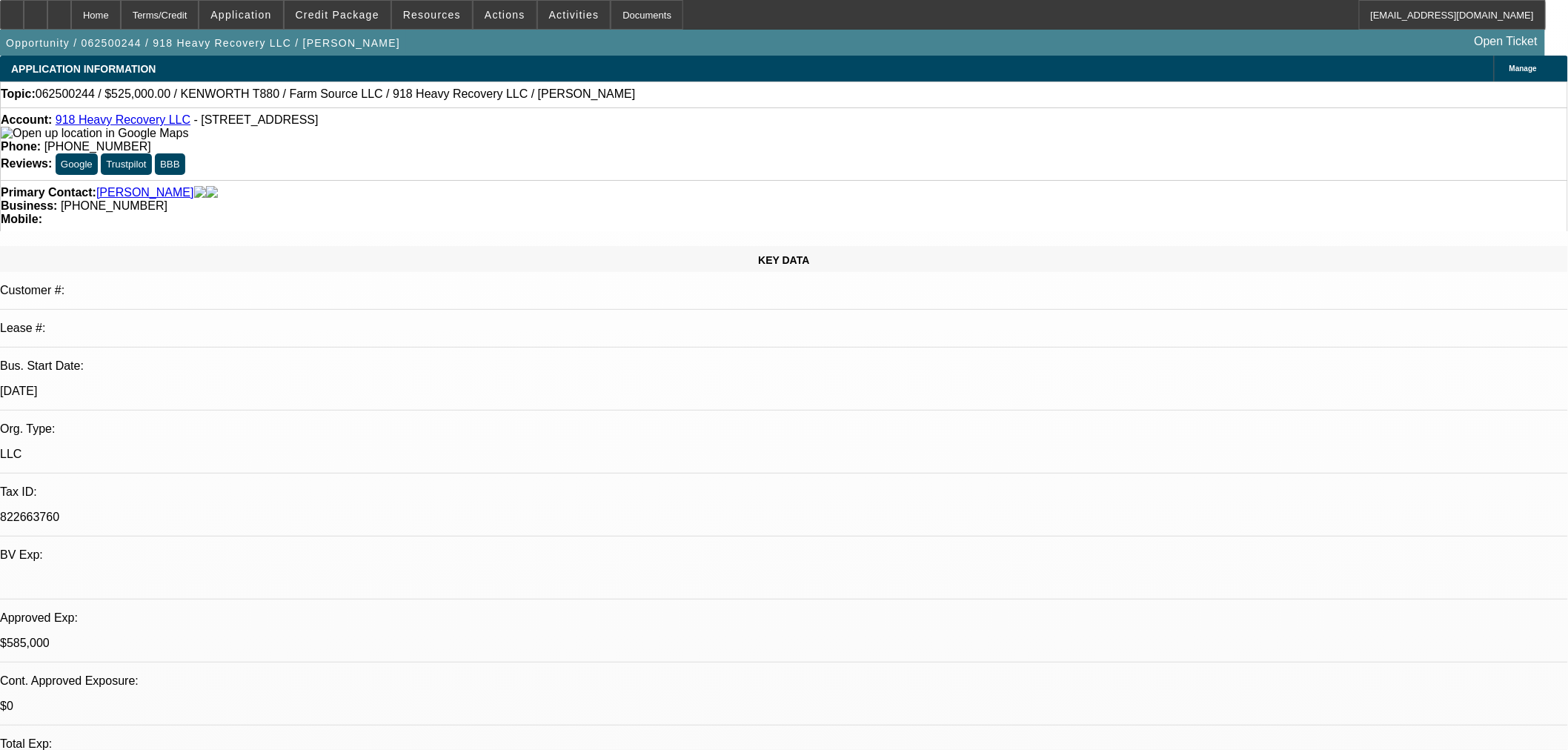
select select "2"
select select "0"
select select "6"
click at [361, 17] on span "Credit Package" at bounding box center [338, 15] width 84 height 12
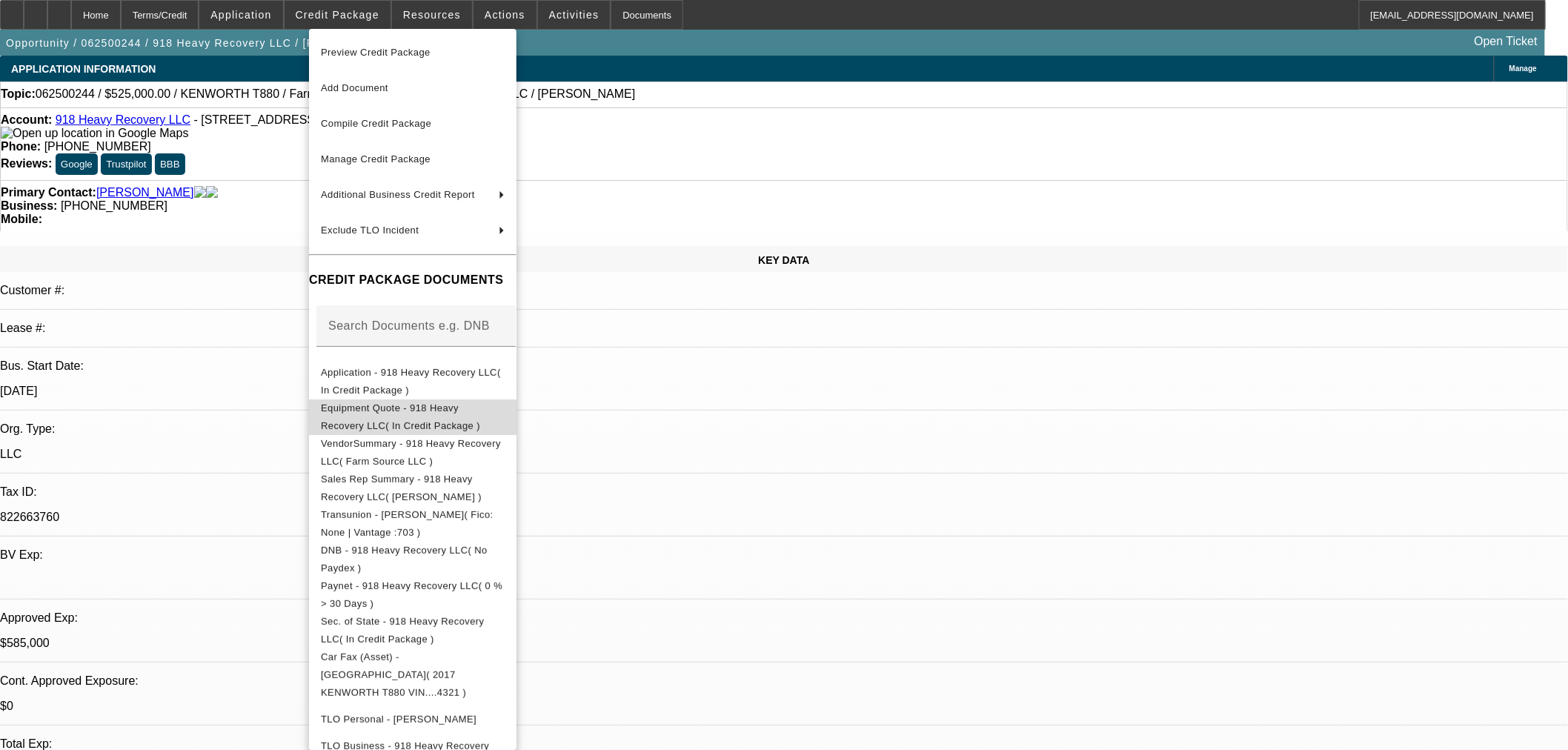
click at [375, 409] on span "Equipment Quote - 918 Heavy Recovery LLC( In Credit Package )" at bounding box center [400, 415] width 159 height 29
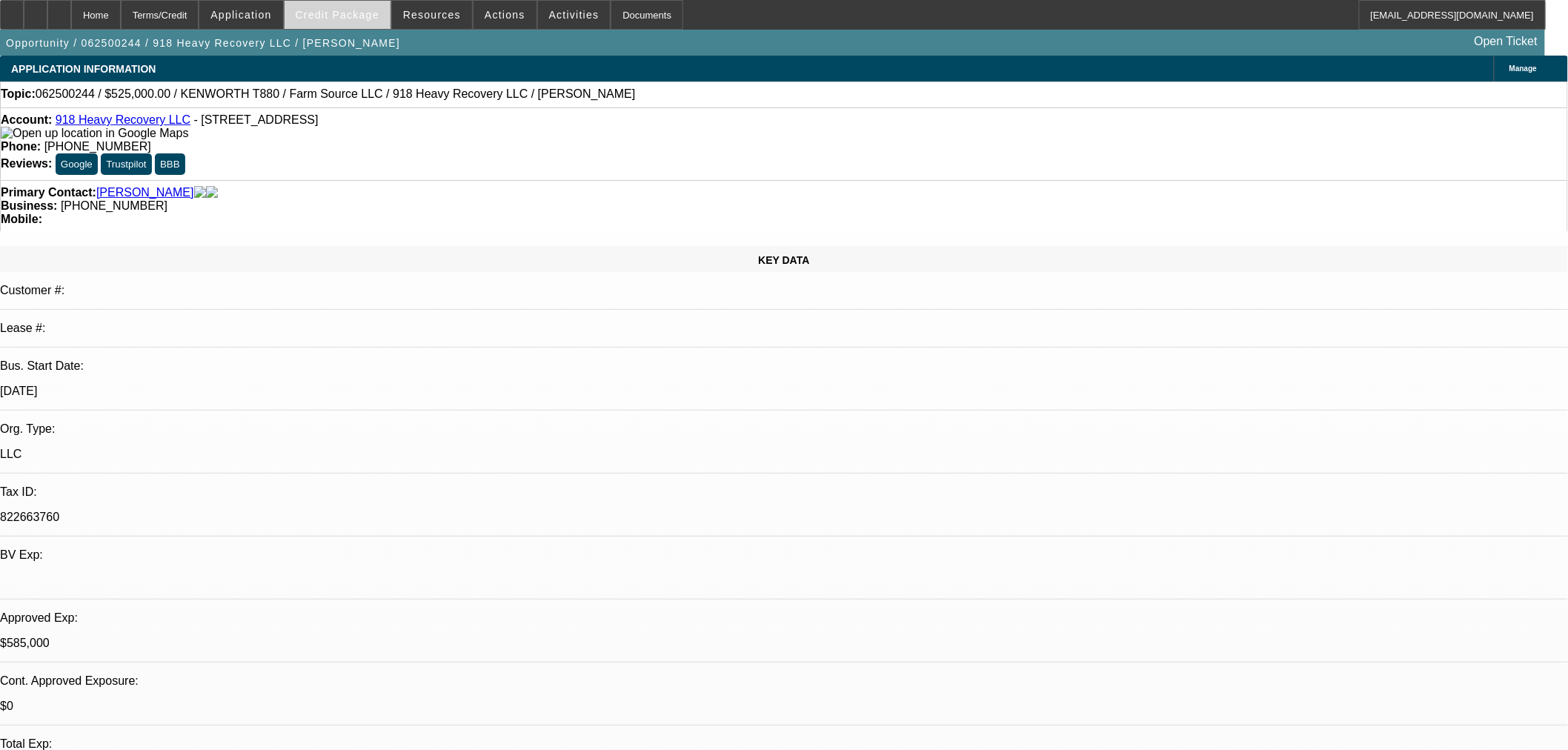
click at [372, 12] on span "Credit Package" at bounding box center [338, 15] width 84 height 12
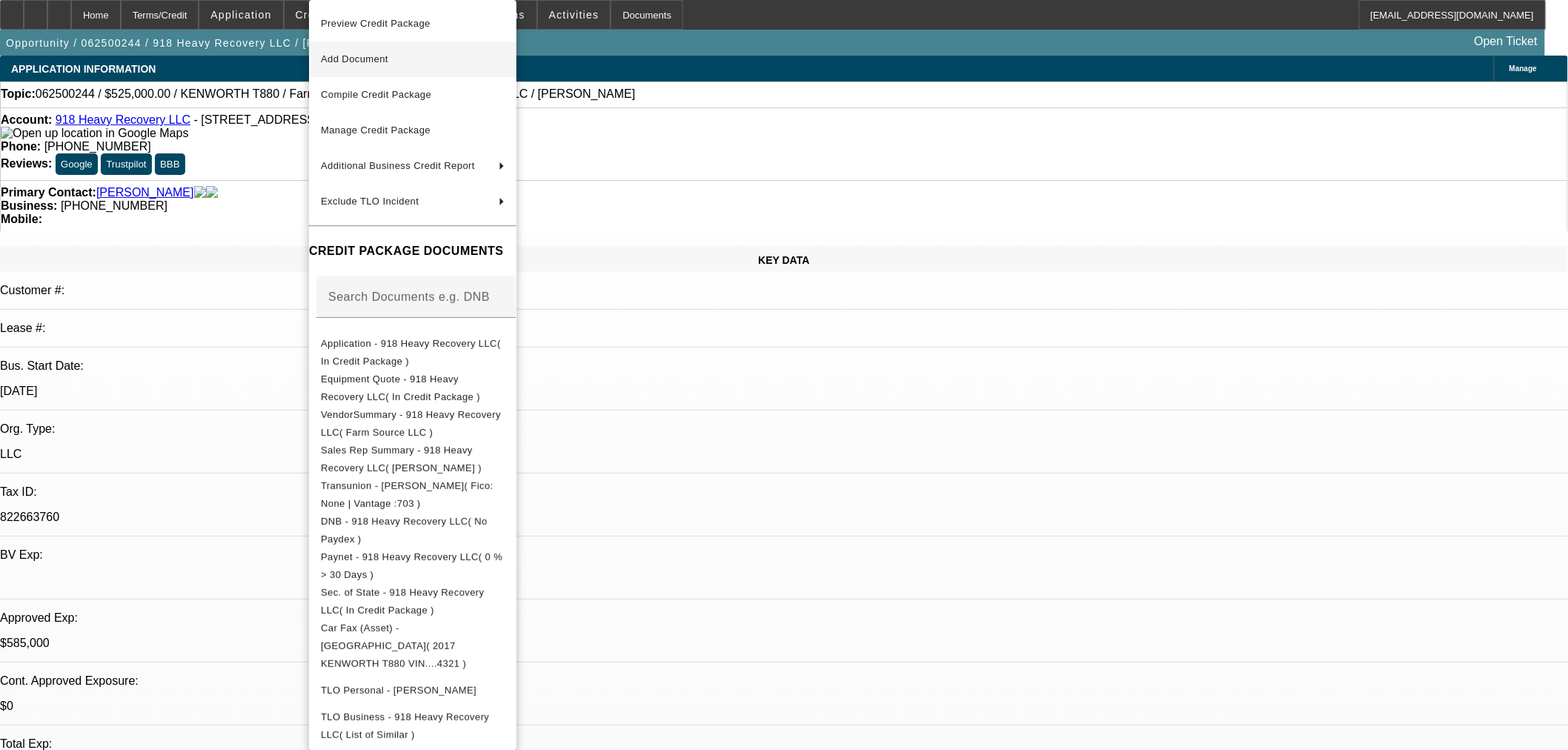
click at [364, 64] on span "Add Document" at bounding box center [413, 59] width 183 height 18
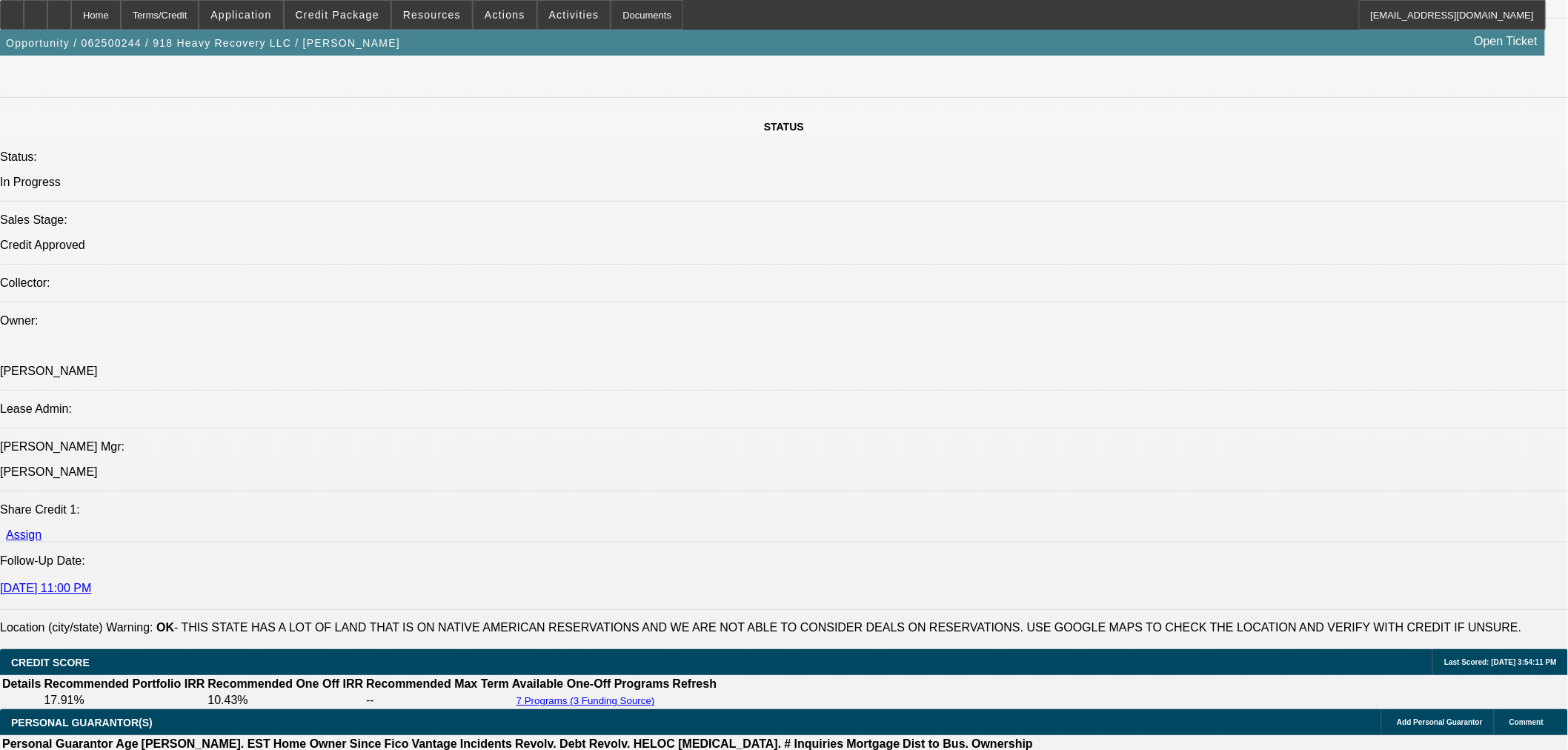
scroll to position [1728, 0]
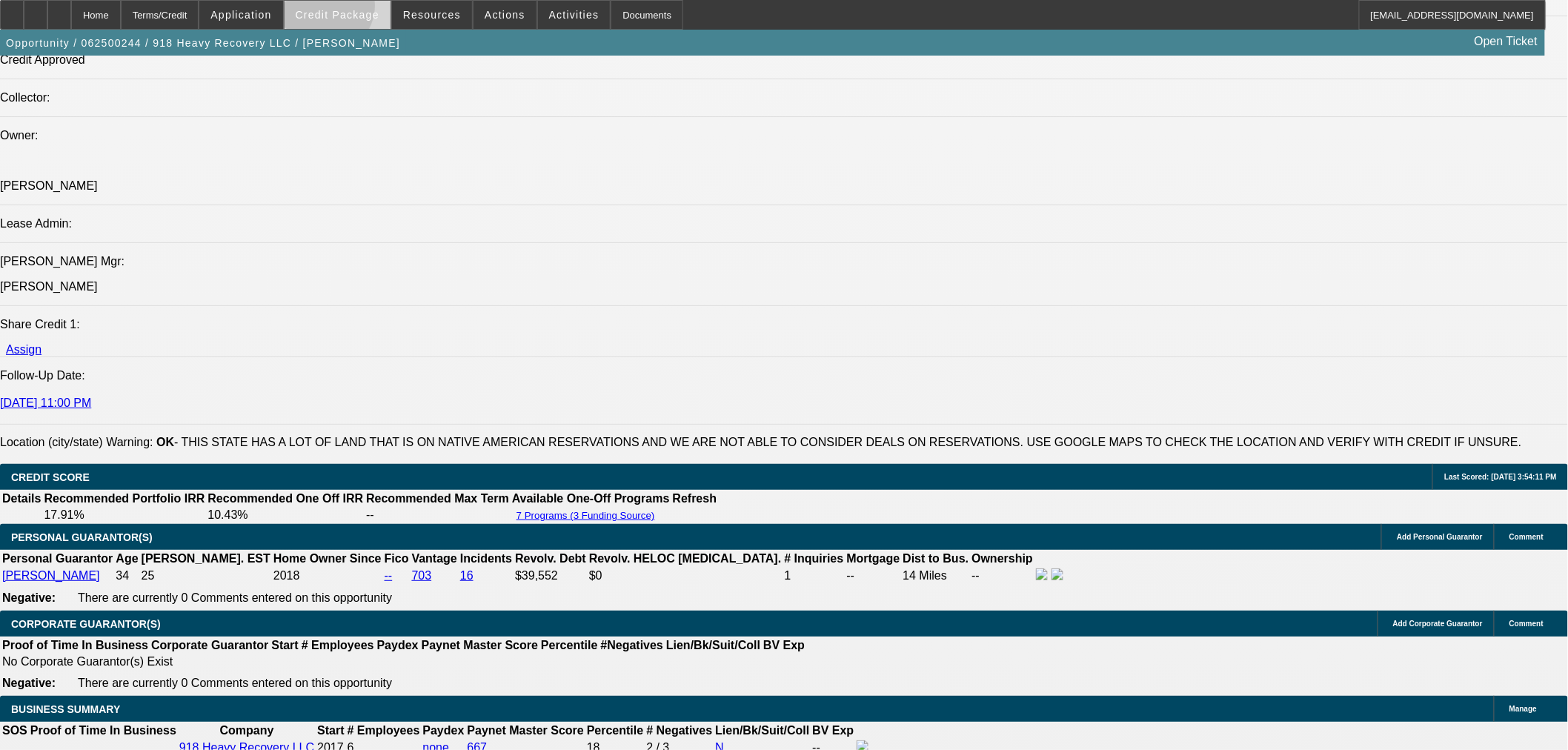
click at [348, 9] on span "Credit Package" at bounding box center [338, 15] width 84 height 12
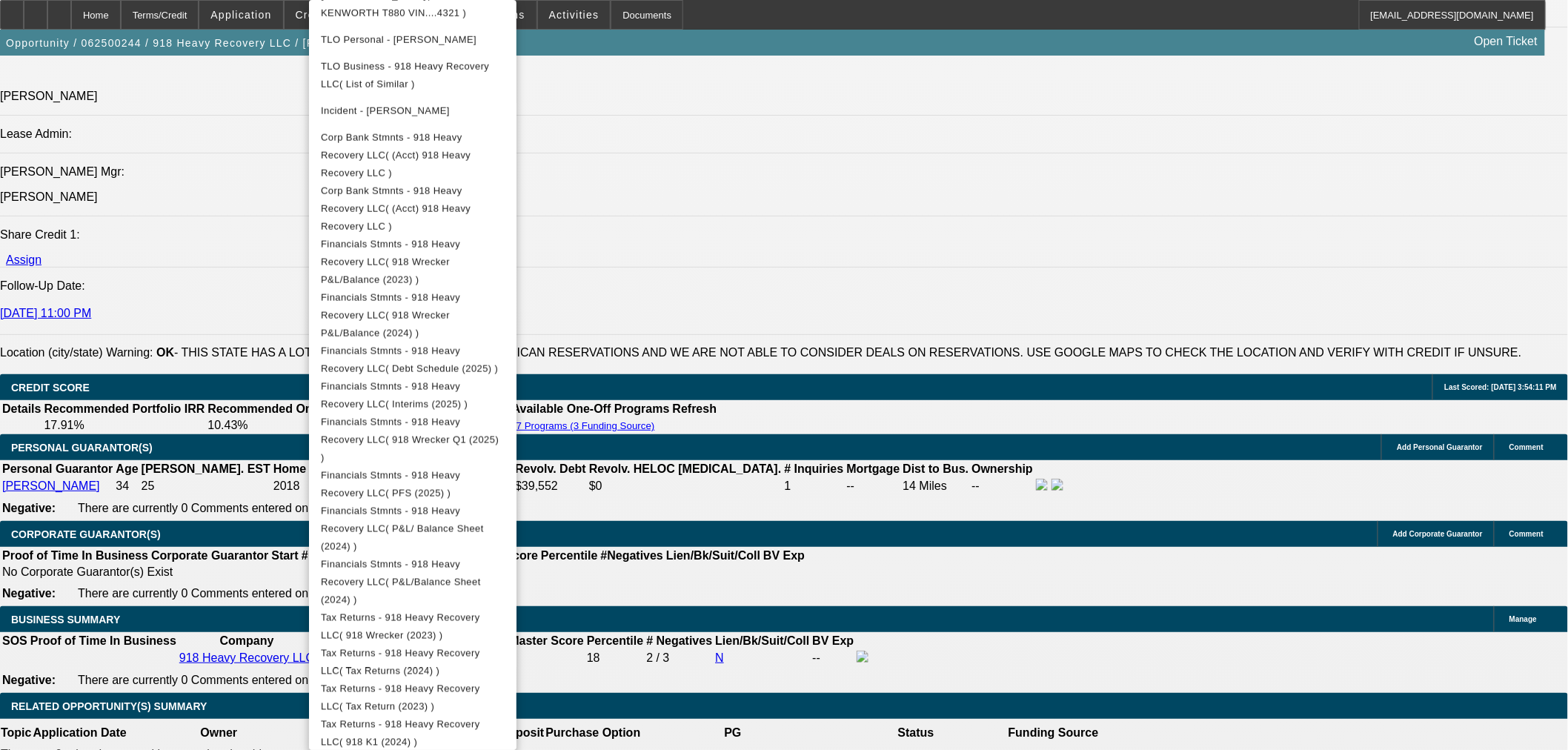
scroll to position [2140, 0]
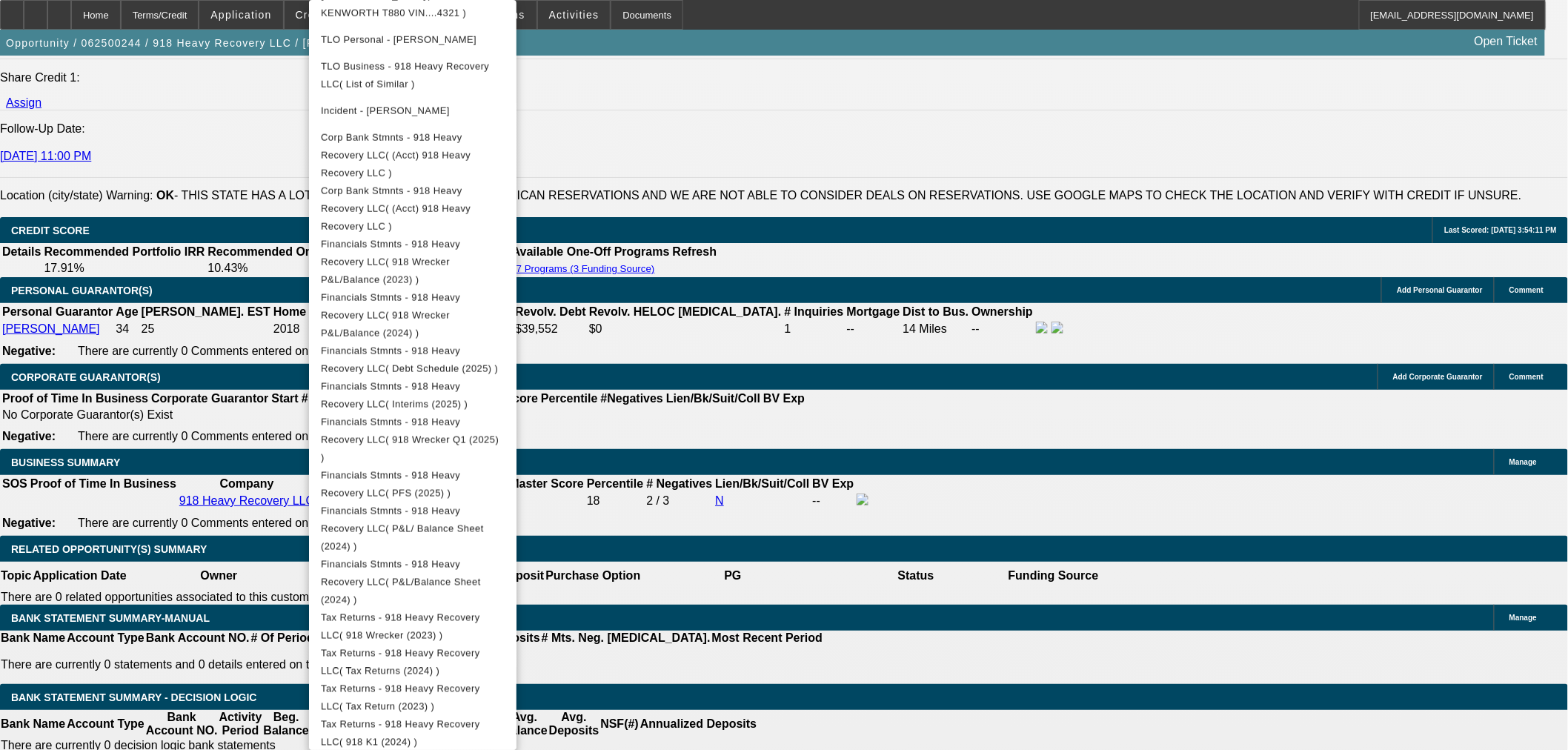
click at [183, 544] on div at bounding box center [784, 375] width 1568 height 750
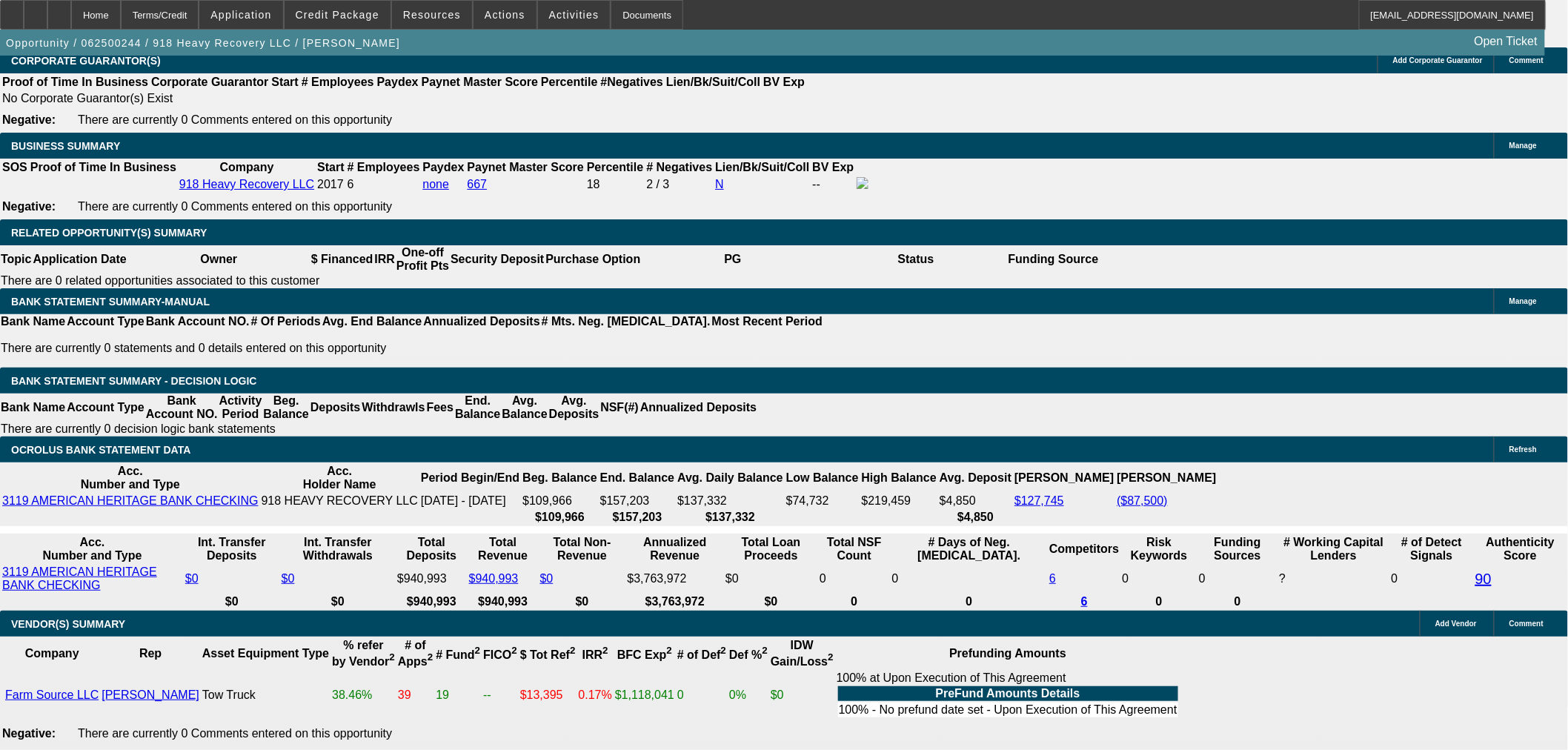
scroll to position [2305, 0]
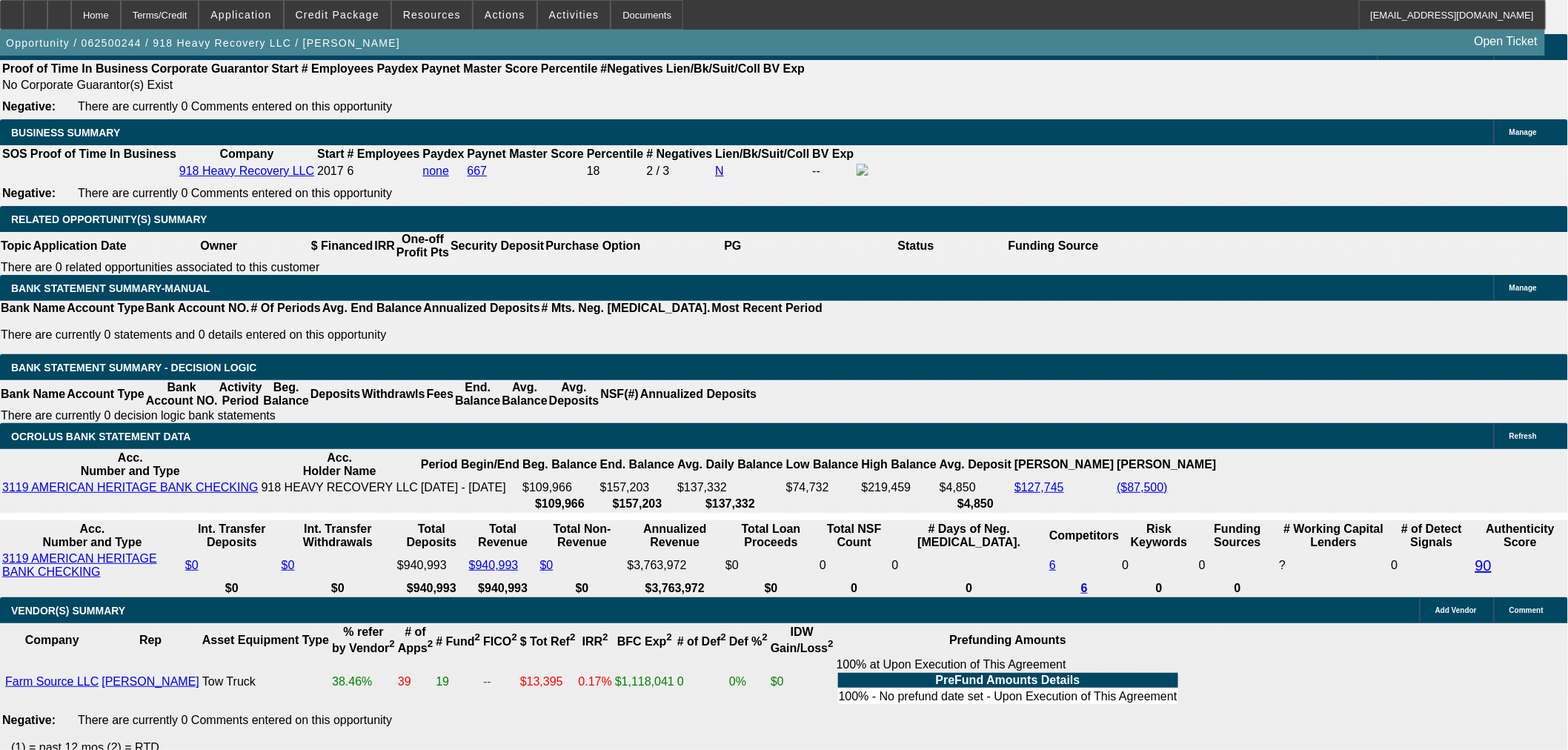
drag, startPoint x: 341, startPoint y: 344, endPoint x: 352, endPoint y: 348, distance: 11.7
type input "1"
type input "UNKNOWN"
type input "10"
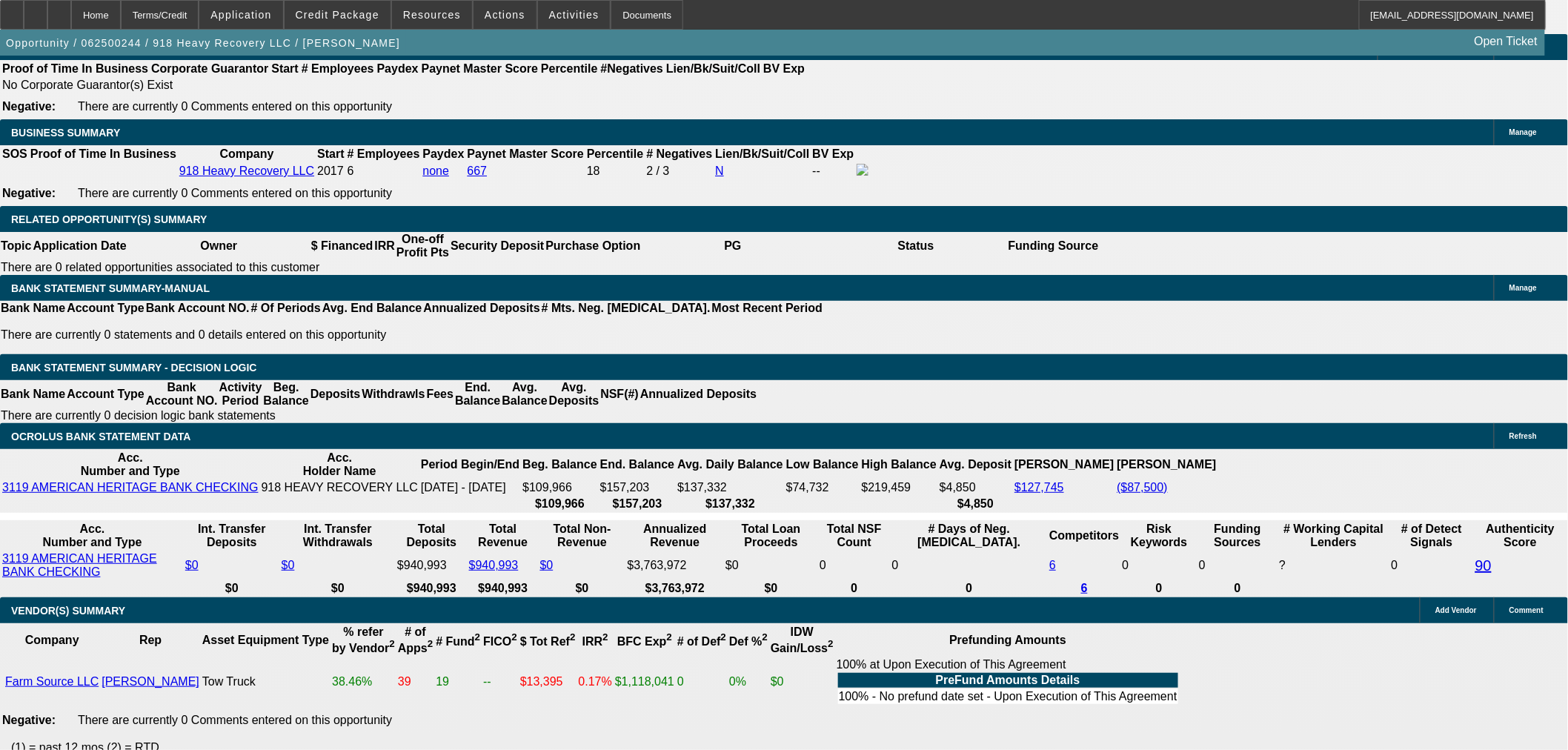
type input "$6,933.70"
type input "10."
type input "$6,933.70"
type input "$9,827.42"
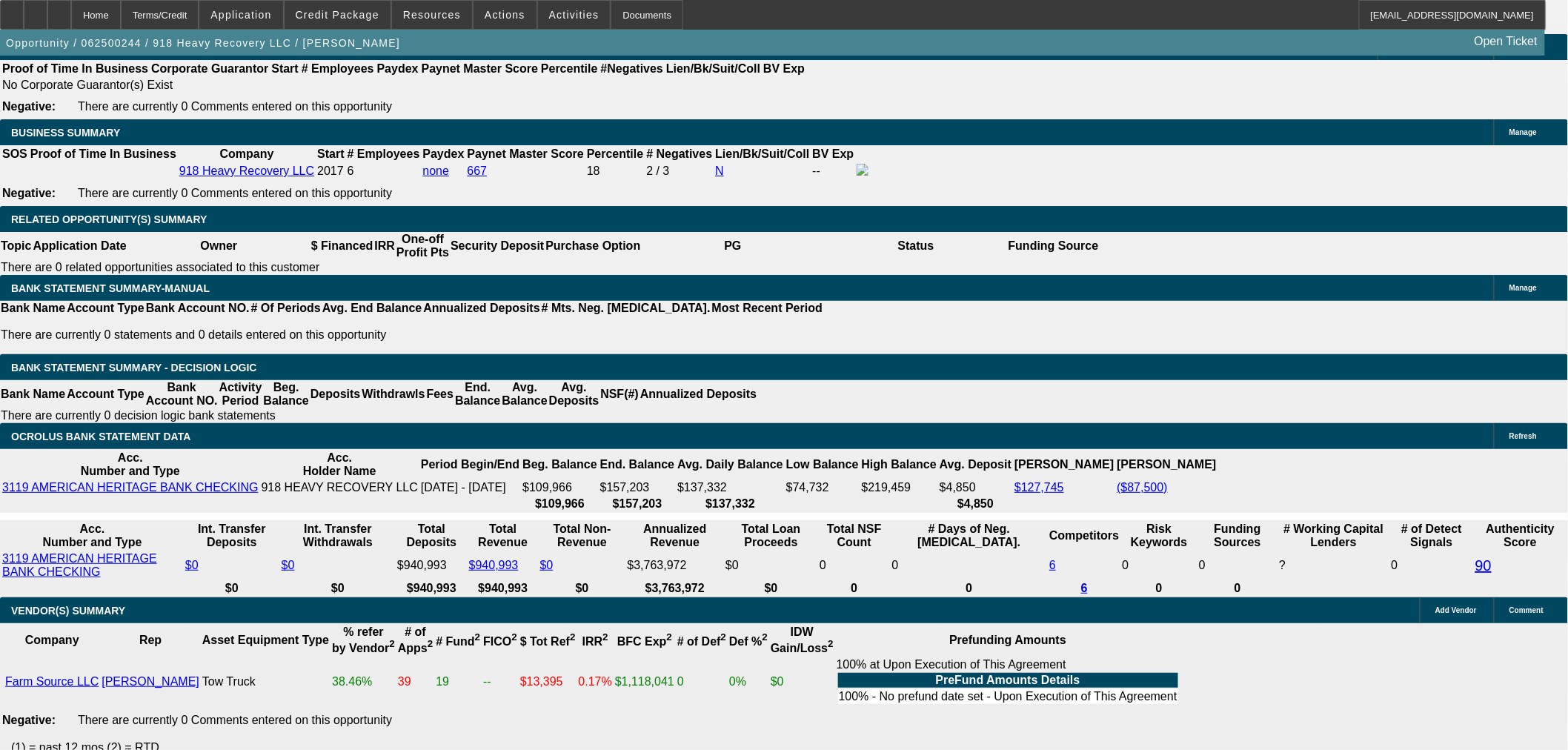
type input "10.9"
type input "$10,149.44"
type input "10.9"
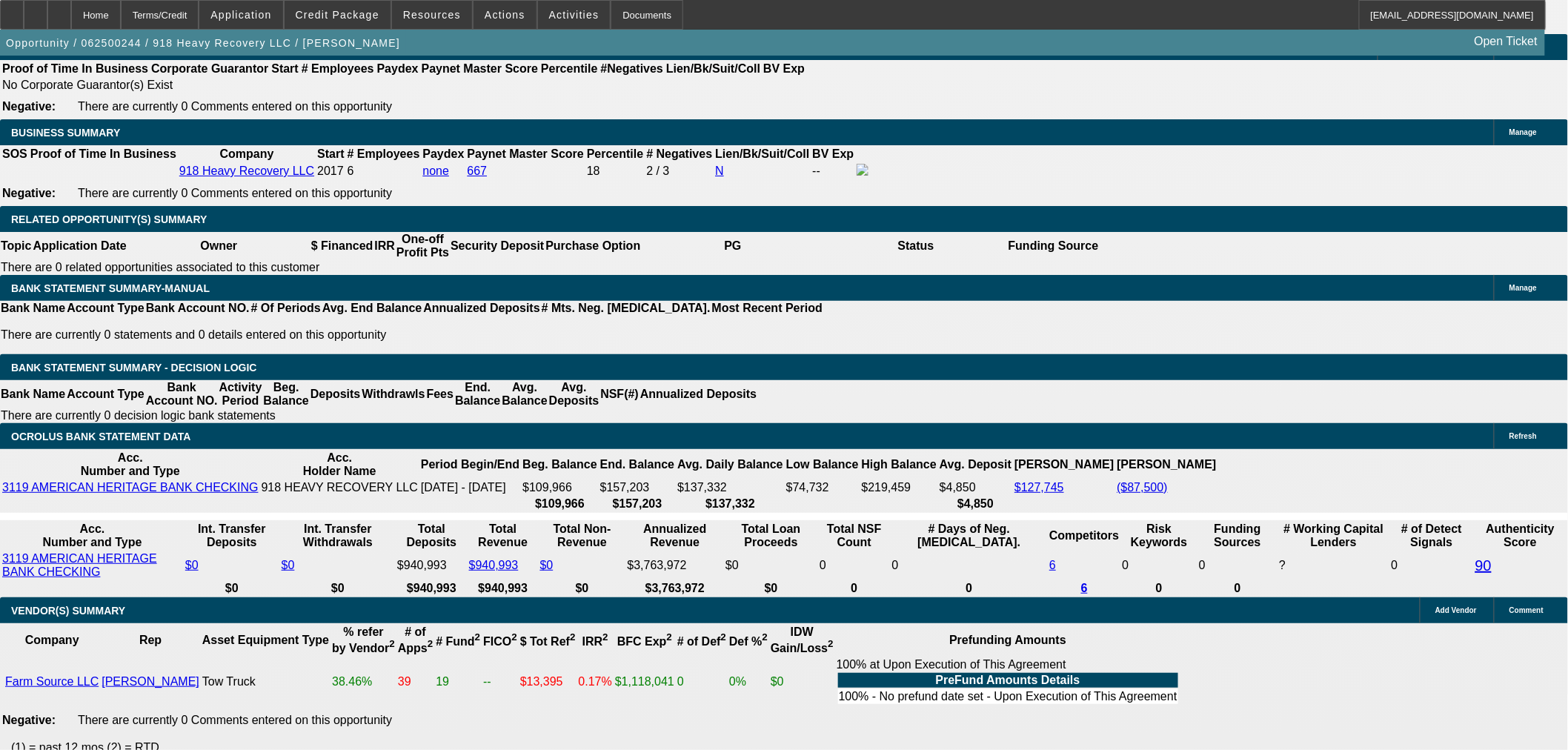
type input "98"
type input "$98.00"
type input "9899"
type input "10.2"
type input "$9,899.00"
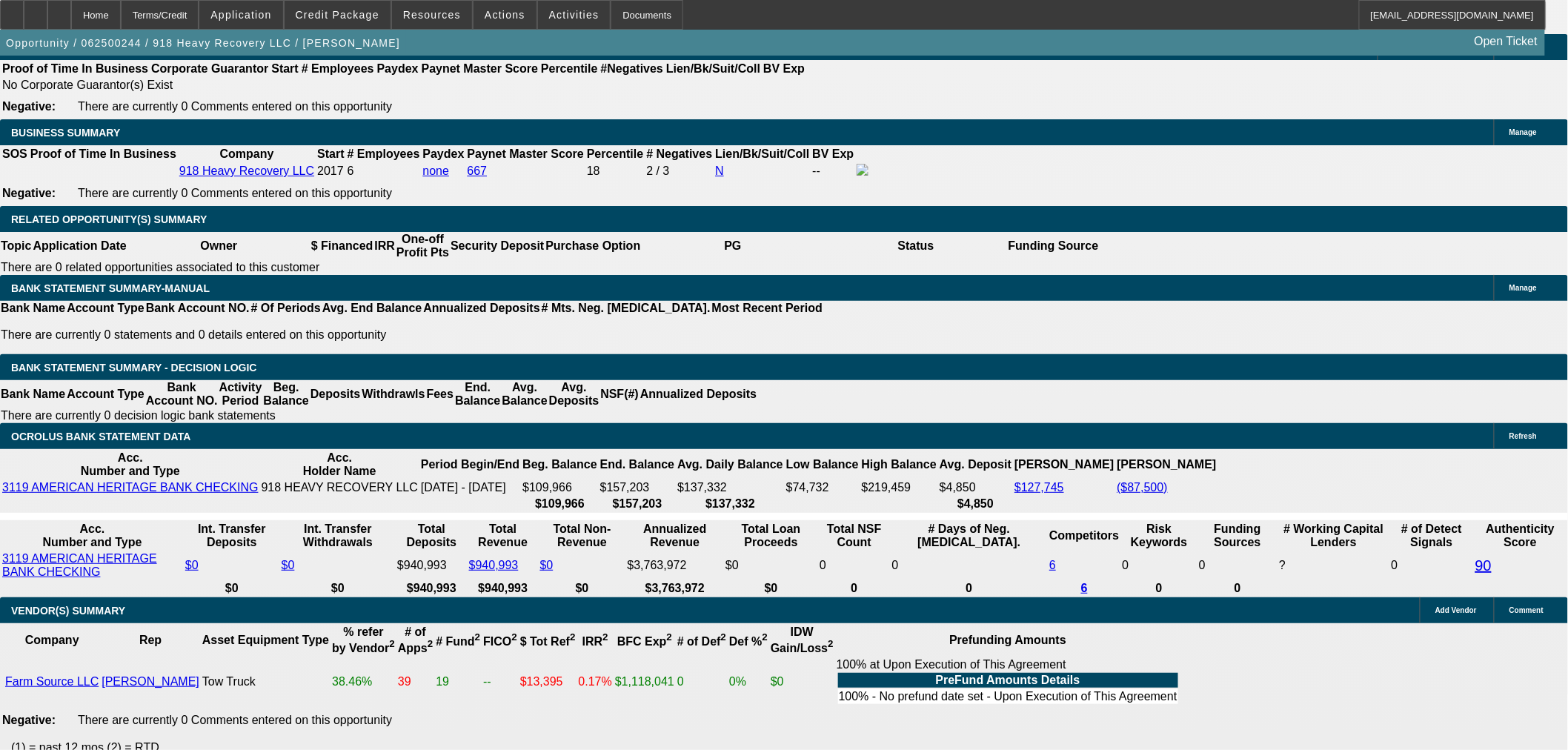
type input "98998"
type input "178.6"
type input "$98,998.00"
type input "9899"
type input "10.2"
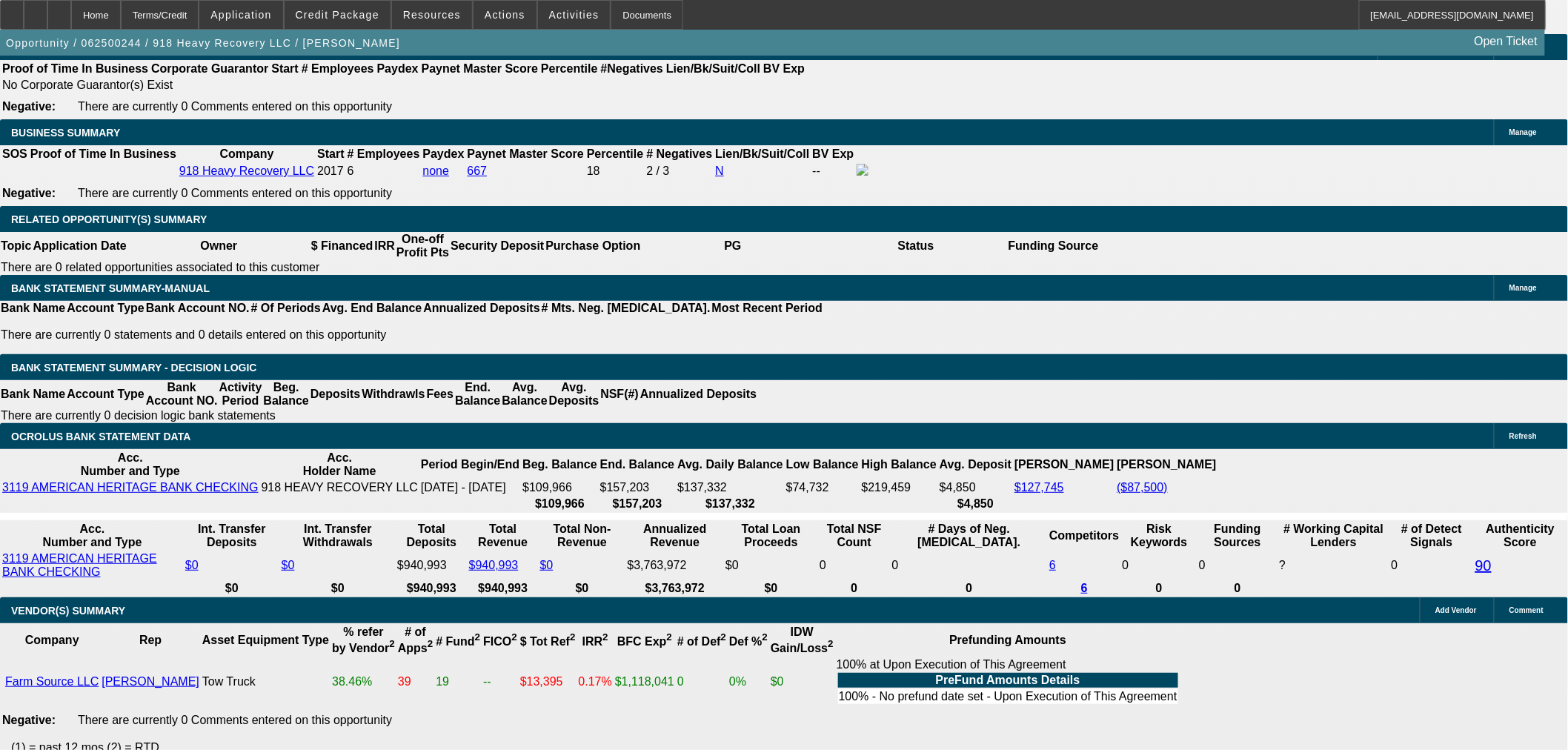
type input "$9,899.00"
type input "9899.4"
type input "$9,899.40"
type input "9899.48"
type input "$9,899.48"
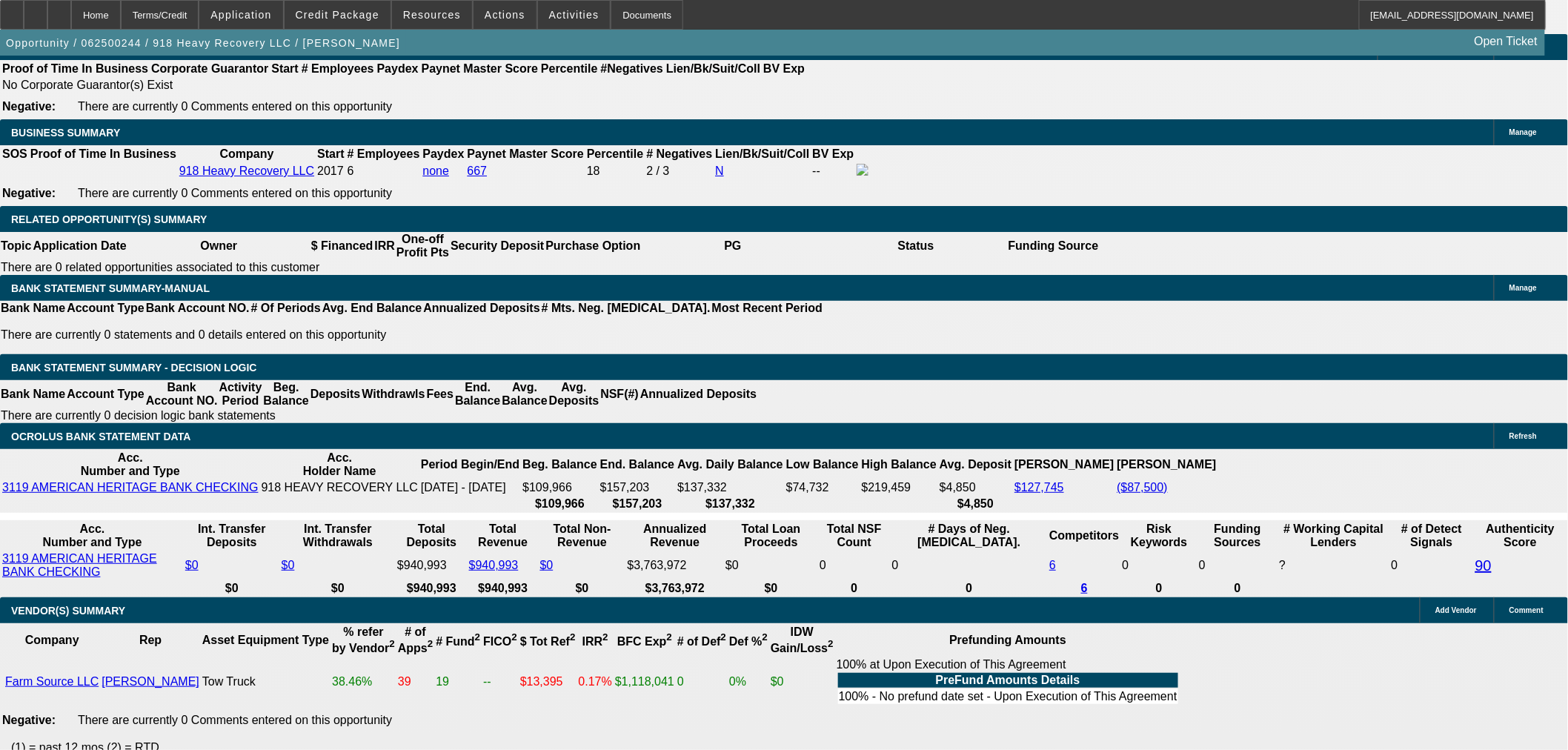
type input "$9,899.48"
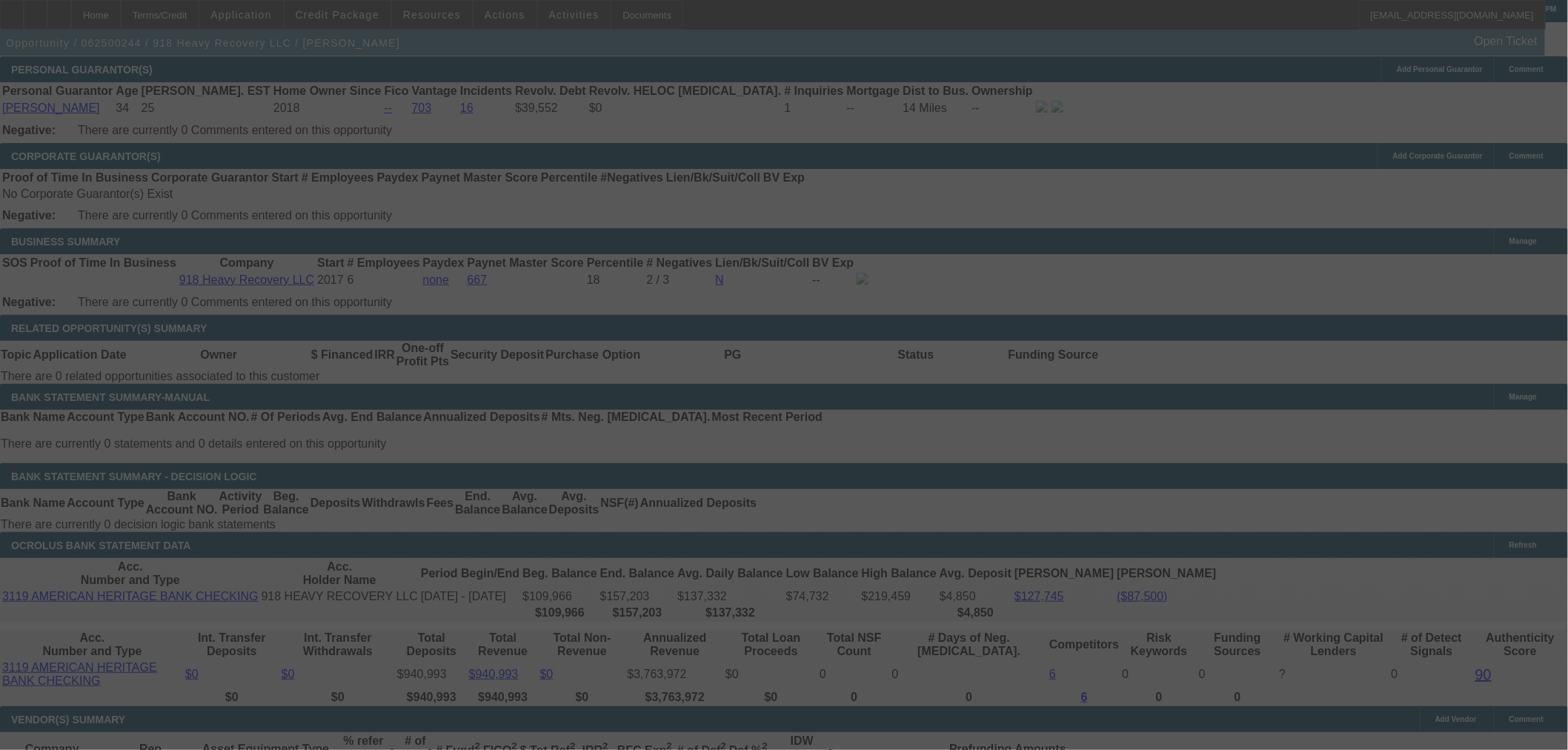
scroll to position [2305, 0]
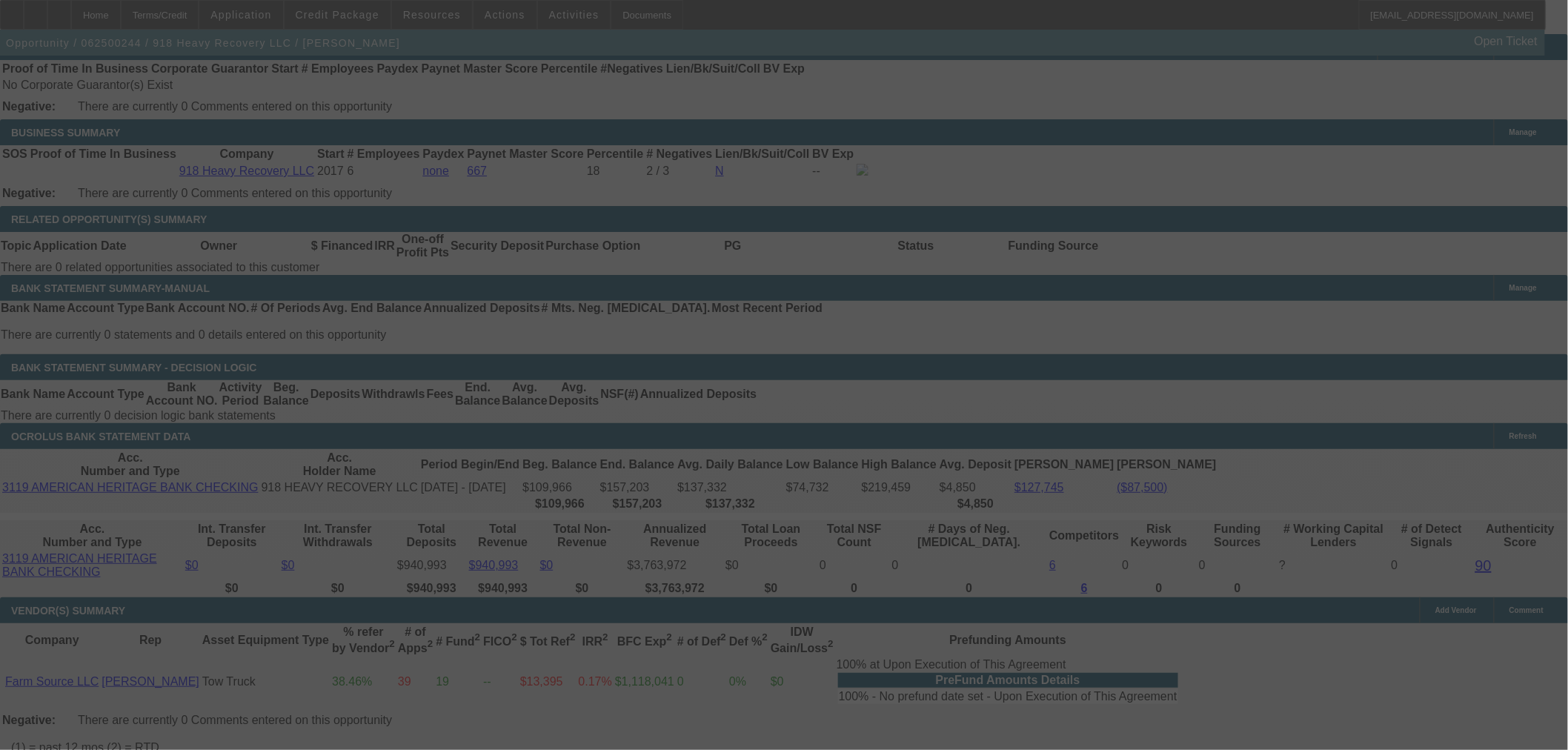
select select "0"
select select "2"
select select "0"
select select "6"
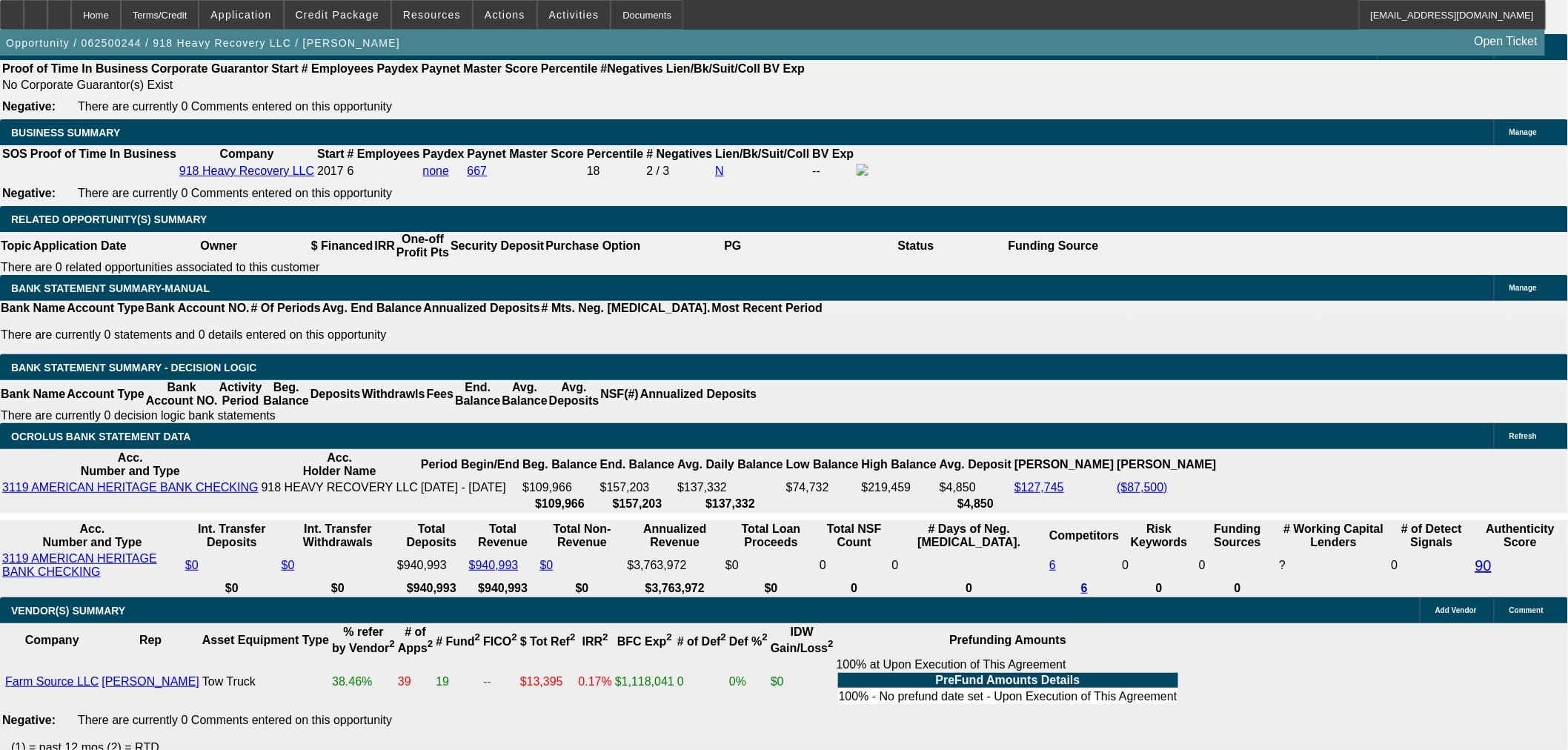
scroll to position [247, 0]
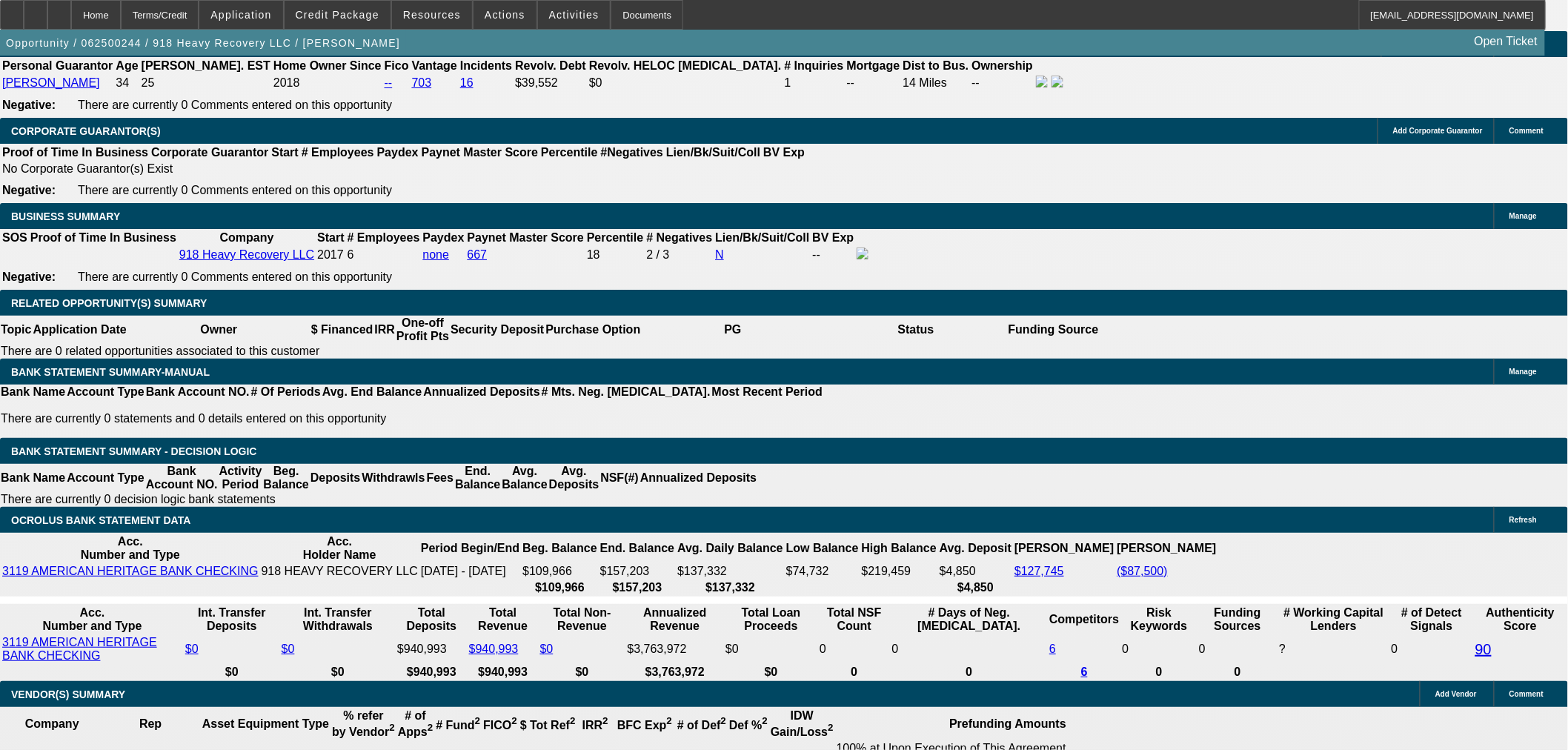
scroll to position [2223, 0]
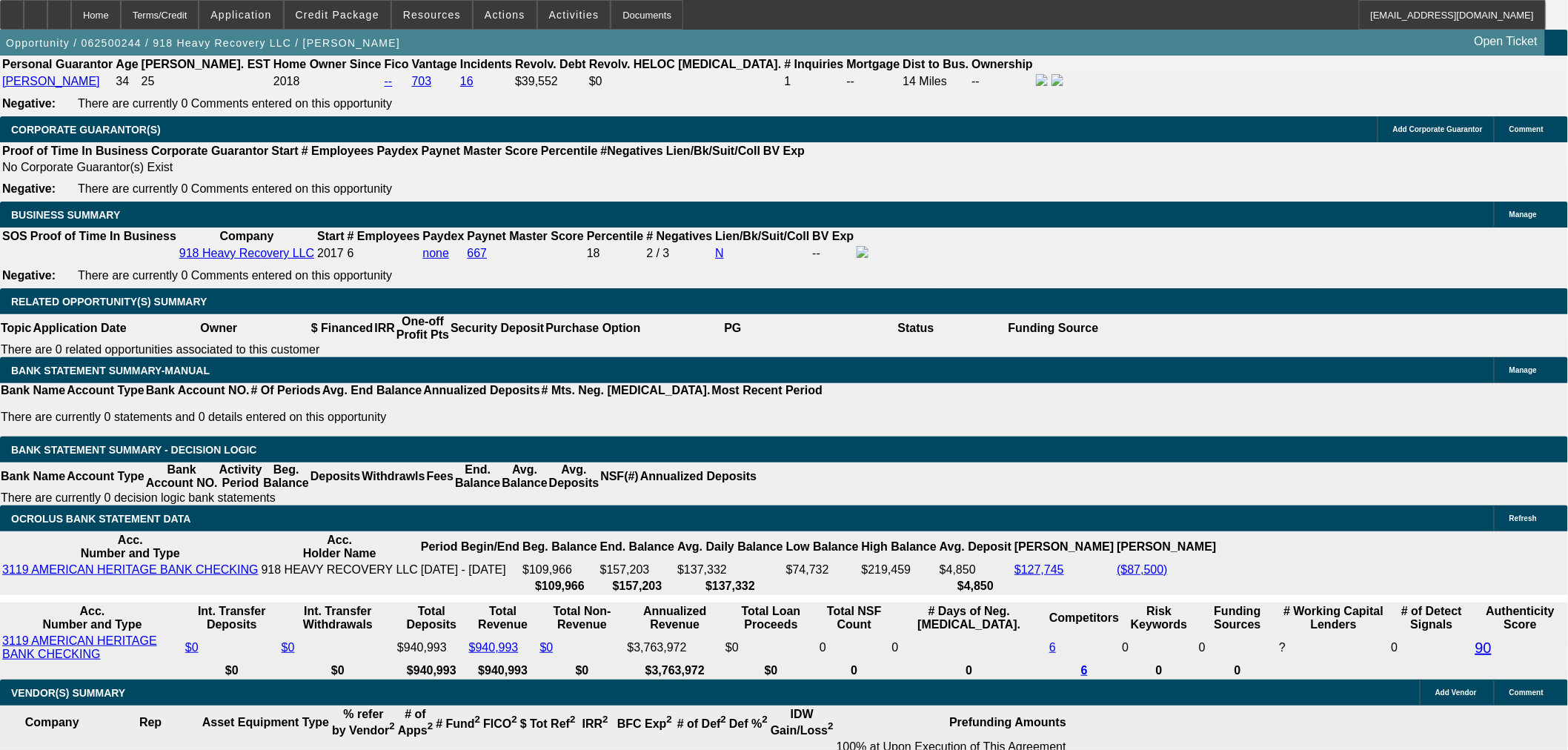
select select "2"
type input "$19,798.96"
type input "UNKNOWN"
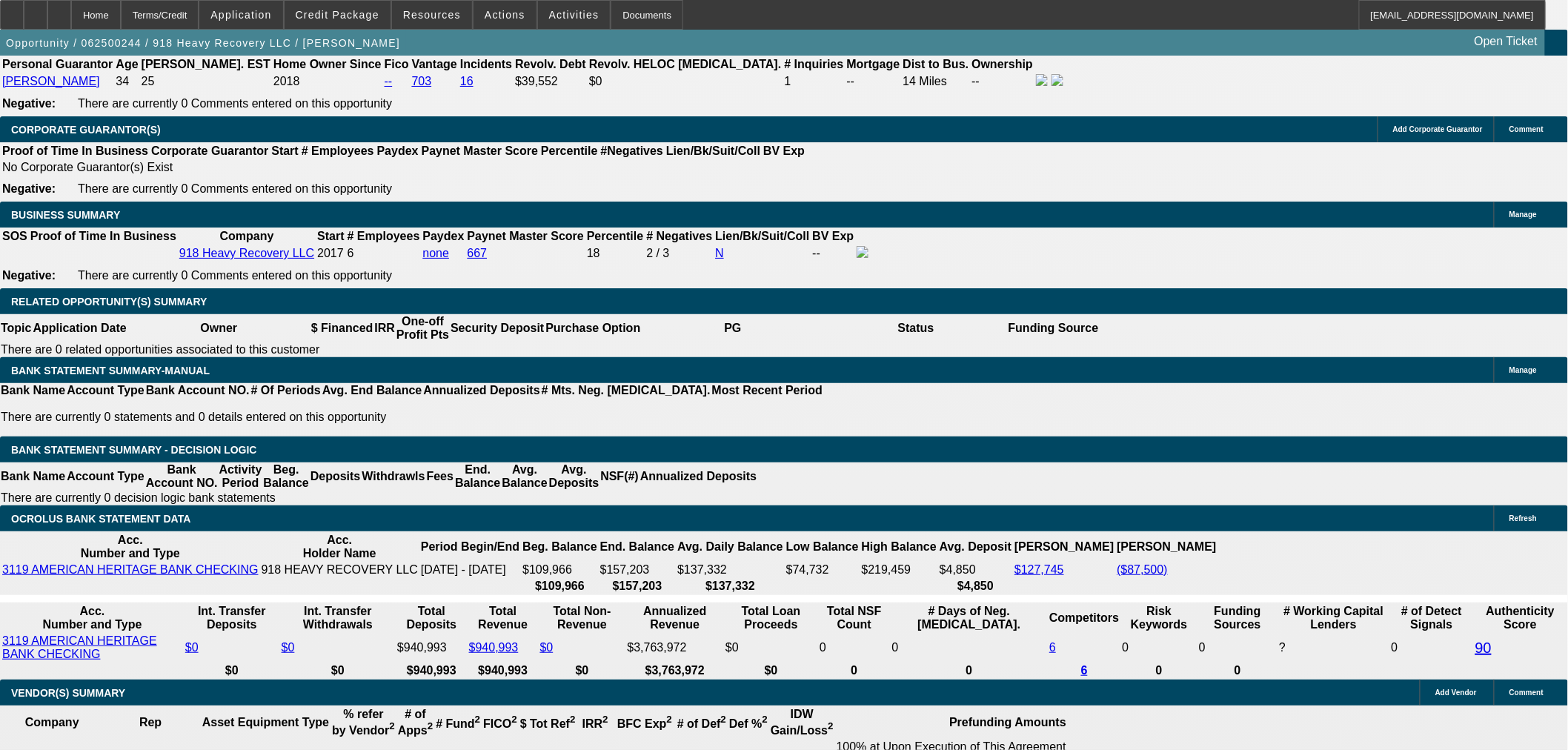
drag, startPoint x: 287, startPoint y: 312, endPoint x: 409, endPoint y: 322, distance: 122.4
type input "$40,000.00"
type input "$20,394.56"
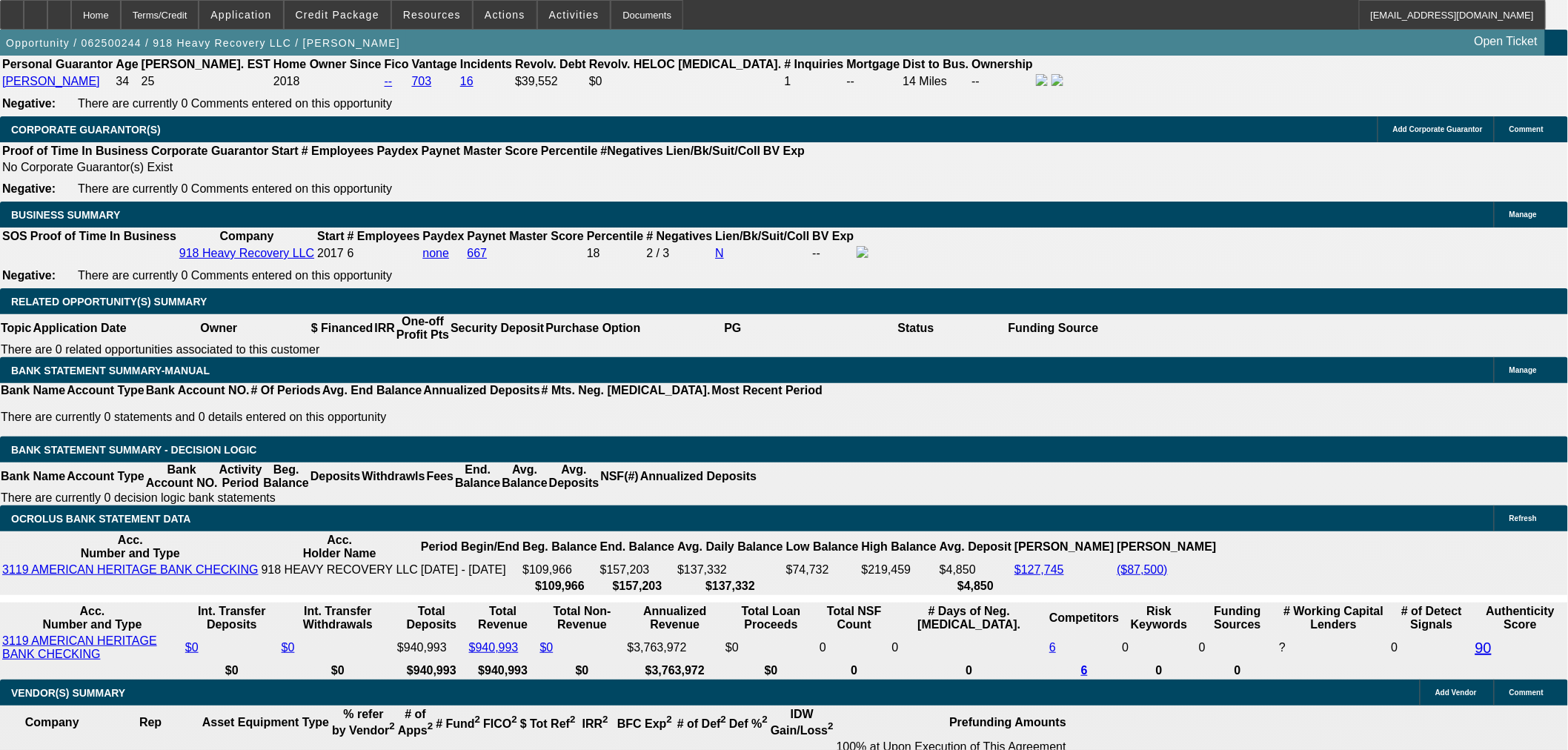
type input "$10,197.28"
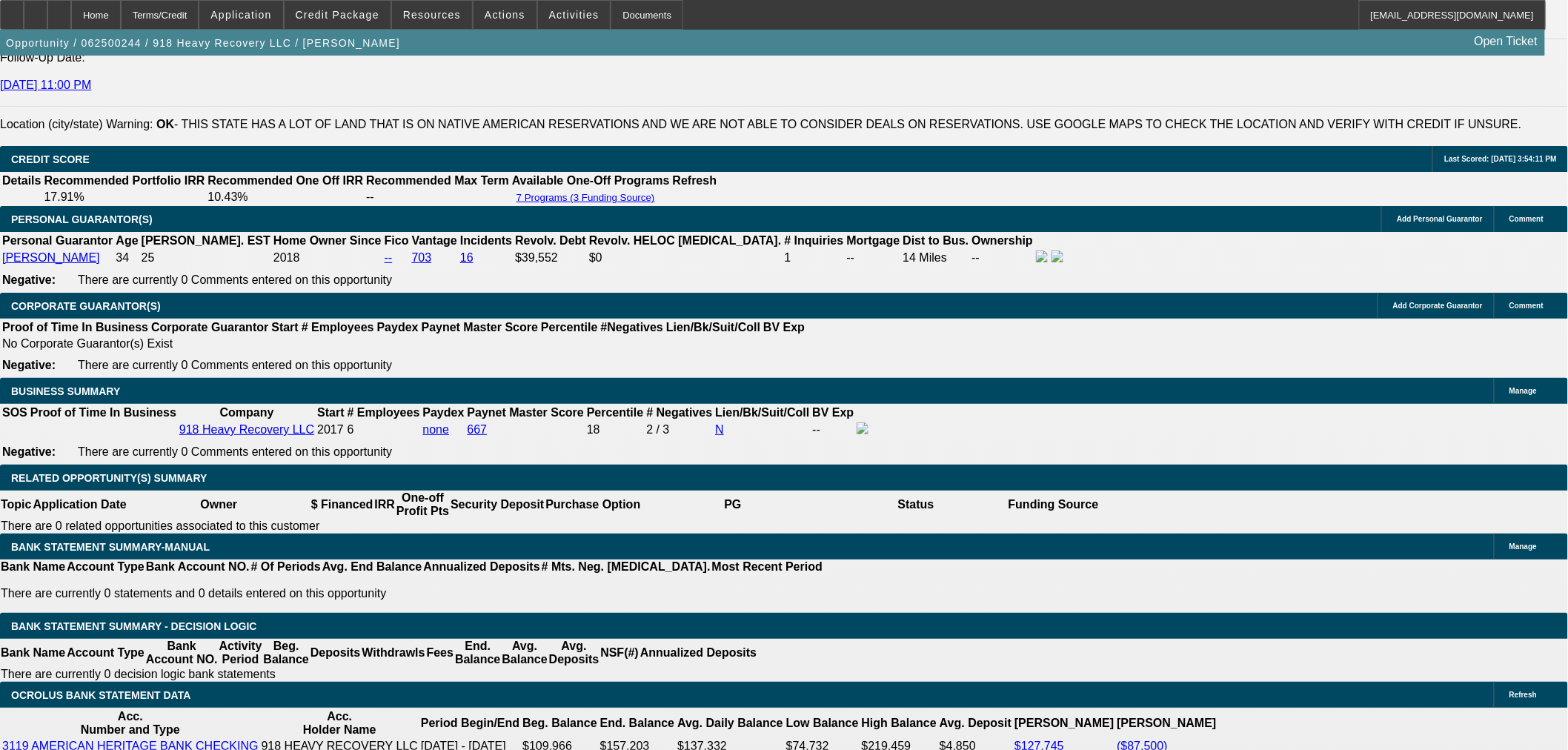
scroll to position [1893, 0]
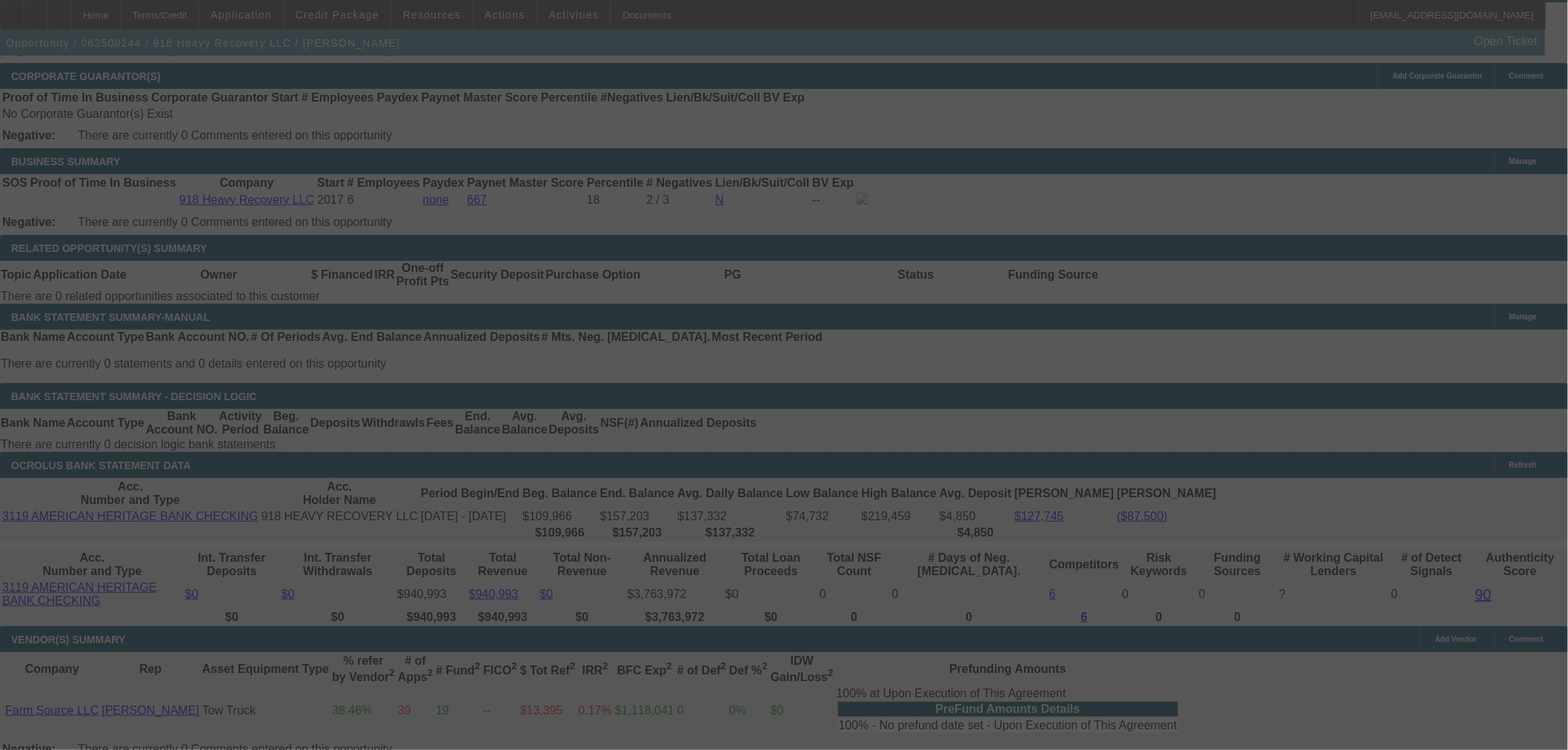
scroll to position [2305, 0]
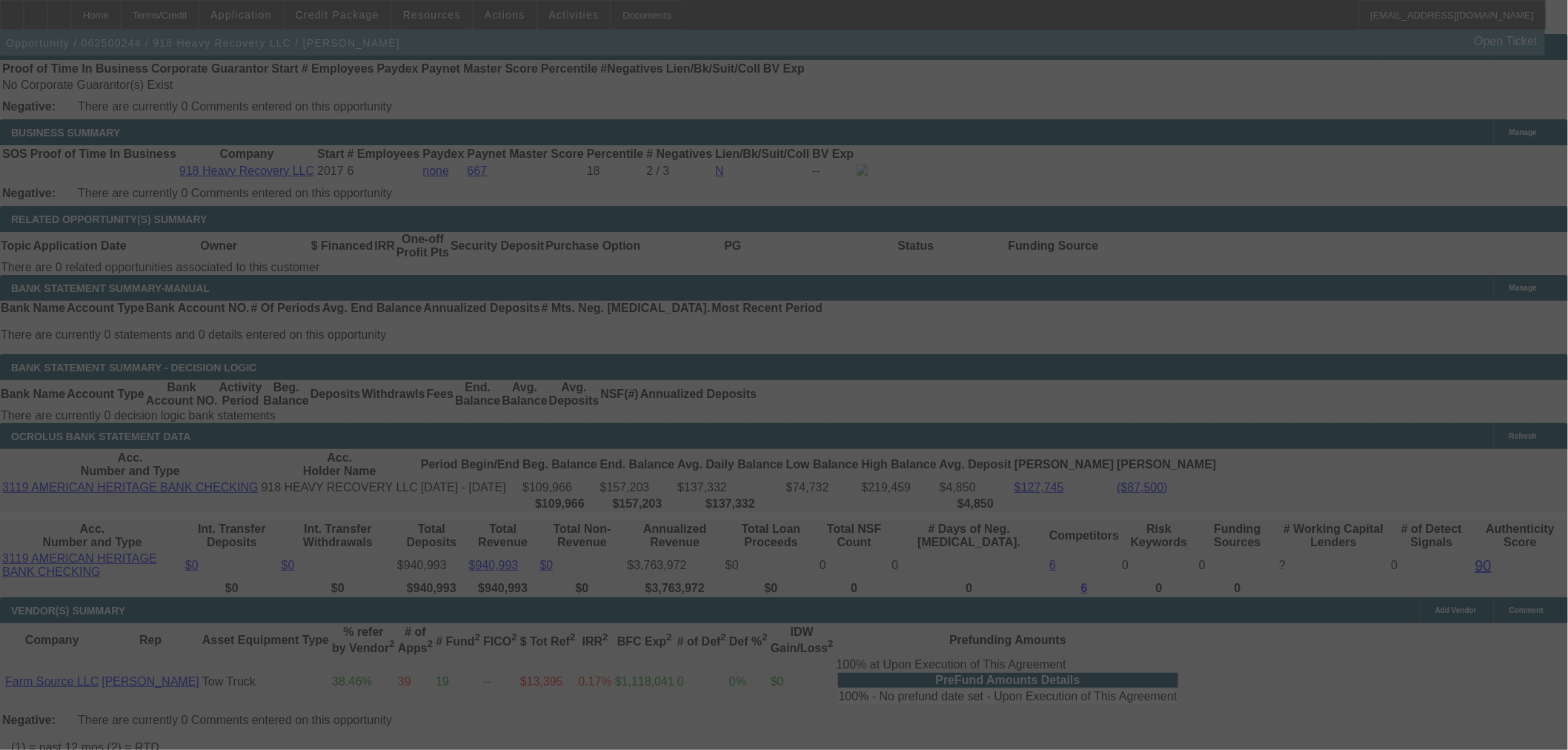
select select "0"
select select "2"
select select "0"
select select "6"
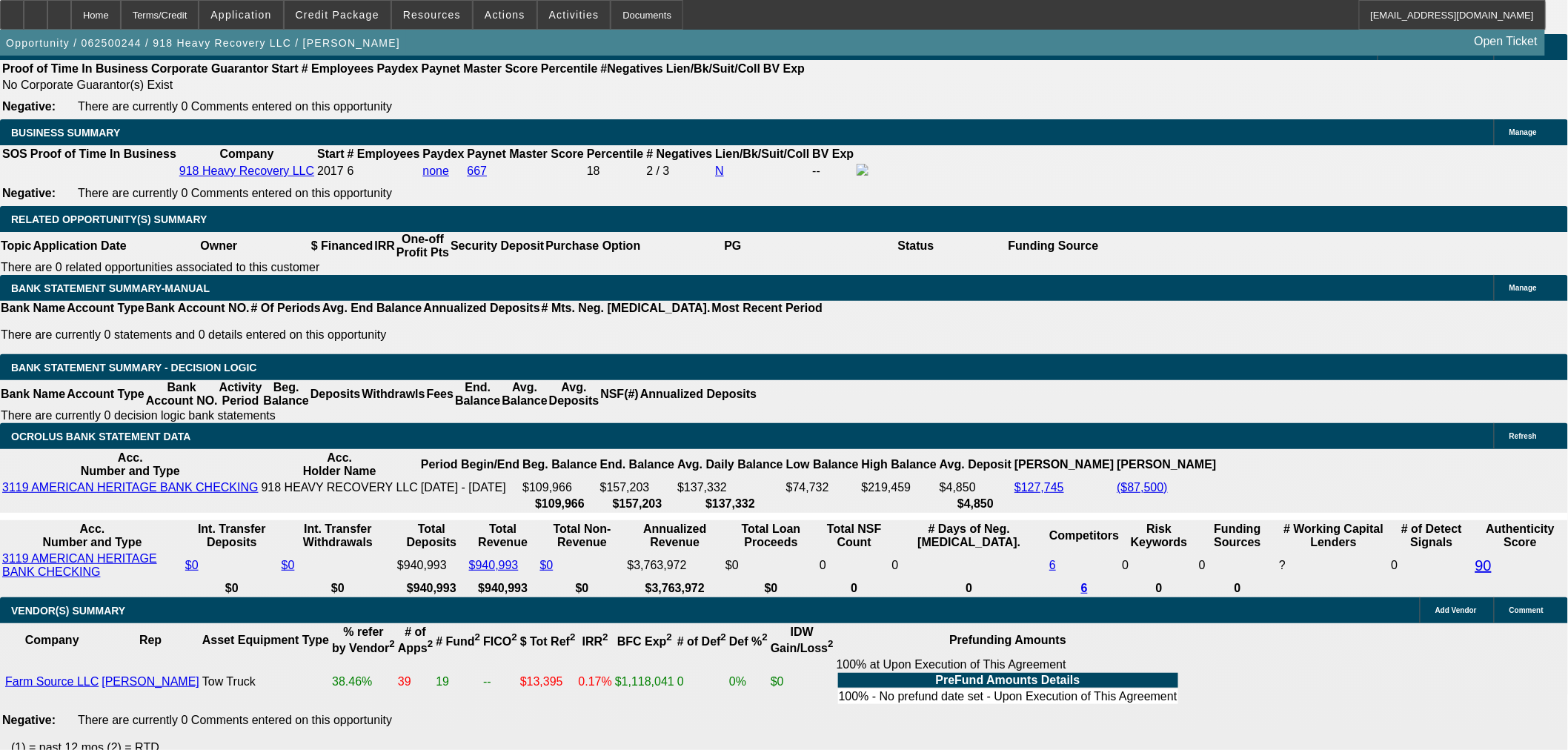
drag, startPoint x: 285, startPoint y: 238, endPoint x: 366, endPoint y: 238, distance: 81.0
type input "$50,000.00"
type input "UNKNOWN"
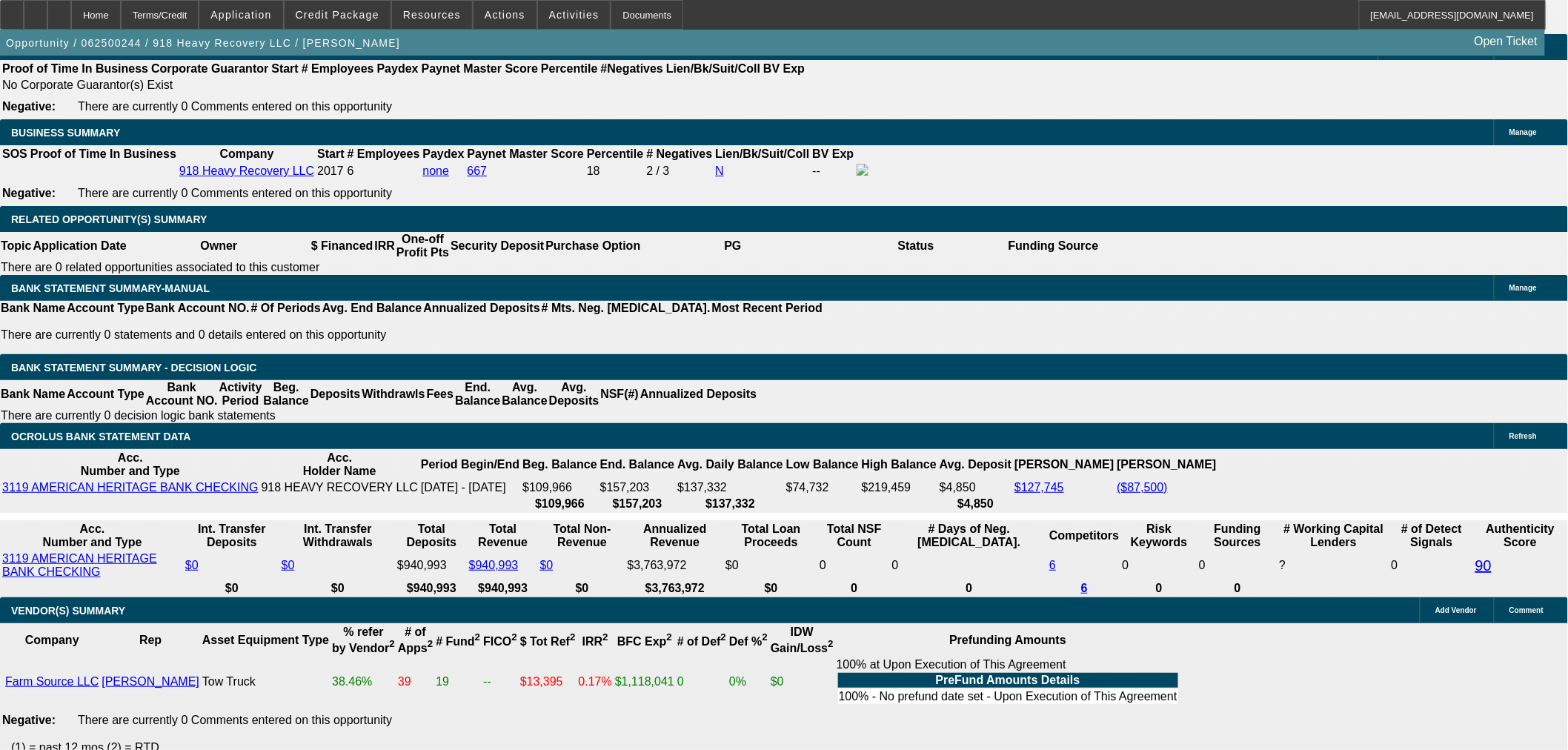
type input "$10,048.42"
type input "$20,096.84"
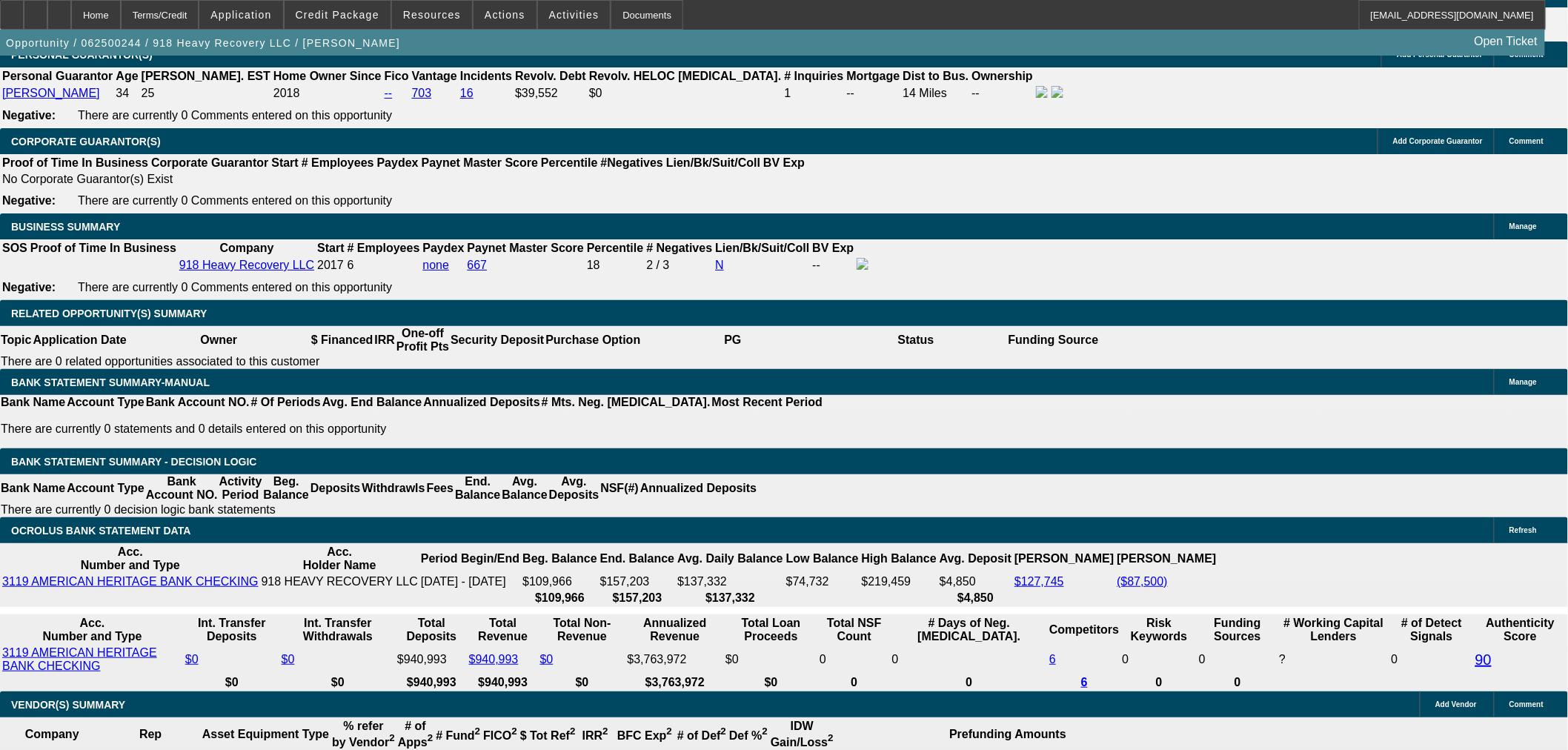
scroll to position [2140, 0]
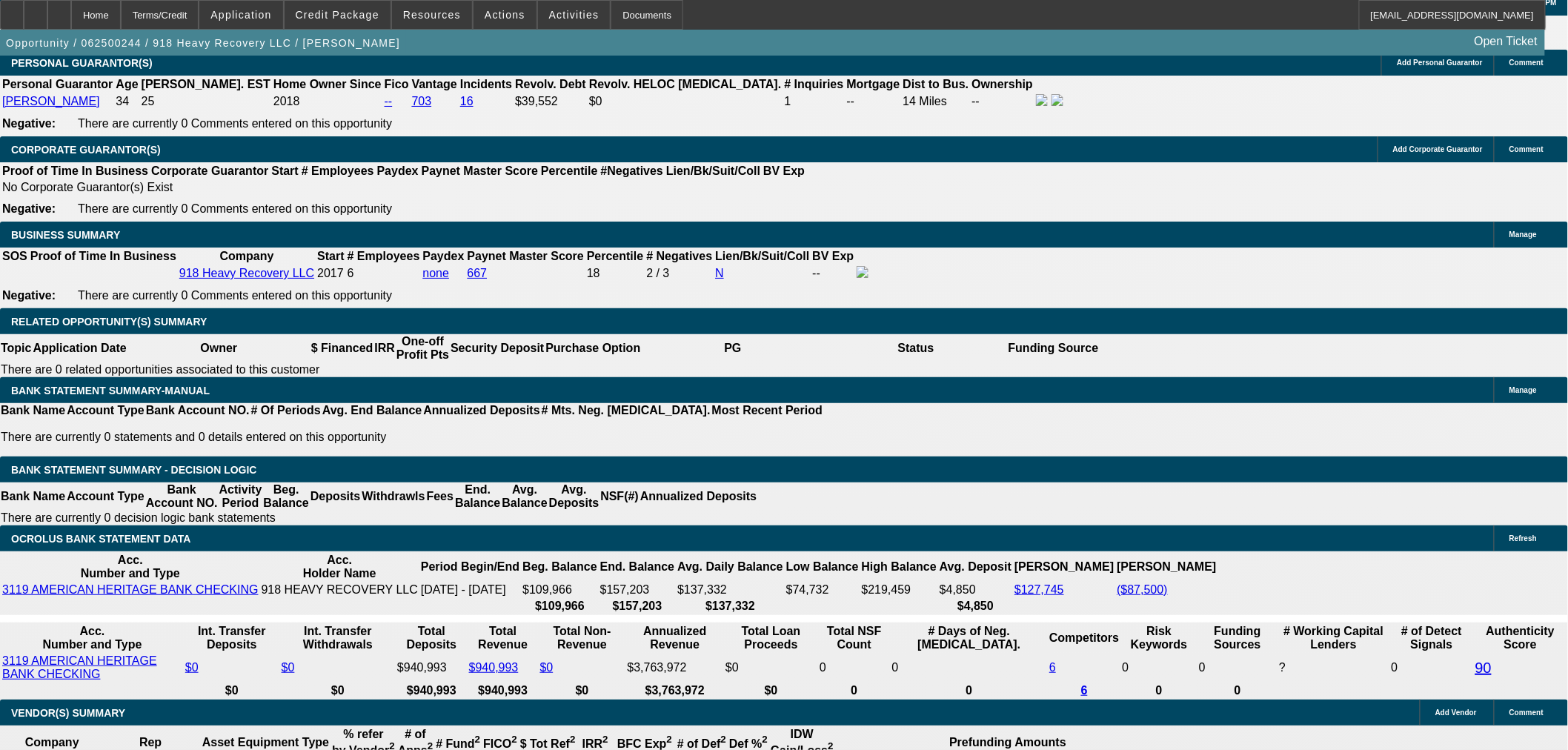
scroll to position [2305, 0]
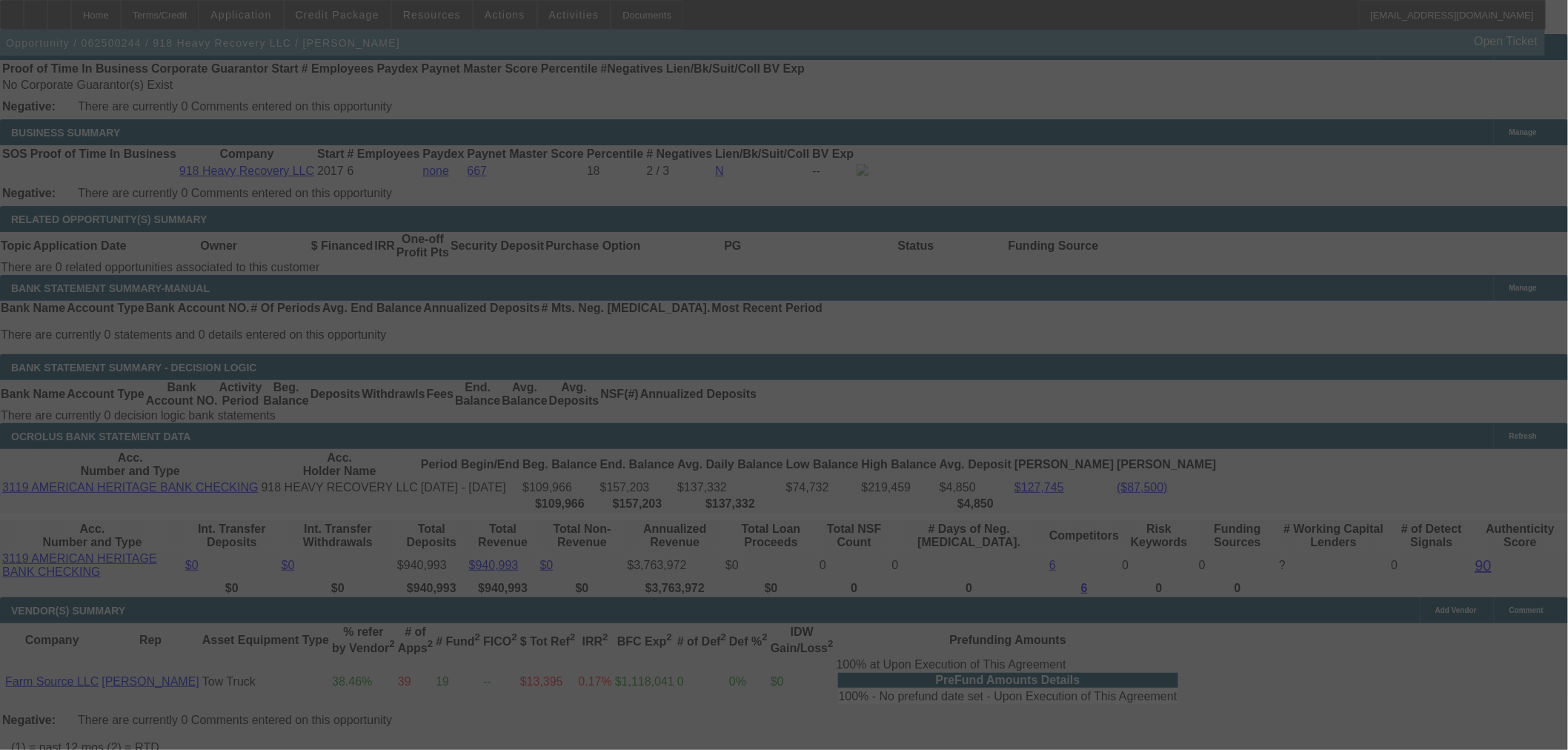
select select "0"
select select "2"
select select "0"
select select "6"
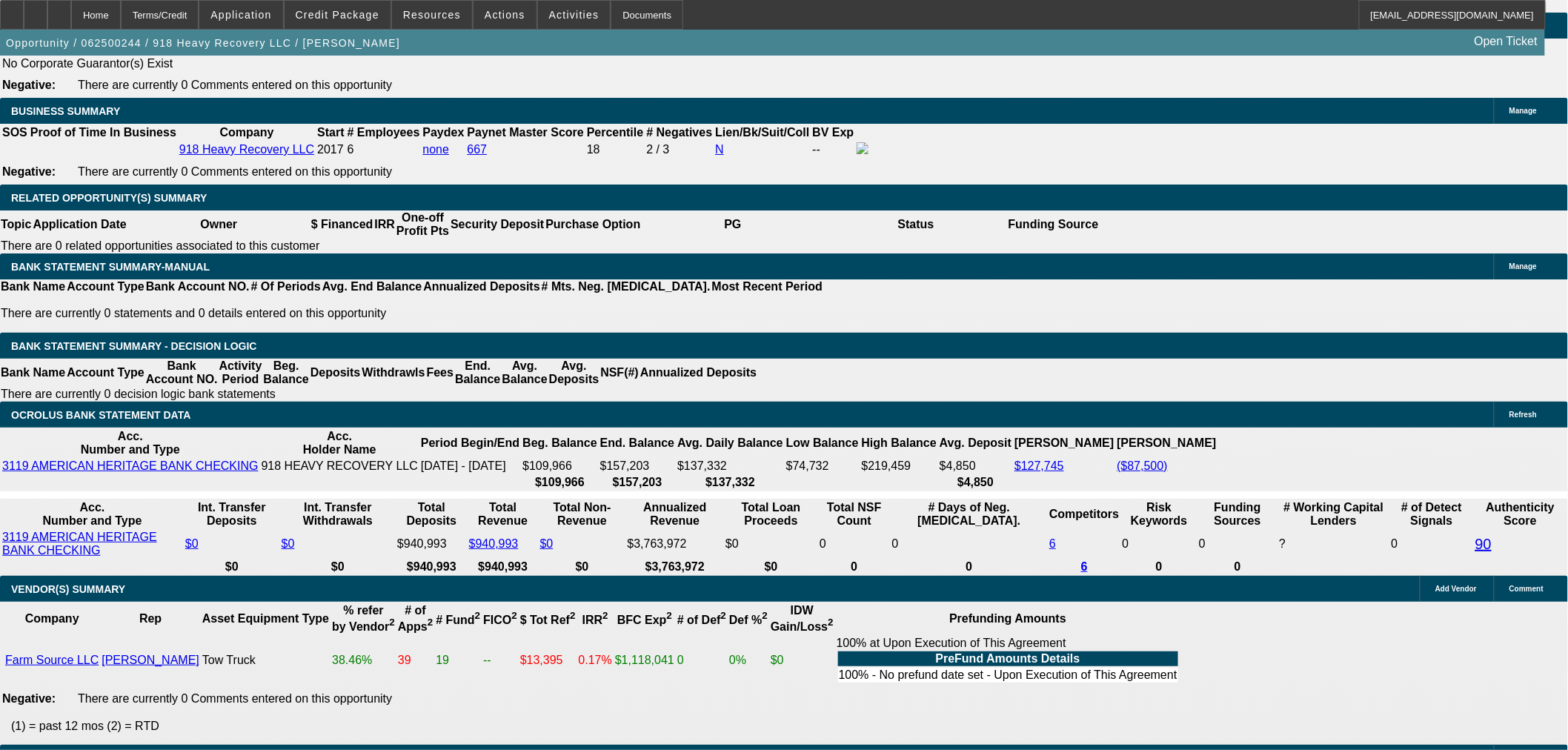
scroll to position [2223, 0]
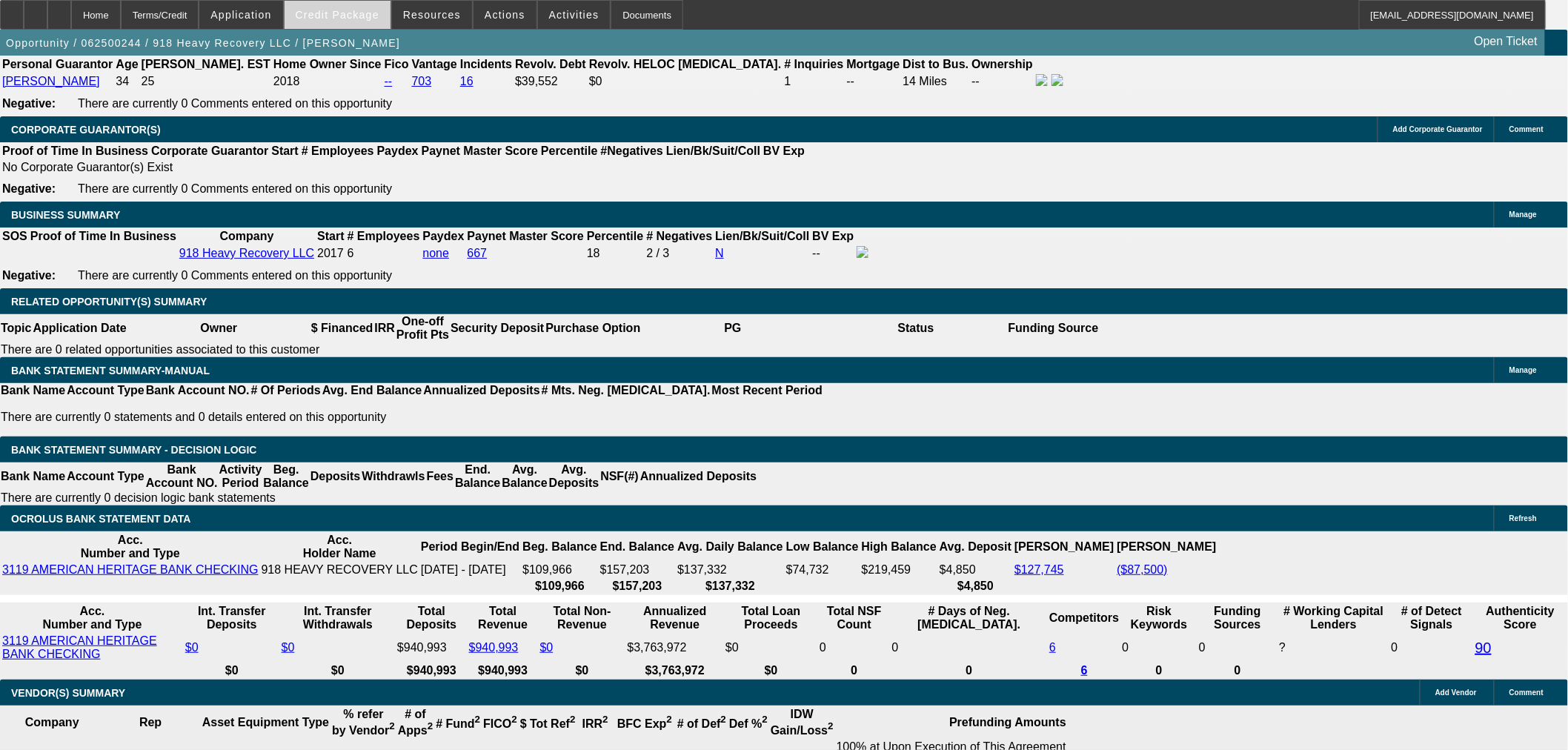
click at [327, 20] on span "Credit Package" at bounding box center [338, 15] width 84 height 12
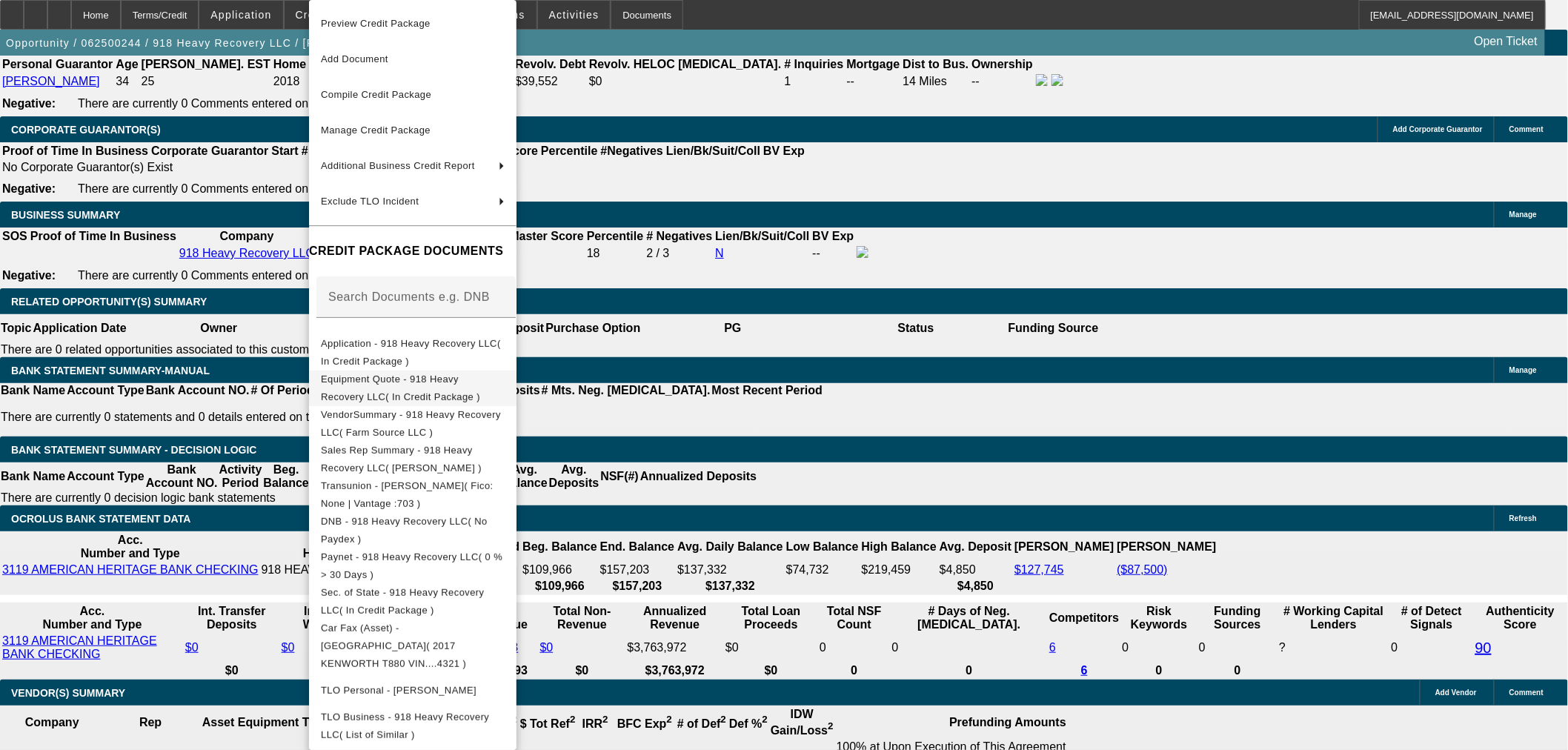
click at [399, 370] on button "Equipment Quote - 918 Heavy Recovery LLC( In Credit Package )" at bounding box center [413, 388] width 208 height 36
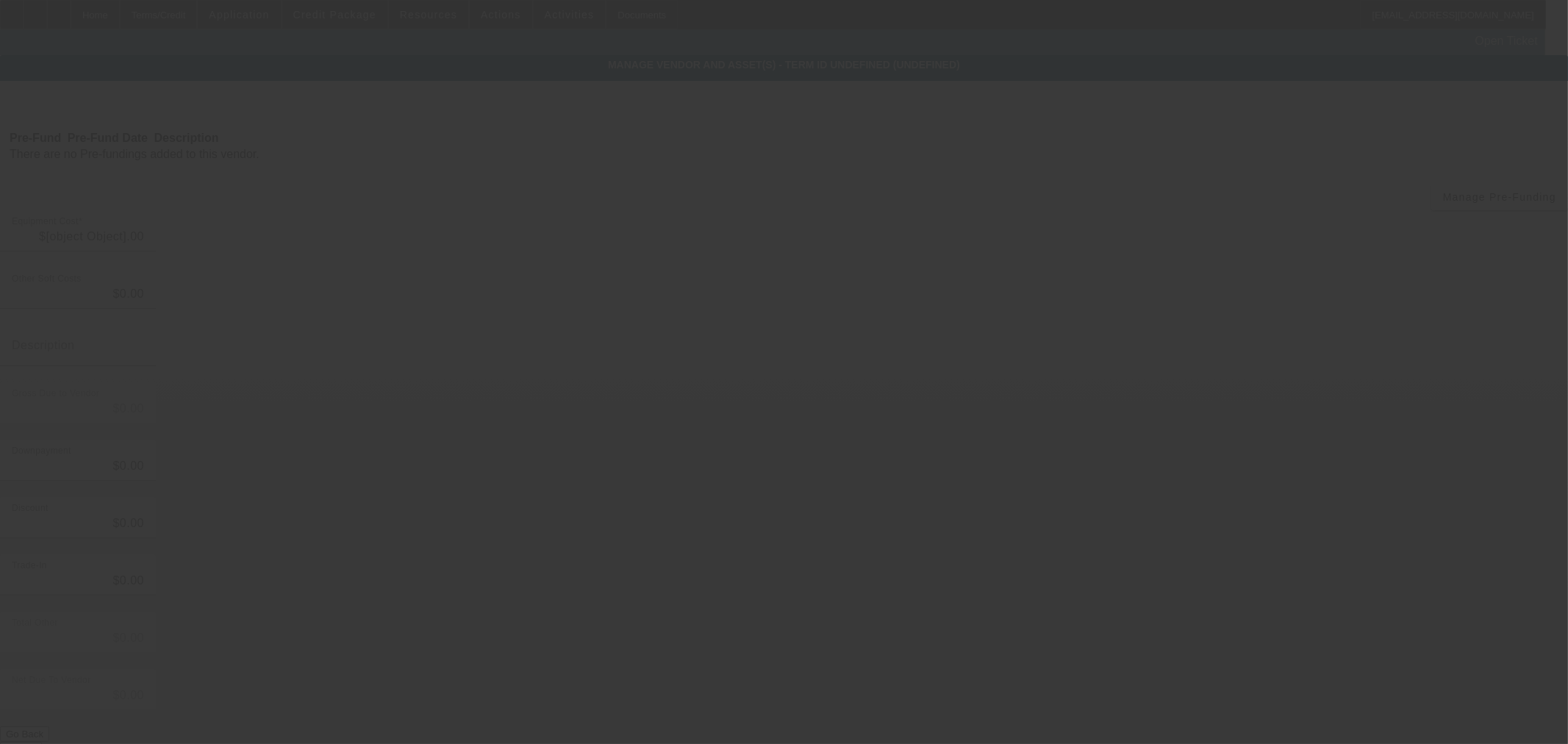
type input "$725,000.00"
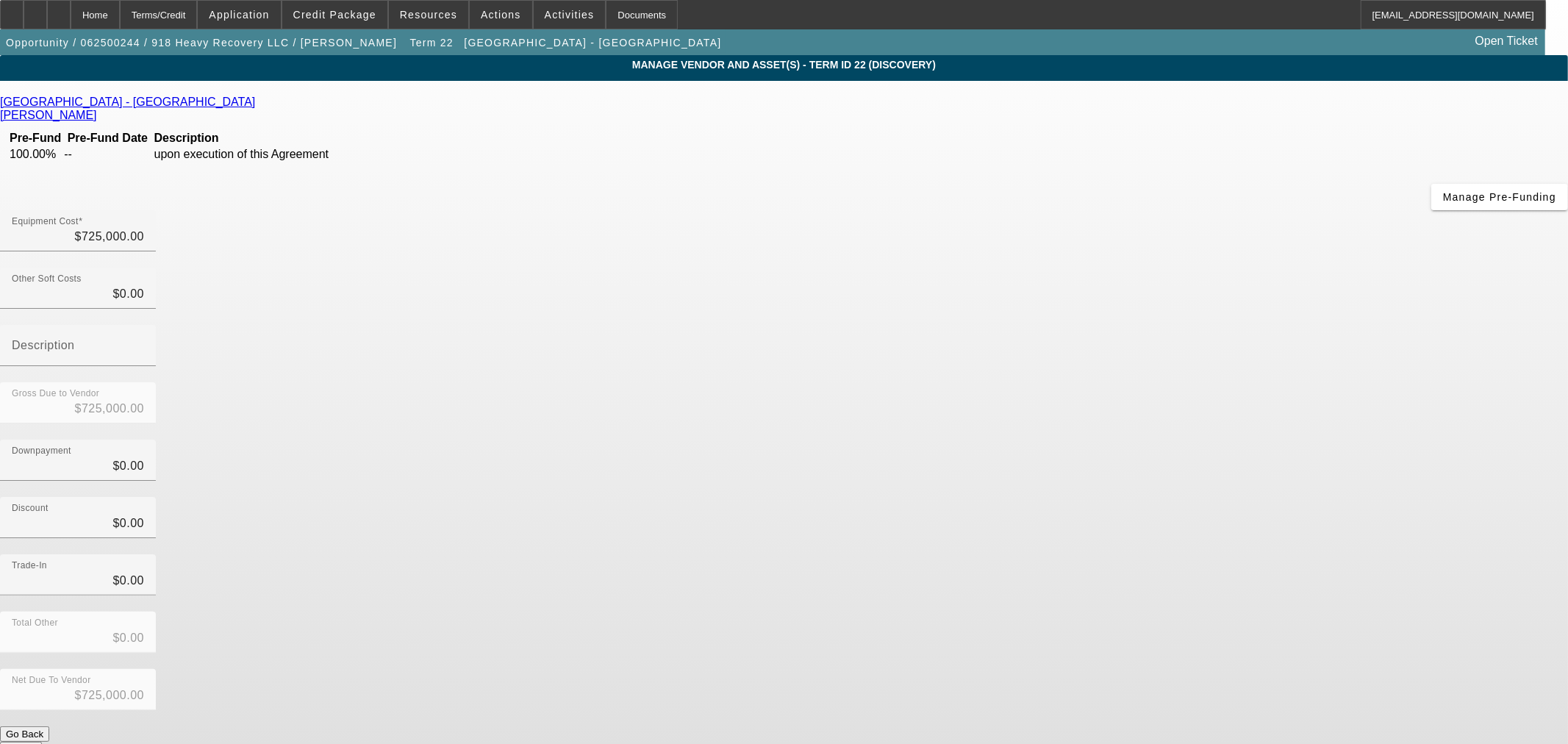
click at [259, 105] on icon at bounding box center [259, 101] width 0 height 12
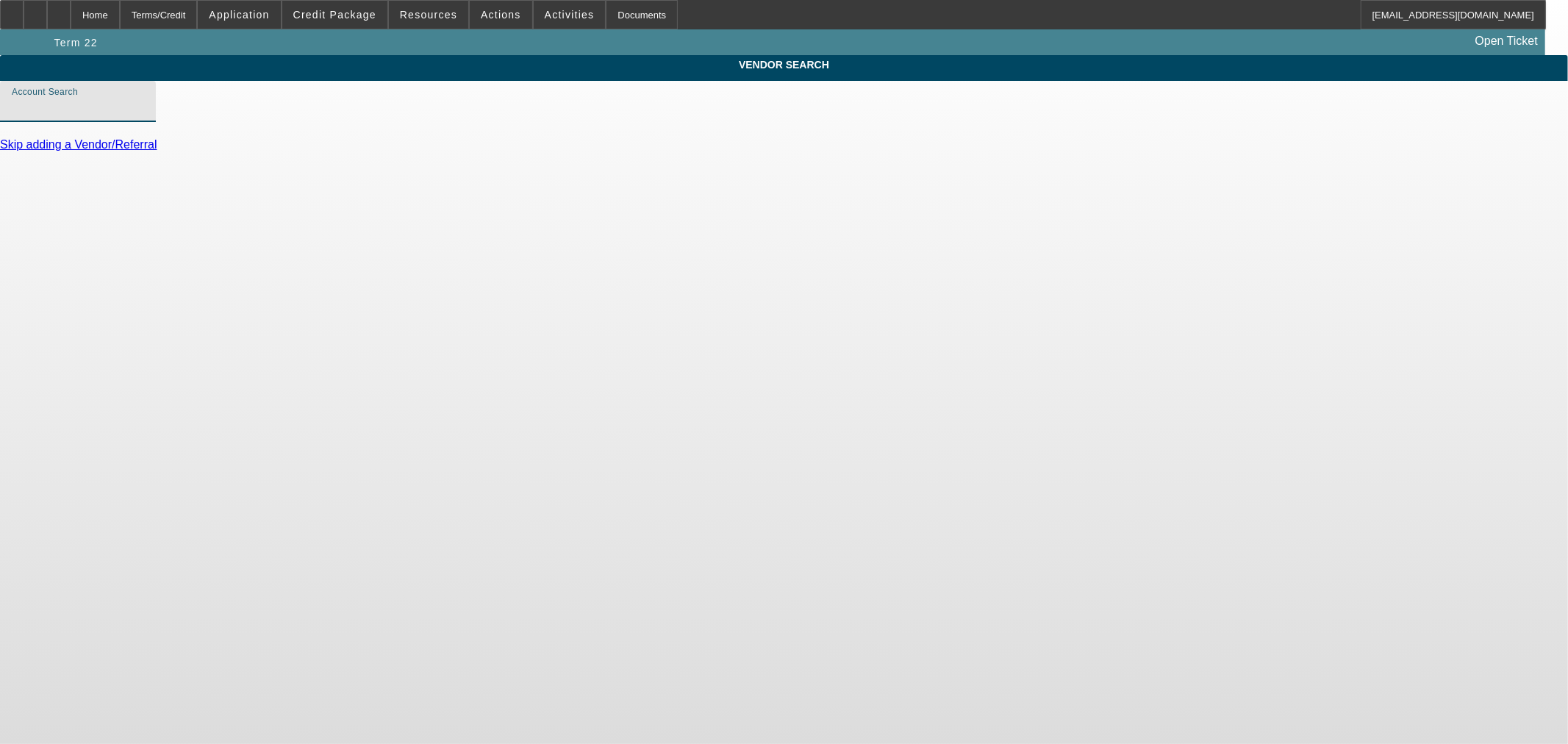
click at [144, 116] on input "Account Search" at bounding box center [78, 107] width 133 height 18
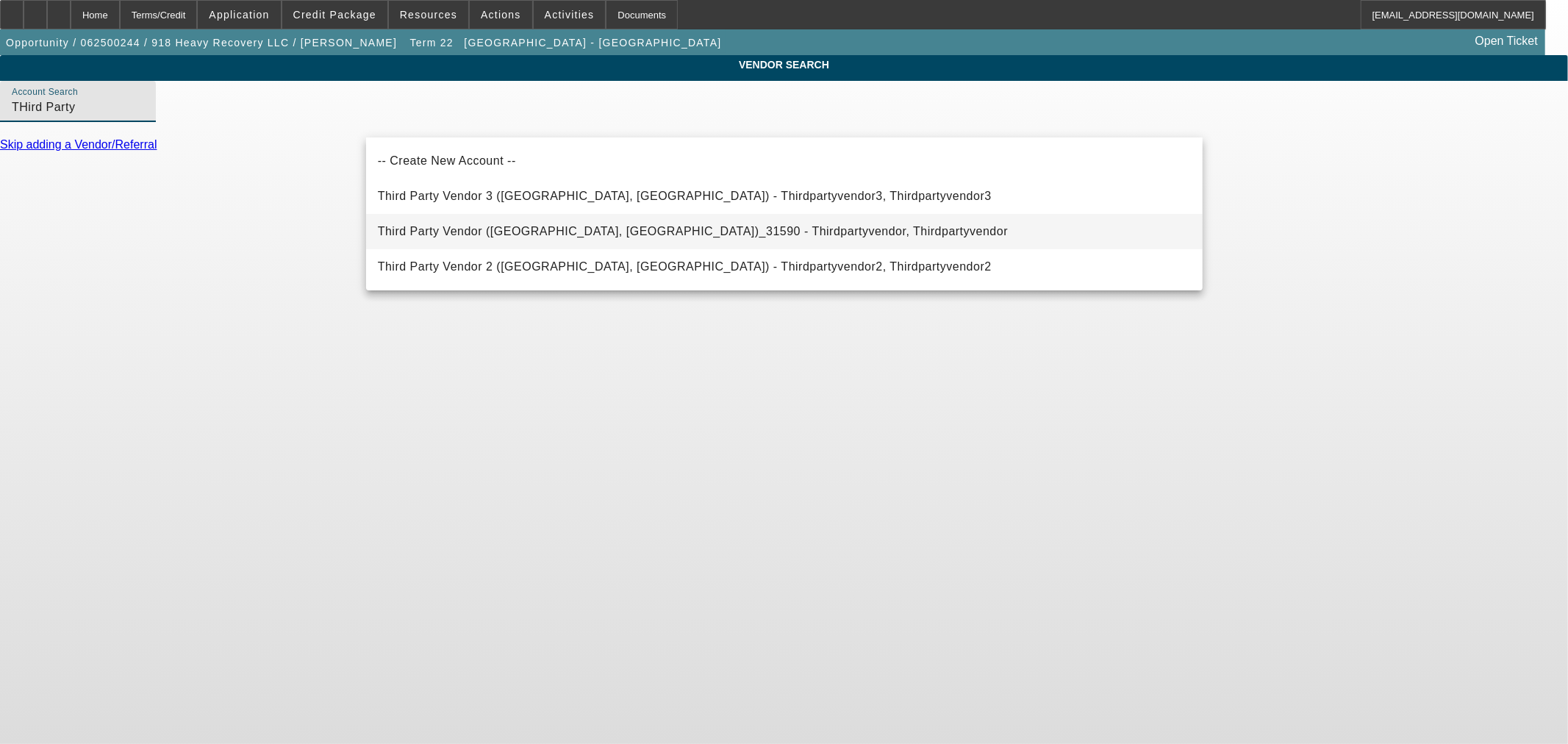
click at [495, 233] on span "Third Party Vendor (Northbrook, IL)_31590 - Thirdpartyvendor, Thirdpartyvendor" at bounding box center [692, 230] width 630 height 12
type input "Third Party Vendor (Northbrook, IL)_31590 - Thirdpartyvendor, Thirdpartyvendor"
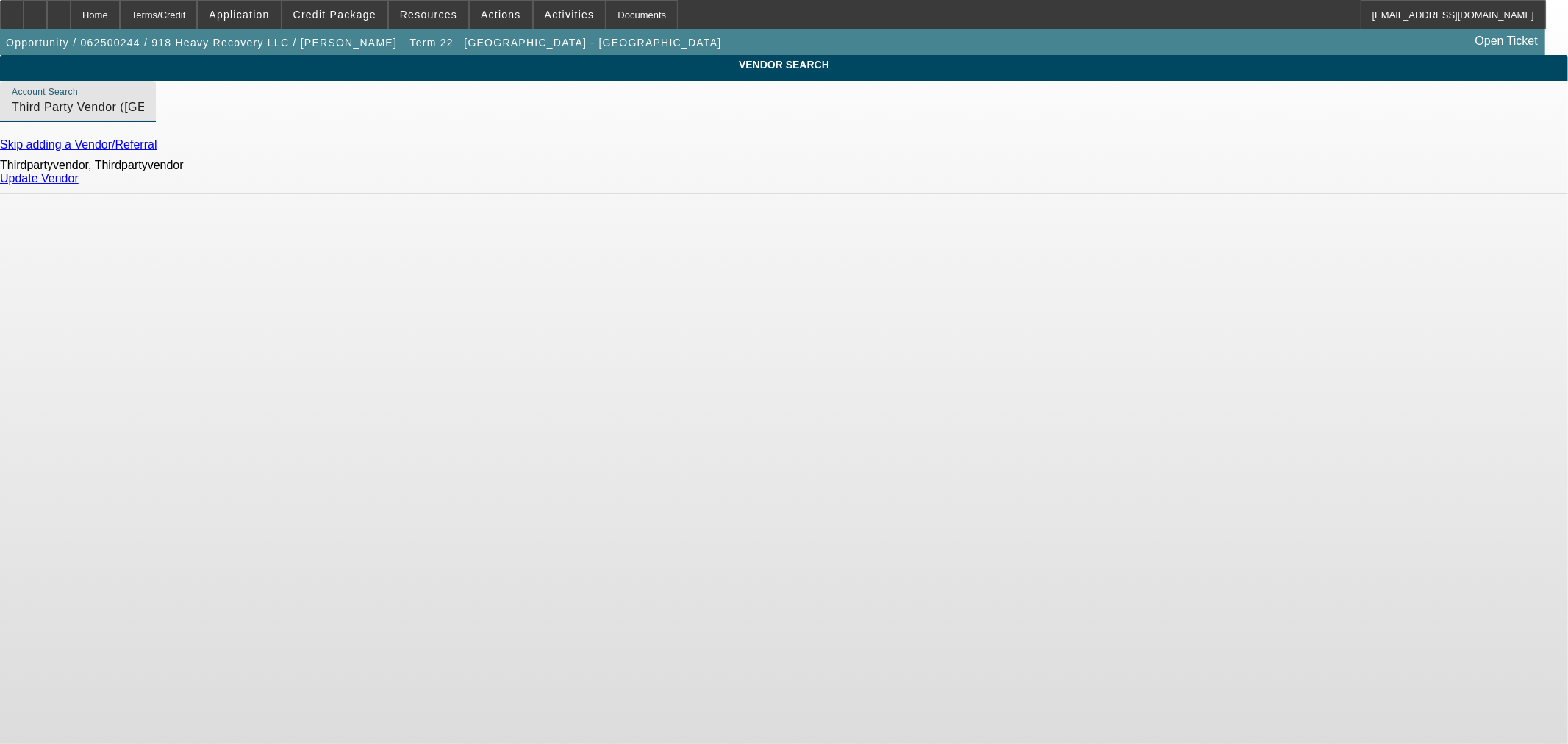
click at [79, 185] on link "Update Vendor" at bounding box center [39, 177] width 79 height 12
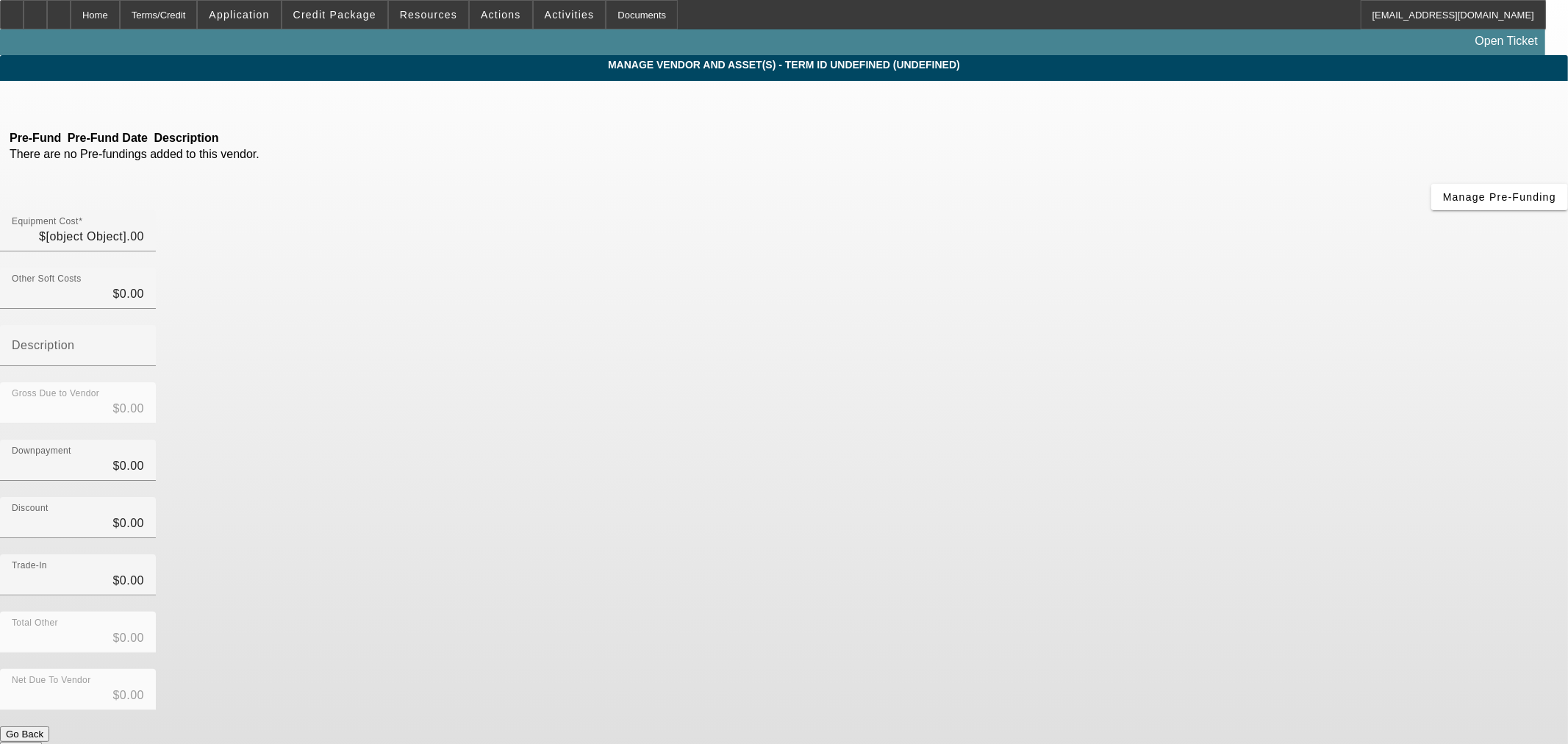
type input "$725,000.00"
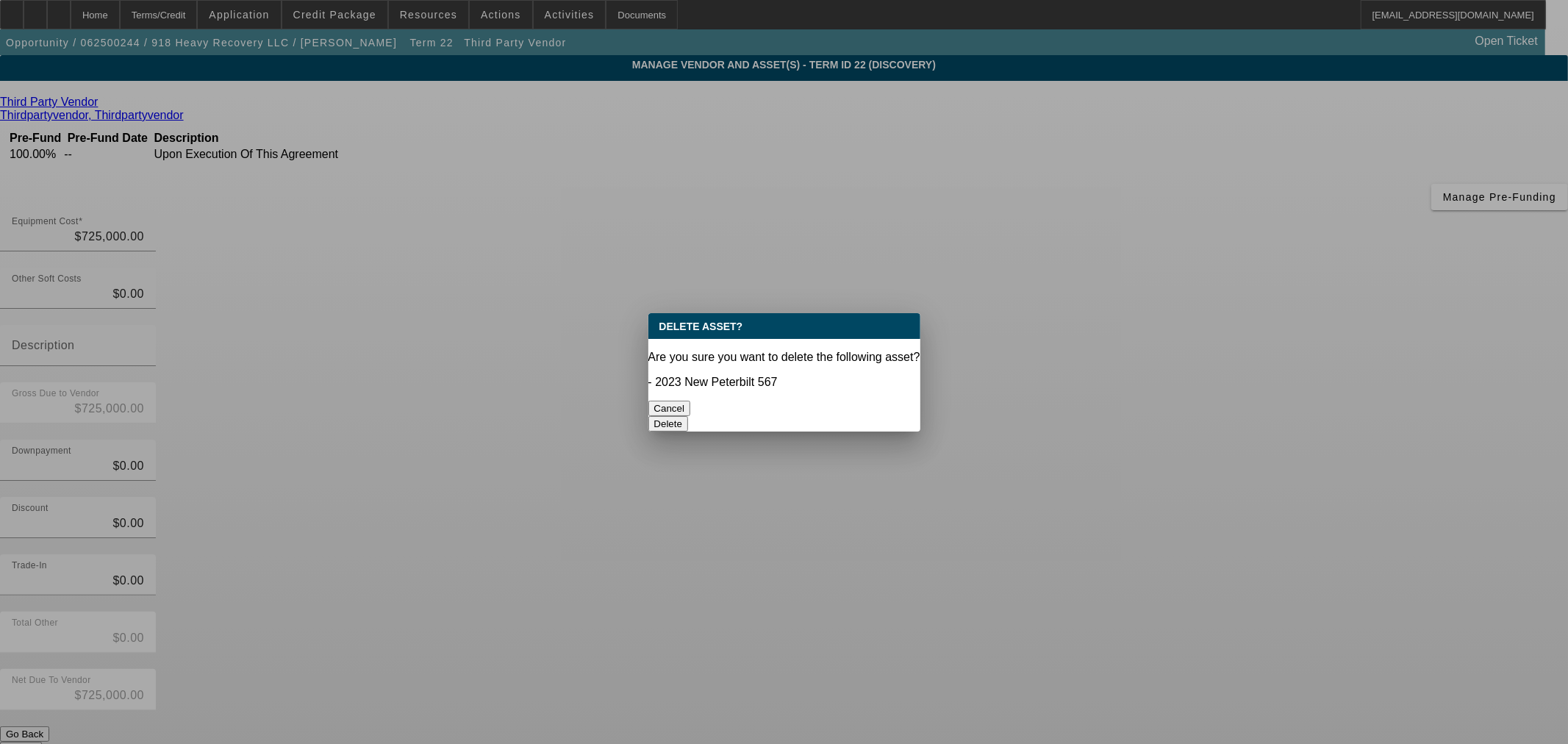
click at [688, 416] on button "Delete" at bounding box center [669, 423] width 41 height 16
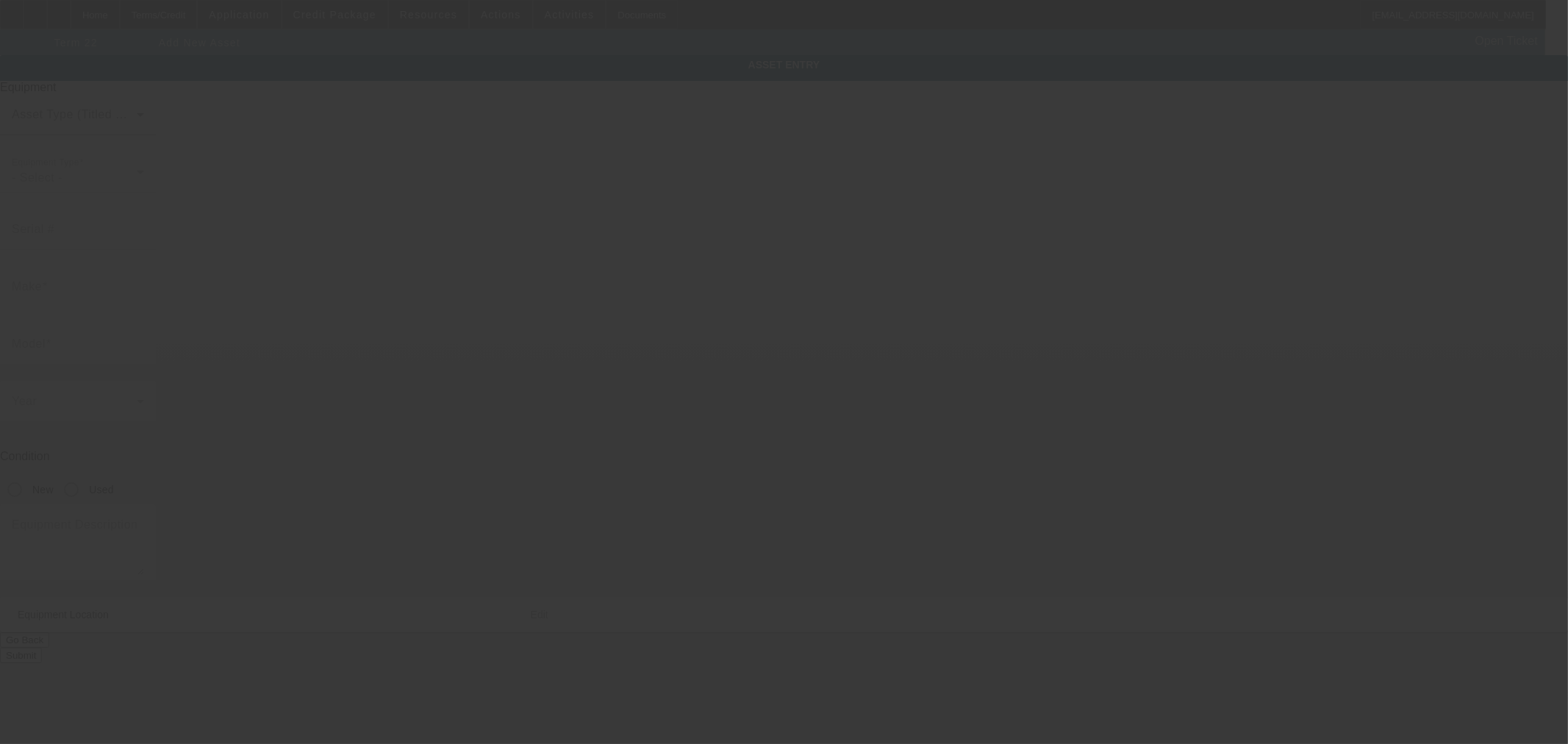
type input "2992 N Highway 167"
type input "Catoosa"
type input "74015"
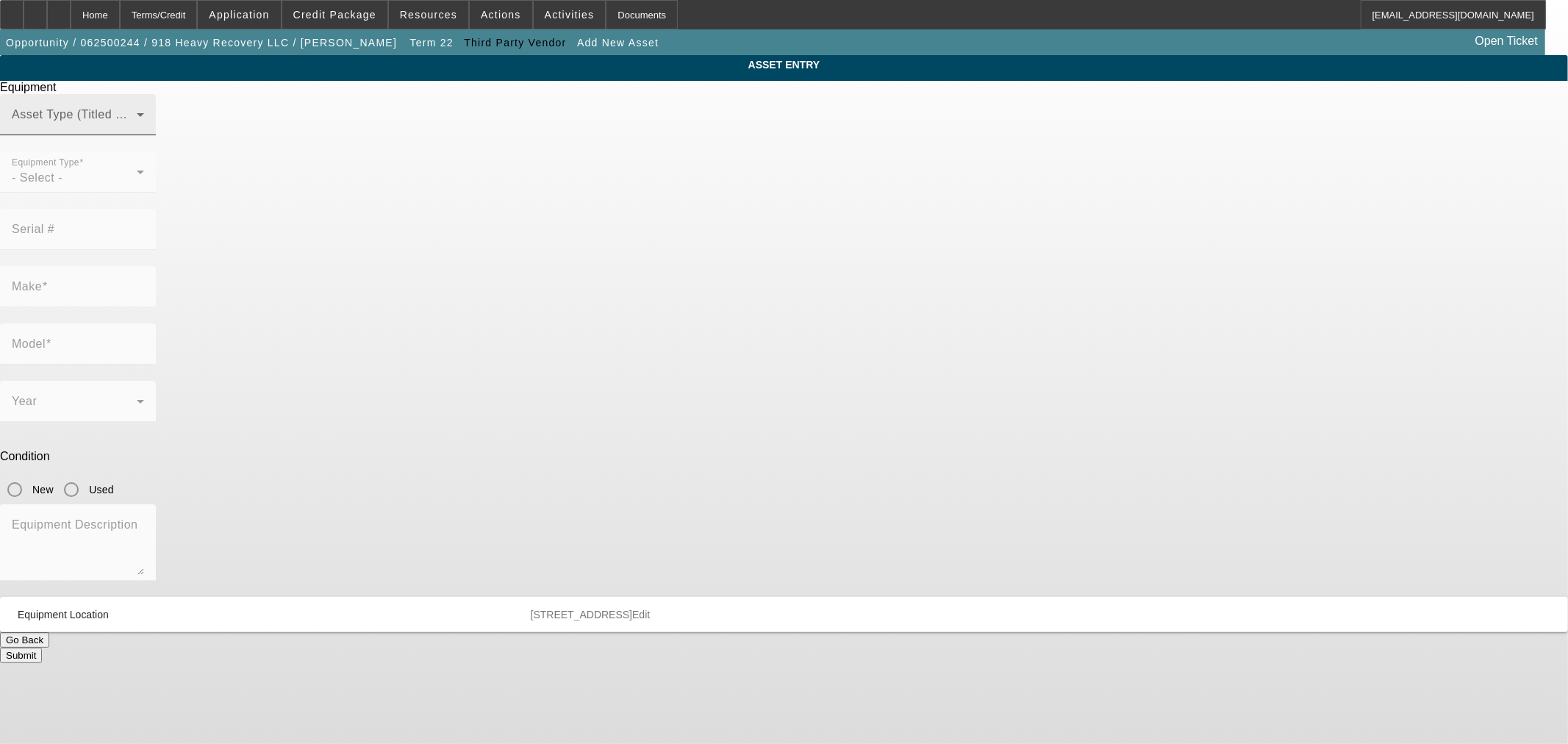
click at [136, 129] on span at bounding box center [74, 120] width 125 height 18
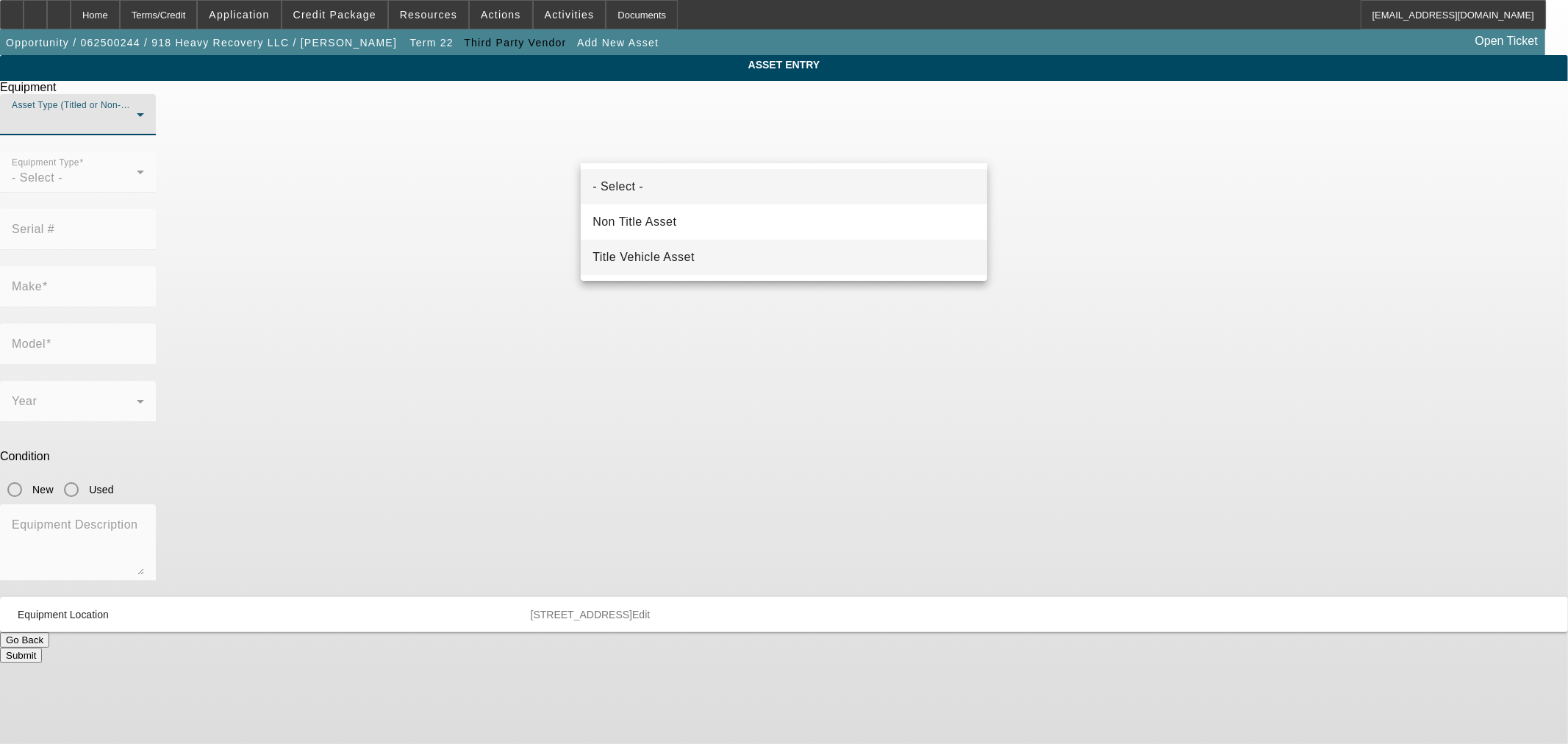
click at [691, 253] on span "Title Vehicle Asset" at bounding box center [644, 257] width 102 height 18
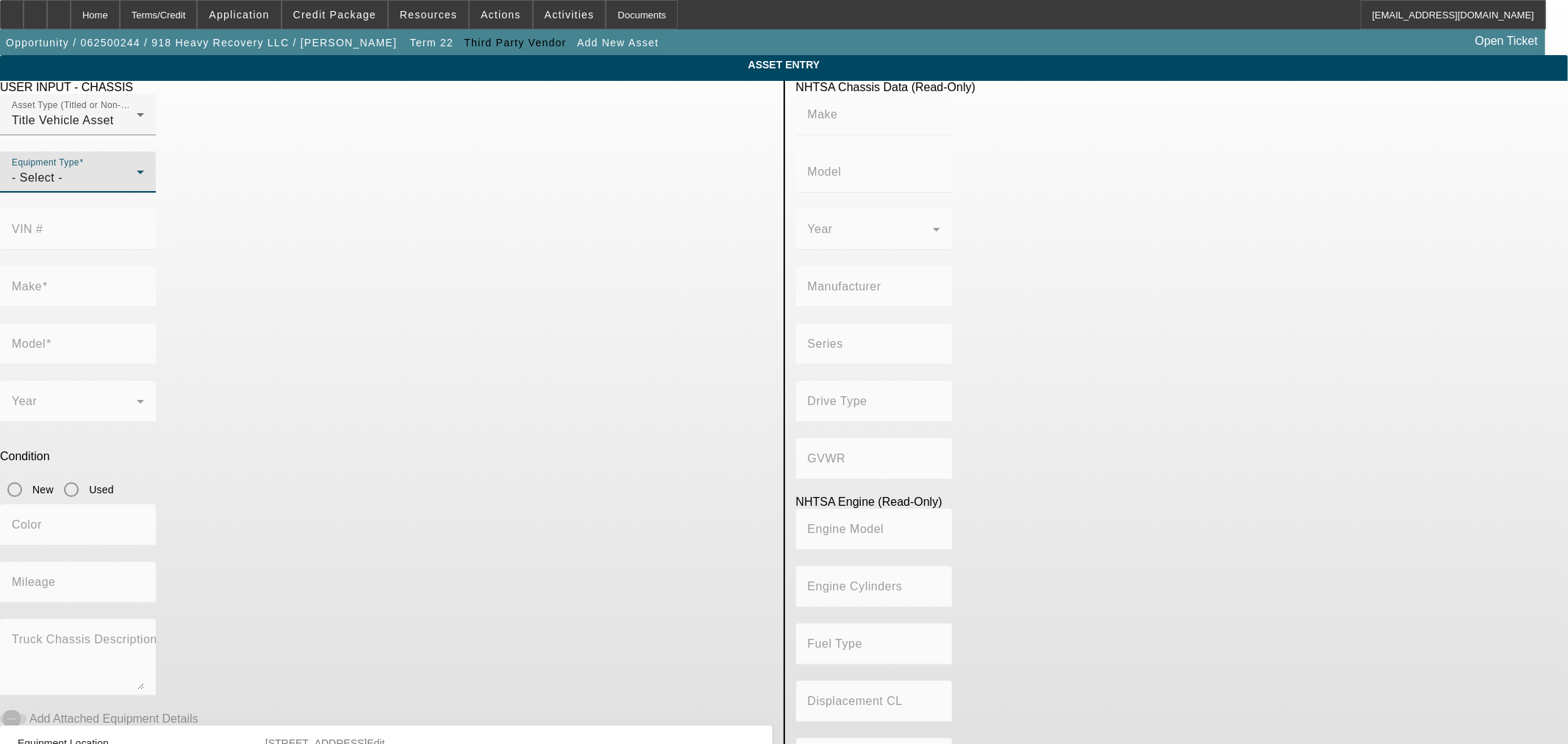
click at [149, 181] on icon at bounding box center [140, 172] width 18 height 18
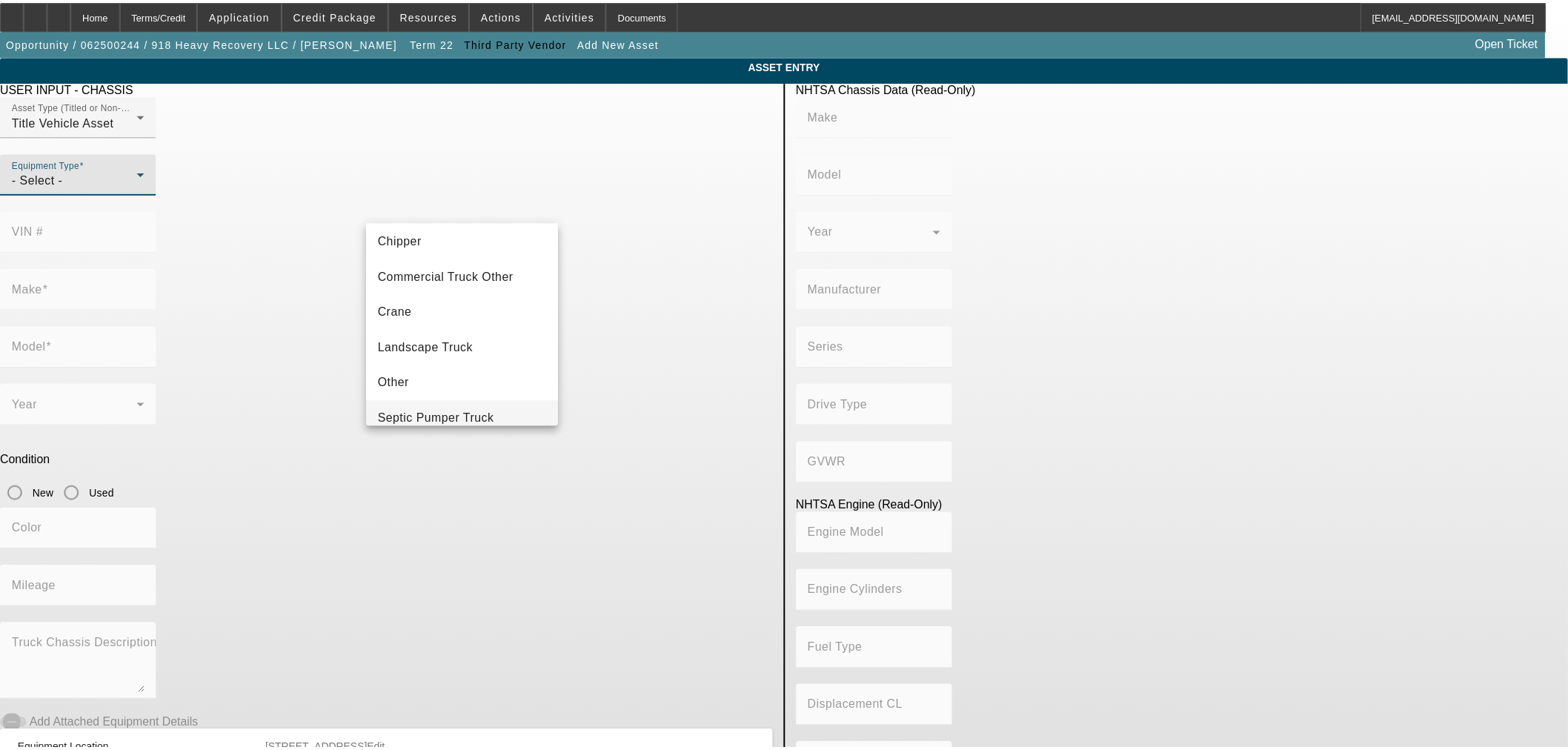
scroll to position [163, 0]
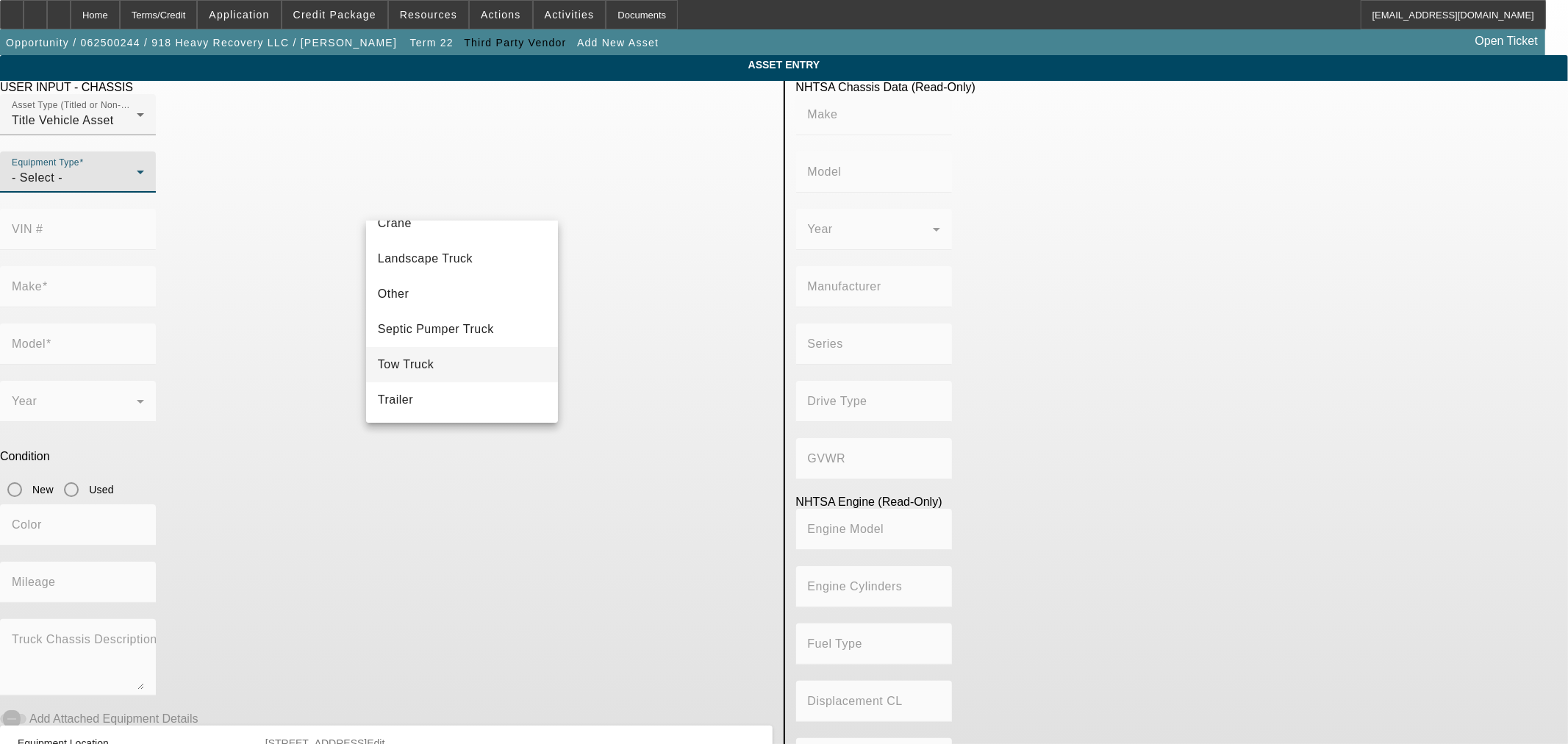
click at [428, 351] on mat-option "Tow Truck" at bounding box center [462, 365] width 192 height 35
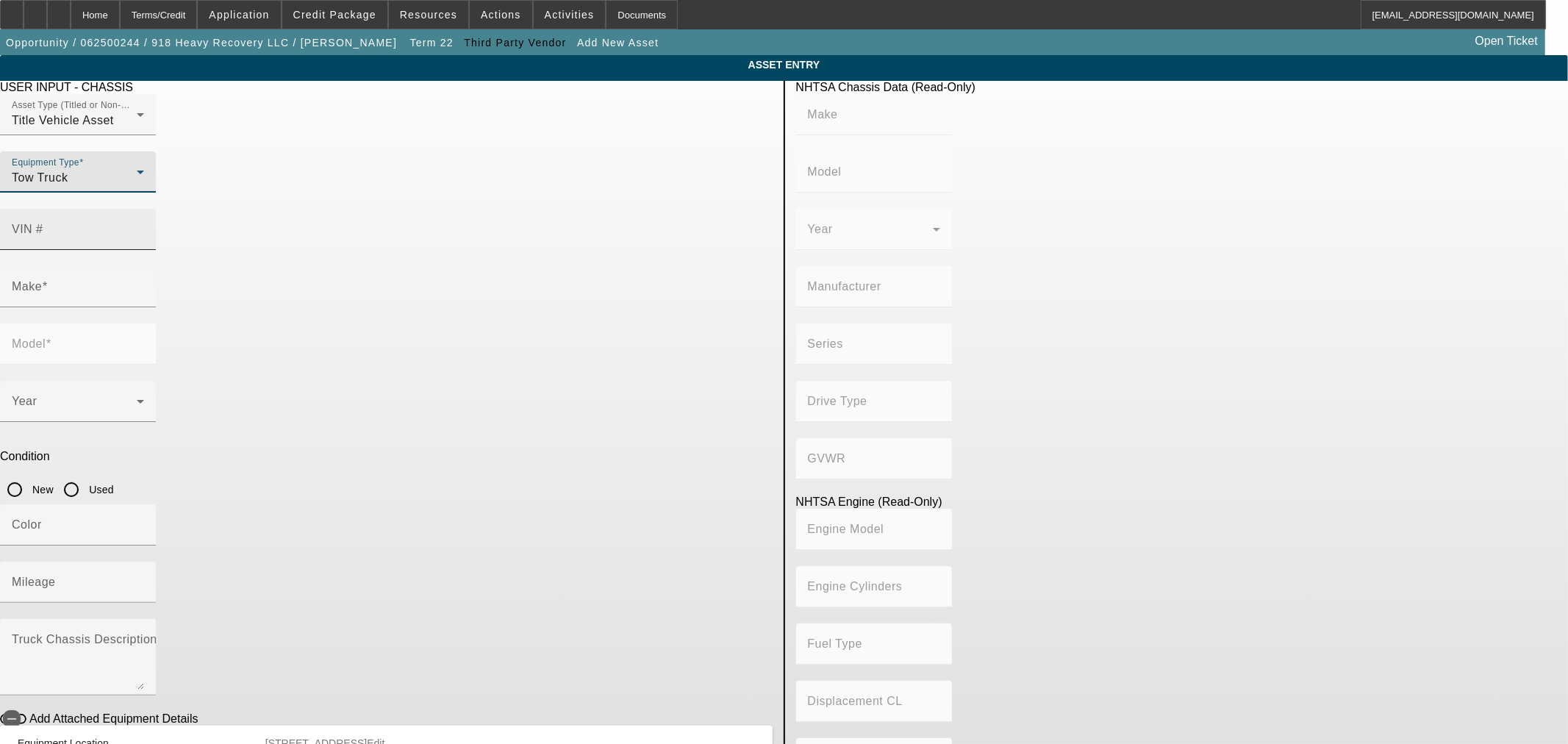
click at [44, 223] on mat-label "VIN #" at bounding box center [28, 228] width 32 height 12
click at [144, 226] on input "VIN #" at bounding box center [78, 235] width 133 height 18
type input "1npxx4tx2kd275108"
type input "PETERBILT"
type input "389"
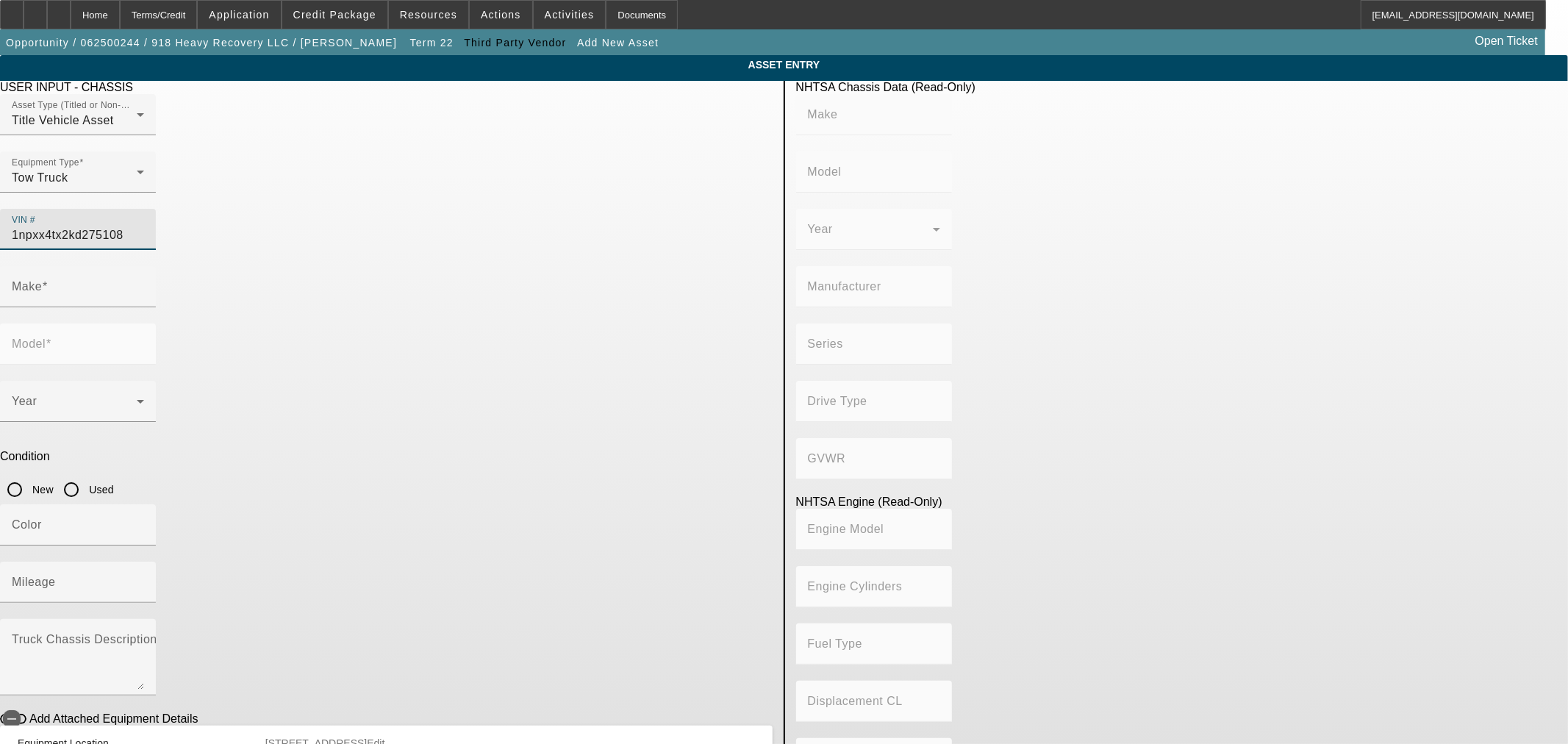
type input "PETERBILT MOTORS COMPANY"
type input "Other"
type input "Class 8: 33,001 lb and above (14,969 kg and above)"
type input "ISX"
type input "6"
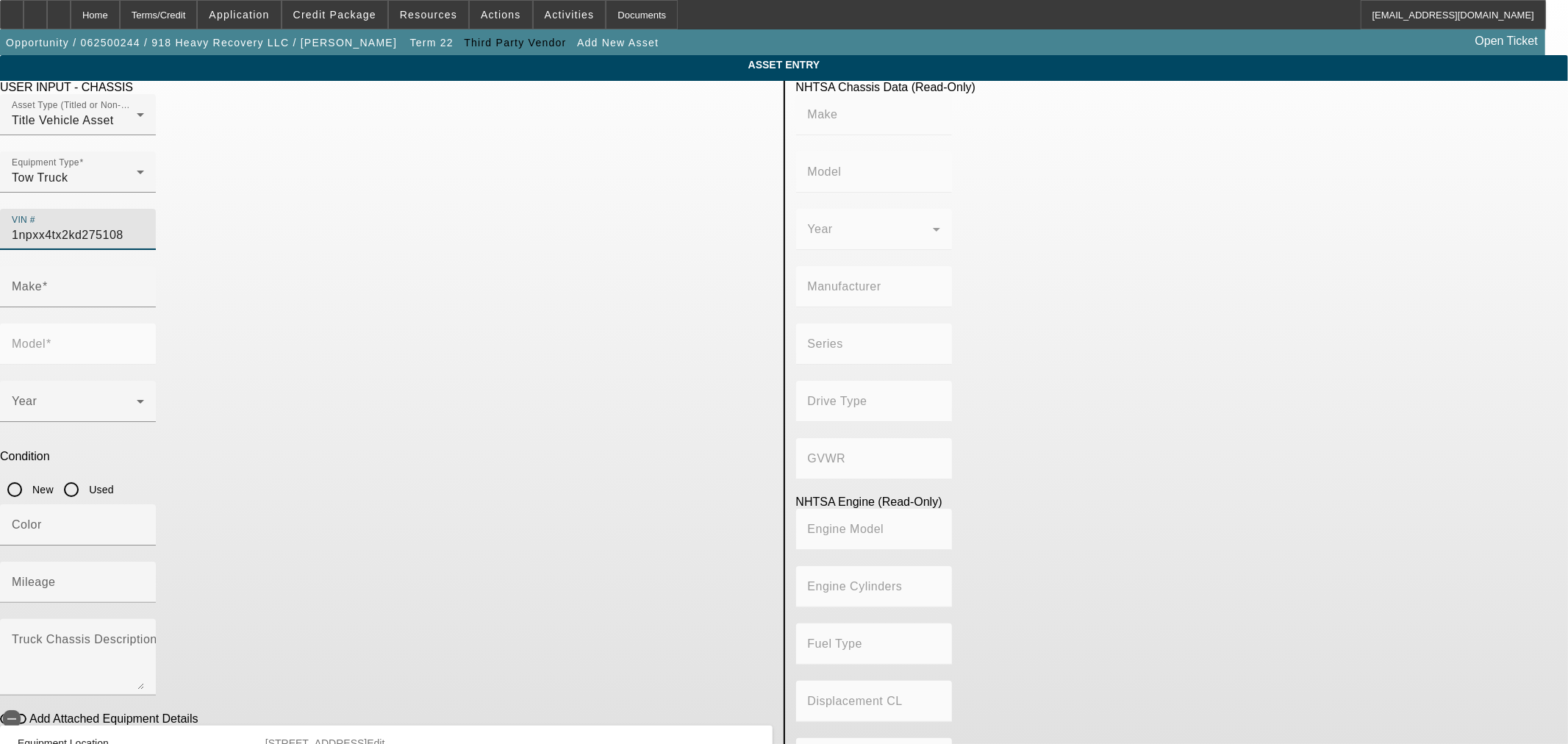
type input "Diesel"
type input "915.3561614209"
type input "15"
type input "PETERBILT"
type input "389"
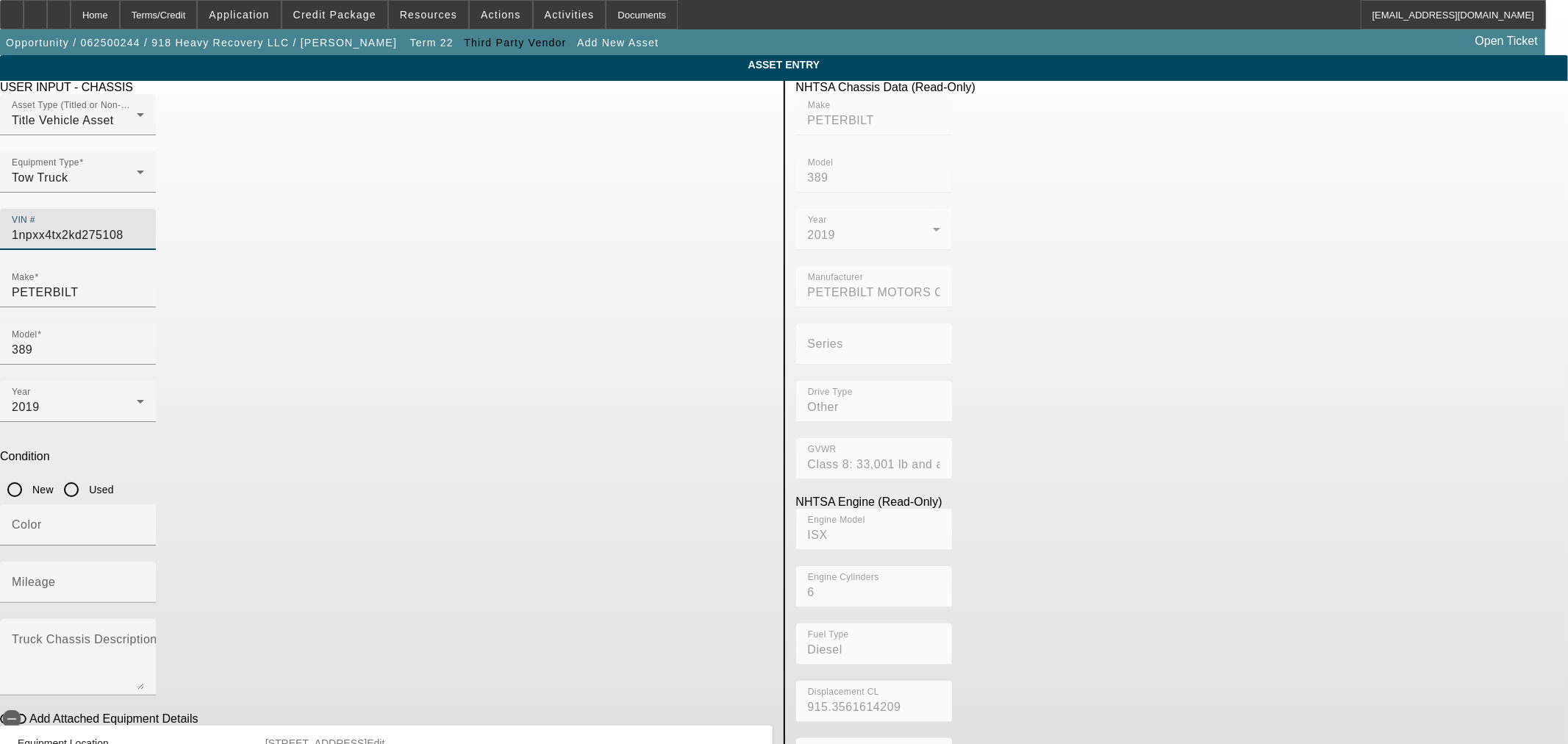
type input "1NPXX4TX2KD275108"
click at [86, 475] on input "Used" at bounding box center [71, 490] width 30 height 30
radio input "true"
type input "PETERBILT"
type input "389"
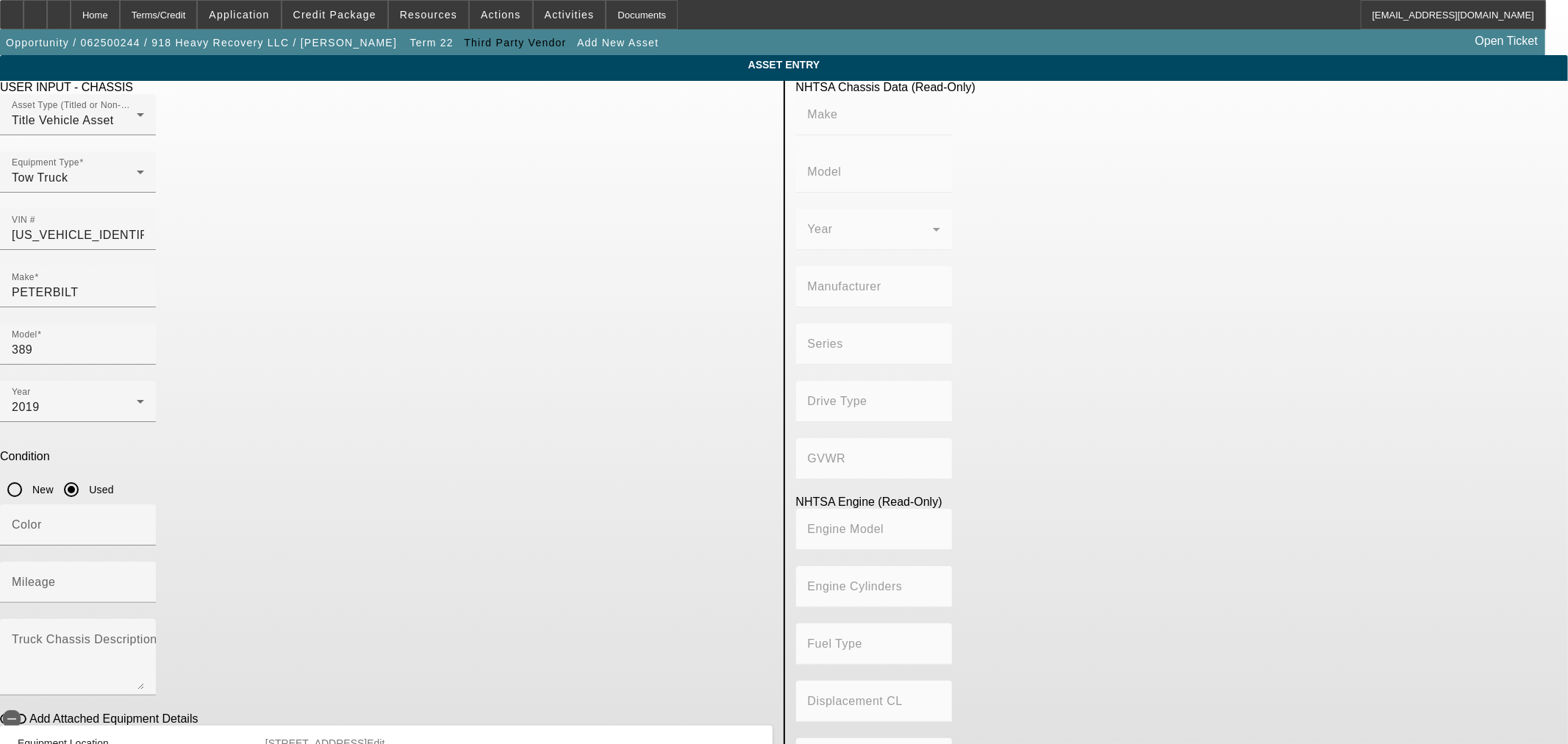
type input "PETERBILT MOTORS COMPANY"
type input "Other"
type input "Class 8: 33,001 lb and above (14,969 kg and above)"
type input "ISX"
type input "6"
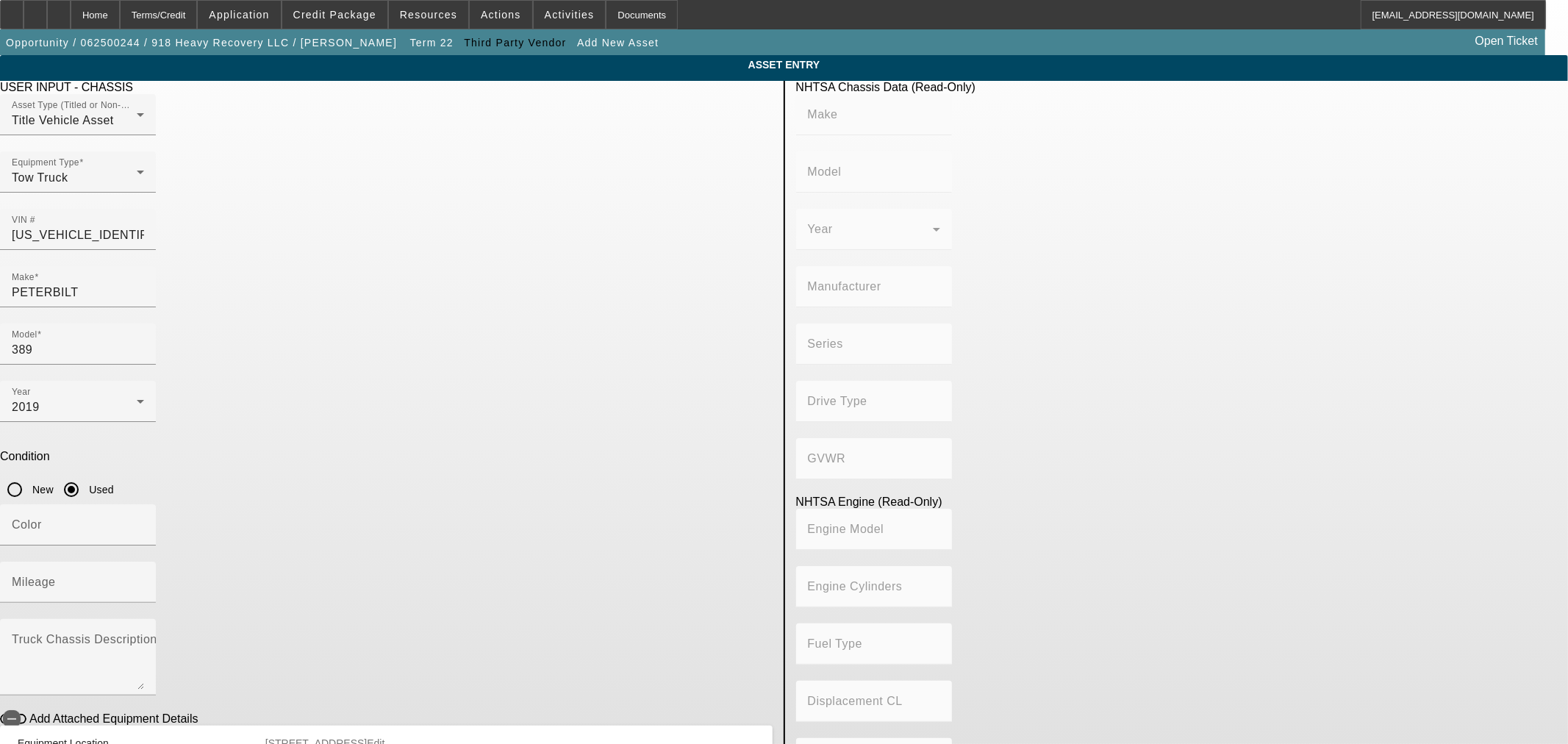
type input "Diesel"
type input "915.3561614209"
type input "15"
click at [144, 579] on input "Mileage" at bounding box center [78, 587] width 133 height 18
type input "67814"
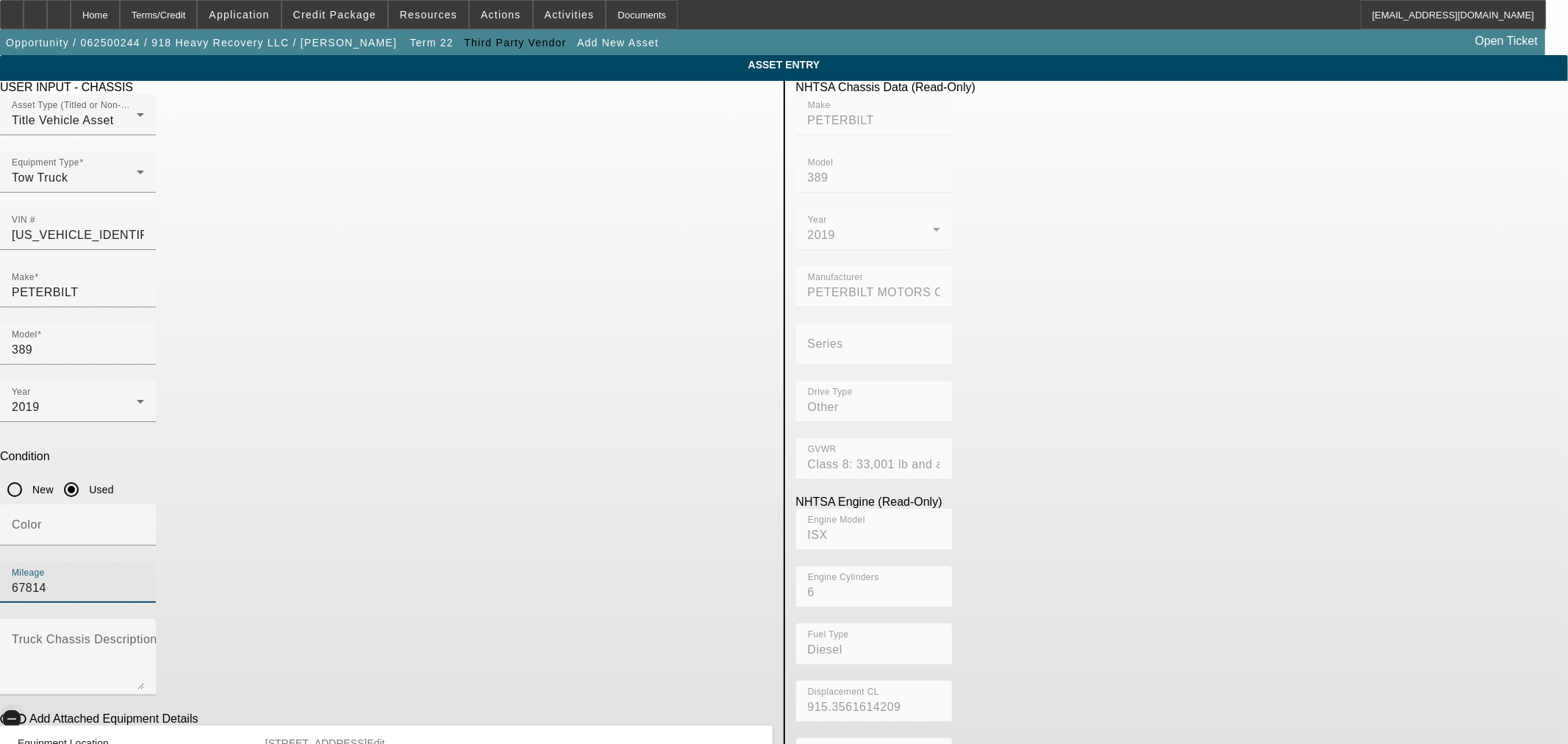
click at [19, 712] on icon "button" at bounding box center [12, 719] width 13 height 13
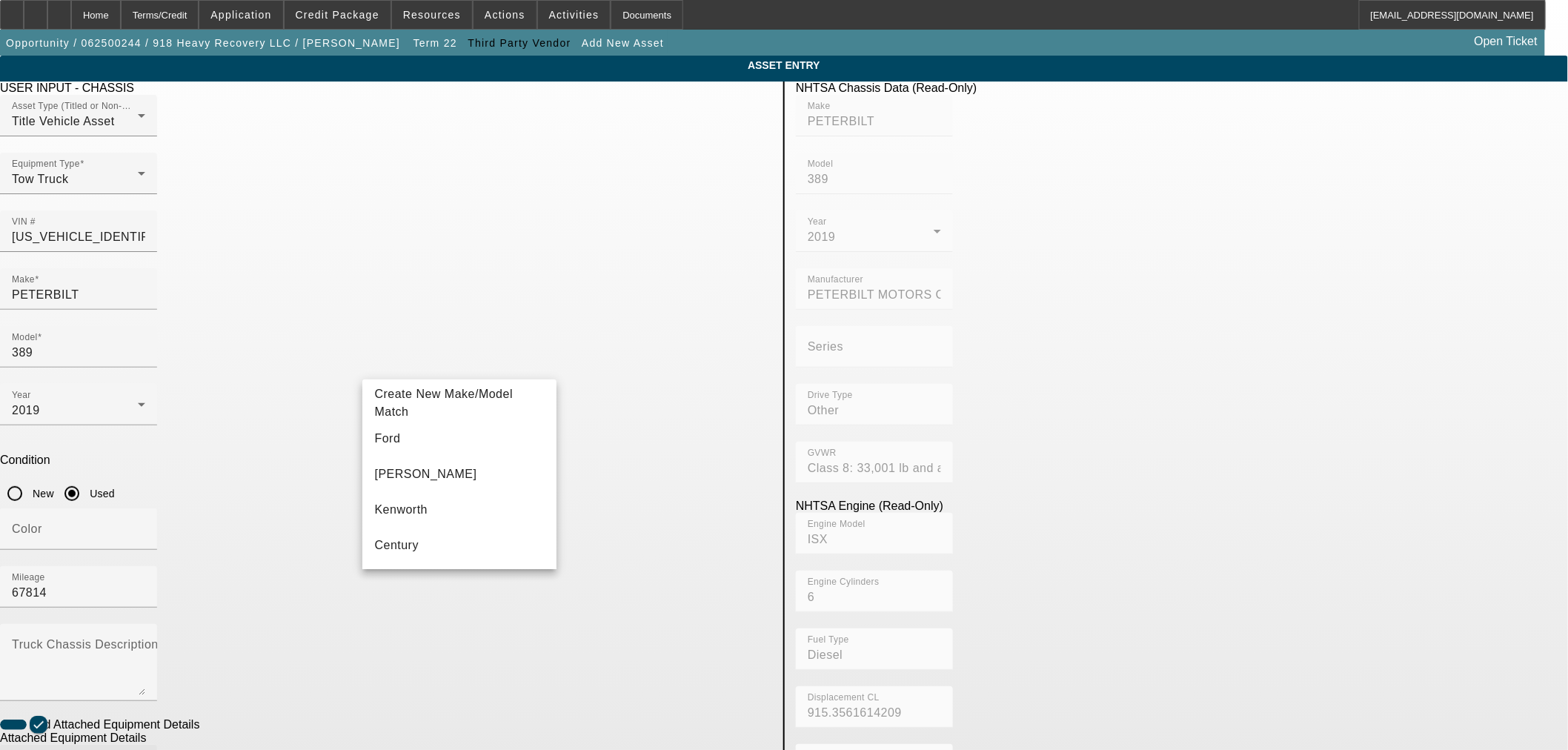
click at [239, 451] on app-asset-collateral-manage "ASSET ENTRY USER INPUT - CHASSIS Asset Type (Titled or Non-Titled) Title Vehicl…" at bounding box center [784, 631] width 1568 height 1153
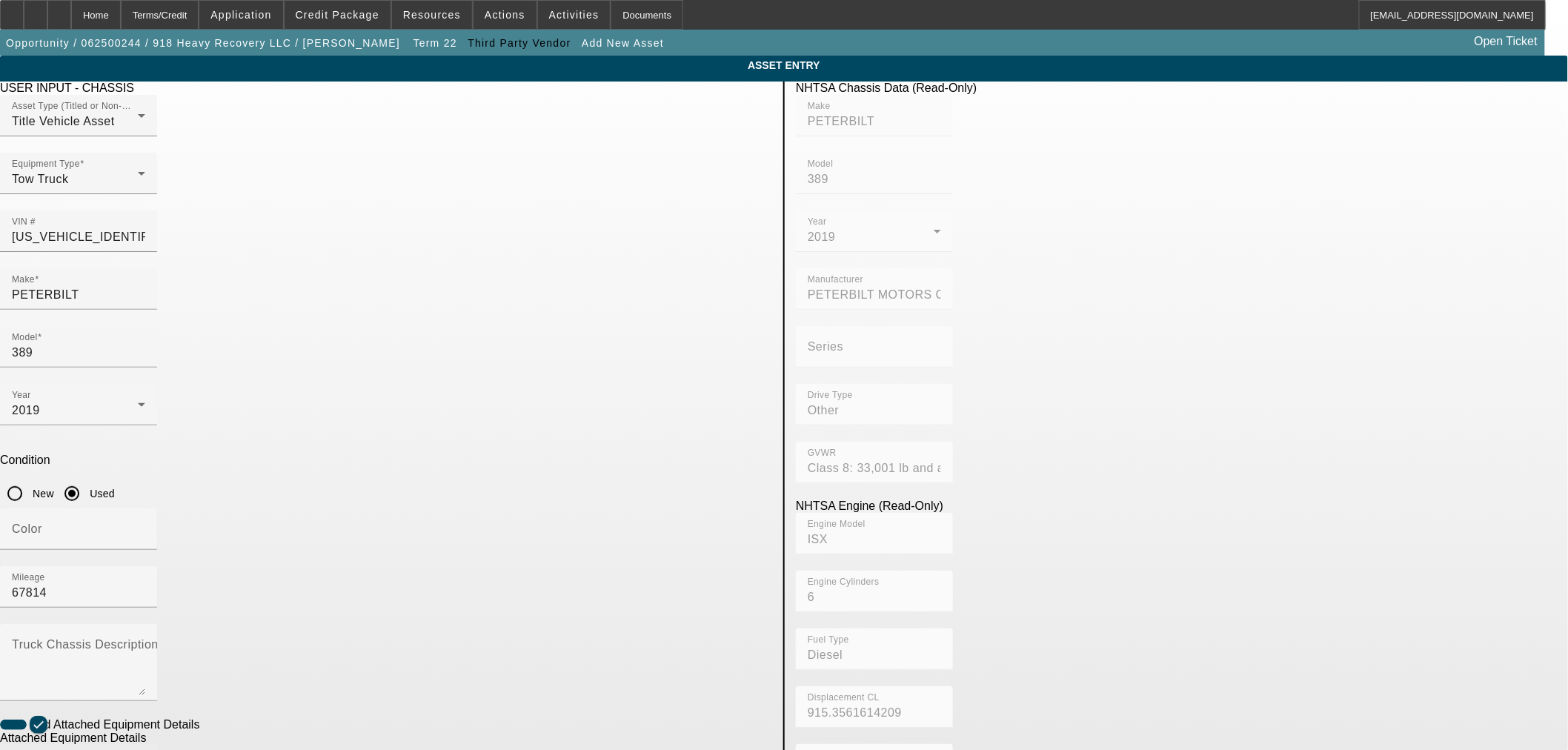
click at [42, 749] on mat-label "Make" at bounding box center [27, 764] width 30 height 12
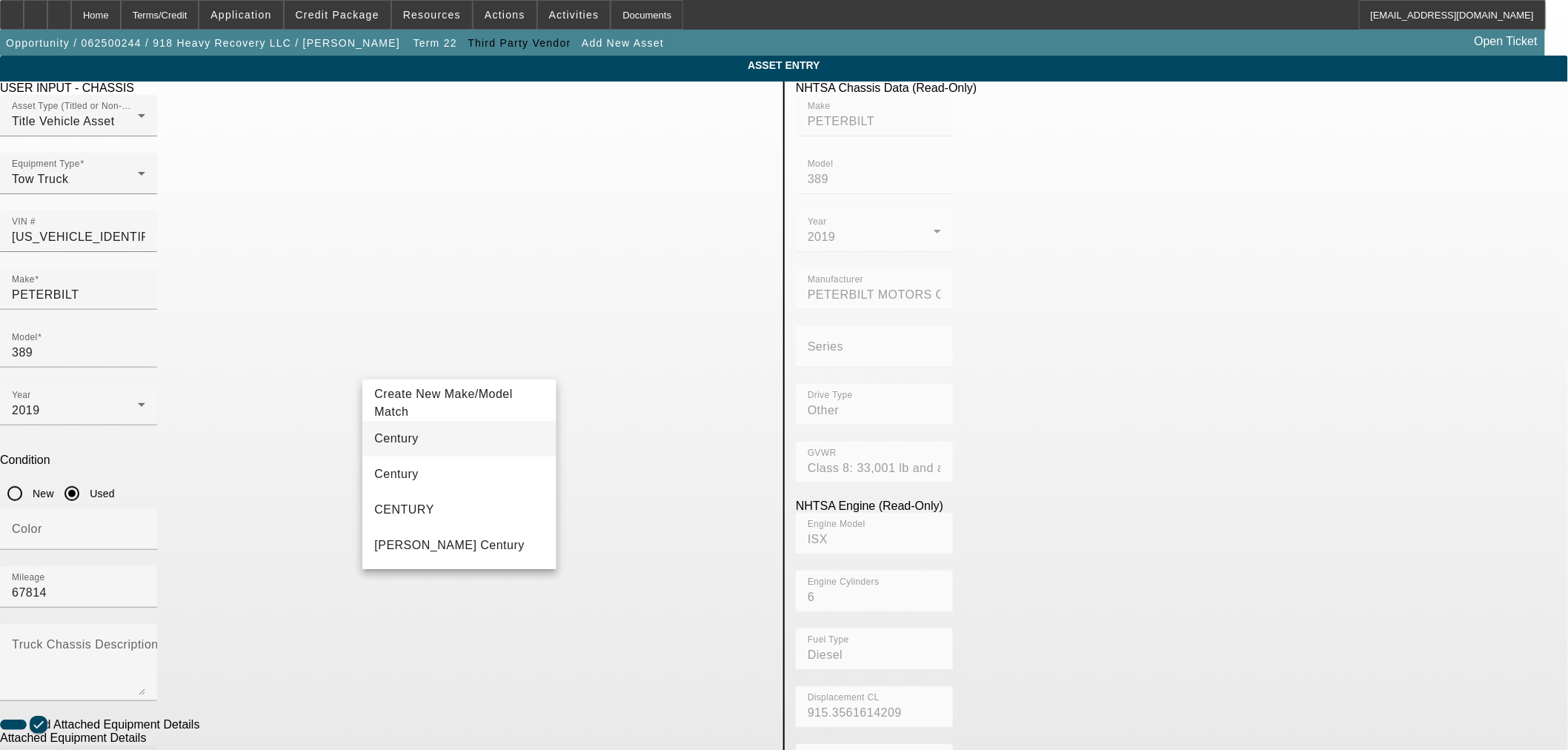
type input "Century"
click at [426, 440] on mat-option "Century" at bounding box center [458, 439] width 194 height 36
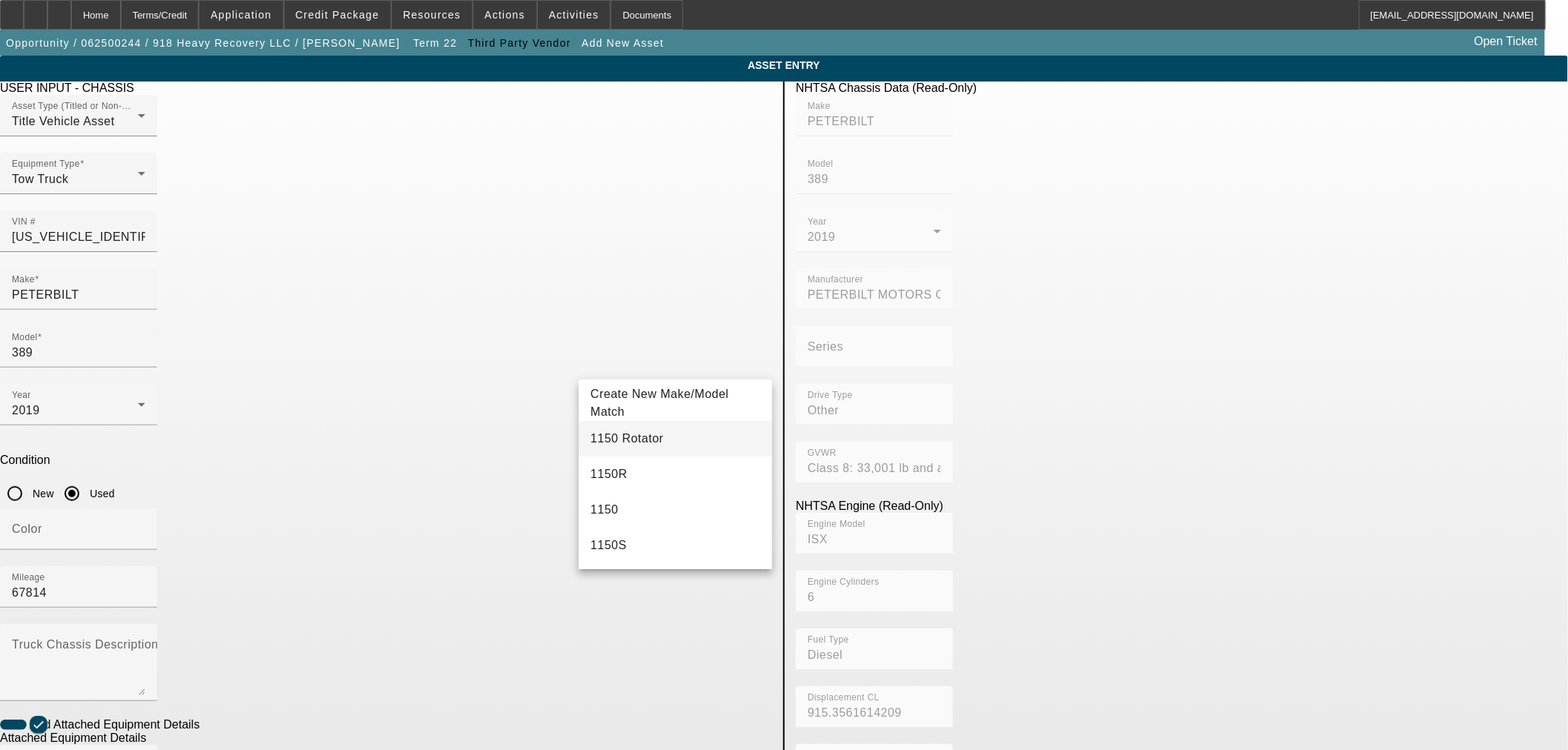
click at [651, 443] on mat-option "1150 Rotator" at bounding box center [675, 439] width 194 height 36
type input "1150 Rotator"
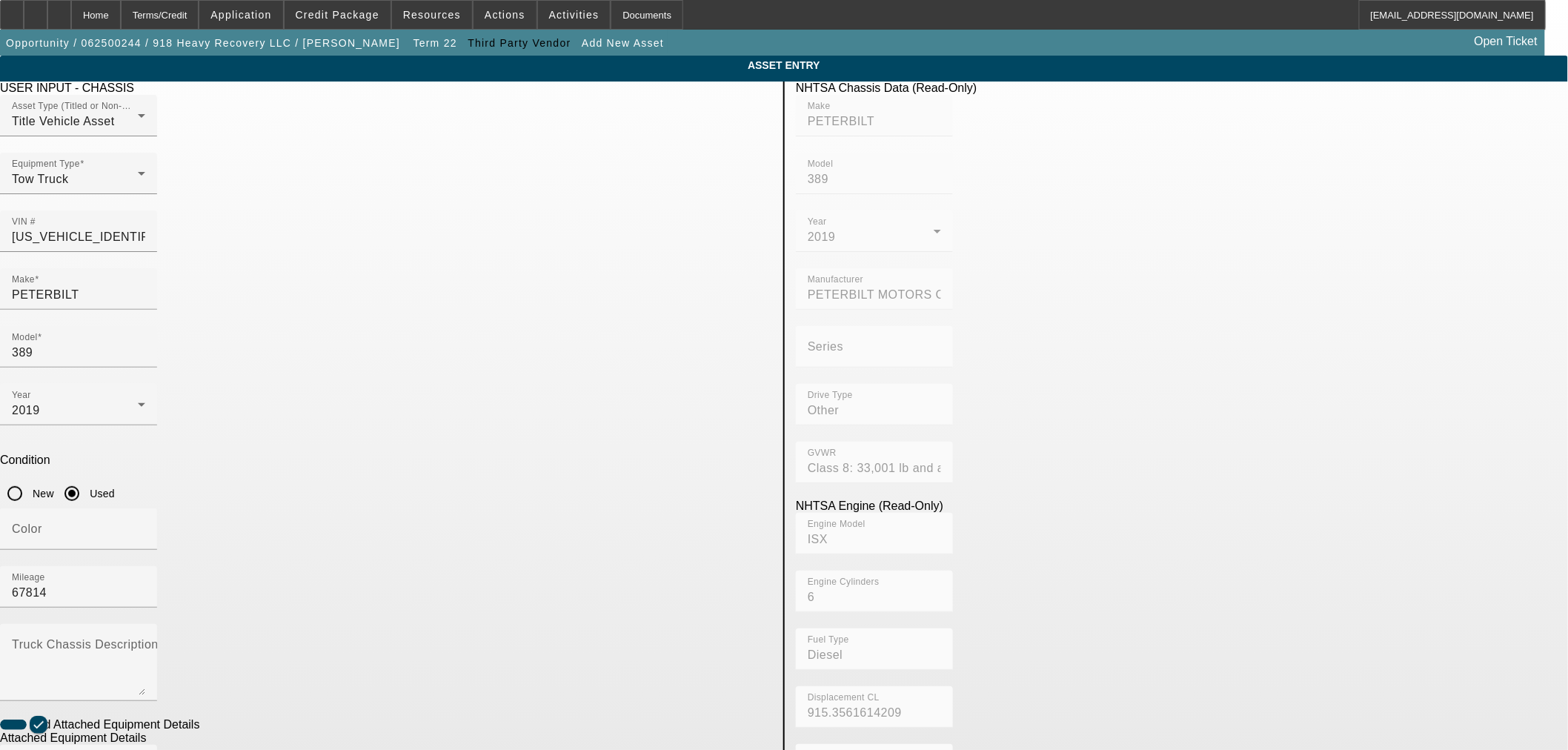
radio input "true"
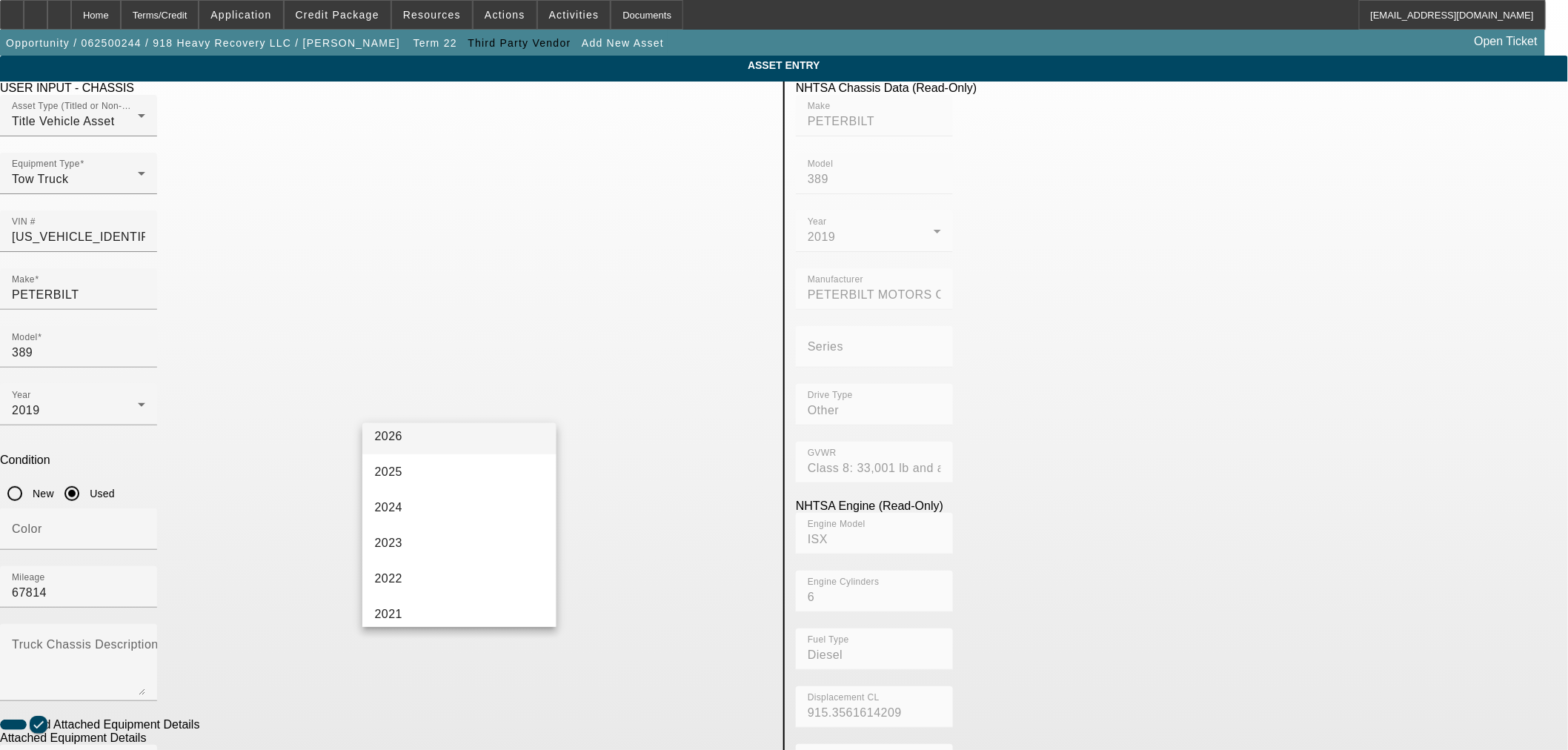
scroll to position [247, 0]
click at [427, 525] on mat-option "2019" at bounding box center [458, 520] width 194 height 36
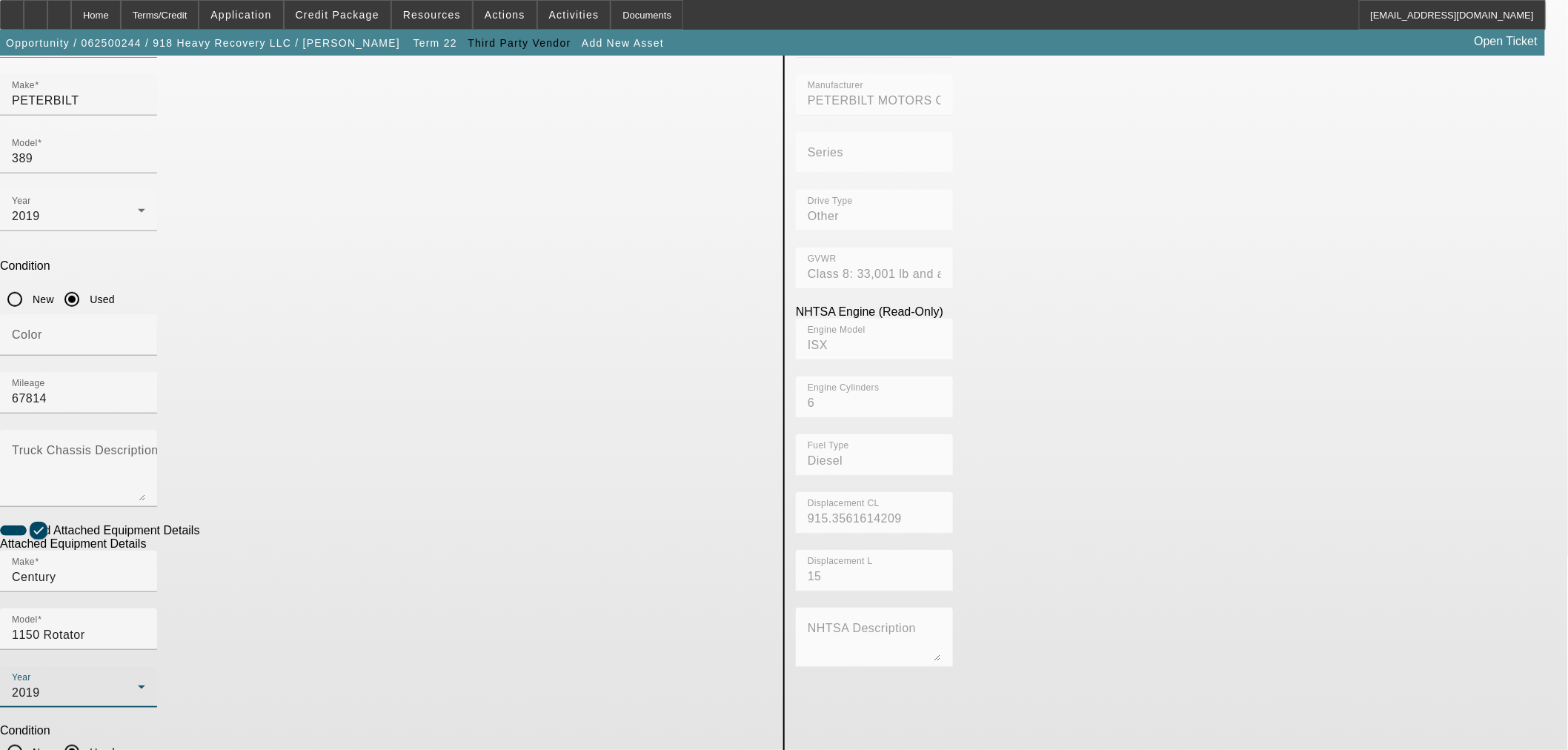
scroll to position [195, 0]
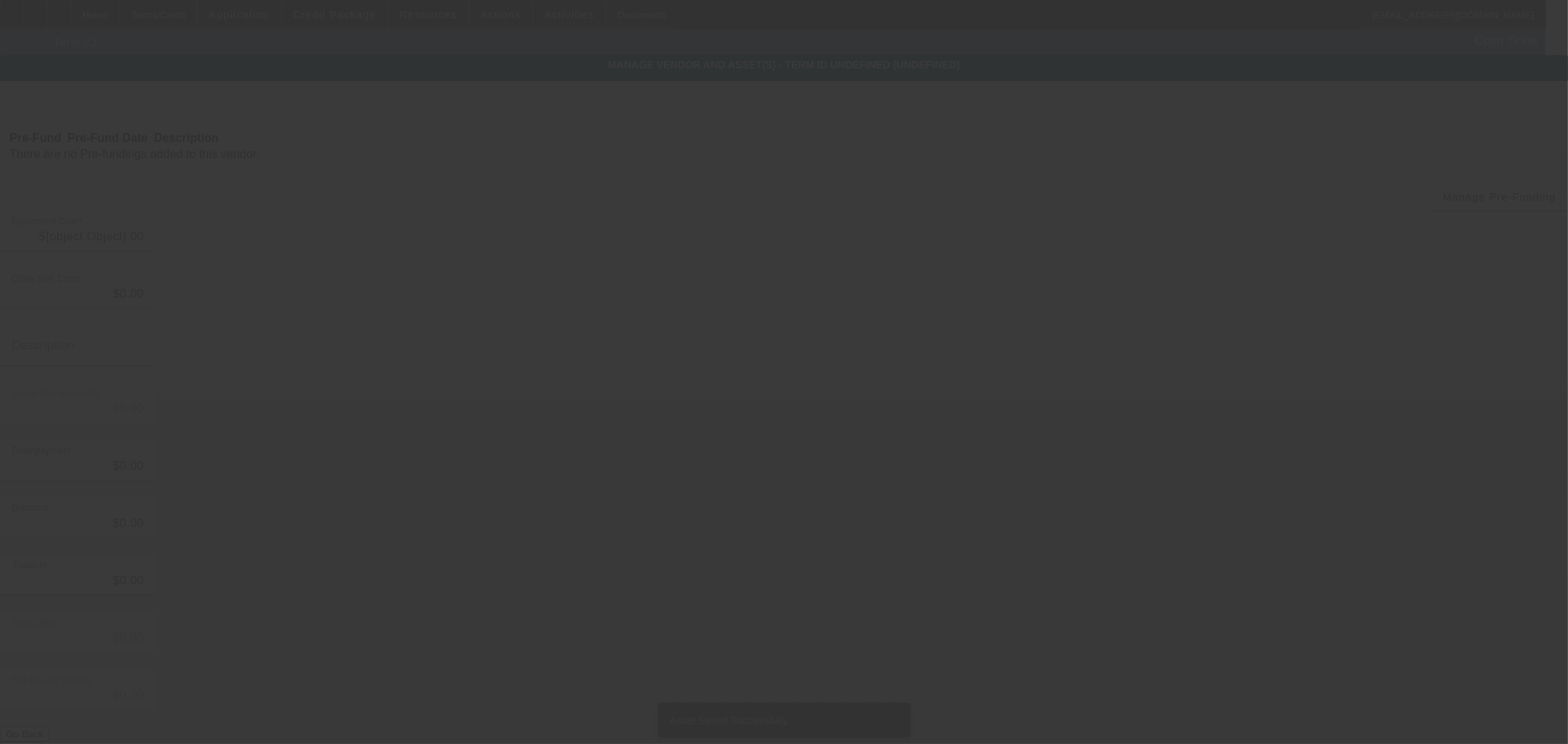
type input "$725,000.00"
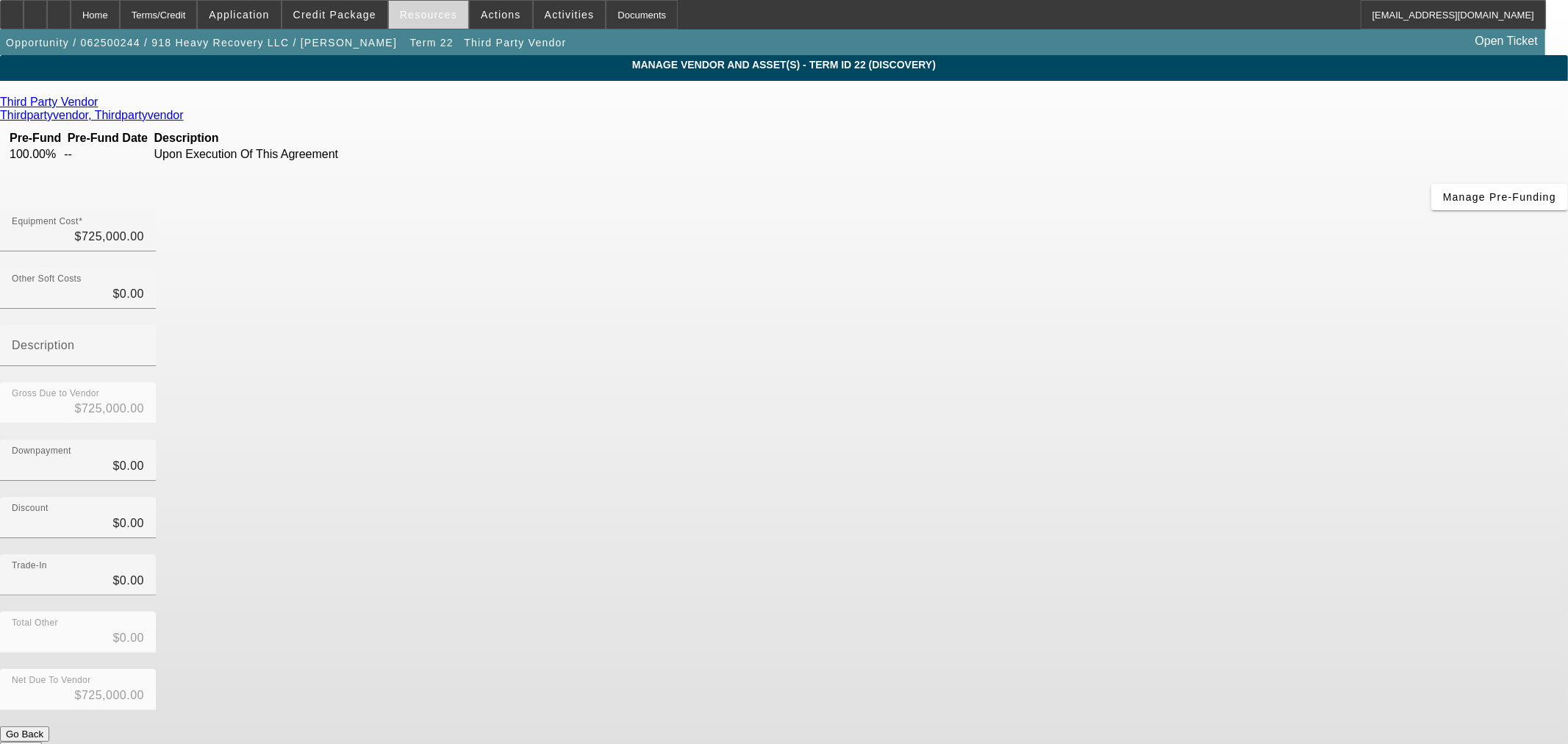
click at [436, 19] on span at bounding box center [429, 15] width 80 height 35
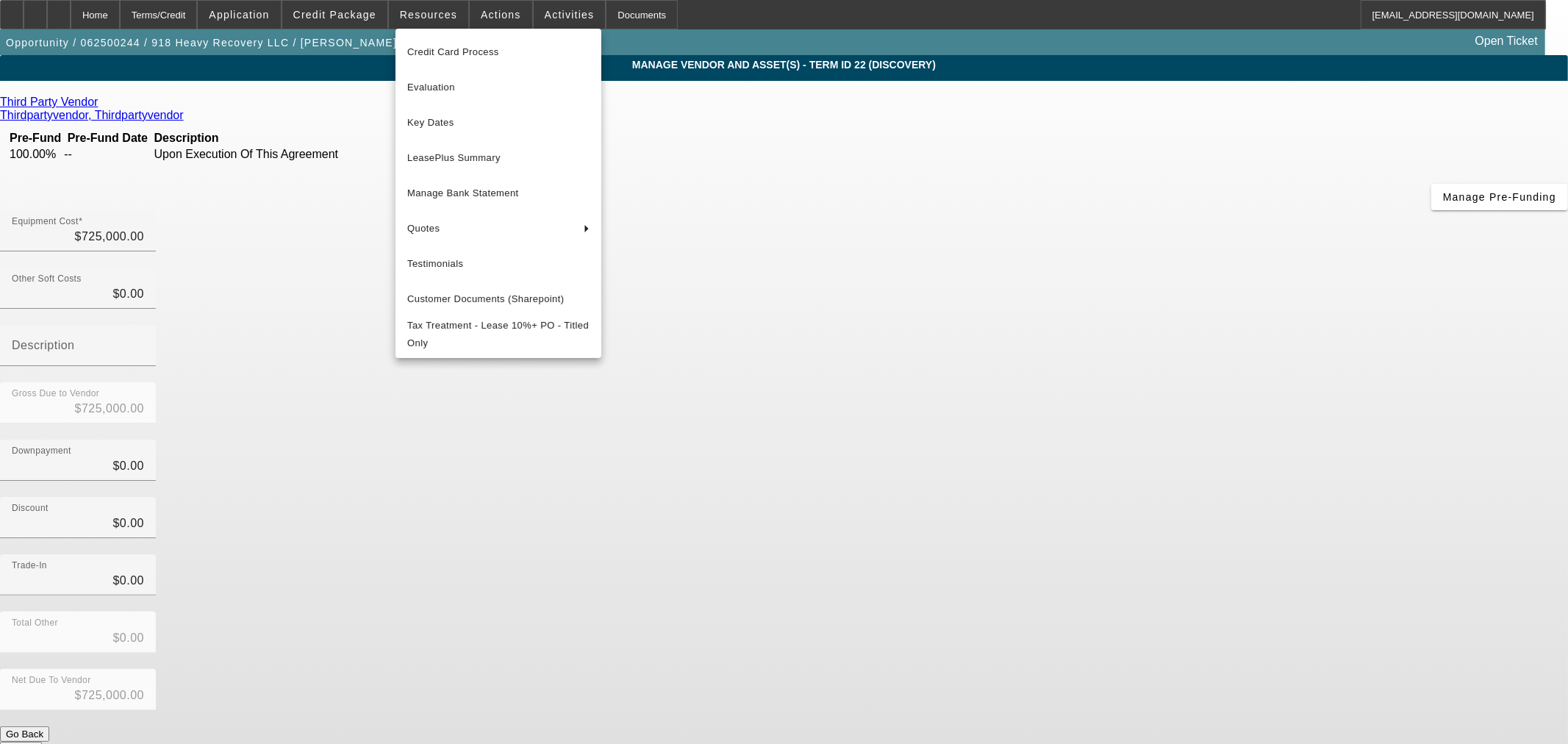
click at [306, 96] on div at bounding box center [784, 372] width 1568 height 744
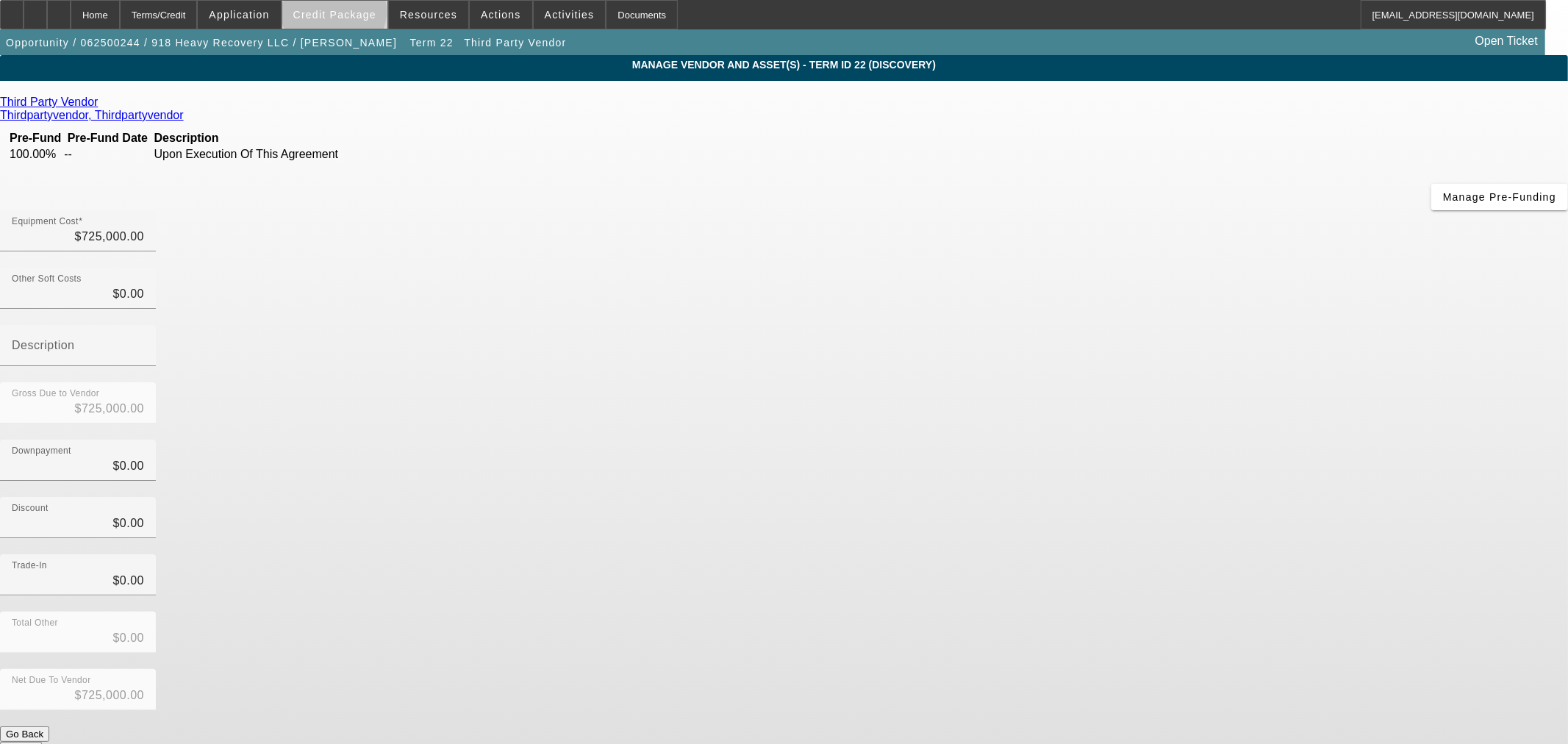
click at [358, 15] on span "Credit Package" at bounding box center [335, 15] width 84 height 12
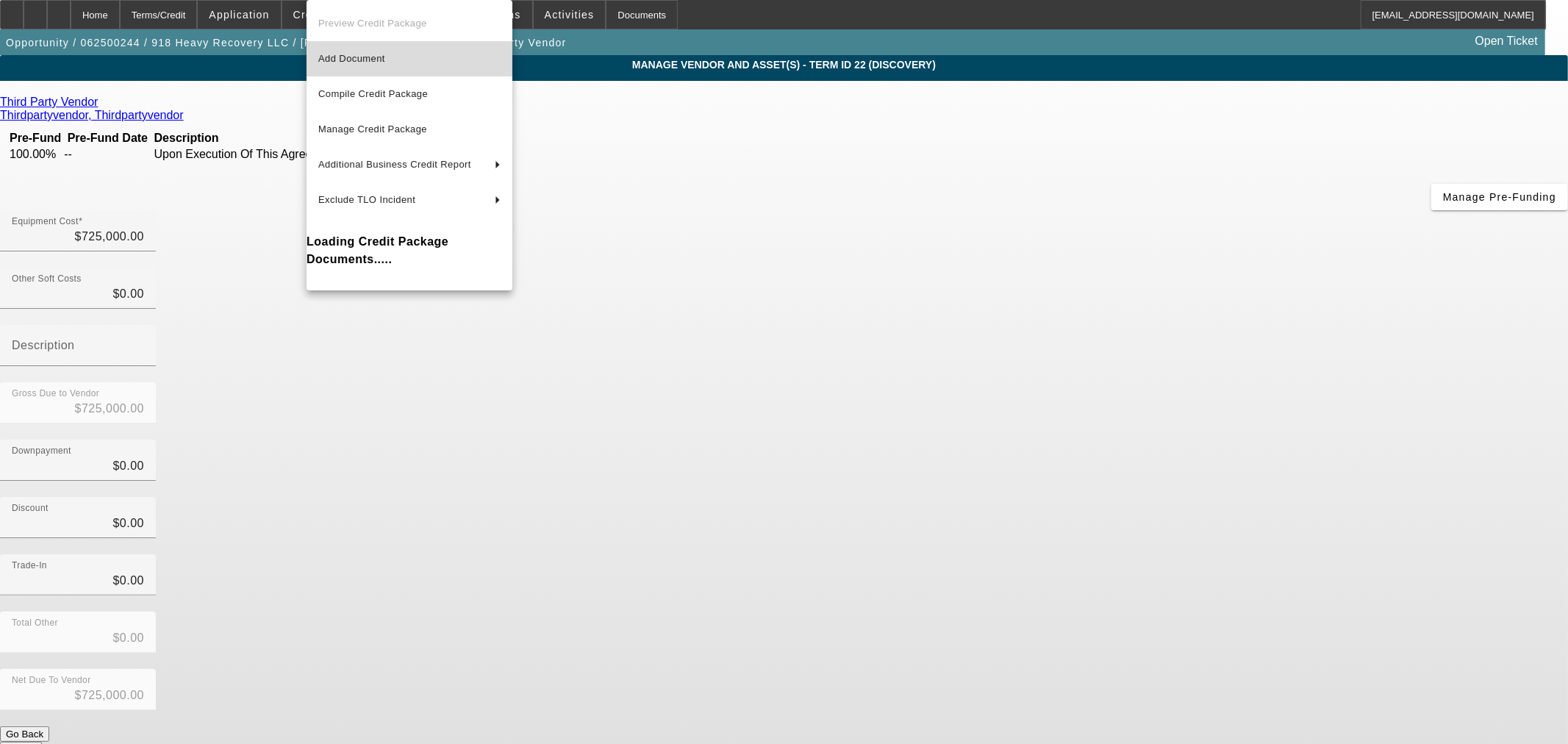
click at [341, 59] on span "Add Document" at bounding box center [352, 58] width 67 height 11
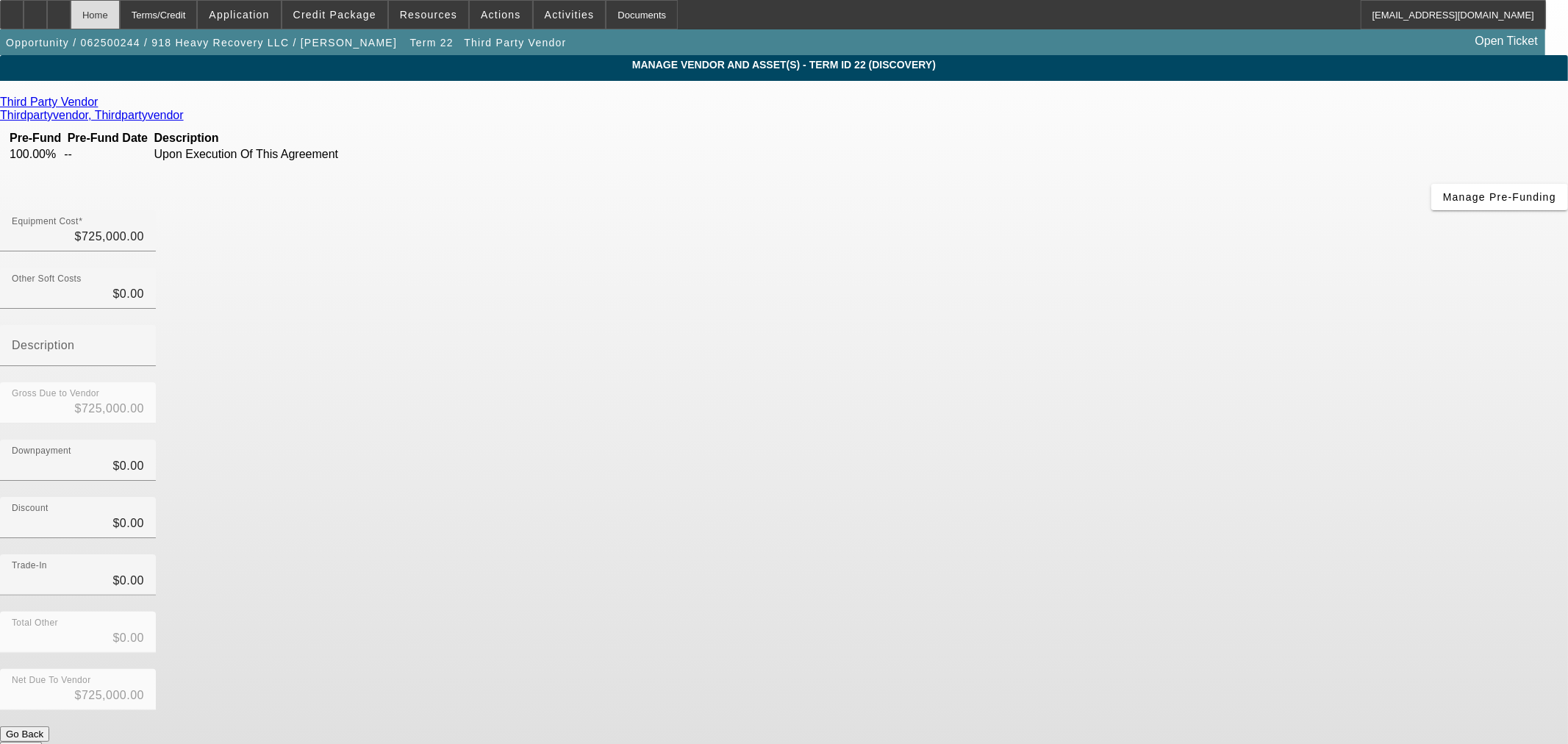
click at [120, 7] on div "Home" at bounding box center [95, 15] width 49 height 30
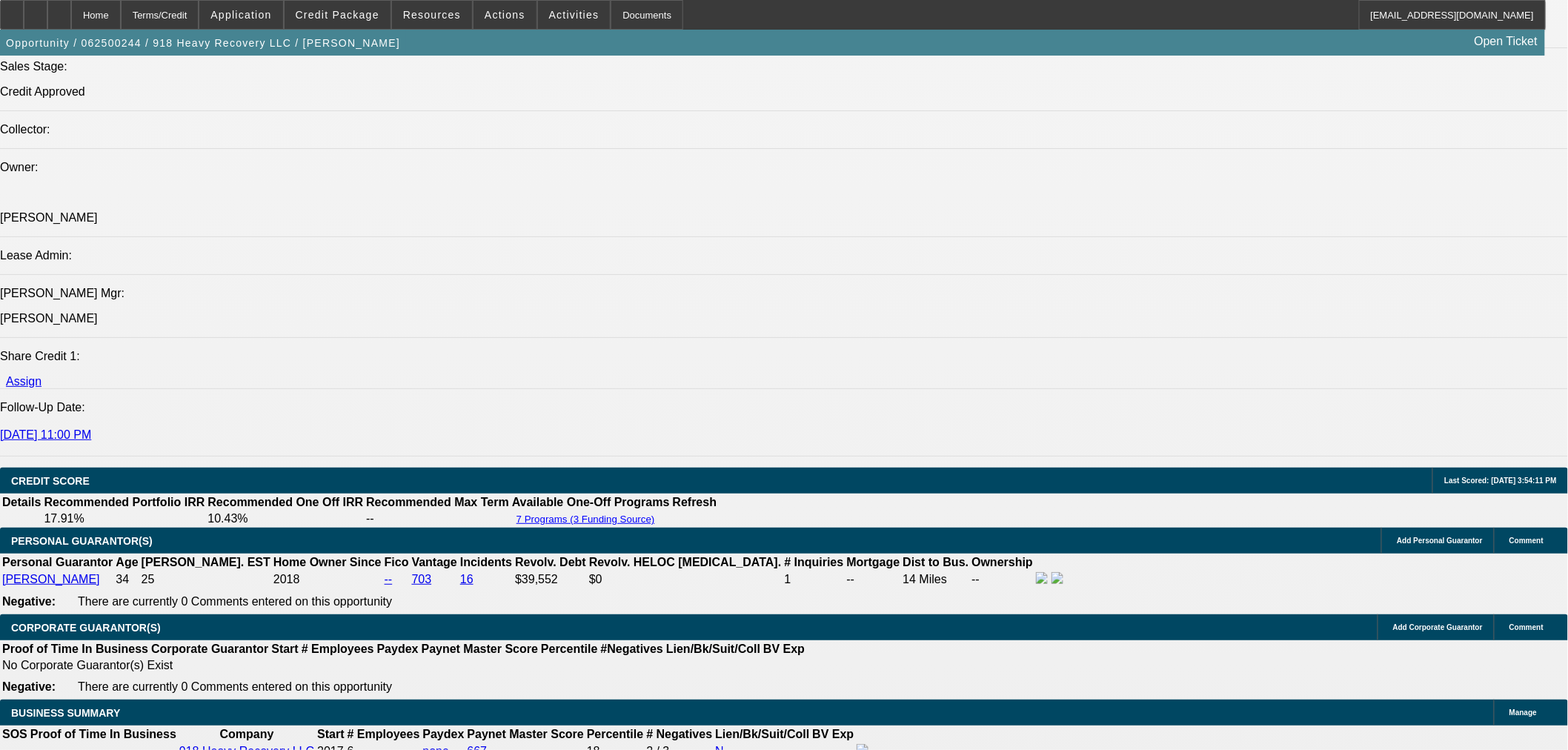
select select "0"
select select "2"
select select "0"
select select "6"
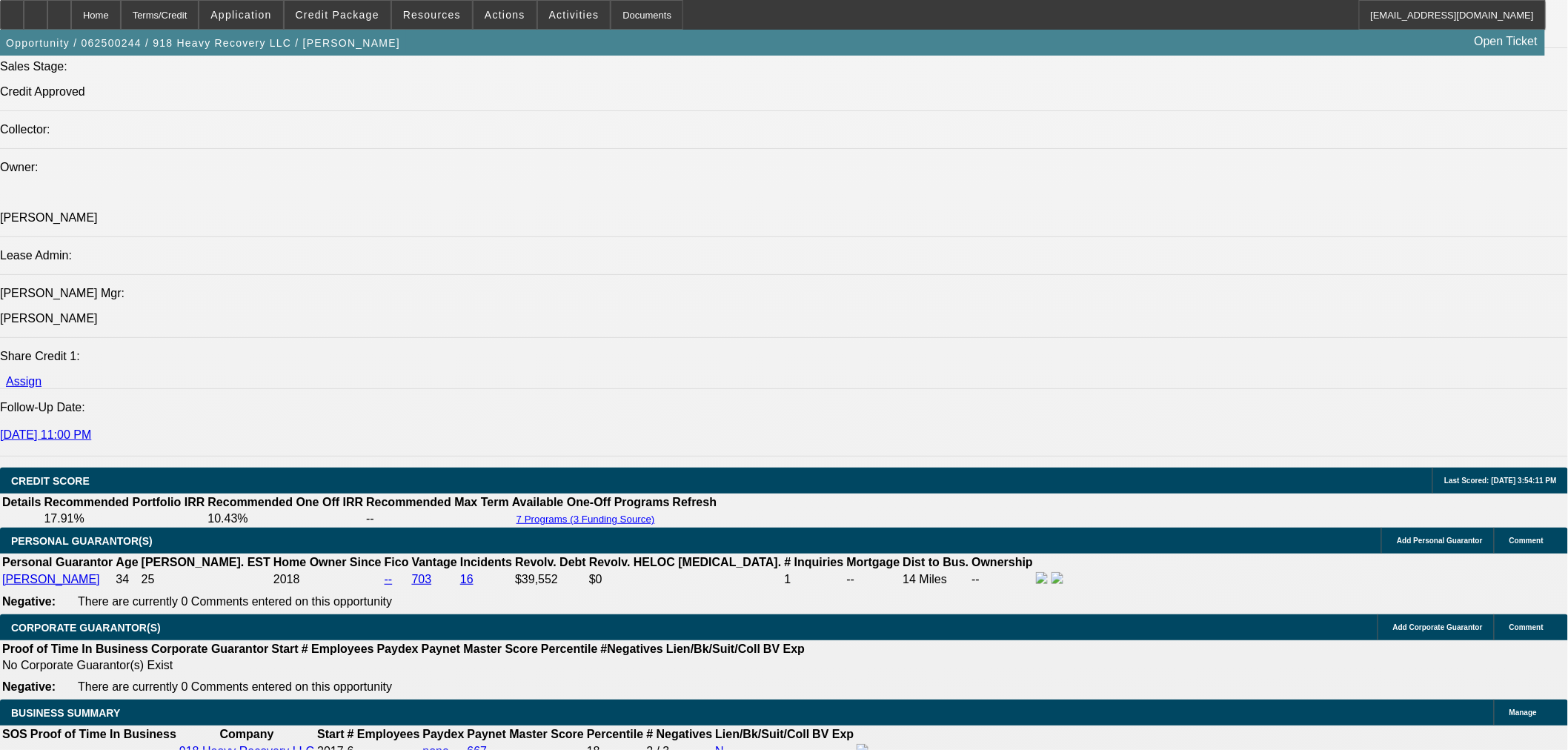
select select "0"
select select "2"
select select "0"
select select "6"
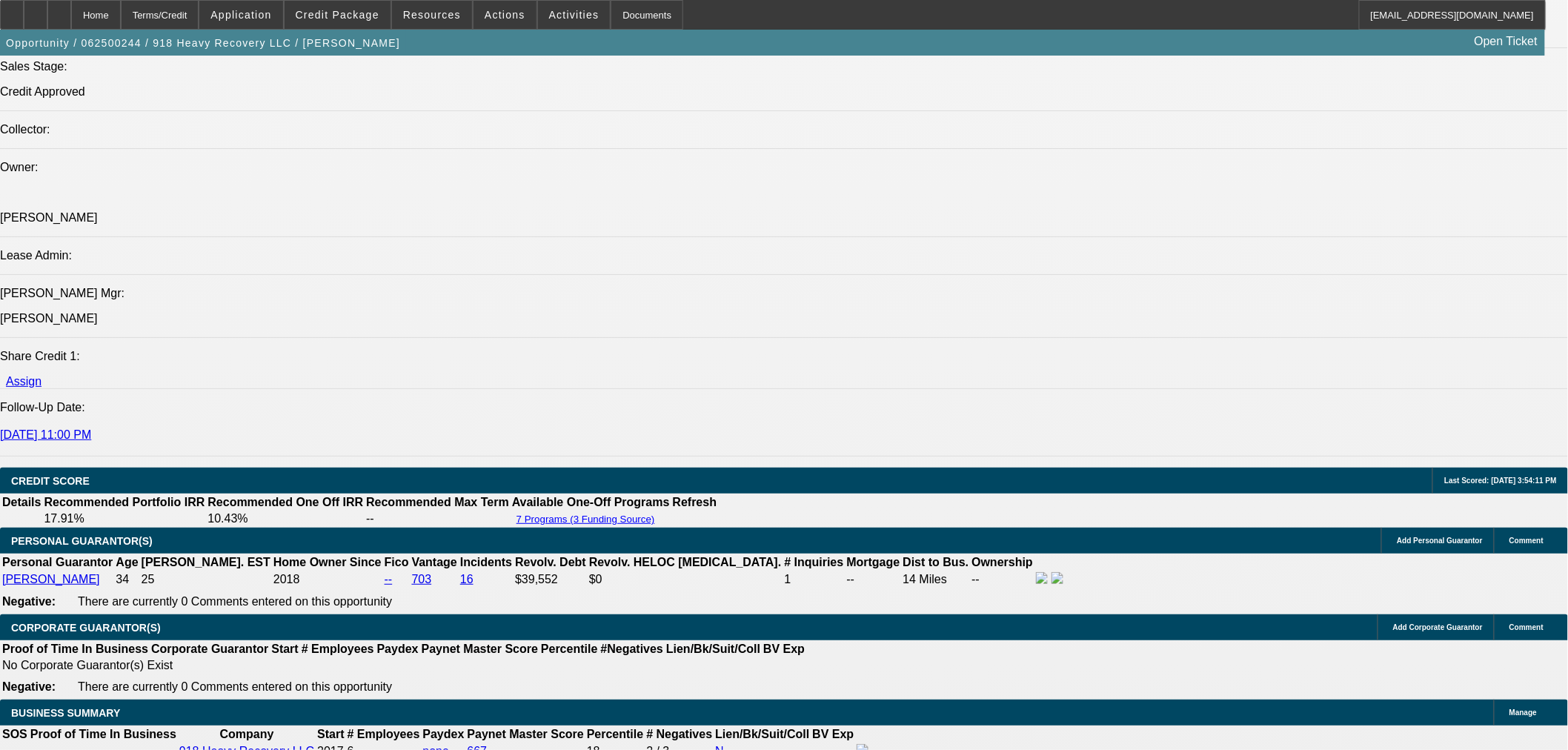
select select "0"
select select "2"
select select "0"
select select "6"
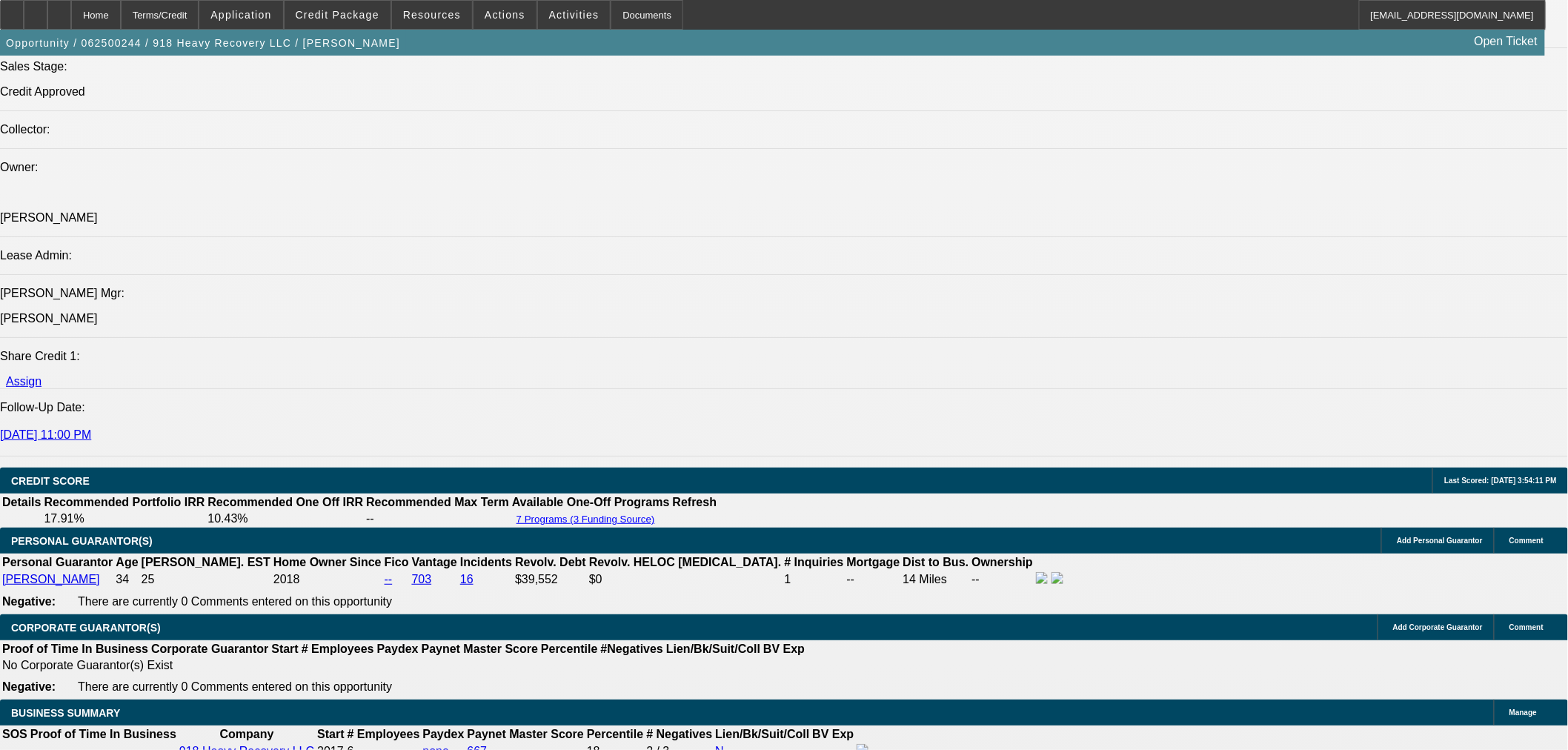
select select "0"
select select "2"
select select "0"
select select "6"
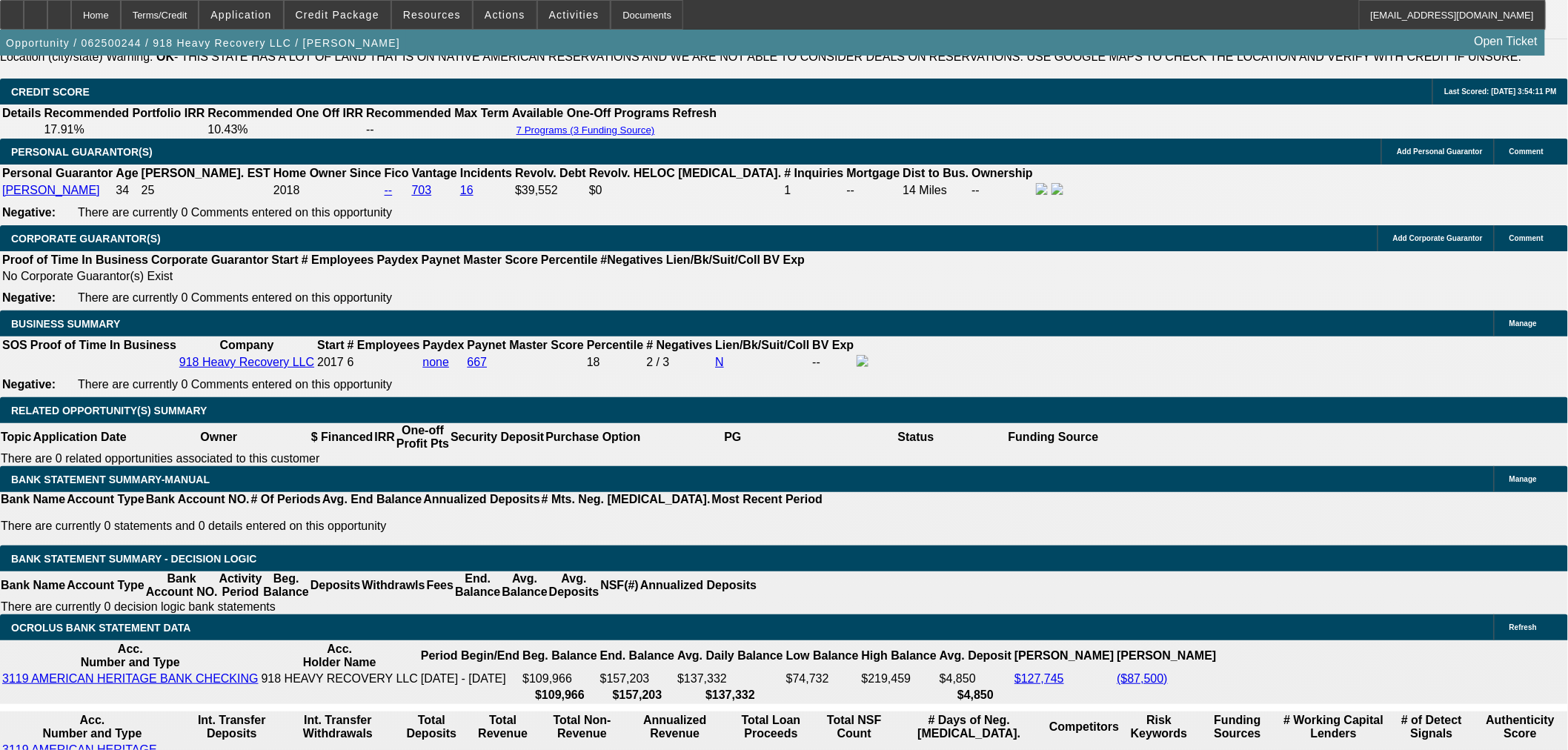
scroll to position [2113, 0]
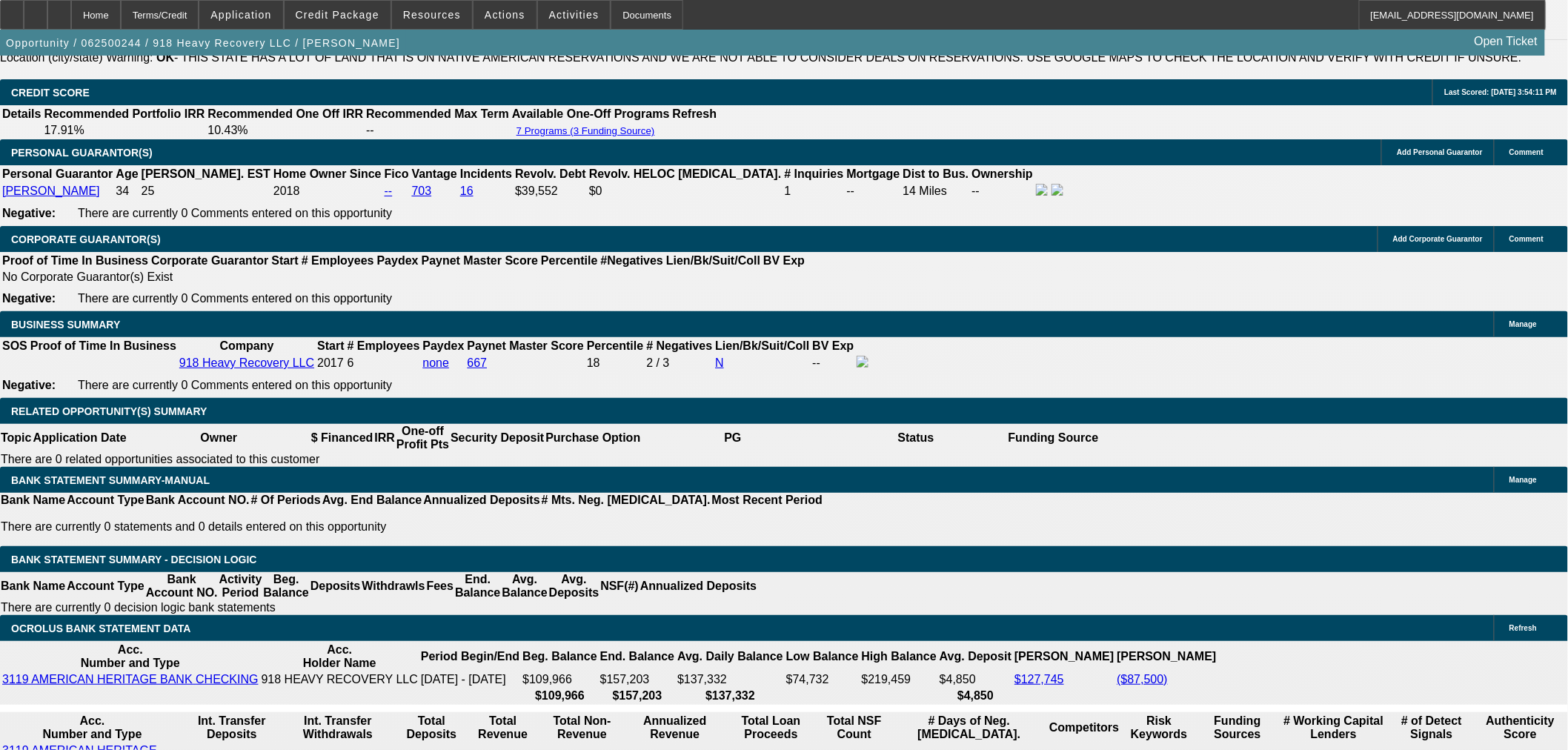
select select "0"
select select "2"
select select "0"
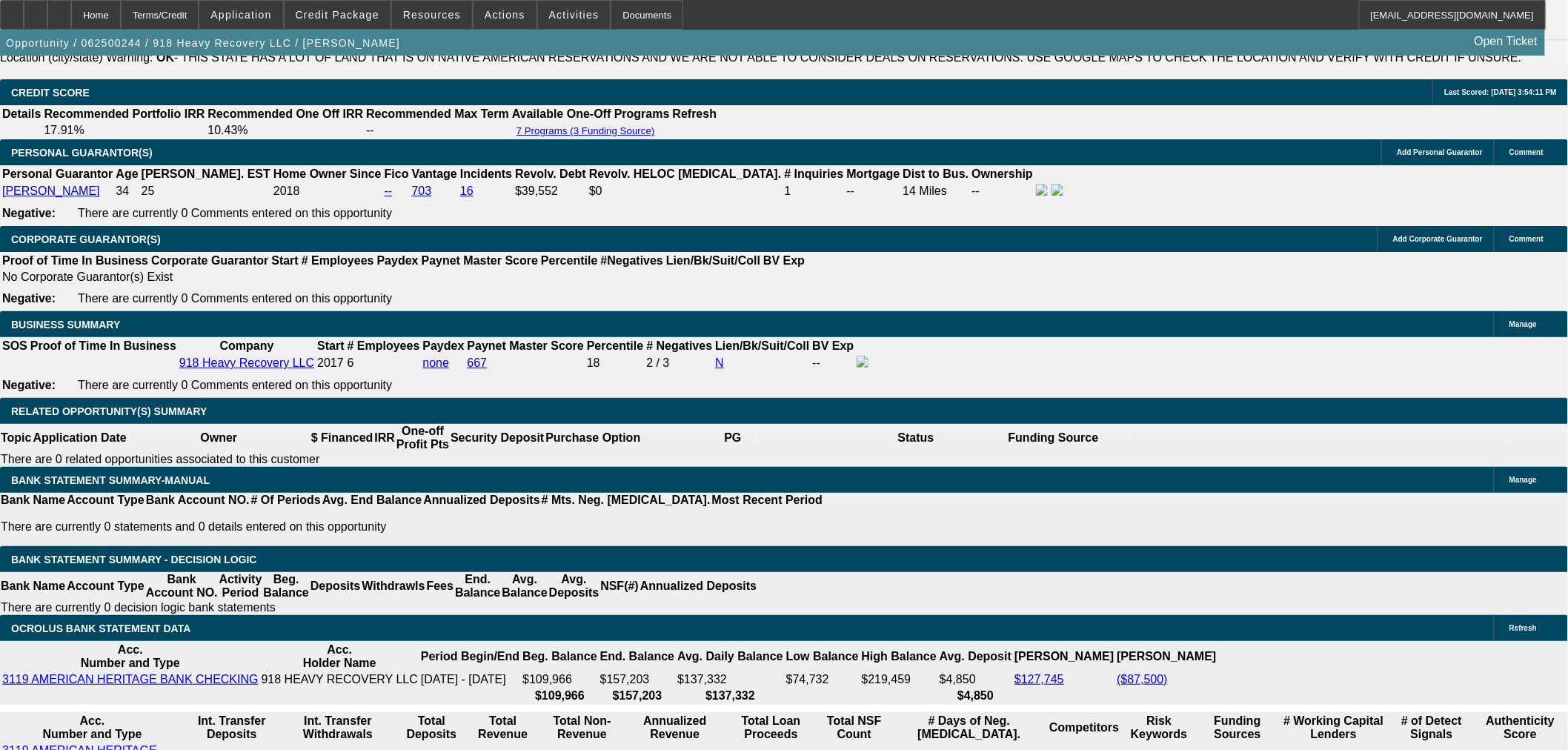
select select "6"
select select "0"
select select "2"
select select "0"
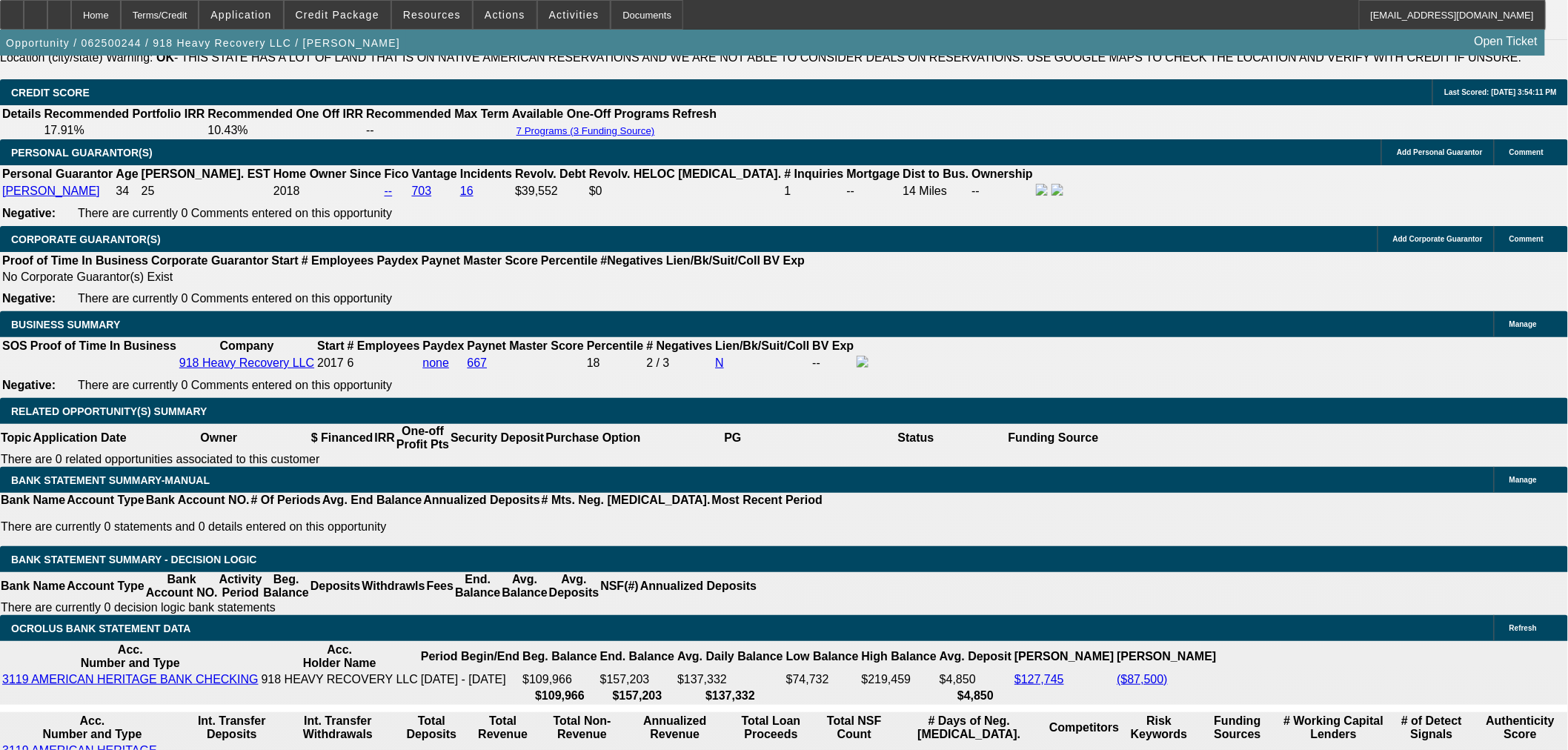
select select "6"
select select "0"
select select "2"
select select "0"
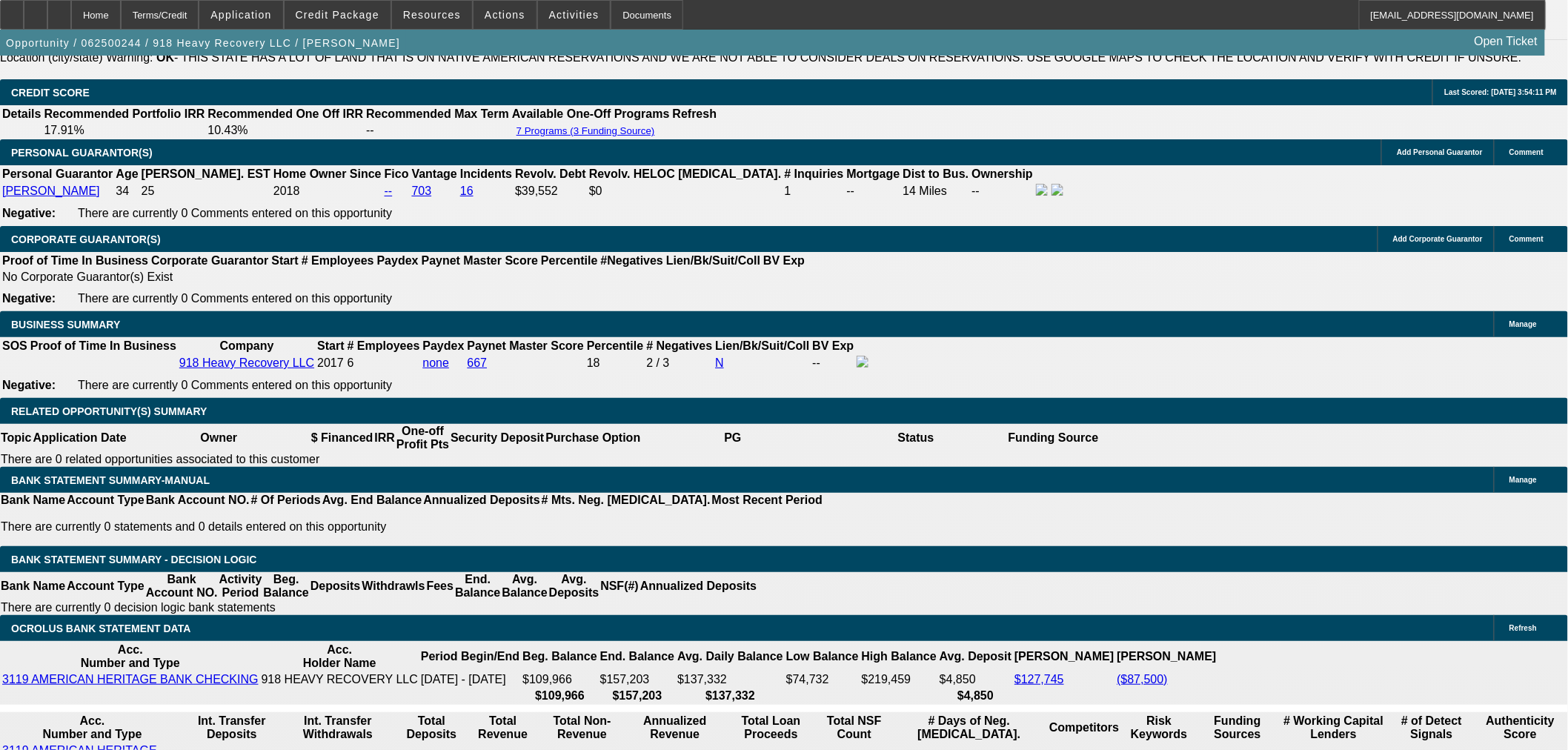
select select "6"
select select "0"
select select "2"
select select "0"
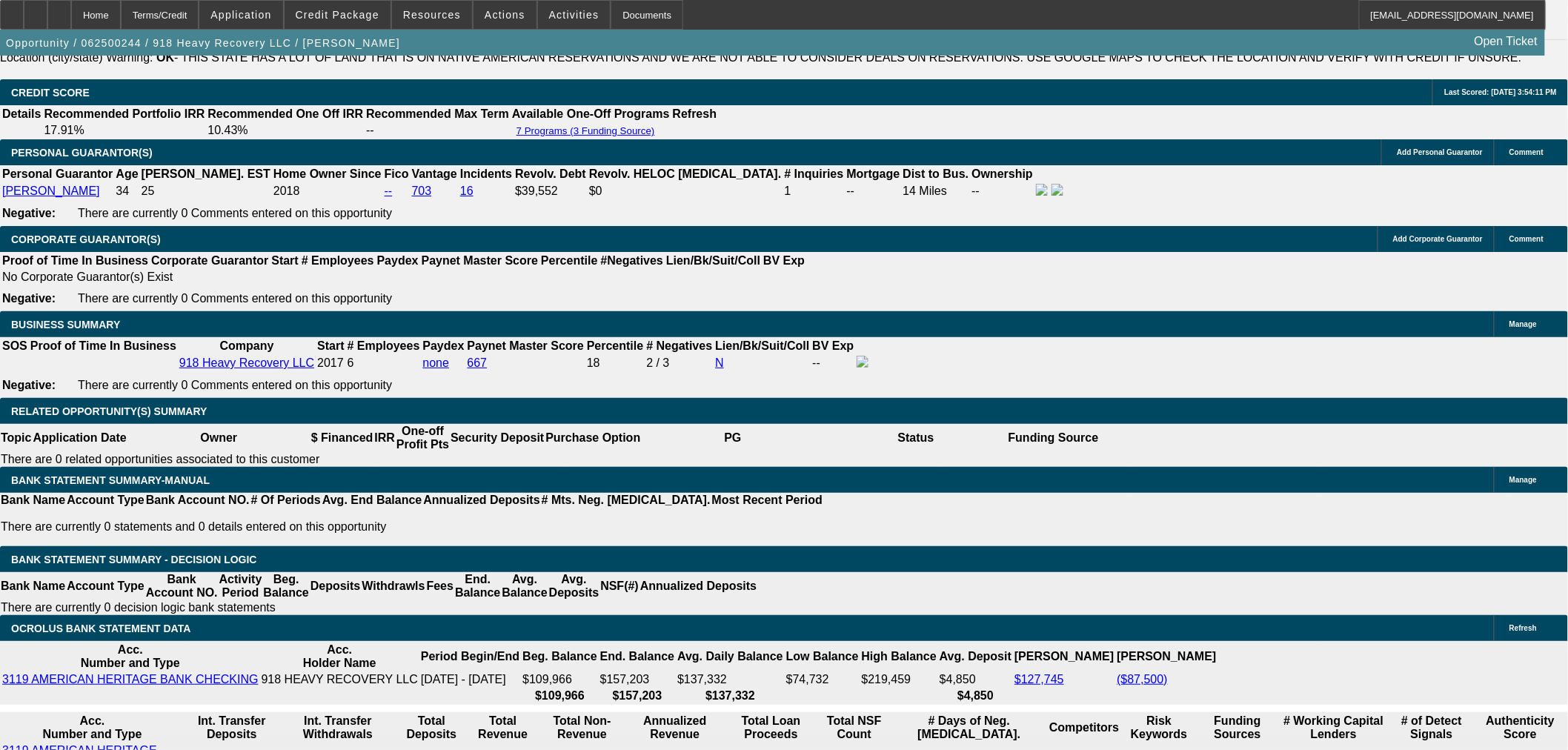
select select "6"
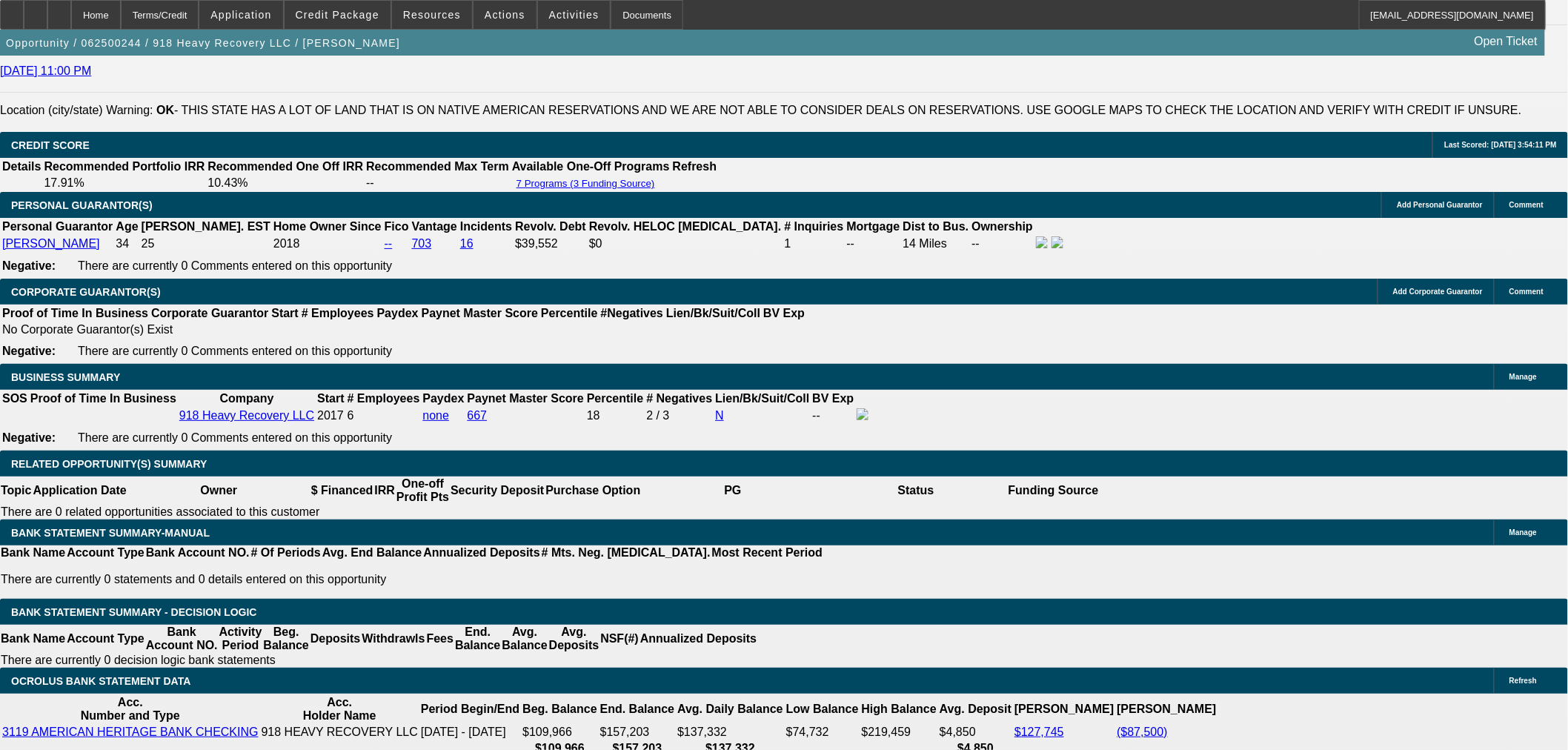
scroll to position [2031, 0]
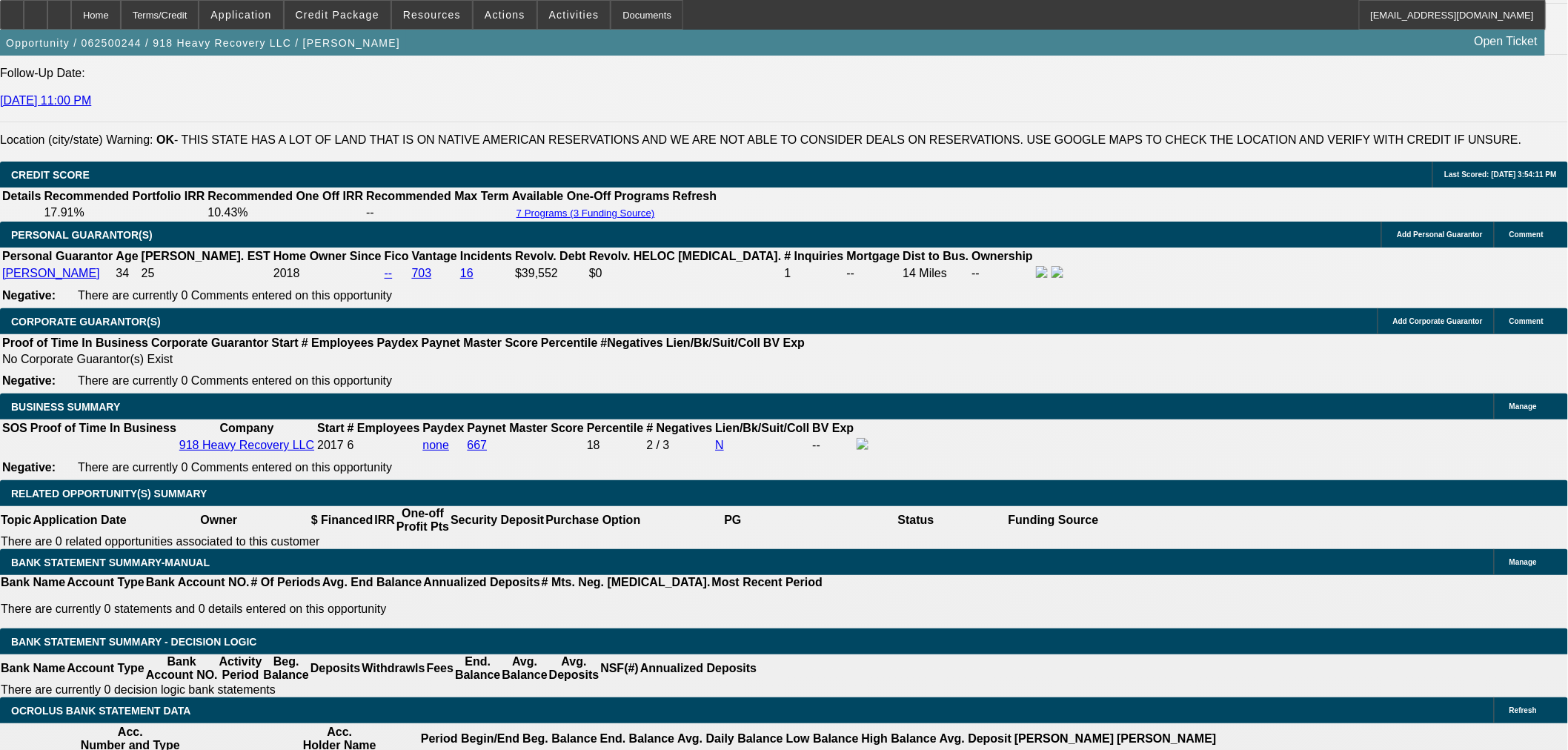
select select "0"
select select "2"
select select "0"
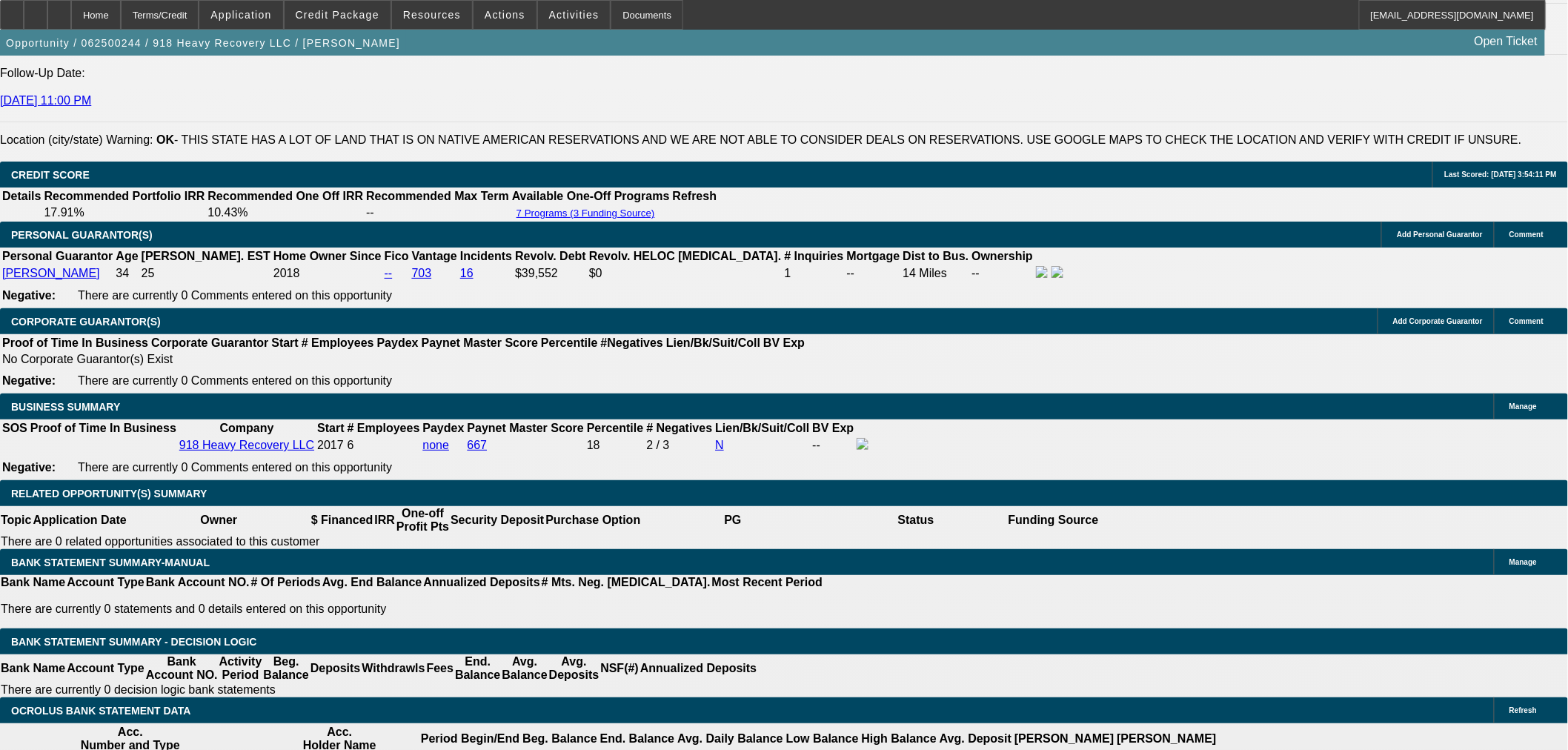
select select "6"
select select "0"
select select "2"
select select "0"
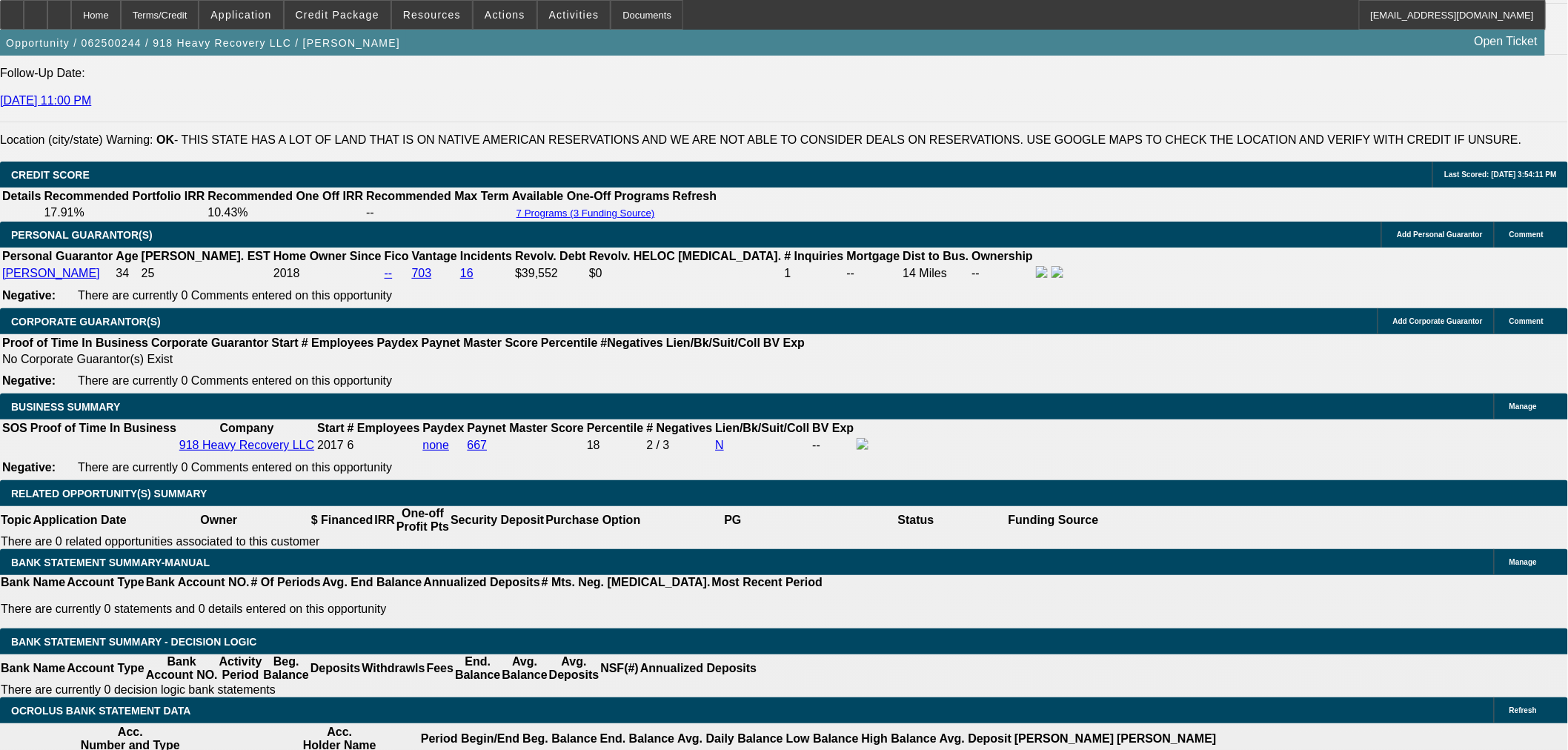
select select "6"
select select "0"
select select "2"
select select "0"
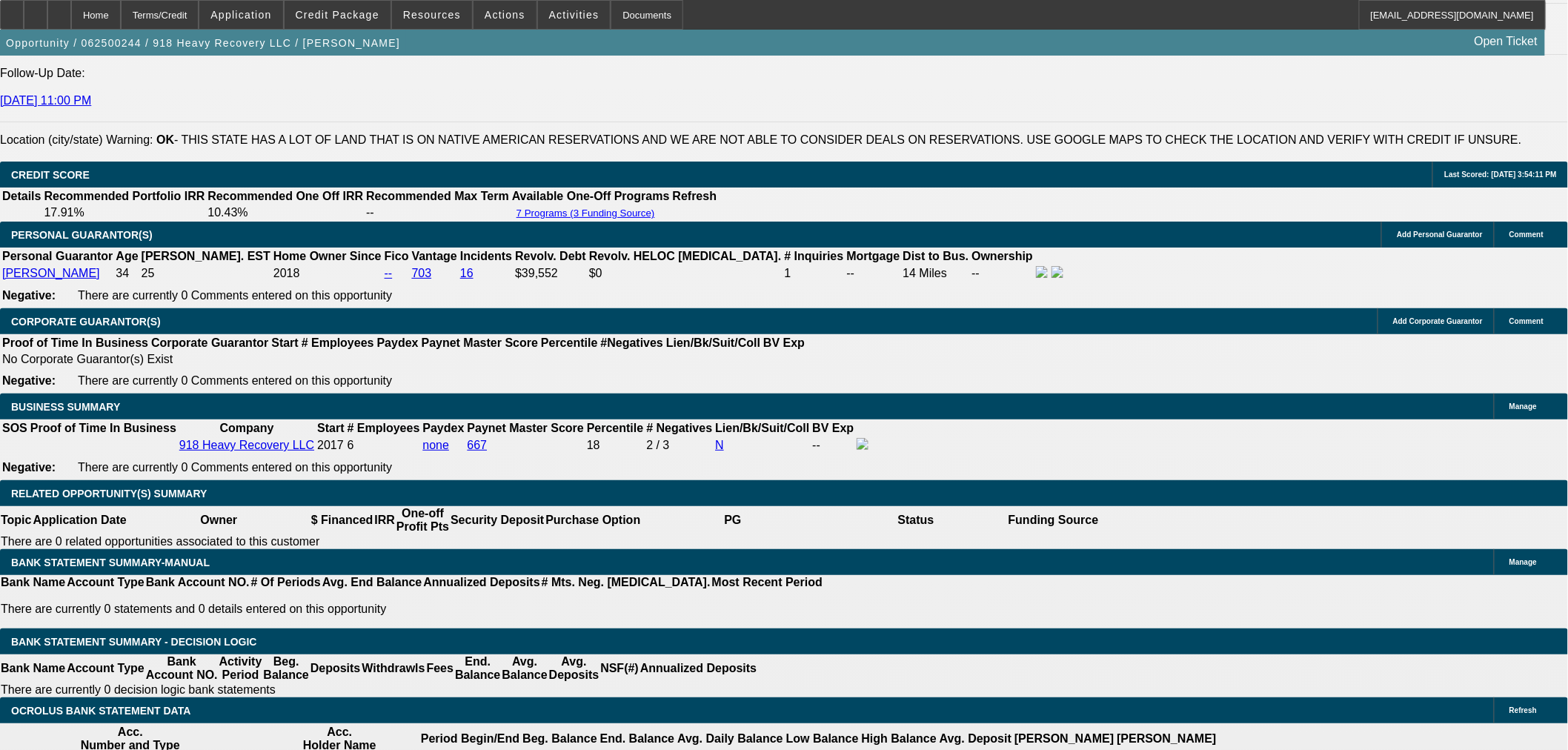
select select "6"
select select "0"
select select "2"
select select "0"
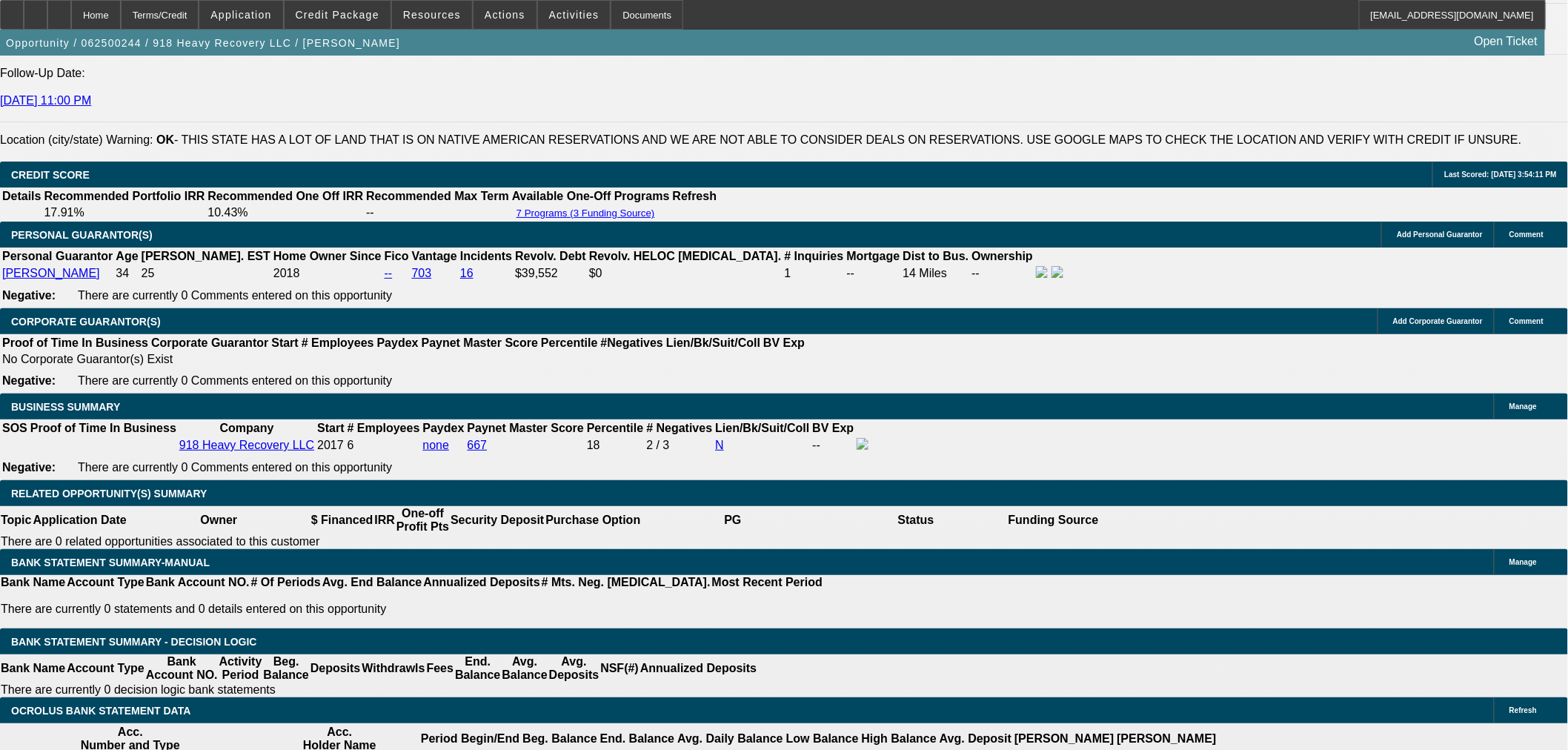
select select "6"
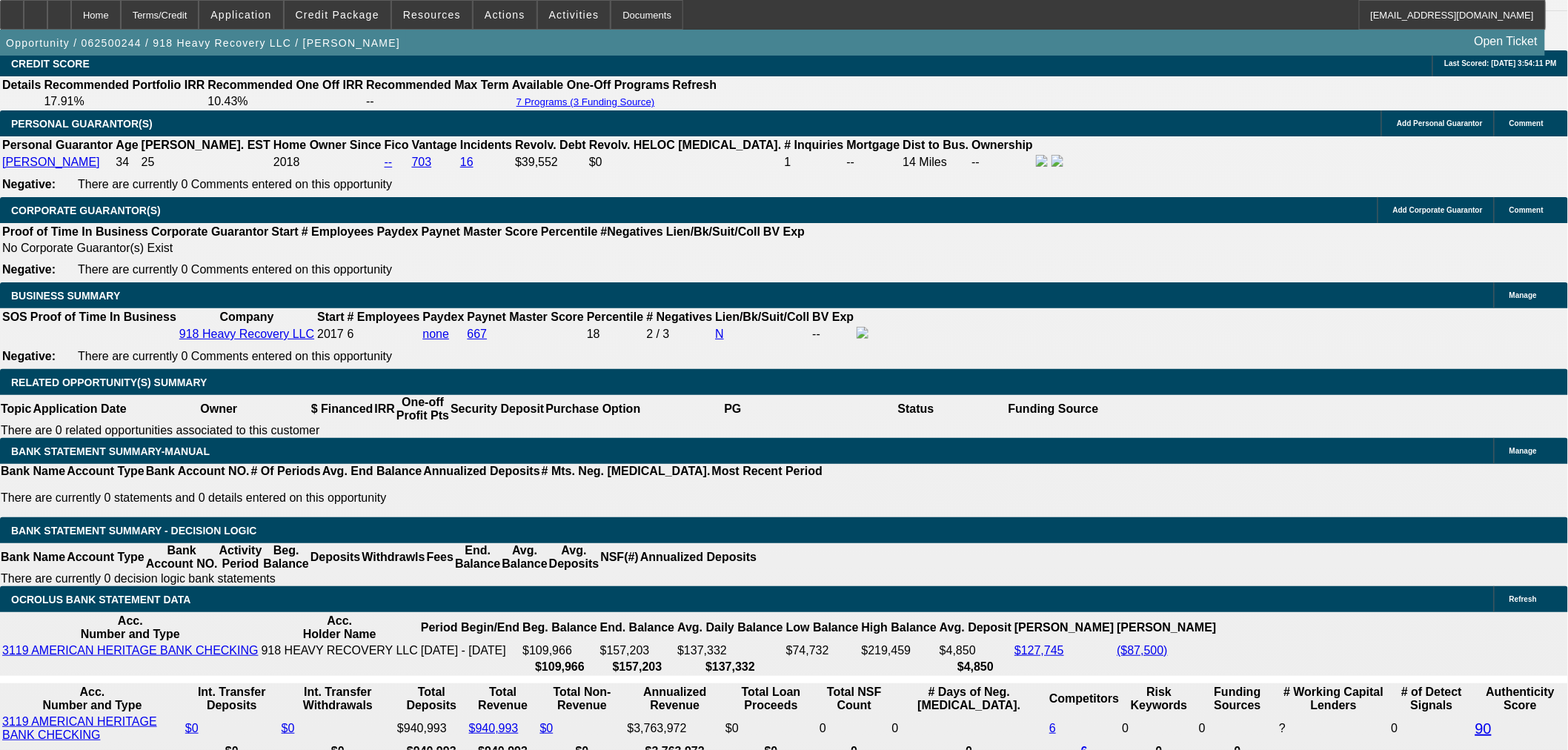
scroll to position [2113, 0]
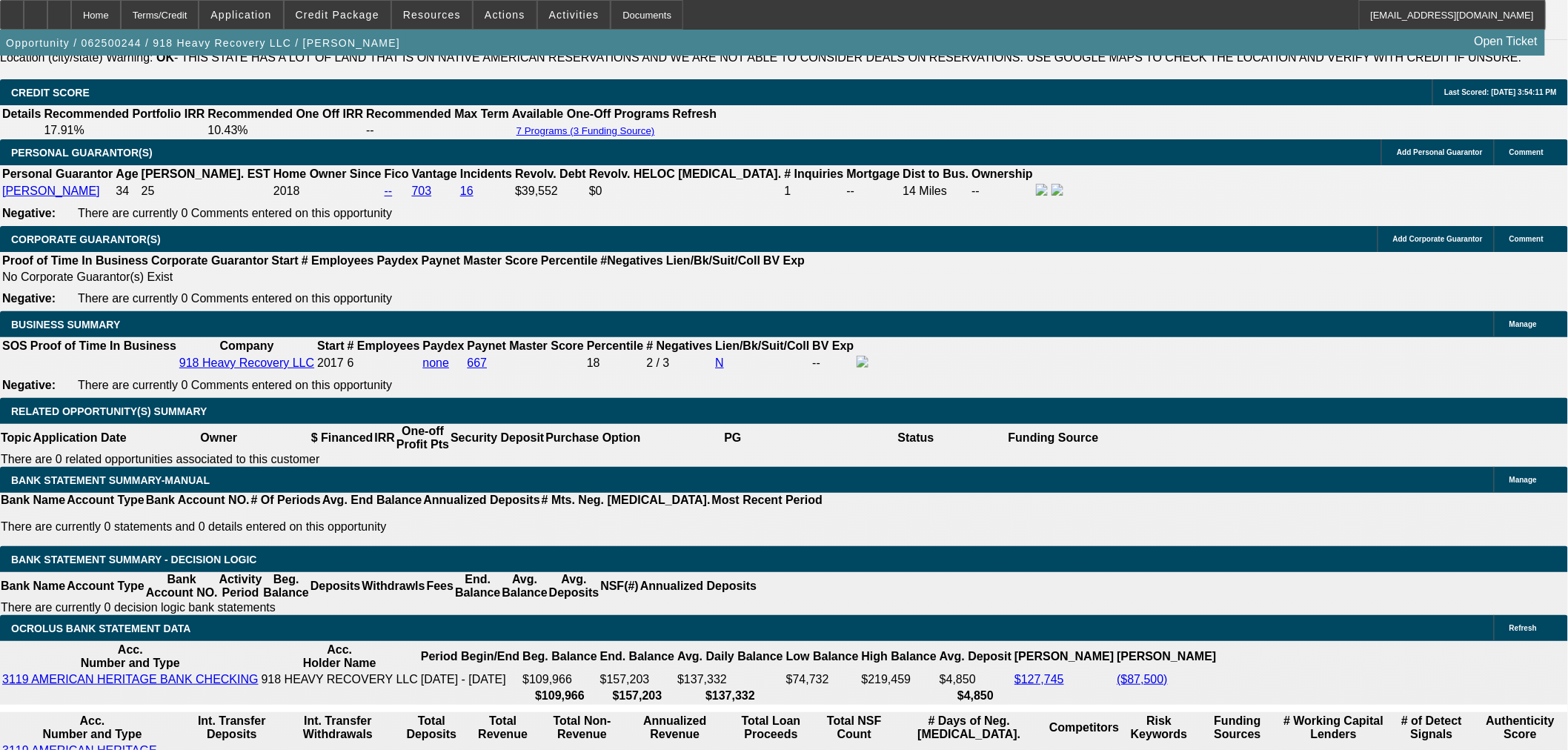
select select "0"
select select "2"
select select "0"
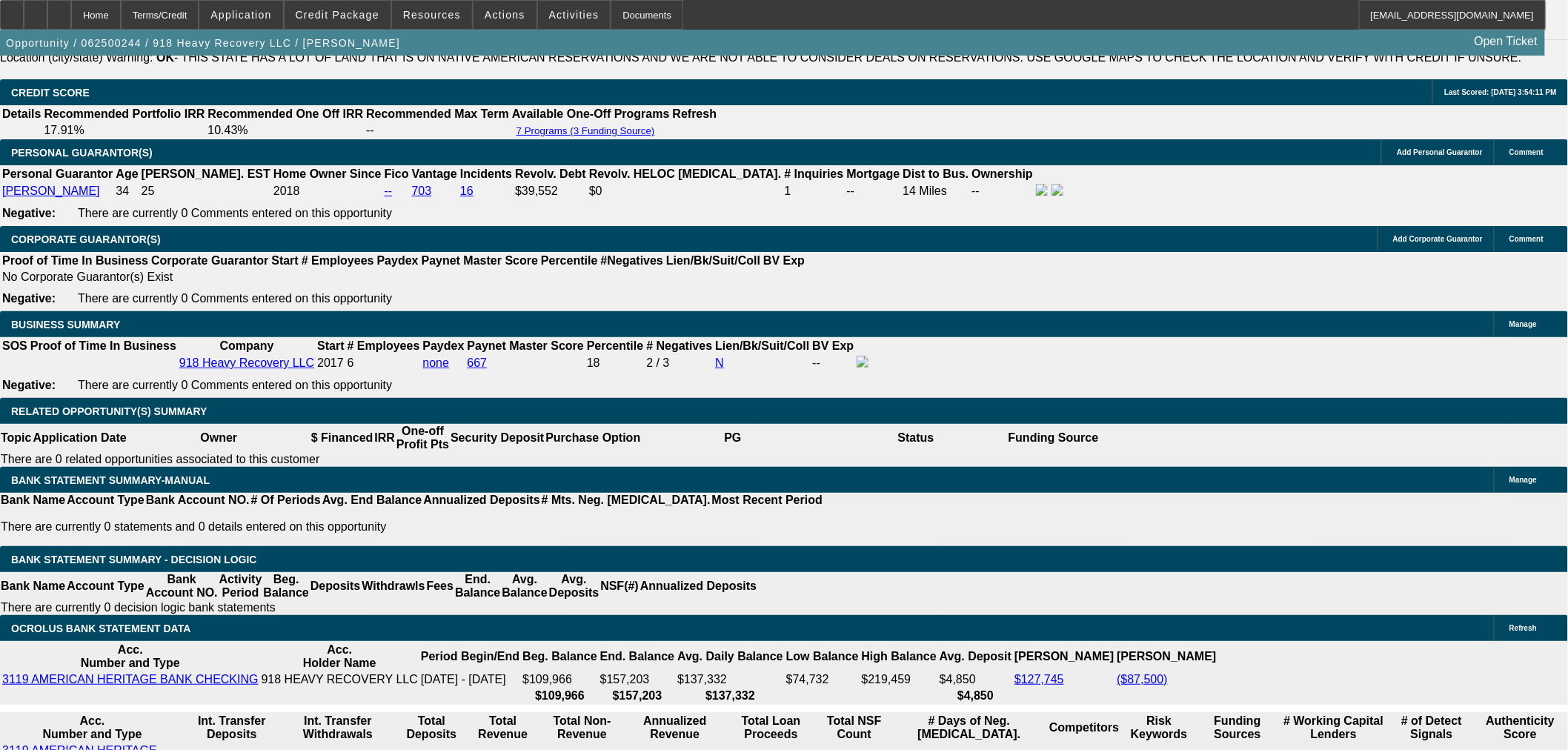
select select "6"
select select "0"
select select "2"
select select "0"
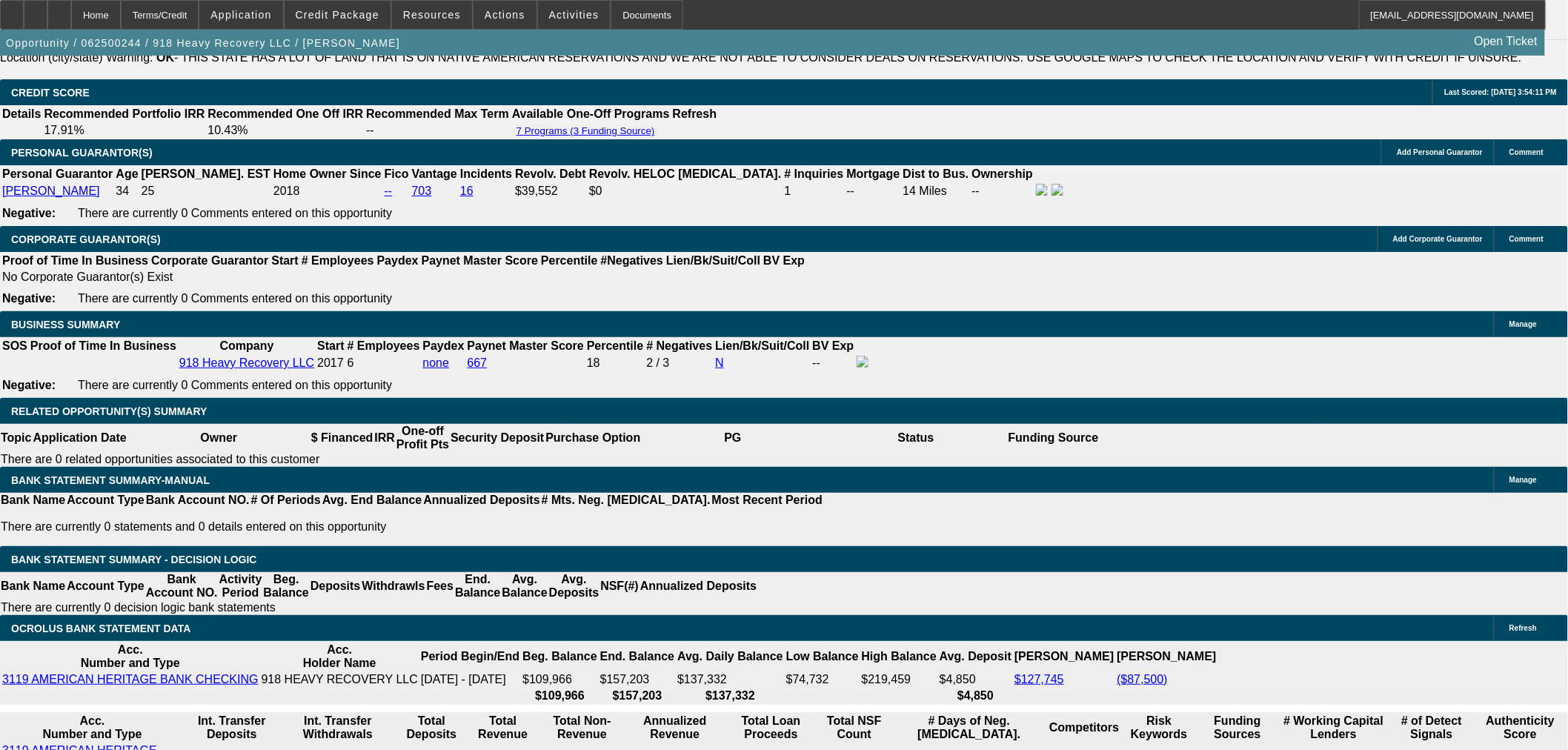
select select "6"
select select "0"
select select "2"
select select "0"
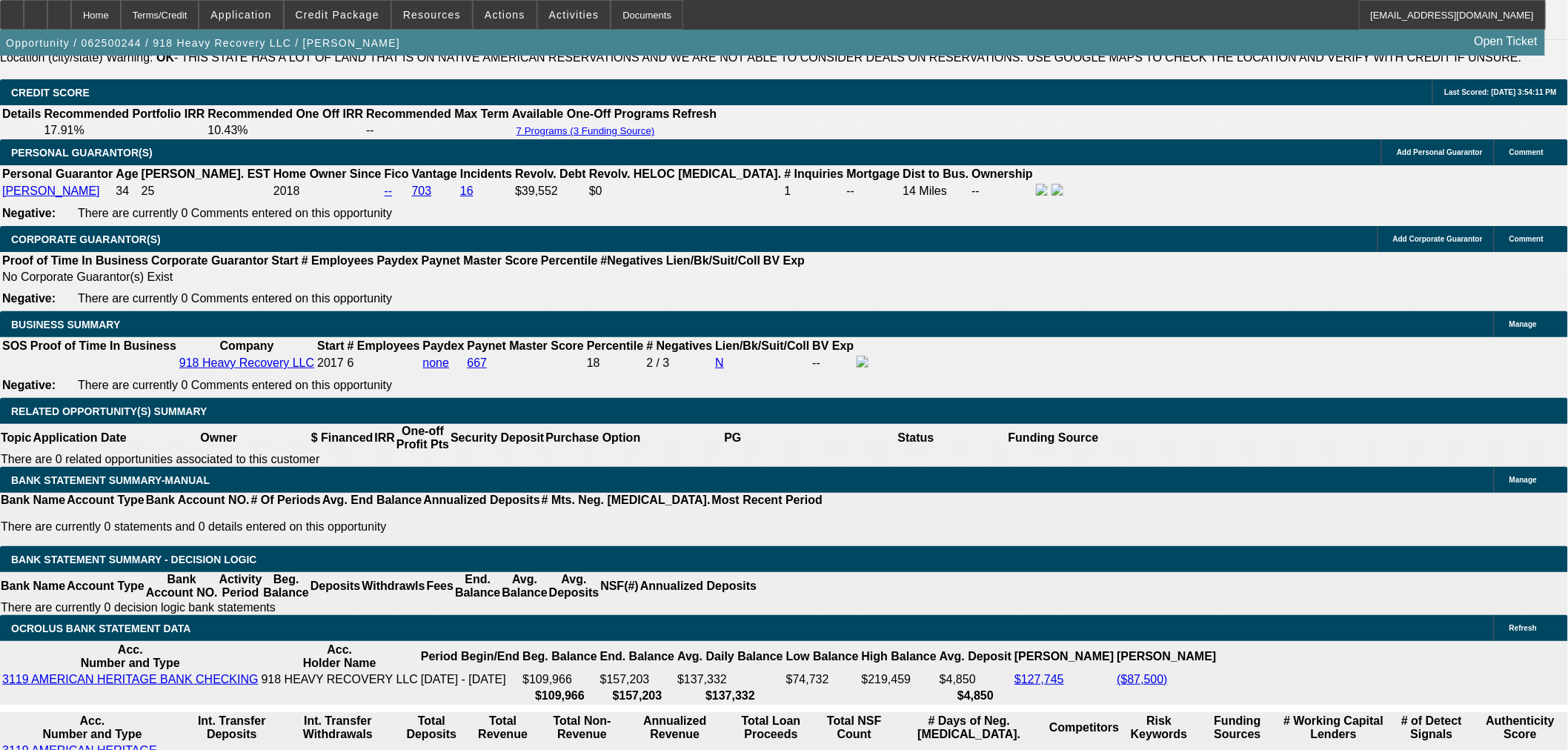
select select "6"
select select "0"
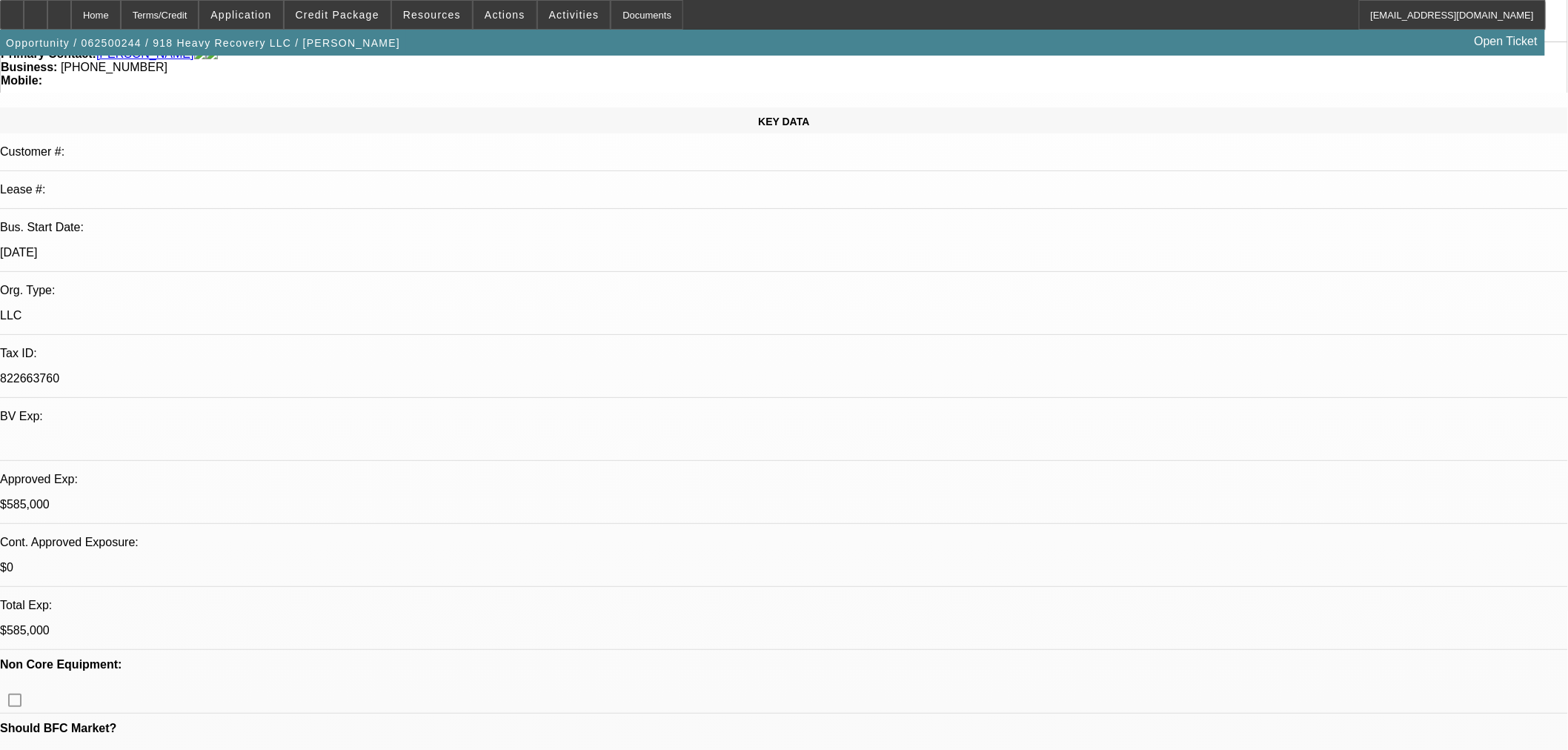
scroll to position [137, 0]
click at [362, 18] on span "Credit Package" at bounding box center [338, 15] width 84 height 12
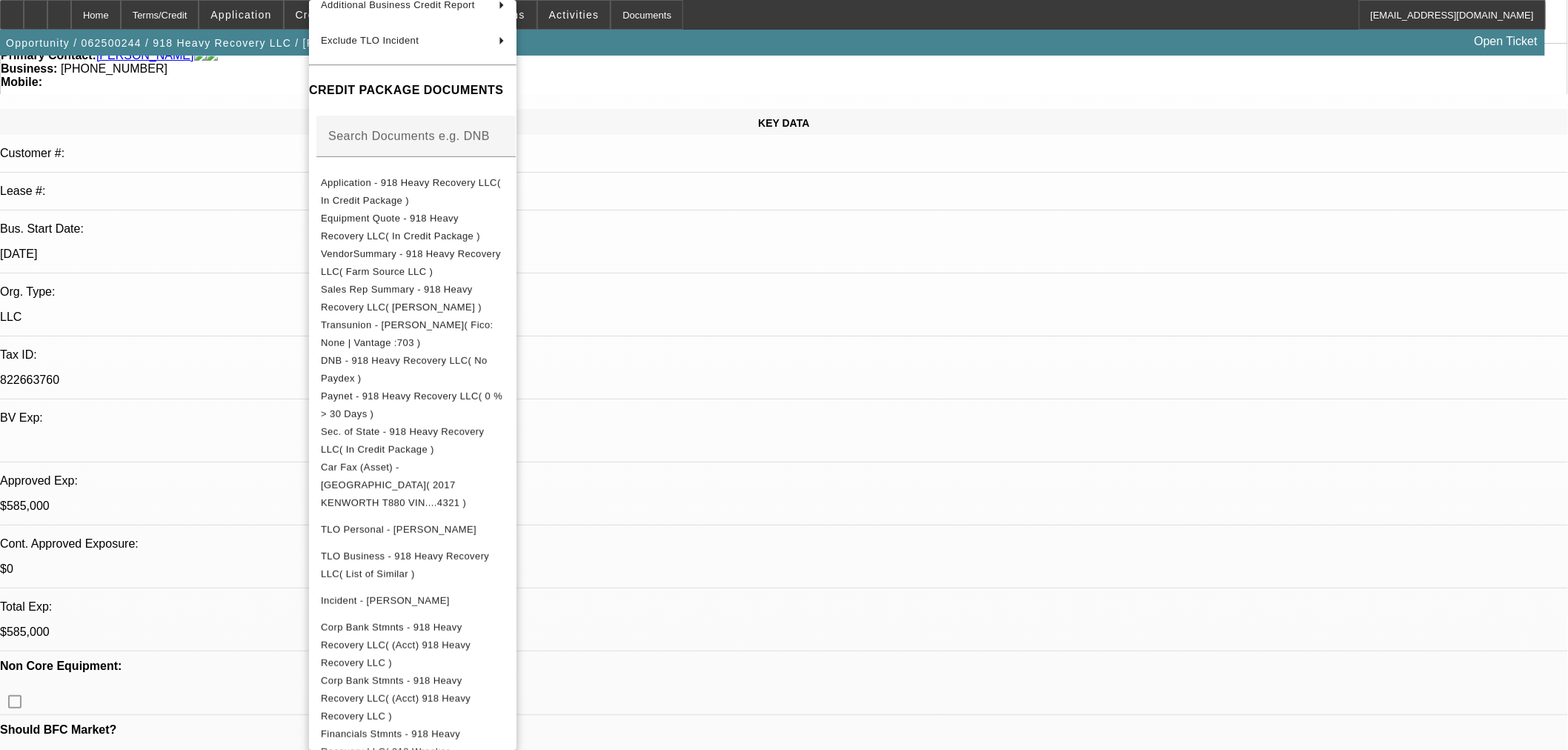
scroll to position [329, 0]
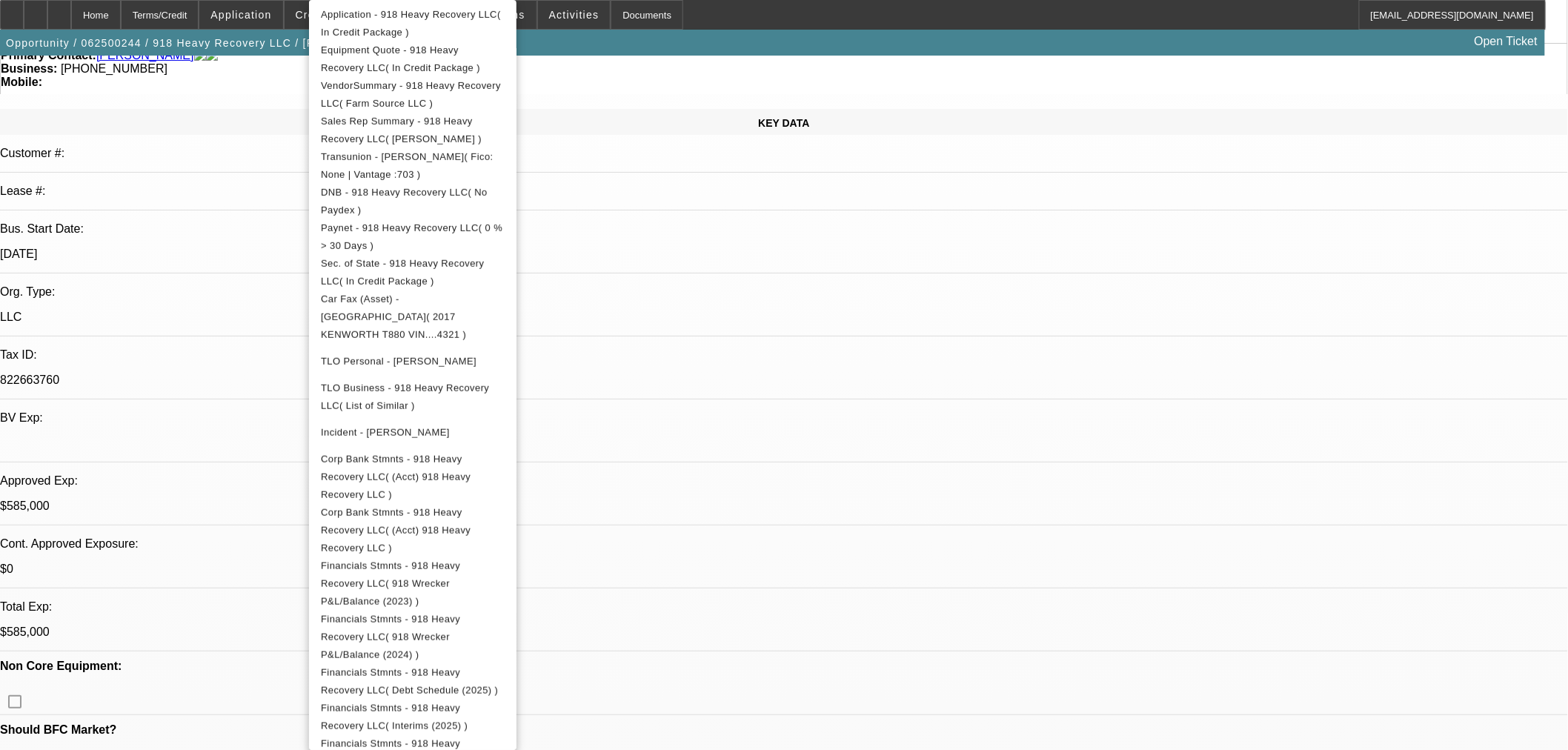
click at [791, 275] on div at bounding box center [784, 375] width 1568 height 750
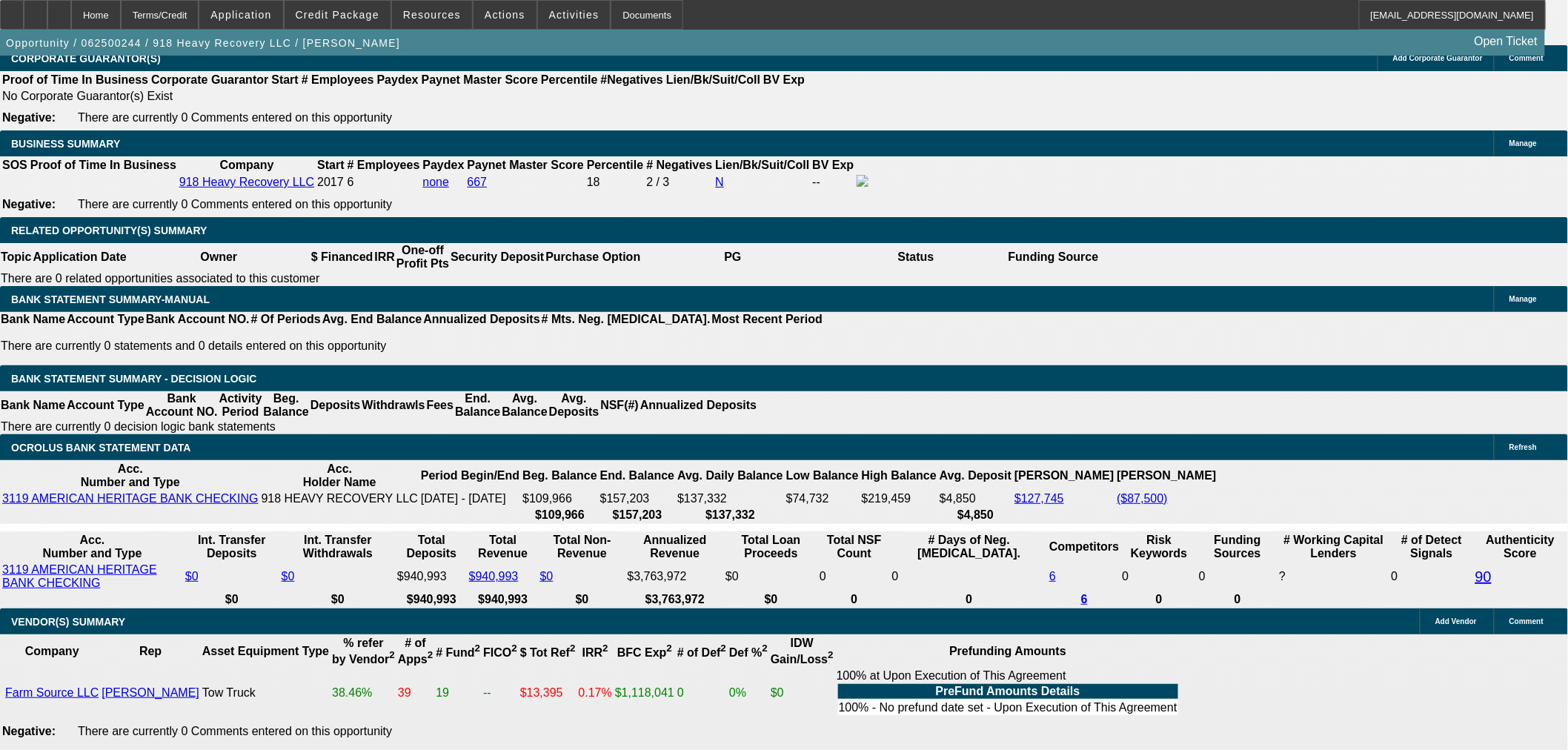
scroll to position [2195, 0]
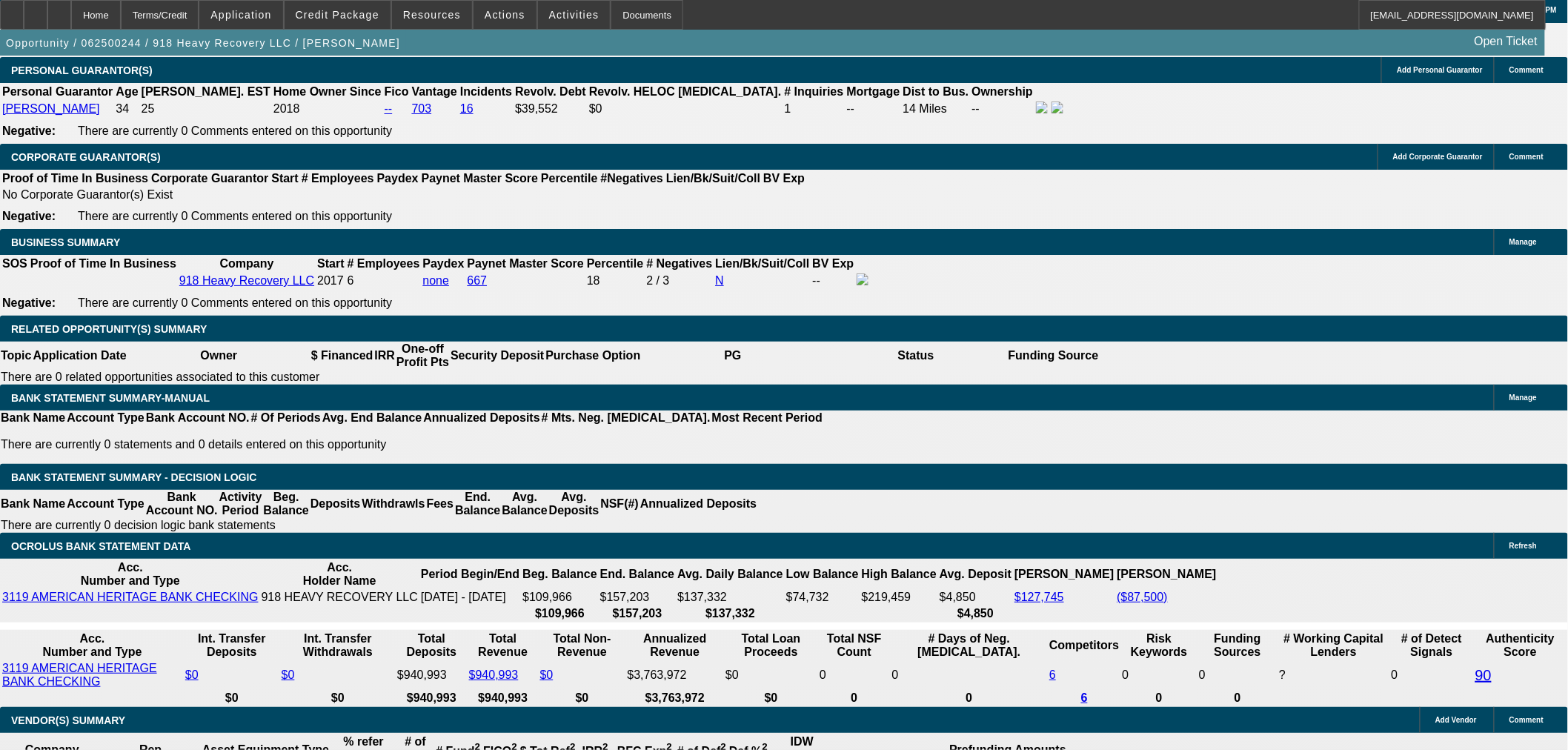
drag, startPoint x: 240, startPoint y: 454, endPoint x: 42, endPoint y: 500, distance: 203.3
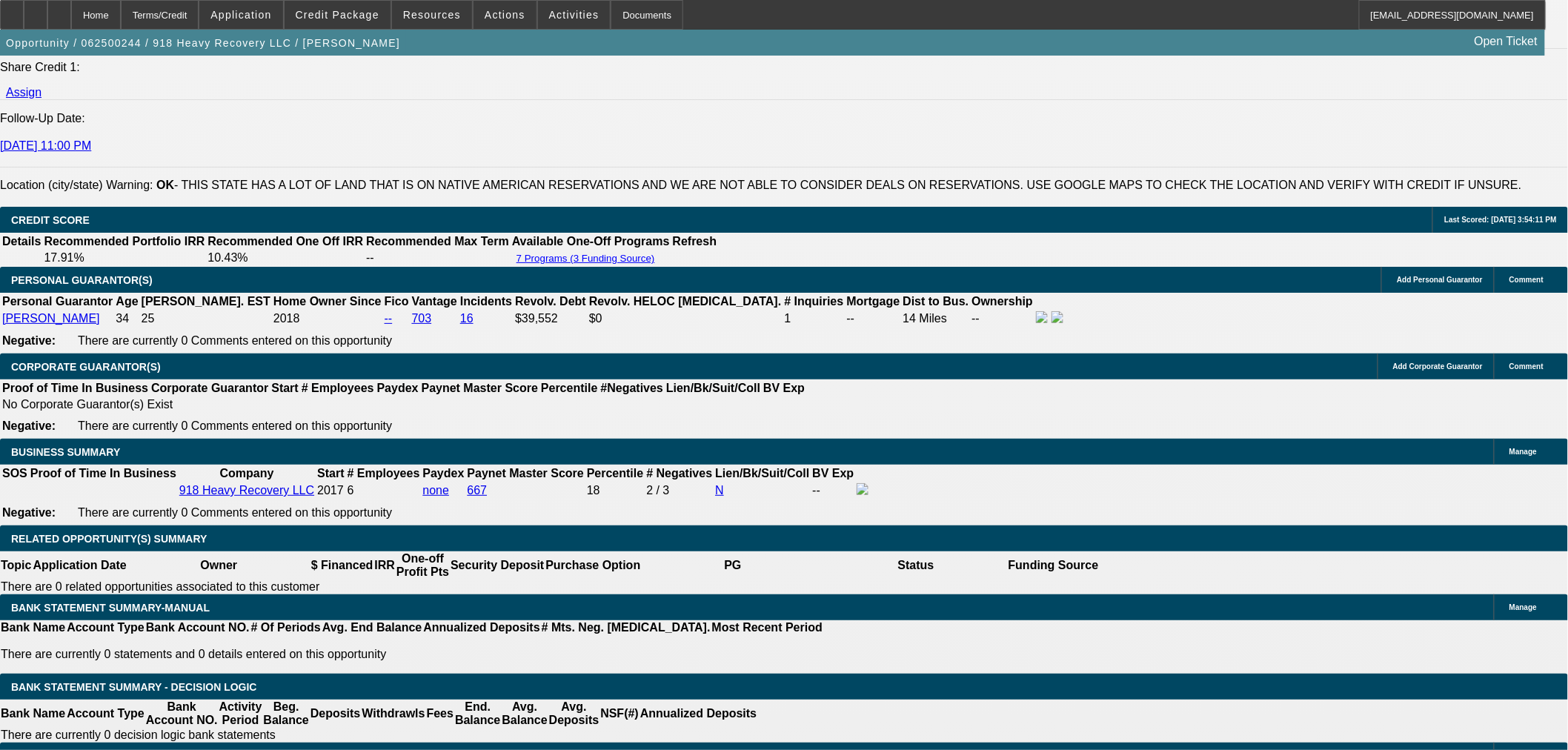
scroll to position [1949, 0]
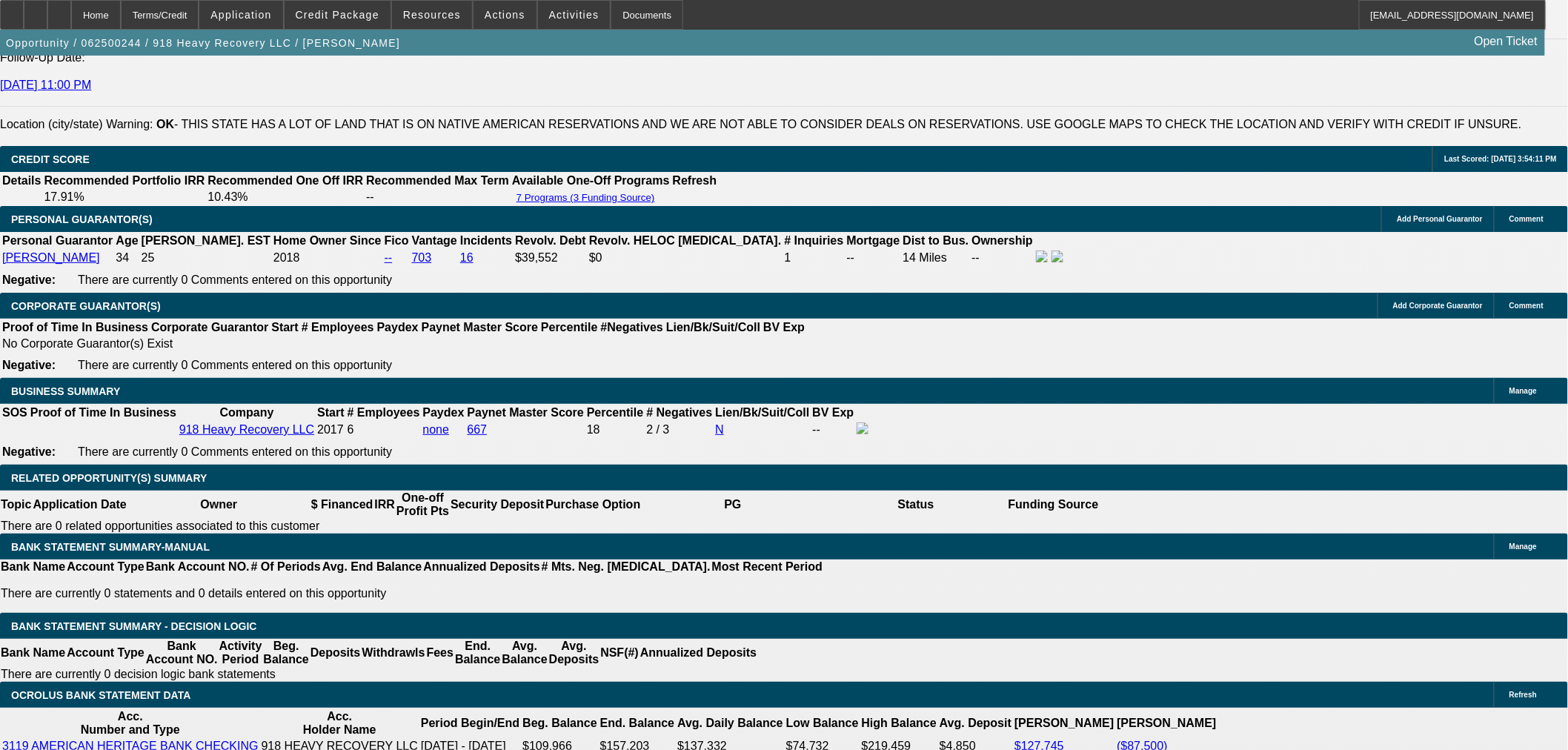
scroll to position [2031, 0]
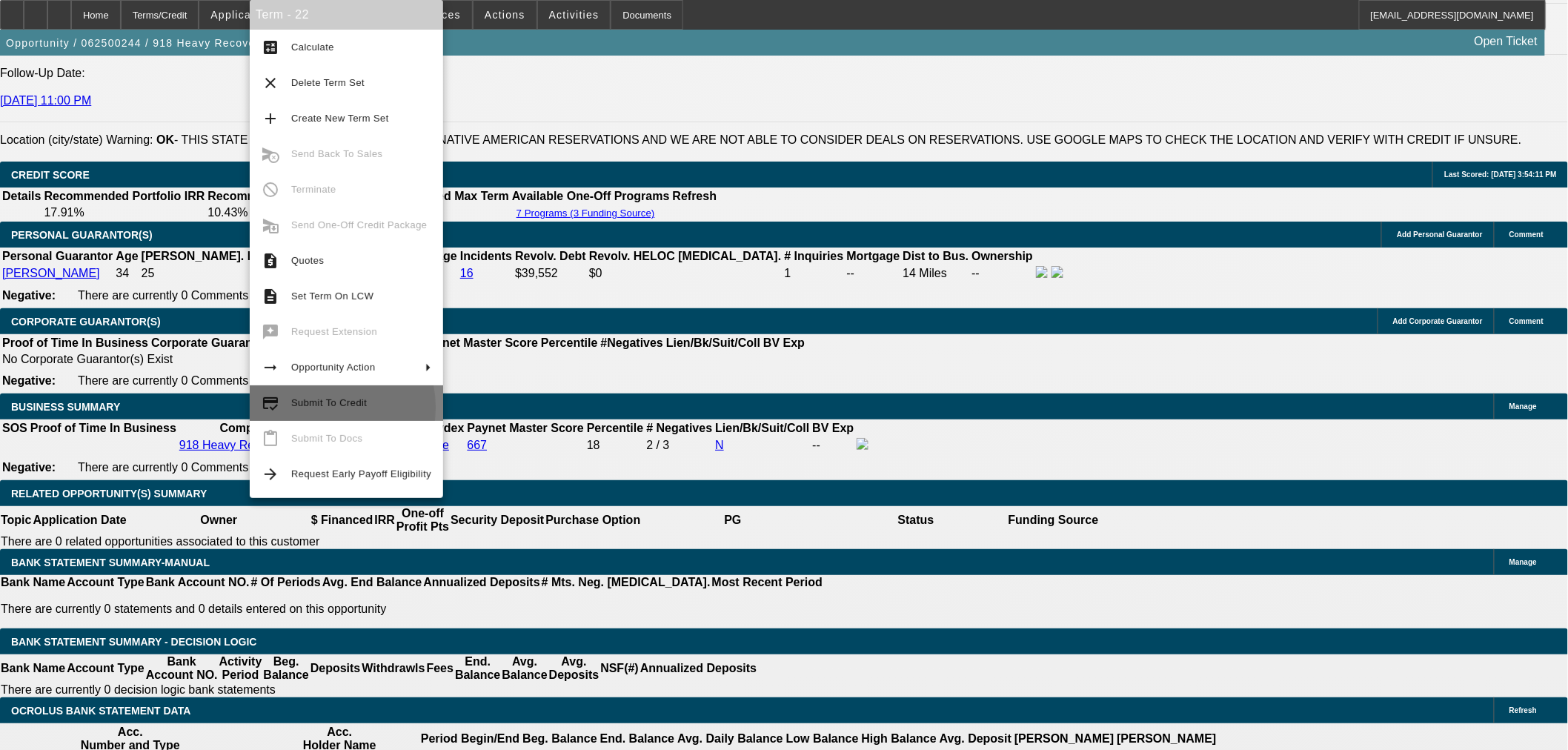
click at [313, 408] on span "Submit To Credit" at bounding box center [328, 403] width 76 height 11
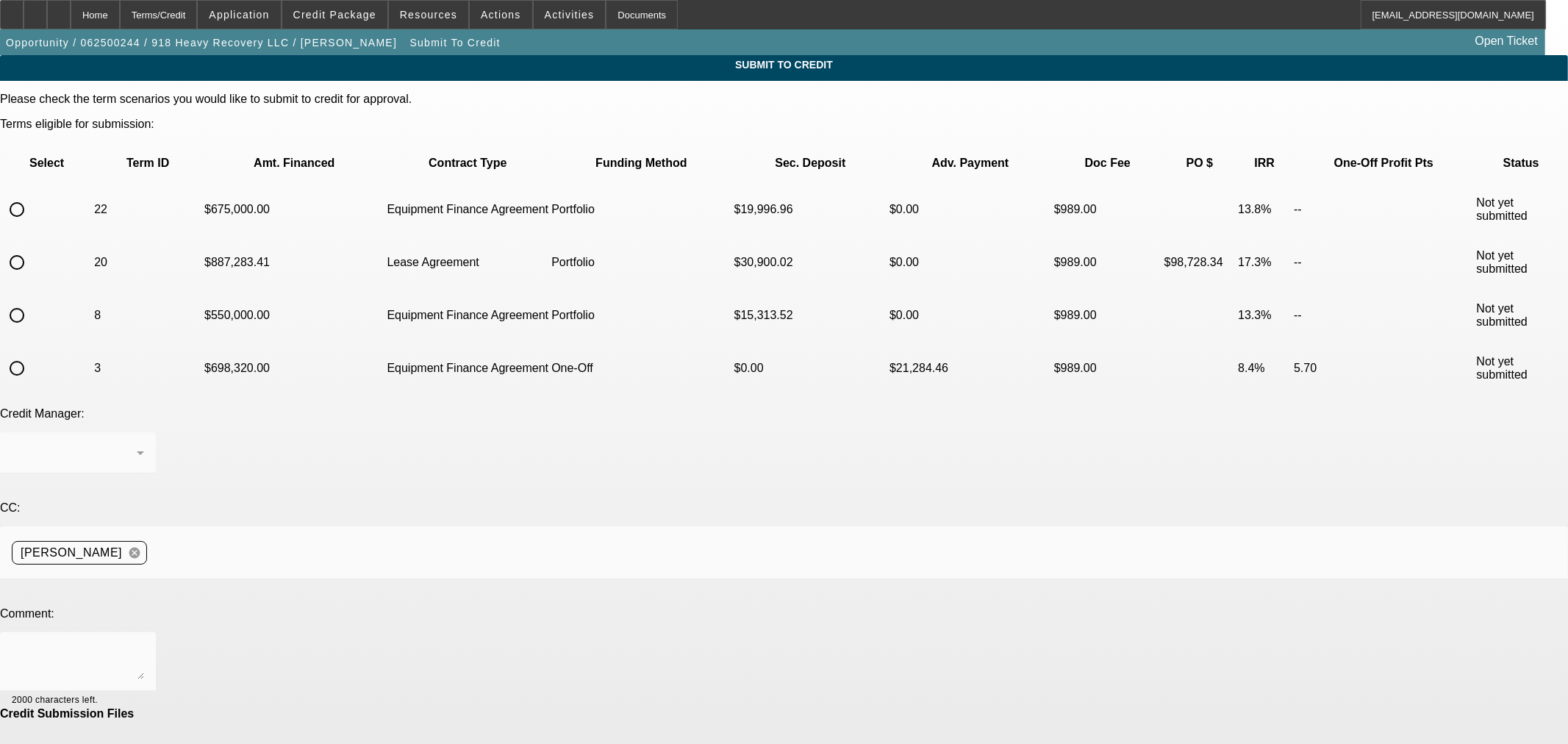
click at [32, 195] on input "radio" at bounding box center [17, 210] width 30 height 30
click at [144, 432] on div "[PERSON_NAME]" at bounding box center [78, 453] width 133 height 41
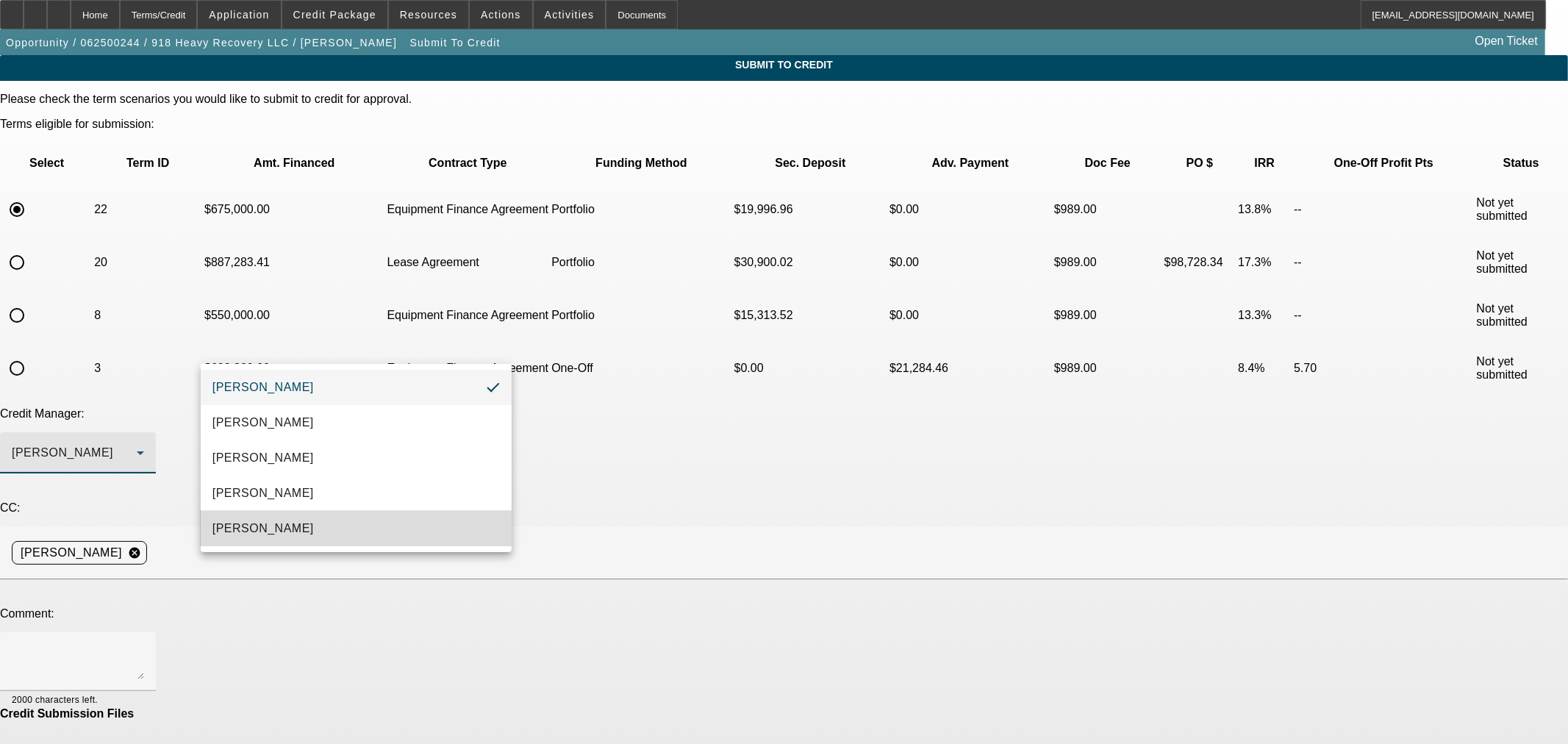
click at [310, 522] on mat-option "[PERSON_NAME]" at bounding box center [355, 529] width 311 height 35
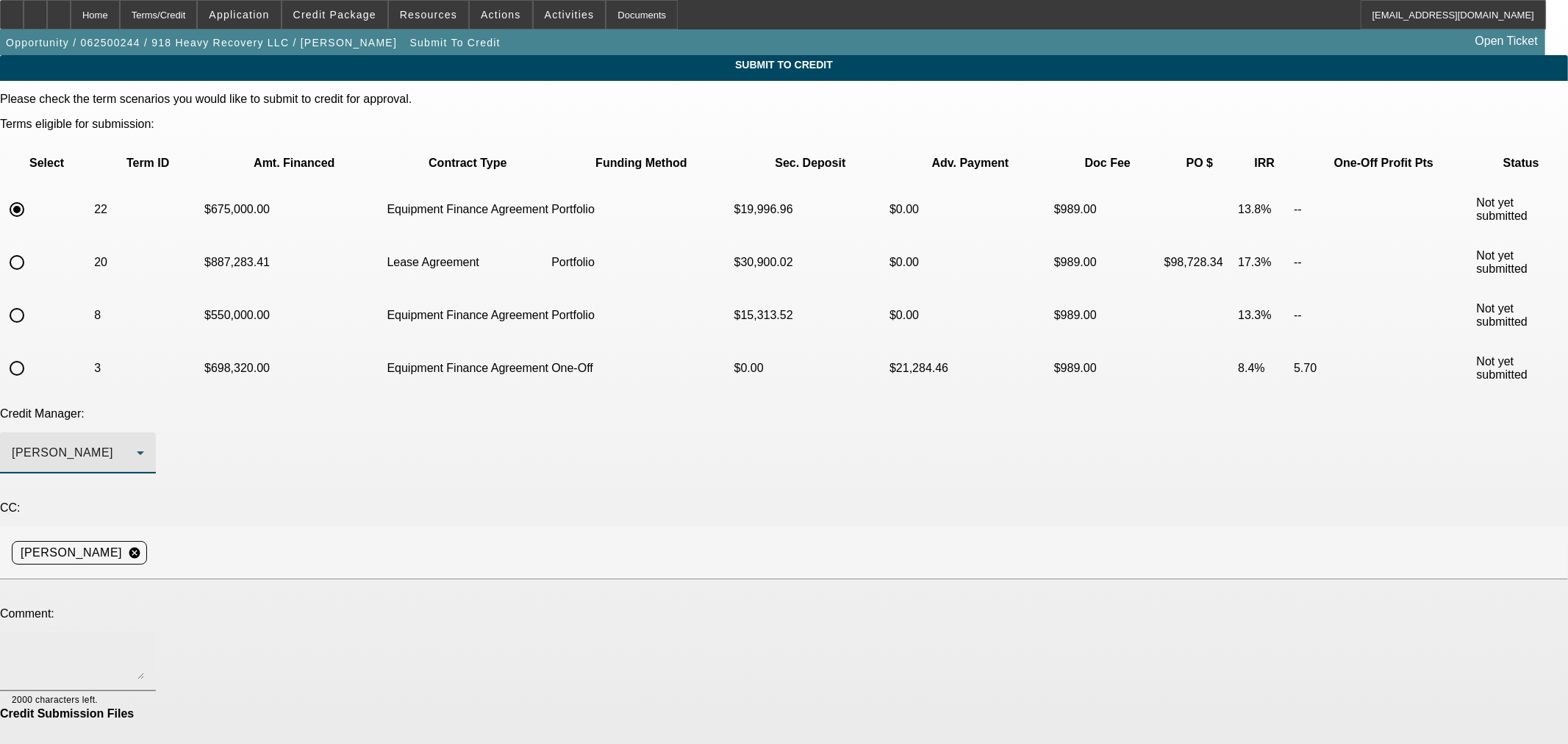
drag, startPoint x: 320, startPoint y: 468, endPoint x: 328, endPoint y: 455, distance: 15.3
click at [144, 644] on textarea at bounding box center [78, 661] width 133 height 35
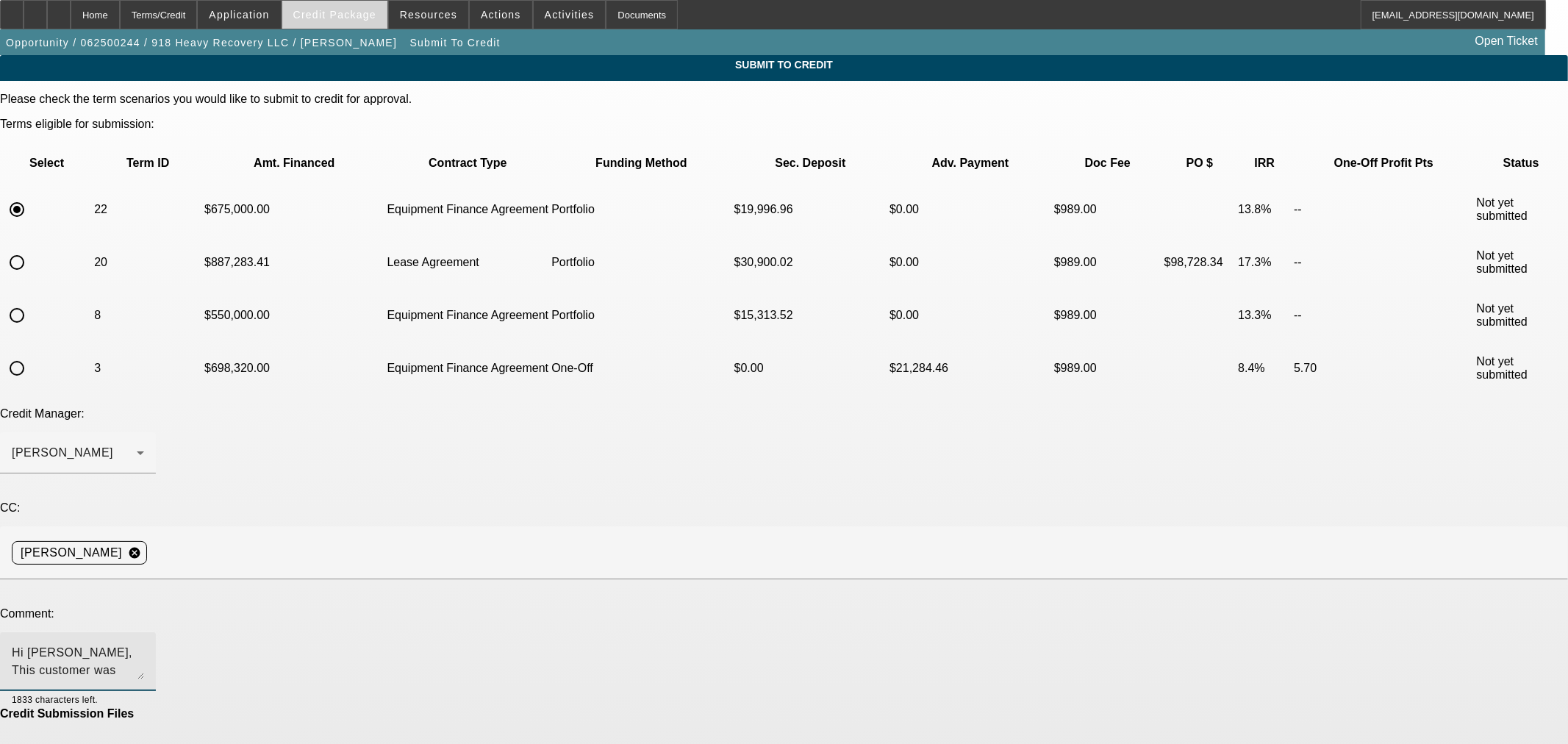
click at [337, 9] on span "Credit Package" at bounding box center [335, 15] width 84 height 12
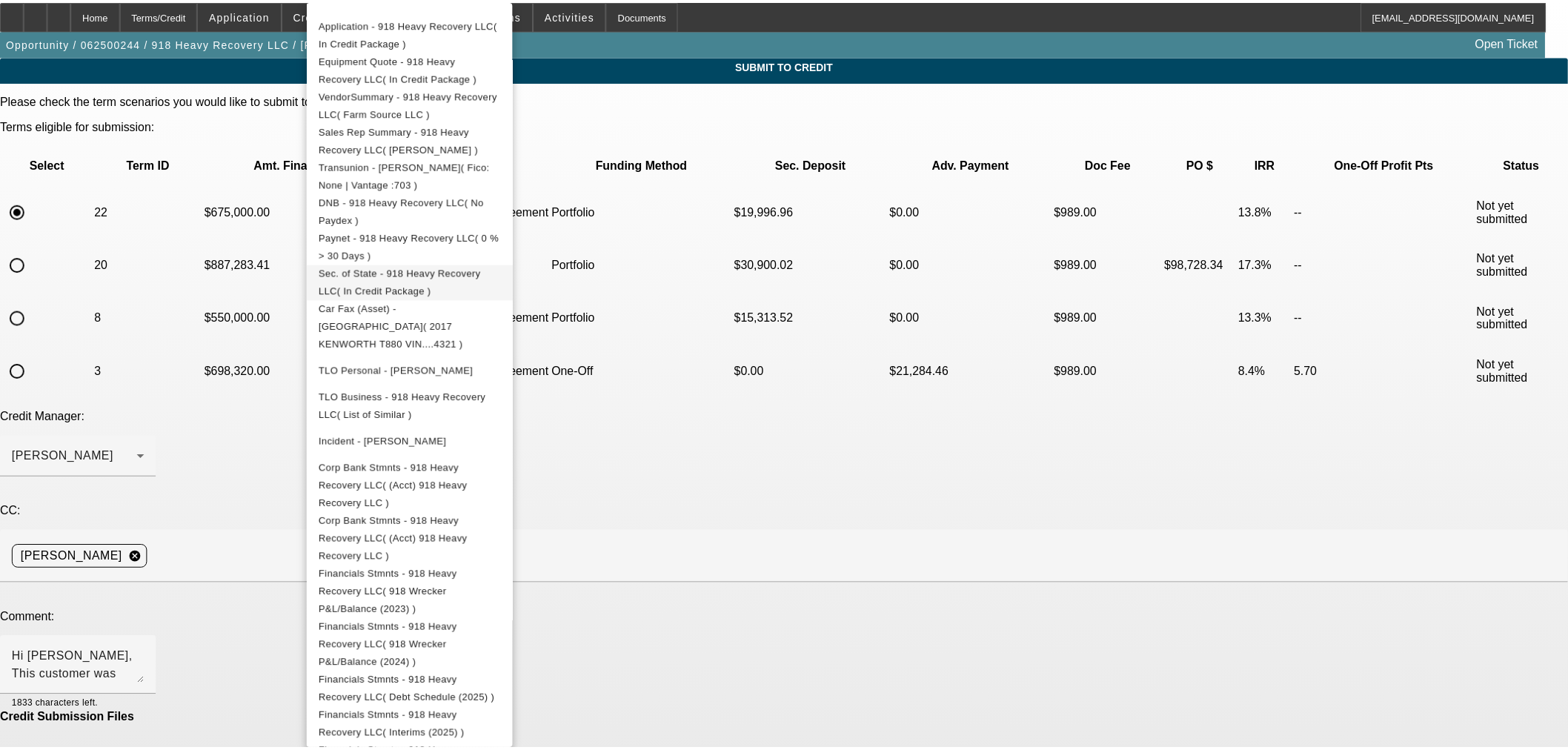
scroll to position [576, 0]
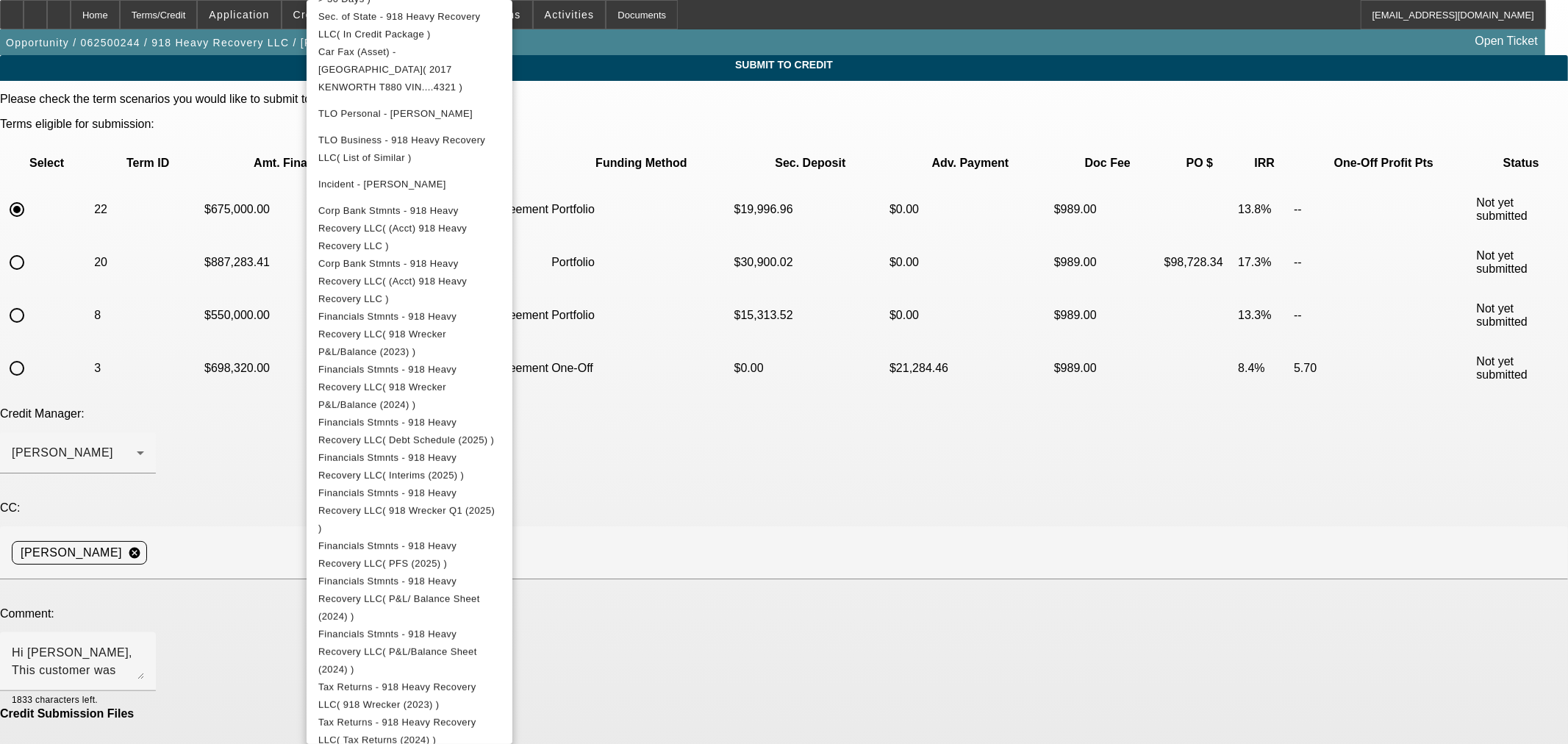
click at [936, 472] on div at bounding box center [784, 372] width 1568 height 744
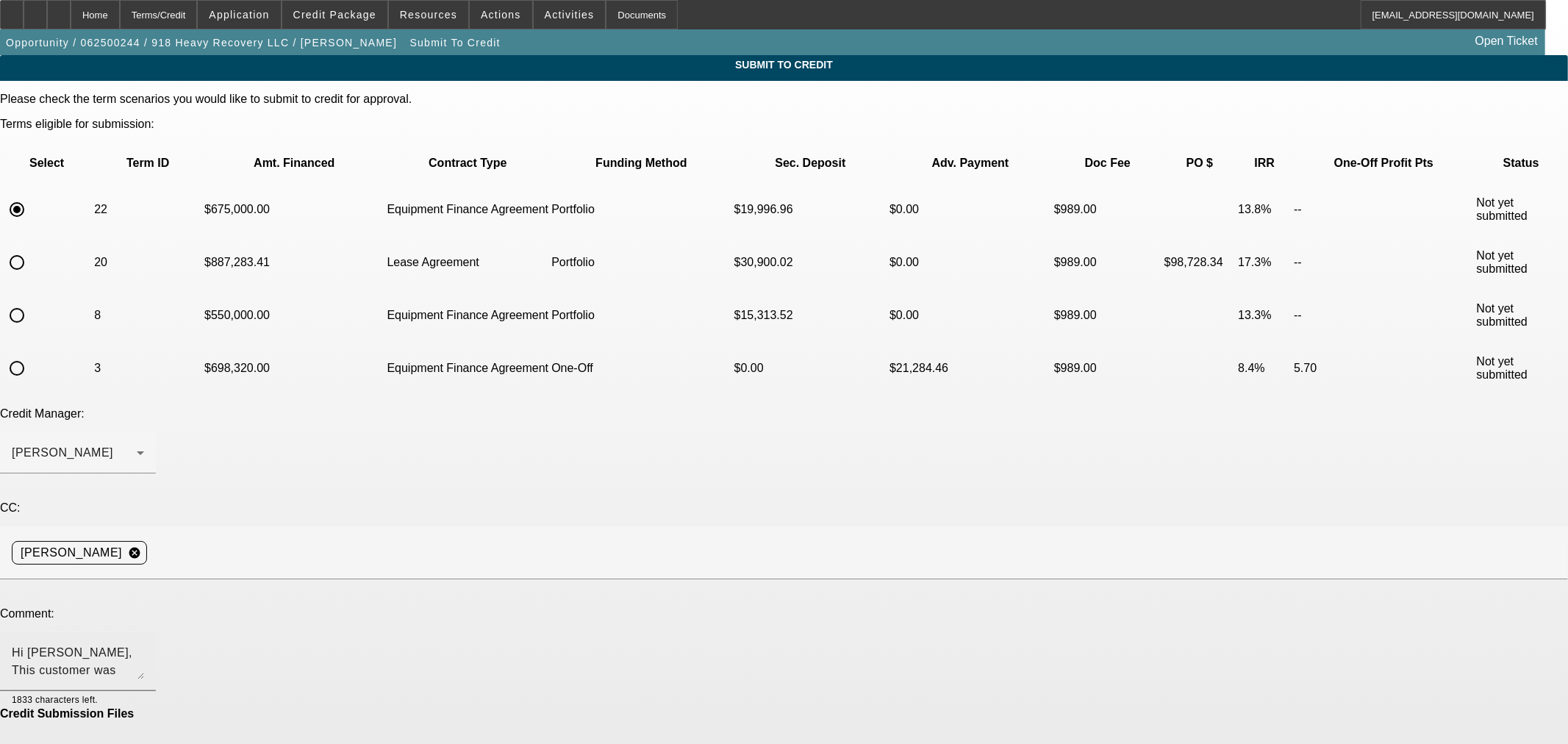
click at [144, 644] on textarea "Hi Sam, This customer was previously approved on the portfolio for a similarly …" at bounding box center [78, 661] width 133 height 35
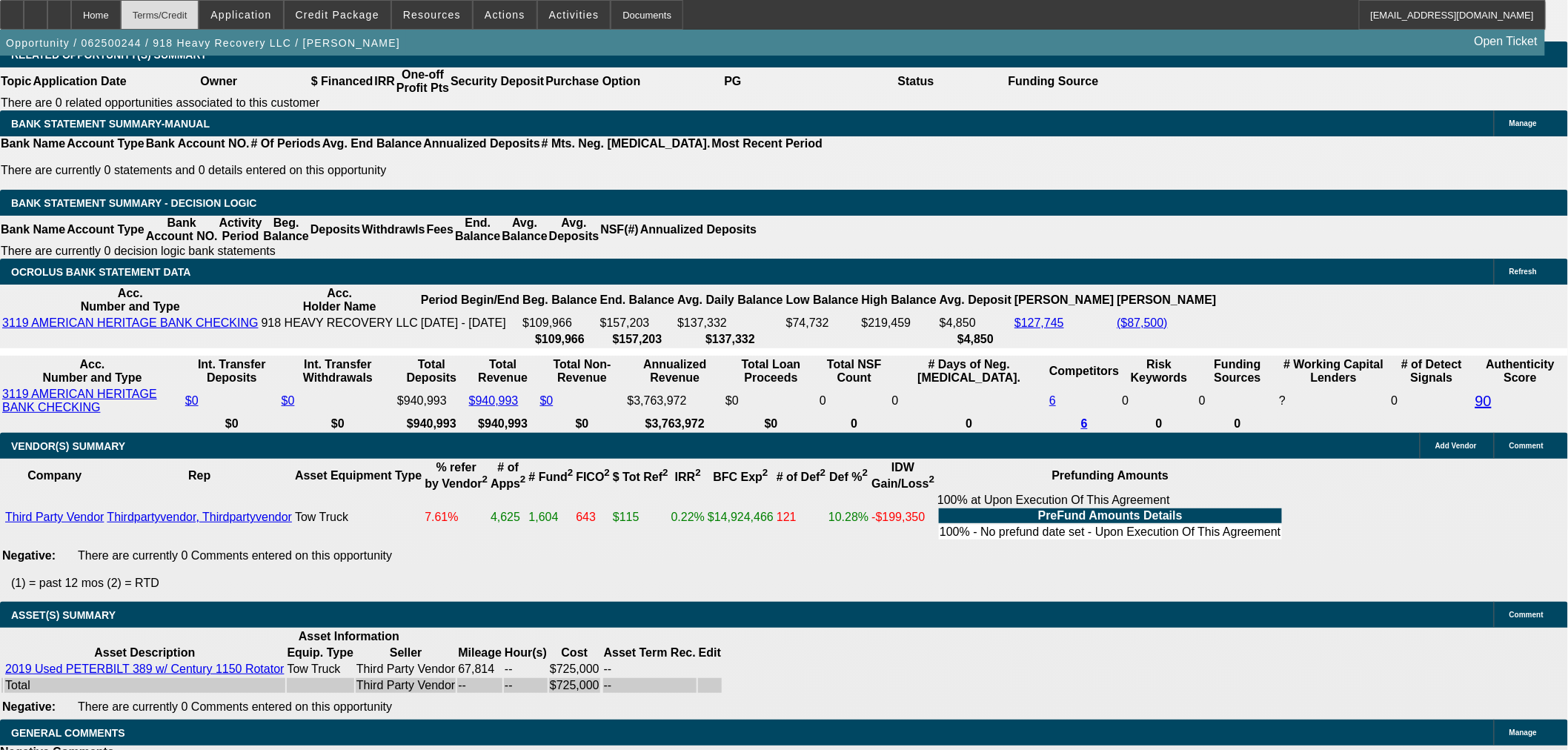
scroll to position [2499, 0]
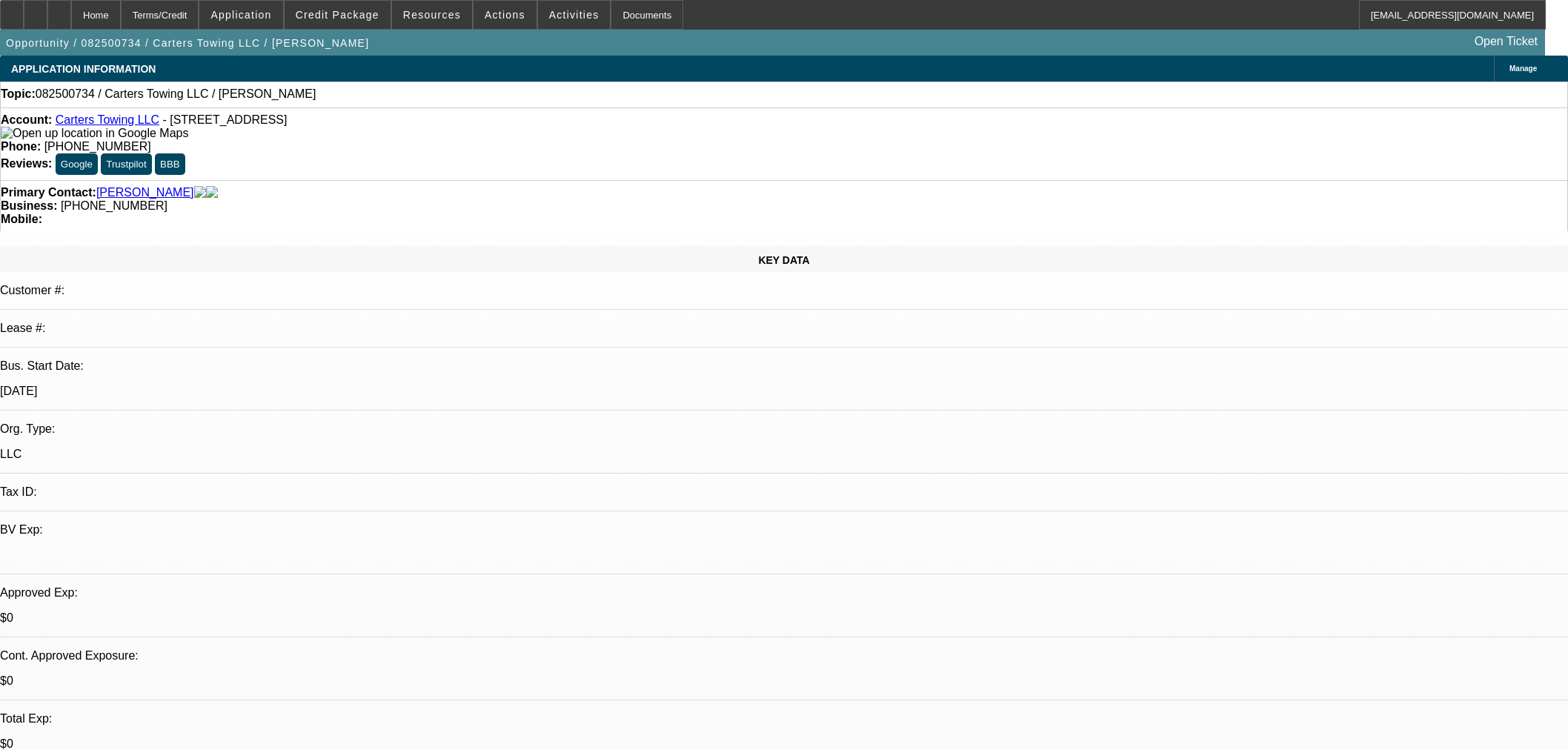
select select "0"
select select "2"
select select "0.1"
select select "4"
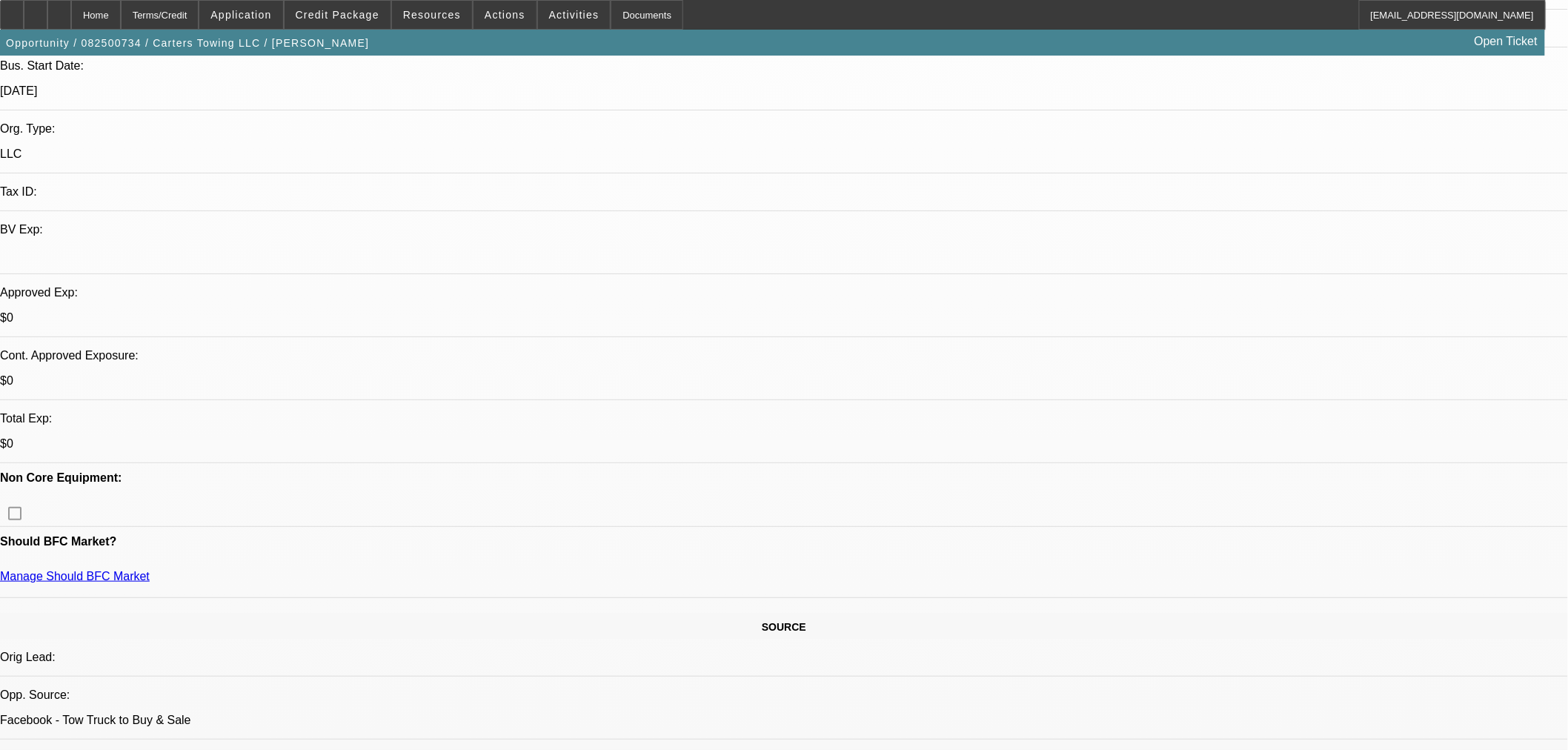
scroll to position [576, 0]
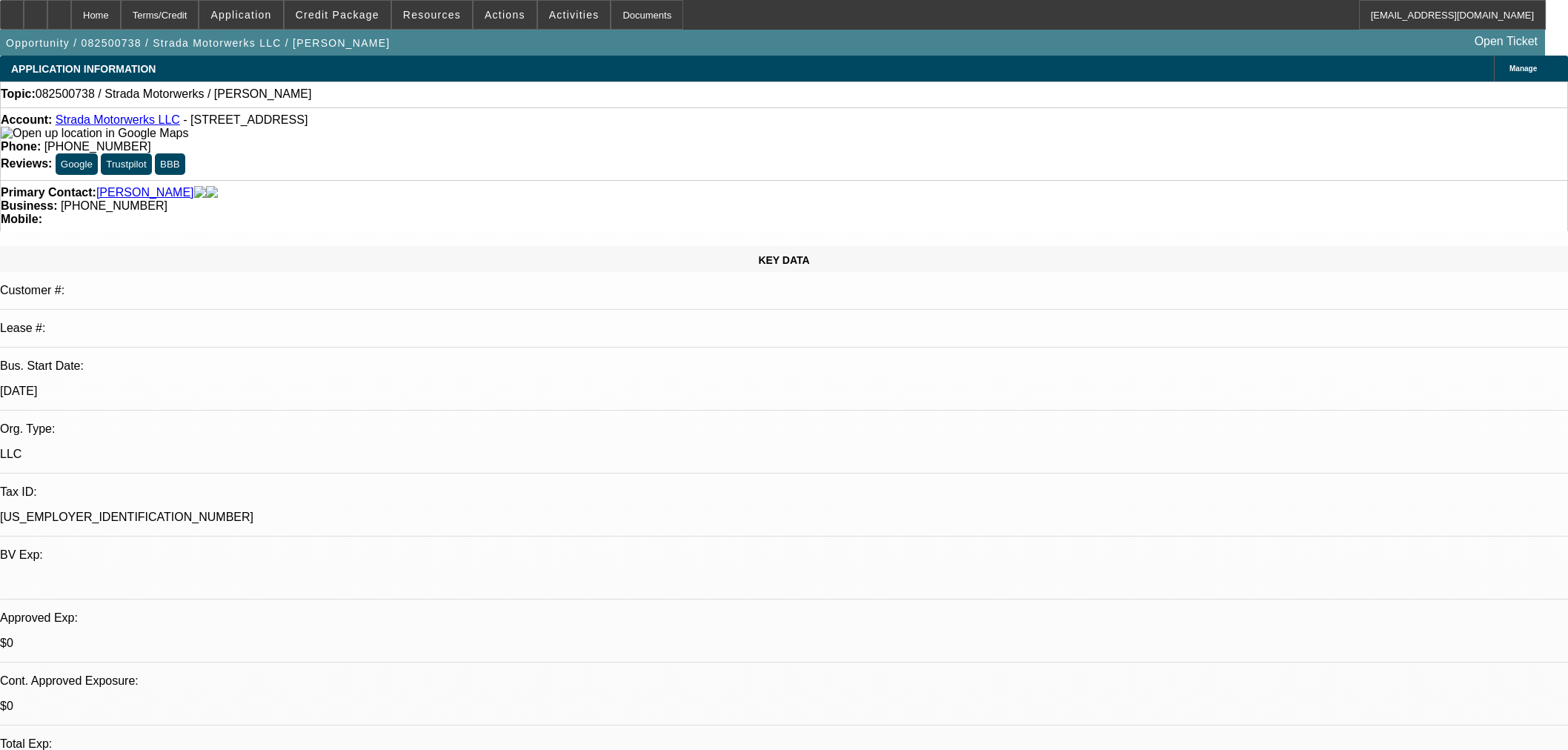
select select "0"
select select "2"
select select "0.1"
select select "4"
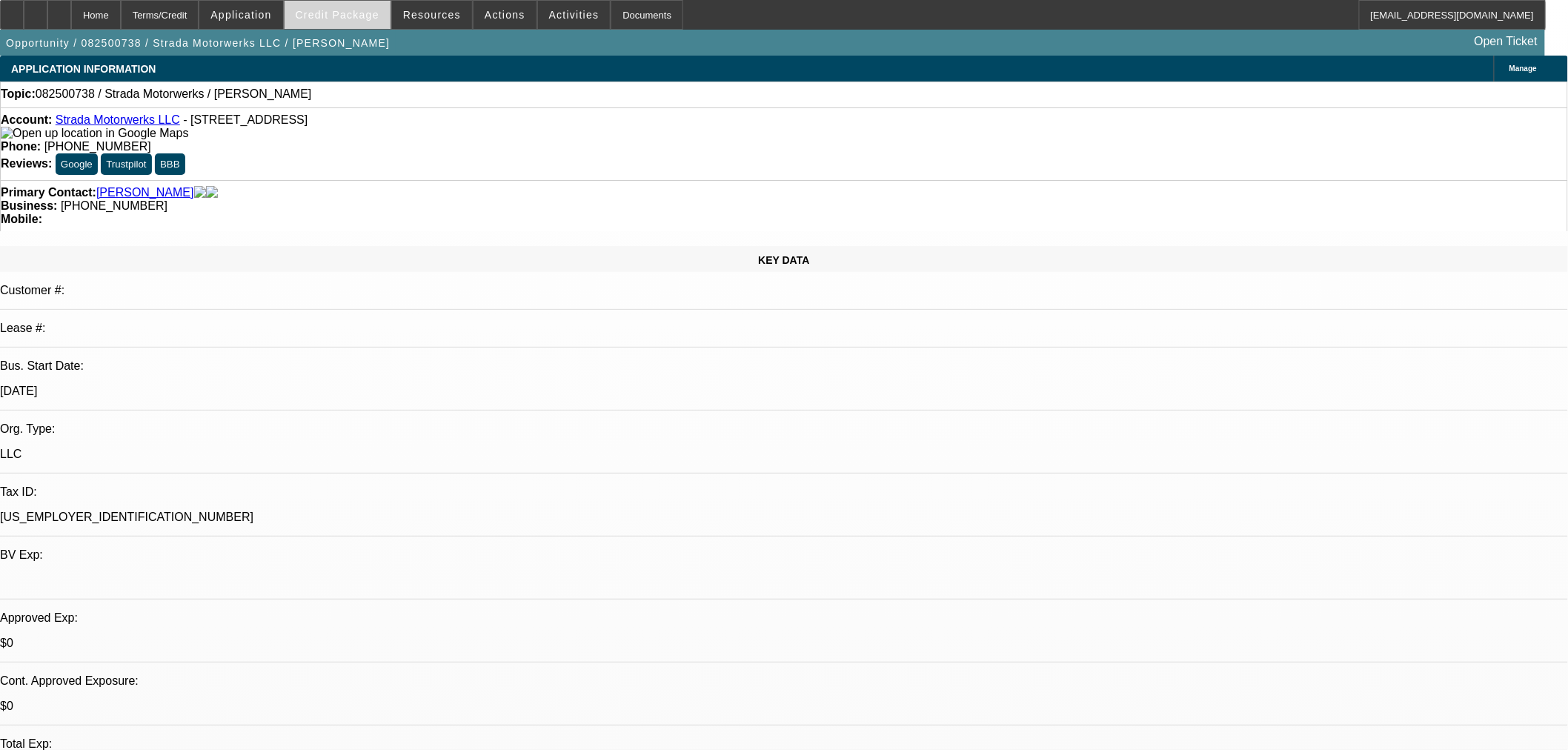
click at [366, 22] on span at bounding box center [337, 15] width 106 height 36
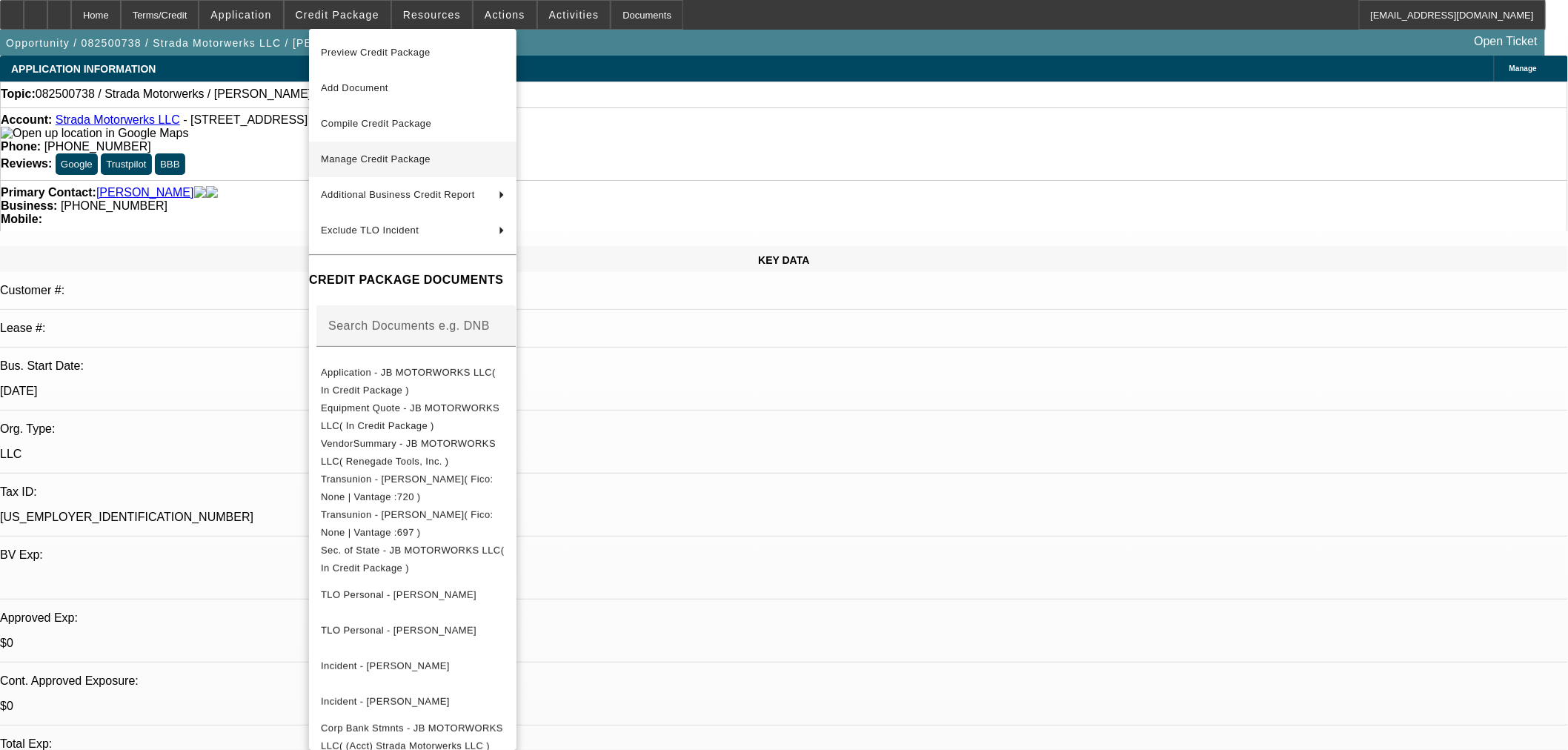
click at [413, 161] on span "Manage Credit Package" at bounding box center [375, 159] width 109 height 11
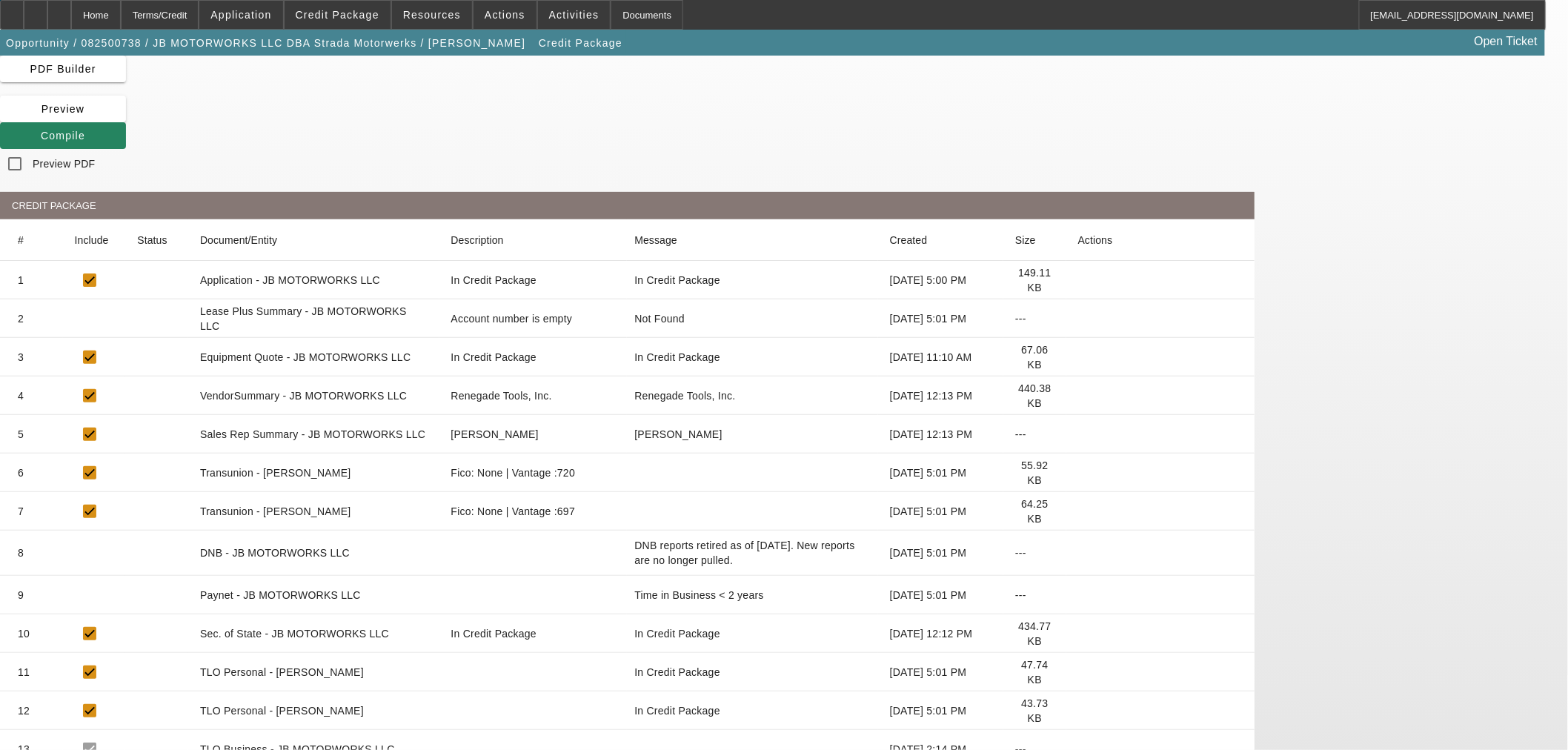
scroll to position [319, 0]
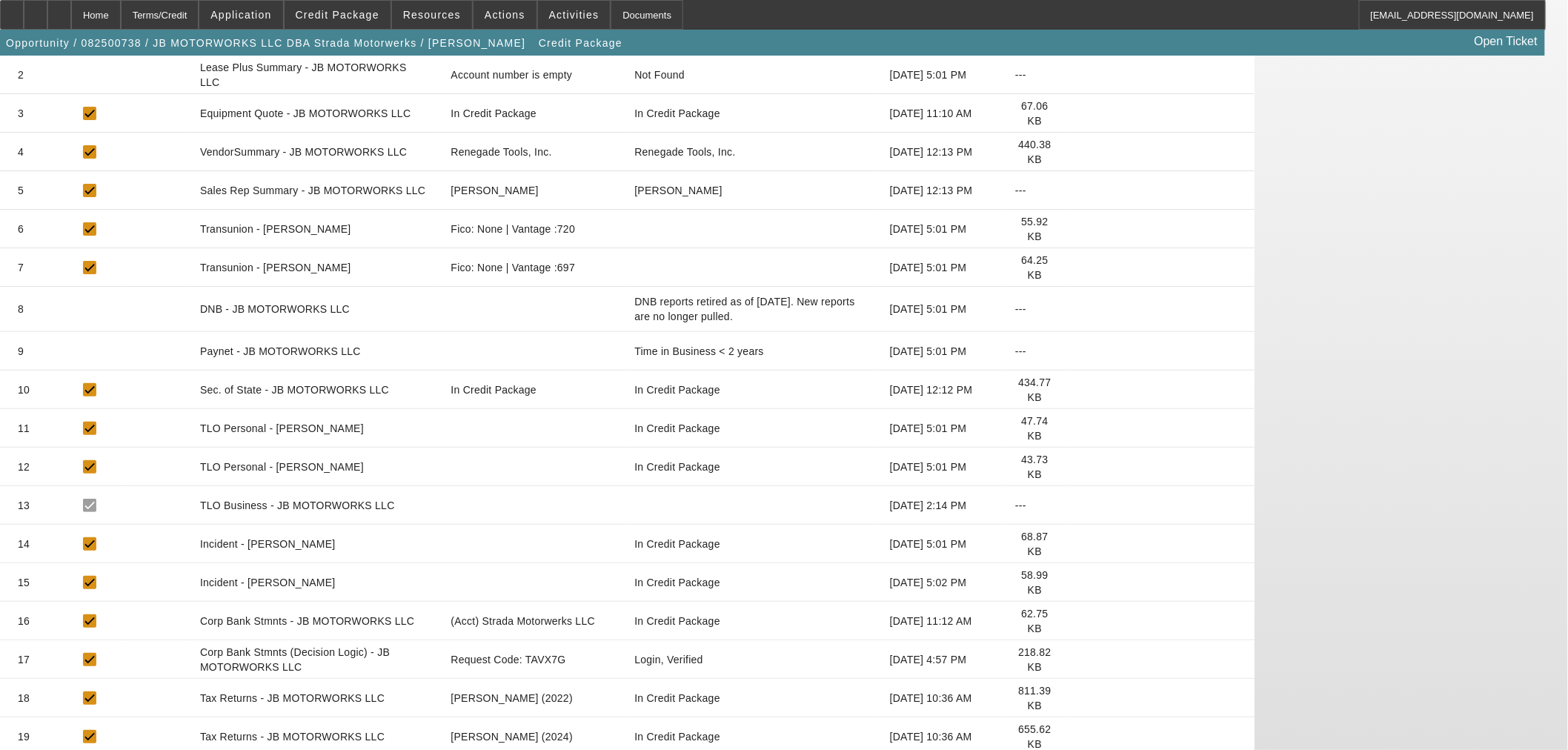
click at [1079, 698] on icon at bounding box center [1079, 698] width 0 height 0
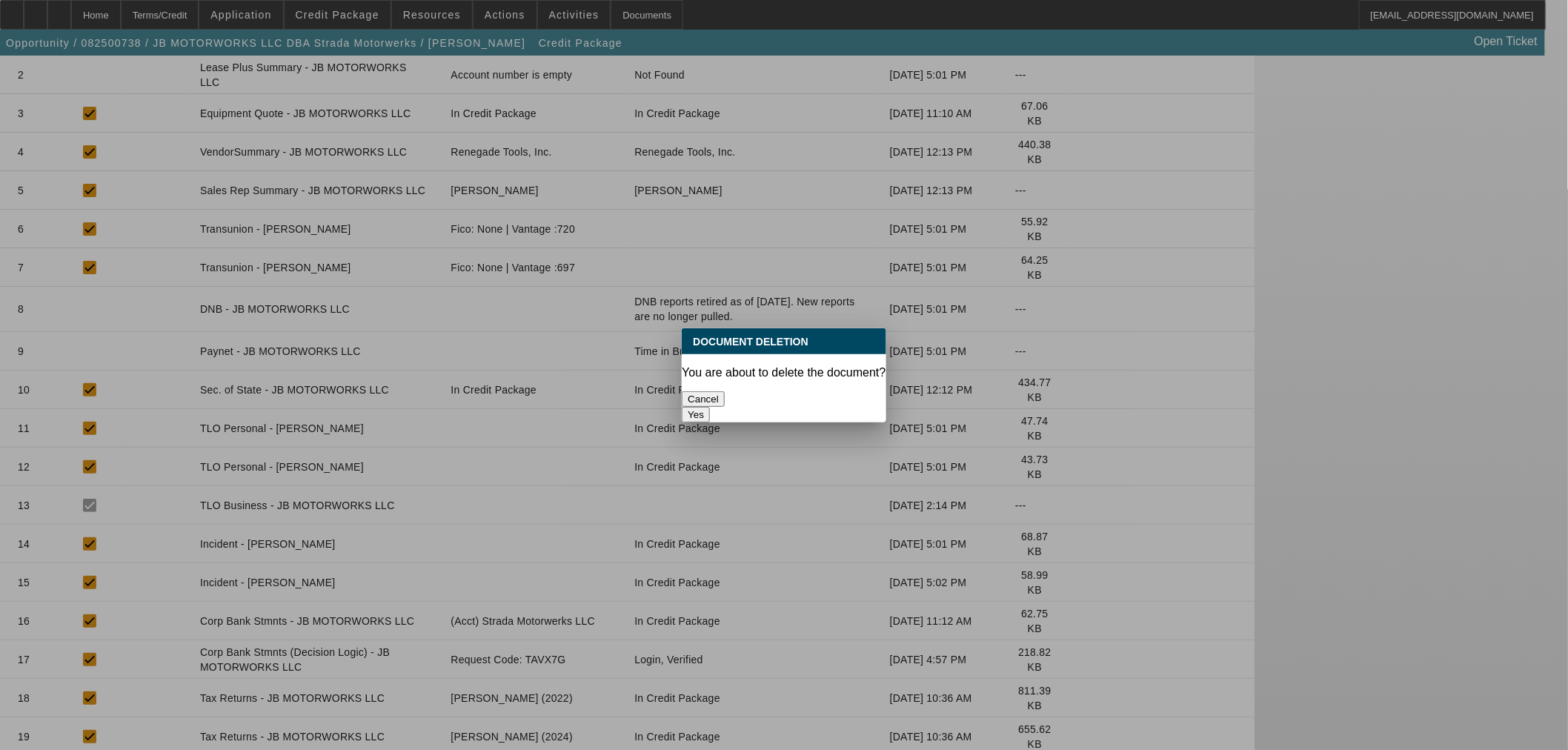
scroll to position [0, 0]
click at [710, 407] on button "Yes" at bounding box center [696, 414] width 28 height 16
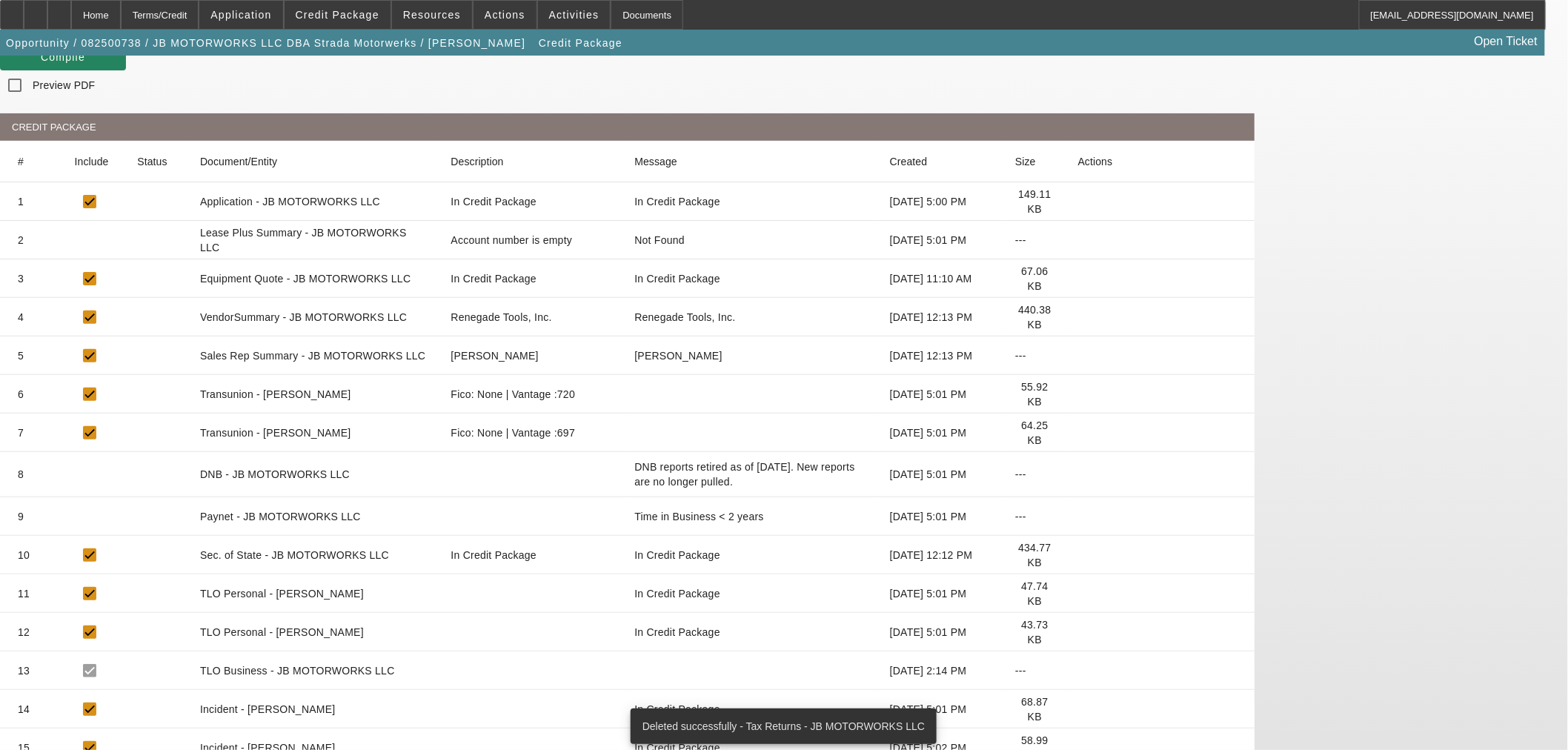
scroll to position [280, 0]
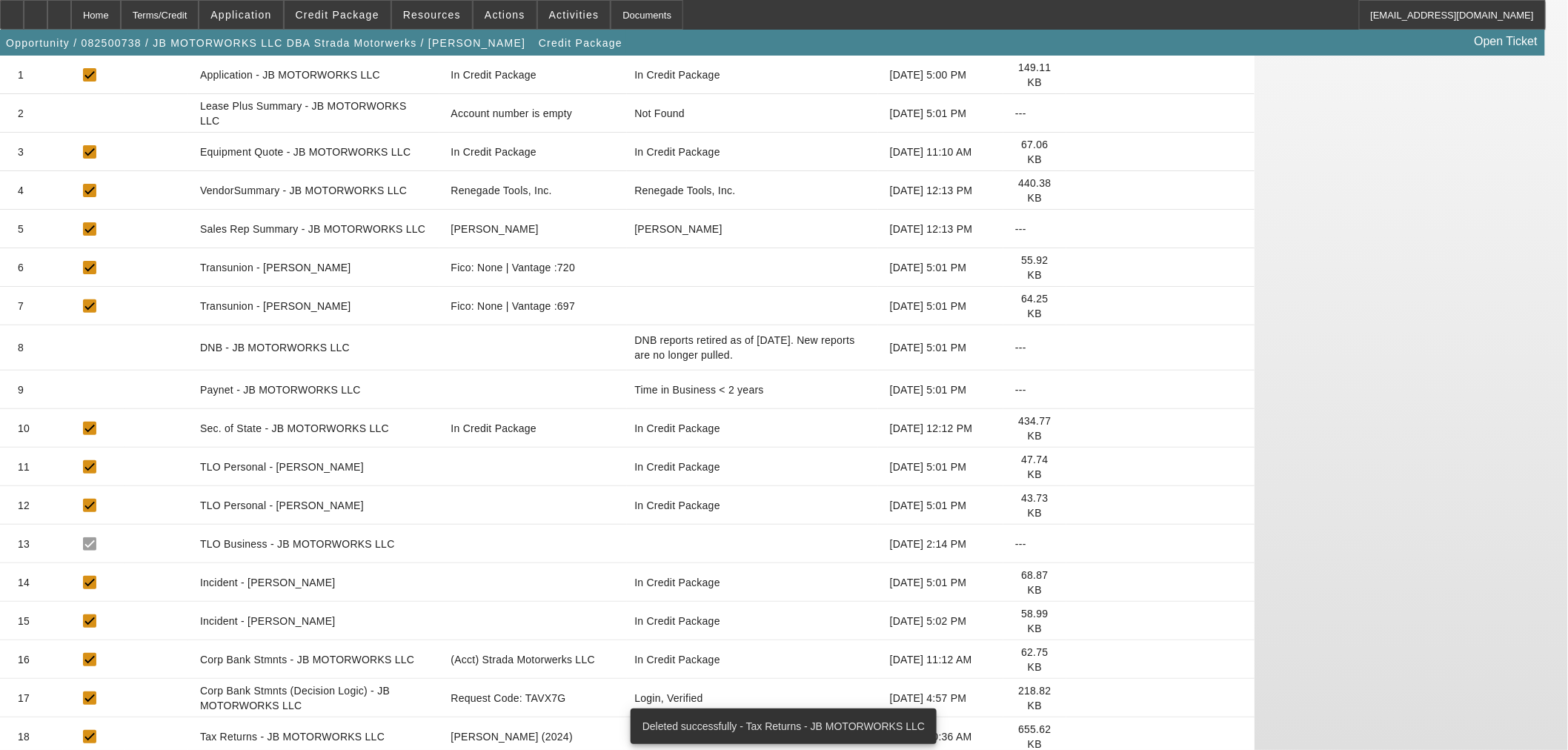
click at [1253, 717] on mat-cell at bounding box center [1160, 736] width 188 height 38
click at [1079, 737] on icon at bounding box center [1079, 737] width 0 height 0
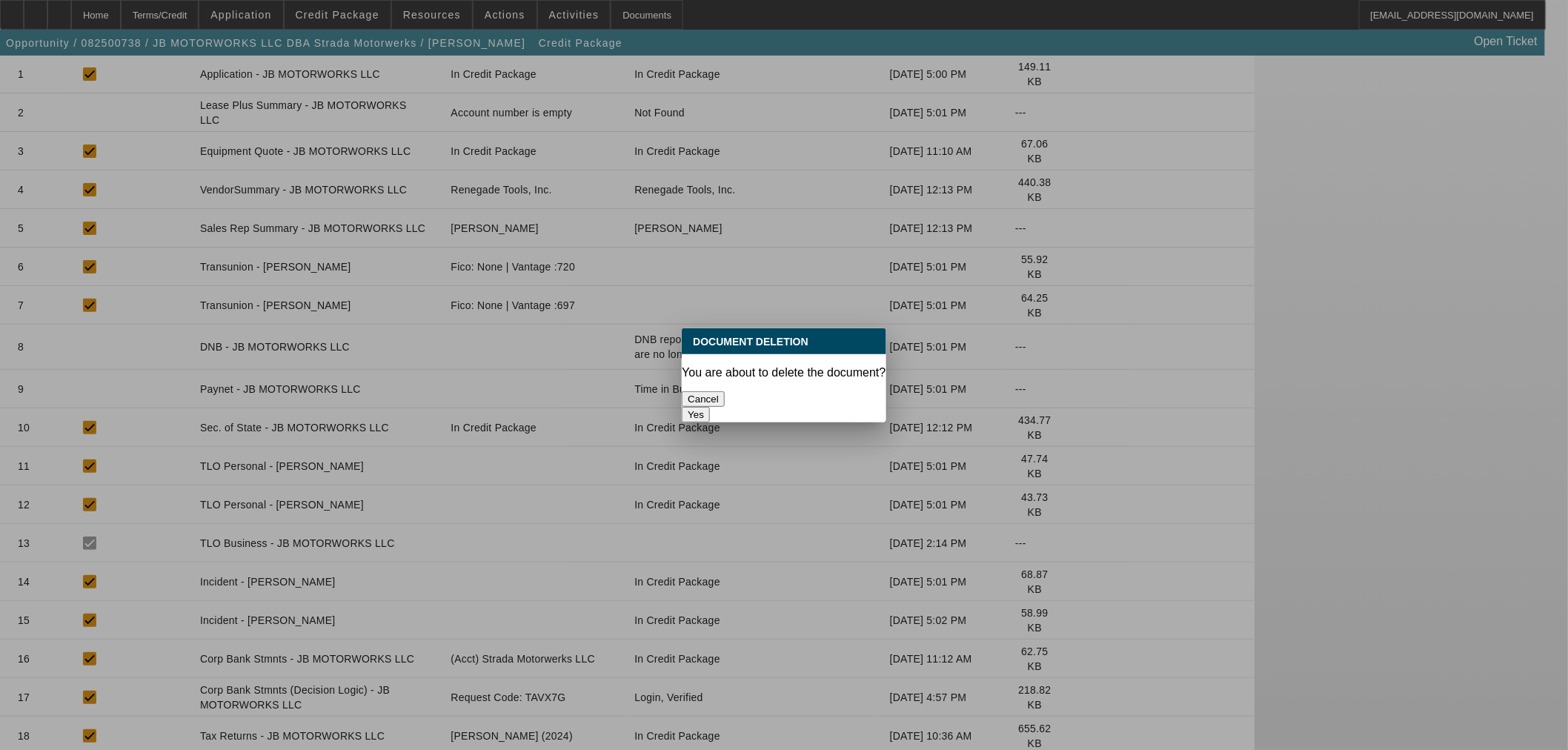
click at [710, 407] on button "Yes" at bounding box center [696, 414] width 28 height 16
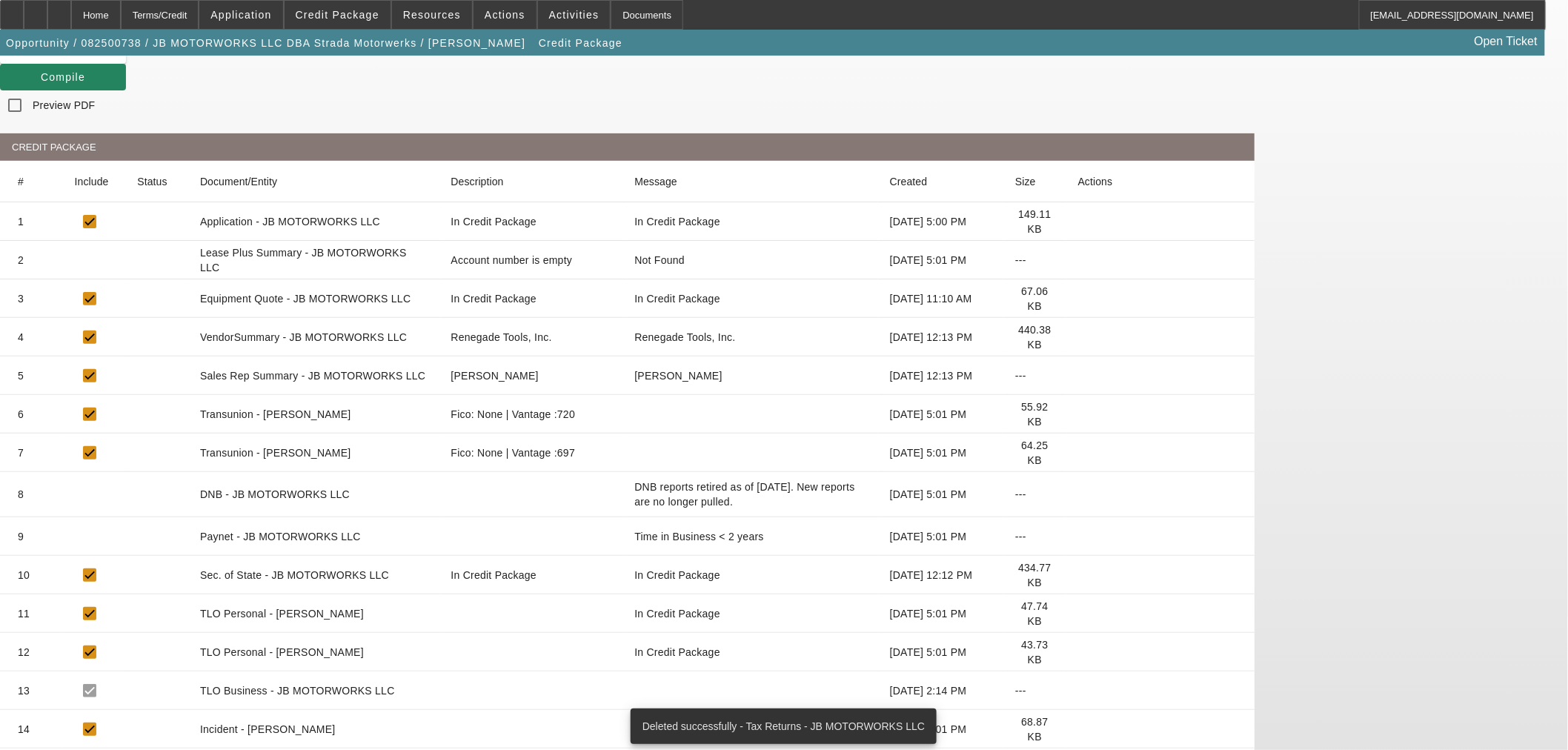
scroll to position [241, 0]
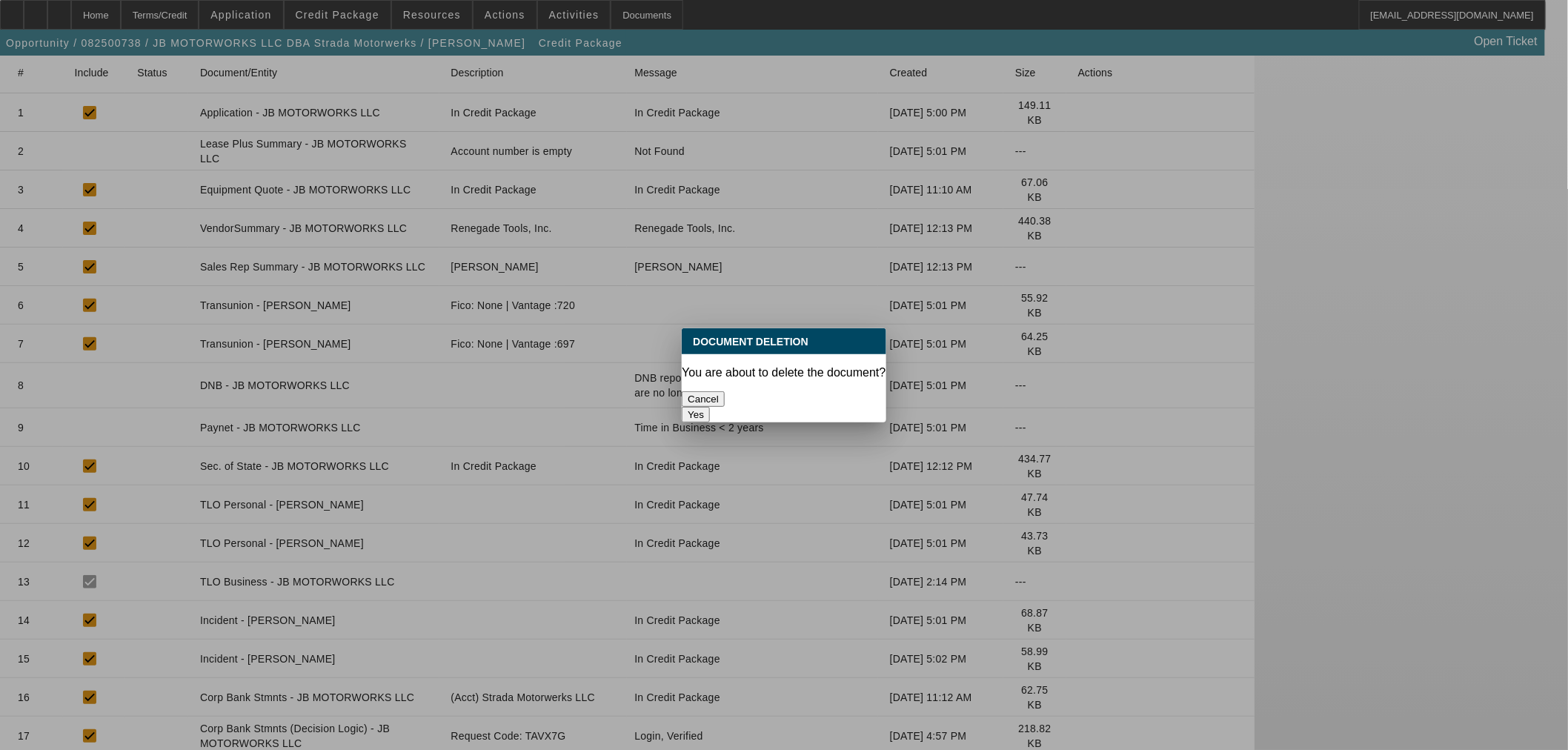
drag, startPoint x: 819, startPoint y: 394, endPoint x: 819, endPoint y: 406, distance: 12.0
click at [710, 407] on button "Yes" at bounding box center [696, 414] width 28 height 16
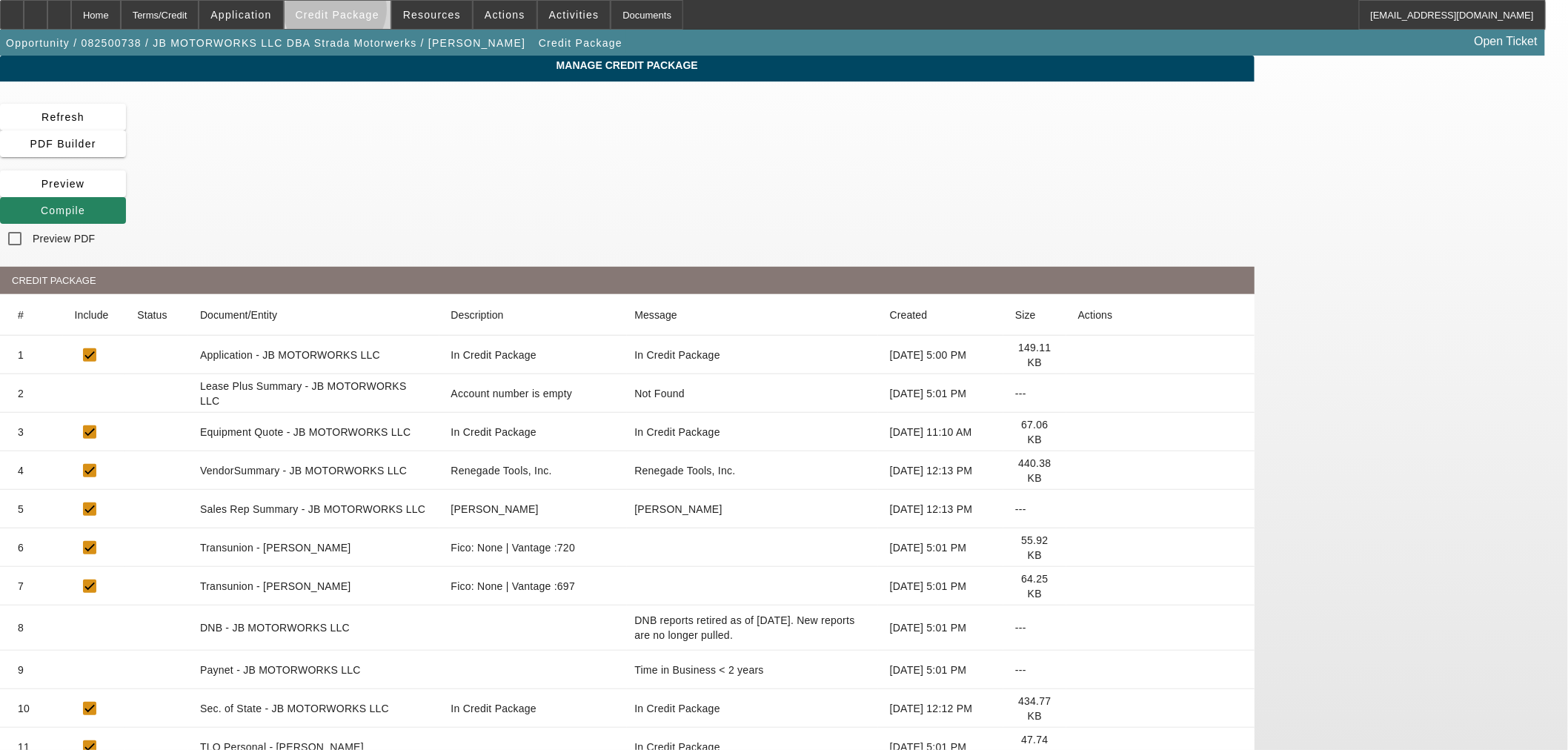
click at [359, 12] on span "Credit Package" at bounding box center [338, 15] width 84 height 12
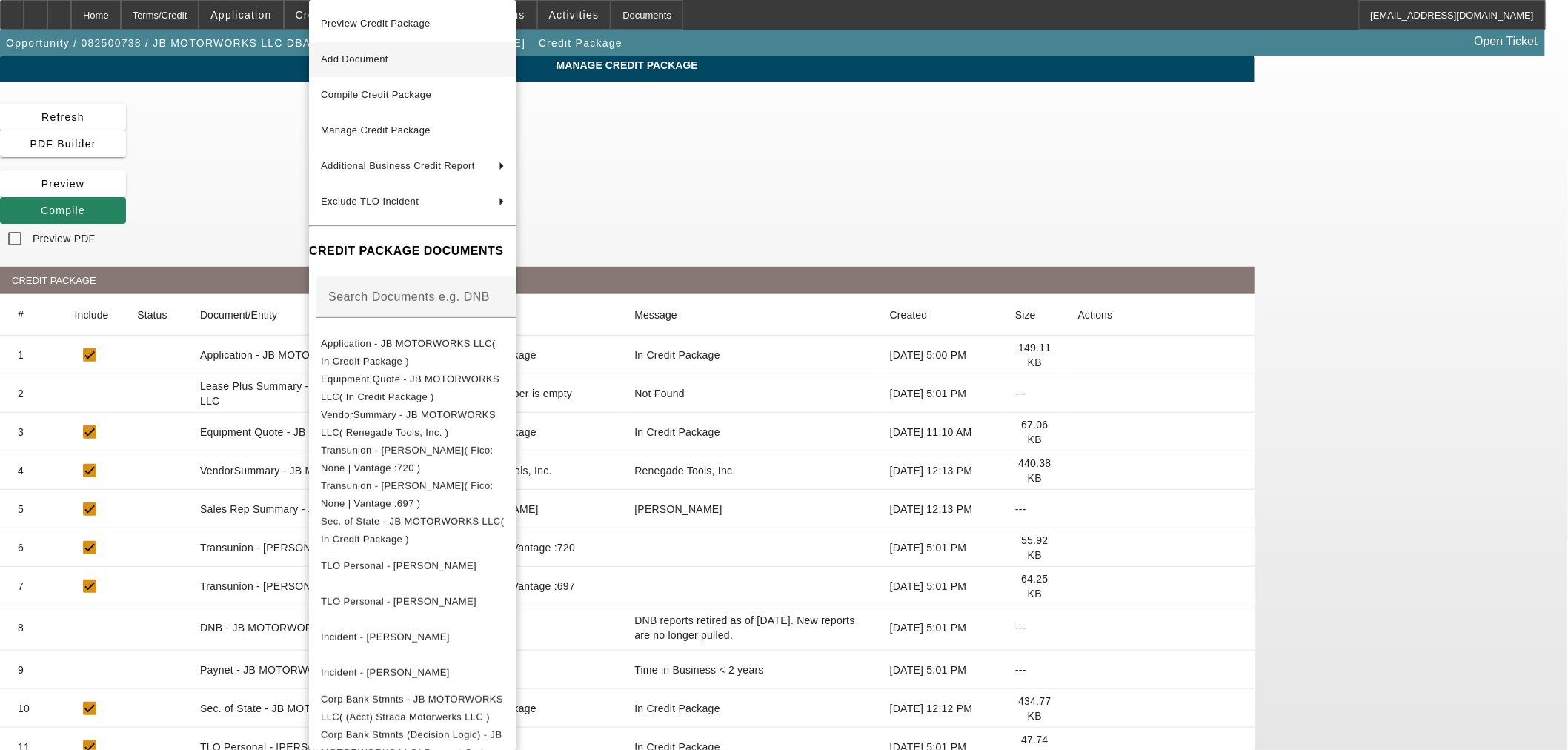
click at [414, 53] on span "Add Document" at bounding box center [413, 59] width 183 height 18
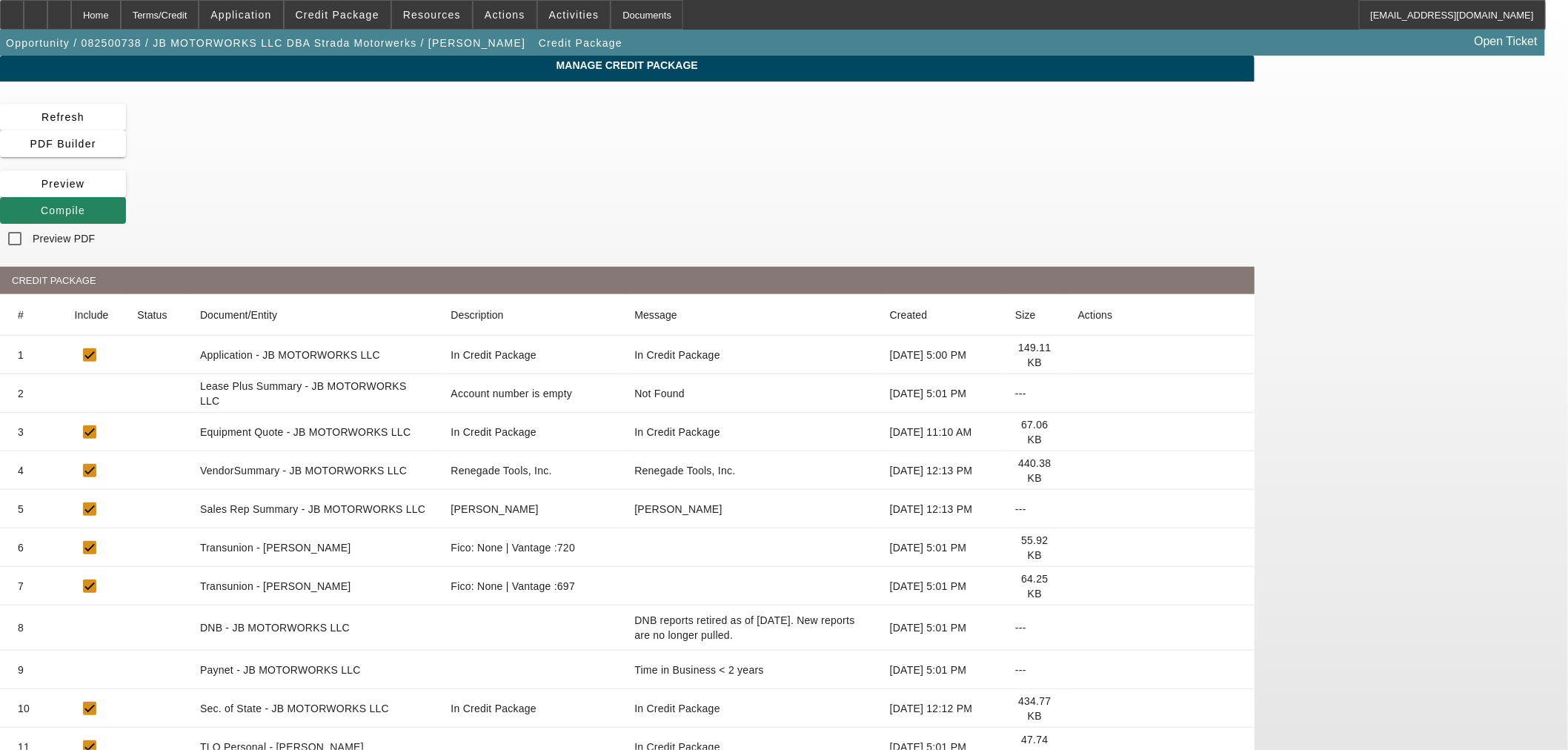
click at [1447, 450] on app-manage-credit-package "Manage Credit Package Refresh PDF Builder Preview Compile Preview PDF CREDIT PA…" at bounding box center [784, 550] width 1568 height 990
click at [121, 21] on div "Home" at bounding box center [95, 15] width 50 height 30
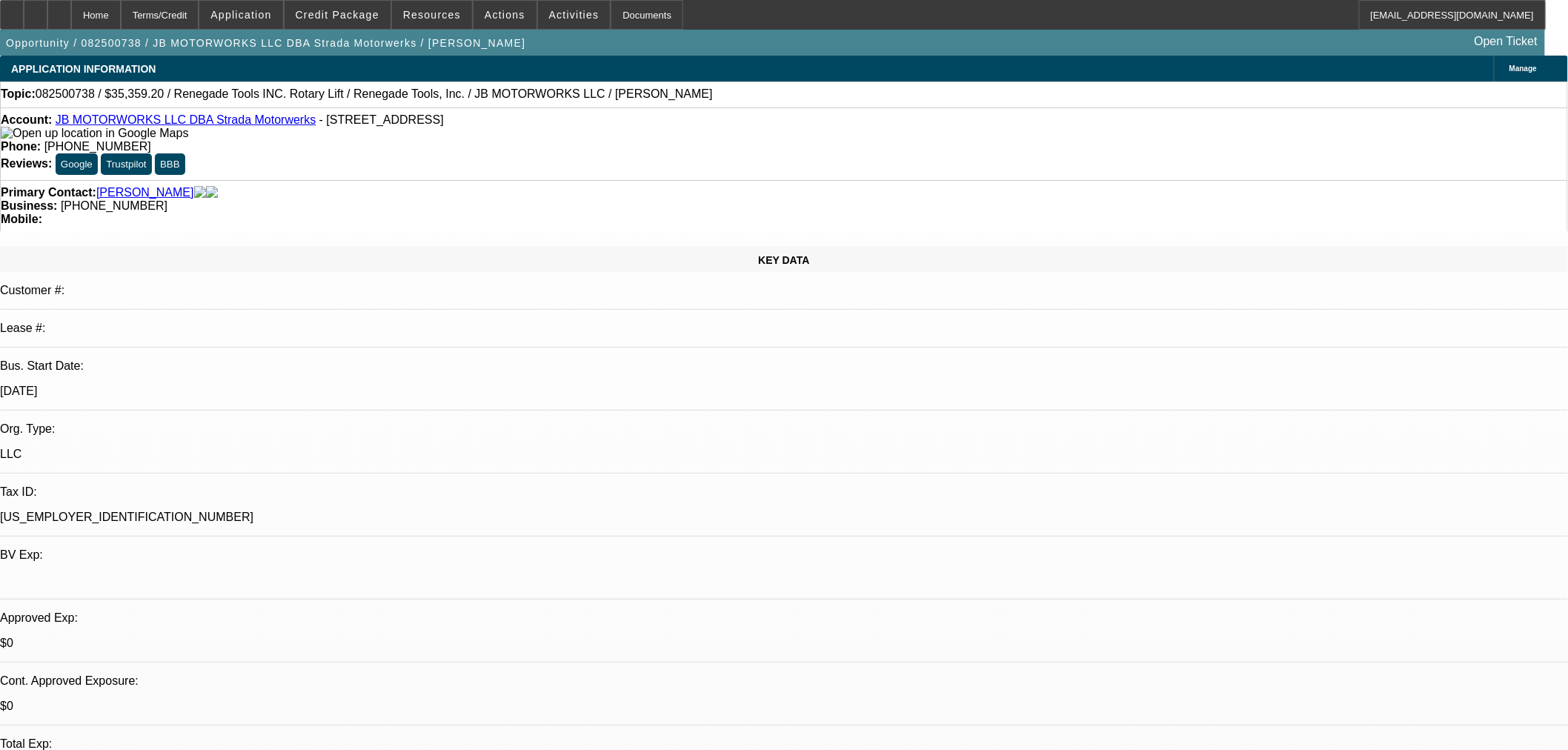
select select "0"
select select "3"
select select "0.1"
select select "4"
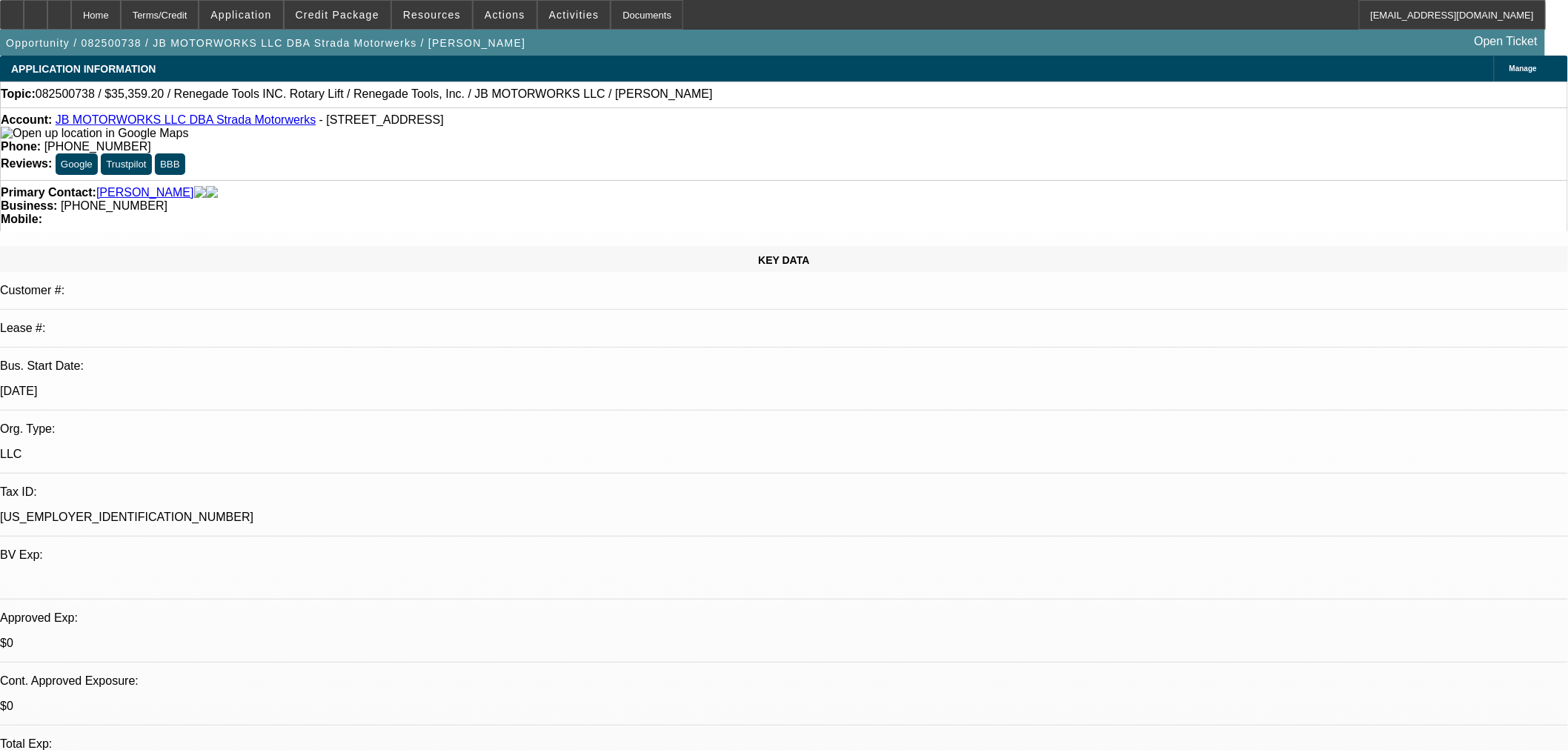
select select "0"
select select "3"
select select "0.1"
select select "4"
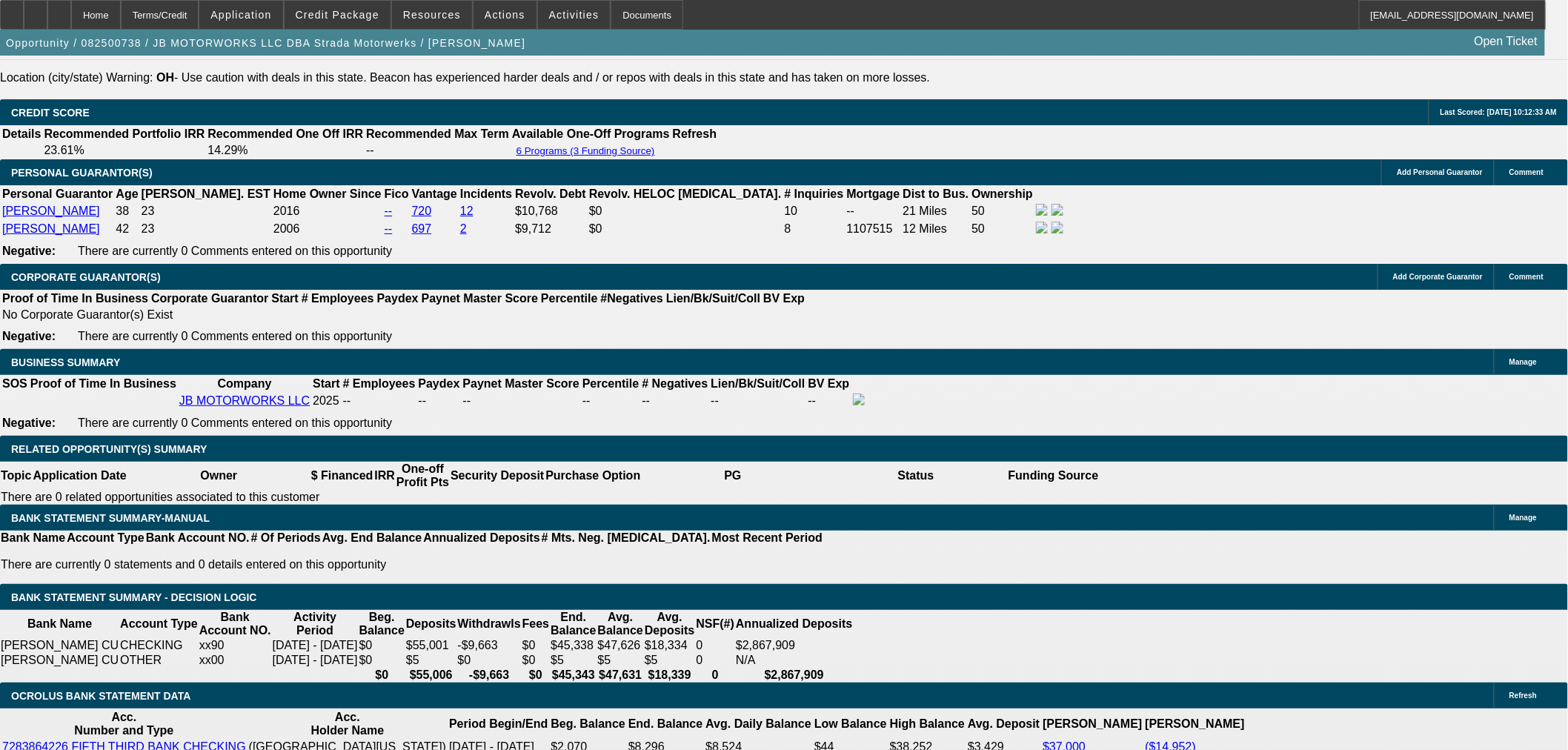
scroll to position [2305, 0]
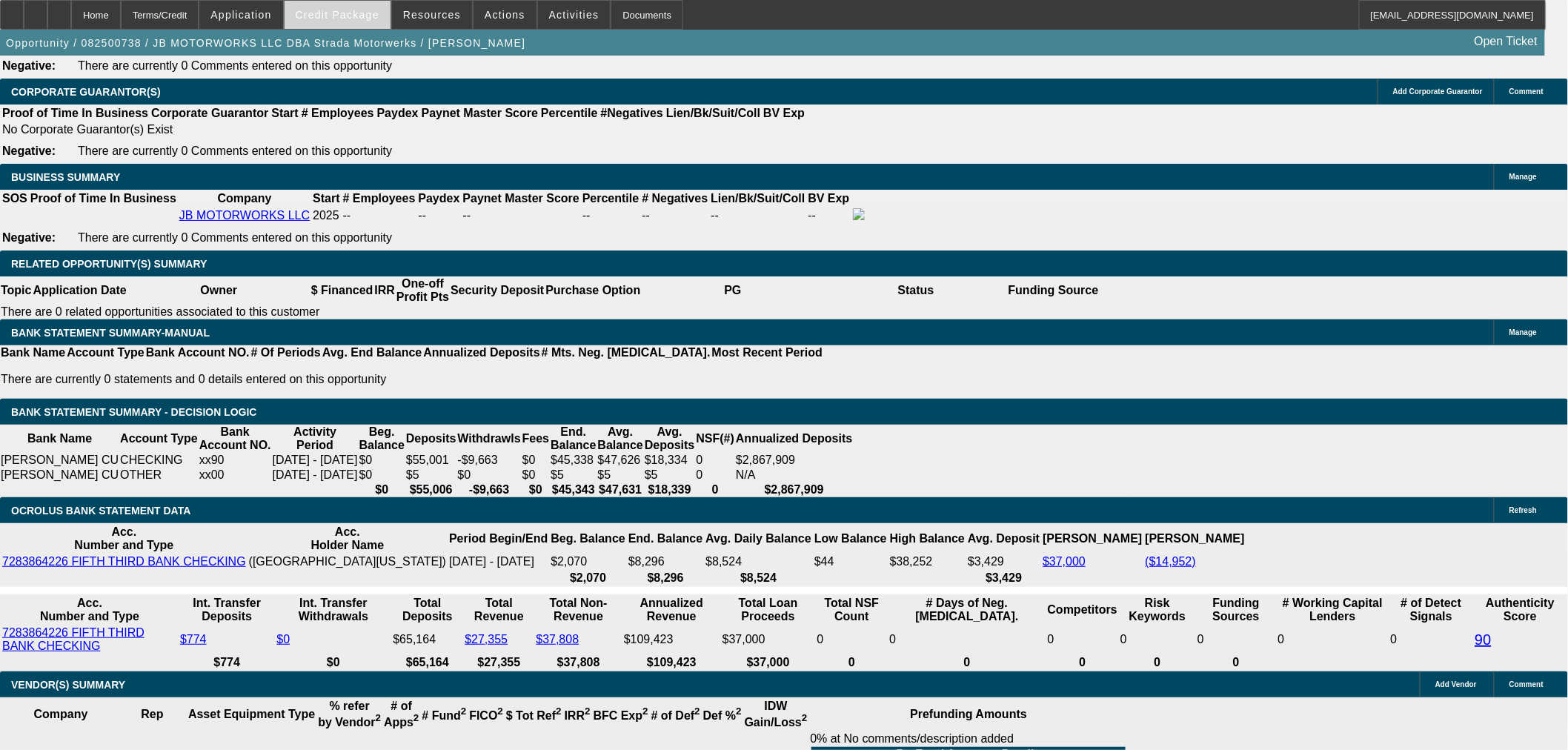
click at [344, 18] on span "Credit Package" at bounding box center [338, 15] width 84 height 12
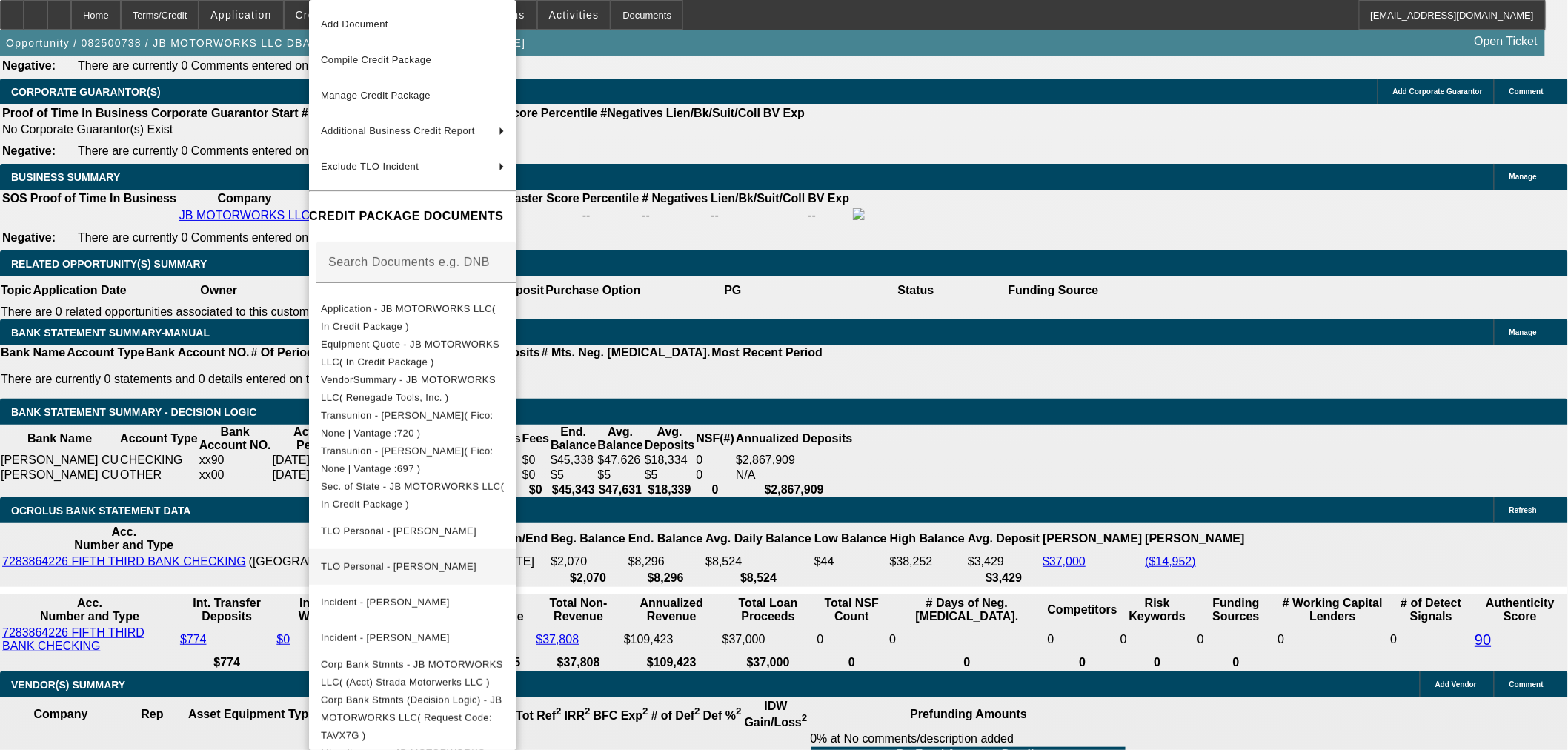
scroll to position [54, 0]
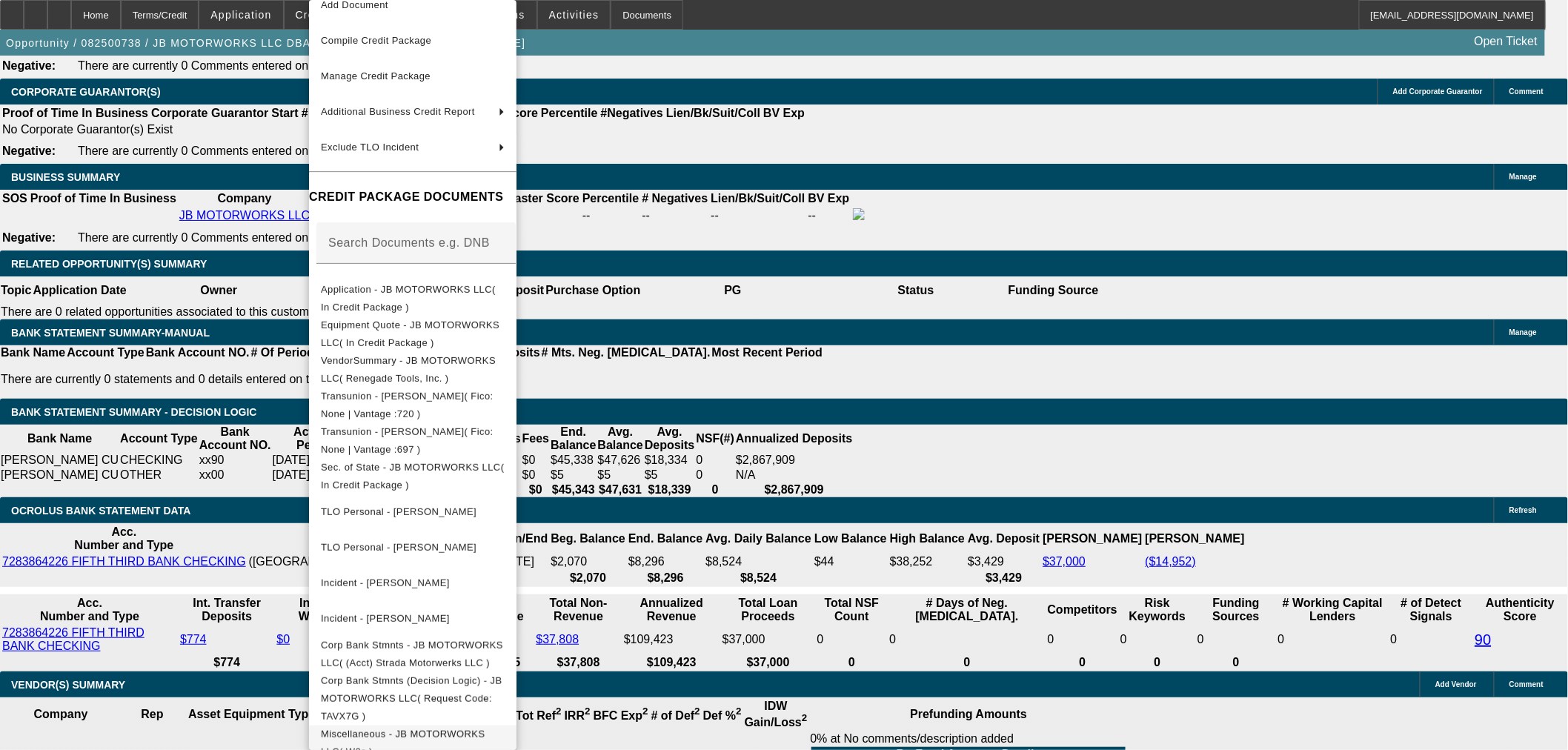
click at [431, 729] on span "Miscellaneous - JB MOTORWORKS LLC( W2s )" at bounding box center [403, 743] width 165 height 29
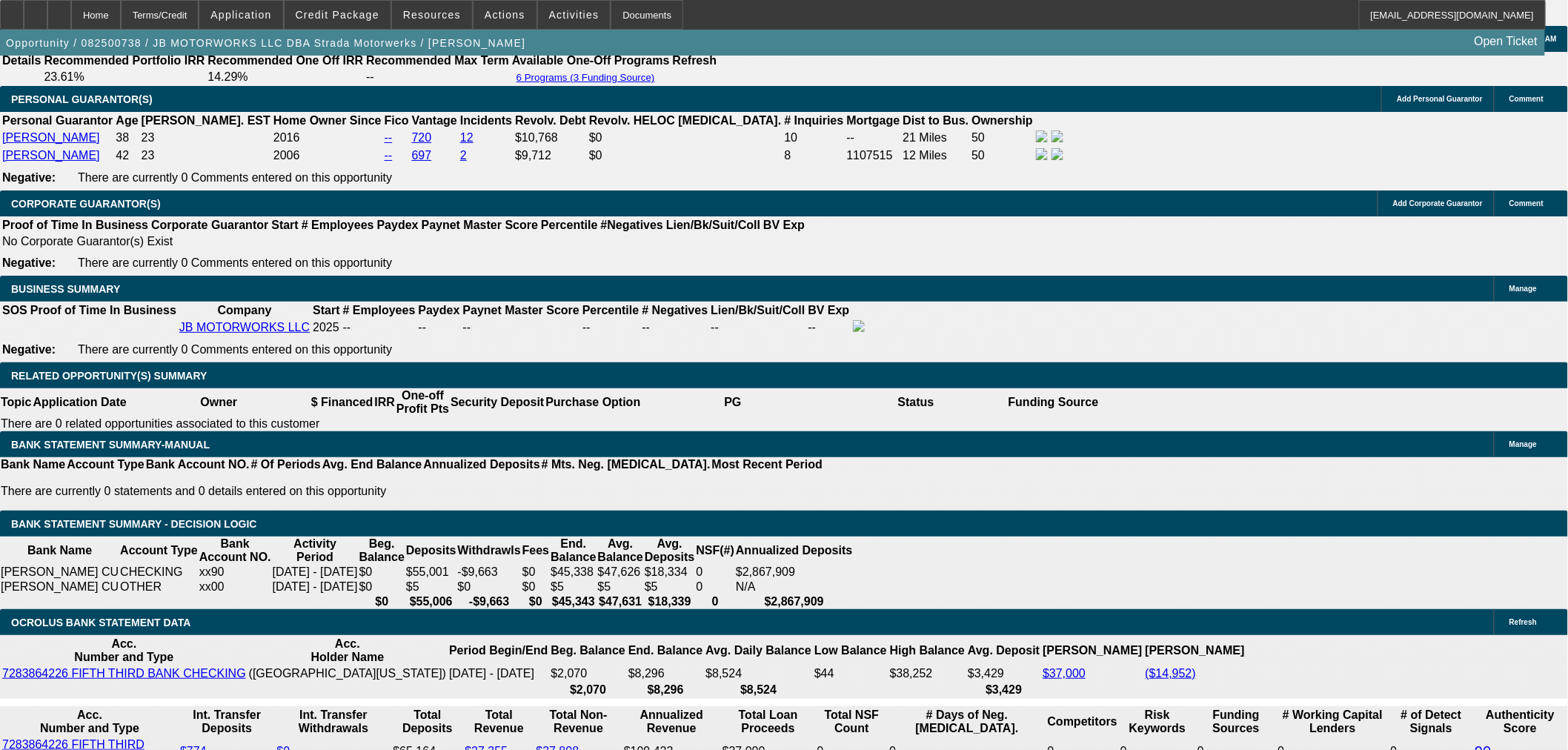
scroll to position [2057, 0]
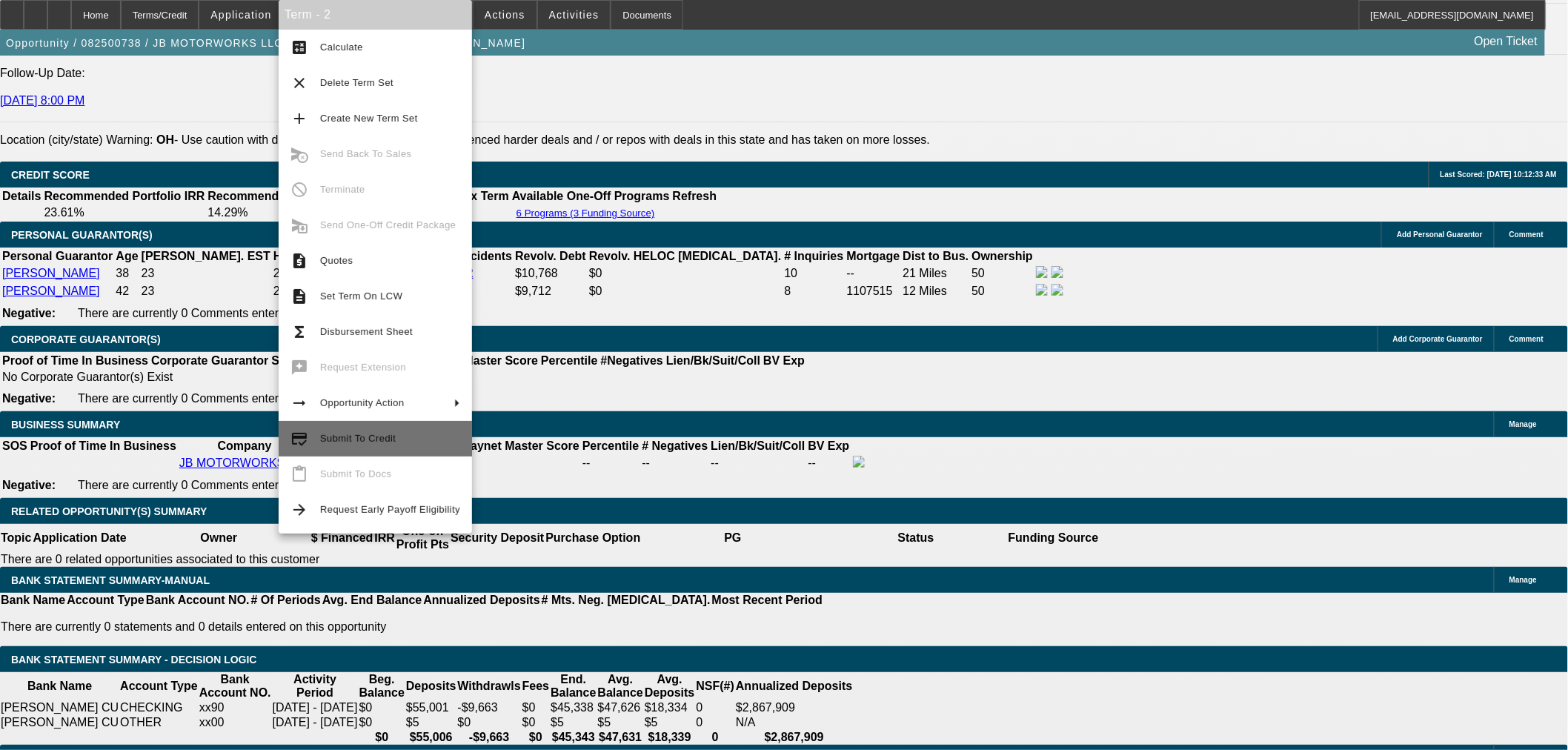
click at [404, 435] on span "Submit To Credit" at bounding box center [390, 439] width 140 height 18
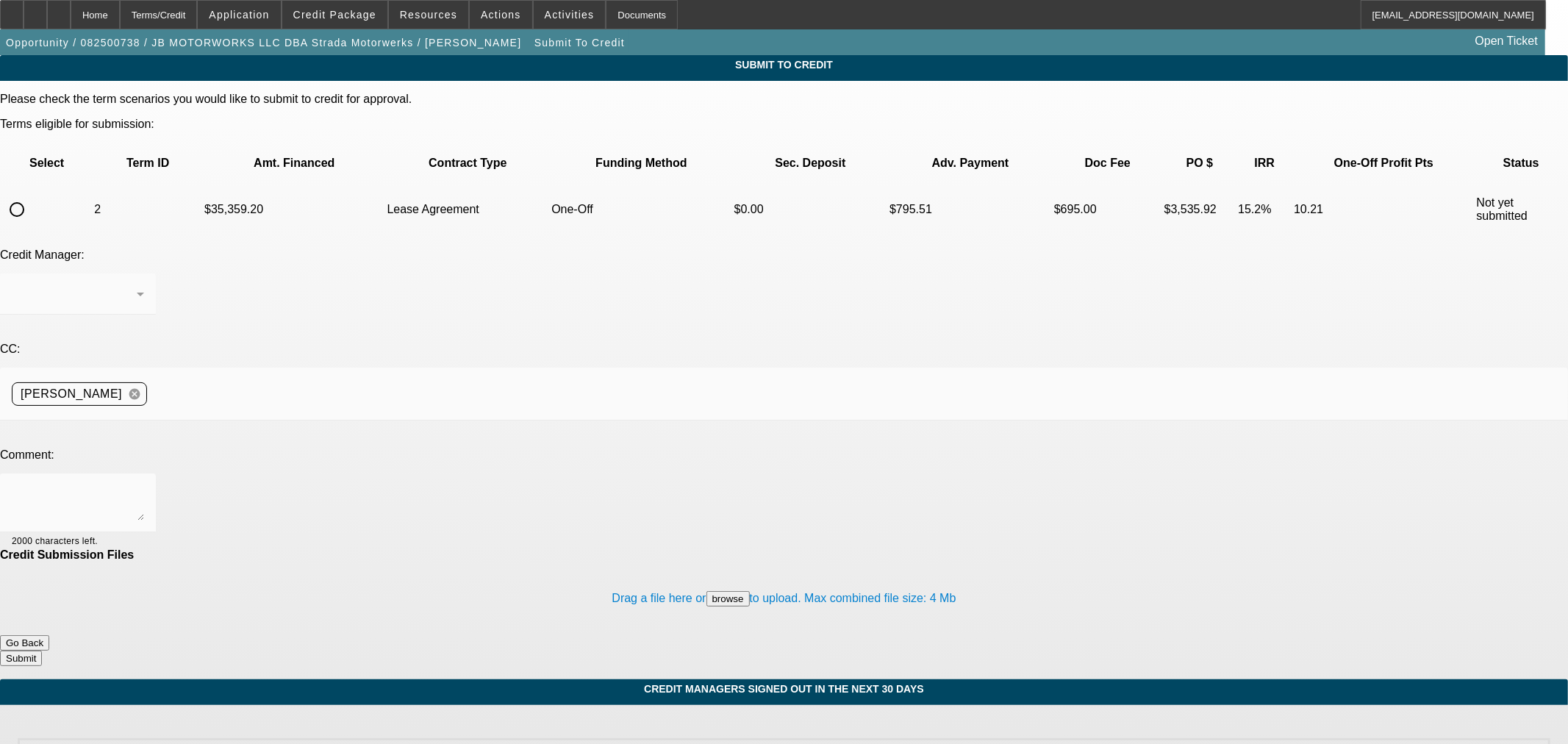
click at [32, 195] on input "radio" at bounding box center [17, 210] width 30 height 30
radio input "true"
click at [144, 485] on textarea at bounding box center [78, 503] width 133 height 35
type textarea "W2s added. Thanks"
click at [42, 650] on button "Submit" at bounding box center [20, 658] width 42 height 16
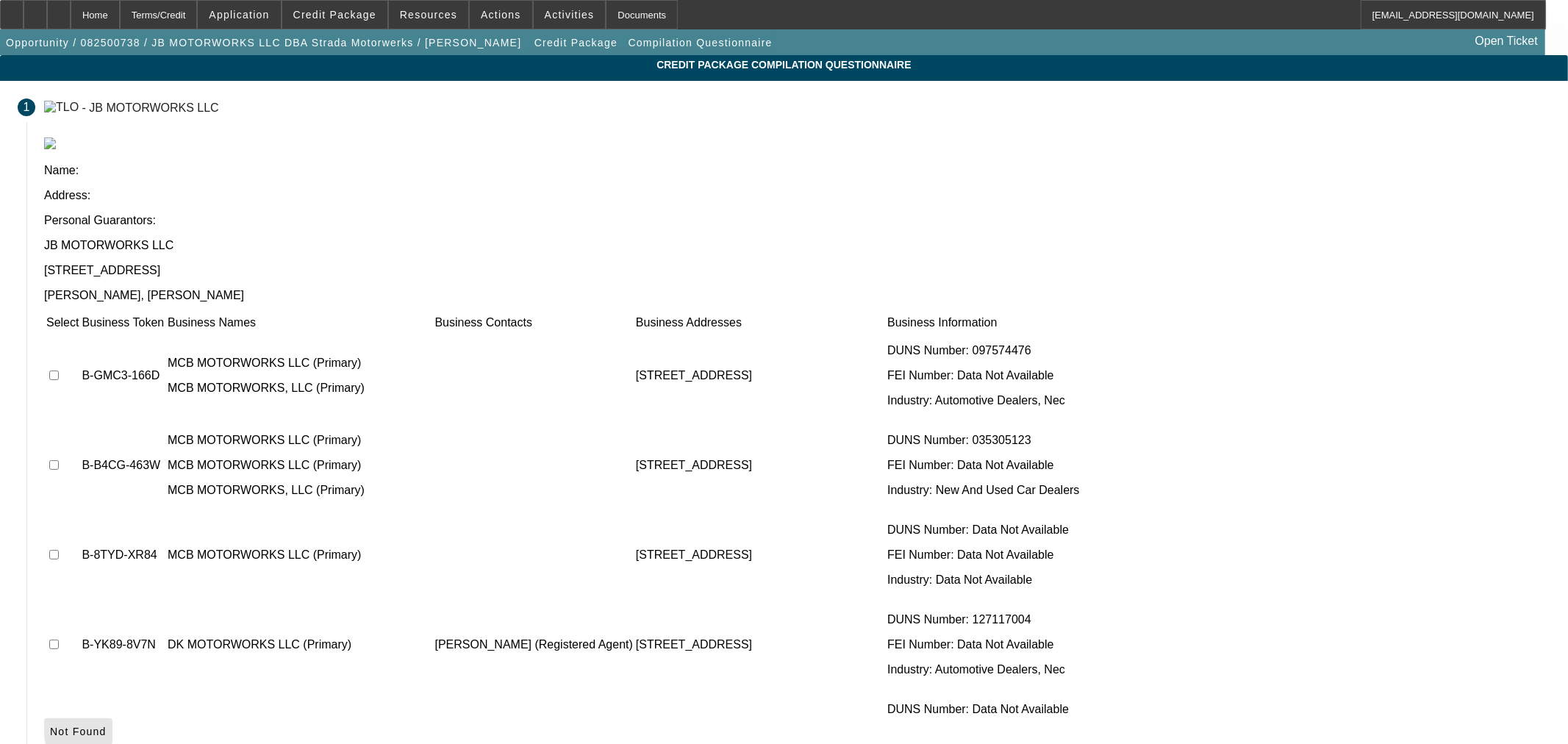
drag, startPoint x: 1201, startPoint y: 612, endPoint x: 1119, endPoint y: 609, distance: 82.1
click at [107, 725] on span "Not Found" at bounding box center [78, 731] width 57 height 12
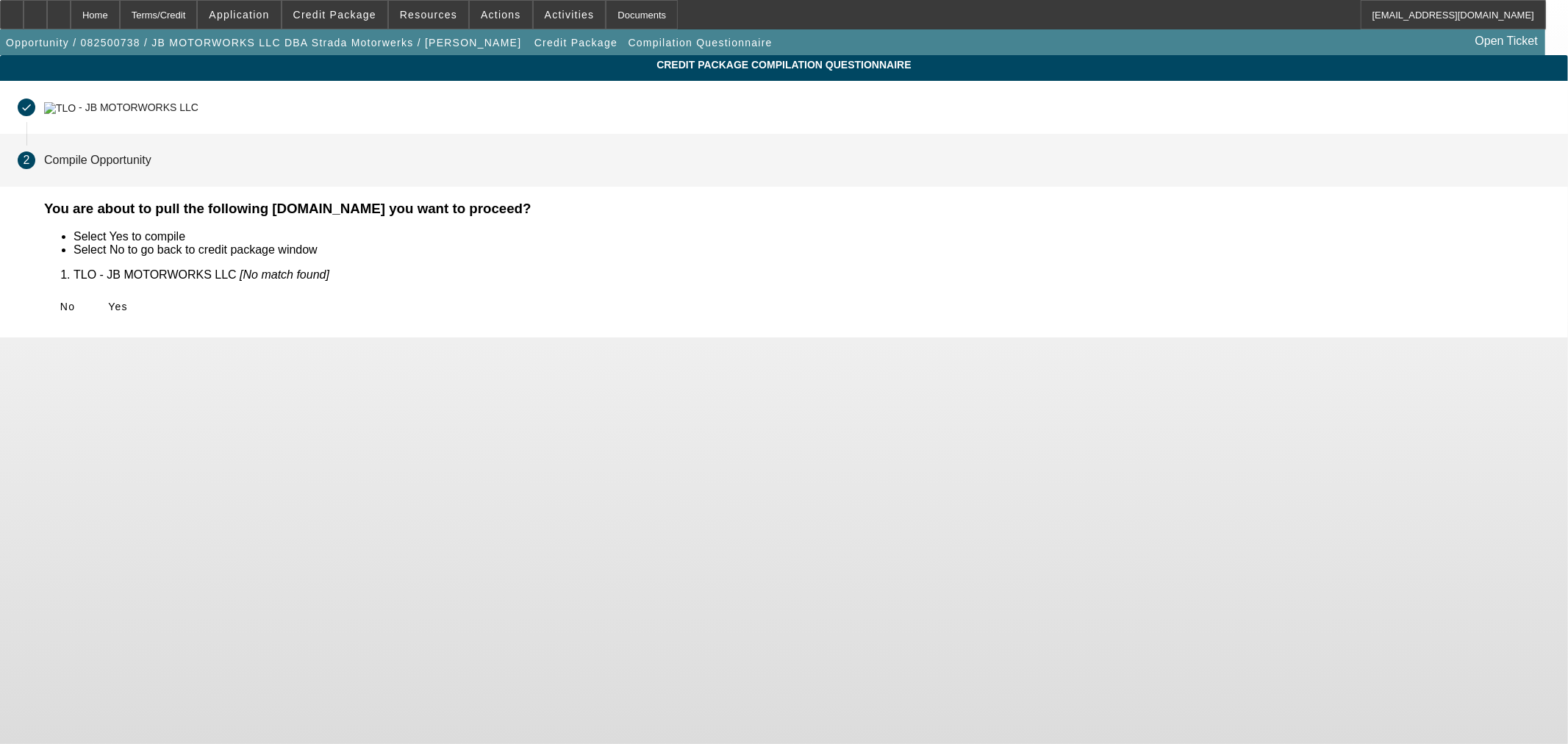
click at [108, 301] on icon at bounding box center [108, 306] width 0 height 12
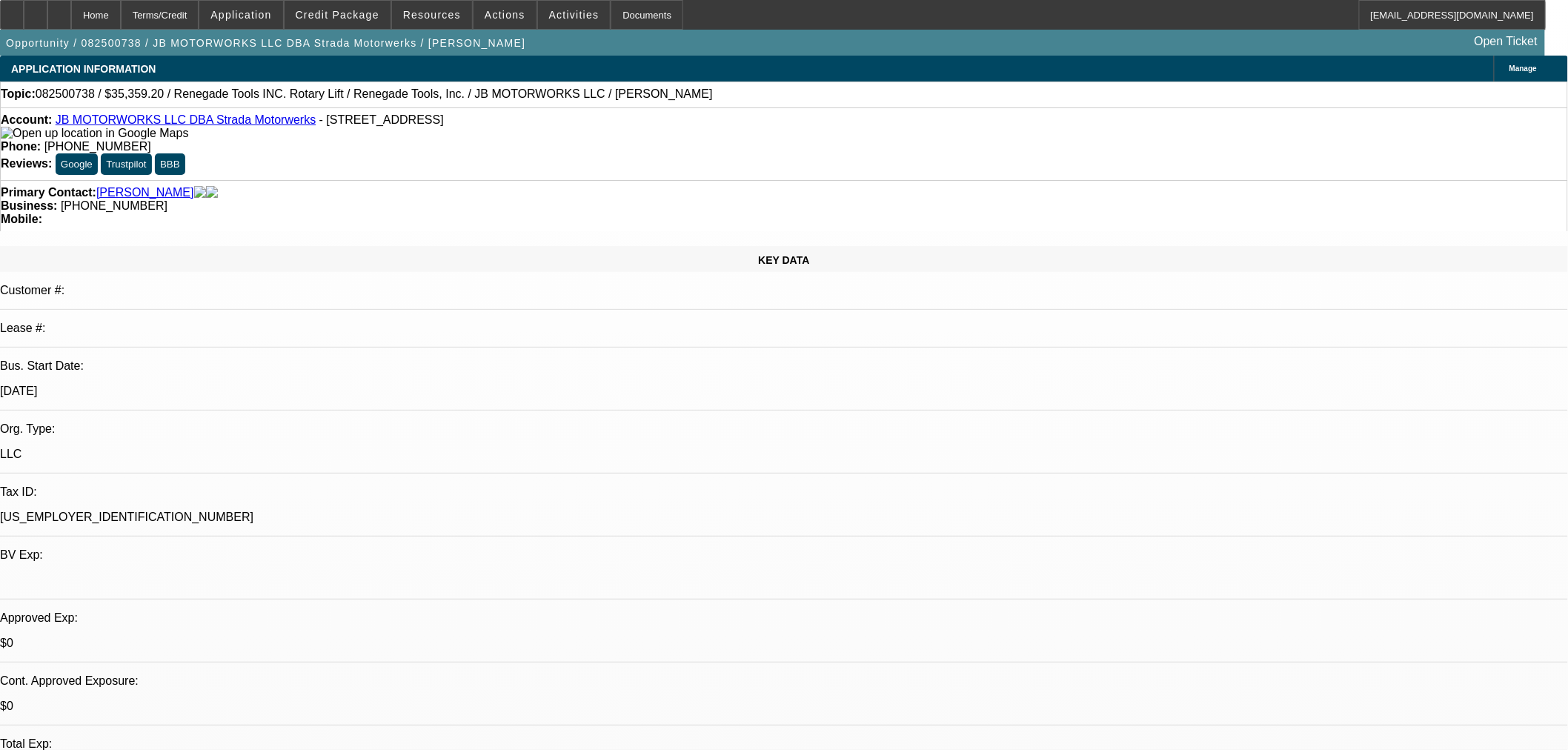
select select "0"
select select "3"
select select "0.1"
select select "4"
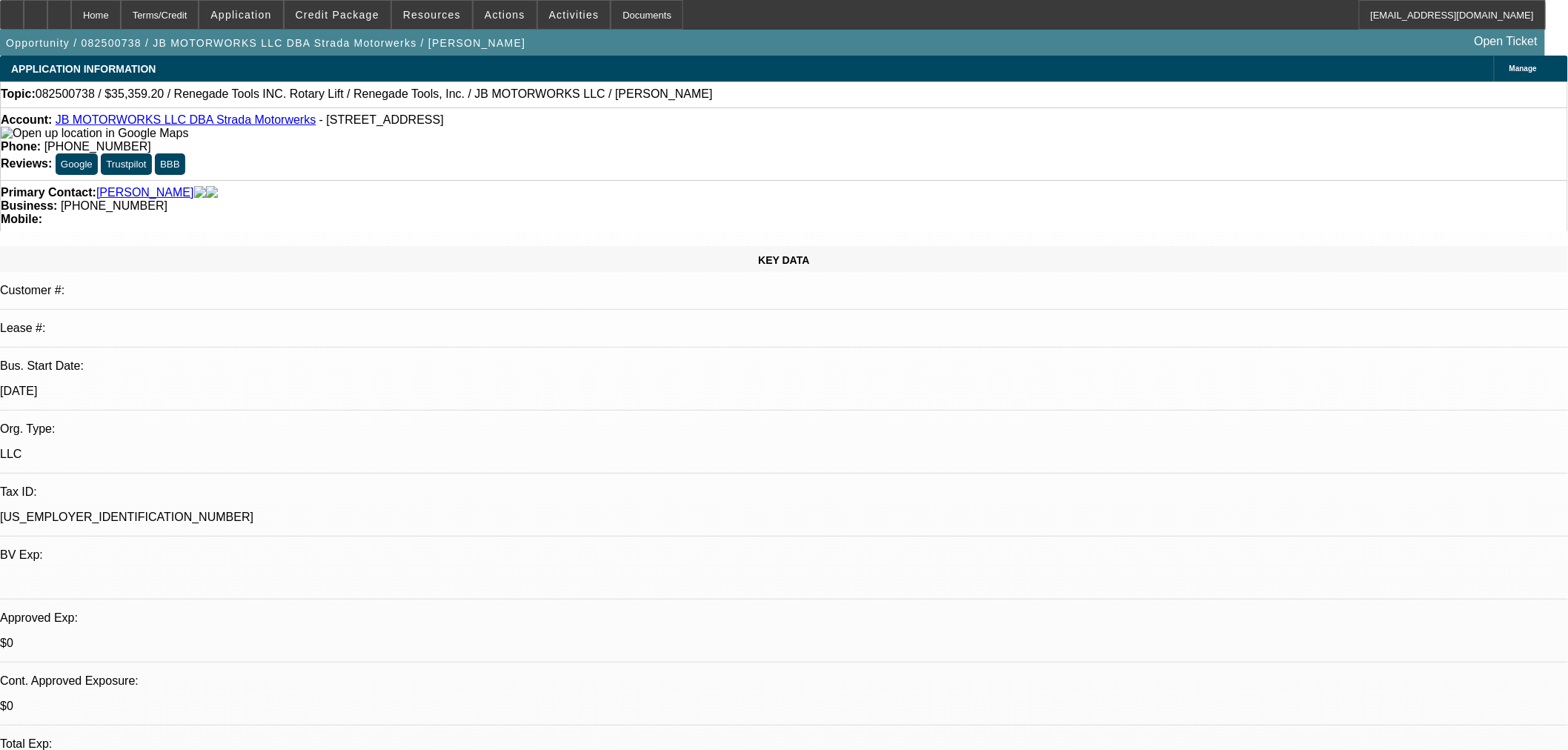
select select "0"
select select "3"
select select "0.1"
select select "4"
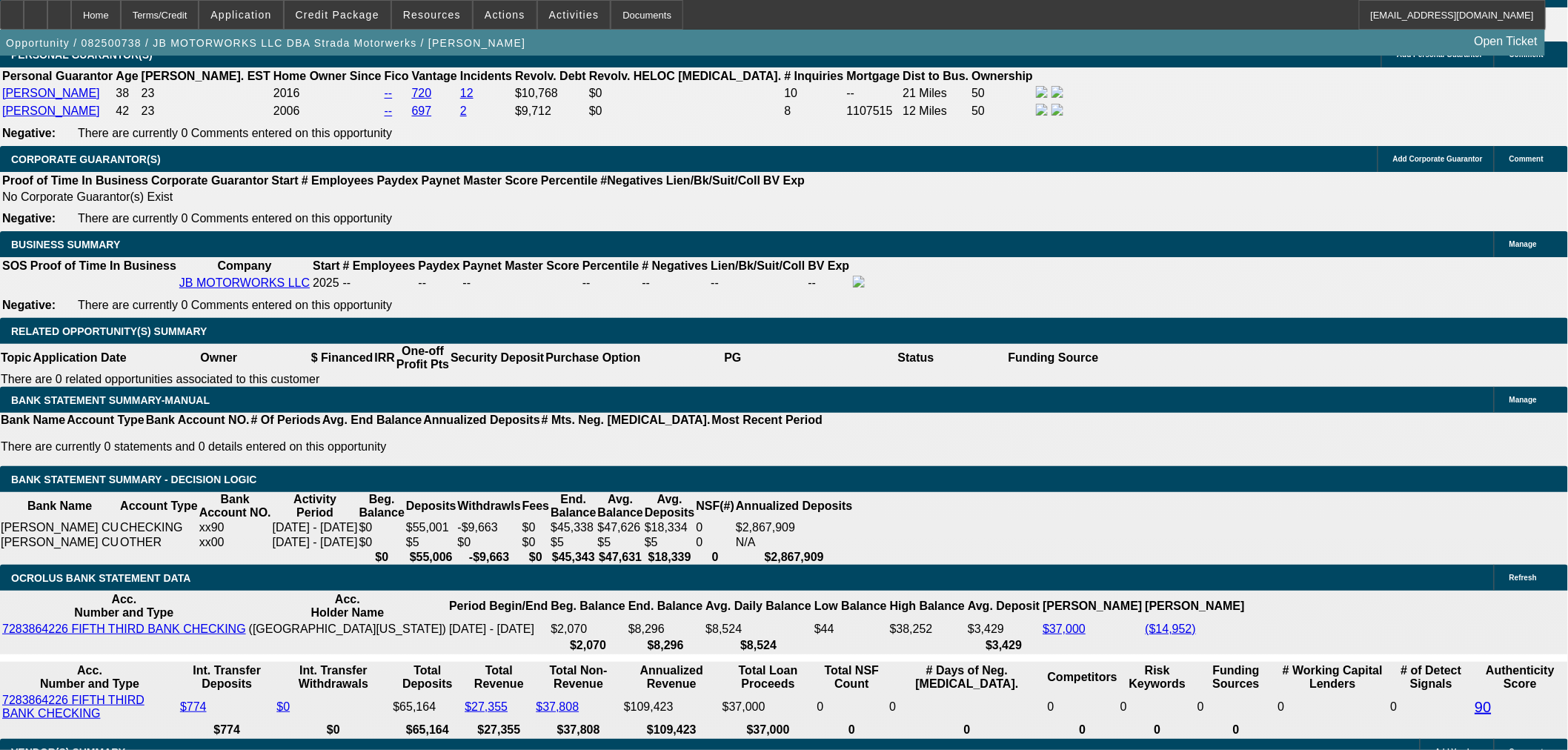
scroll to position [1975, 0]
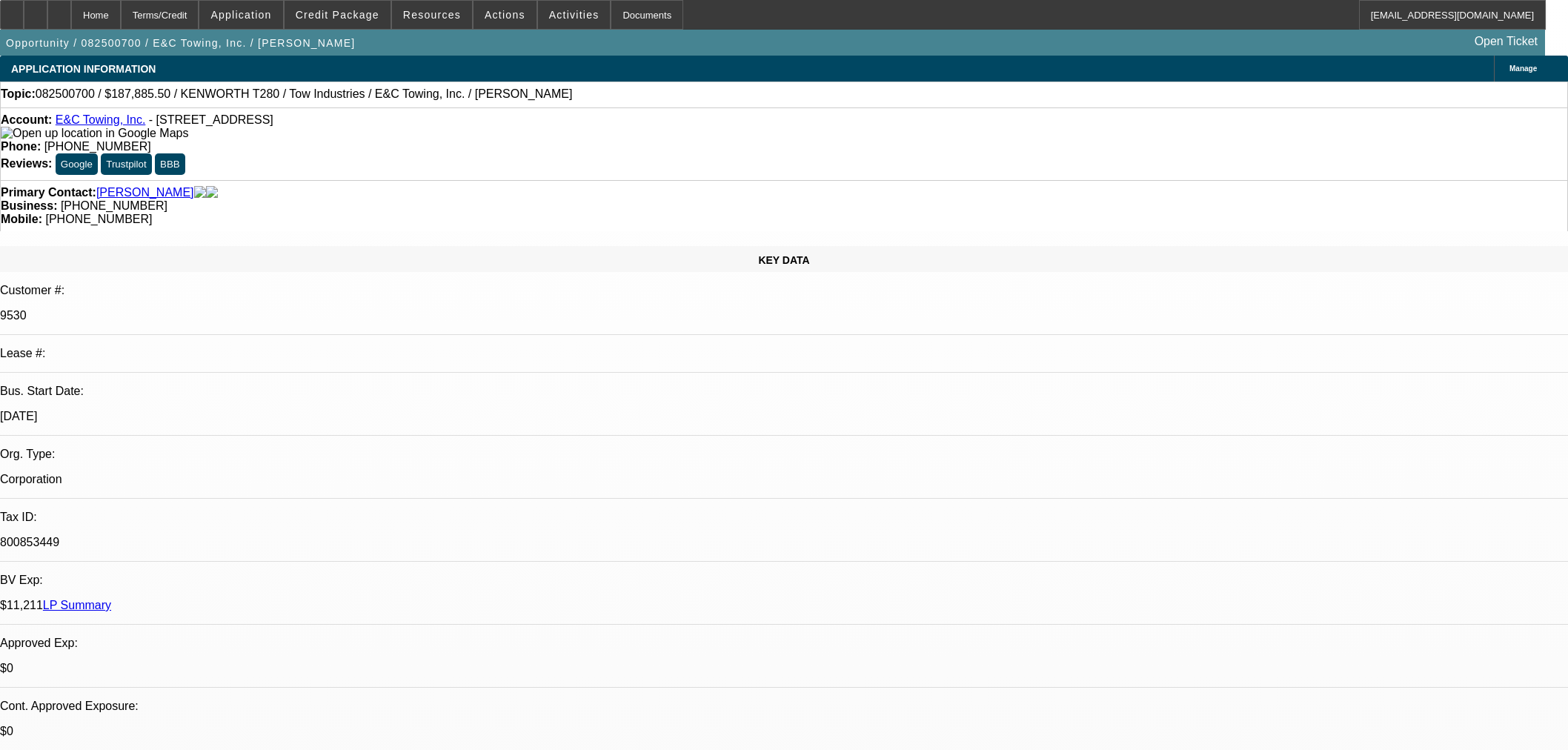
select select "0"
select select "2"
select select "0.1"
select select "4"
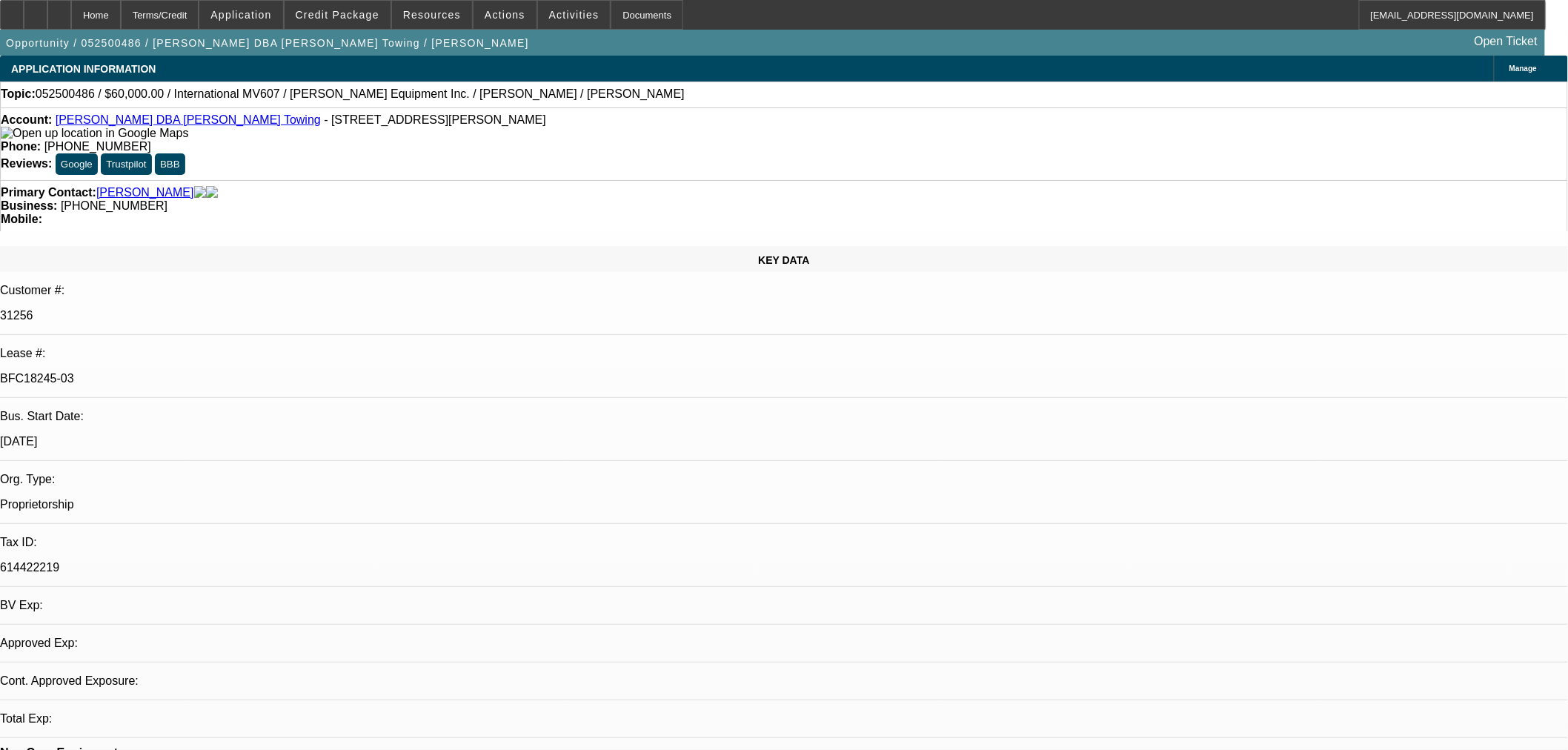
select select "0"
select select "2"
select select "0.1"
select select "4"
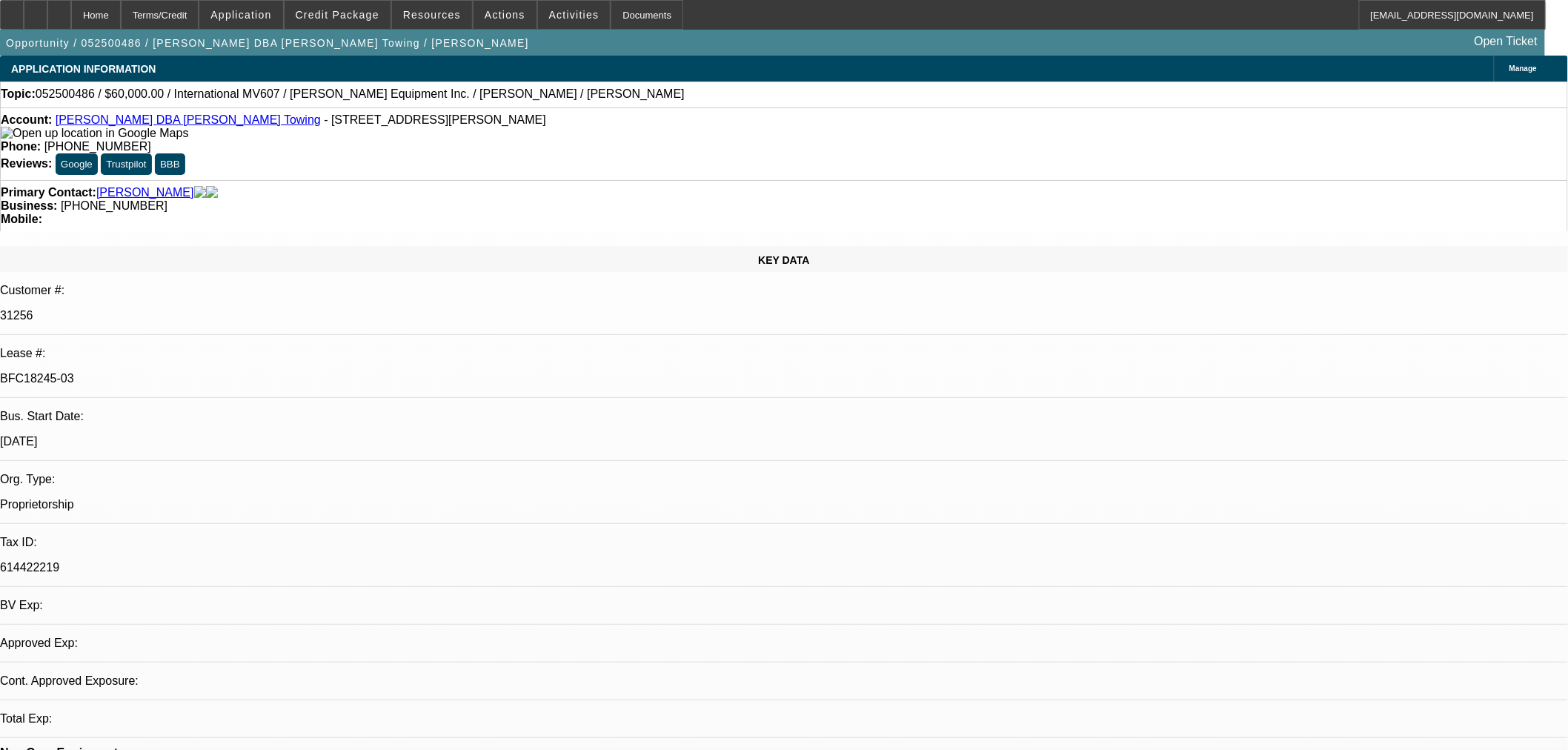
select select "0"
select select "2"
select select "0.1"
select select "4"
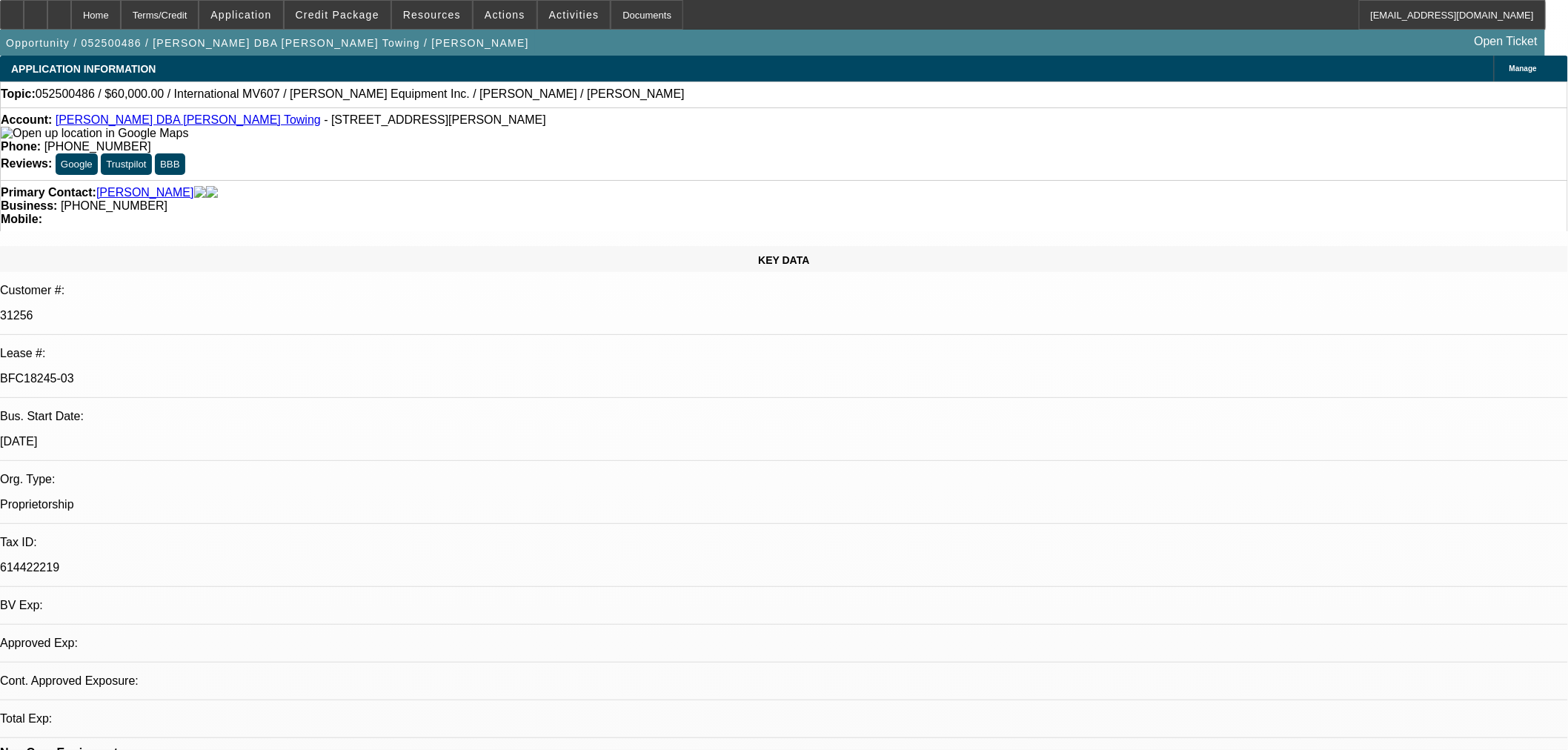
select select "0"
select select "2"
select select "0.1"
select select "4"
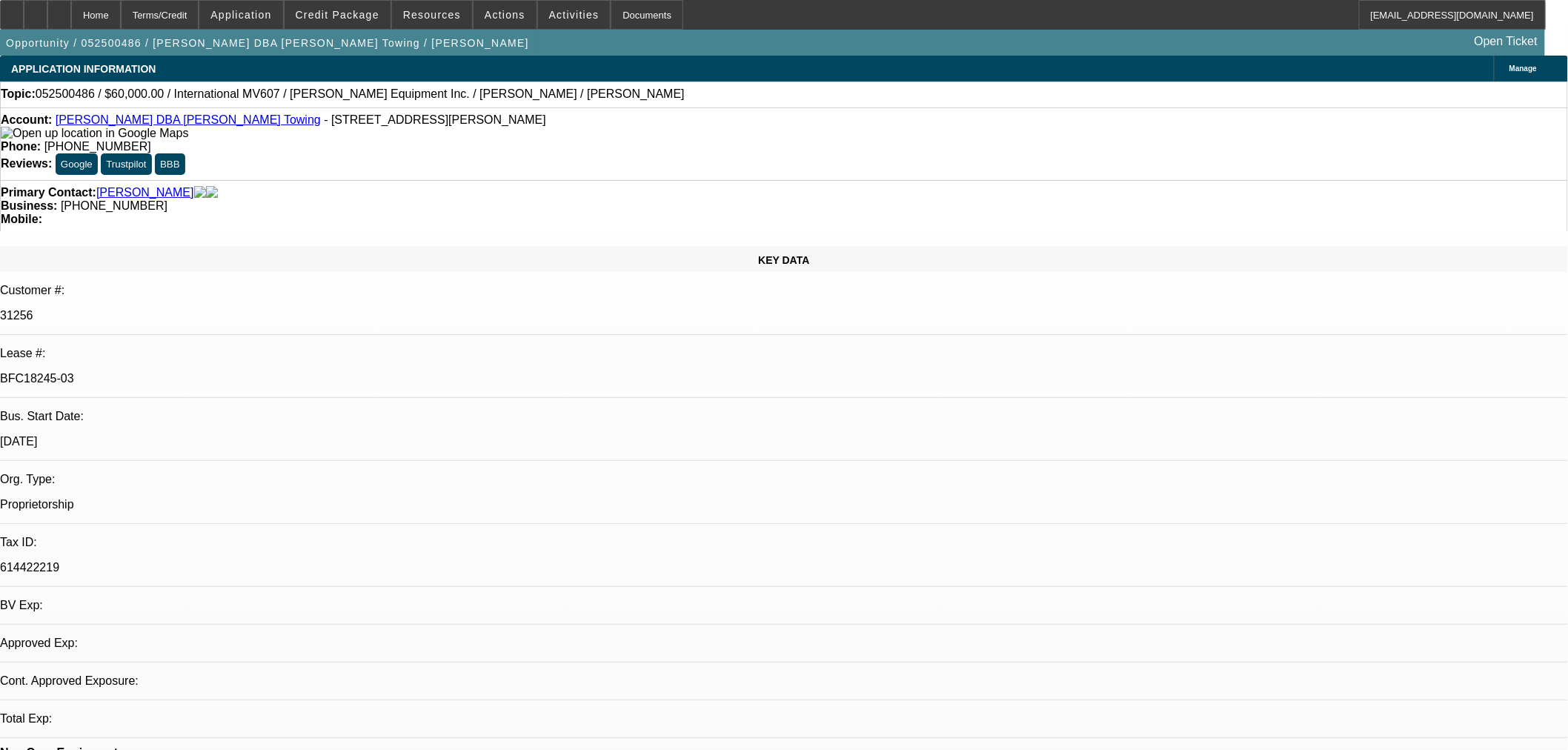
select select "0"
select select "3"
select select "0.1"
select select "4"
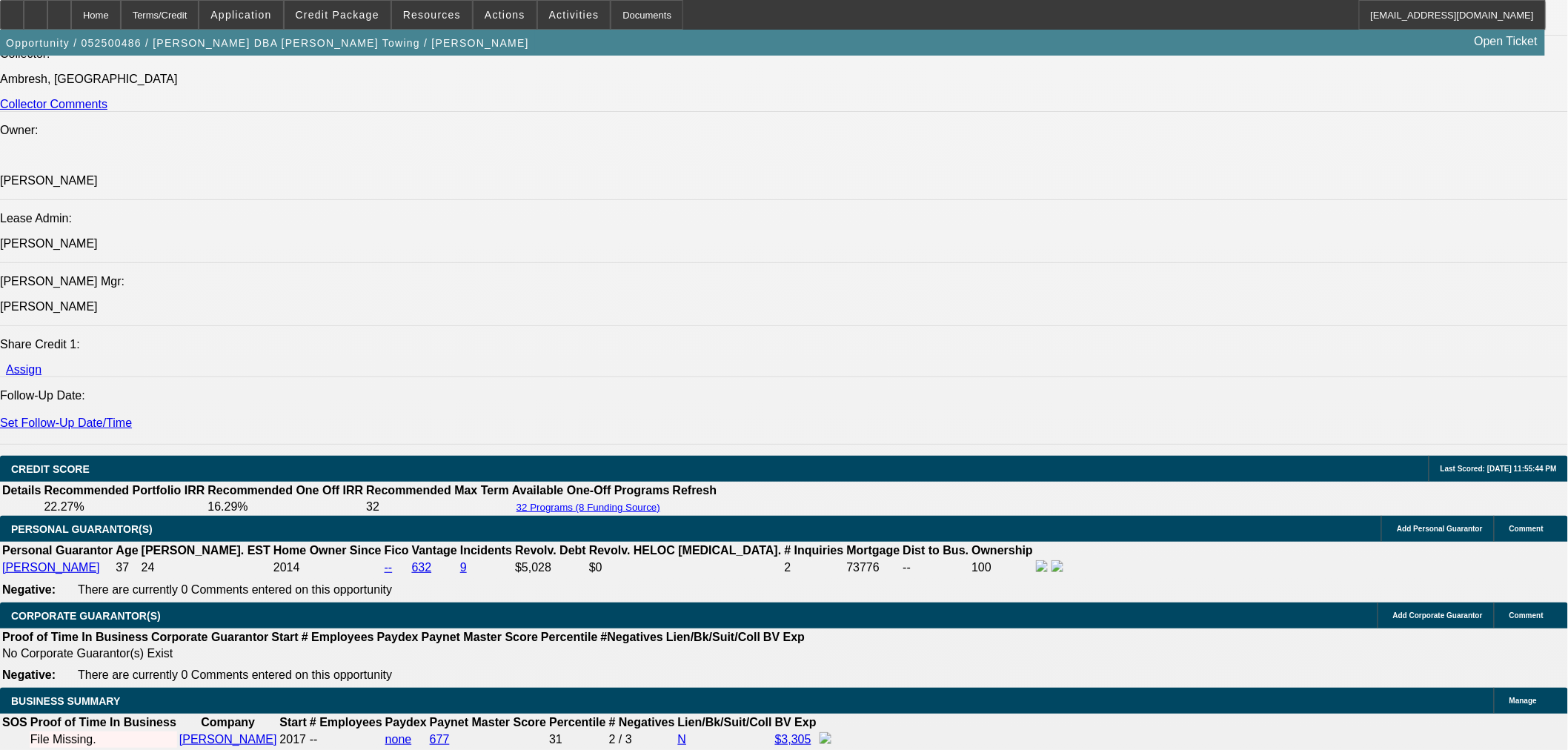
scroll to position [2223, 0]
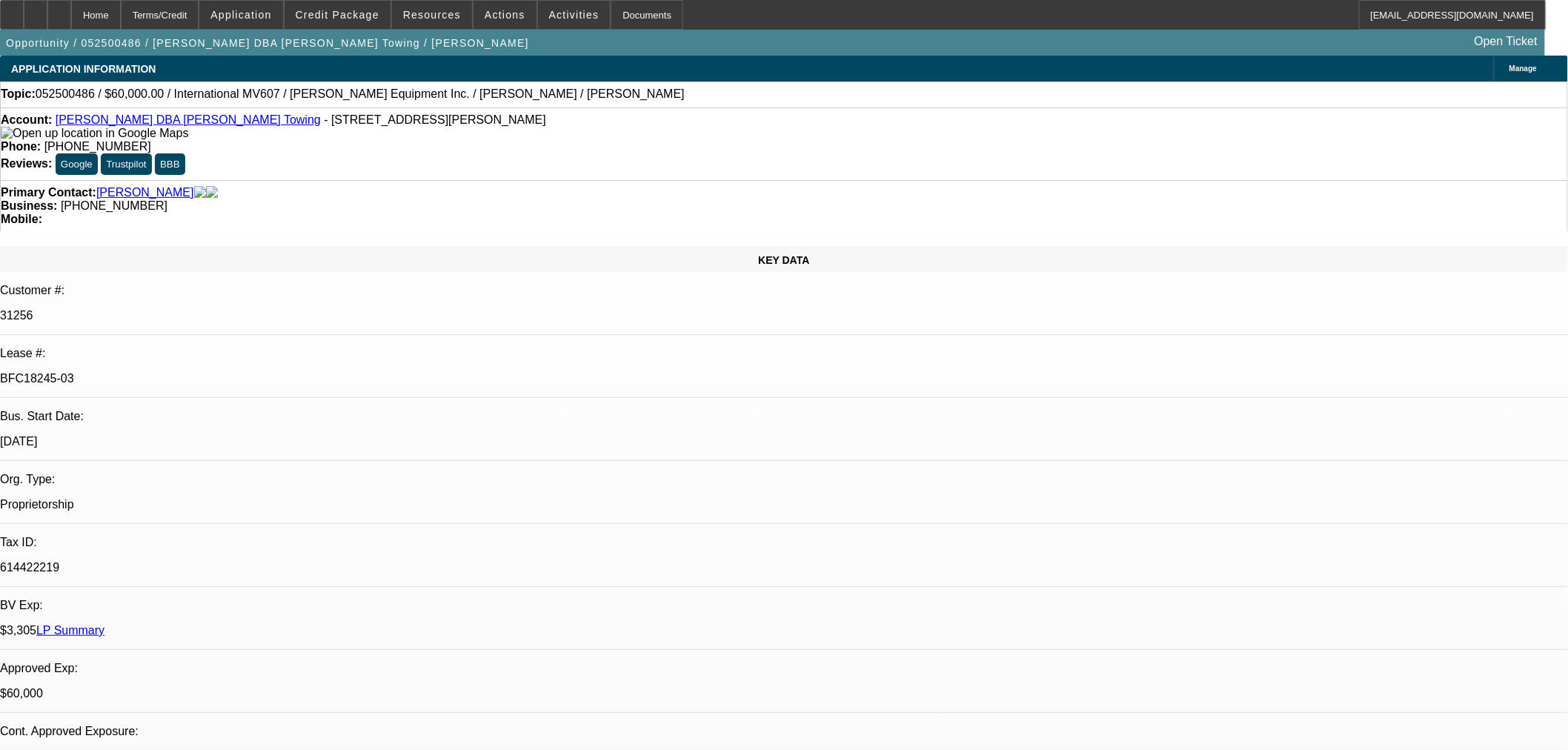
select select "0"
select select "2"
select select "0.1"
select select "4"
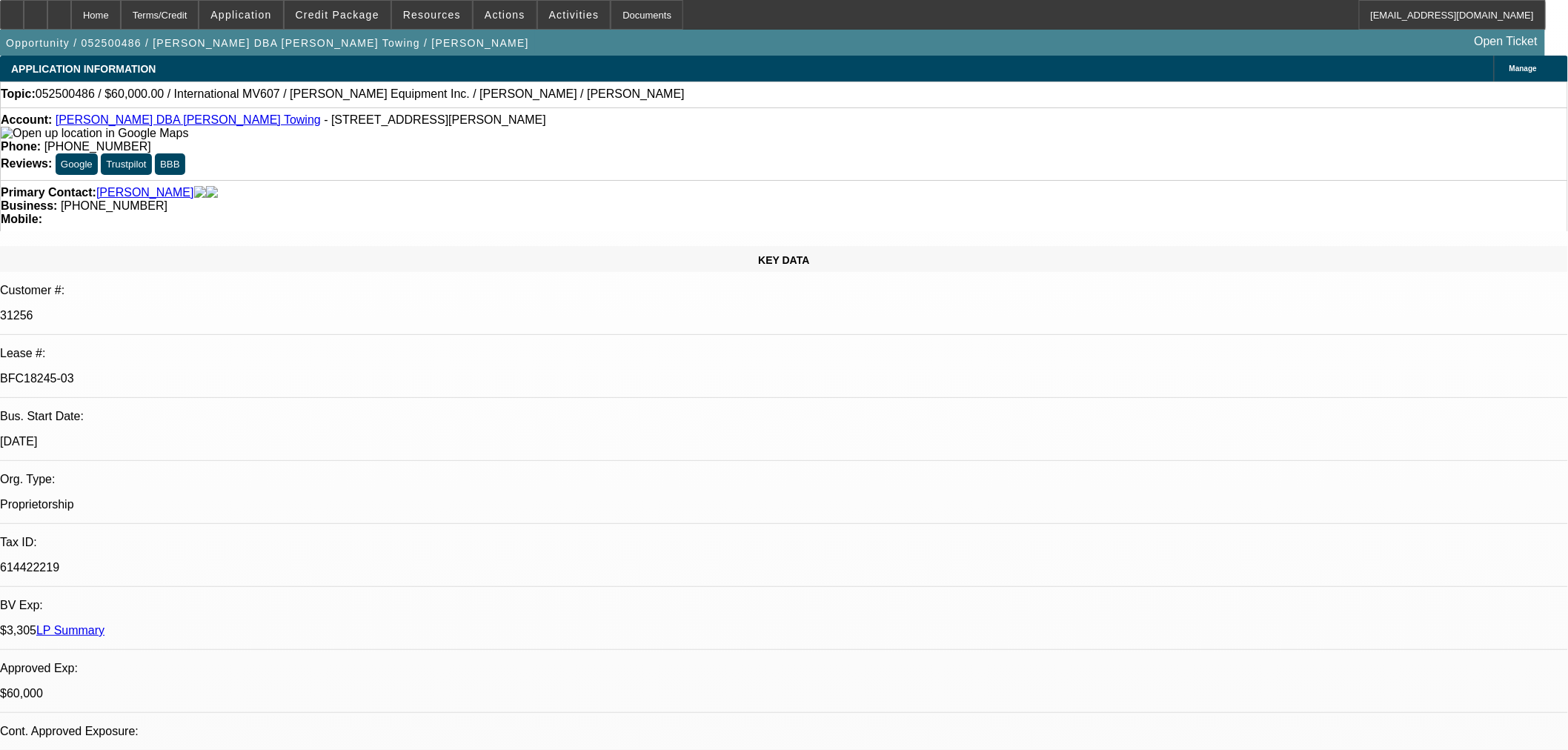
select select "0"
select select "2"
select select "0.1"
select select "4"
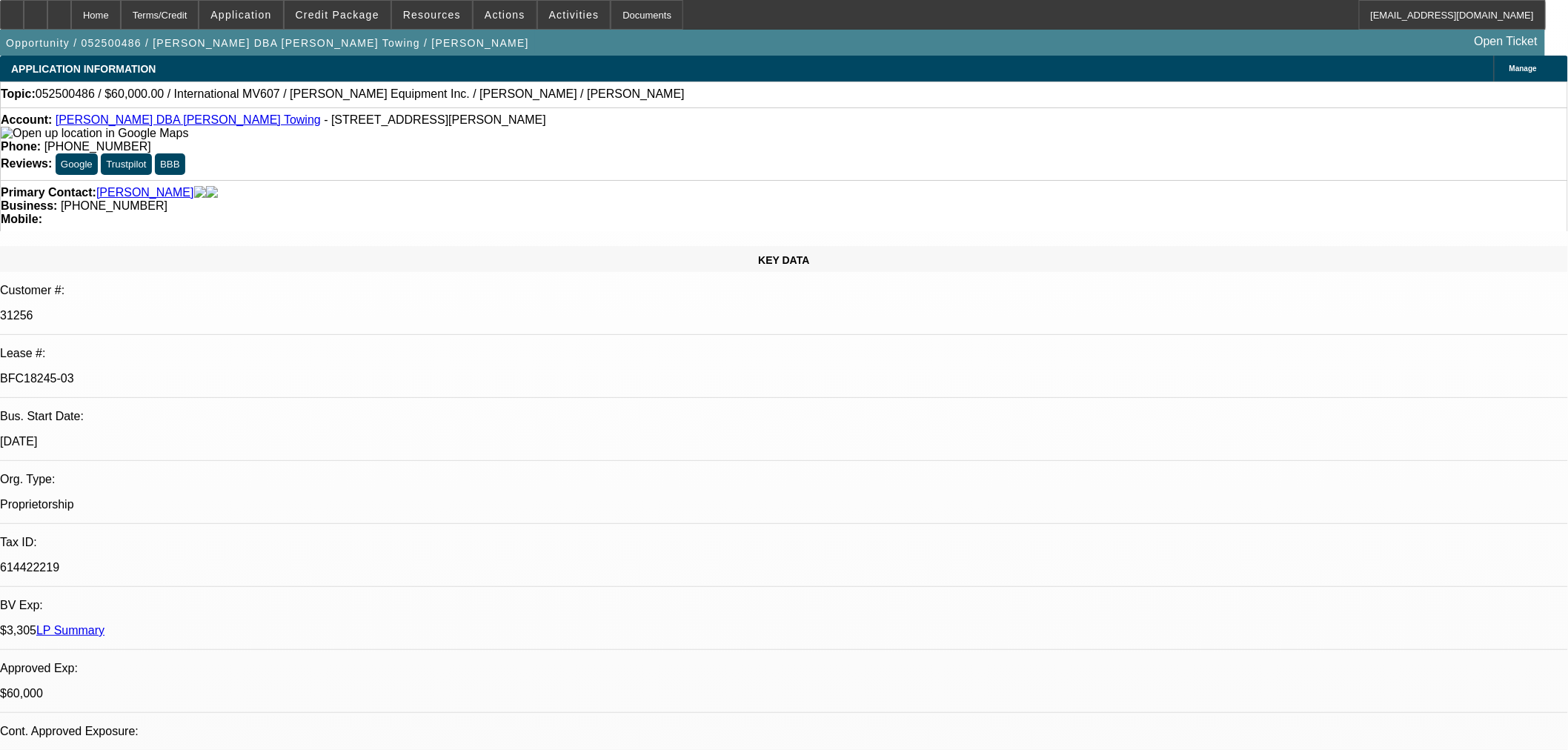
select select "0"
select select "2"
select select "0.1"
select select "4"
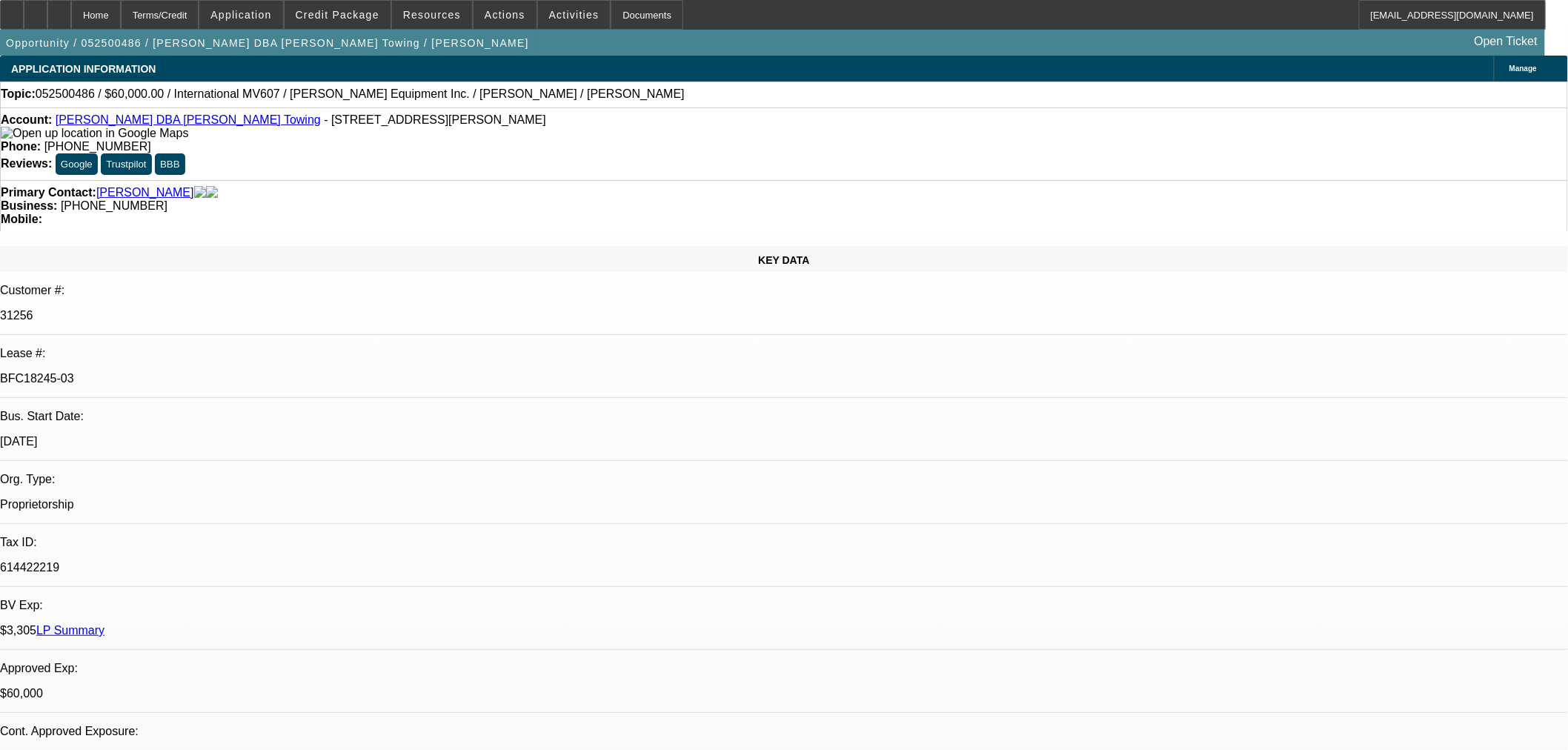
select select "0"
select select "3"
select select "0.1"
select select "4"
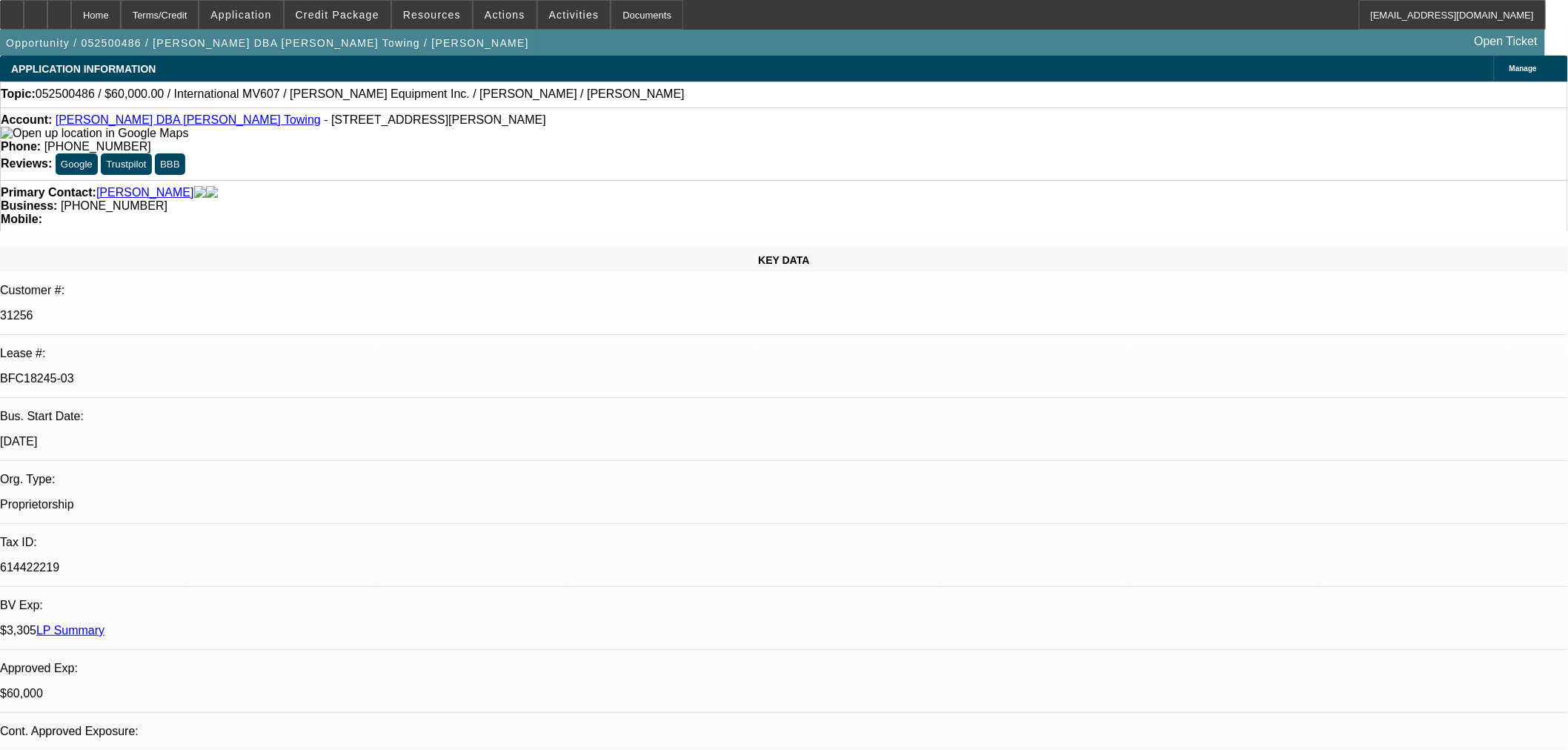
drag, startPoint x: 1290, startPoint y: 356, endPoint x: 1286, endPoint y: 323, distance: 33.2
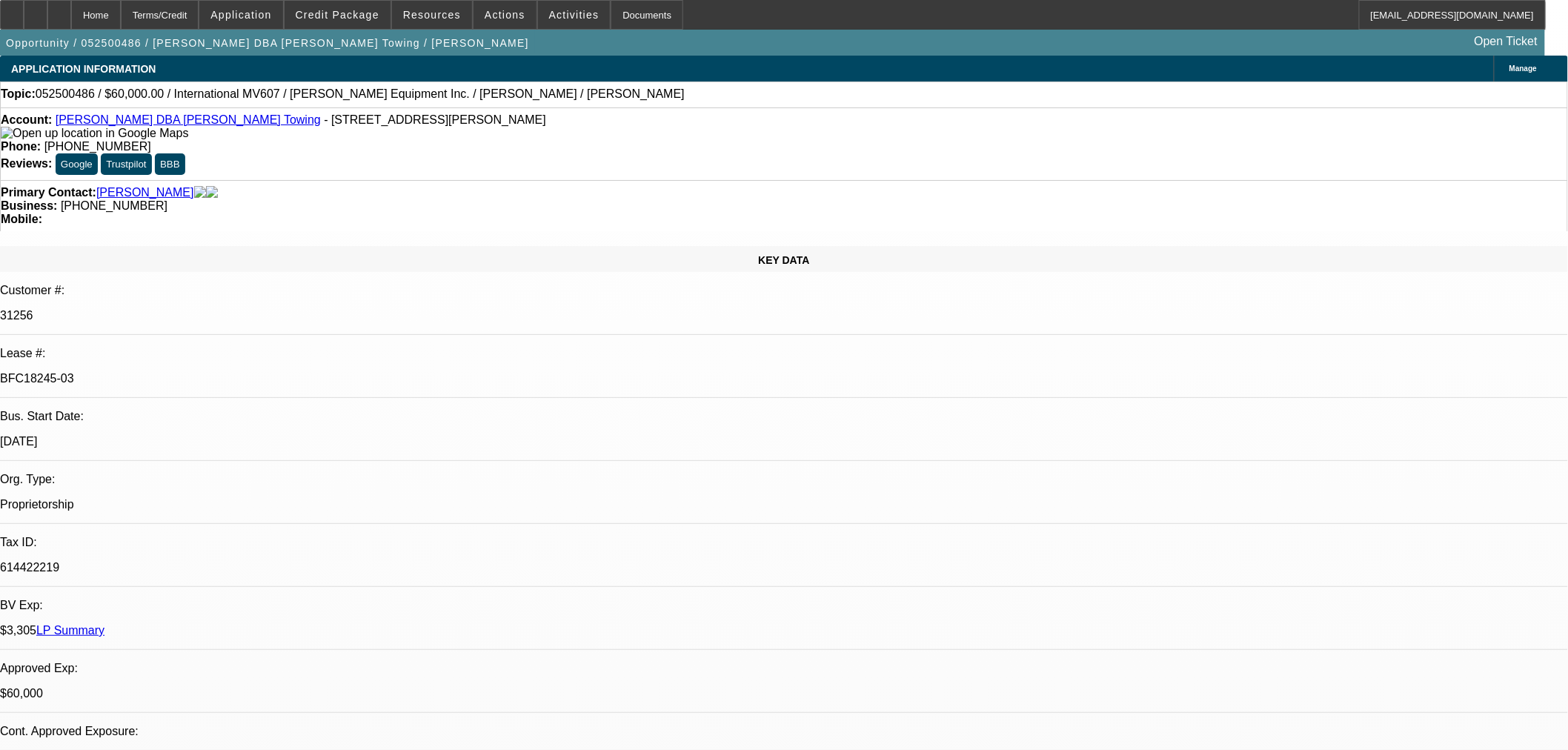
click at [71, 27] on div at bounding box center [59, 15] width 23 height 30
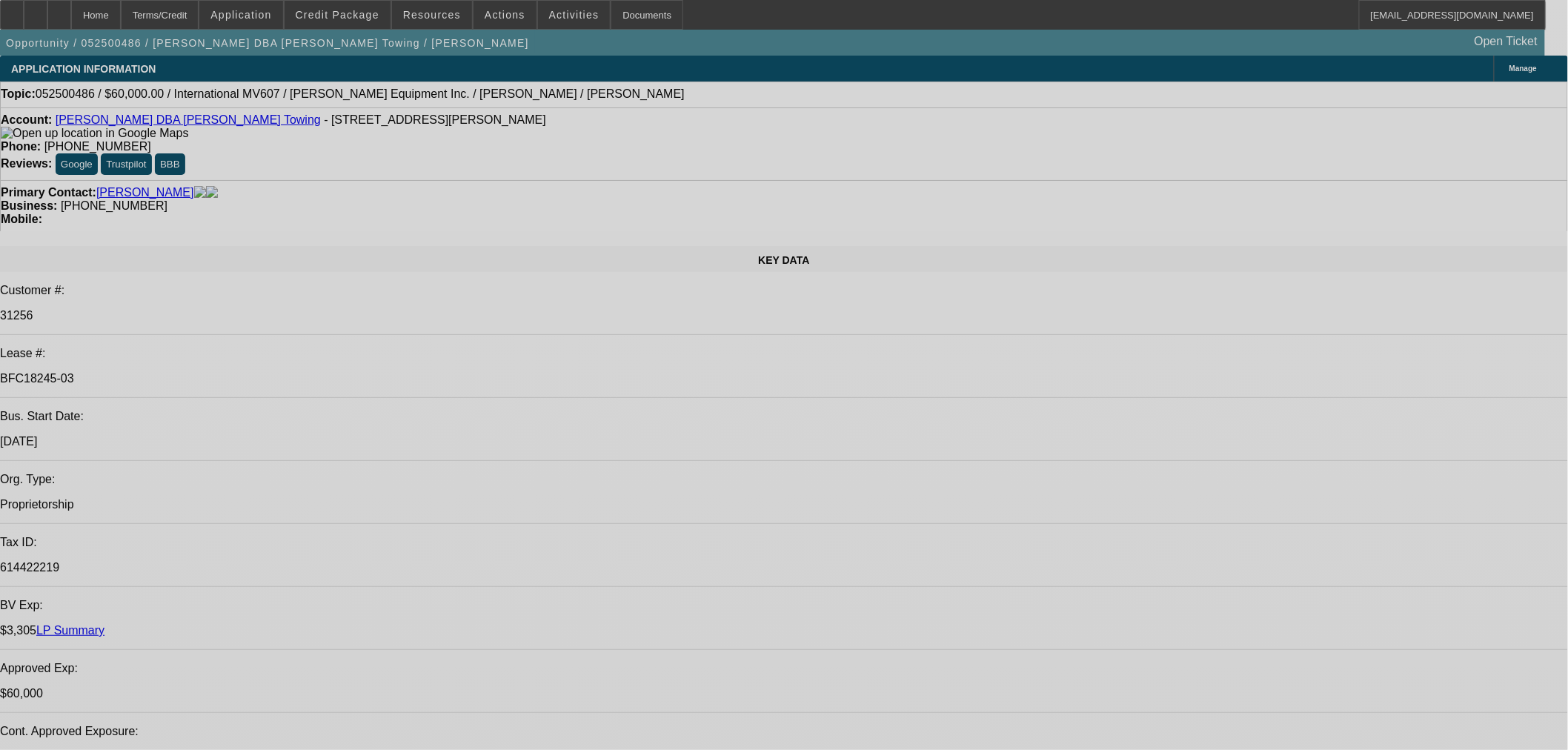
select select "0"
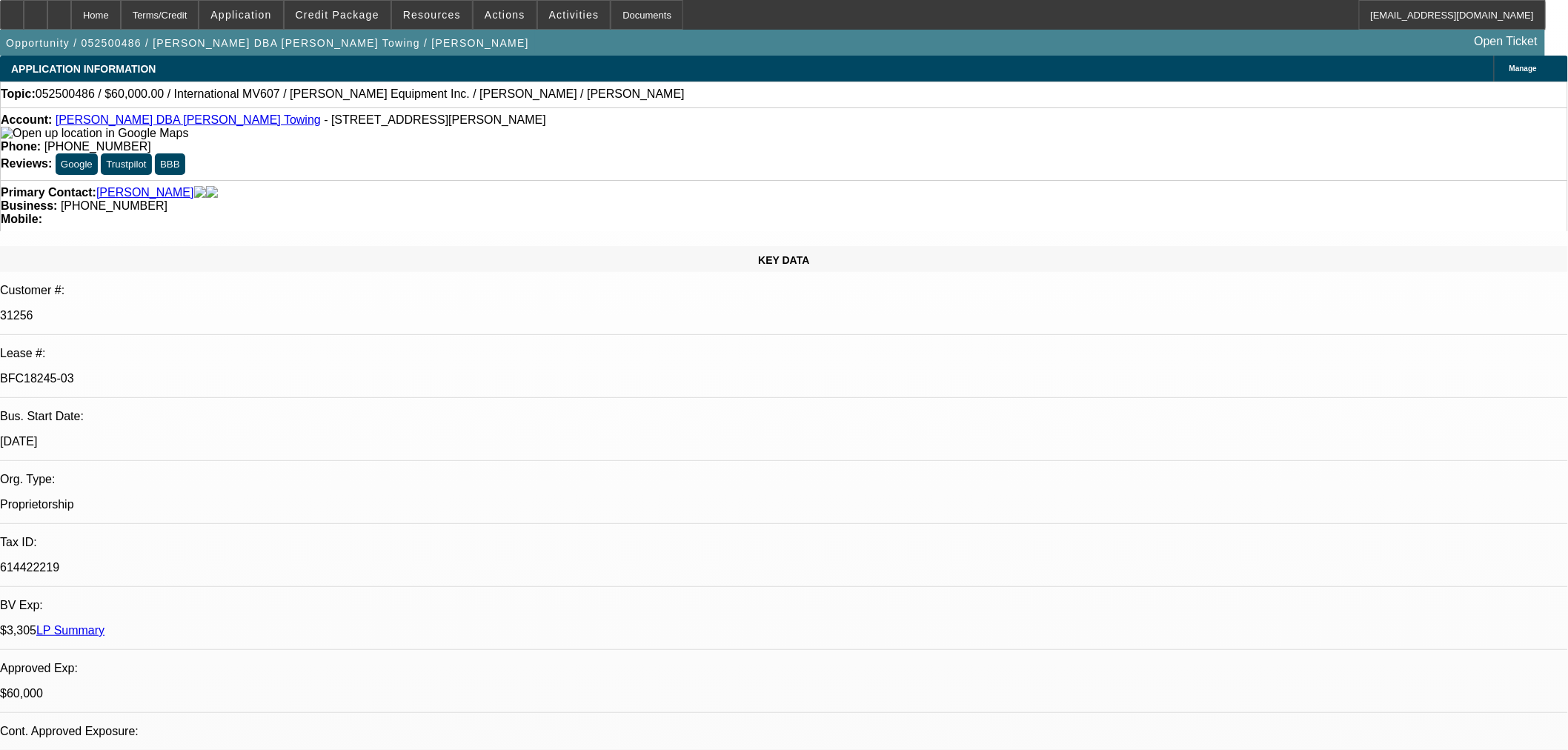
select select "2"
select select "0.1"
select select "4"
select select "0"
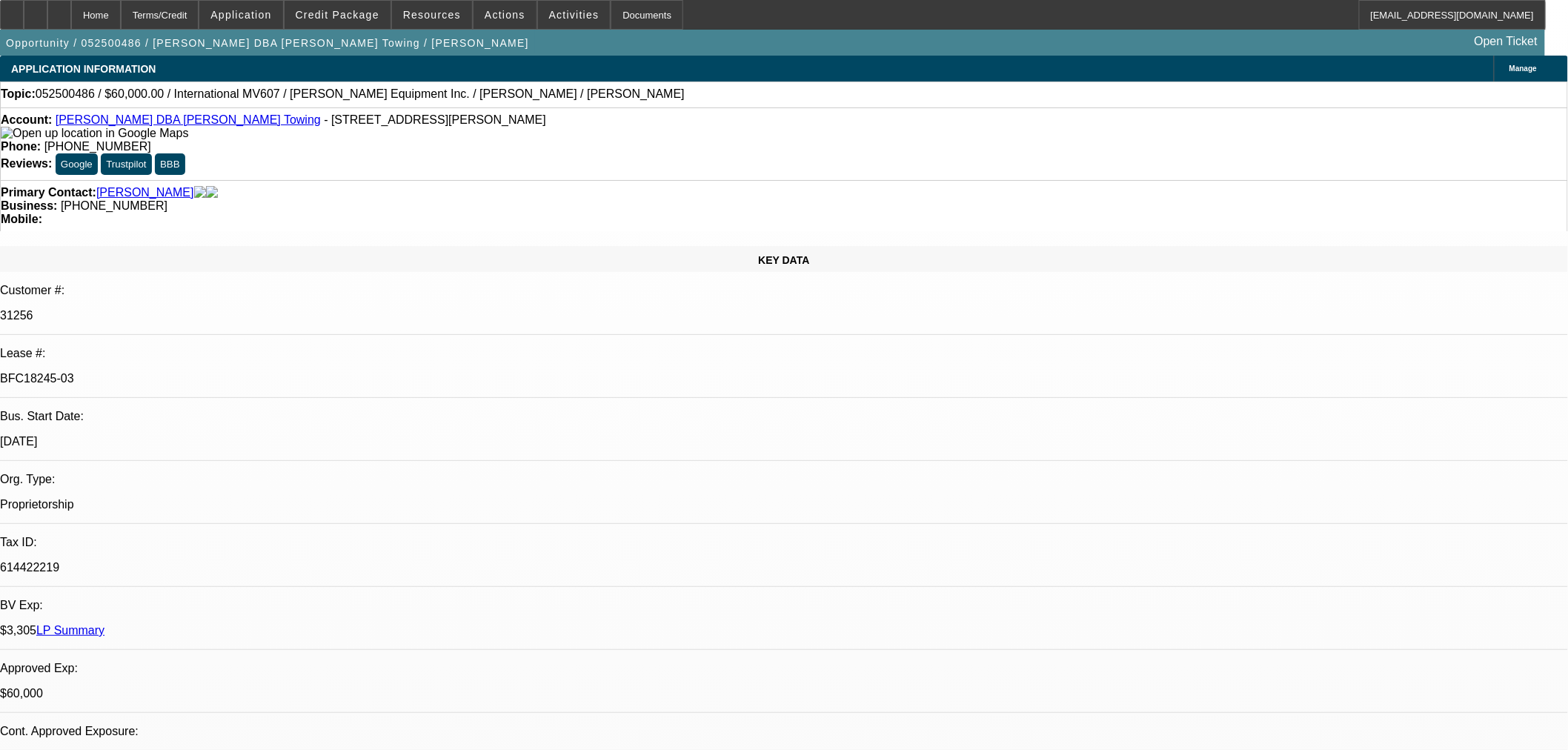
select select "2"
select select "0.1"
select select "4"
select select "0"
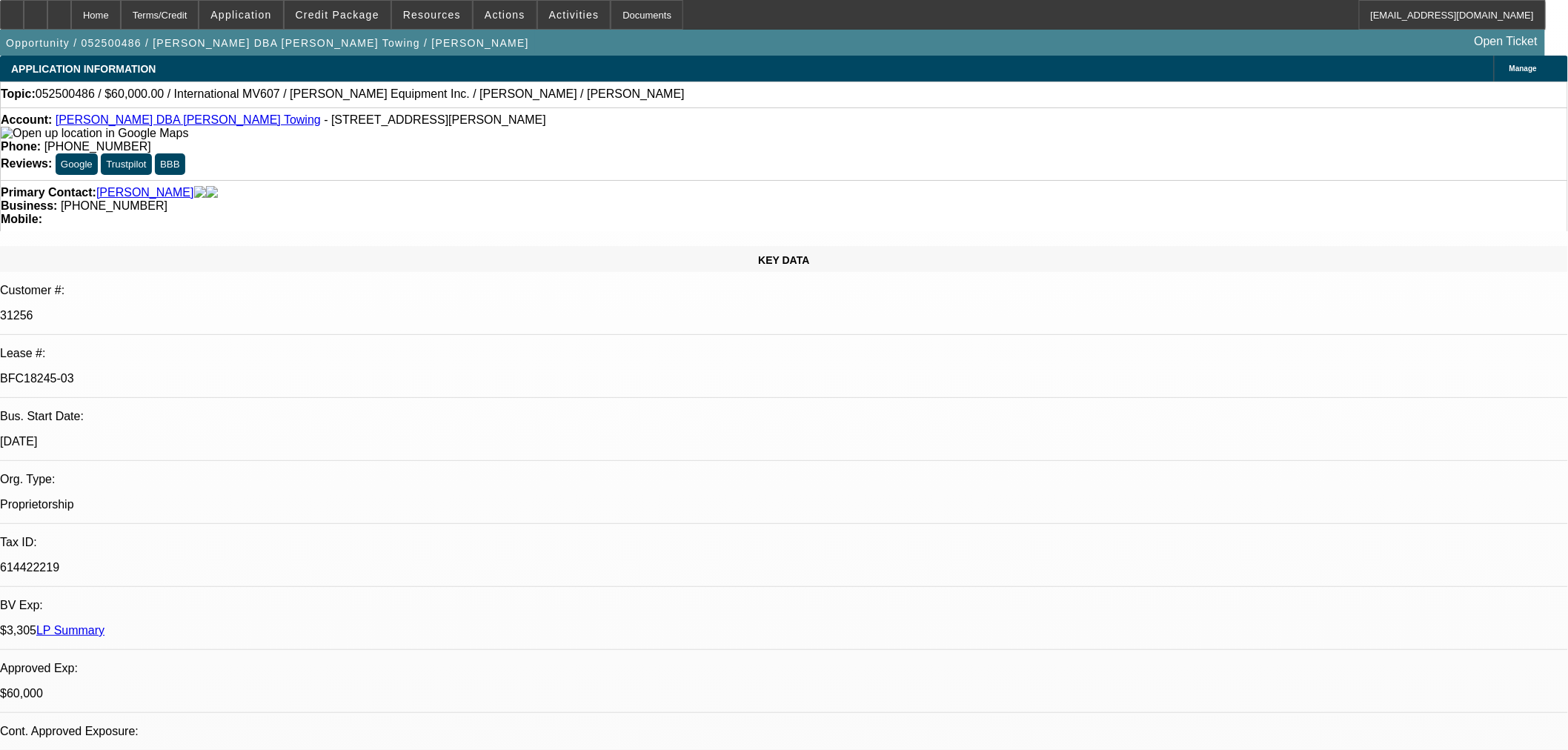
select select "2"
select select "0.1"
select select "4"
select select "0"
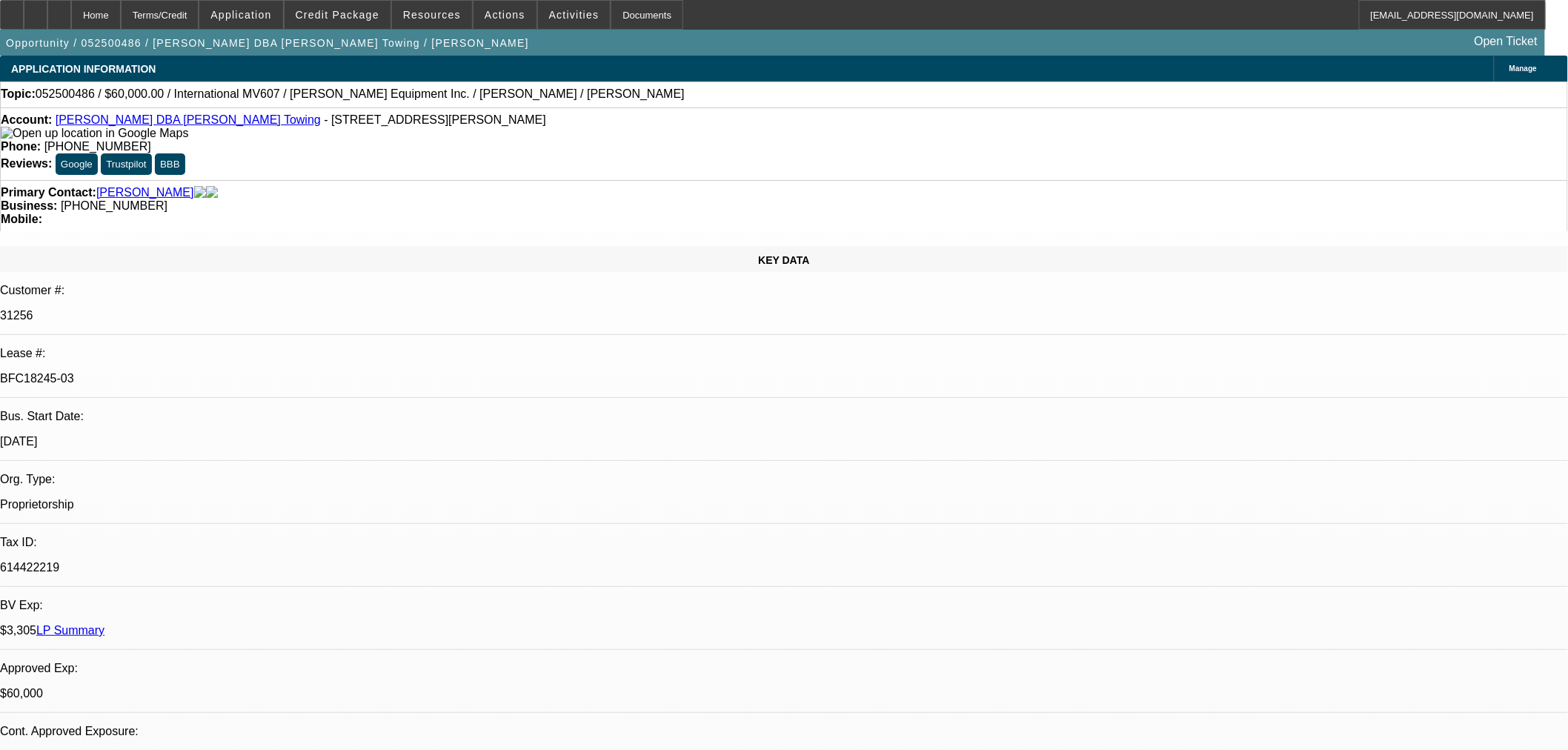
select select "0"
select select "3"
select select "0.1"
select select "4"
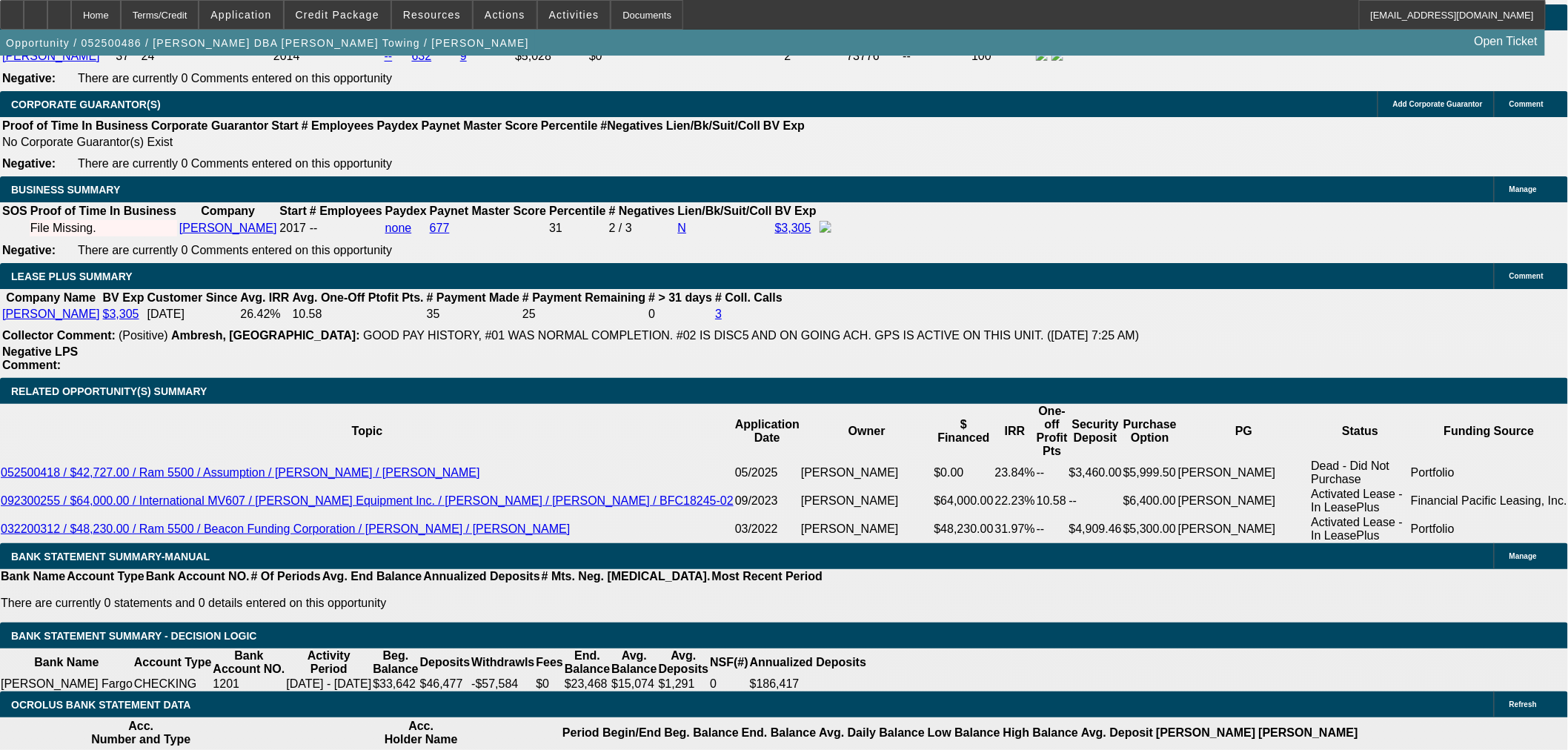
scroll to position [2305, 0]
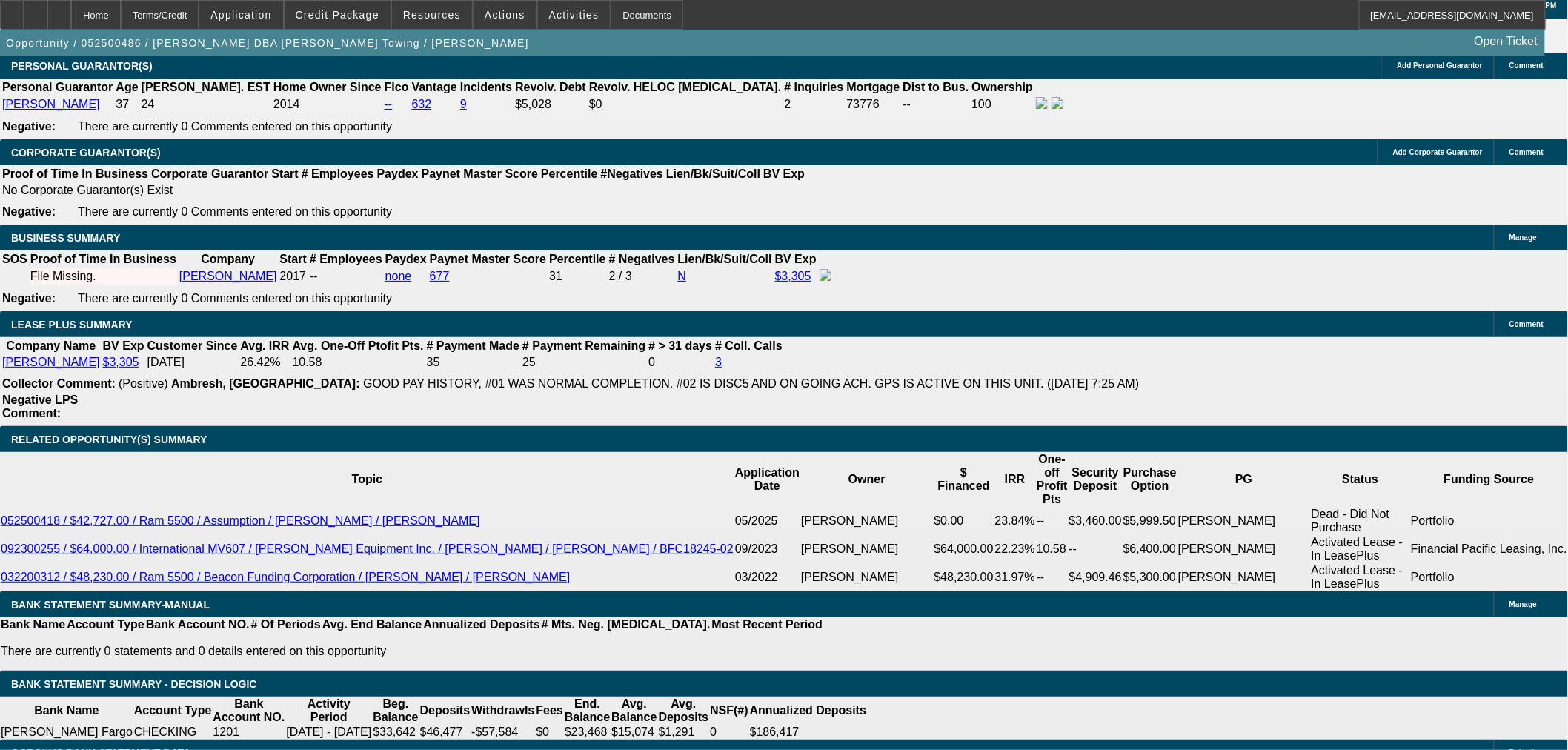
scroll to position [2223, 0]
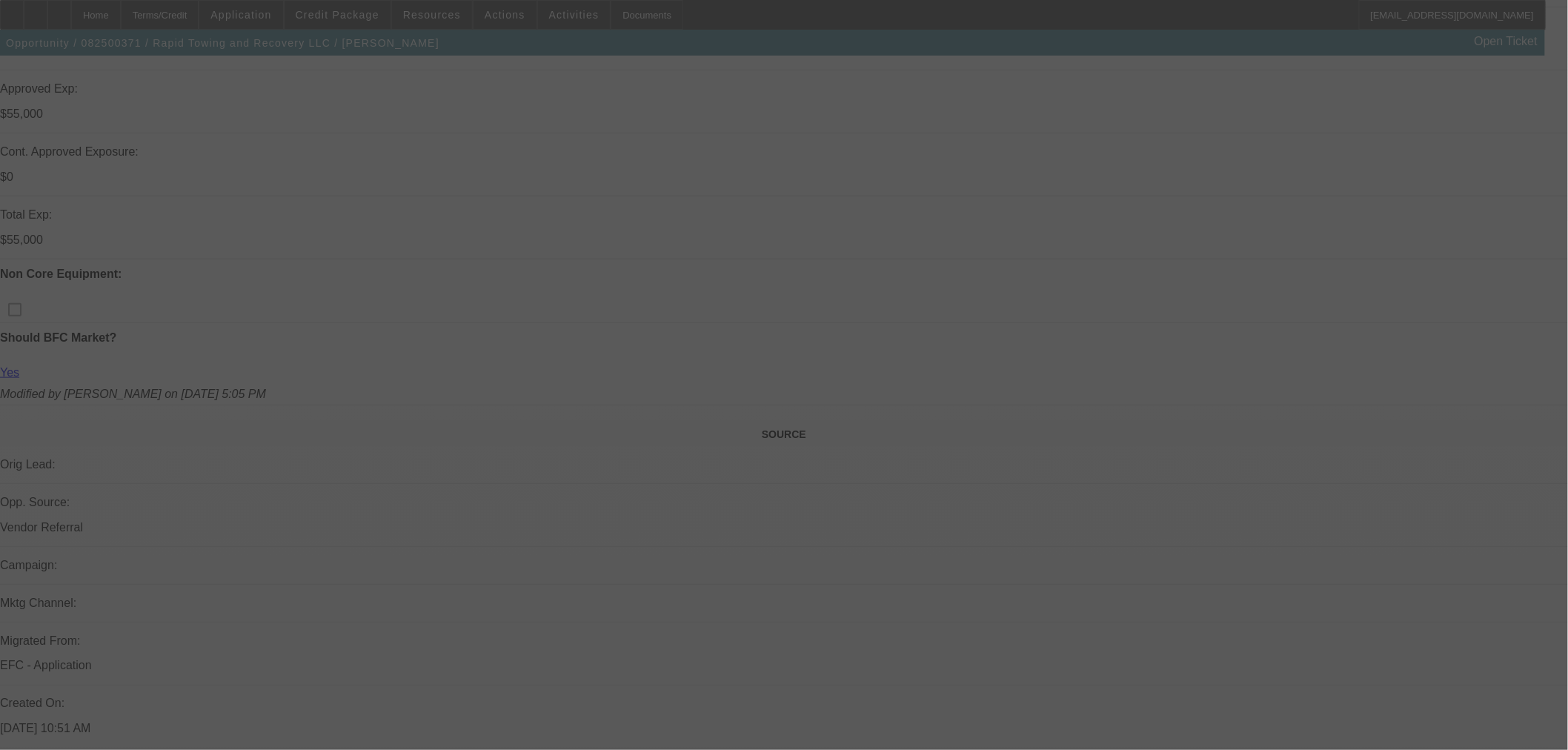
scroll to position [523, 0]
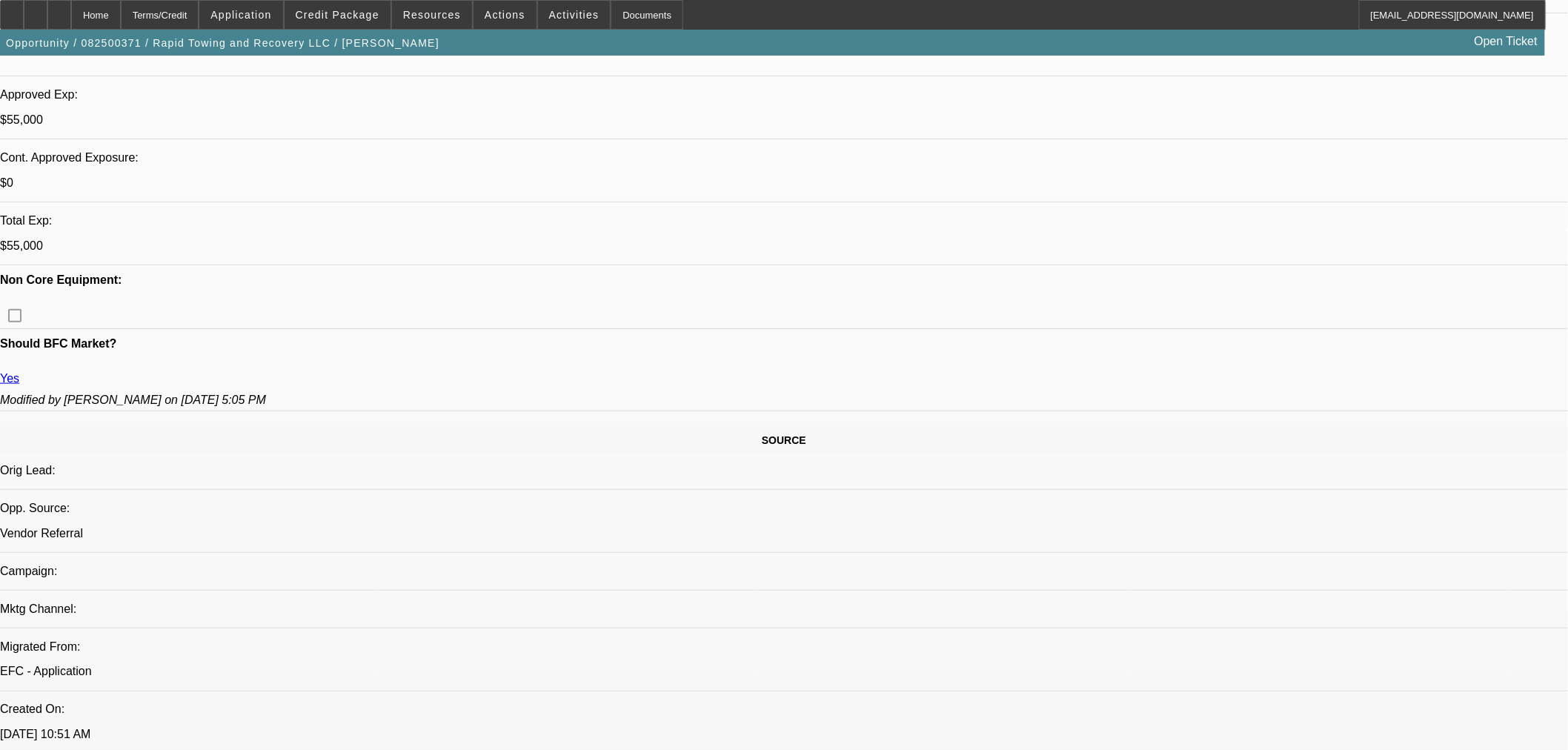
select select "2"
select select "0"
select select "2"
select select "0"
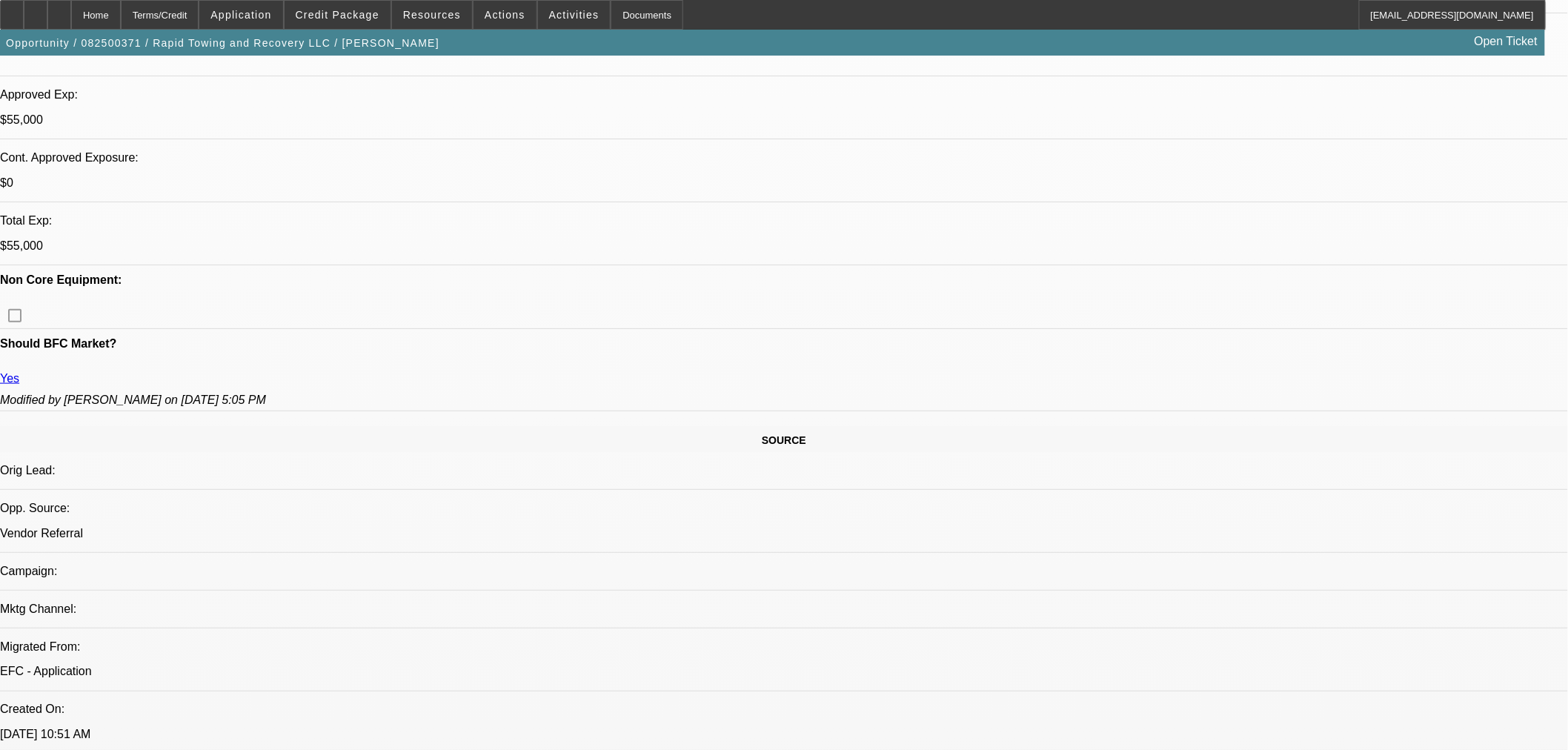
select select "2"
select select "0"
select select "2"
select select "0"
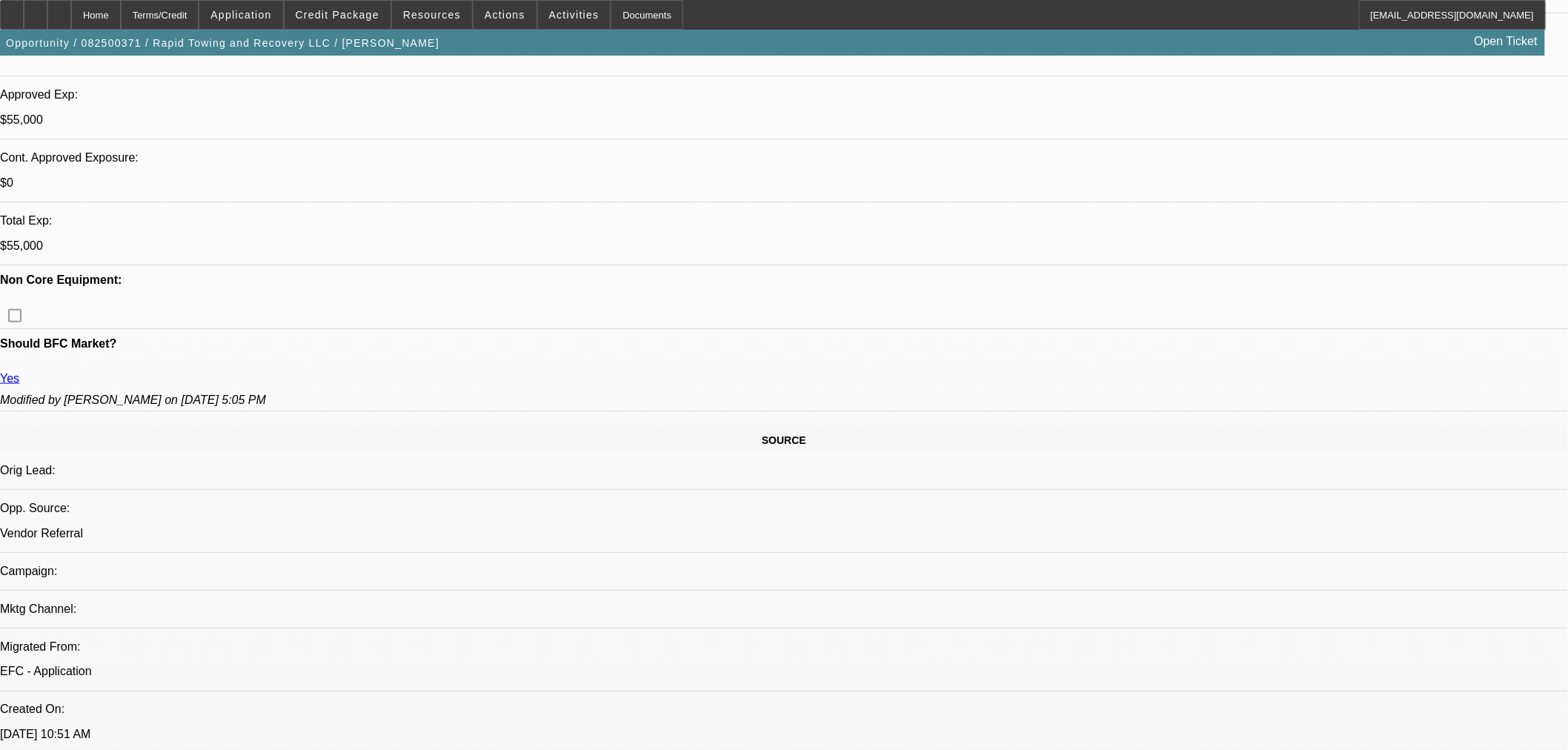
scroll to position [589, 0]
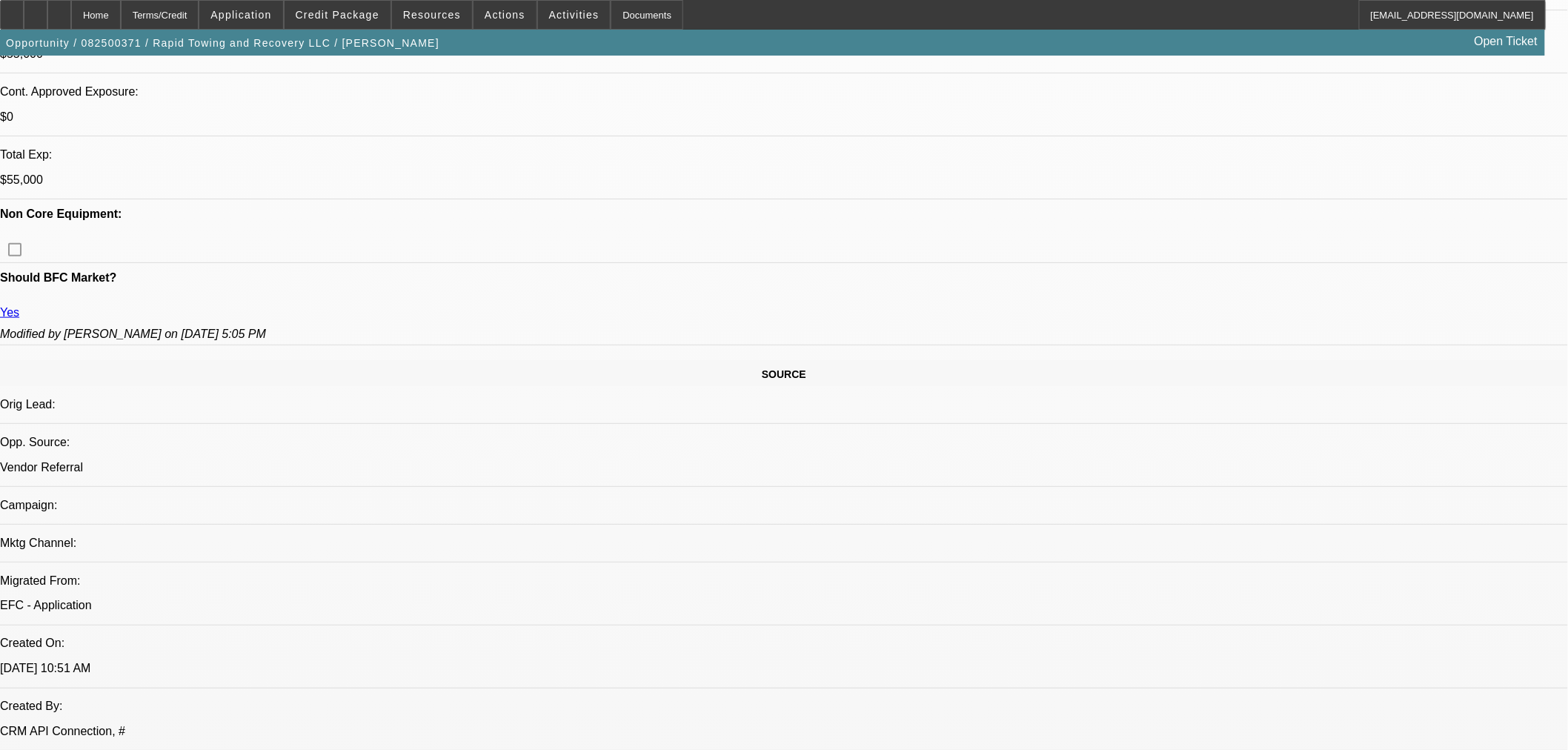
select select "6"
select select "2"
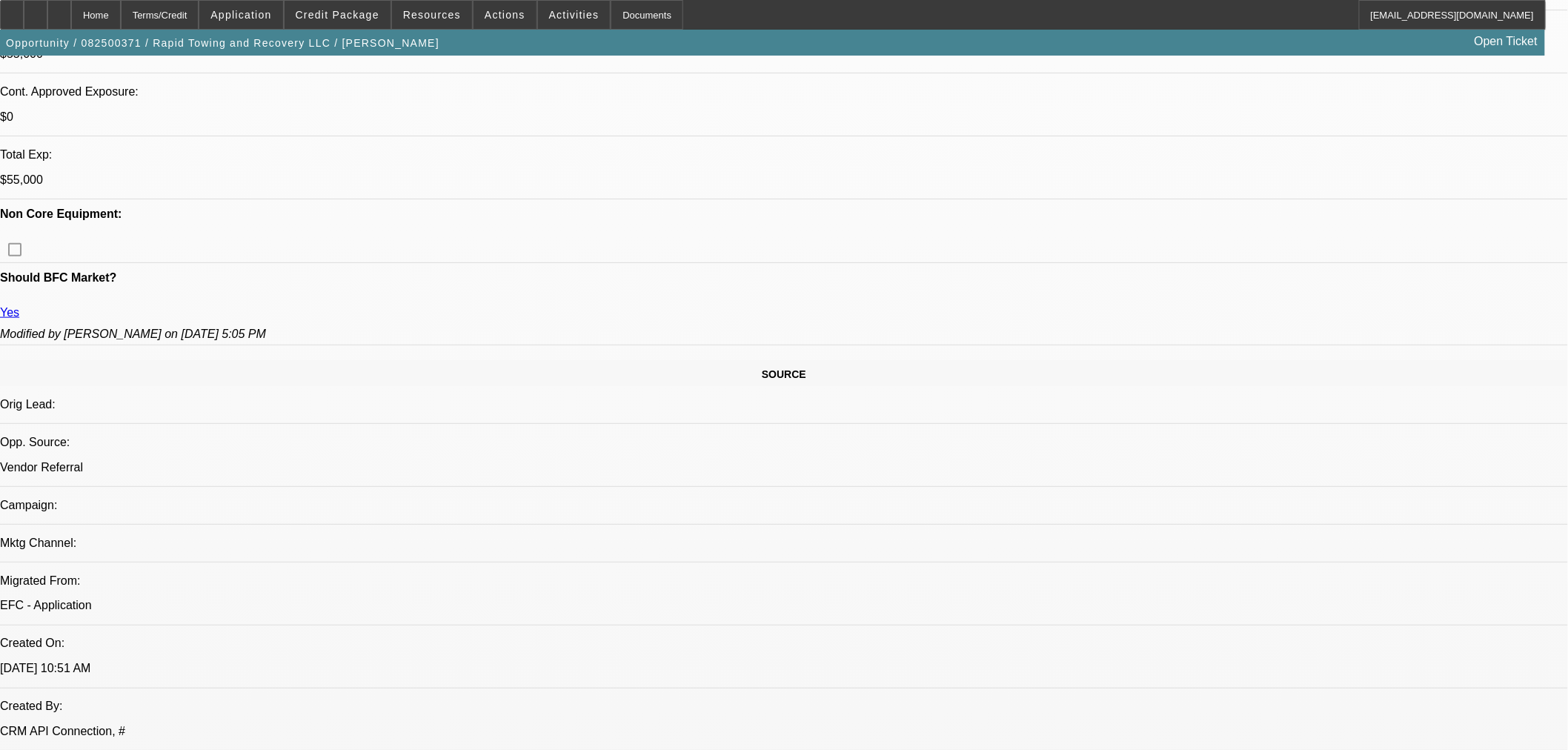
select select "2"
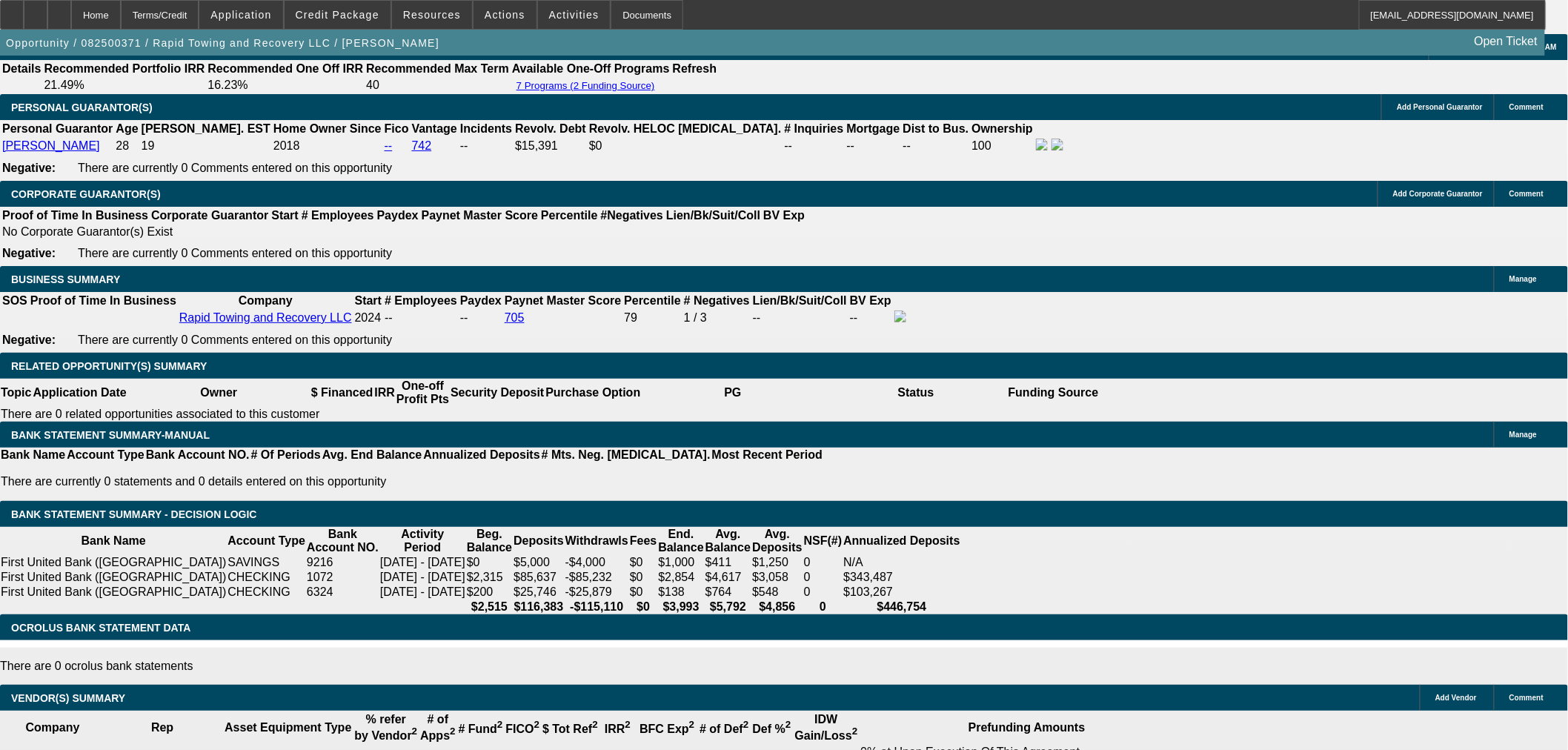
scroll to position [2057, 0]
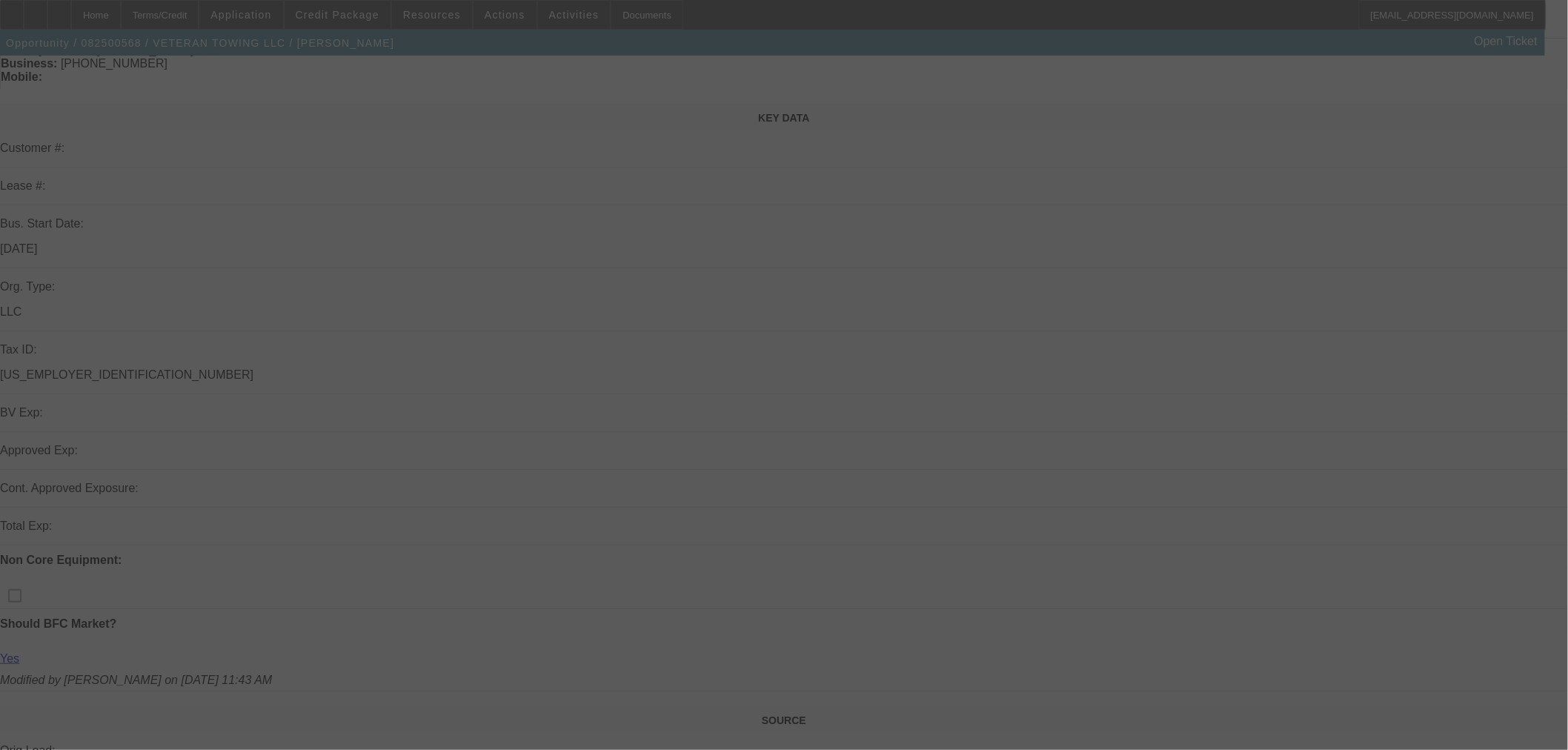
scroll to position [576, 0]
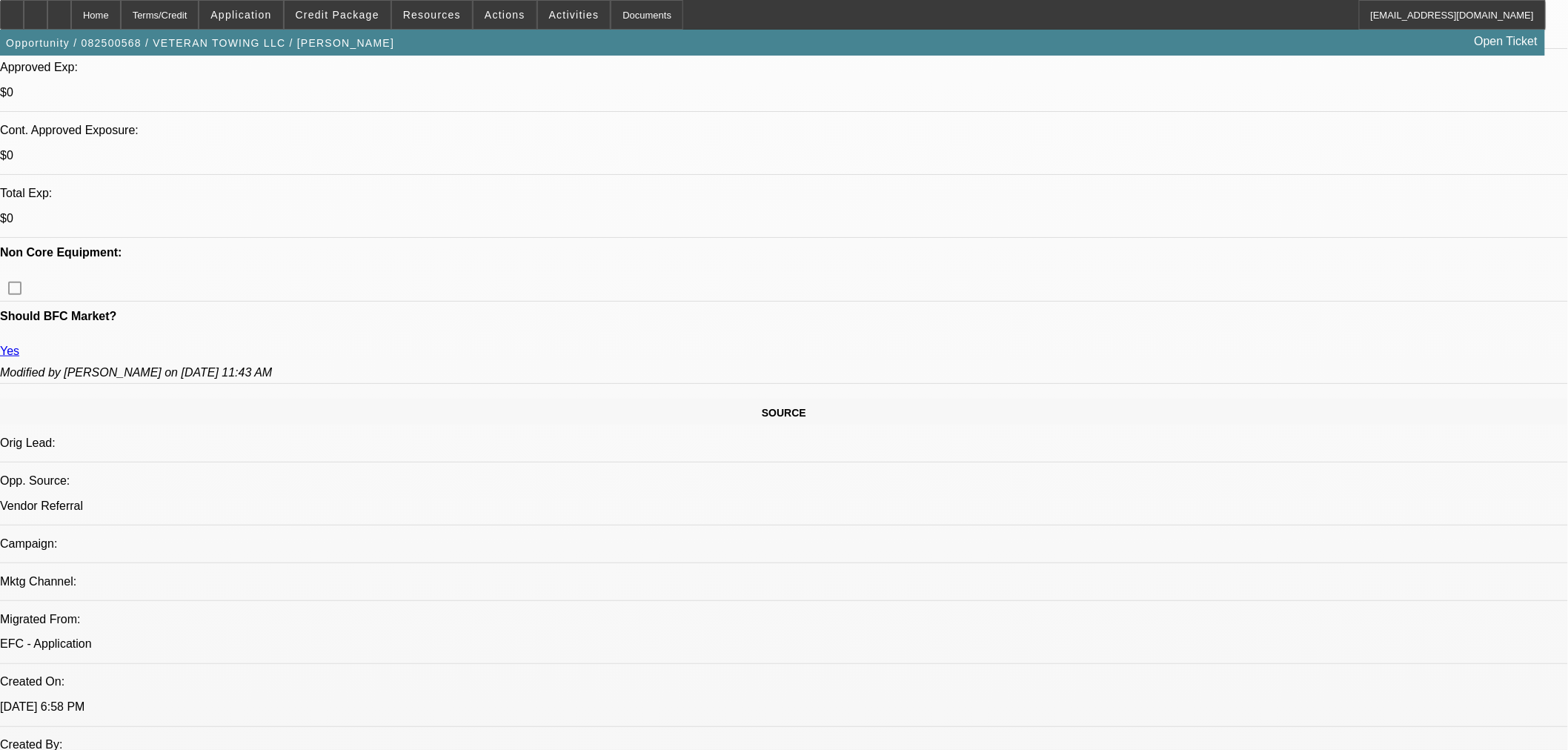
select select "0"
select select "6"
select select "0"
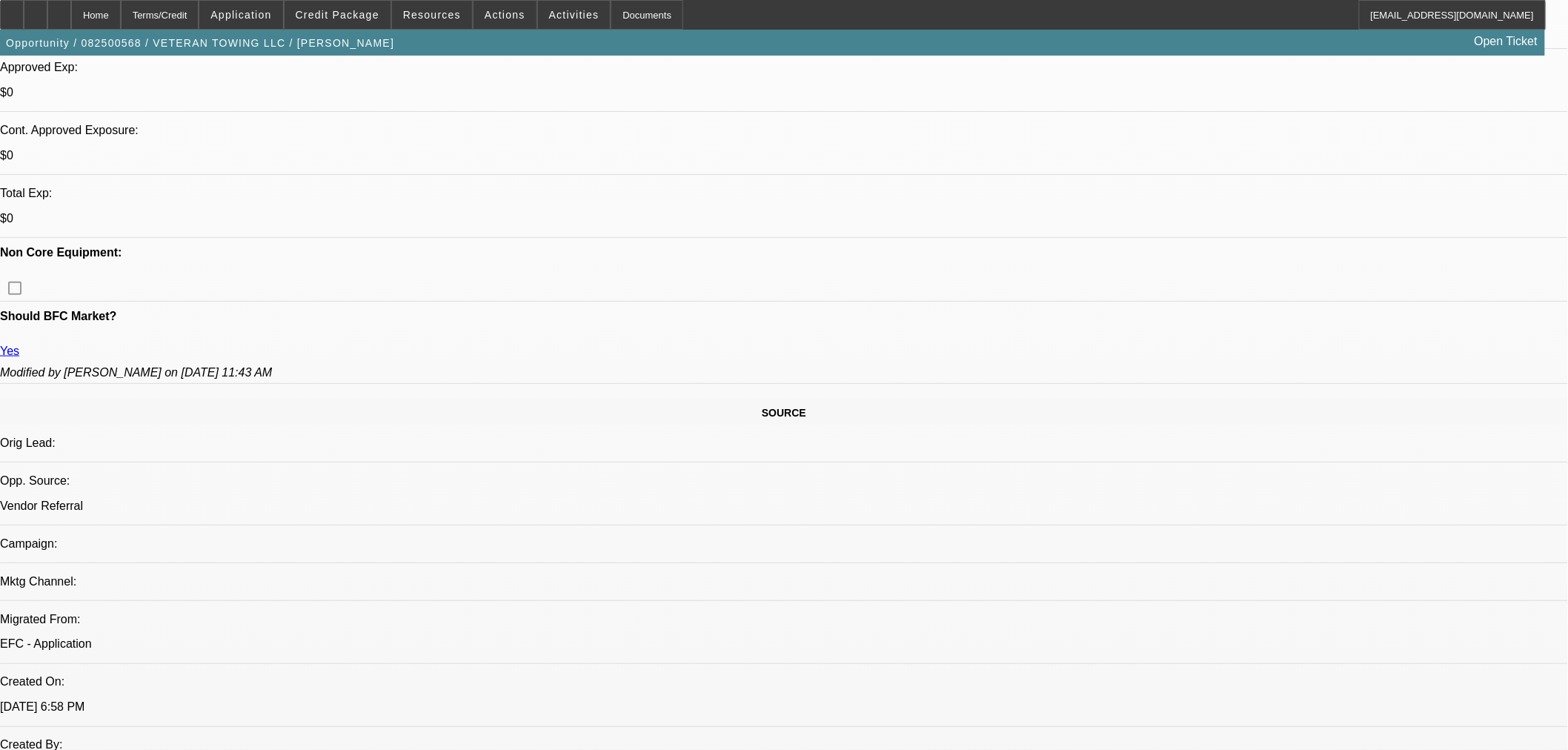
select select "0"
select select "6"
select select "0"
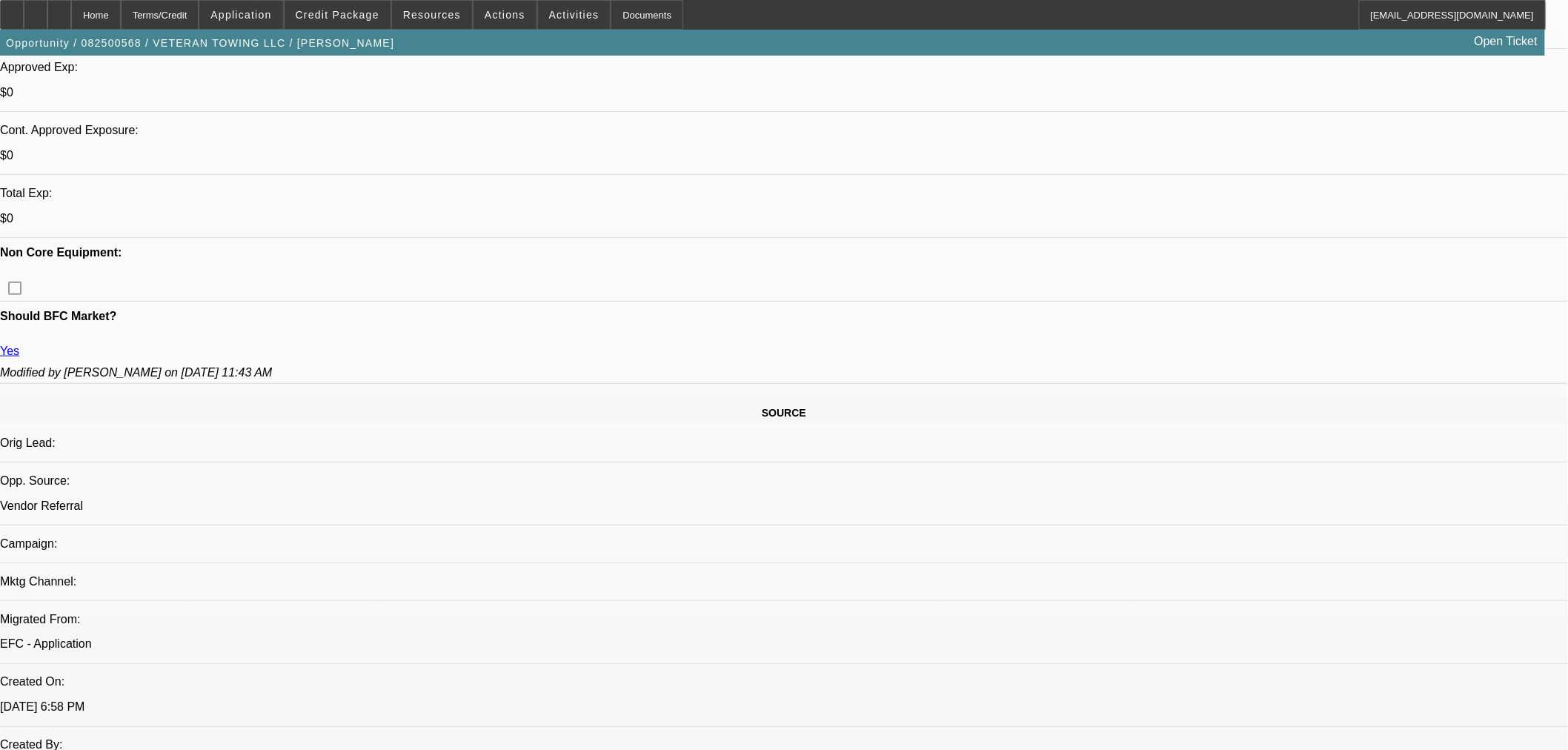
select select "0"
select select "6"
select select "0"
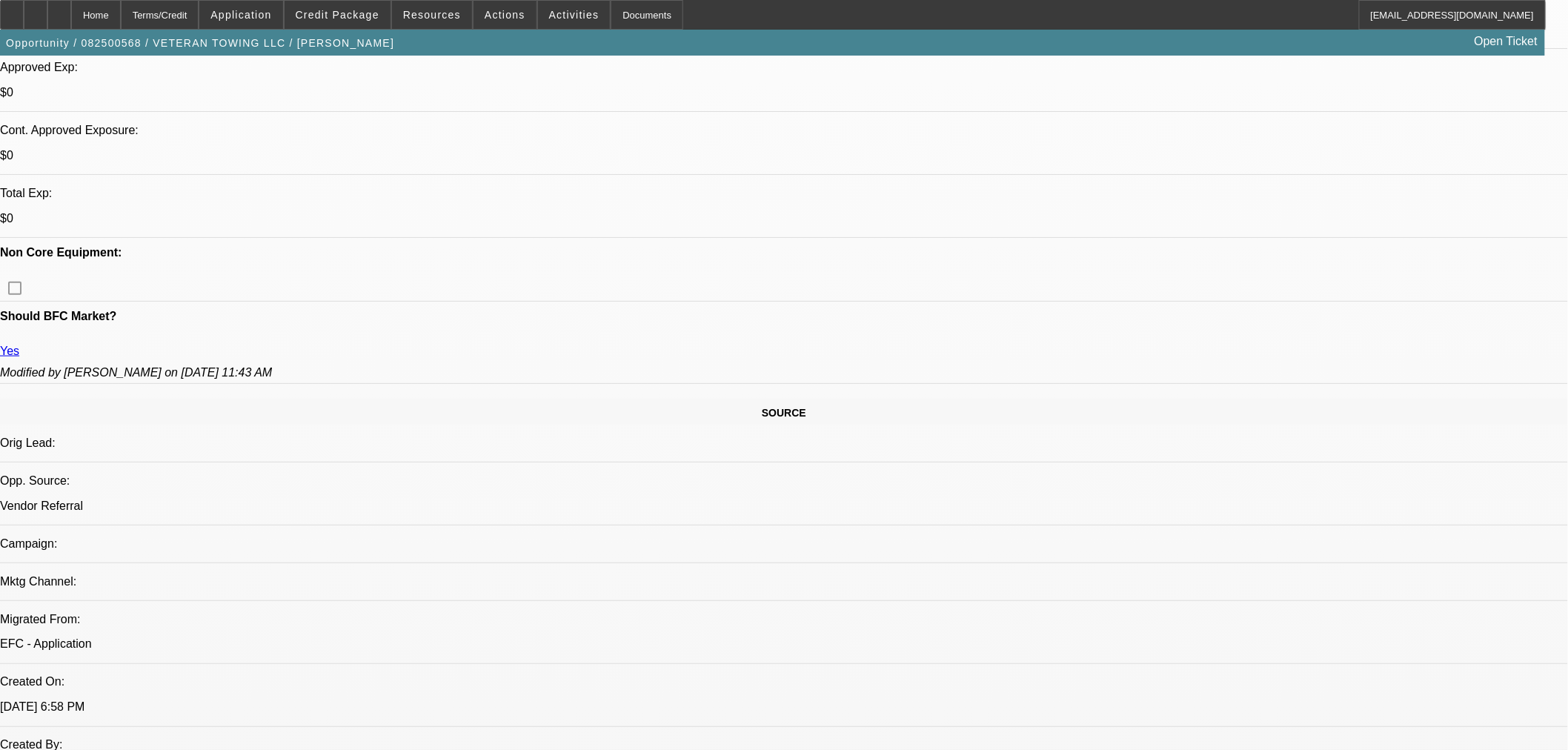
select select "6"
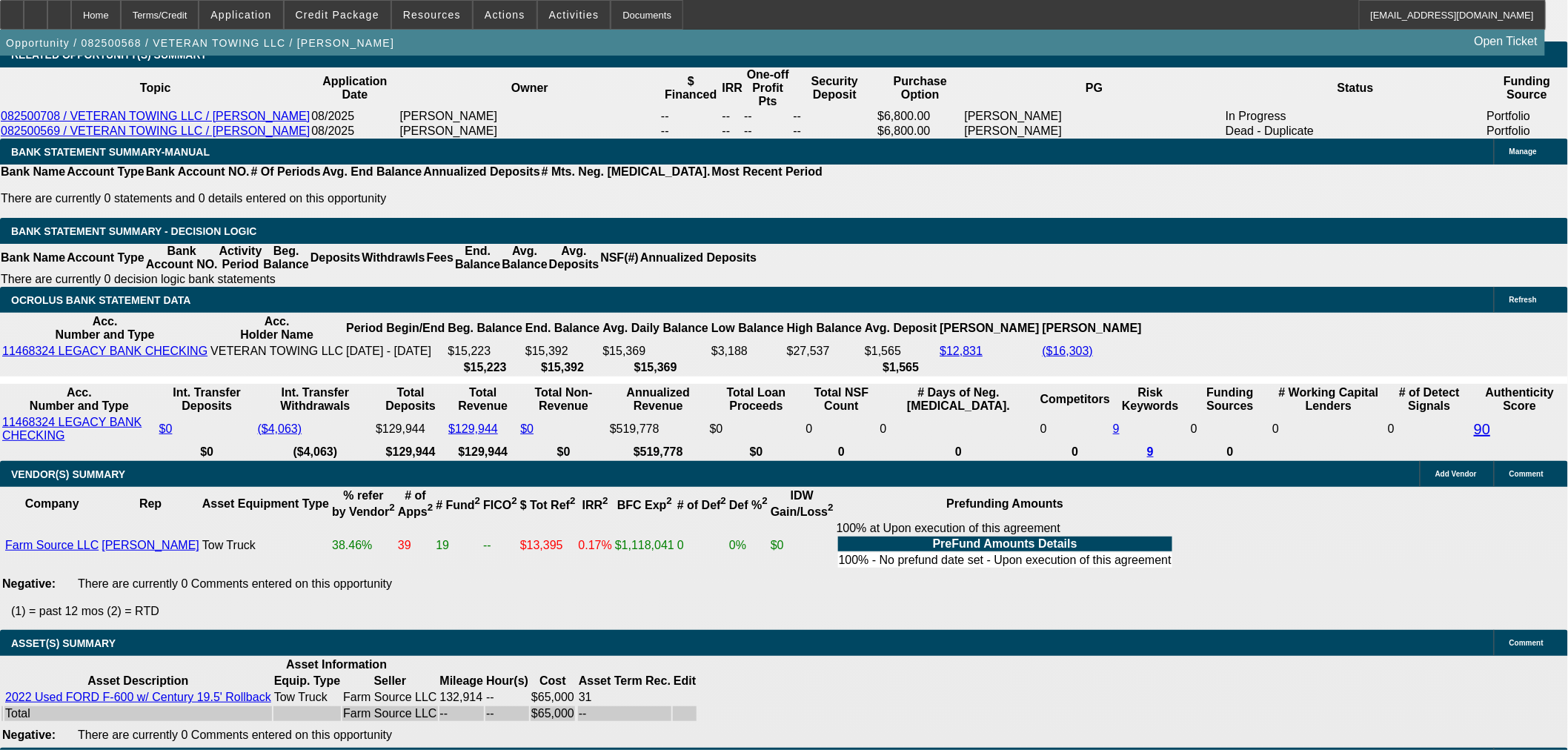
scroll to position [2140, 0]
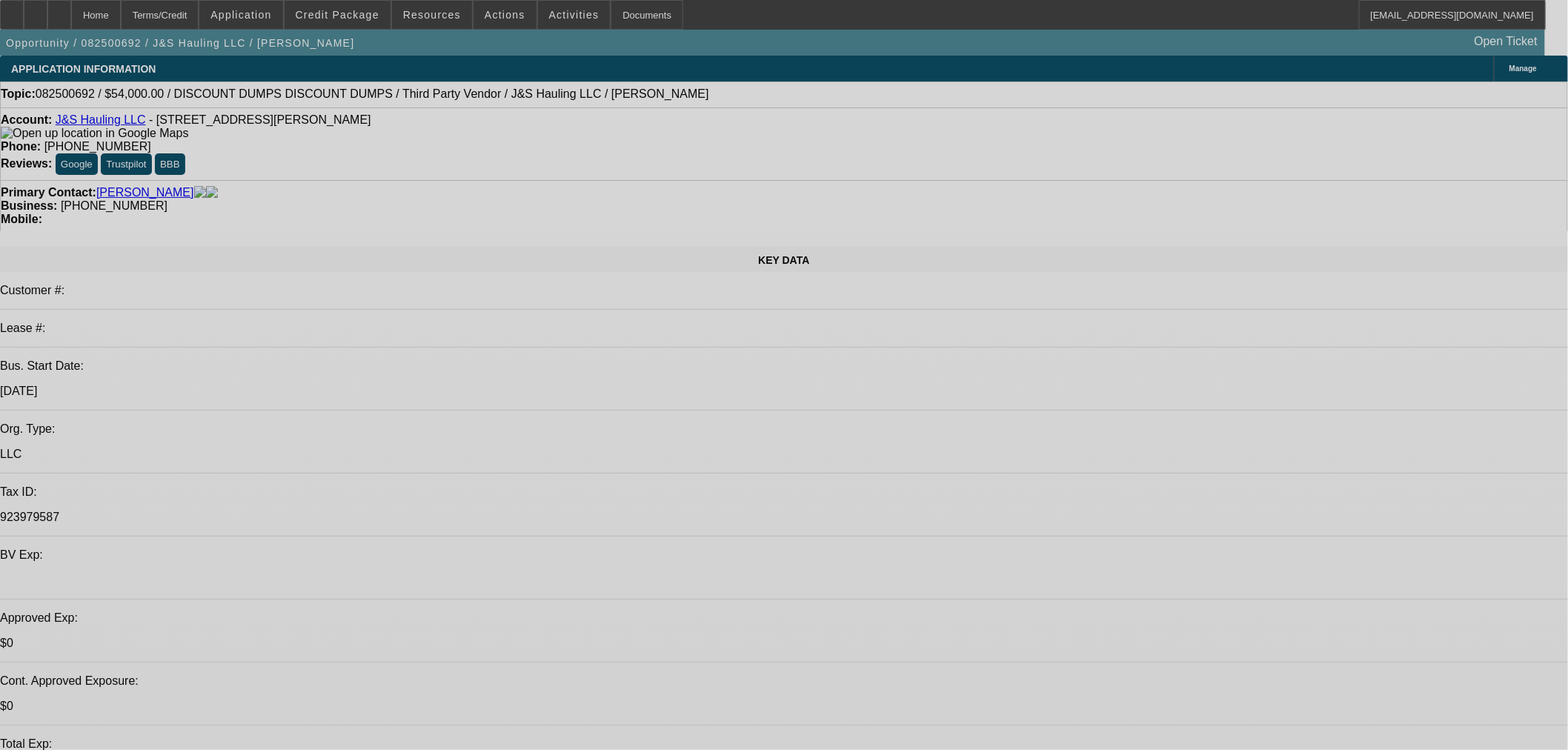
select select "0"
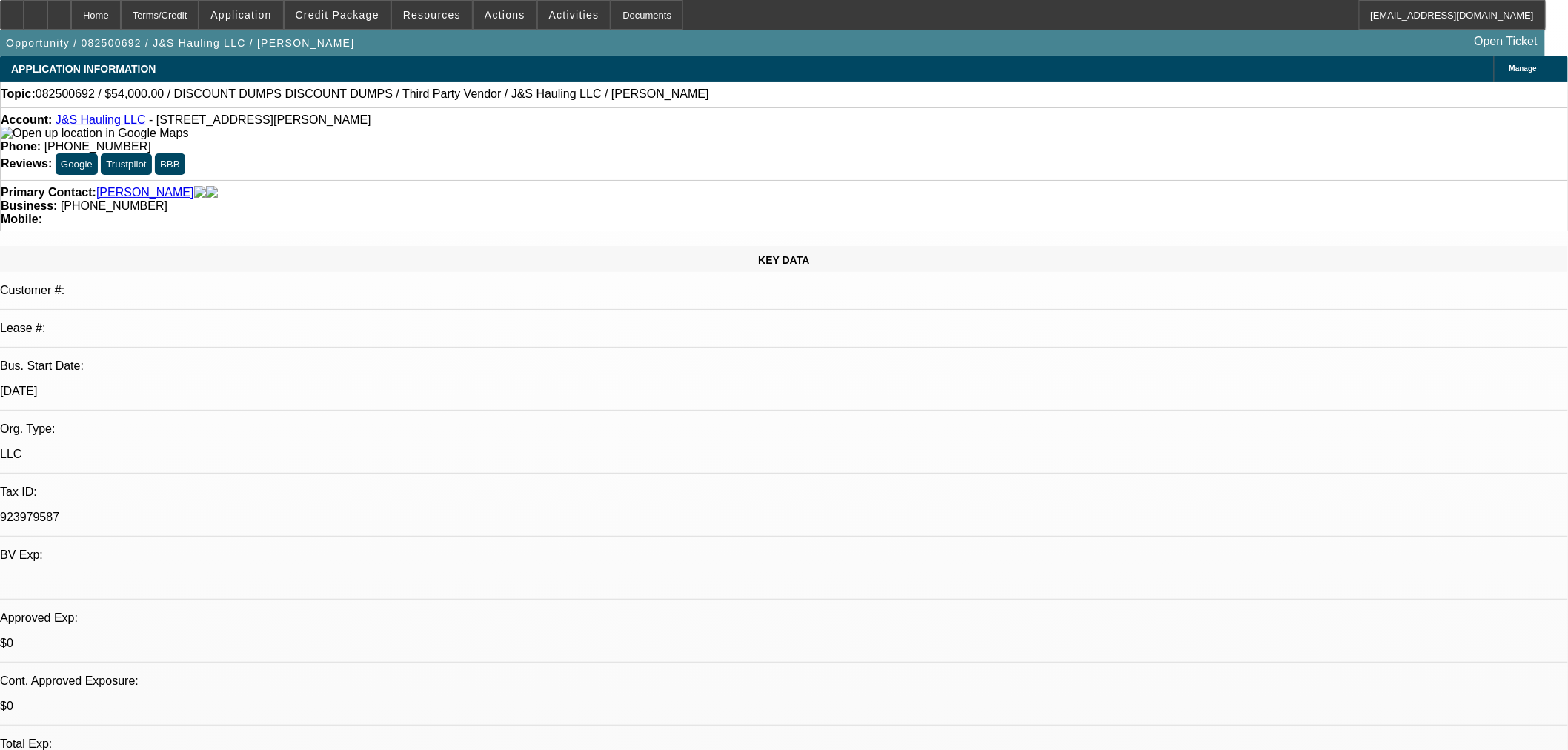
select select "3"
select select "0.1"
select select "4"
select select "0"
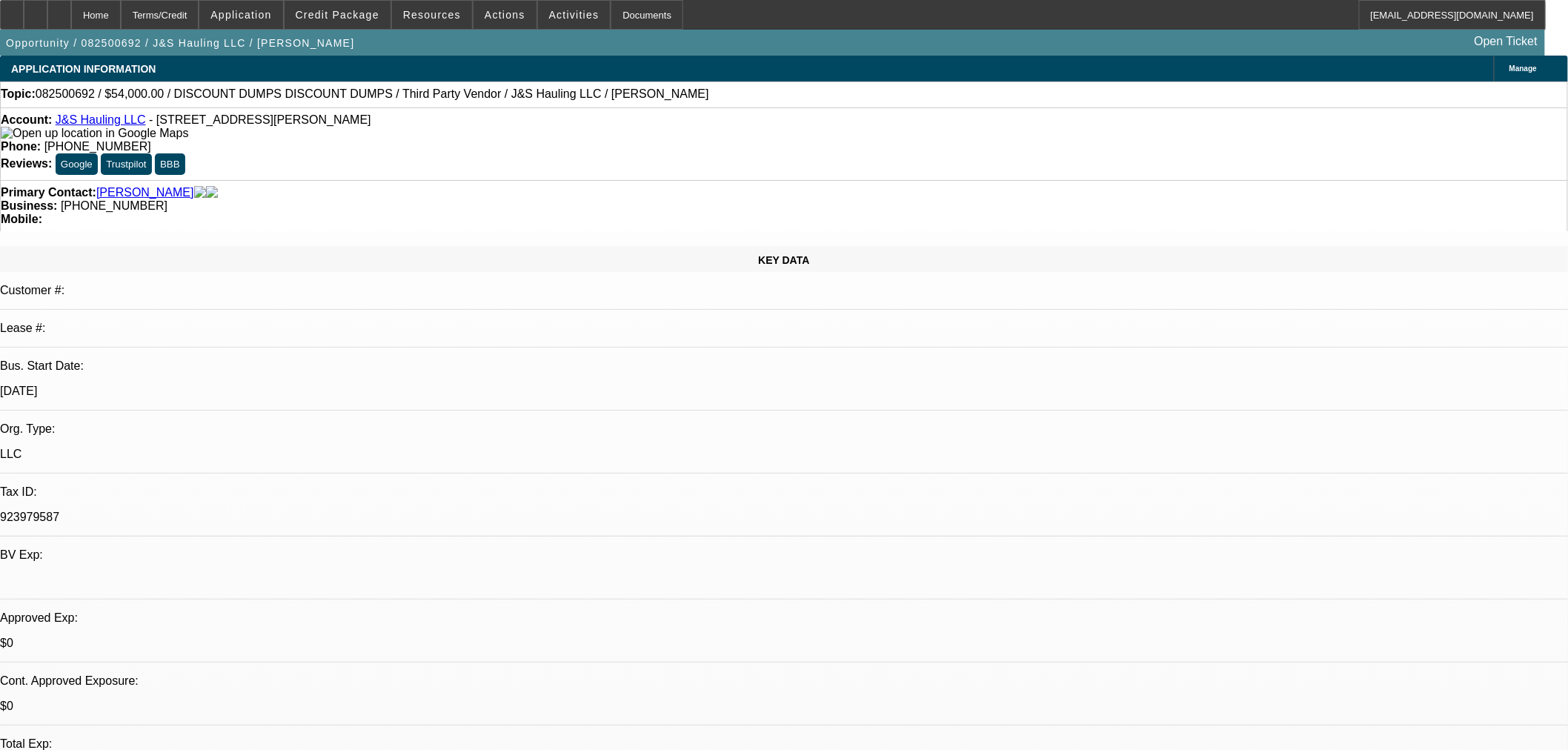
select select "3"
select select "0.1"
select select "4"
select select "0"
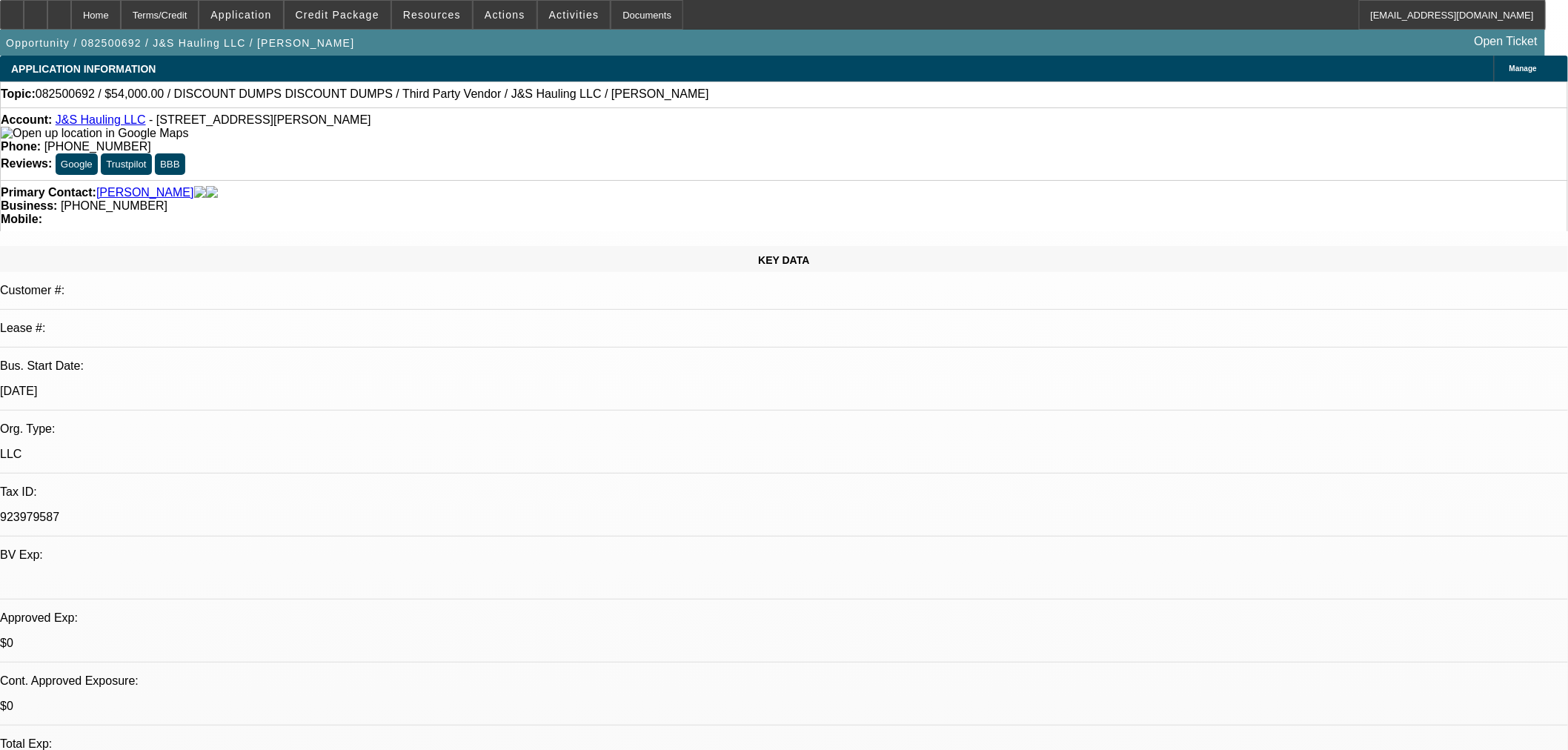
select select "3"
select select "0.1"
select select "4"
select select "0"
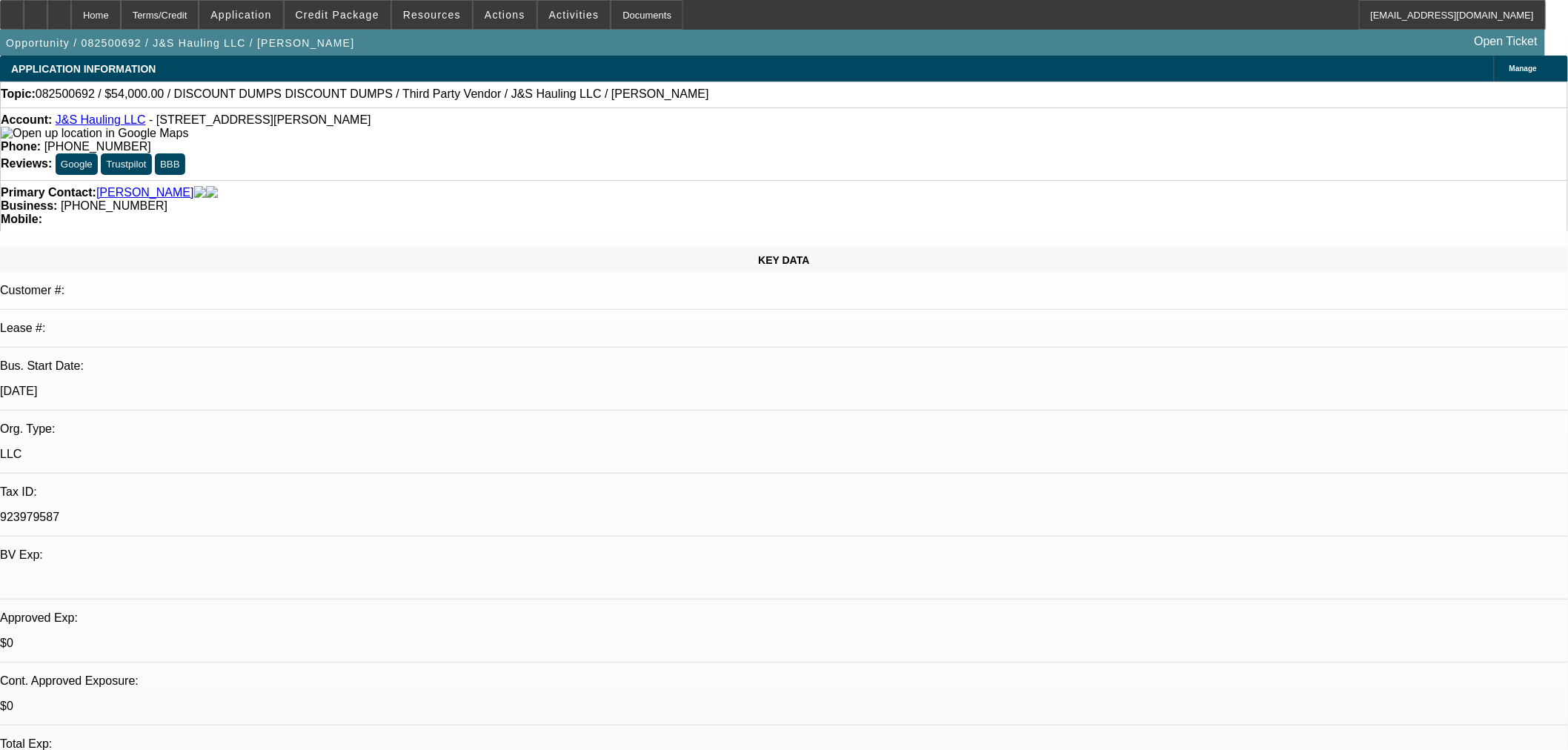
select select "3"
select select "0.1"
select select "4"
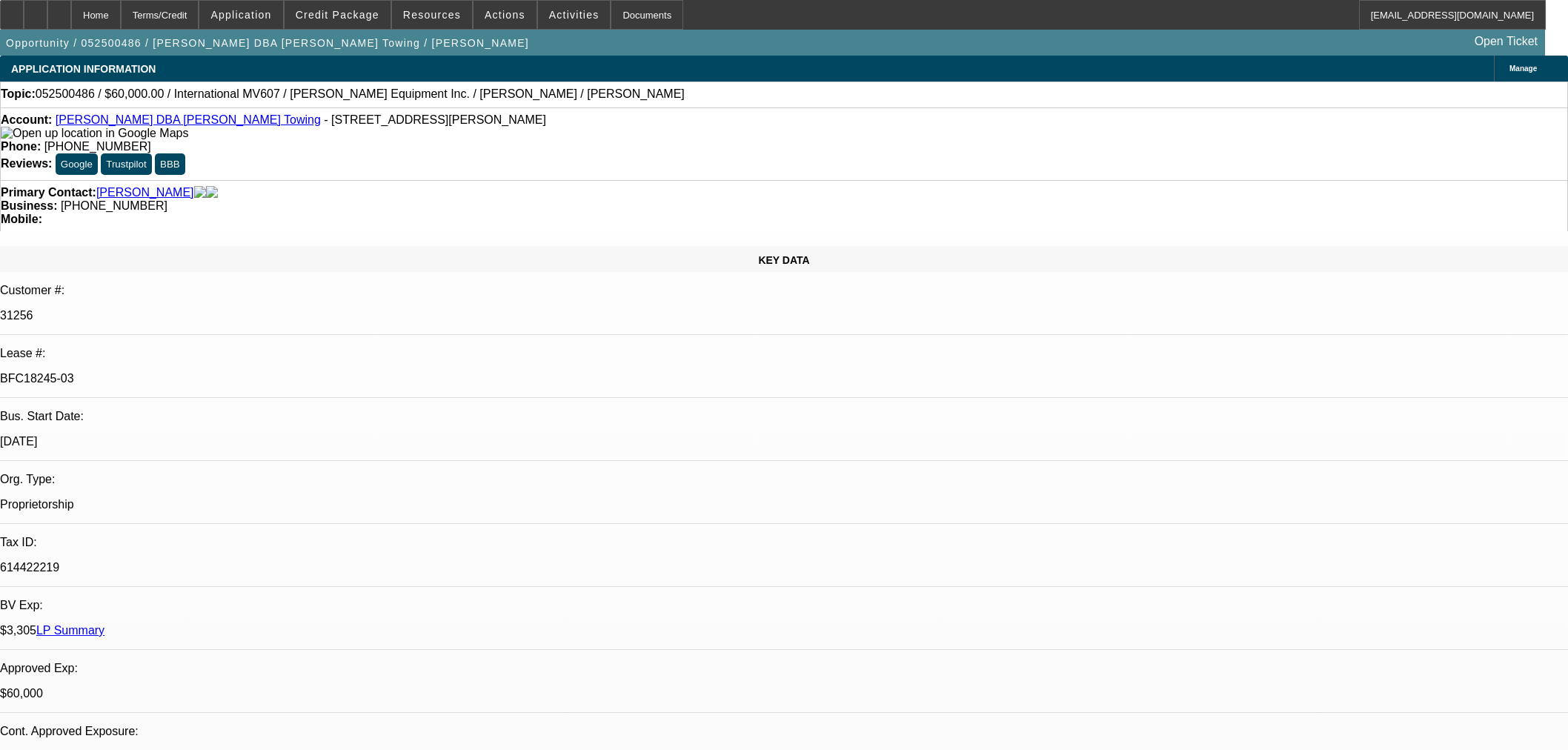
select select "0"
select select "2"
select select "0.1"
select select "4"
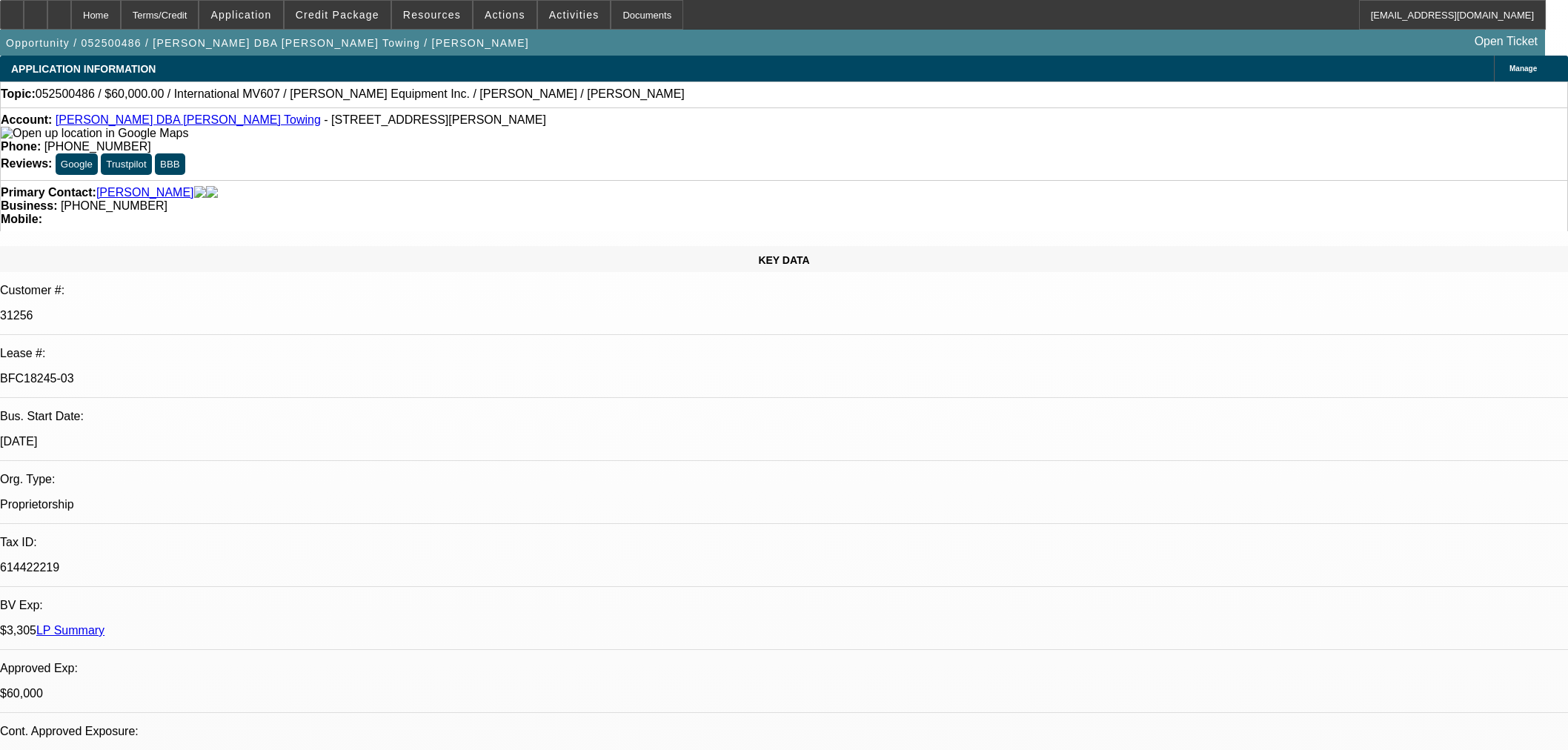
select select "0"
select select "2"
select select "0.1"
select select "4"
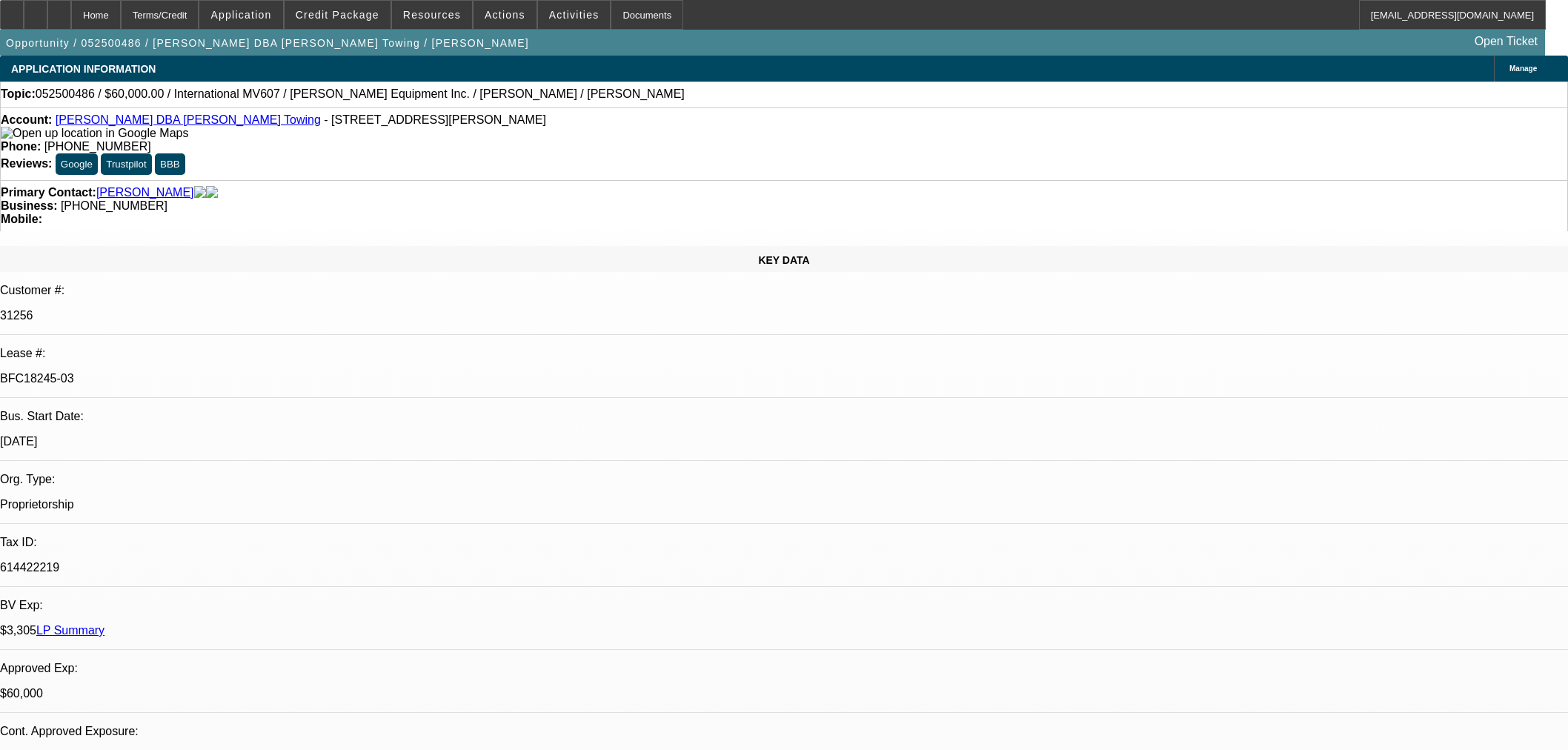
select select "0"
select select "2"
select select "0.1"
select select "4"
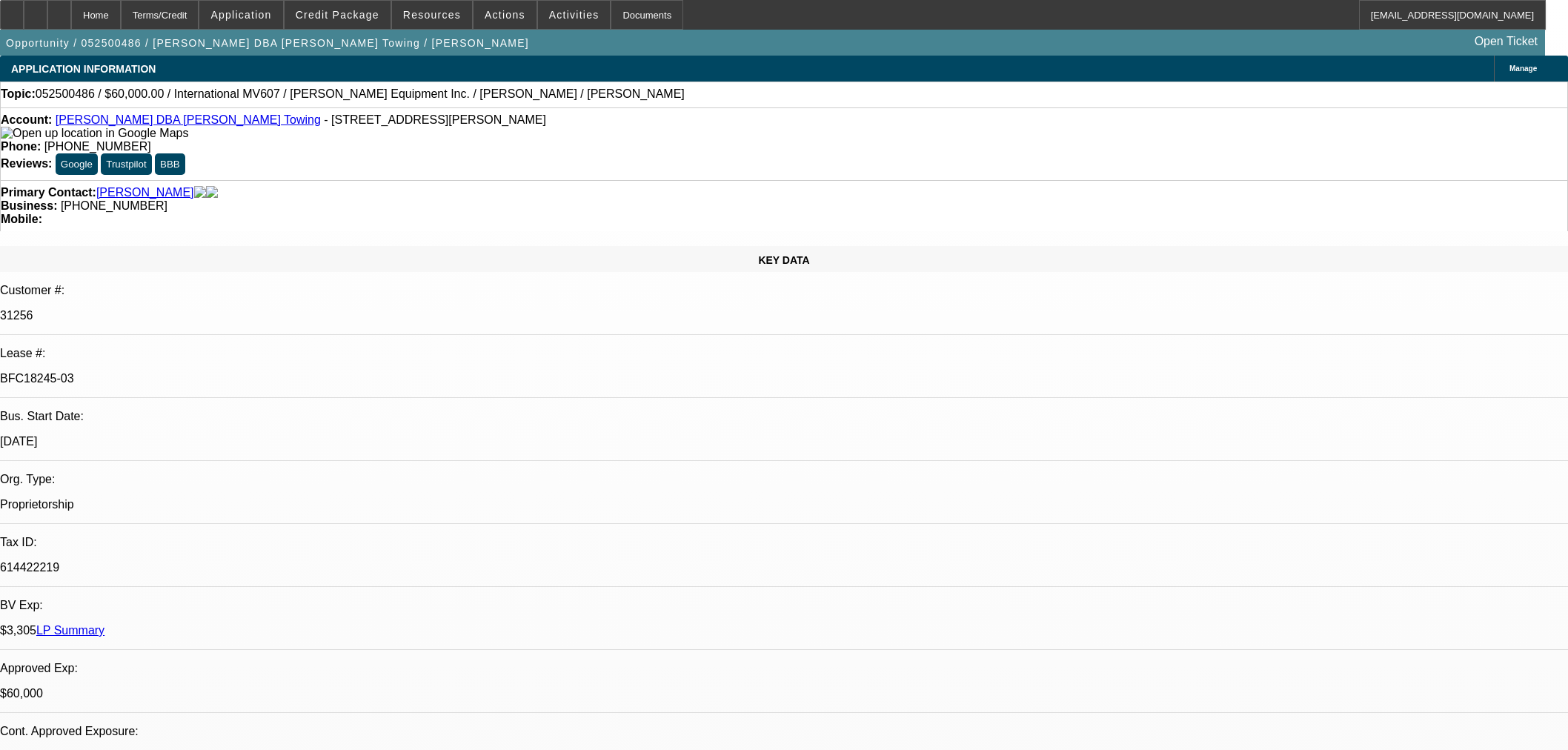
select select "0"
select select "3"
select select "0.1"
select select "4"
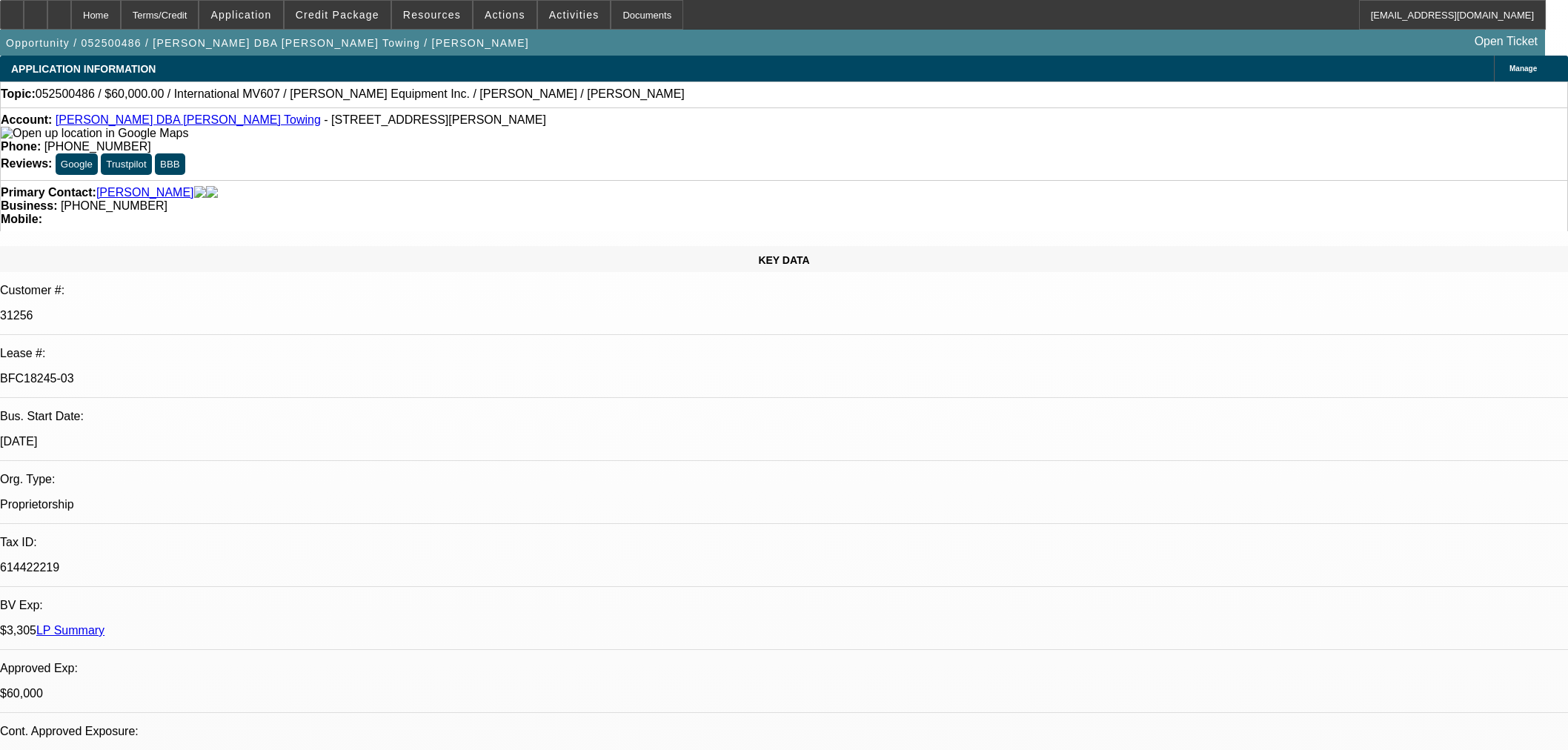
scroll to position [2223, 0]
select select "0"
select select "2"
select select "0.1"
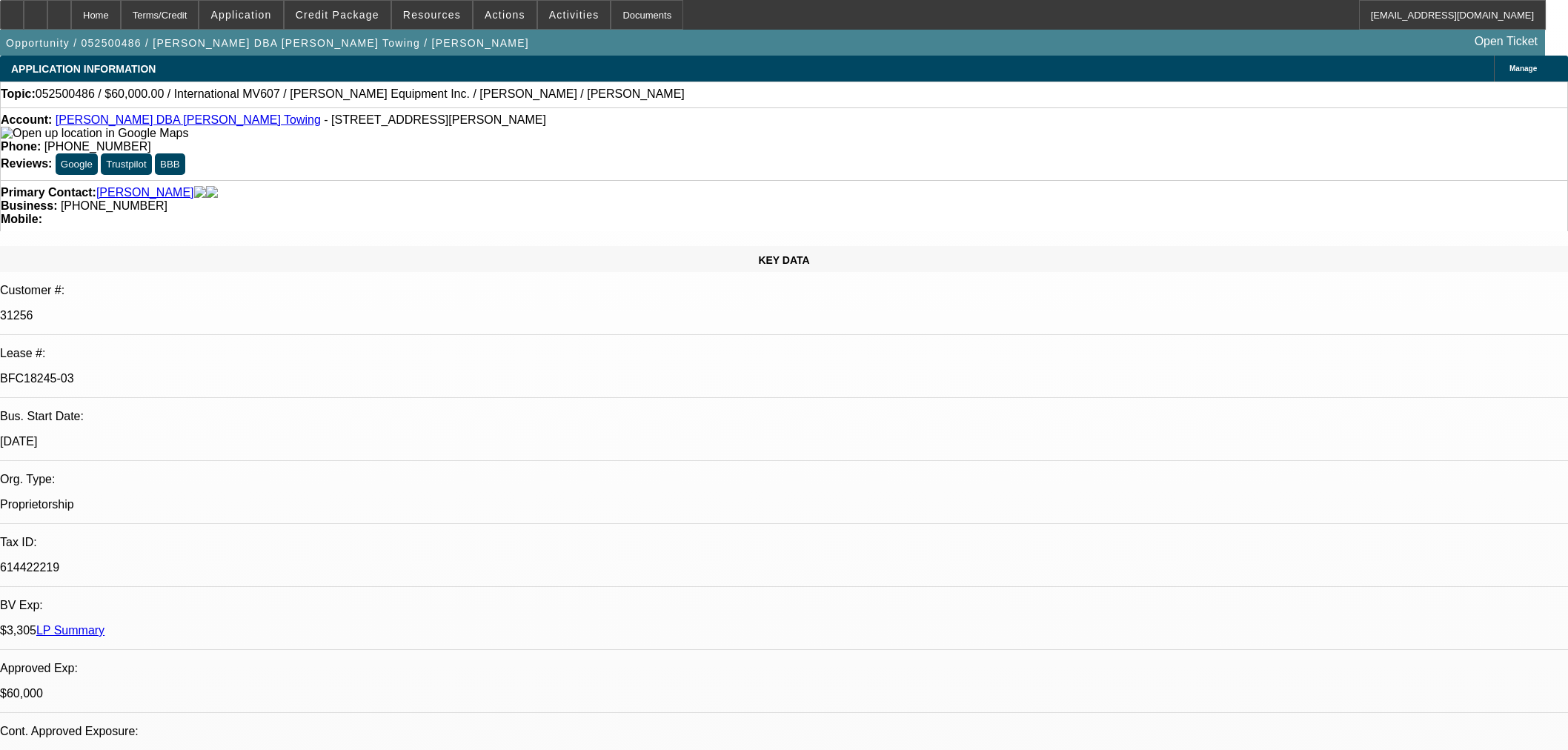
select select "4"
select select "0"
select select "2"
select select "0.1"
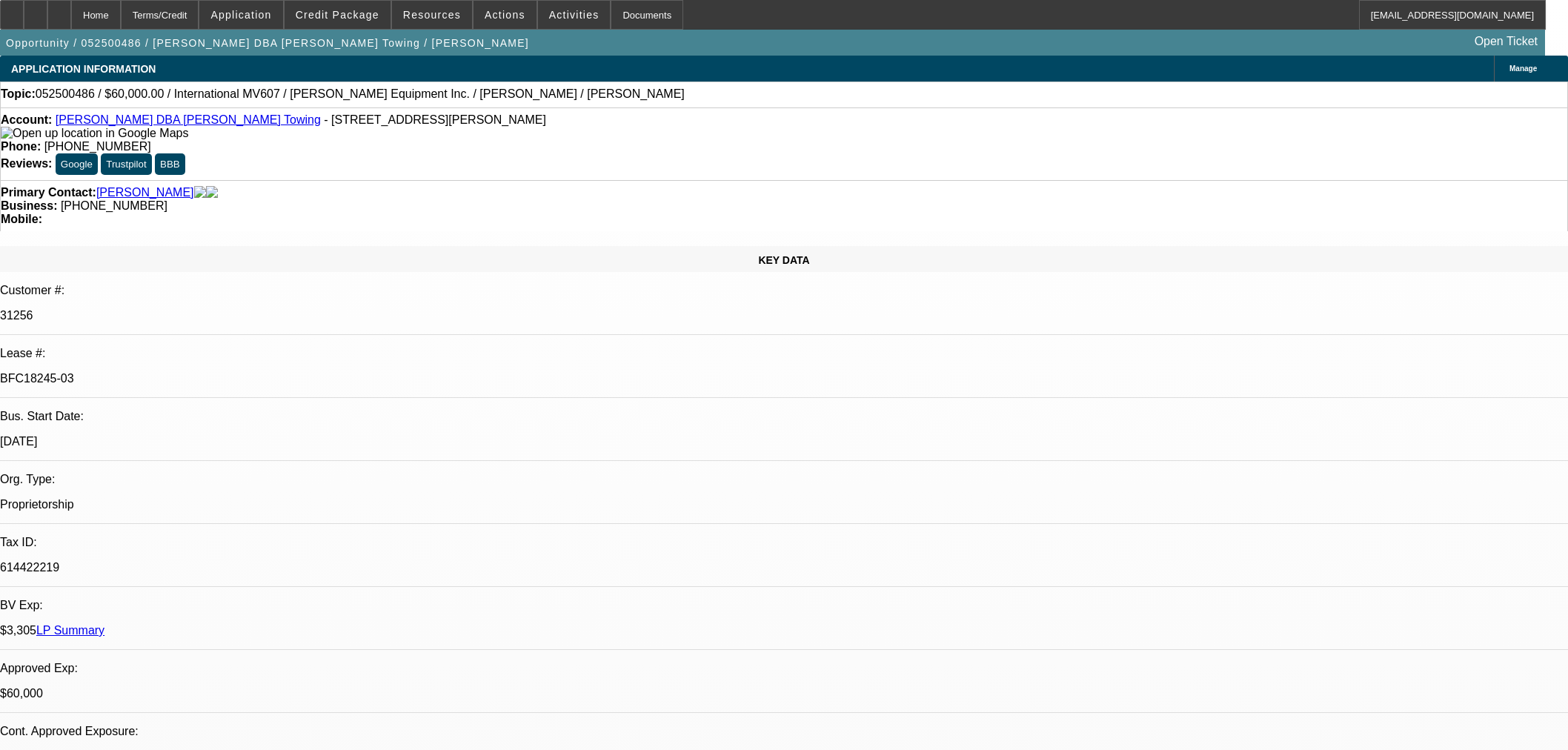
select select "4"
select select "0"
select select "2"
select select "0.1"
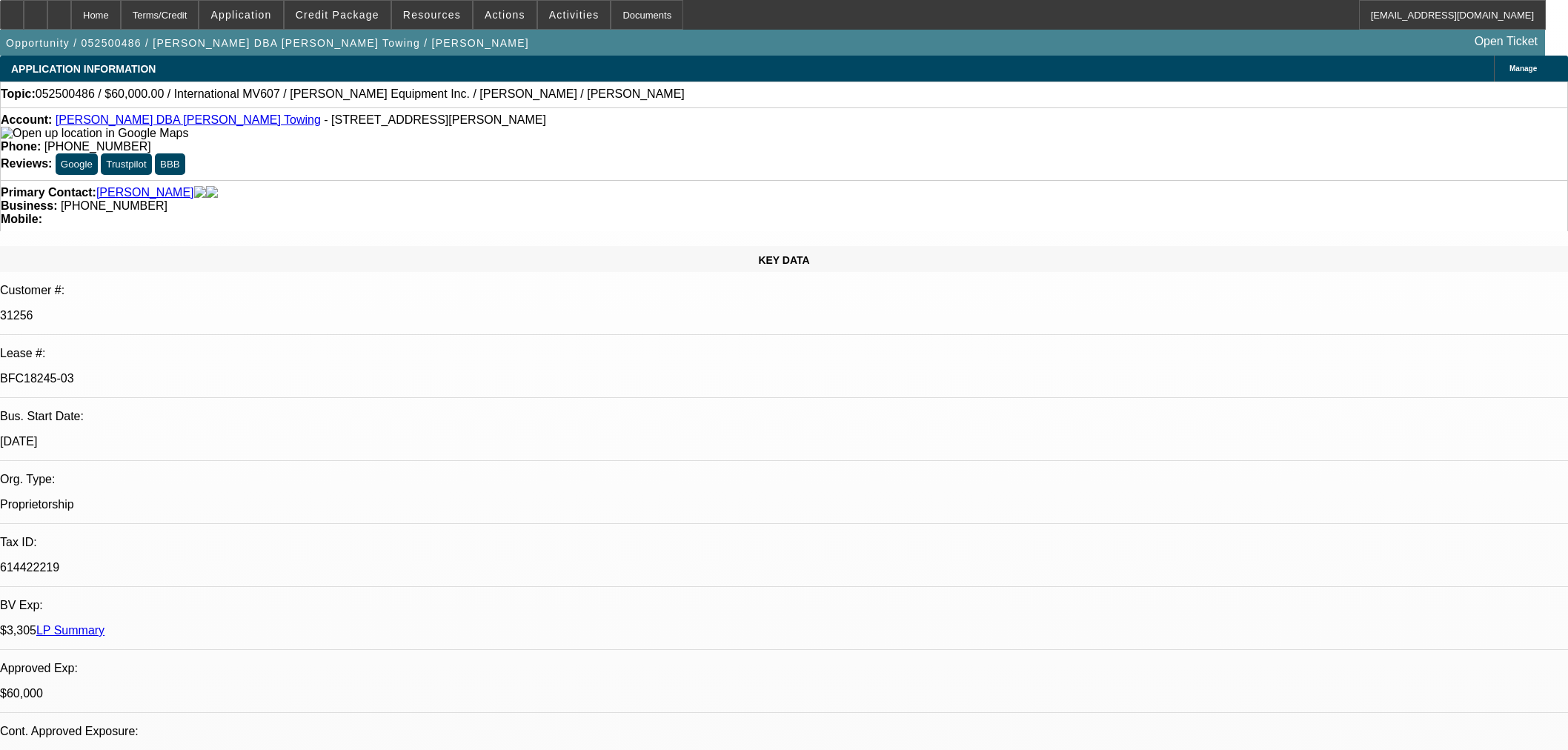
select select "4"
select select "0"
select select "3"
select select "0.1"
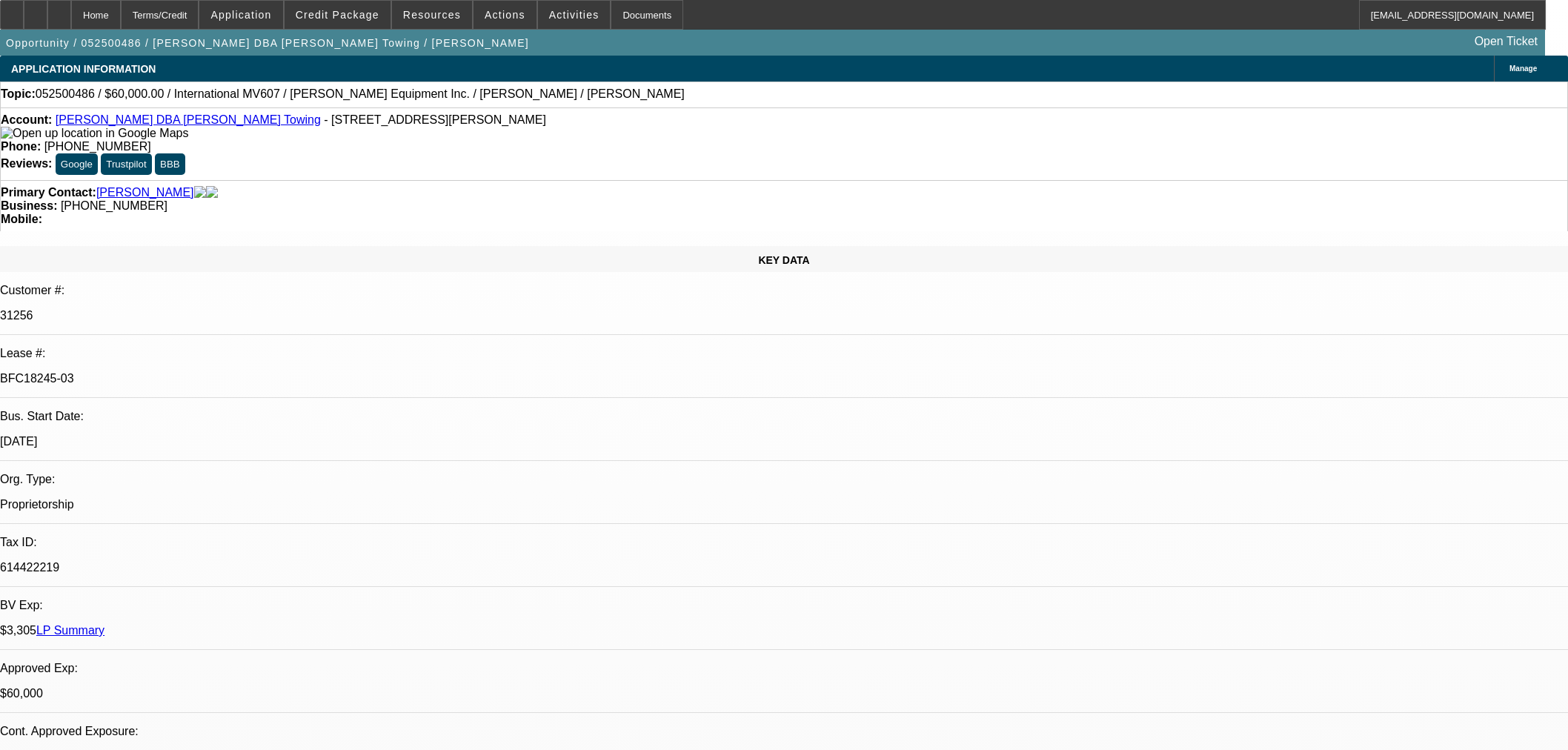
select select "4"
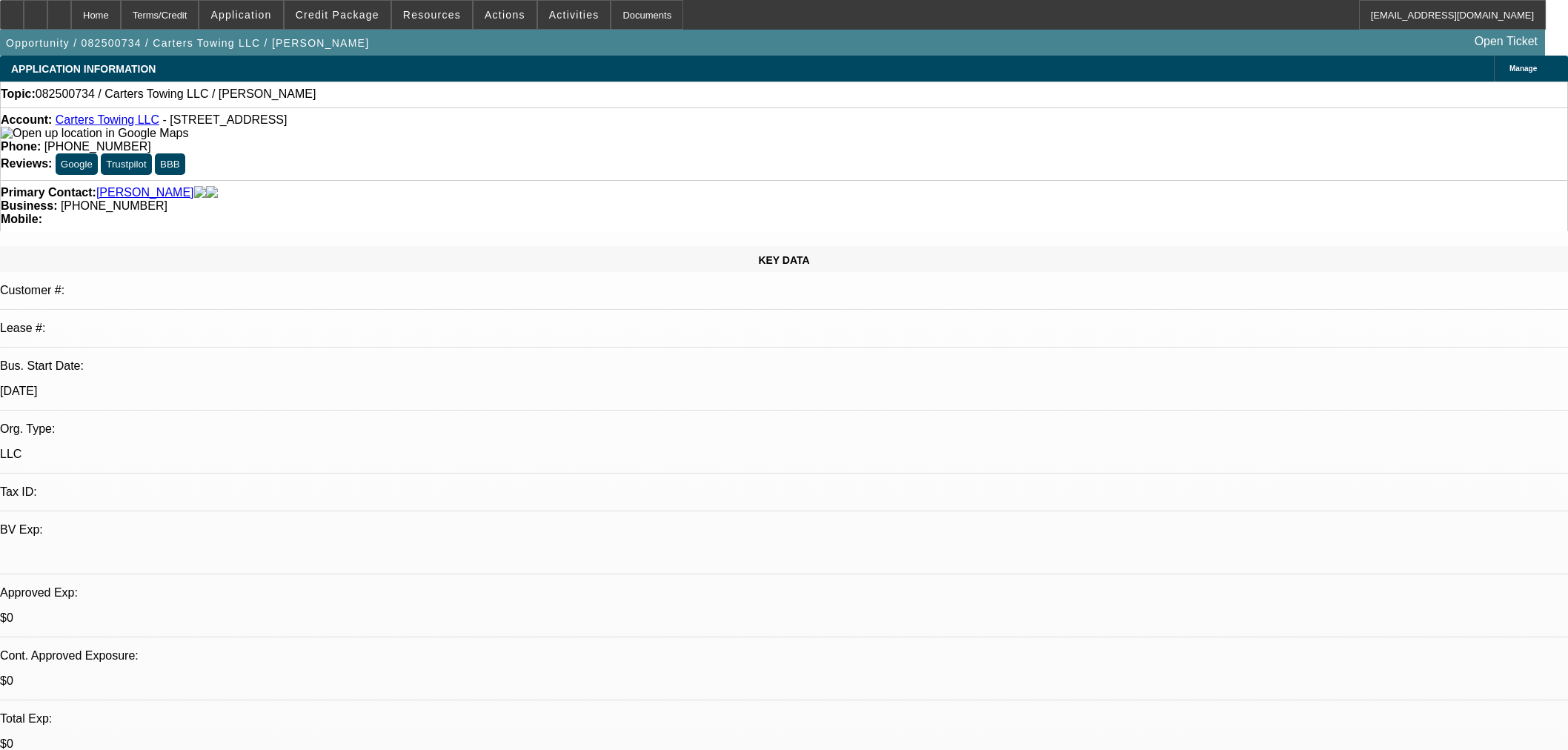
select select "0"
select select "2"
select select "0.1"
select select "4"
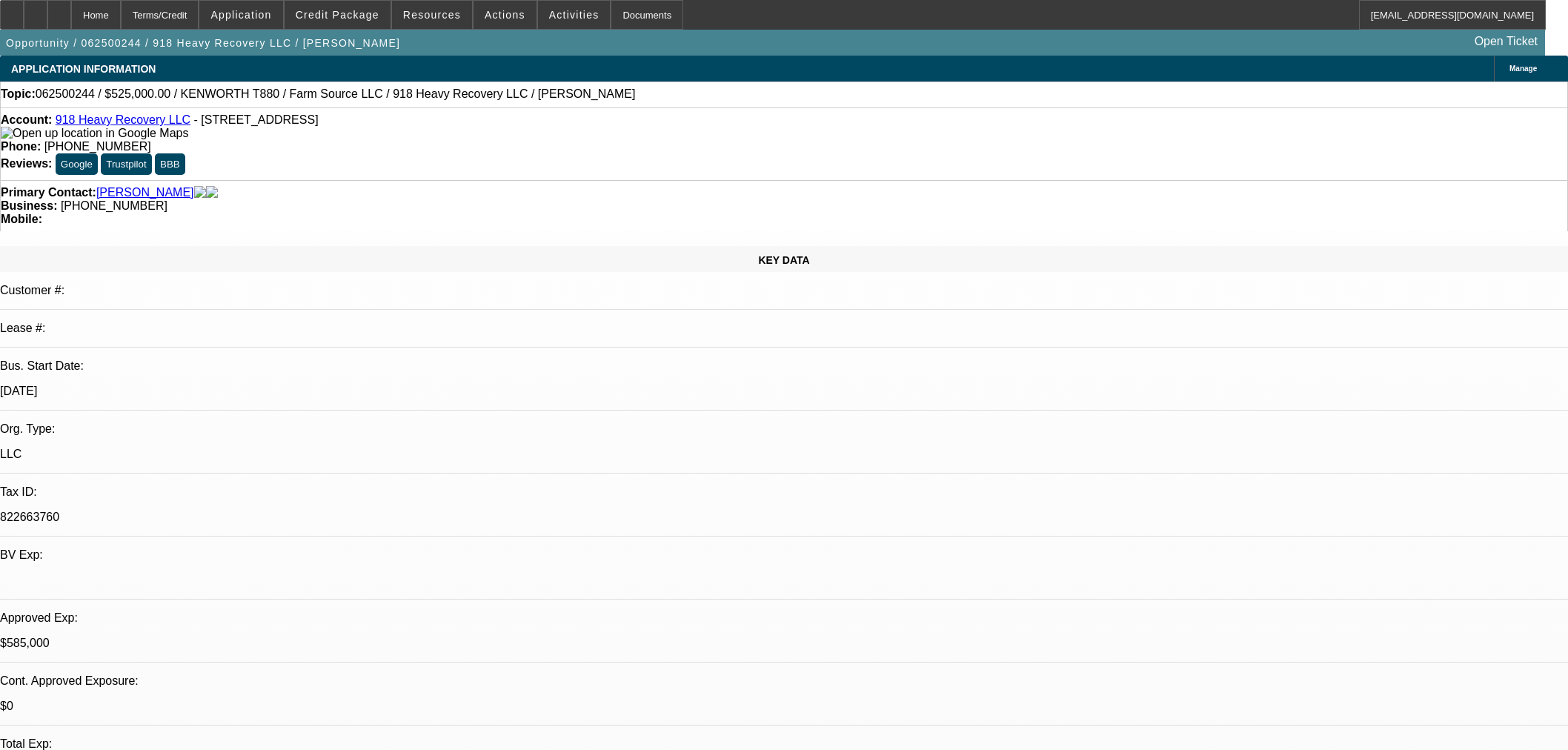
select select "0"
select select "2"
select select "0"
select select "6"
select select "0"
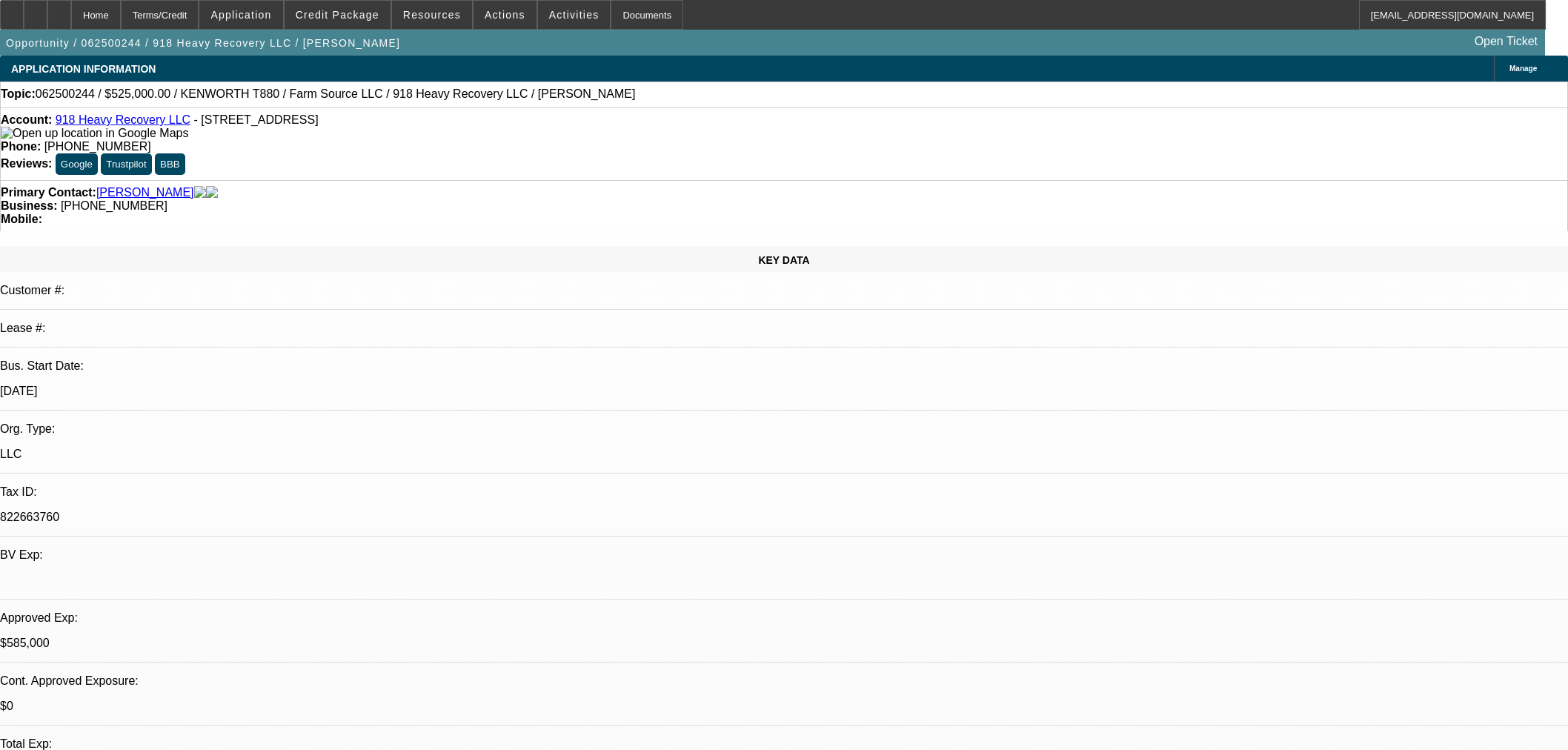
select select "0"
select select "2"
select select "0"
select select "6"
select select "0"
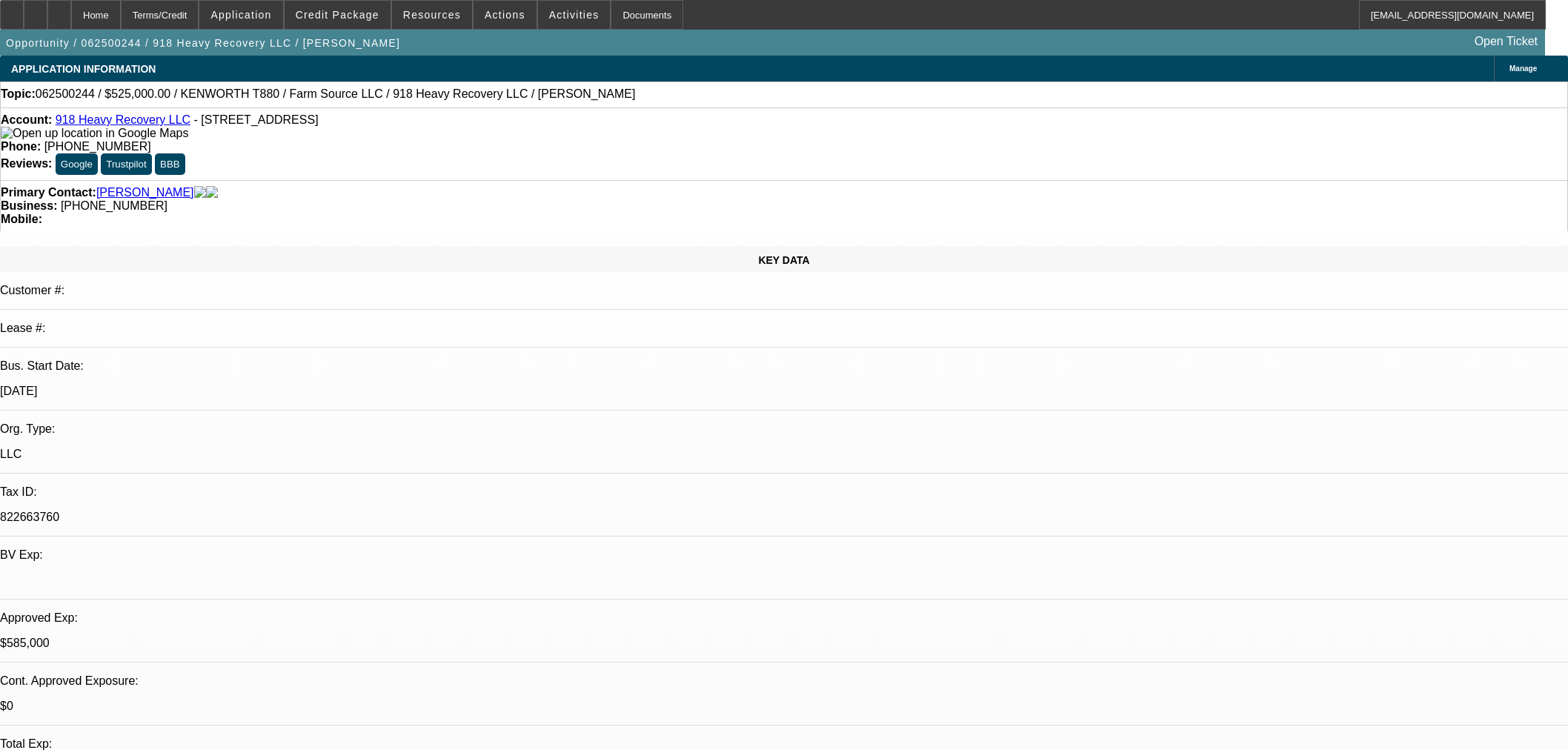
select select "2"
select select "0"
select select "6"
select select "0"
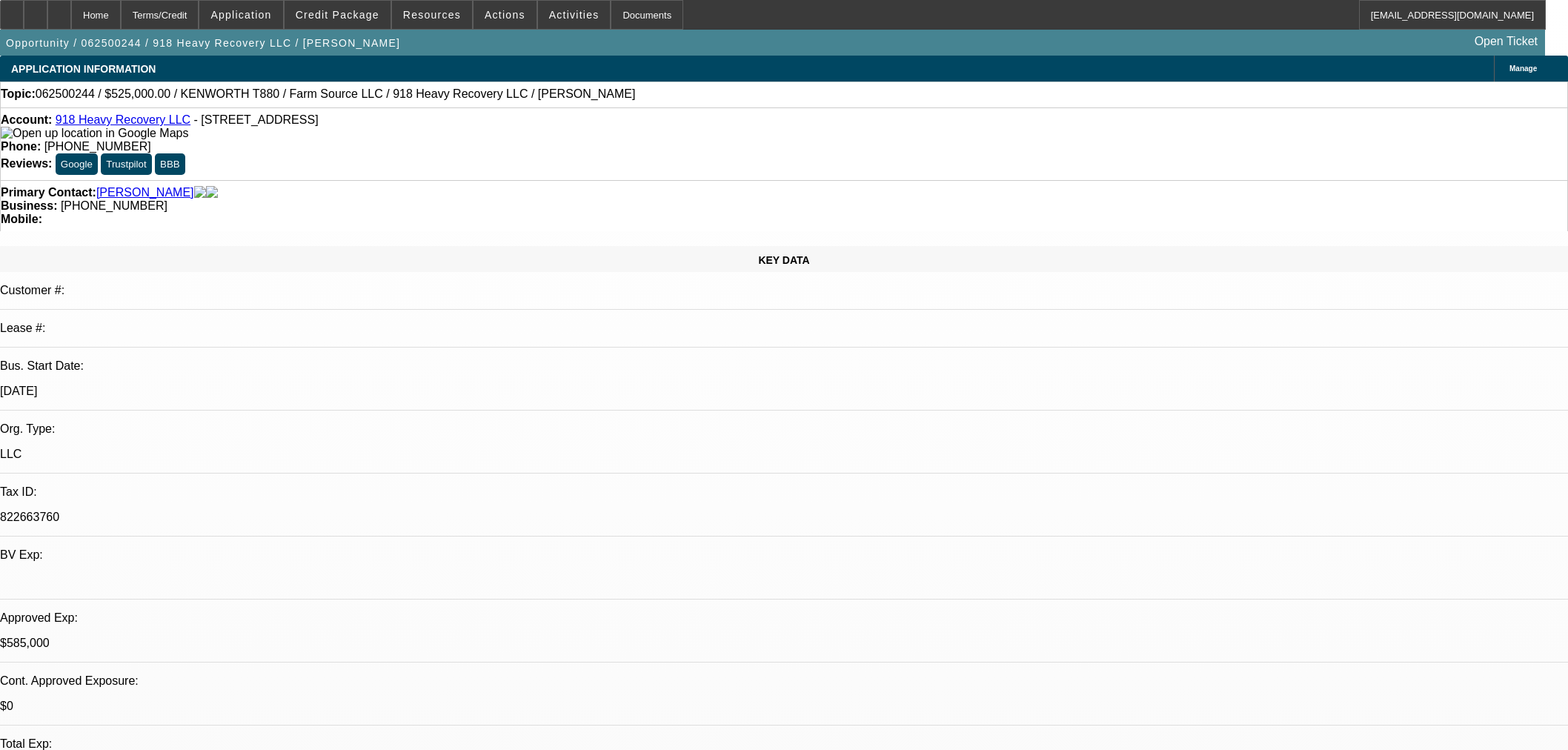
select select "2"
select select "0"
select select "6"
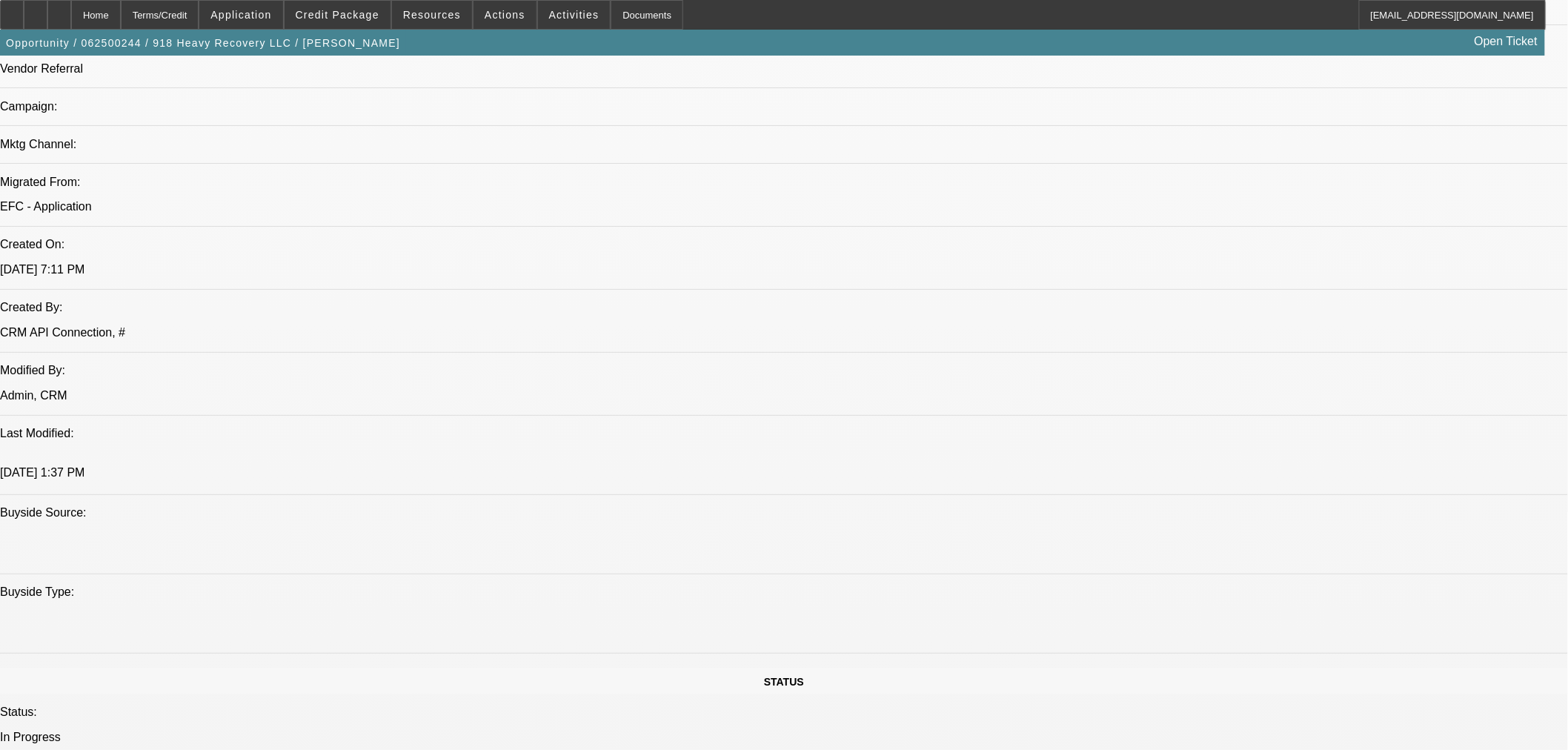
select select "0"
select select "2"
select select "0"
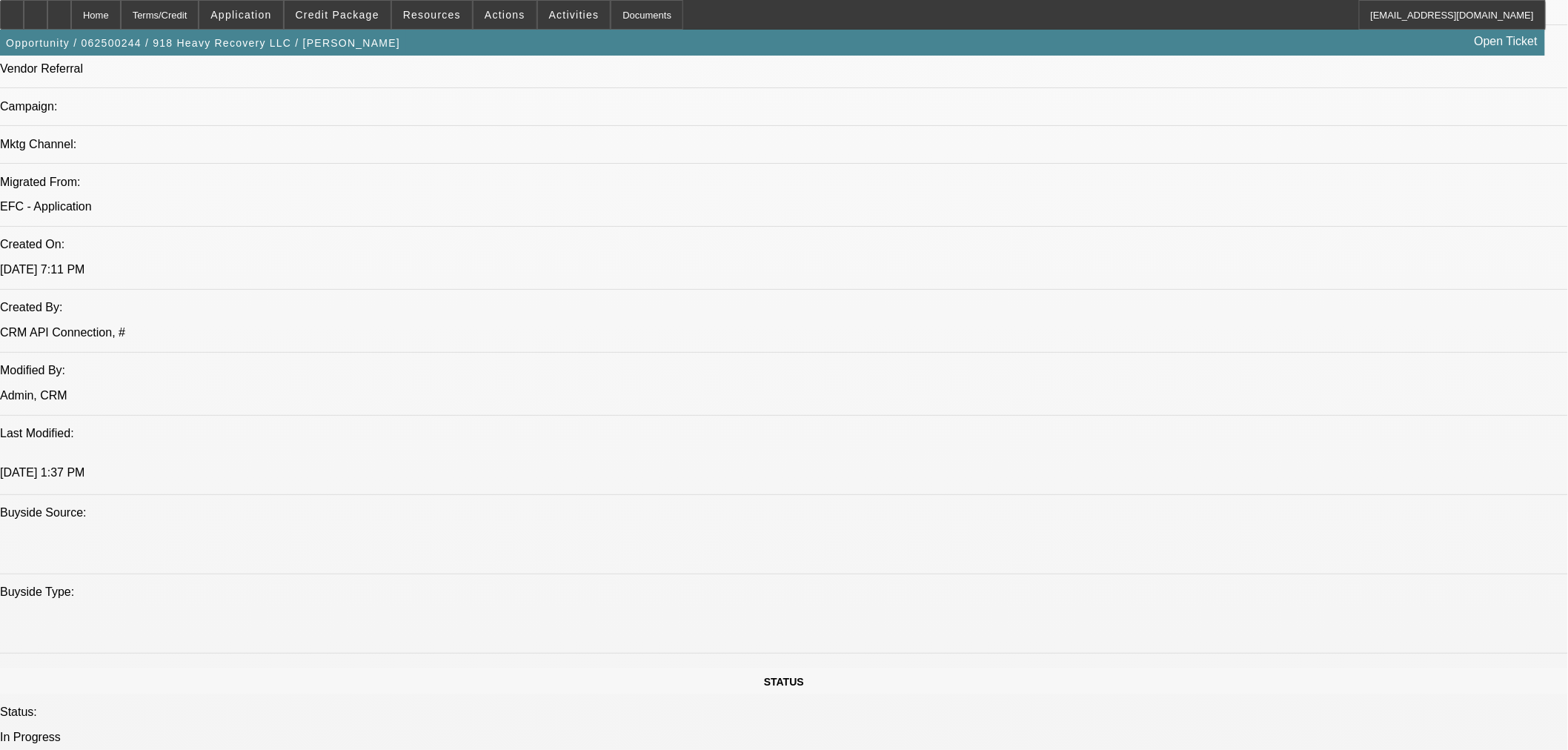
select select "0"
select select "2"
select select "0"
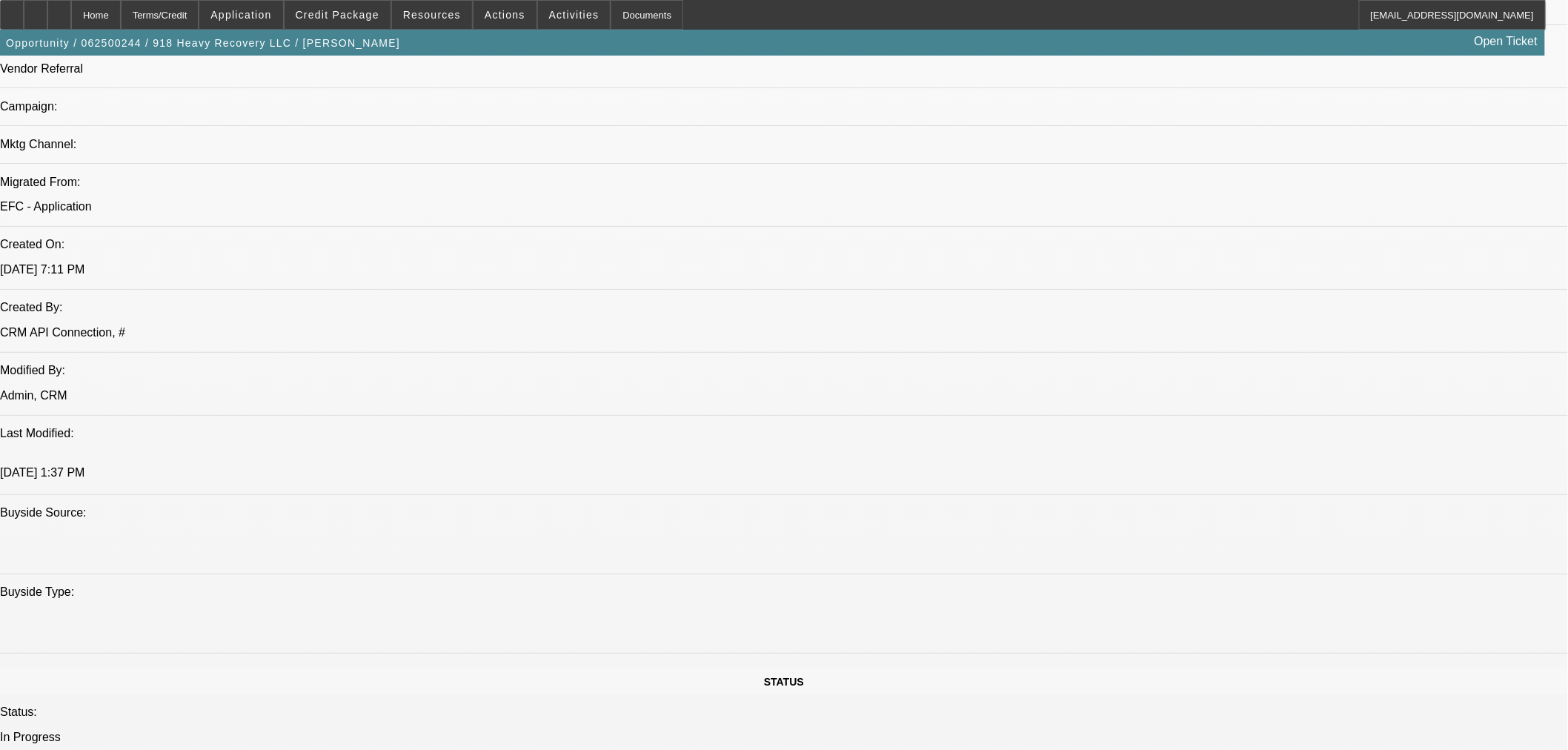
select select "2"
select select "0"
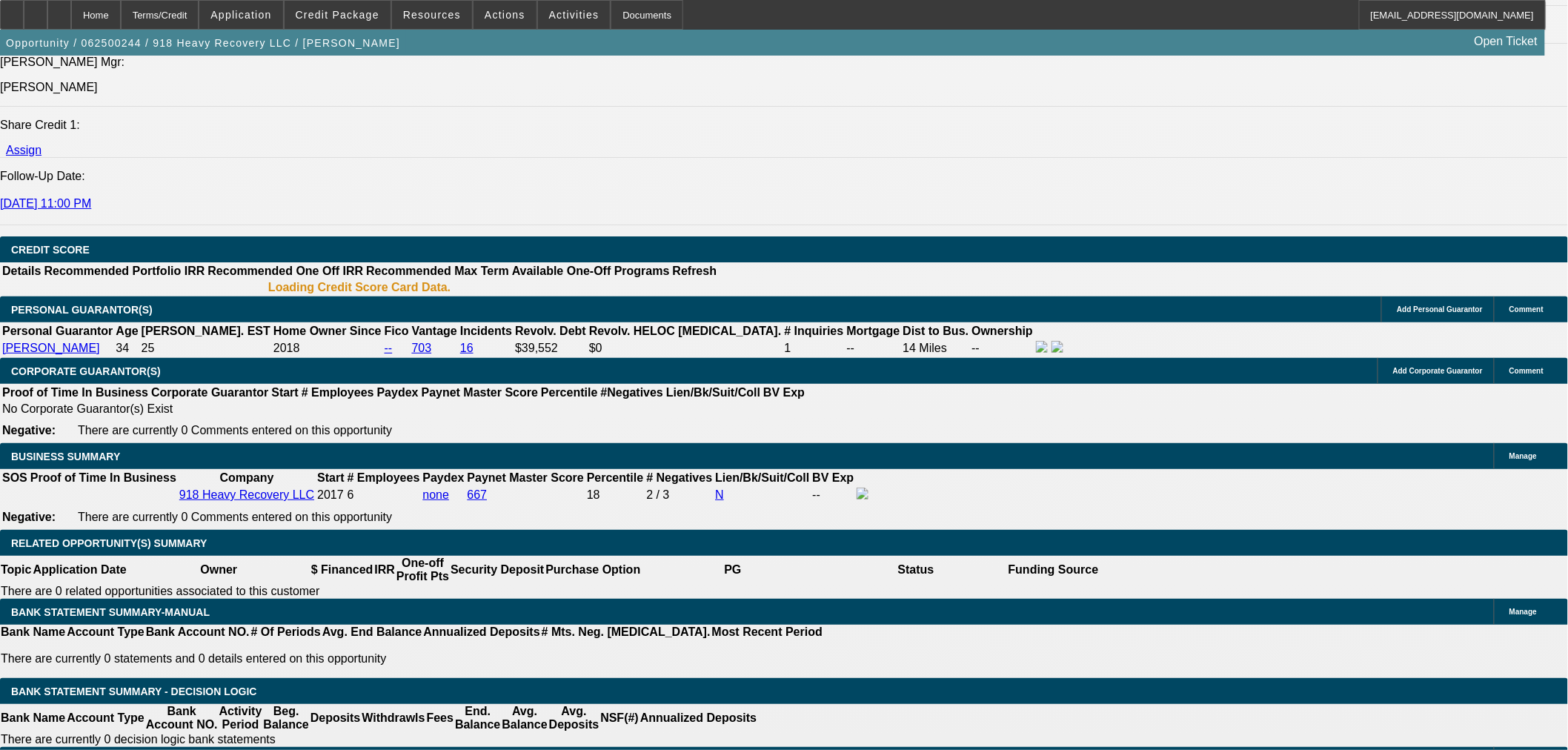
select select "1"
select select "2"
select select "6"
select select "1"
select select "2"
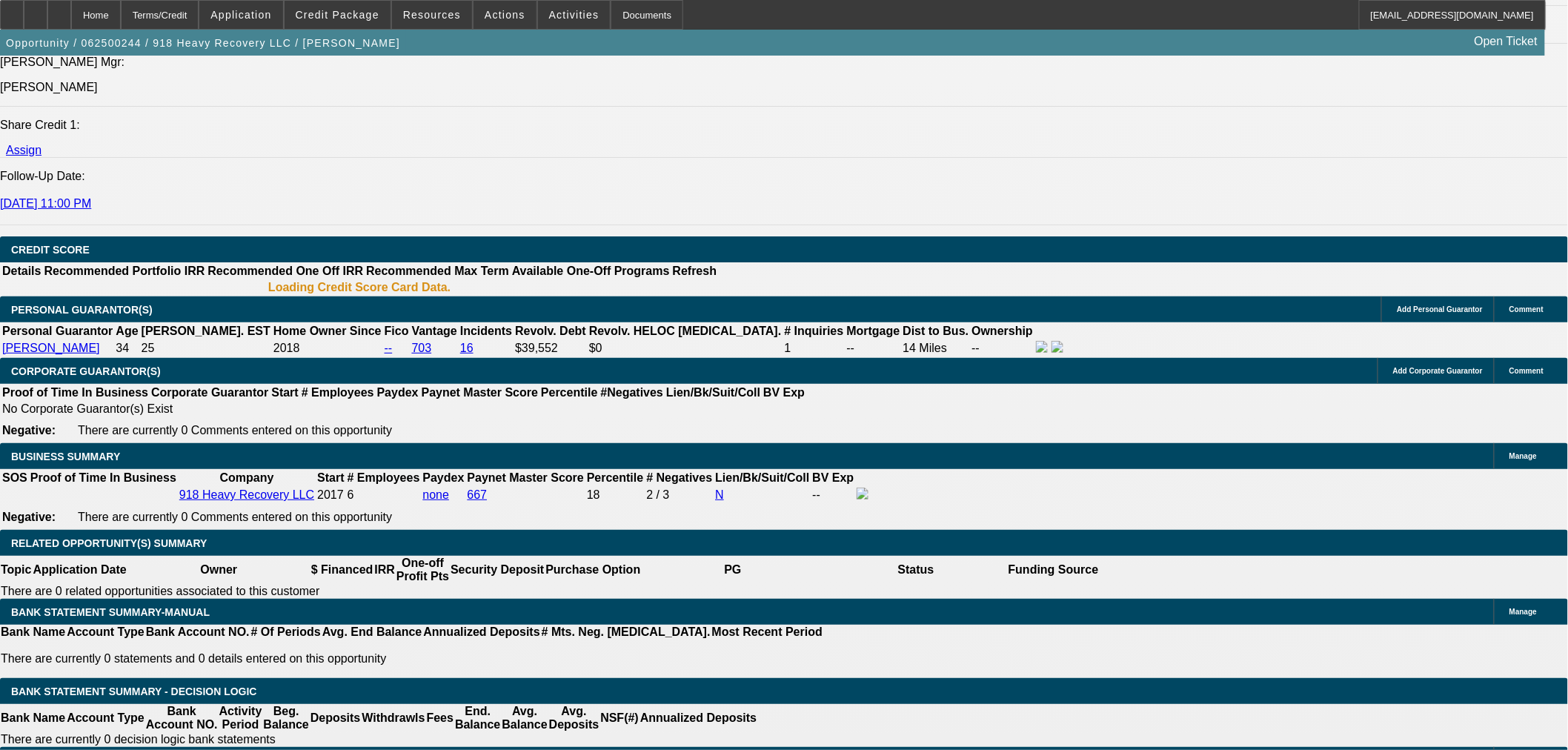
select select "6"
select select "1"
select select "2"
select select "6"
select select "1"
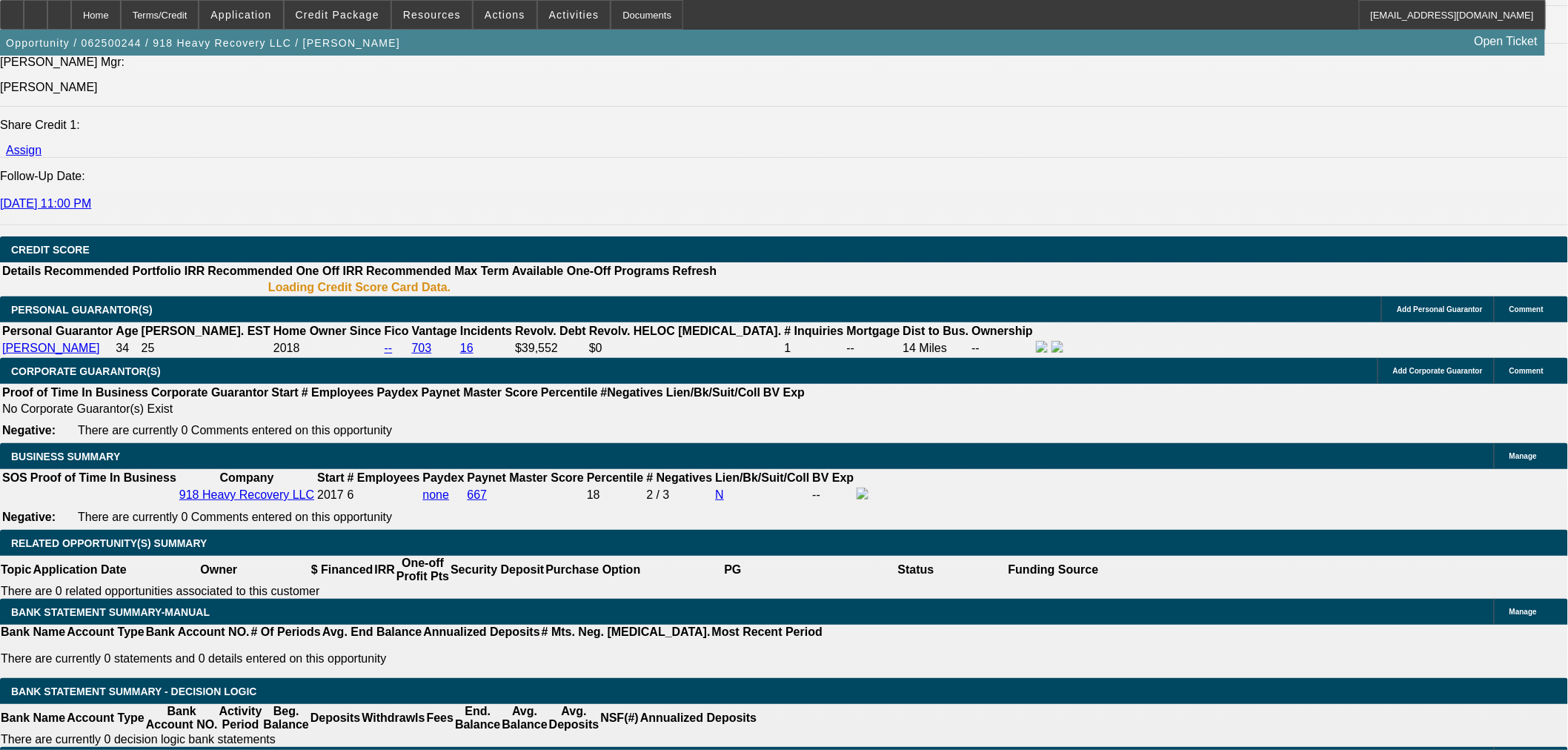
select select "2"
select select "6"
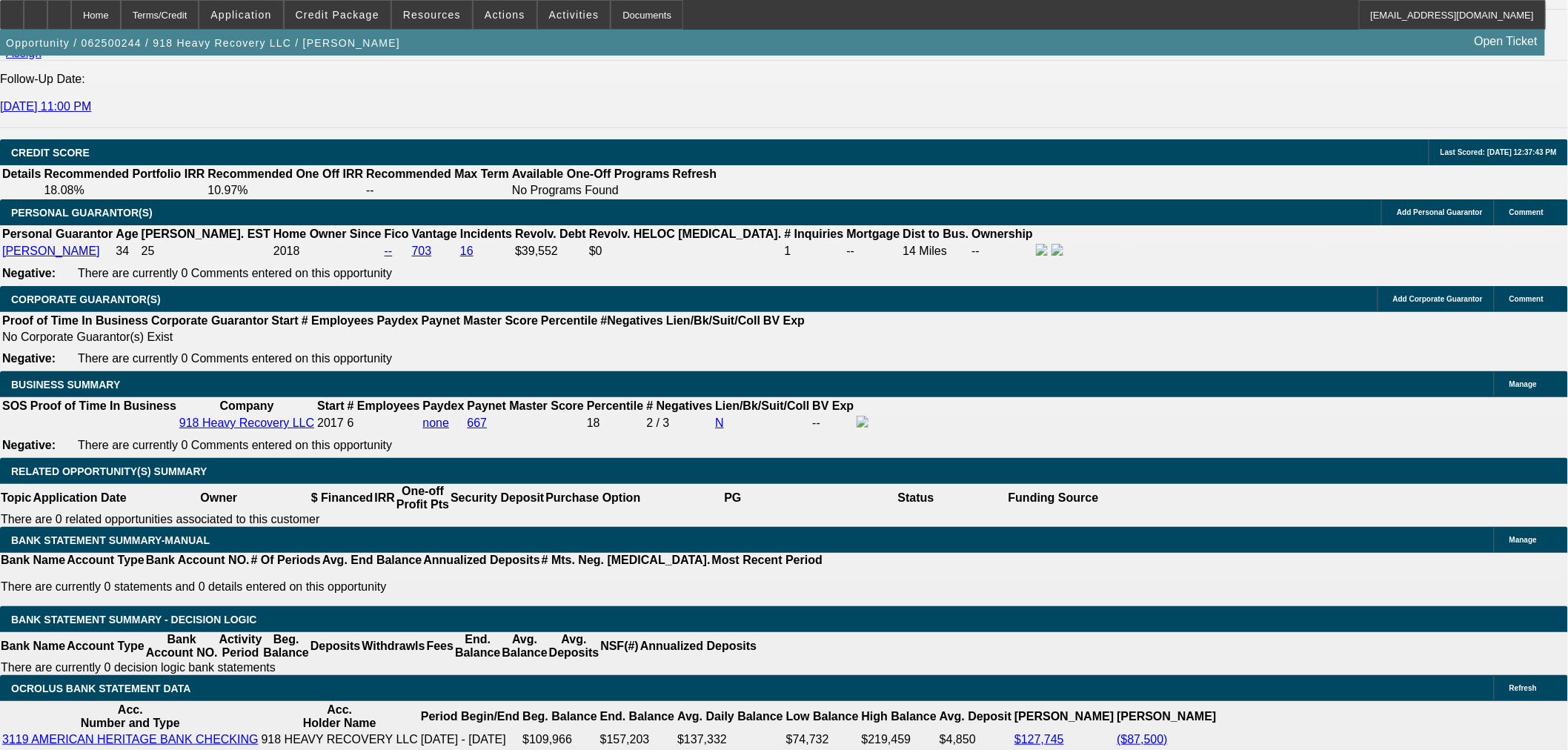
scroll to position [2091, 0]
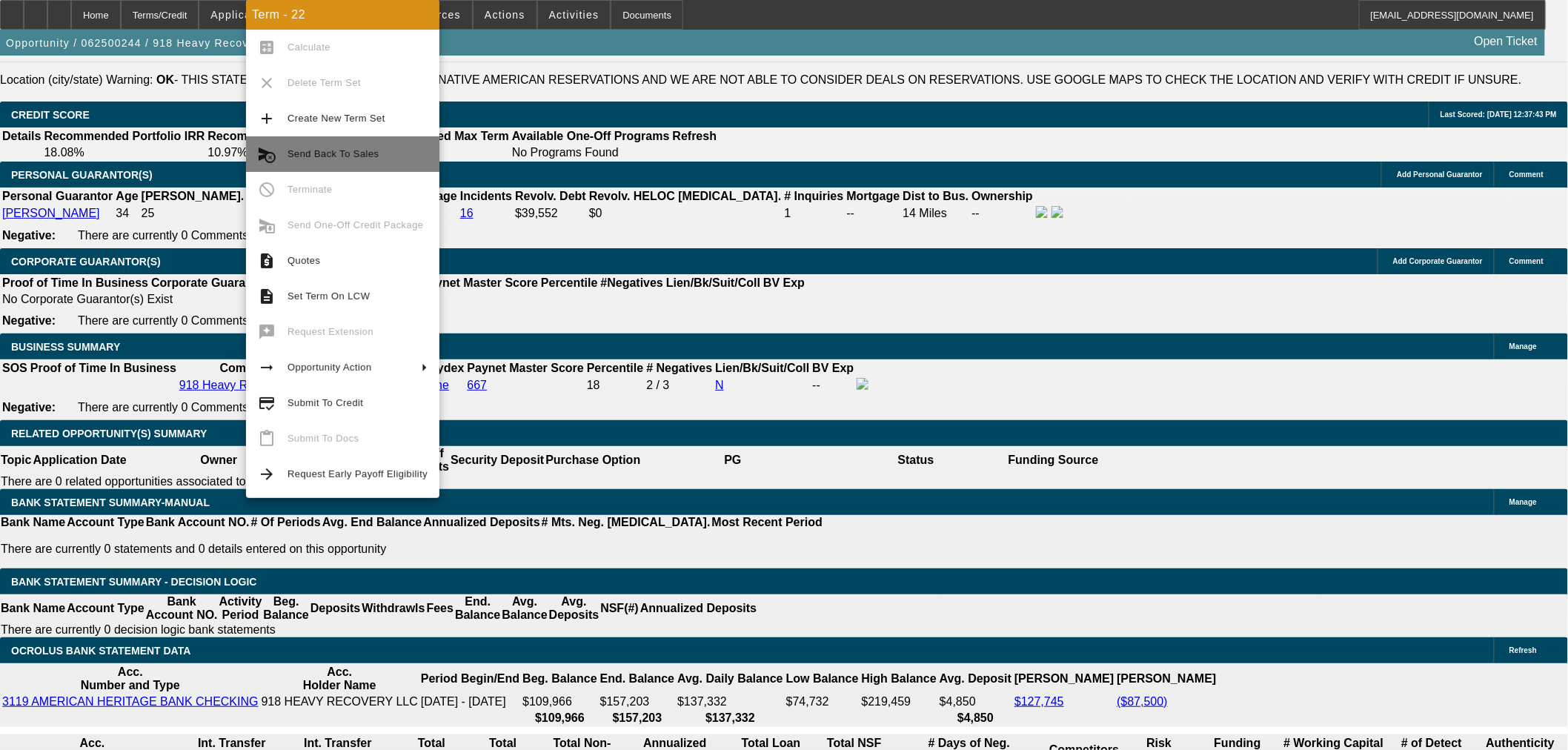
click at [336, 155] on span "Send Back To Sales" at bounding box center [332, 153] width 91 height 11
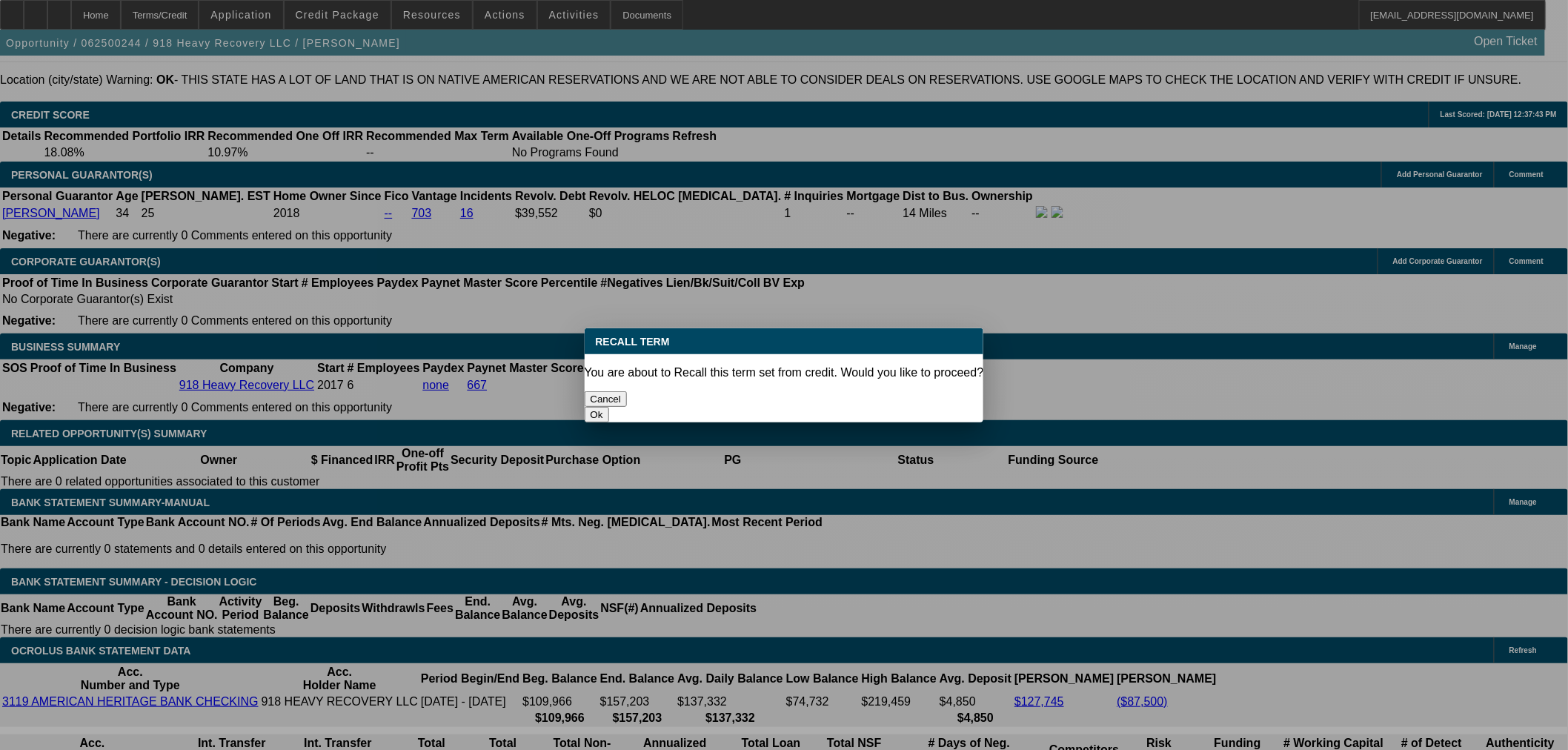
scroll to position [0, 0]
click at [609, 407] on button "Ok" at bounding box center [597, 414] width 24 height 16
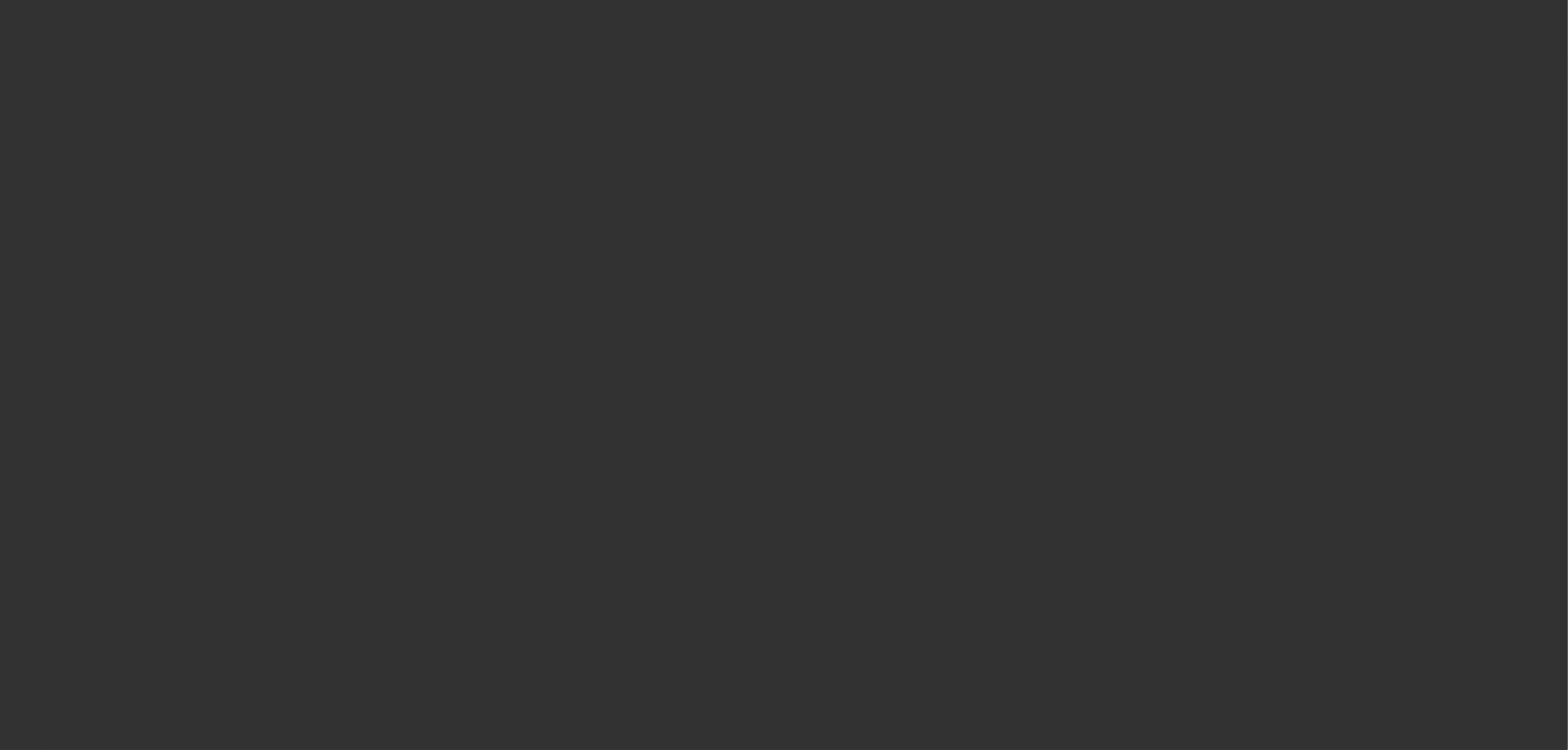
select select "0"
select select "2"
select select "0"
select select "6"
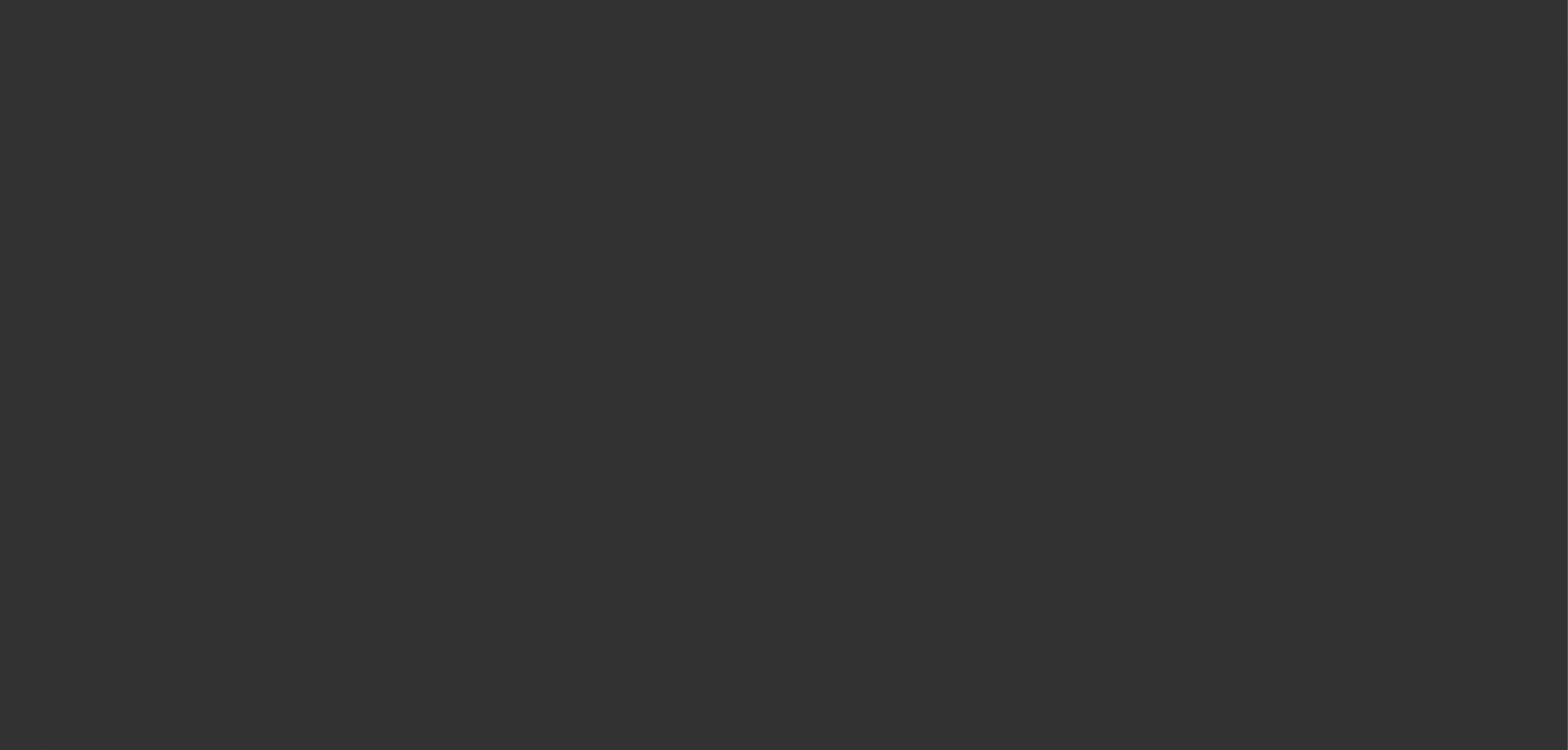
select select "0"
select select "2"
select select "0"
select select "6"
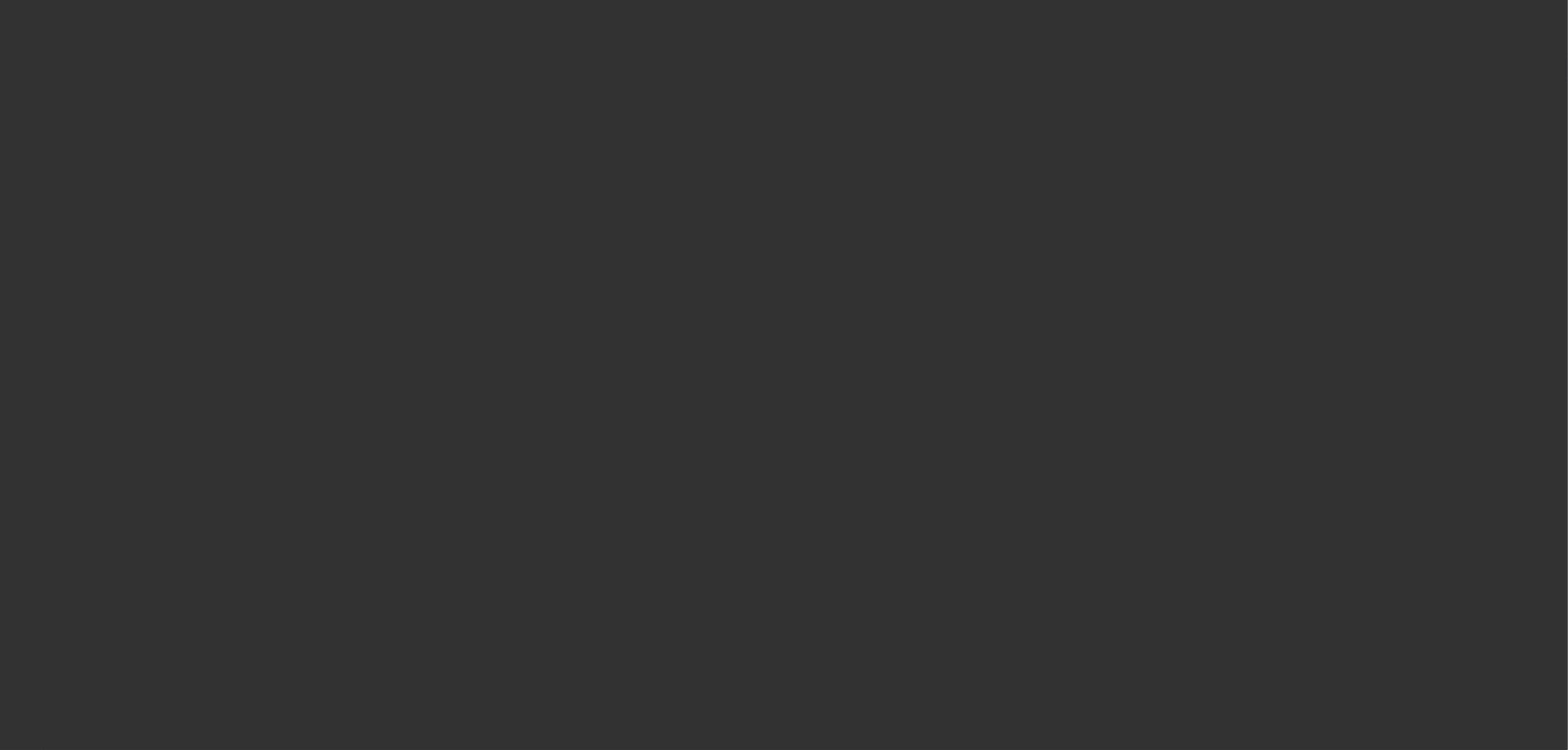
select select "0"
select select "2"
select select "0"
select select "6"
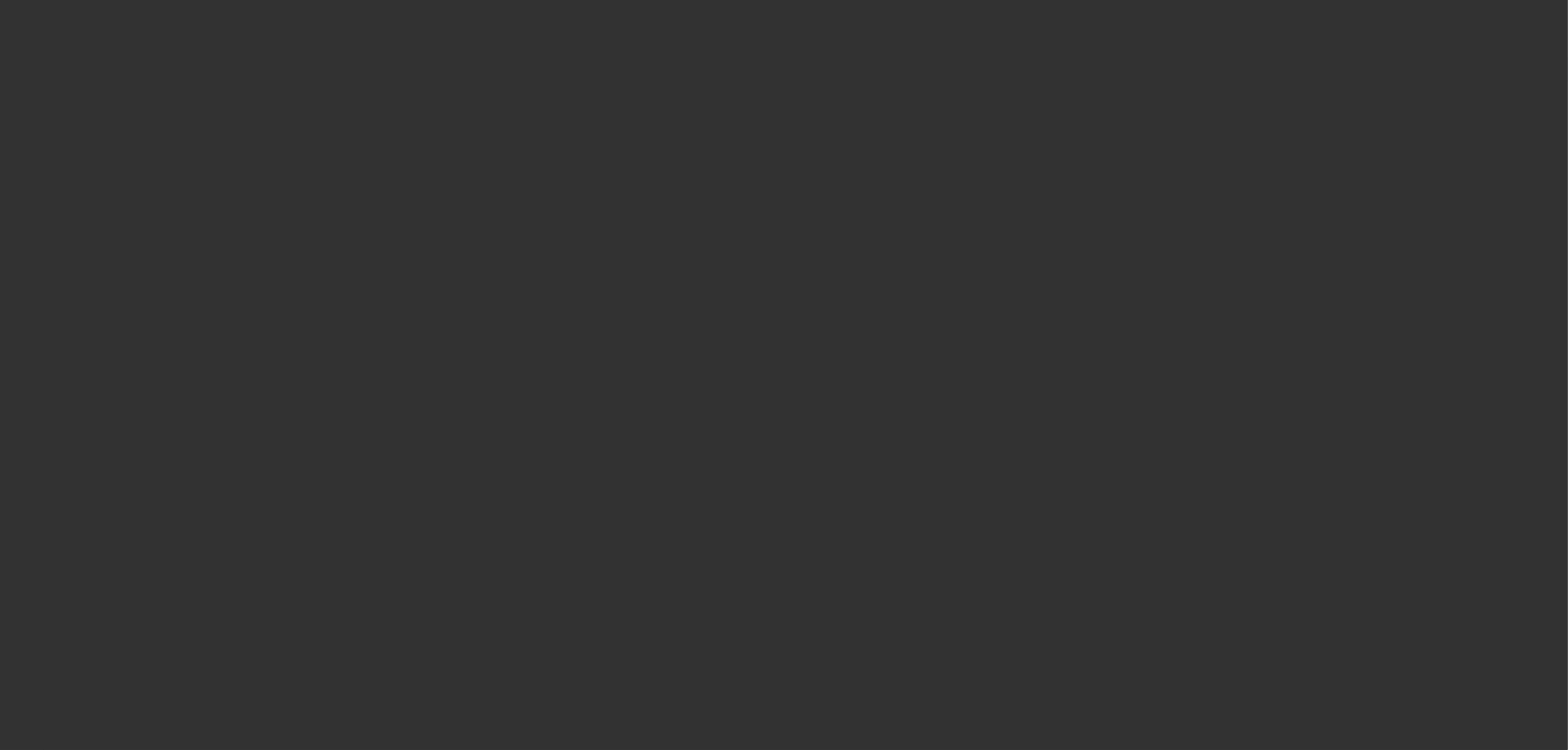
select select "0"
select select "2"
select select "0"
select select "6"
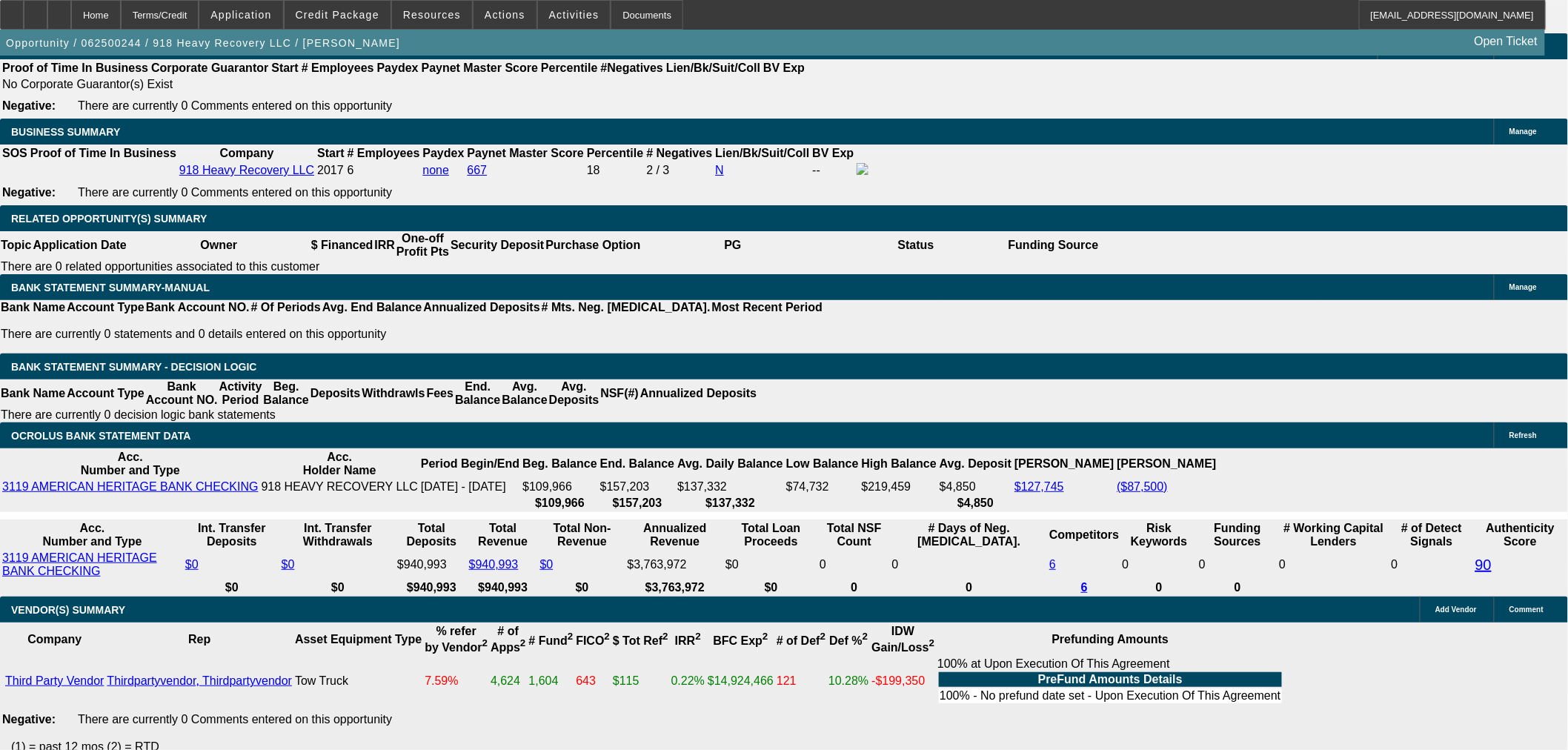
scroll to position [2305, 0]
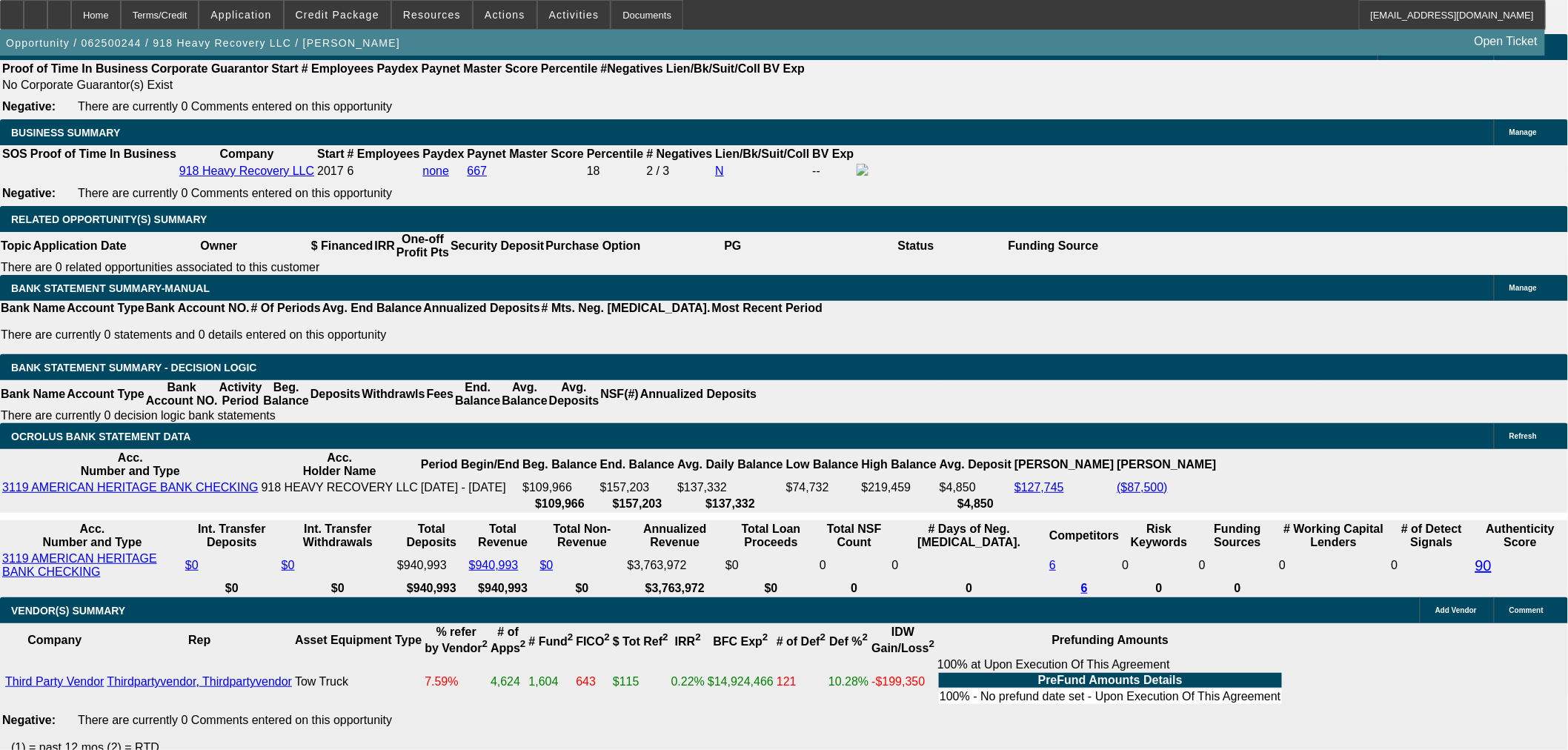
select select "0.2"
type input "$145,000.00"
type input "UNKNOWN"
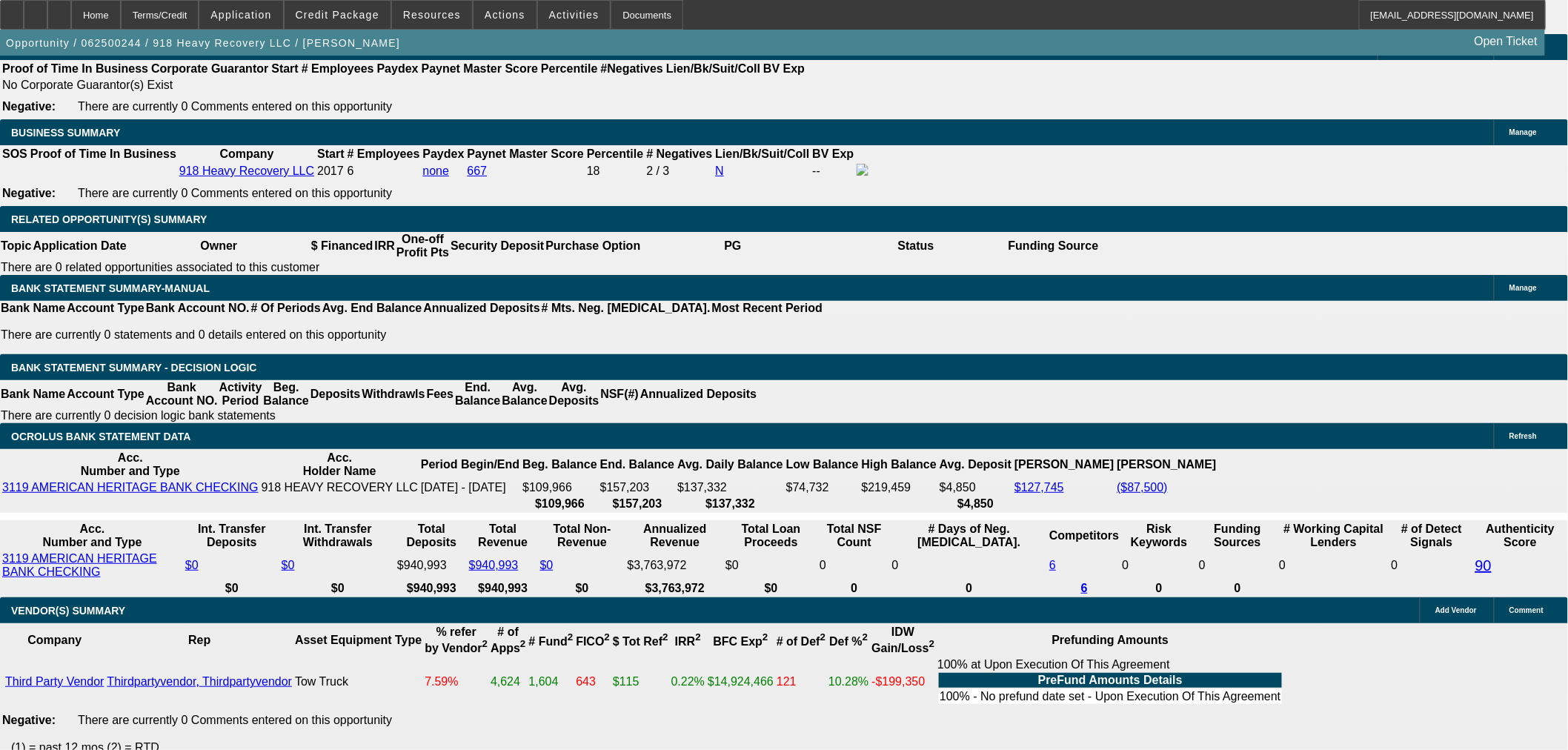
type input "$8,591.40"
type input "$17,182.80"
drag, startPoint x: 269, startPoint y: 257, endPoint x: 30, endPoint y: 269, distance: 239.3
type input "$25,000.00"
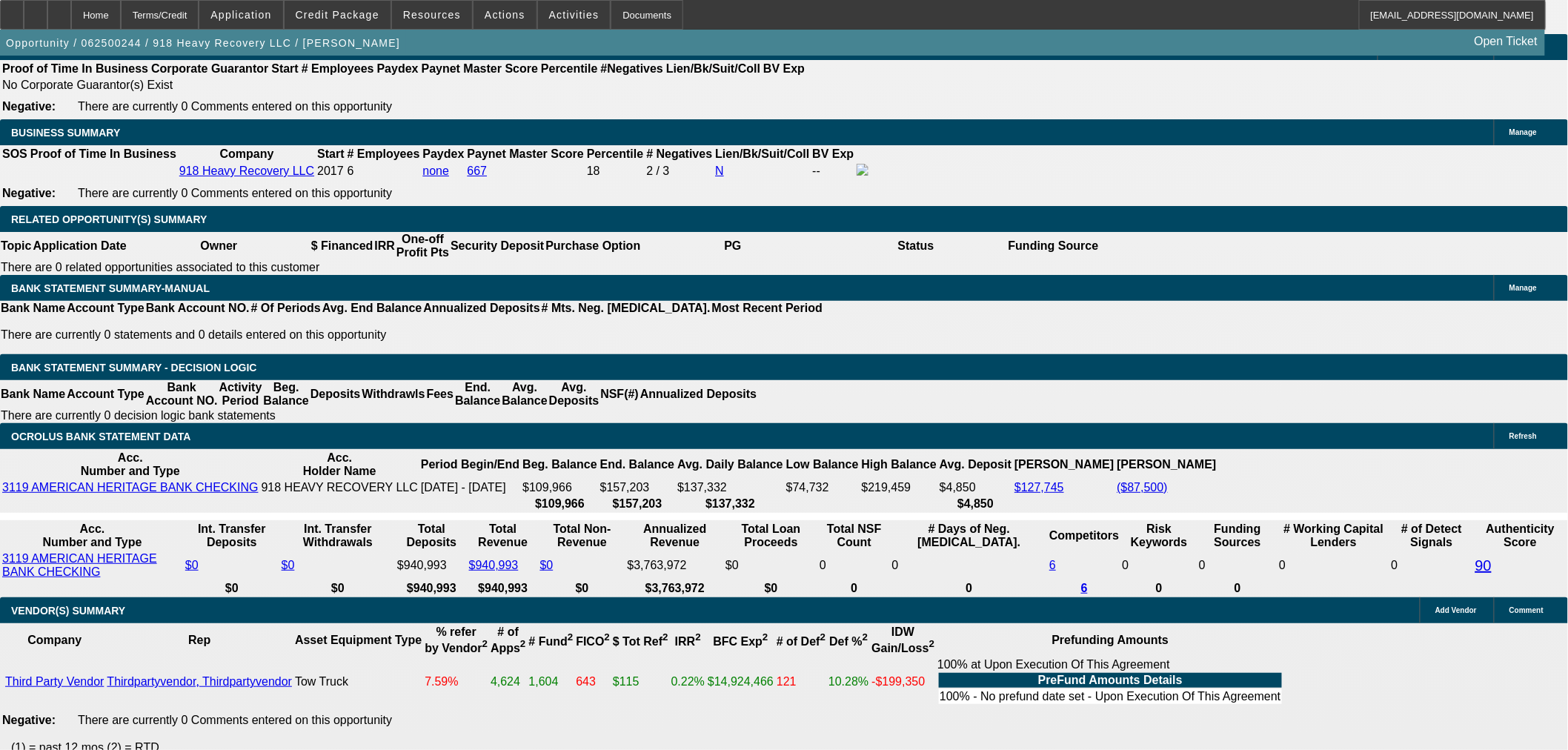
click at [290, 226] on body "Home Terms/Credit Application Credit Package Resources Actions Activities Docum…" at bounding box center [784, 652] width 1568 height 5915
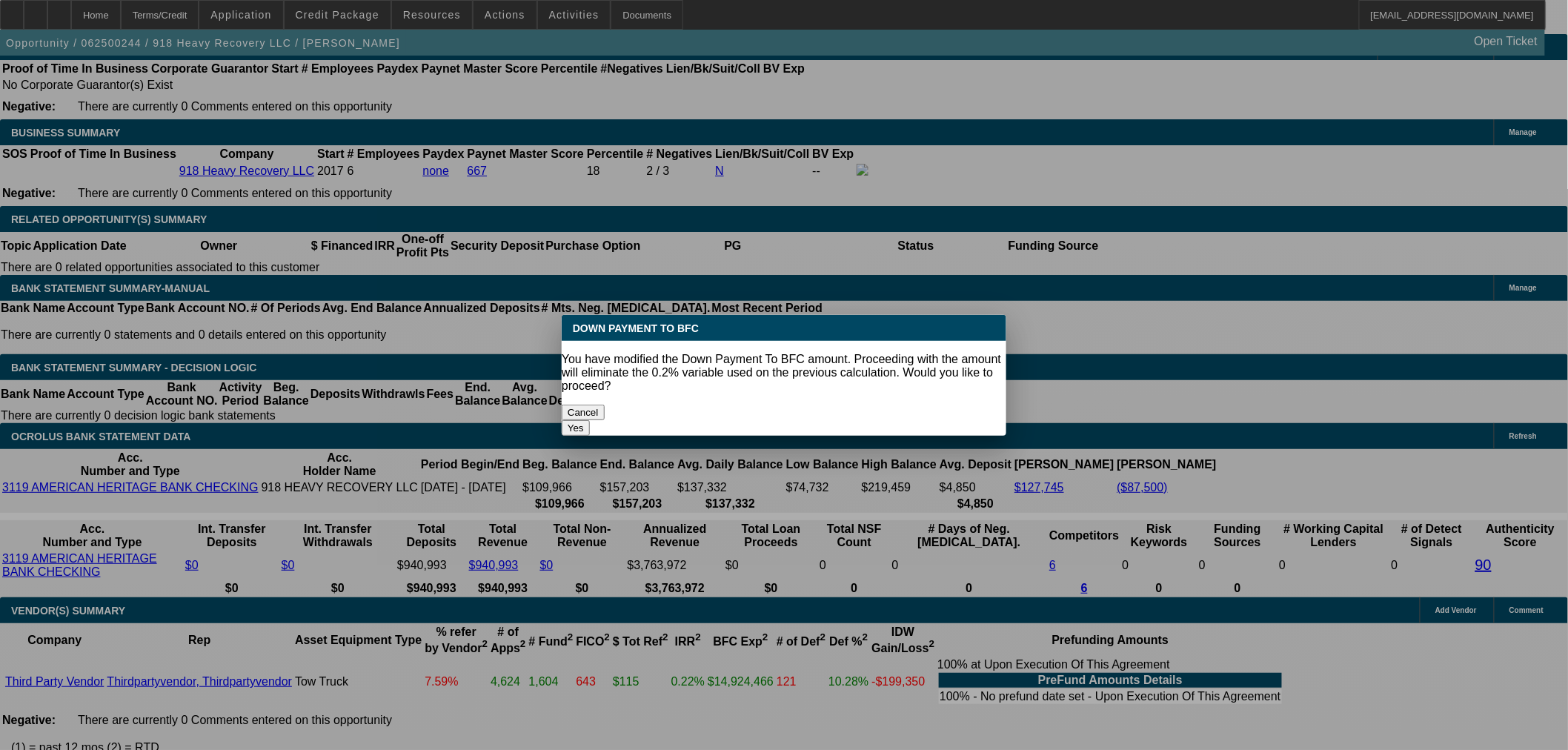
scroll to position [0, 0]
click at [590, 420] on button "Yes" at bounding box center [576, 427] width 28 height 16
select select "0"
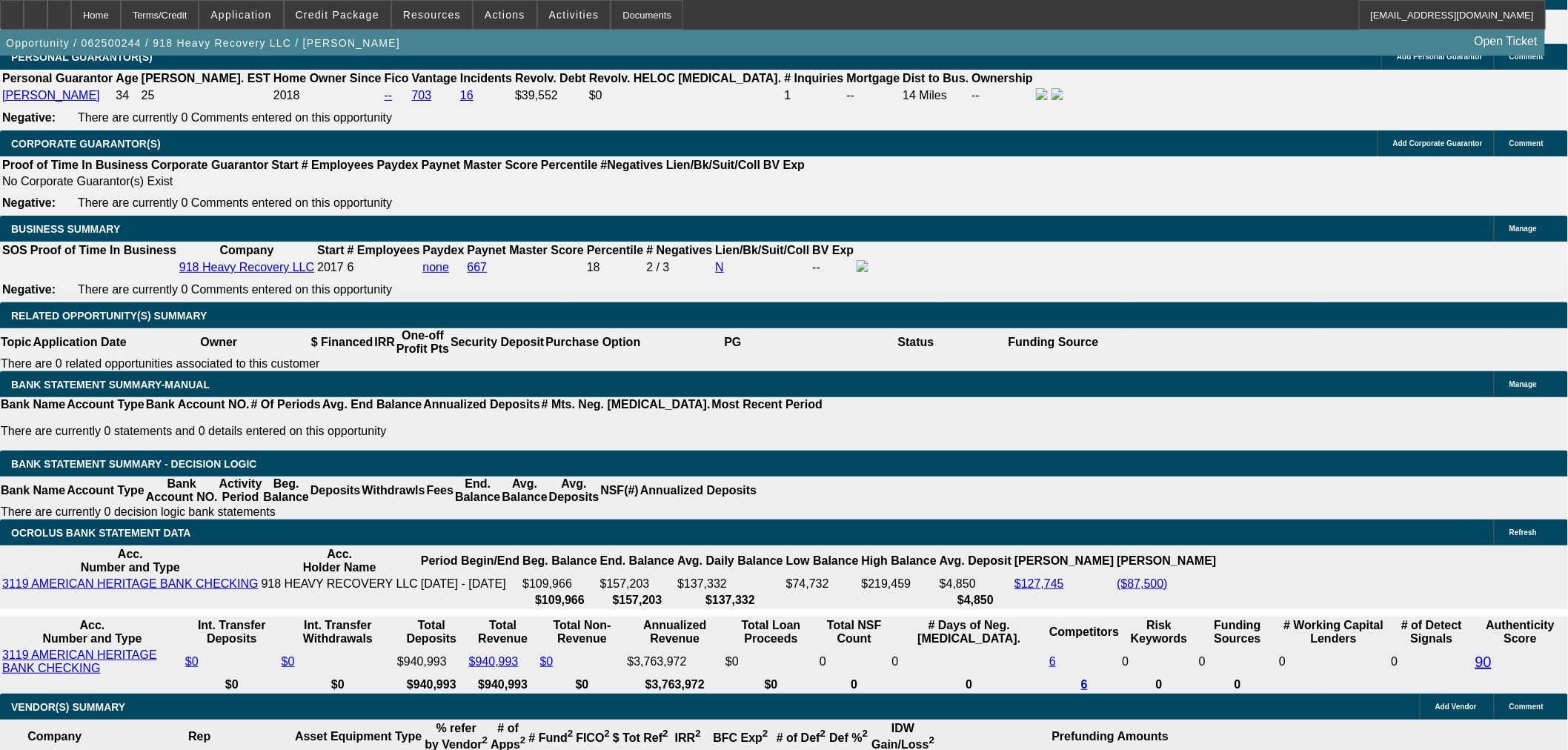
scroll to position [2057, 0]
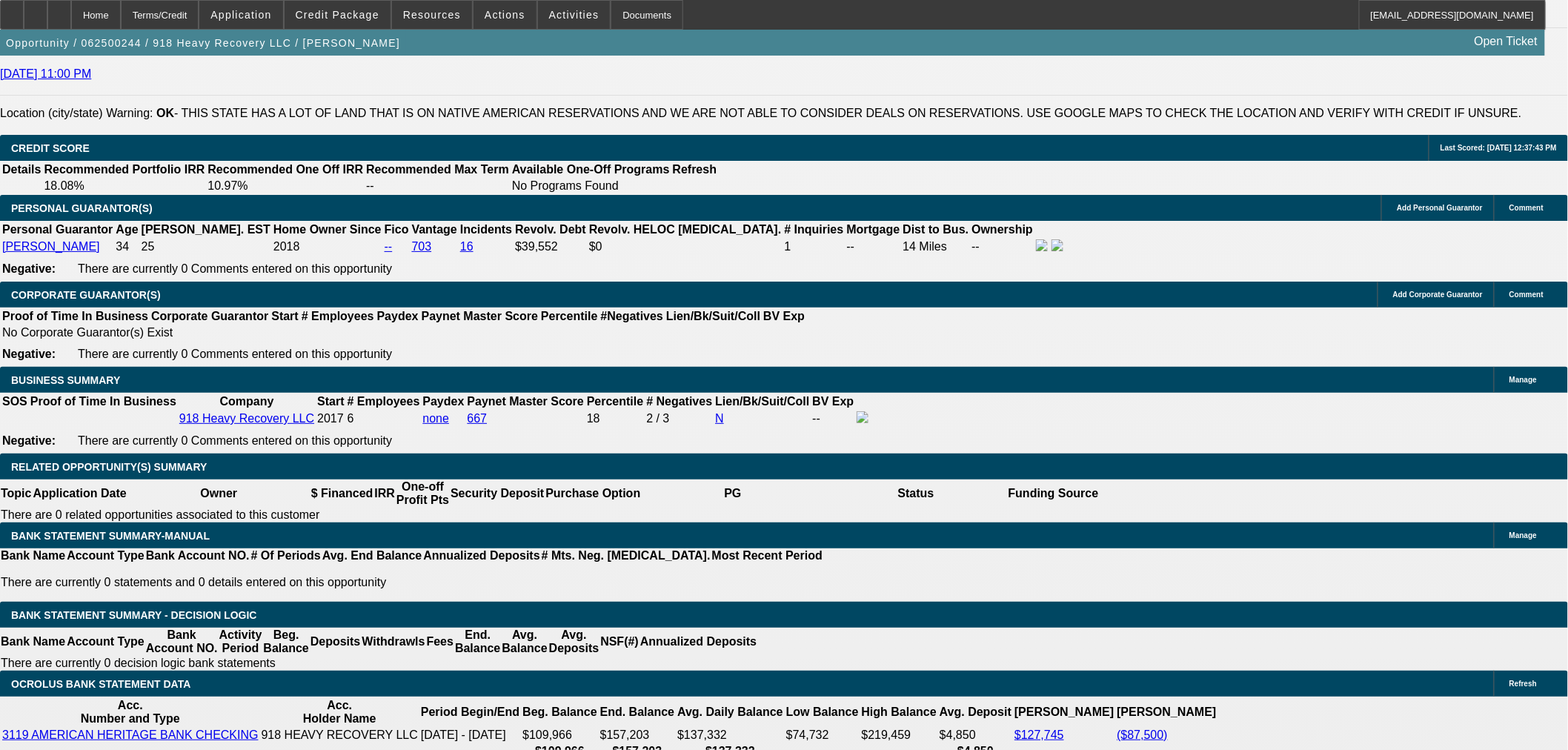
type input "$10,368.93"
type input "$20,737.86"
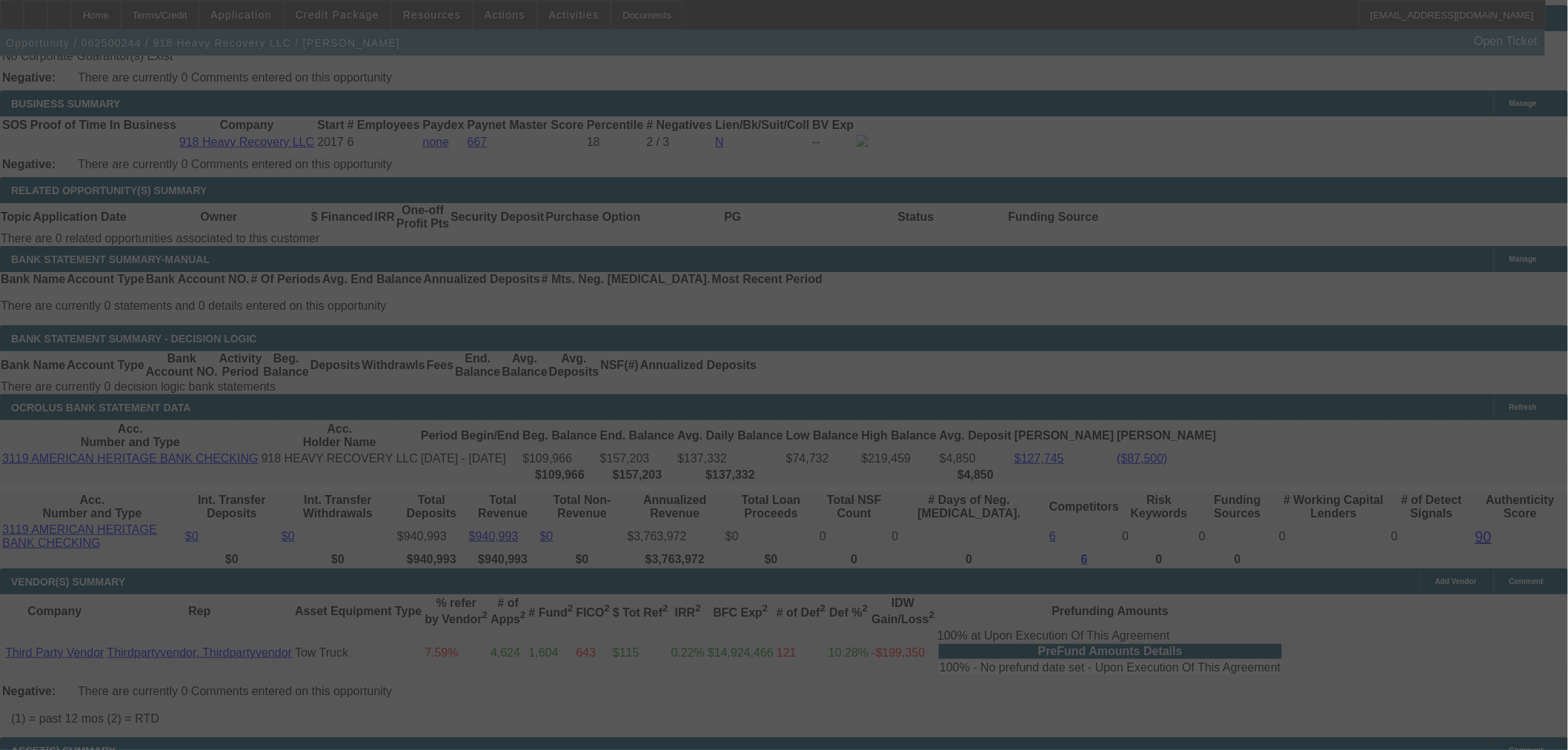
scroll to position [2305, 0]
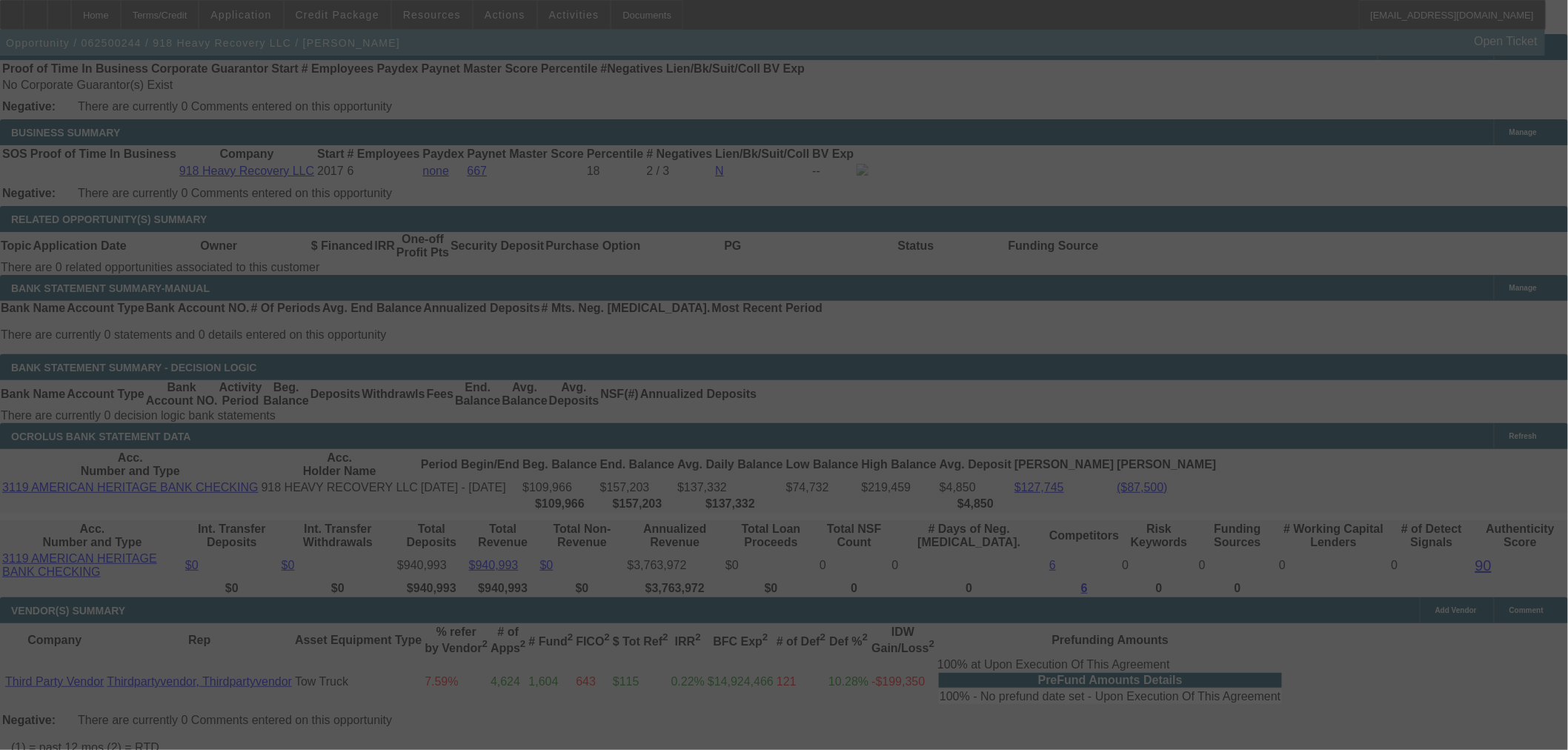
select select "0"
select select "2"
select select "0"
select select "6"
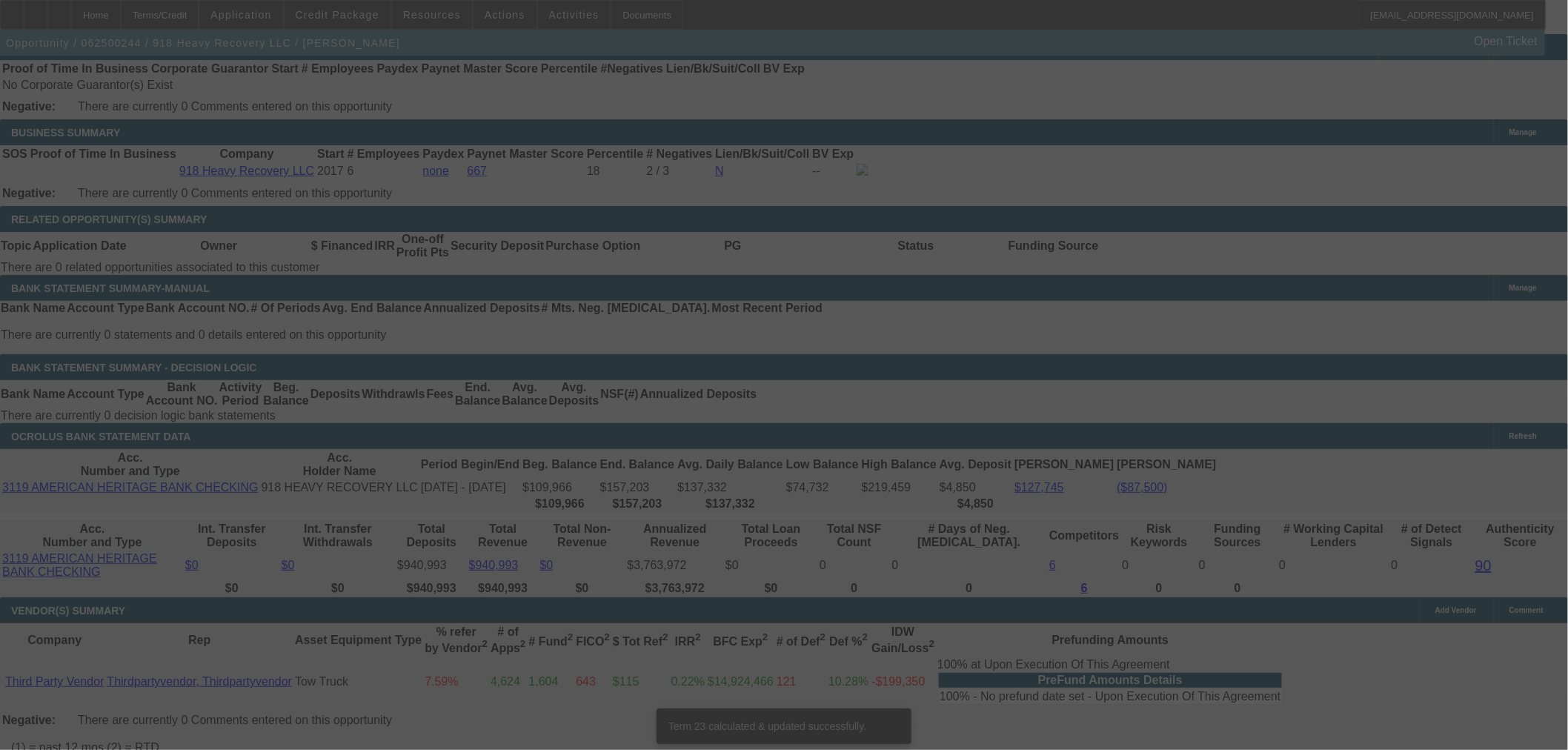
scroll to position [2287, 0]
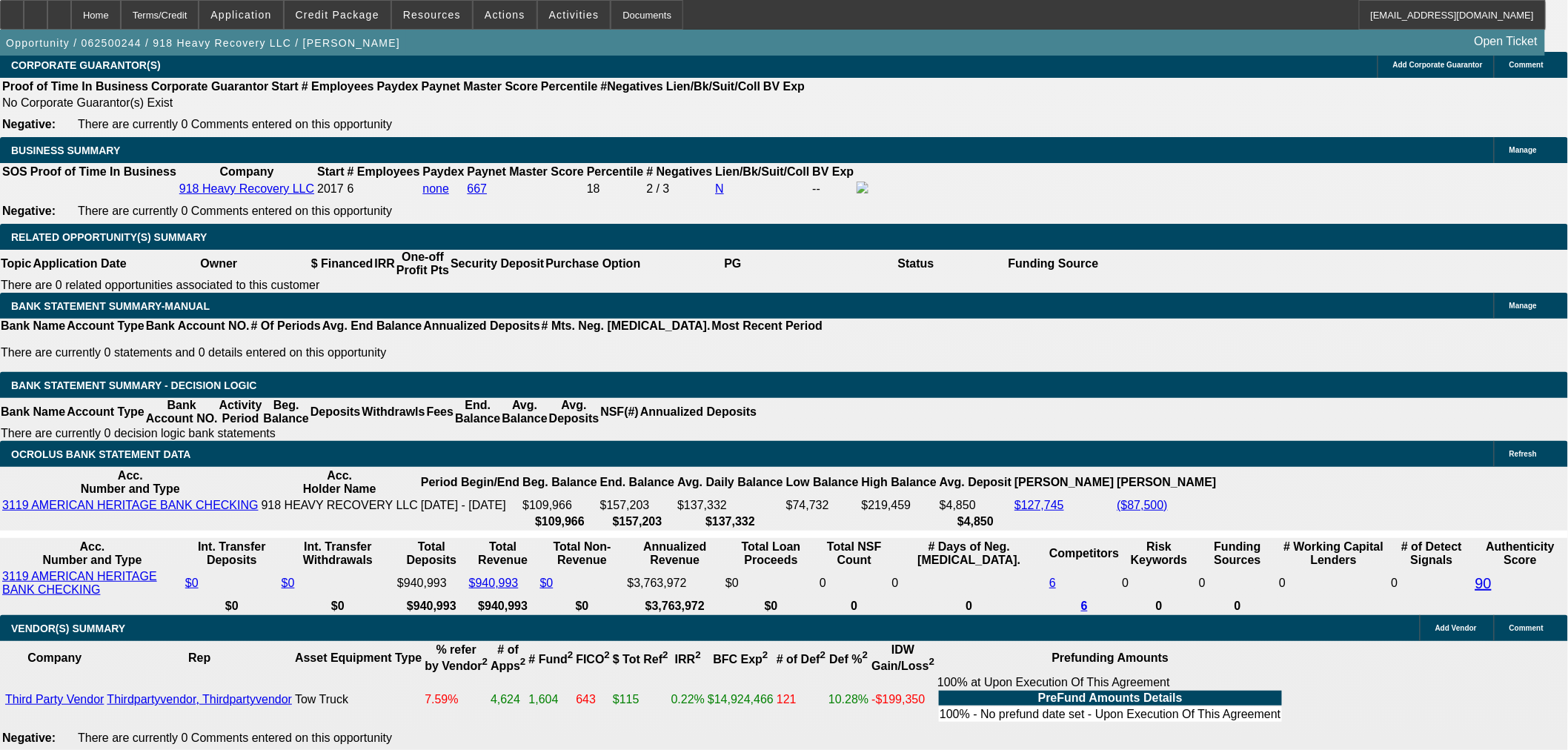
drag, startPoint x: 279, startPoint y: 272, endPoint x: 390, endPoint y: 270, distance: 111.0
type input "2"
type input "$30,000.00"
type input "UNKNOWN"
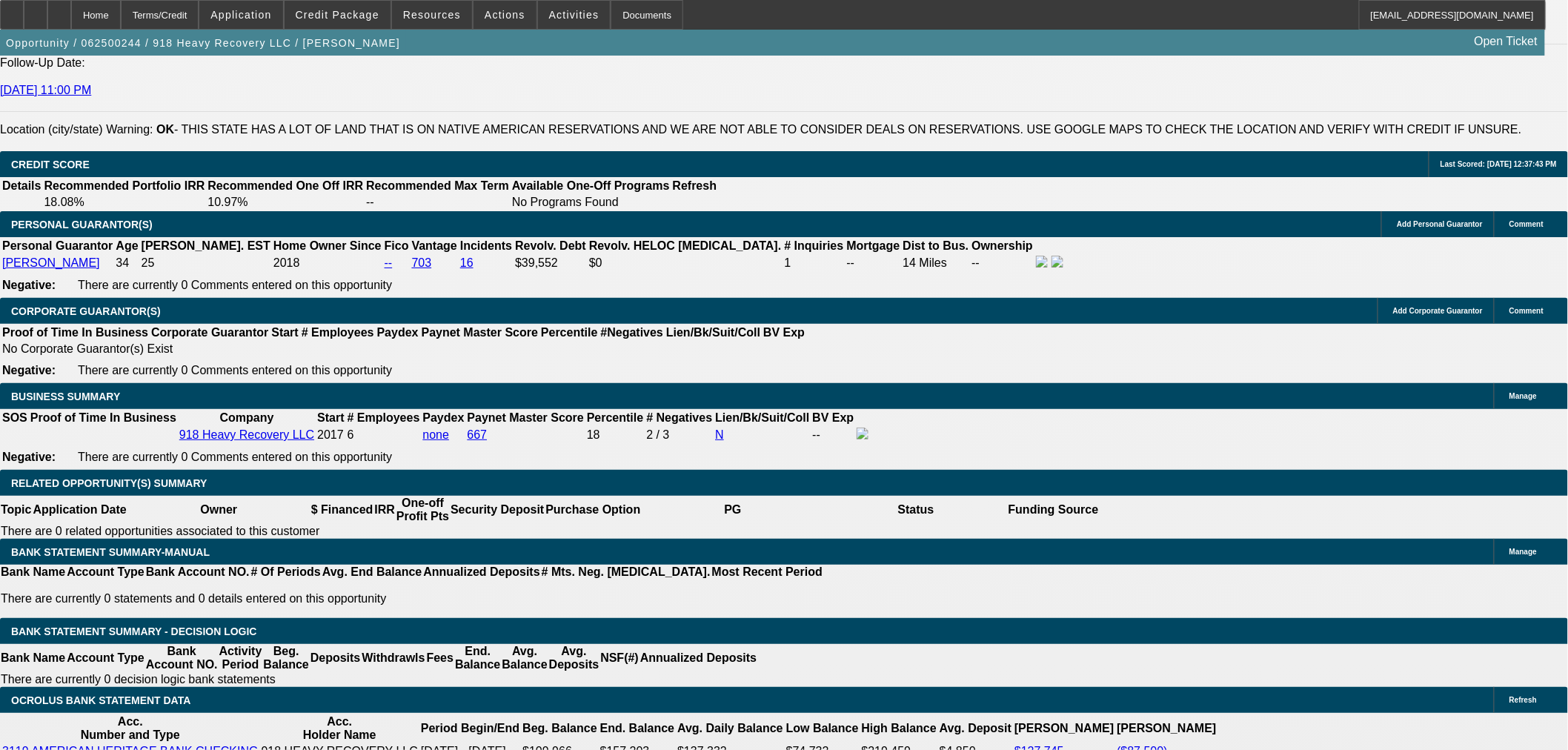
type input "$10,294.87"
type input "$20,589.74"
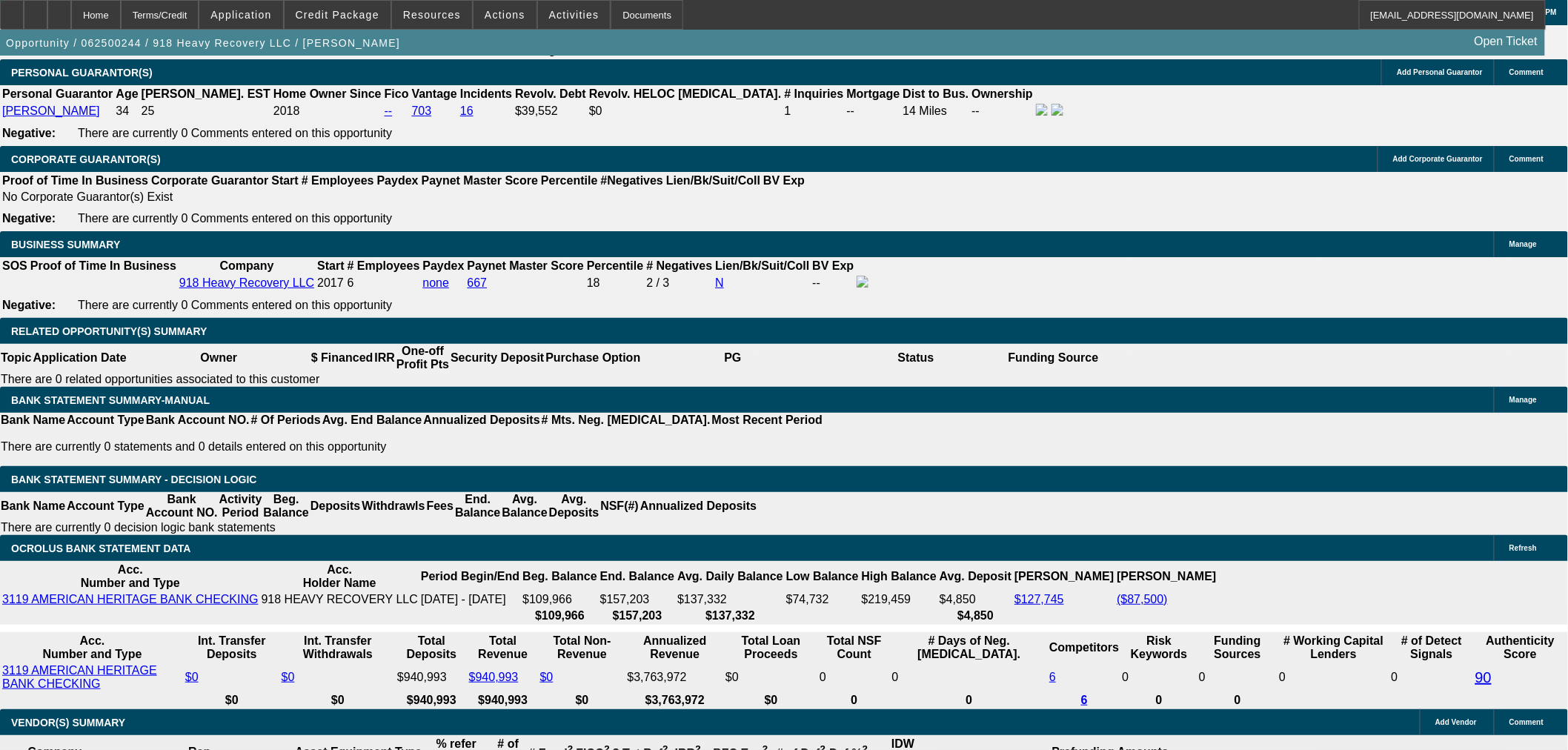
scroll to position [2370, 0]
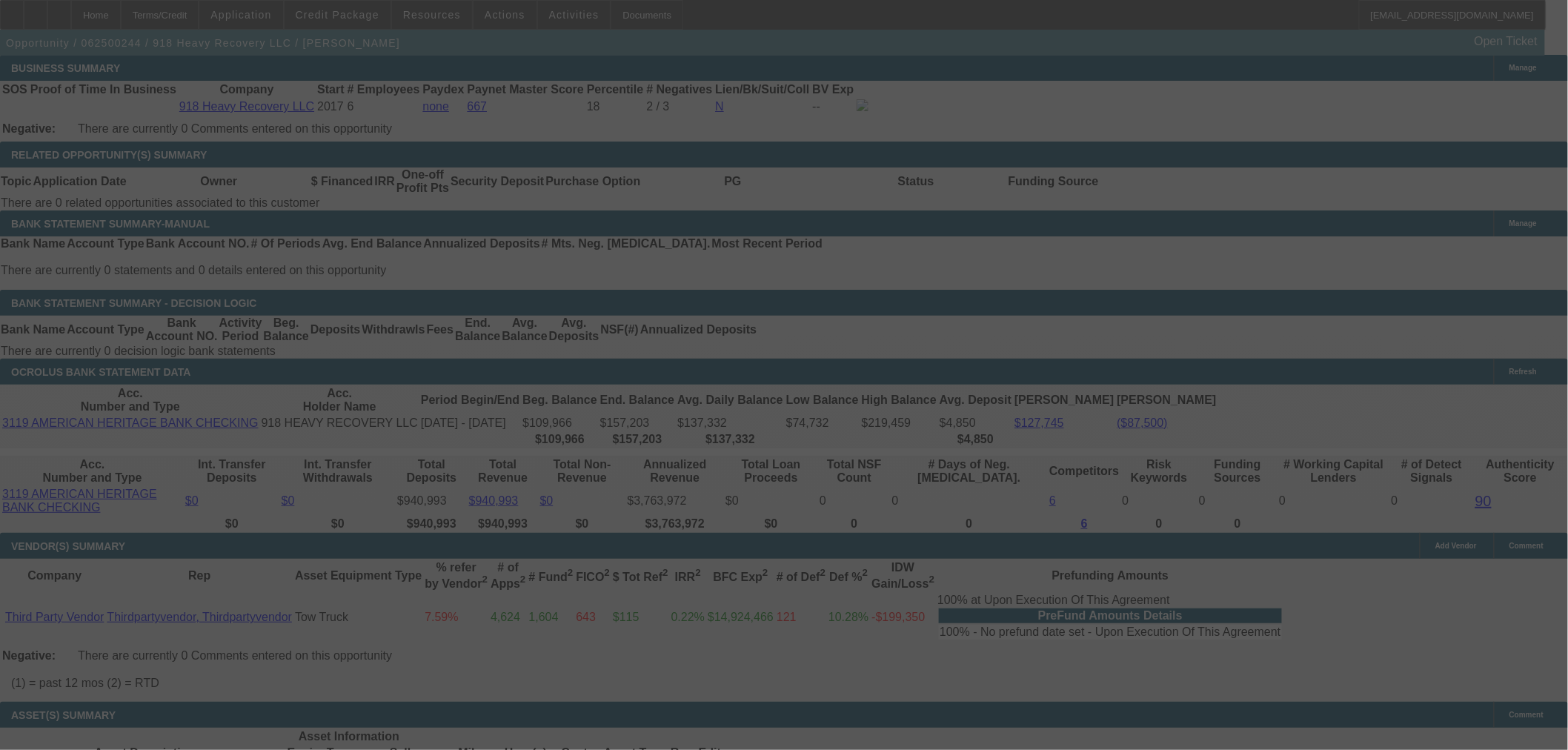
select select "0"
select select "2"
select select "0"
select select "6"
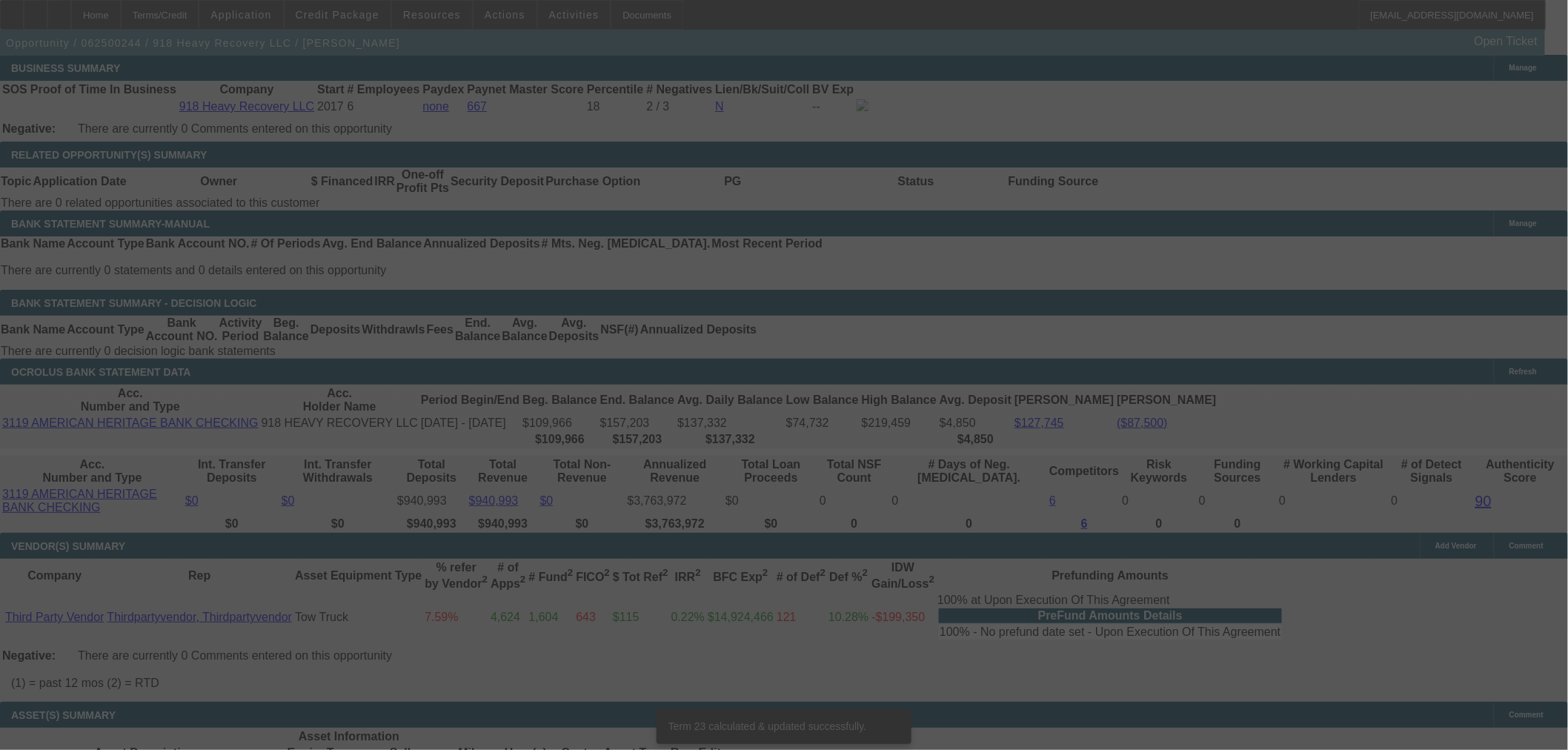
scroll to position [2361, 0]
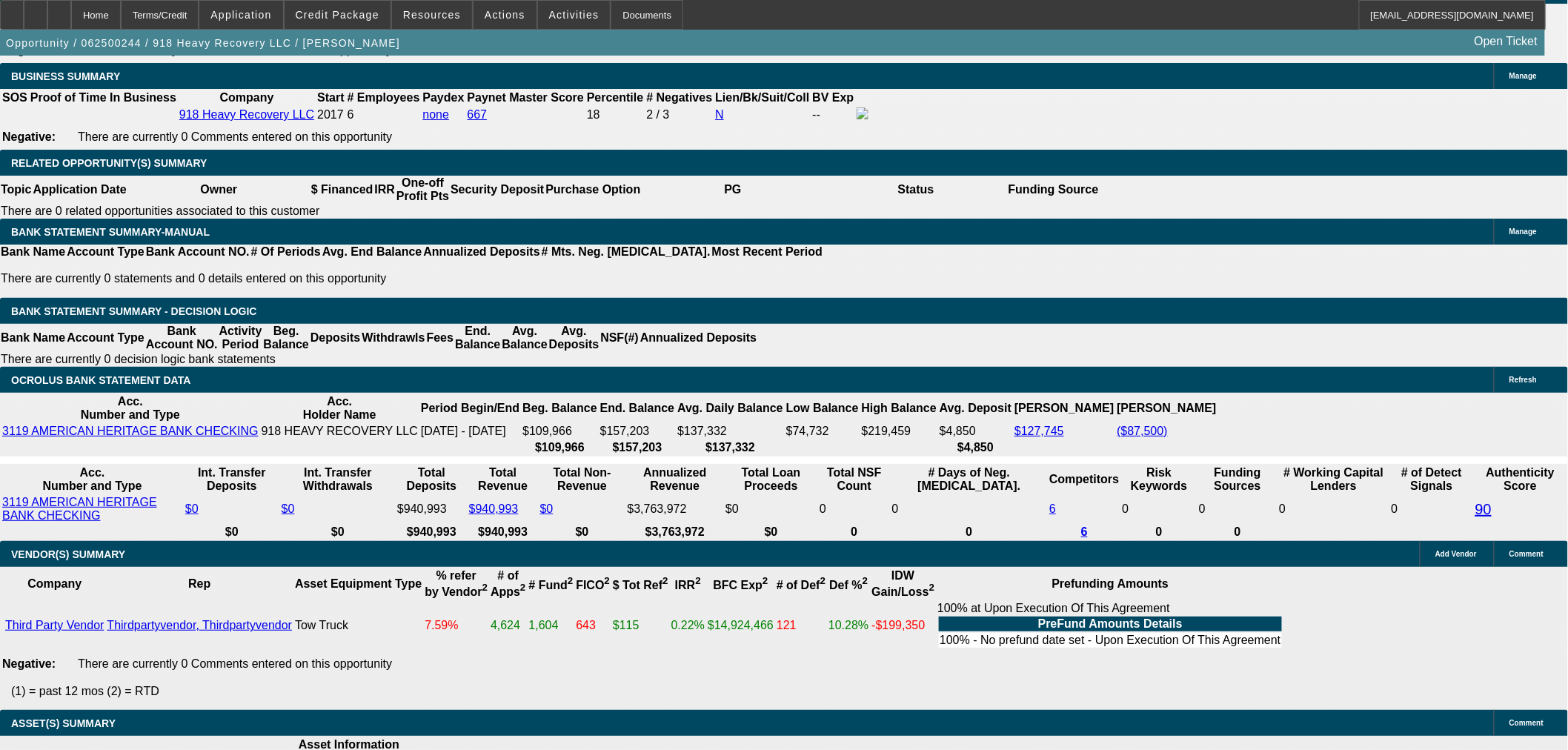
type input "217500"
drag, startPoint x: 230, startPoint y: 331, endPoint x: 352, endPoint y: 331, distance: 122.0
type input "UNKNOWN"
type input "$237,500.00"
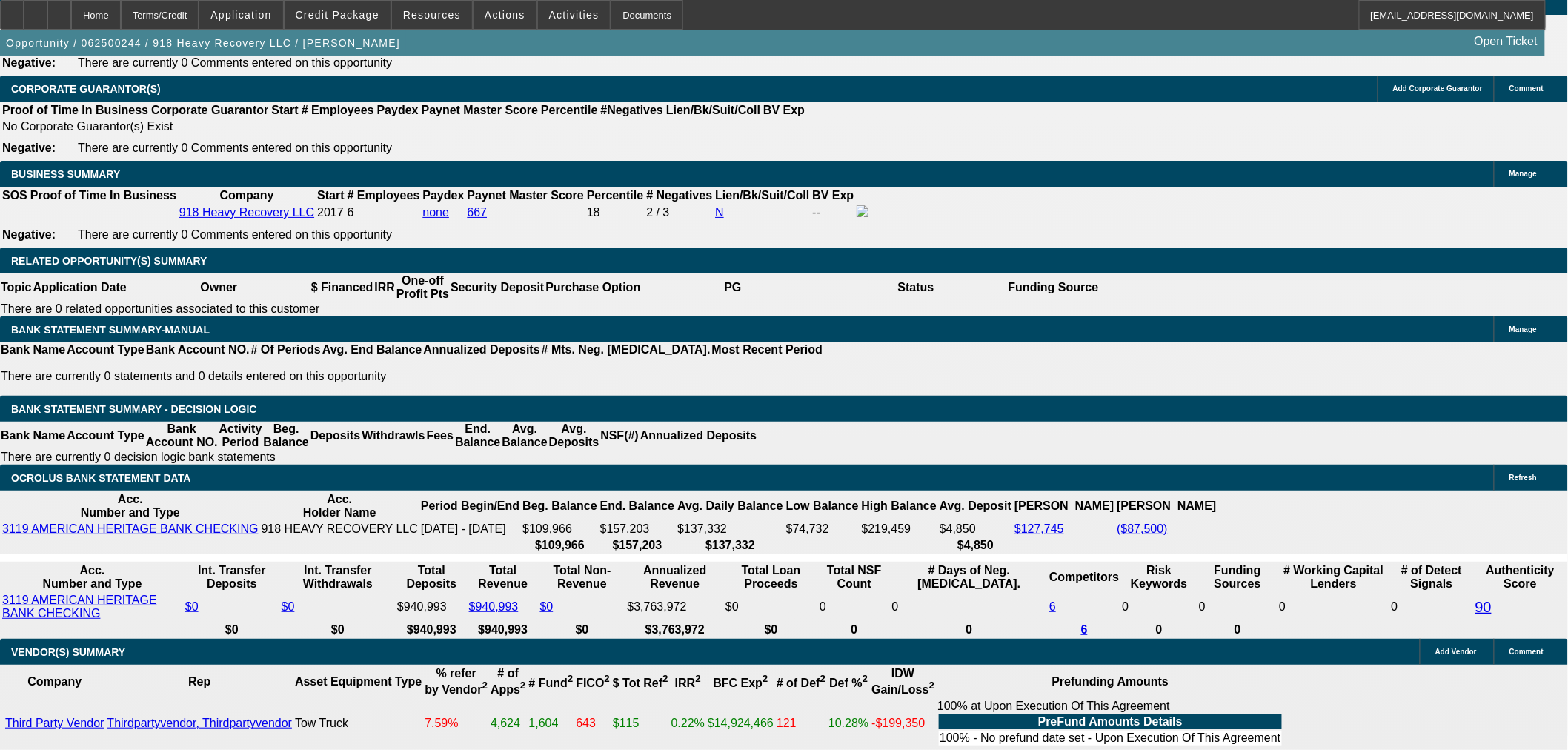
scroll to position [2114, 0]
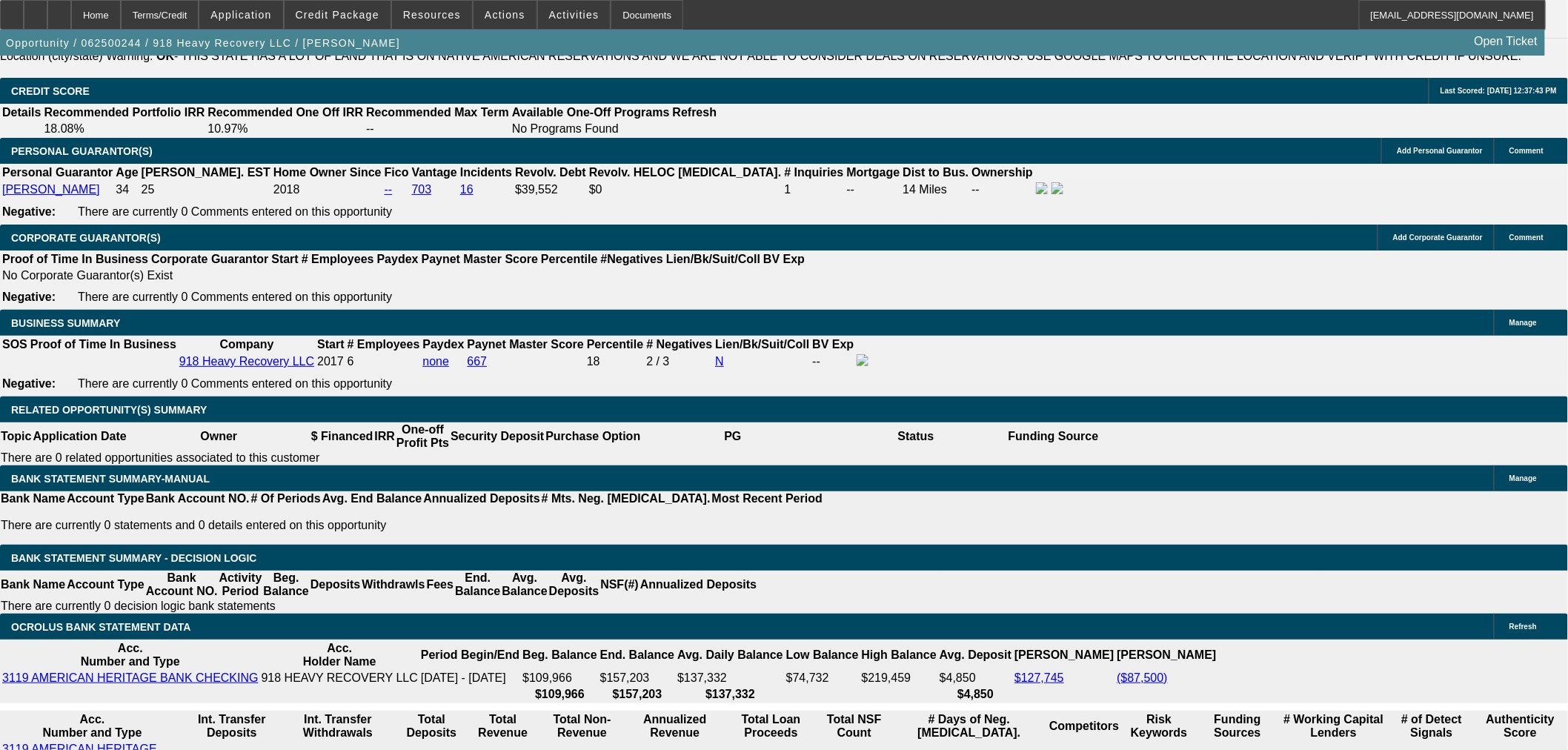
drag, startPoint x: 228, startPoint y: 171, endPoint x: 202, endPoint y: 221, distance: 56.4
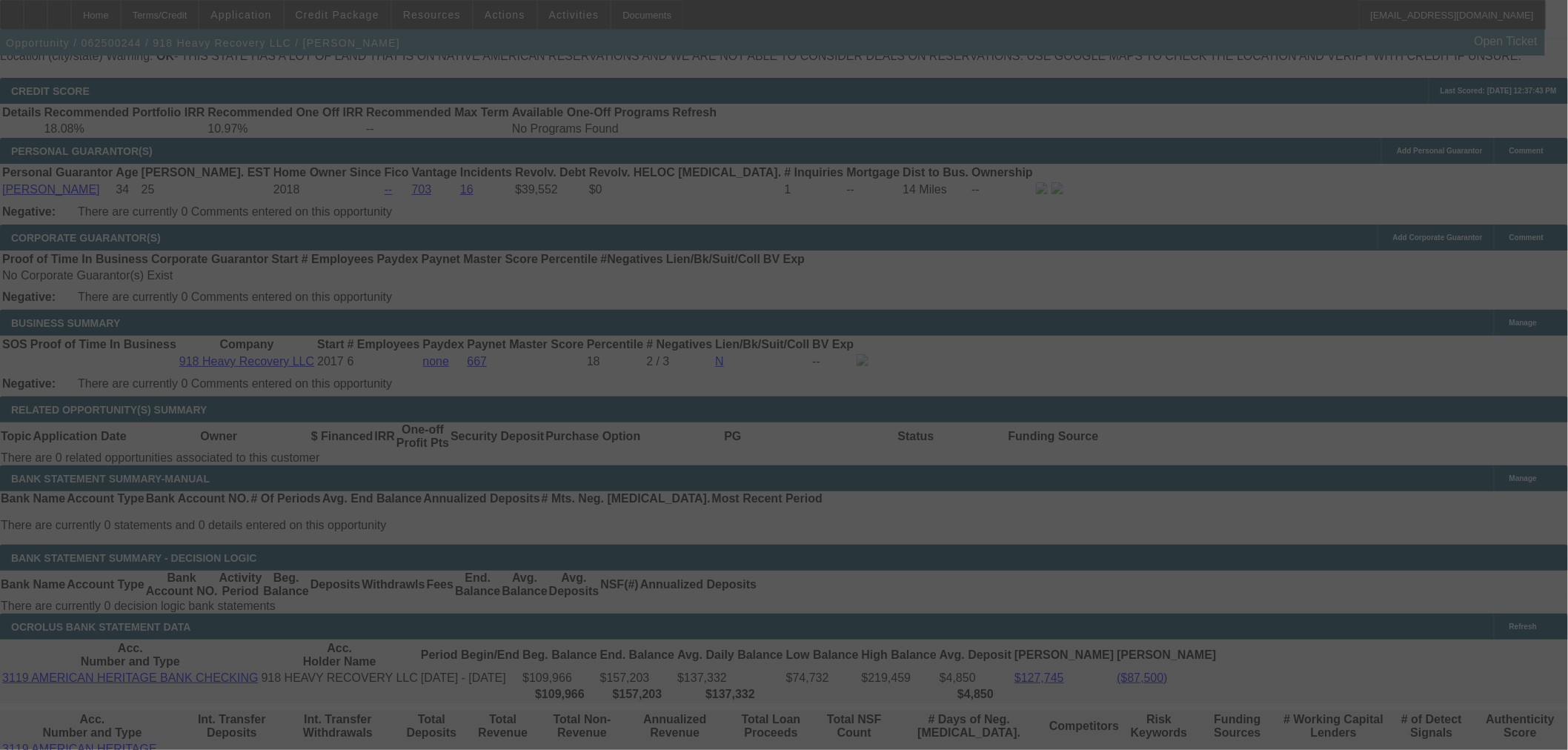
select select "0"
select select "2"
select select "0"
select select "6"
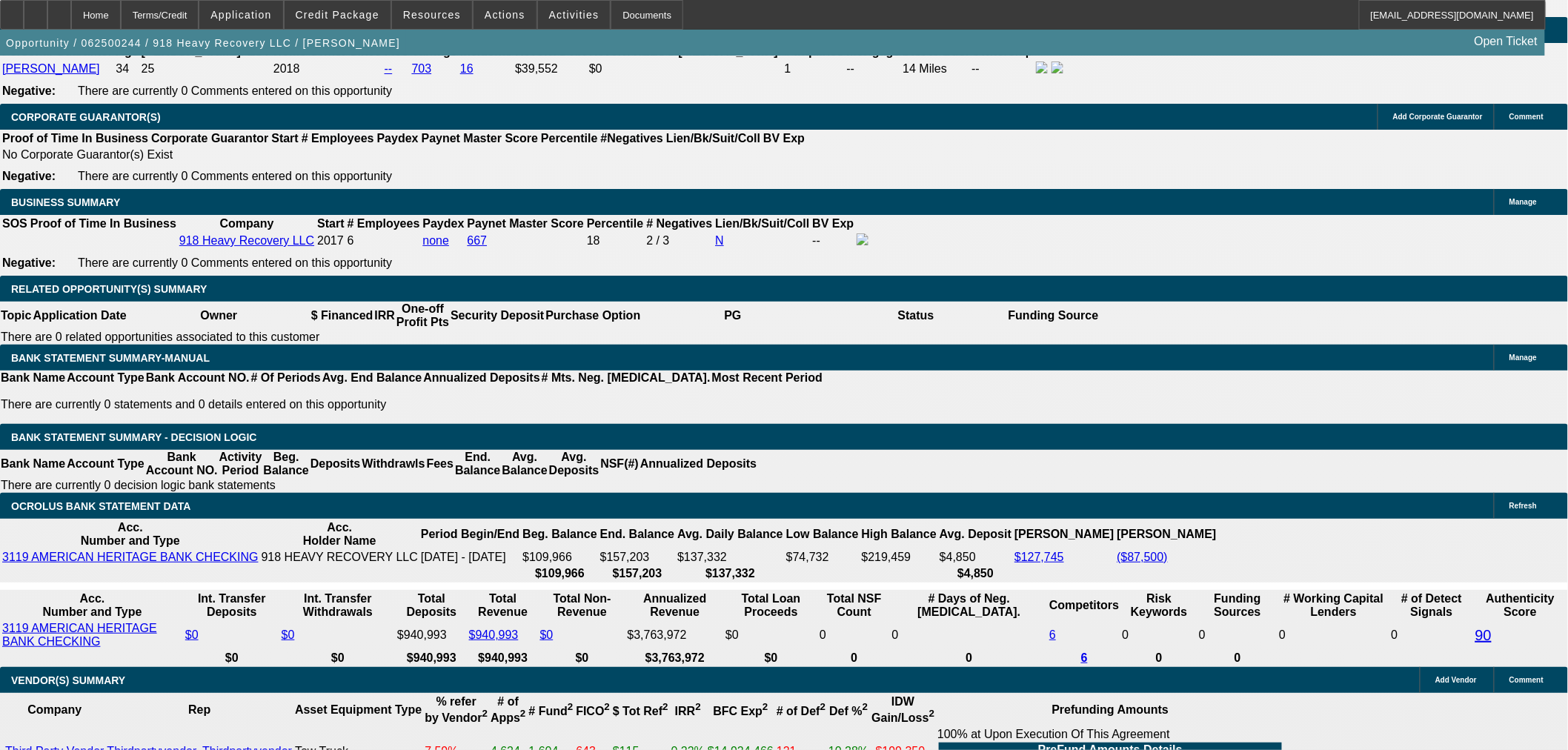
scroll to position [2361, 0]
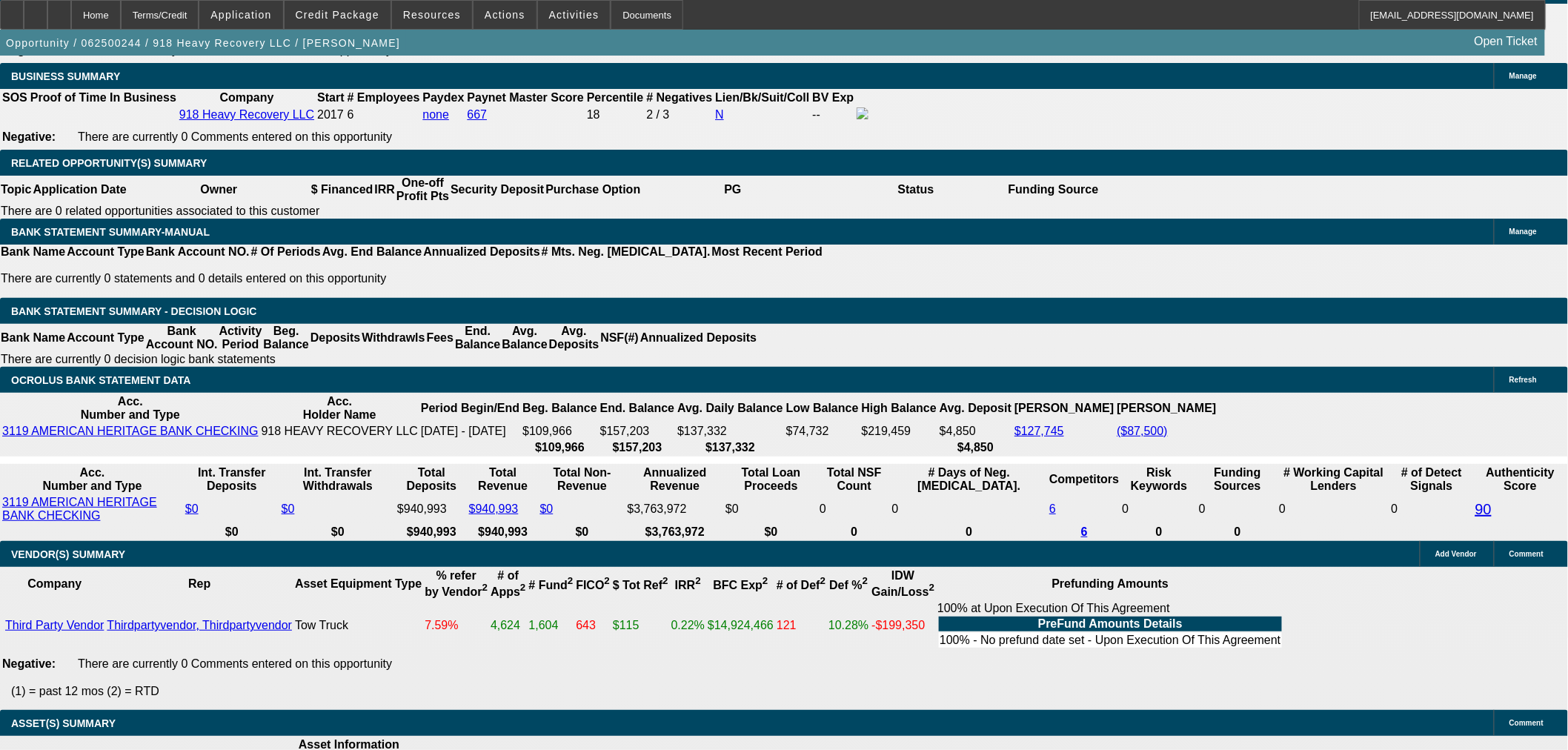
drag, startPoint x: 284, startPoint y: 198, endPoint x: 372, endPoint y: 198, distance: 88.0
type input "$29,000.00"
type input "UNKNOWN"
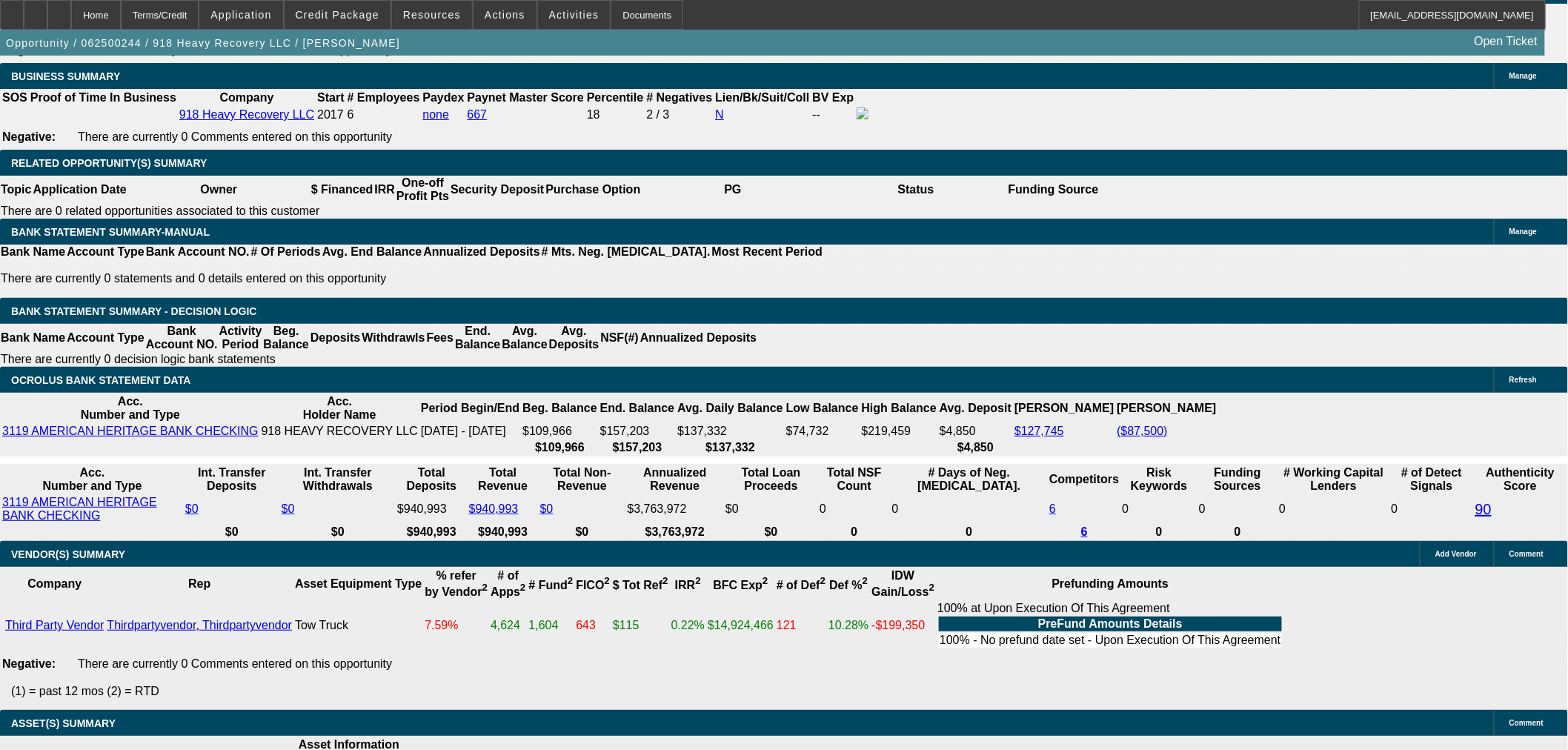
type input "$20,619.36"
type input "$10,309.68"
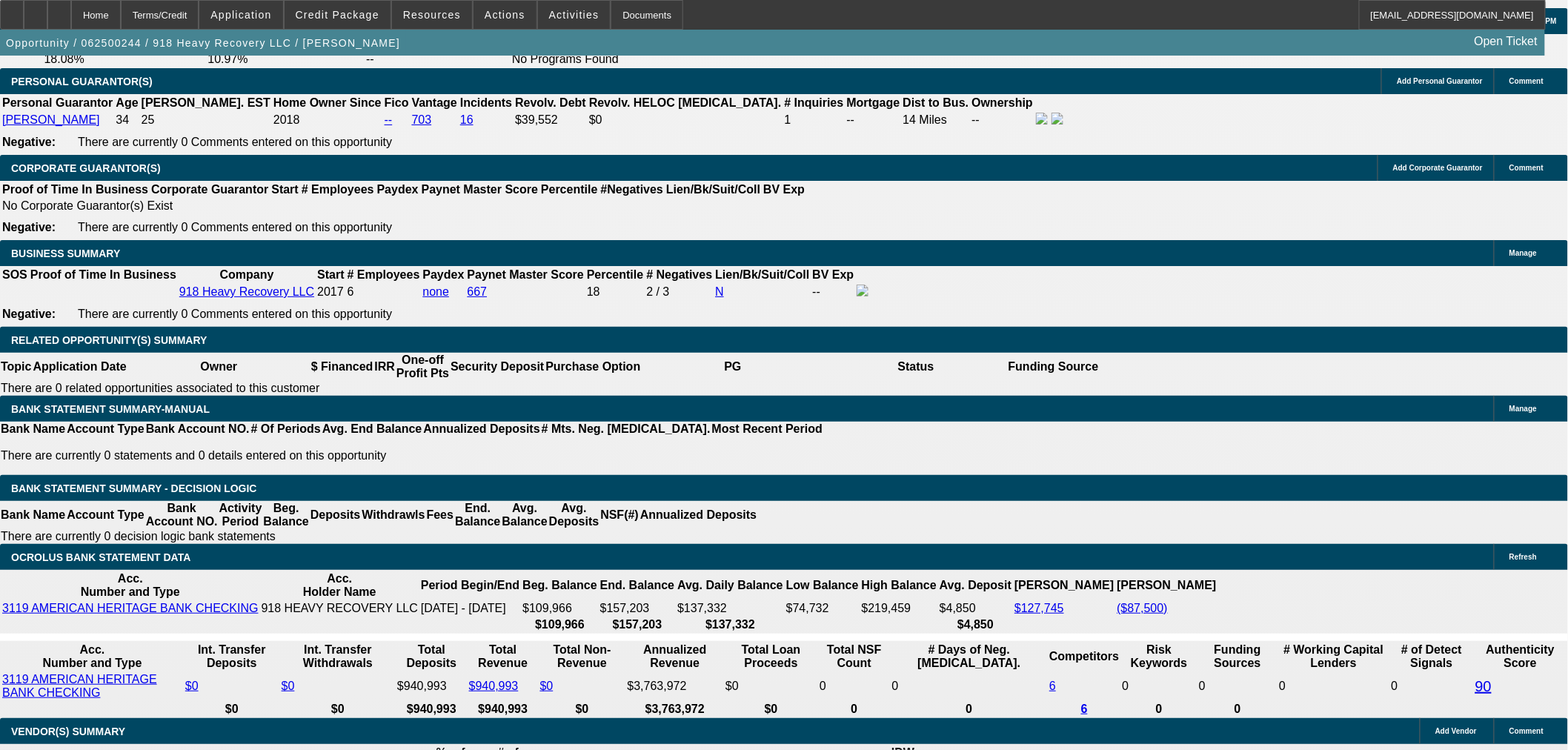
scroll to position [2032, 0]
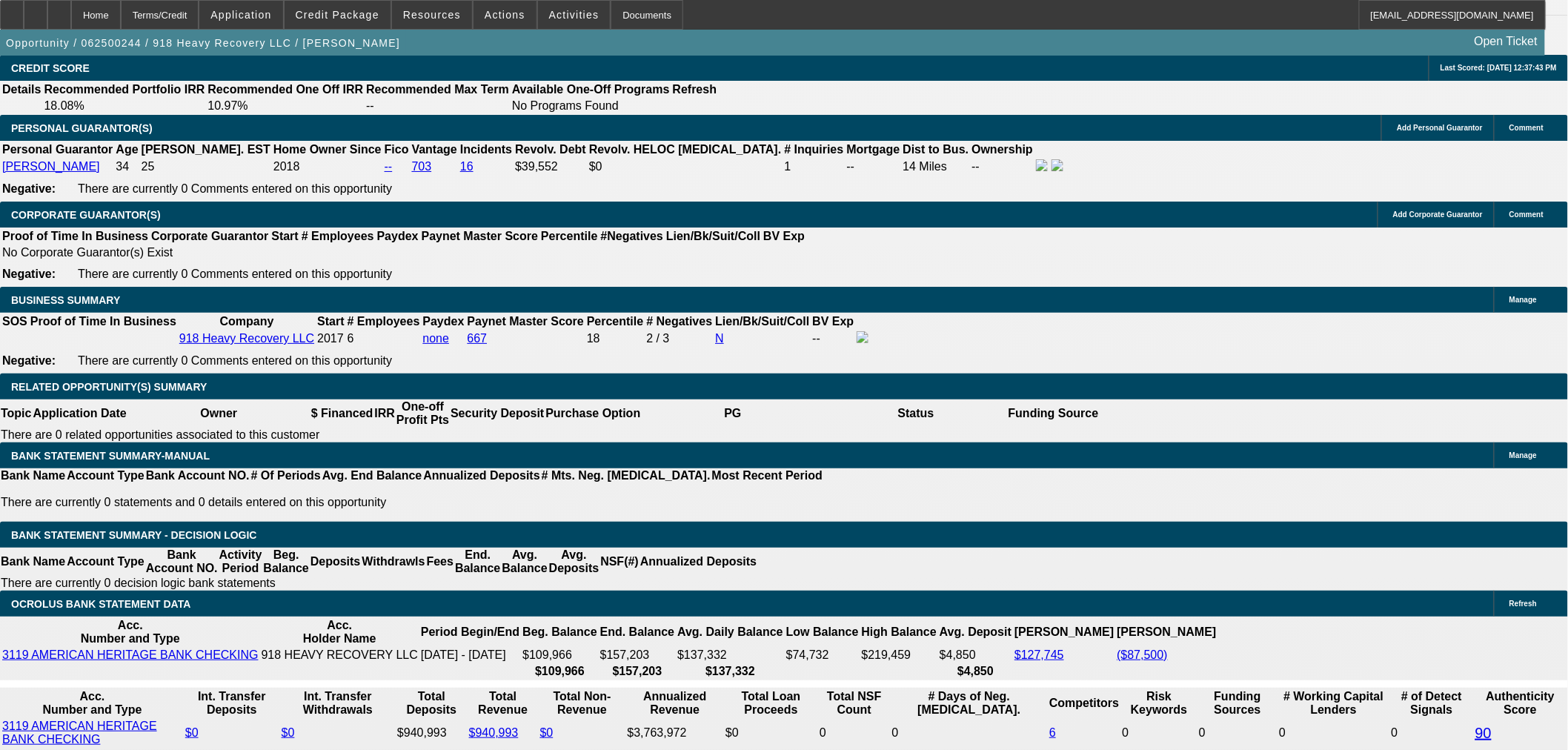
scroll to position [2279, 0]
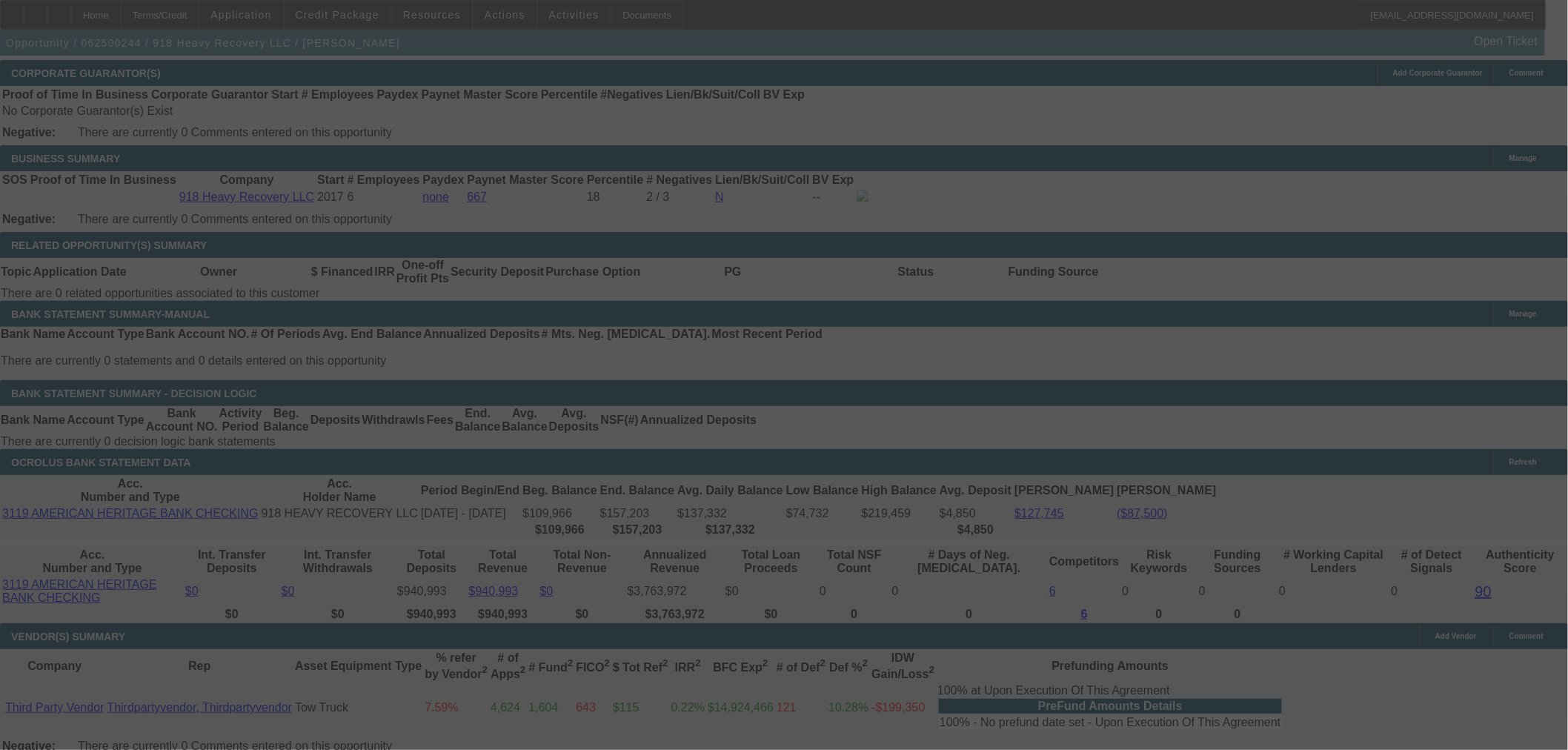
select select "0"
select select "2"
select select "0"
select select "6"
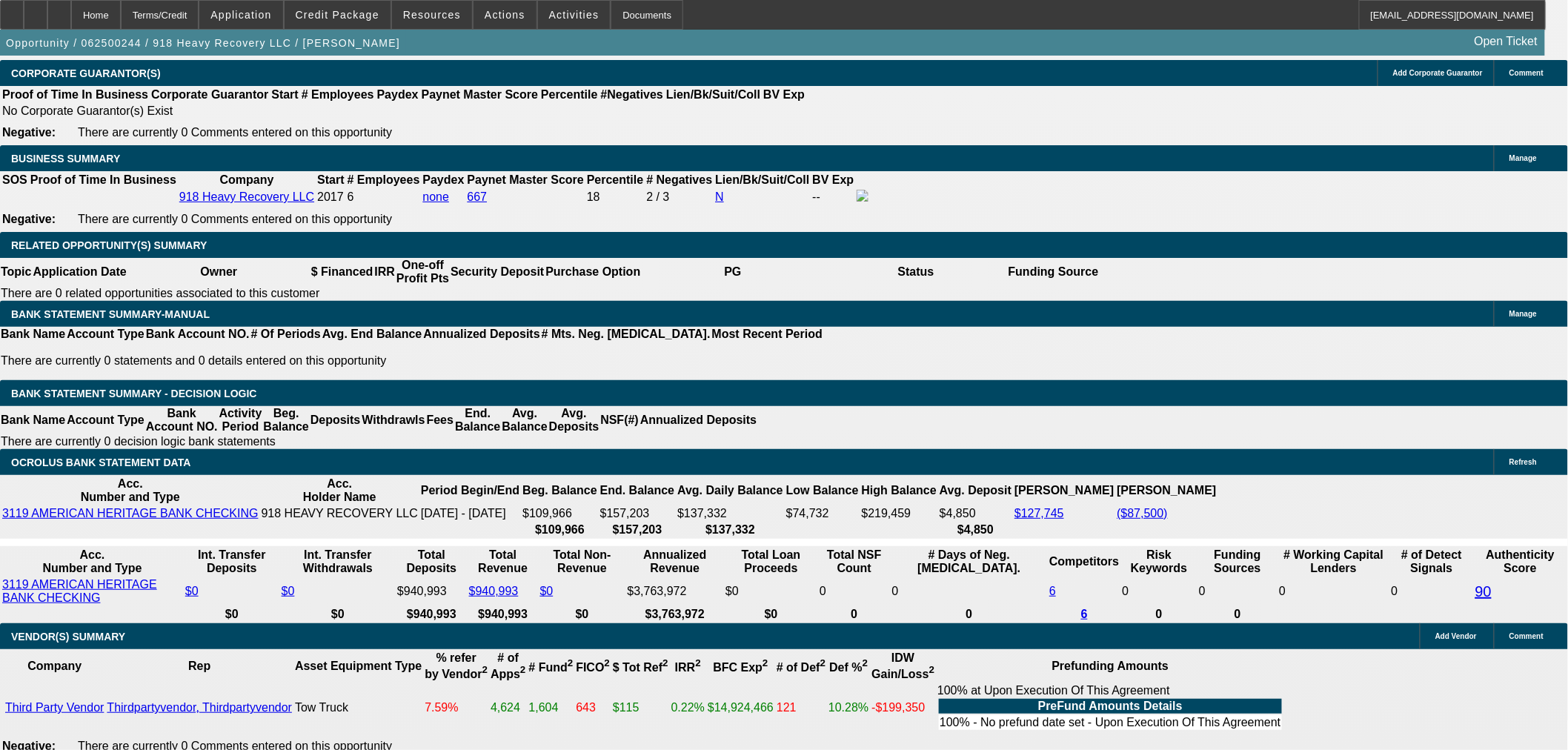
type input "237500"
drag, startPoint x: 230, startPoint y: 420, endPoint x: 74, endPoint y: 489, distance: 170.6
type input "UNKNOWN"
type input "$238,500.00"
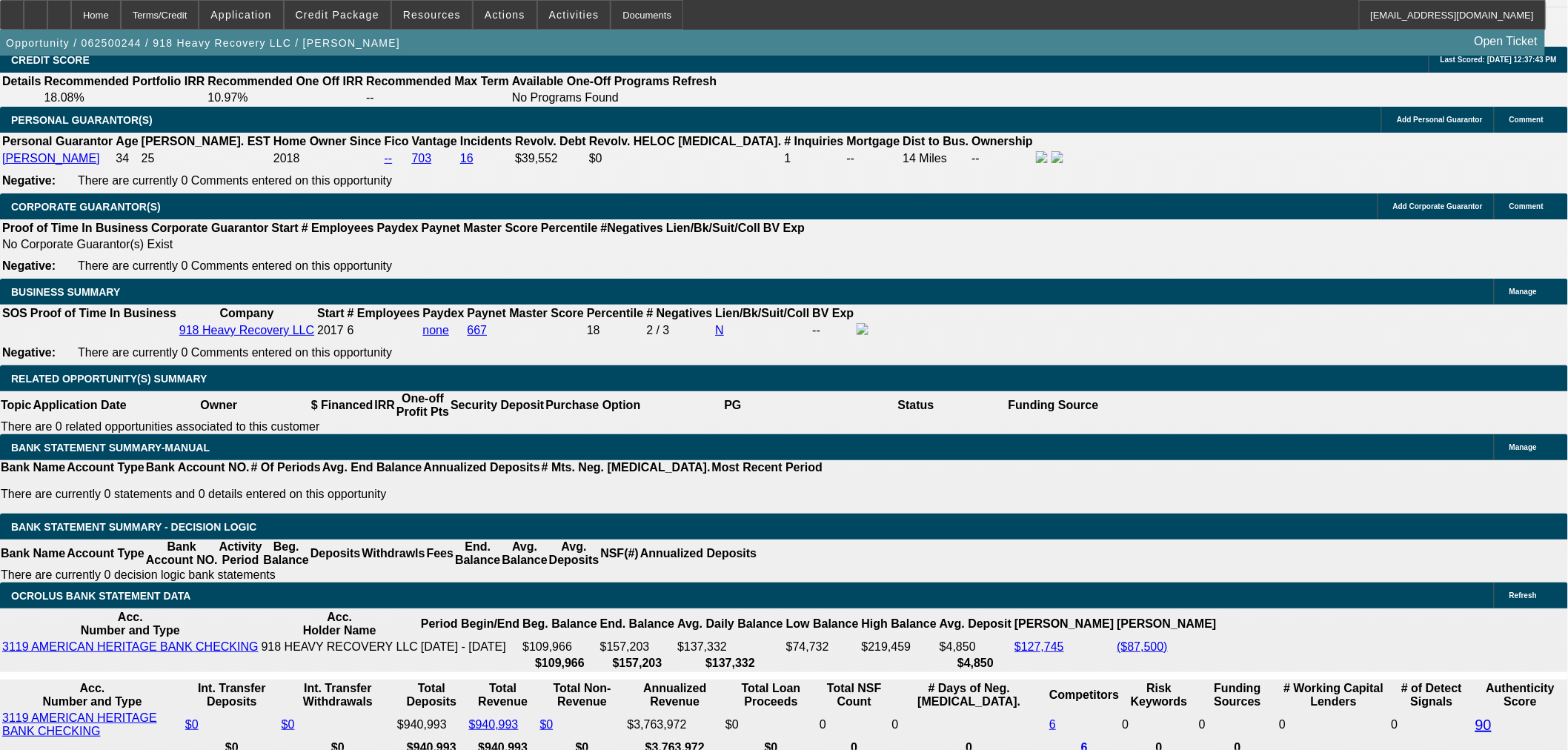
scroll to position [1950, 0]
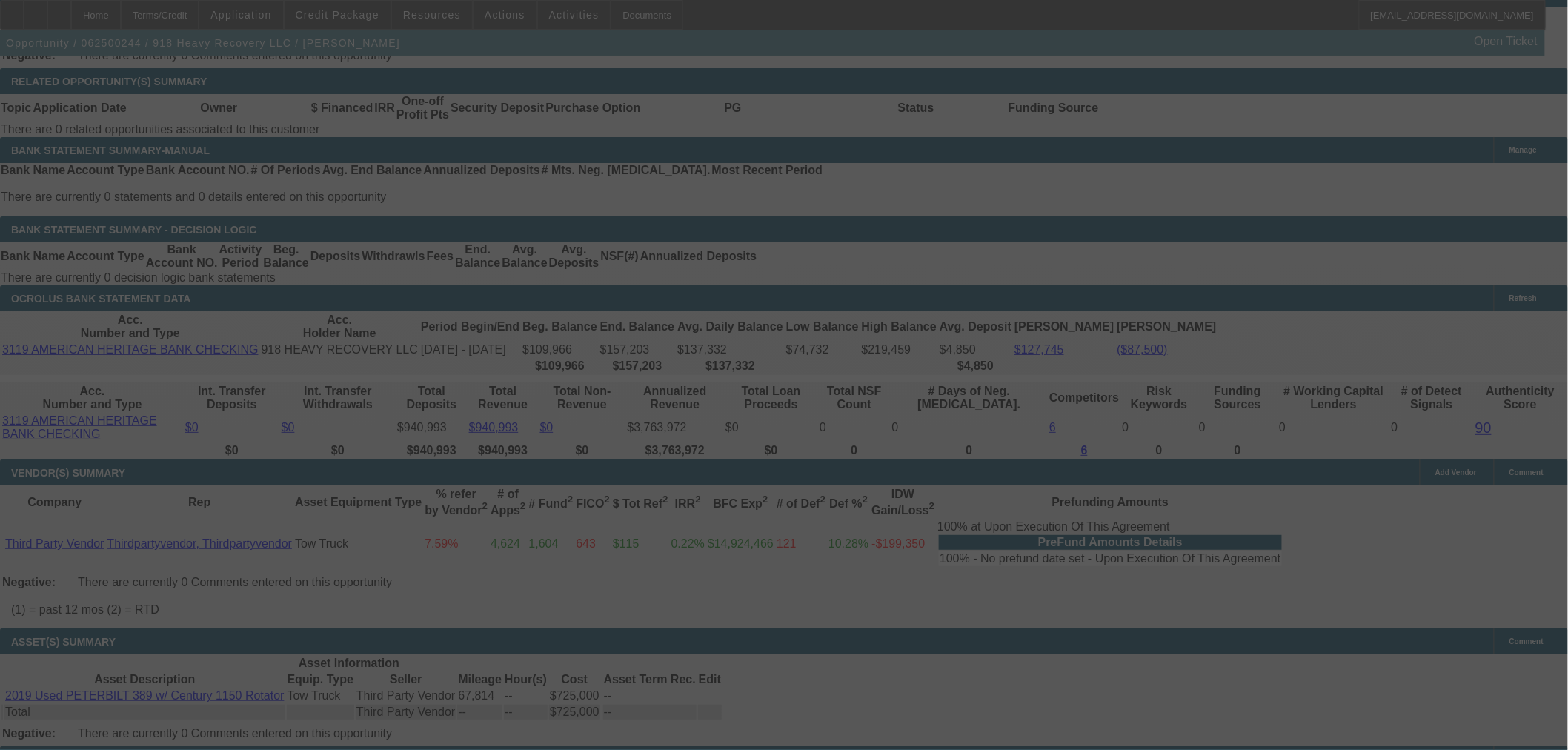
scroll to position [2444, 0]
select select "0"
select select "2"
select select "0"
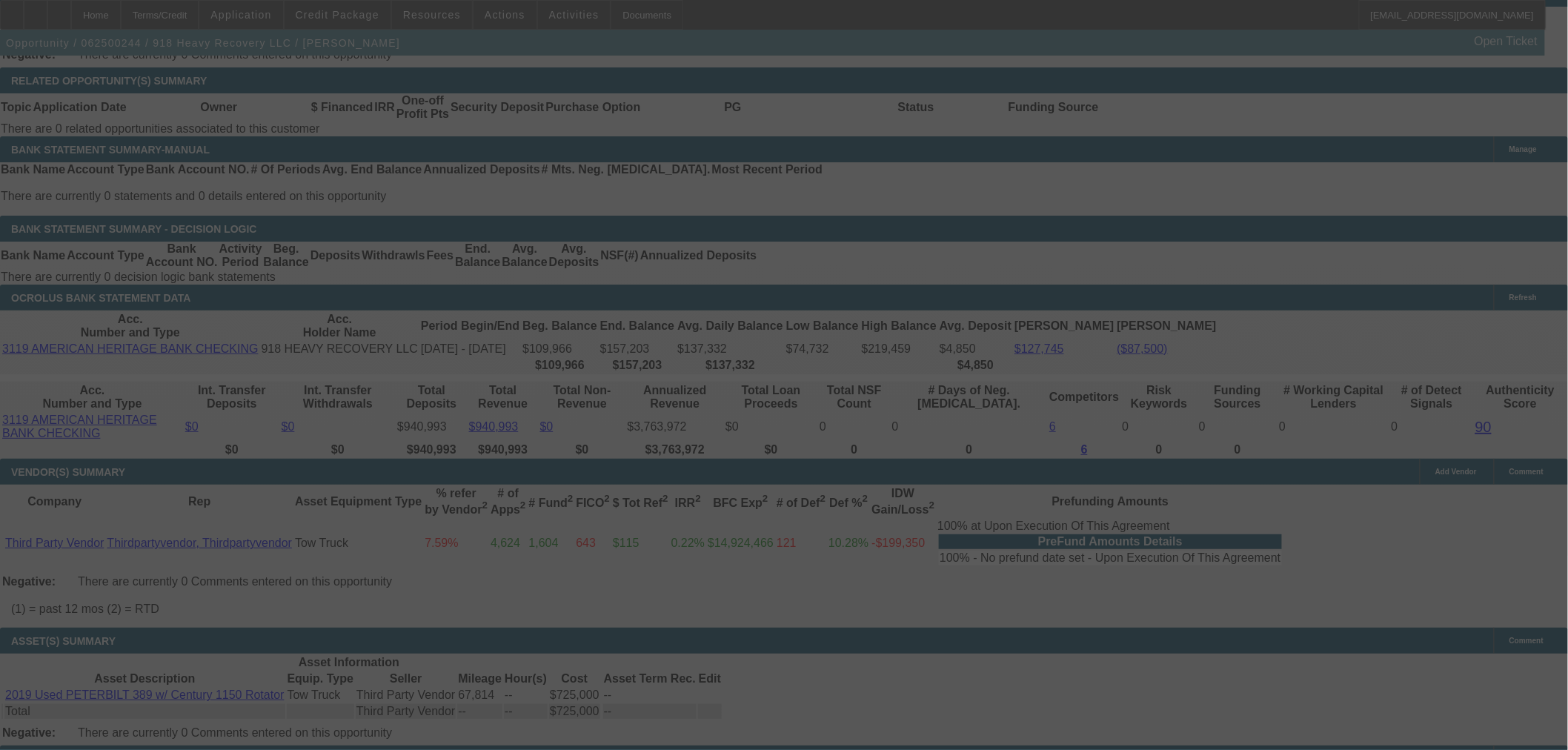
select select "6"
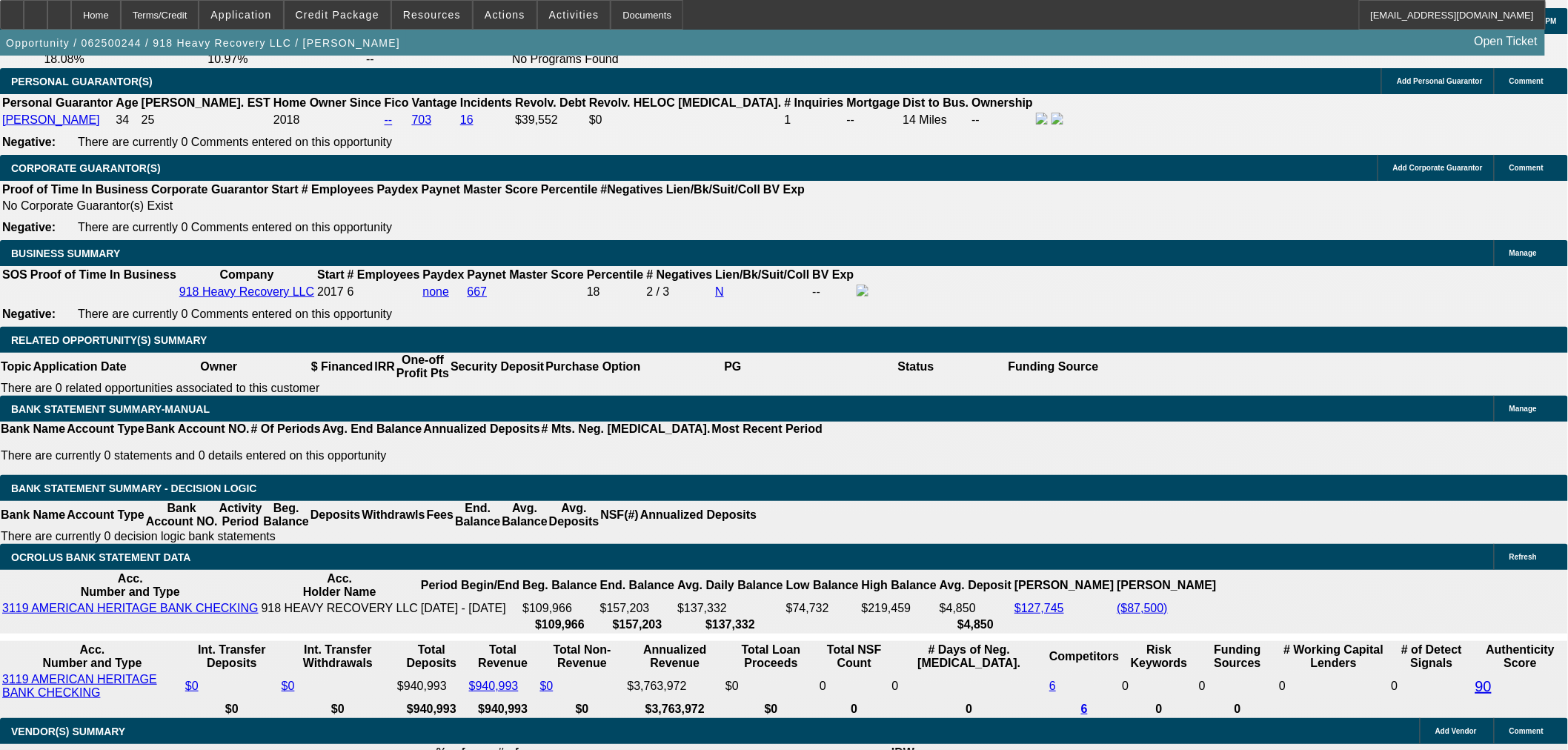
scroll to position [2279, 0]
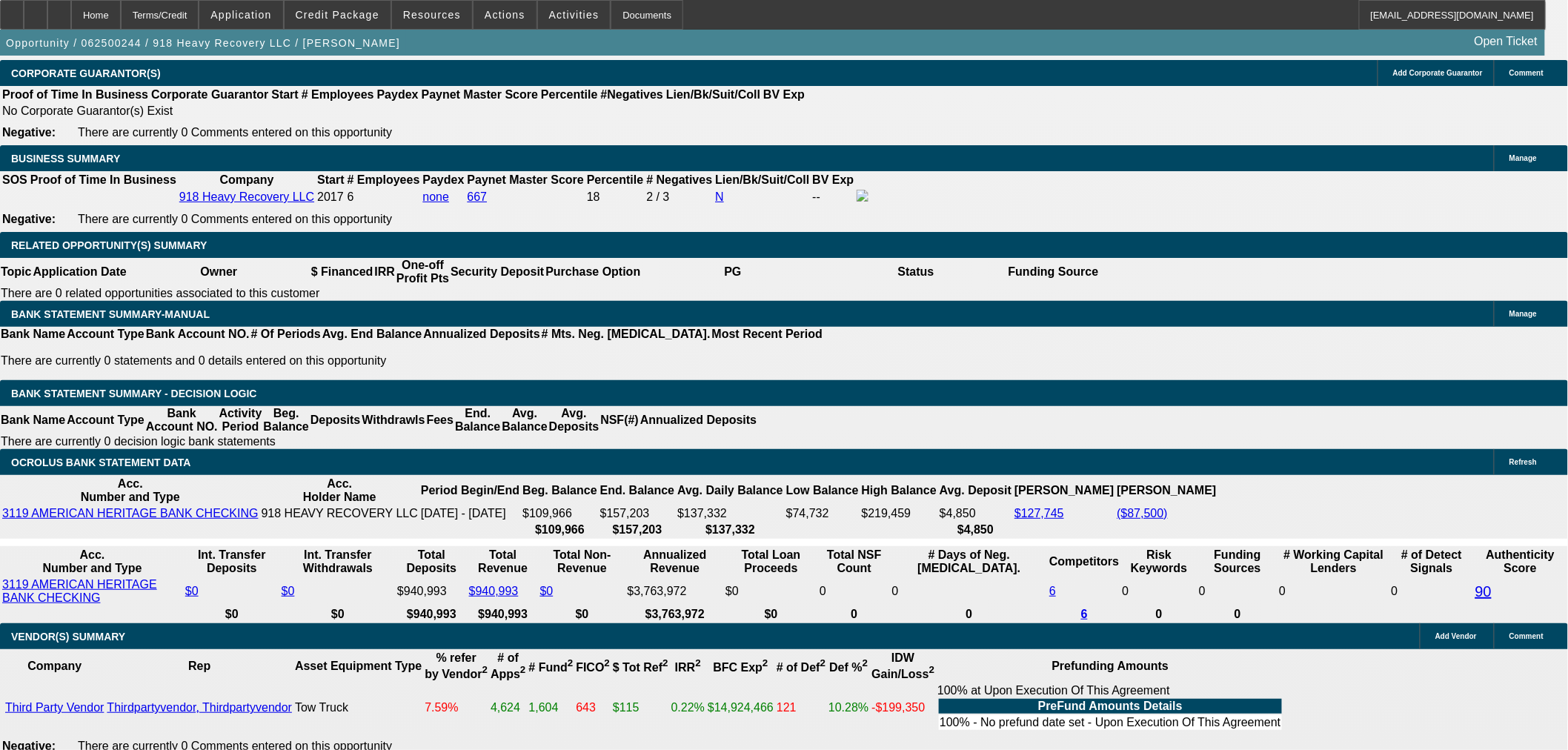
drag, startPoint x: 336, startPoint y: 397, endPoint x: 51, endPoint y: 430, distance: 286.9
drag, startPoint x: 335, startPoint y: 394, endPoint x: 408, endPoint y: 395, distance: 73.0
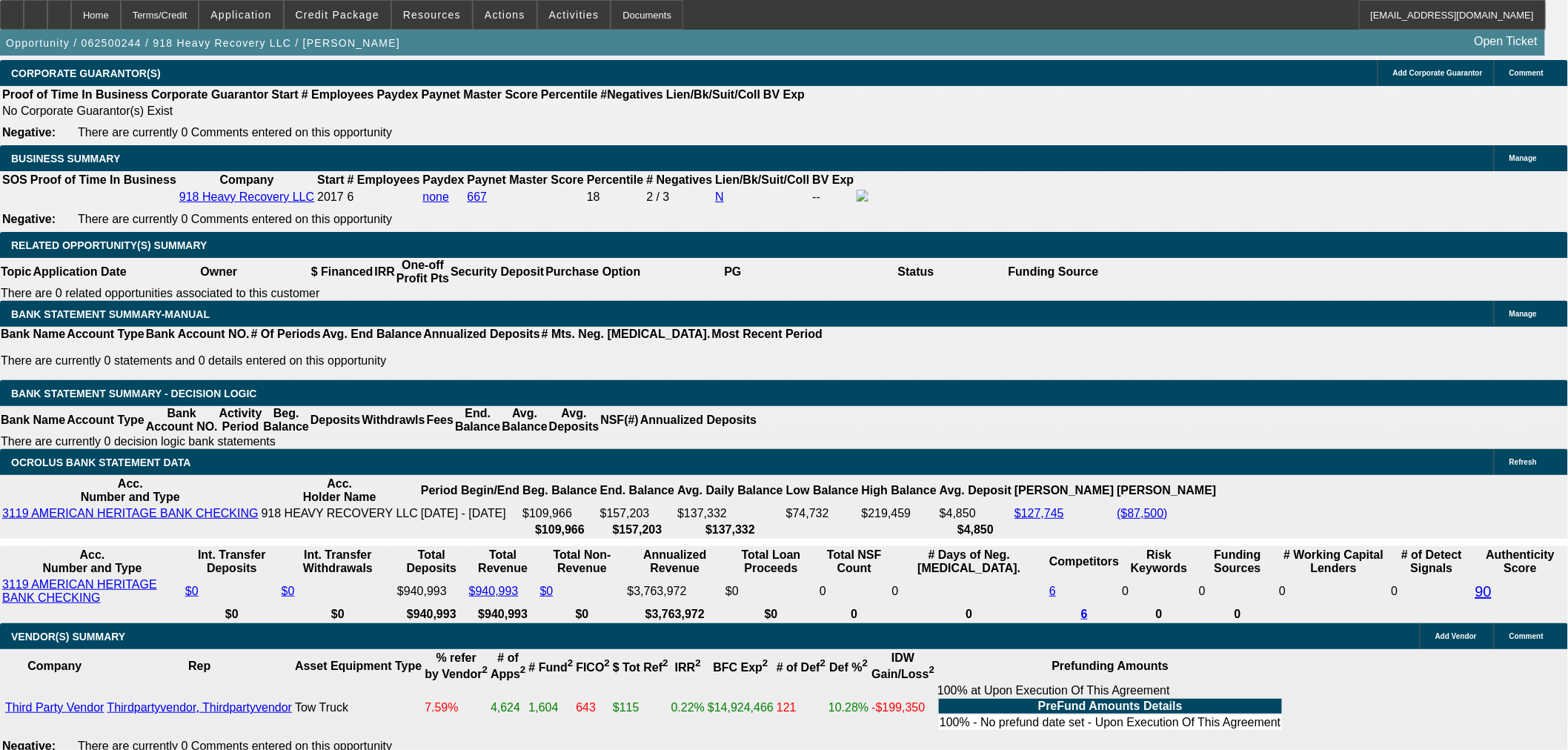
type input "9"
type input "UNKNOWN"
type input "$9,918.12"
type input "$19,836.24"
type input "9.9"
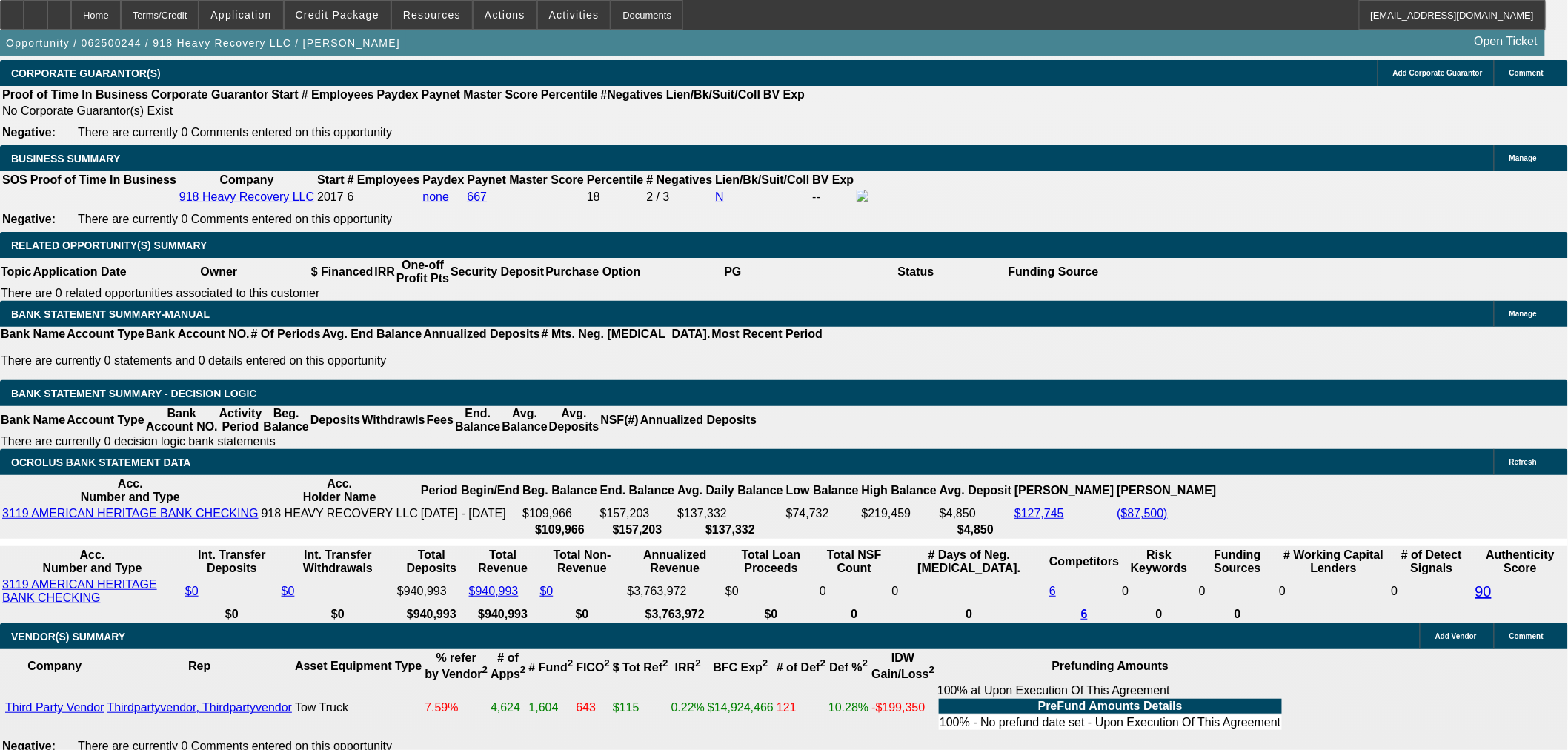
type input "$10,248.46"
type input "$20,496.92"
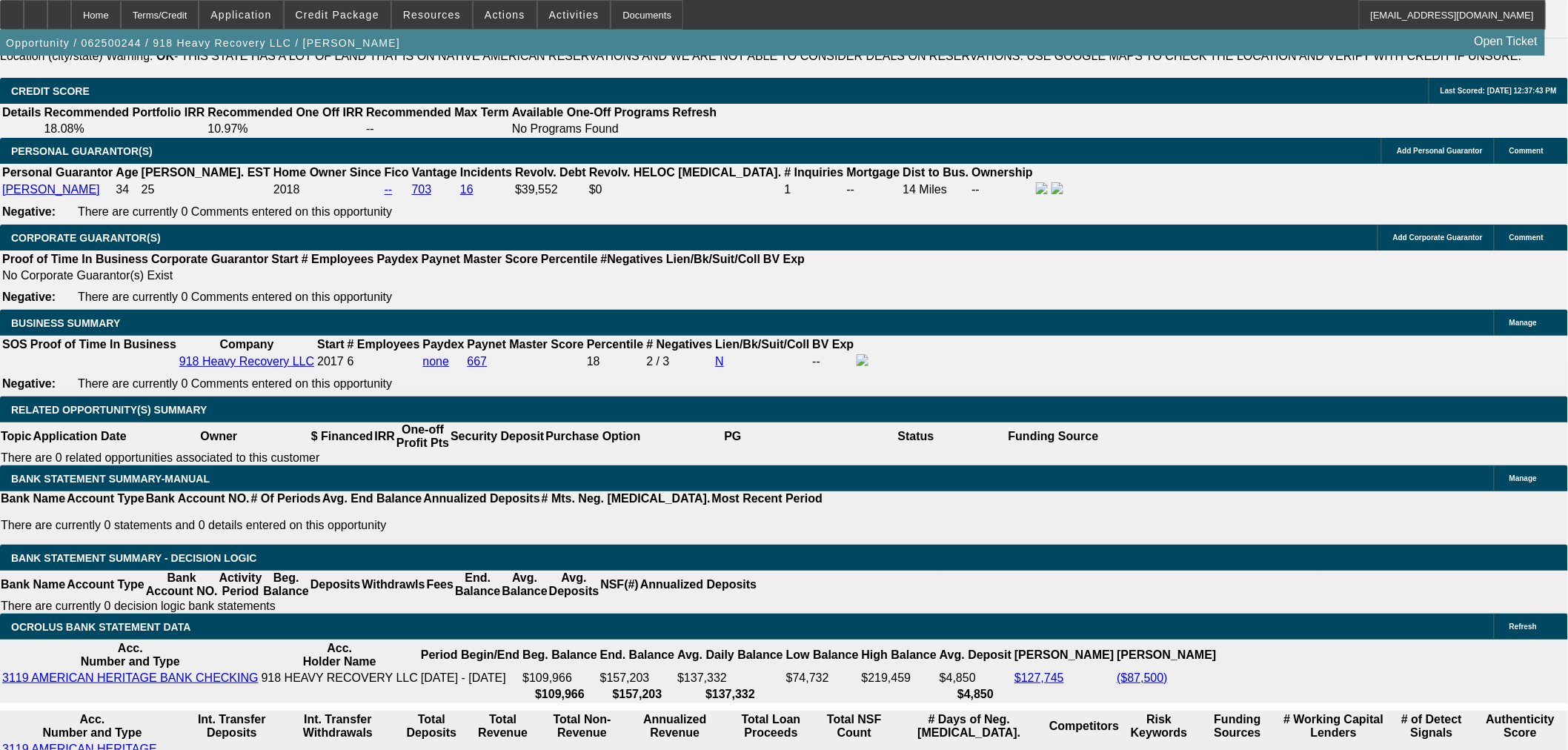
type input "1"
type input "$7,256.93"
type input "$14,513.86"
type input "10."
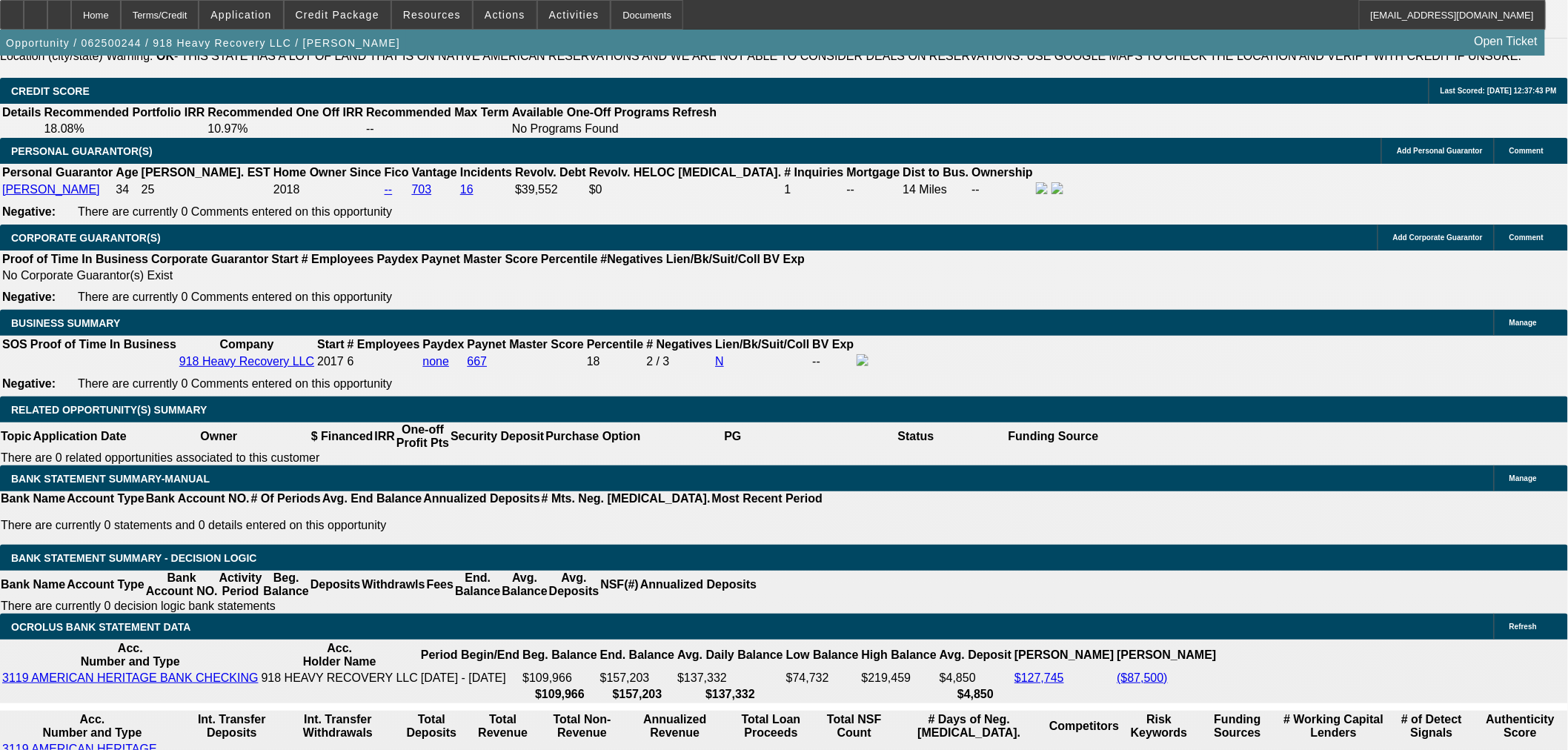
type input "$10,285.54"
type input "$20,571.08"
type input "10.1"
type input "$10,322.69"
type input "$20,645.38"
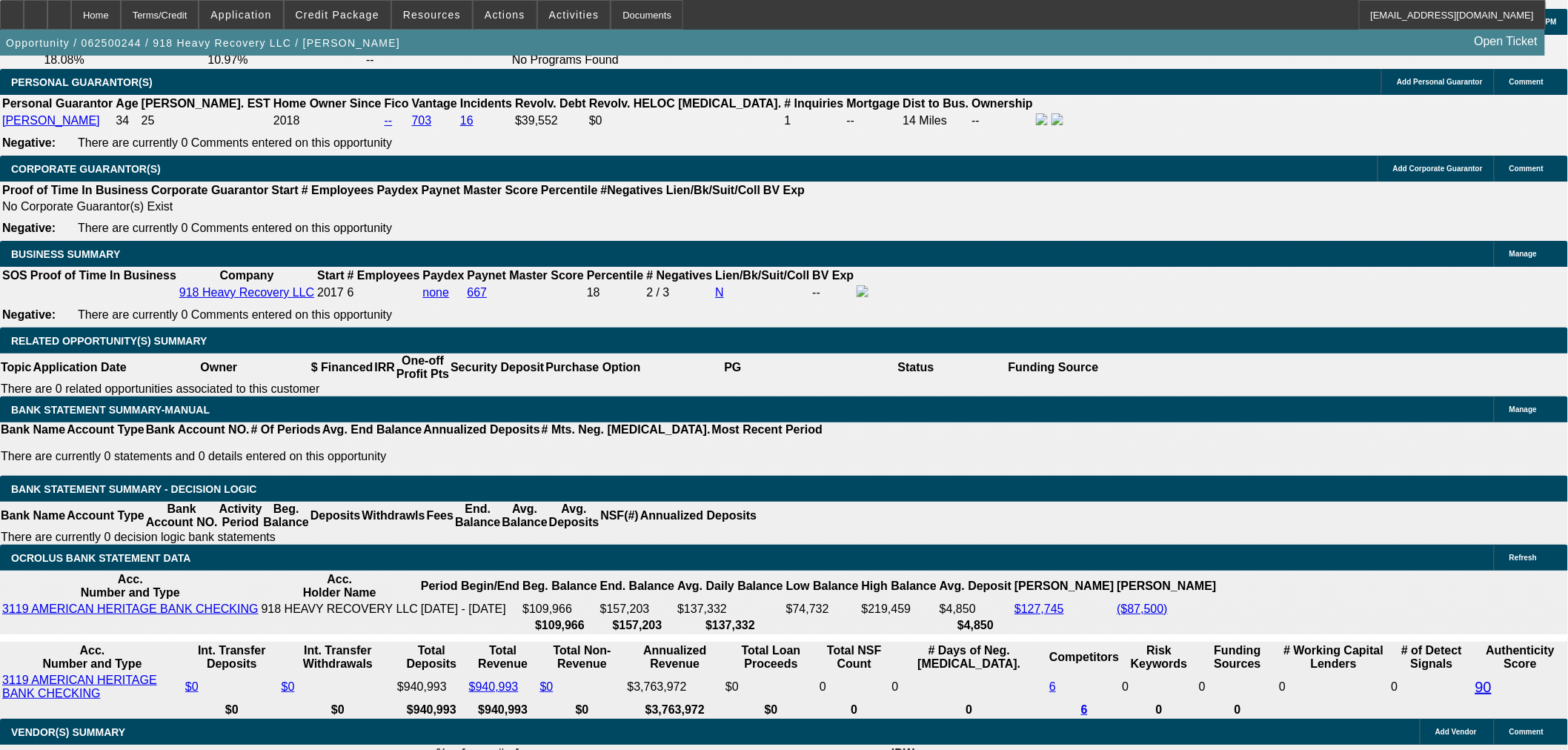
scroll to position [2279, 0]
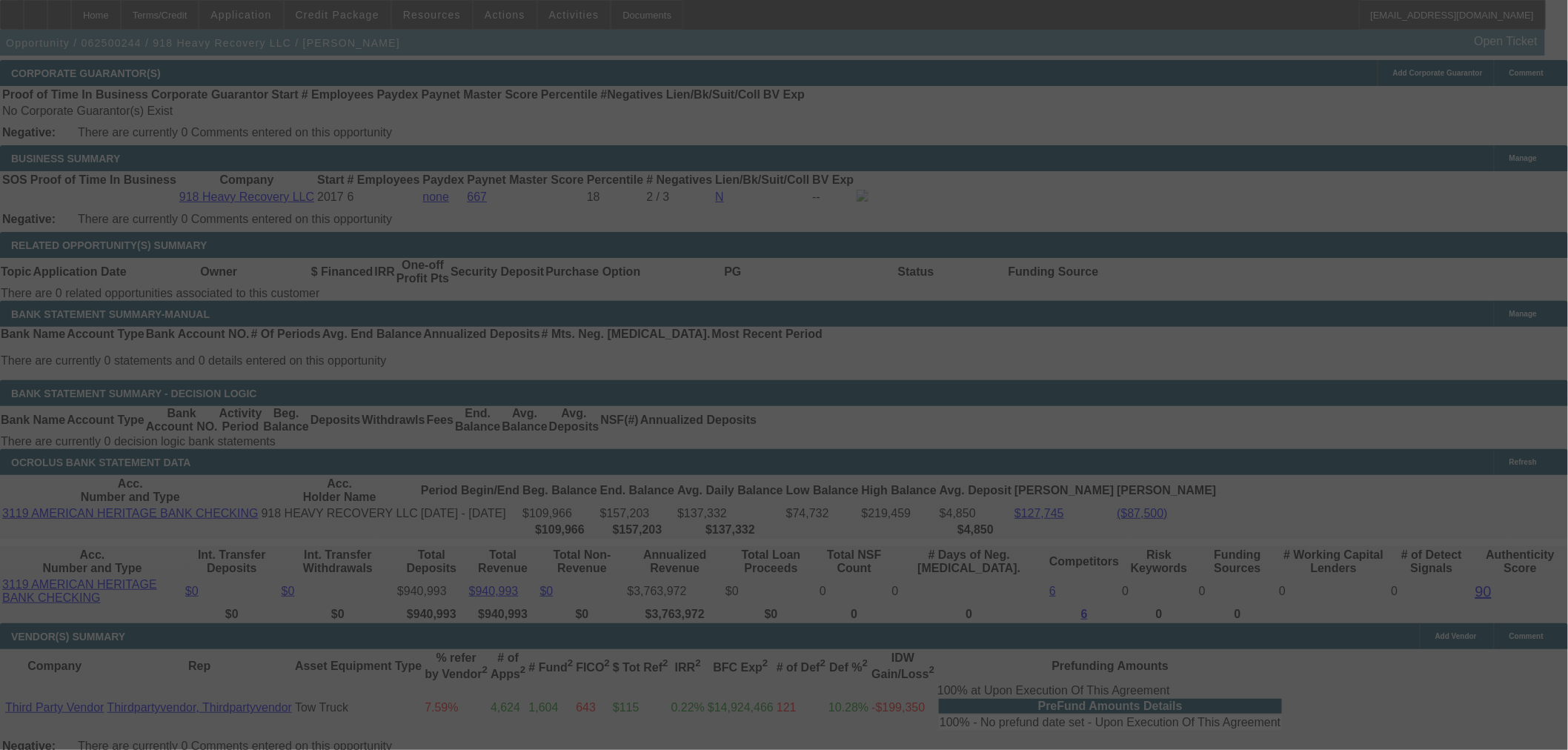
select select "0"
select select "2"
select select "0"
select select "6"
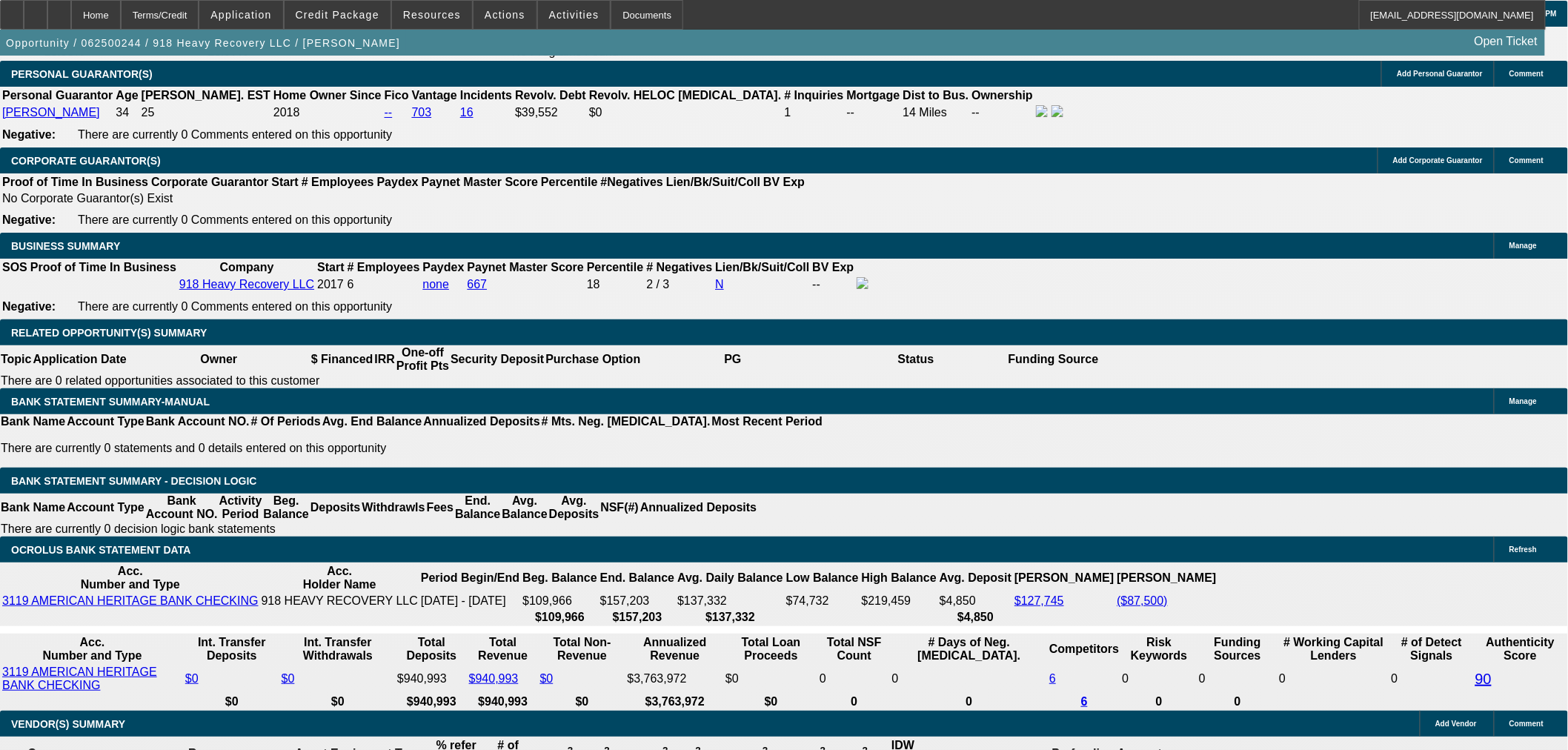
scroll to position [2114, 0]
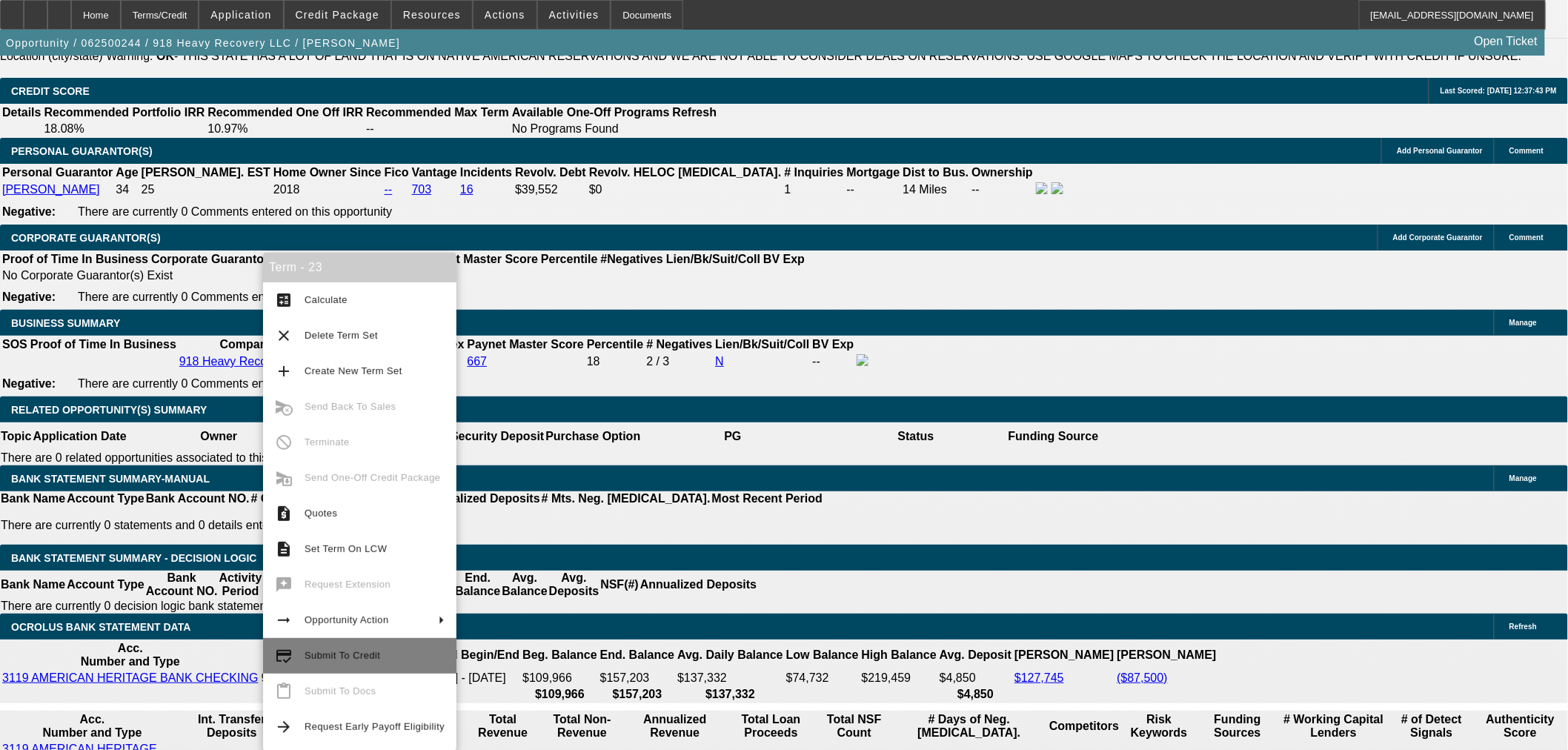
click at [363, 655] on span "Submit To Credit" at bounding box center [342, 656] width 76 height 11
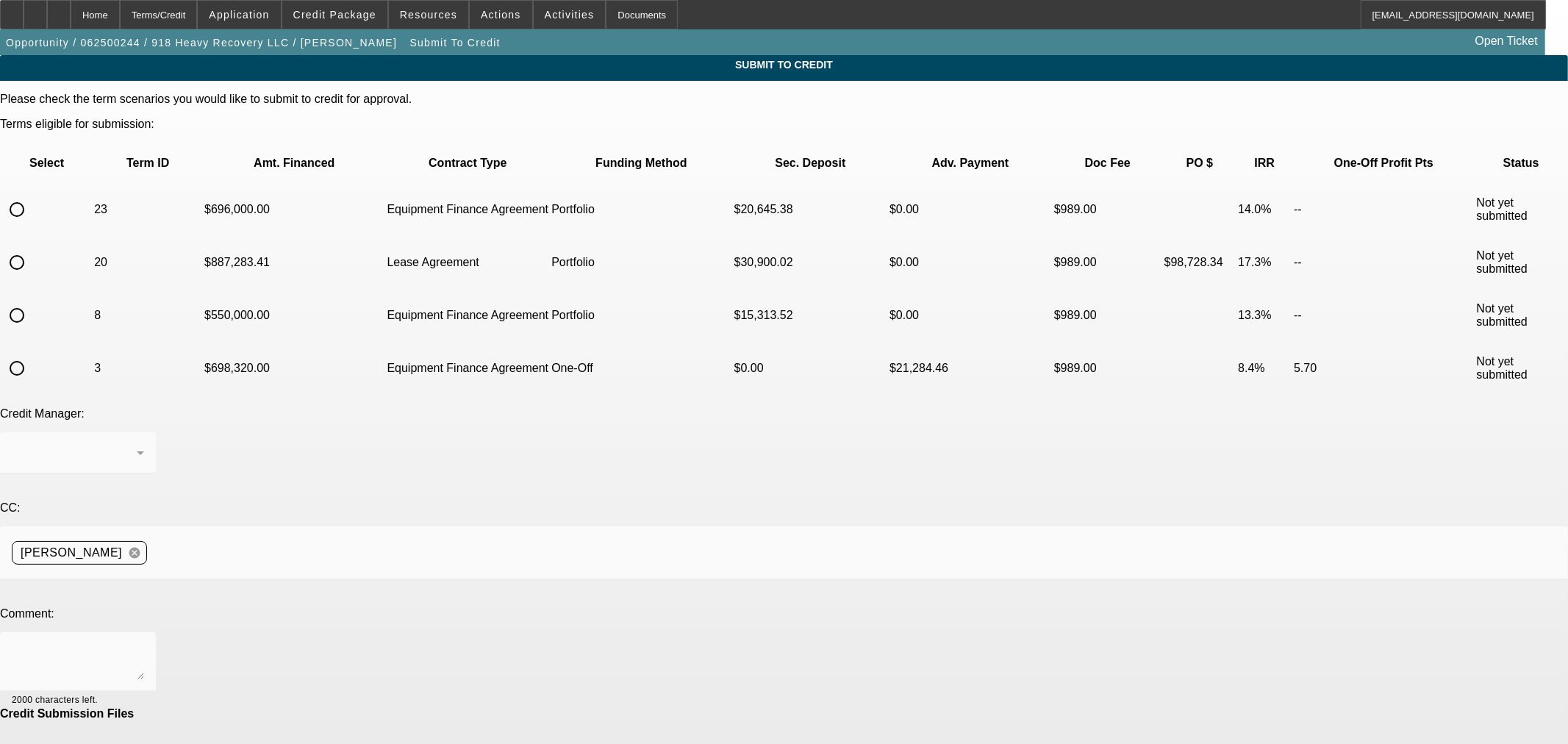
click at [32, 195] on input "radio" at bounding box center [17, 210] width 30 height 30
radio input "true"
click at [136, 444] on div "[PERSON_NAME]" at bounding box center [74, 453] width 125 height 18
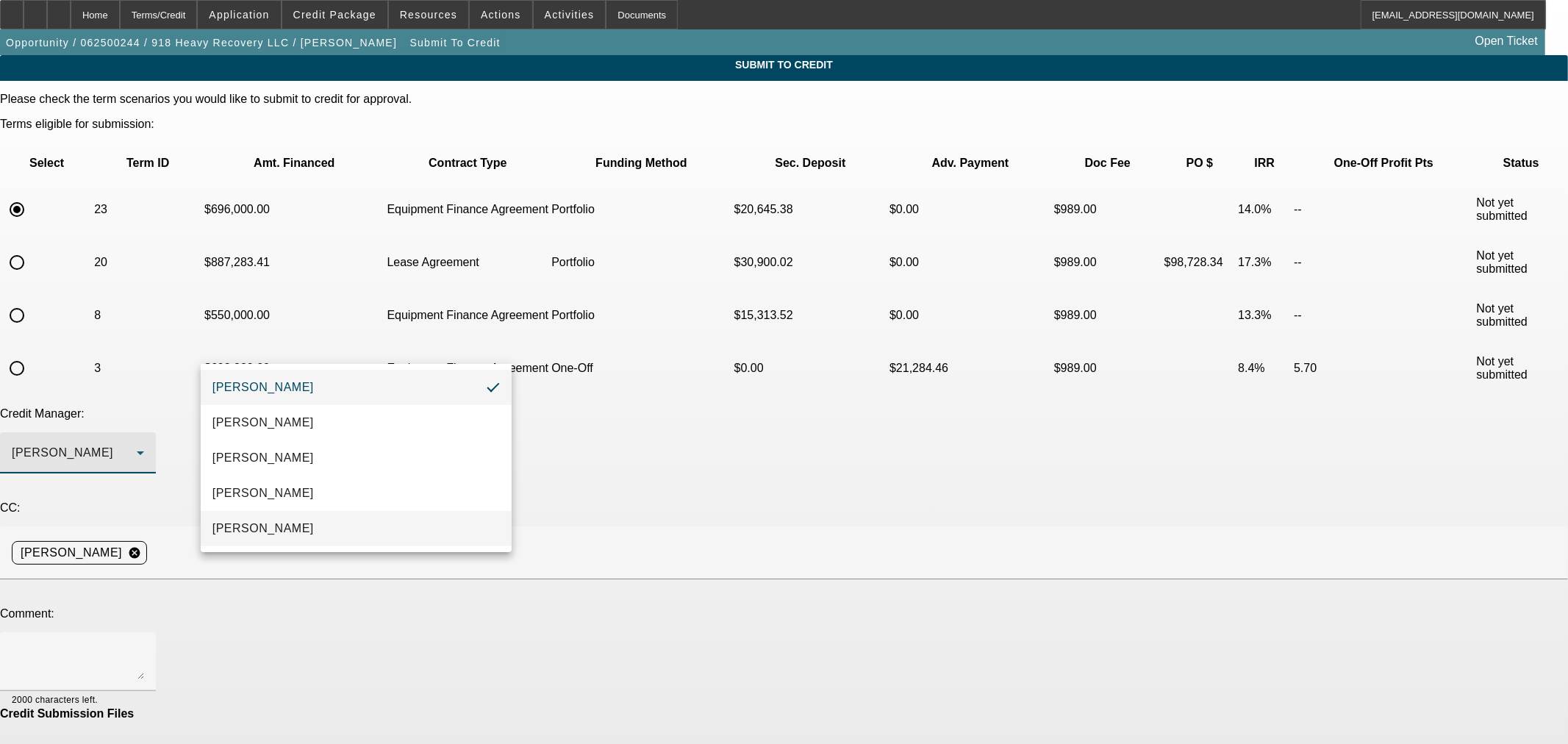
click at [306, 530] on mat-option "Oliva, Samuel" at bounding box center [355, 529] width 311 height 35
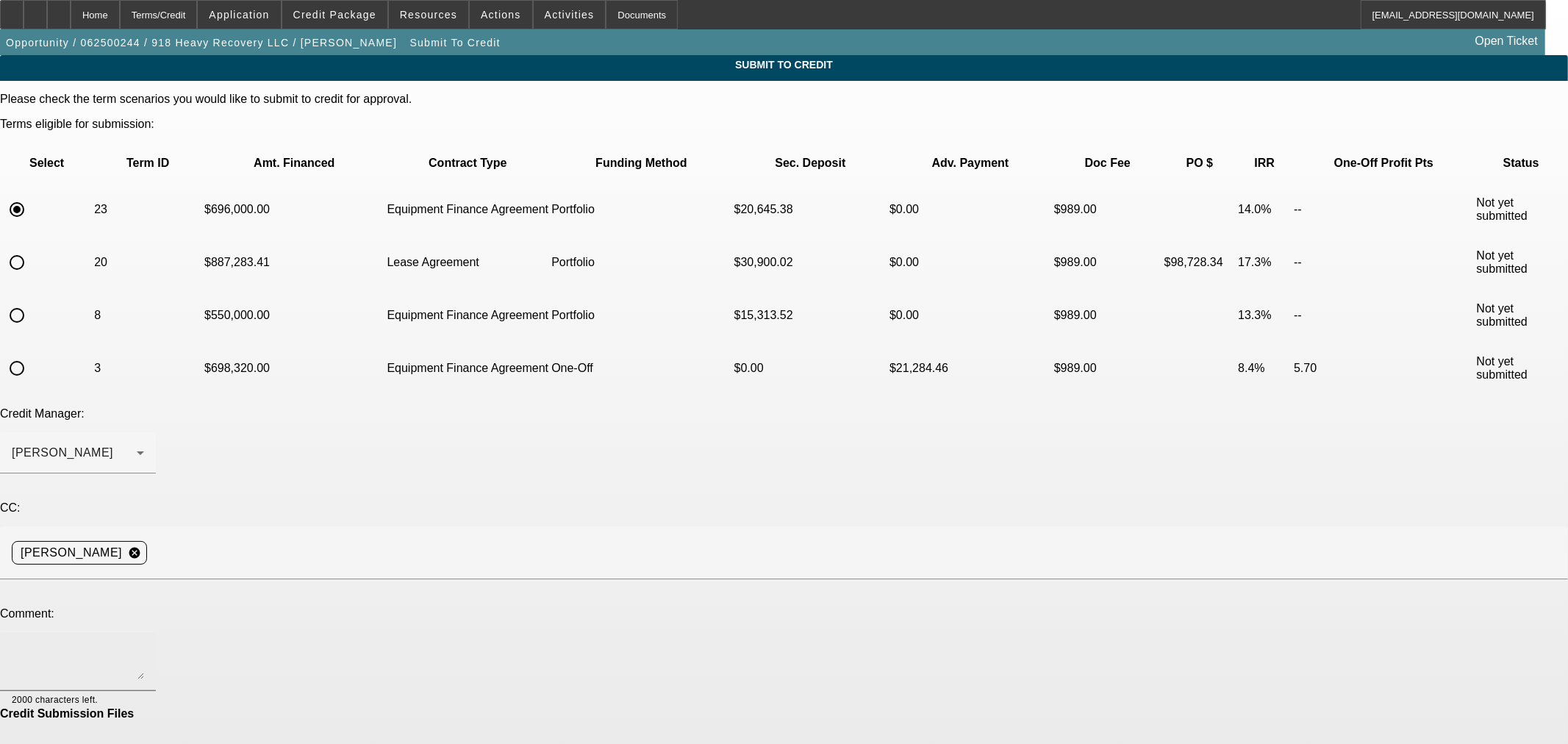
click at [144, 632] on div at bounding box center [78, 661] width 133 height 58
click at [144, 644] on textarea "Hi Sam, I had this customer approved for a similarly priced truck but they deci…" at bounding box center [78, 661] width 133 height 35
click at [144, 644] on textarea "Hi Sam, I had this customer approved for a similarly priced new truck but they …" at bounding box center [78, 661] width 133 height 35
type textarea "Hi Sam, I had this customer approved for a similarly priced new truck but they …"
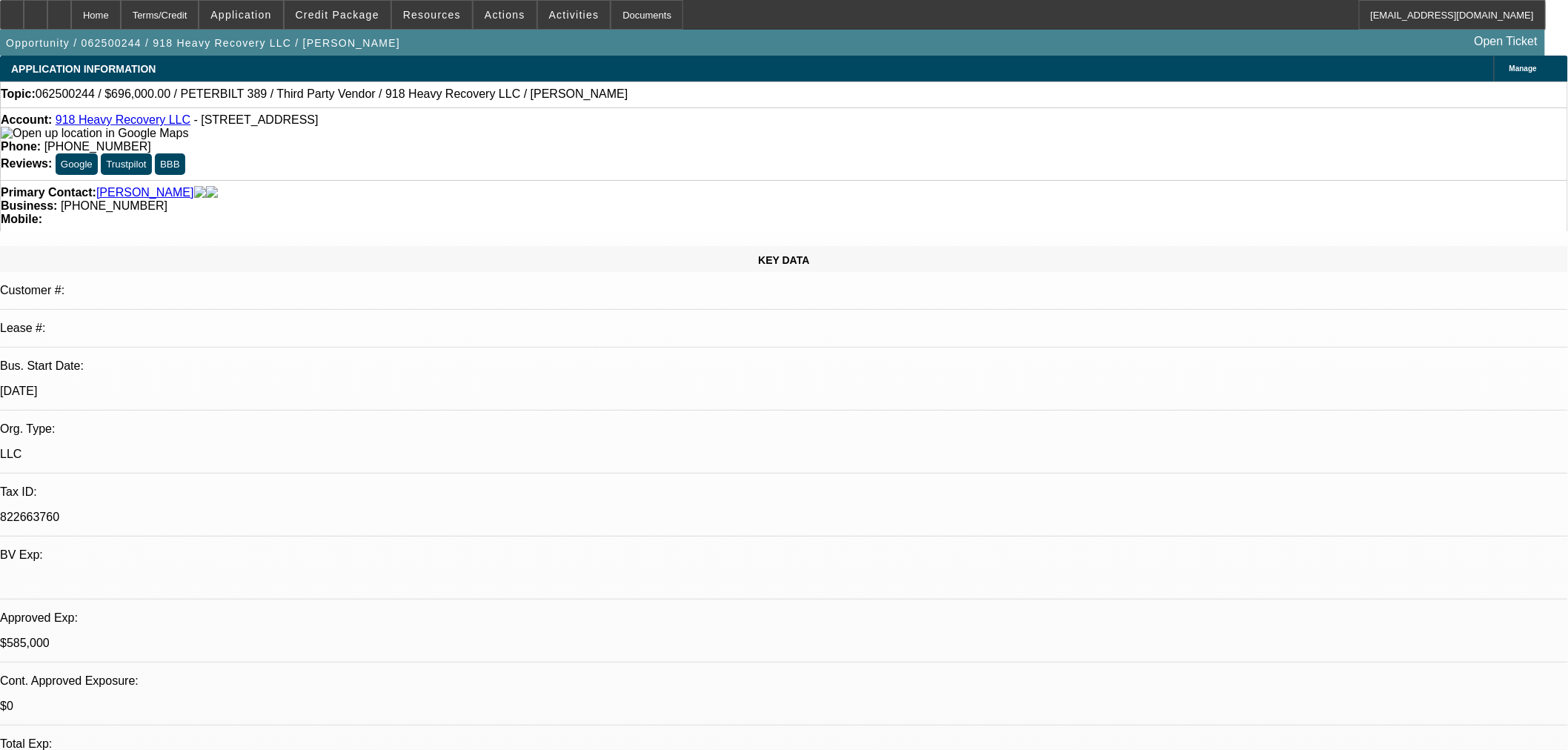
select select "0"
select select "2"
select select "0"
select select "6"
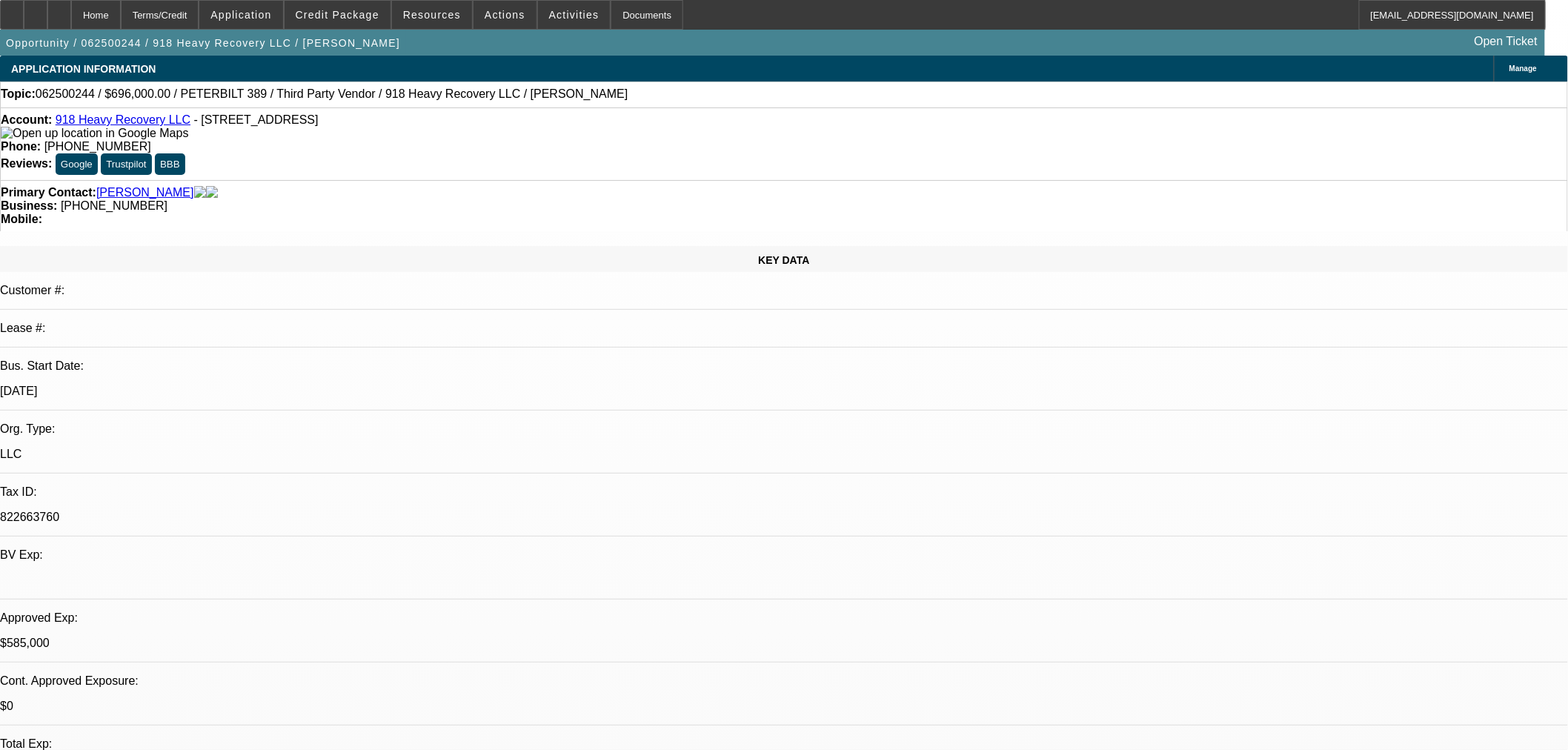
select select "0"
select select "2"
select select "0"
select select "6"
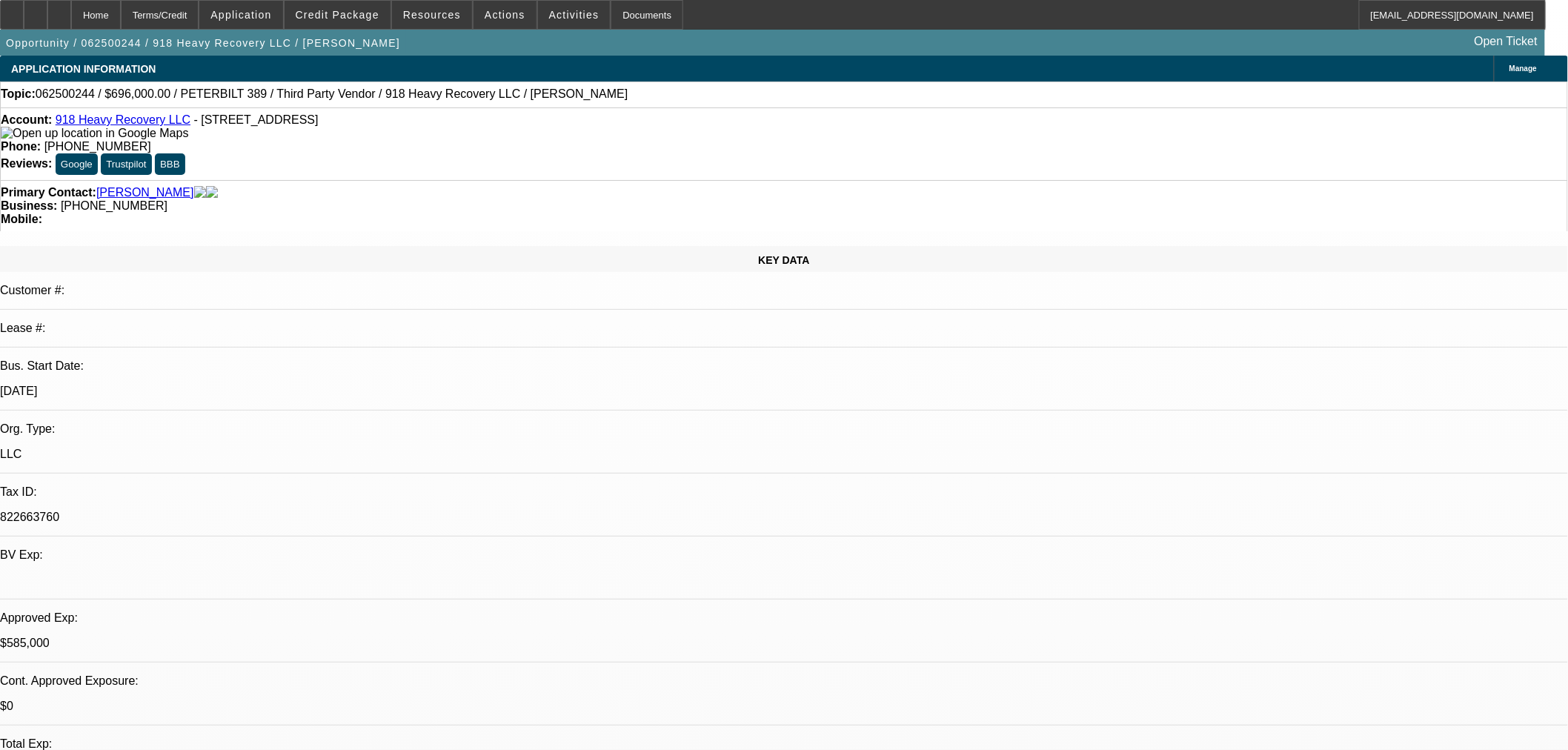
select select "0"
select select "2"
select select "0"
select select "6"
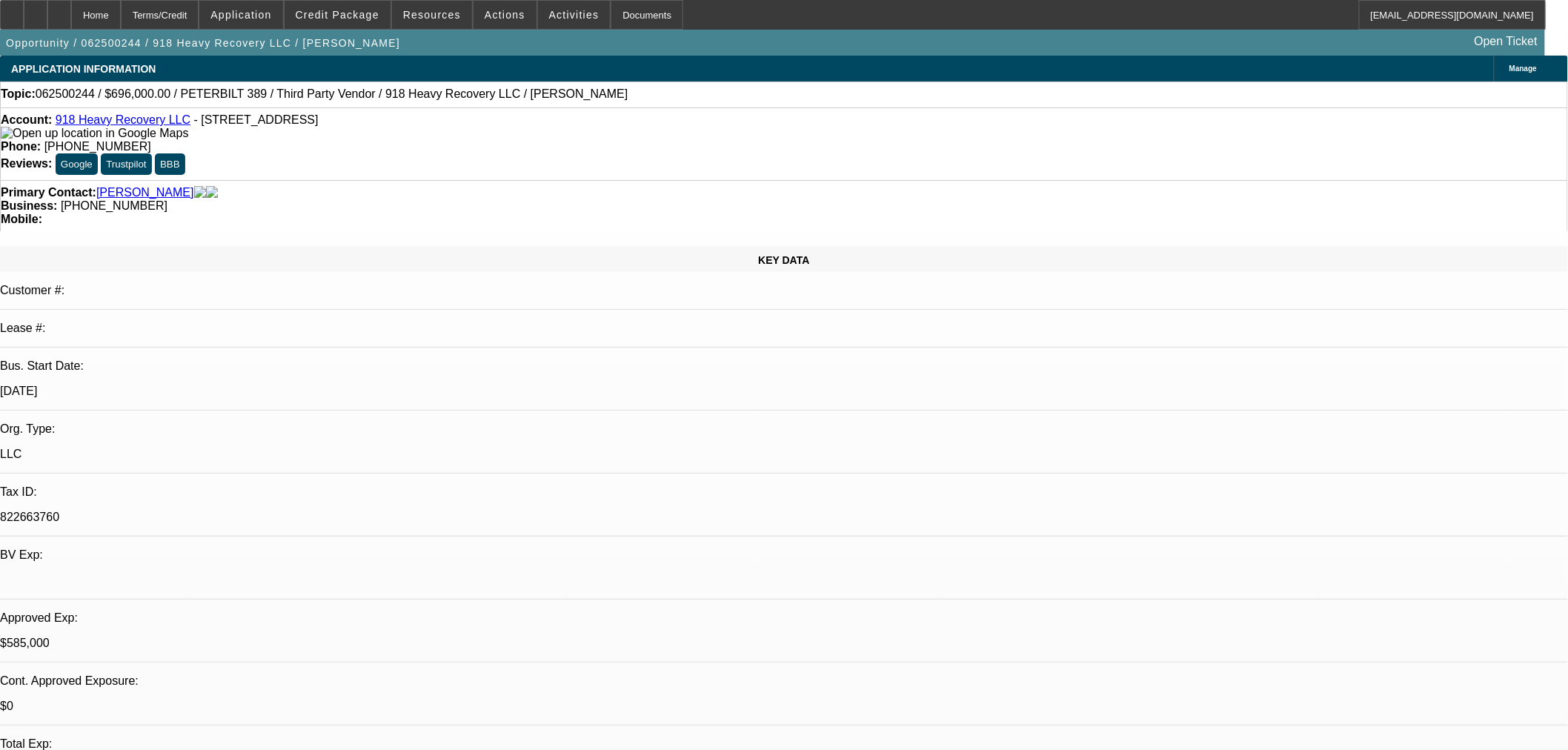
select select "0"
select select "2"
select select "0"
select select "6"
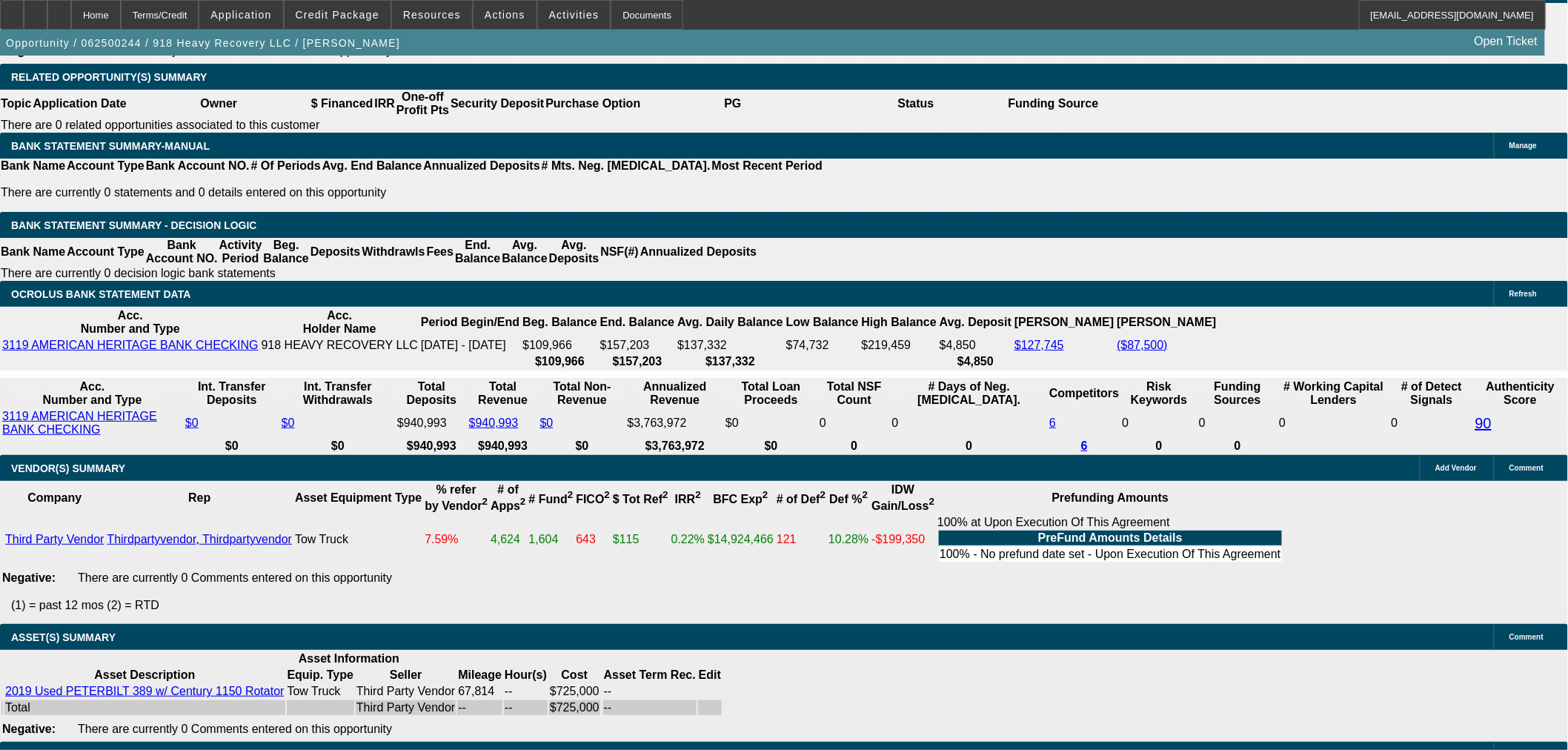
scroll to position [2298, 0]
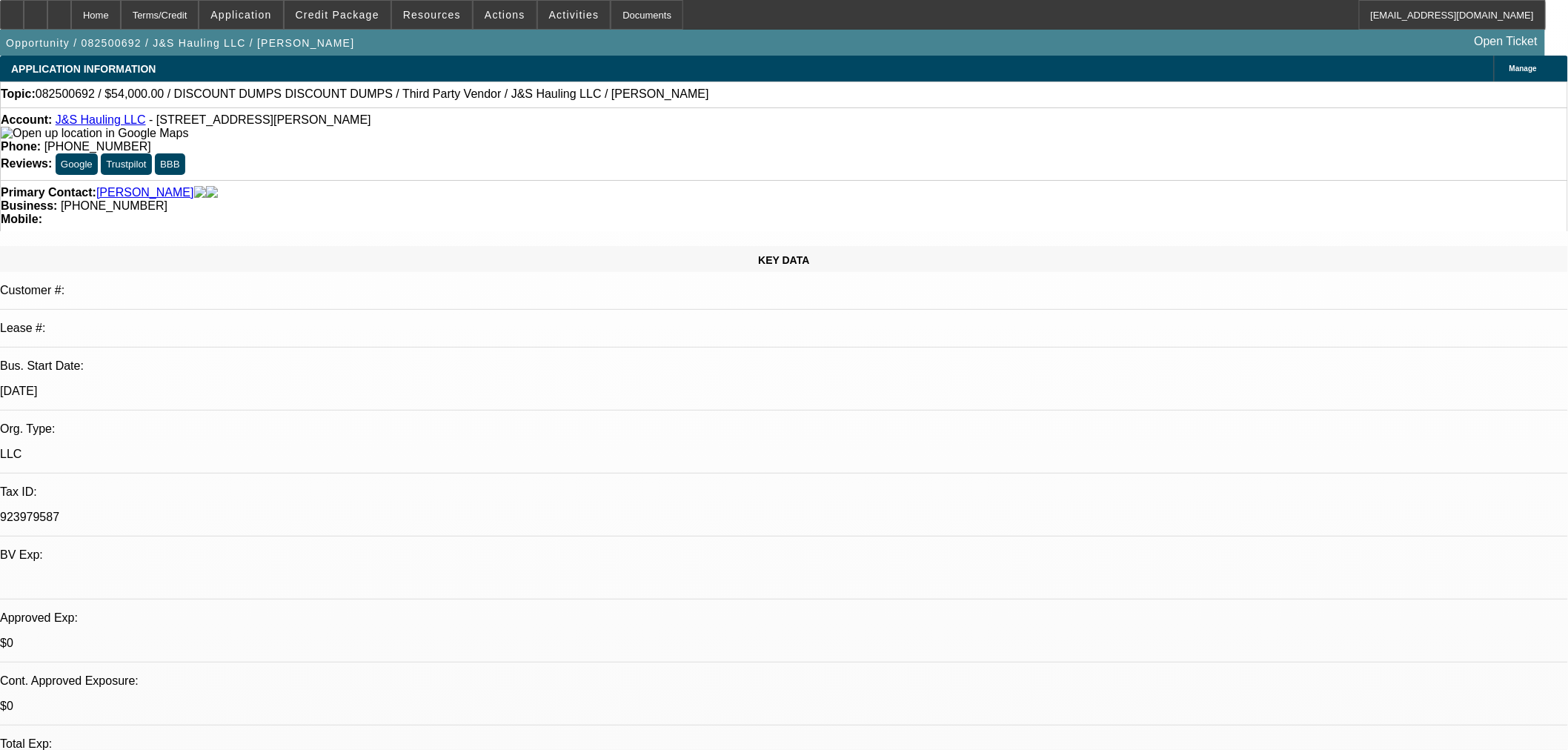
select select "0"
select select "3"
select select "0.1"
select select "4"
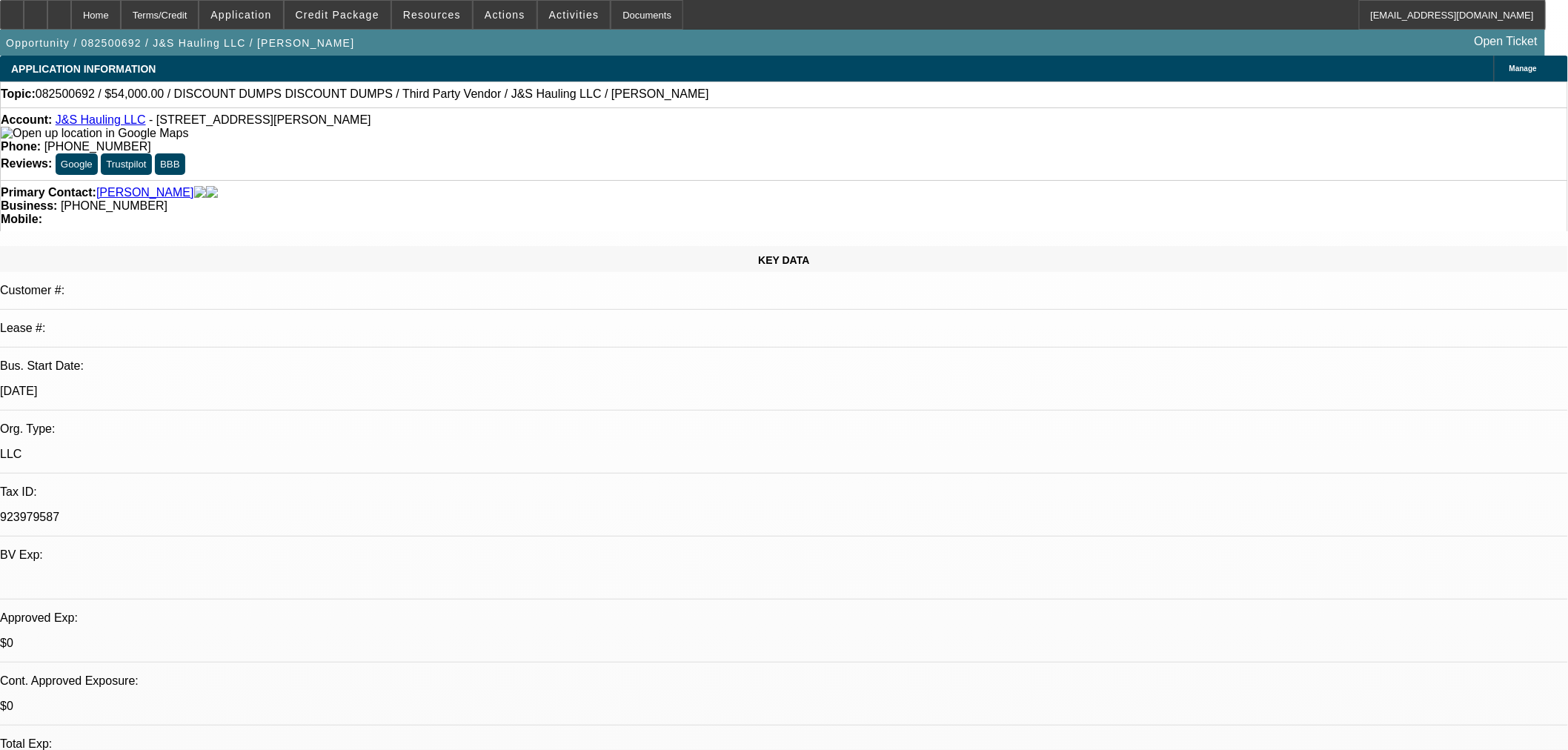
select select "0"
select select "3"
select select "0.1"
select select "4"
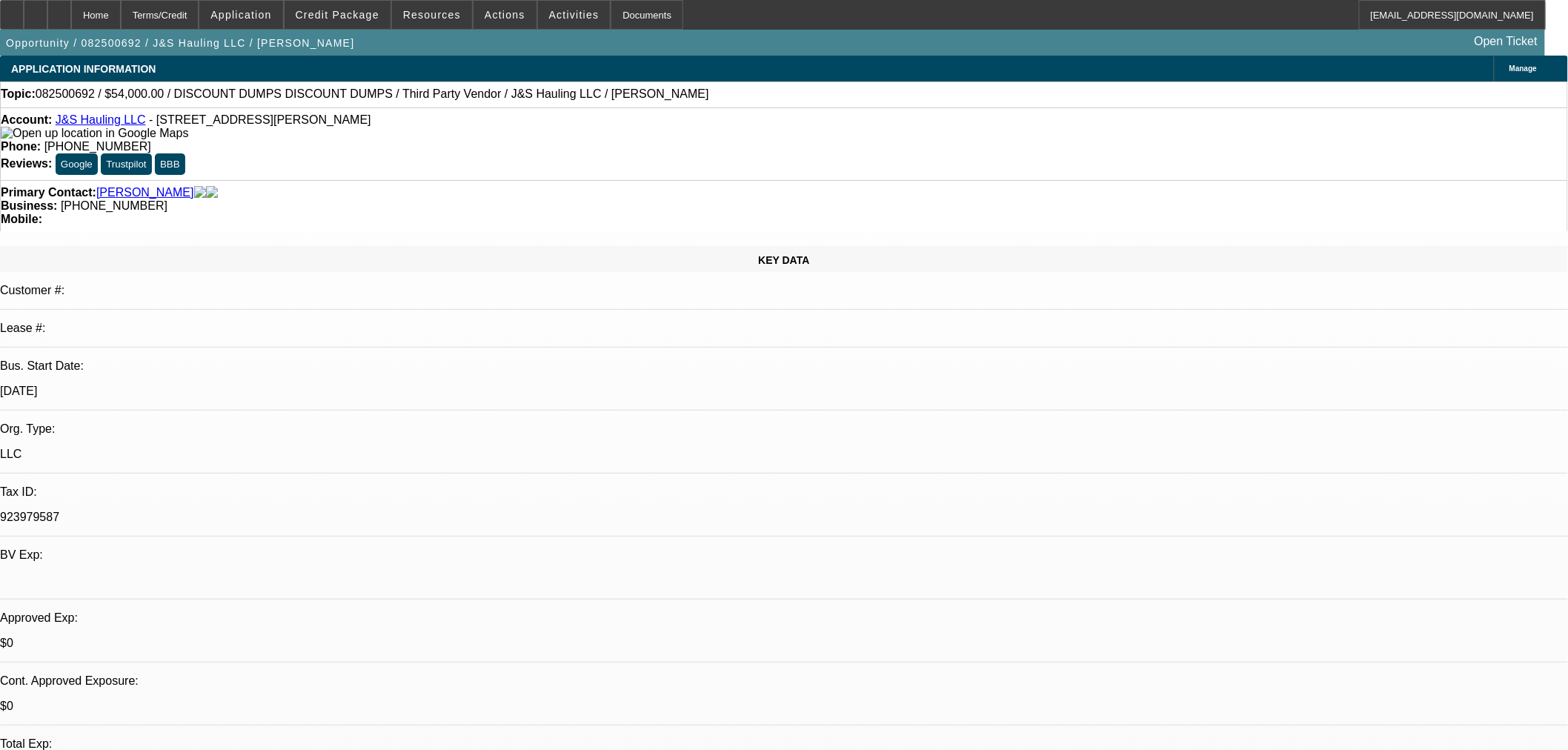
select select "0"
select select "3"
select select "0.1"
select select "4"
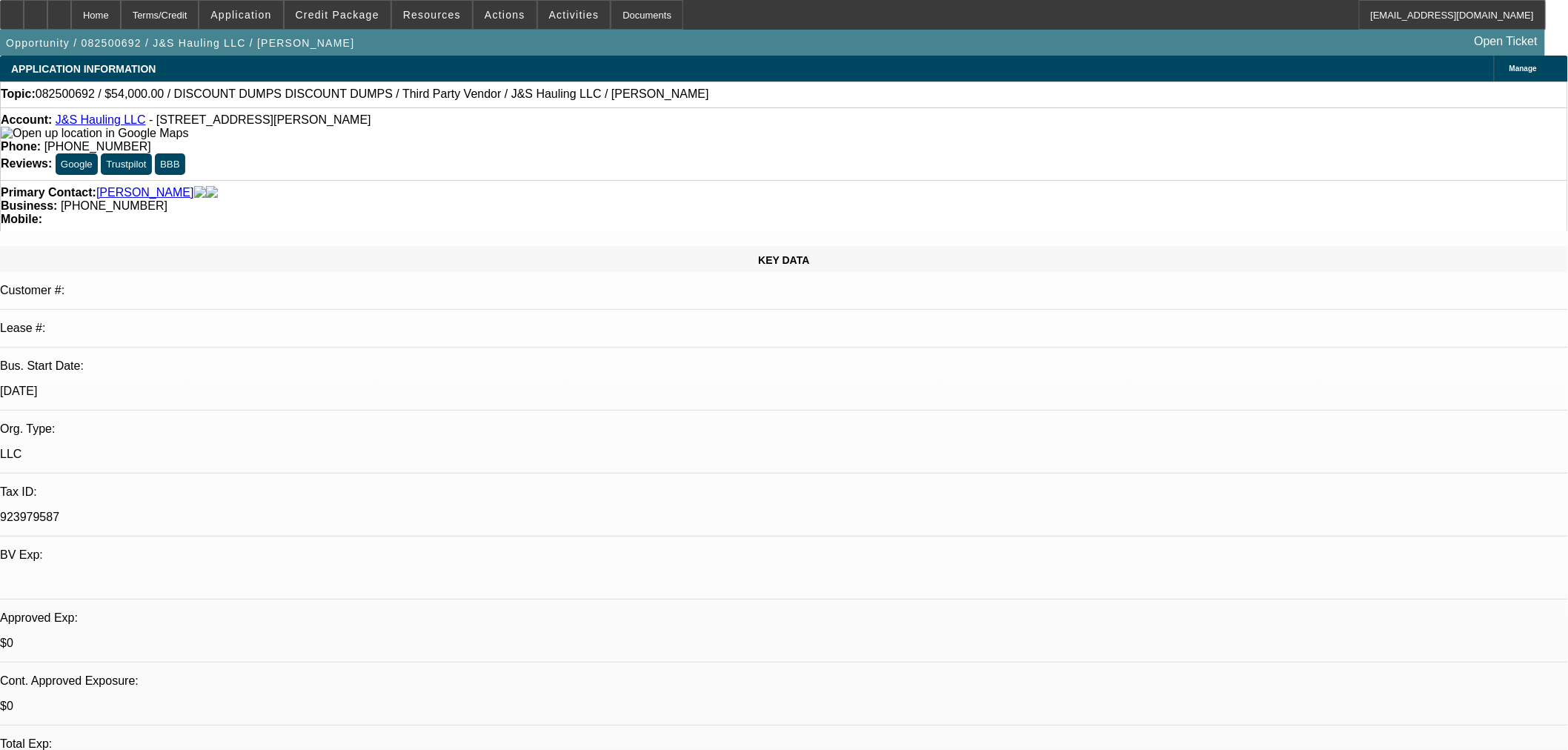
select select "0"
select select "3"
select select "0.1"
select select "4"
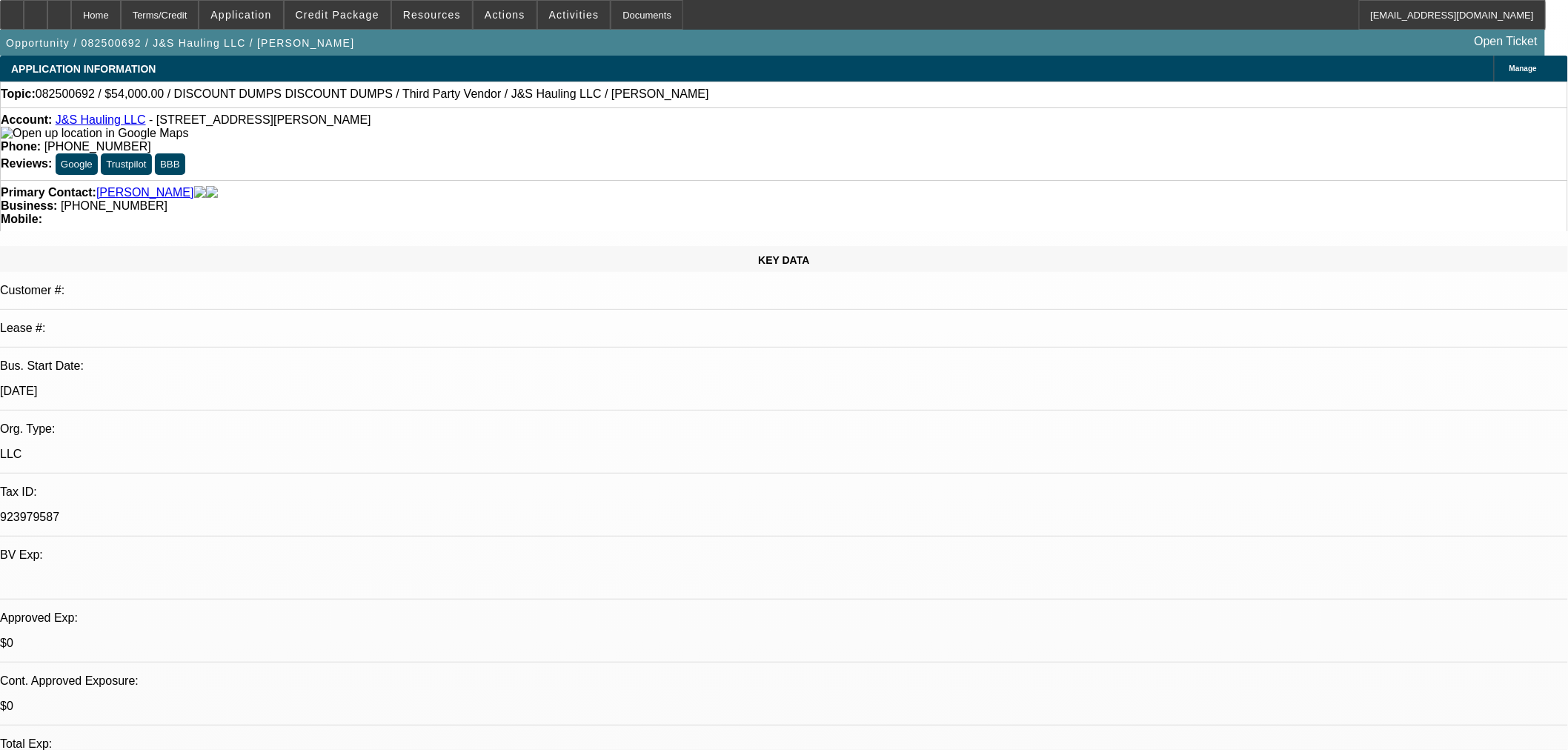
drag, startPoint x: 319, startPoint y: 124, endPoint x: 68, endPoint y: 126, distance: 251.0
click at [68, 126] on div "Account: J&S Hauling LLC - [STREET_ADDRESS][PERSON_NAME]" at bounding box center [784, 126] width 1567 height 27
copy div "J&S Hauling LLC - [STREET_ADDRESS][PERSON_NAME]"
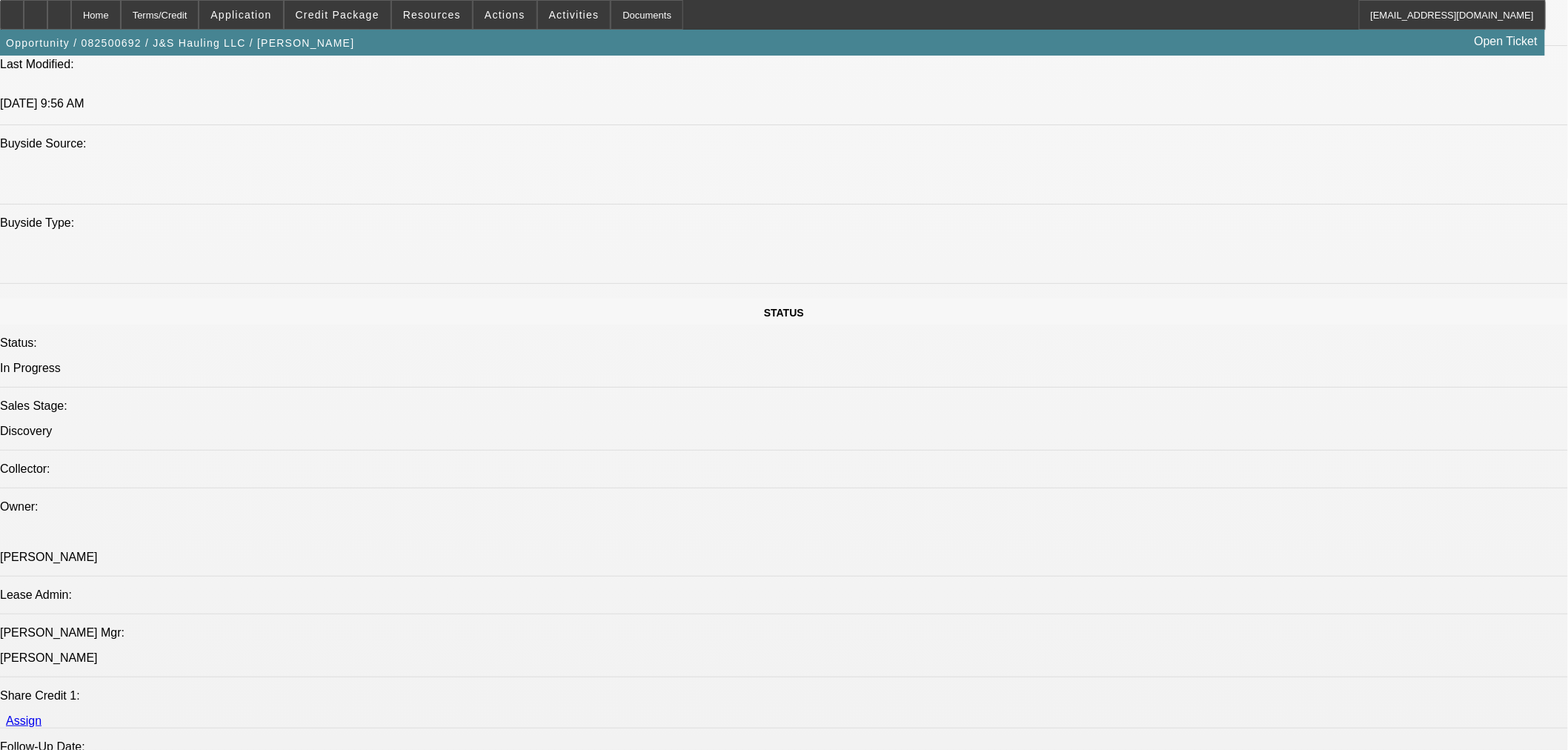
scroll to position [1234, 0]
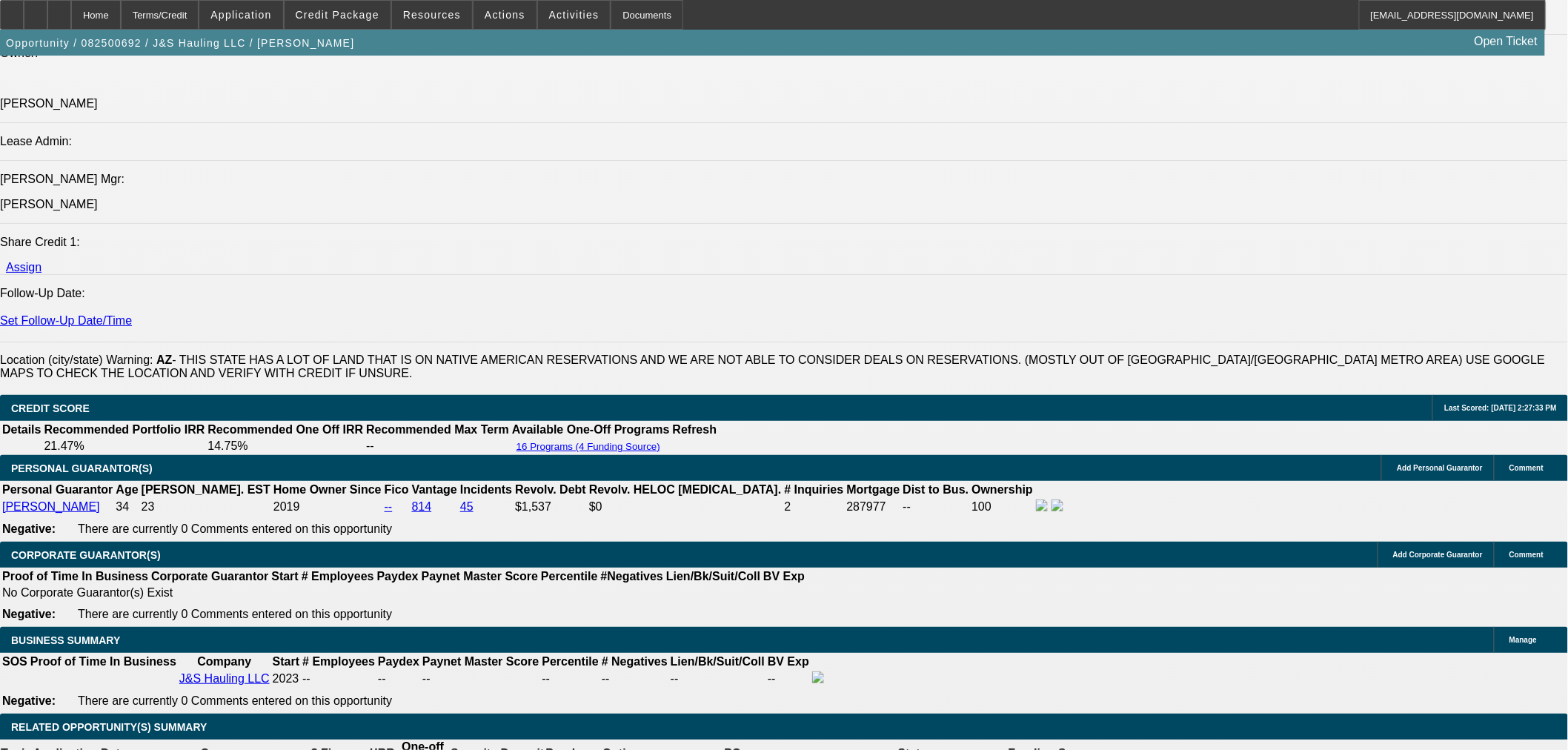
scroll to position [1893, 0]
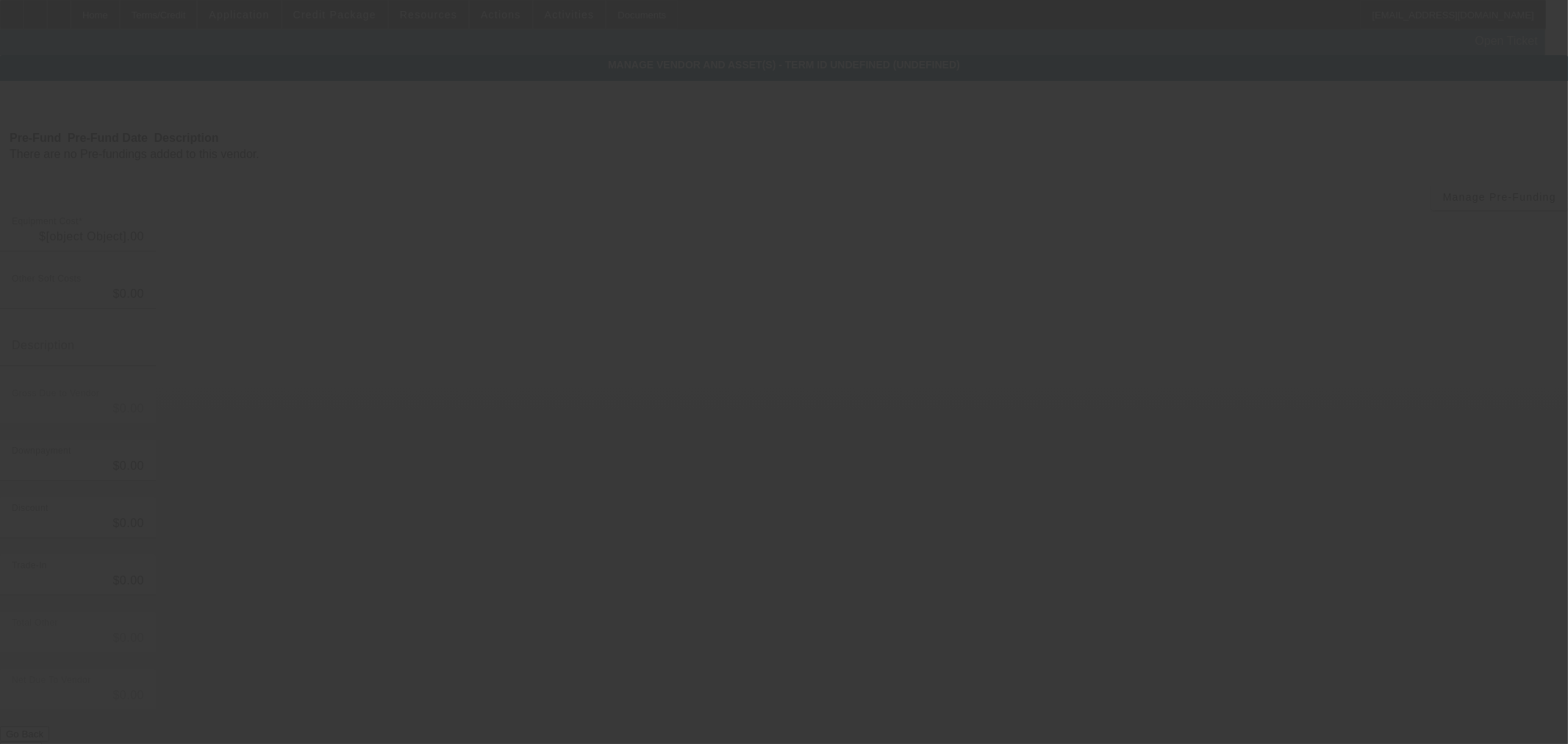
type input "$54,000.00"
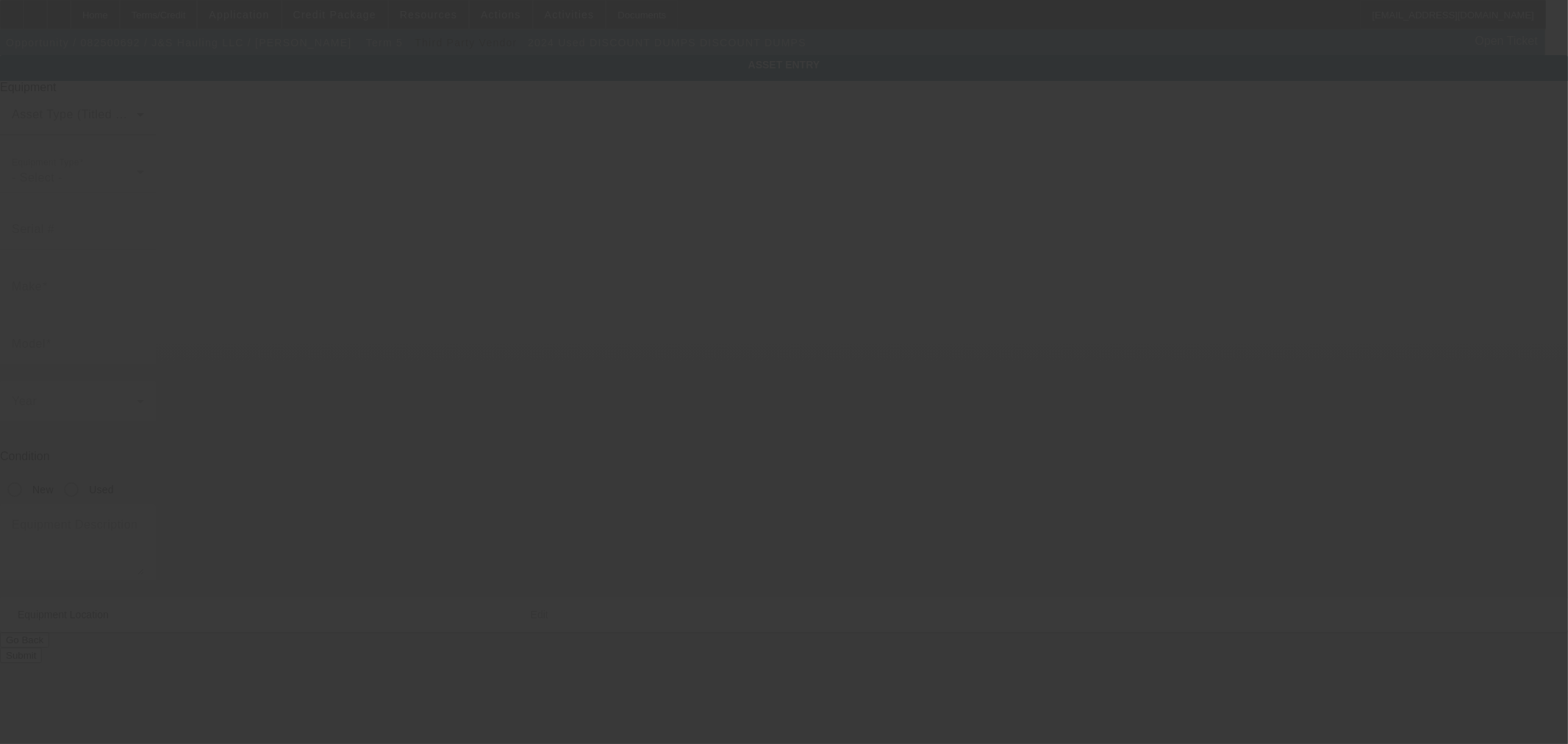
type input "[US_VEHICLE_IDENTIFICATION_NUMBER]"
type input "DISCOUNT DUMPS"
radio input "true"
type textarea "39 FT TRAILER, SMOOTH SIDES TANDEM AIR RIDE"
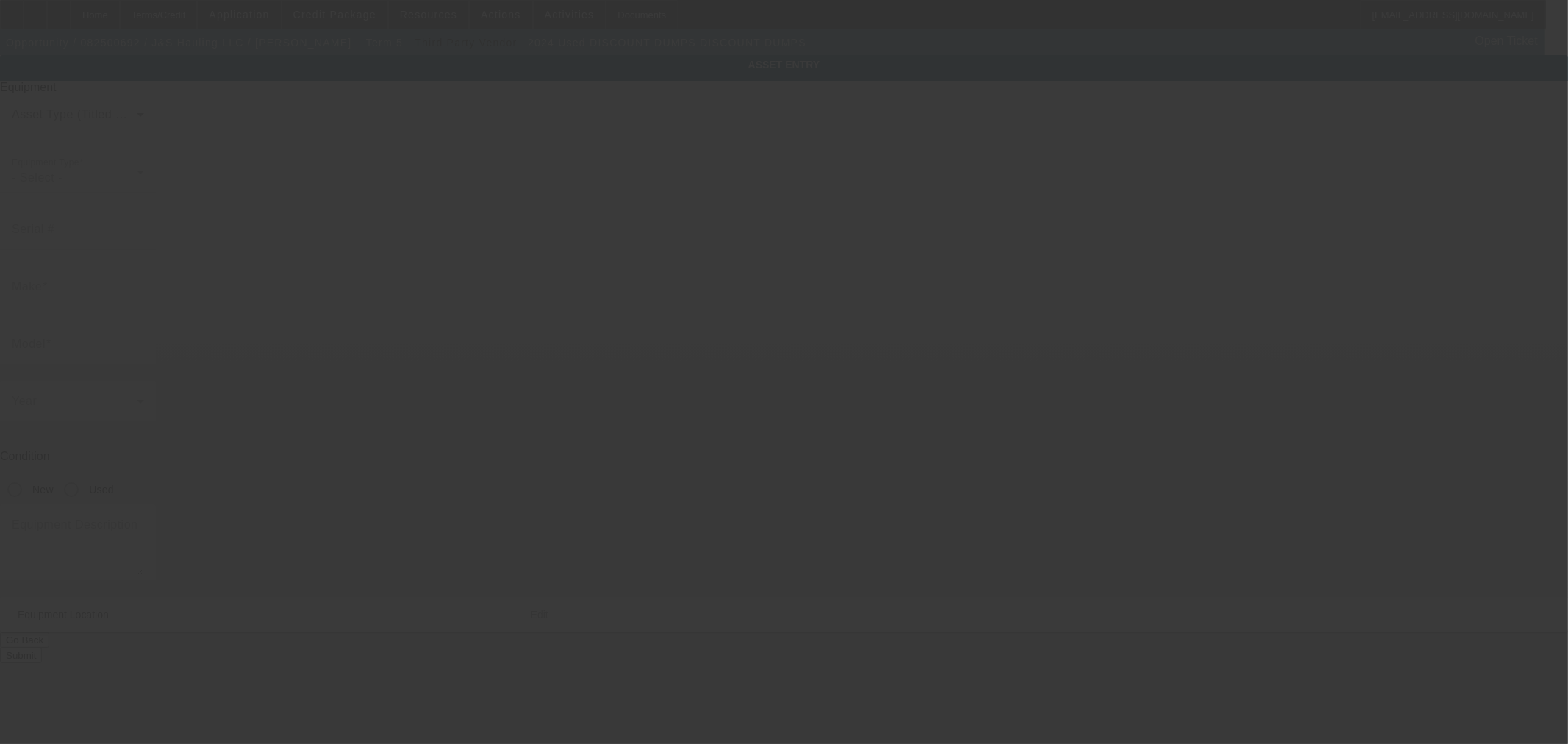
type input "[STREET_ADDRESS]"
type input "[PERSON_NAME]"
type input "85353"
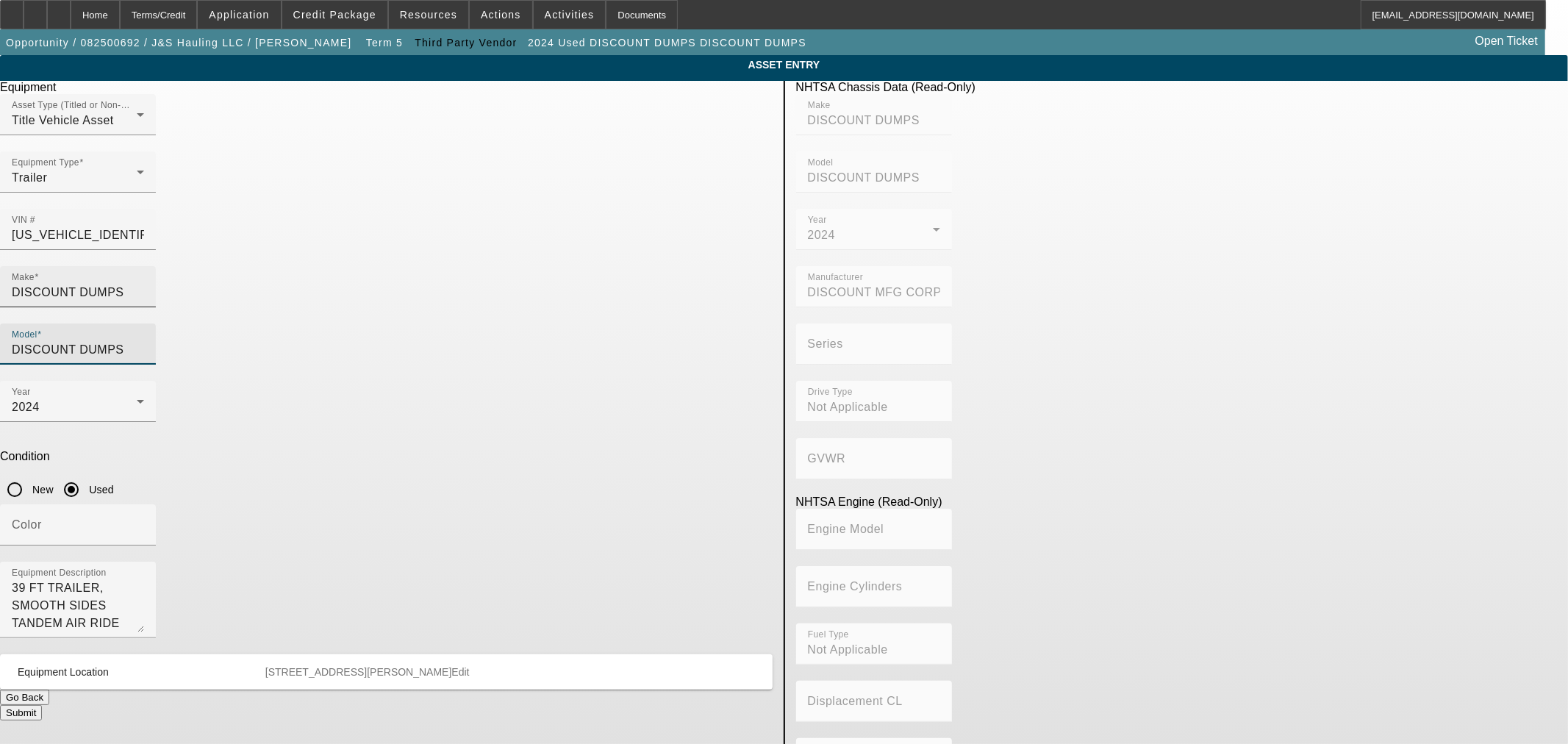
drag, startPoint x: 687, startPoint y: 267, endPoint x: 557, endPoint y: 264, distance: 130.0
click at [557, 266] on div "Make DISCOUNT DUMPS Model DISCOUNT DUMPS" at bounding box center [386, 324] width 773 height 115
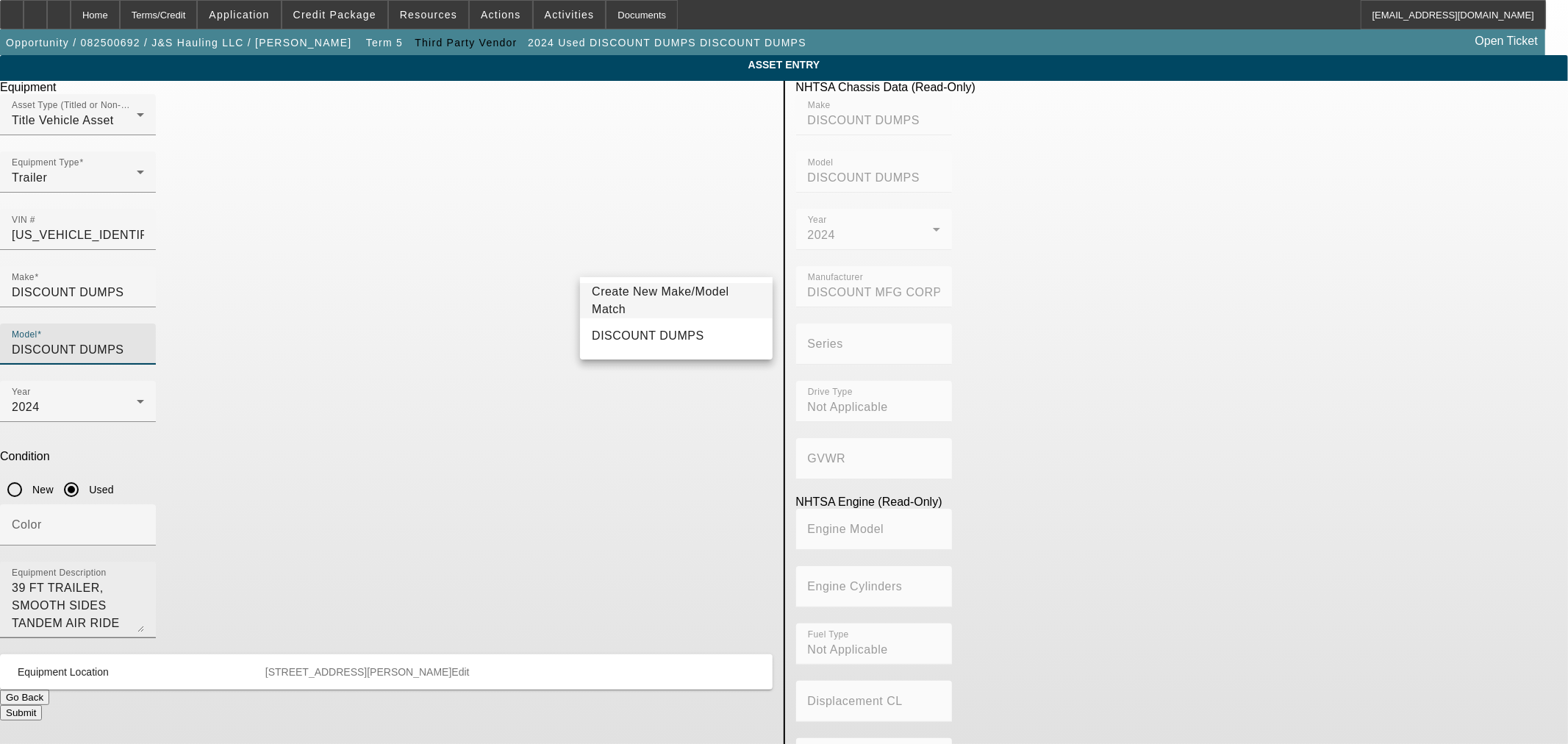
click at [156, 561] on div "Equipment Description 39 FT TRAILER, SMOOTH SIDES TANDEM AIR RIDE" at bounding box center [78, 599] width 156 height 76
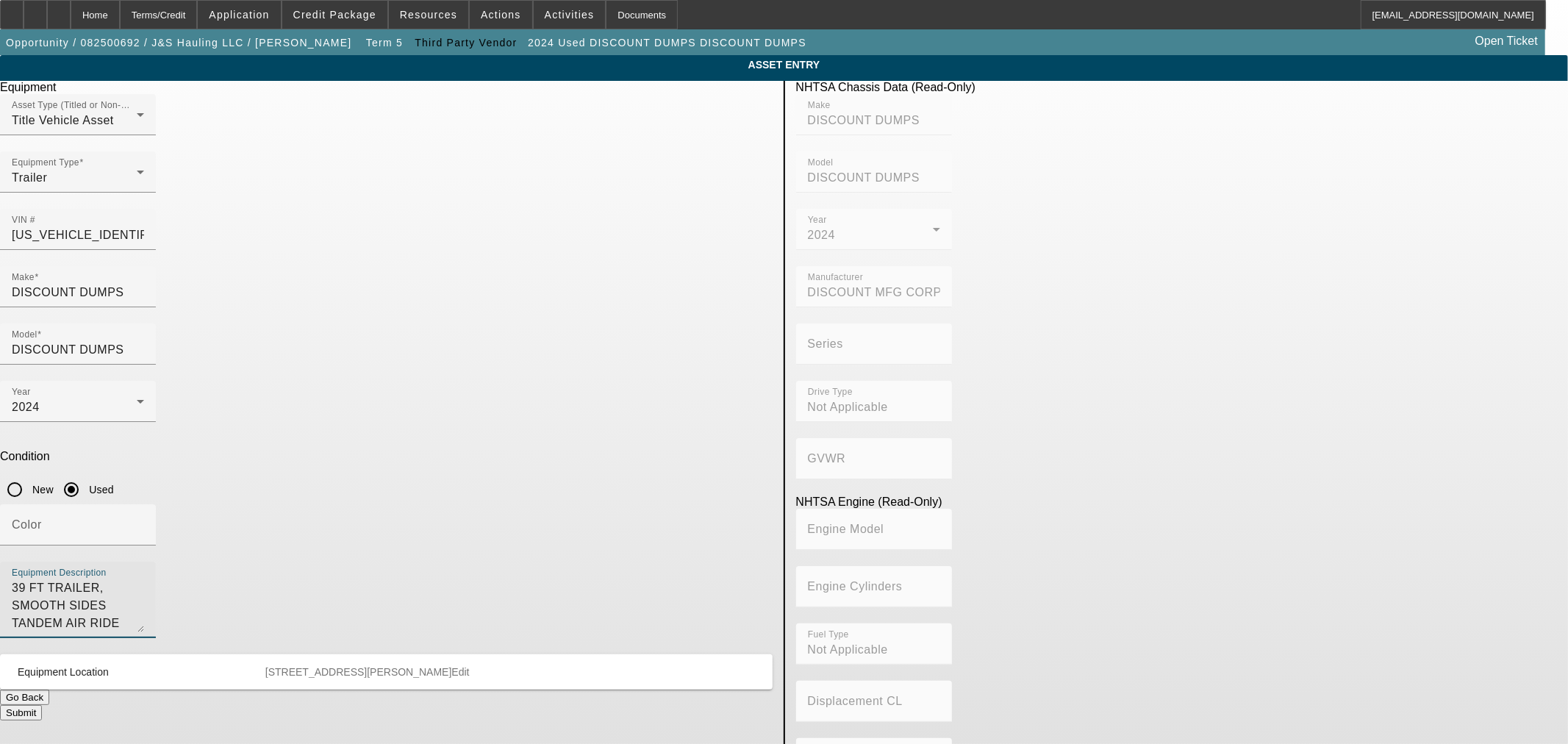
click at [156, 561] on div "Equipment Description 39 FT TRAILER, SMOOTH SIDES TANDEM AIR RIDE" at bounding box center [78, 599] width 156 height 76
drag, startPoint x: 688, startPoint y: 276, endPoint x: 659, endPoint y: 263, distance: 31.8
click at [156, 324] on div "Model DISCOUNT DUMPS" at bounding box center [78, 344] width 156 height 41
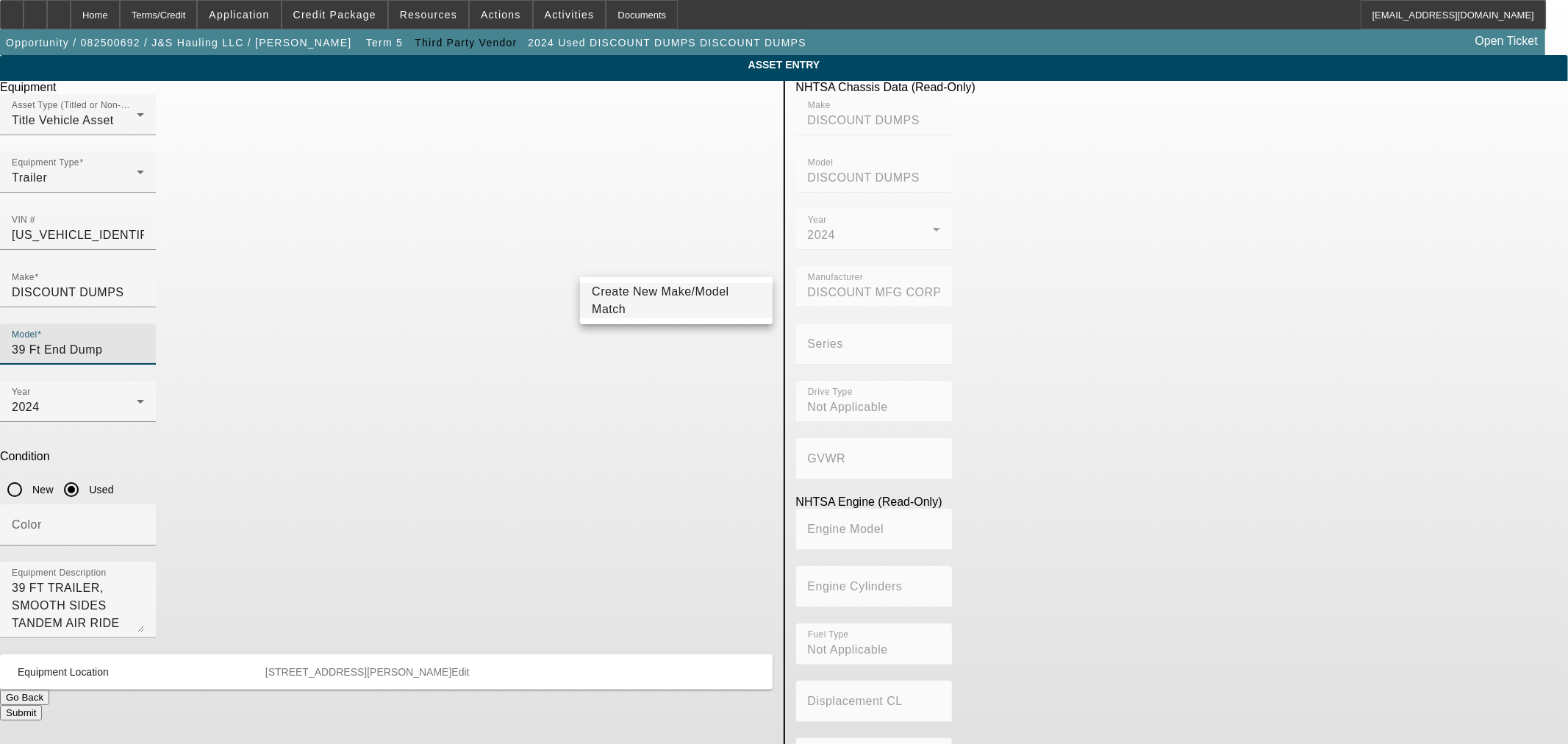
type input "39 Ft End Dump"
click at [662, 301] on span "Create New Make/Model Match" at bounding box center [661, 300] width 137 height 30
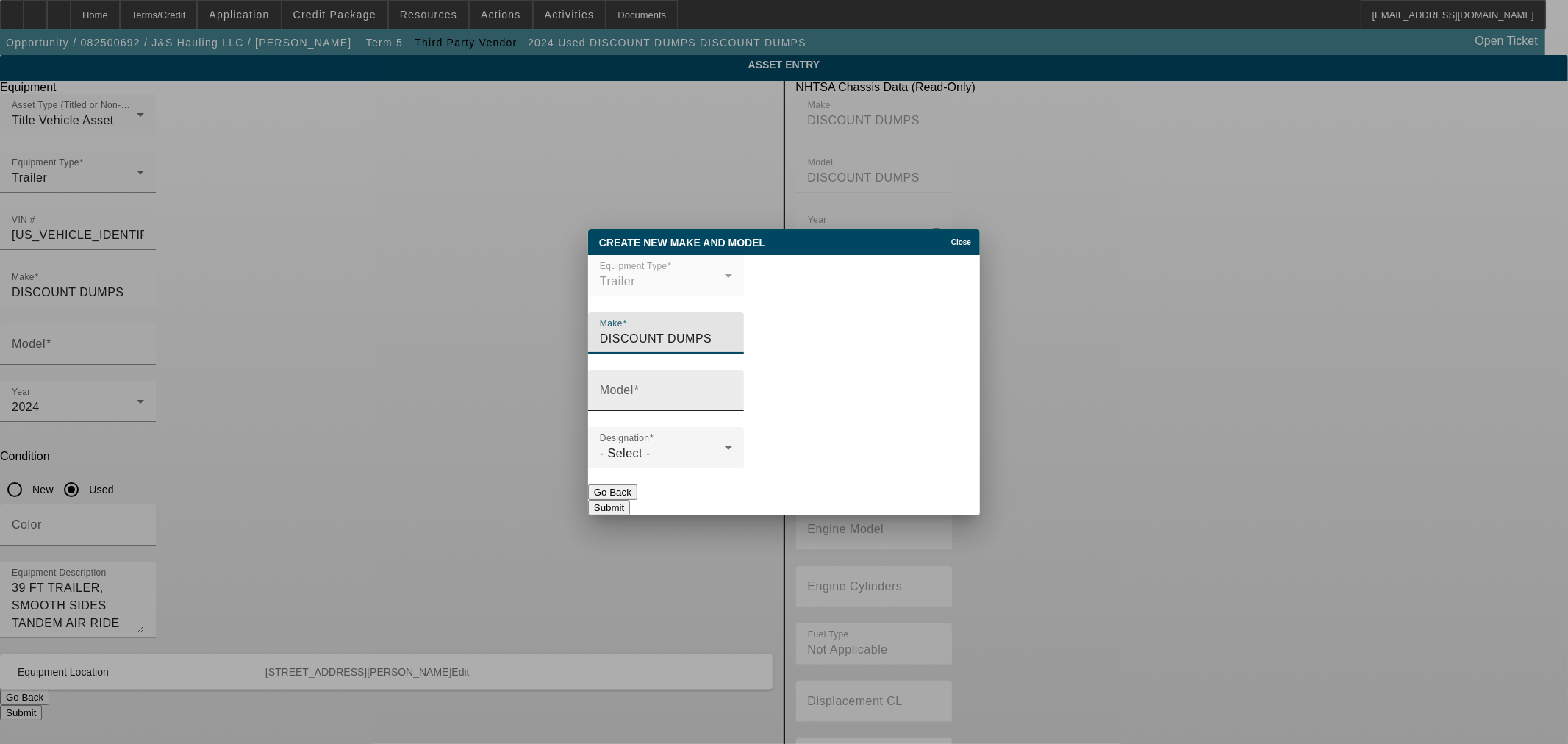
click at [671, 402] on input "Model" at bounding box center [665, 396] width 133 height 18
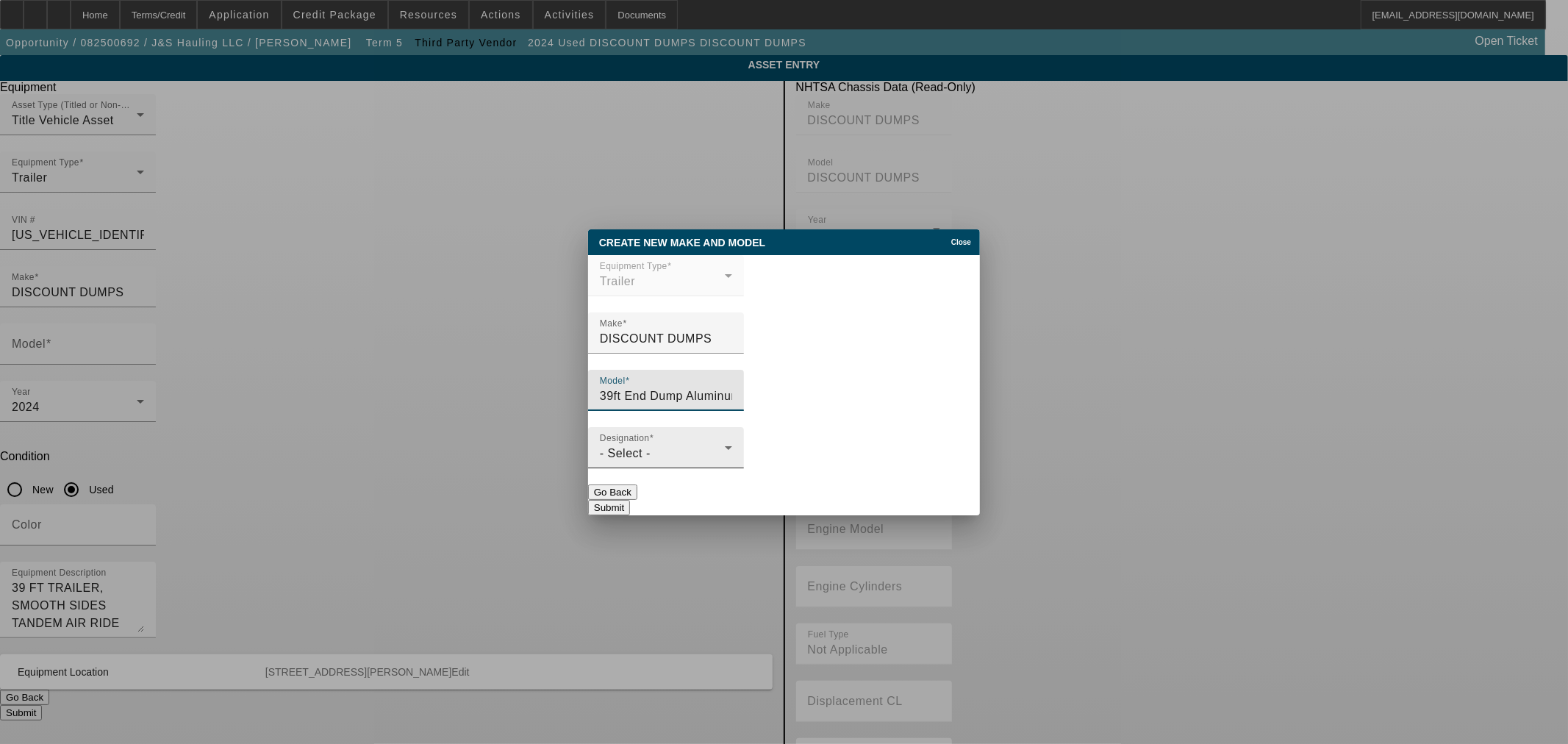
type input "39ft End Dump Aluminum"
click at [657, 454] on div "- Select -" at bounding box center [662, 453] width 125 height 18
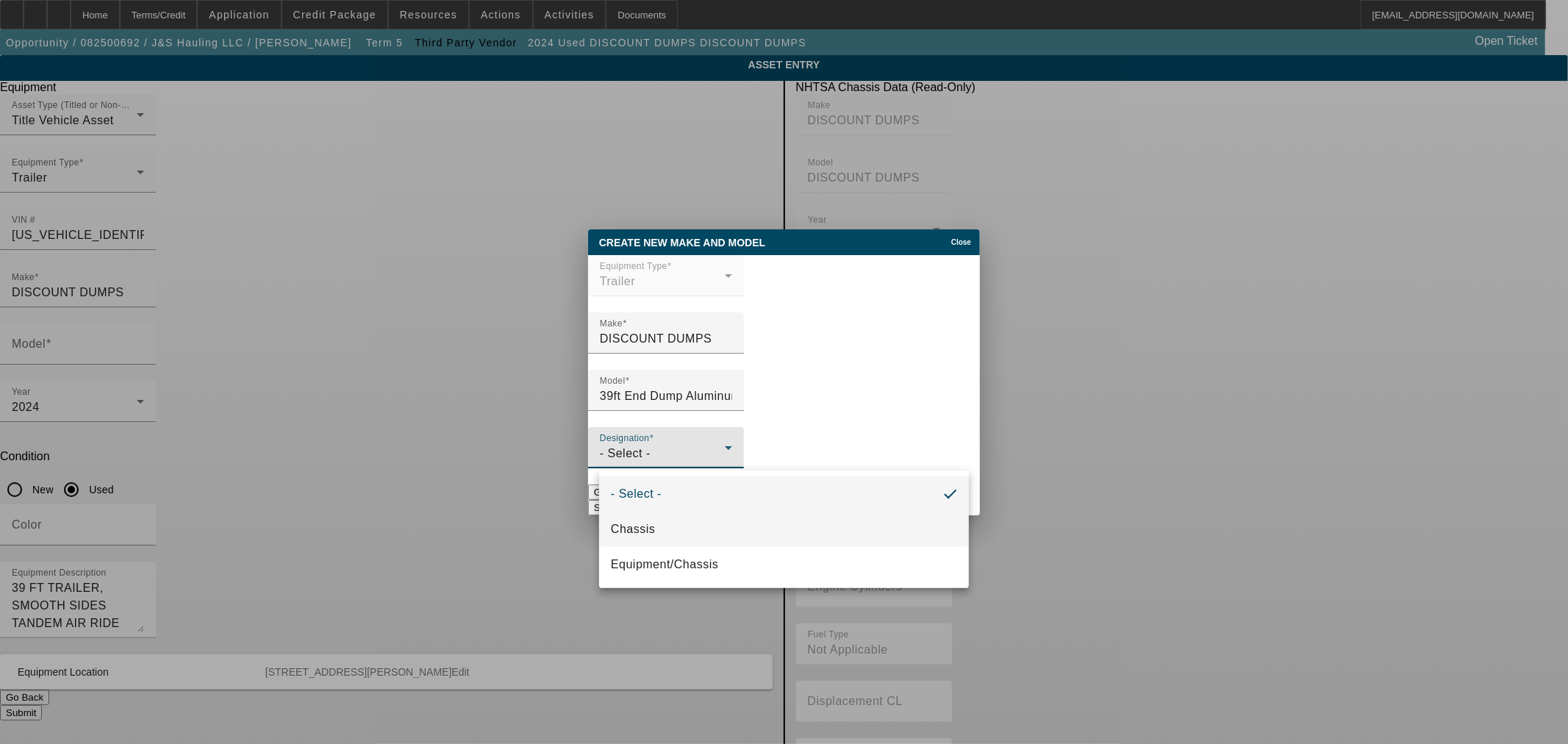
click at [656, 533] on mat-option "Chassis" at bounding box center [784, 529] width 370 height 35
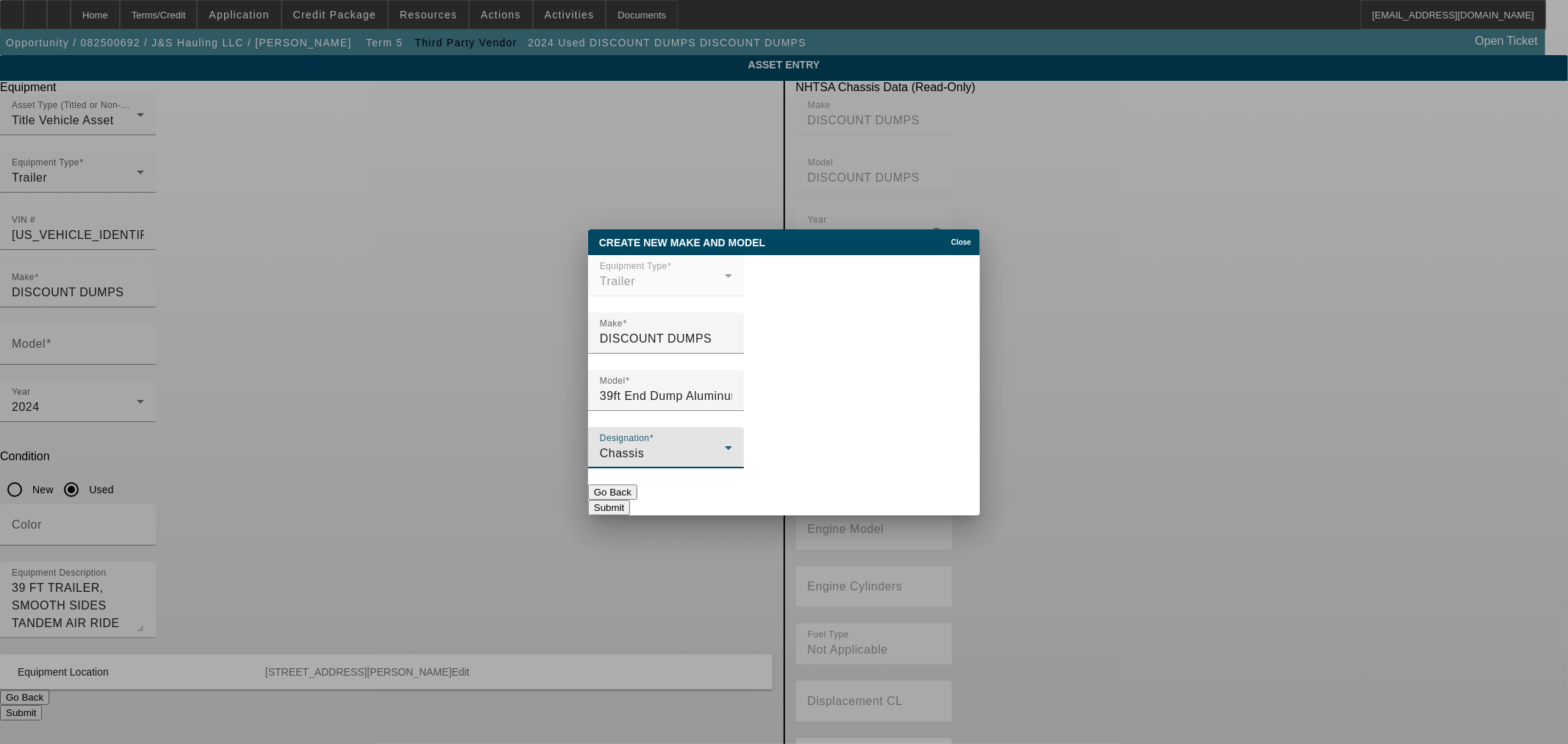
click at [725, 458] on div "Chassis" at bounding box center [662, 453] width 125 height 18
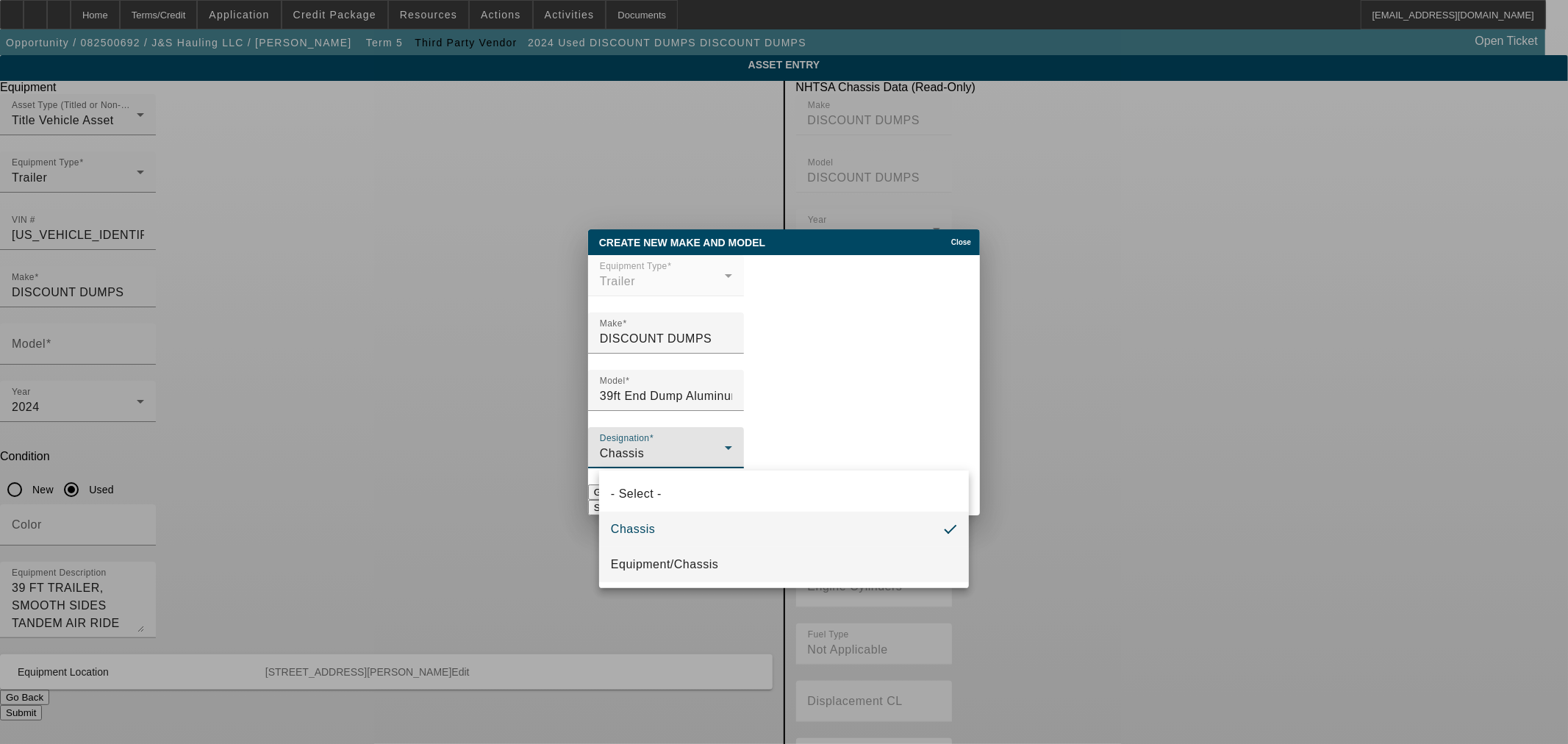
click at [726, 558] on mat-option "Equipment/Chassis" at bounding box center [784, 564] width 370 height 35
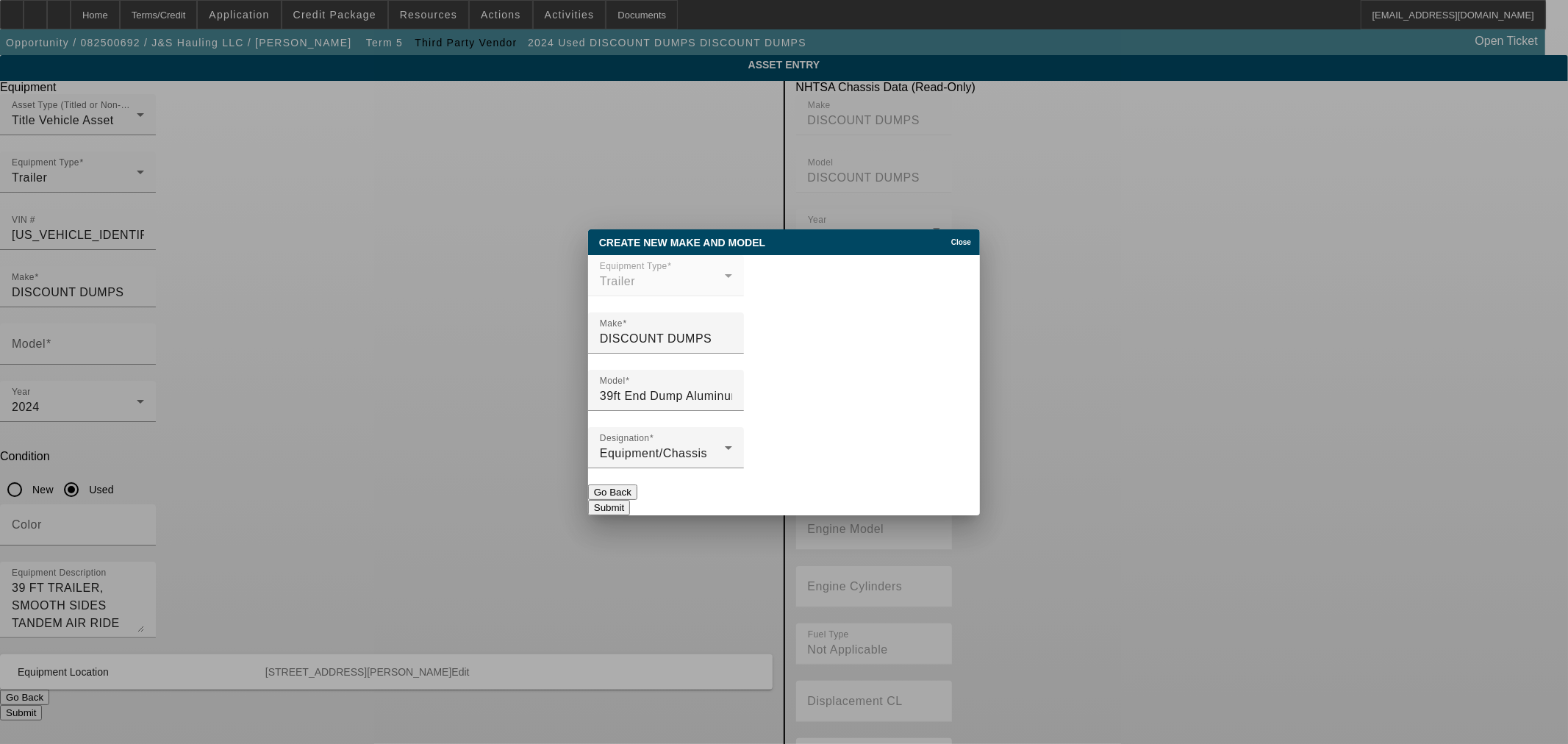
click at [630, 500] on button "Submit" at bounding box center [609, 507] width 42 height 16
type input "39ft End Dump Aluminum"
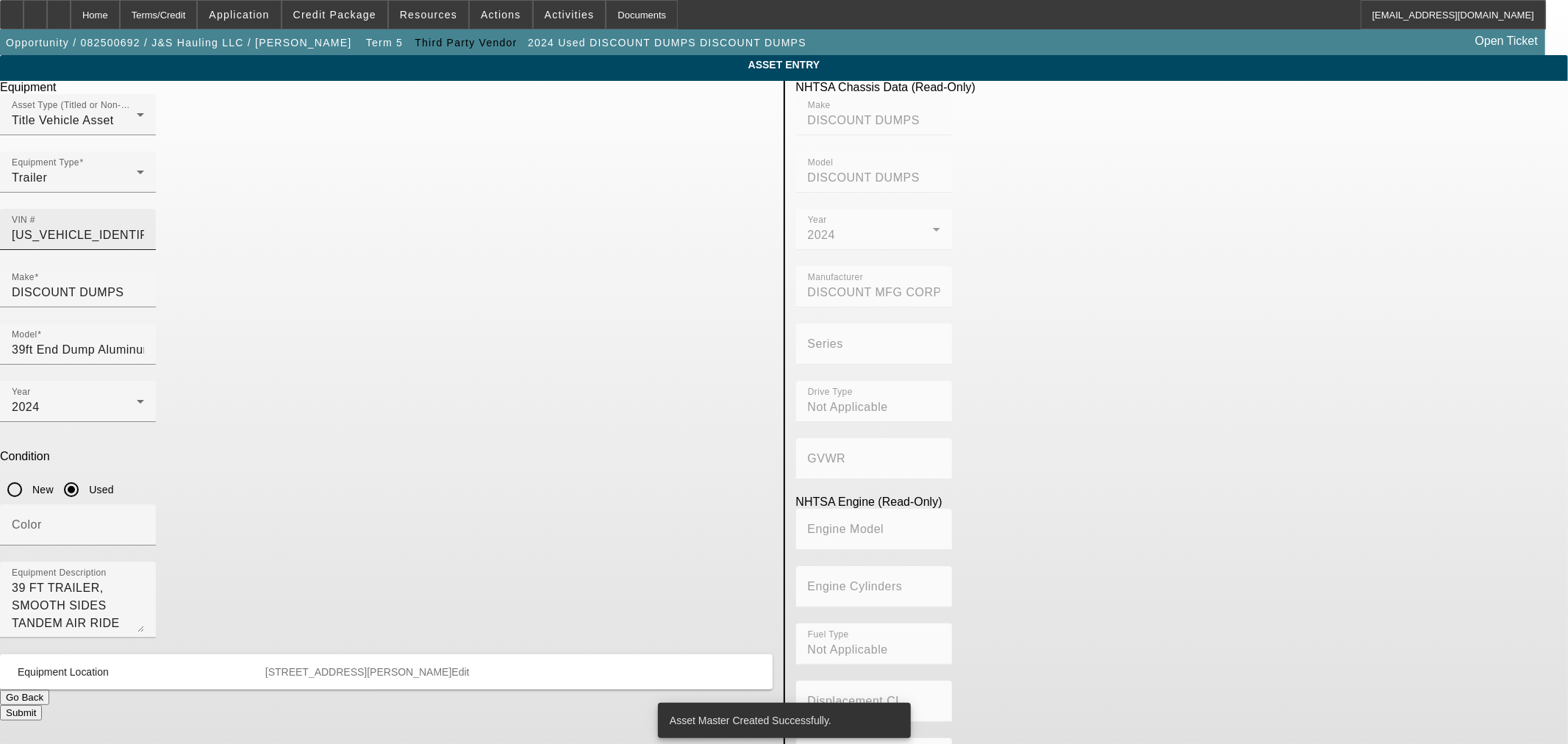
click at [144, 226] on input "[US_VEHICLE_IDENTIFICATION_NUMBER]" at bounding box center [78, 235] width 133 height 18
click at [42, 705] on button "Submit" at bounding box center [20, 712] width 42 height 16
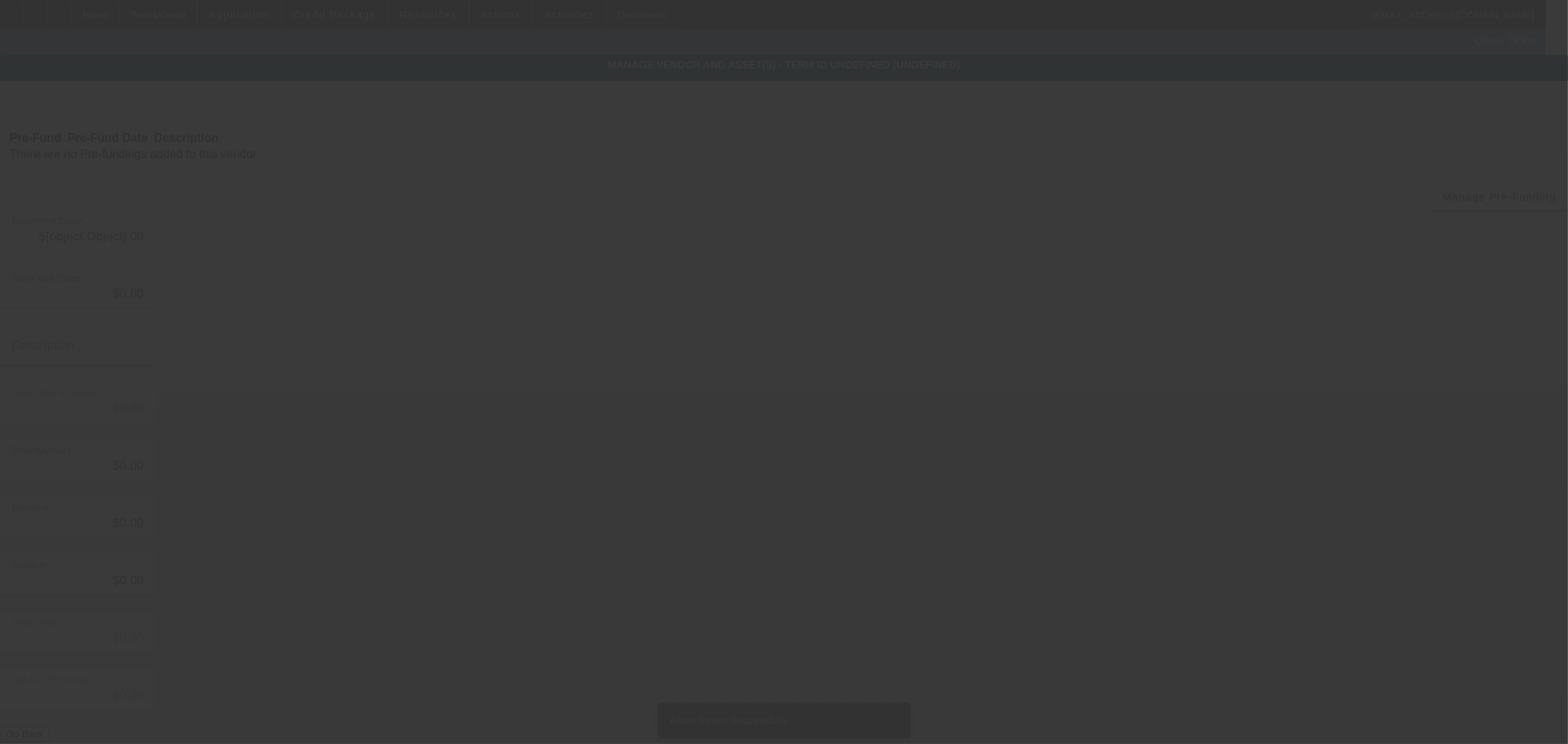
type input "$54,000.00"
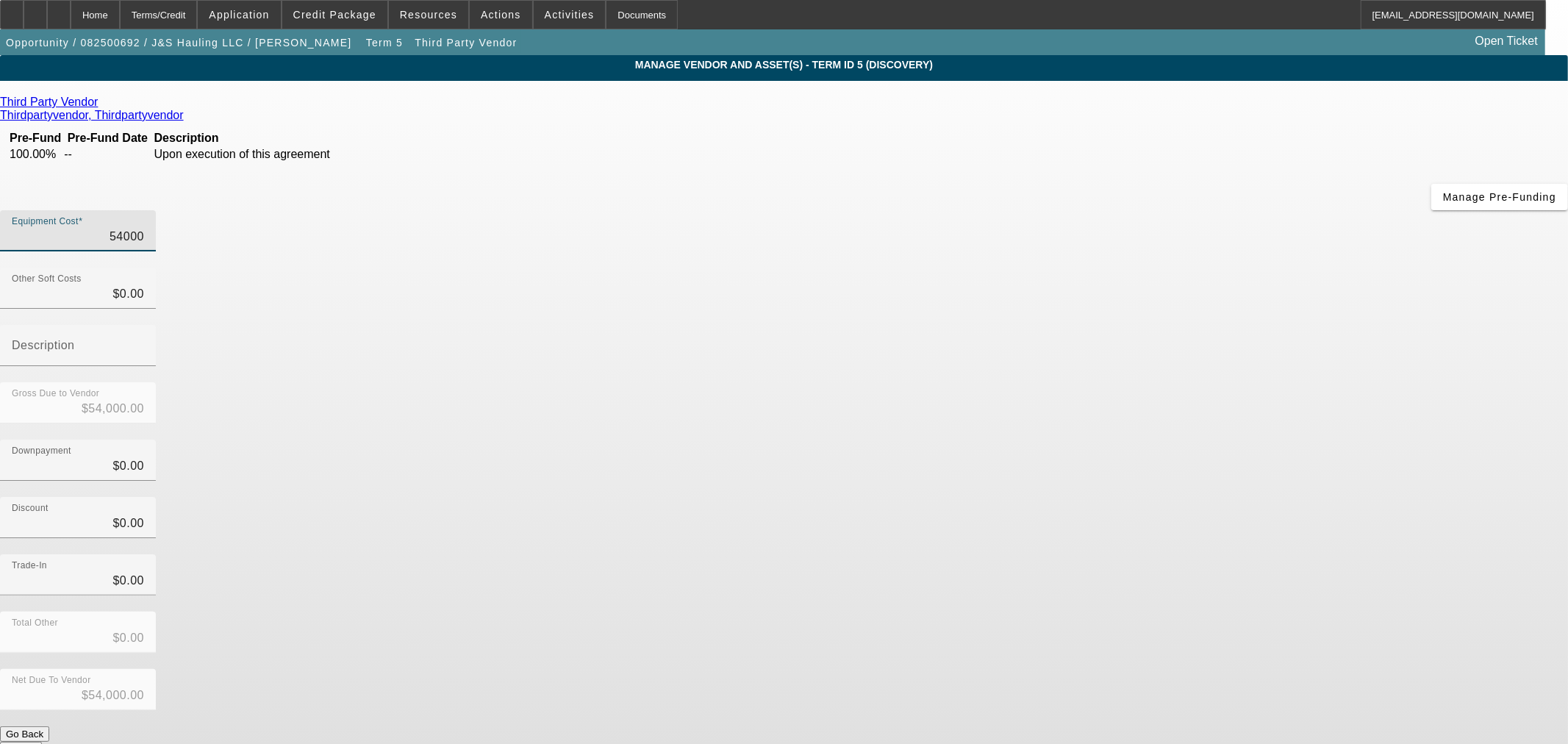
drag, startPoint x: 911, startPoint y: 128, endPoint x: 1432, endPoint y: 160, distance: 522.0
click at [1419, 159] on app-vendor-asset-manage "MANAGE VENDOR AND ASSET(S) - Term ID 5 (Discovery) Remove Vendor Third Party Ve…" at bounding box center [784, 449] width 1568 height 789
type input "5"
type input "$5.00"
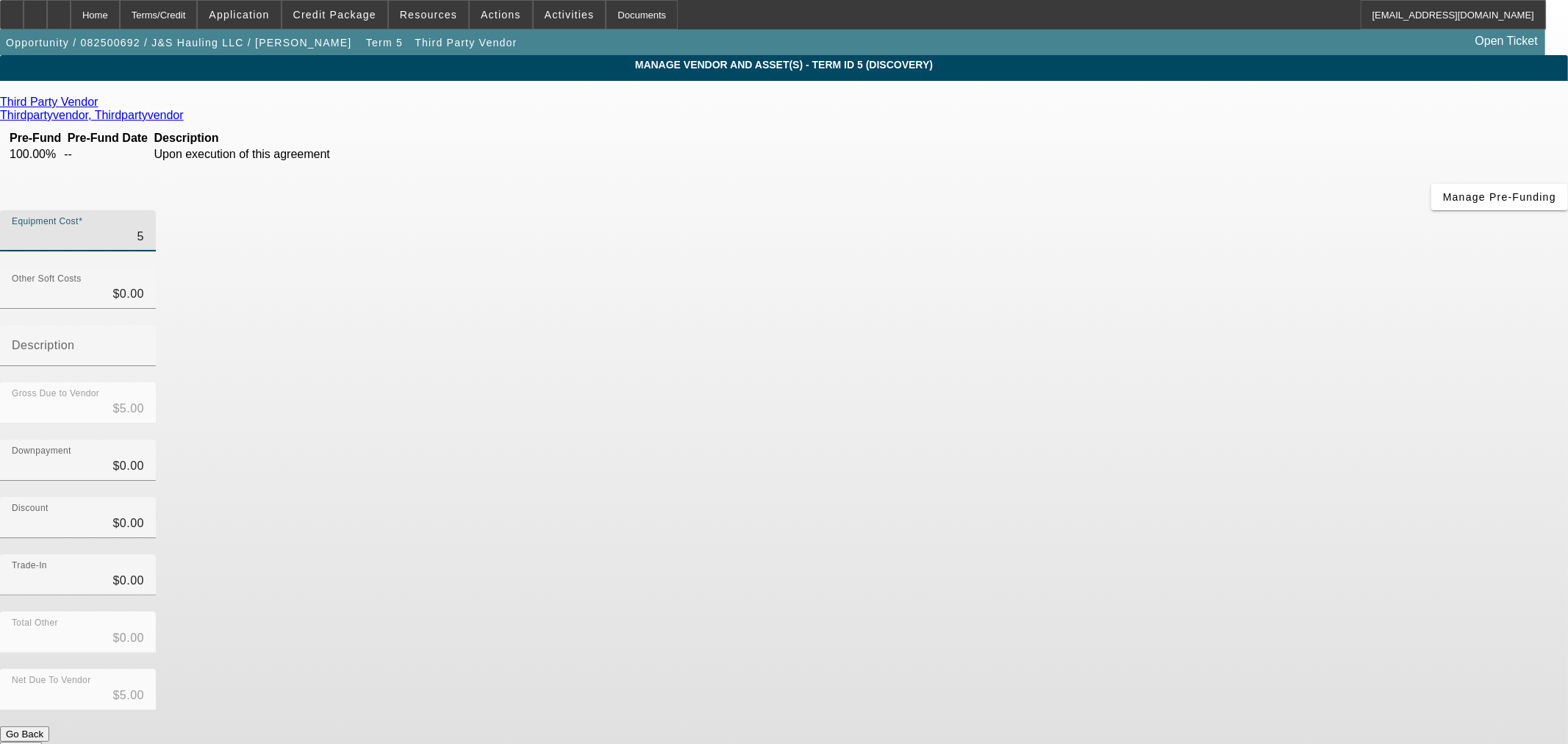
type input "53"
type input "$53.00"
type input "530"
type input "$530.00"
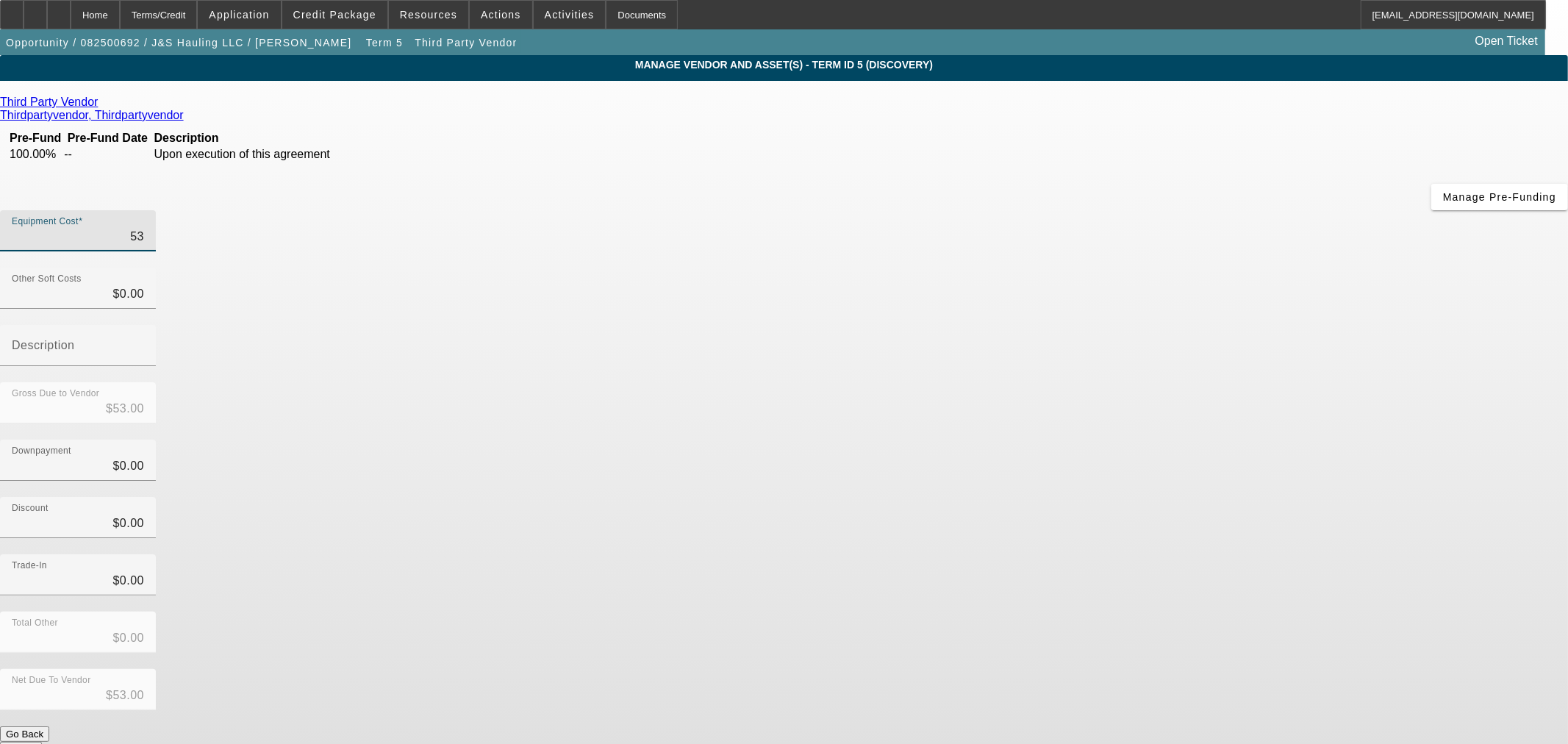
type input "$530.00"
type input "5300"
type input "$5,300.00"
type input "53000"
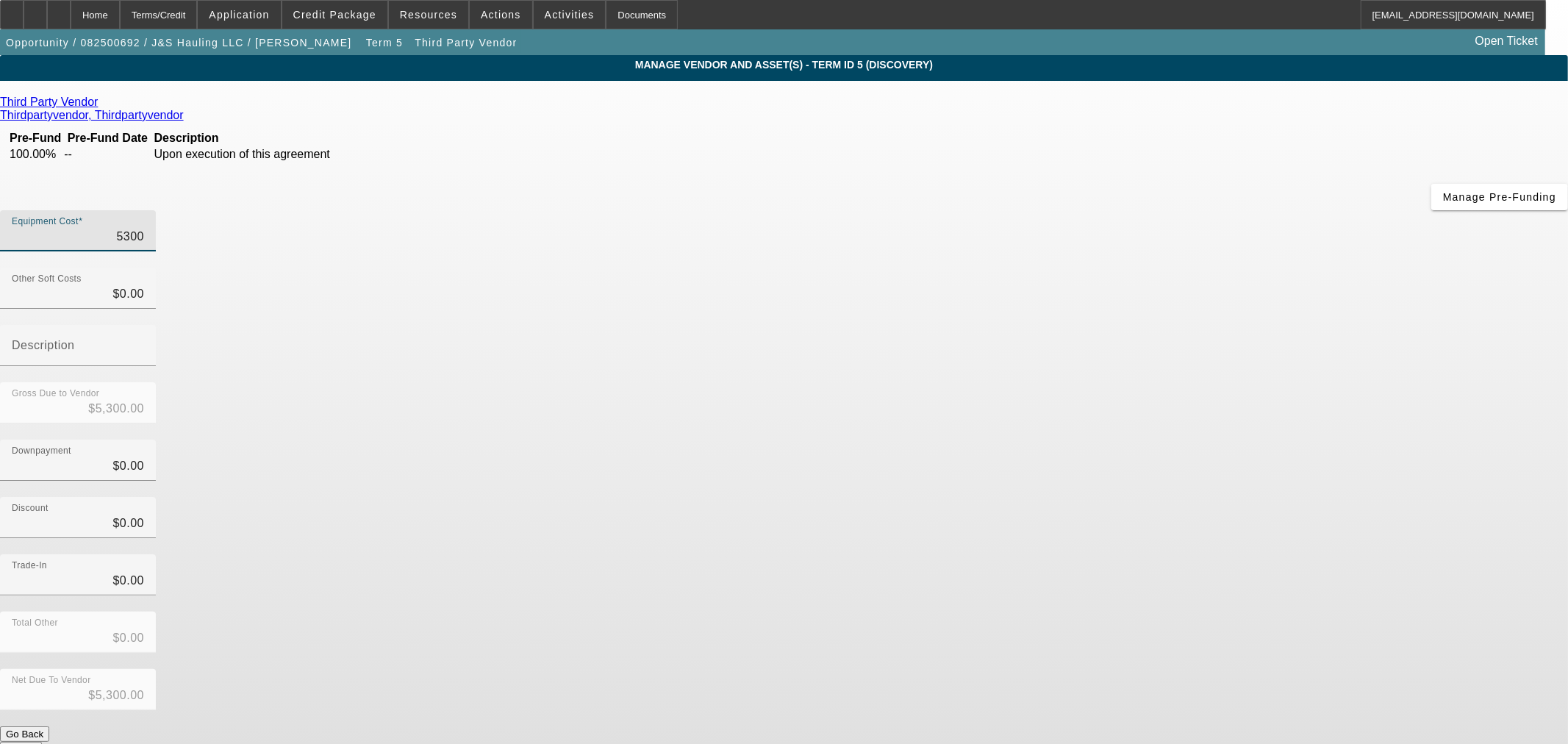
type input "$53,000.00"
drag, startPoint x: 1127, startPoint y: 339, endPoint x: 1140, endPoint y: 461, distance: 122.7
click at [1127, 497] on div "Discount $0.00" at bounding box center [784, 526] width 1568 height 58
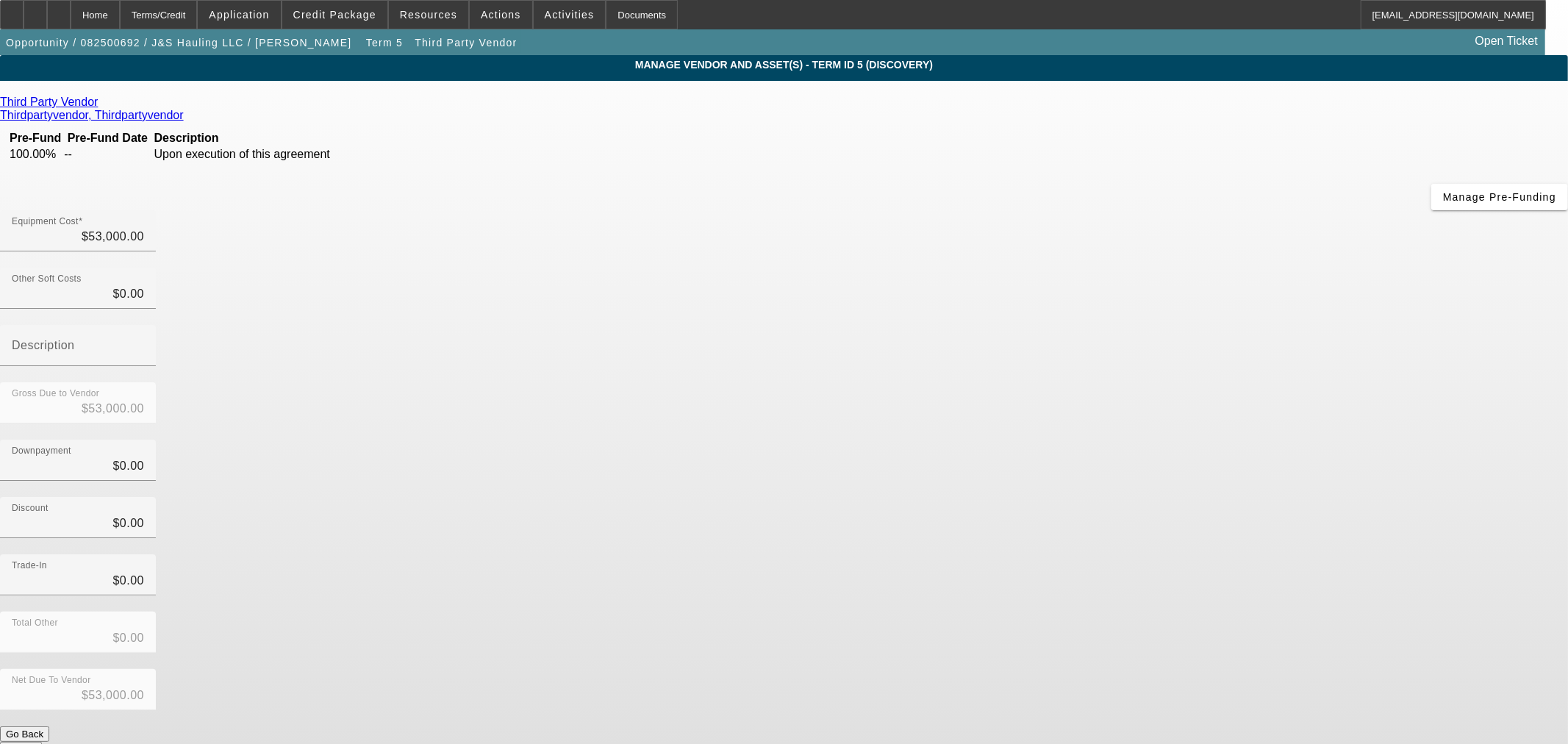
click at [42, 741] on button "Submit" at bounding box center [20, 749] width 42 height 16
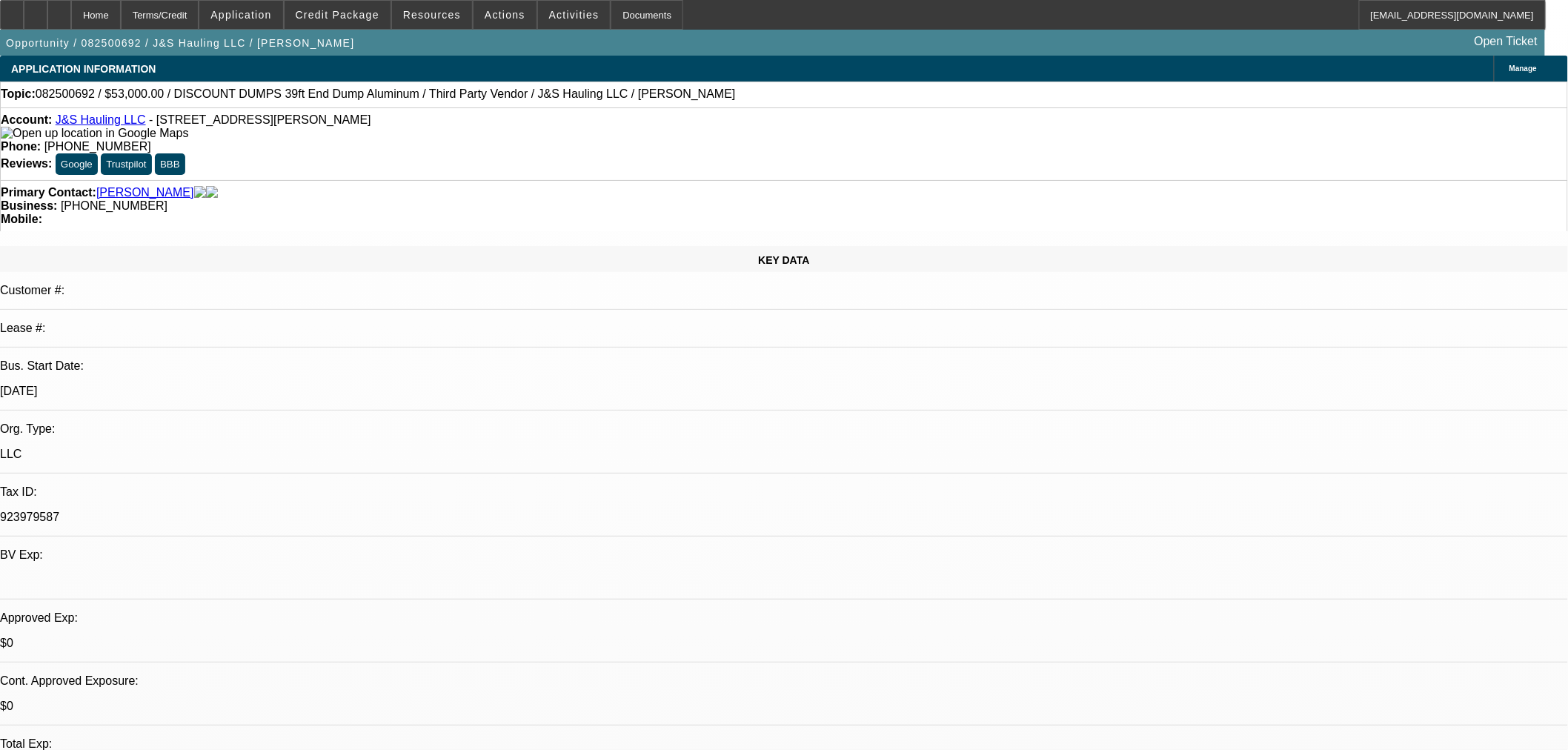
select select "0"
select select "3"
select select "0.1"
select select "4"
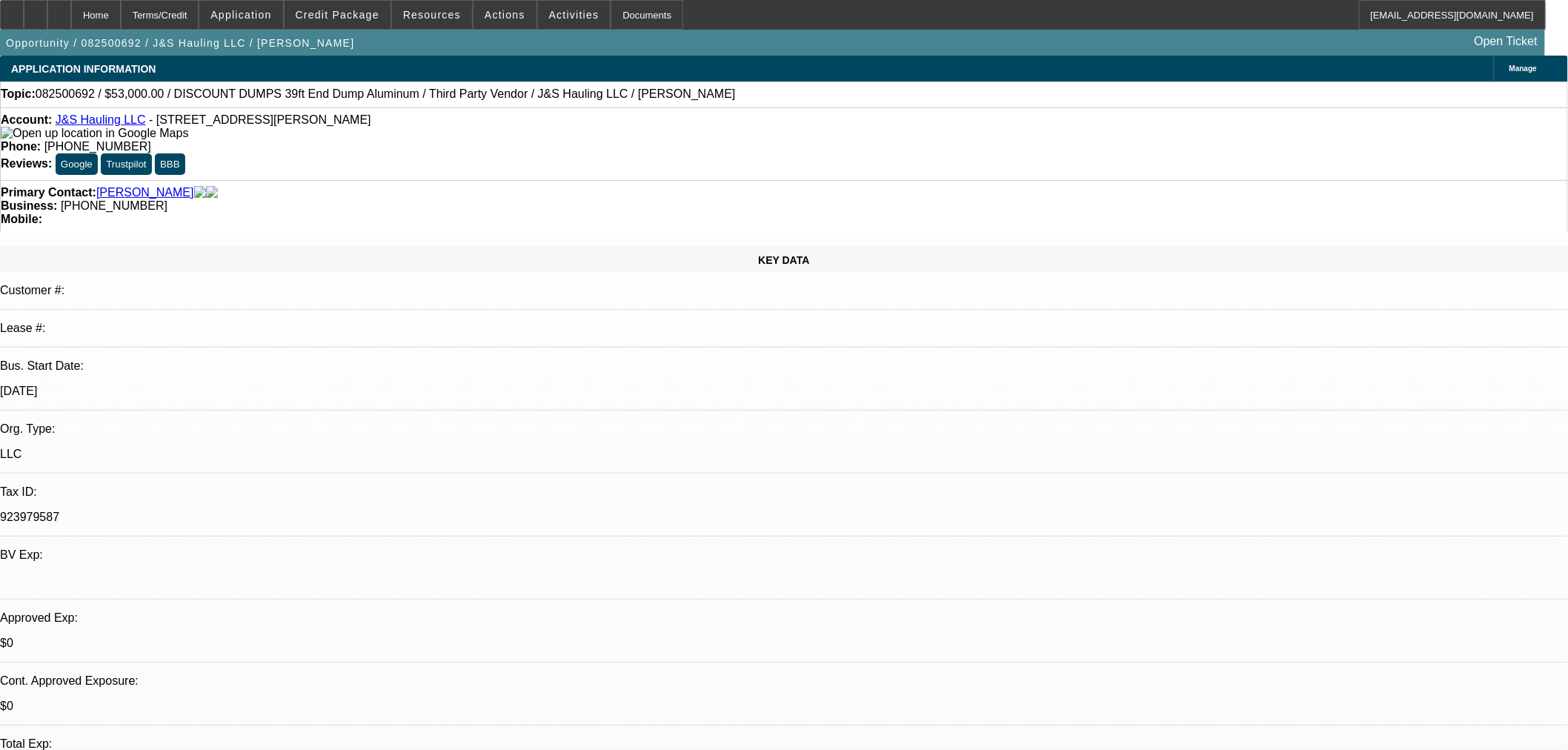
select select "0"
select select "3"
select select "0.1"
select select "4"
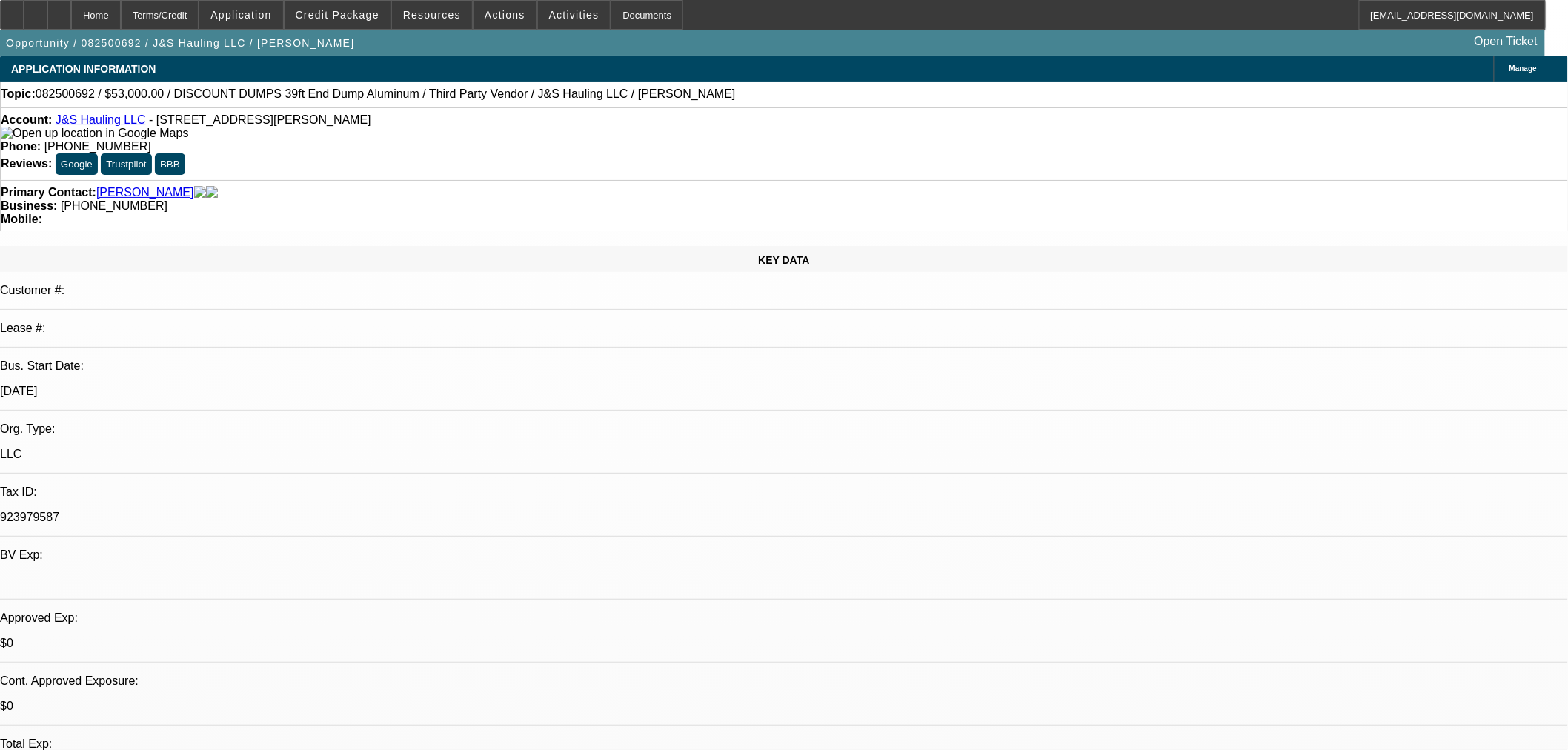
select select "0"
select select "3"
select select "0.1"
select select "4"
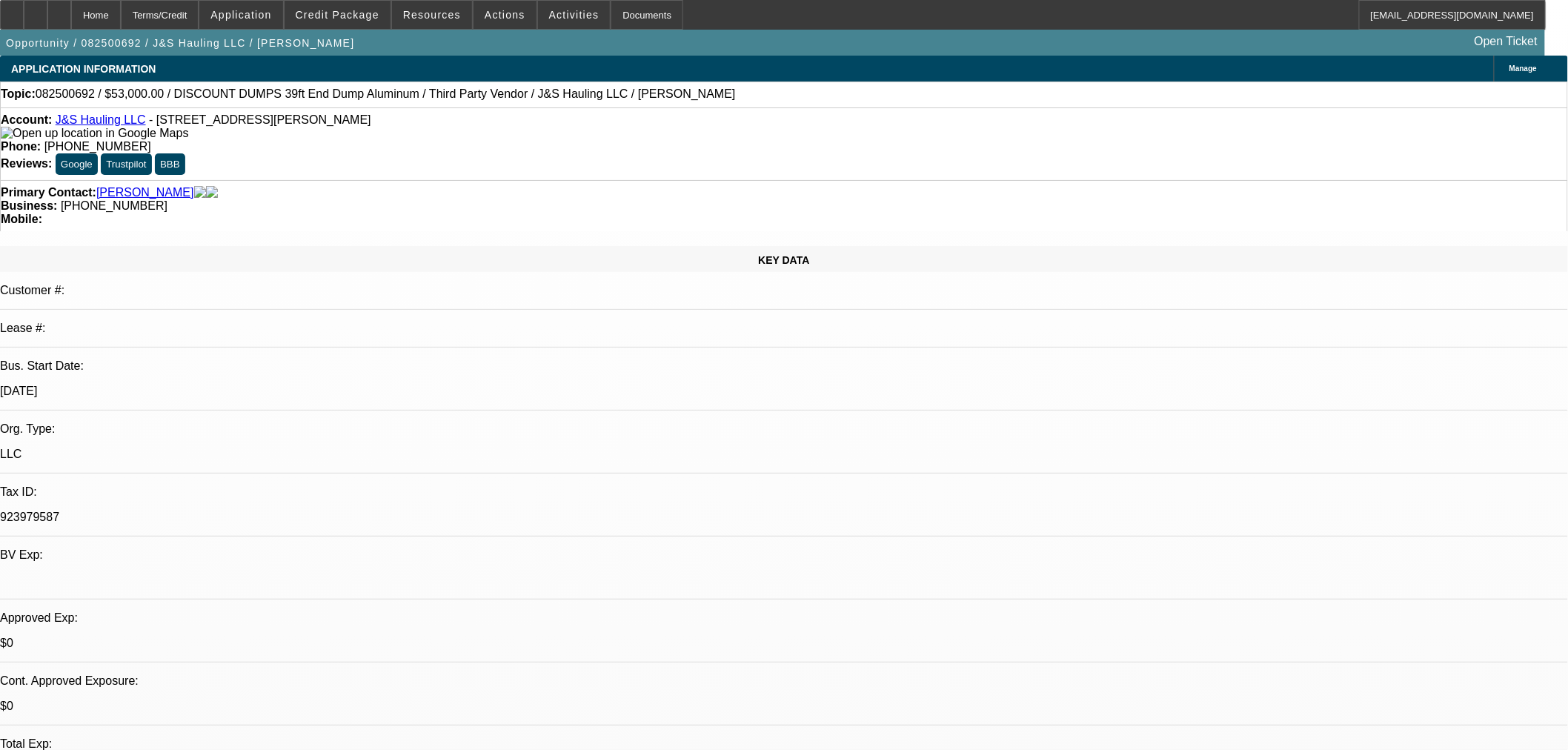
select select "0"
select select "3"
select select "0.1"
select select "4"
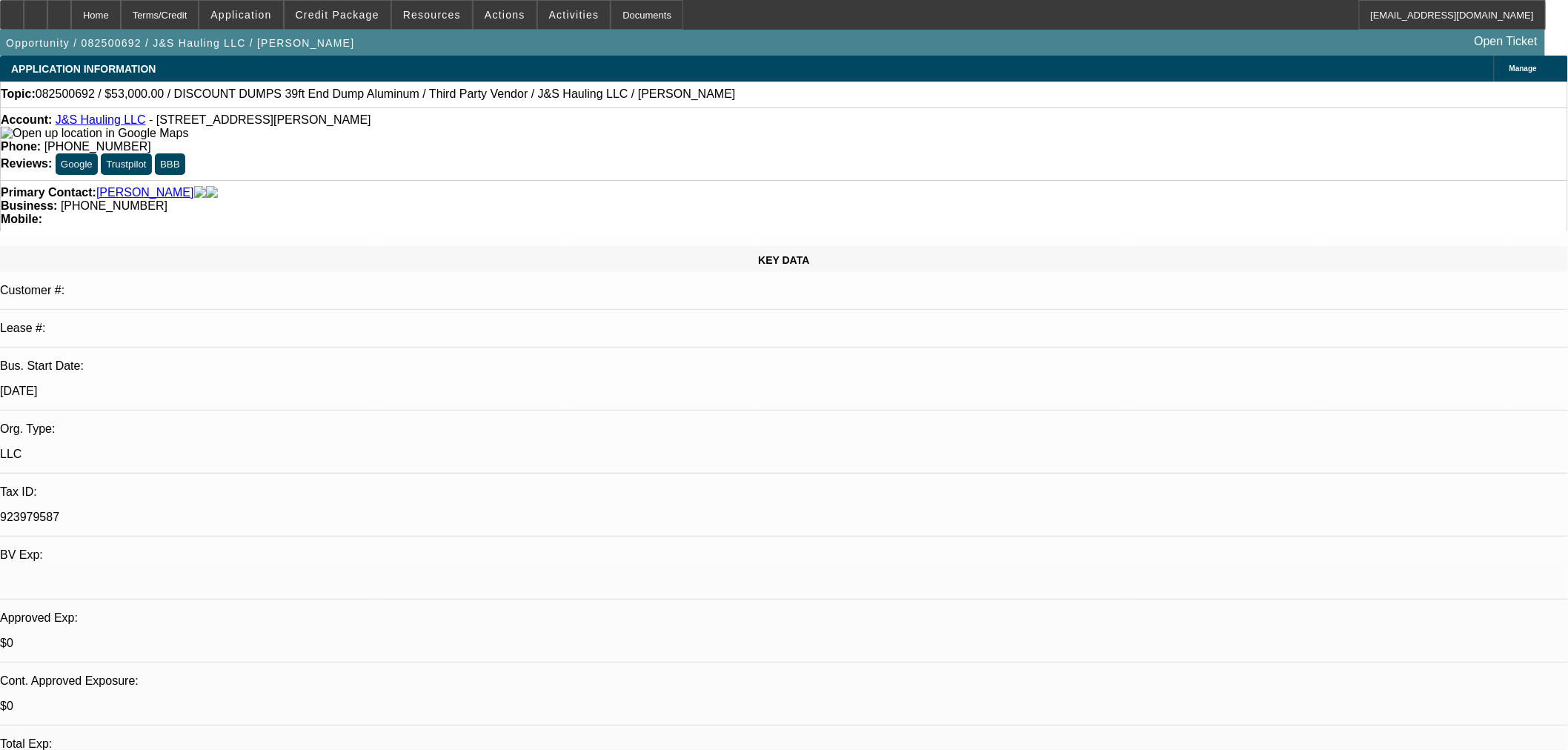
drag, startPoint x: 1401, startPoint y: 179, endPoint x: 1401, endPoint y: 190, distance: 11.0
click at [358, 19] on span "Credit Package" at bounding box center [338, 15] width 84 height 12
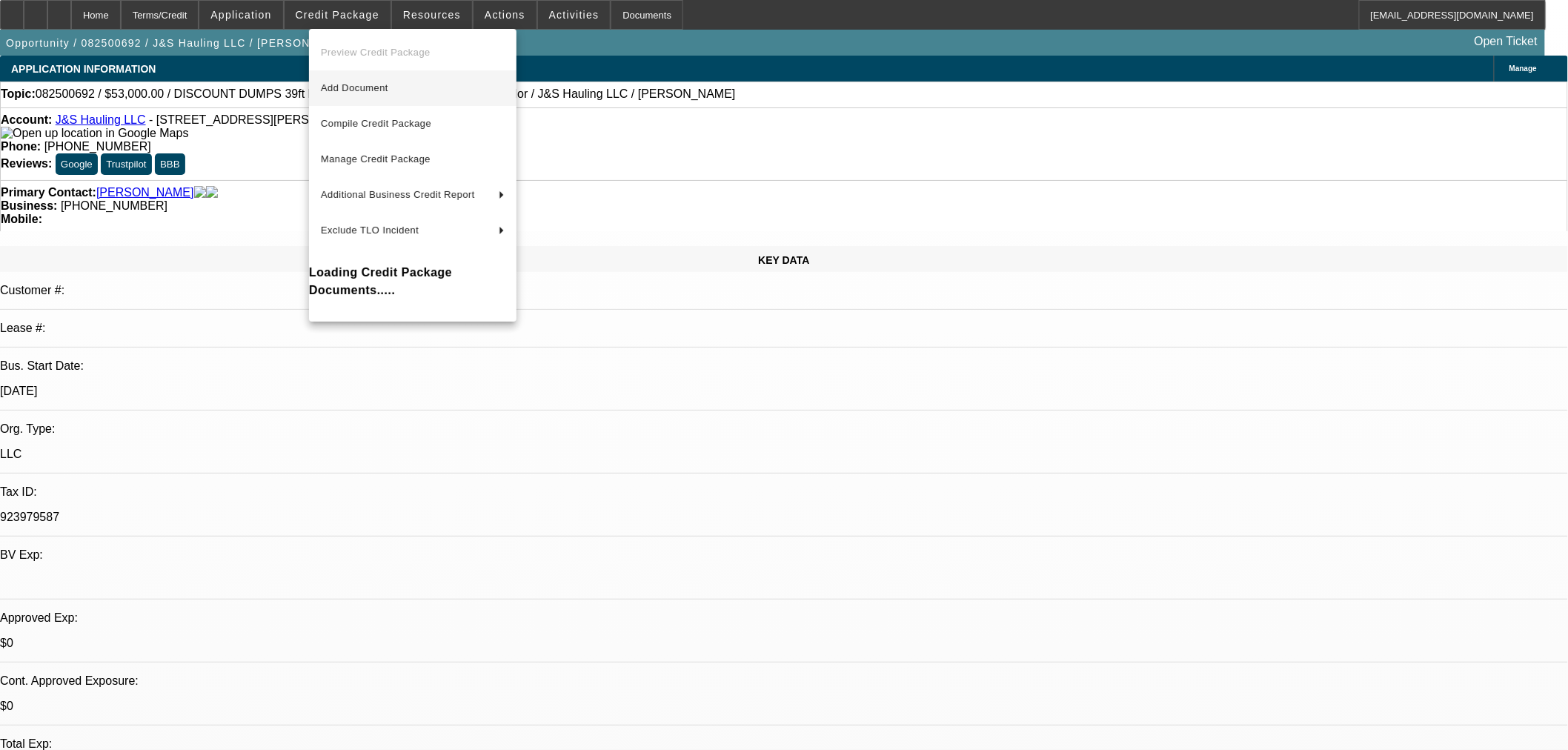
click at [334, 77] on button "Add Document" at bounding box center [413, 88] width 208 height 36
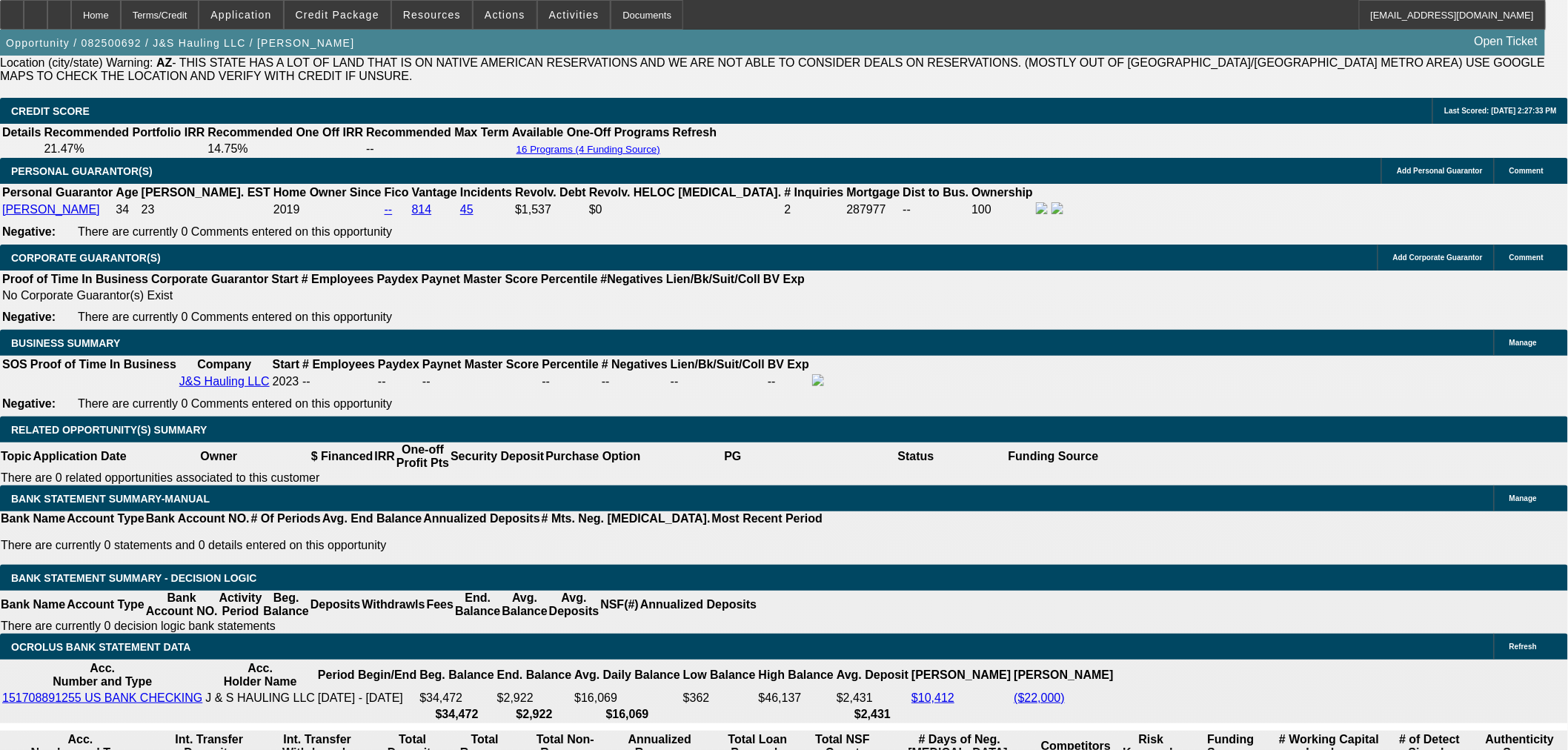
scroll to position [1975, 0]
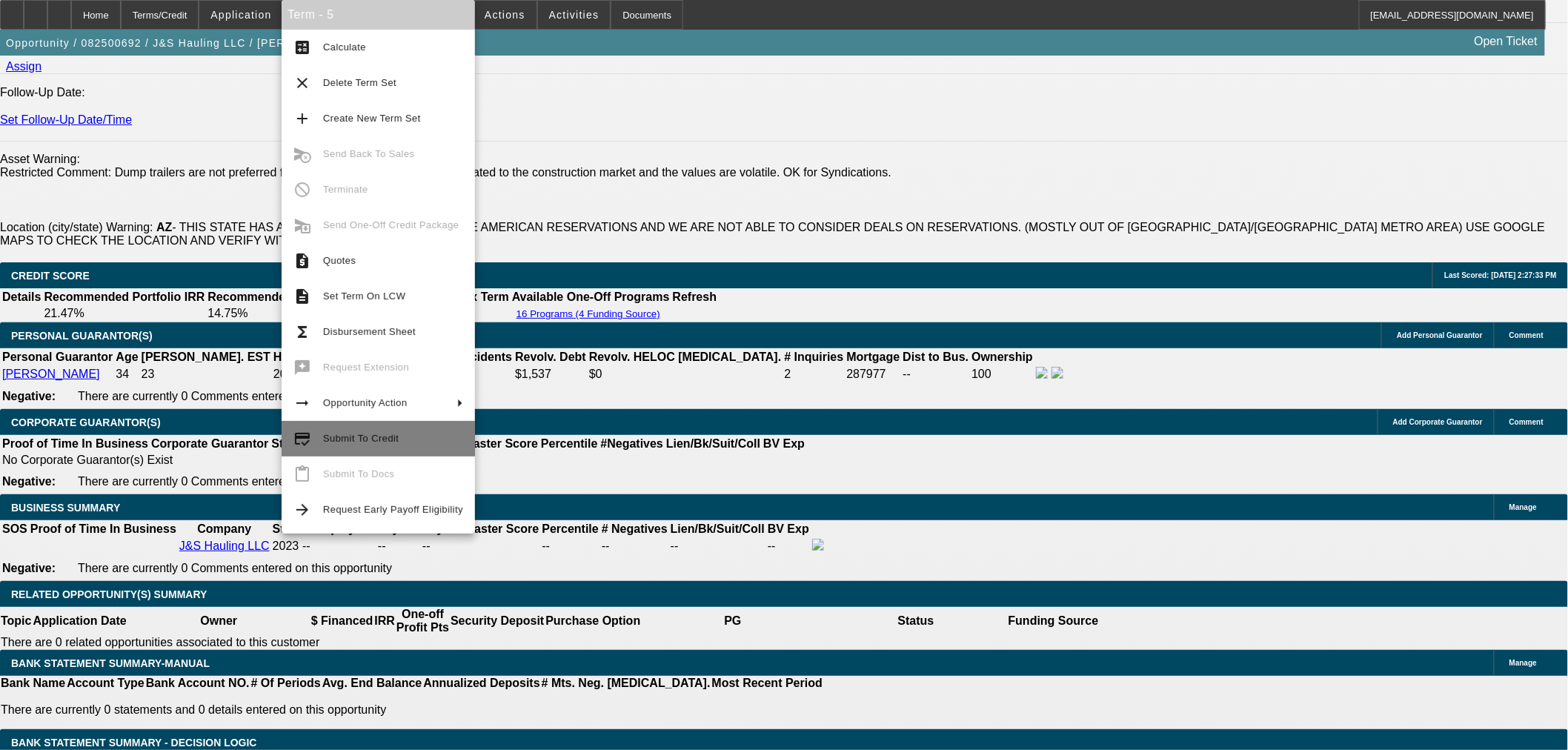
click at [319, 430] on button "credit_score Submit To Credit" at bounding box center [378, 439] width 194 height 36
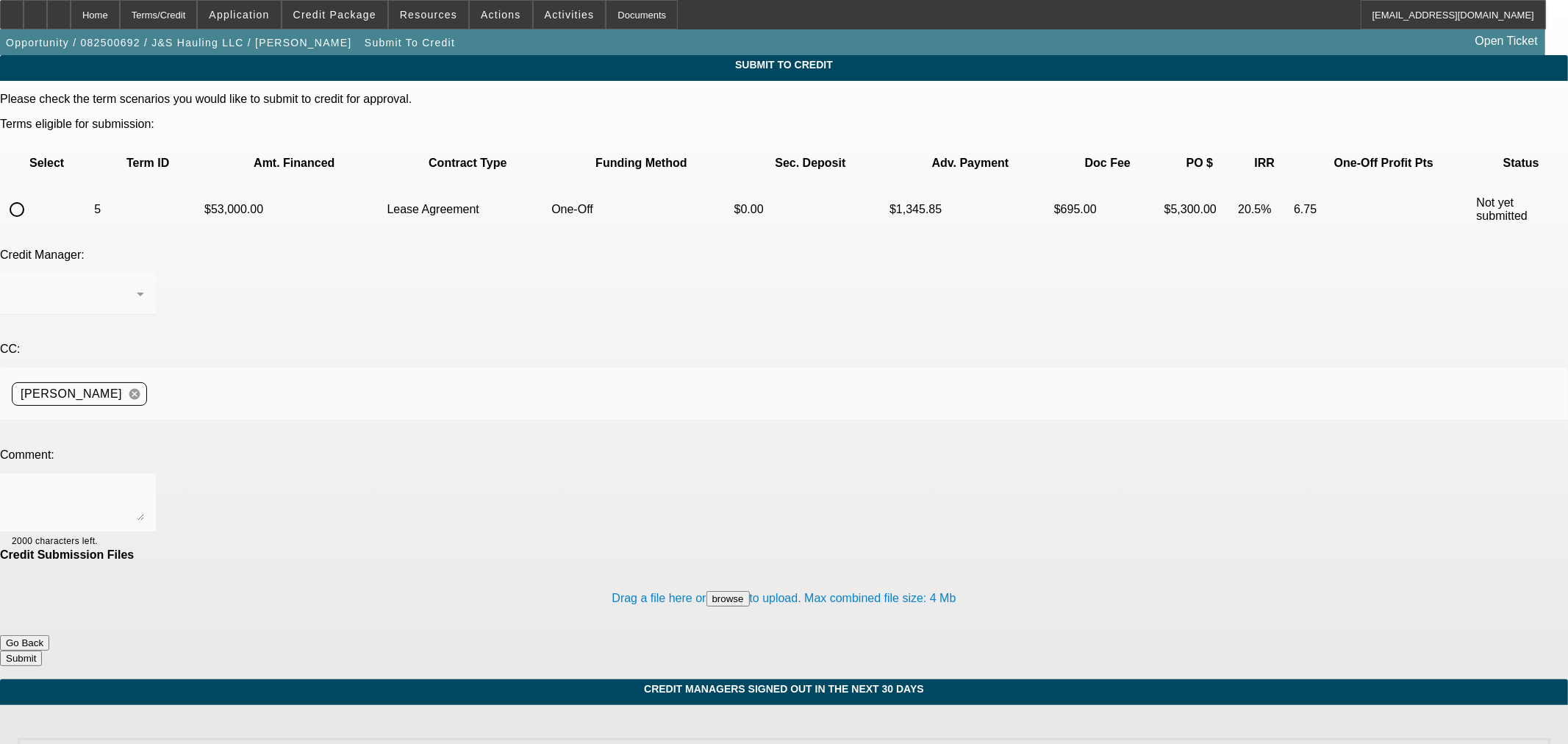
click at [32, 195] on input "radio" at bounding box center [17, 210] width 30 height 30
radio input "true"
click at [144, 485] on textarea at bounding box center [78, 503] width 133 height 35
type textarea "Invoice added. Thanks"
click at [42, 650] on button "Submit" at bounding box center [20, 658] width 42 height 16
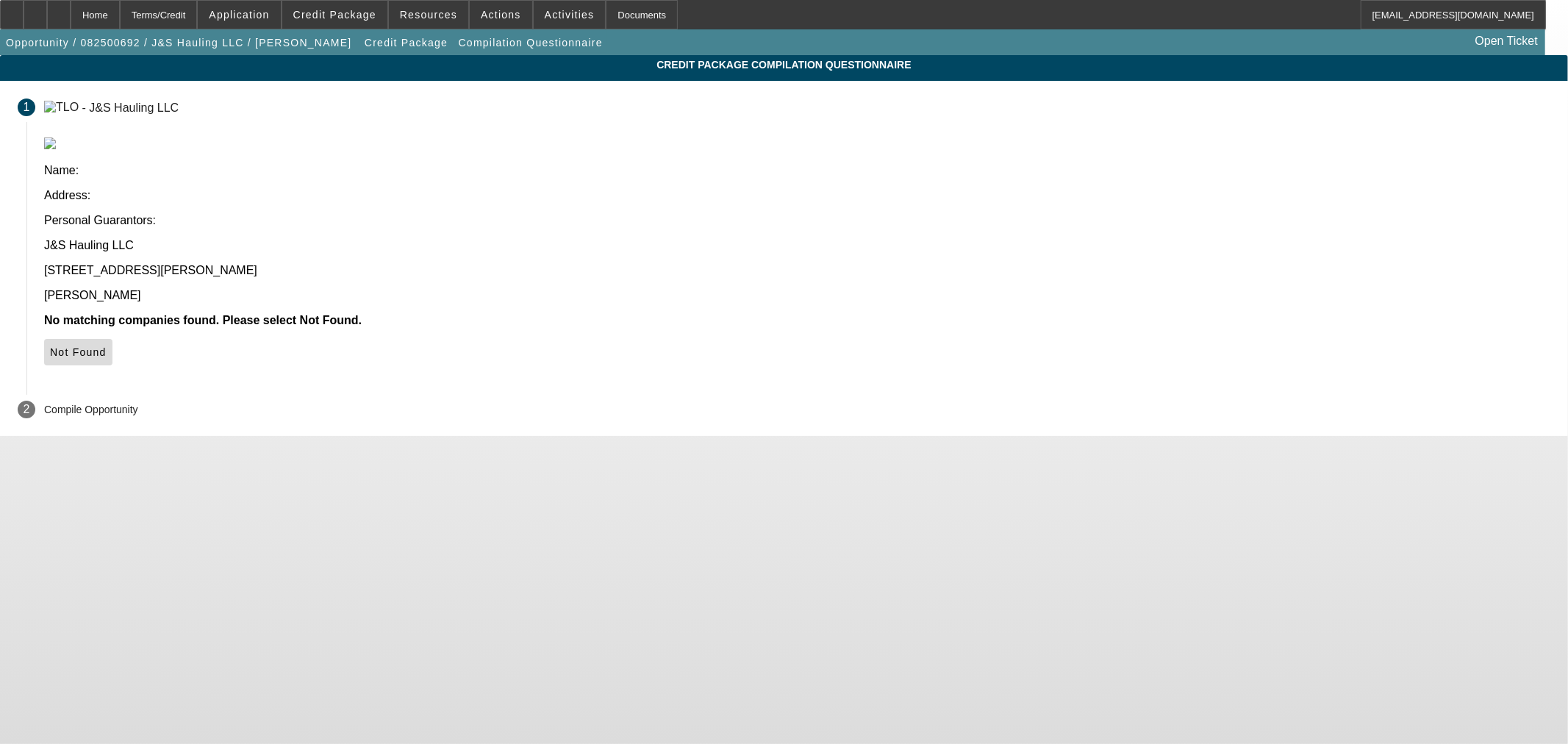
click at [50, 346] on icon at bounding box center [50, 352] width 0 height 12
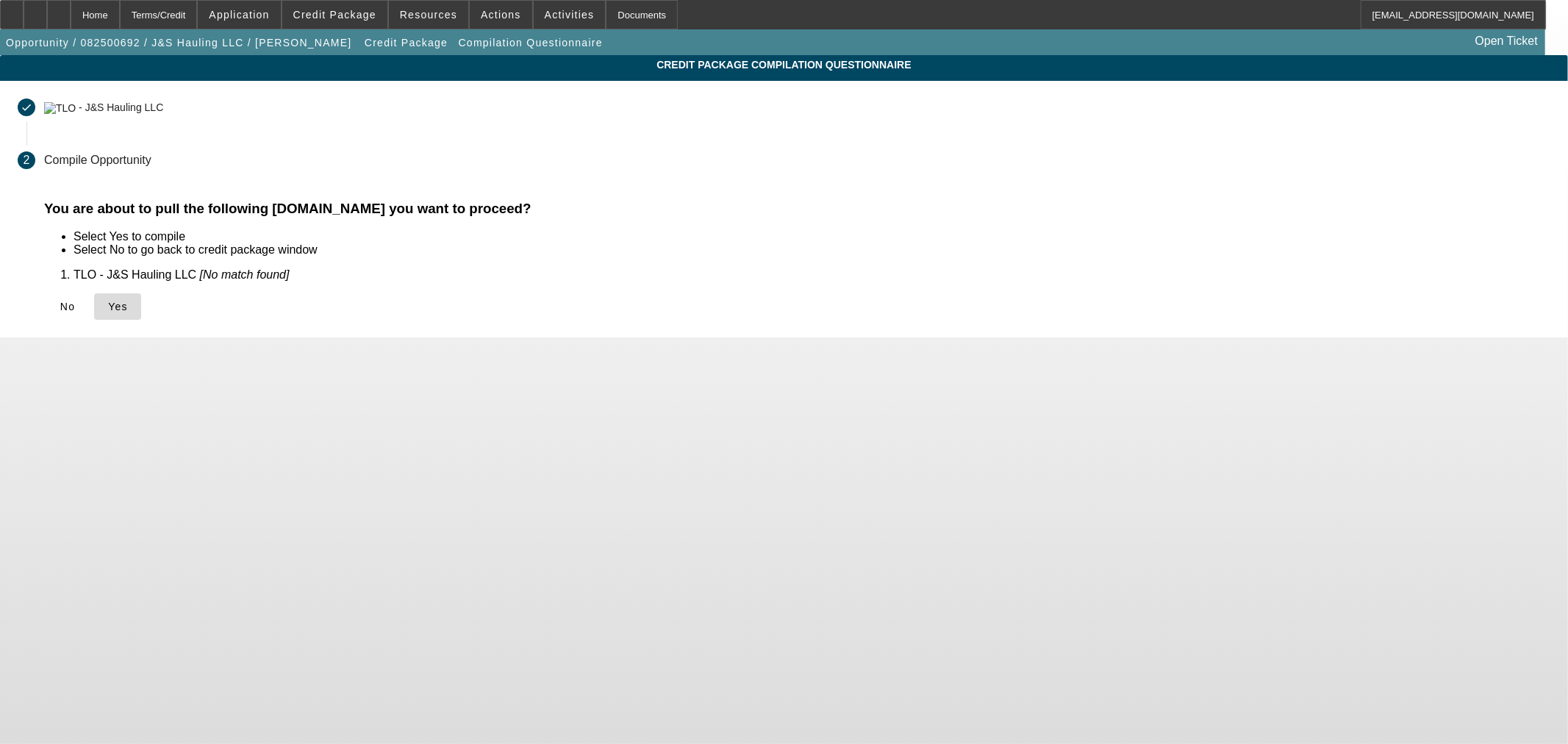
click at [108, 305] on icon at bounding box center [108, 306] width 0 height 12
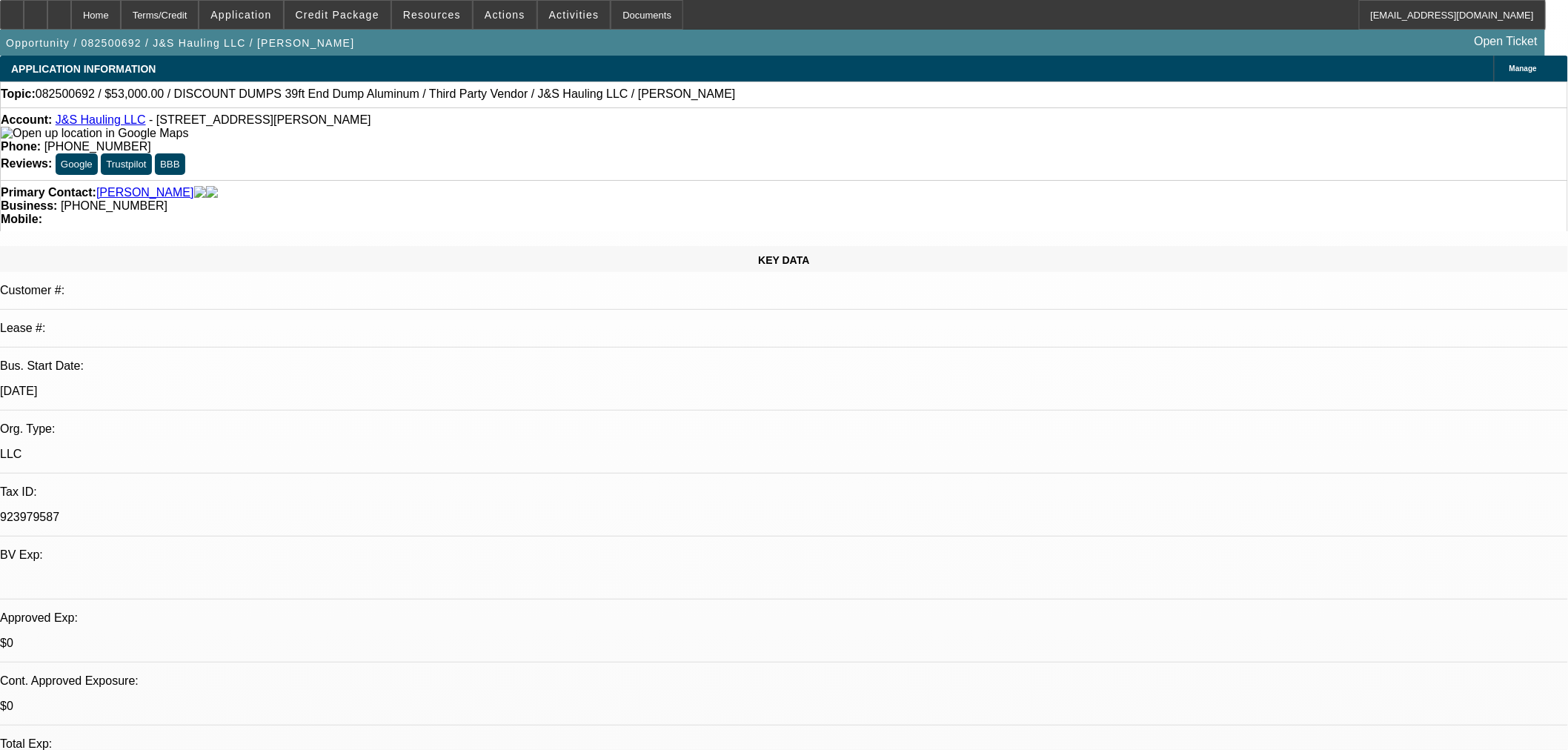
select select "0"
select select "3"
select select "0.1"
select select "4"
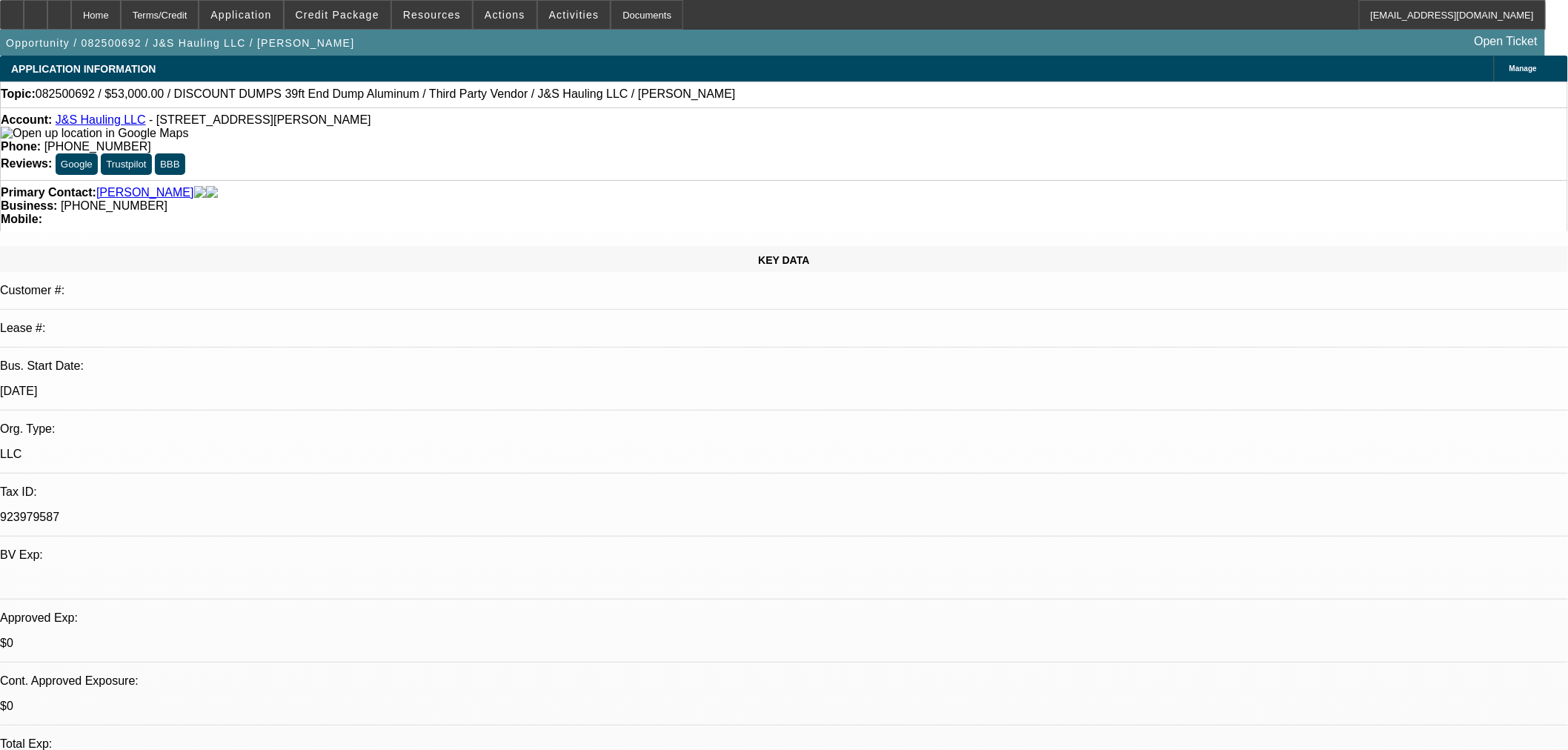
select select "0"
select select "3"
select select "0.1"
select select "4"
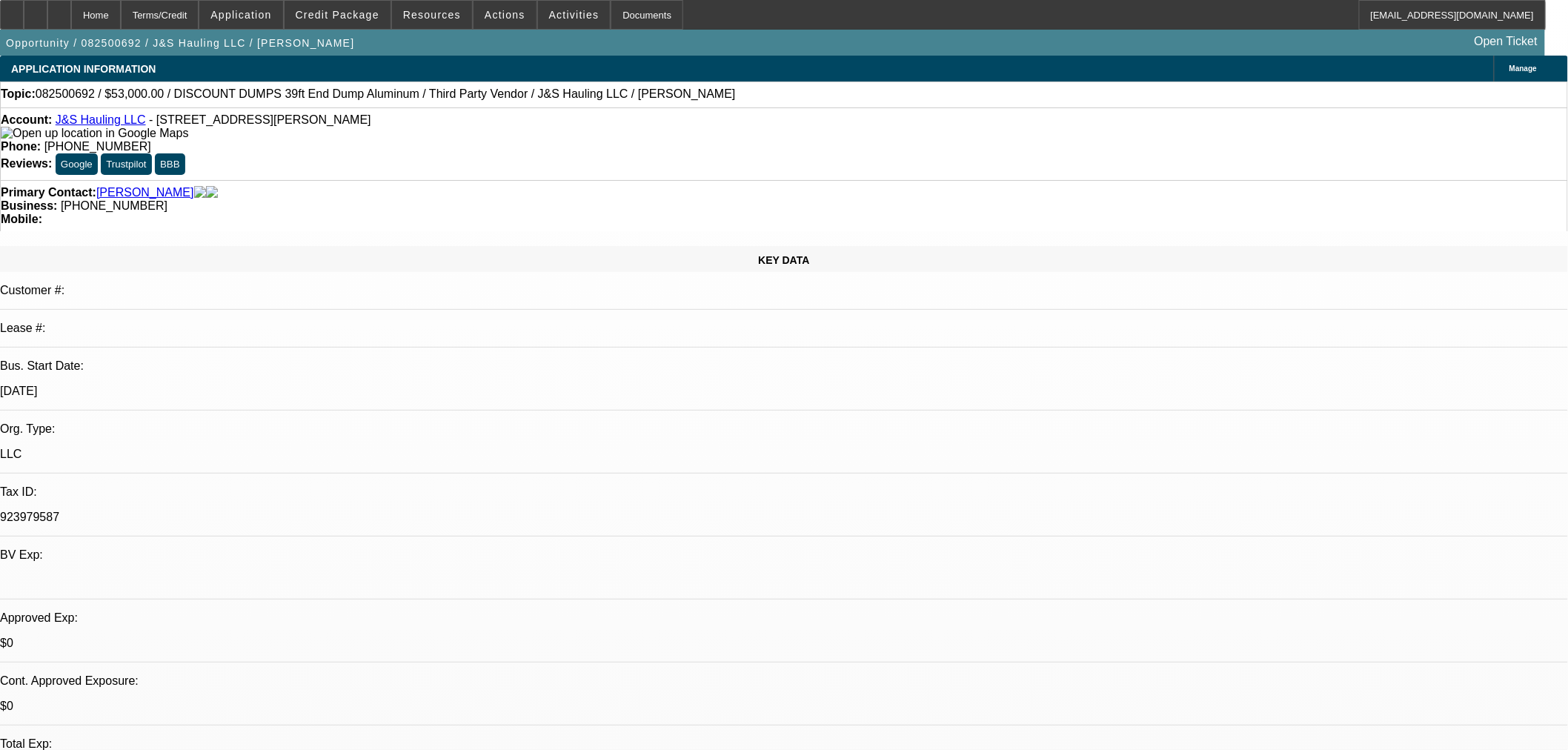
select select "0"
select select "3"
select select "0.1"
select select "4"
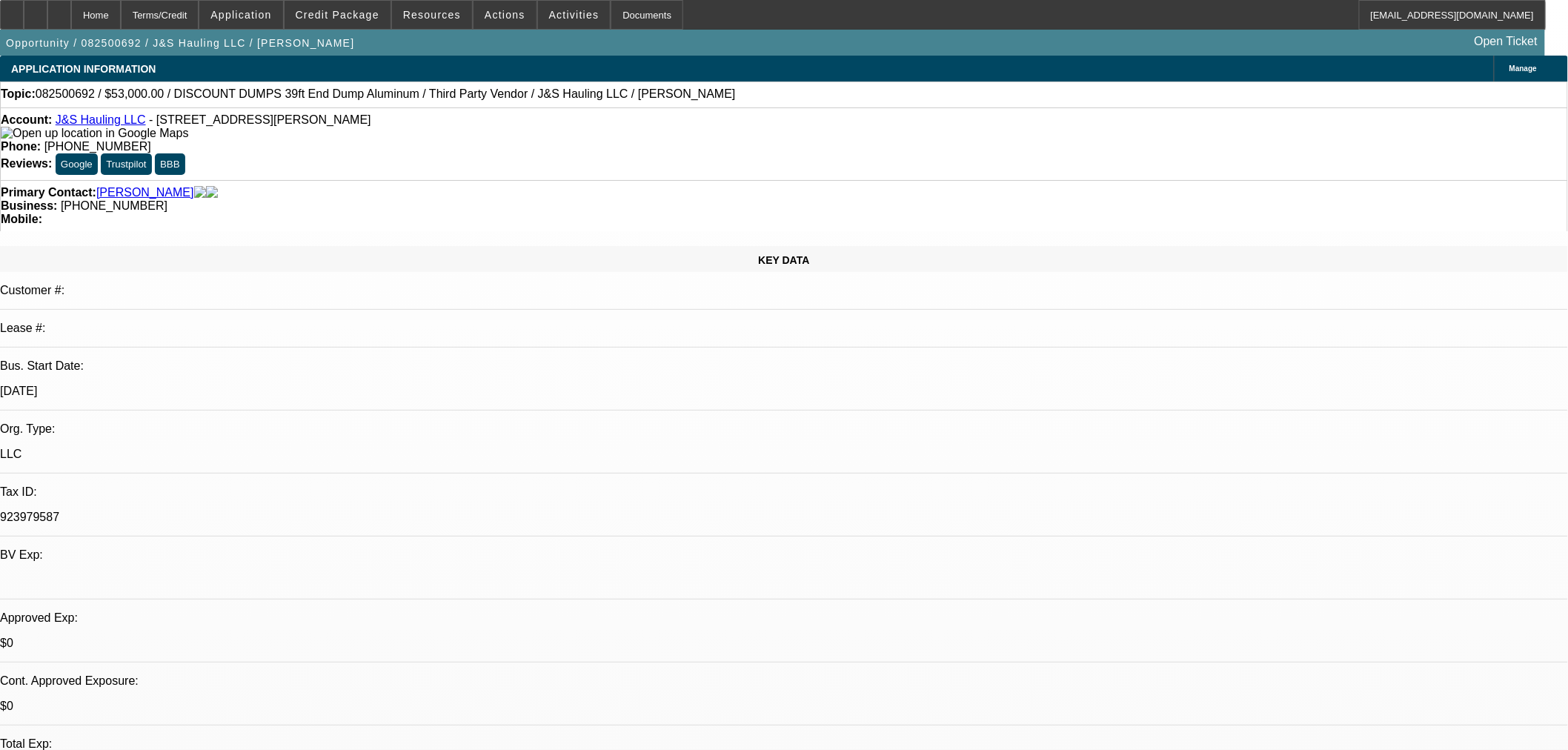
select select "0"
select select "3"
select select "0.1"
select select "4"
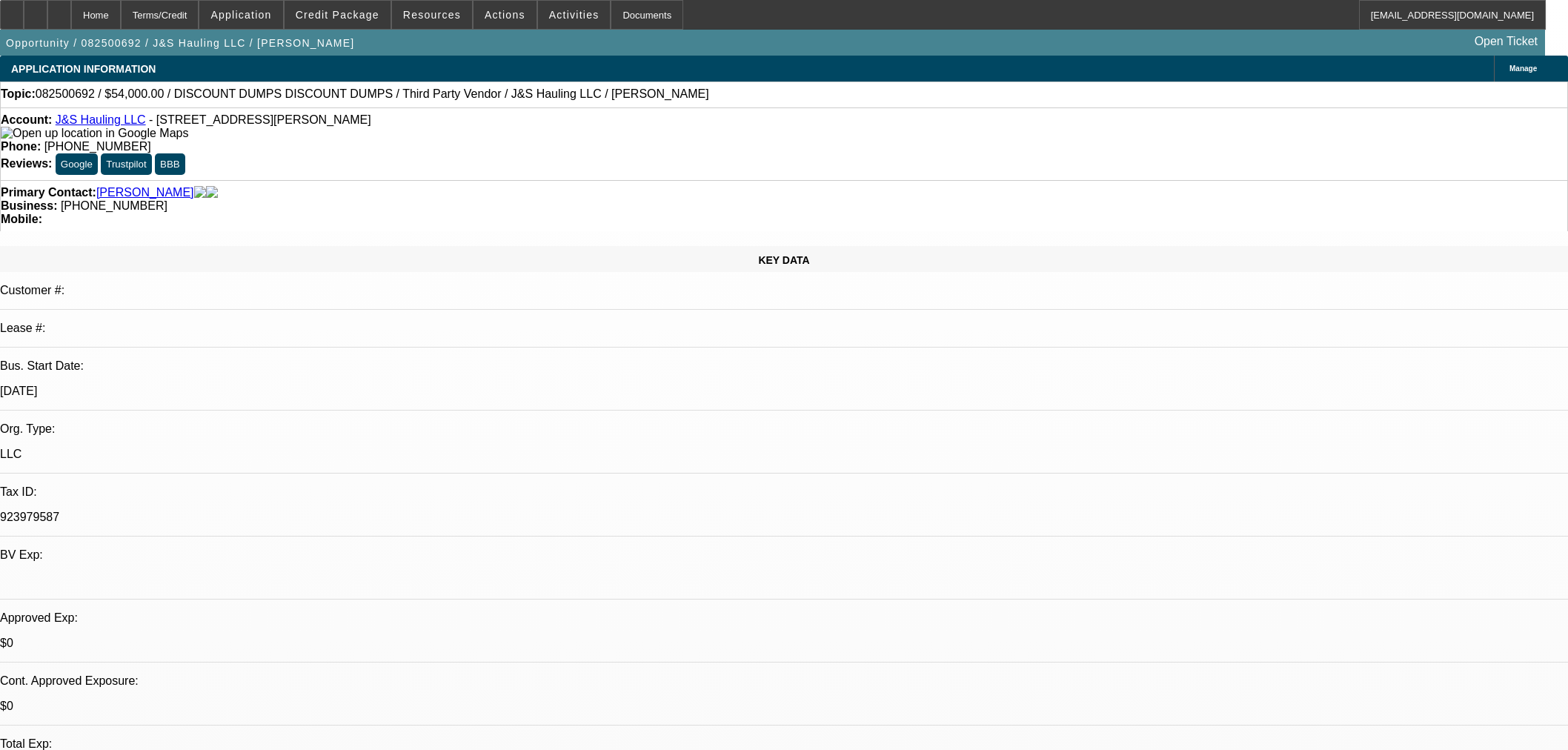
select select "0"
select select "3"
select select "0.1"
select select "4"
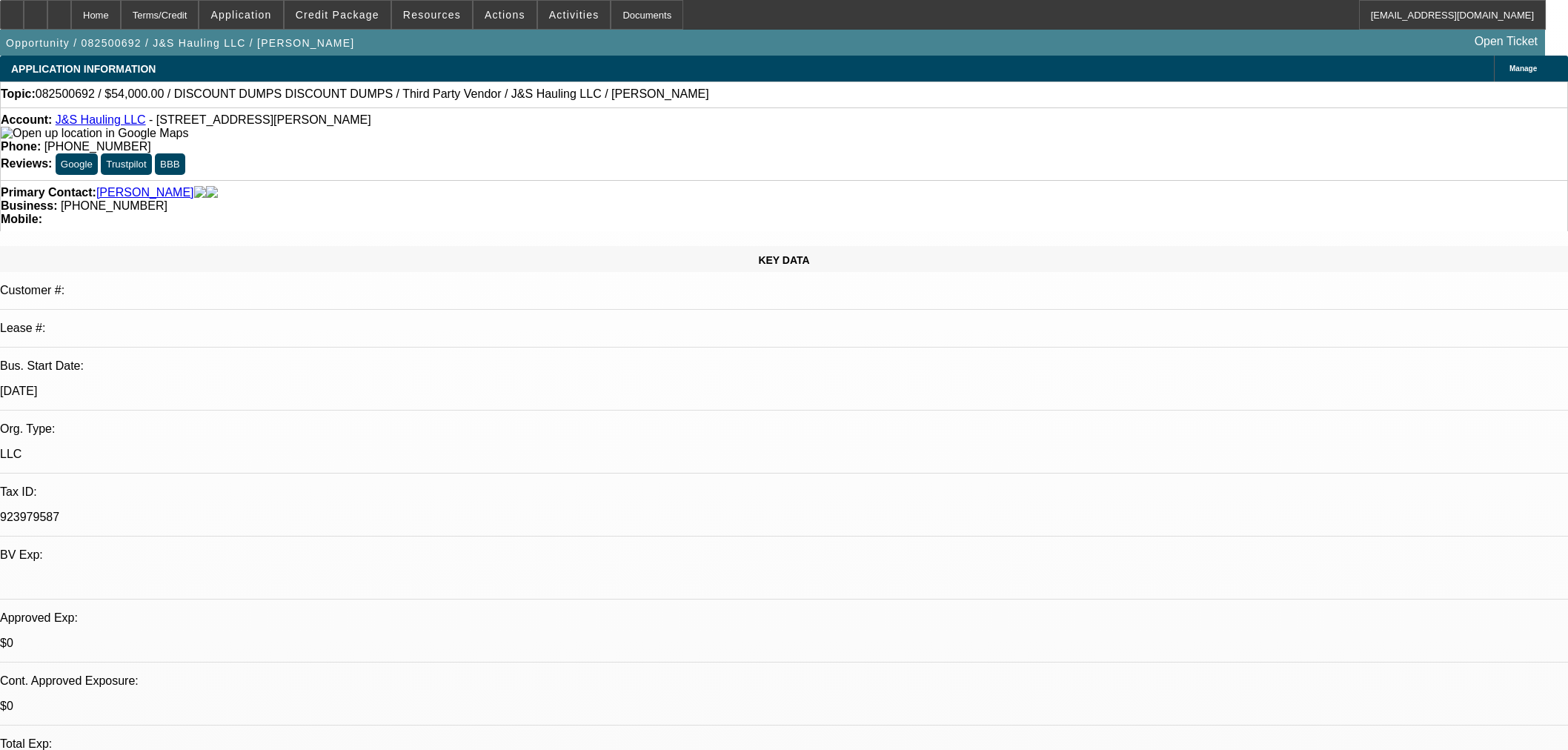
select select "0"
select select "3"
select select "0.1"
select select "4"
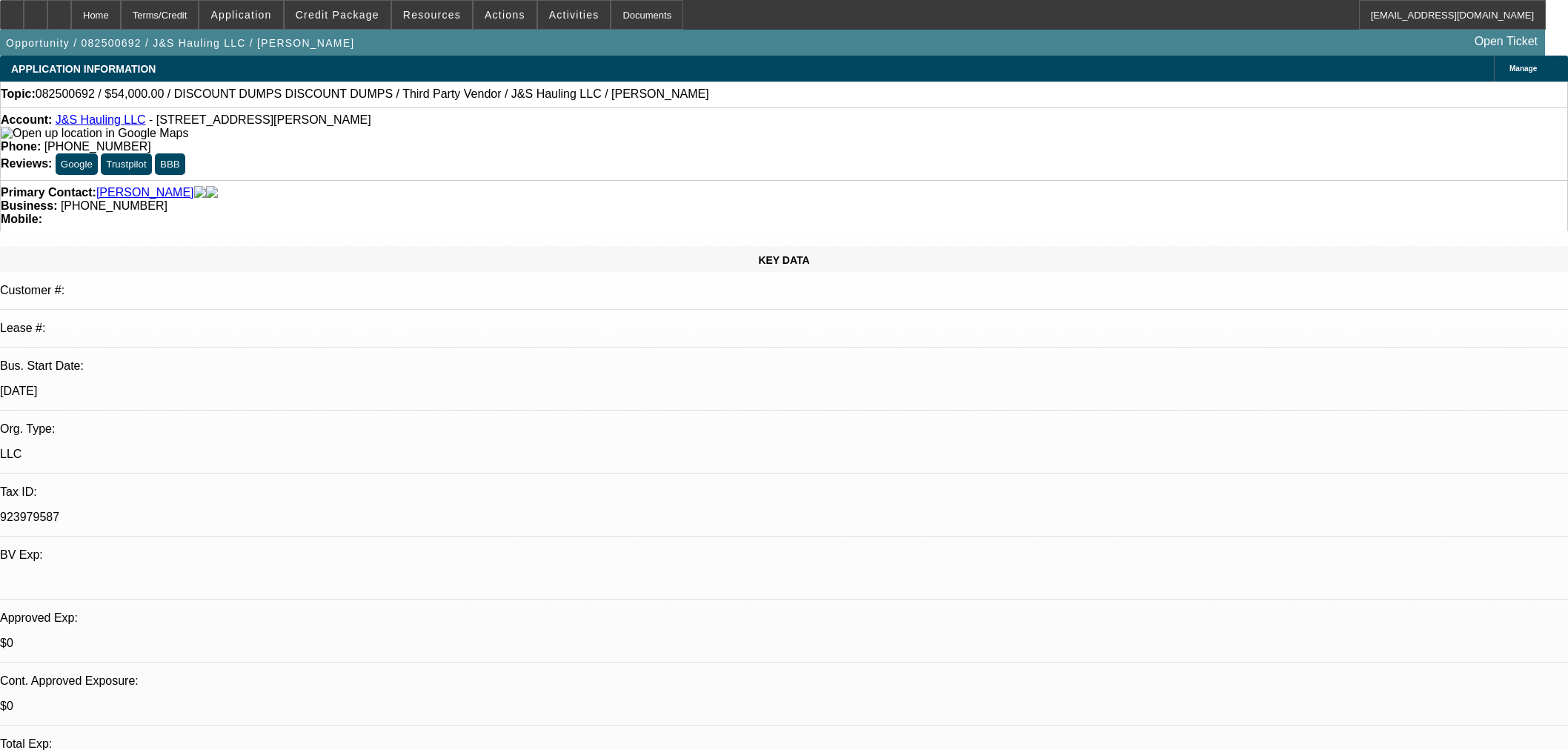
select select "0"
select select "3"
select select "0.1"
select select "4"
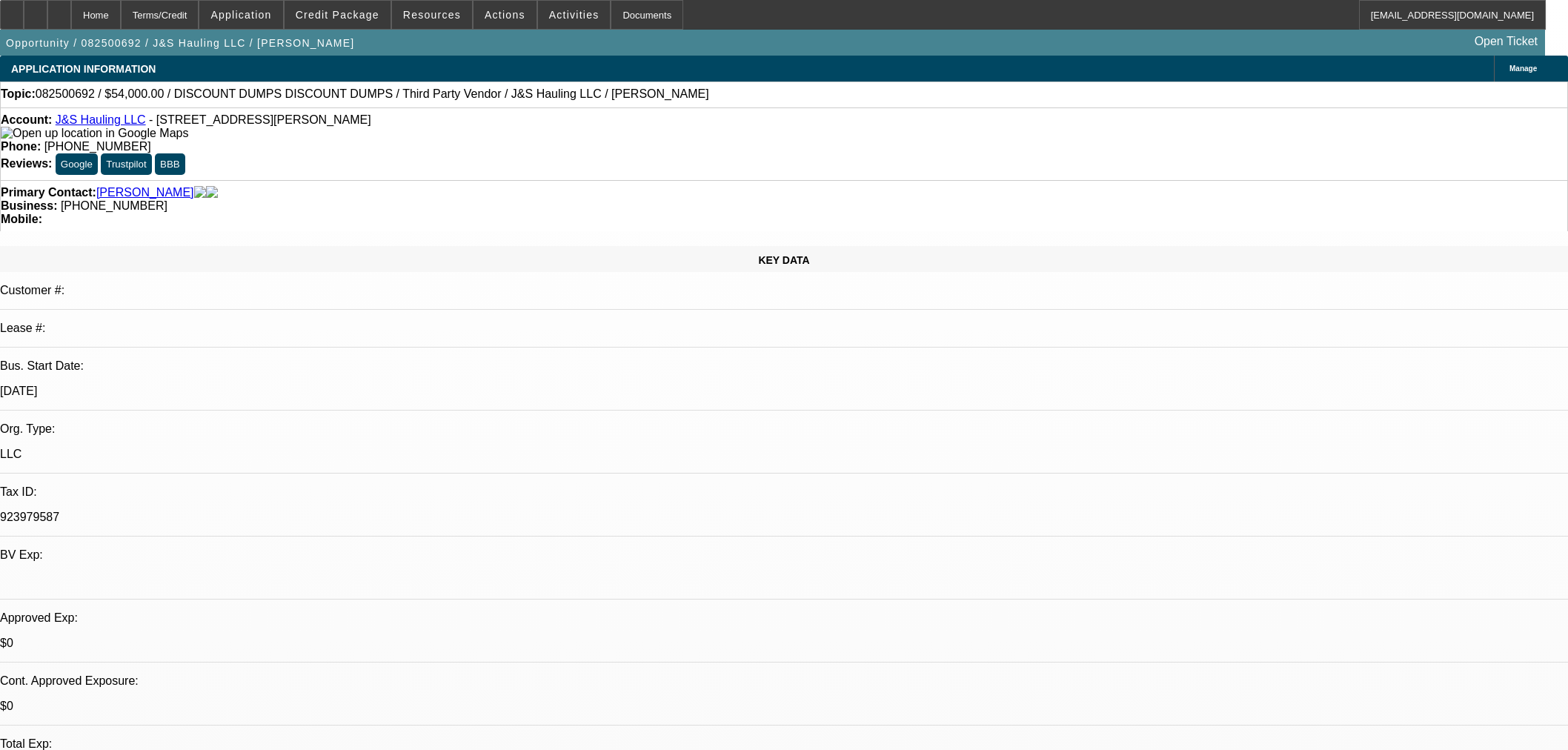
select select "0"
select select "3"
select select "0.1"
select select "4"
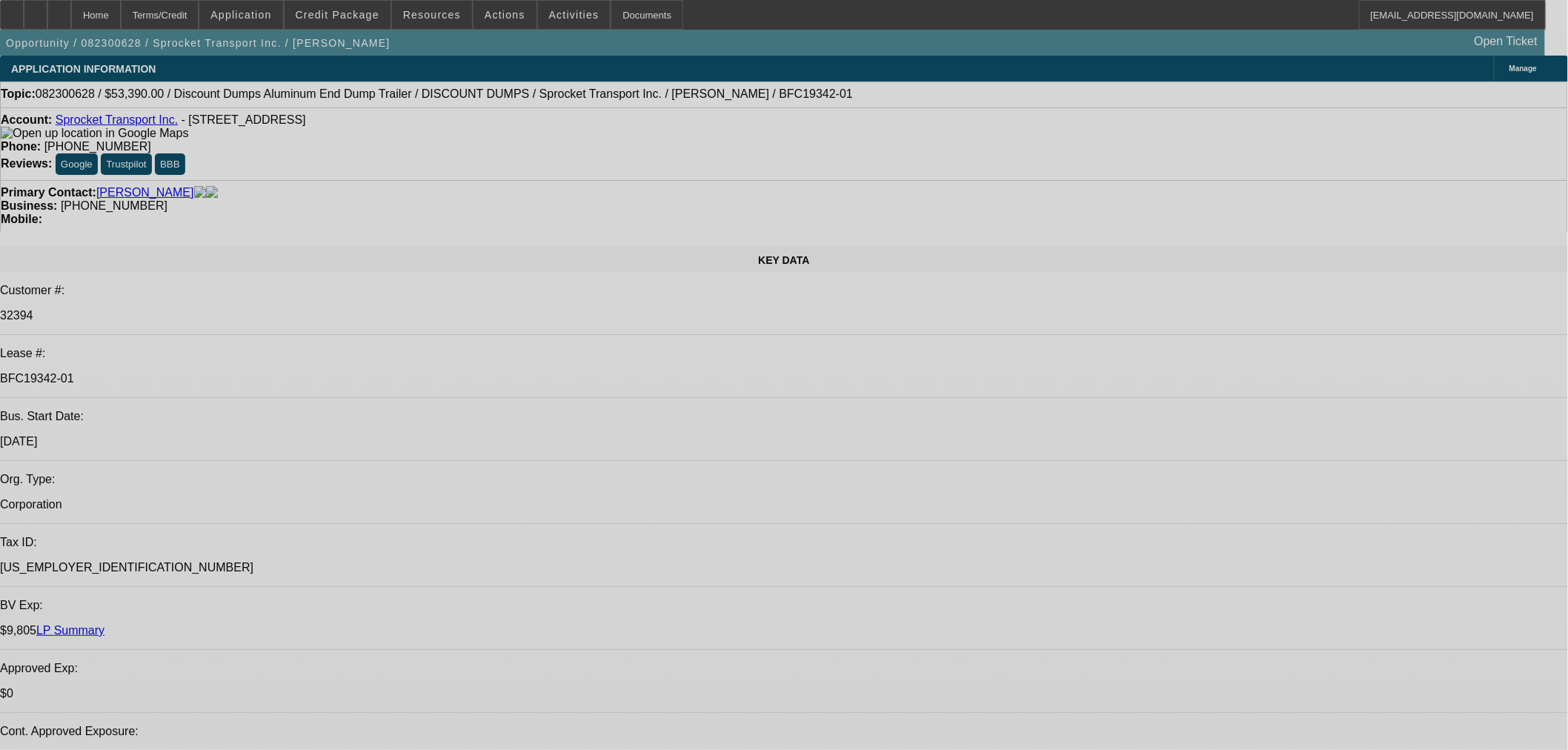
select select "0"
select select "3"
select select "0.1"
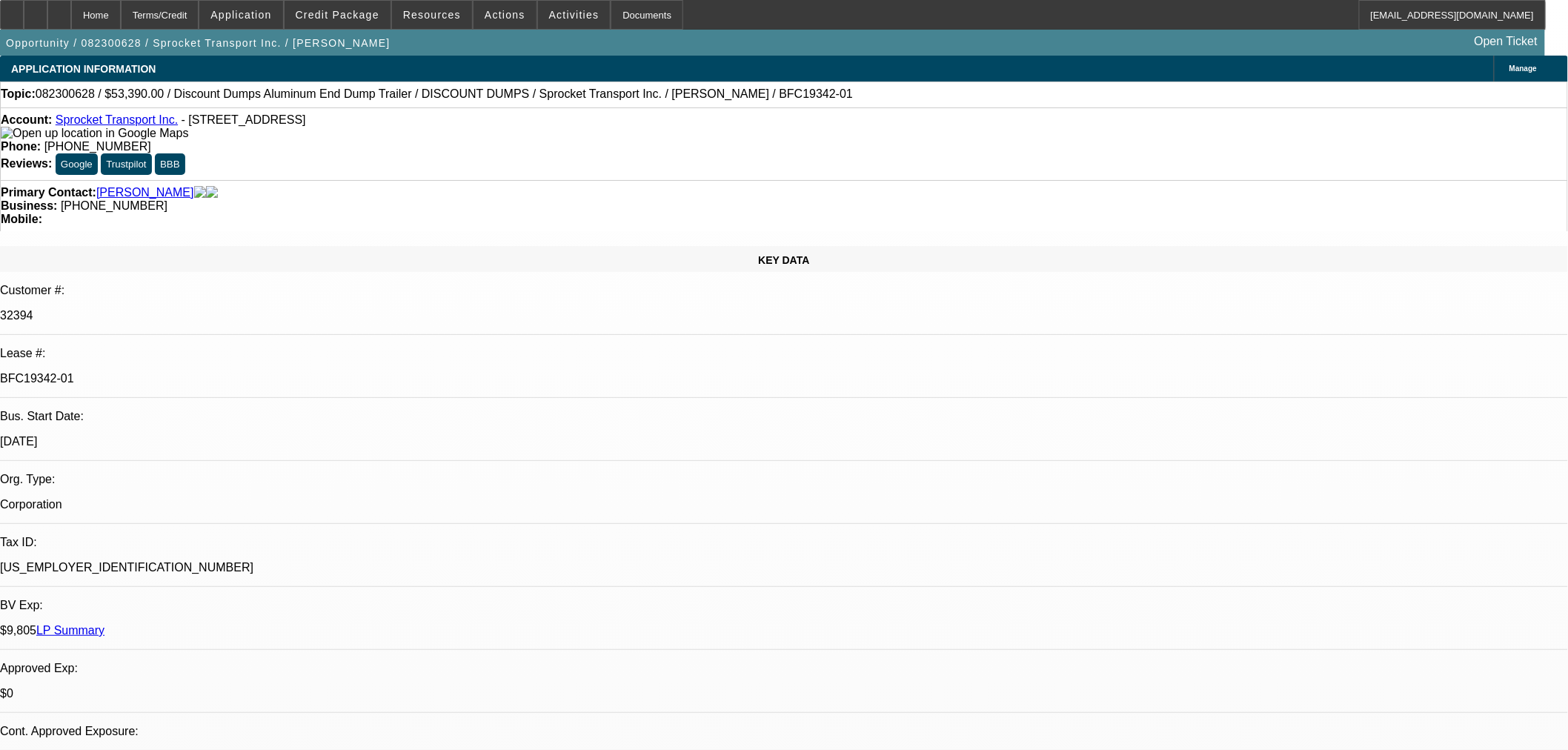
select select "4"
select select "0"
select select "3"
select select "0.1"
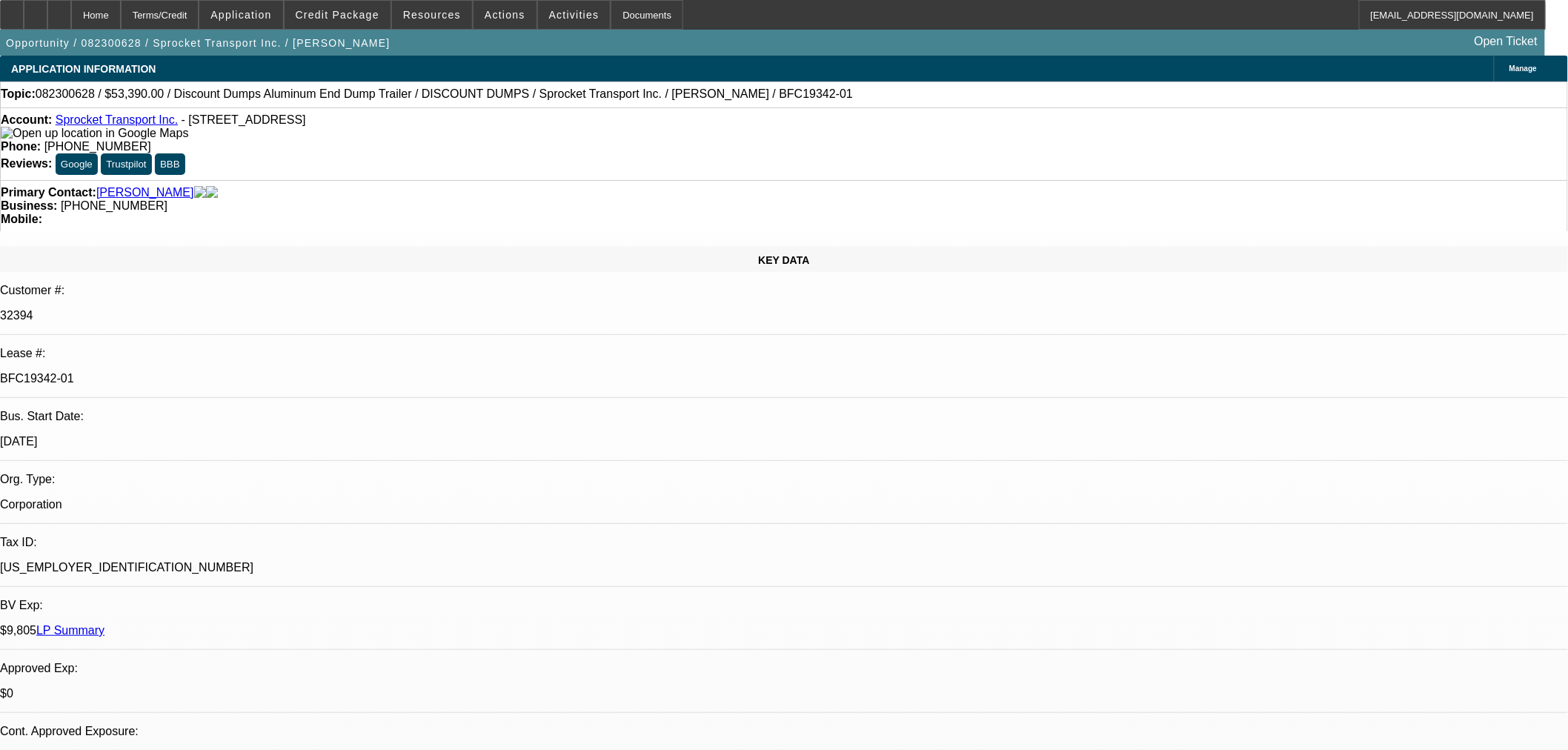
select select "4"
select select "0"
select select "3"
select select "0.1"
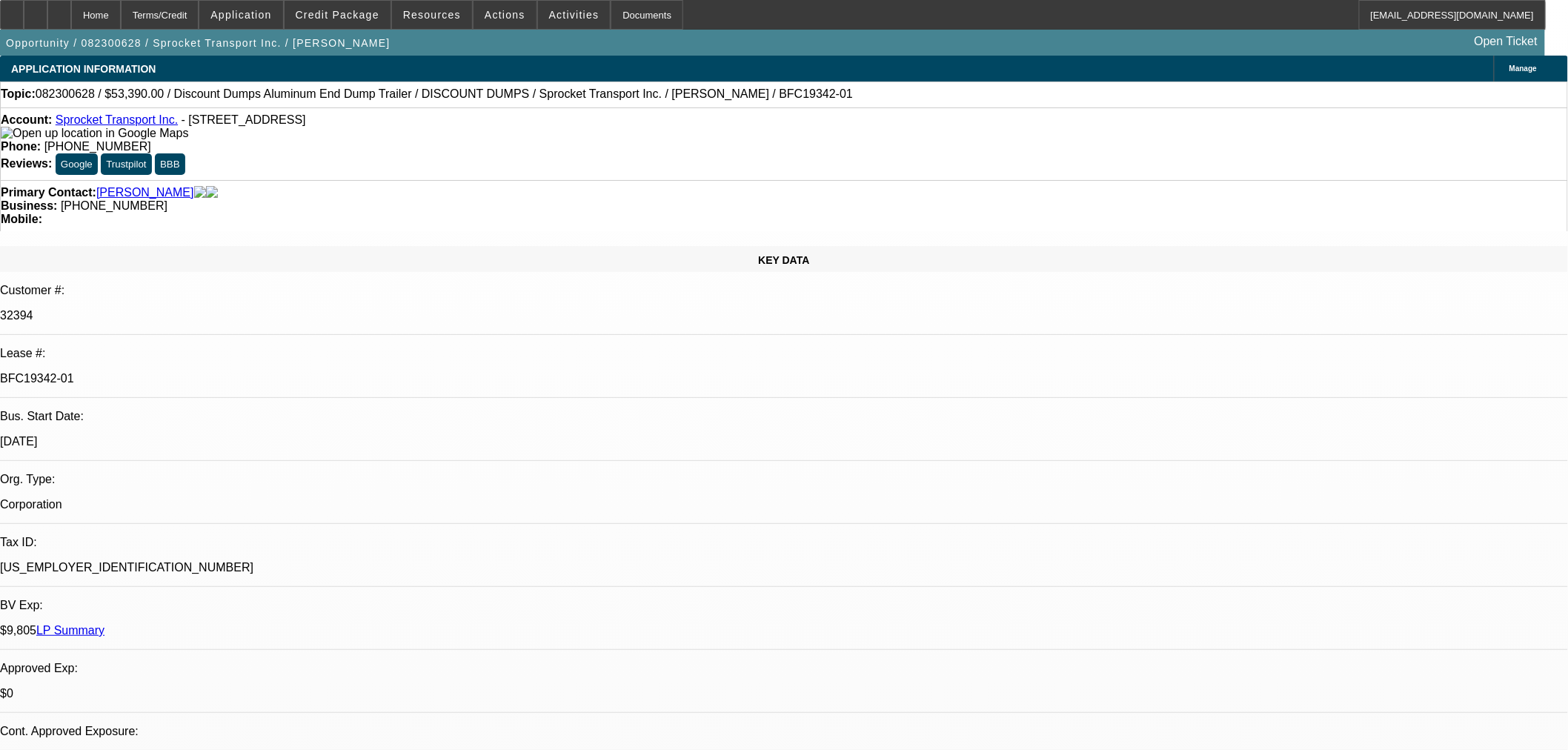
select select "4"
select select "0"
select select "3"
select select "0.1"
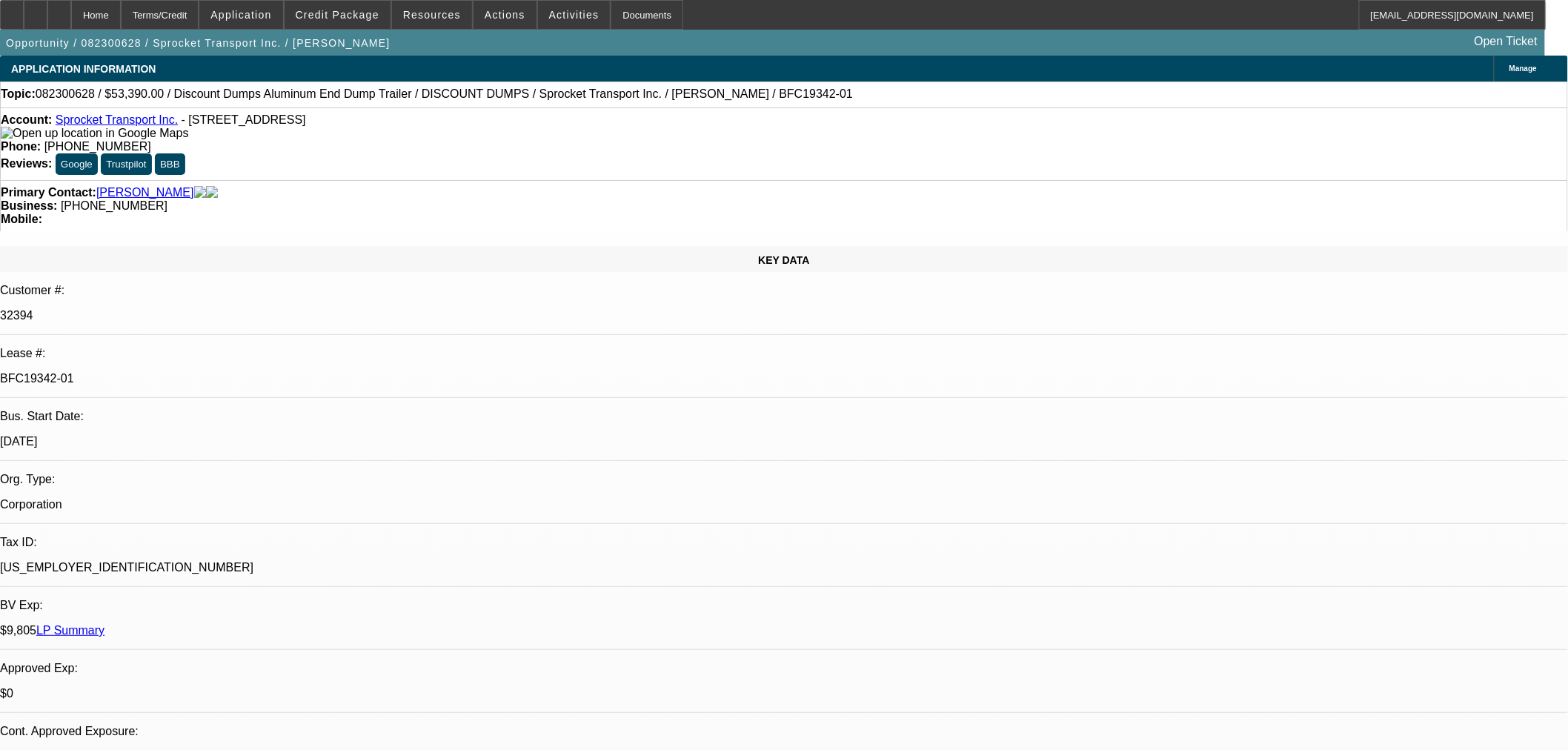
select select "4"
click at [376, 22] on span at bounding box center [337, 15] width 106 height 36
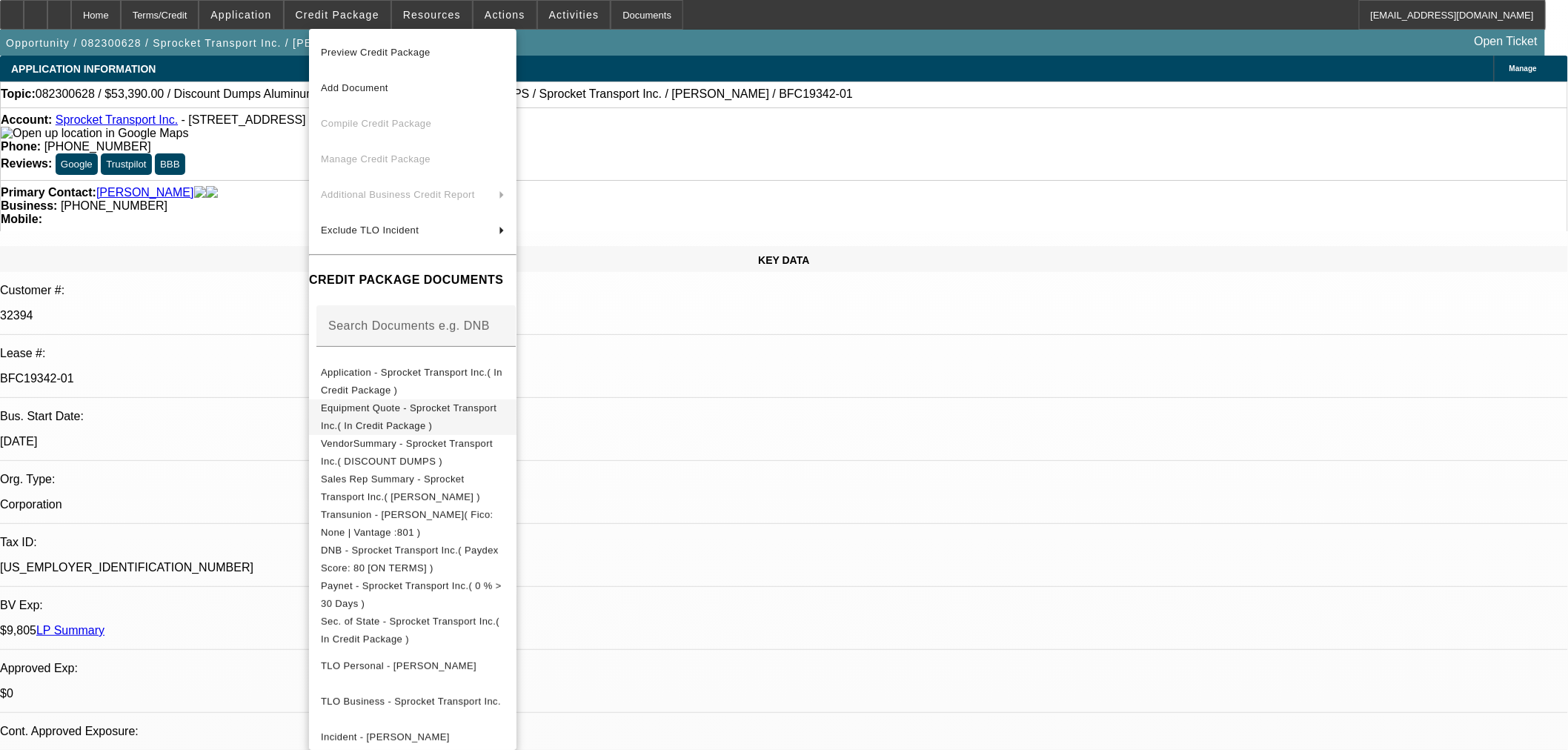
click at [468, 415] on span "Equipment Quote - Sprocket Transport Inc.( In Credit Package )" at bounding box center [409, 415] width 176 height 29
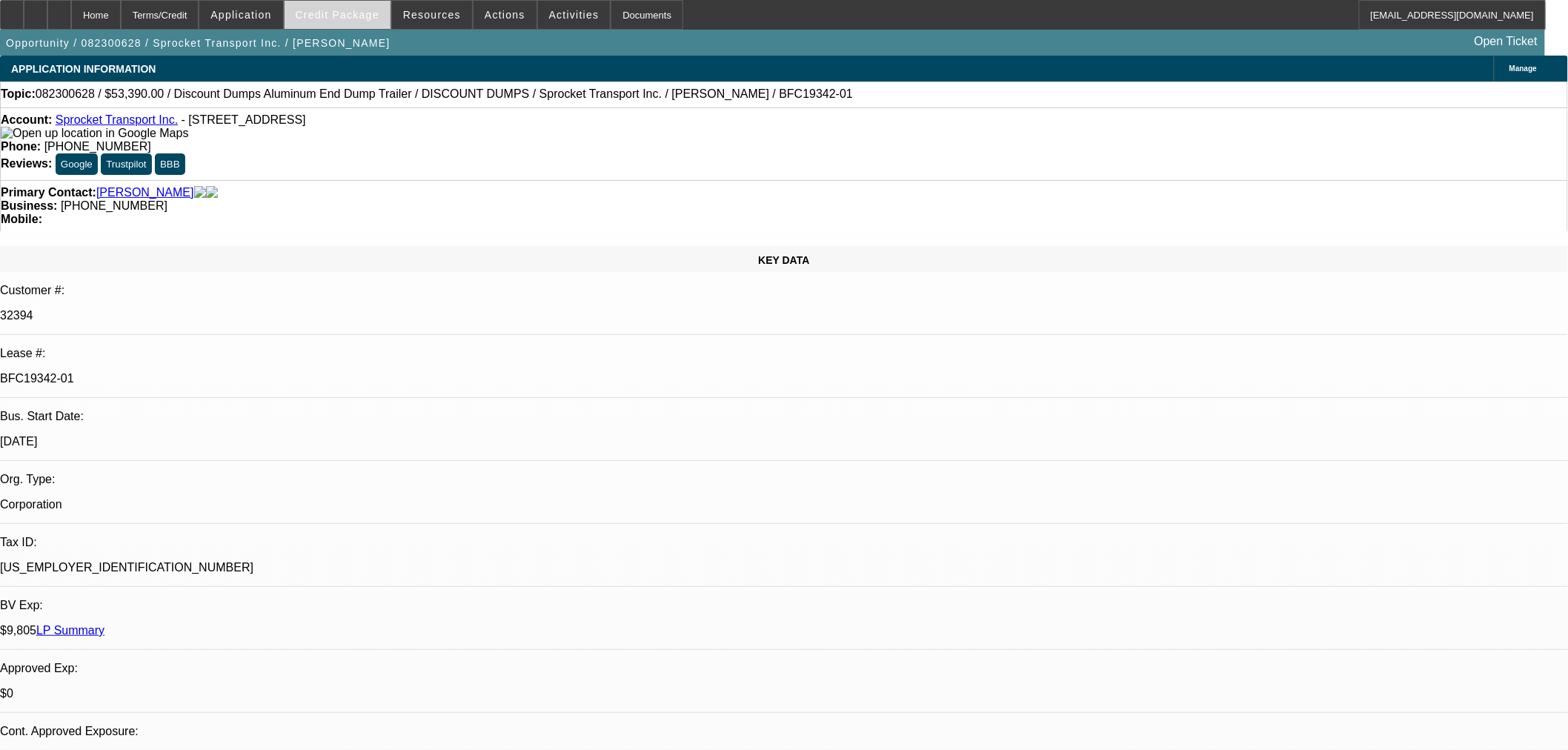
click at [339, 20] on span "Credit Package" at bounding box center [338, 15] width 84 height 12
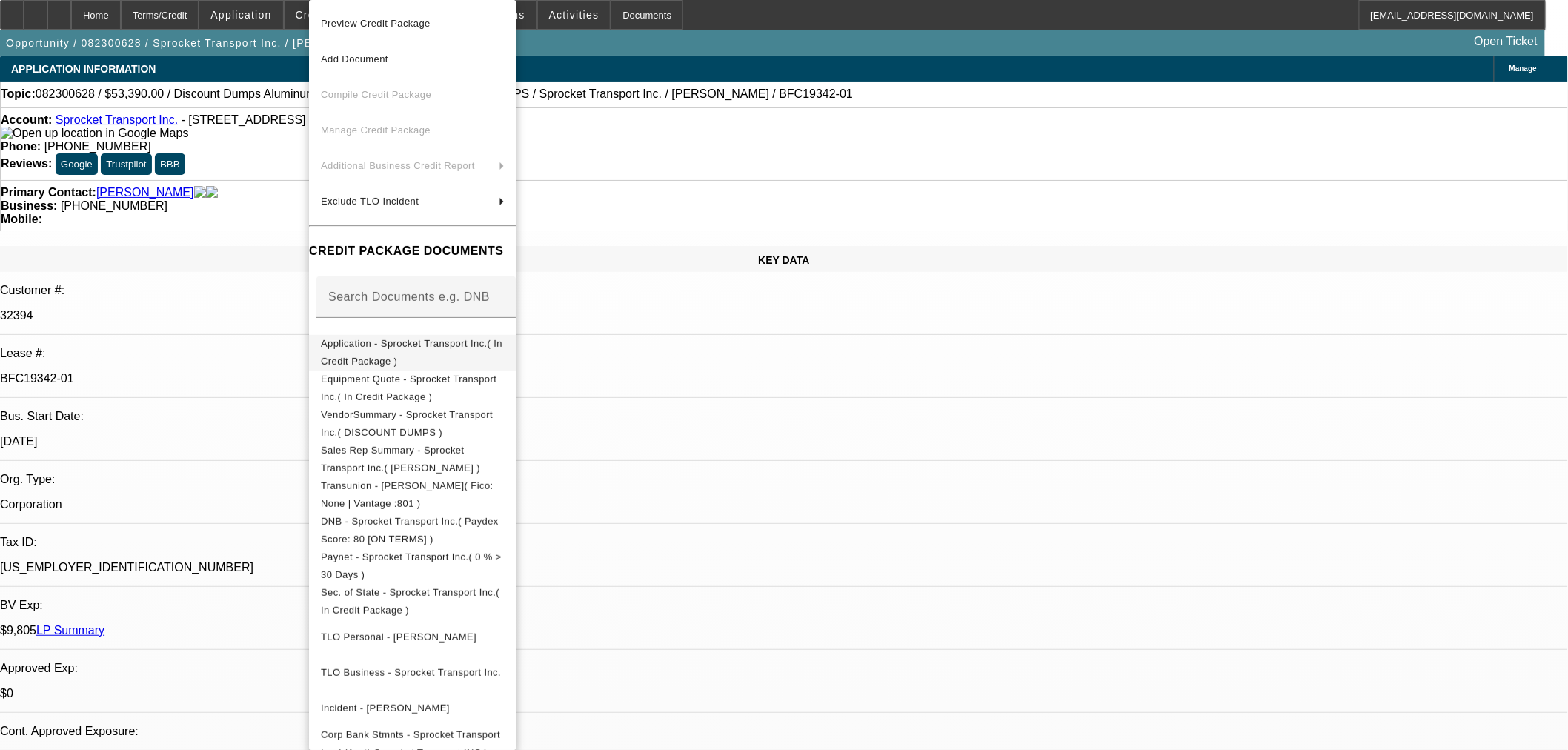
click at [386, 354] on button "Application - Sprocket Transport Inc.( In Credit Package )" at bounding box center [413, 353] width 208 height 36
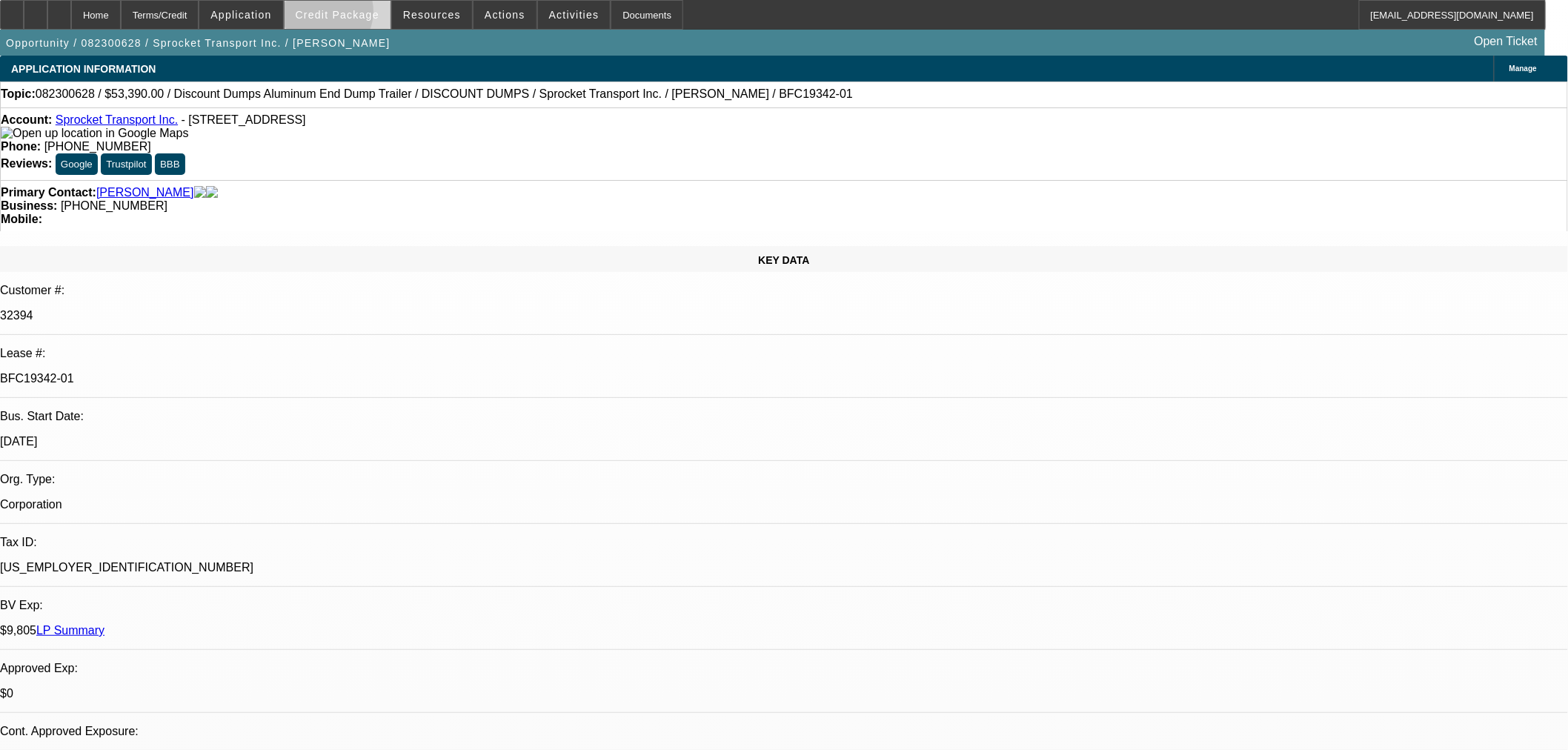
click at [344, 15] on span "Credit Package" at bounding box center [338, 15] width 84 height 12
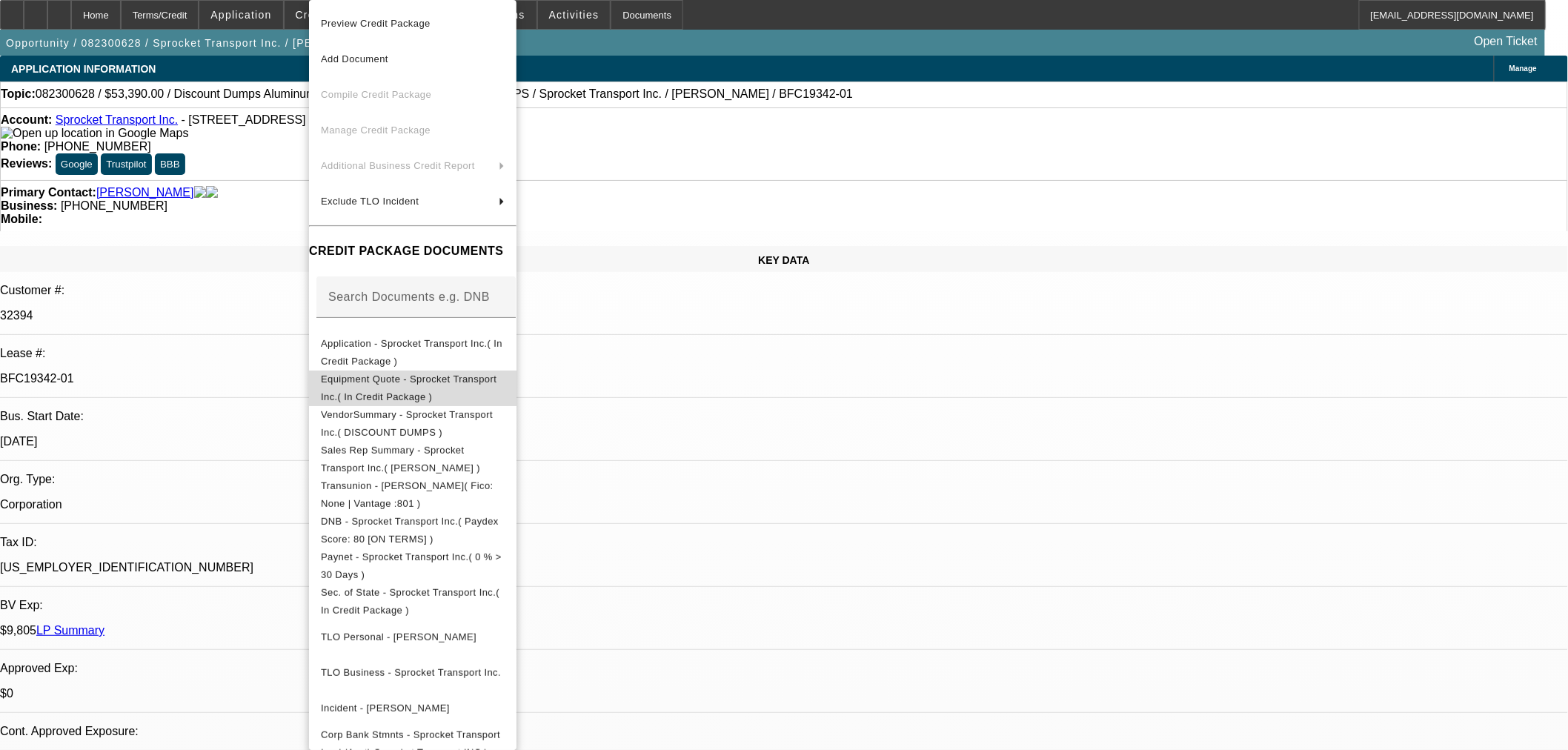
click at [366, 385] on span "Equipment Quote - Sprocket Transport Inc.( In Credit Package )" at bounding box center [409, 387] width 176 height 29
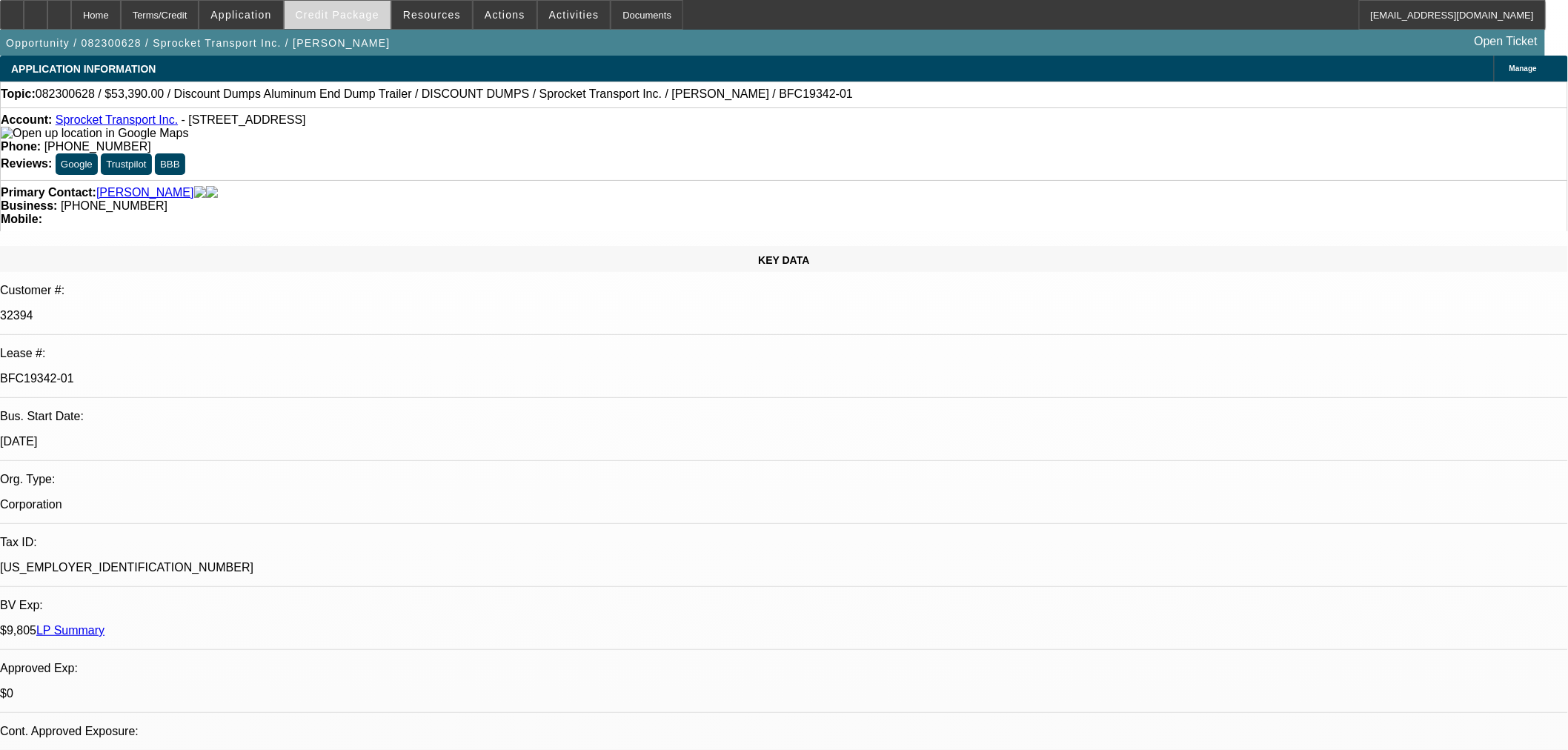
click at [347, 27] on span at bounding box center [337, 15] width 106 height 36
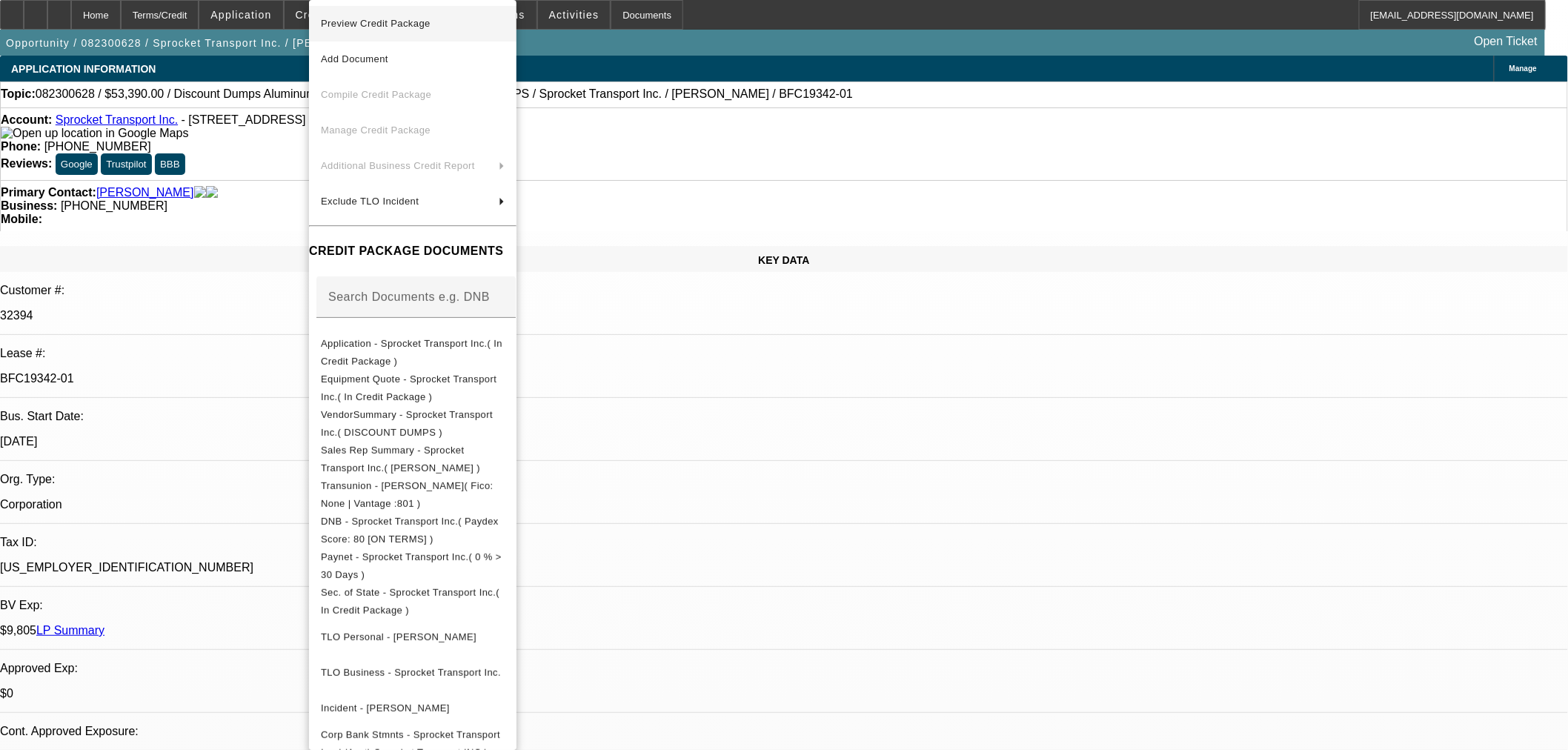
click at [363, 24] on span "Preview Credit Package" at bounding box center [375, 23] width 109 height 11
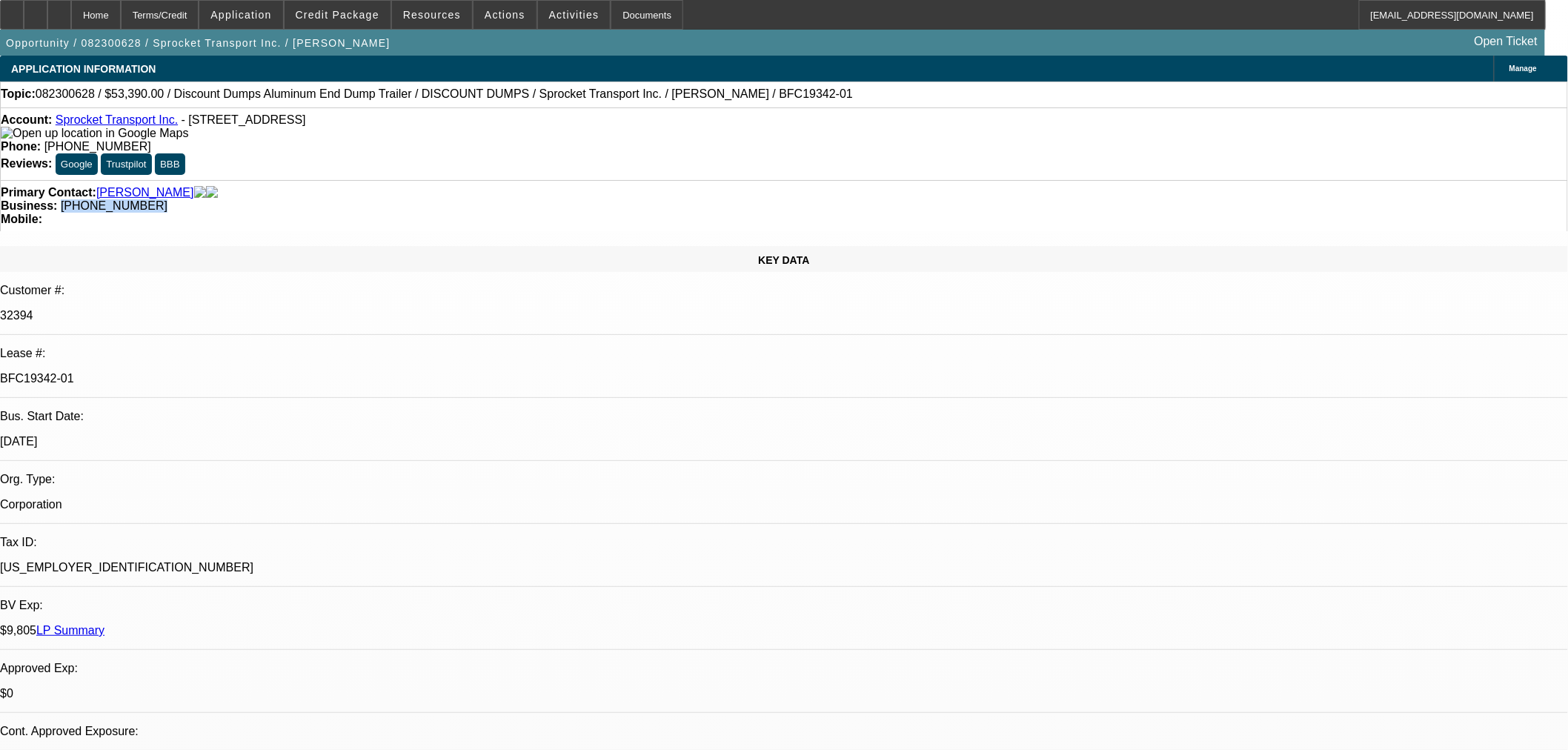
drag, startPoint x: 654, startPoint y: 164, endPoint x: 583, endPoint y: 165, distance: 71.0
click at [583, 199] on div "Business: [PHONE_NUMBER]" at bounding box center [784, 206] width 1567 height 13
copy span "[PHONE_NUMBER]"
click at [349, 17] on span "Credit Package" at bounding box center [338, 15] width 84 height 12
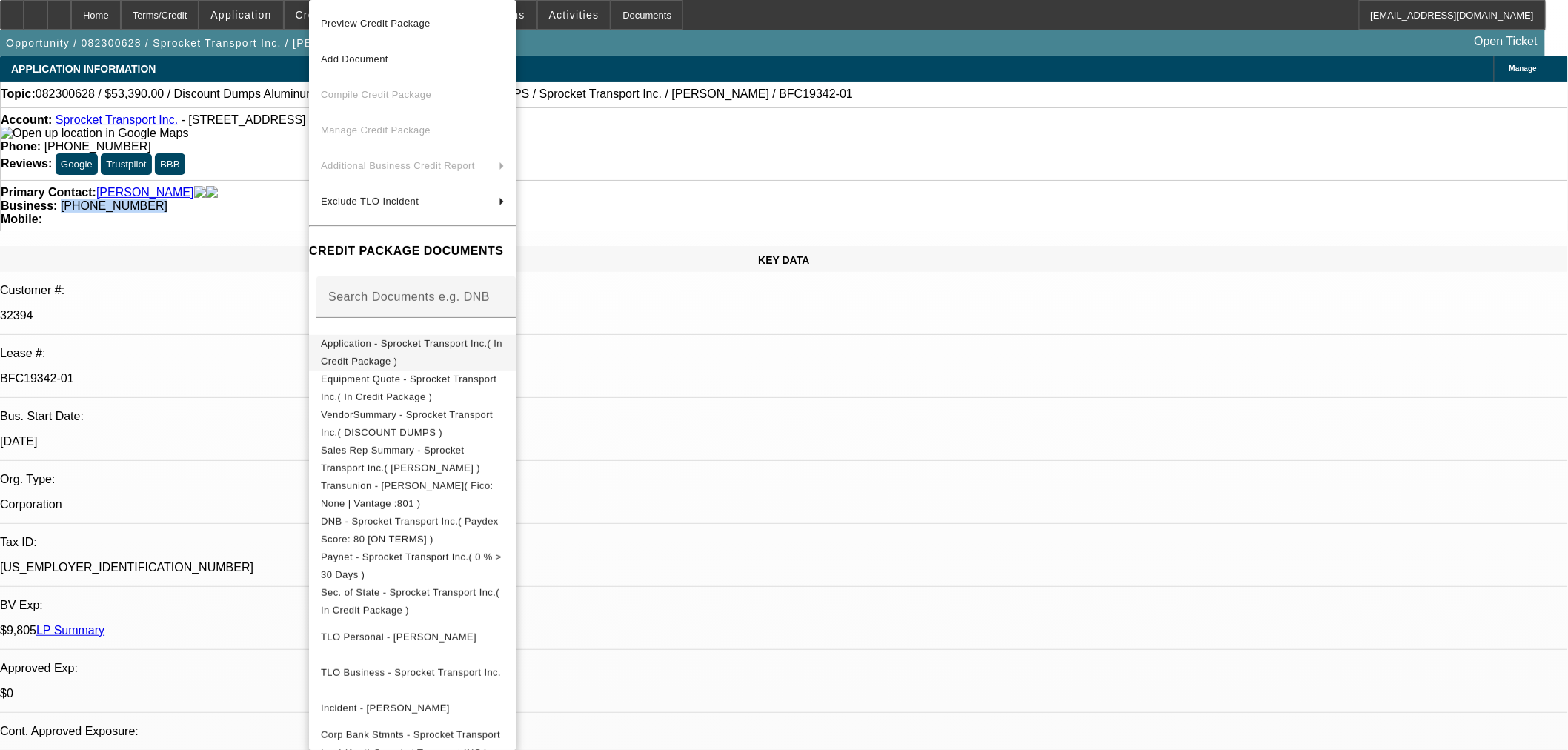
click at [394, 342] on span "Application - Sprocket Transport Inc.( In Credit Package )" at bounding box center [412, 352] width 181 height 29
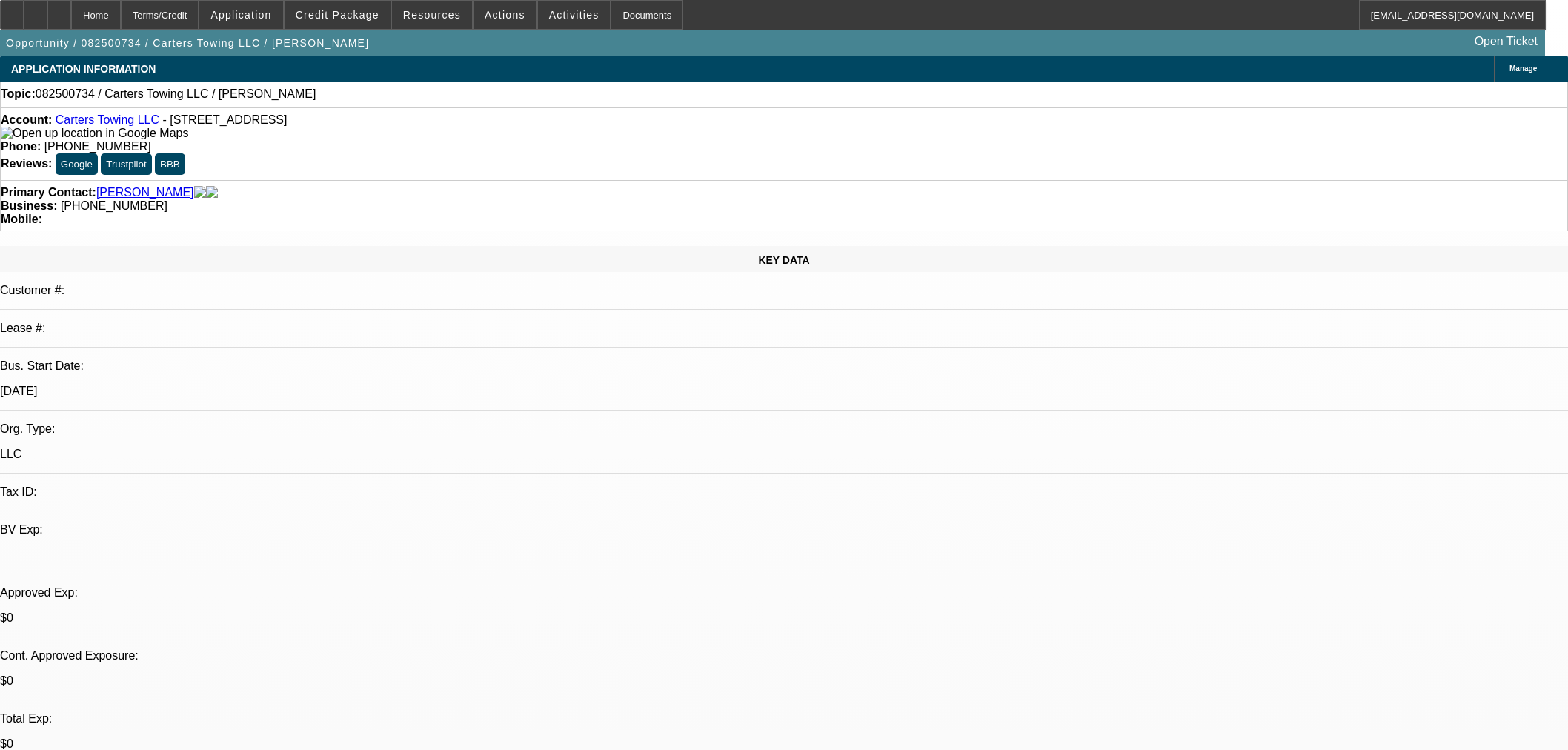
select select "0"
select select "2"
select select "0.1"
select select "4"
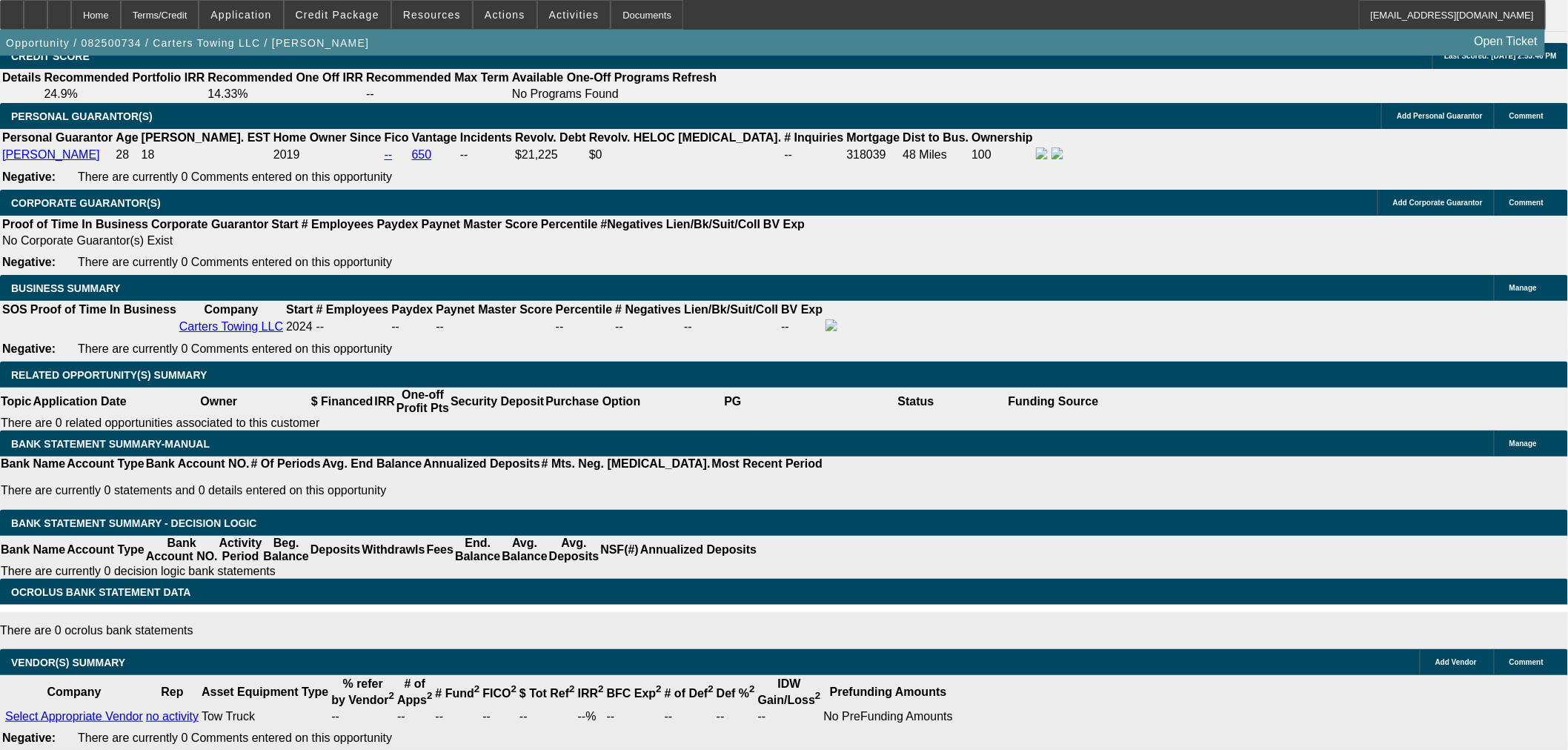
scroll to position [2257, 0]
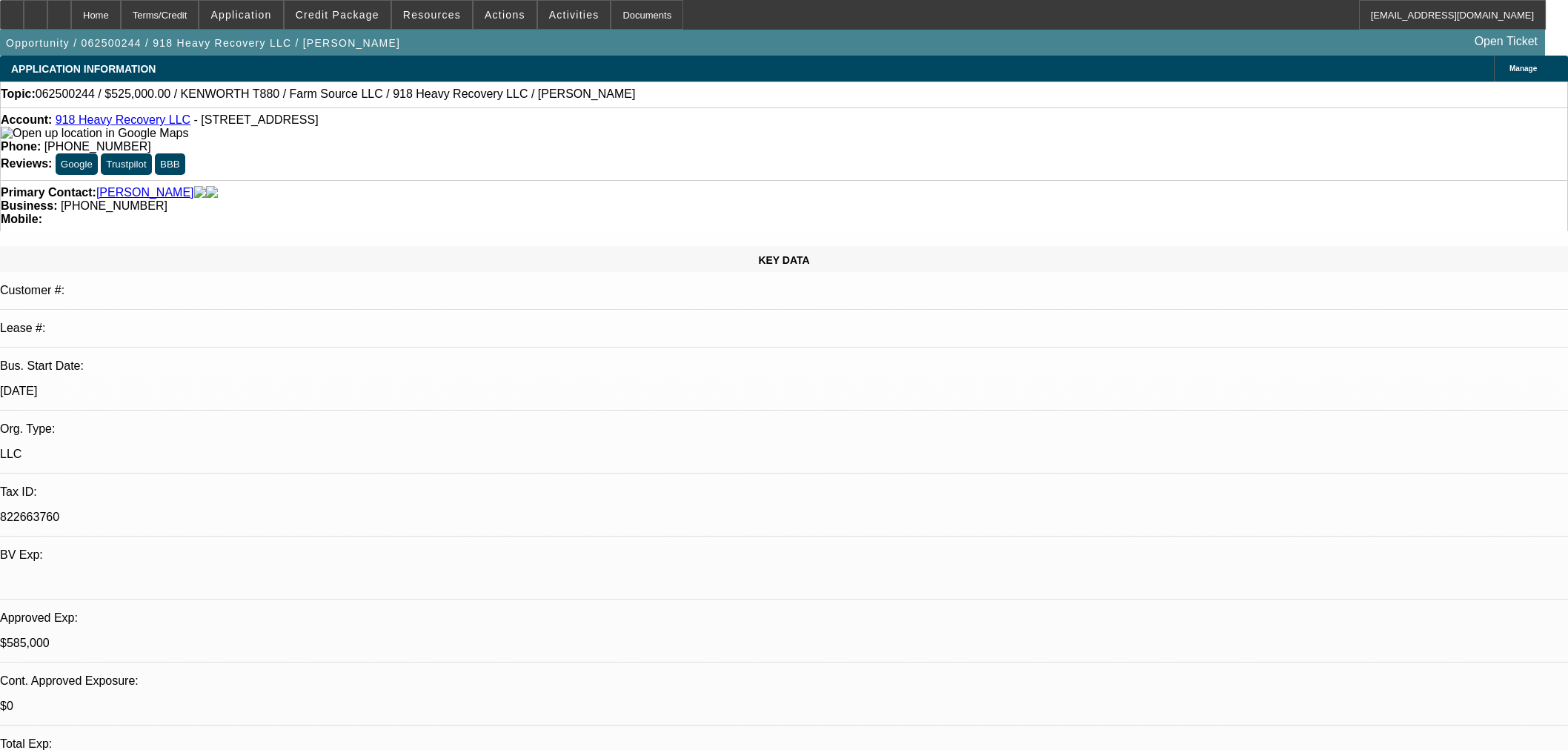
select select "0"
select select "2"
select select "0"
select select "6"
select select "0"
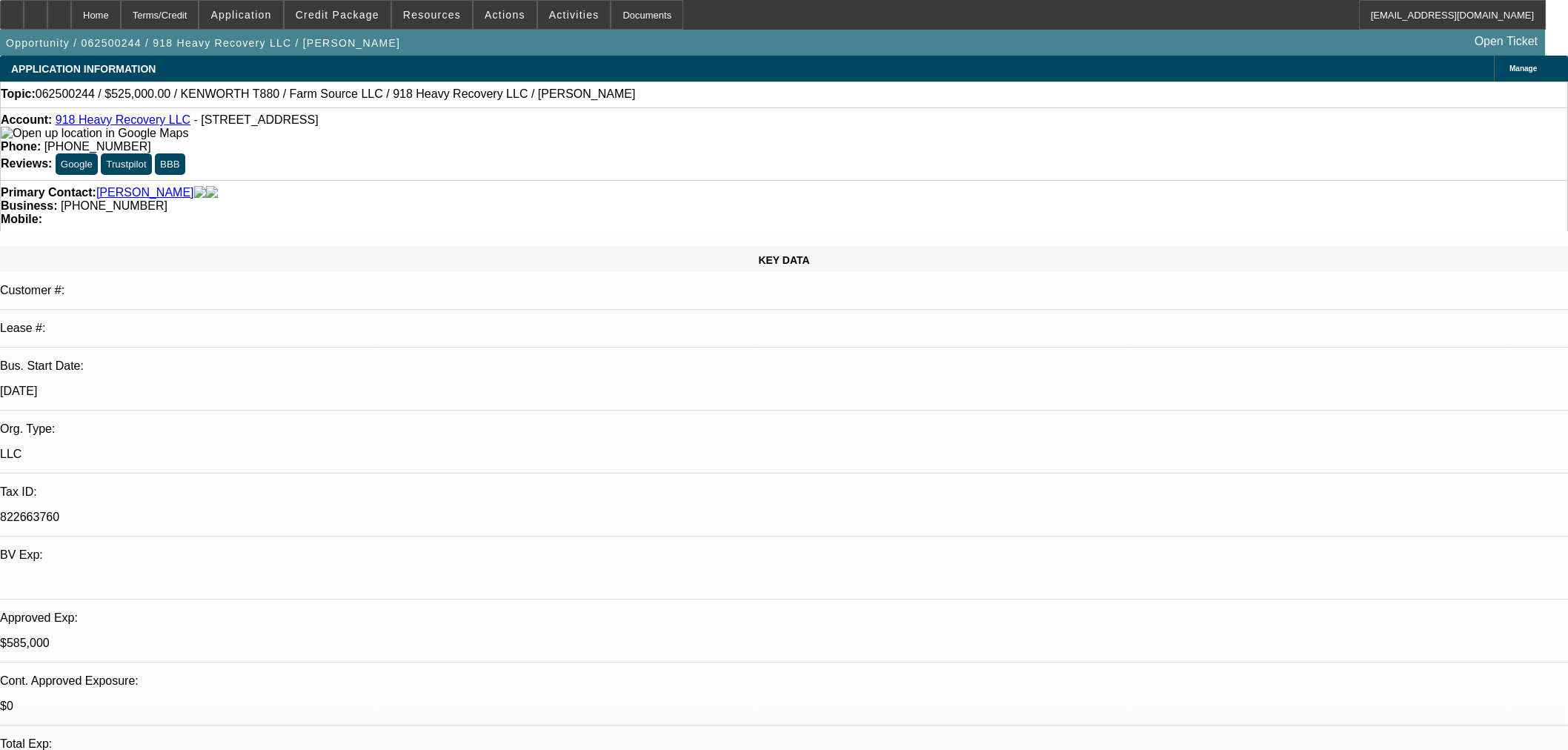
select select "0"
select select "2"
select select "0"
select select "6"
select select "0"
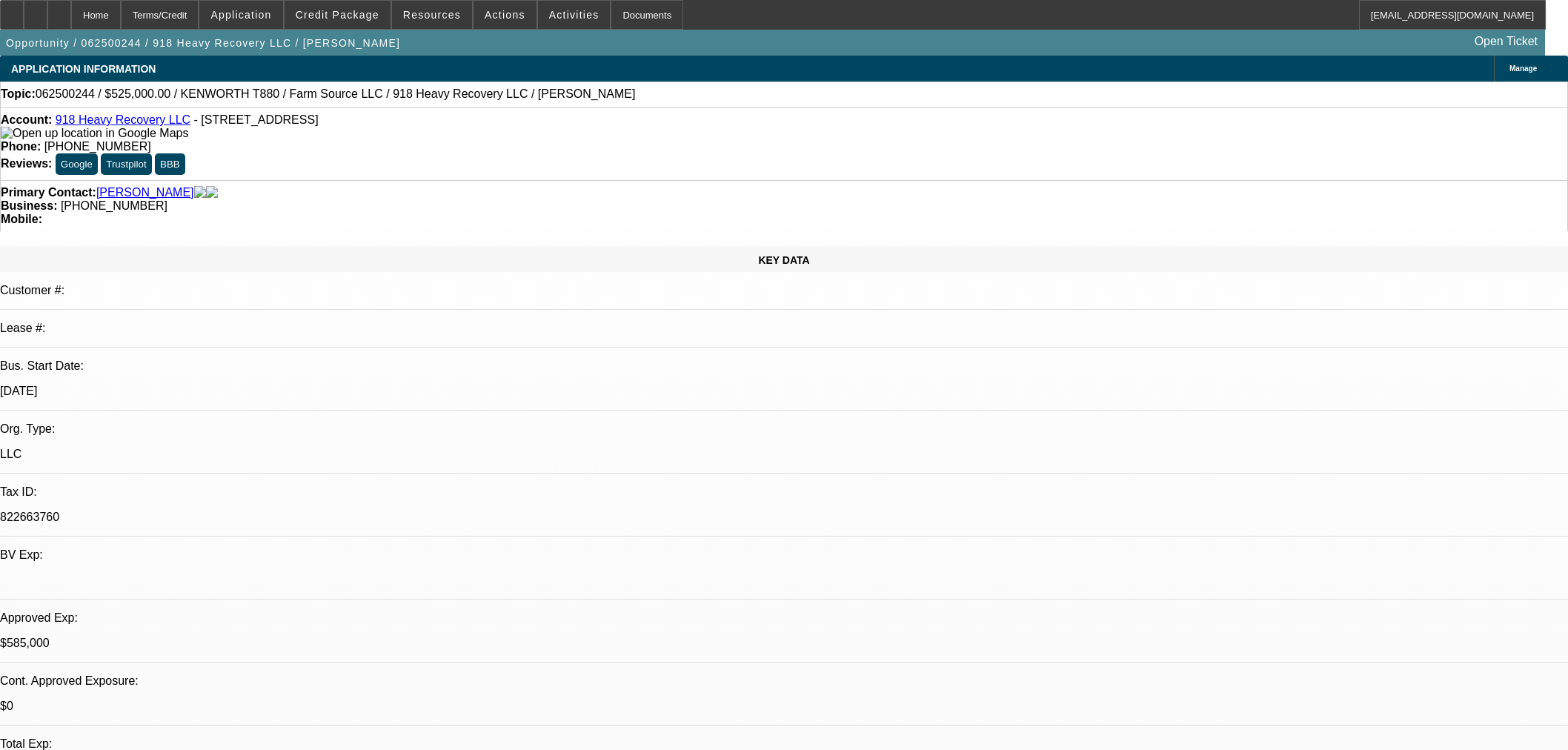
select select "2"
select select "0"
select select "6"
select select "0"
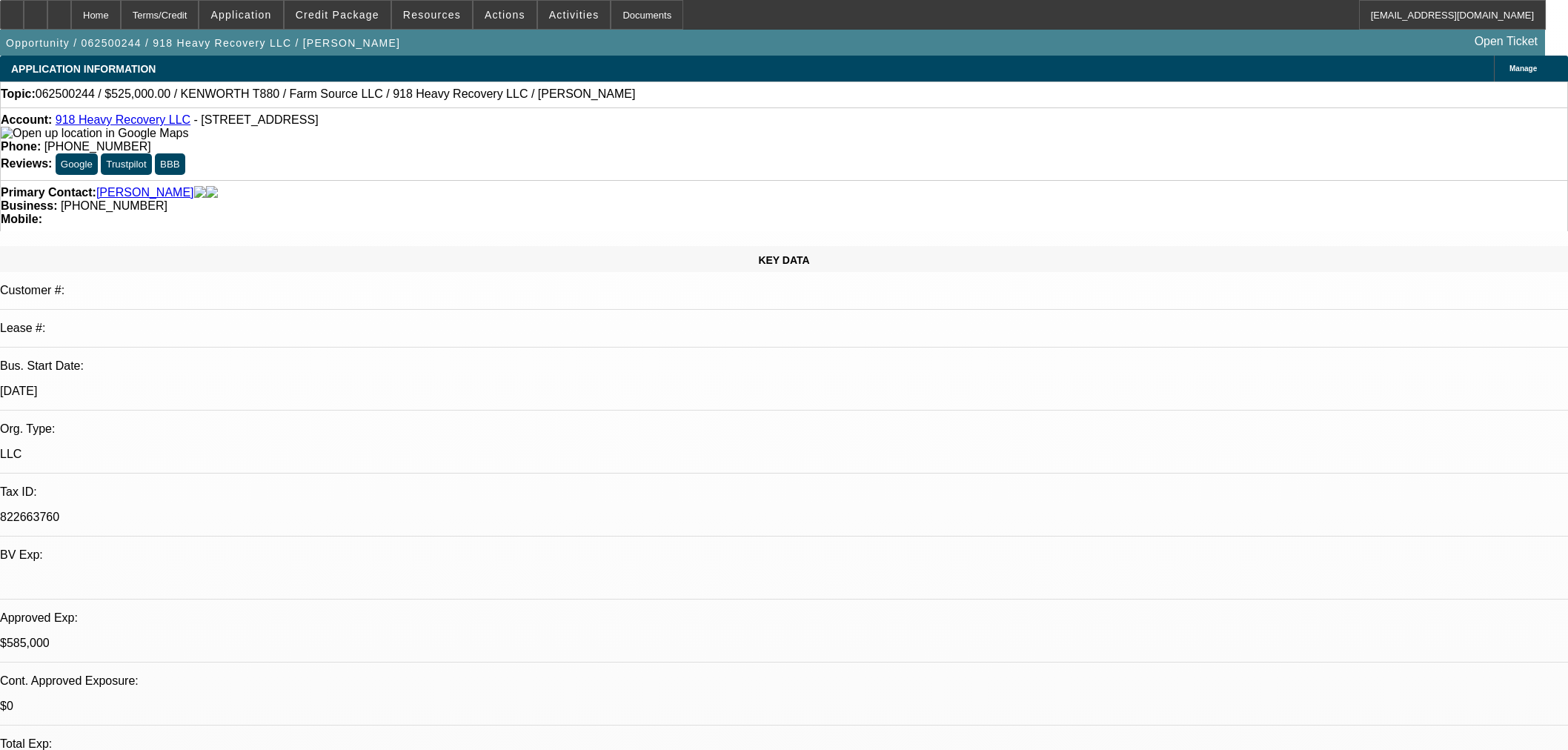
select select "2"
select select "0"
select select "6"
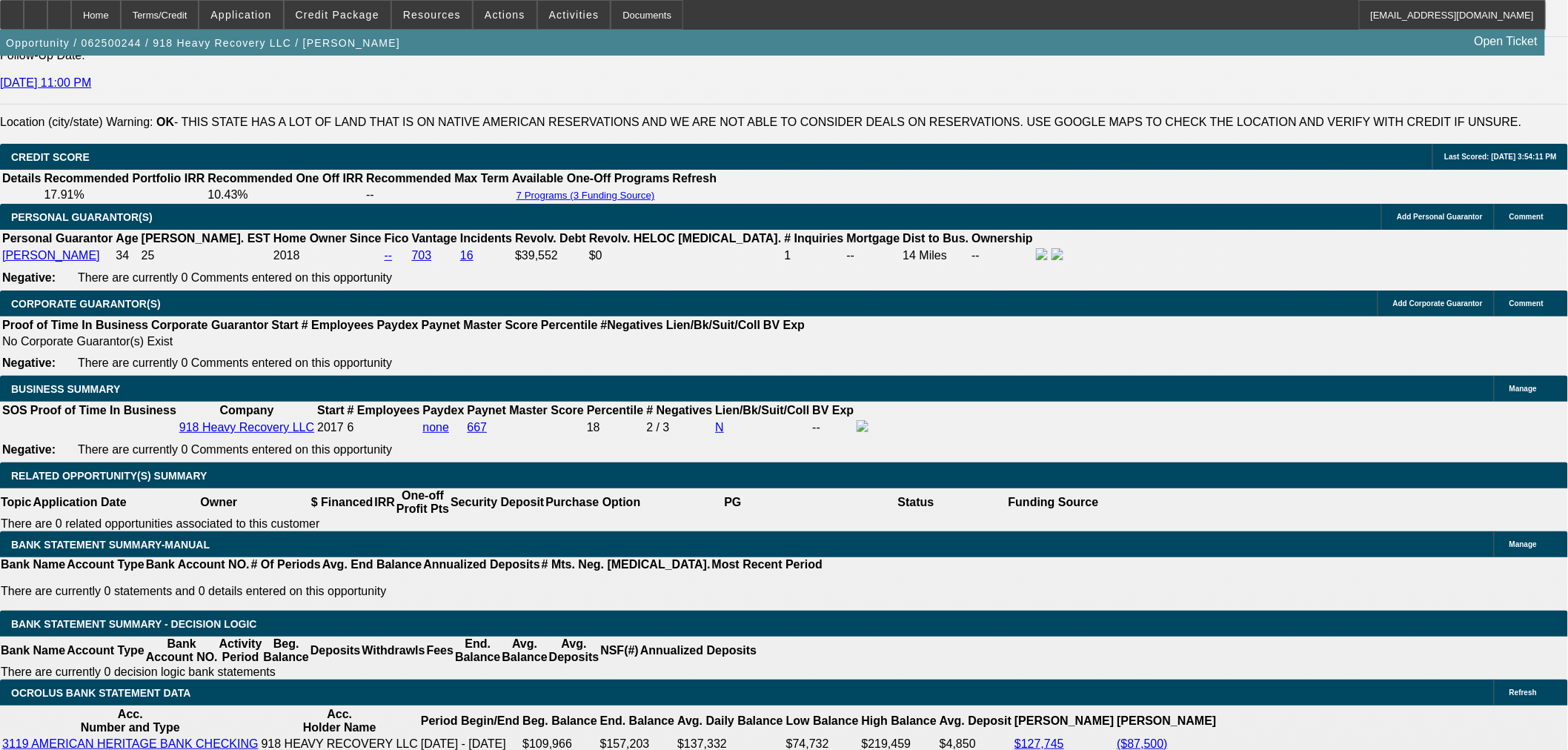
scroll to position [1782, 0]
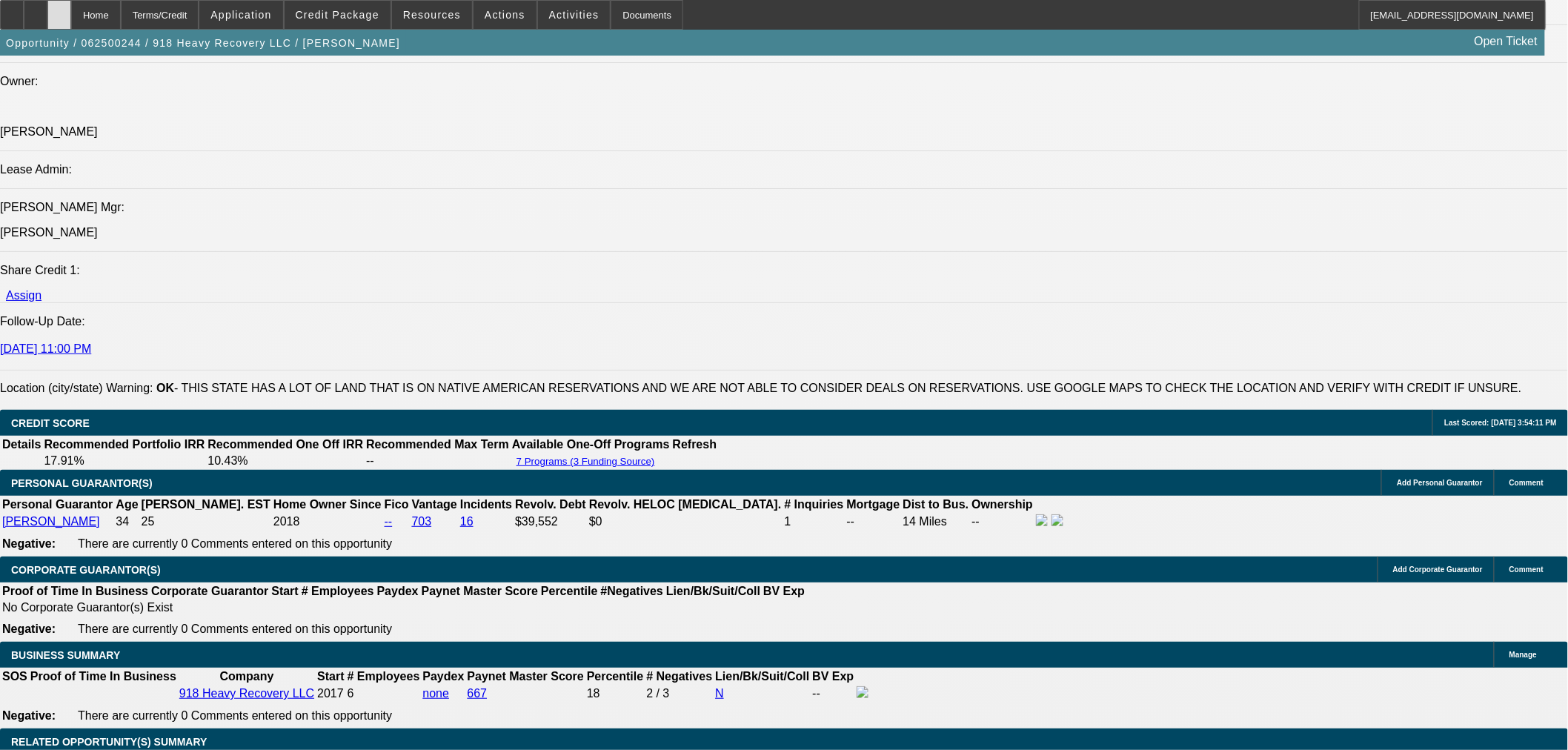
click at [59, 9] on icon at bounding box center [59, 9] width 0 height 0
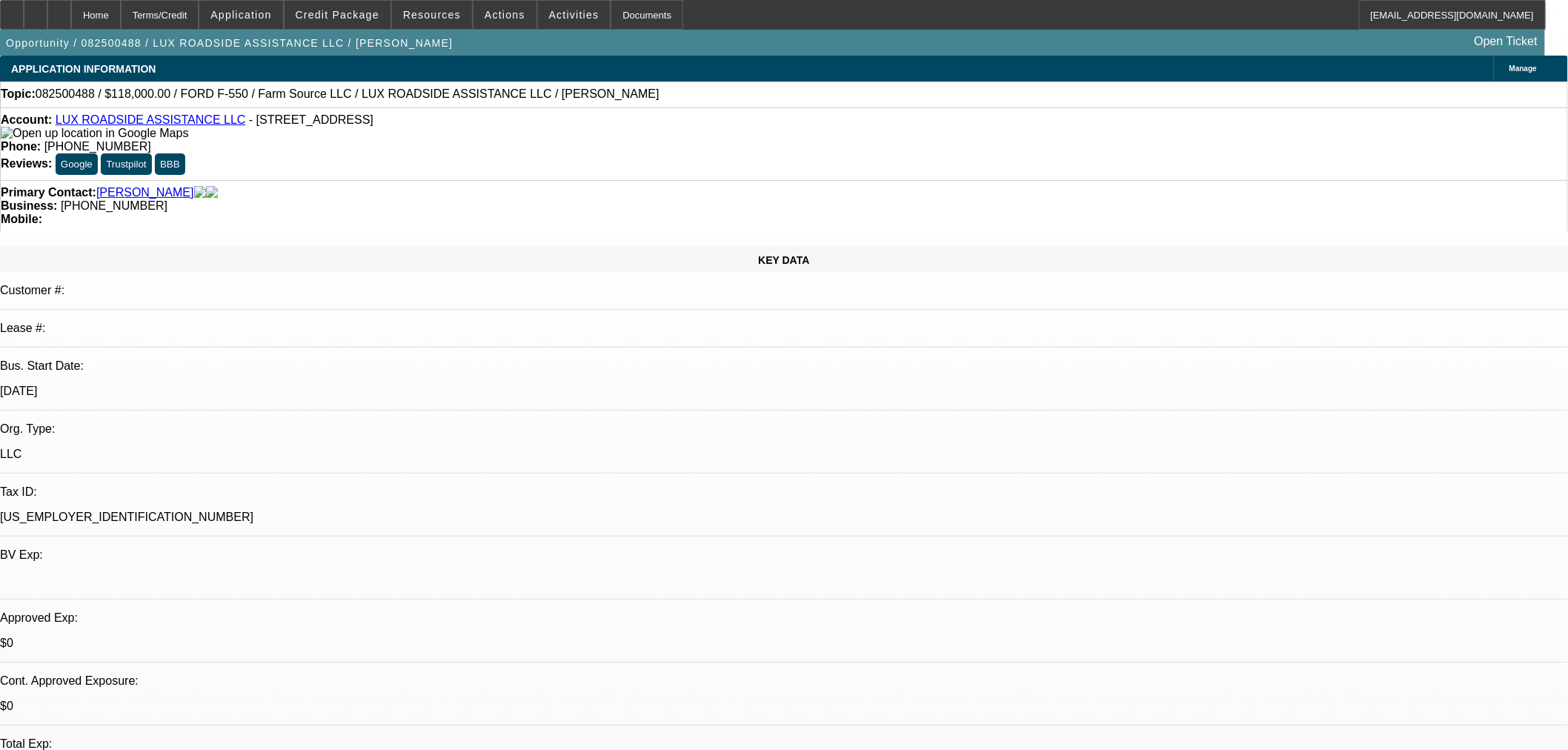
select select "0"
select select "6"
select select "0"
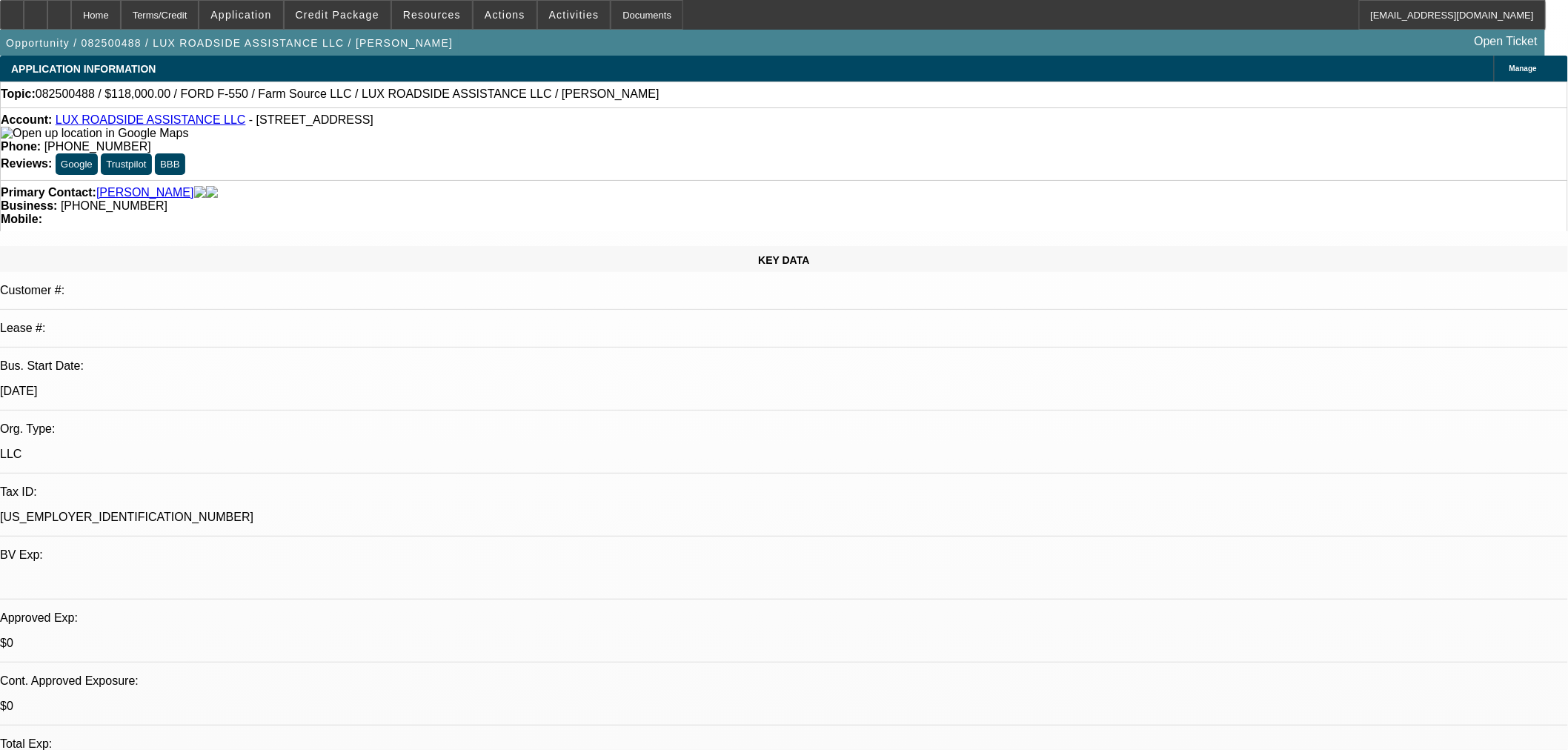
select select "0"
select select "6"
select select "0"
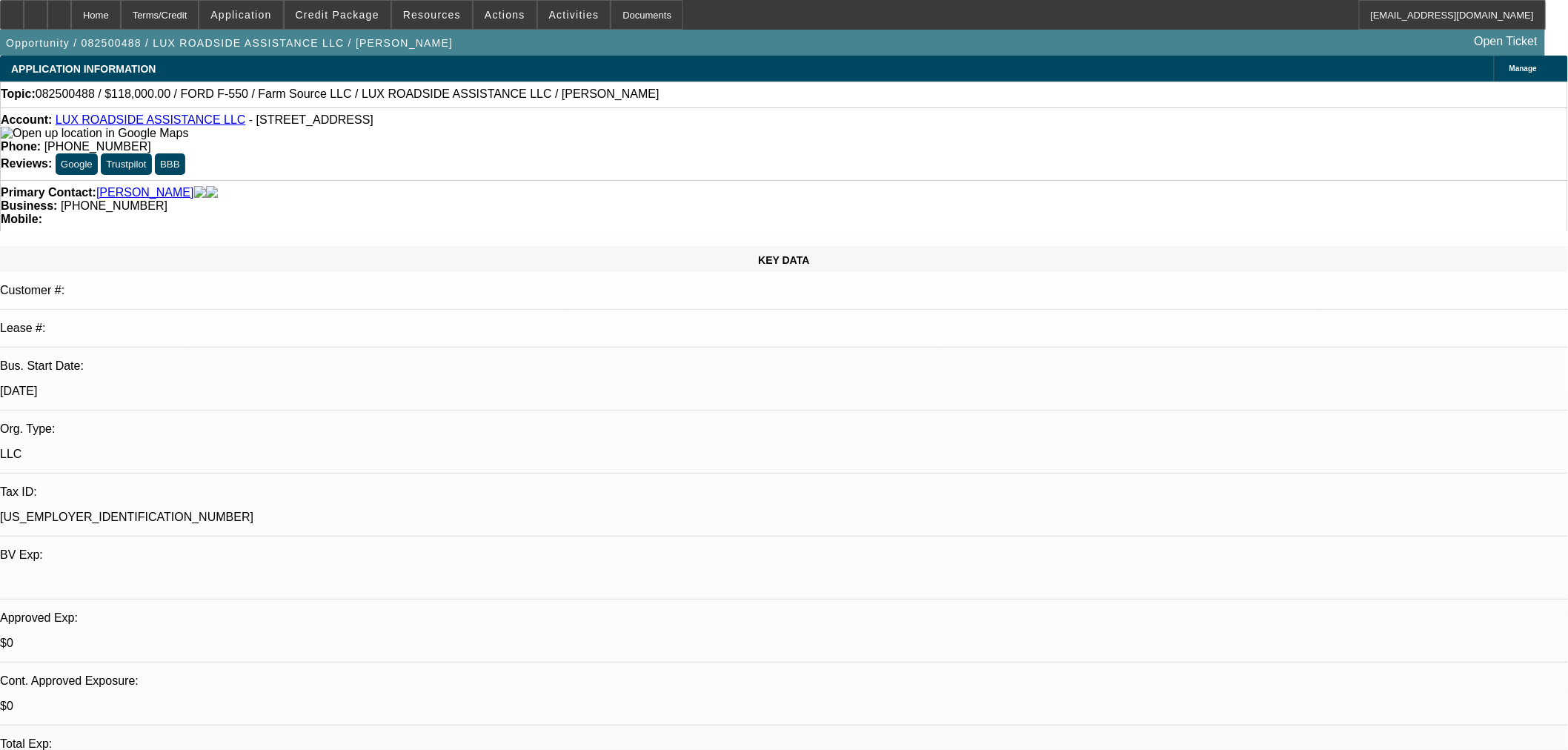
select select "0"
select select "6"
select select "0"
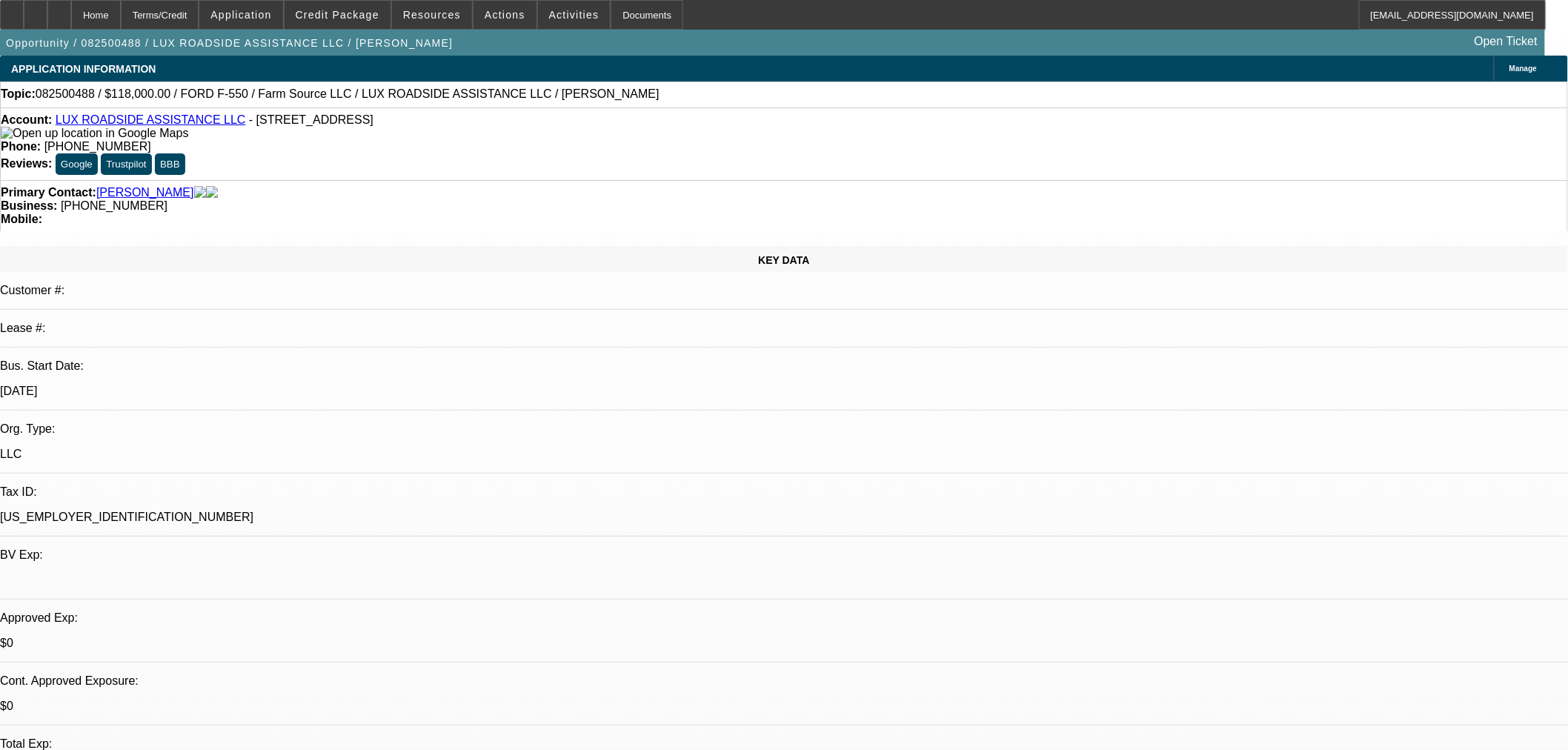
select select "6"
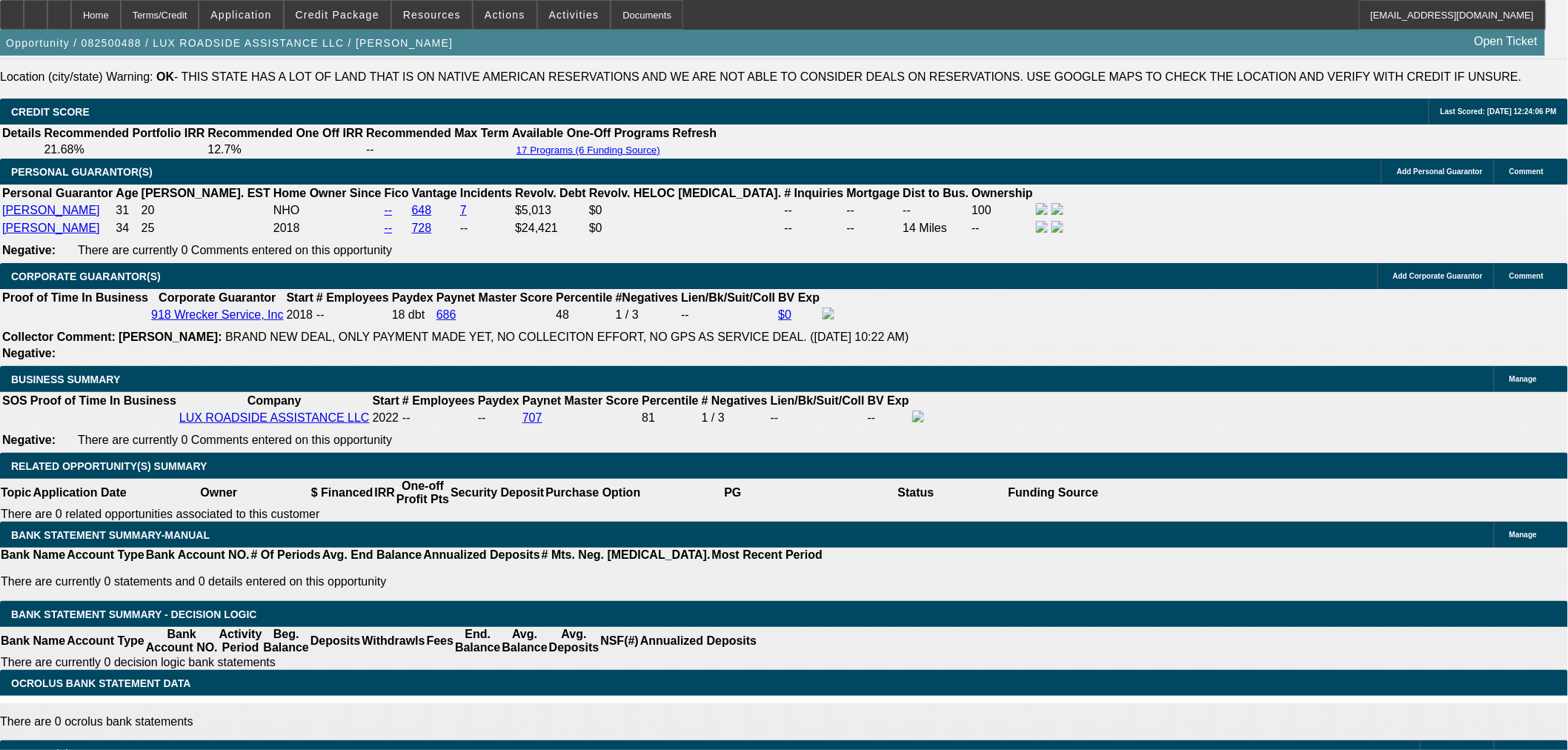
scroll to position [2080, 0]
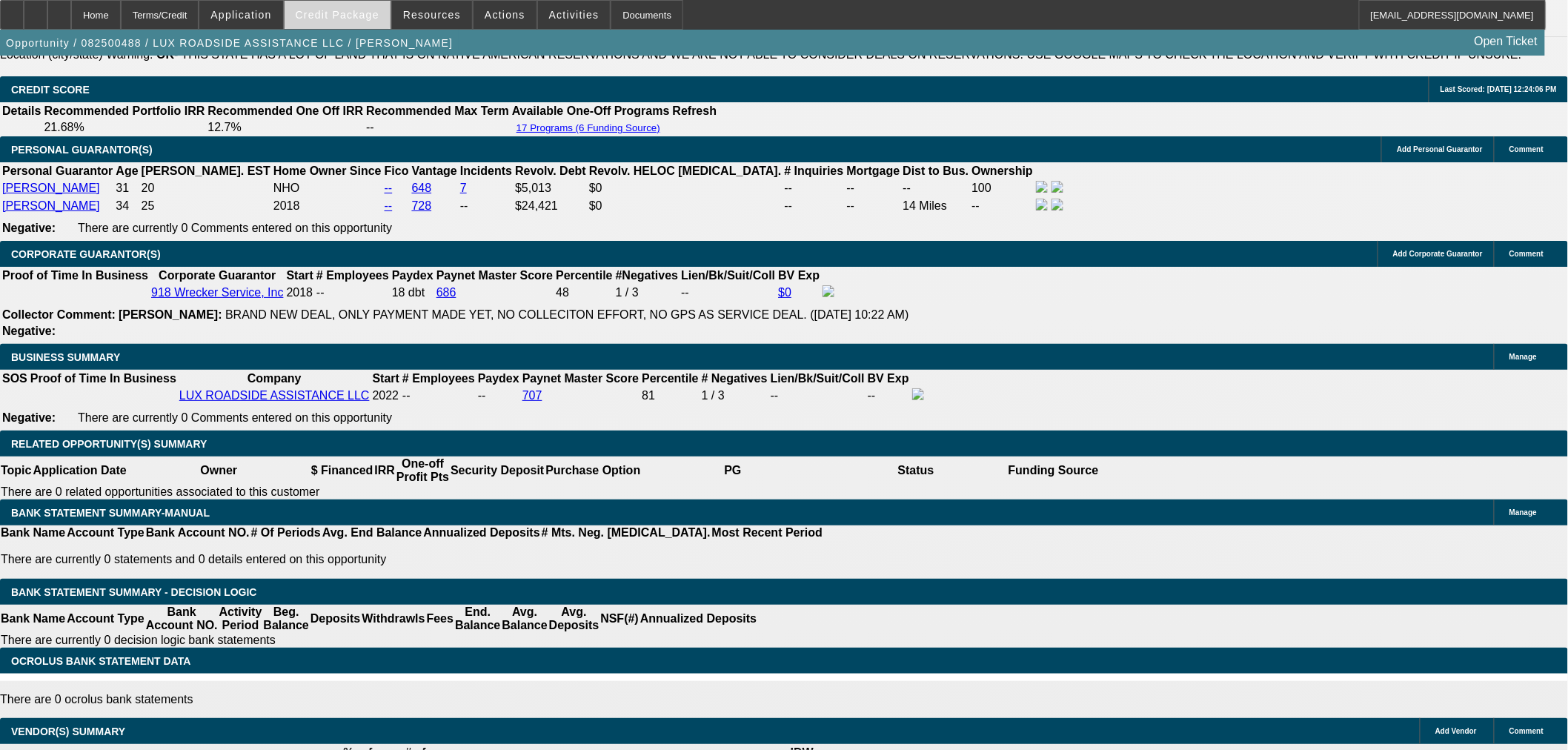
click at [365, 16] on span "Credit Package" at bounding box center [338, 15] width 84 height 12
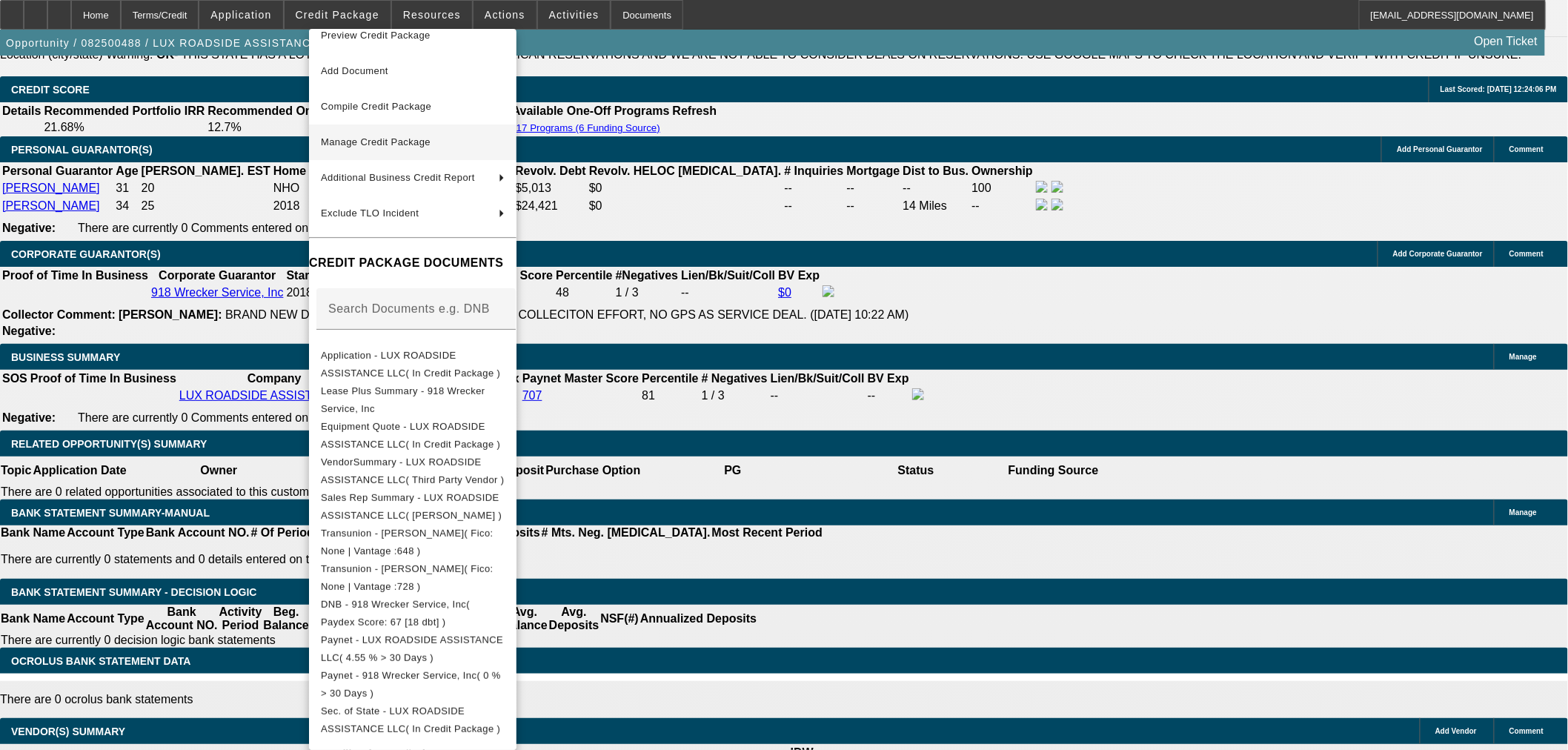
scroll to position [0, 0]
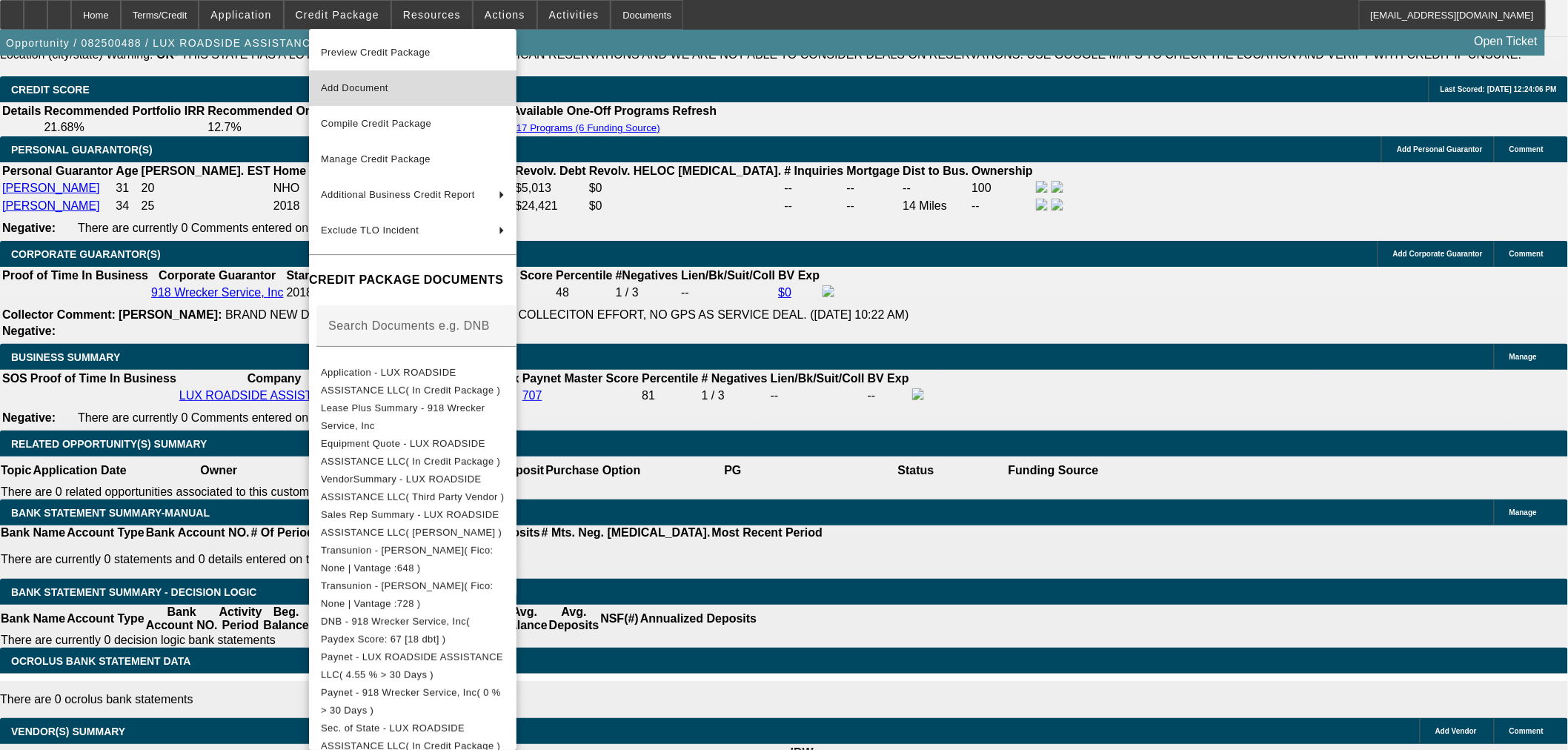
click at [387, 93] on span "Add Document" at bounding box center [413, 88] width 183 height 18
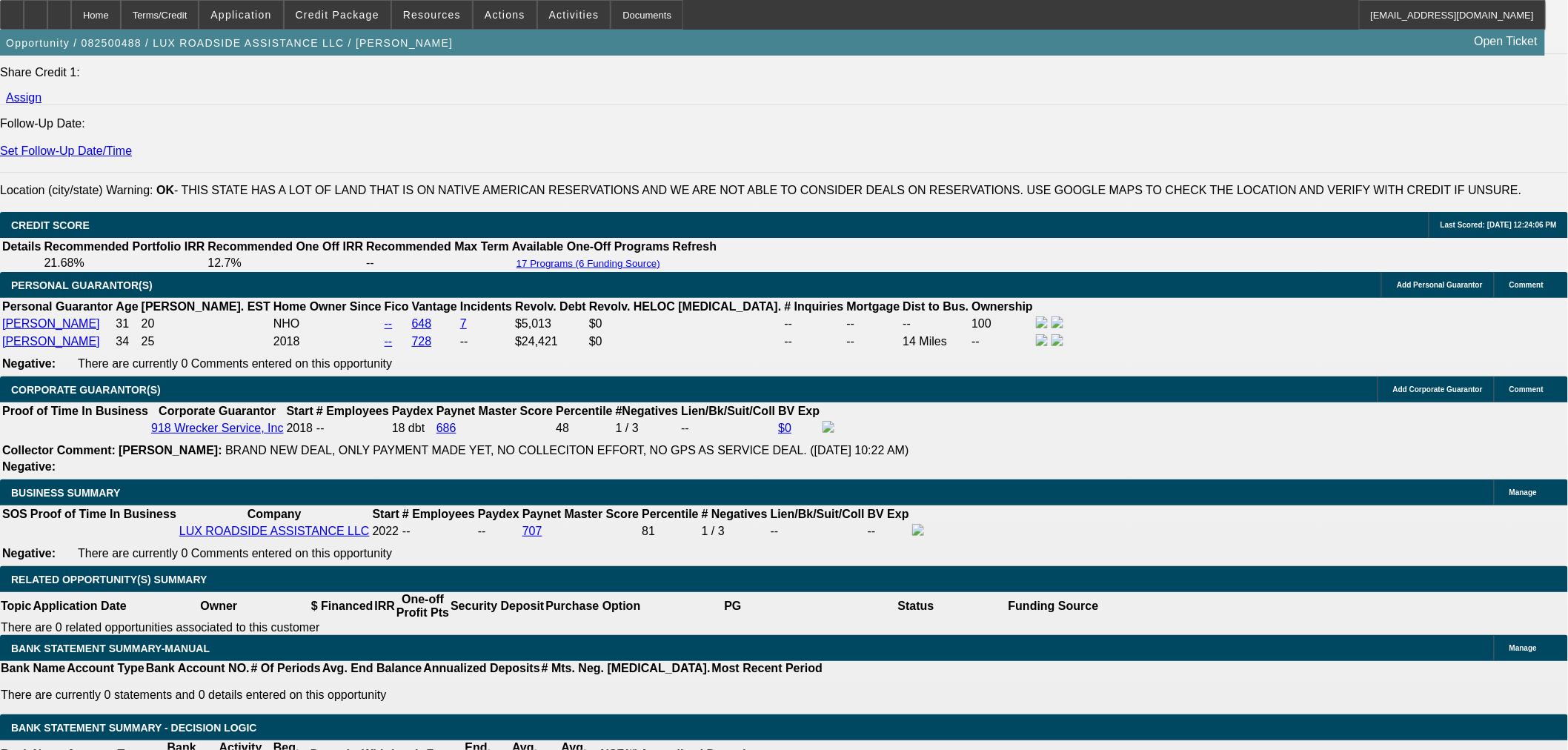
scroll to position [1915, 0]
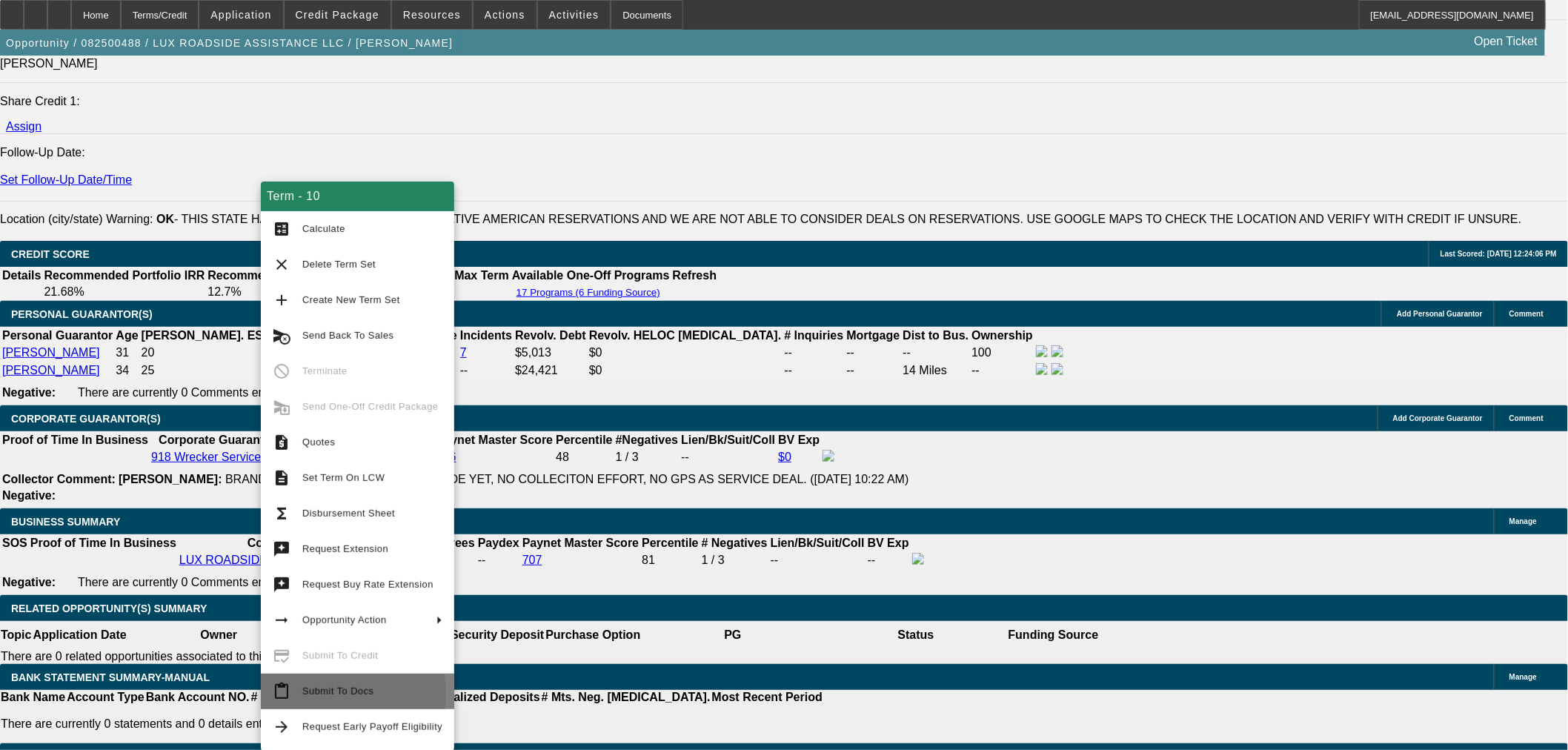
click at [325, 694] on span "Submit To Docs" at bounding box center [338, 691] width 71 height 11
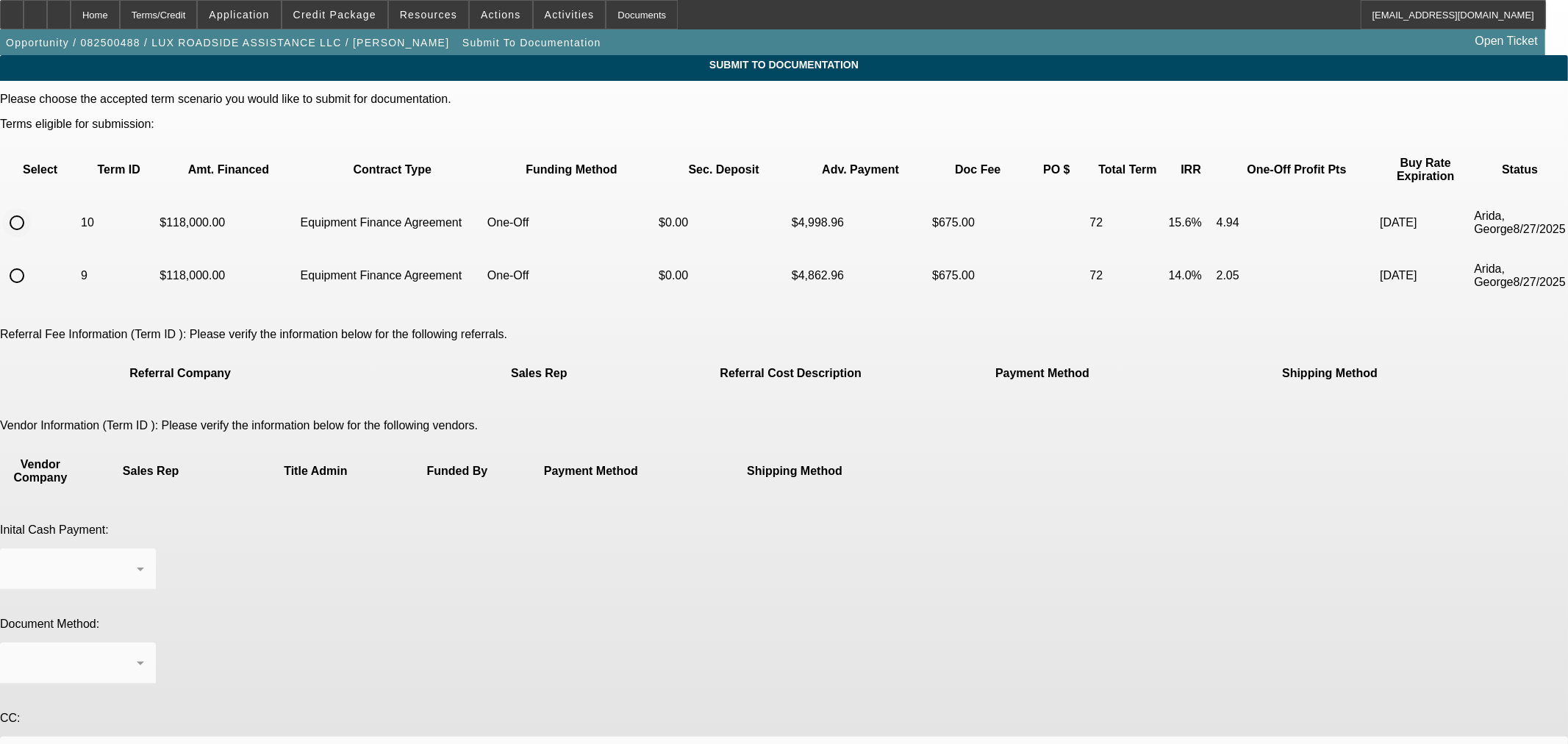
click at [32, 208] on input "radio" at bounding box center [17, 223] width 30 height 30
radio input "true"
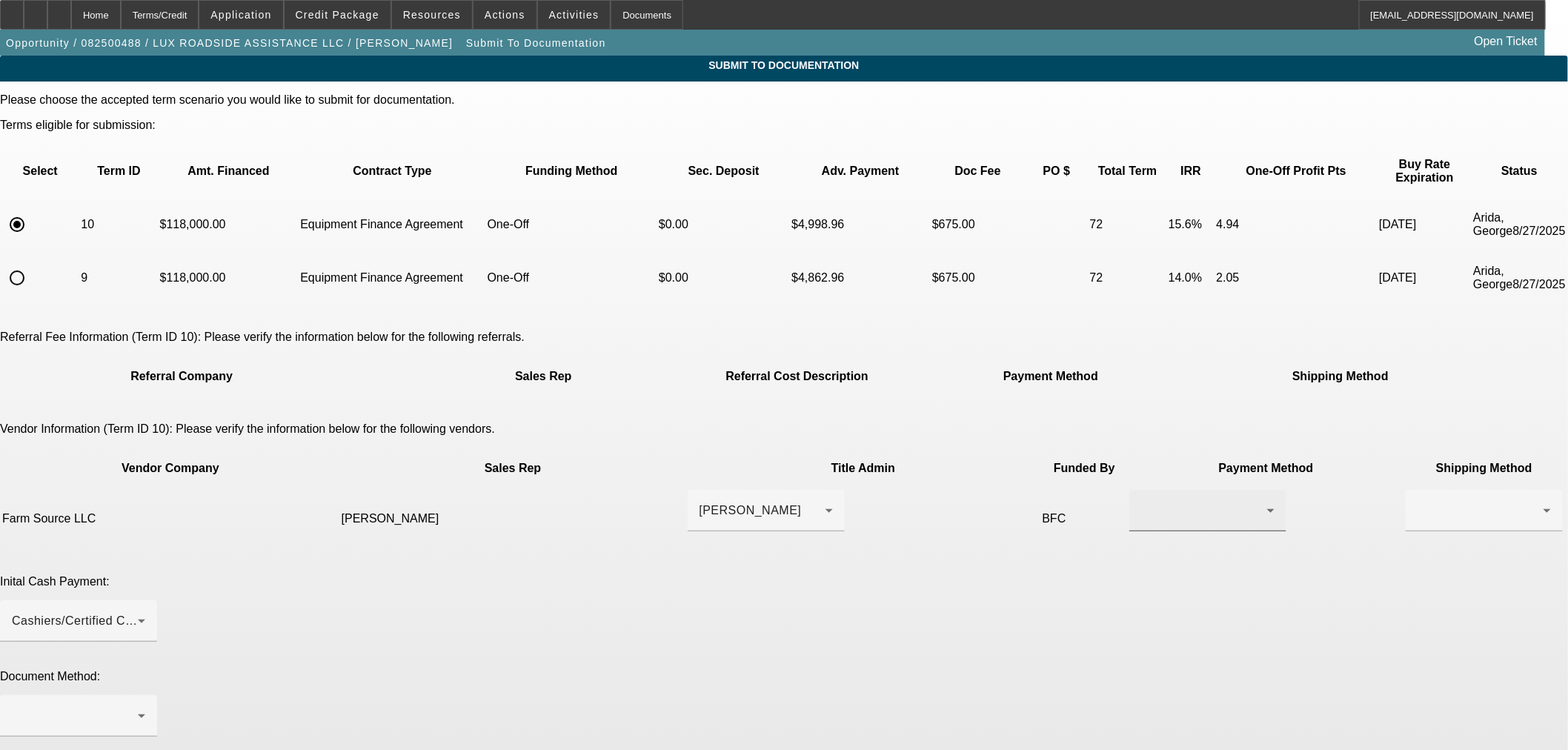
click at [1141, 501] on div at bounding box center [1204, 510] width 126 height 18
click at [922, 522] on span "Wire Transfer" at bounding box center [910, 527] width 77 height 18
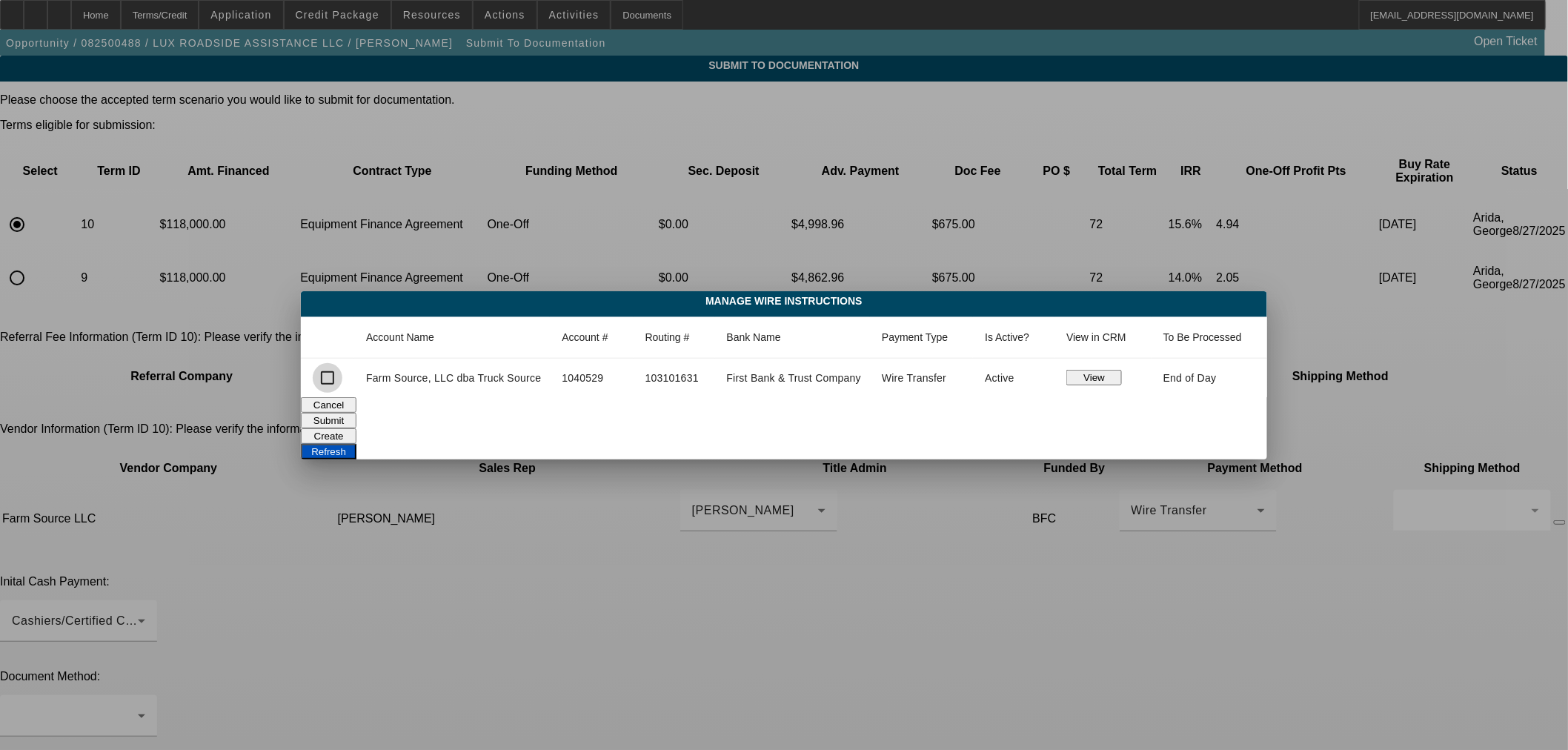
click at [324, 378] on input "checkbox" at bounding box center [327, 378] width 30 height 30
checkbox input "true"
click at [356, 420] on button "Submit" at bounding box center [328, 420] width 55 height 16
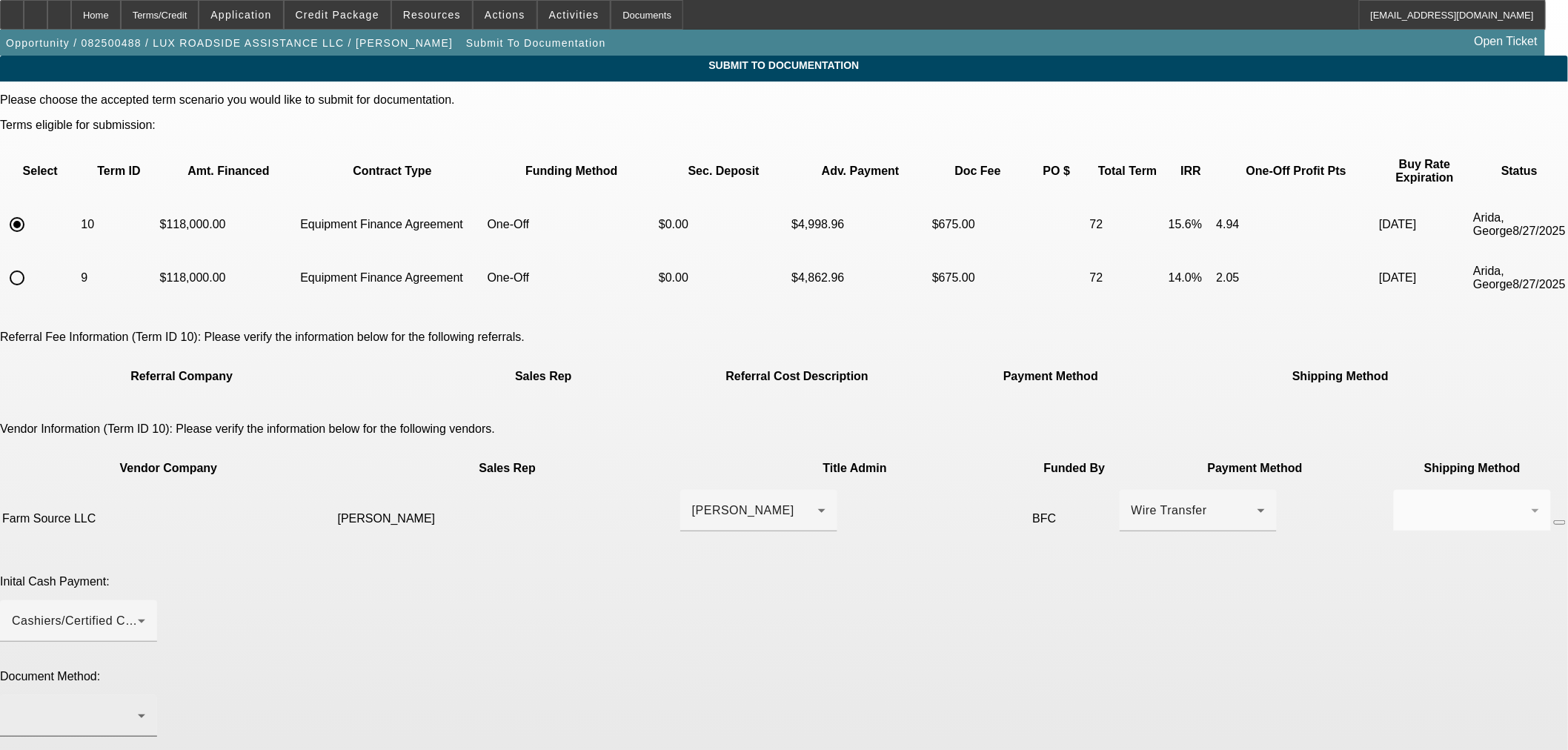
click at [145, 695] on div at bounding box center [79, 715] width 134 height 41
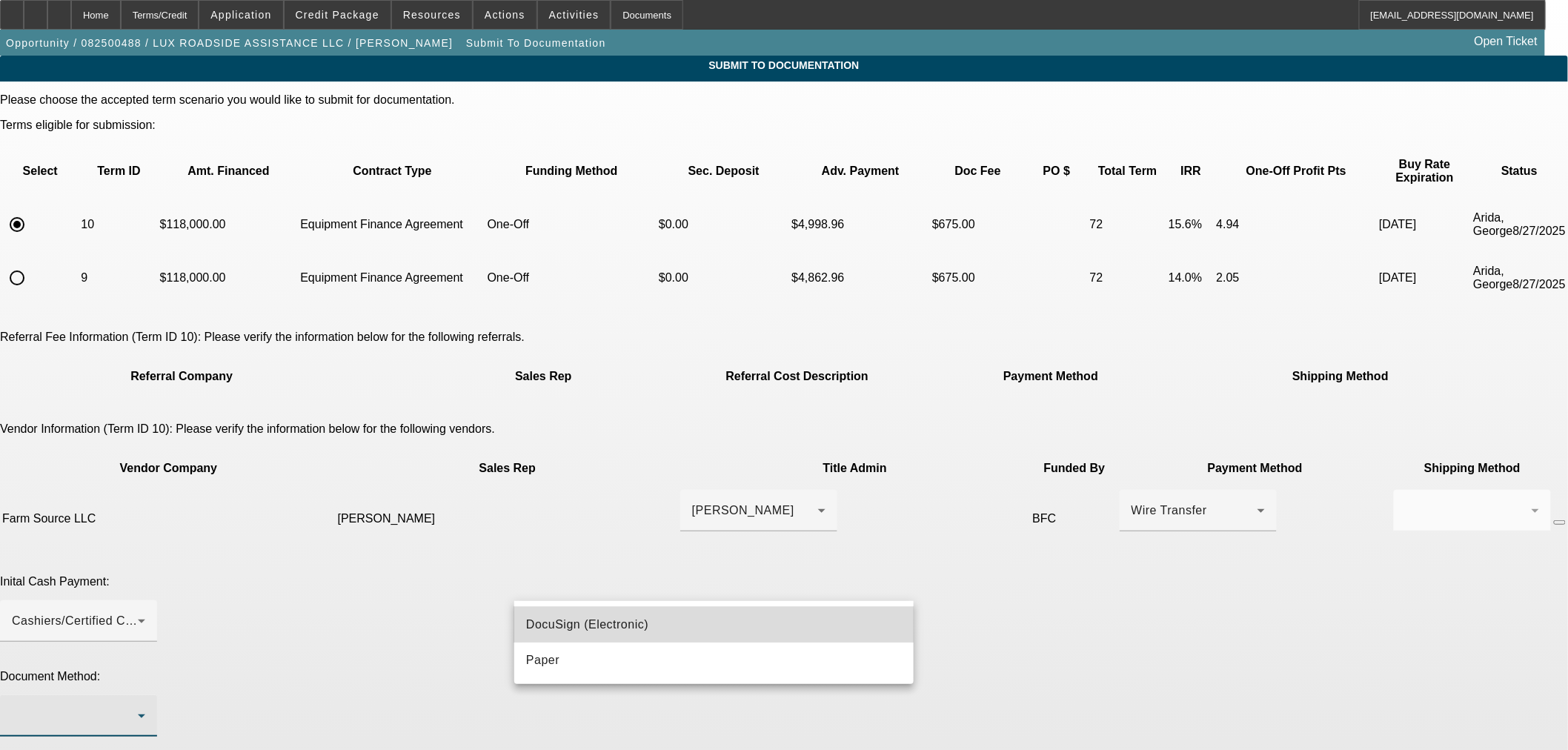
click at [624, 616] on span "DocuSign (Electronic)" at bounding box center [588, 624] width 123 height 18
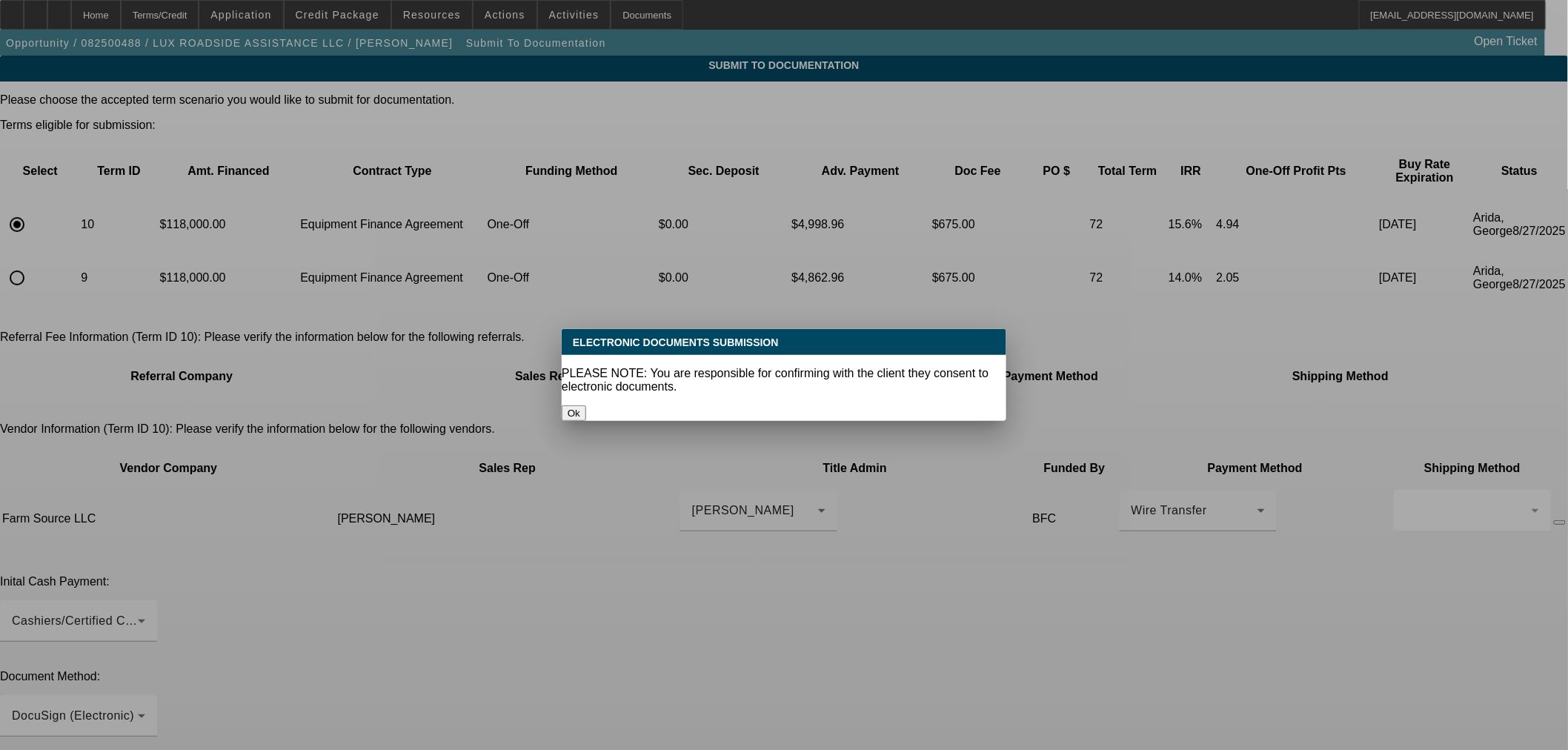
click at [587, 405] on button "Ok" at bounding box center [574, 412] width 24 height 16
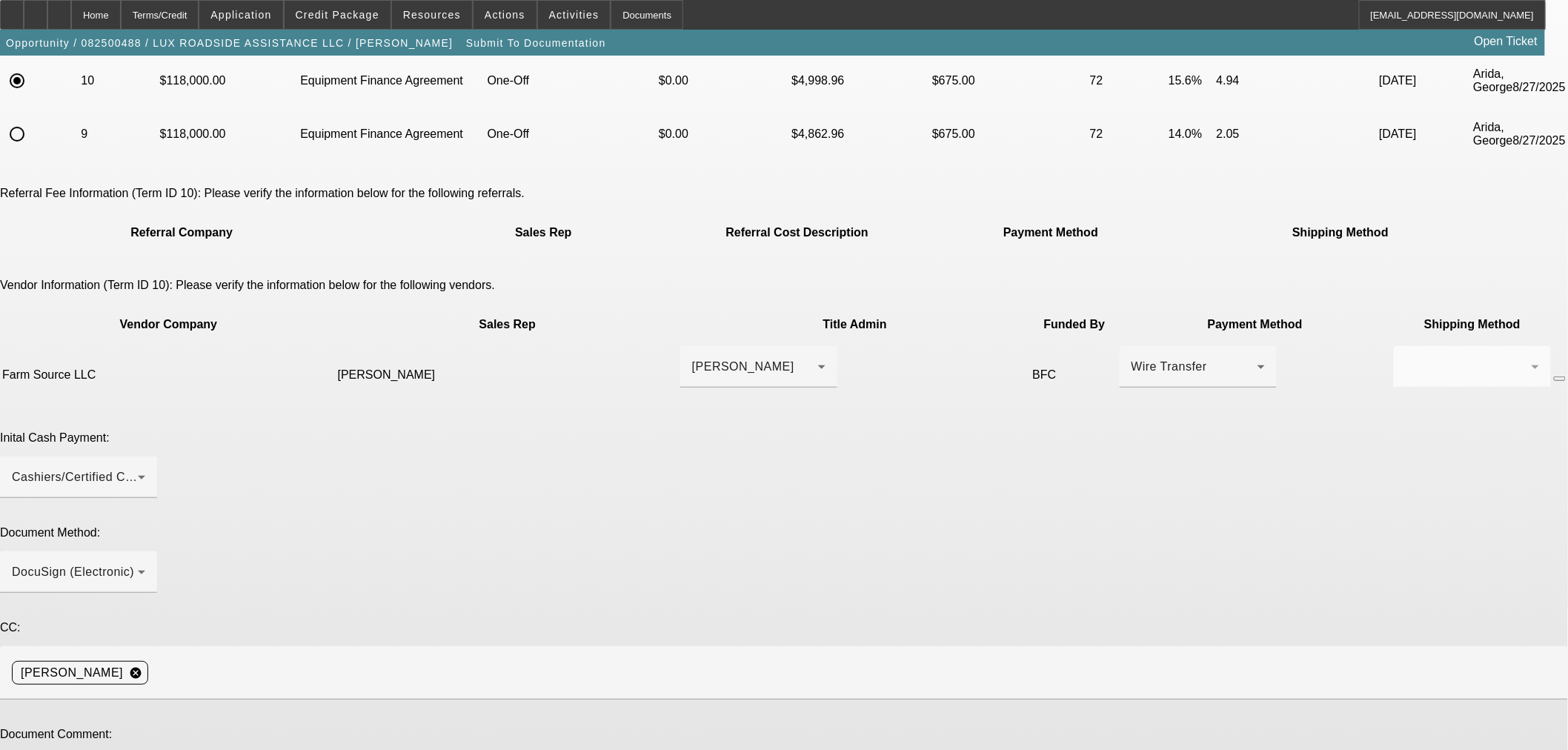
scroll to position [176, 0]
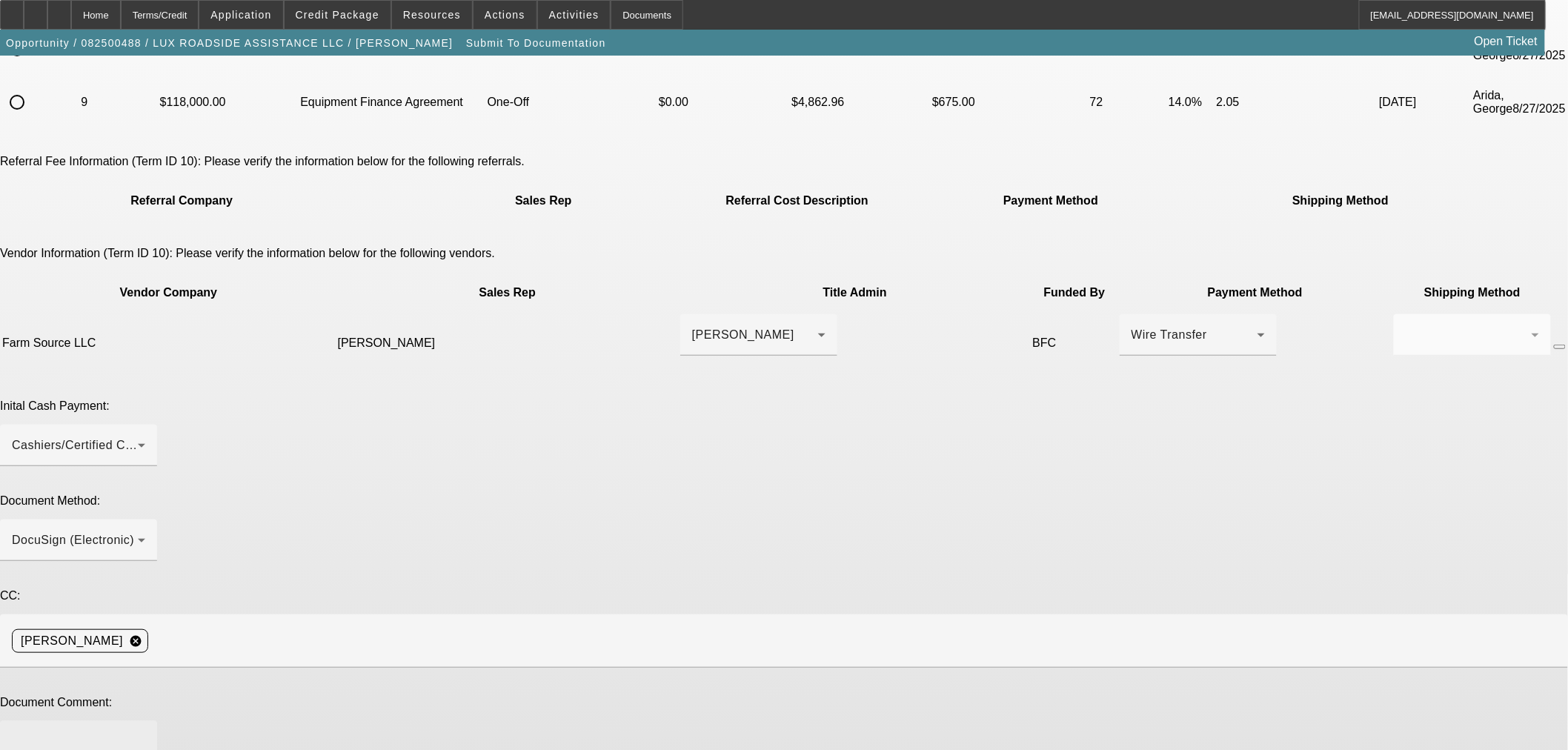
click at [145, 733] on textarea at bounding box center [79, 751] width 134 height 36
type textarea "negotiated rate"
click at [145, 733] on textarea at bounding box center [79, 751] width 134 height 36
paste textarea ""[PERSON_NAME]" <[PERSON_NAME][EMAIL_ADDRESS][DOMAIN_NAME]>"
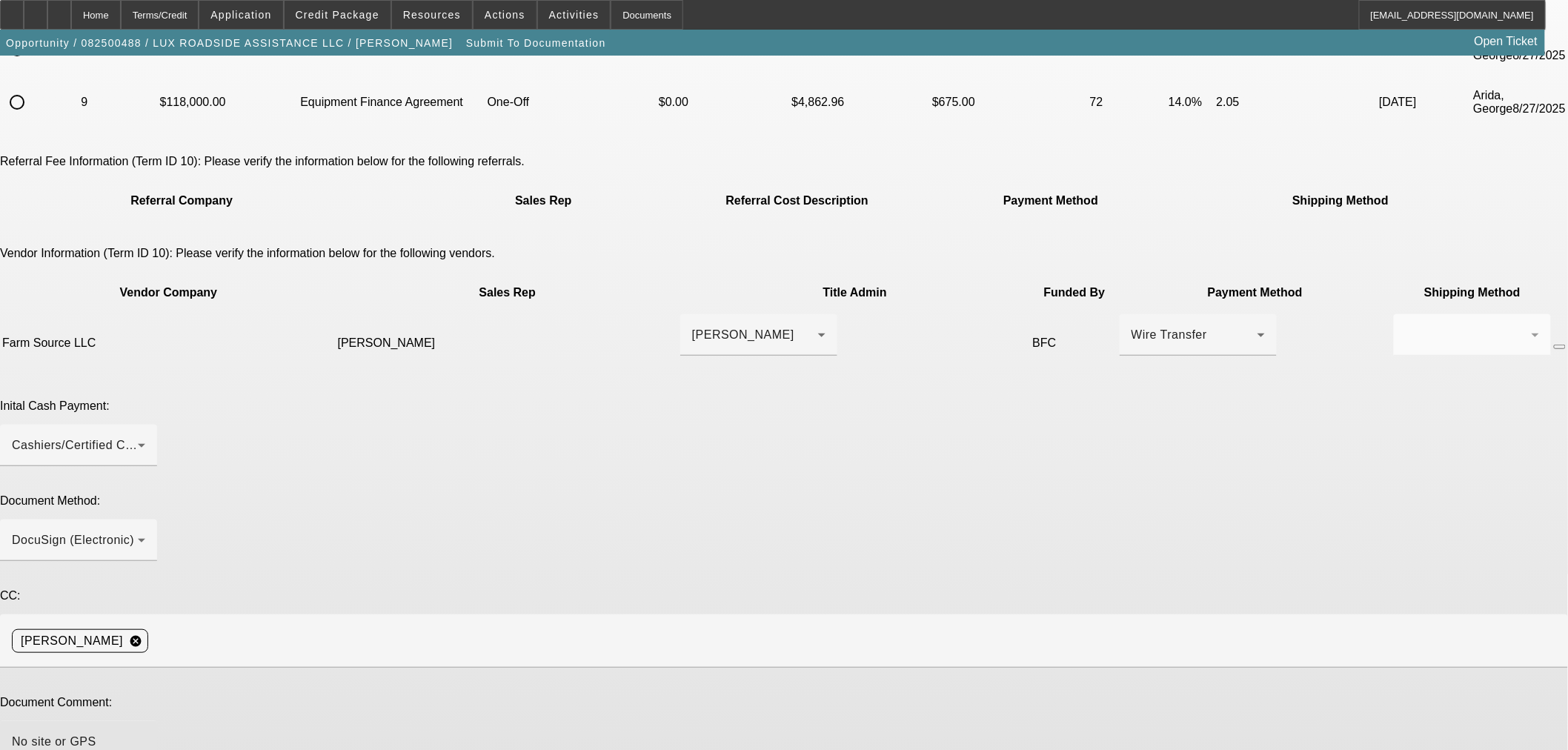
drag, startPoint x: 840, startPoint y: 526, endPoint x: 794, endPoint y: 528, distance: 46.0
click at [145, 733] on textarea "No site or GPS required please send EPOA. Contact is "[PERSON_NAME]" <[PERSON_N…" at bounding box center [79, 751] width 134 height 36
click at [145, 733] on textarea "No site or GPS required please send EPOA. Contact is "Eldon [EMAIL_ADDRESS][DOM…" at bounding box center [79, 751] width 134 height 36
click at [145, 733] on textarea "No site or GPS required please send EPOA. Contact is Eldon [EMAIL_ADDRESS][DOMA…" at bounding box center [79, 751] width 134 height 36
type textarea "No site or GPS required please send EPOA. Contact is Eldon [EMAIL_ADDRESS][DOMA…"
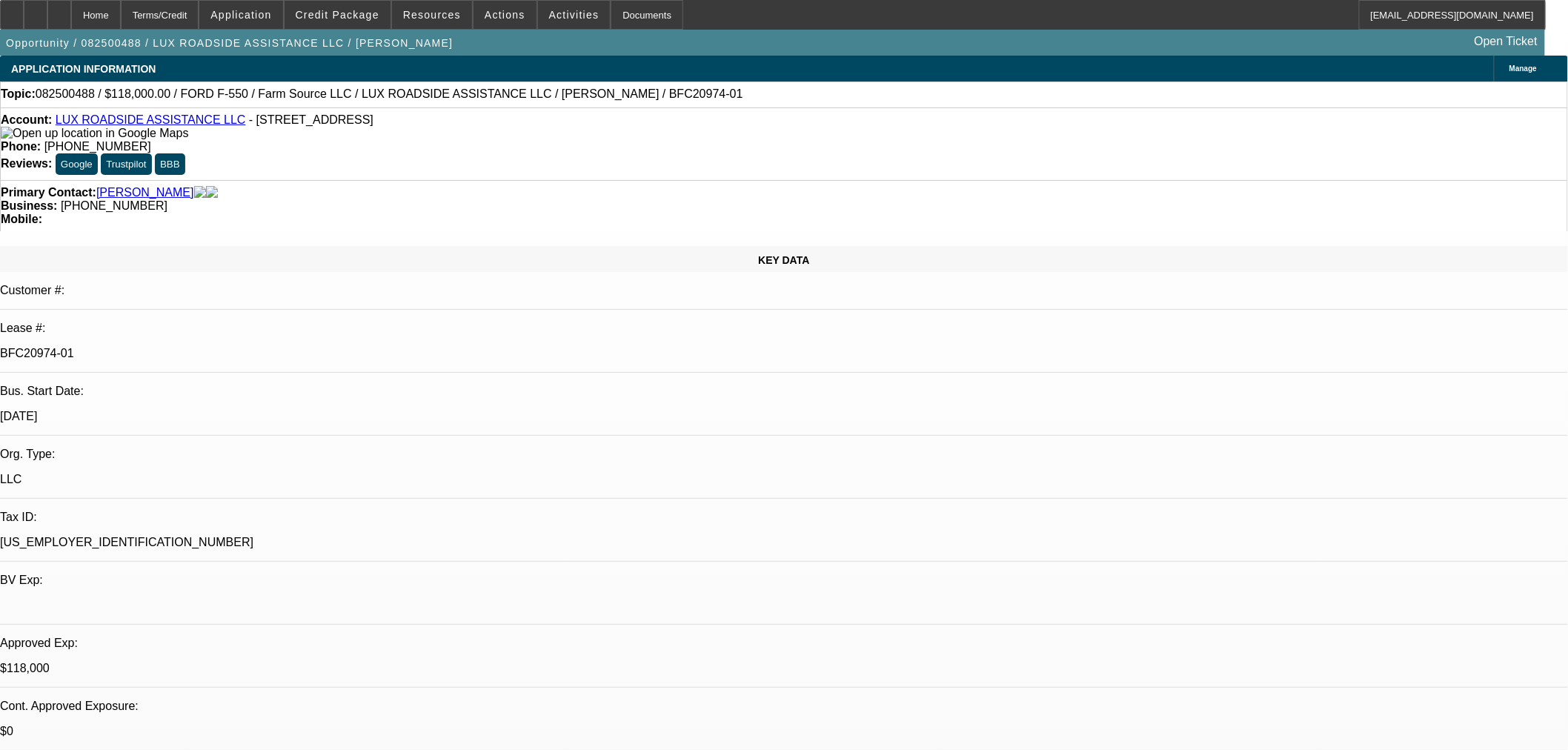
select select "0"
select select "6"
select select "0"
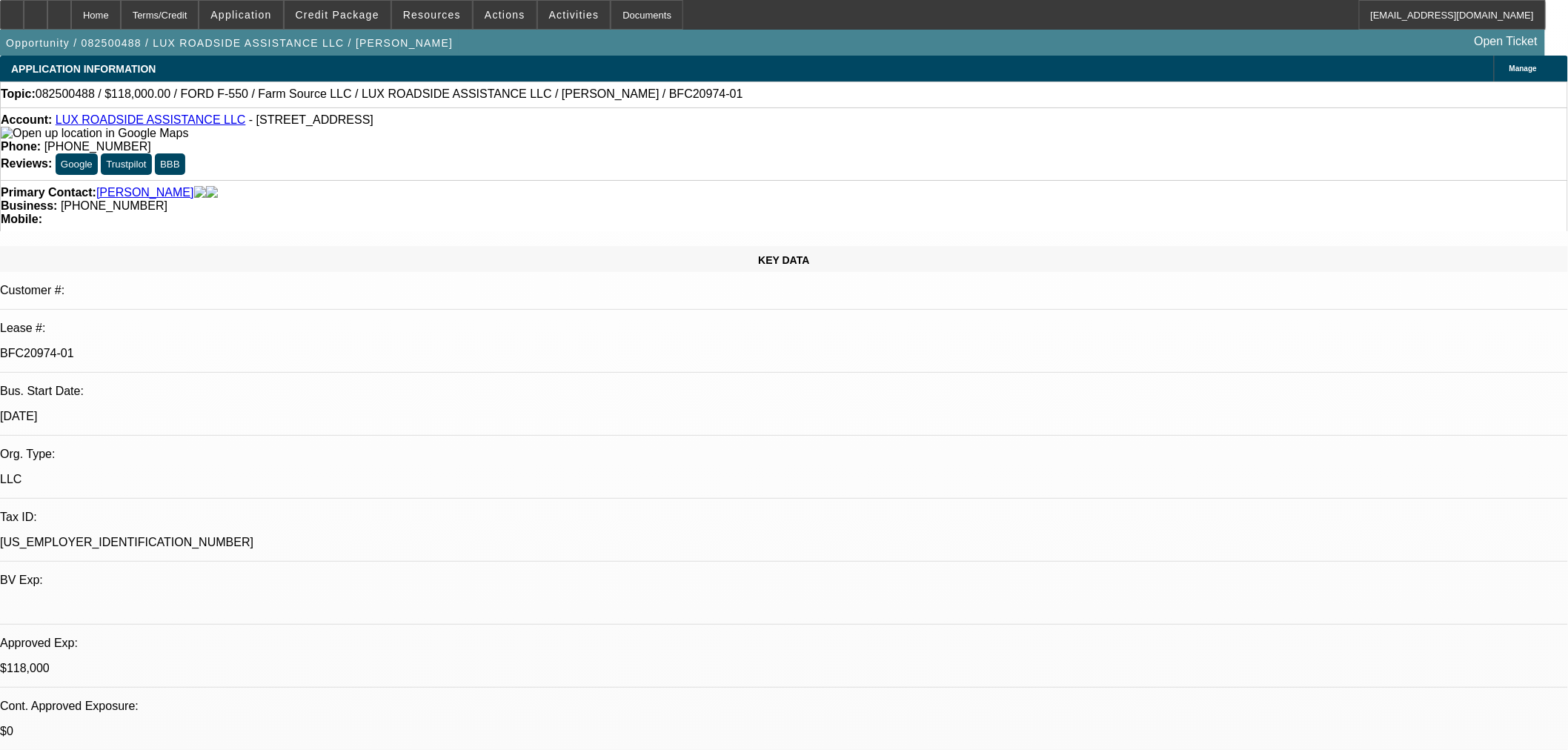
select select "0"
select select "6"
select select "0"
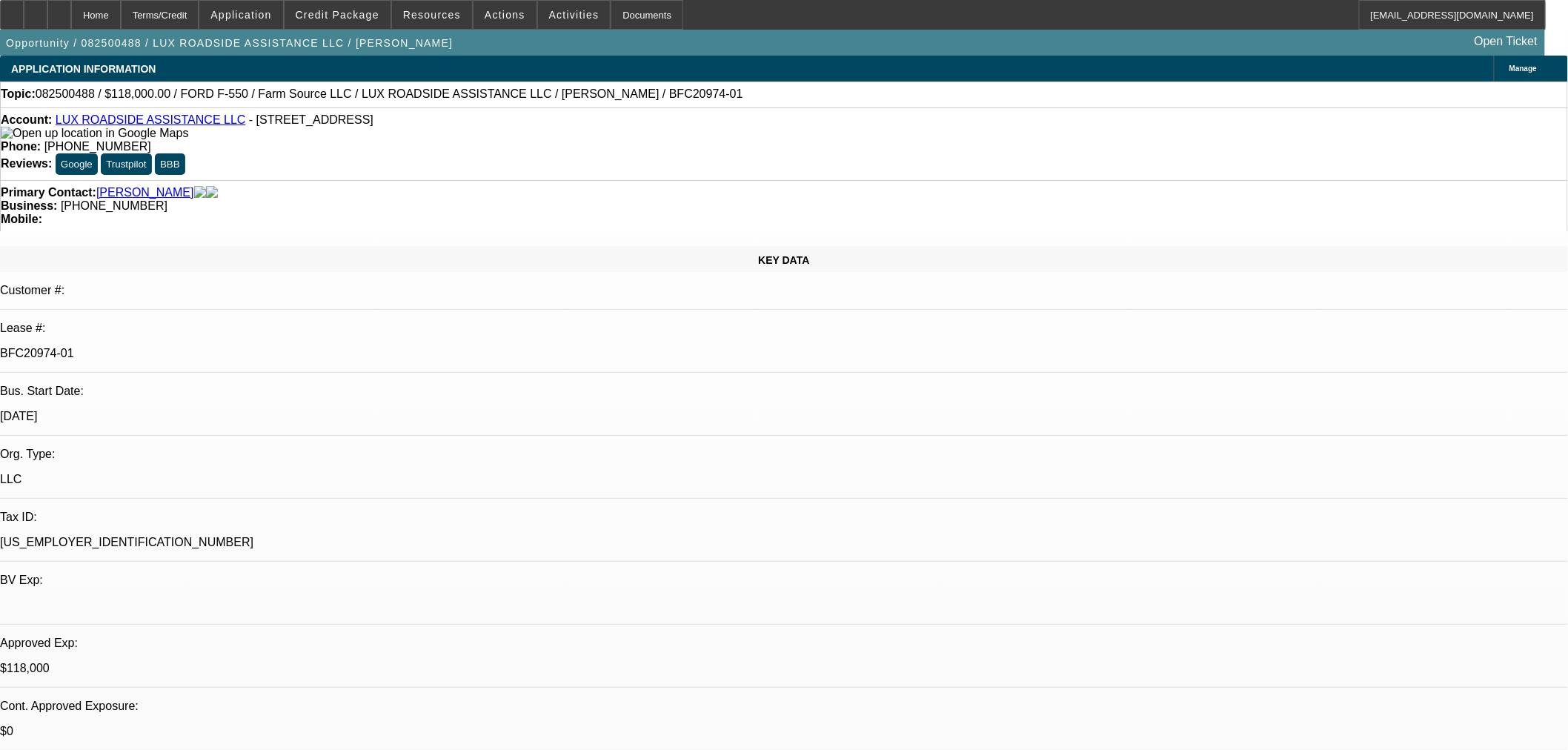
select select "0"
select select "6"
select select "0"
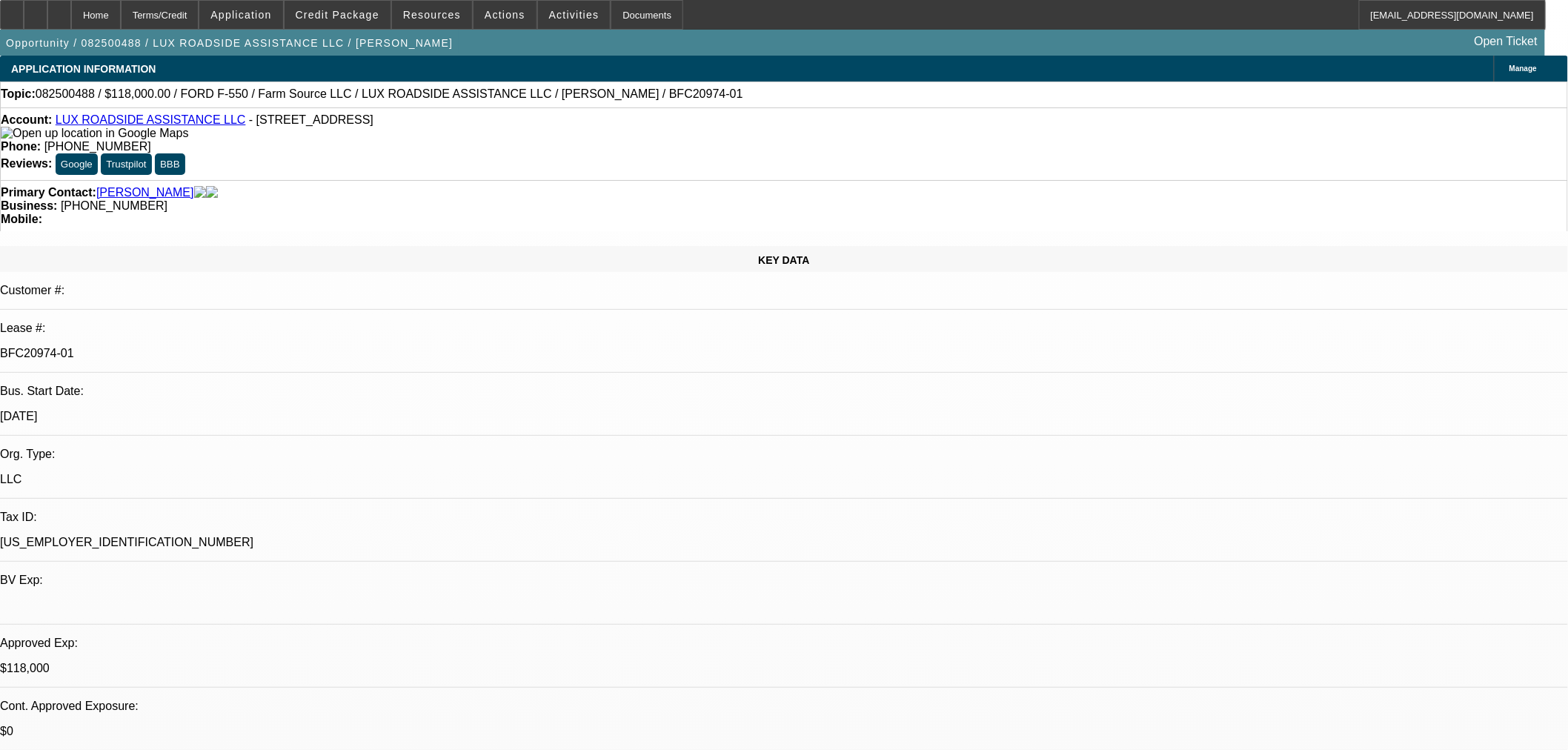
select select "6"
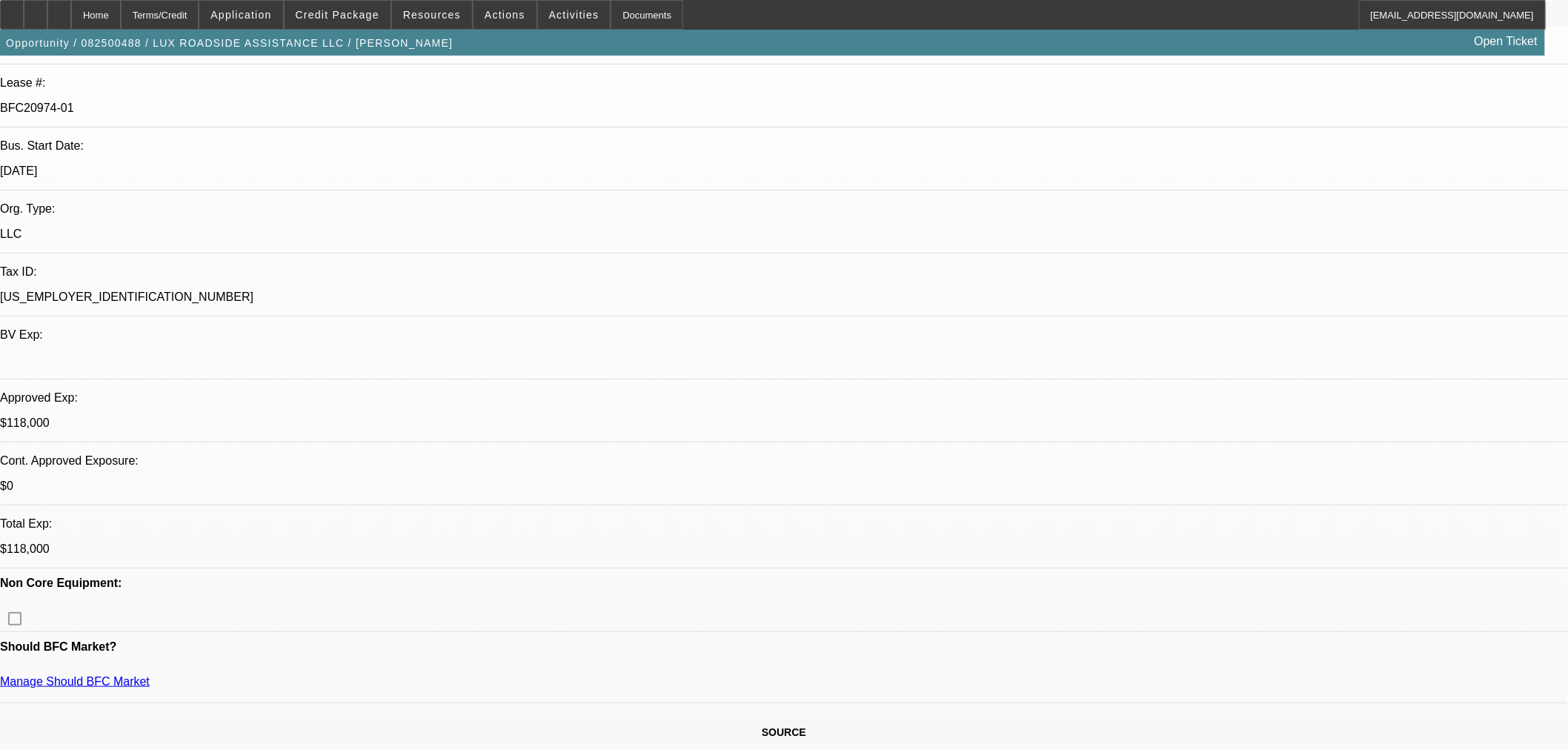
scroll to position [247, 0]
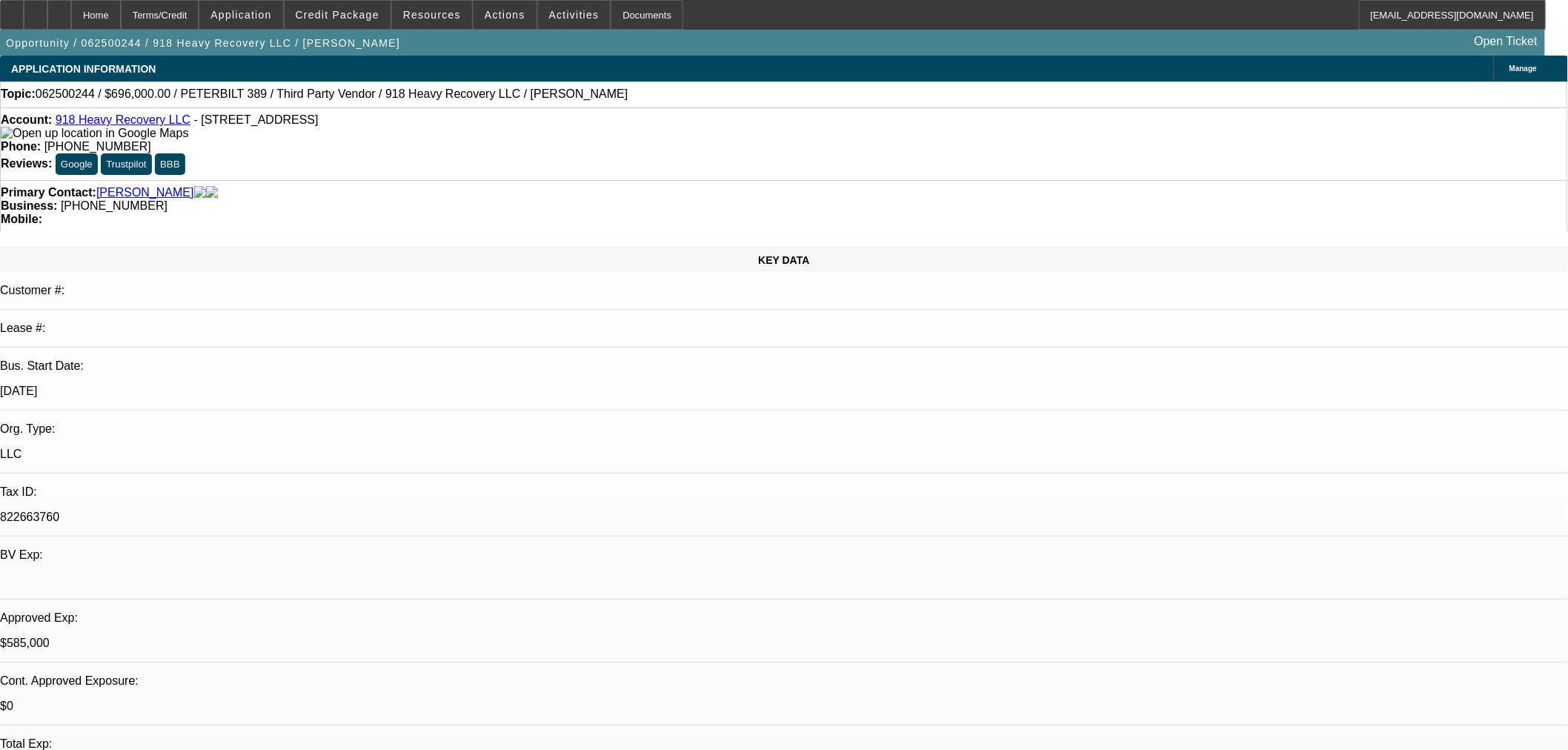
select select "0"
select select "2"
select select "0"
select select "6"
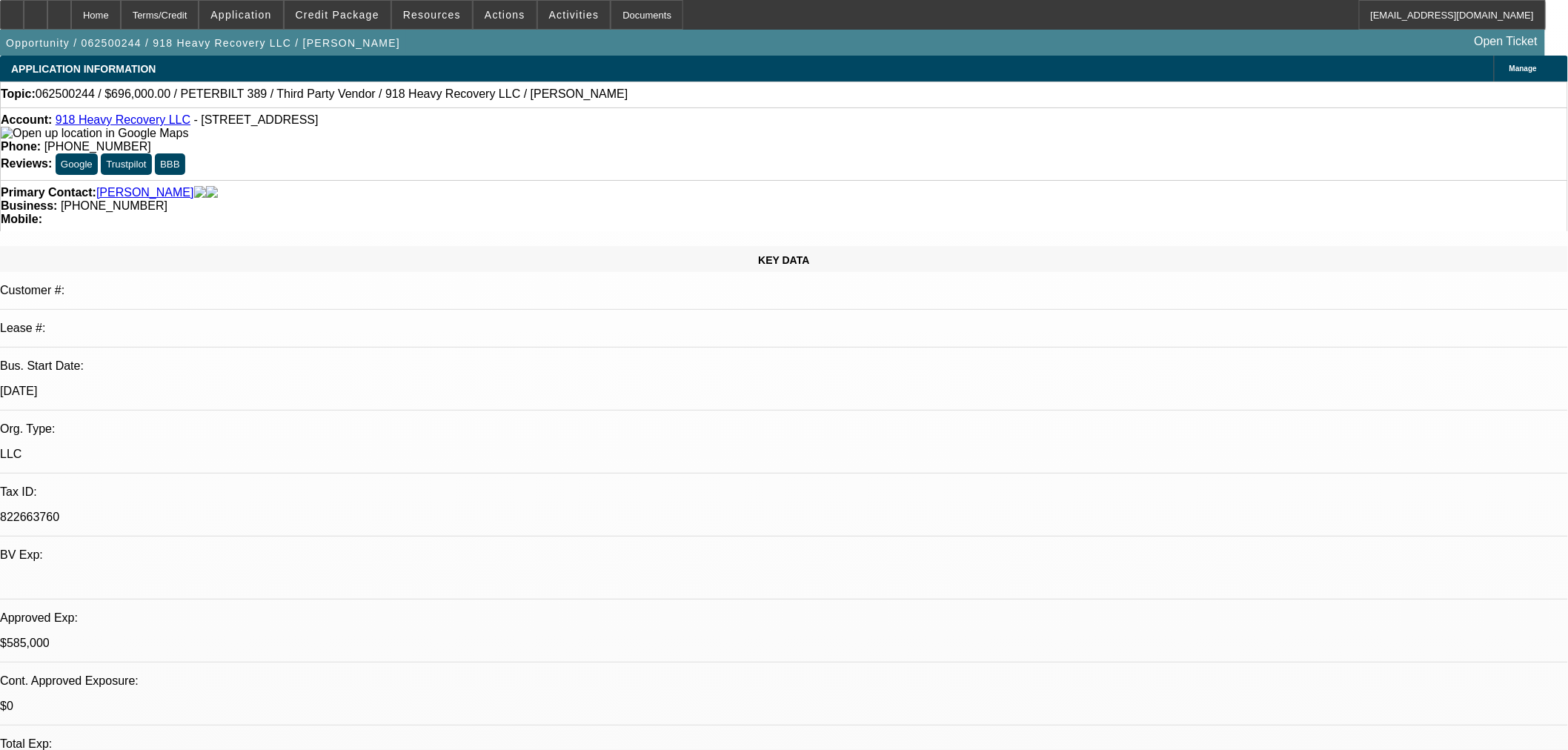
select select "0"
select select "2"
select select "0"
select select "6"
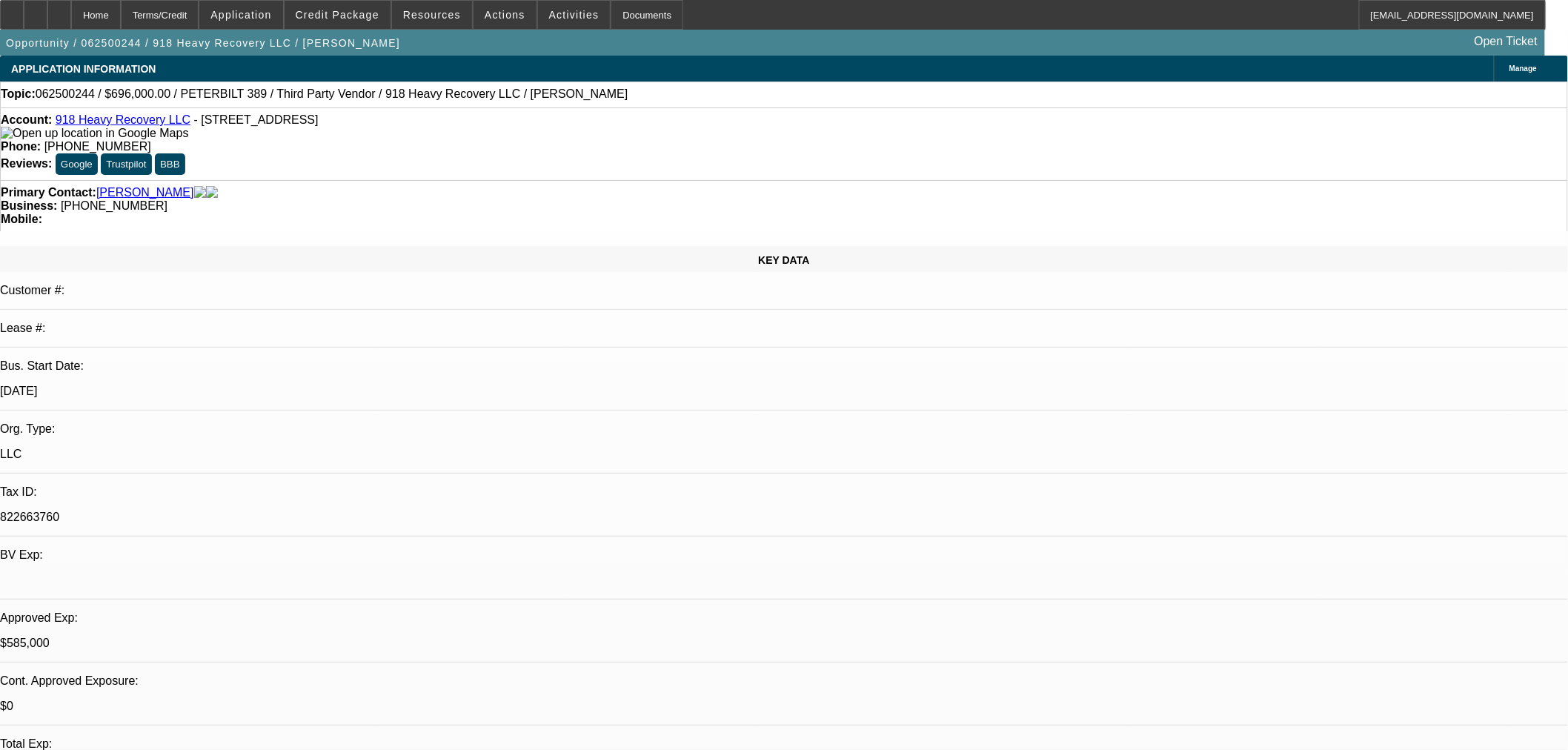
select select "0"
select select "2"
select select "0"
select select "6"
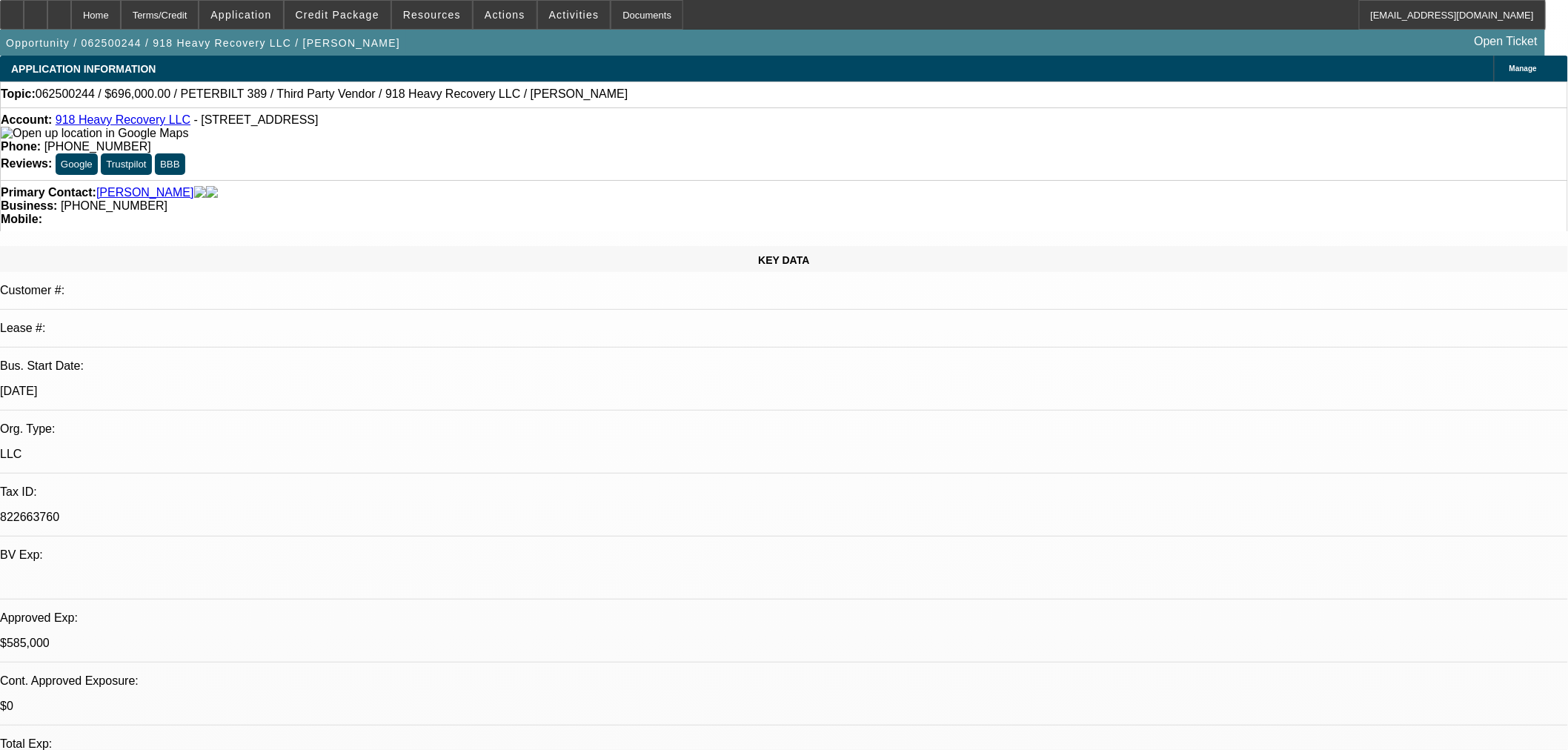
select select "0"
select select "2"
select select "0"
select select "6"
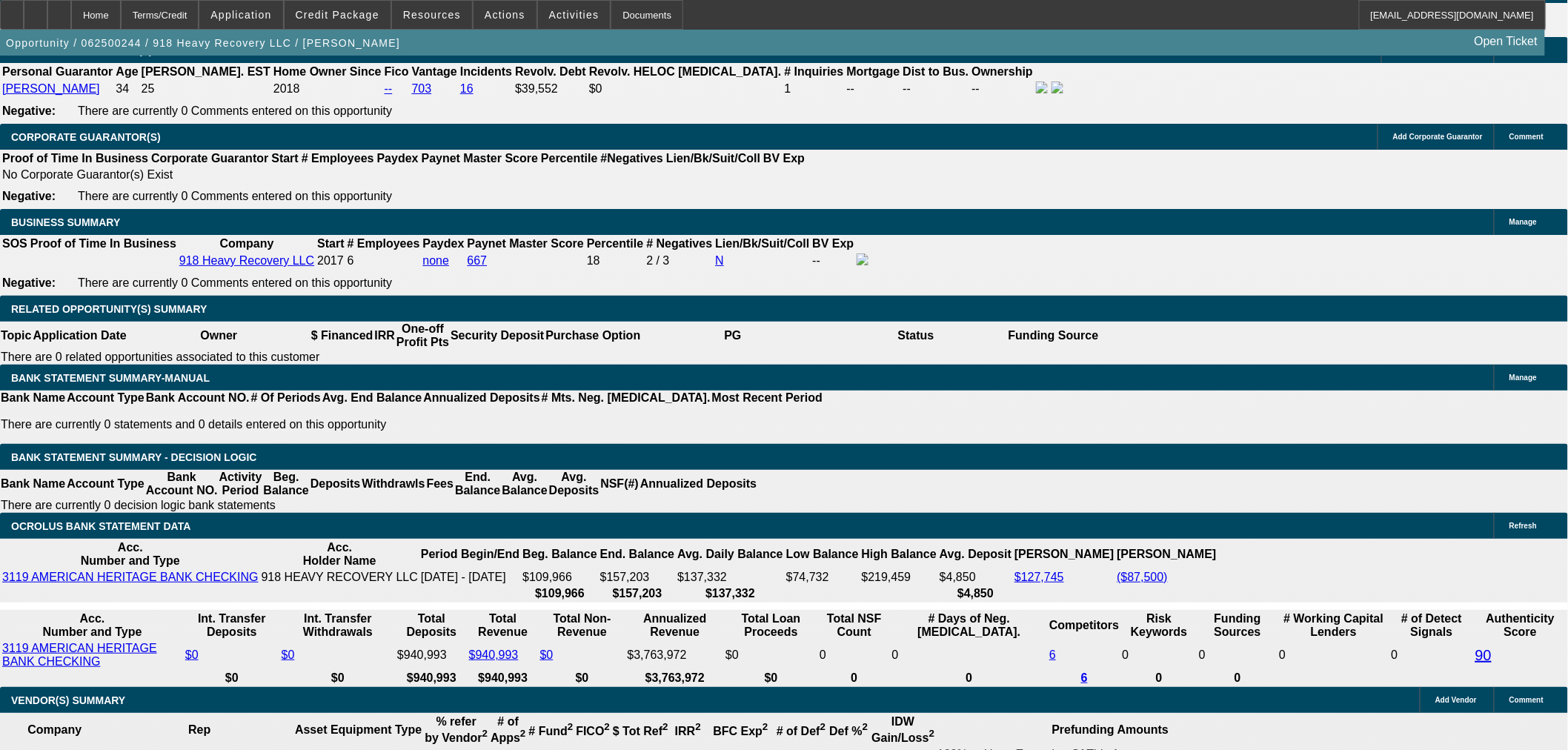
scroll to position [2305, 0]
